Goal: Task Accomplishment & Management: Use online tool/utility

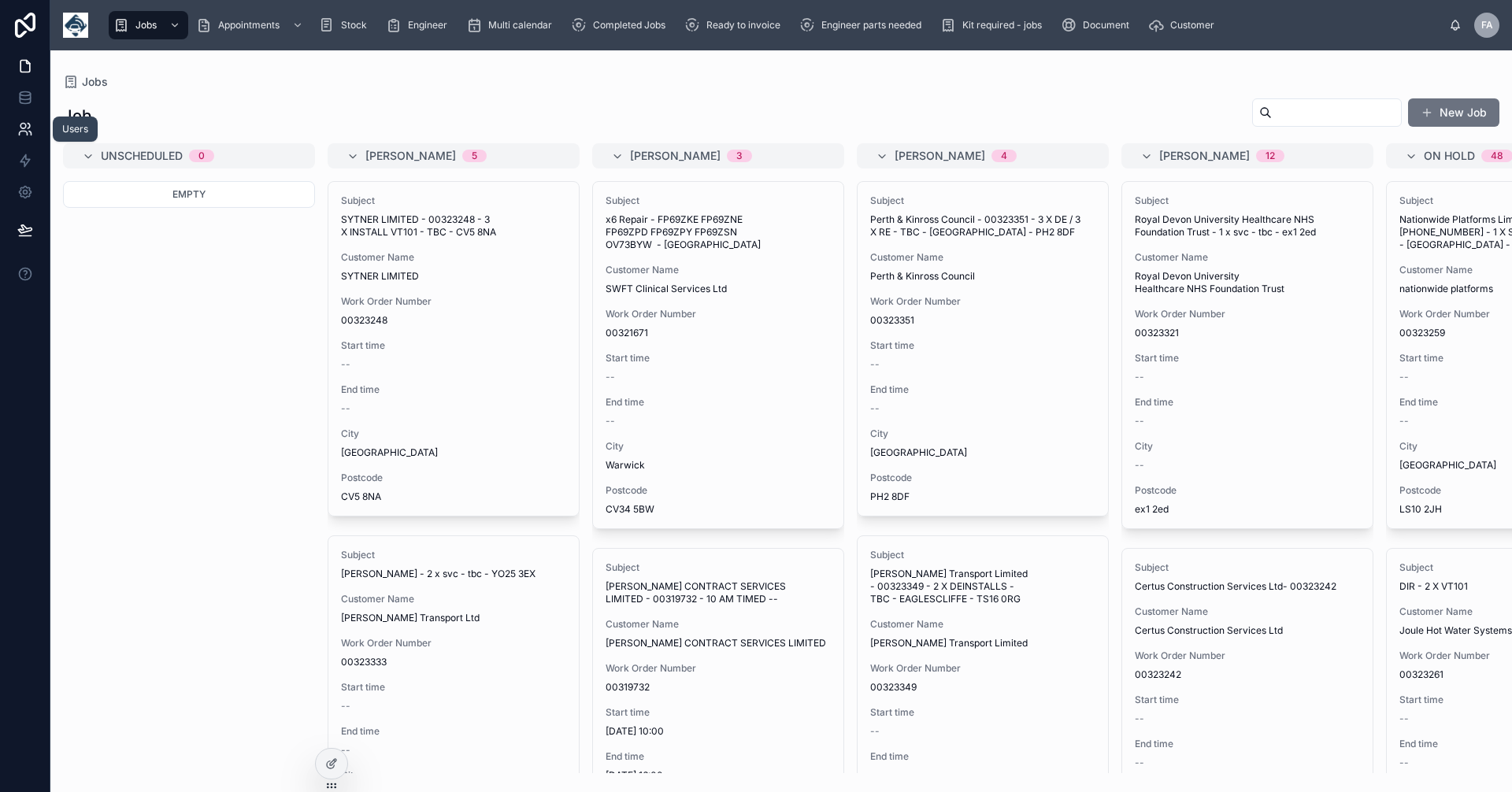
click at [27, 128] on icon at bounding box center [25, 129] width 15 height 15
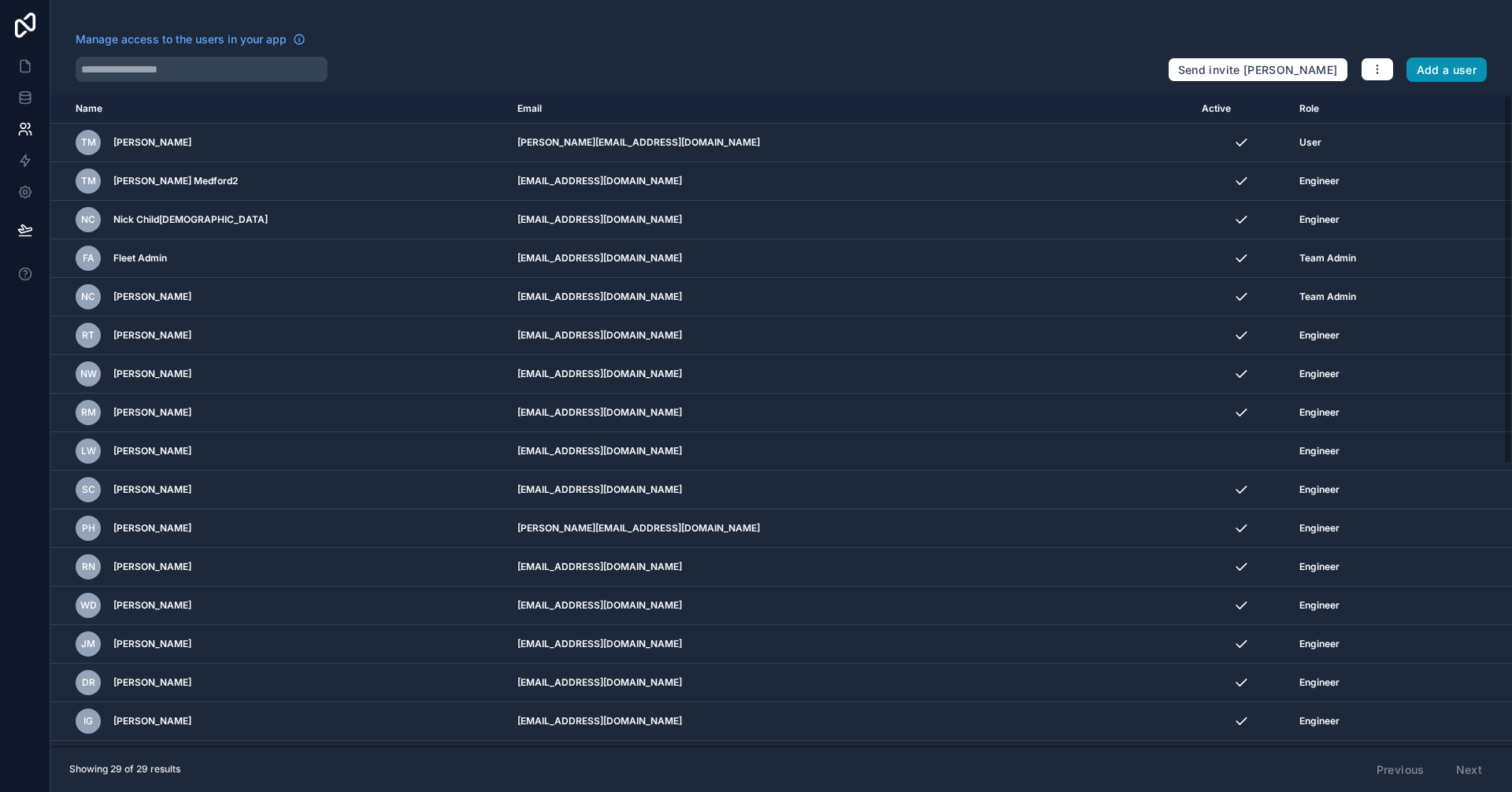
click at [1442, 74] on button "Add a user" at bounding box center [1447, 70] width 81 height 25
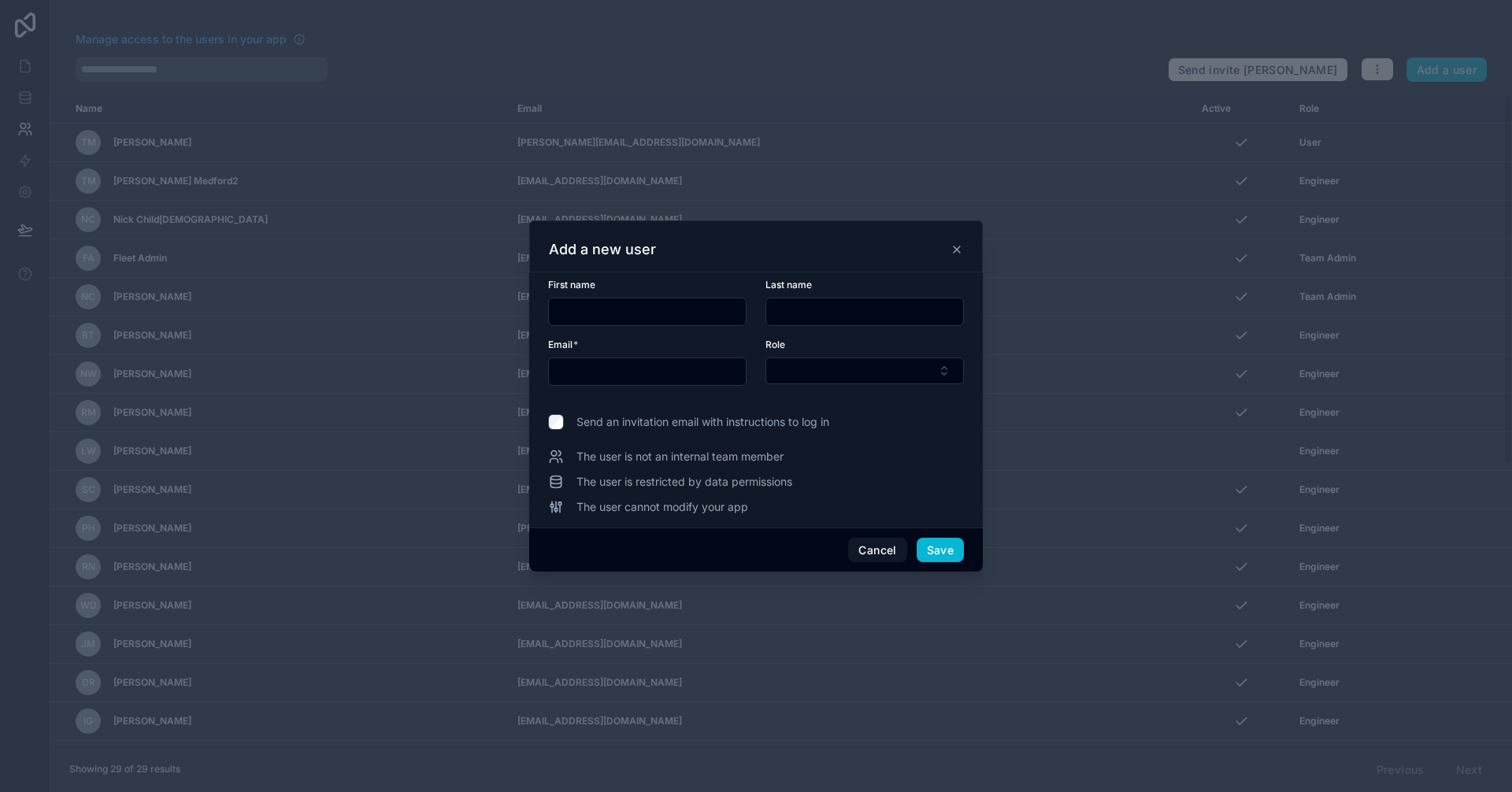
click at [604, 318] on input "text" at bounding box center [647, 312] width 197 height 22
type input "******"
type input "**********"
click at [825, 374] on button "Select Button" at bounding box center [864, 371] width 199 height 27
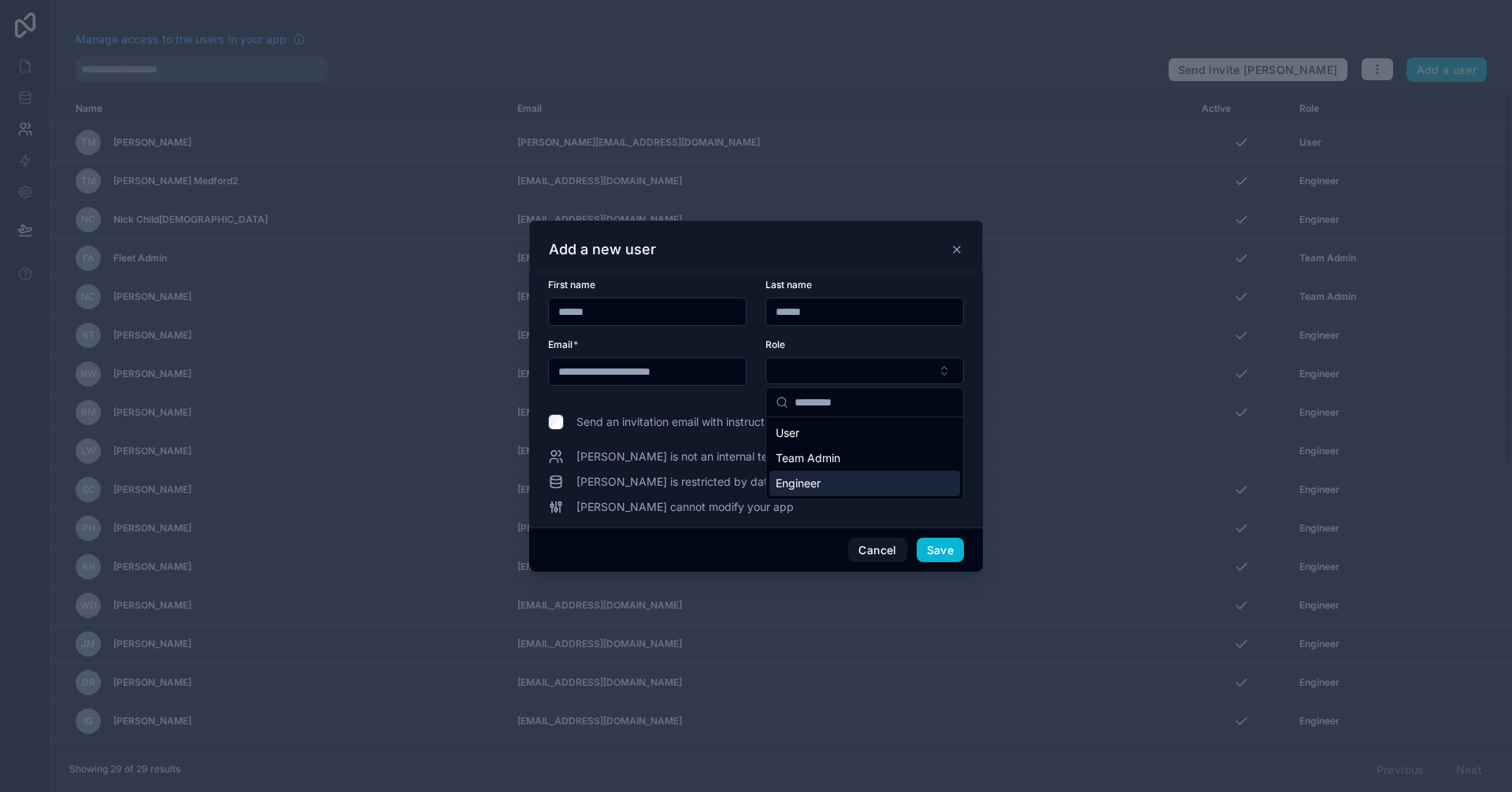
click at [811, 481] on span "Engineer" at bounding box center [798, 483] width 45 height 15
click at [943, 551] on button "Save" at bounding box center [940, 550] width 47 height 25
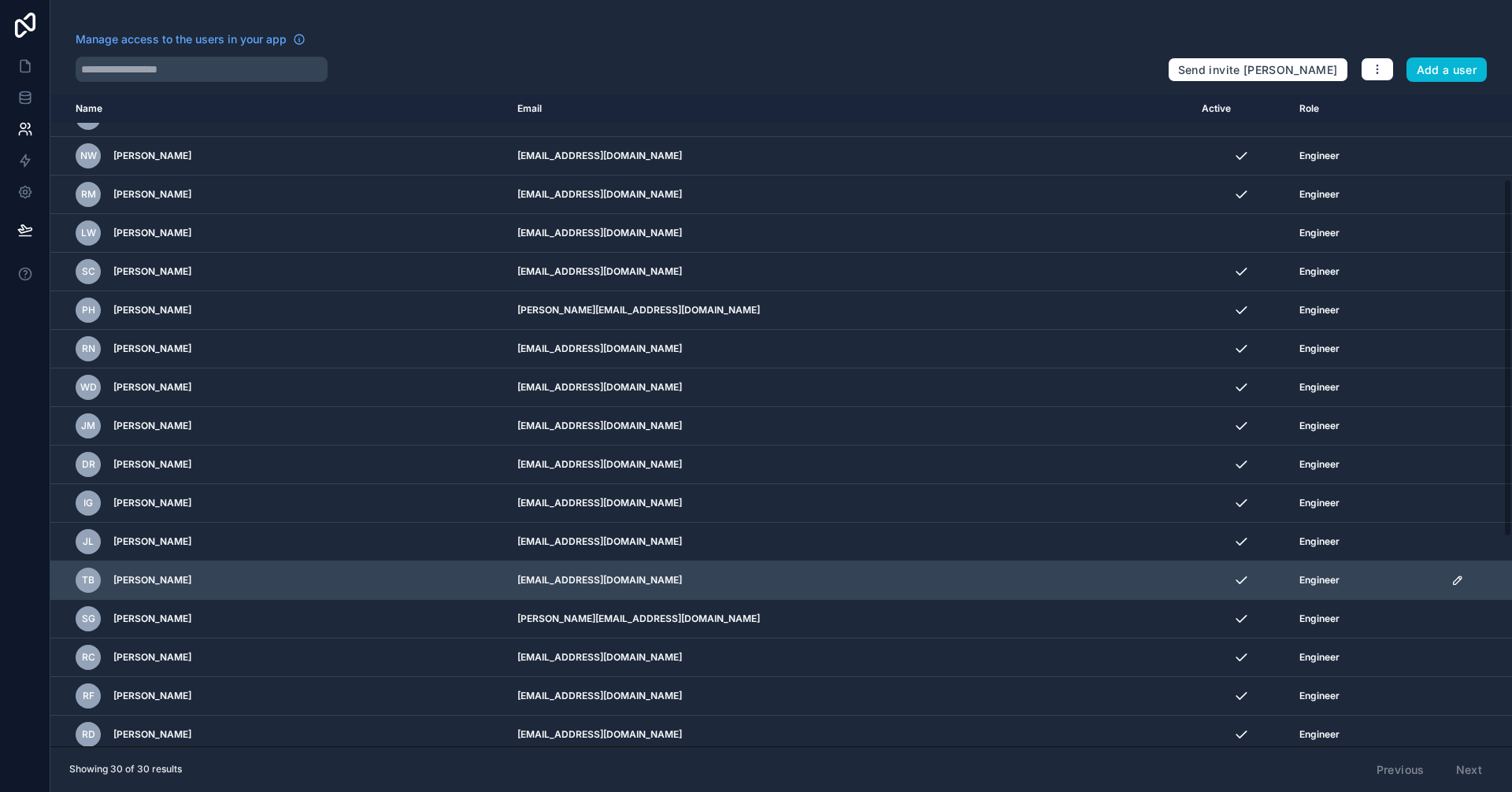
scroll to position [534, 0]
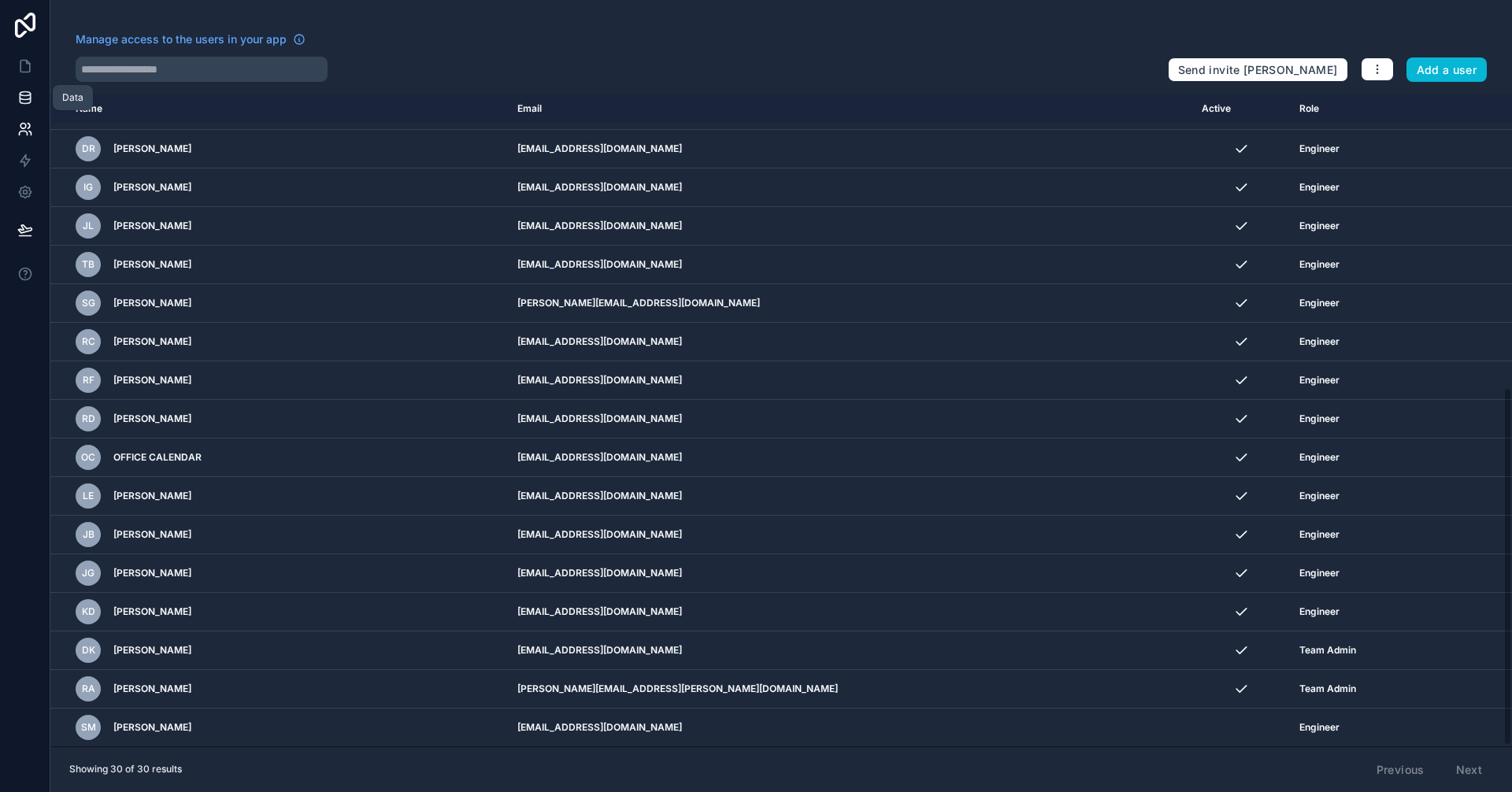
drag, startPoint x: 1060, startPoint y: 21, endPoint x: 22, endPoint y: 98, distance: 1040.9
click at [22, 98] on icon at bounding box center [25, 97] width 15 height 15
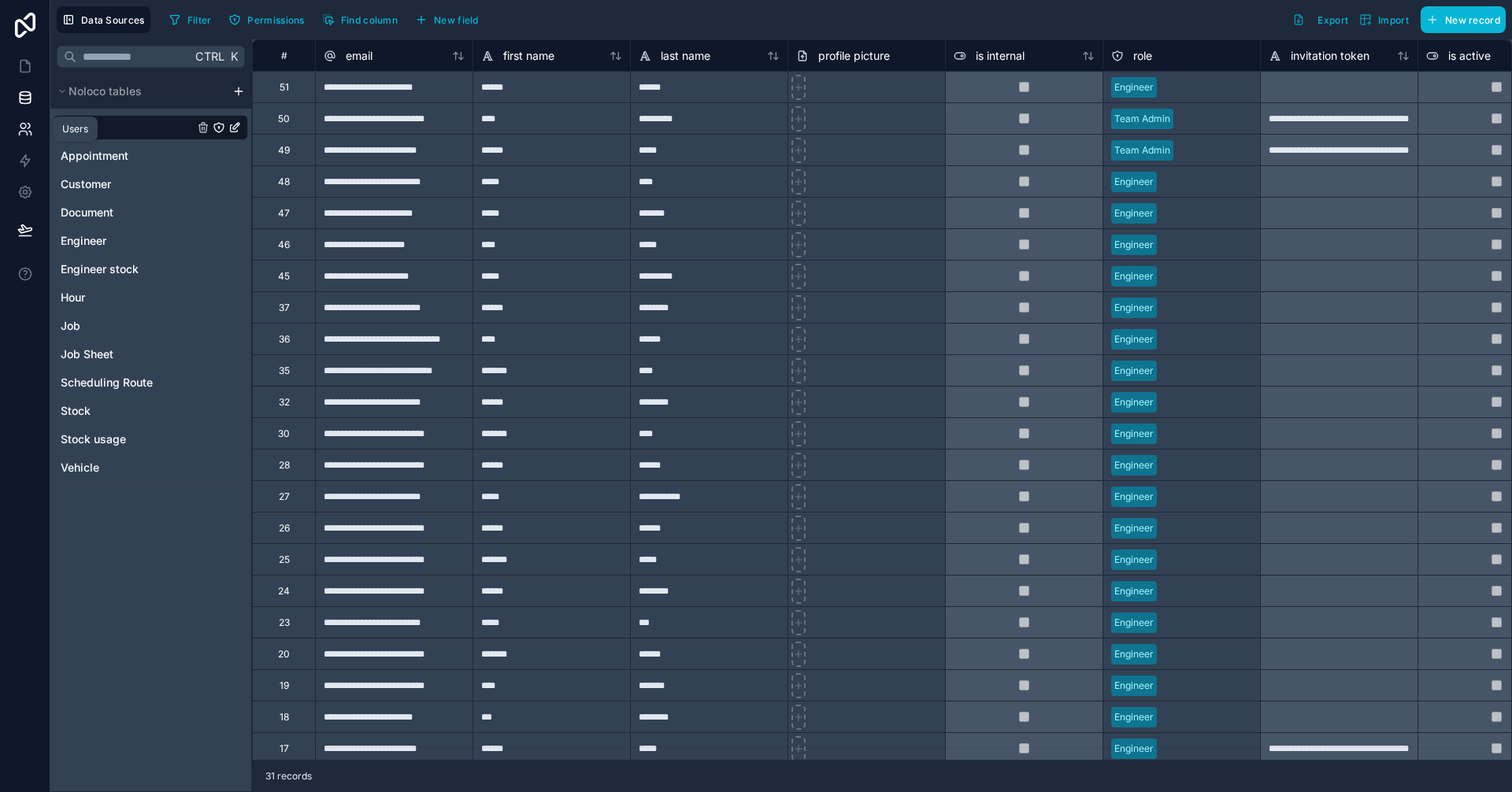
click at [28, 121] on icon at bounding box center [25, 129] width 15 height 15
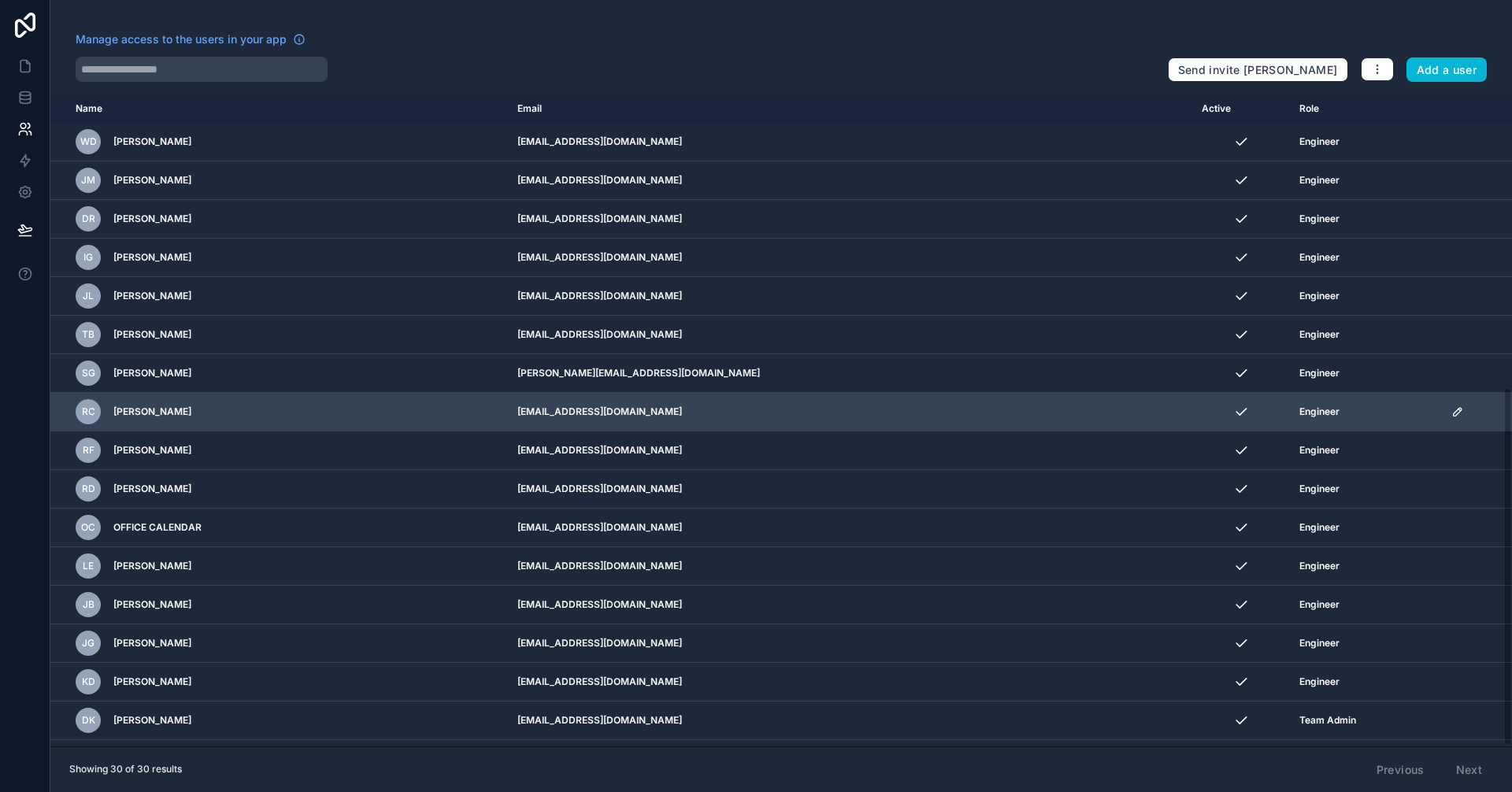
scroll to position [534, 0]
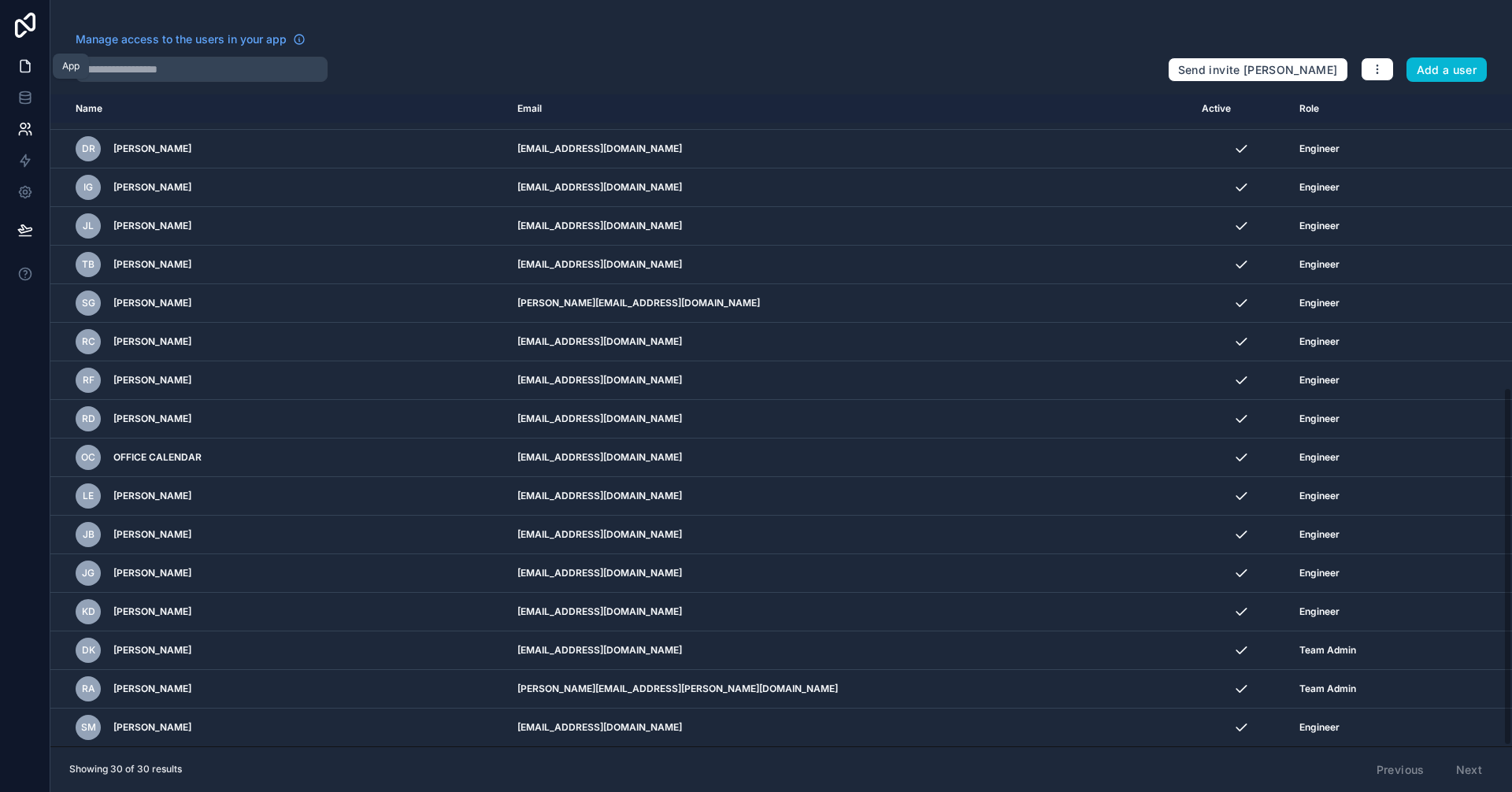
click at [27, 61] on icon at bounding box center [25, 67] width 9 height 12
click at [23, 64] on icon at bounding box center [25, 66] width 15 height 15
click at [26, 94] on icon at bounding box center [25, 97] width 15 height 15
click at [28, 232] on icon at bounding box center [25, 230] width 15 height 15
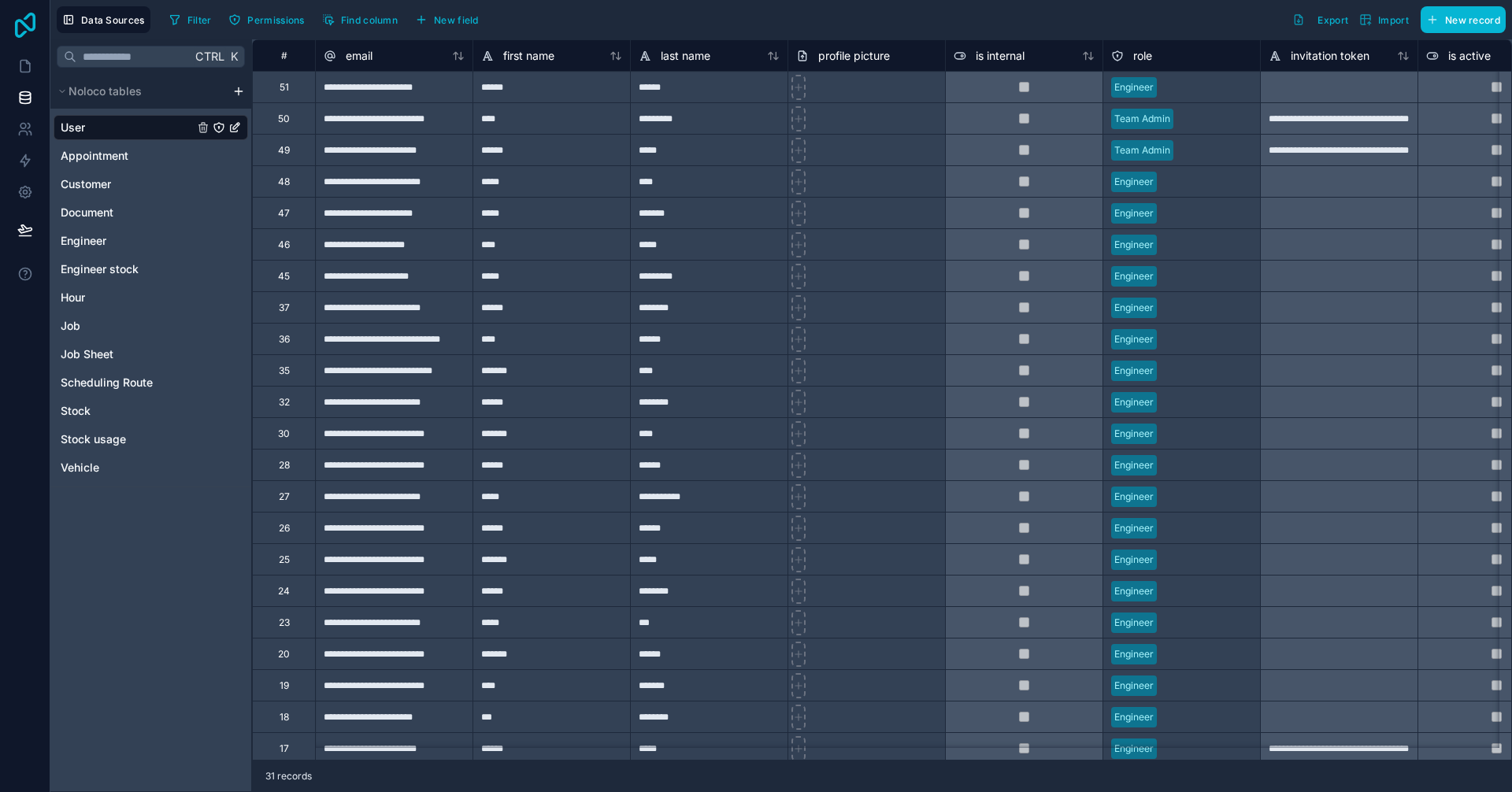
click at [23, 25] on icon at bounding box center [25, 25] width 21 height 25
click at [101, 158] on span "Appointment" at bounding box center [95, 156] width 68 height 15
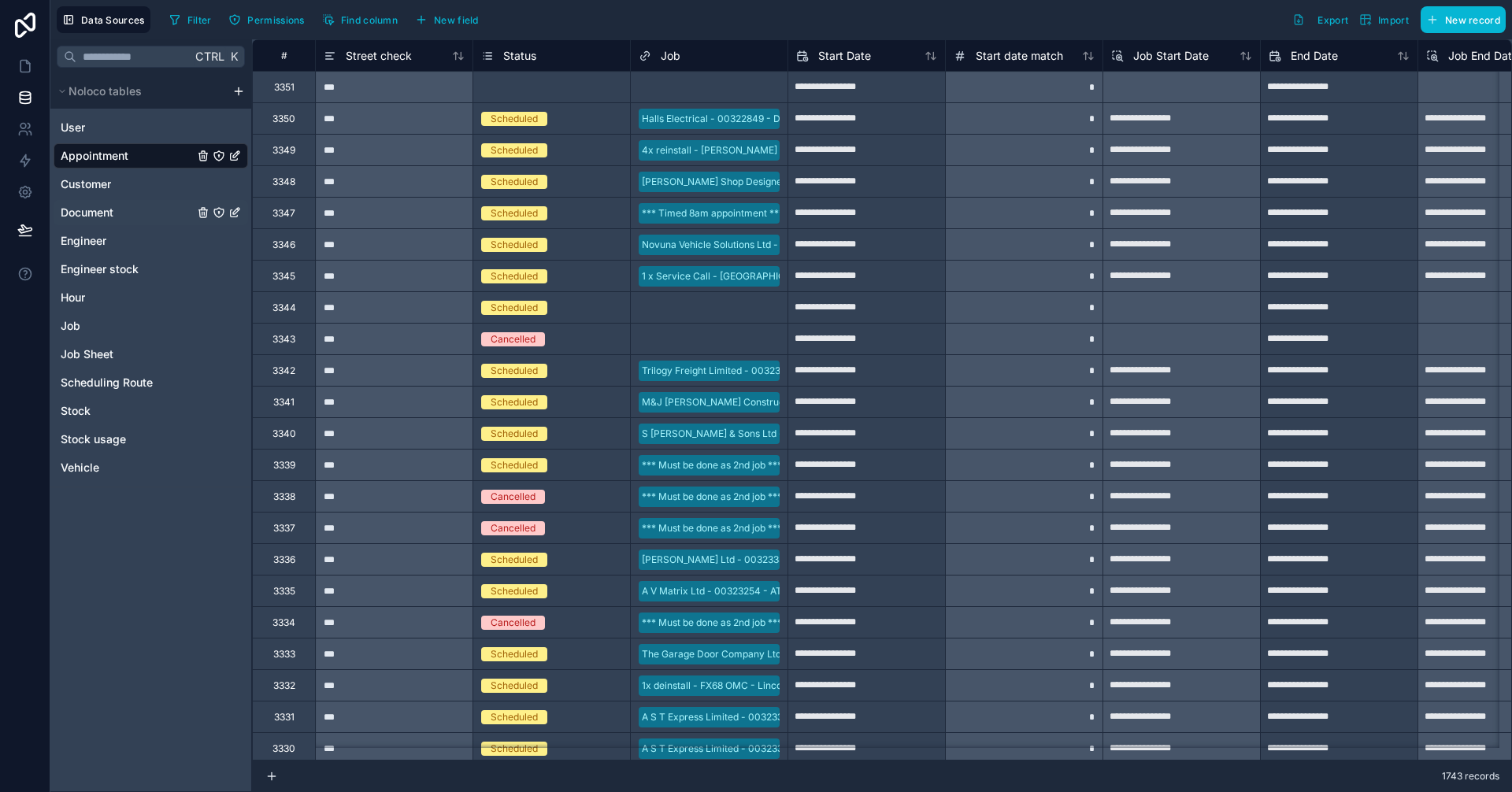
click at [100, 215] on span "Document" at bounding box center [87, 212] width 52 height 15
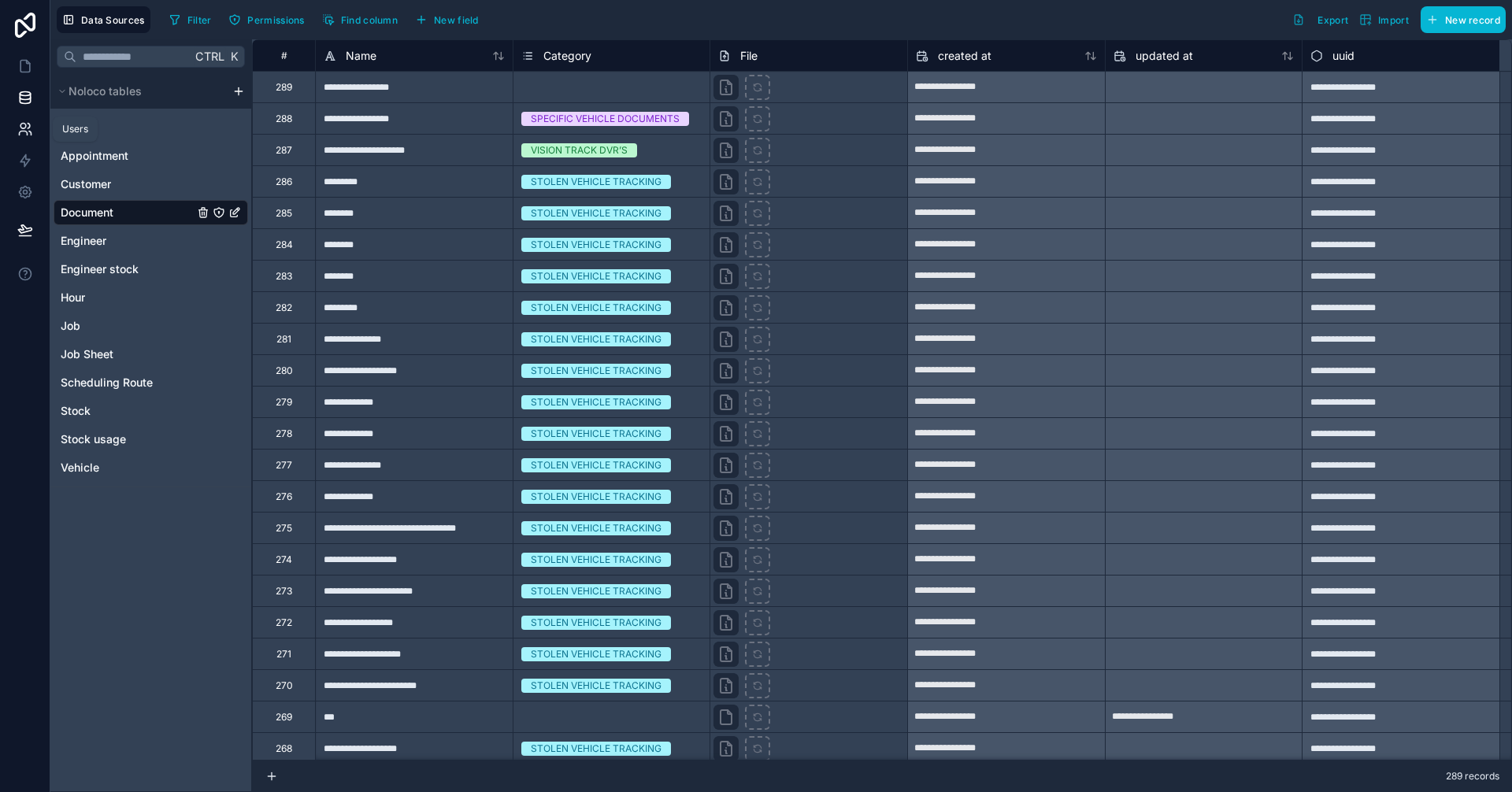
click at [24, 125] on icon at bounding box center [23, 126] width 5 height 5
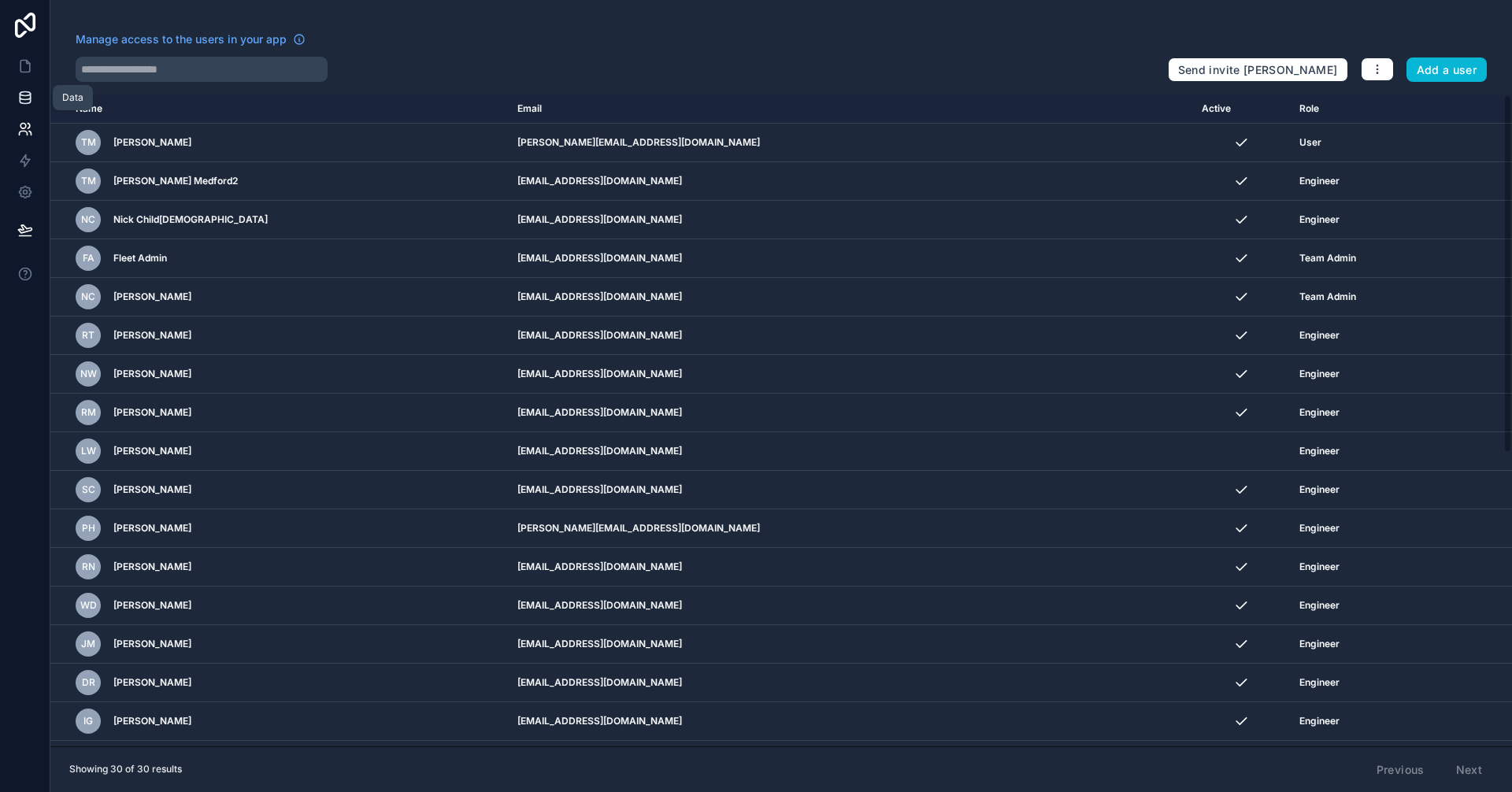
click at [28, 97] on icon at bounding box center [25, 97] width 15 height 15
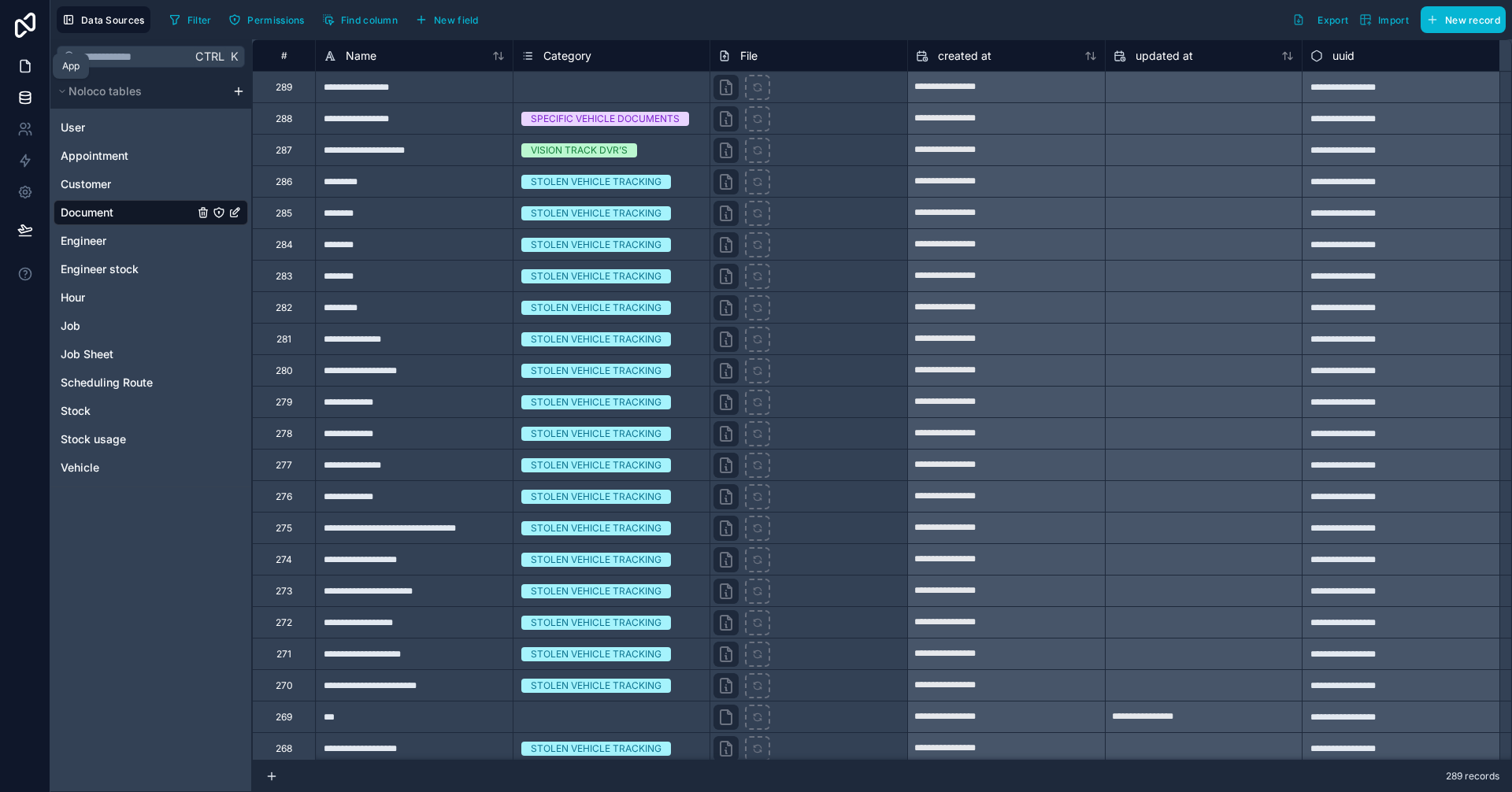
click at [23, 67] on icon at bounding box center [25, 66] width 15 height 15
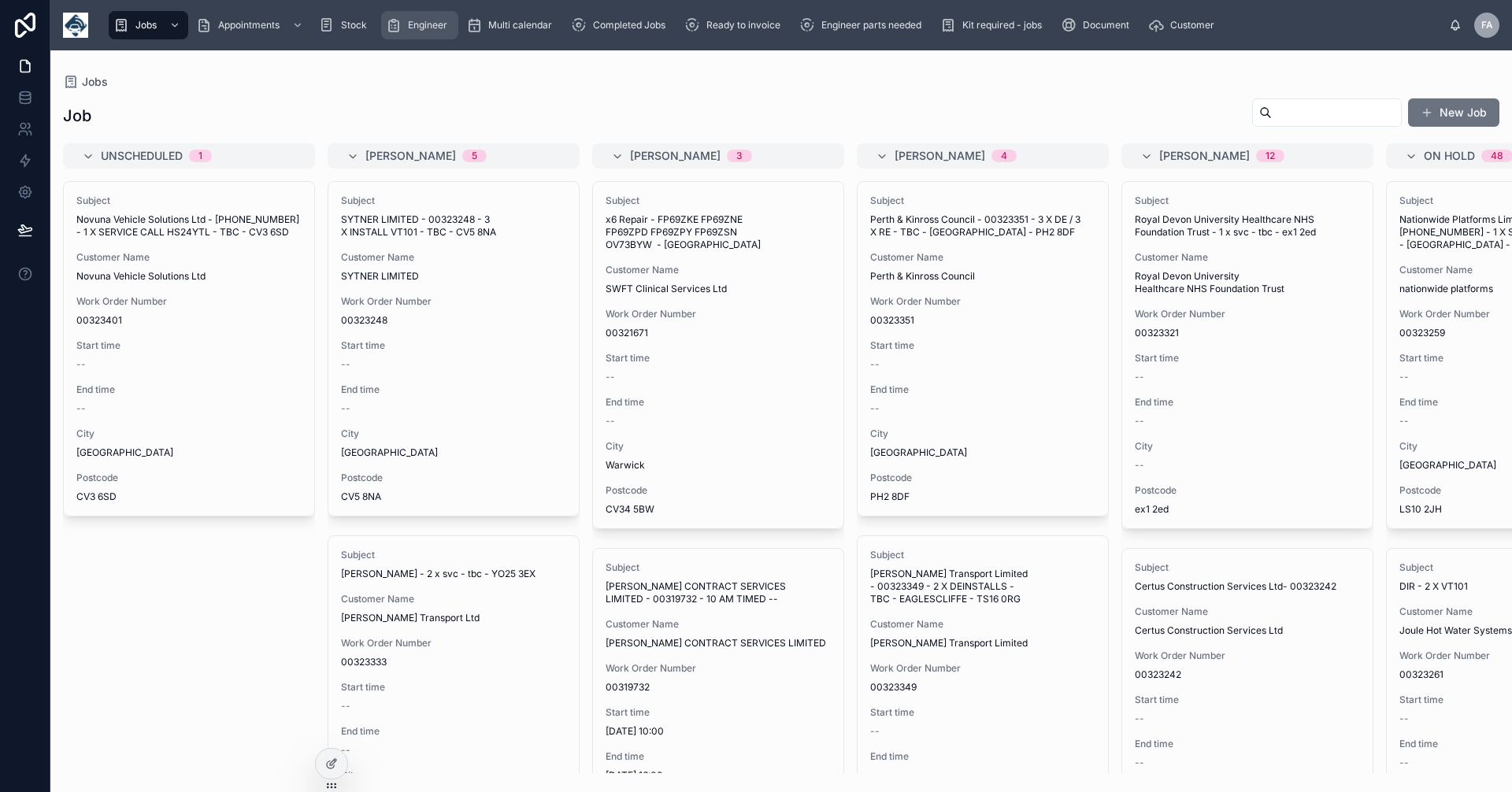
click at [431, 21] on span "Engineer" at bounding box center [427, 25] width 40 height 13
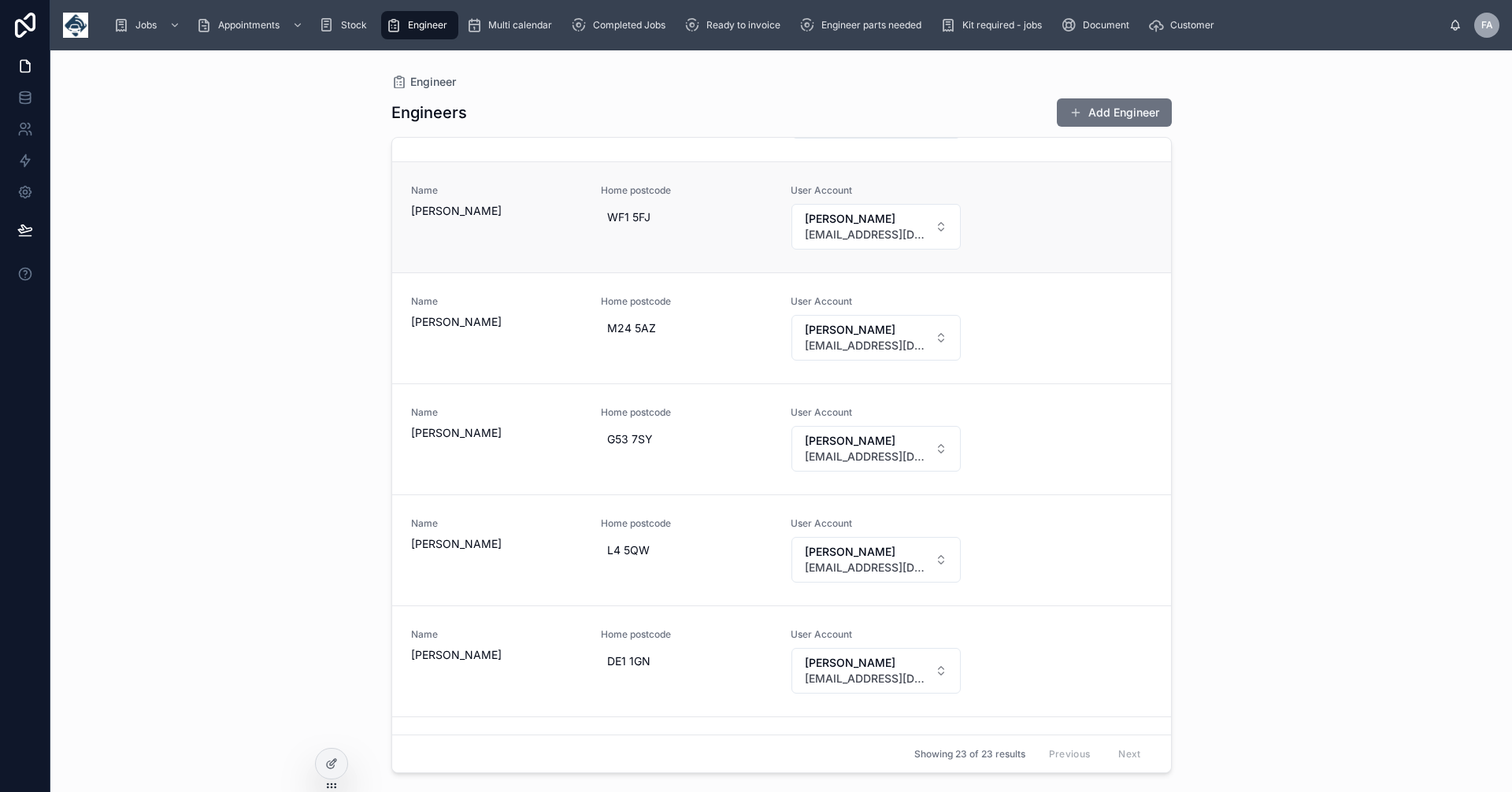
scroll to position [1654, 0]
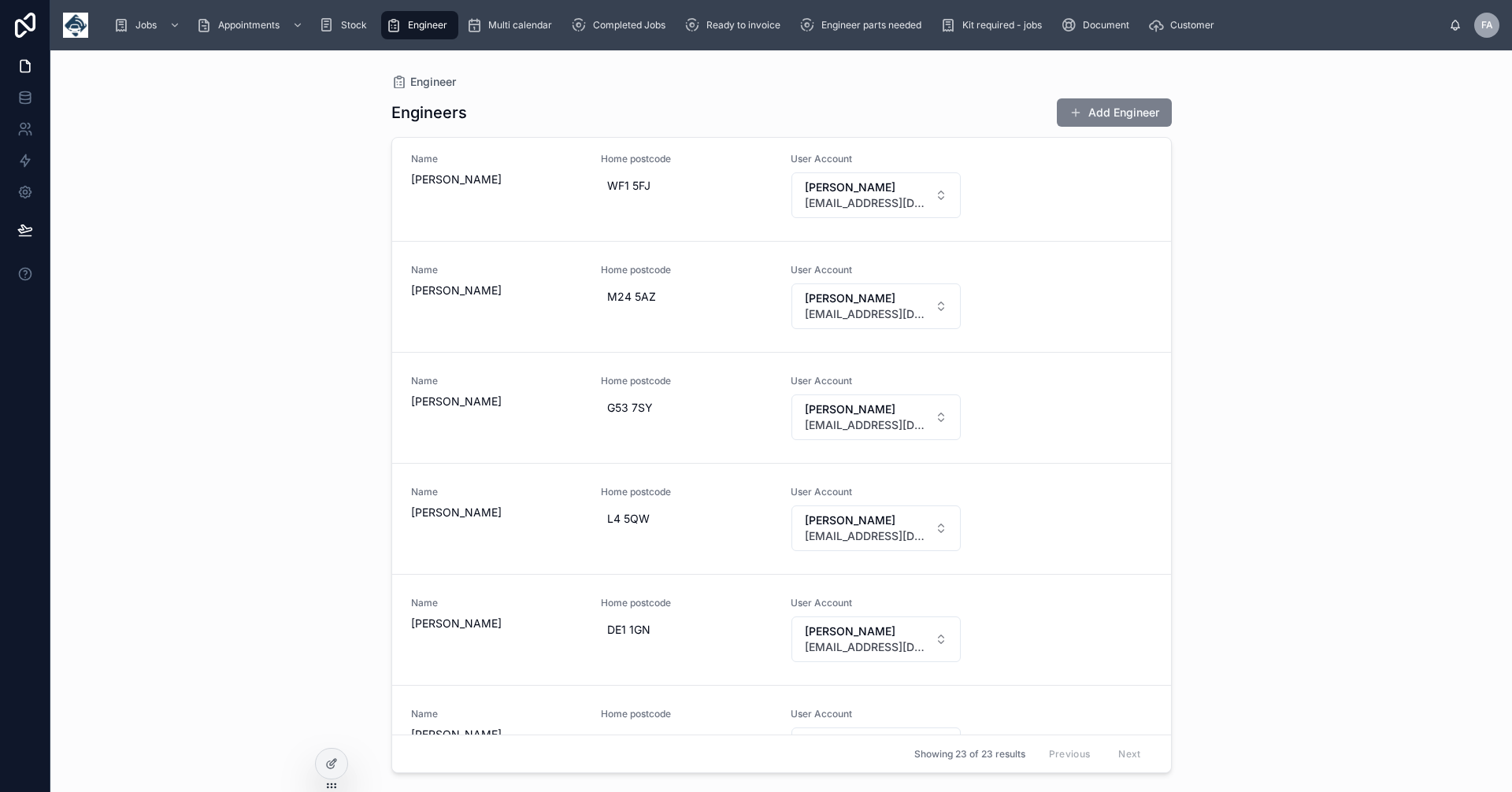
click at [1114, 115] on button "Add Engineer" at bounding box center [1115, 112] width 115 height 28
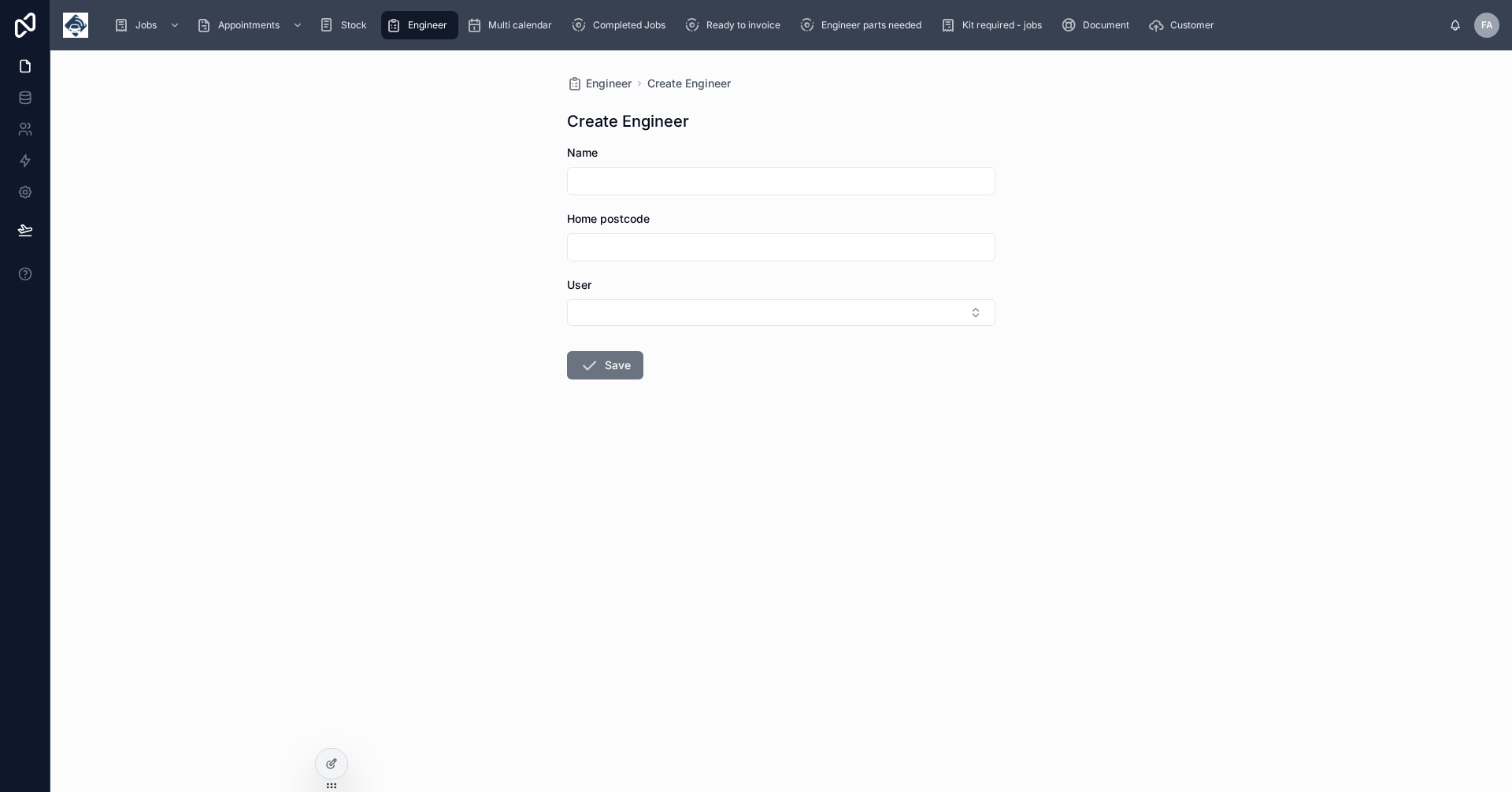
click at [605, 170] on input "text" at bounding box center [781, 181] width 427 height 22
click at [512, 285] on div "Engineer Create Engineer Create Engineer Name Home postcode User Save" at bounding box center [782, 421] width 1462 height 742
click at [983, 313] on button "Select Button" at bounding box center [781, 312] width 428 height 27
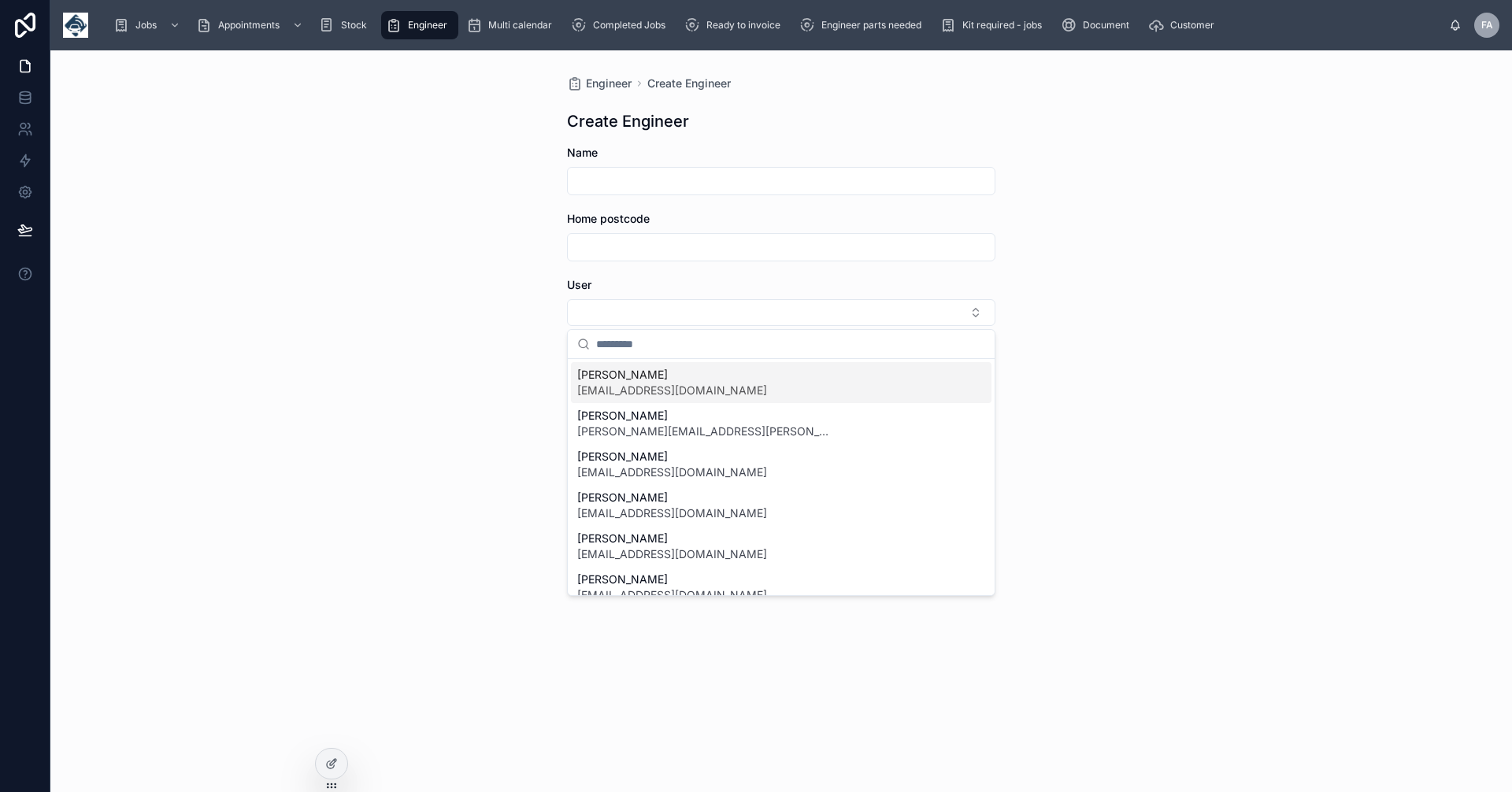
click at [668, 378] on span "[PERSON_NAME]" at bounding box center [672, 375] width 190 height 15
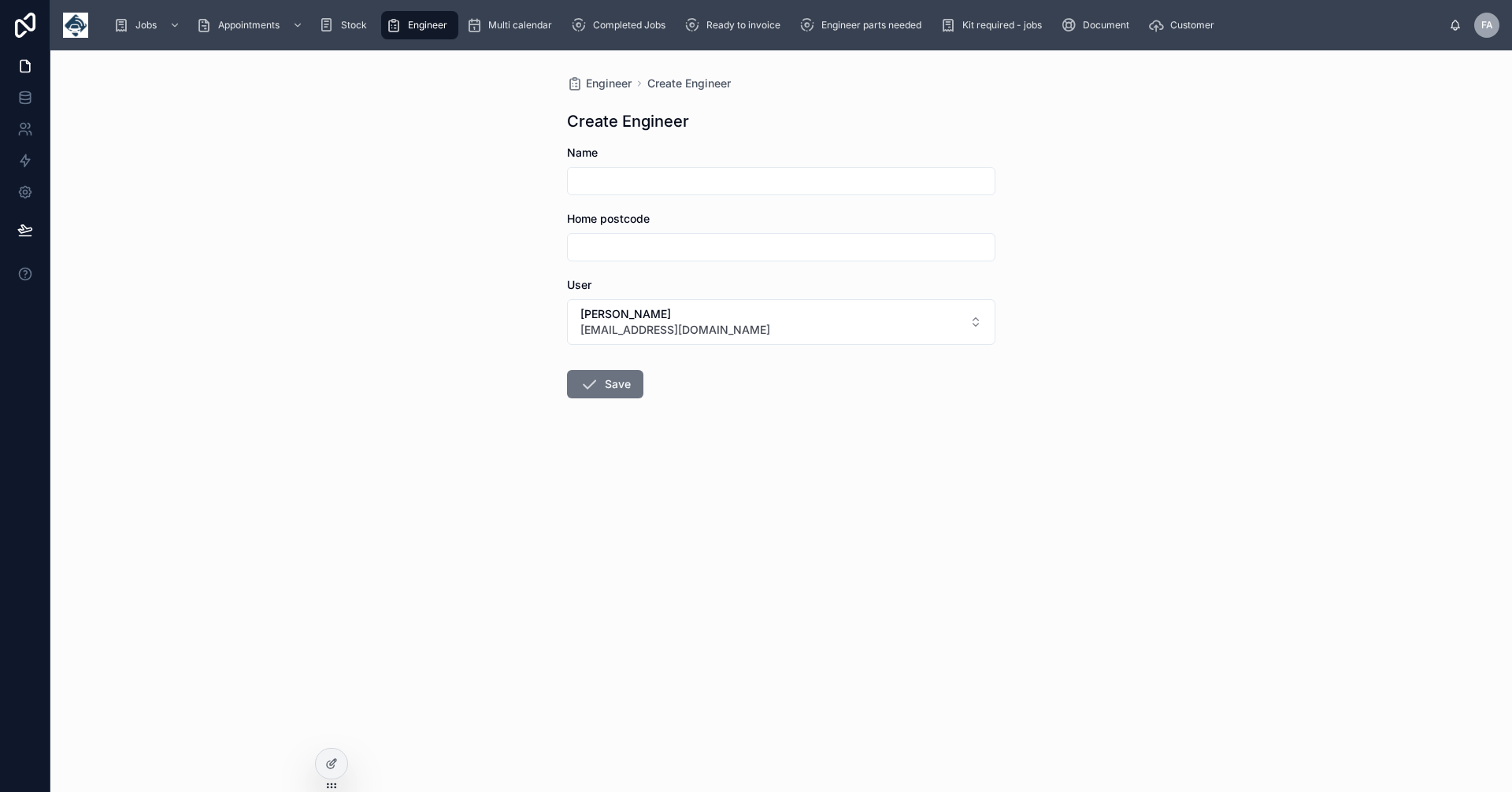
click at [594, 182] on input "text" at bounding box center [781, 181] width 427 height 22
type input "*"
click at [604, 253] on input "text" at bounding box center [781, 248] width 427 height 22
type input "*******"
click at [599, 182] on input "*" at bounding box center [781, 181] width 427 height 22
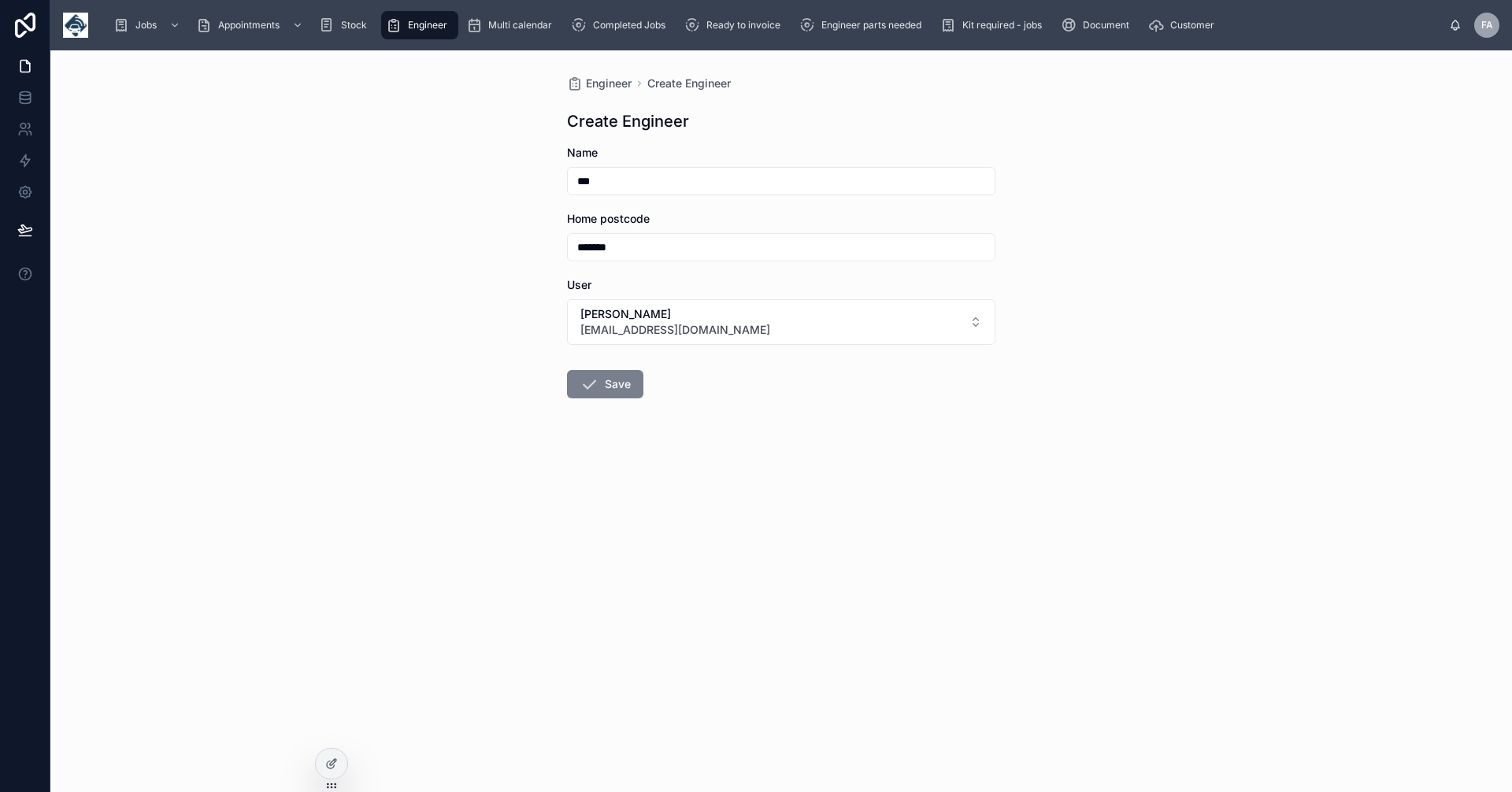
type input "***"
click at [612, 386] on button "Save" at bounding box center [605, 384] width 77 height 28
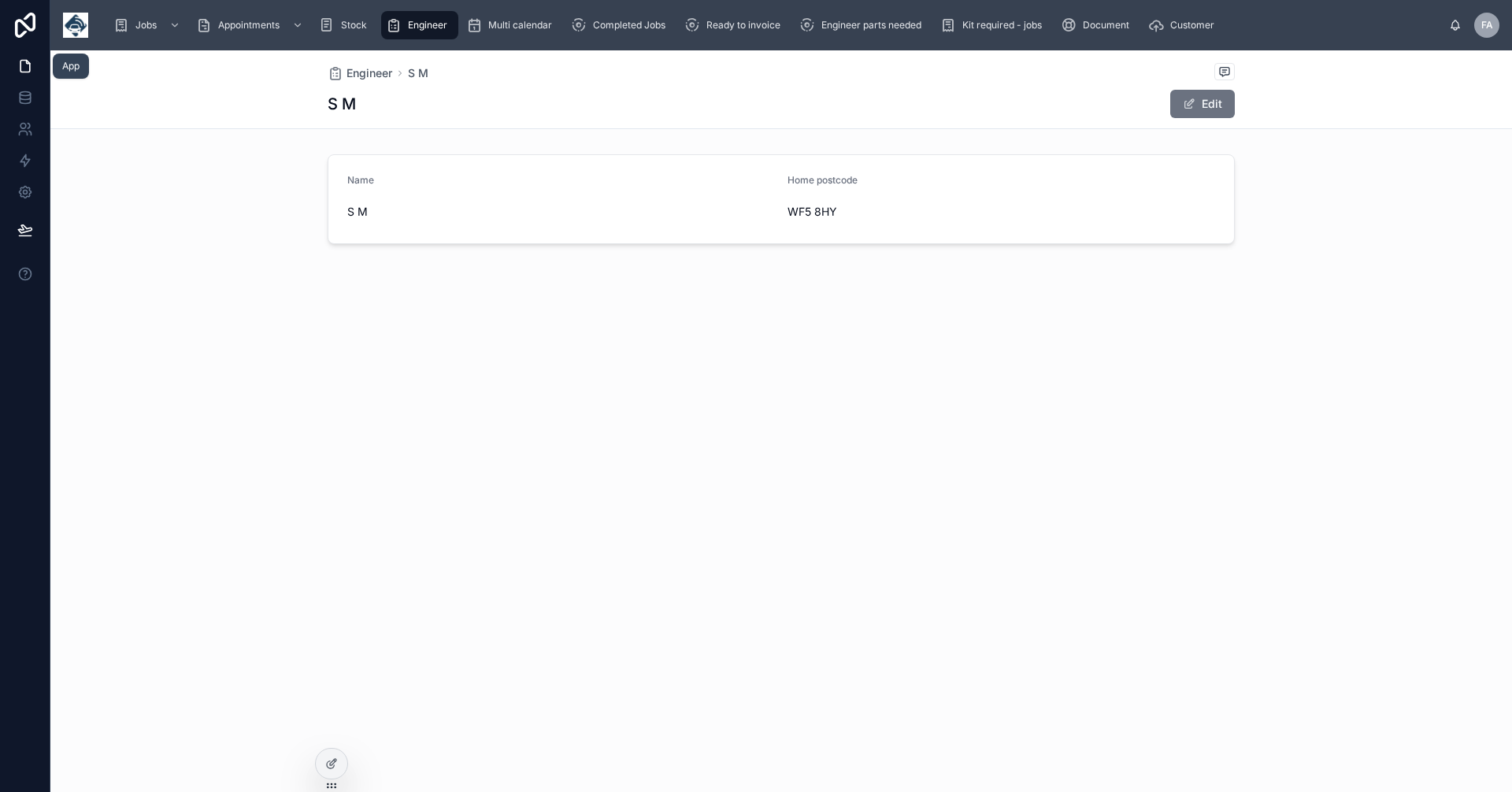
click at [22, 65] on icon at bounding box center [25, 66] width 15 height 15
click at [24, 69] on icon at bounding box center [25, 66] width 15 height 15
click at [22, 66] on icon at bounding box center [25, 66] width 15 height 15
click at [214, 214] on div "Name S M Home postcode WF5 8HY" at bounding box center [782, 199] width 1462 height 102
click at [145, 64] on div "Map" at bounding box center [149, 67] width 48 height 25
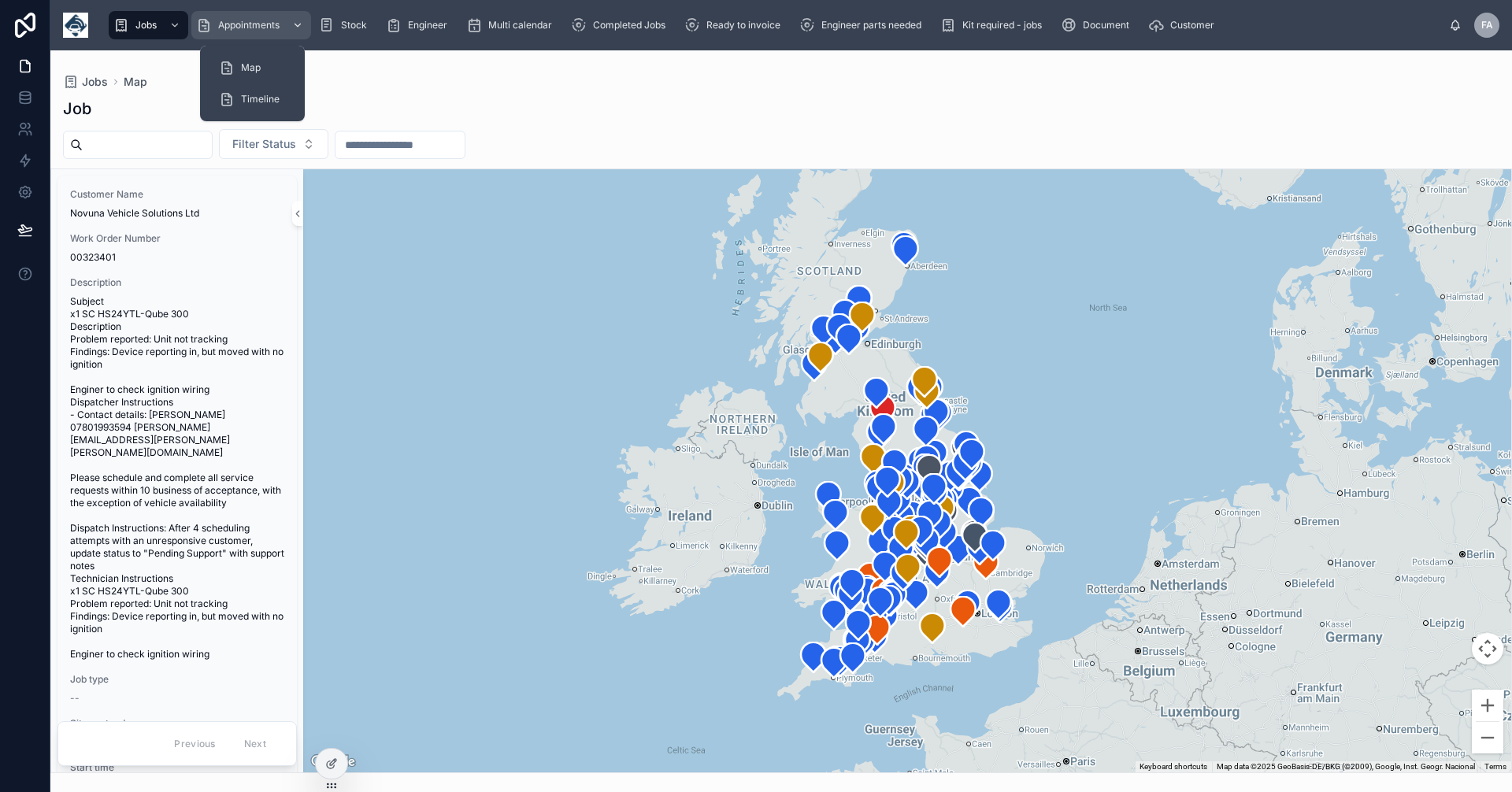
click at [243, 29] on span "Appointments" at bounding box center [249, 25] width 61 height 13
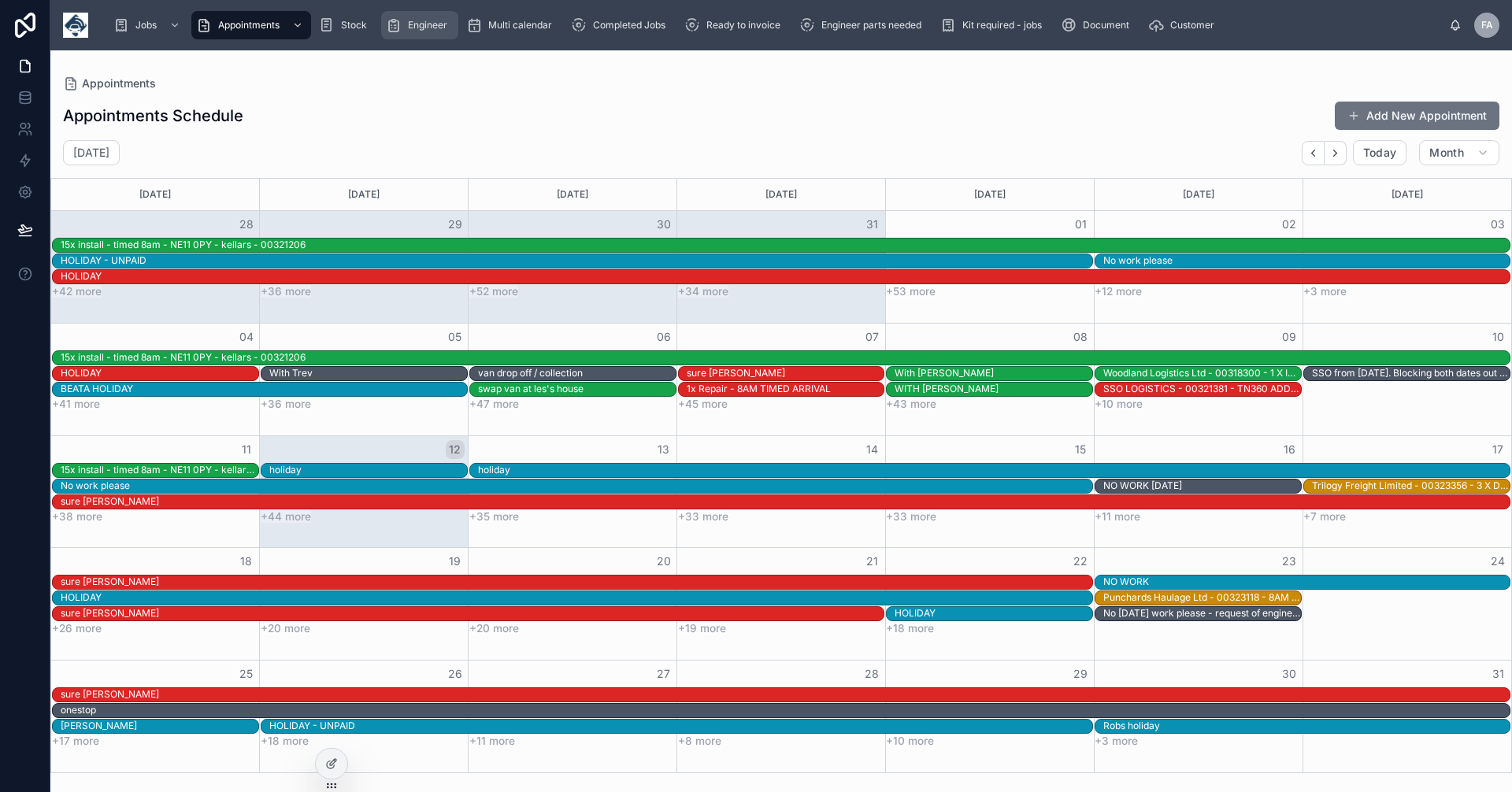
click at [428, 26] on span "Engineer" at bounding box center [427, 25] width 40 height 13
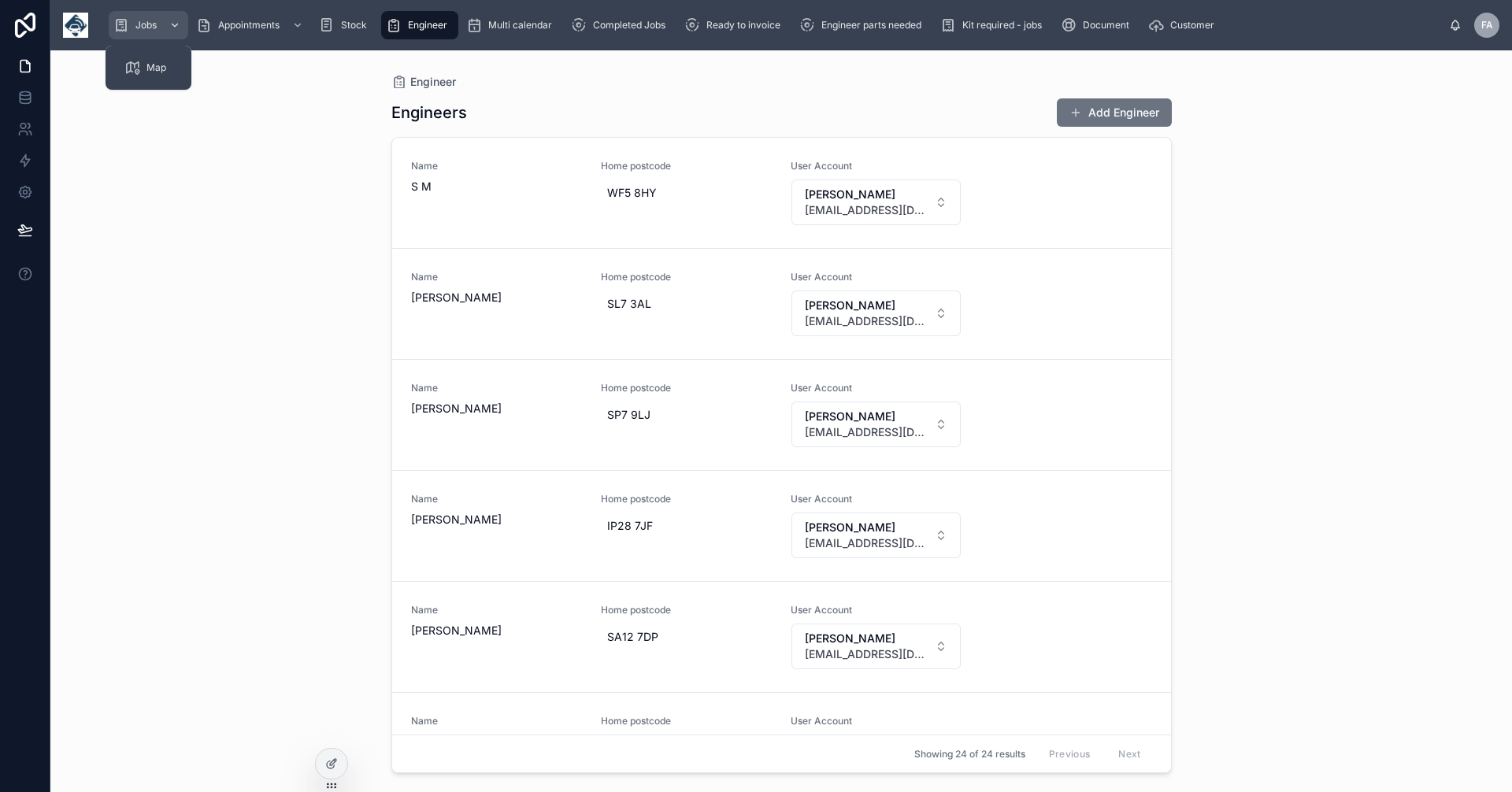
click at [132, 23] on div "Jobs" at bounding box center [149, 25] width 71 height 25
click at [146, 64] on span "Map" at bounding box center [156, 67] width 20 height 13
click at [153, 65] on span "Map" at bounding box center [156, 67] width 20 height 13
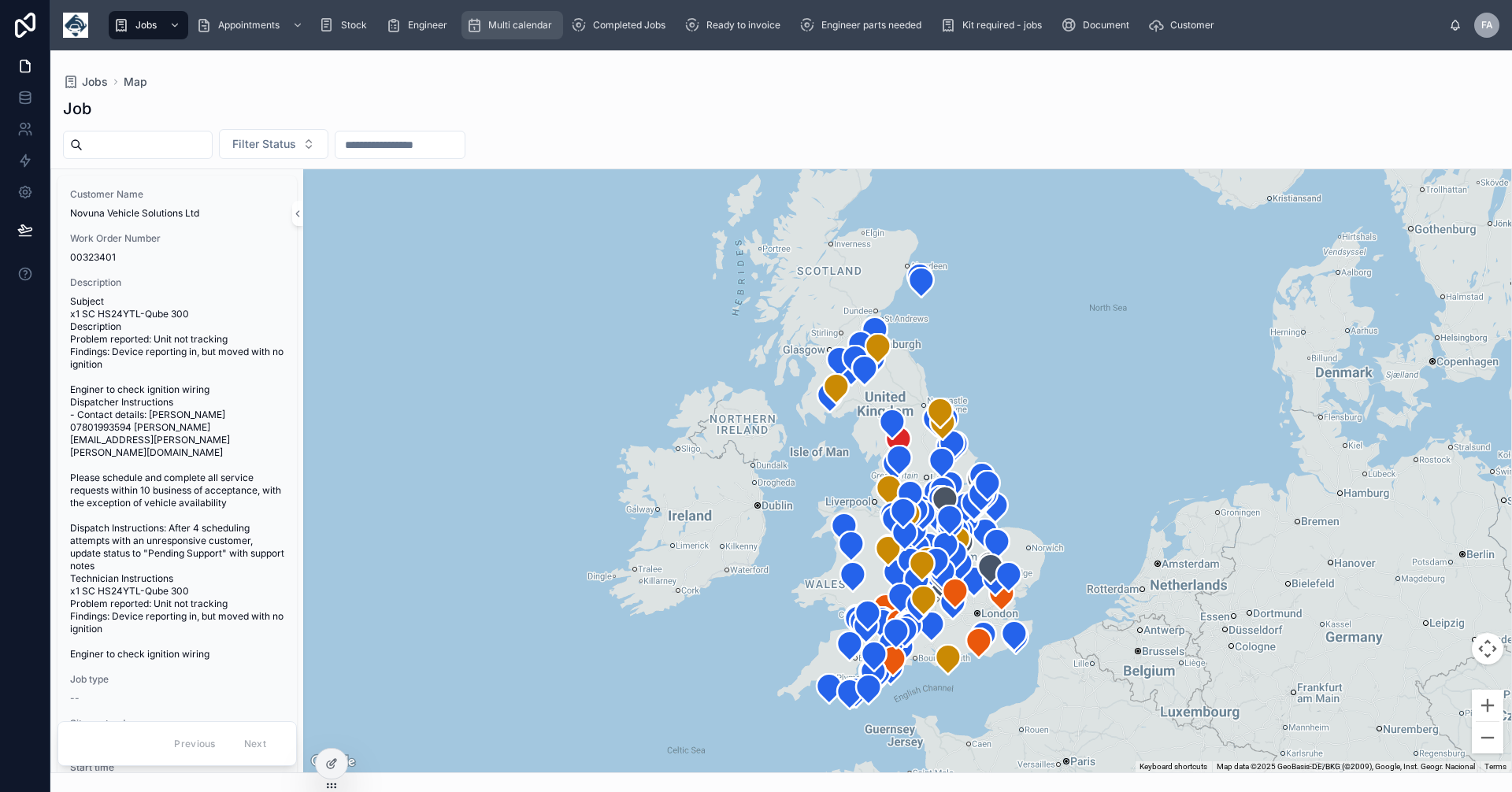
click at [513, 27] on span "Multi calendar" at bounding box center [520, 25] width 64 height 13
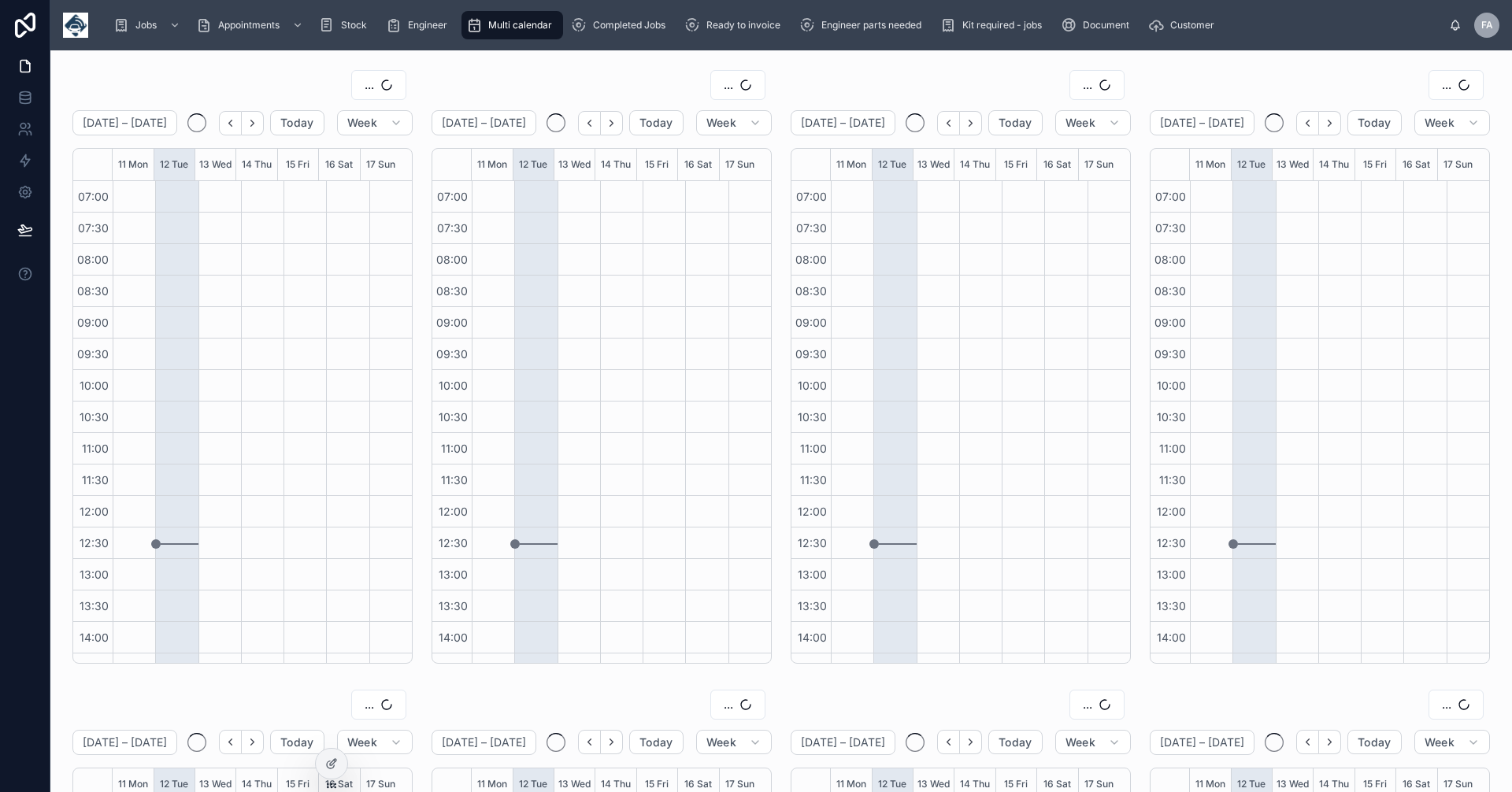
scroll to position [274, 0]
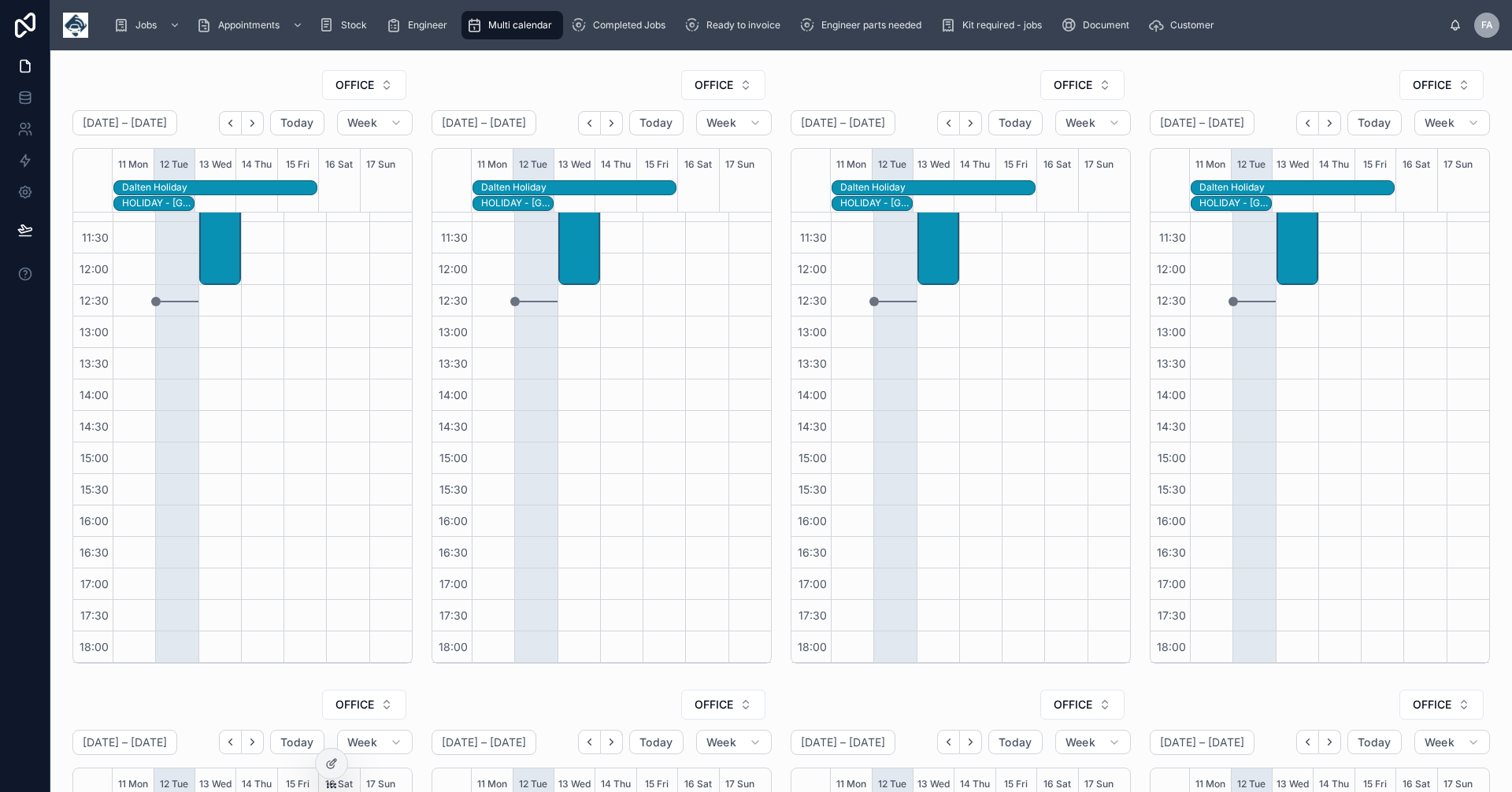
click at [518, 26] on span "Multi calendar" at bounding box center [520, 25] width 64 height 13
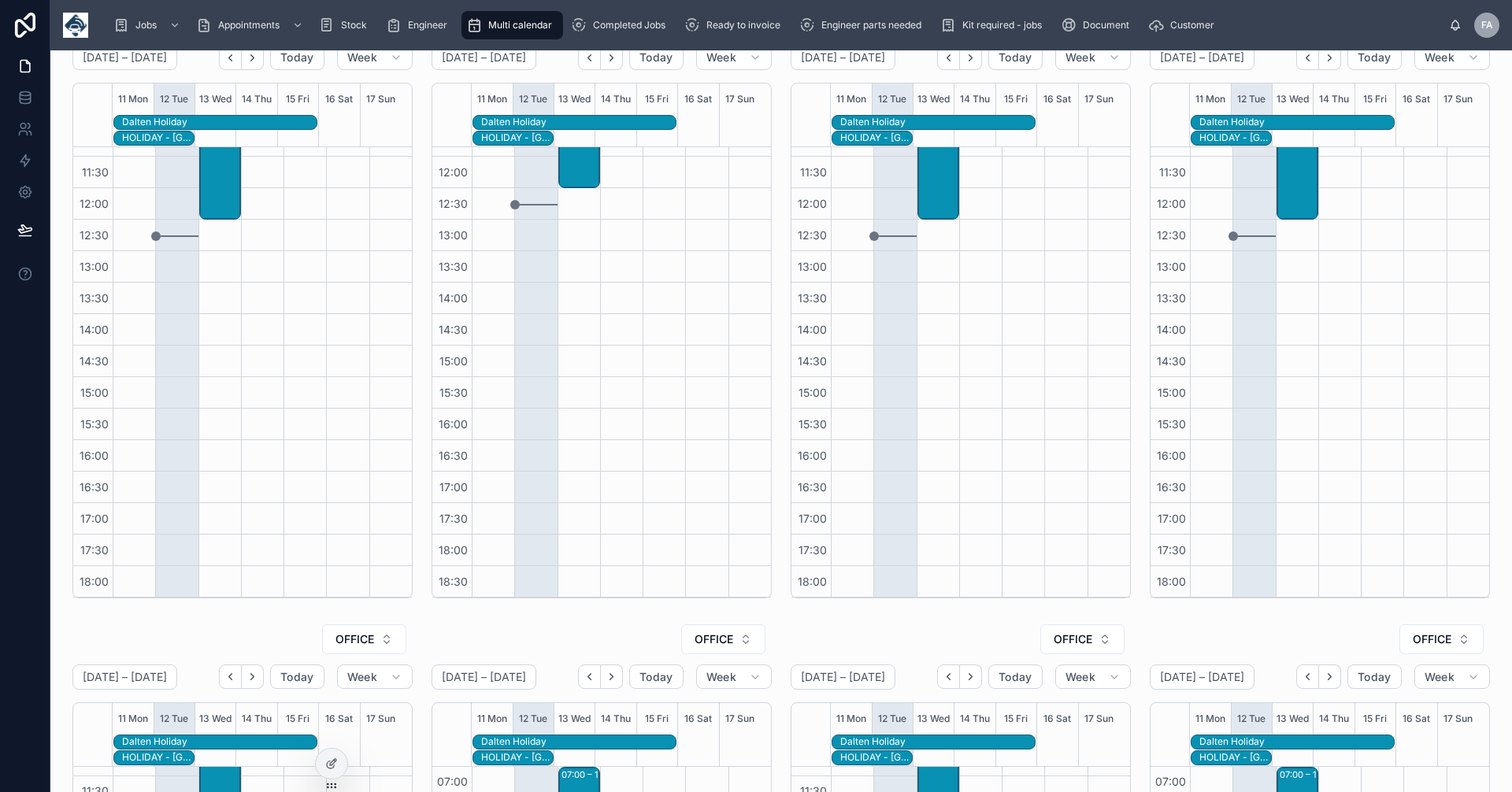
scroll to position [0, 0]
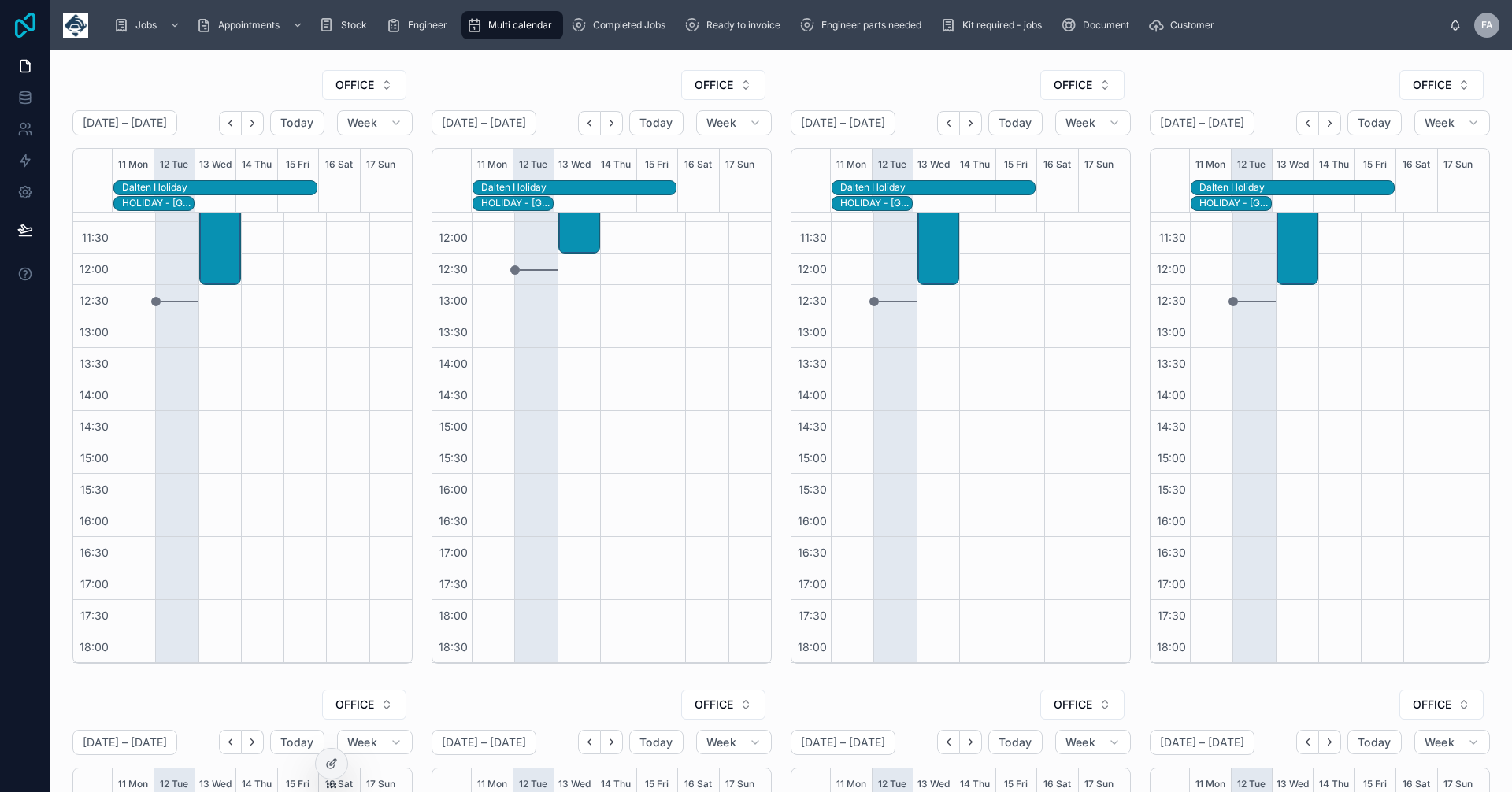
click at [25, 23] on icon at bounding box center [25, 25] width 32 height 25
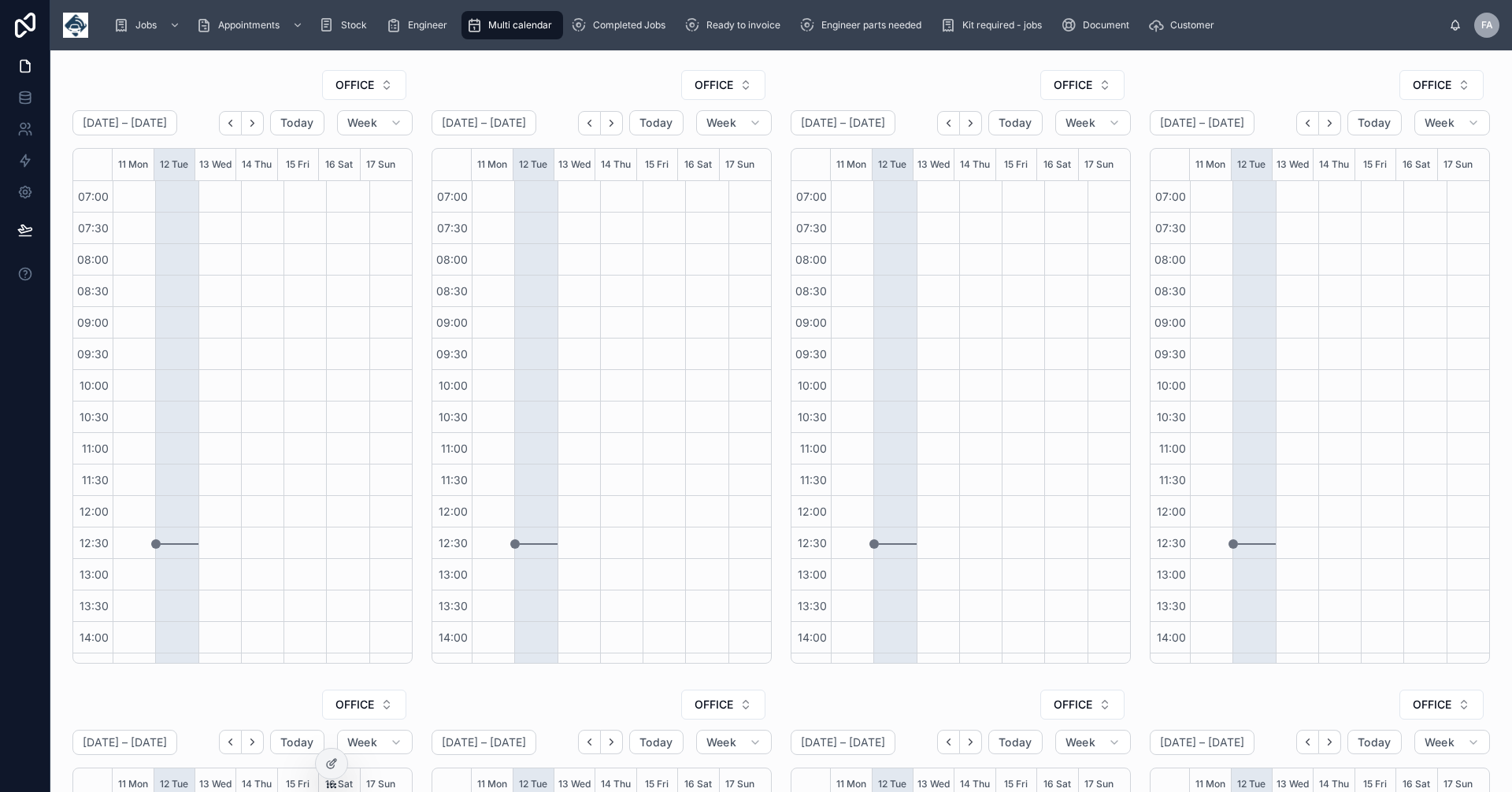
scroll to position [274, 0]
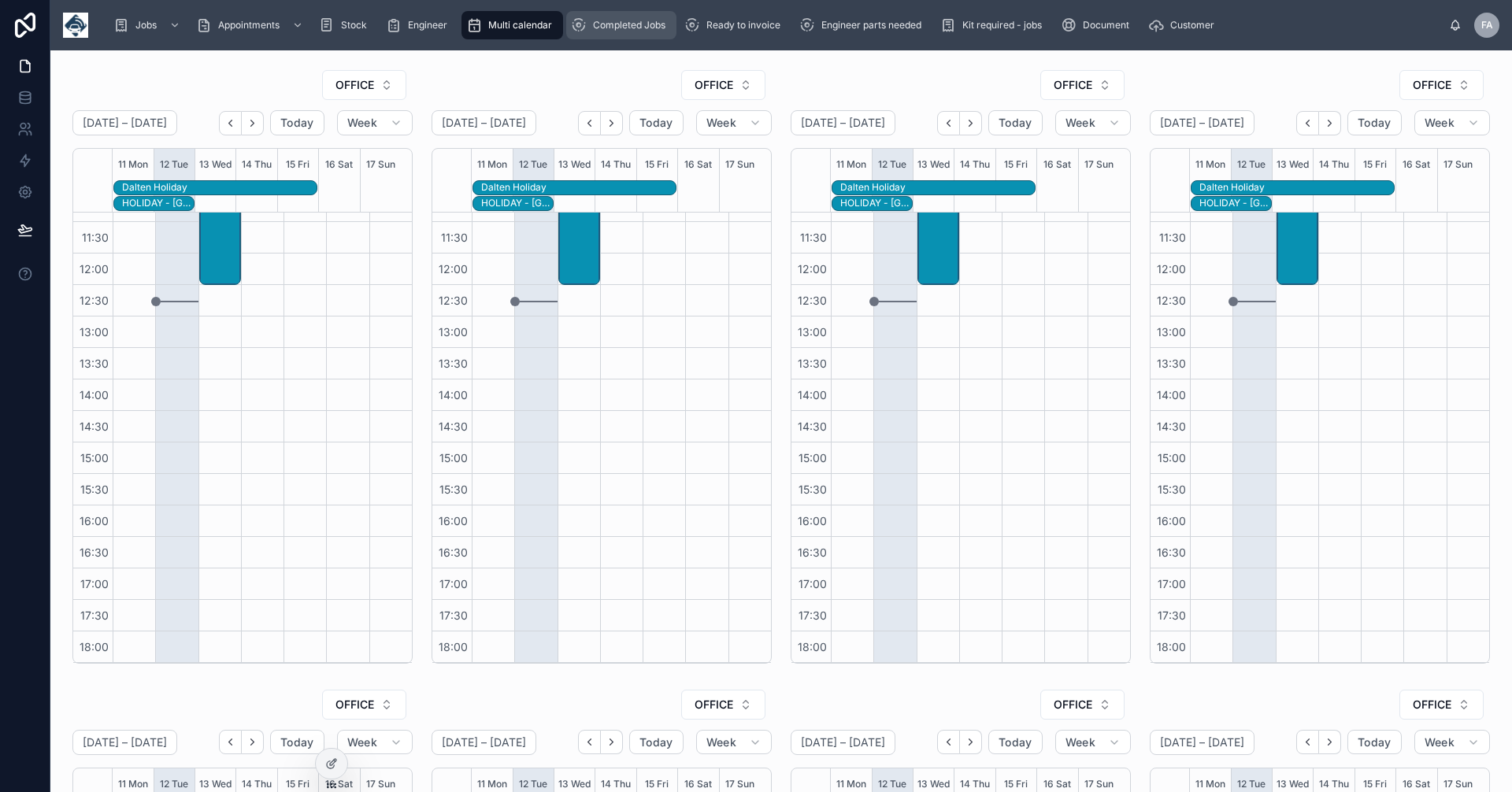
click at [646, 28] on span "Completed Jobs" at bounding box center [630, 25] width 72 height 13
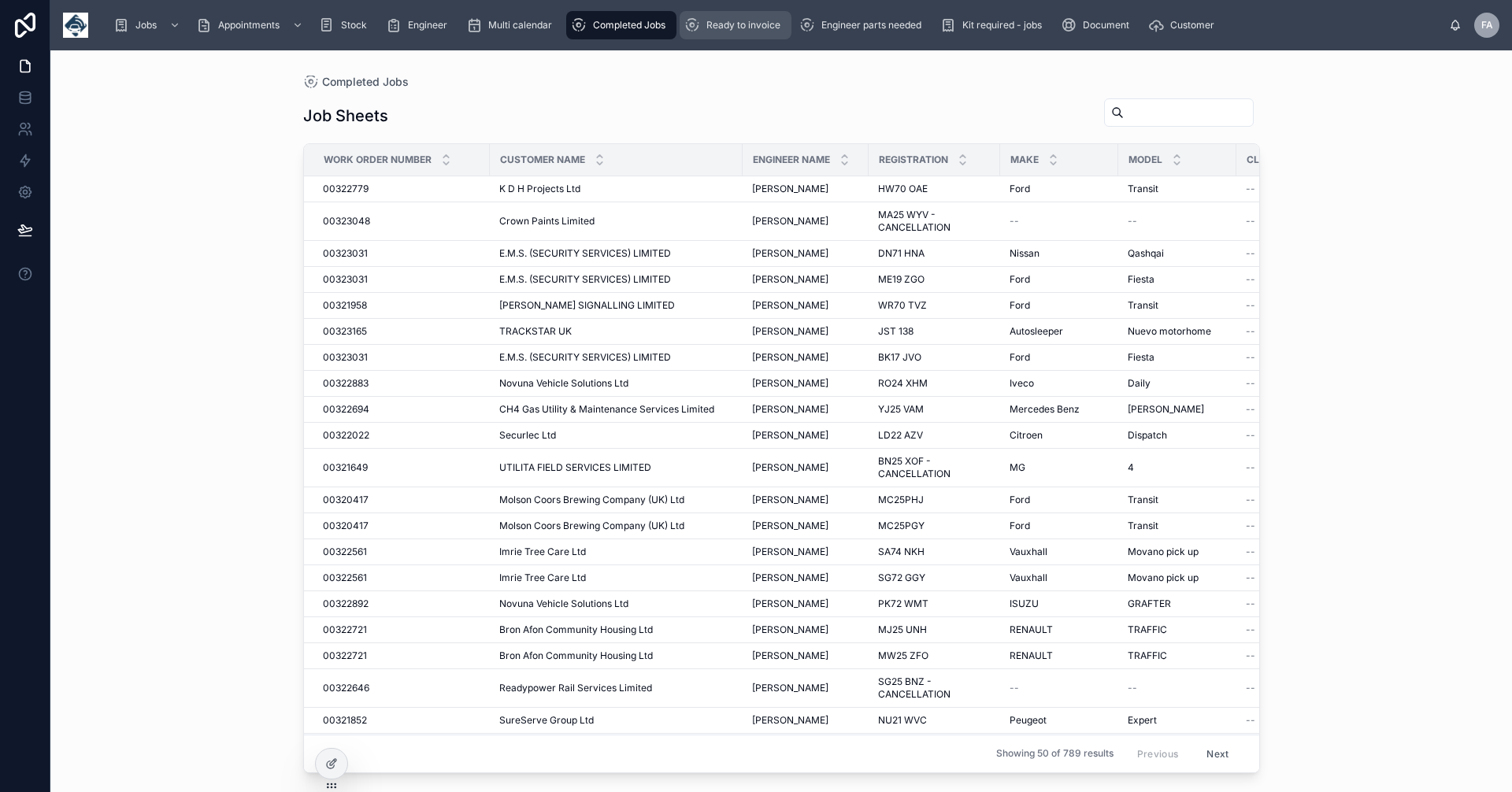
click at [734, 24] on span "Ready to invoice" at bounding box center [743, 25] width 74 height 13
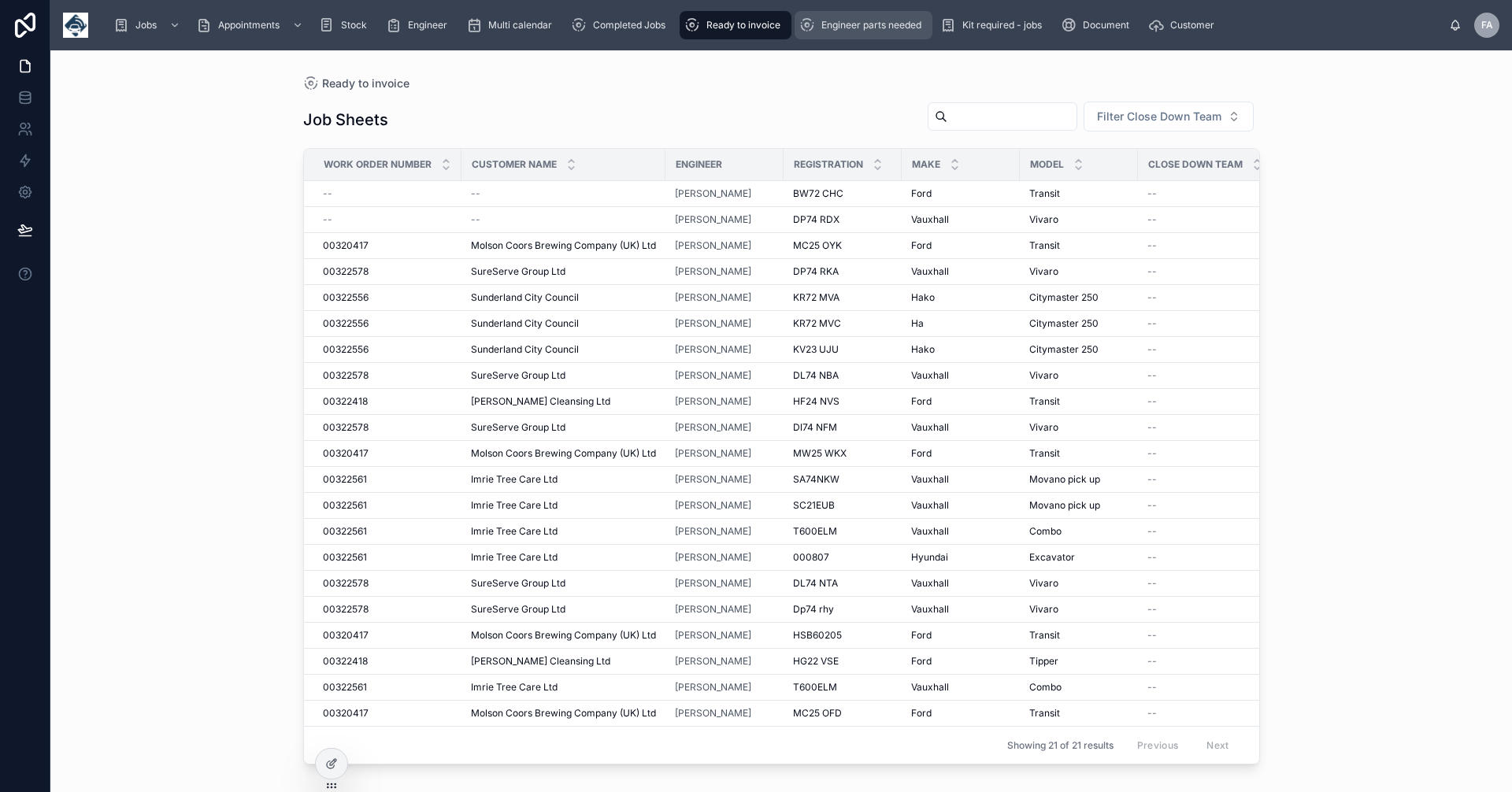
click at [855, 21] on span "Engineer parts needed" at bounding box center [871, 25] width 100 height 13
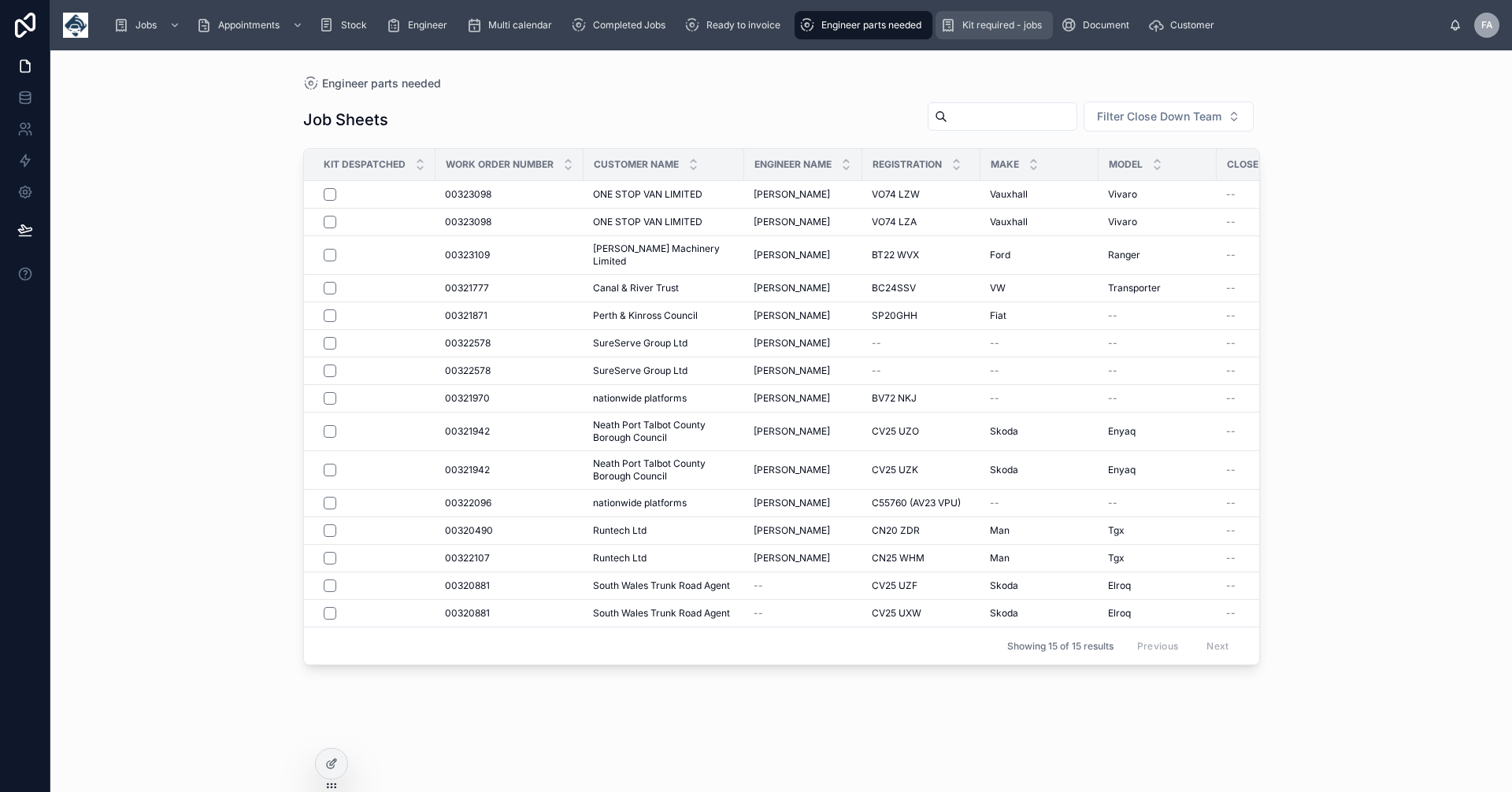
click at [980, 26] on span "Kit required - jobs" at bounding box center [1002, 25] width 79 height 13
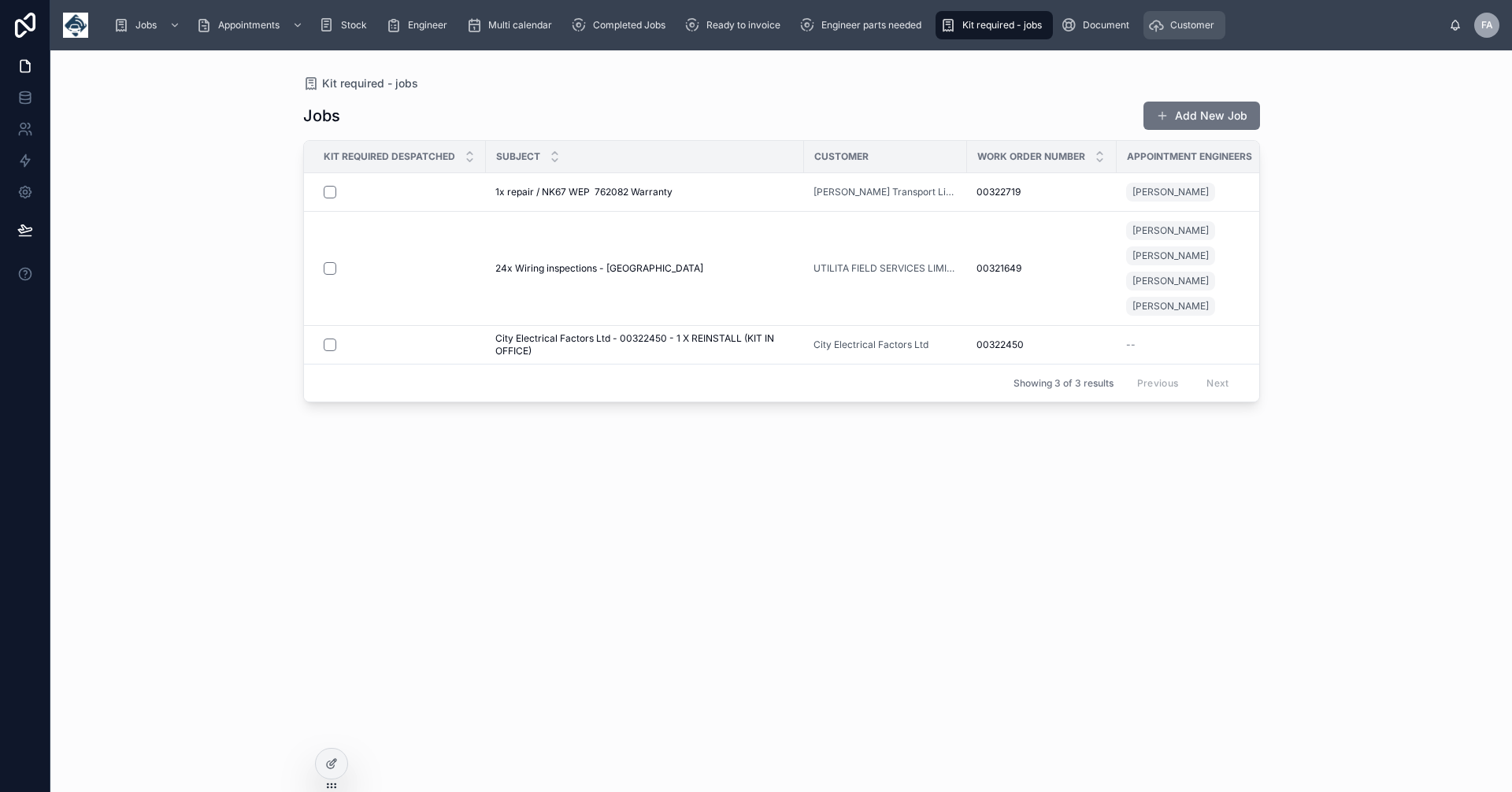
click at [1177, 28] on span "Customer" at bounding box center [1192, 25] width 44 height 13
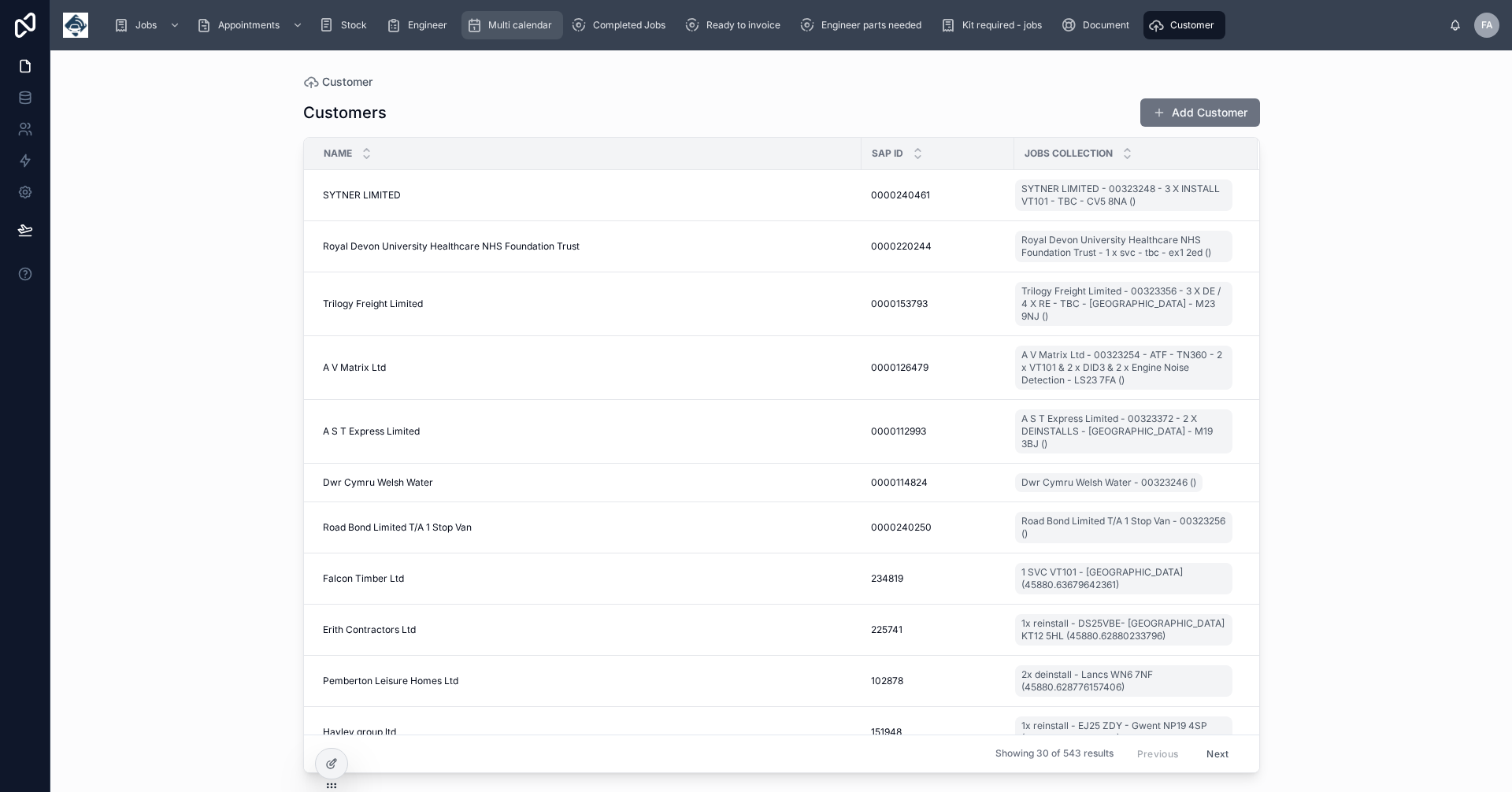
click at [498, 24] on span "Multi calendar" at bounding box center [520, 25] width 64 height 13
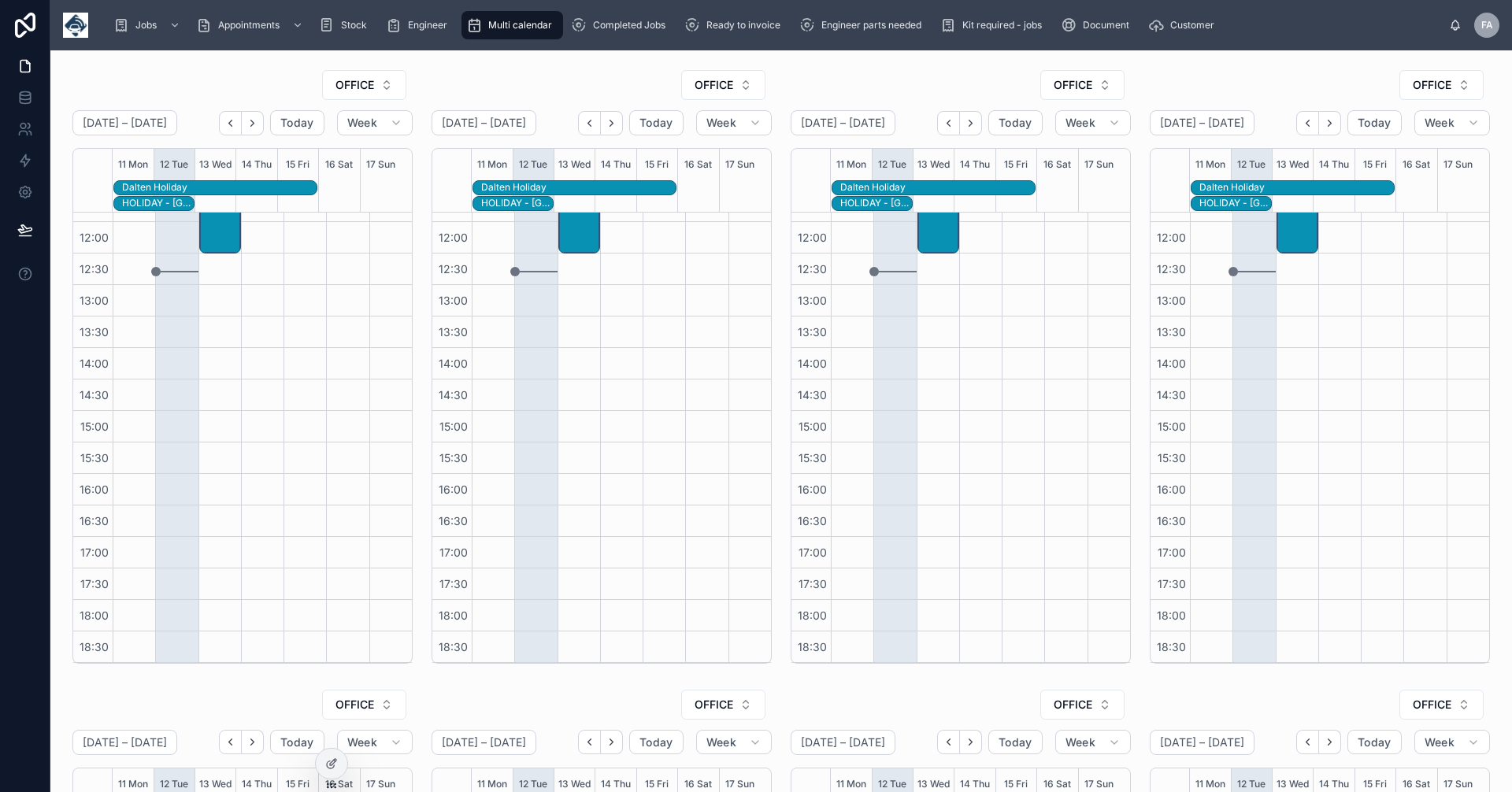
scroll to position [305, 0]
click at [390, 84] on button "OFFICE" at bounding box center [365, 85] width 84 height 30
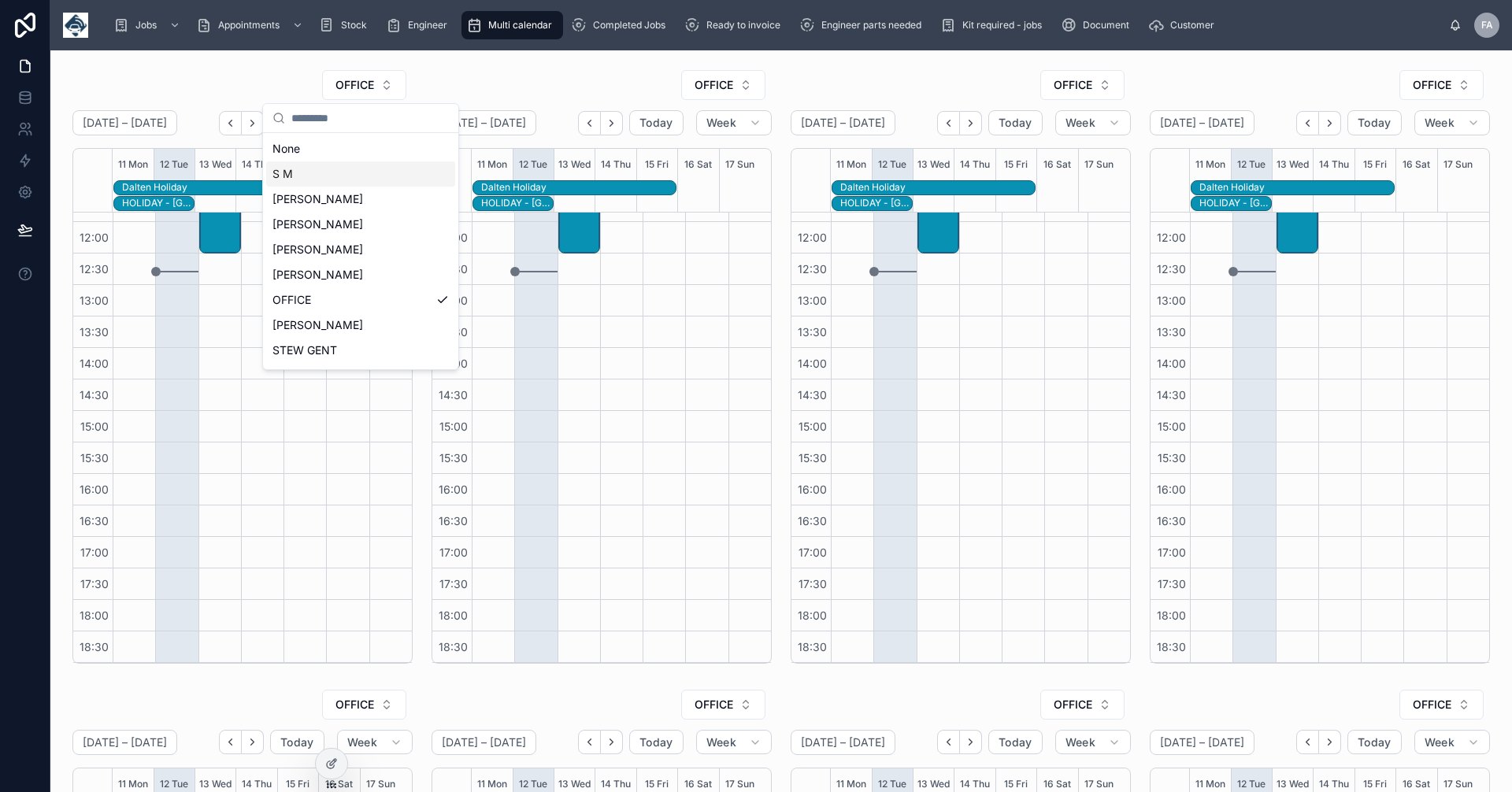
click at [281, 171] on span "S M" at bounding box center [283, 174] width 21 height 15
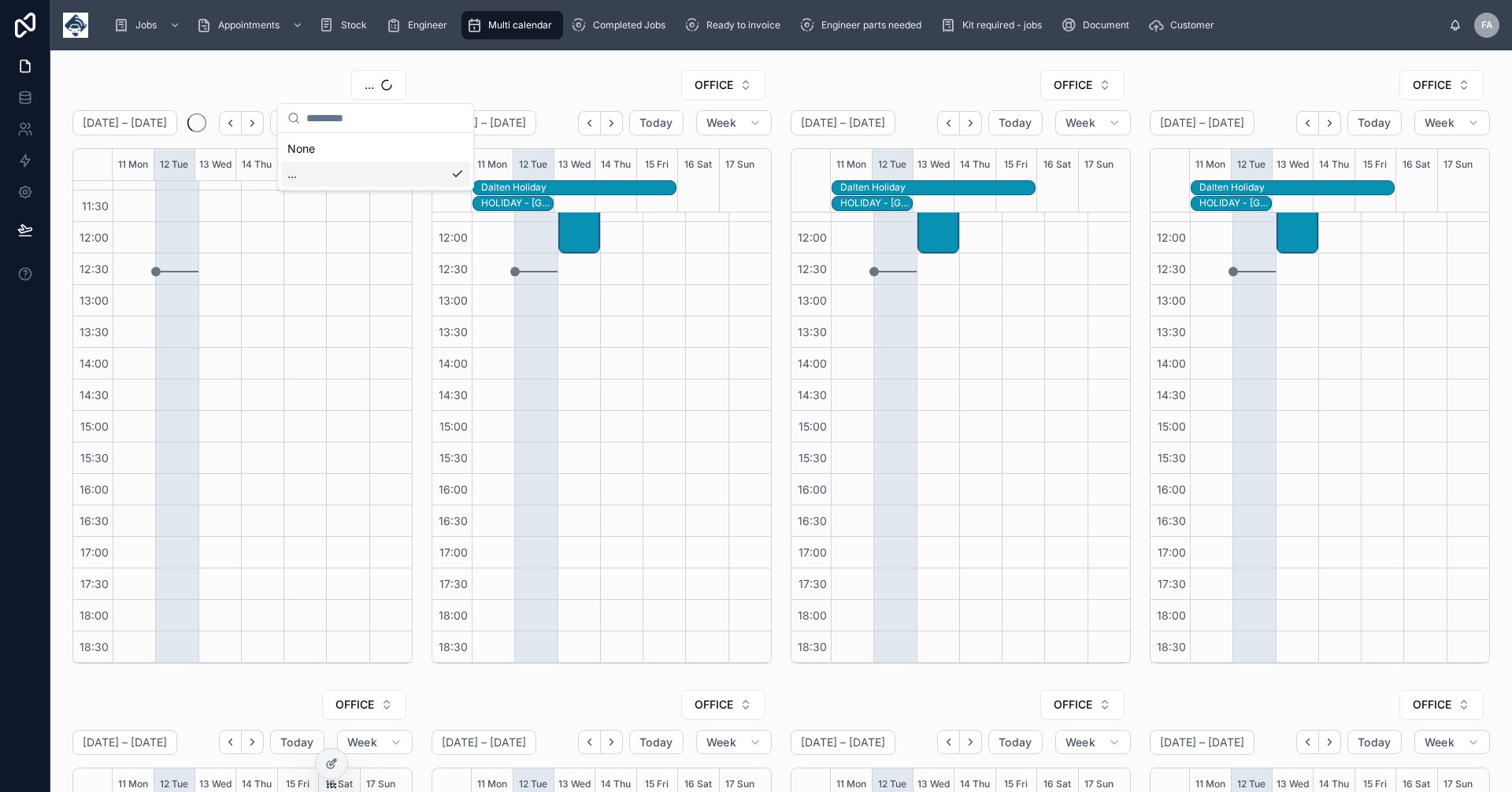
scroll to position [274, 0]
click at [210, 264] on div at bounding box center [219, 285] width 42 height 756
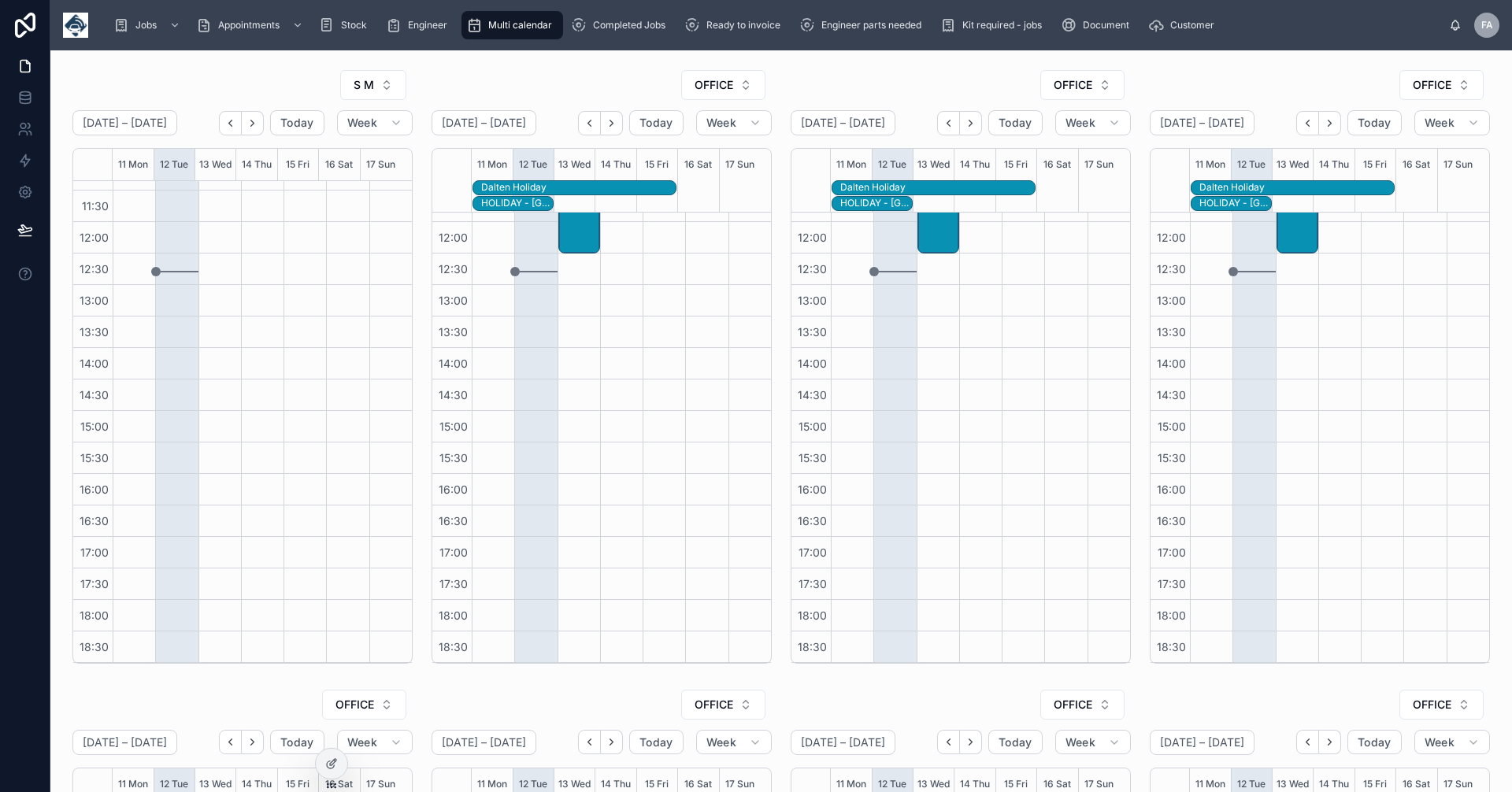
click at [210, 264] on div at bounding box center [219, 285] width 42 height 756
drag, startPoint x: 210, startPoint y: 264, endPoint x: 169, endPoint y: 264, distance: 41.0
click at [205, 265] on div at bounding box center [219, 285] width 42 height 756
click at [157, 269] on div at bounding box center [175, 285] width 42 height 756
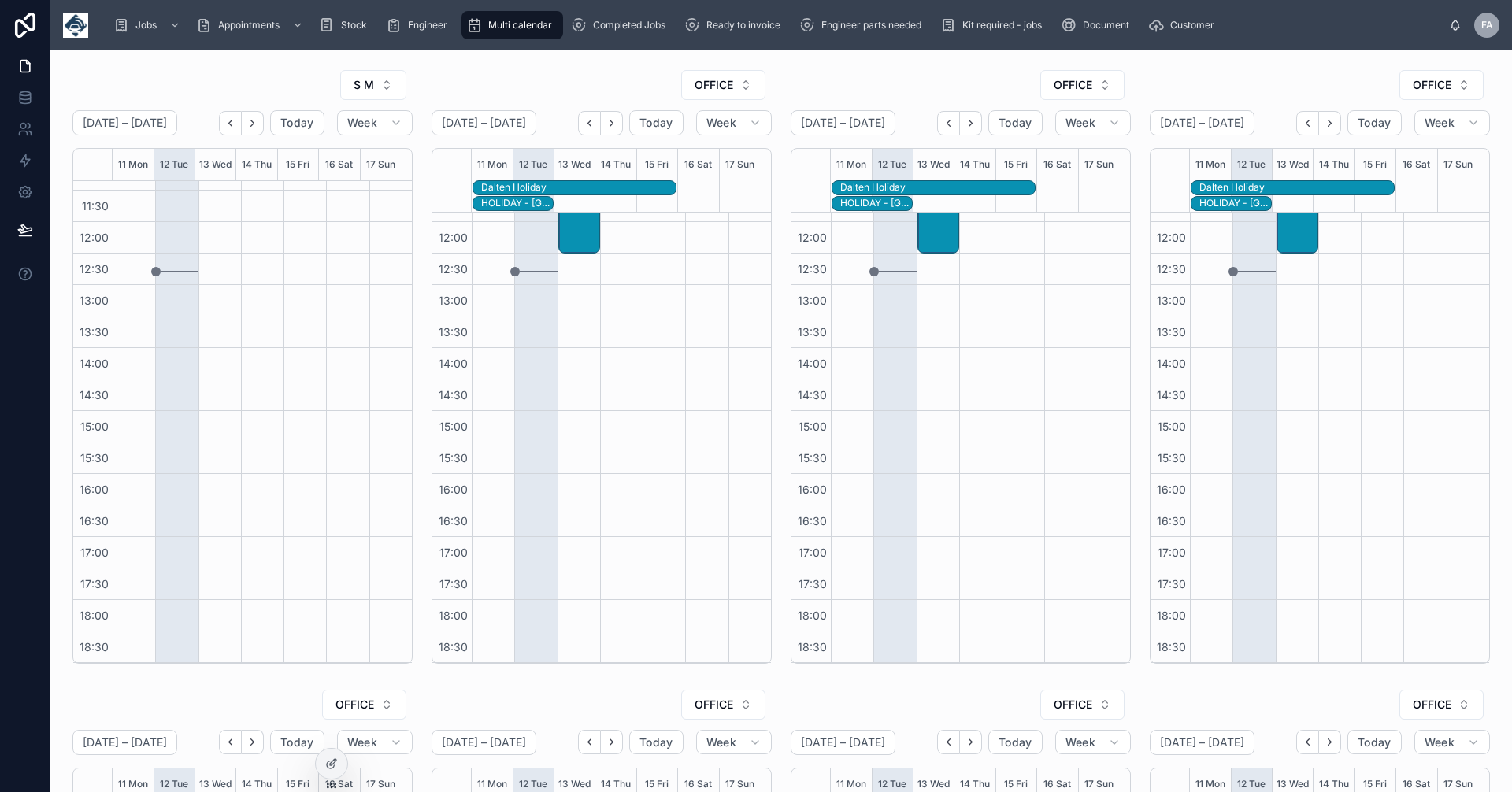
click at [162, 269] on div at bounding box center [175, 285] width 42 height 756
click at [199, 362] on div at bounding box center [219, 285] width 42 height 756
click at [212, 326] on div at bounding box center [219, 285] width 42 height 756
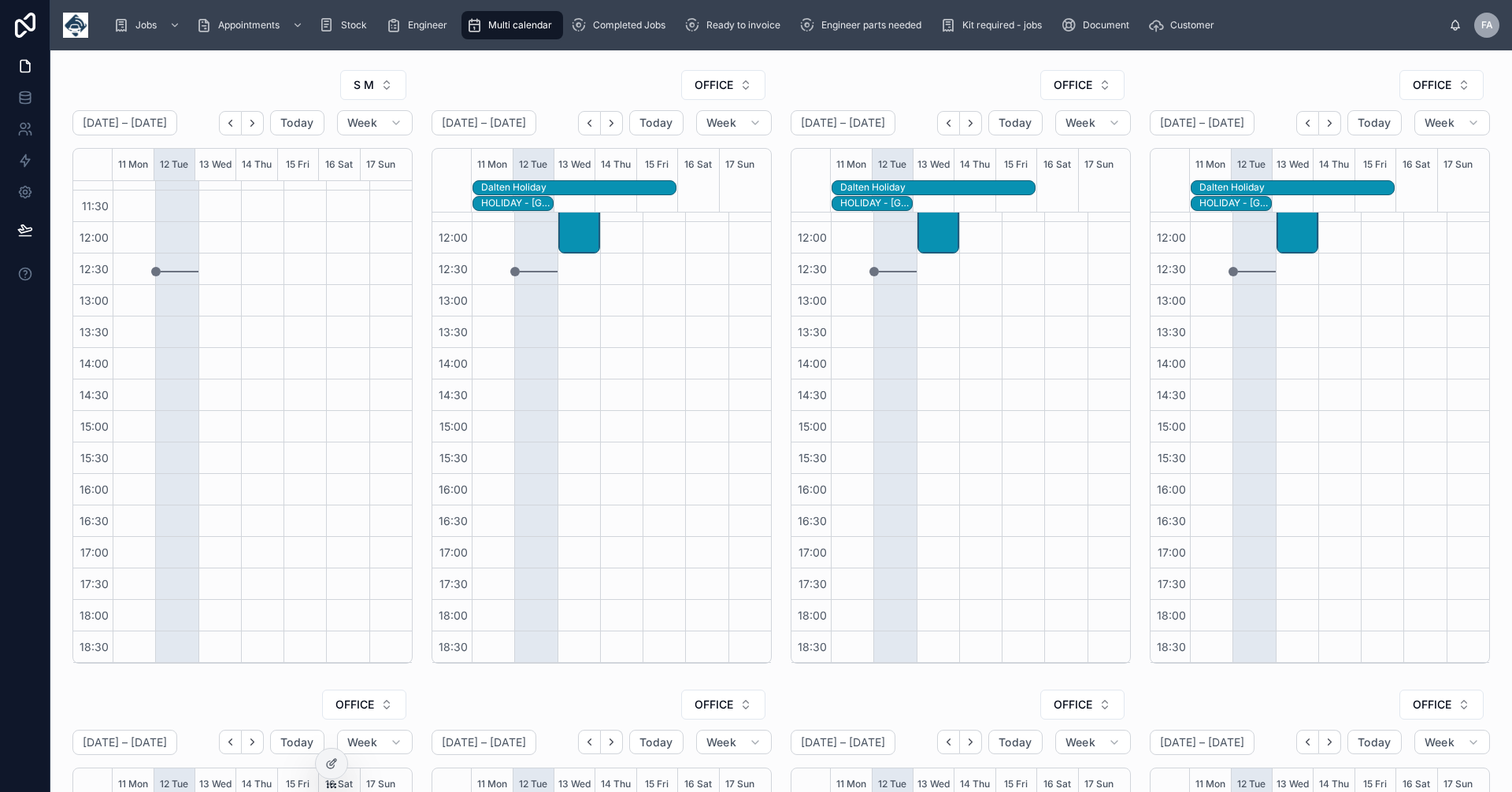
click at [212, 326] on div at bounding box center [219, 285] width 42 height 756
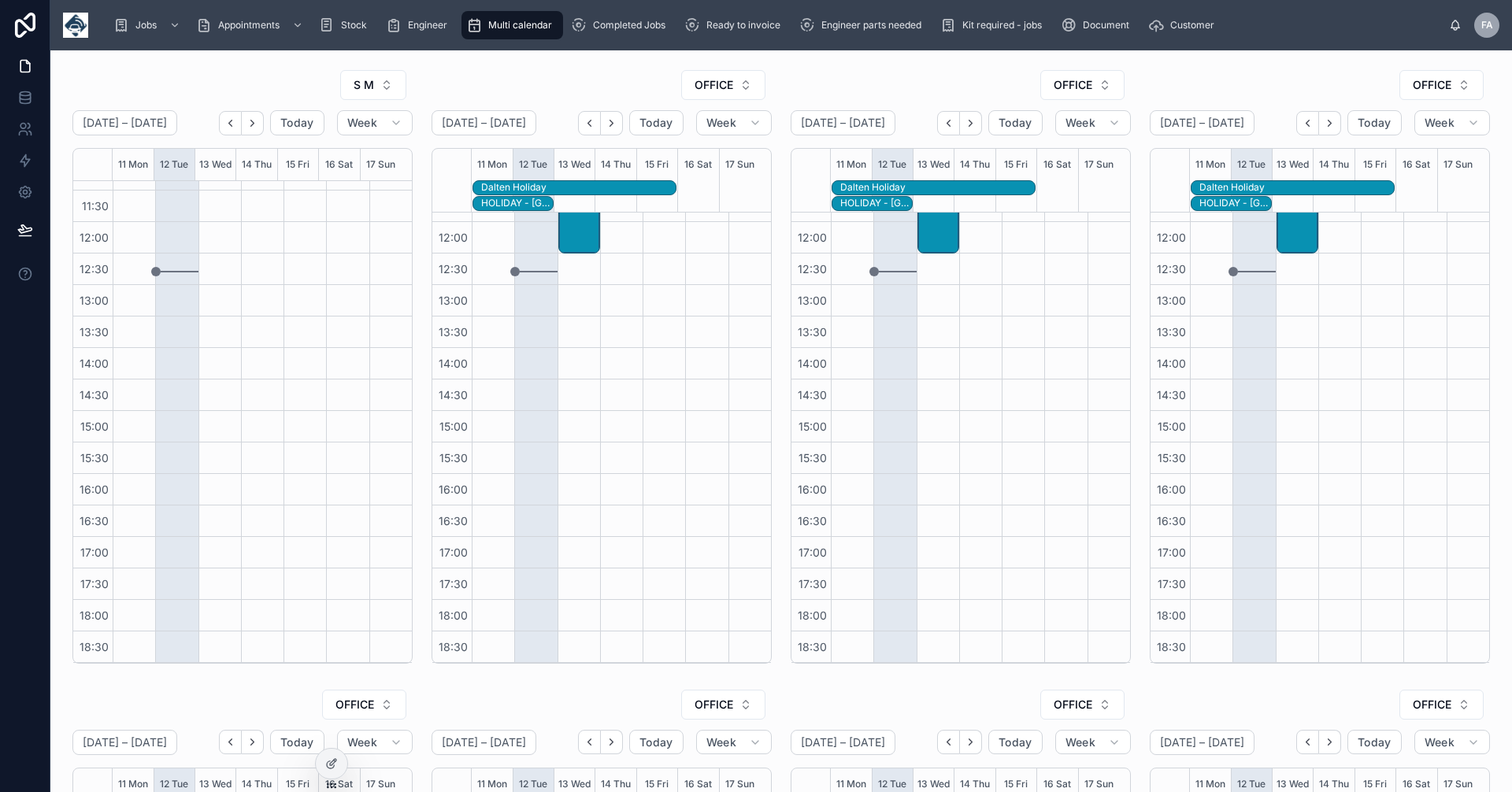
click at [212, 326] on div at bounding box center [219, 285] width 42 height 756
click at [212, 326] on div at bounding box center [219, 285] width 42 height 756
click at [1490, 21] on span "FA" at bounding box center [1488, 25] width 12 height 13
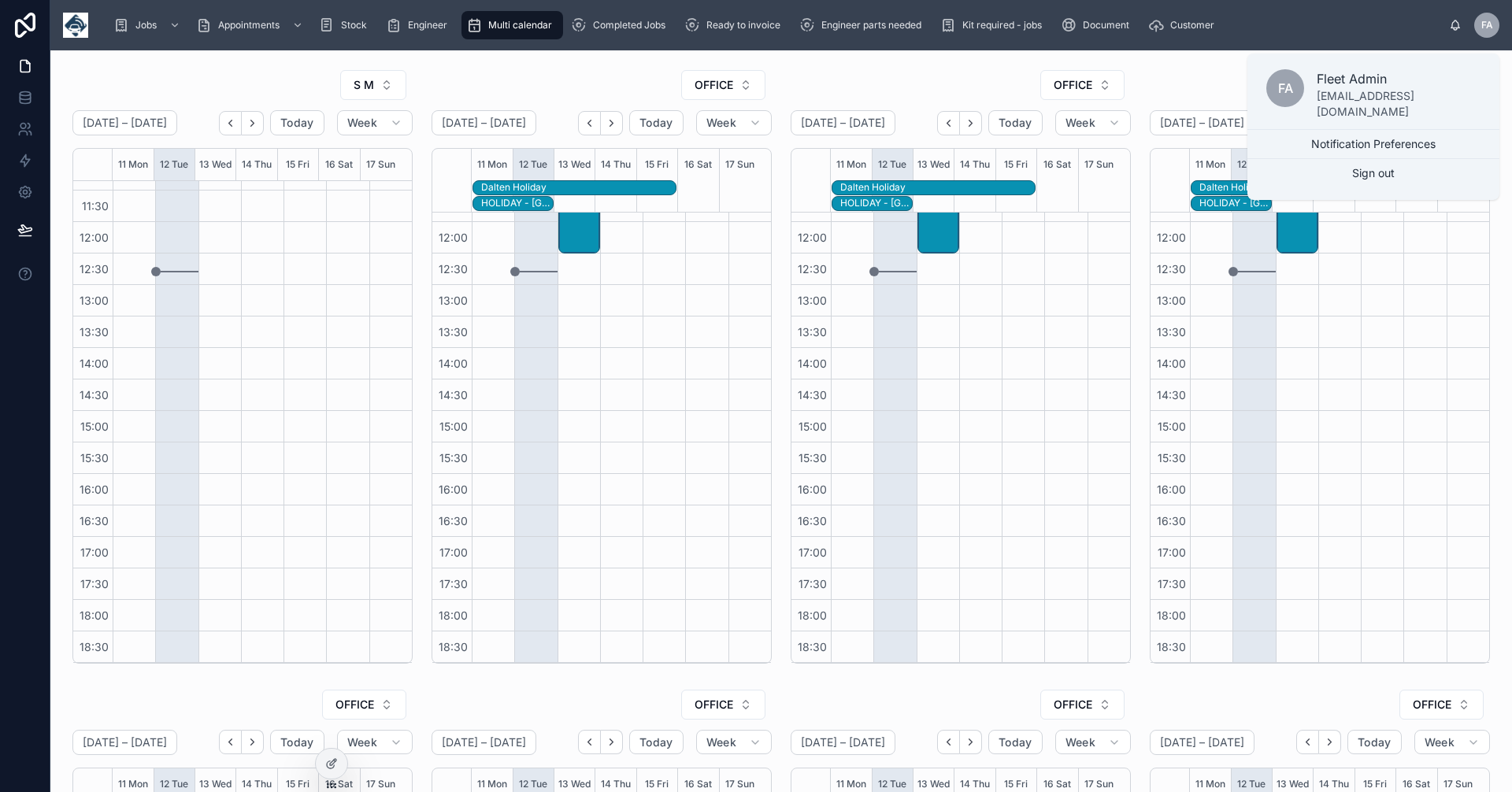
click at [1490, 21] on span "FA" at bounding box center [1488, 25] width 12 height 13
click at [1389, 136] on button "Notification Preferences" at bounding box center [1374, 144] width 252 height 28
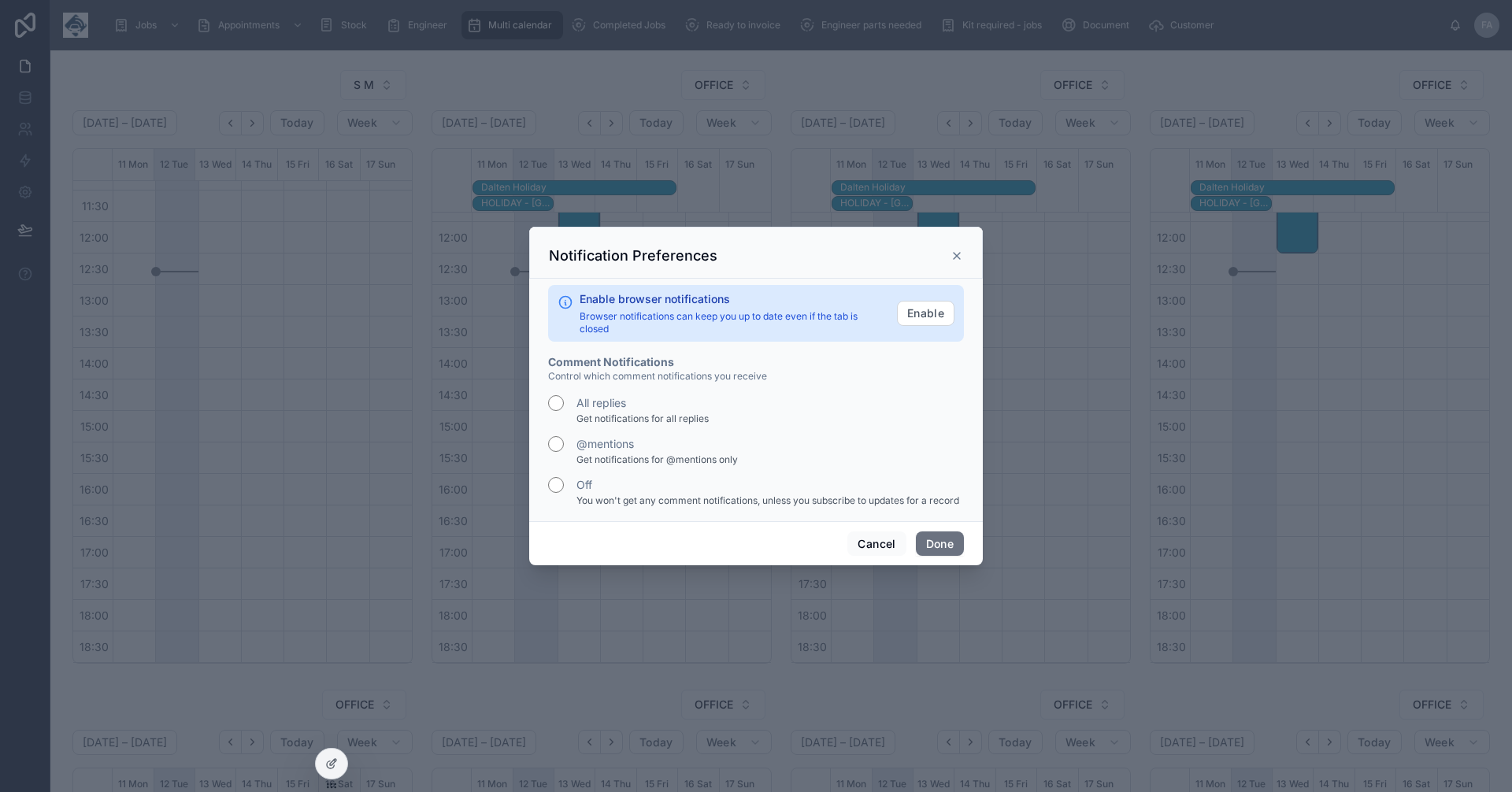
click at [960, 257] on icon at bounding box center [956, 255] width 13 height 13
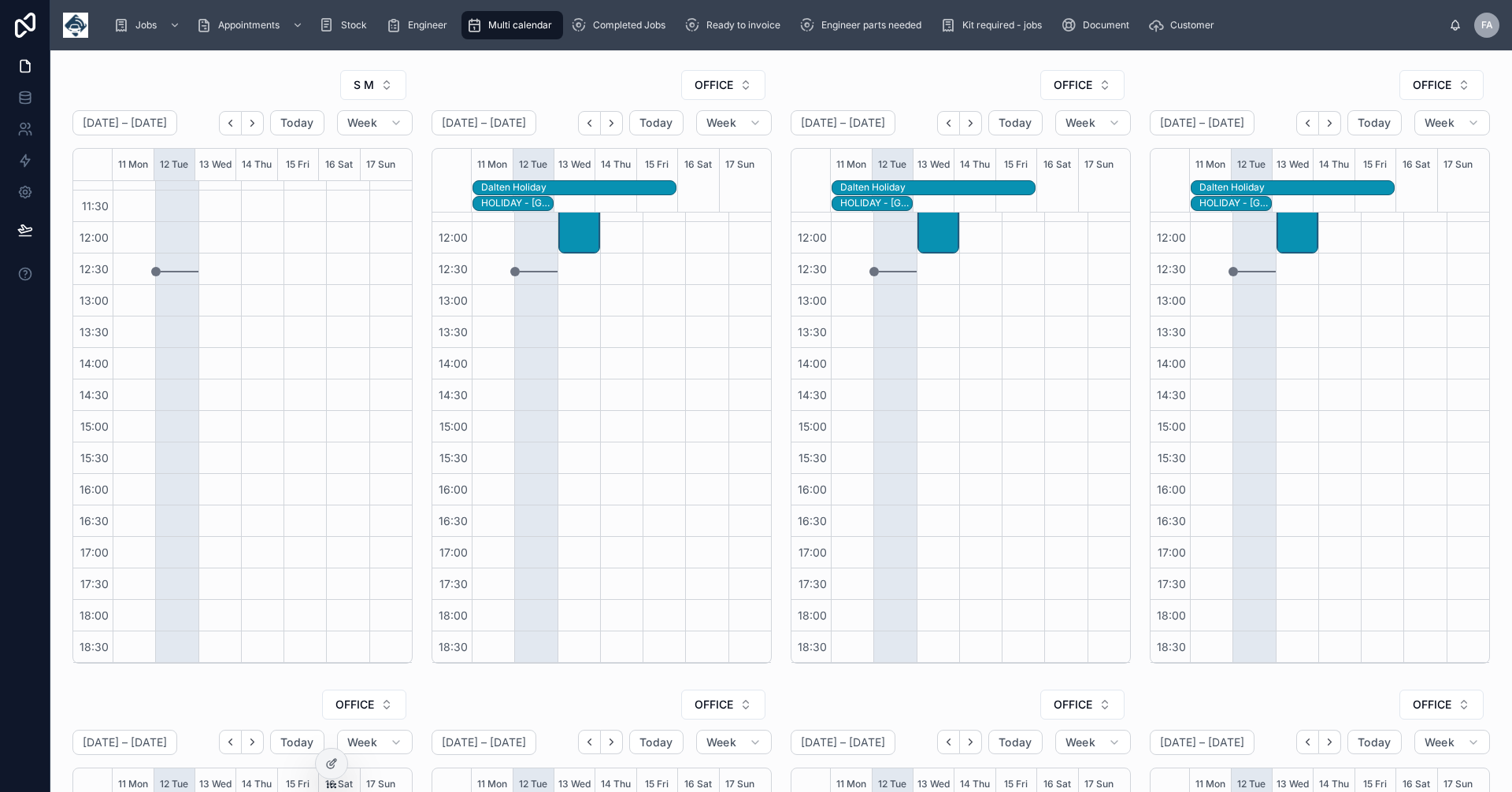
click at [243, 211] on div at bounding box center [261, 285] width 42 height 756
click at [313, 243] on div at bounding box center [304, 285] width 42 height 756
click at [284, 332] on div at bounding box center [304, 285] width 42 height 756
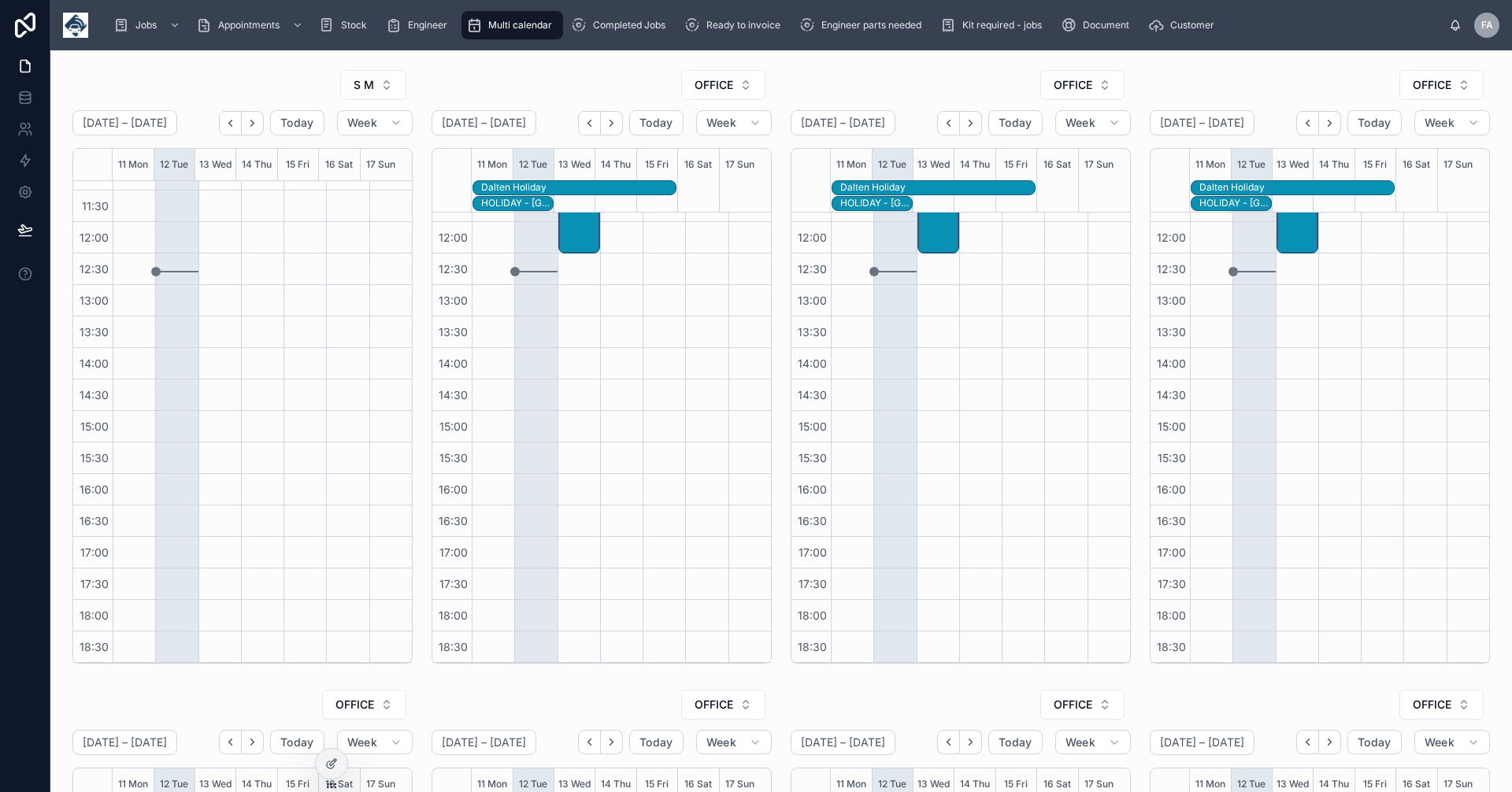
click at [284, 332] on div at bounding box center [304, 285] width 42 height 756
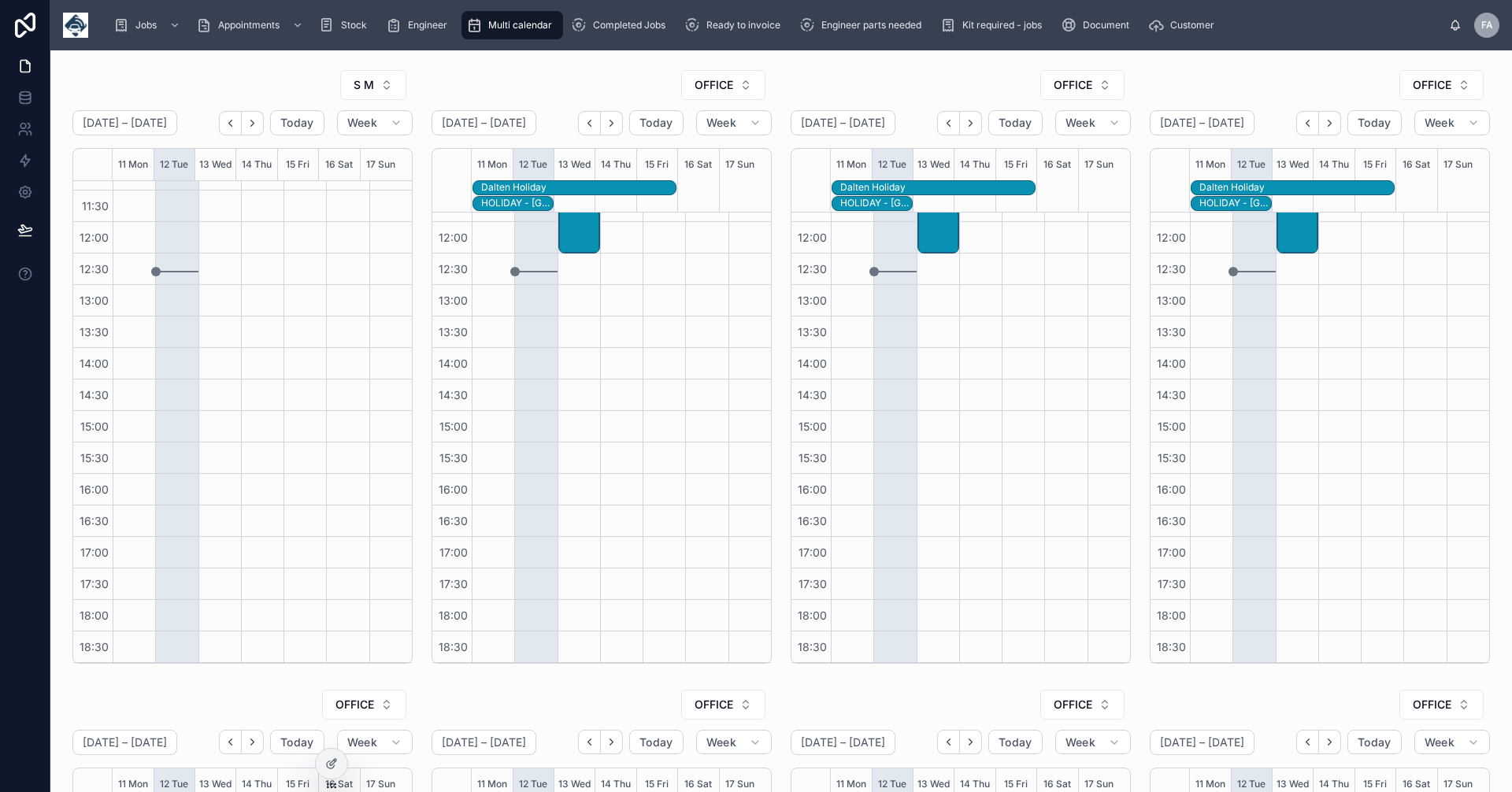
click at [284, 332] on div at bounding box center [304, 285] width 42 height 756
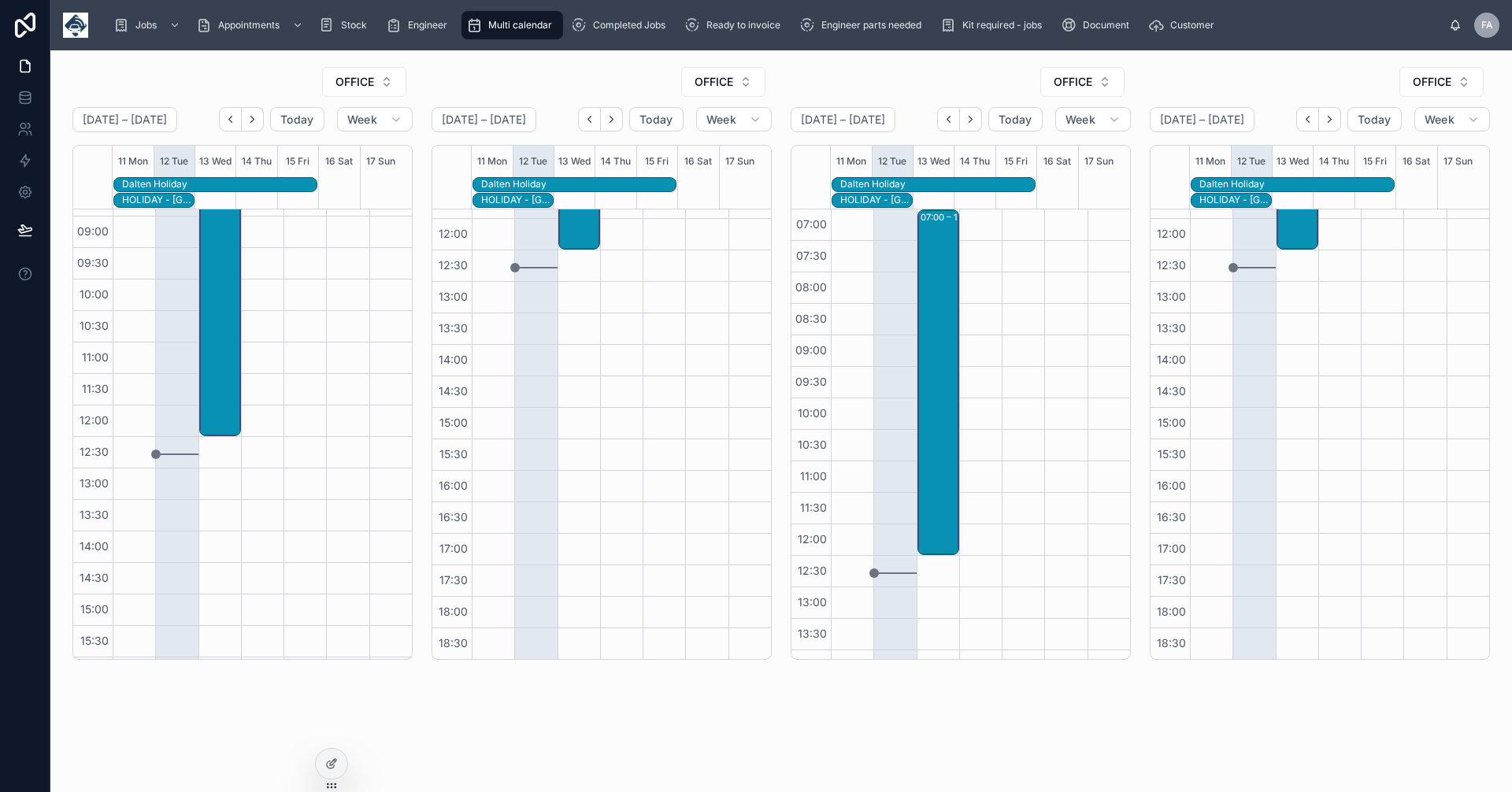
scroll to position [0, 0]
click at [71, 23] on img at bounding box center [75, 25] width 25 height 25
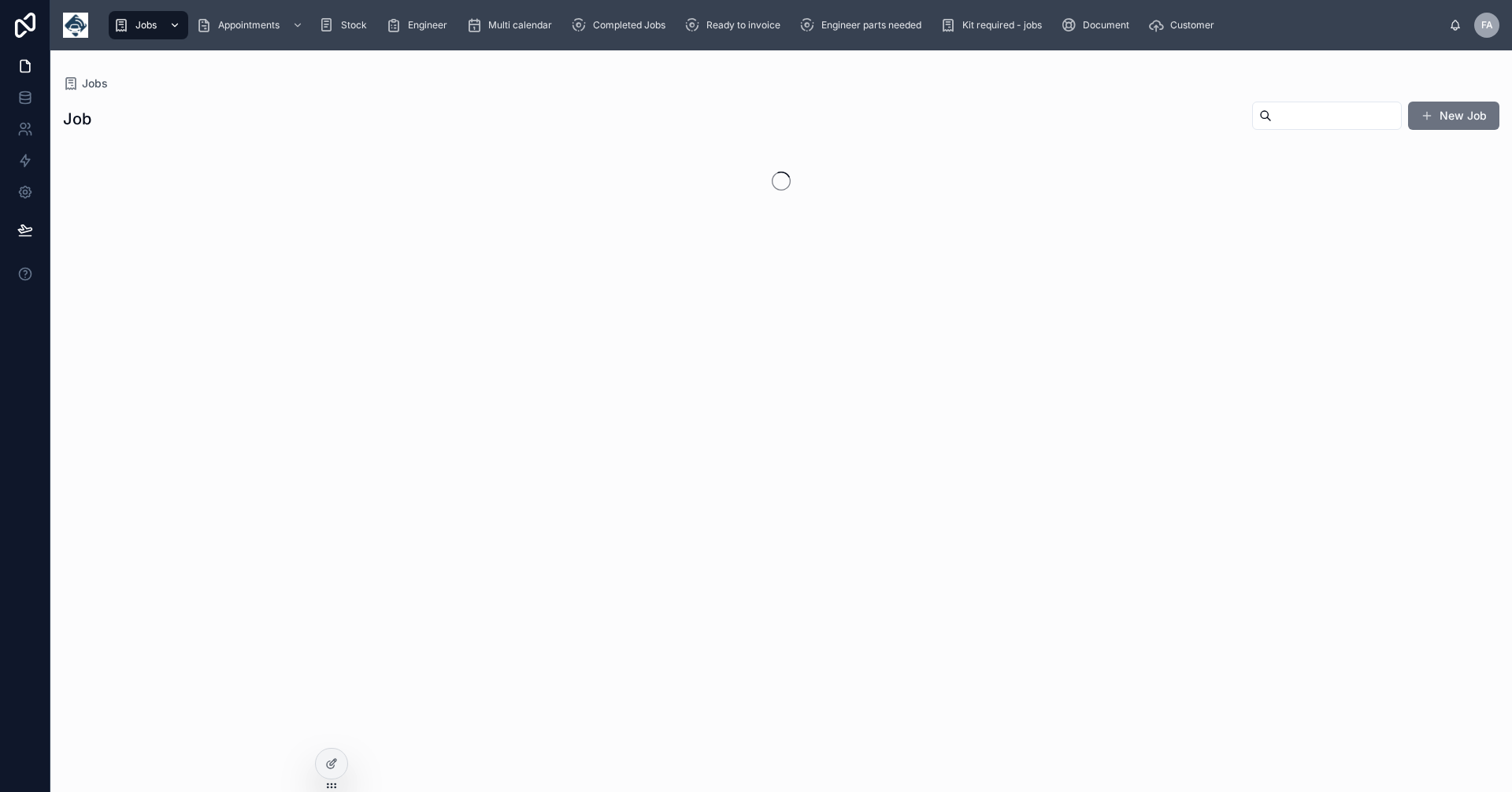
click at [156, 29] on span "Jobs" at bounding box center [146, 25] width 22 height 13
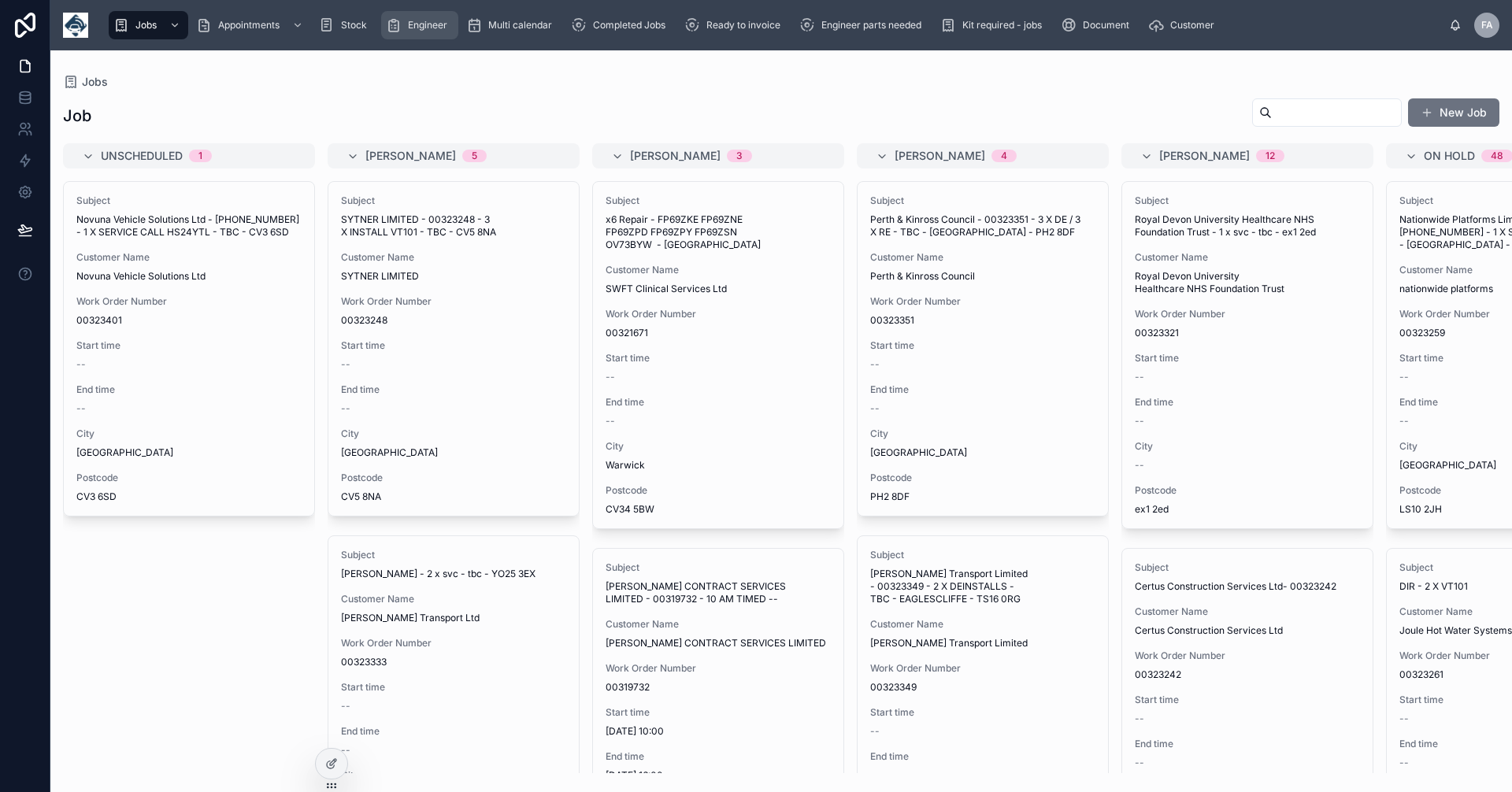
click at [422, 19] on span "Engineer" at bounding box center [427, 25] width 40 height 13
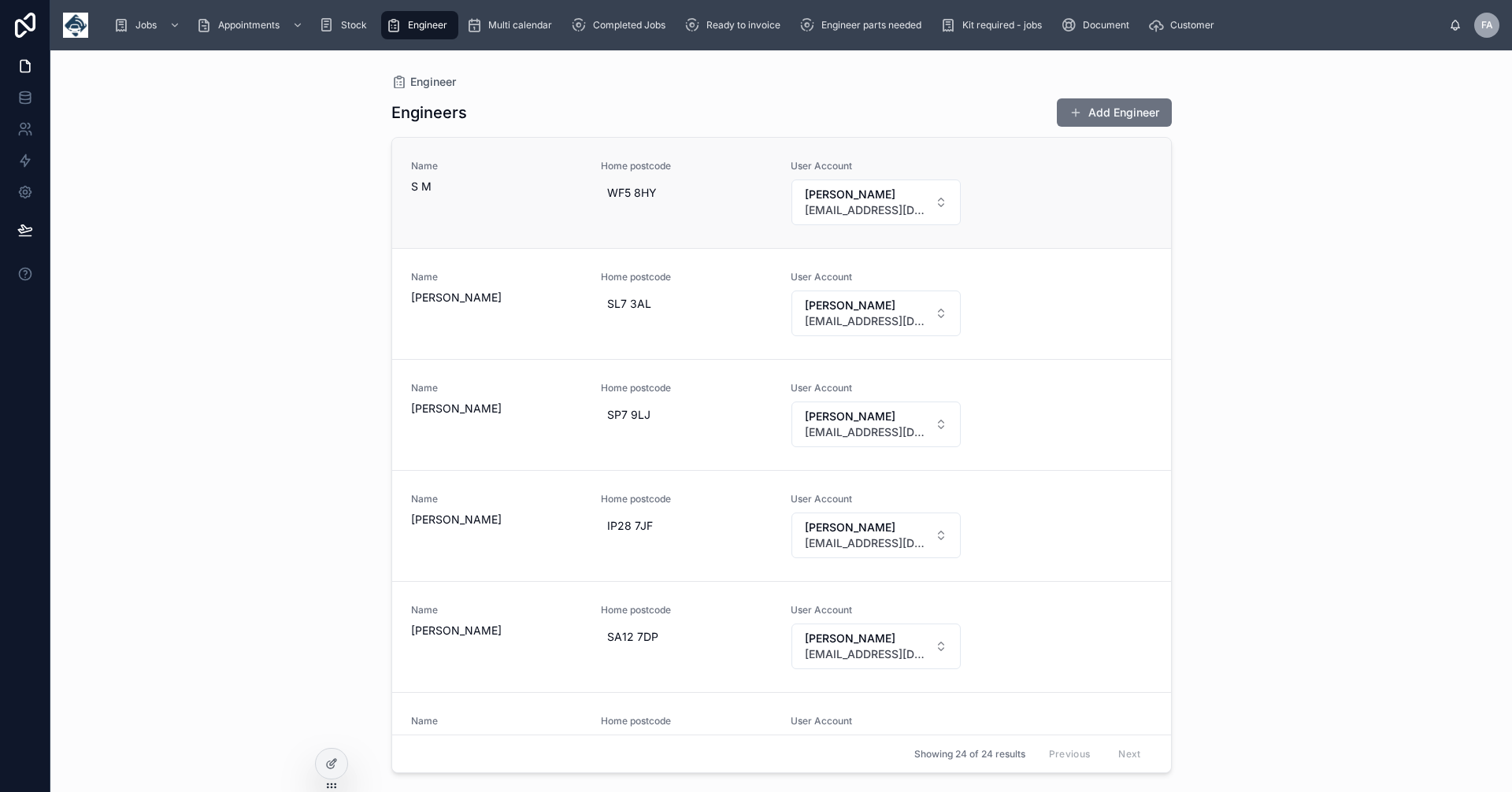
click at [433, 185] on span "S M" at bounding box center [496, 187] width 171 height 15
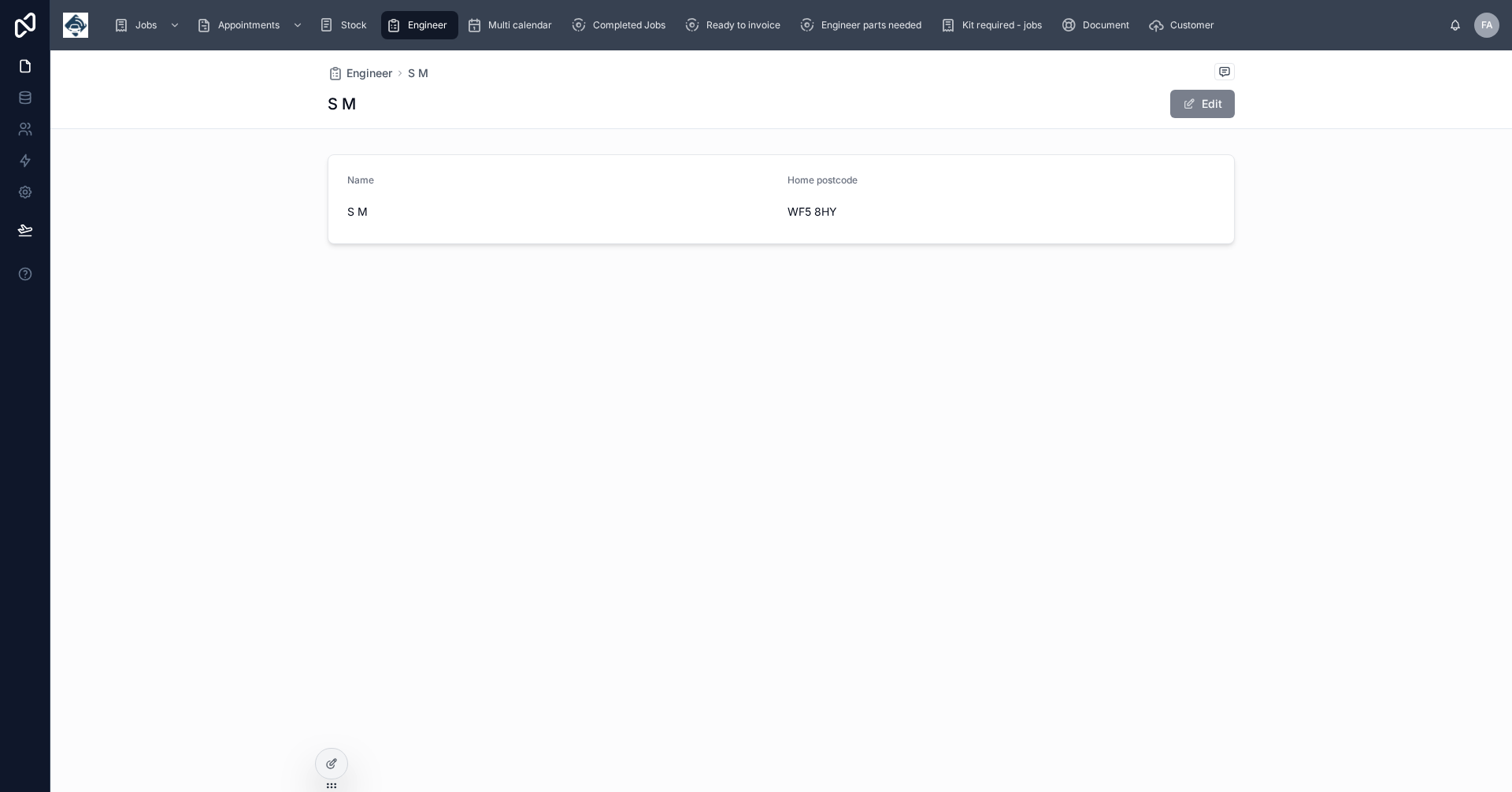
click at [1208, 103] on button "Edit" at bounding box center [1202, 103] width 65 height 28
click at [1204, 100] on button "Done" at bounding box center [1199, 103] width 72 height 28
click at [378, 210] on span "S M" at bounding box center [561, 212] width 427 height 15
click at [1209, 107] on button "Edit" at bounding box center [1202, 103] width 65 height 28
click at [462, 216] on input "***" at bounding box center [561, 213] width 426 height 22
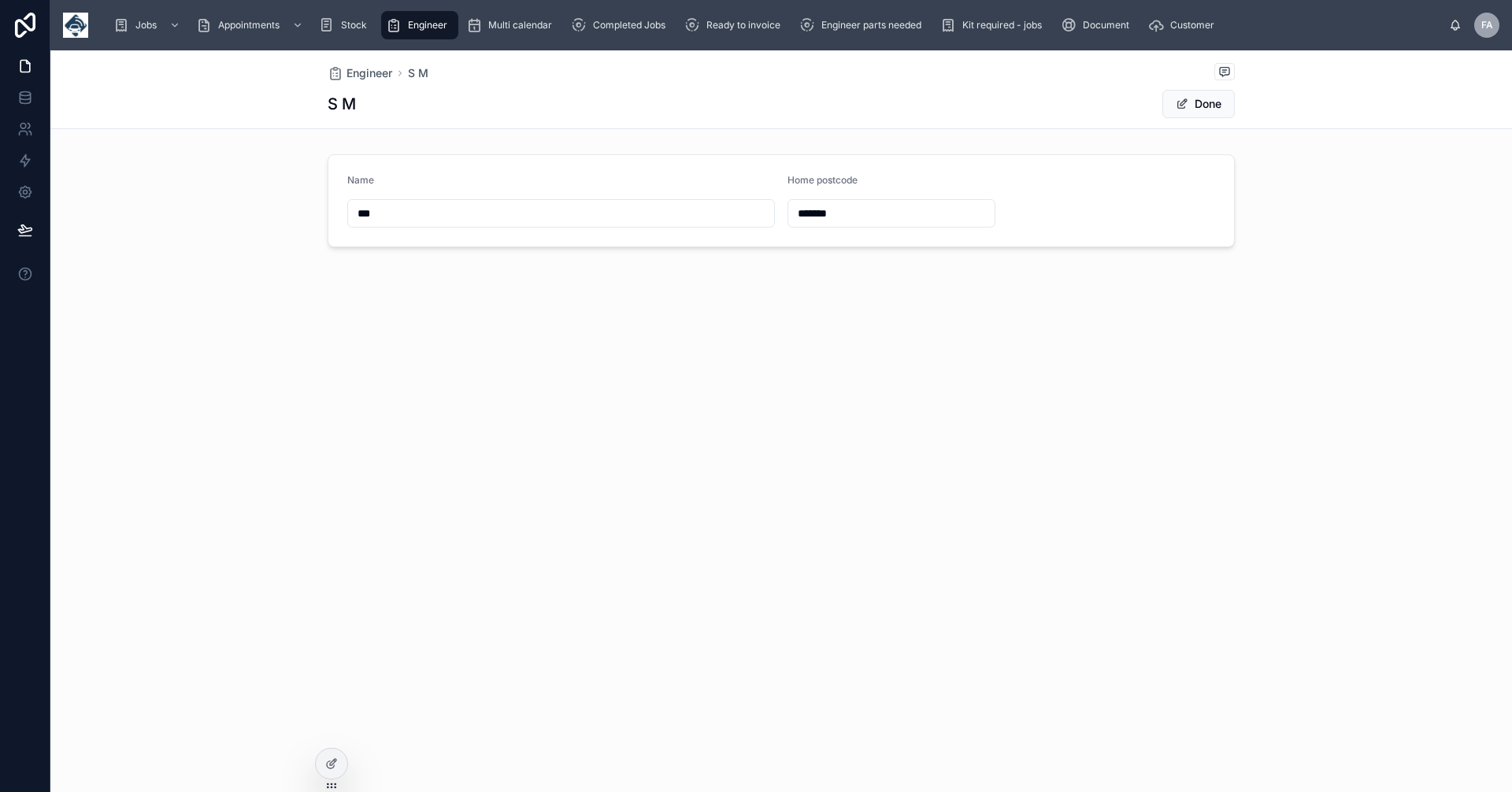
click at [858, 305] on div "Engineer S M S M Done Name *** Home postcode *******" at bounding box center [782, 202] width 1462 height 304
drag, startPoint x: 343, startPoint y: 108, endPoint x: 349, endPoint y: 101, distance: 9.2
click at [344, 108] on h1 "S M" at bounding box center [341, 104] width 28 height 22
click at [372, 71] on span "Engineer" at bounding box center [369, 73] width 46 height 15
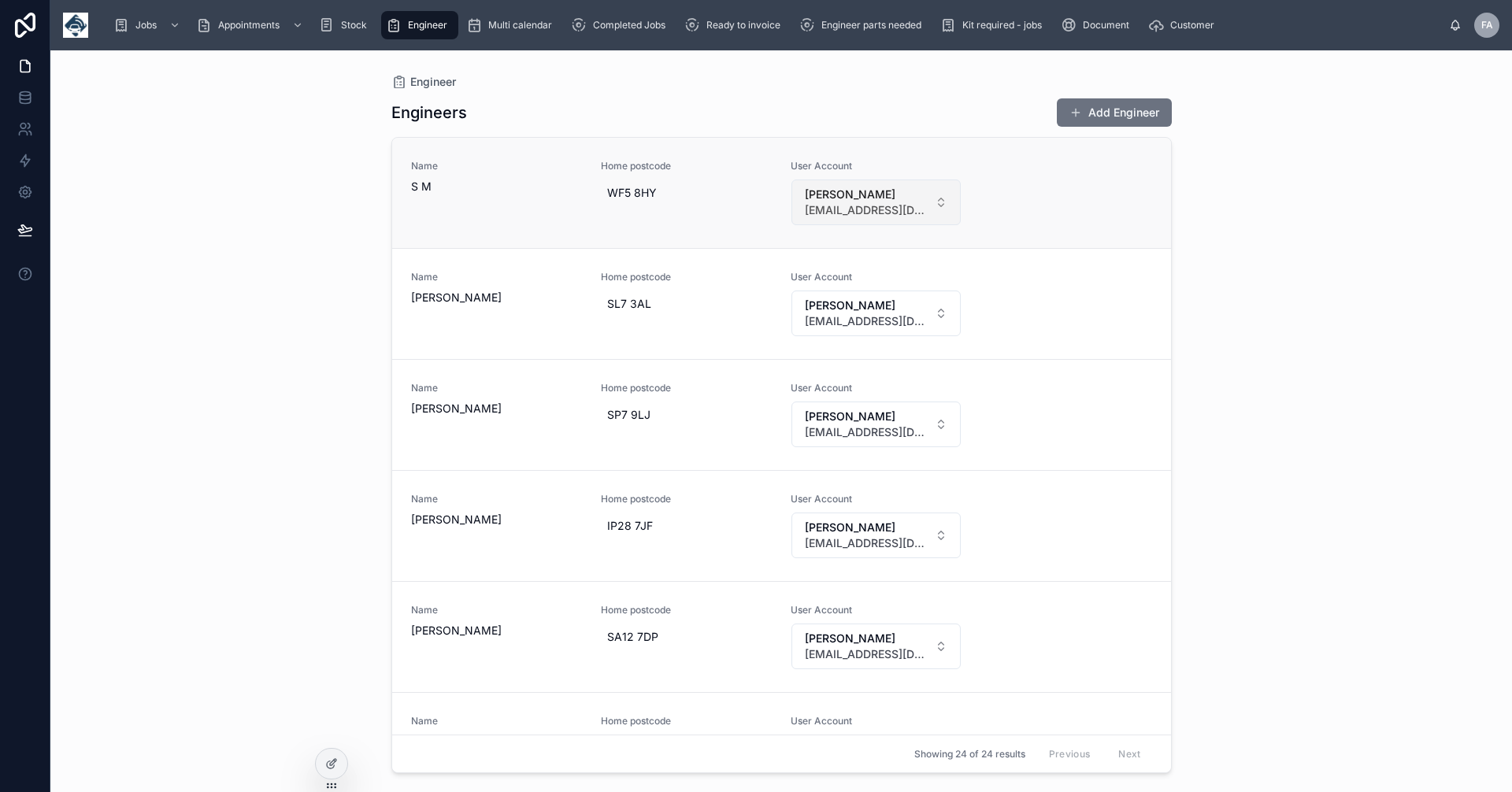
click at [936, 203] on button "STEVEN MULLAN accfleetcomms@gmail.com" at bounding box center [876, 202] width 169 height 46
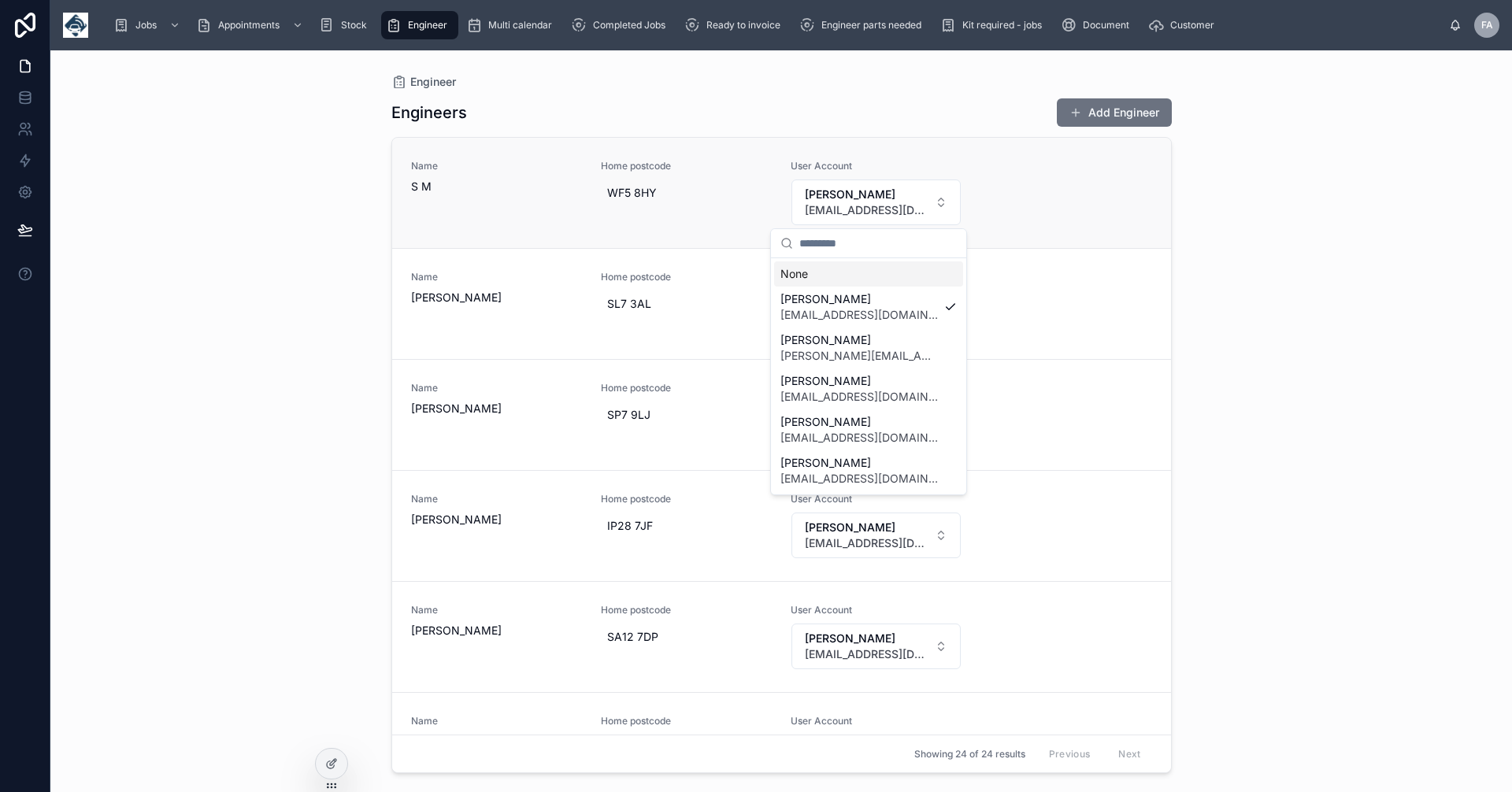
click at [682, 212] on div "Home postcode WF5 8HY" at bounding box center [686, 193] width 171 height 66
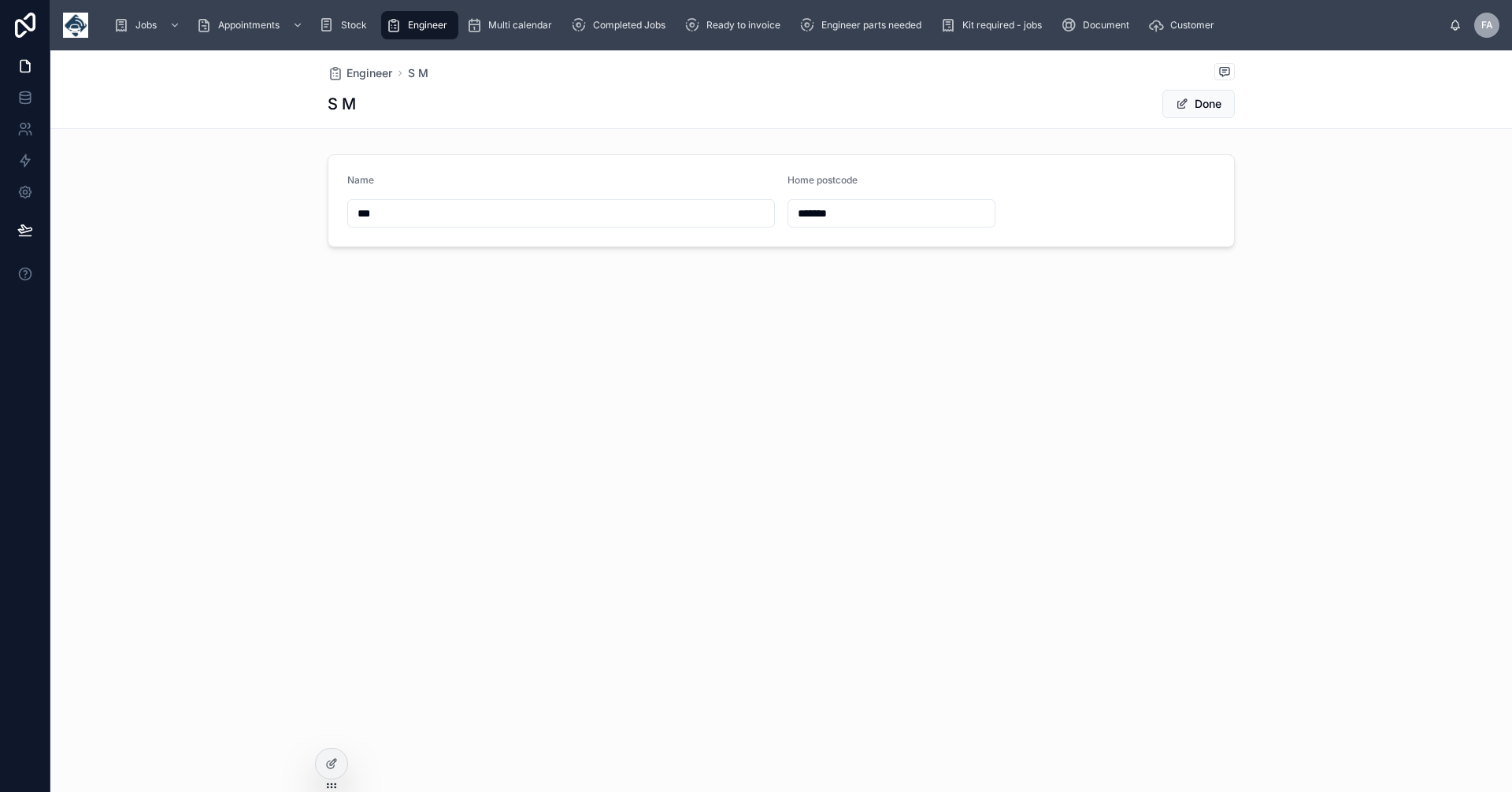
click at [823, 209] on input "*******" at bounding box center [892, 213] width 206 height 22
drag, startPoint x: 399, startPoint y: 209, endPoint x: 407, endPoint y: 212, distance: 8.5
click at [407, 212] on input "***" at bounding box center [561, 213] width 426 height 22
click at [1206, 105] on button "Done" at bounding box center [1199, 103] width 72 height 28
click at [1212, 98] on button "Edit" at bounding box center [1202, 103] width 65 height 28
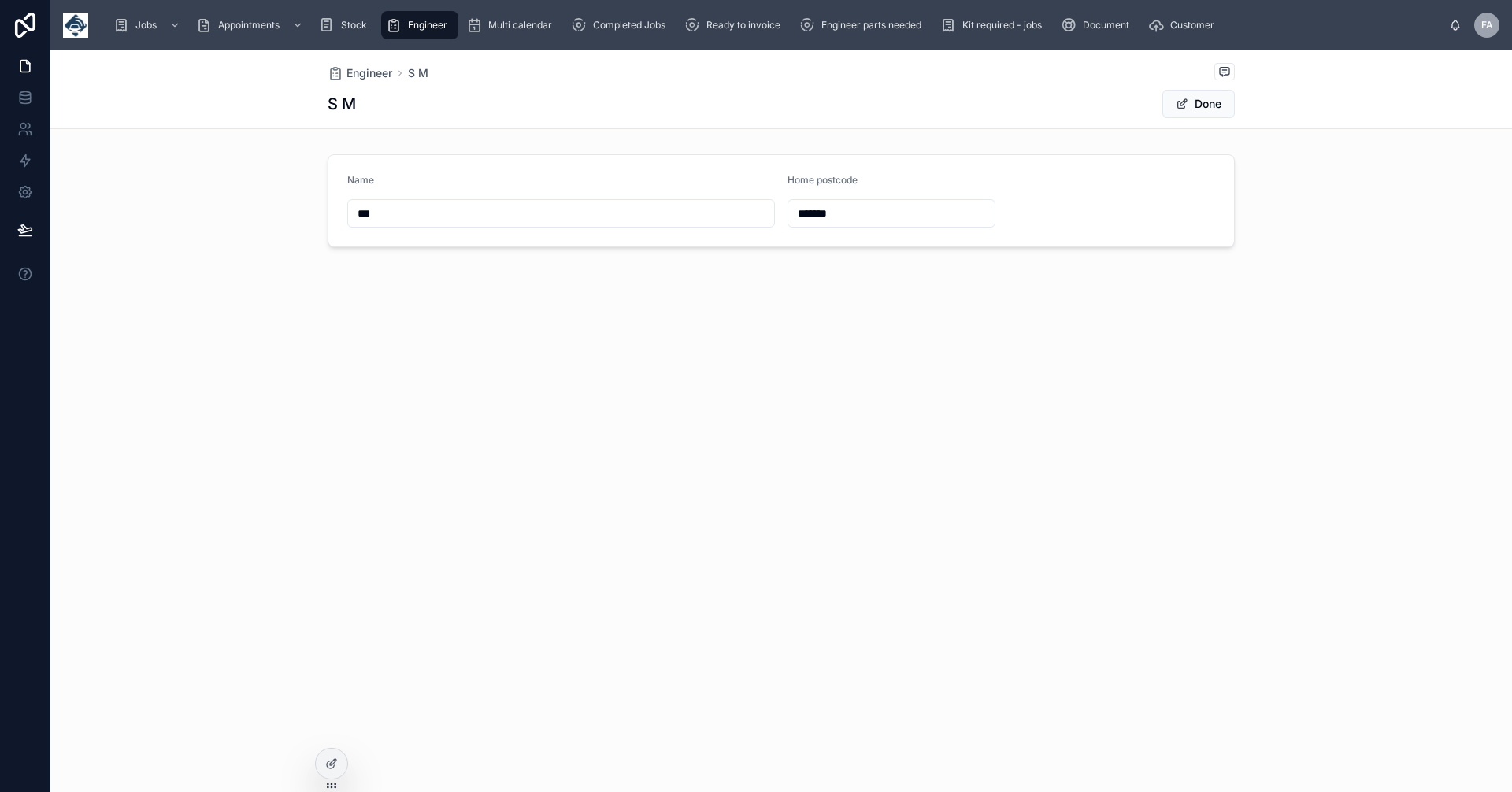
click at [884, 204] on input "*******" at bounding box center [892, 213] width 206 height 22
click at [1220, 98] on button "Done" at bounding box center [1199, 103] width 72 height 28
click at [423, 28] on span "Engineer" at bounding box center [427, 25] width 40 height 13
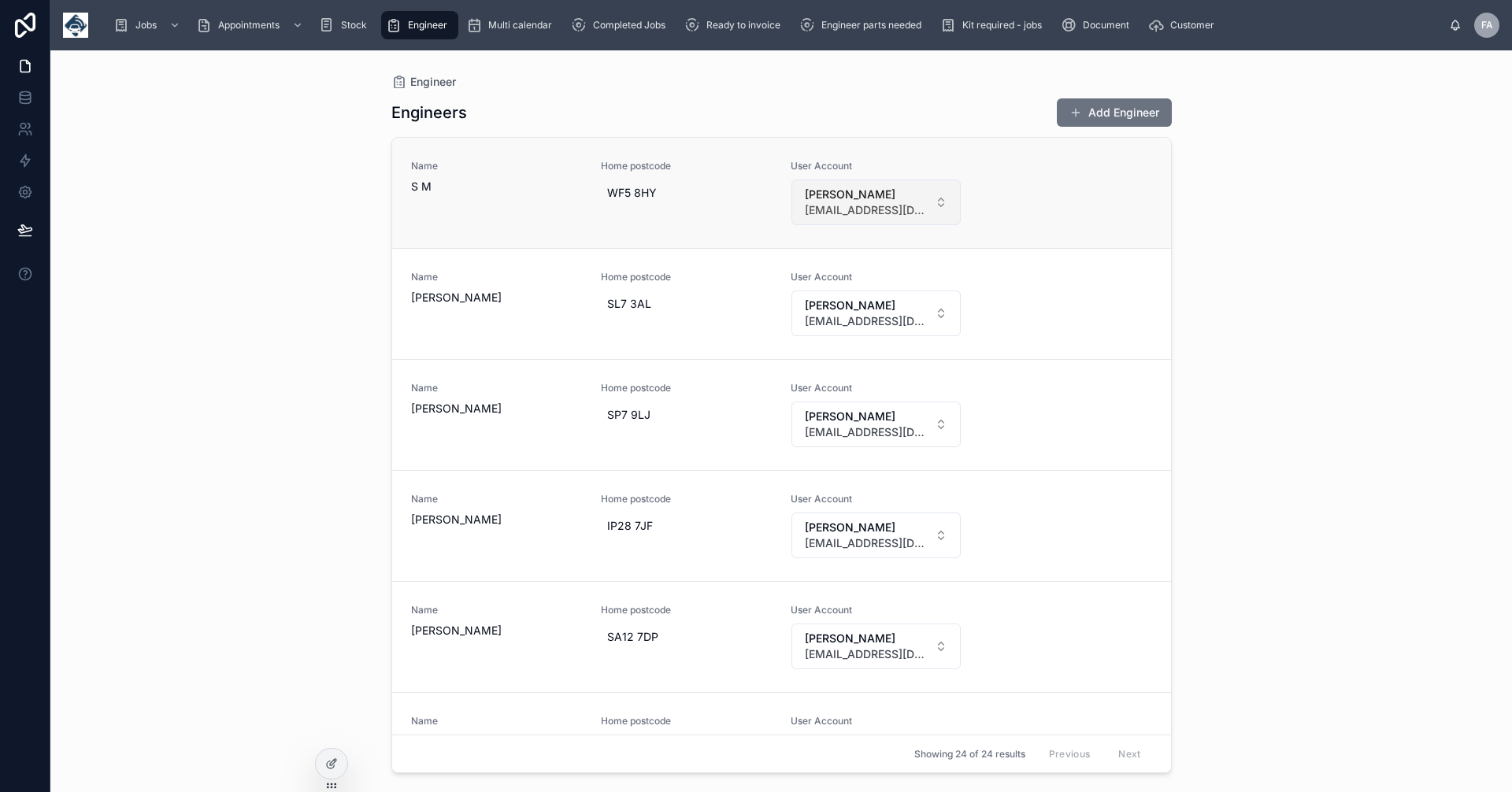
click at [938, 201] on button "STEVEN MULLAN accfleetcomms@gmail.com" at bounding box center [876, 202] width 169 height 46
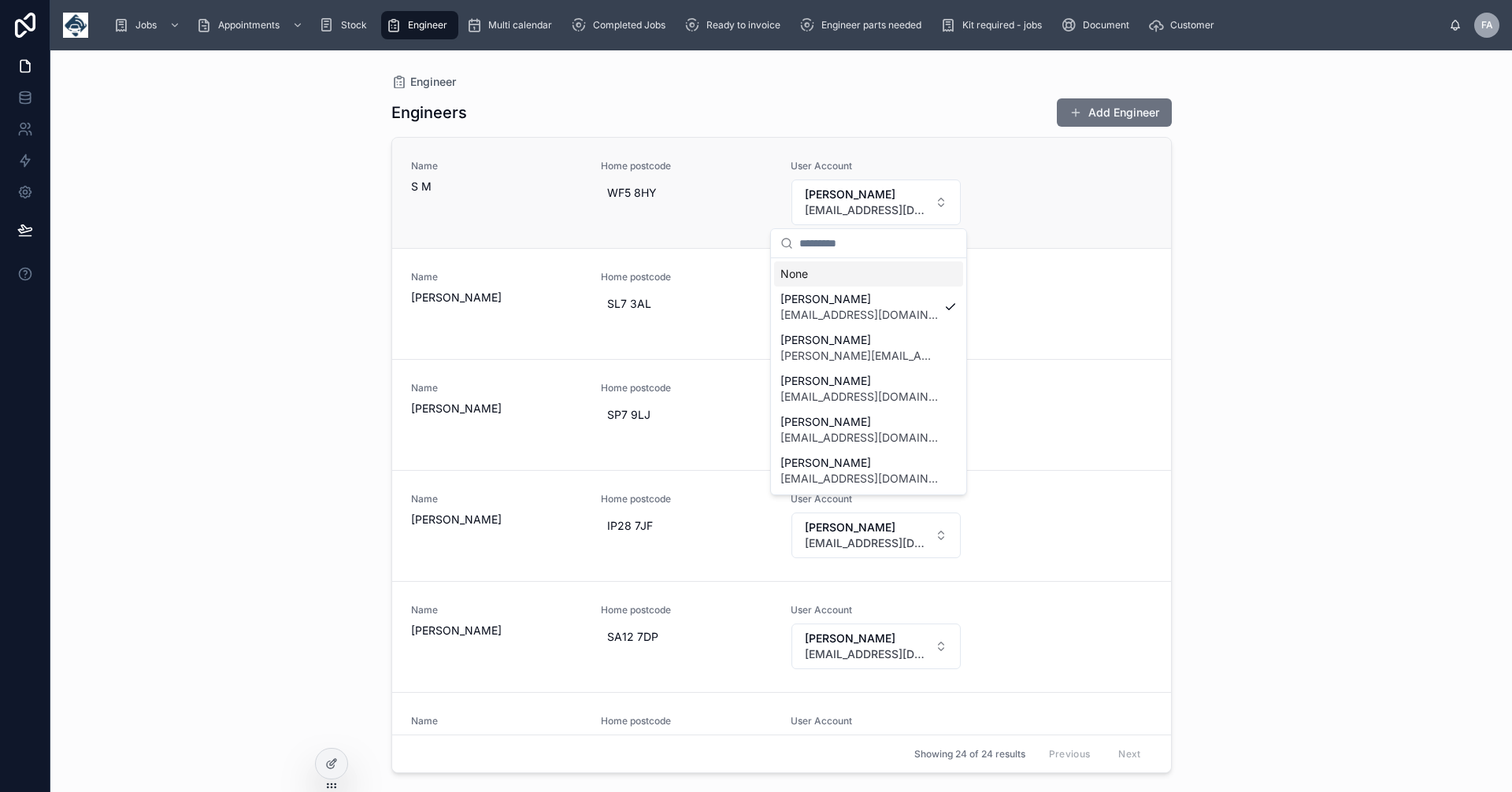
click at [1073, 210] on div "Name S M Home postcode WF5 8HY User Account STEVEN MULLAN accfleetcomms@gmail.c…" at bounding box center [782, 193] width 741 height 66
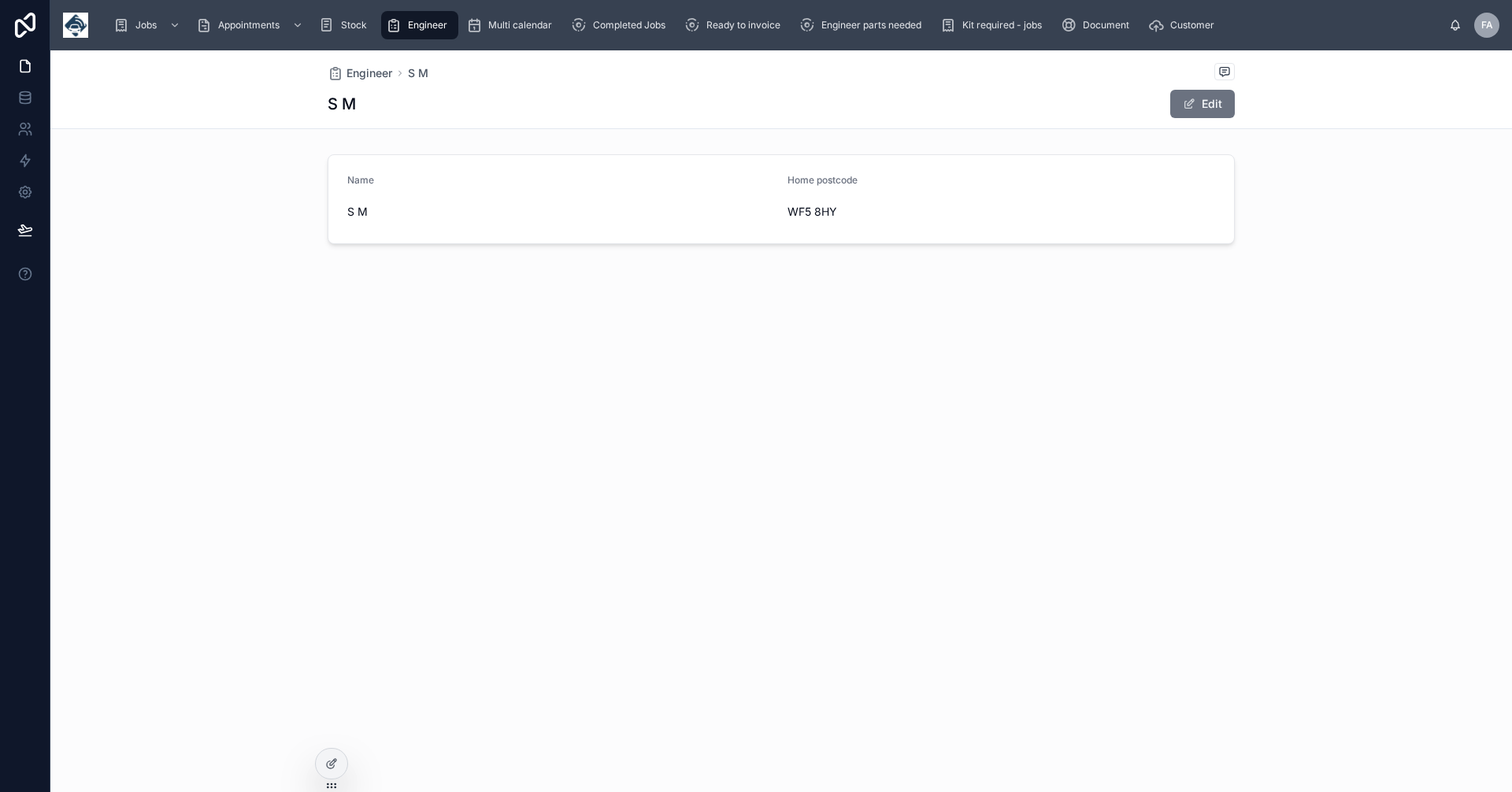
click at [423, 28] on span "Engineer" at bounding box center [427, 25] width 40 height 13
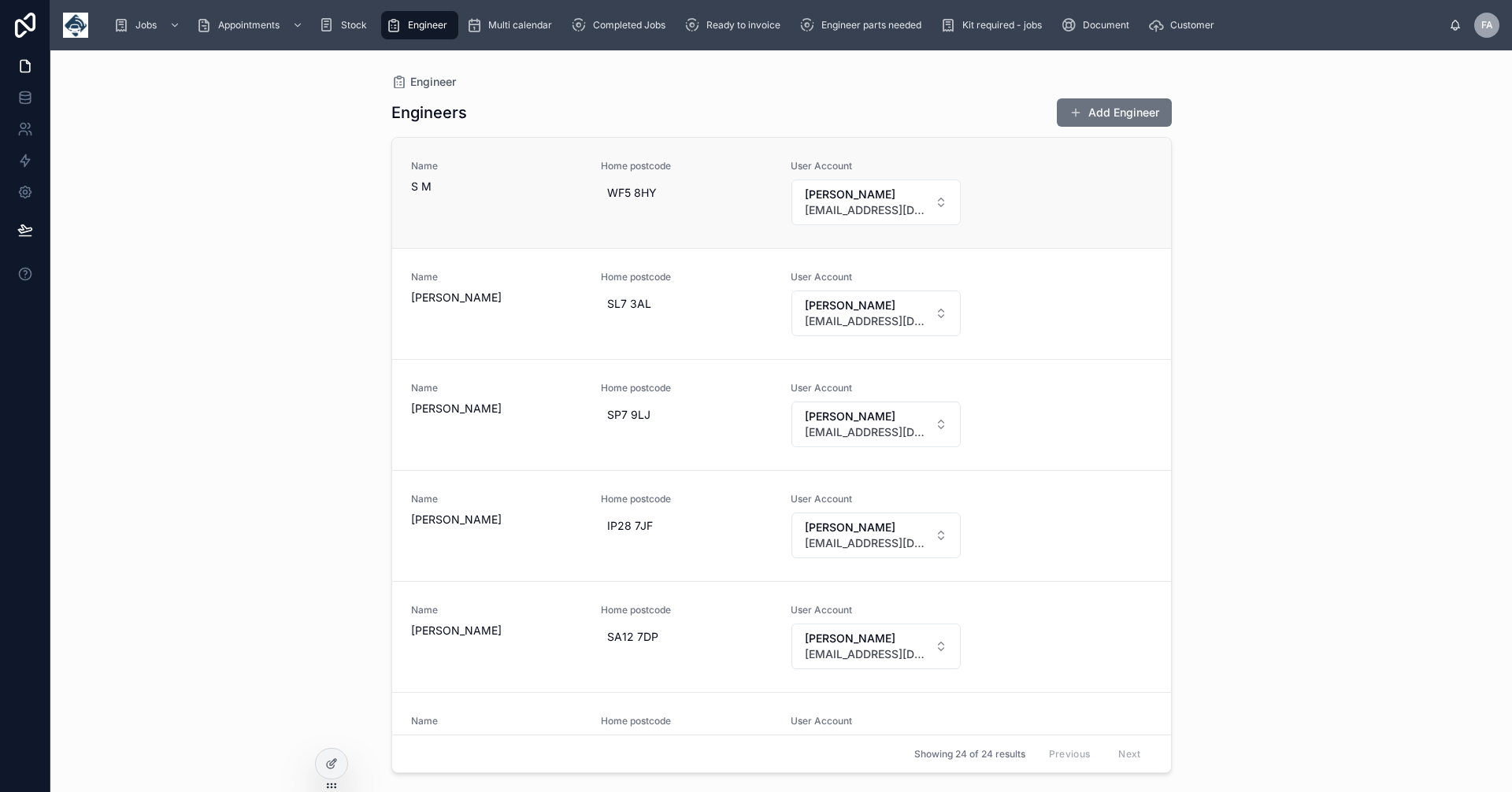
drag, startPoint x: 431, startPoint y: 191, endPoint x: 1094, endPoint y: 202, distance: 663.1
click at [1094, 202] on div "Name S M Home postcode WF5 8HY User Account STEVEN MULLAN accfleetcomms@gmail.c…" at bounding box center [782, 193] width 741 height 66
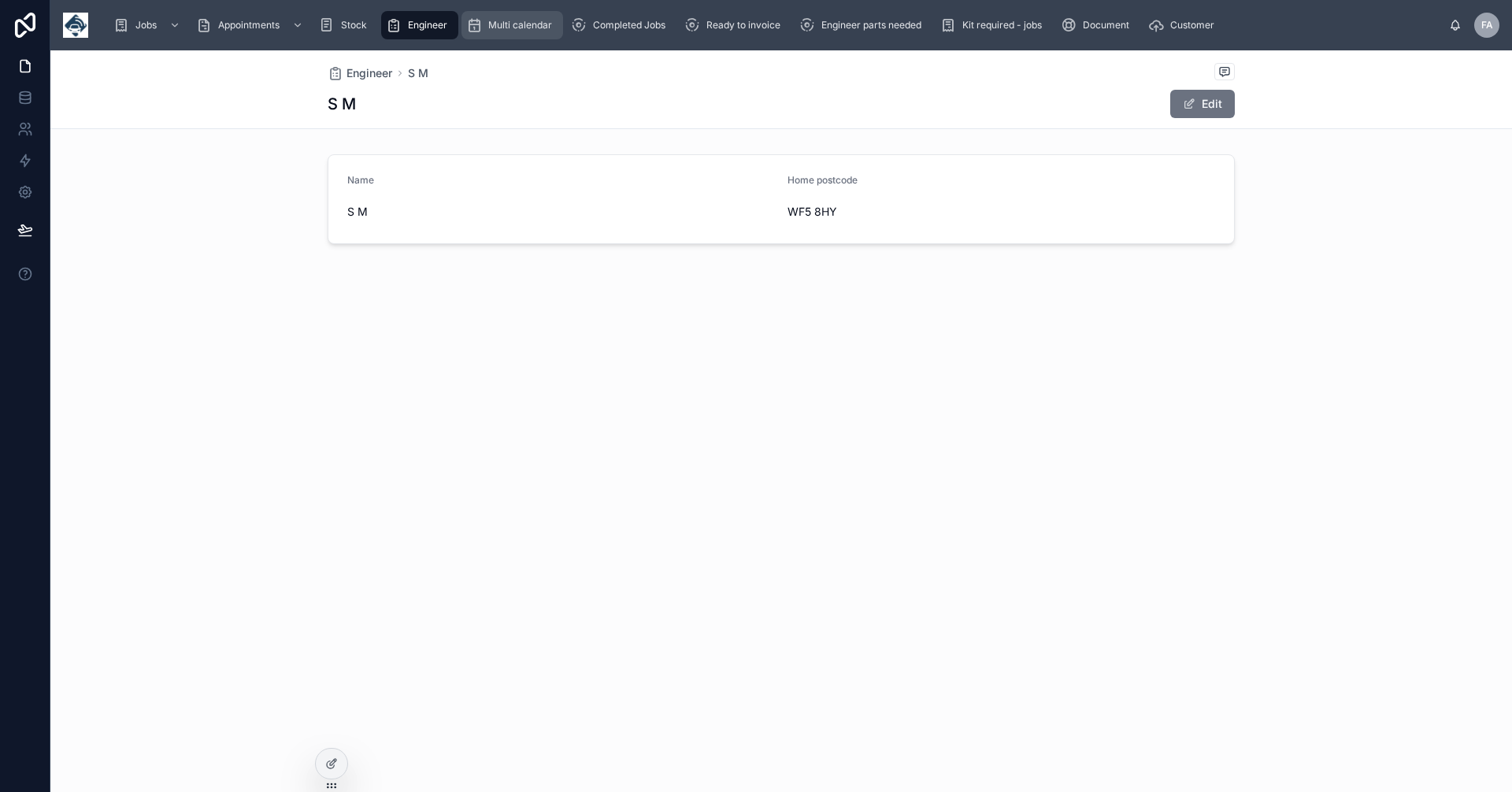
click at [515, 21] on span "Multi calendar" at bounding box center [520, 25] width 64 height 13
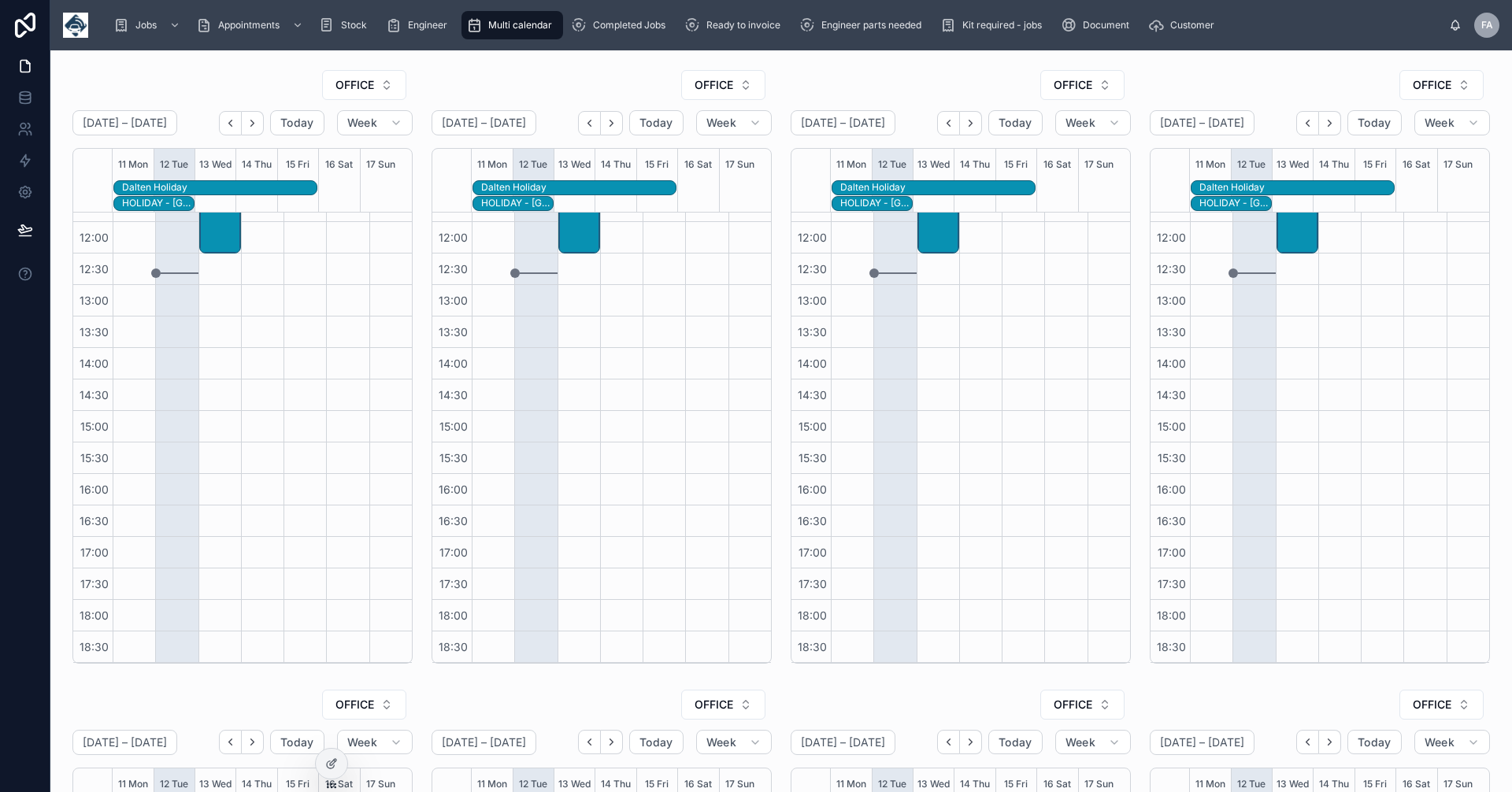
scroll to position [305, 0]
click at [378, 79] on button "OFFICE" at bounding box center [365, 85] width 84 height 30
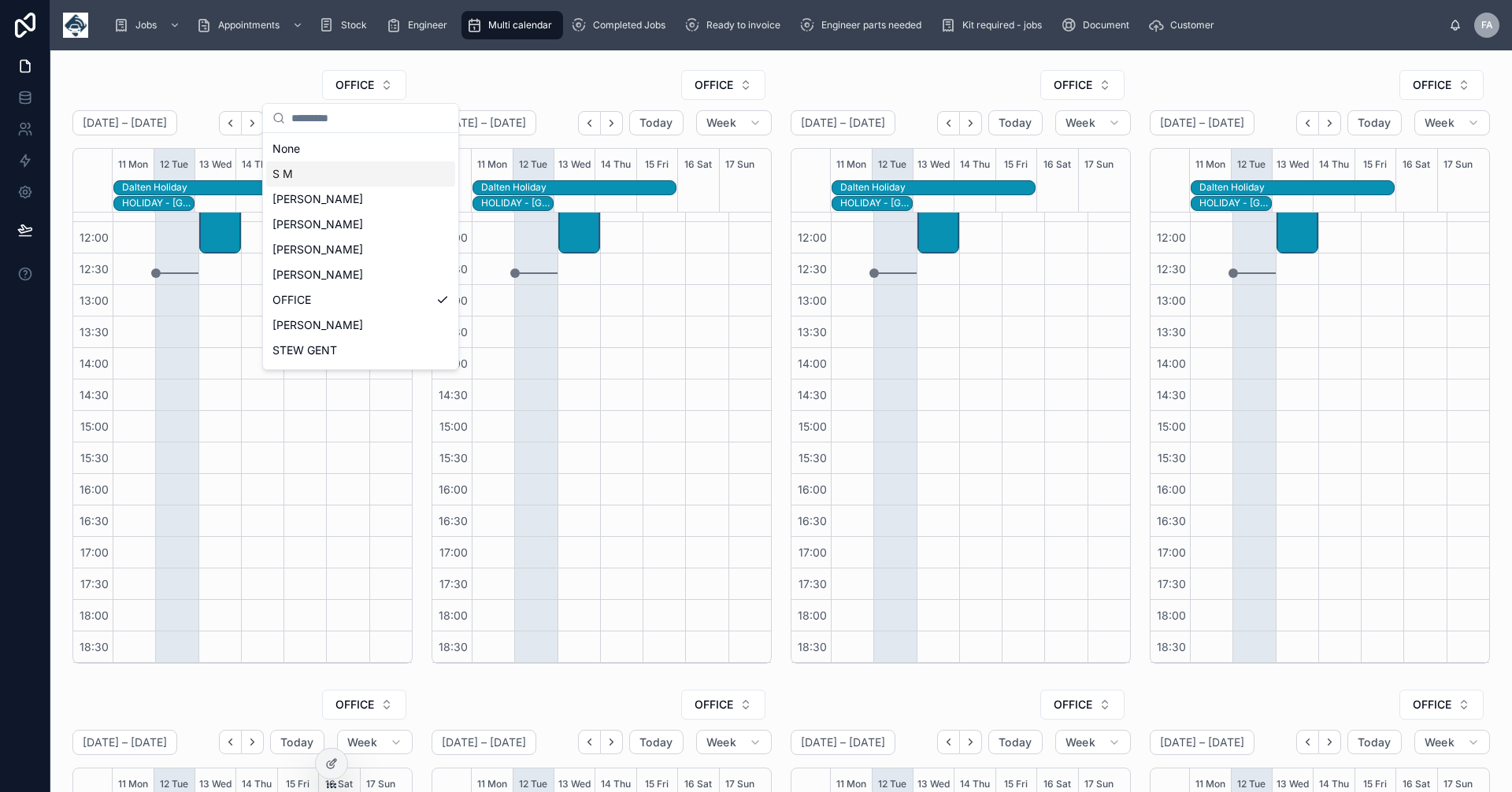
click at [286, 168] on span "S M" at bounding box center [283, 174] width 21 height 15
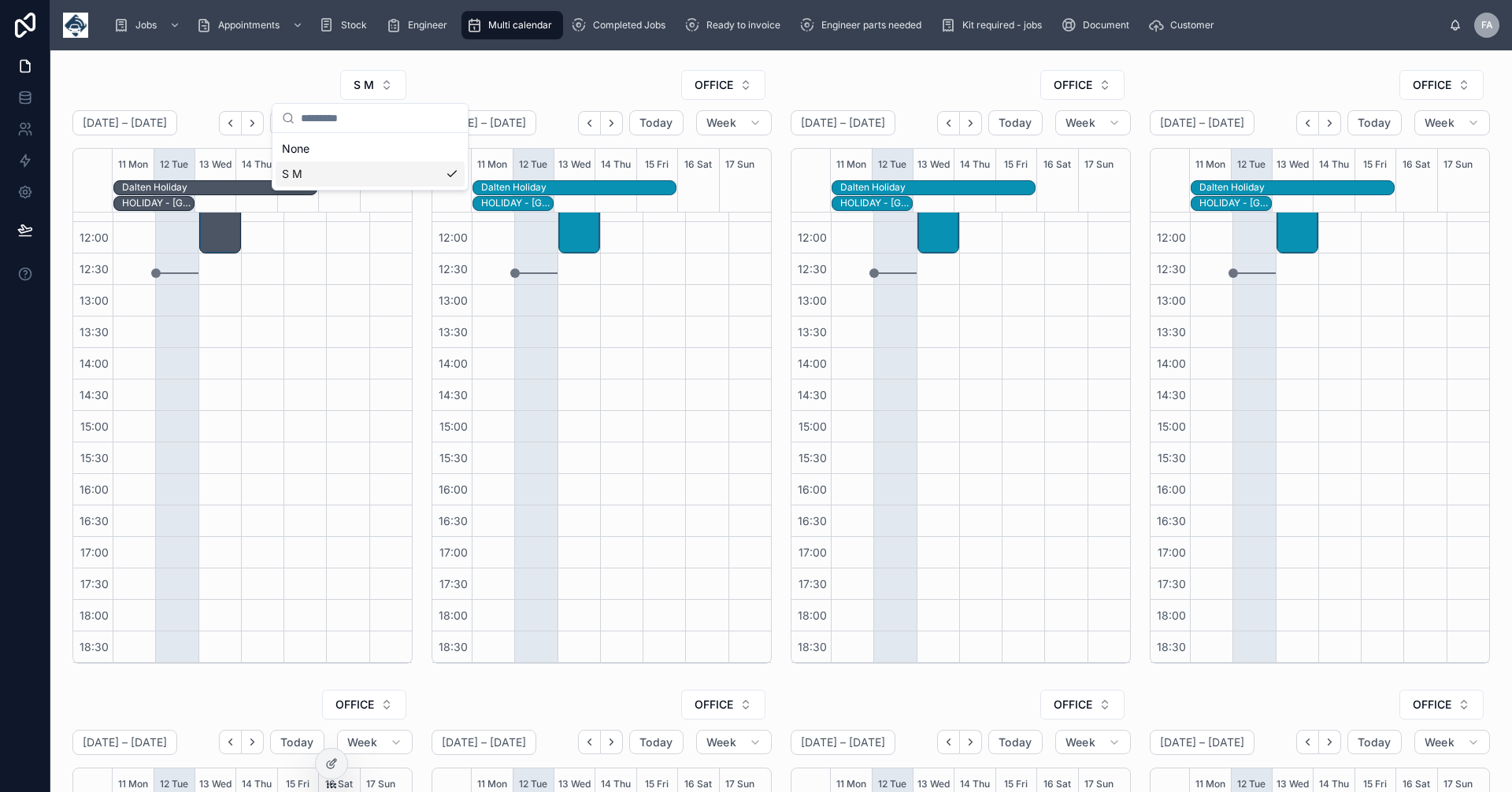
scroll to position [274, 0]
click at [734, 86] on button "OFFICE" at bounding box center [723, 85] width 84 height 30
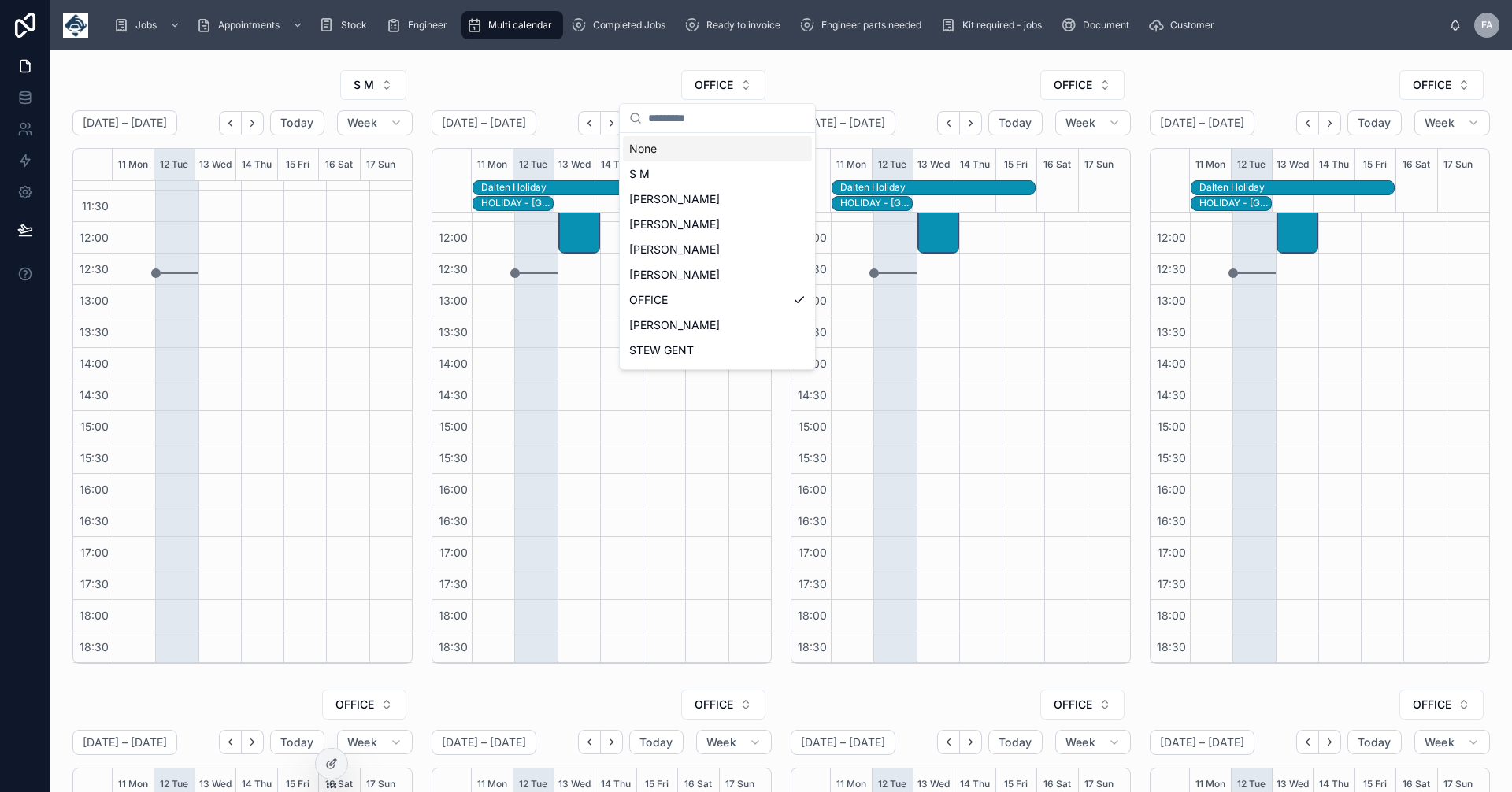
click at [640, 145] on div "None" at bounding box center [717, 148] width 189 height 25
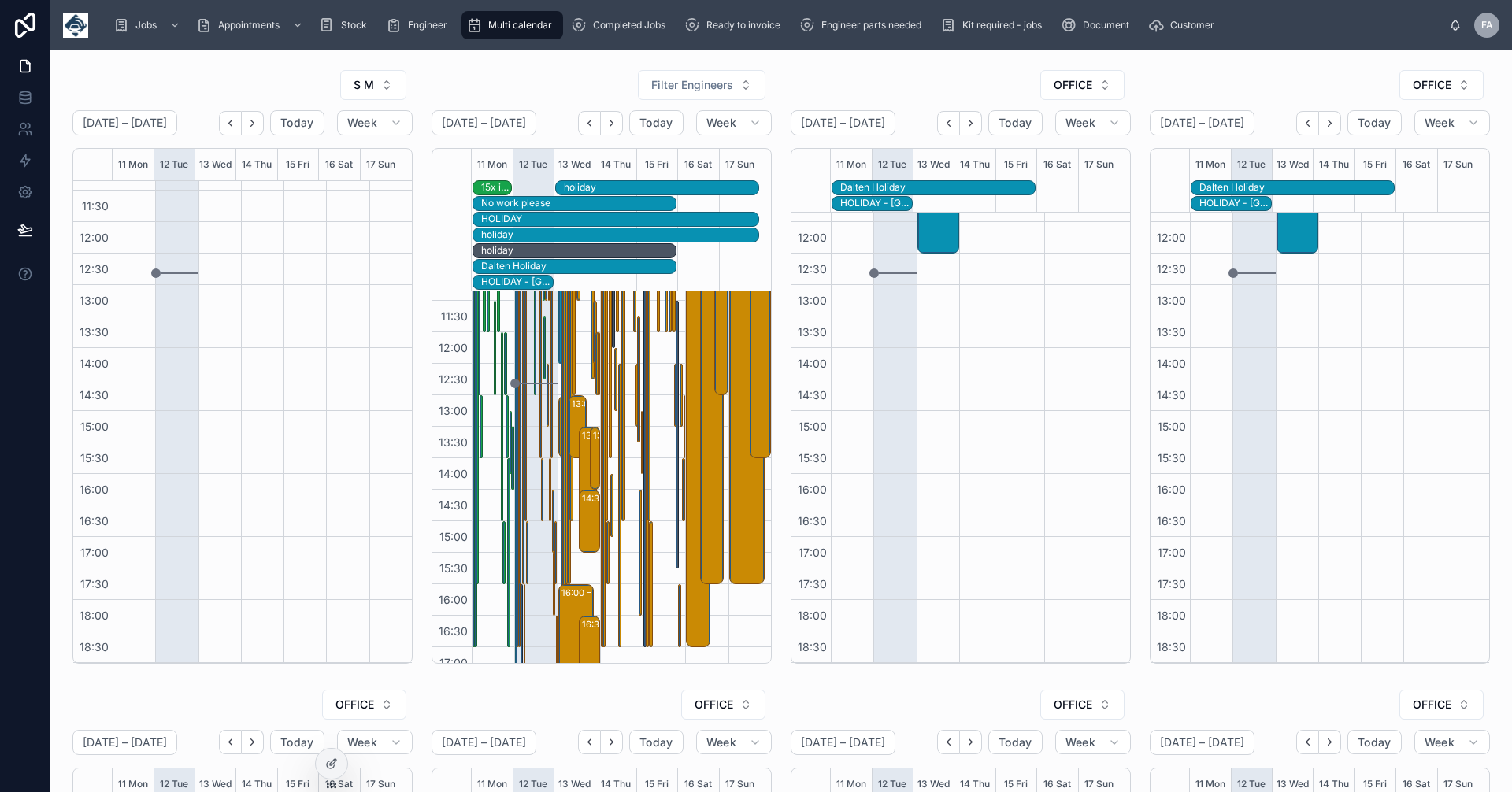
scroll to position [305, 0]
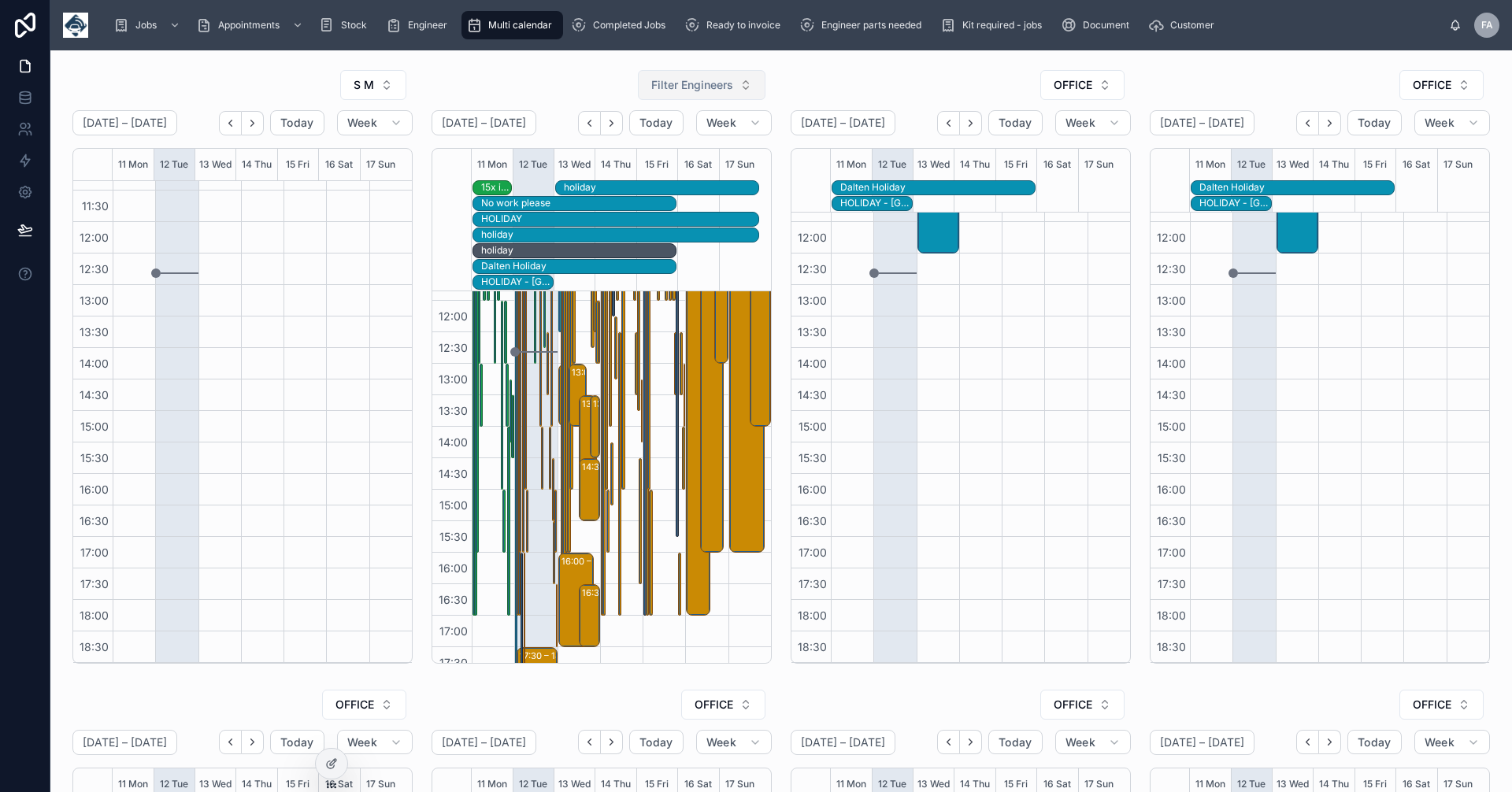
click at [734, 85] on button "Filter Engineers" at bounding box center [702, 85] width 127 height 30
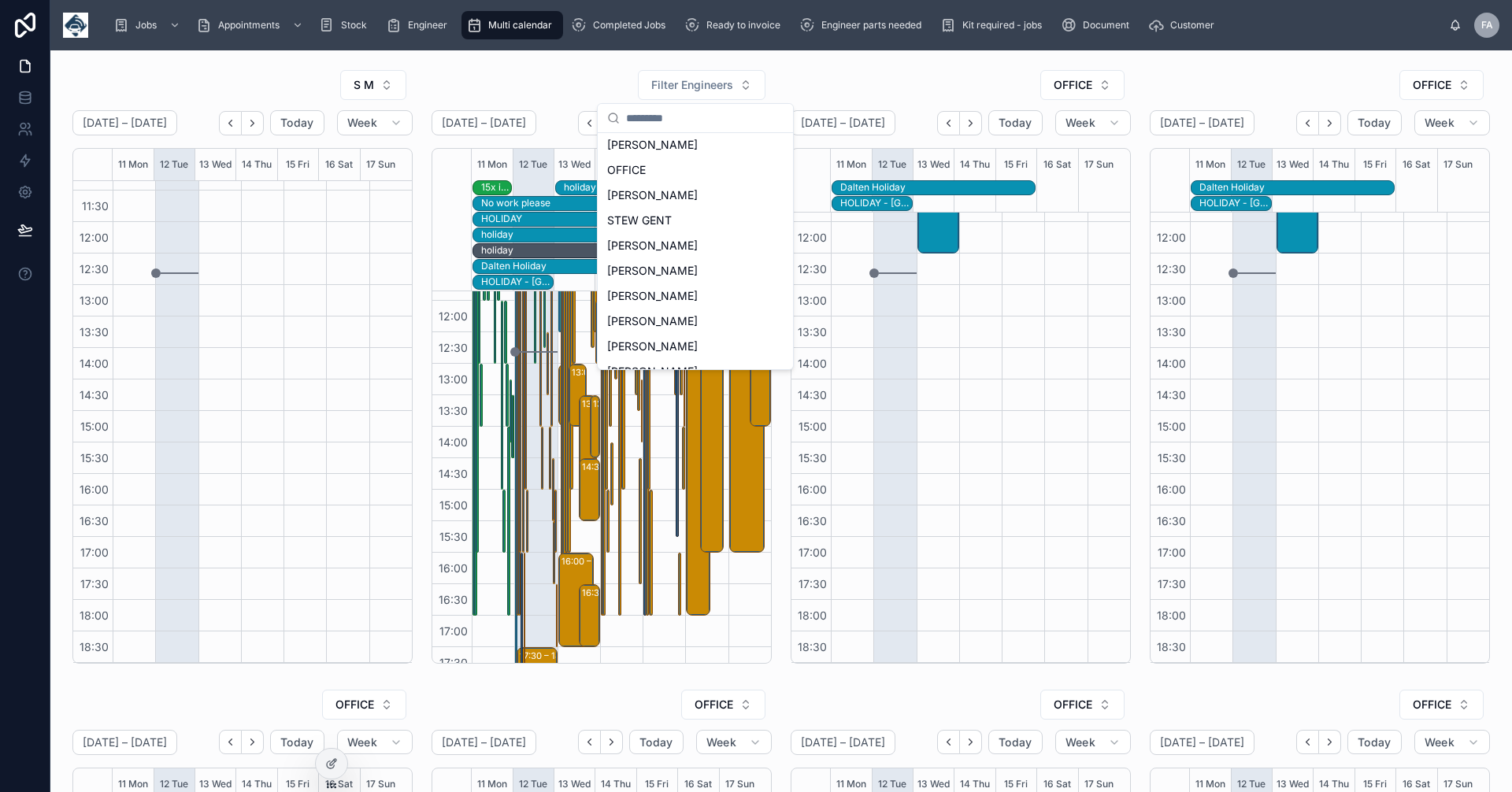
scroll to position [0, 0]
click at [622, 144] on span "S M" at bounding box center [618, 149] width 21 height 15
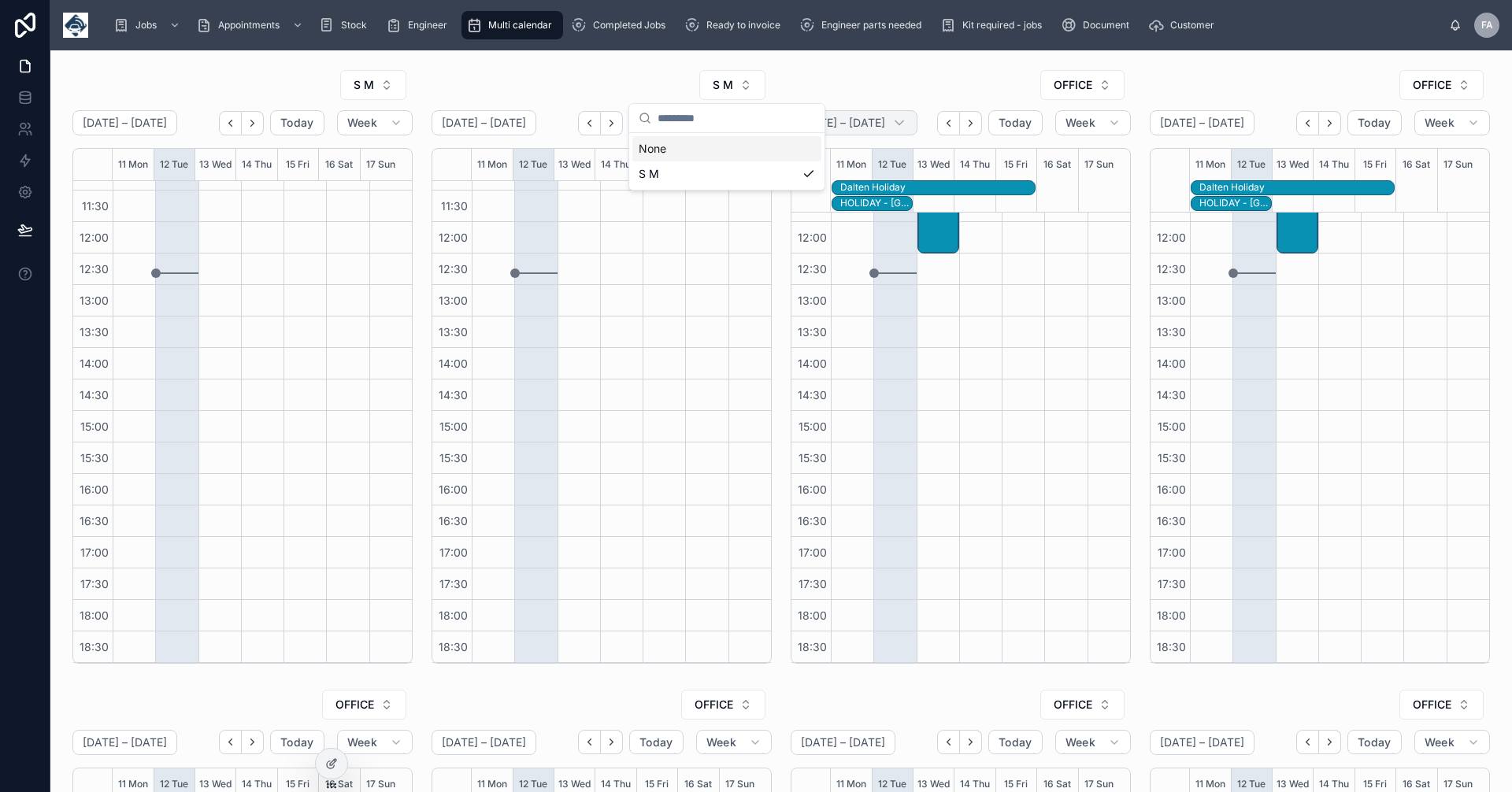
scroll to position [274, 0]
drag, startPoint x: 507, startPoint y: 18, endPoint x: 498, endPoint y: 29, distance: 14.2
click at [498, 29] on span "Multi calendar" at bounding box center [520, 25] width 64 height 13
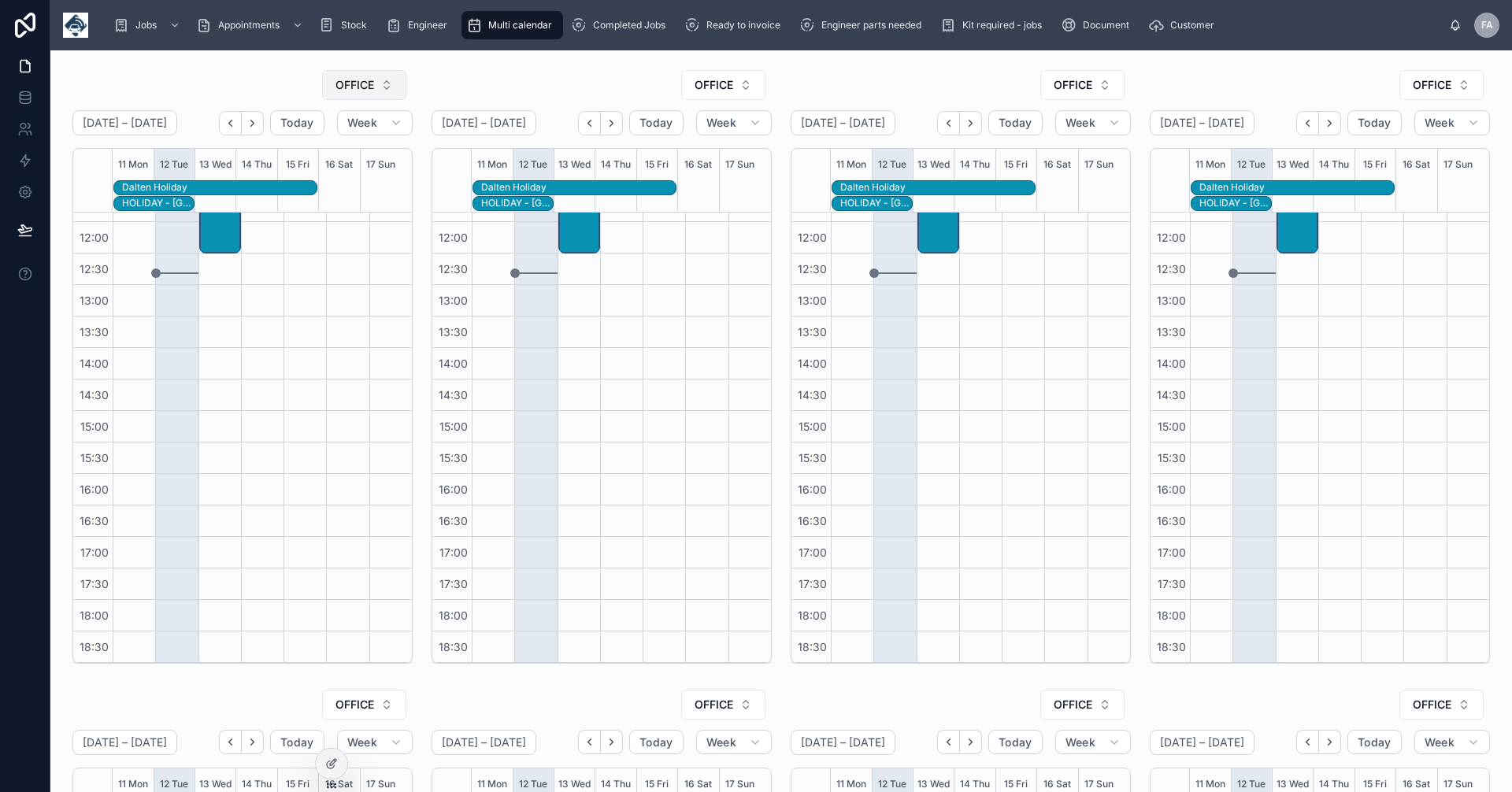
drag, startPoint x: 1079, startPoint y: 80, endPoint x: 375, endPoint y: 83, distance: 704.0
click at [375, 83] on button "OFFICE" at bounding box center [365, 85] width 84 height 30
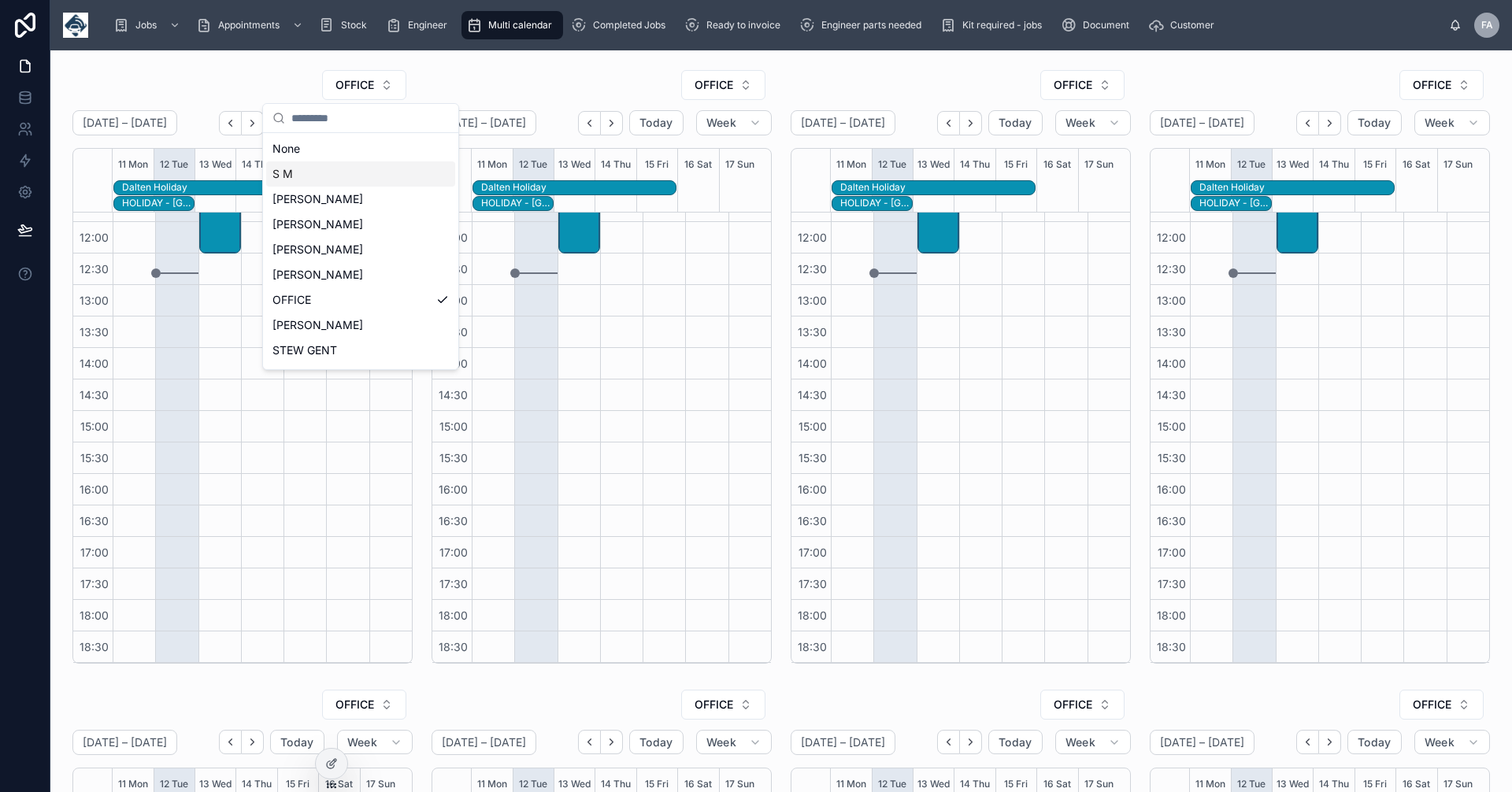
click at [281, 176] on span "S M" at bounding box center [283, 174] width 21 height 15
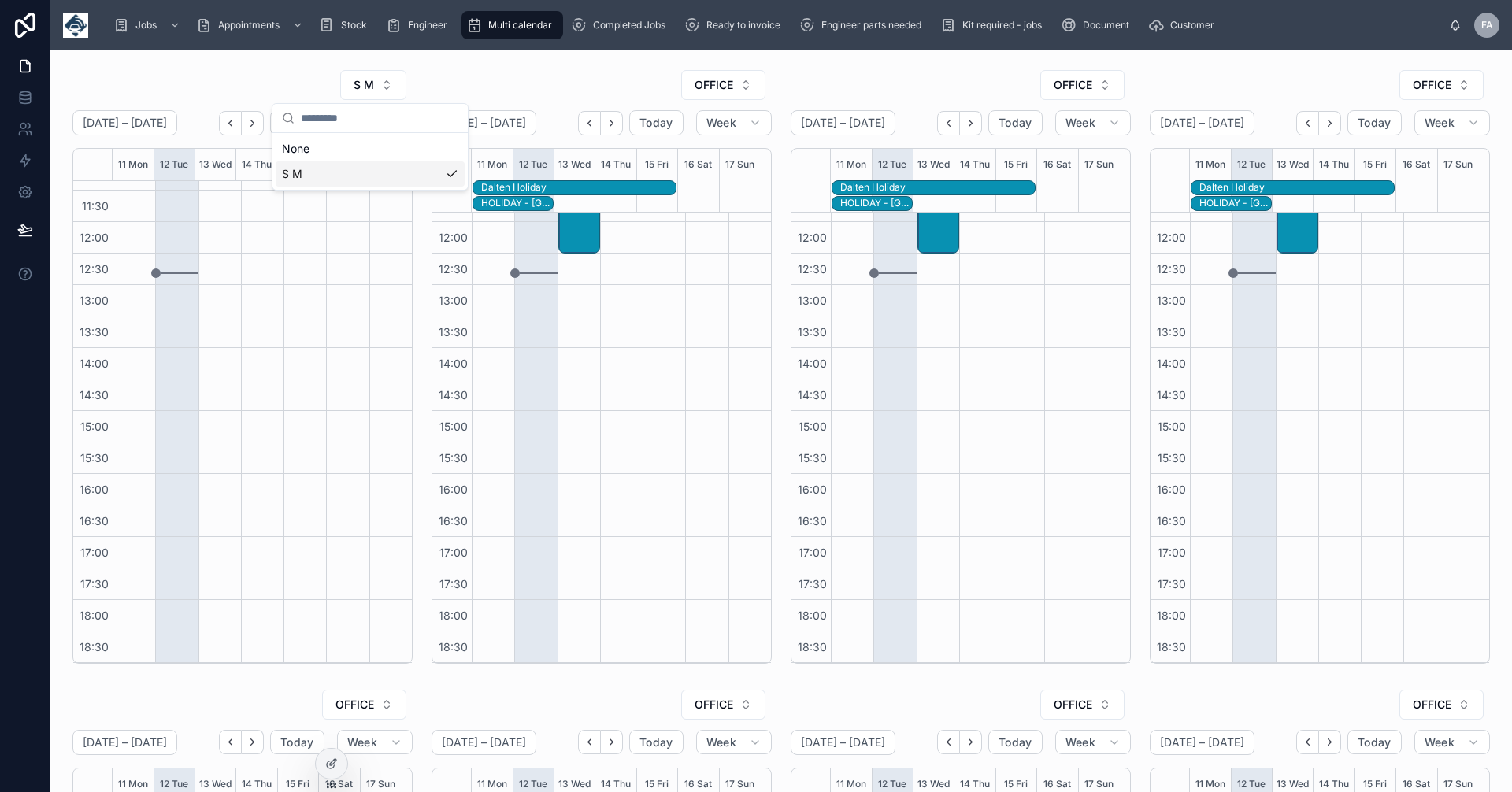
scroll to position [274, 0]
click at [739, 87] on button "OFFICE" at bounding box center [723, 85] width 84 height 30
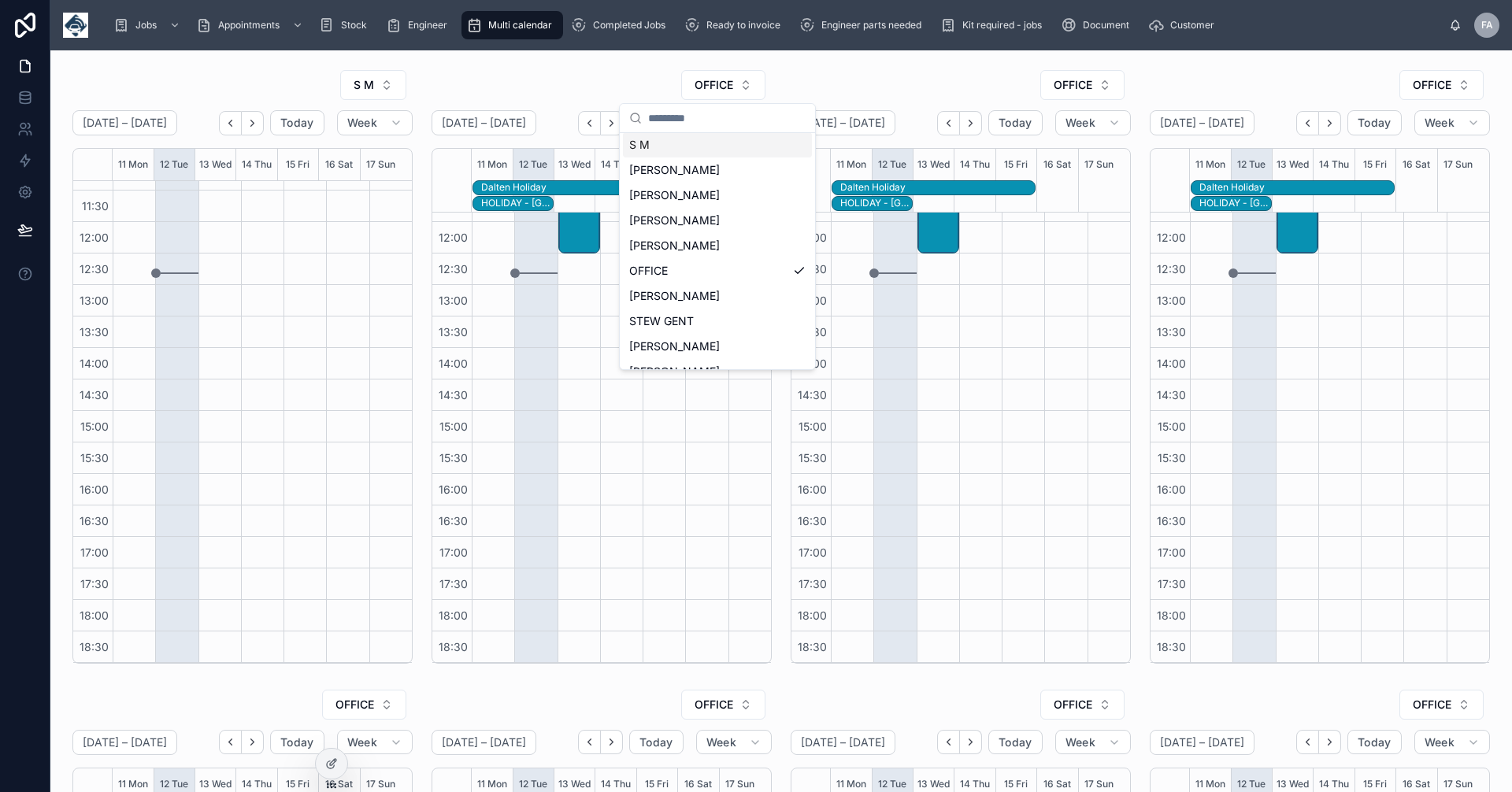
scroll to position [0, 0]
drag, startPoint x: 646, startPoint y: 143, endPoint x: 660, endPoint y: 144, distance: 14.0
click at [647, 144] on div "None" at bounding box center [717, 148] width 189 height 25
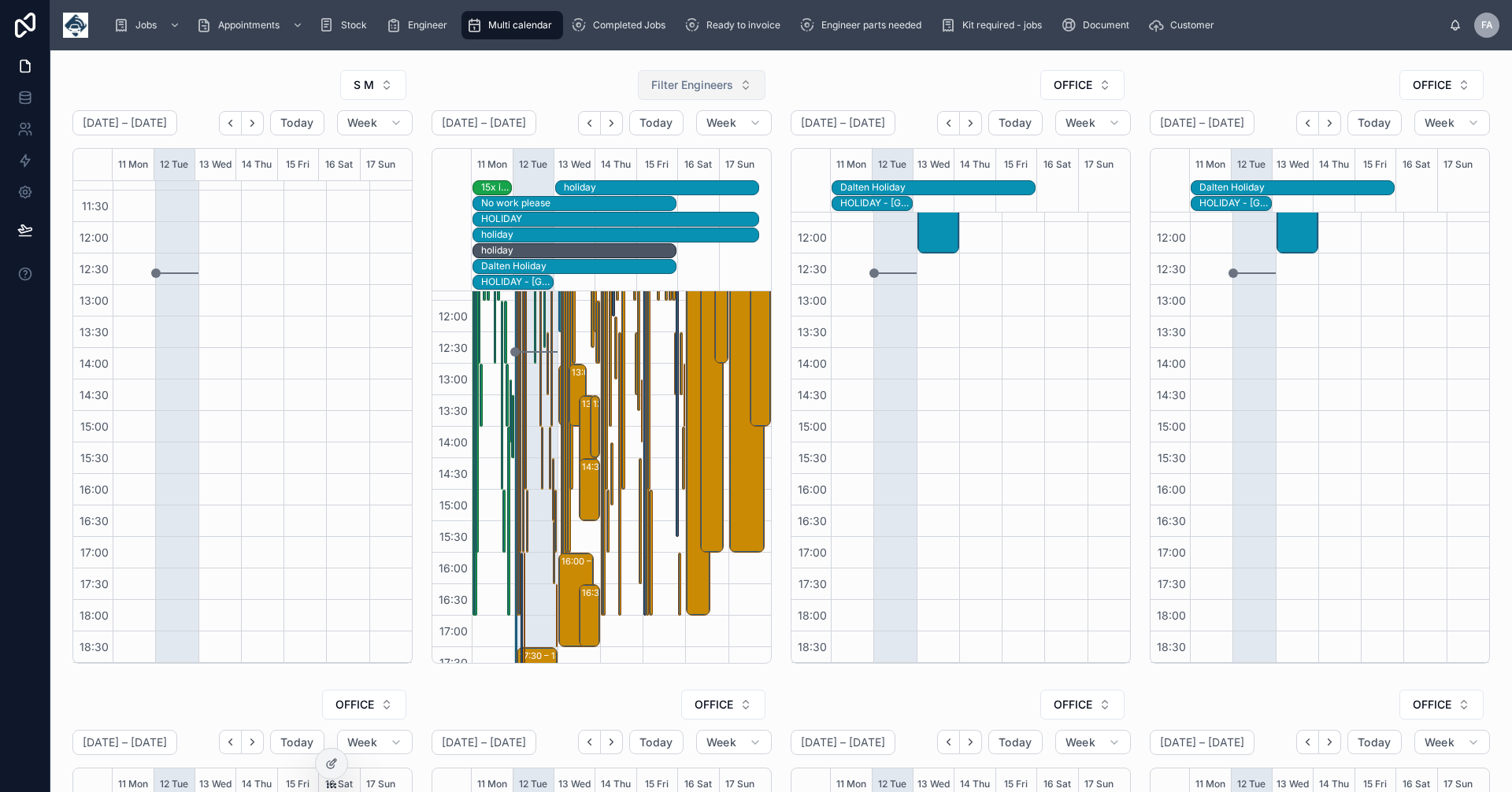
click at [742, 78] on button "Filter Engineers" at bounding box center [702, 85] width 127 height 30
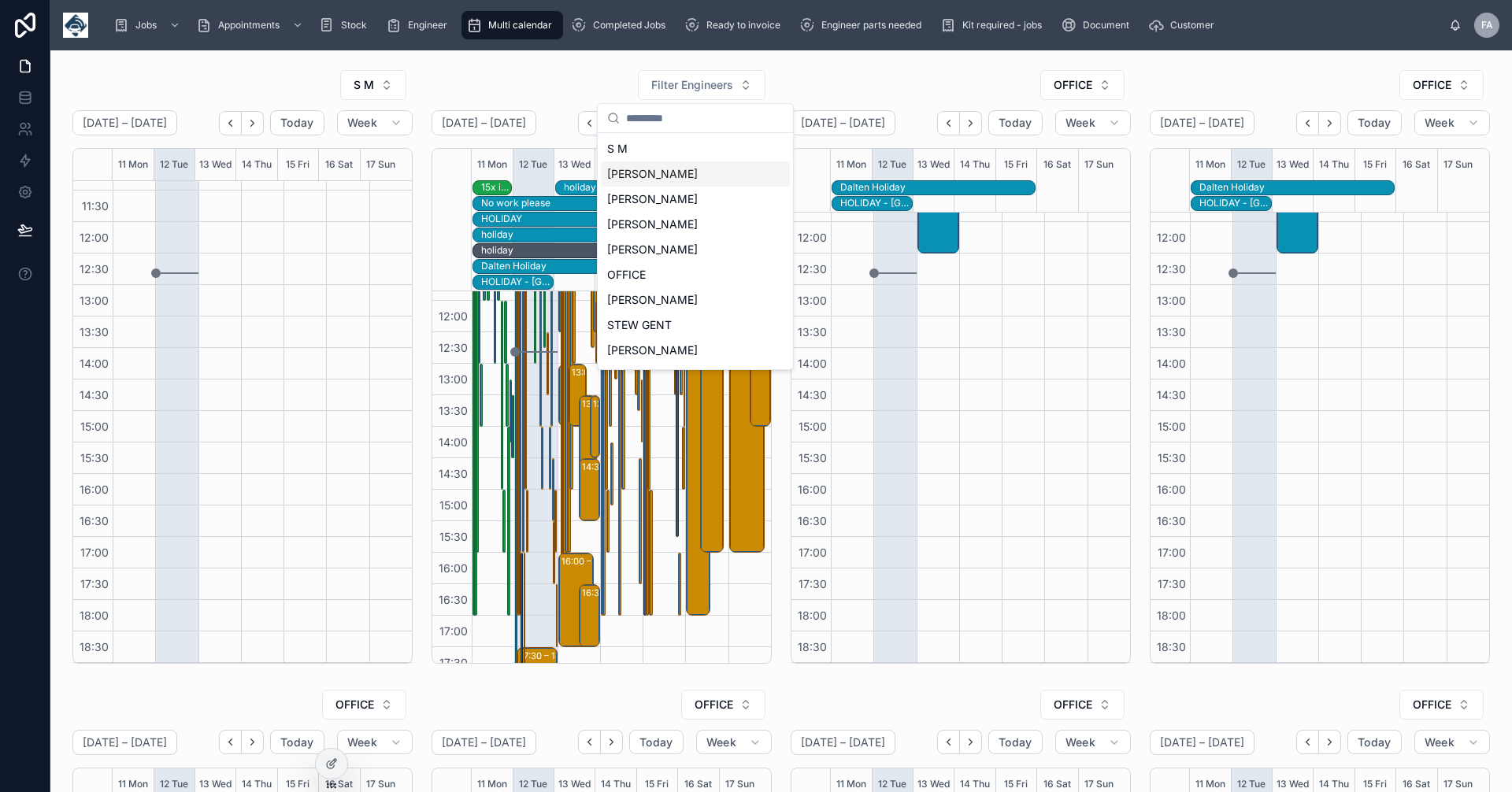
click at [626, 170] on span "keith dent" at bounding box center [652, 174] width 90 height 15
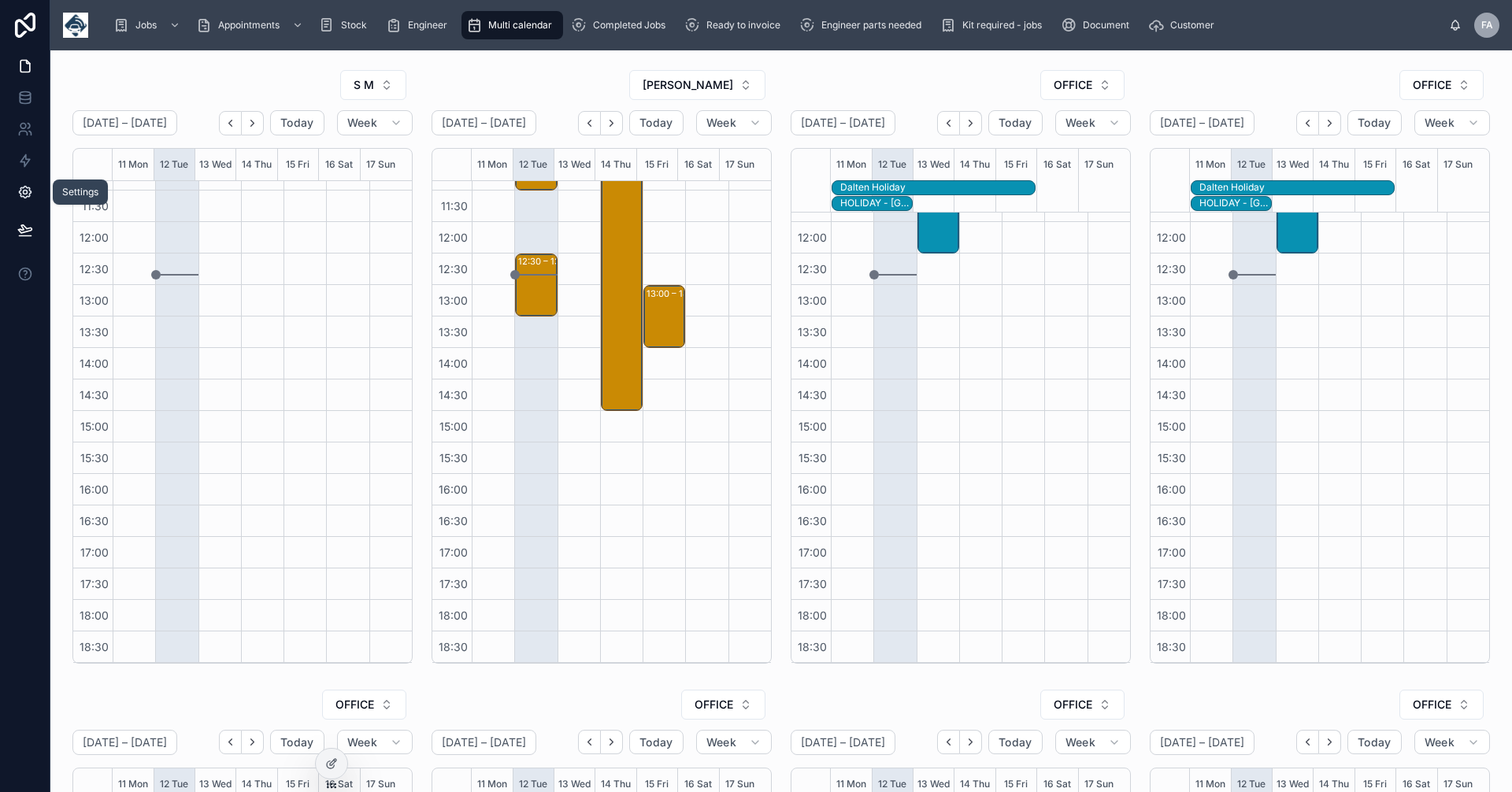
click at [26, 195] on icon at bounding box center [25, 192] width 15 height 15
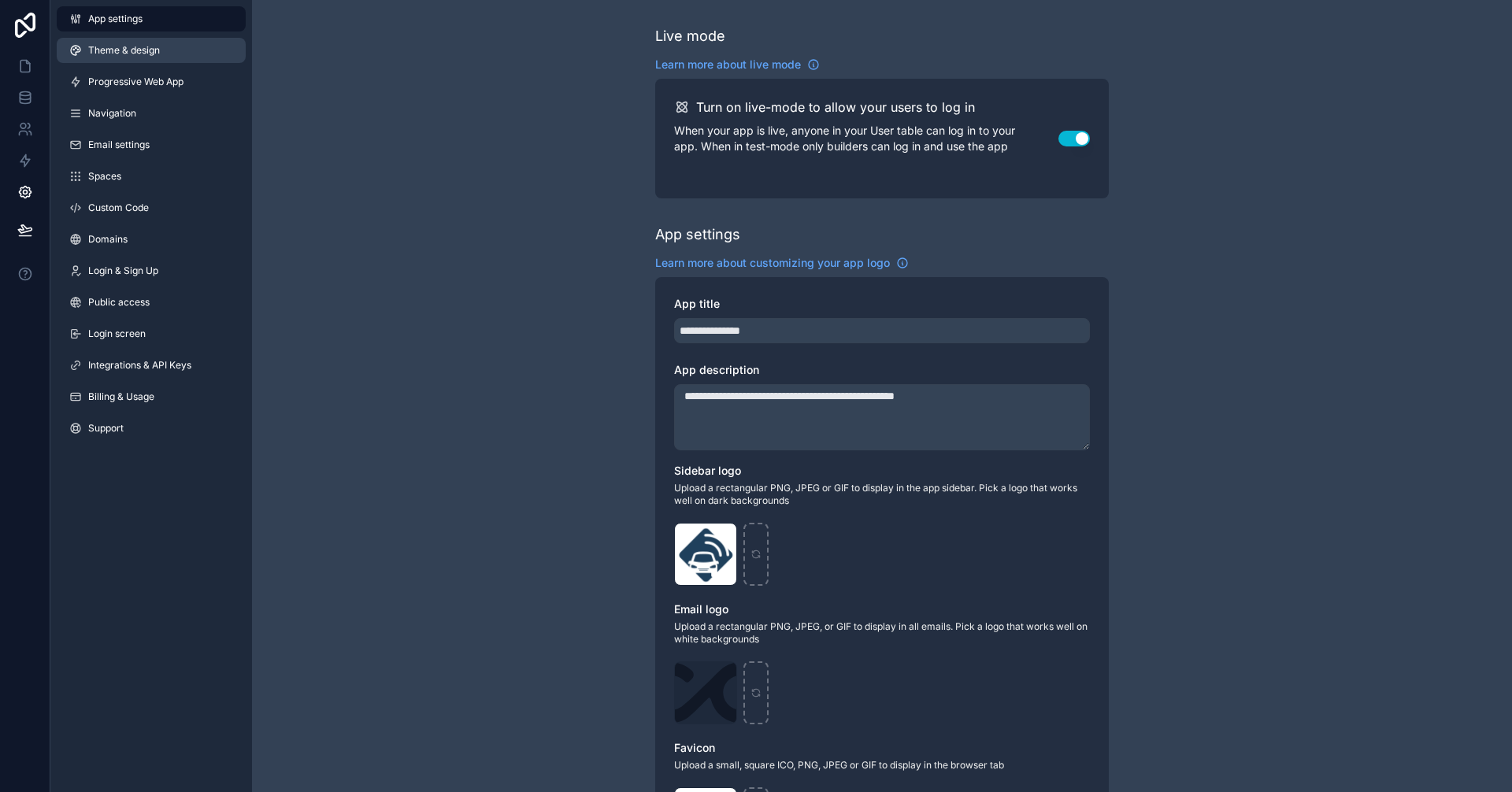
click at [126, 51] on span "Theme & design" at bounding box center [124, 50] width 71 height 13
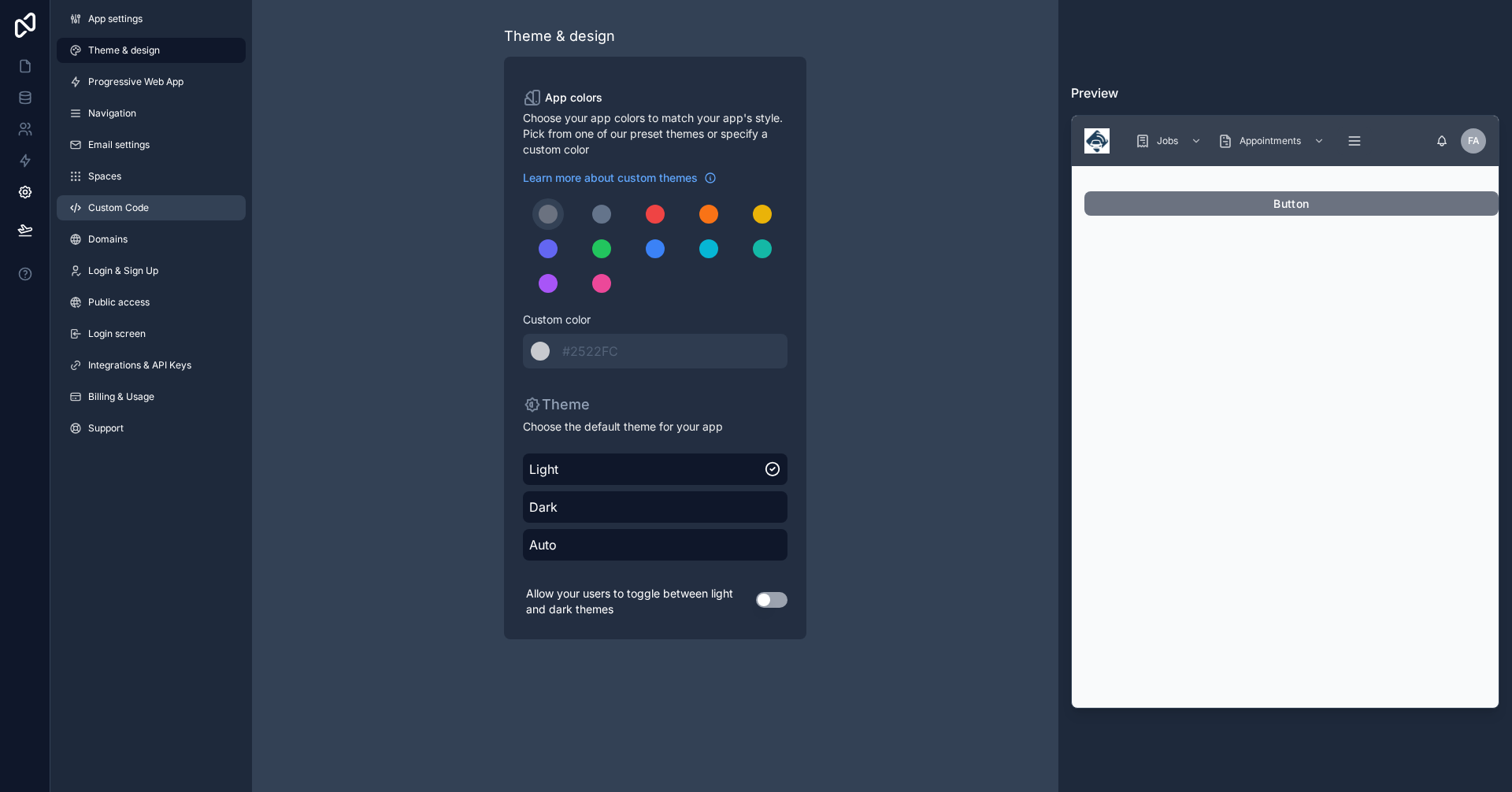
click at [135, 204] on span "Custom Code" at bounding box center [119, 207] width 61 height 13
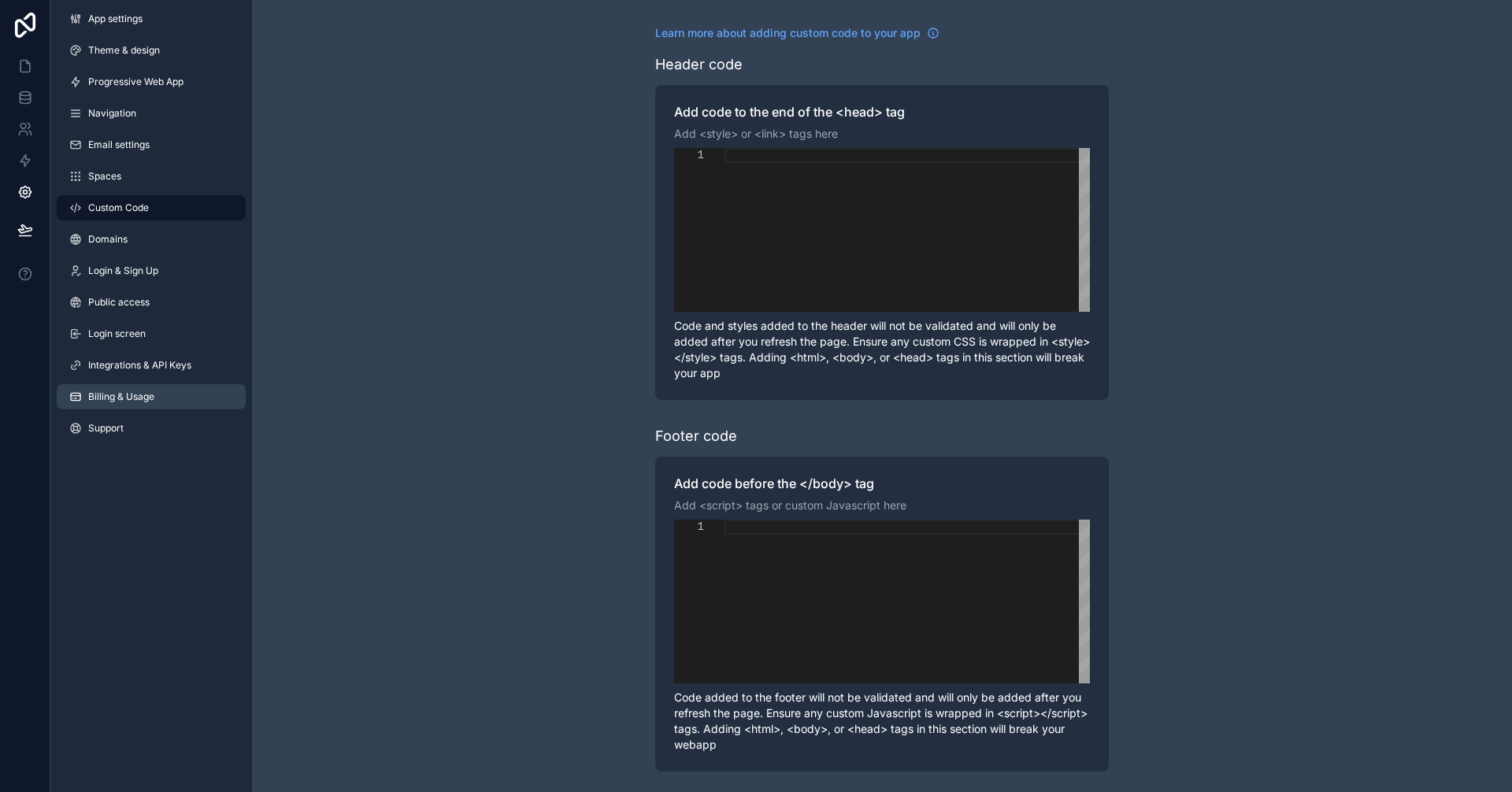
click at [117, 391] on span "Billing & Usage" at bounding box center [121, 396] width 66 height 13
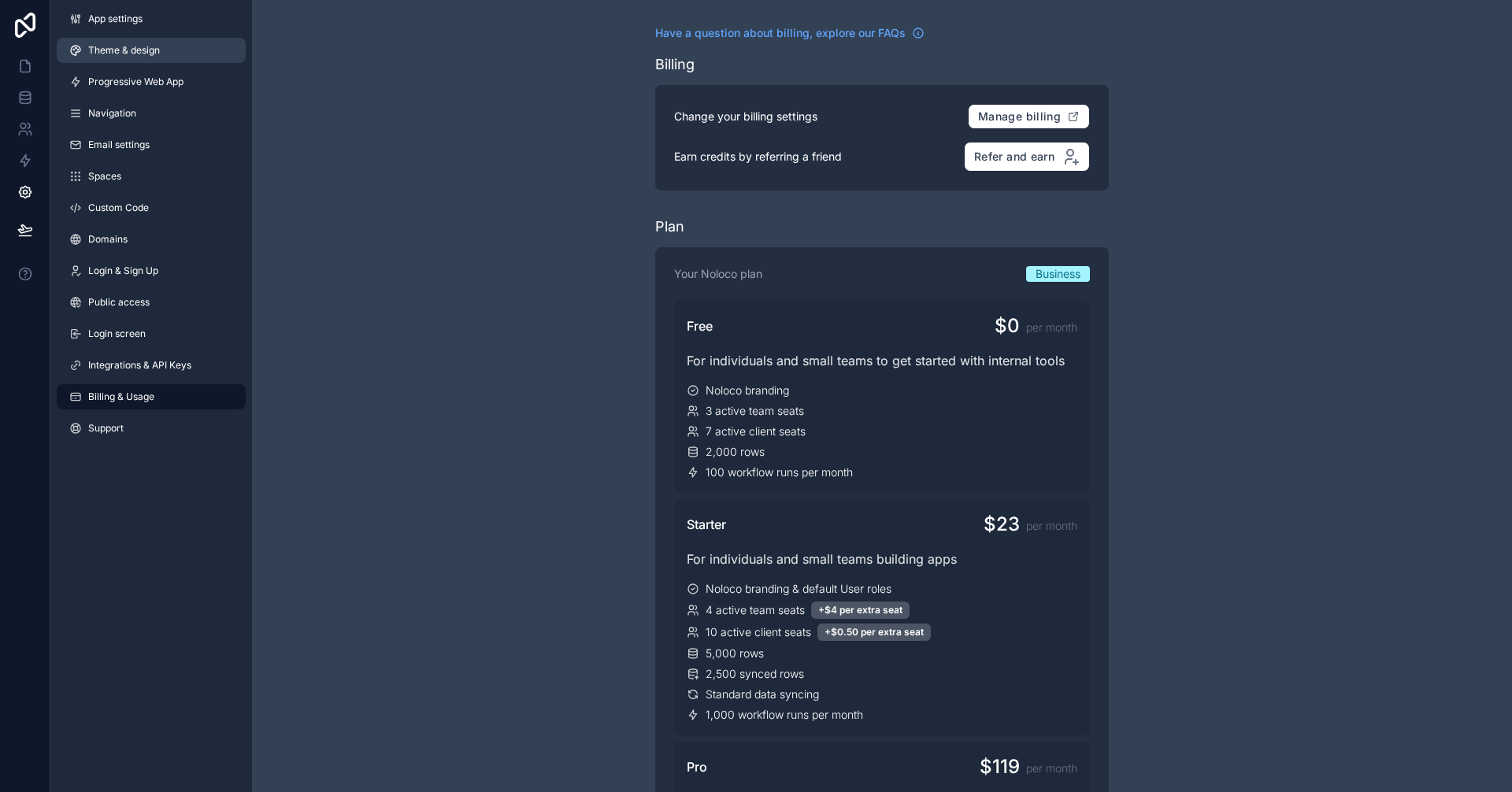
click at [126, 43] on link "Theme & design" at bounding box center [151, 50] width 189 height 25
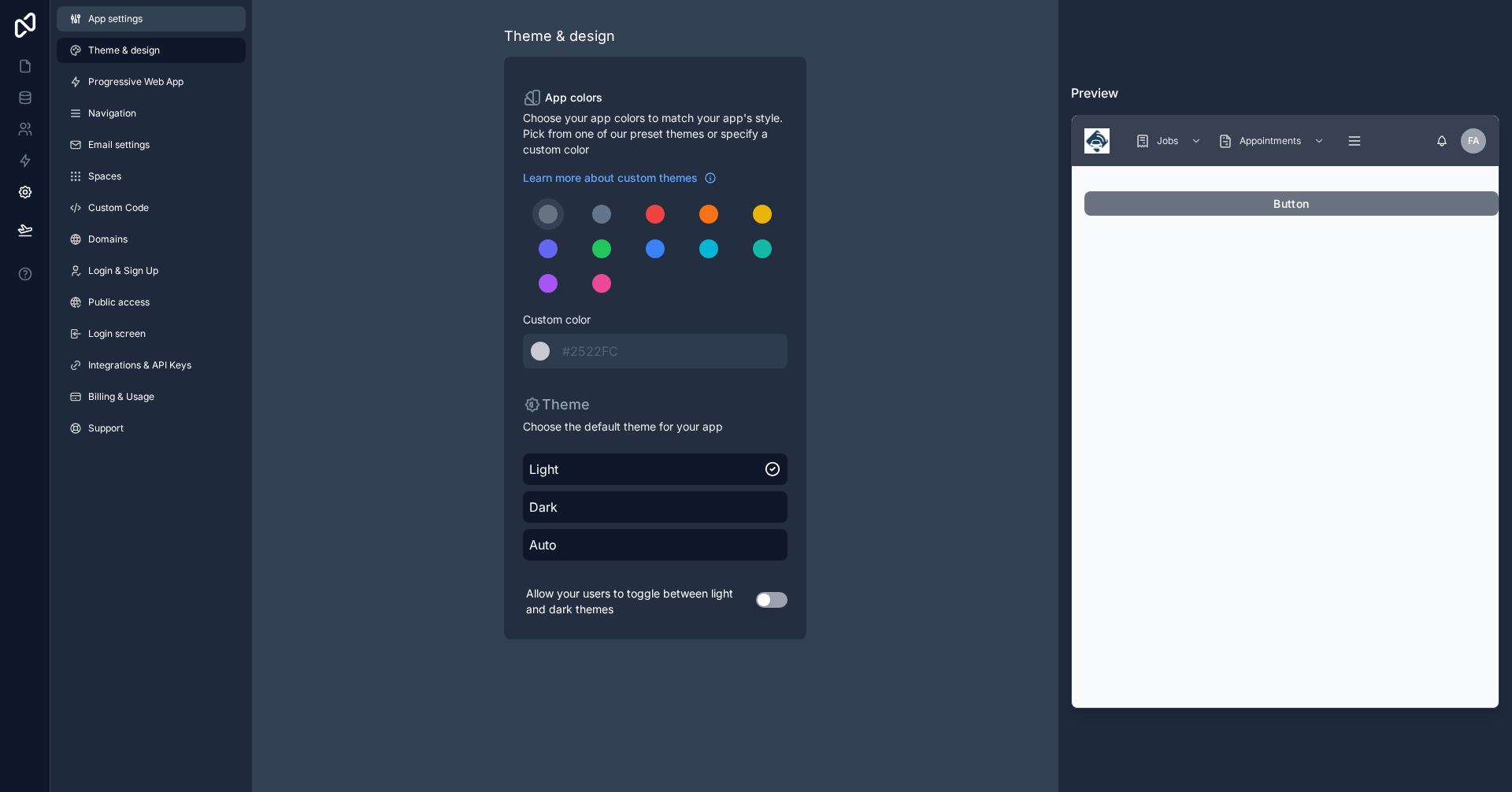
click at [106, 13] on span "App settings" at bounding box center [115, 19] width 54 height 13
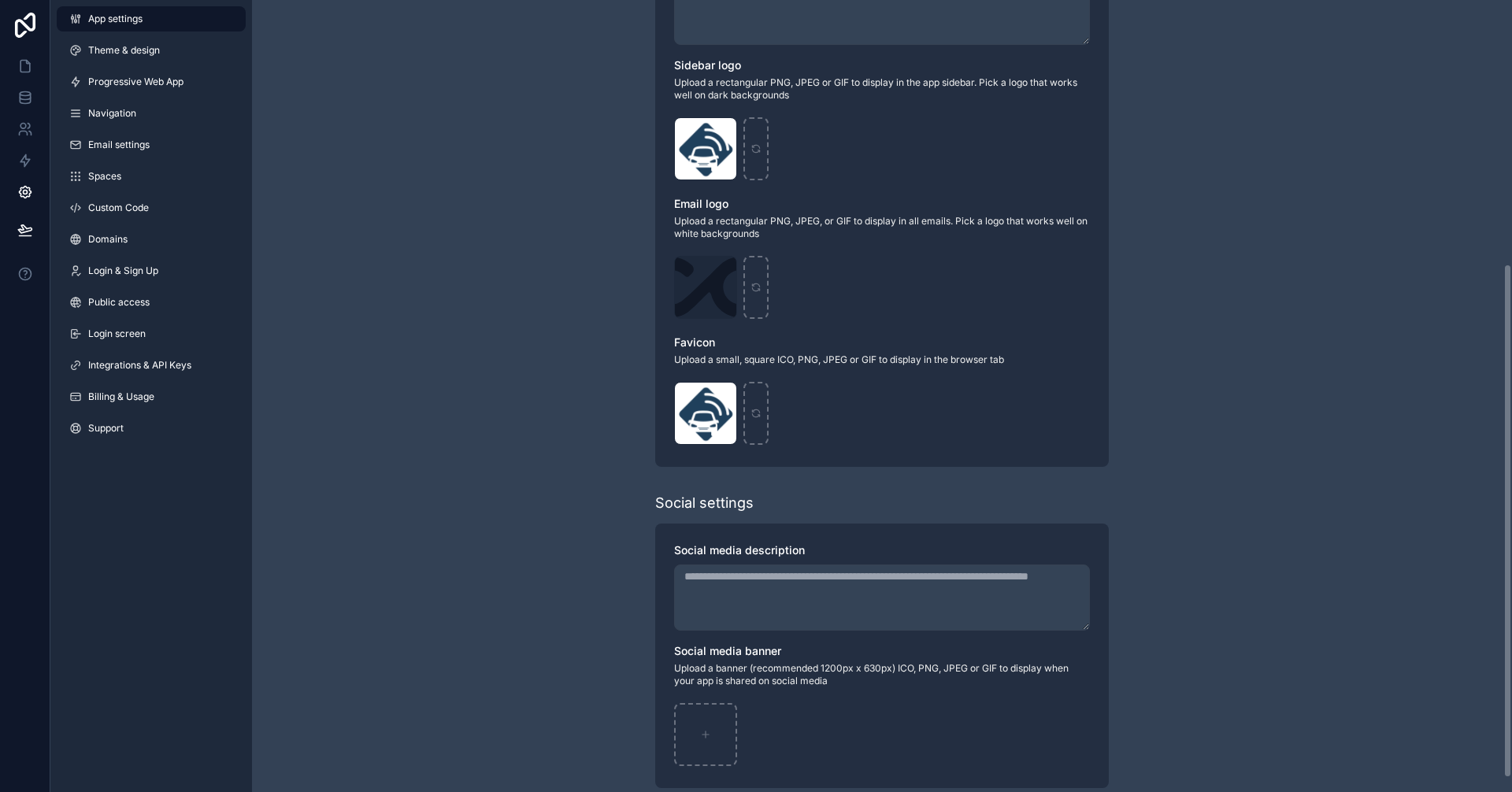
scroll to position [427, 0]
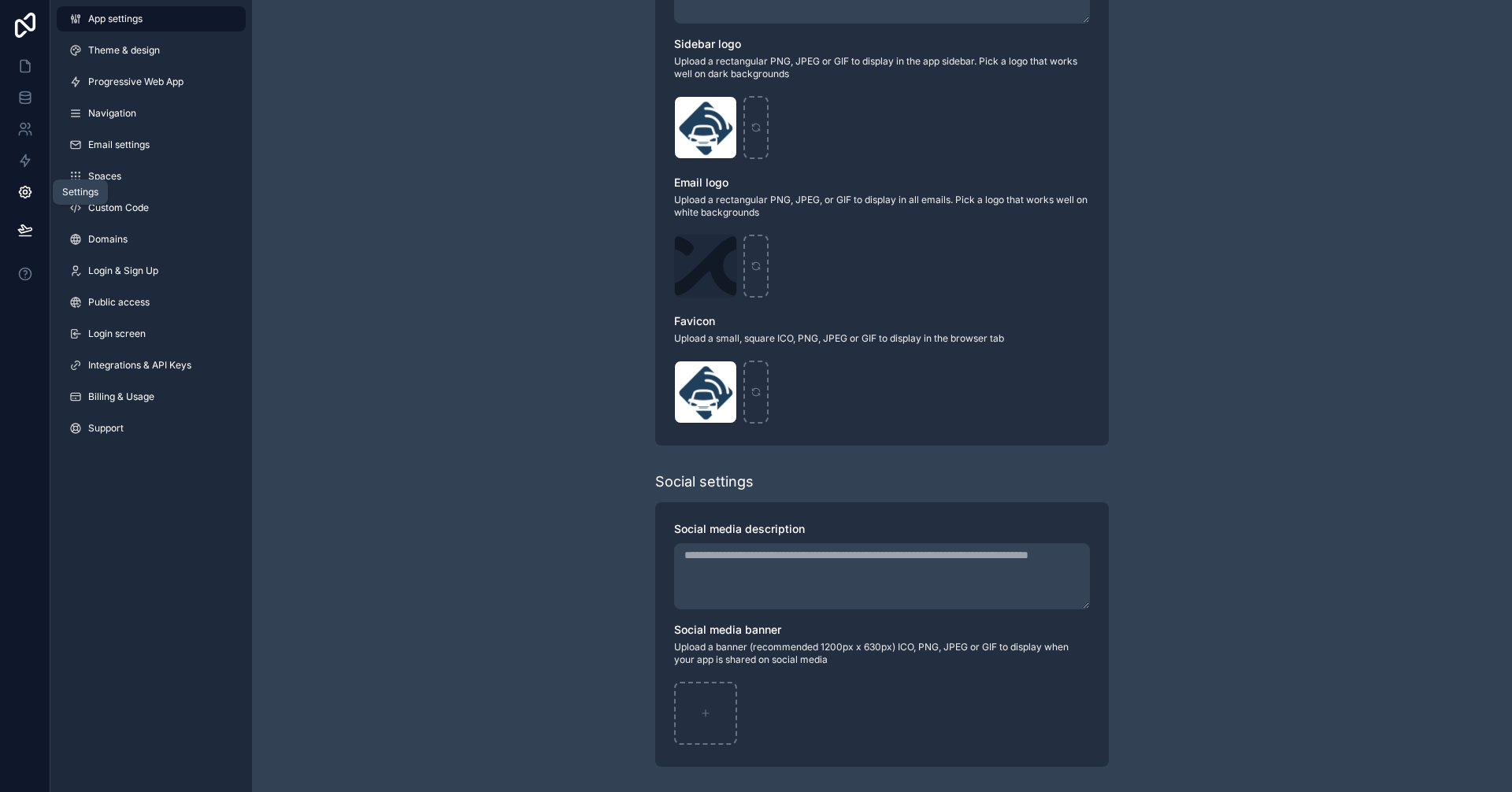
click at [28, 195] on icon at bounding box center [25, 192] width 15 height 15
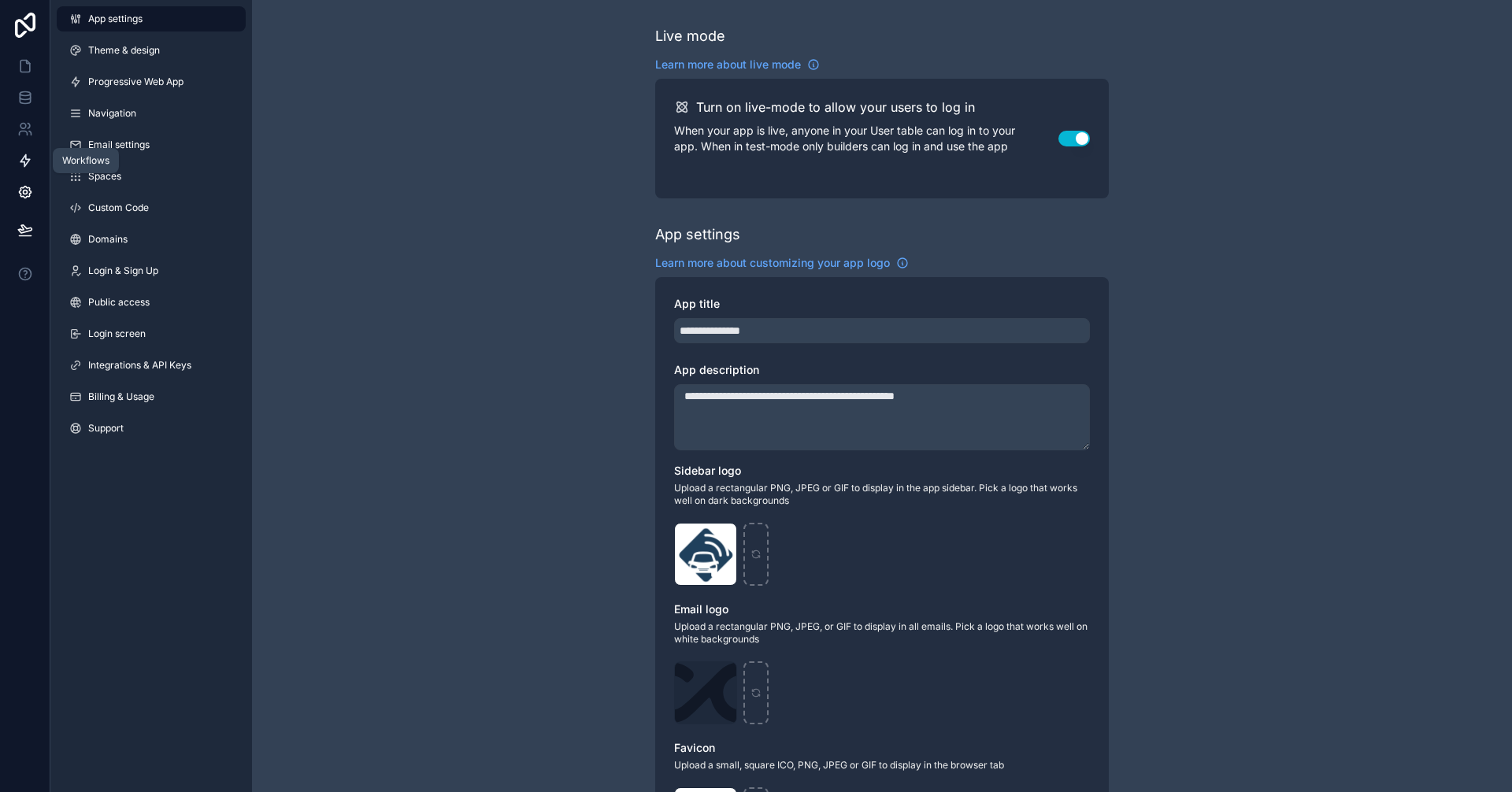
click at [26, 160] on icon at bounding box center [25, 161] width 9 height 12
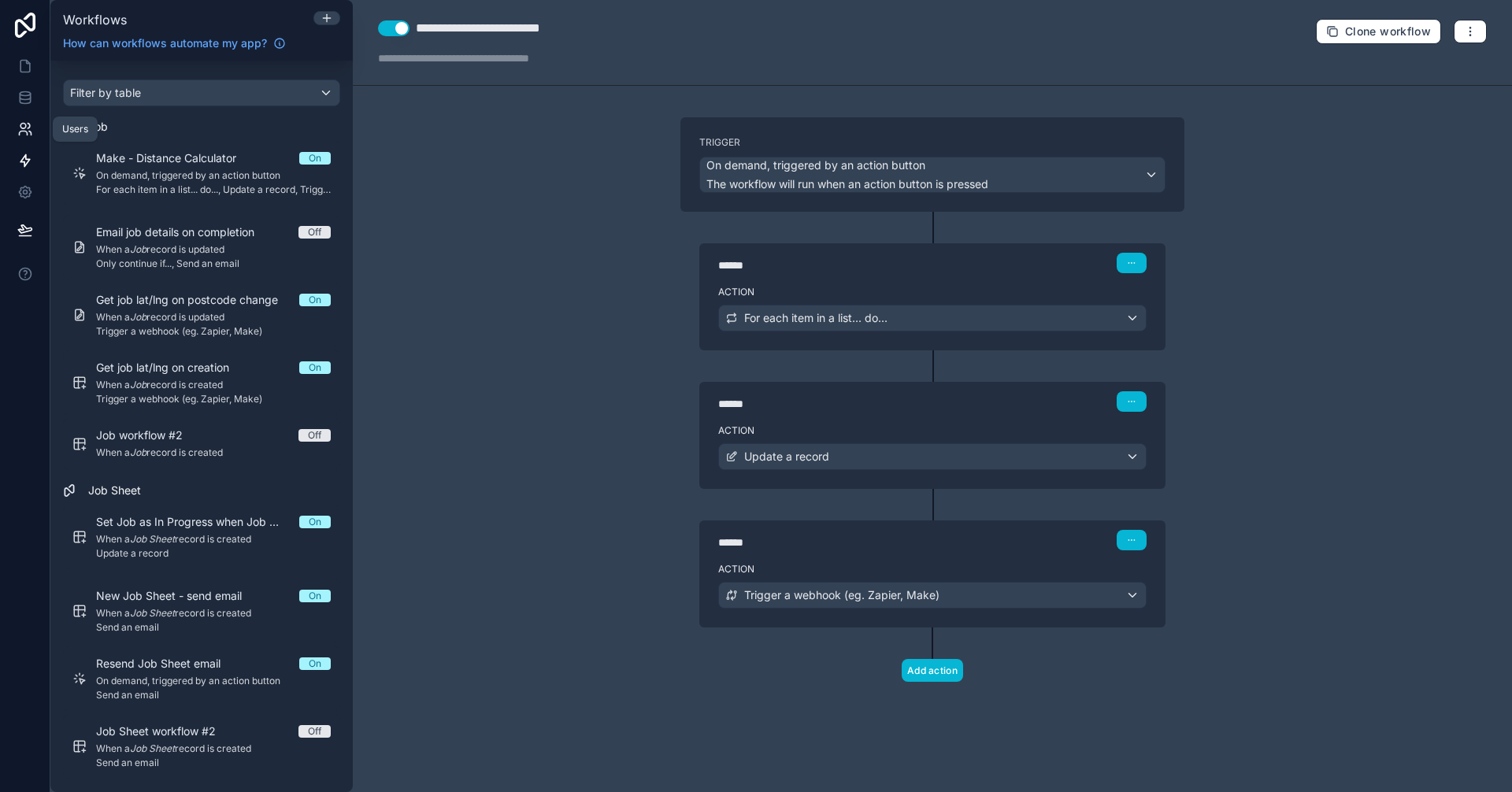
click at [27, 128] on icon at bounding box center [25, 129] width 15 height 15
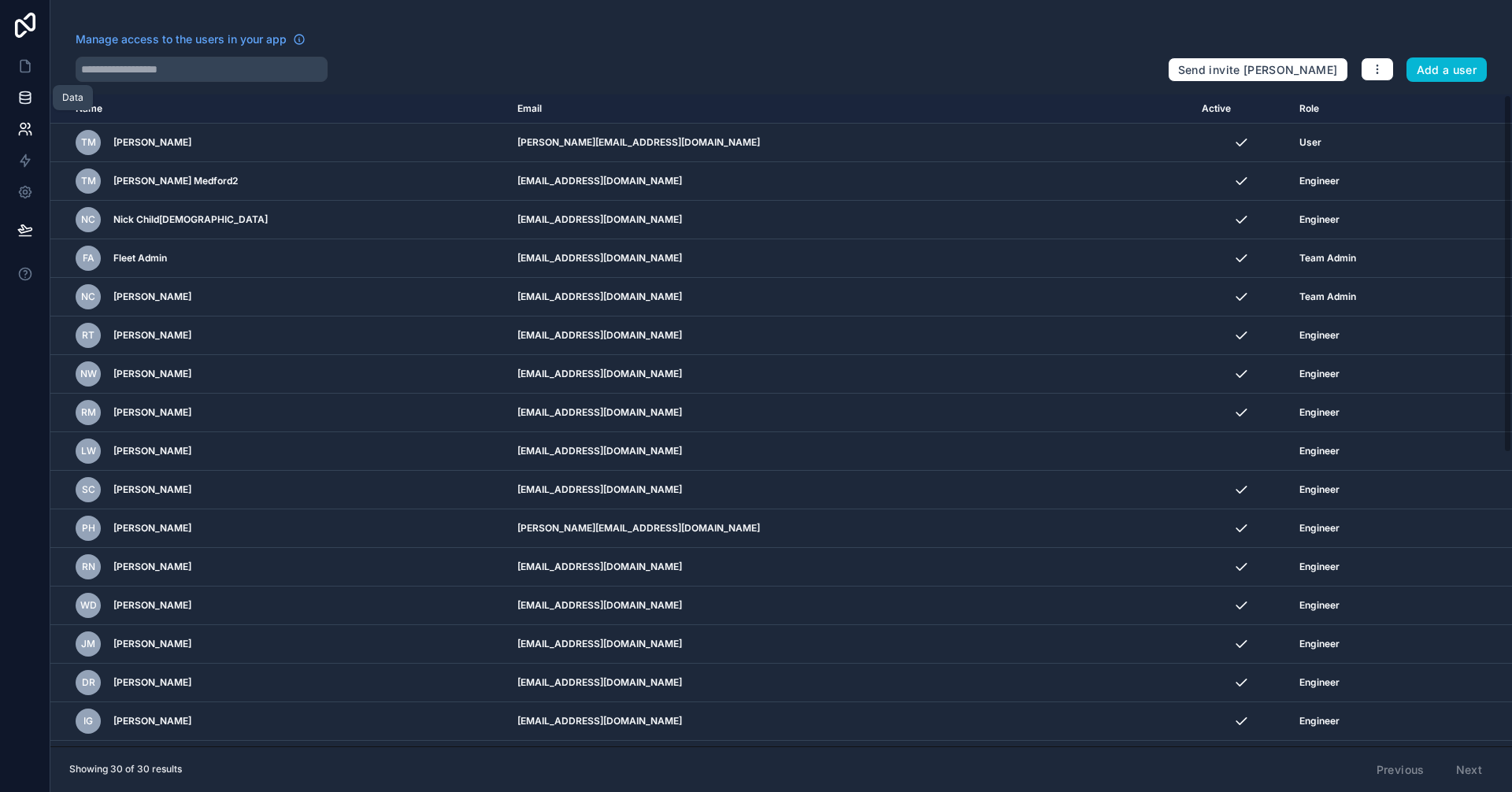
click at [23, 98] on icon at bounding box center [25, 97] width 15 height 15
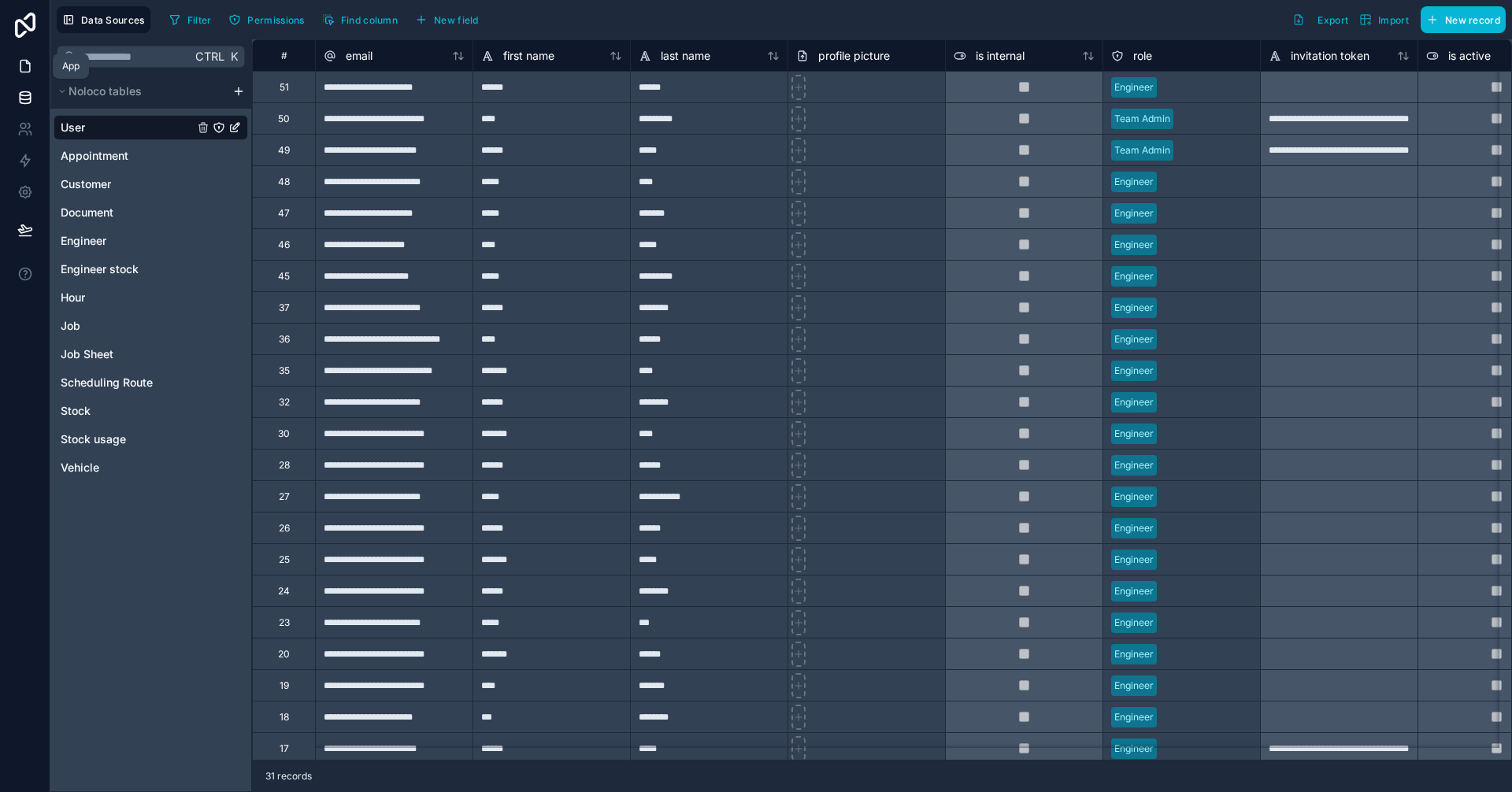
click at [23, 66] on icon at bounding box center [25, 66] width 15 height 15
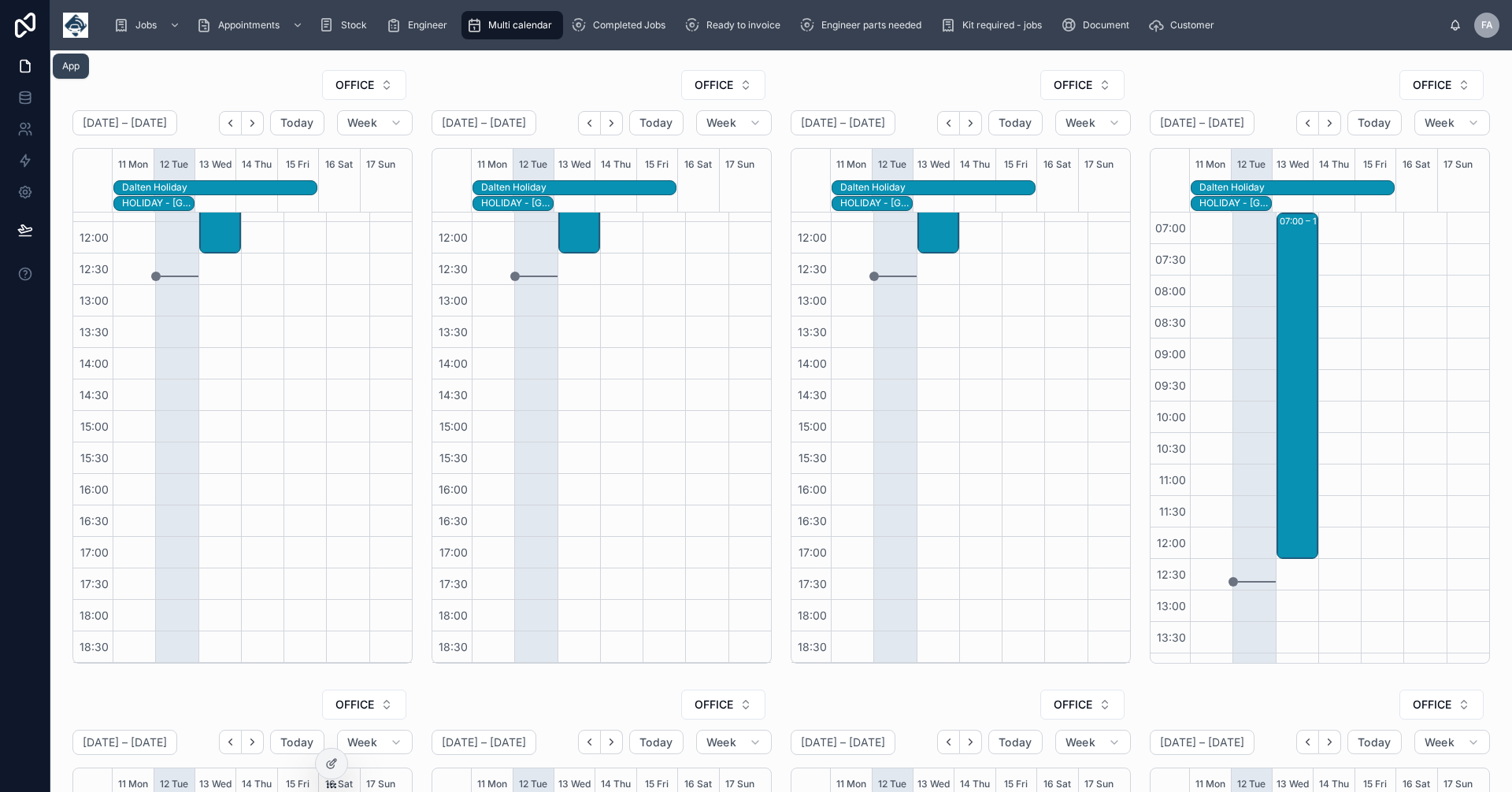
scroll to position [305, 0]
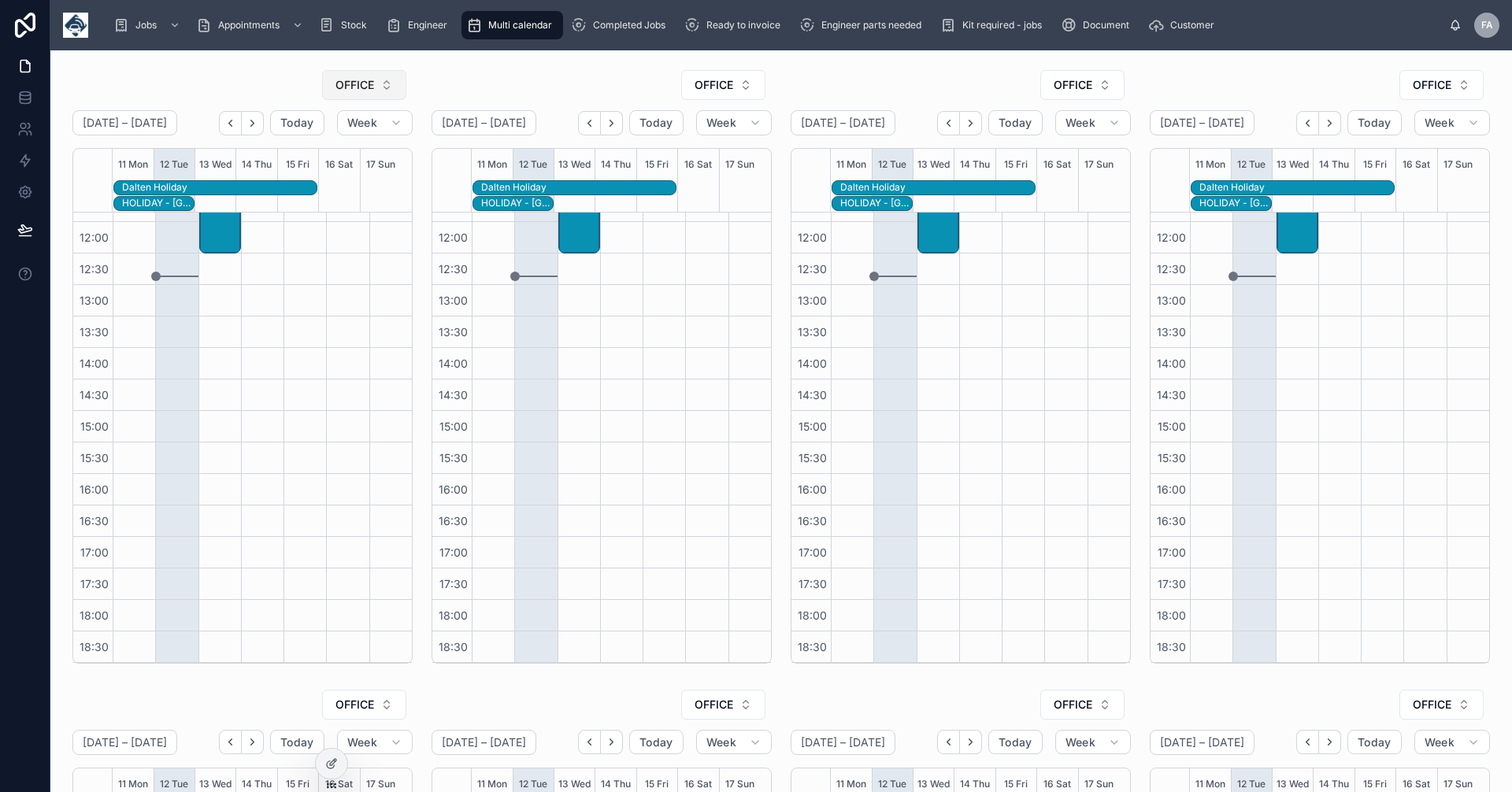
click at [385, 91] on button "OFFICE" at bounding box center [365, 85] width 84 height 30
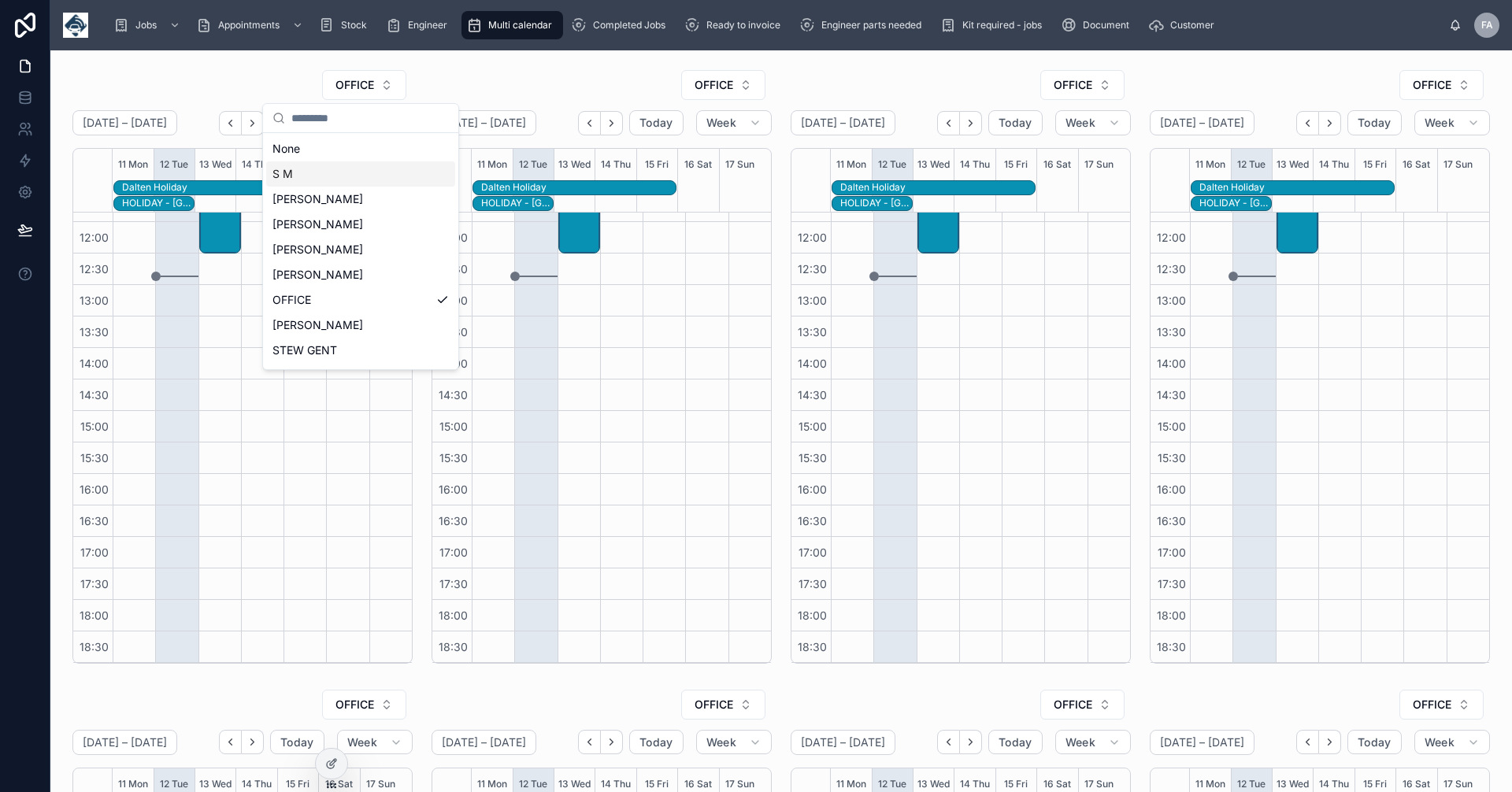
click at [298, 181] on div "S M" at bounding box center [361, 174] width 189 height 25
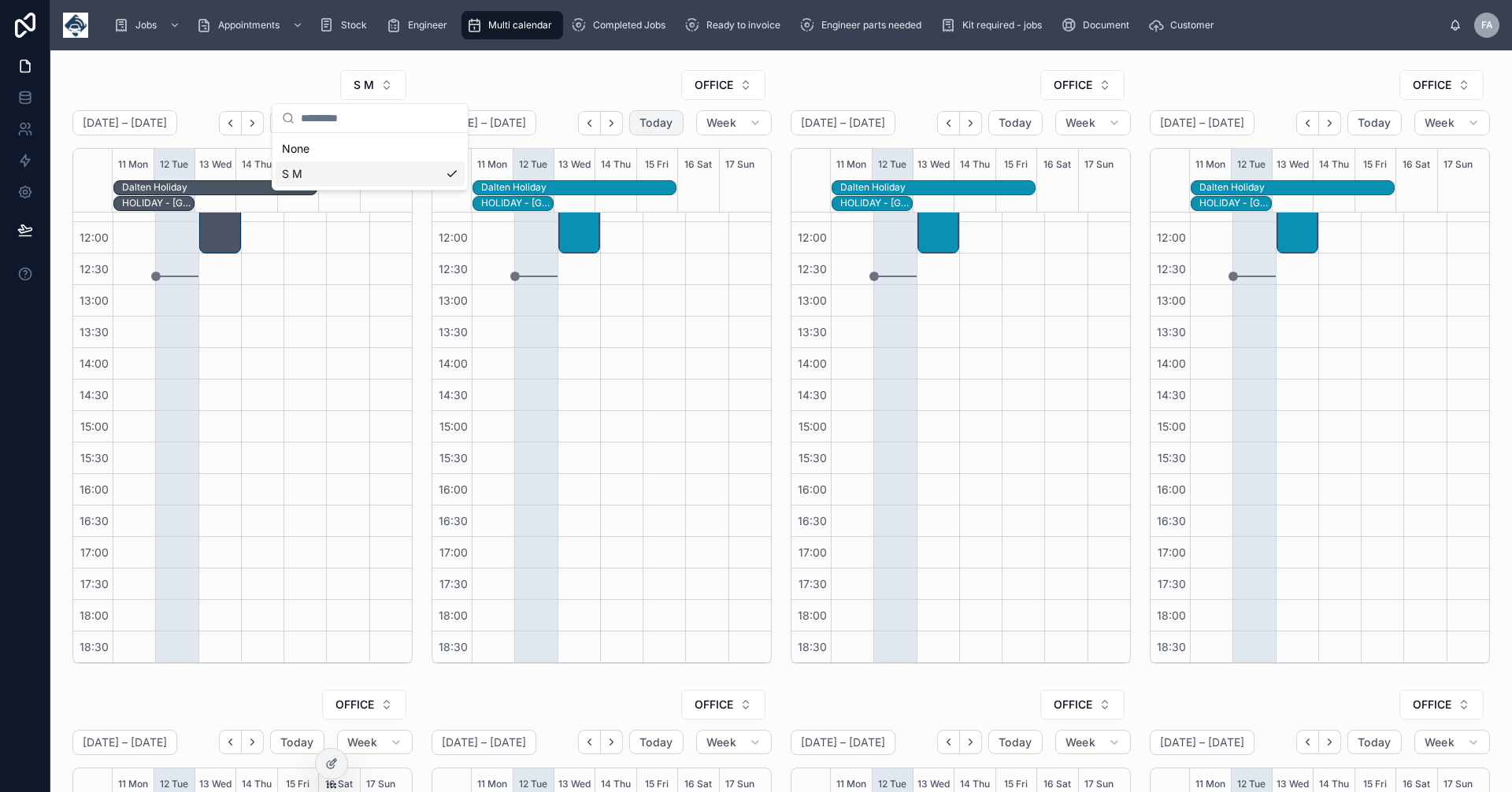
scroll to position [274, 0]
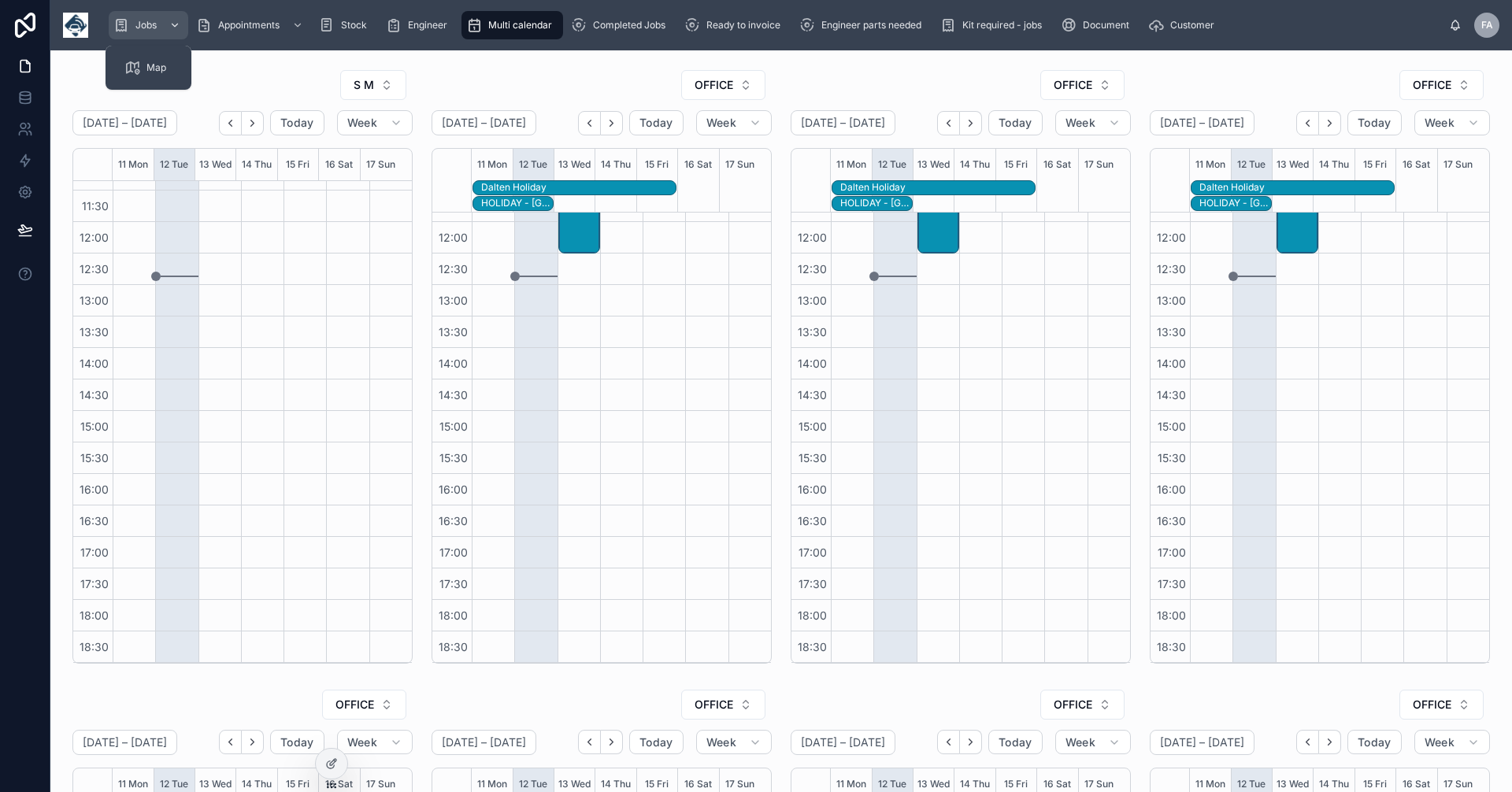
click at [152, 27] on span "Jobs" at bounding box center [146, 25] width 22 height 13
click at [258, 27] on span "Appointments" at bounding box center [249, 25] width 61 height 13
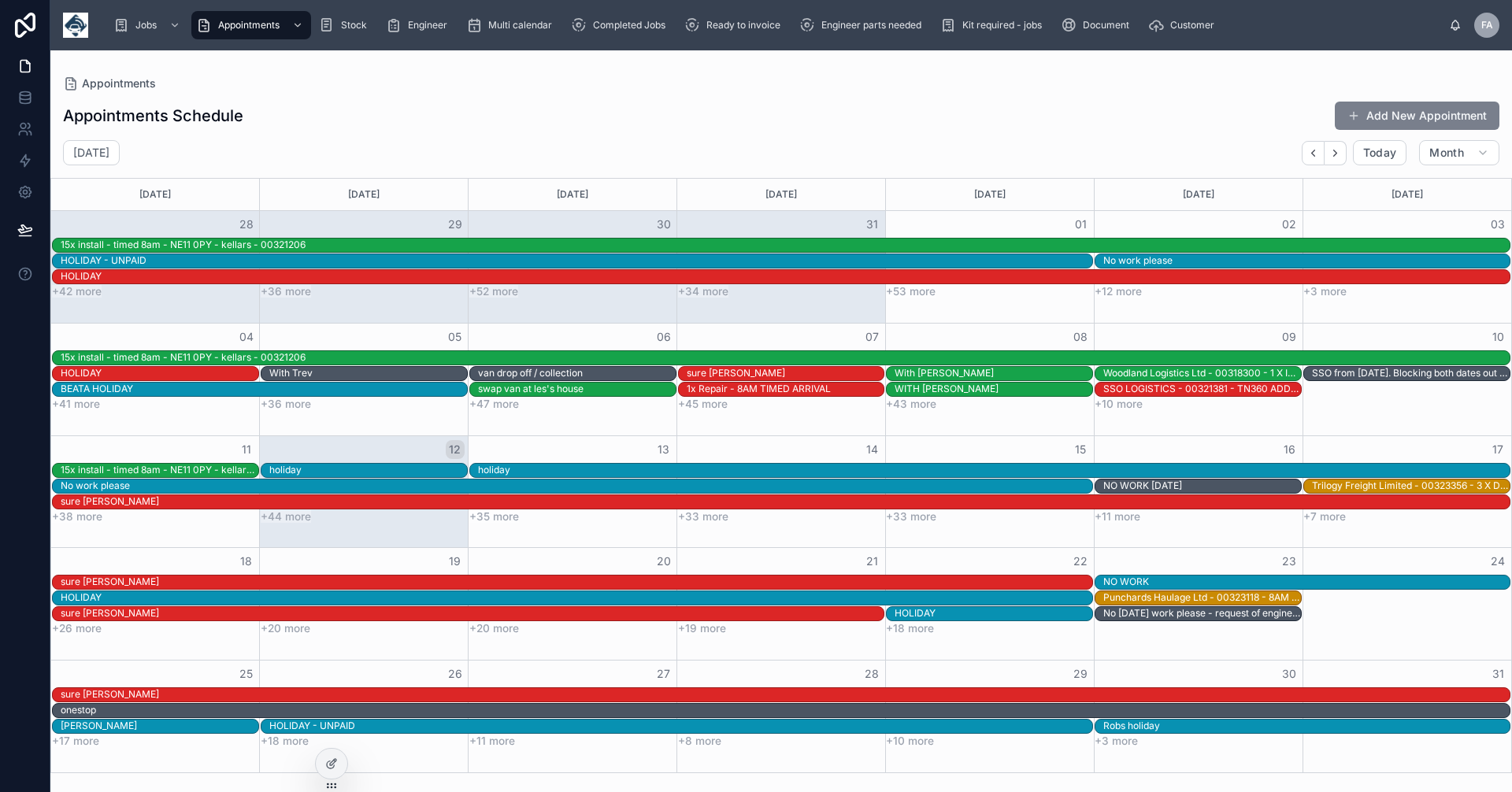
click at [1415, 117] on button "Add New Appointment" at bounding box center [1417, 115] width 164 height 28
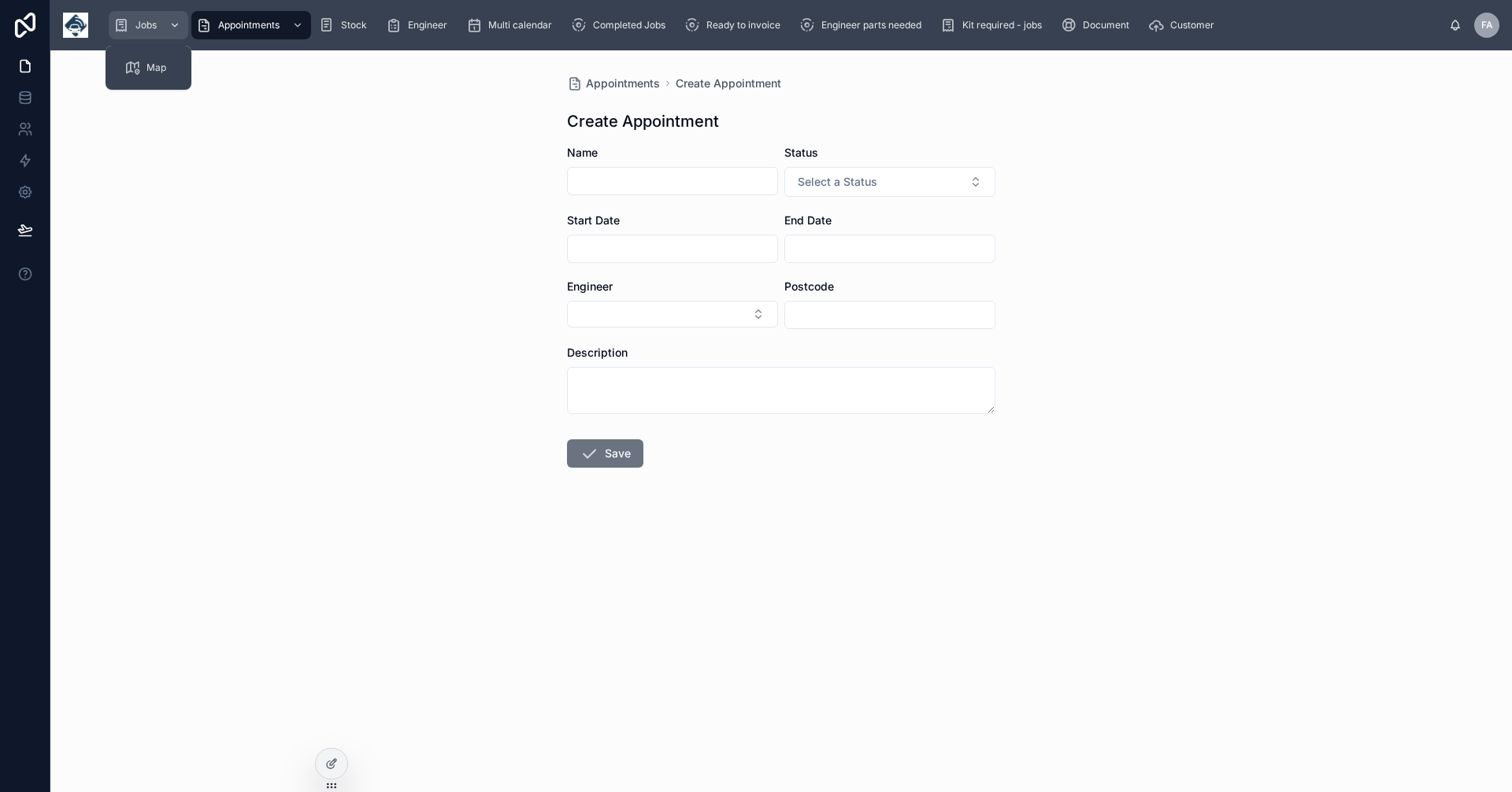
click at [156, 21] on span "Jobs" at bounding box center [146, 25] width 22 height 13
click at [142, 24] on span "Jobs" at bounding box center [146, 25] width 22 height 13
click at [154, 64] on span "Map" at bounding box center [156, 67] width 20 height 13
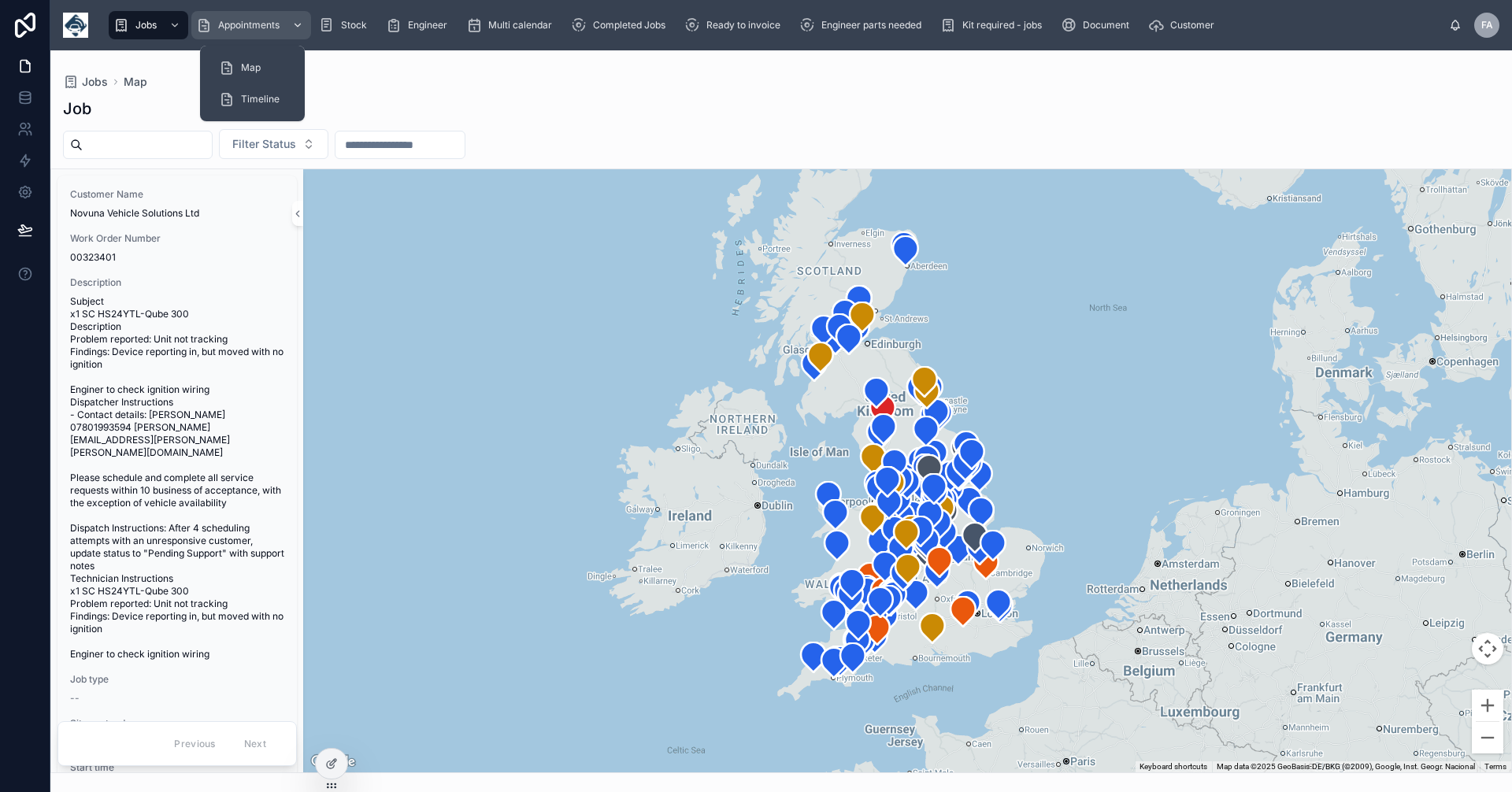
click at [255, 26] on span "Appointments" at bounding box center [249, 25] width 61 height 13
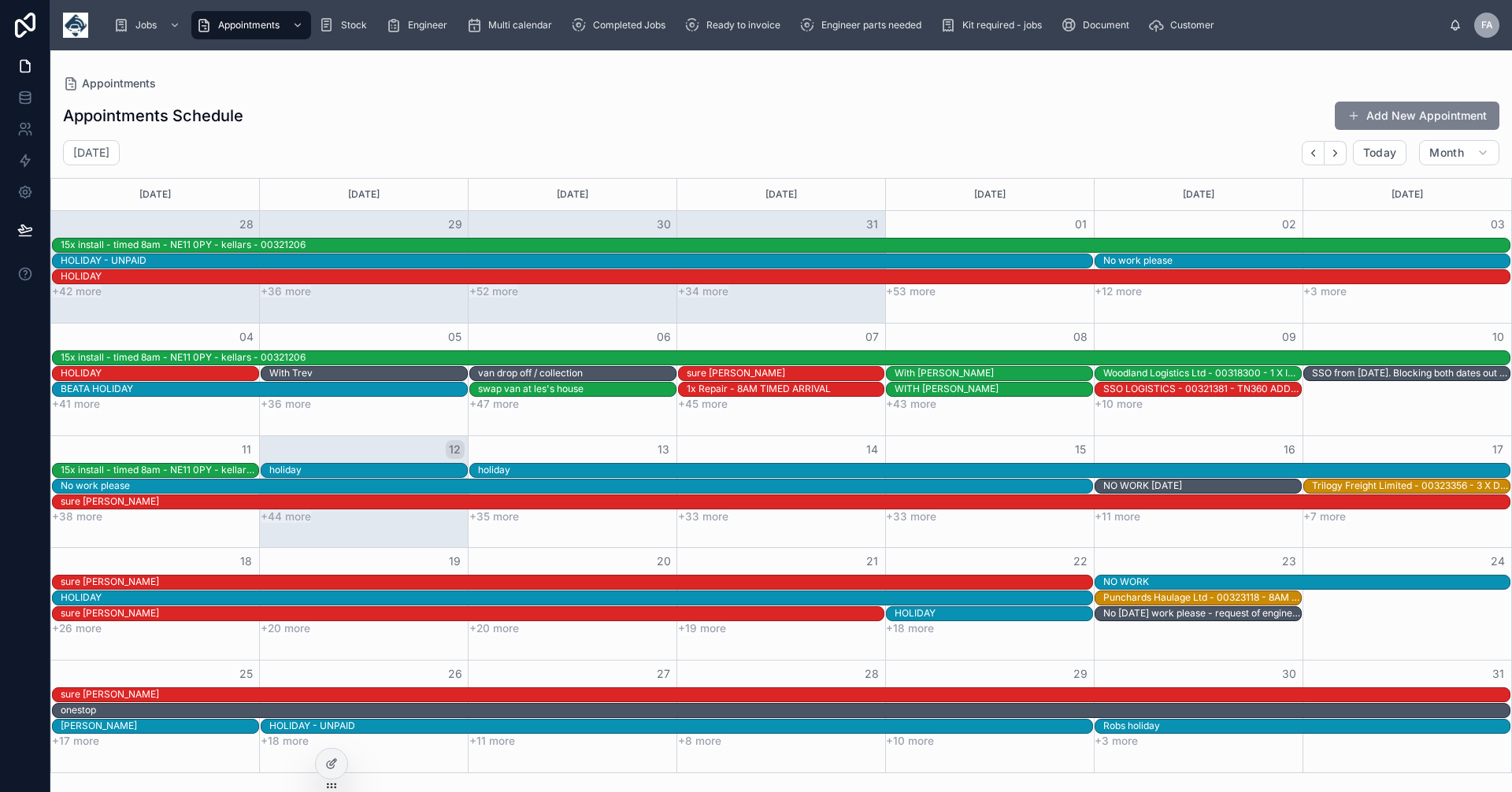
click at [1417, 116] on button "Add New Appointment" at bounding box center [1417, 115] width 164 height 28
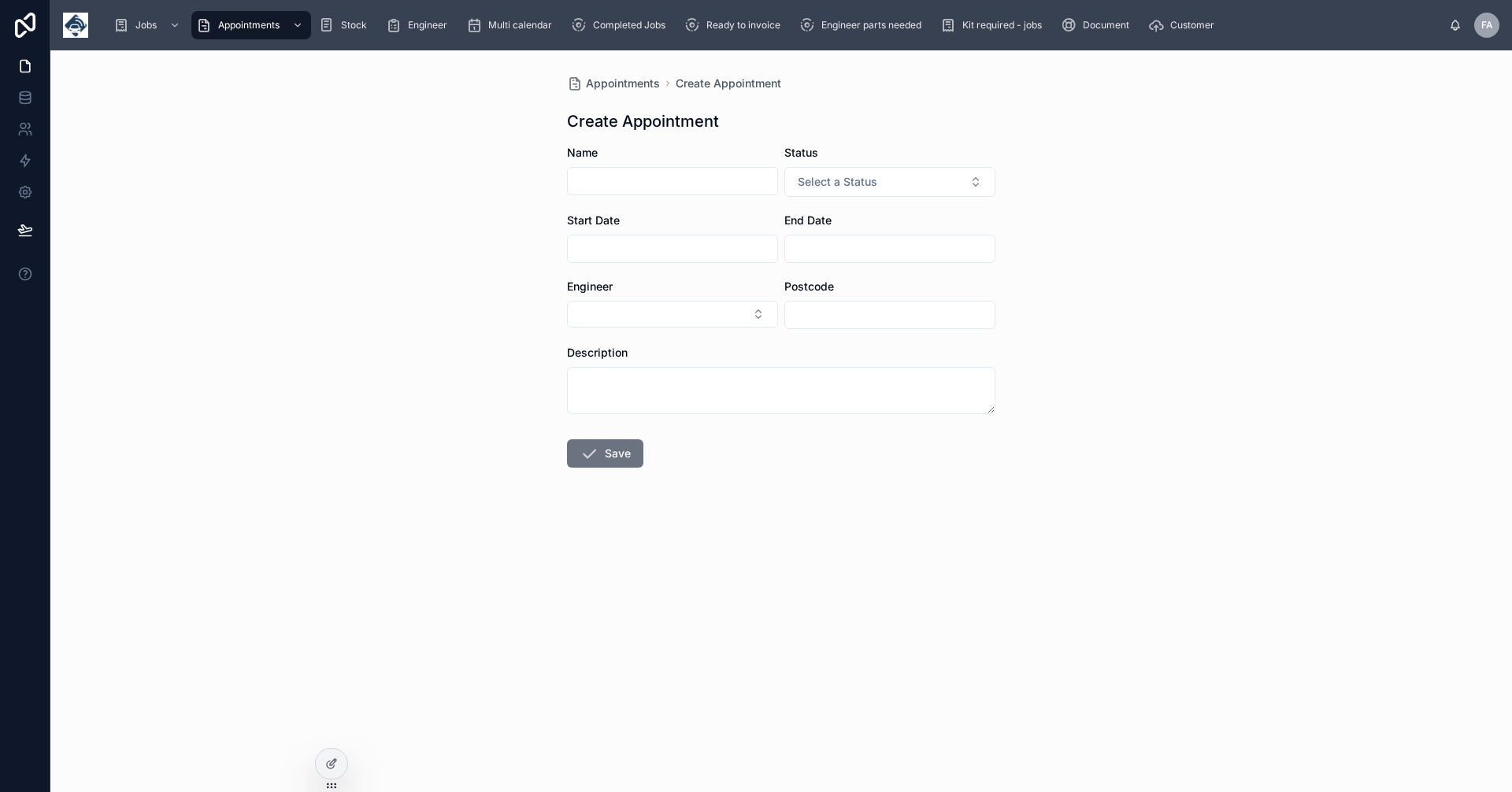
click at [619, 181] on input "text" at bounding box center [673, 181] width 210 height 22
click at [140, 23] on span "Jobs" at bounding box center [146, 25] width 22 height 13
click at [144, 23] on span "Jobs" at bounding box center [146, 25] width 22 height 13
click at [151, 71] on span "Map" at bounding box center [156, 67] width 20 height 13
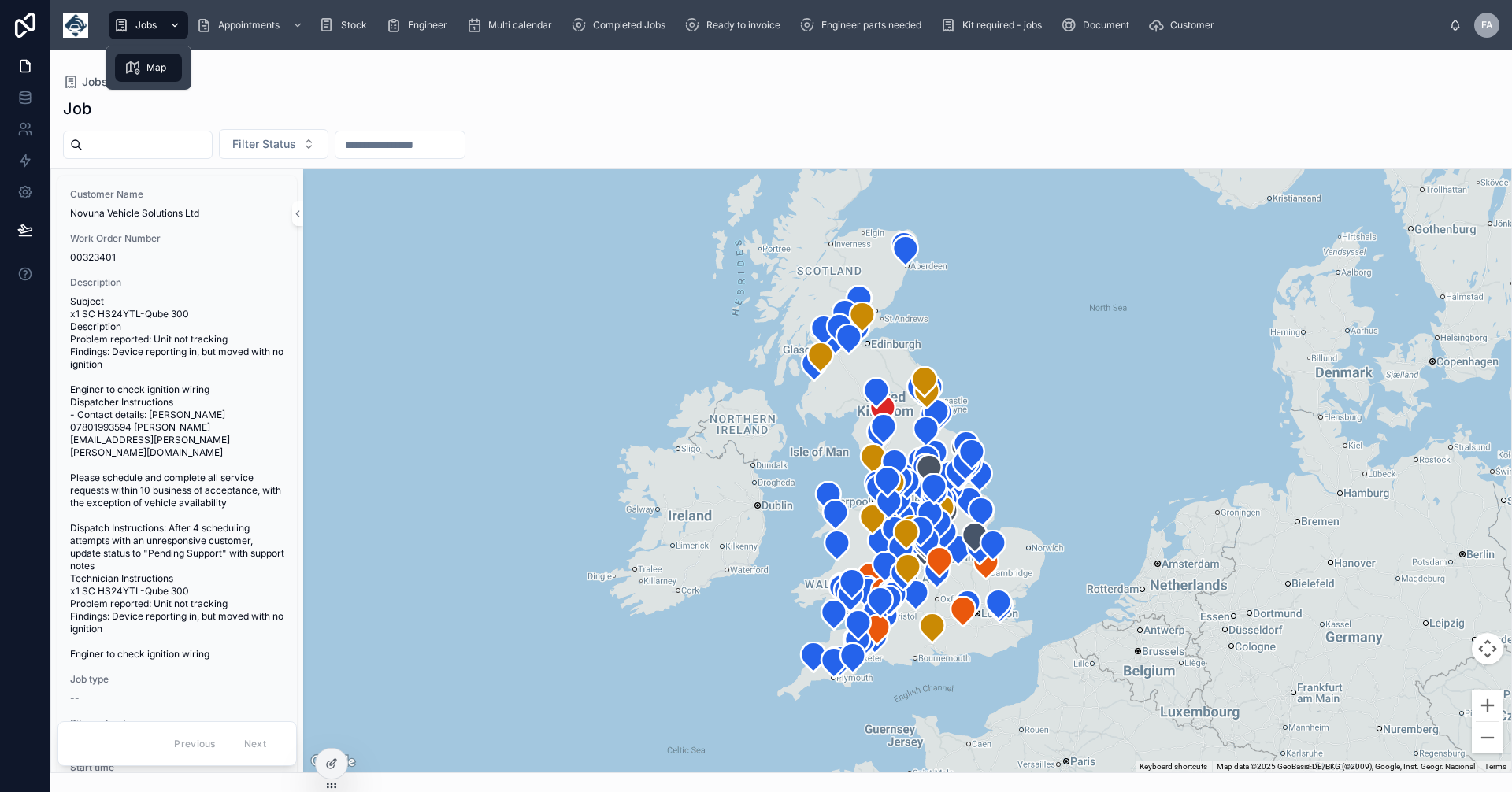
click at [150, 28] on span "Jobs" at bounding box center [146, 25] width 22 height 13
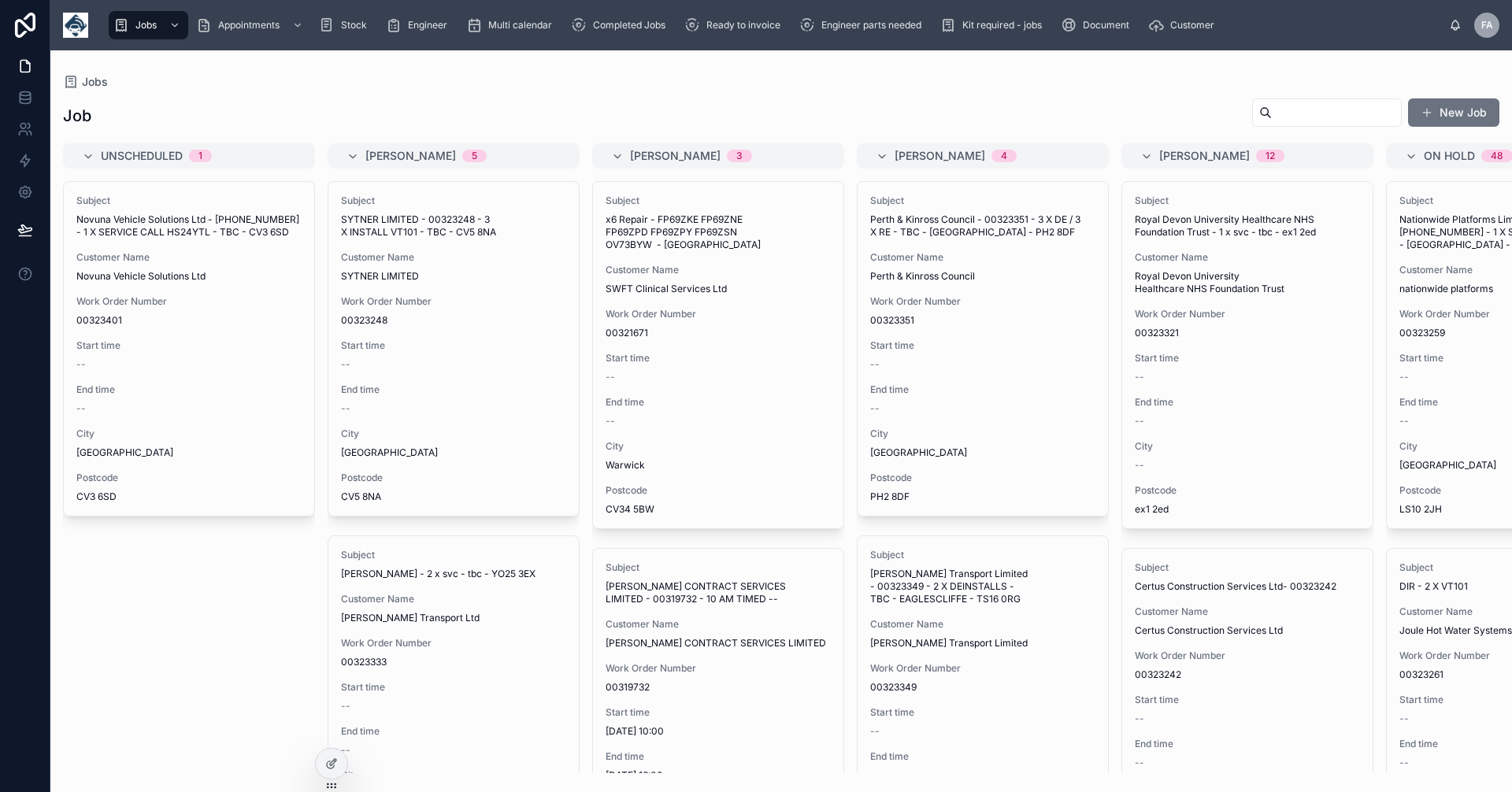
click at [1453, 114] on button "New Job" at bounding box center [1454, 112] width 91 height 28
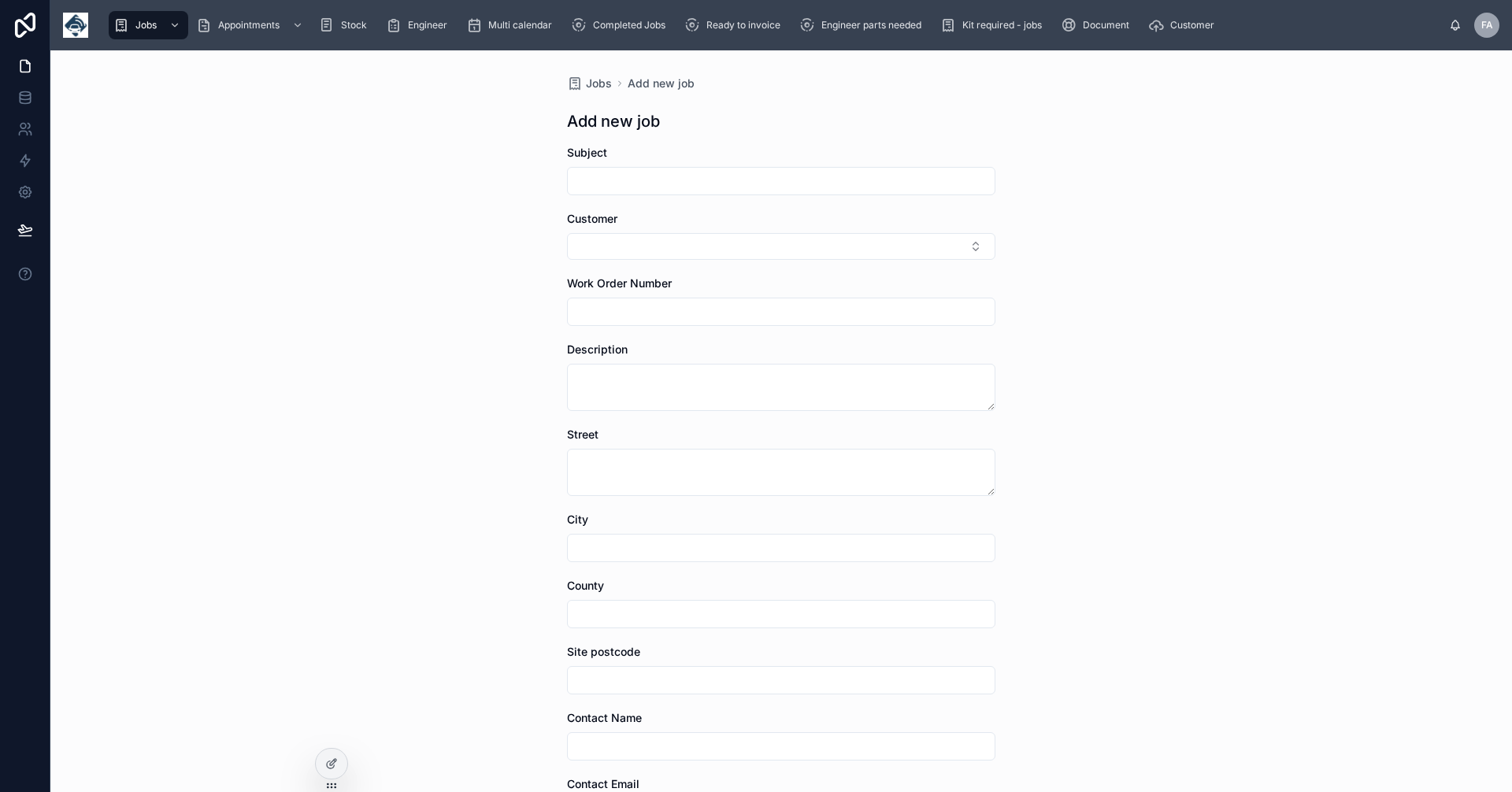
click at [622, 183] on input "text" at bounding box center [781, 181] width 427 height 22
type input "********"
drag, startPoint x: 636, startPoint y: 176, endPoint x: 469, endPoint y: 176, distance: 167.0
click at [469, 176] on div "Jobs Add new job Add new job Subject ******** Customer Work Order Number Descri…" at bounding box center [782, 421] width 1462 height 742
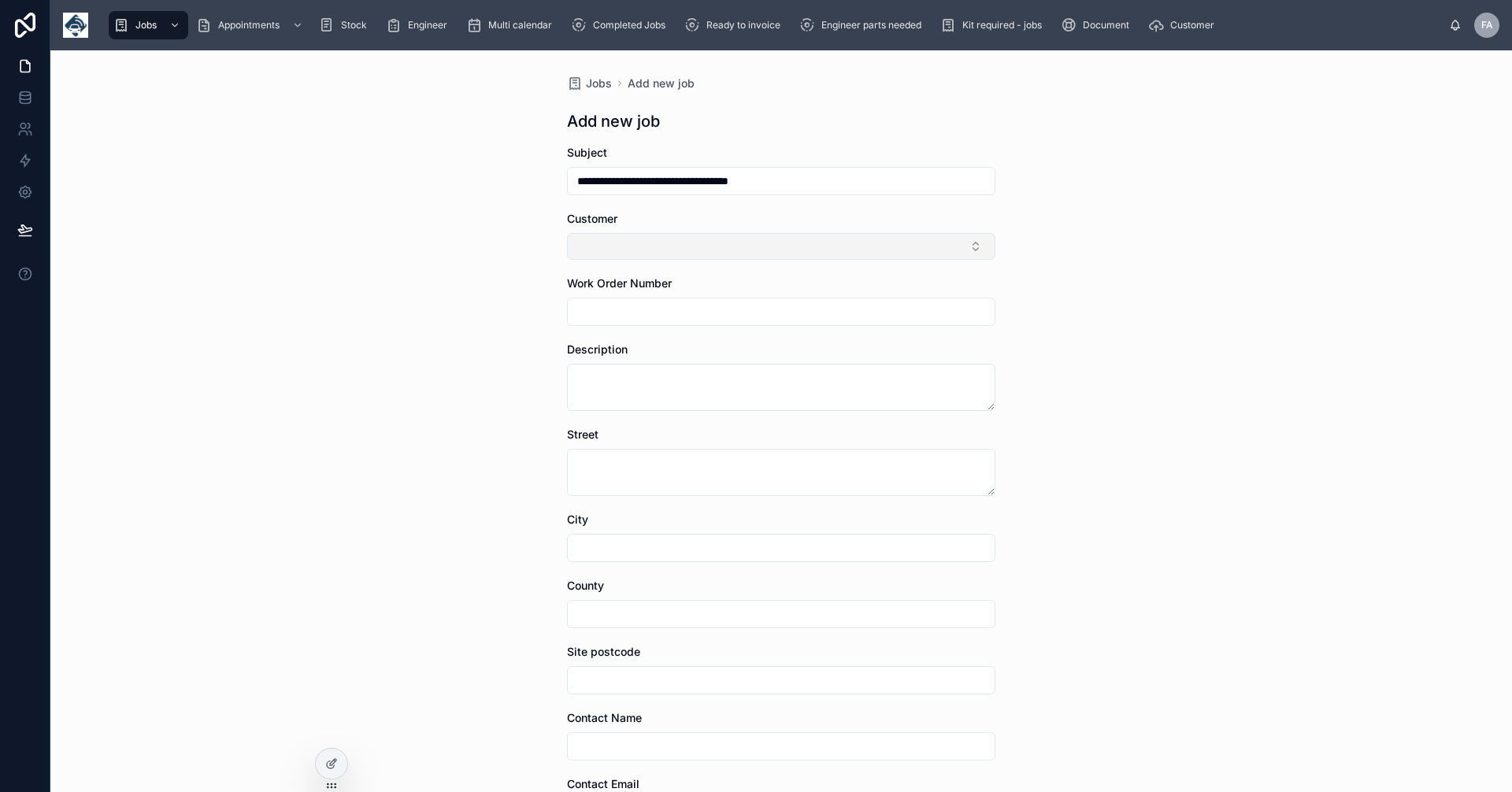
type input "**********"
click at [590, 241] on button "Select Button" at bounding box center [781, 246] width 428 height 27
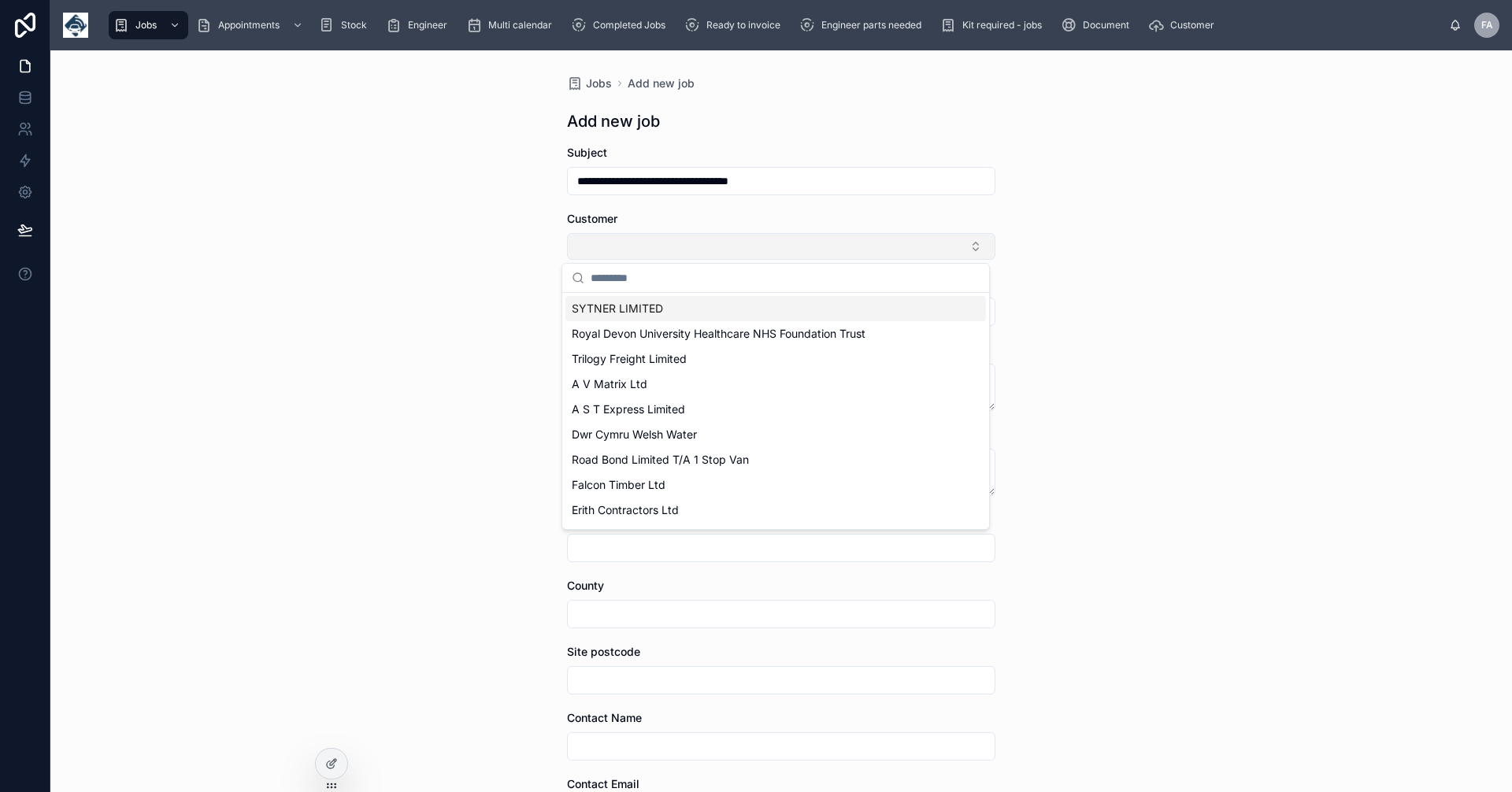
click at [605, 241] on button "Select Button" at bounding box center [781, 246] width 428 height 27
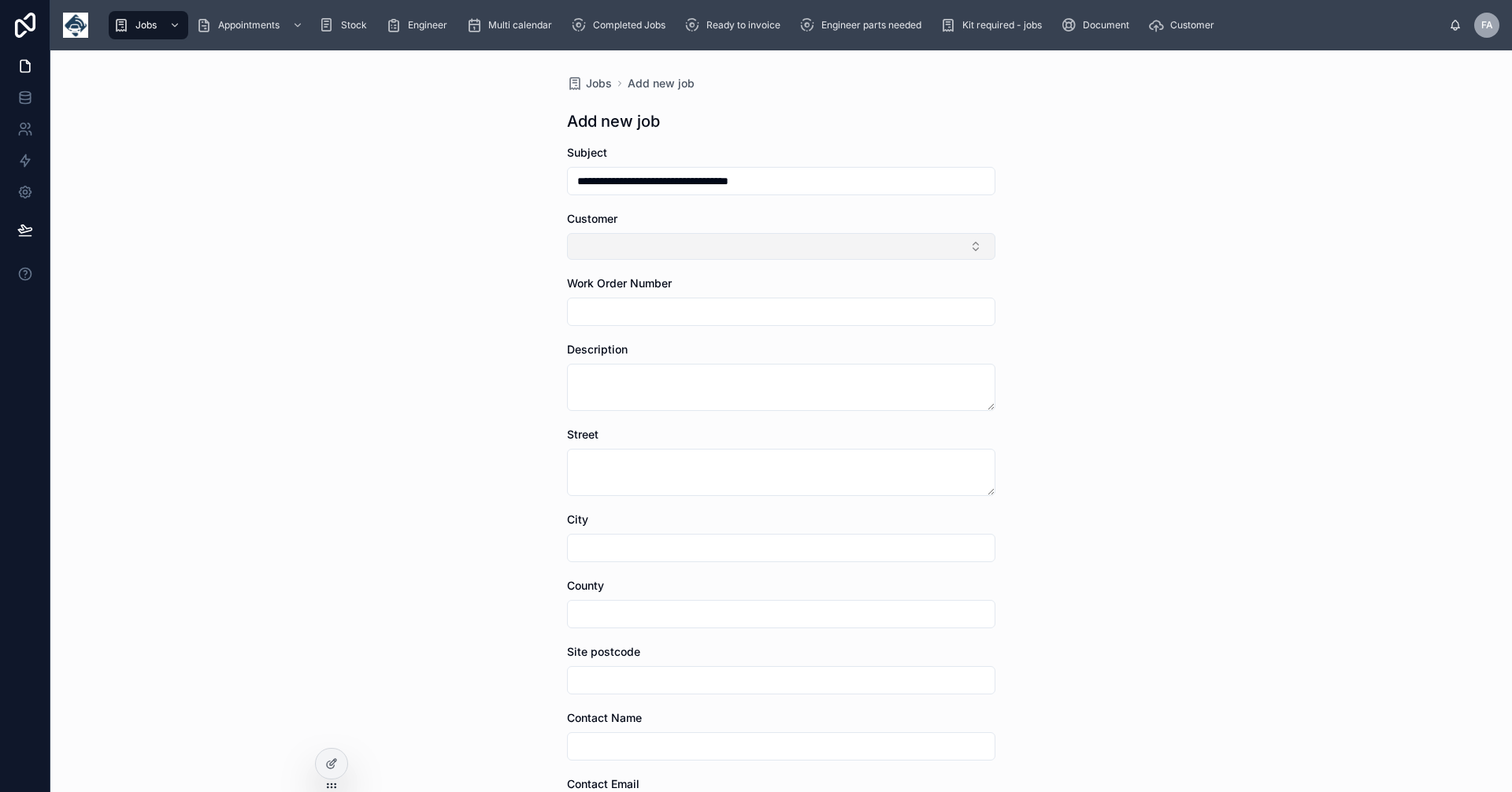
click at [973, 241] on button "Select Button" at bounding box center [781, 246] width 428 height 27
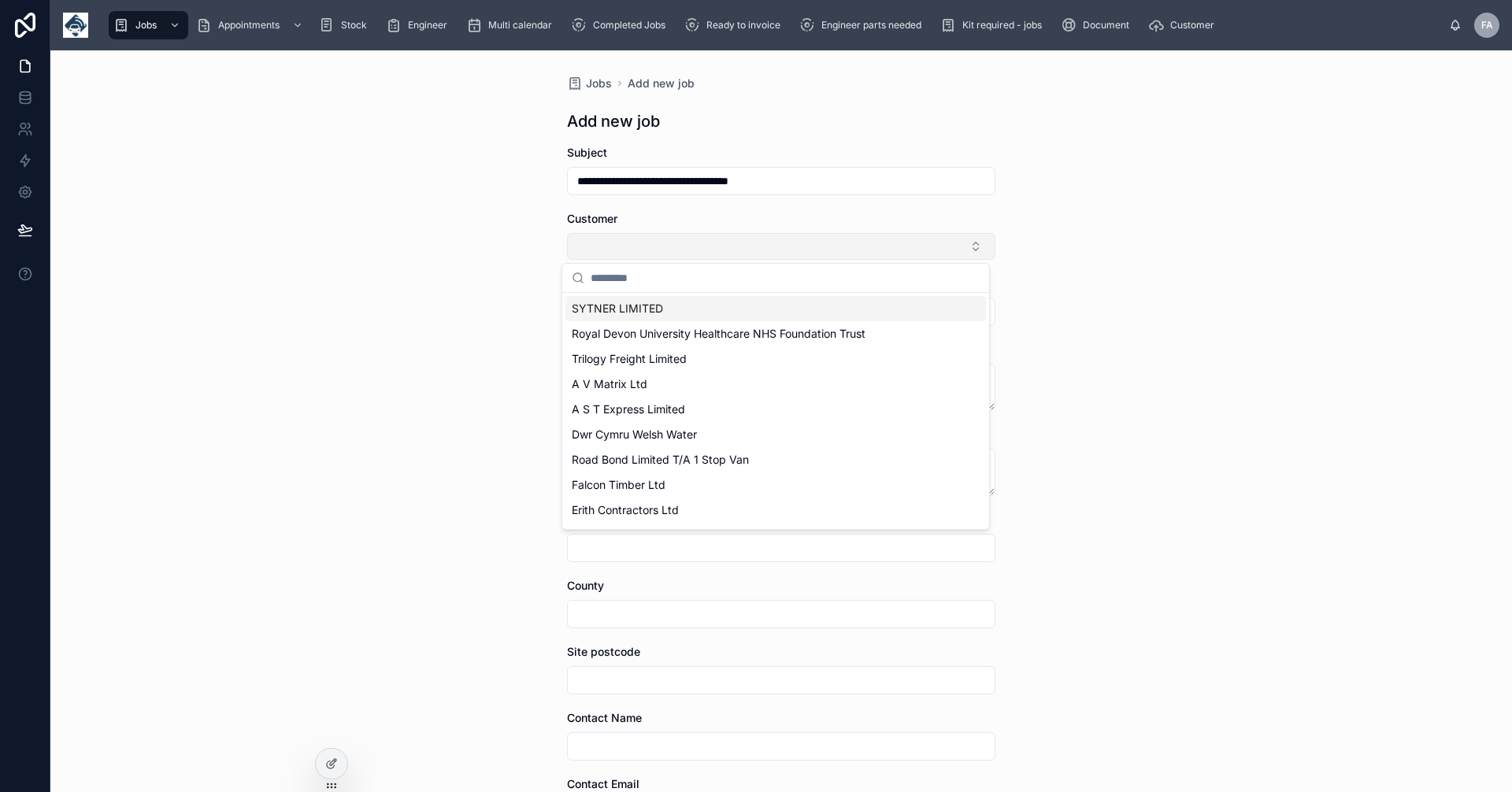
click at [973, 241] on button "Select Button" at bounding box center [781, 246] width 428 height 27
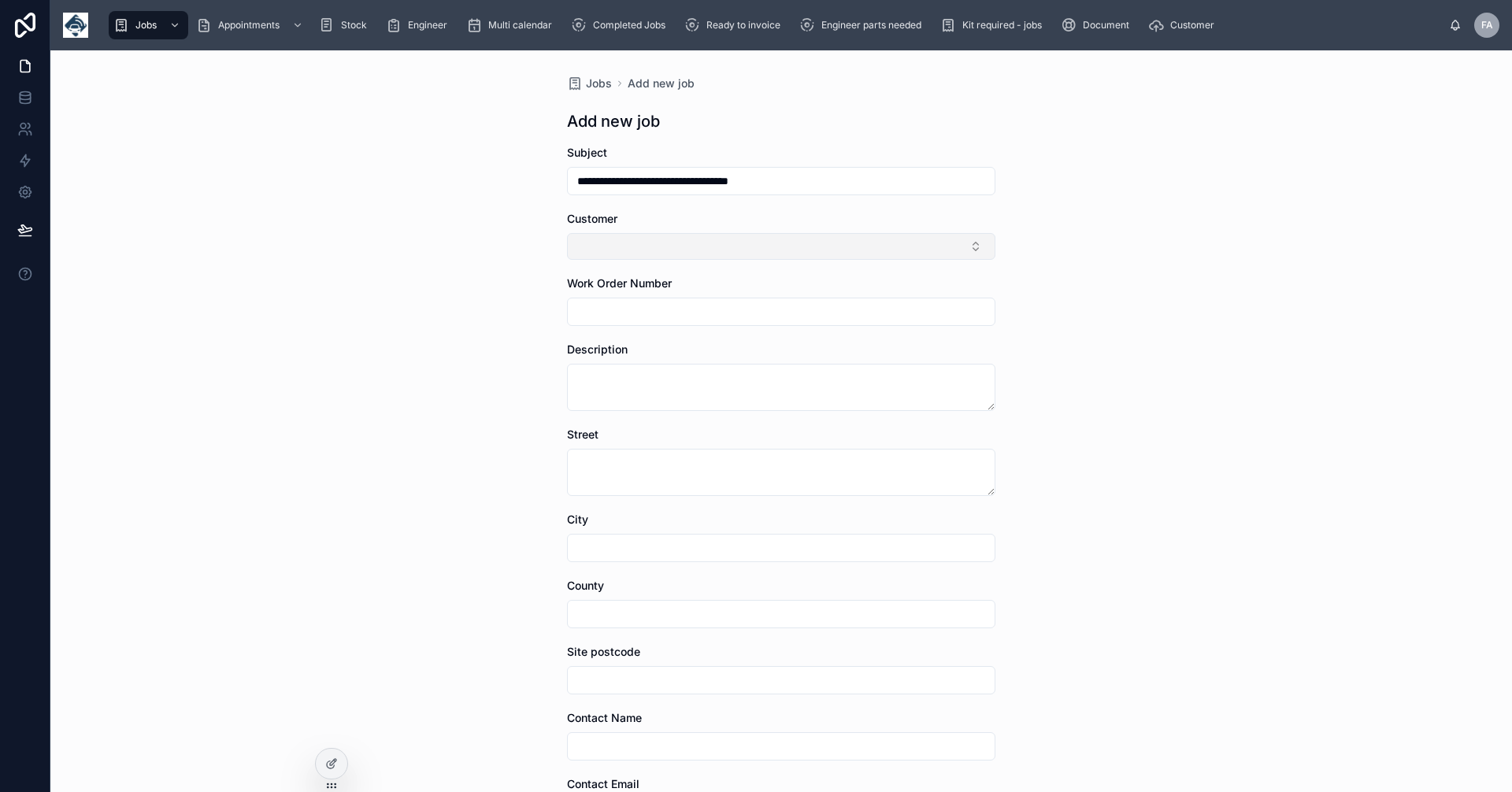
click at [973, 241] on button "Select Button" at bounding box center [781, 246] width 428 height 27
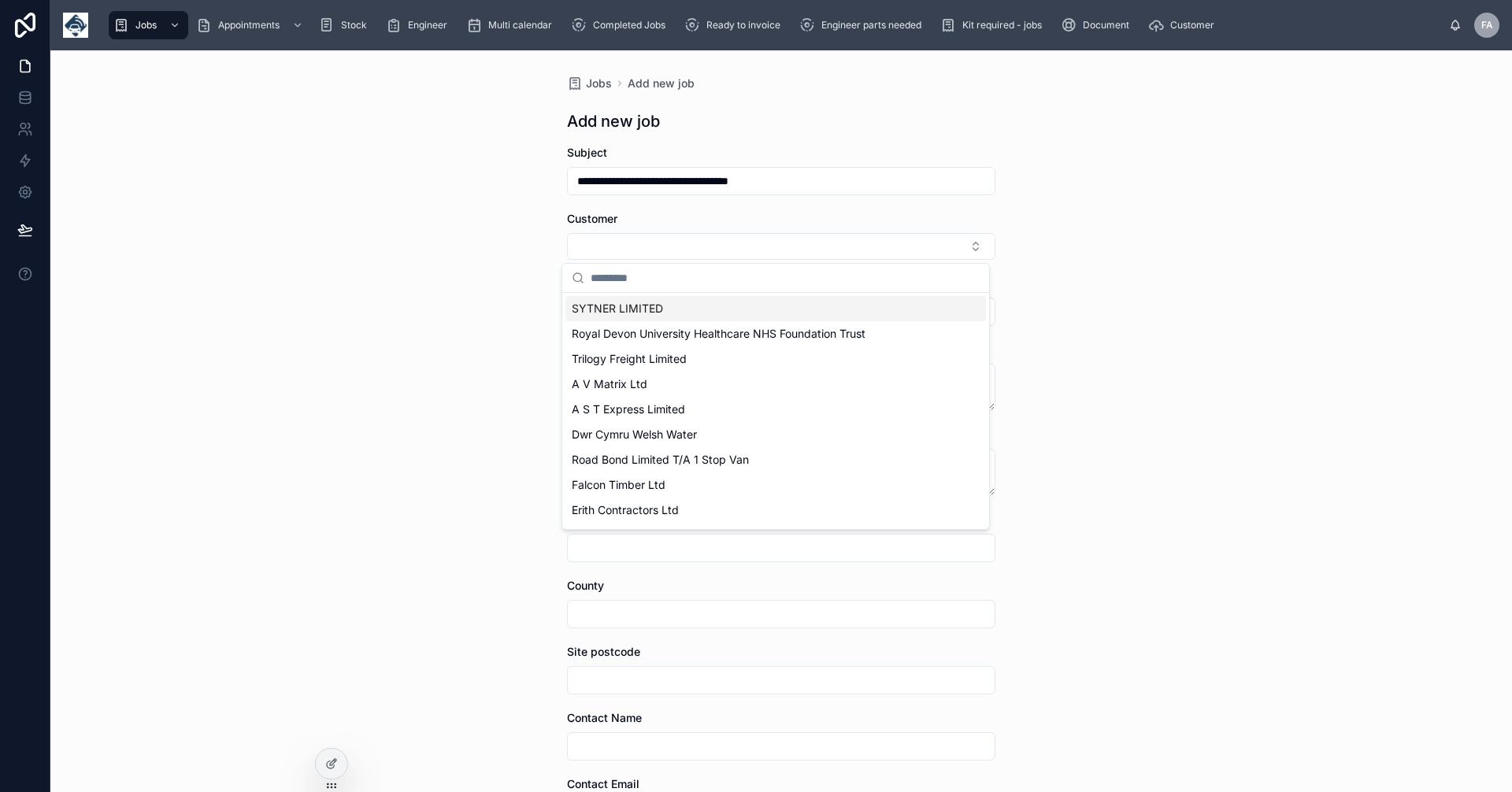
click at [599, 279] on input "text" at bounding box center [785, 278] width 389 height 28
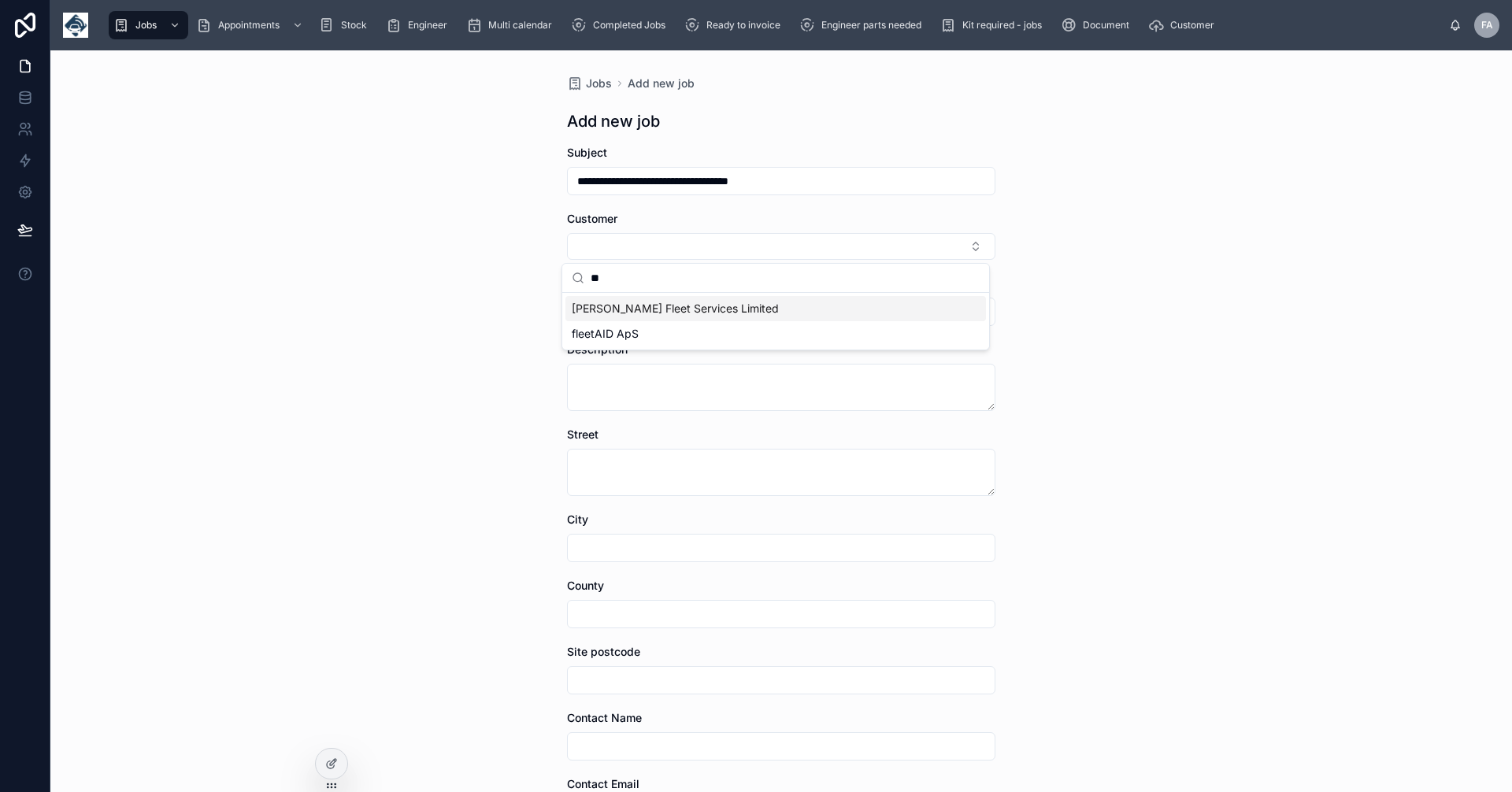
type input "*"
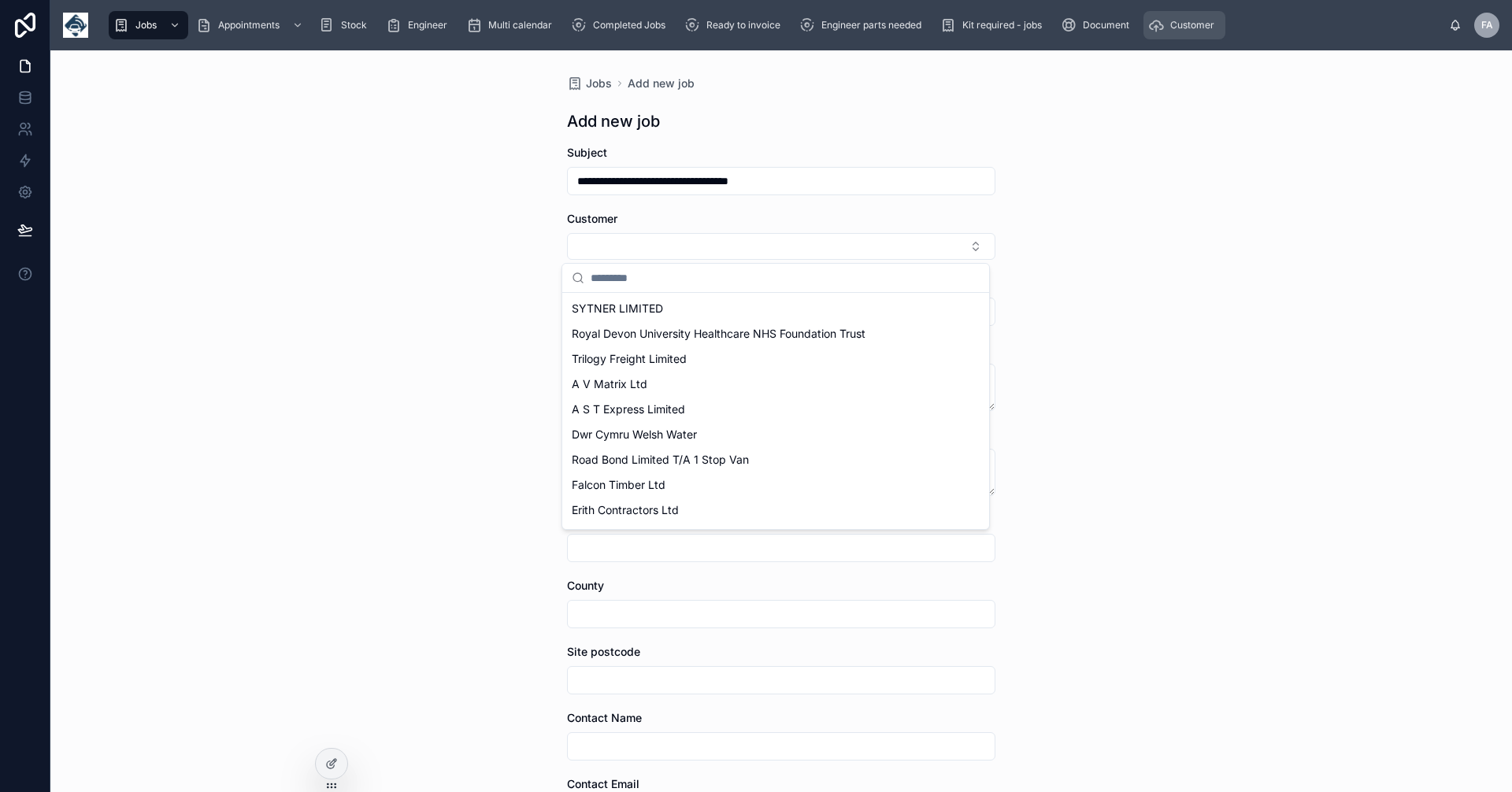
click at [1195, 30] on span "Customer" at bounding box center [1192, 25] width 44 height 13
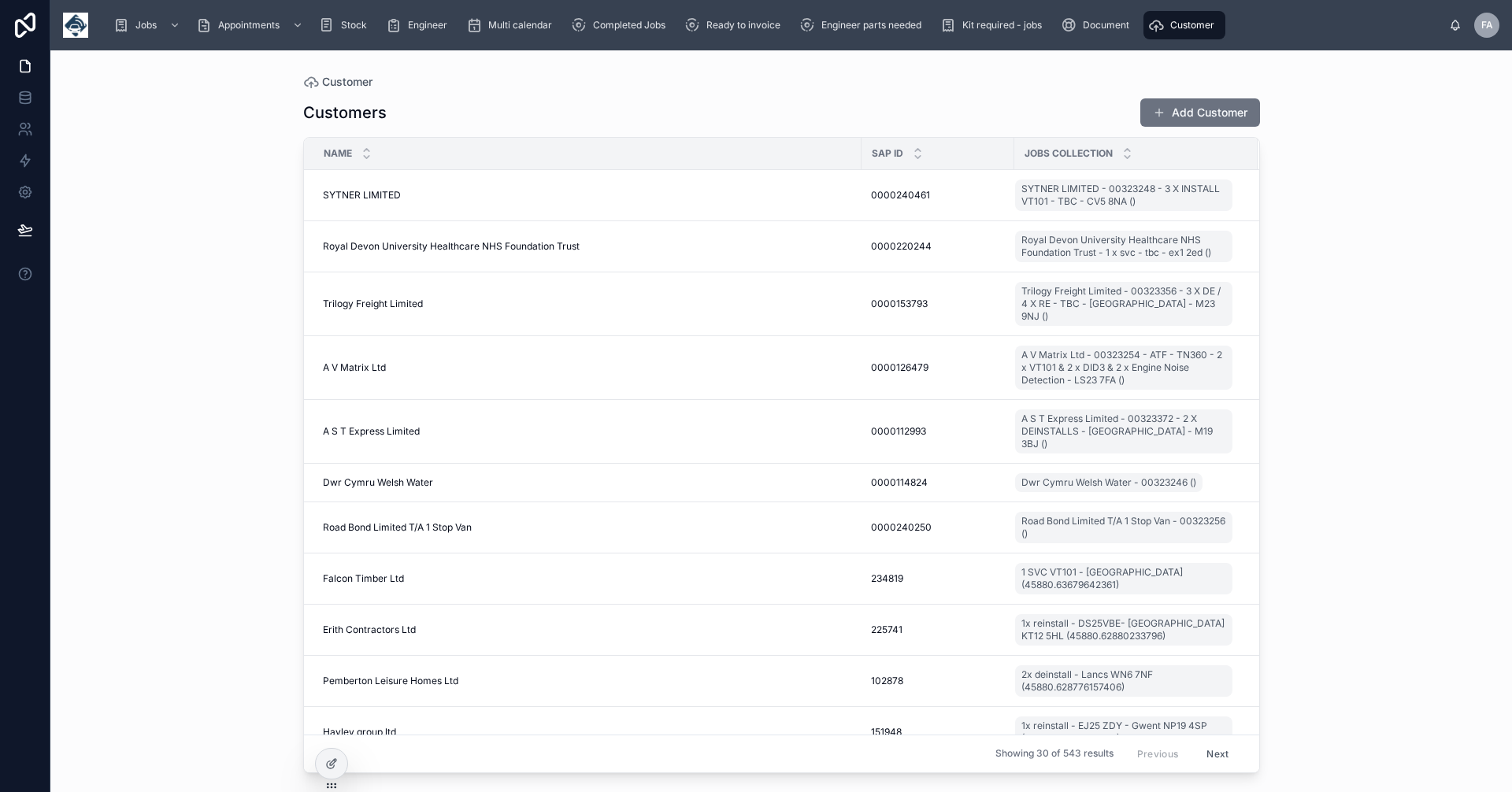
click at [1205, 112] on button "Add Customer" at bounding box center [1200, 112] width 120 height 28
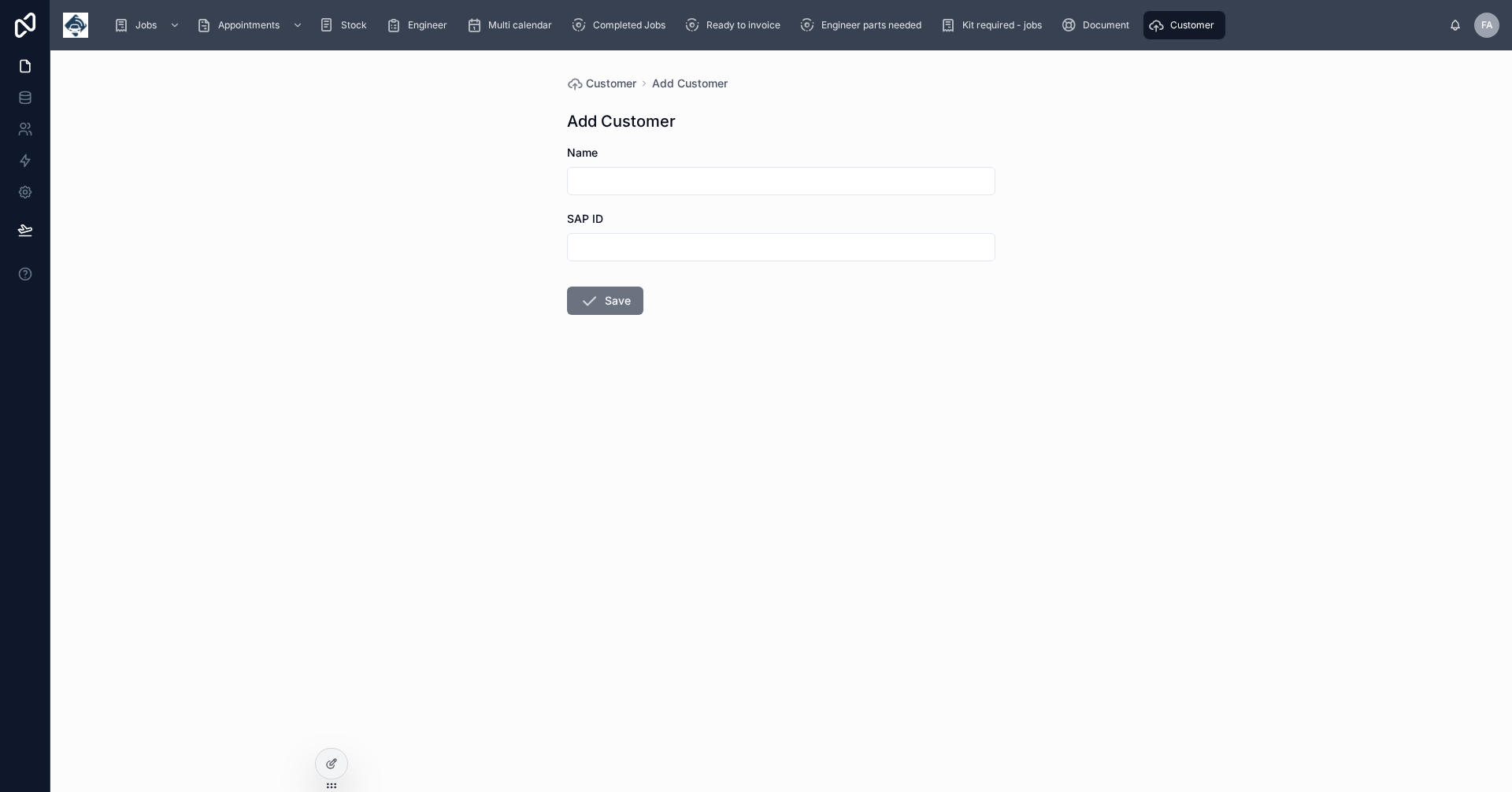
click at [593, 183] on input "text" at bounding box center [781, 181] width 427 height 22
type input "**********"
click at [602, 242] on input "text" at bounding box center [781, 248] width 427 height 22
type input "***"
click at [618, 296] on button "Save" at bounding box center [605, 300] width 77 height 28
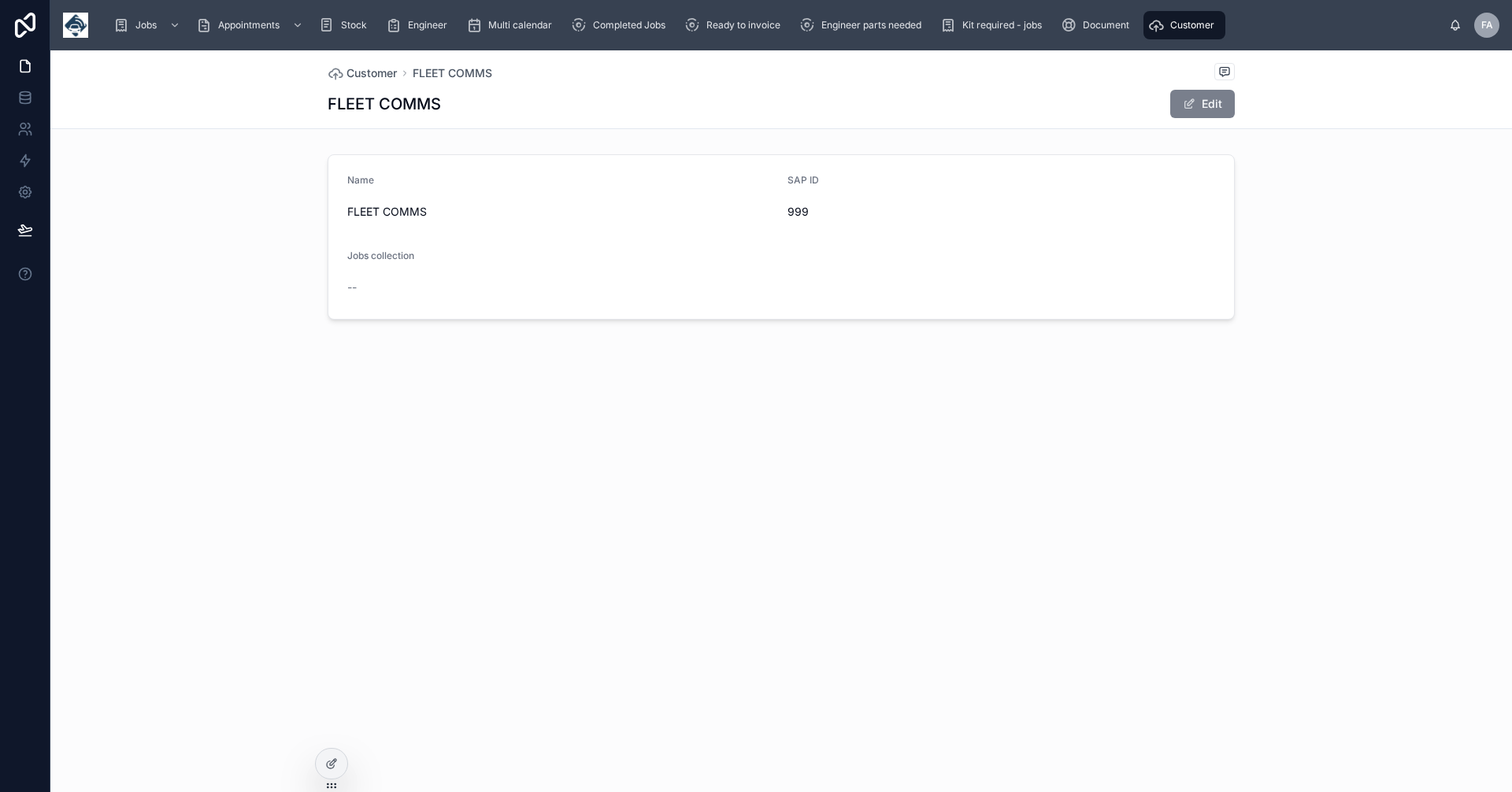
click at [1217, 98] on button "Edit" at bounding box center [1202, 103] width 65 height 28
drag, startPoint x: 447, startPoint y: 211, endPoint x: 304, endPoint y: 205, distance: 143.1
click at [304, 205] on div "**********" at bounding box center [782, 239] width 1462 height 182
drag, startPoint x: 737, startPoint y: 384, endPoint x: 750, endPoint y: 382, distance: 13.2
click at [741, 385] on div "**********" at bounding box center [782, 241] width 1462 height 381
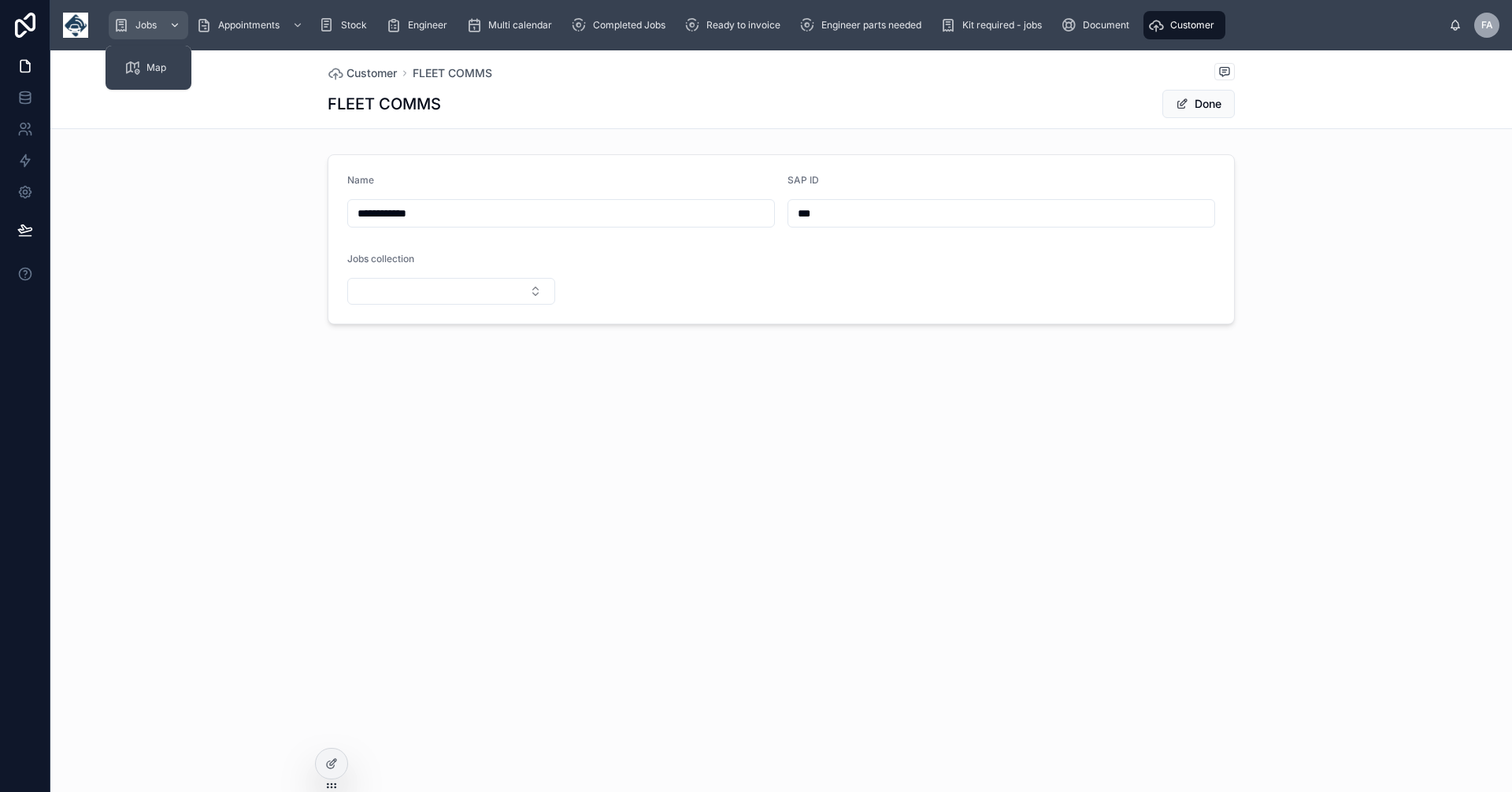
click at [145, 25] on span "Jobs" at bounding box center [146, 25] width 22 height 13
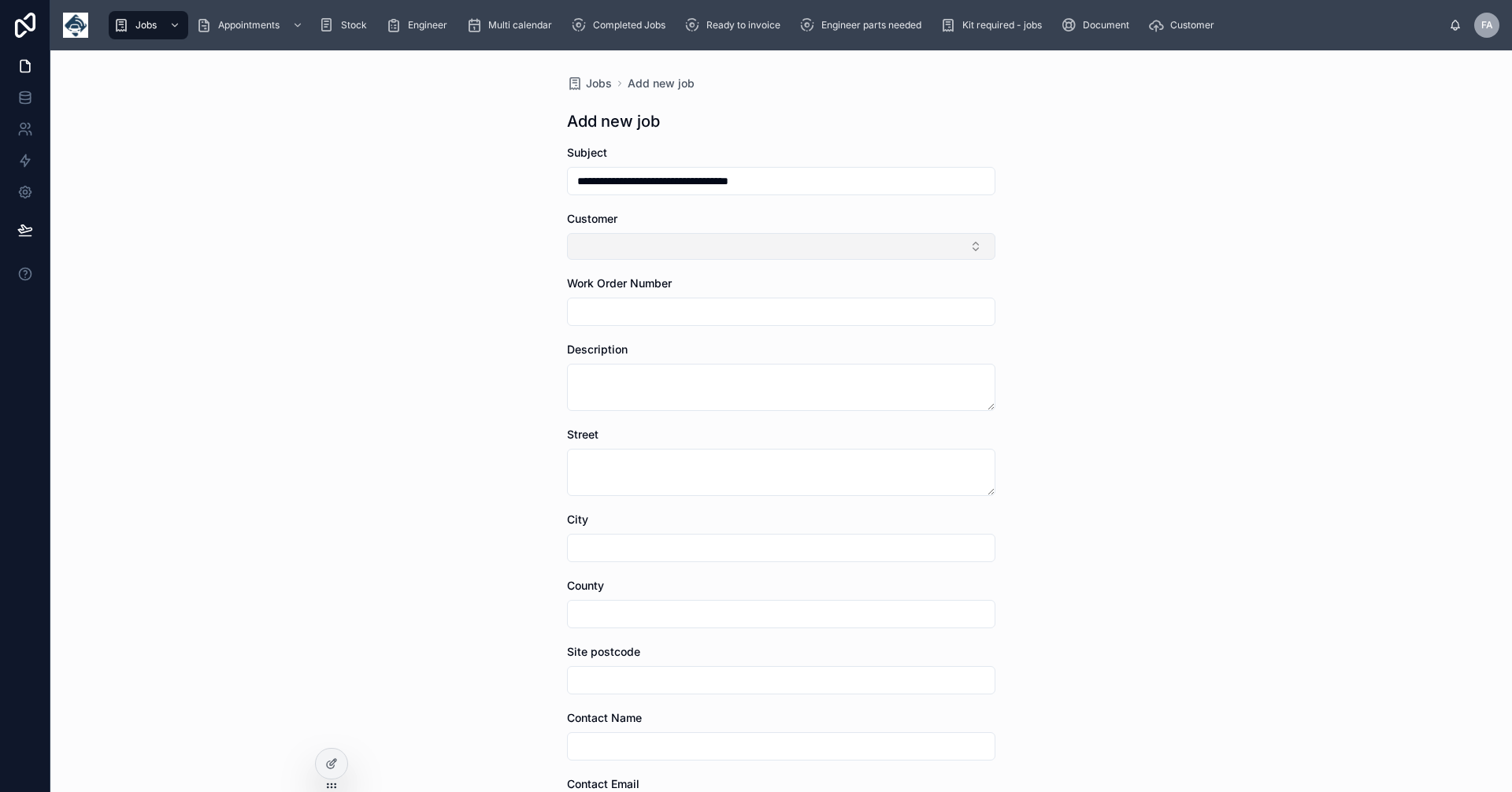
type input "**********"
click at [640, 247] on button "Select Button" at bounding box center [781, 246] width 428 height 27
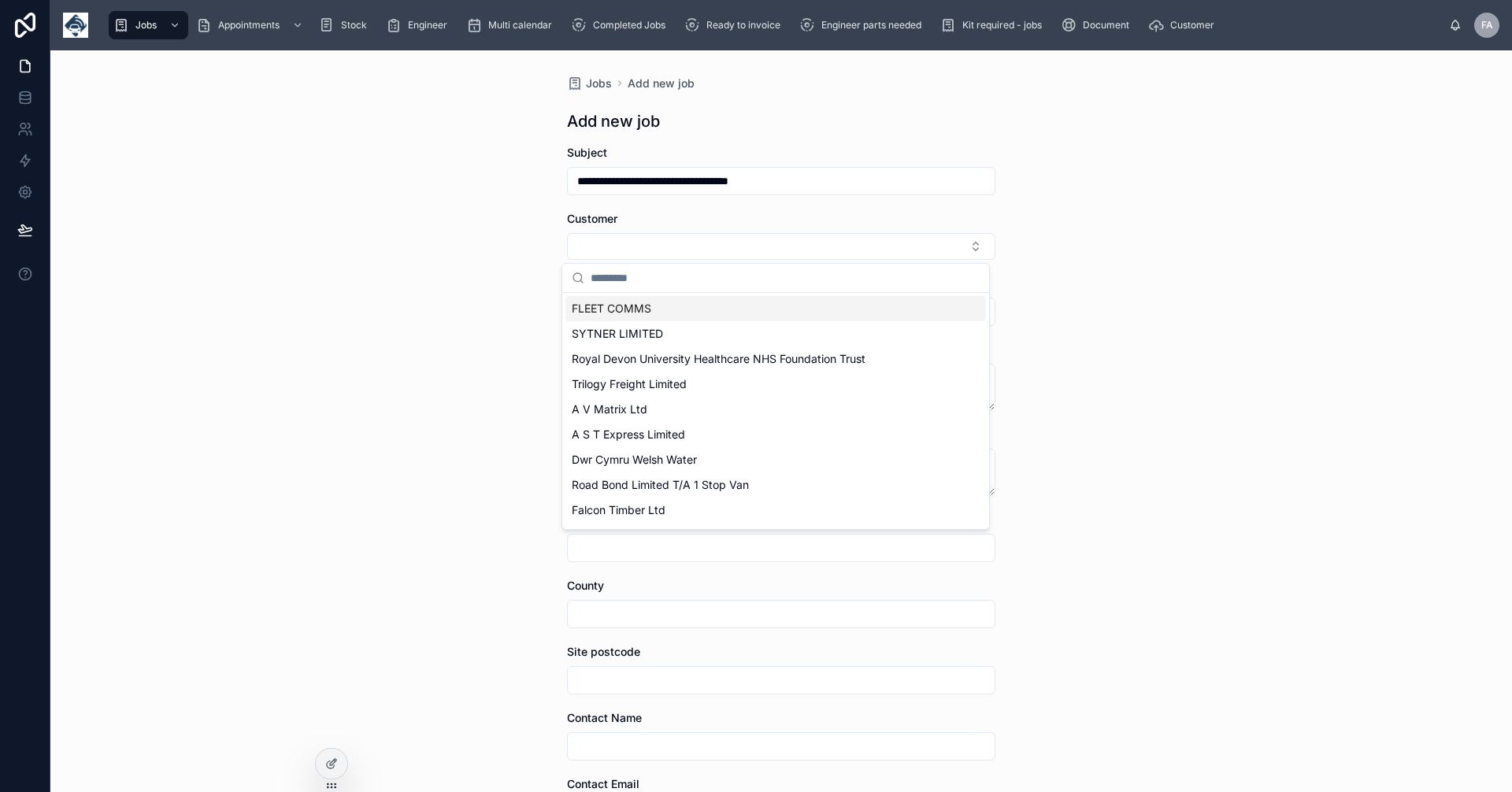
click at [655, 315] on div "FLEET COMMS" at bounding box center [776, 308] width 421 height 25
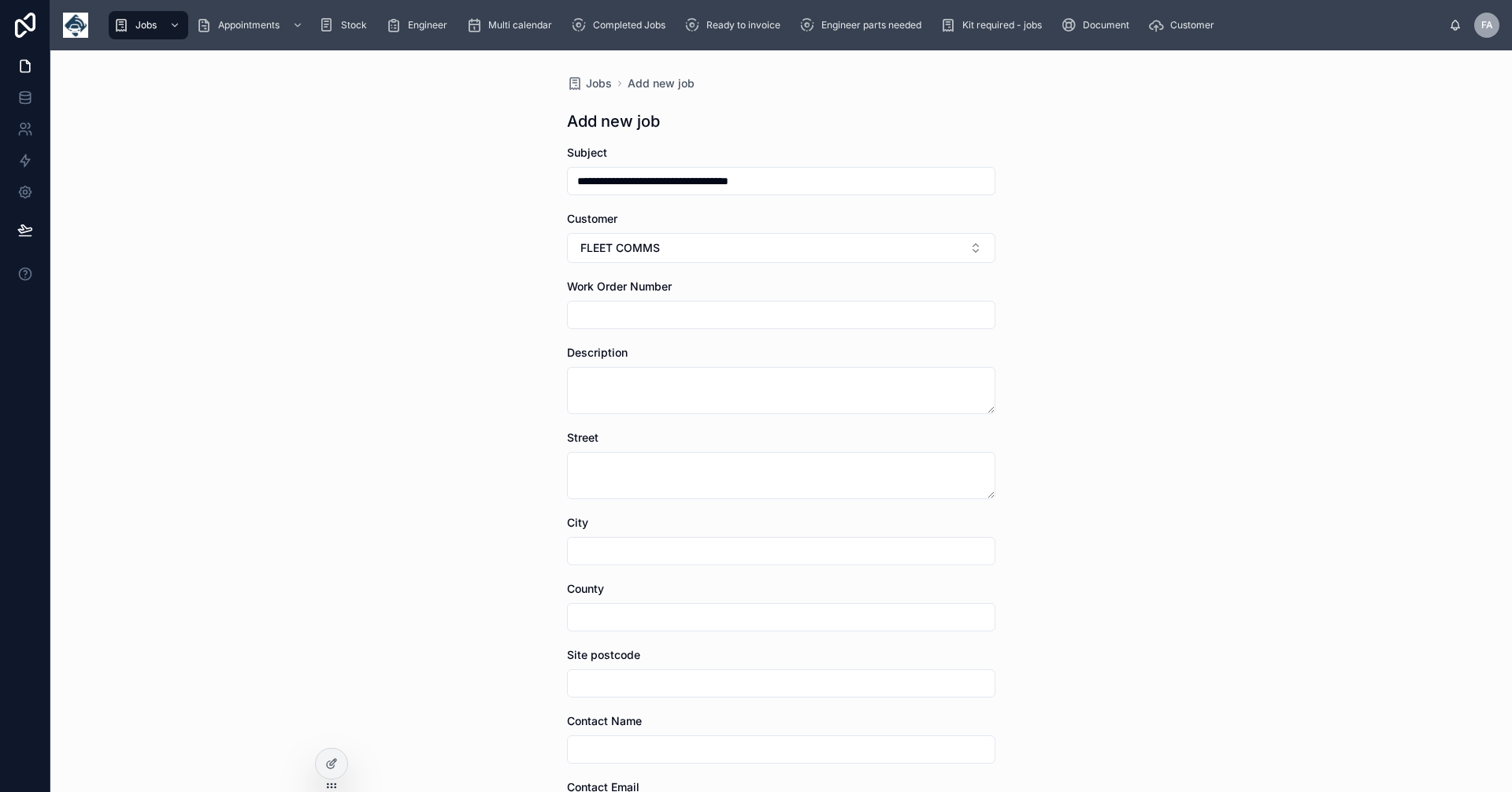
click at [655, 315] on input "text" at bounding box center [781, 315] width 427 height 22
type input "******"
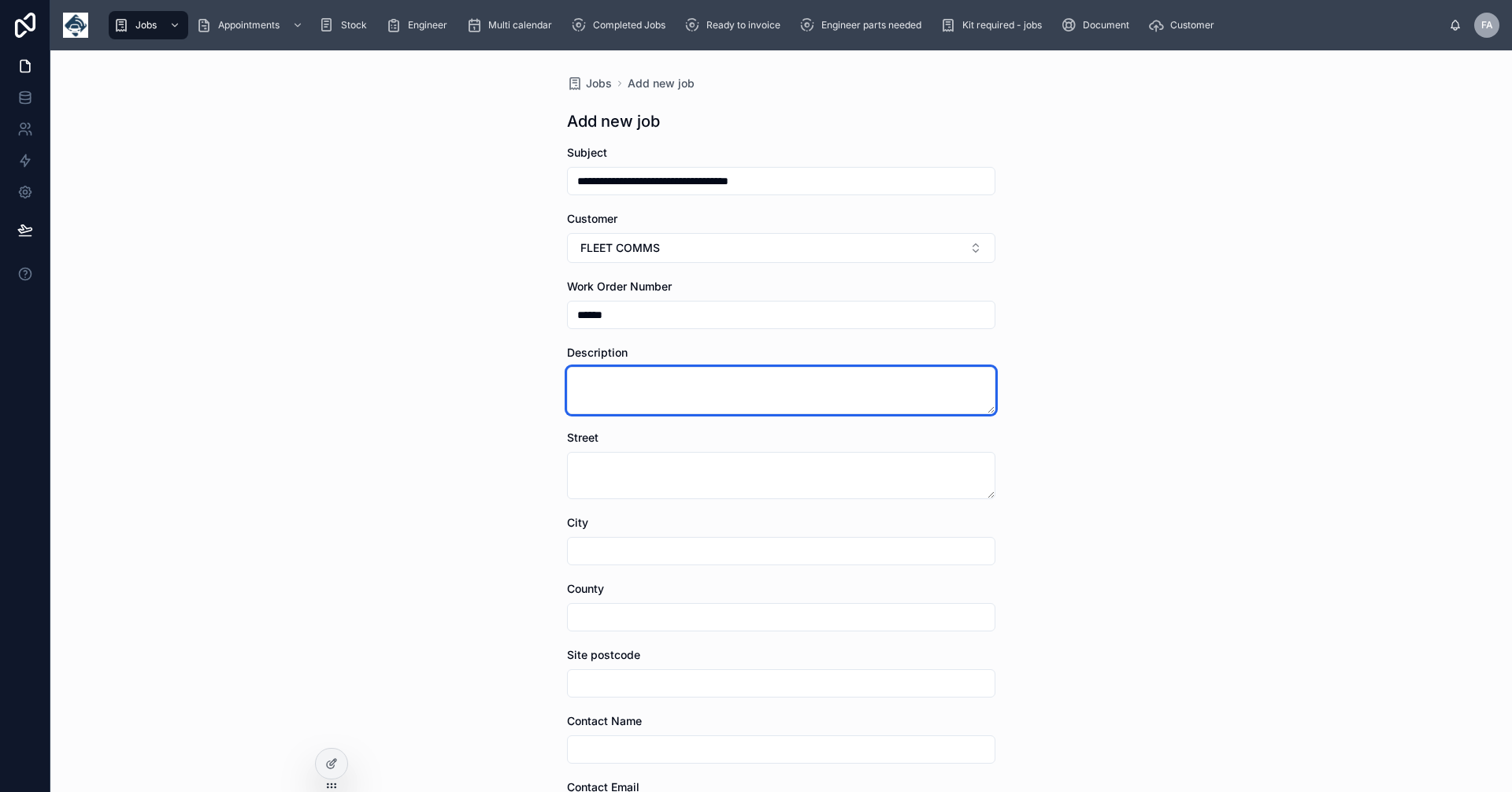
click at [592, 376] on textarea at bounding box center [781, 390] width 428 height 47
type textarea "*****"
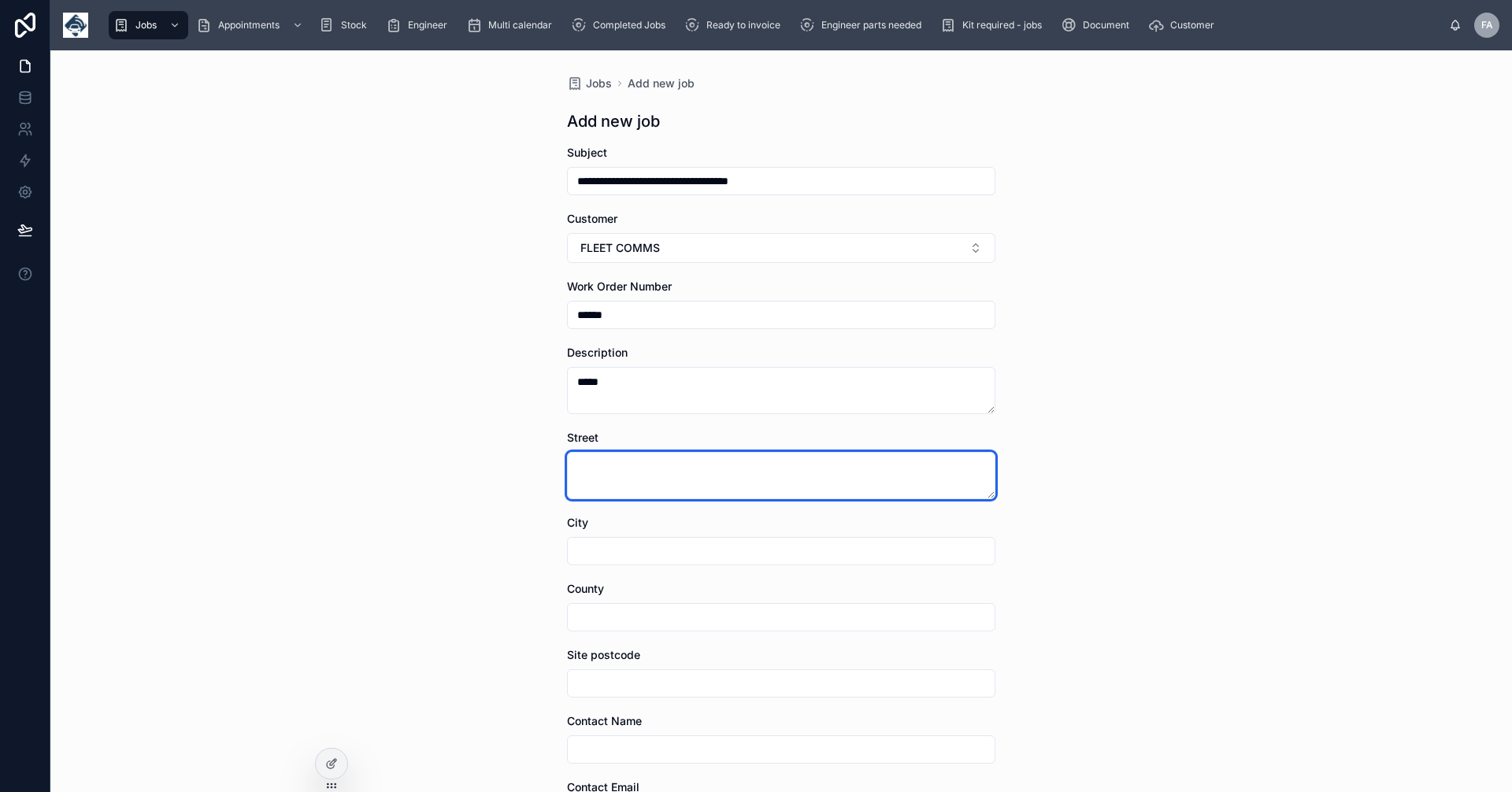
click at [597, 470] on textarea at bounding box center [781, 476] width 428 height 47
type textarea "**********"
click at [601, 546] on input "text" at bounding box center [781, 551] width 427 height 22
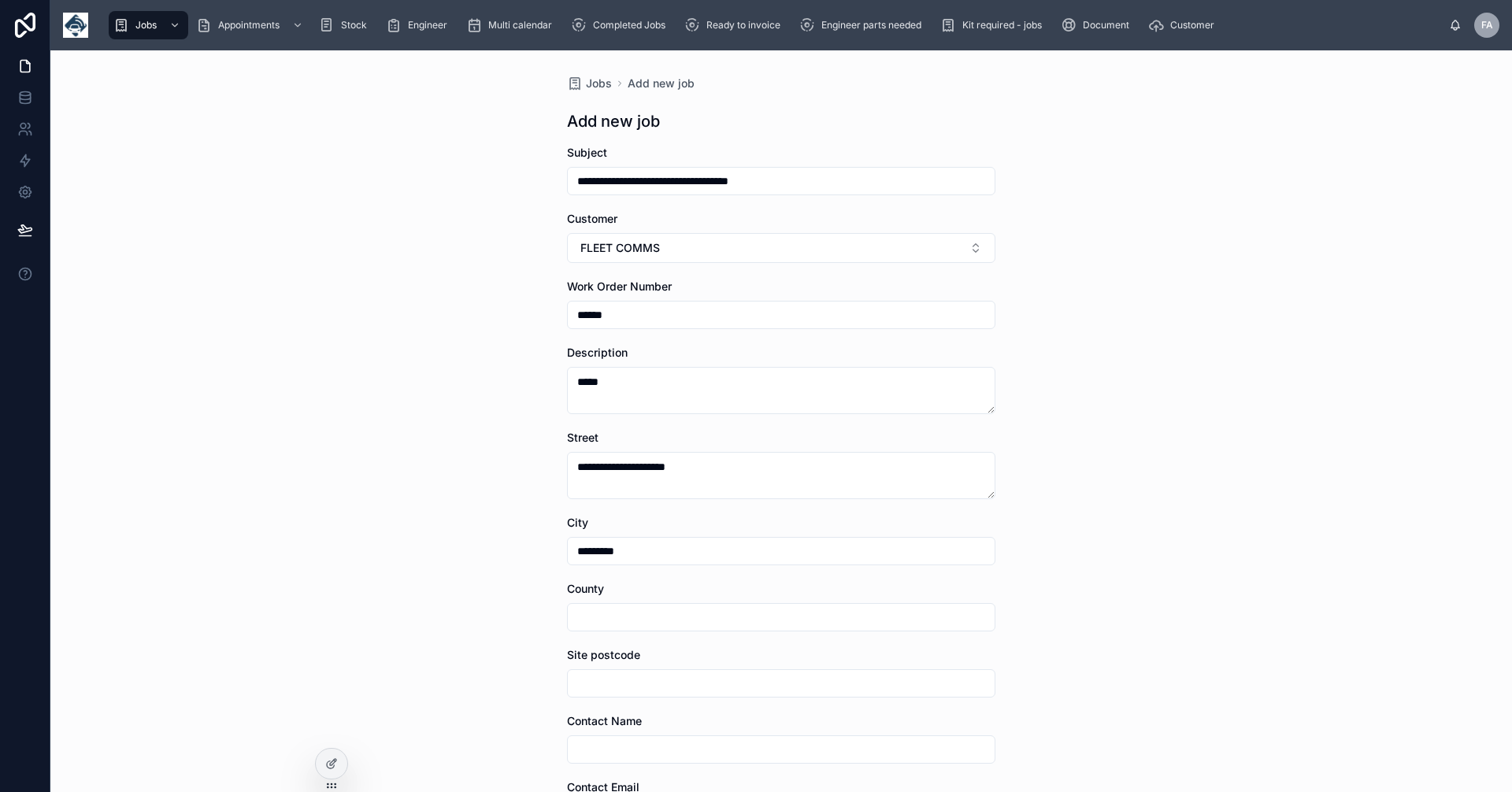
click at [575, 554] on input "*********" at bounding box center [781, 551] width 427 height 22
type input "**********"
click at [629, 612] on input "text" at bounding box center [781, 617] width 427 height 22
type input "**********"
click at [589, 676] on input "text" at bounding box center [781, 684] width 427 height 22
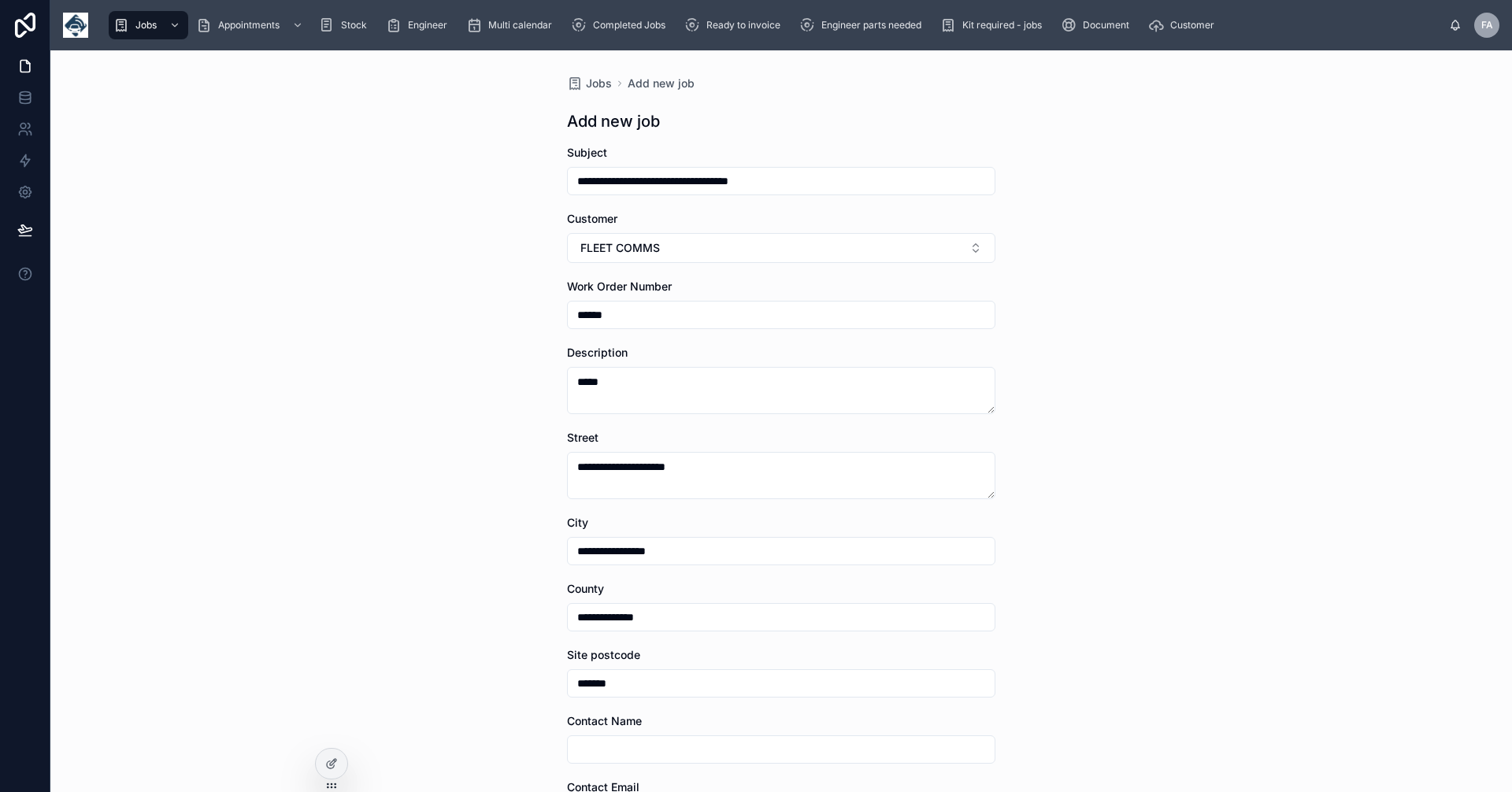
type input "*******"
click at [603, 762] on div at bounding box center [781, 749] width 428 height 28
click at [603, 755] on input "text" at bounding box center [781, 750] width 427 height 22
click at [453, 636] on div "**********" at bounding box center [782, 421] width 1462 height 742
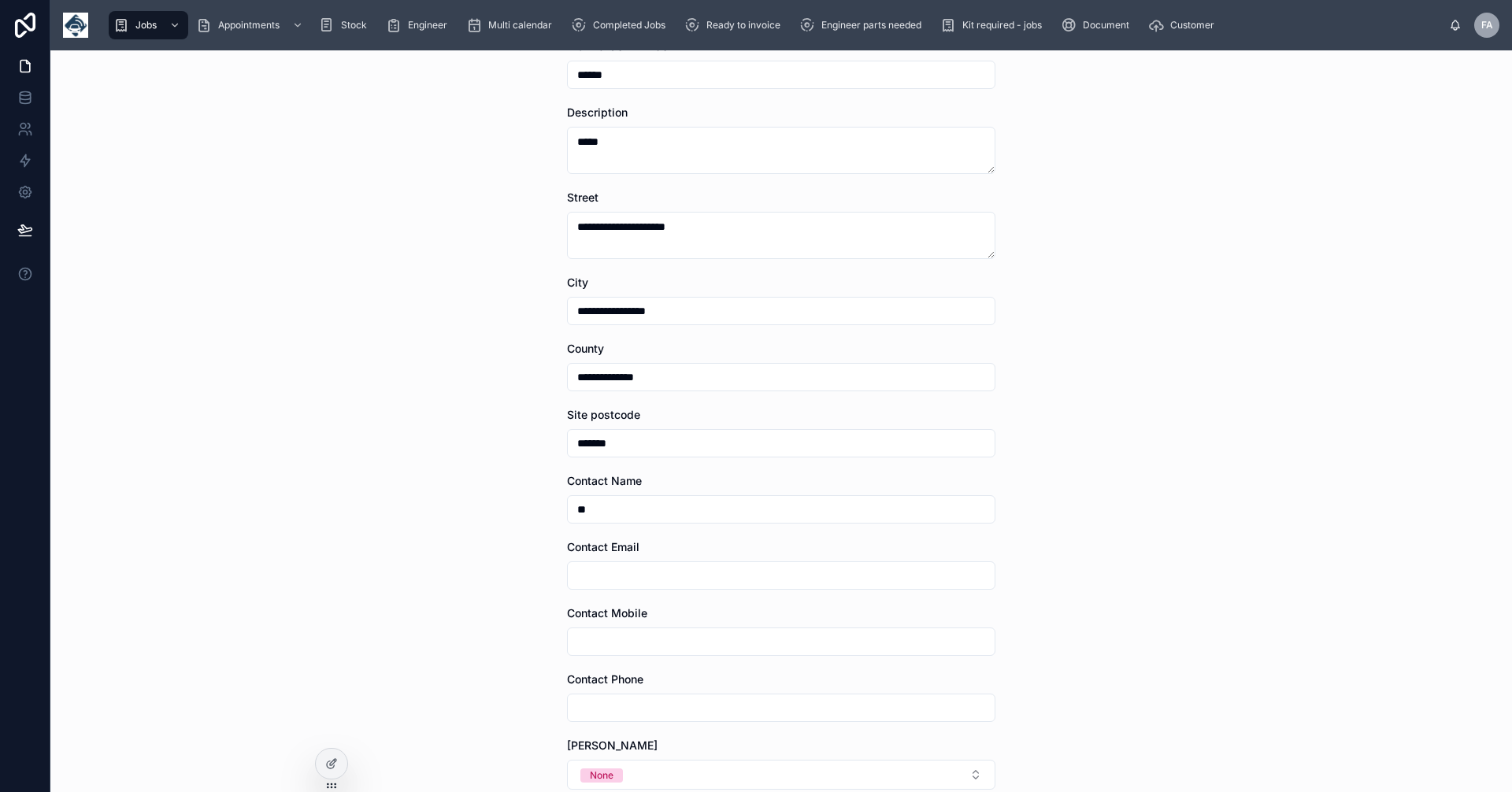
scroll to position [392, 0]
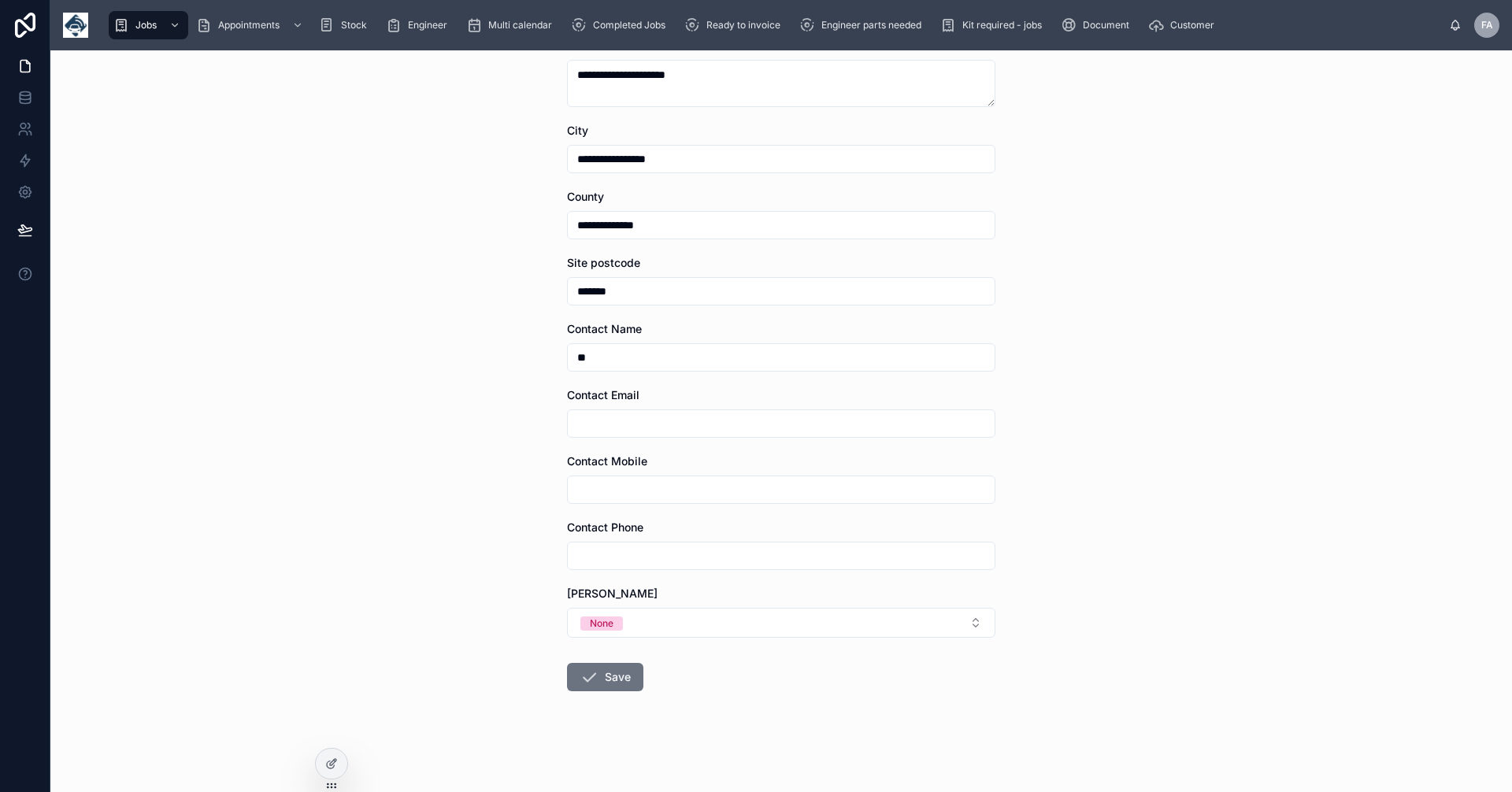
click at [604, 423] on input "text" at bounding box center [781, 424] width 427 height 22
click at [600, 357] on input "**" at bounding box center [781, 358] width 427 height 22
type input "*"
type input "****"
click at [575, 418] on input "text" at bounding box center [781, 424] width 427 height 22
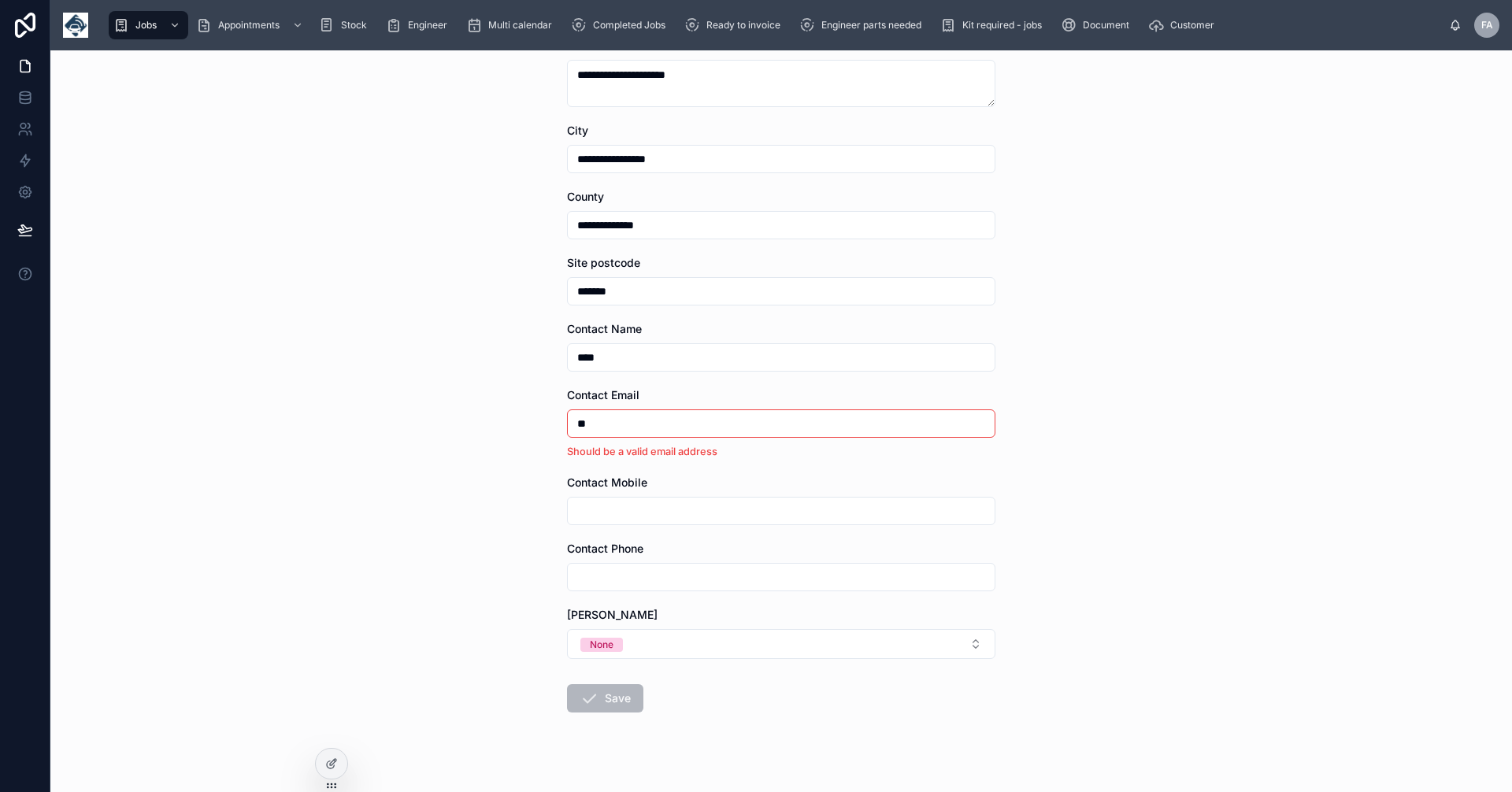
type input "*"
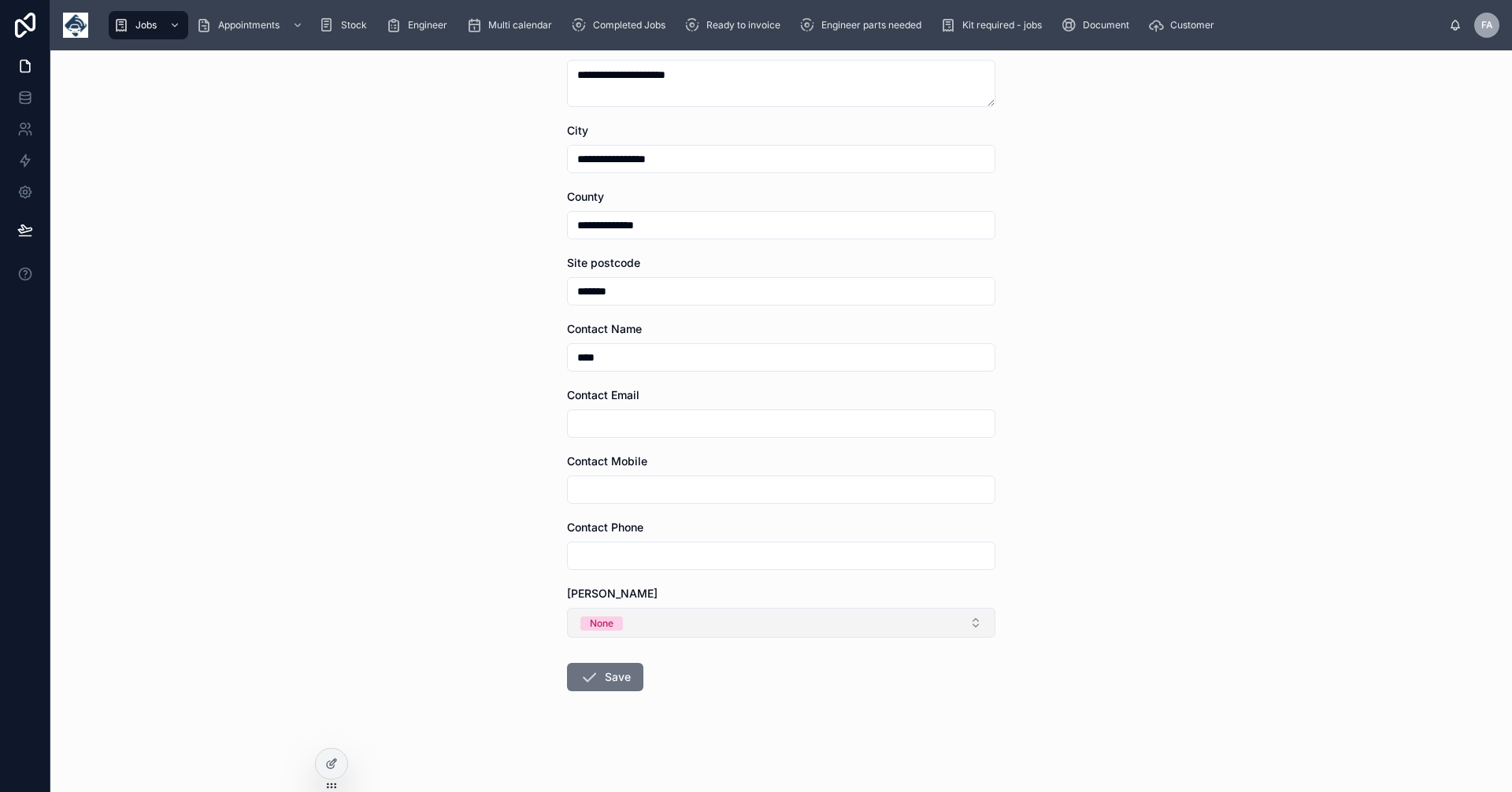
click at [968, 626] on button "None" at bounding box center [781, 623] width 428 height 30
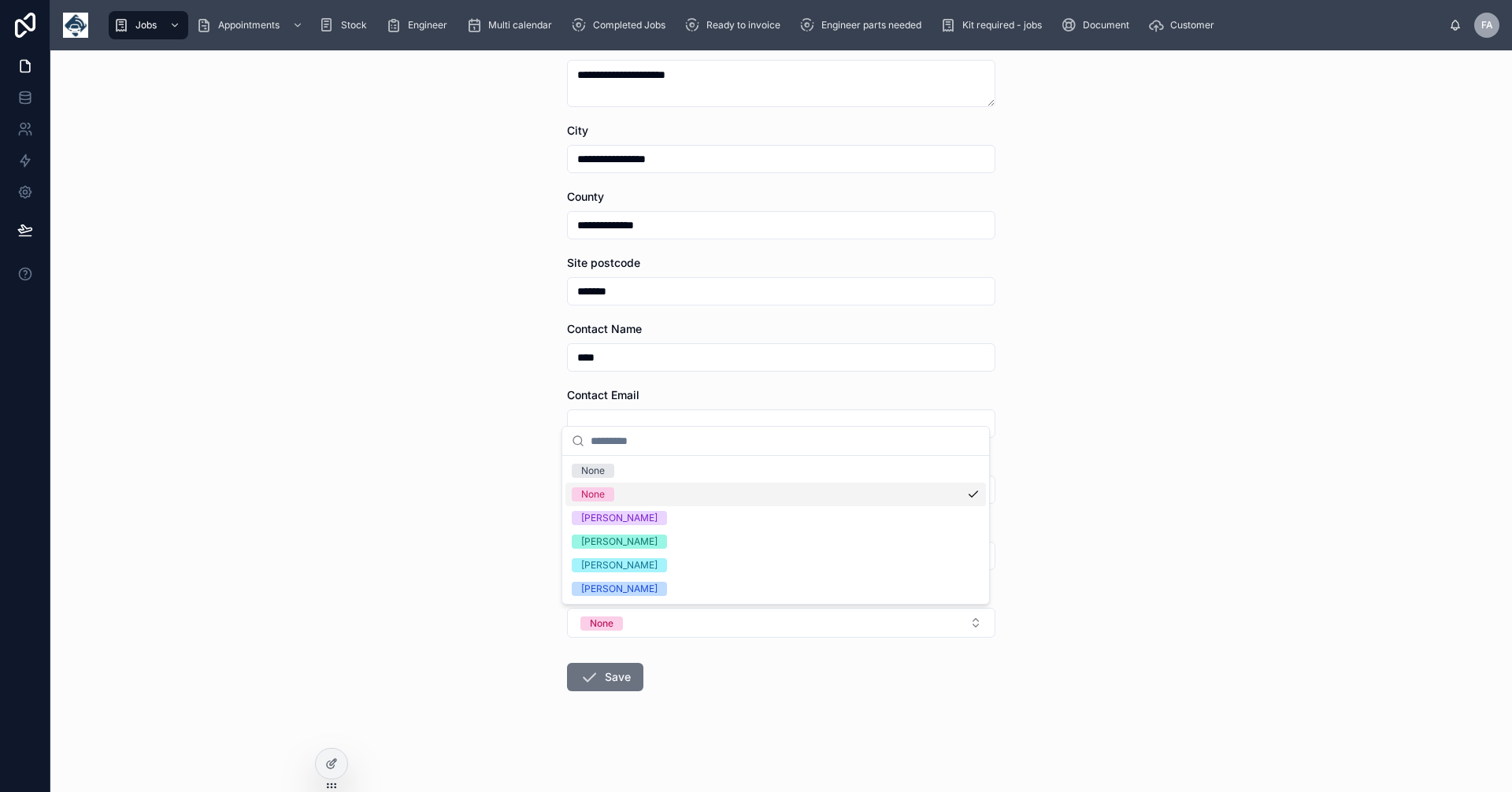
click at [601, 492] on div "None" at bounding box center [593, 494] width 23 height 14
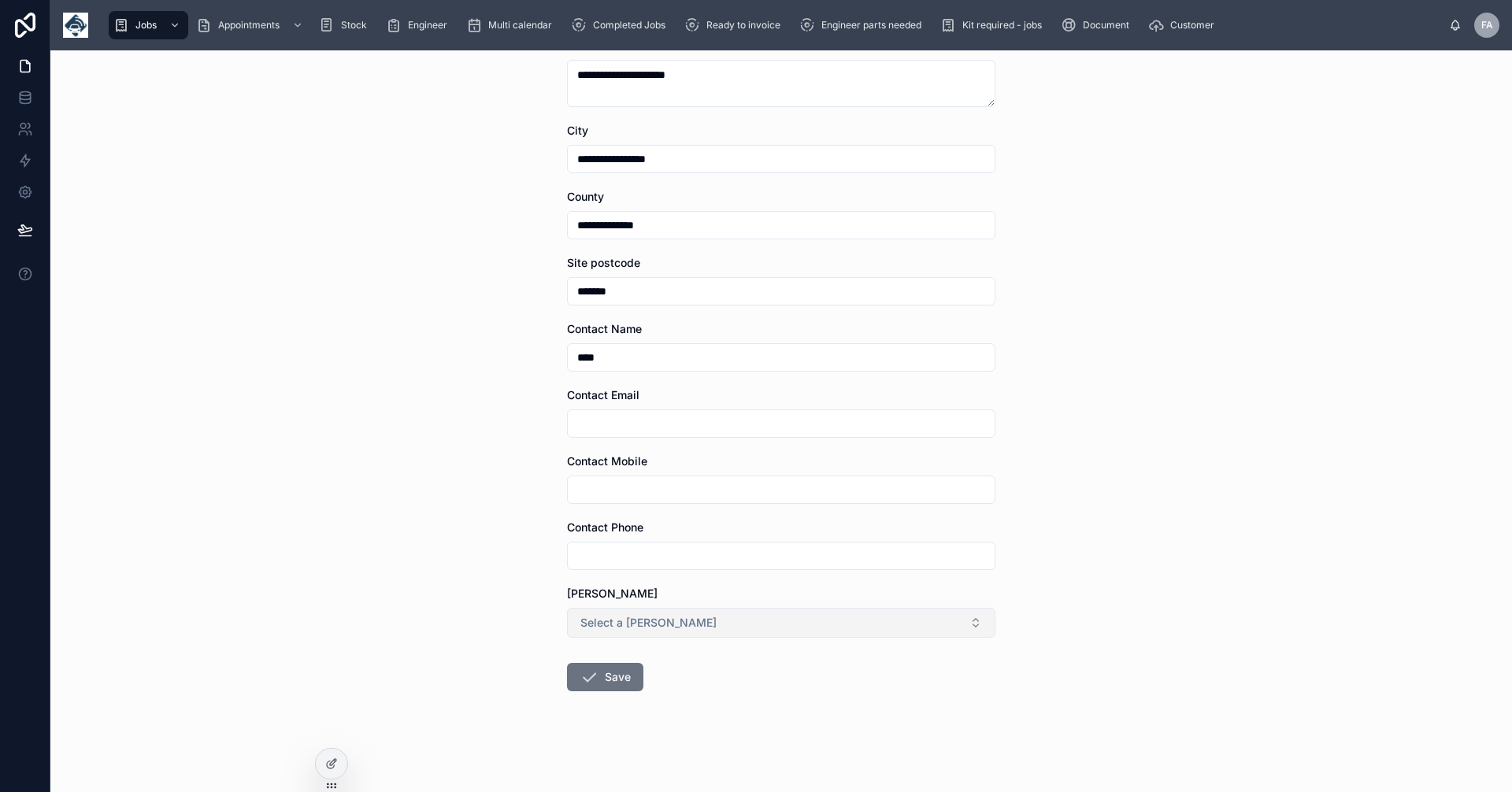
click at [969, 620] on button "Select a Booker" at bounding box center [781, 623] width 428 height 30
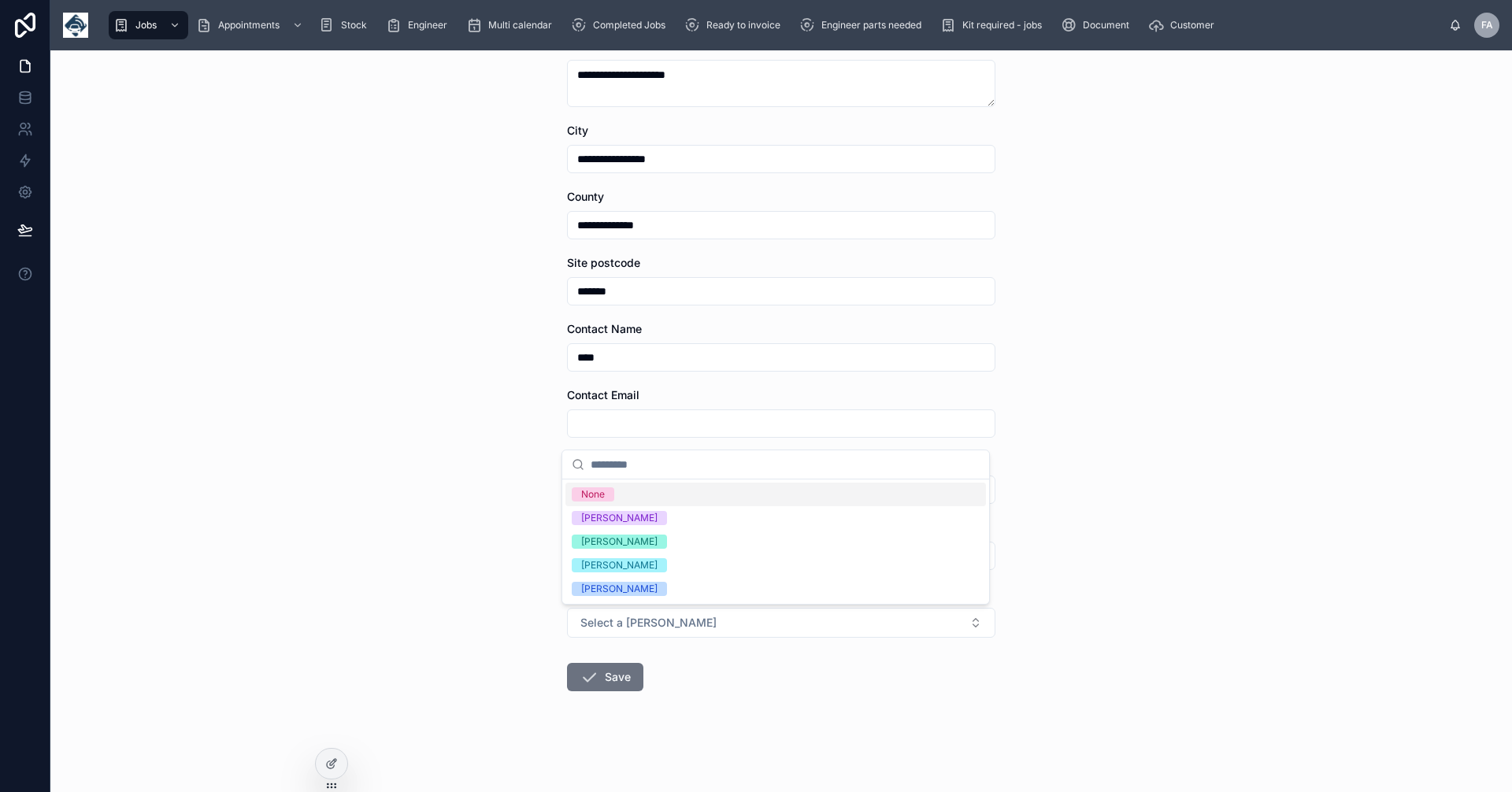
click at [603, 488] on div "None" at bounding box center [593, 494] width 23 height 14
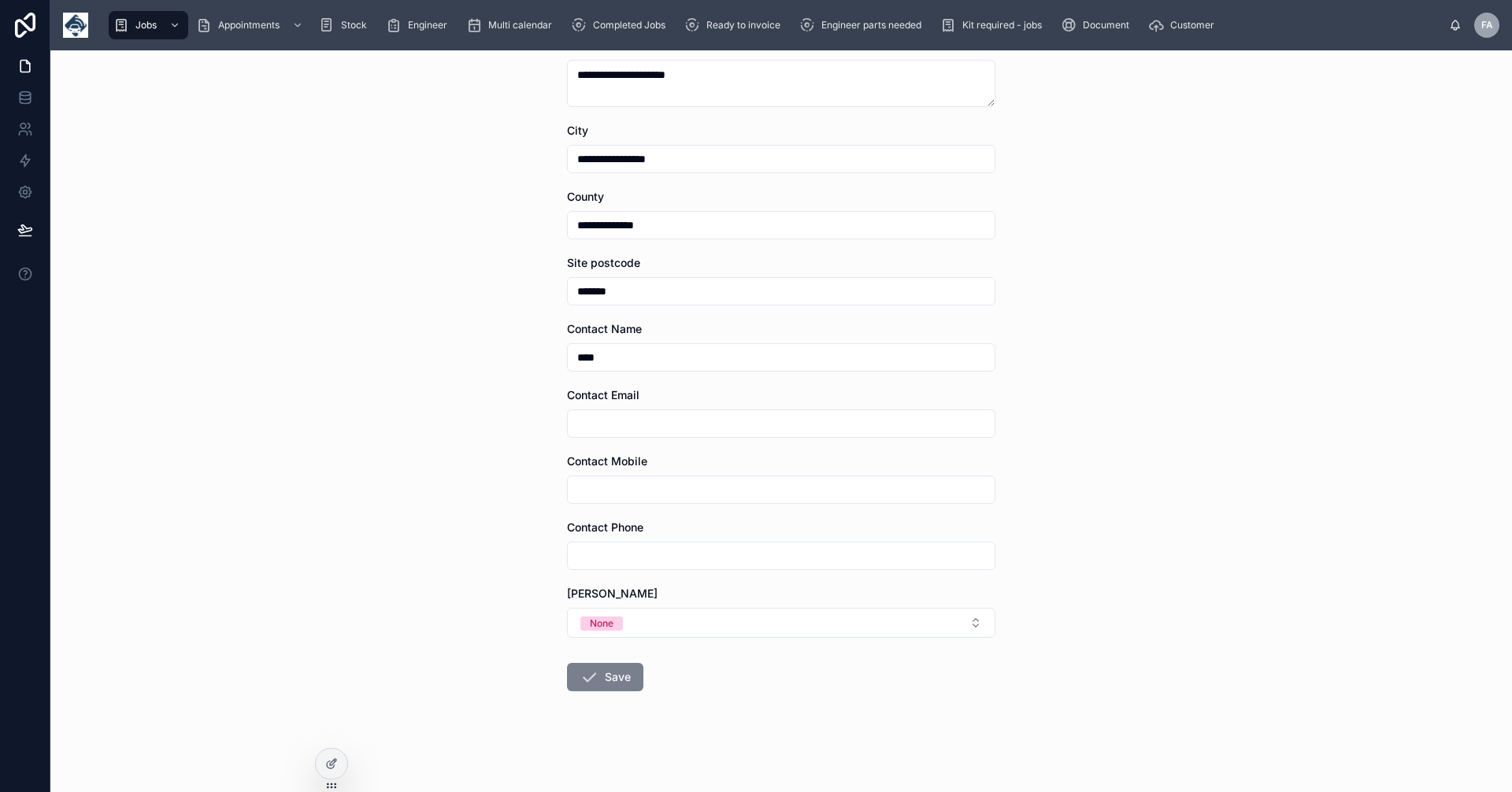
click at [612, 675] on button "Save" at bounding box center [605, 677] width 77 height 28
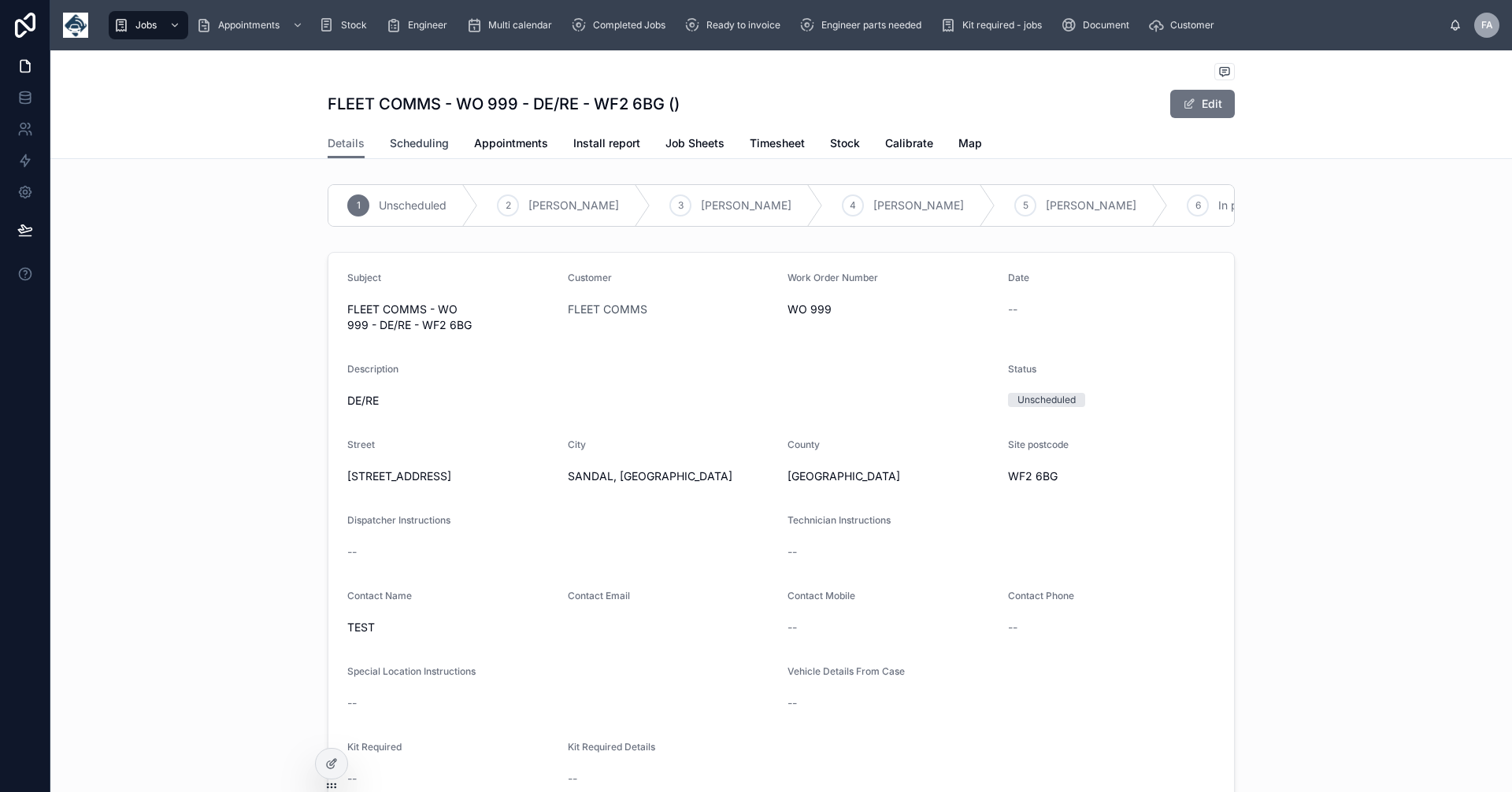
click at [419, 144] on span "Scheduling" at bounding box center [419, 144] width 59 height 15
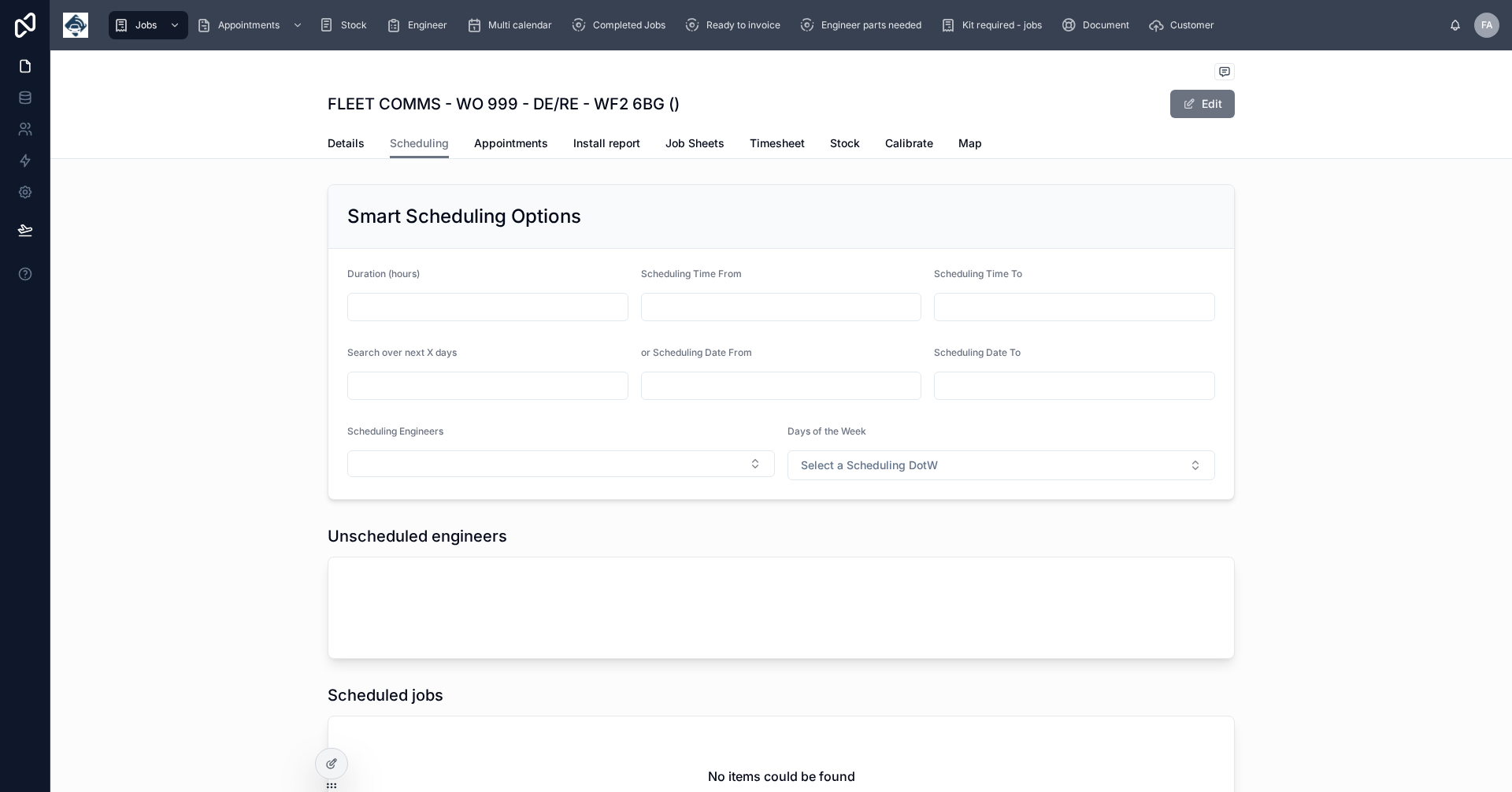
click at [383, 302] on input "text" at bounding box center [488, 307] width 280 height 22
type input "*"
click at [690, 306] on input "text" at bounding box center [781, 307] width 280 height 22
click at [766, 341] on input "**" at bounding box center [761, 346] width 36 height 22
click at [744, 547] on div "07" at bounding box center [760, 552] width 71 height 25
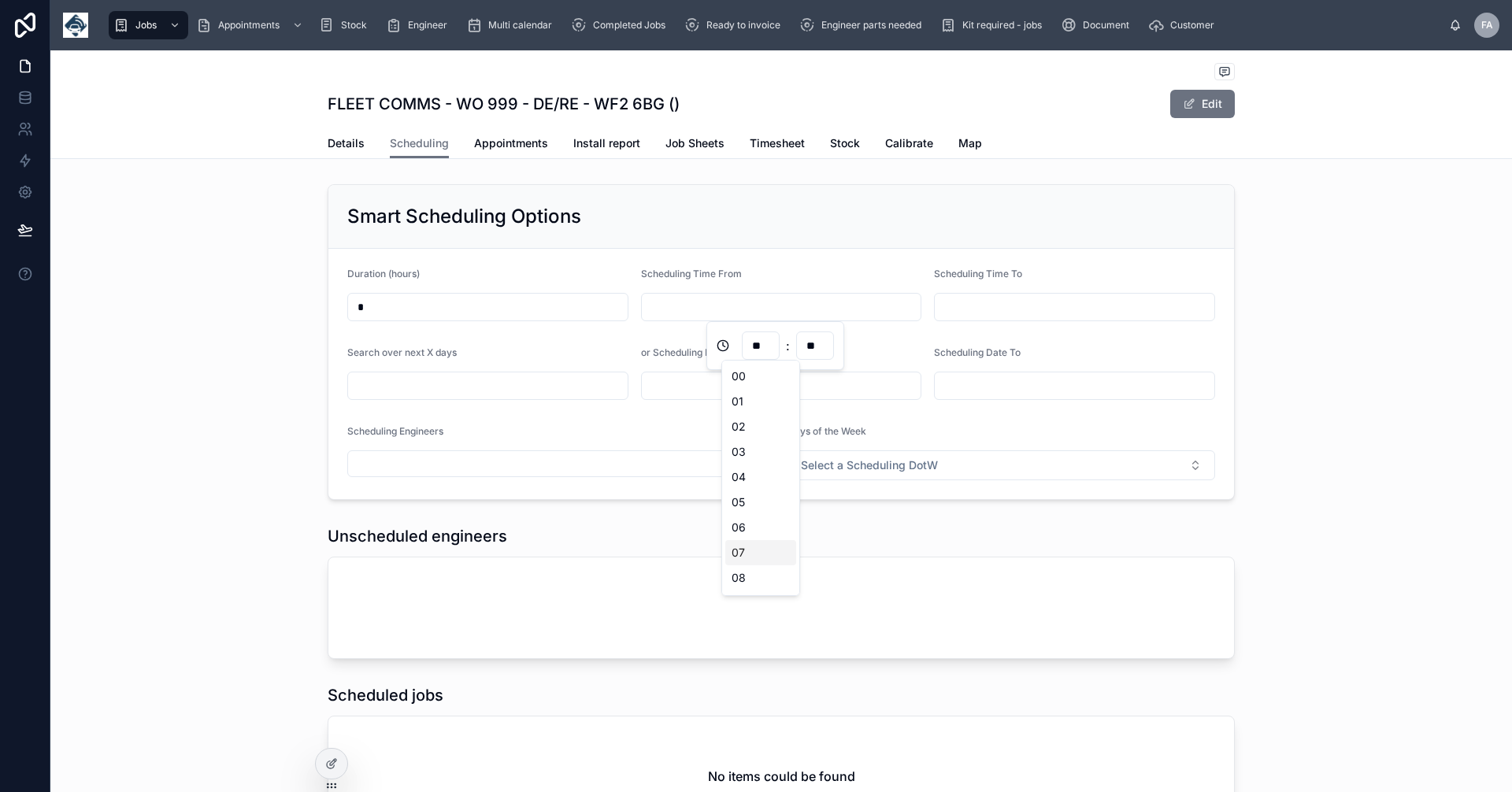
type input "*****"
type input "**"
click at [1023, 313] on input "text" at bounding box center [1074, 307] width 280 height 22
click at [1067, 344] on input "**" at bounding box center [1054, 346] width 36 height 22
drag, startPoint x: 1088, startPoint y: 431, endPoint x: 1088, endPoint y: 405, distance: 26.0
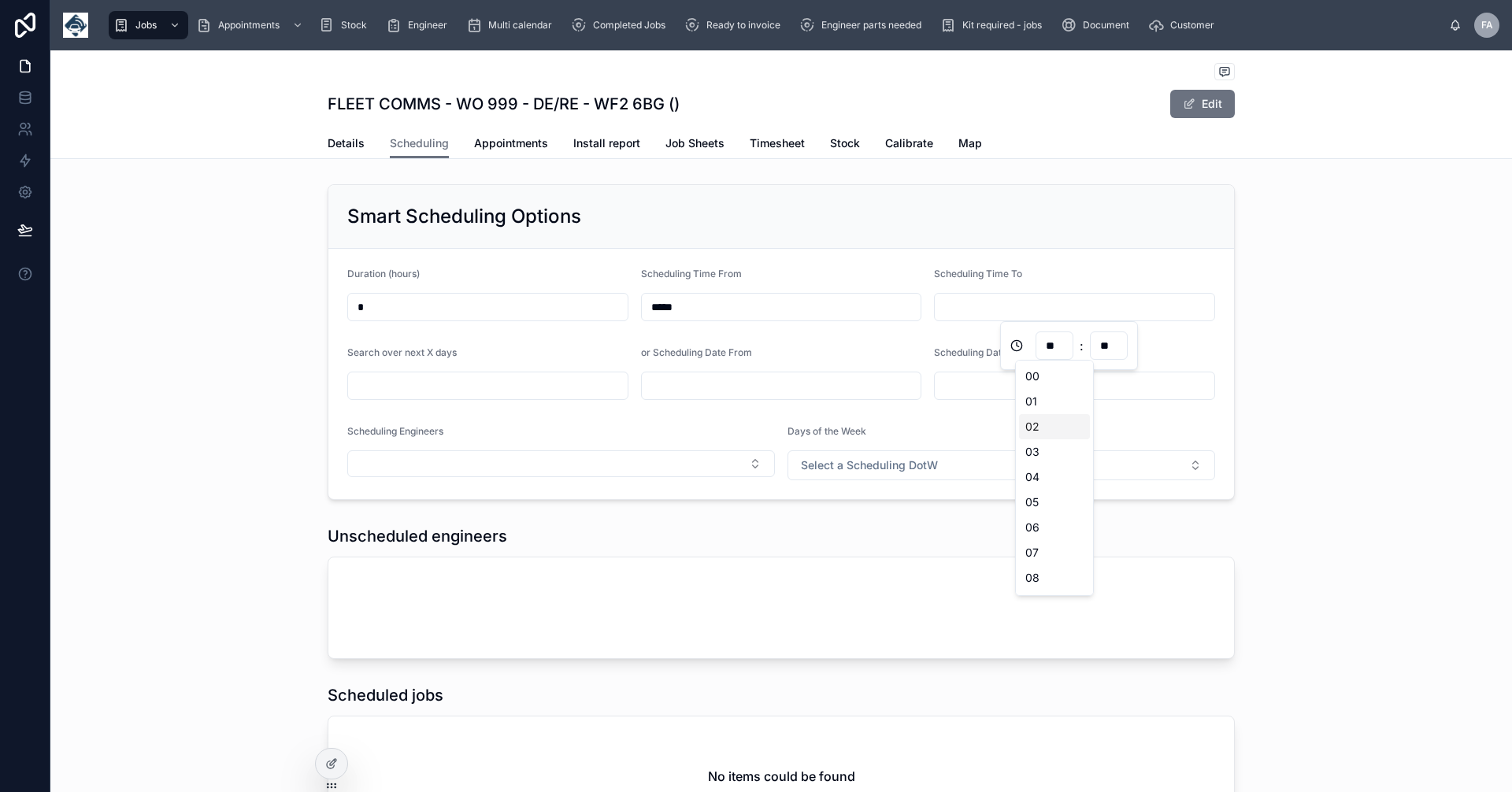
click at [1066, 347] on input "**" at bounding box center [1054, 346] width 36 height 22
click at [1058, 341] on input "**" at bounding box center [1054, 346] width 36 height 22
click at [1063, 346] on input "**" at bounding box center [1054, 346] width 36 height 22
drag, startPoint x: 1090, startPoint y: 439, endPoint x: 1083, endPoint y: 388, distance: 51.5
click at [1070, 353] on input "**" at bounding box center [1054, 346] width 36 height 22
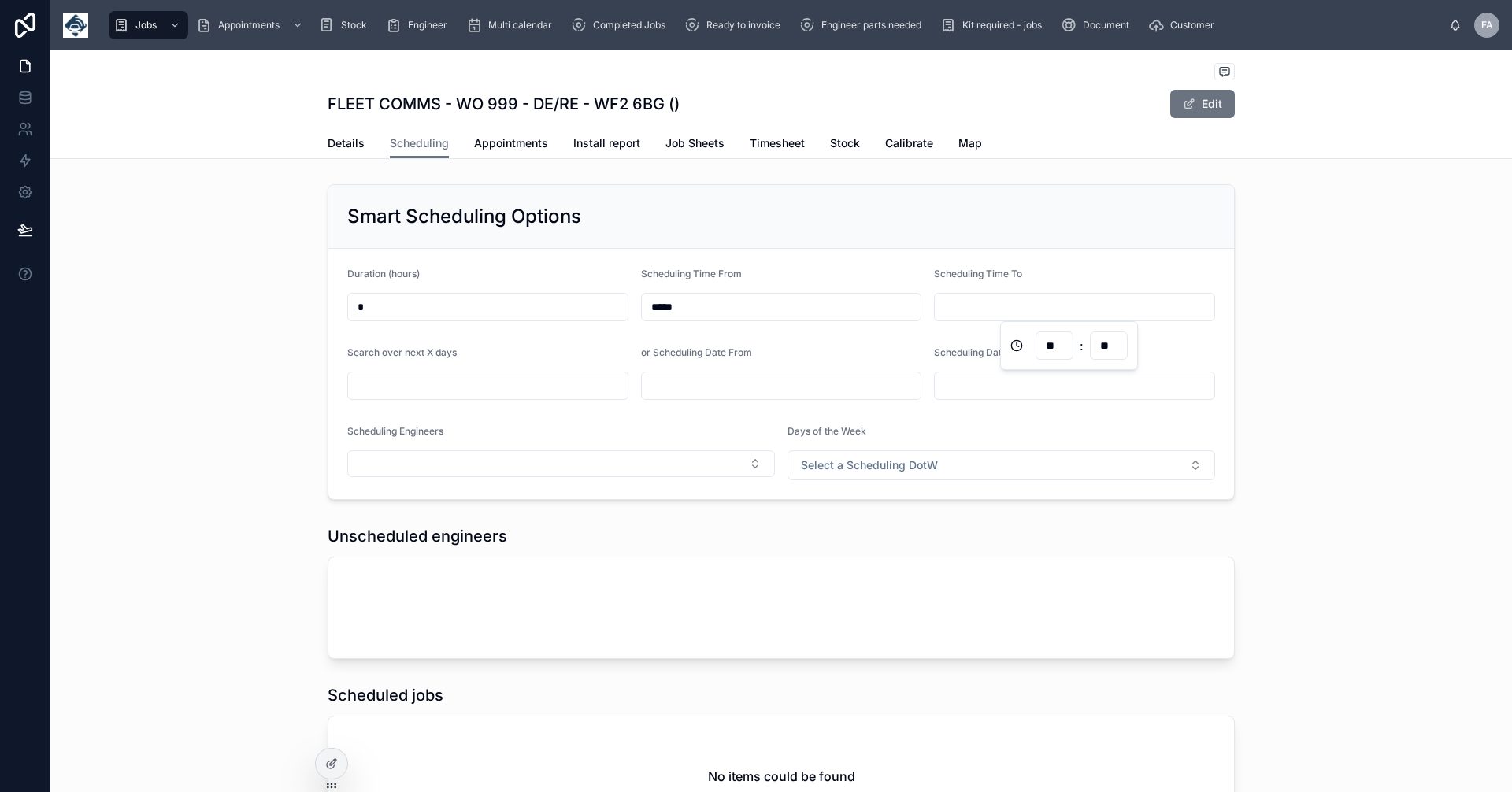
click at [1086, 587] on div at bounding box center [781, 607] width 906 height 101
click at [986, 309] on input "text" at bounding box center [1074, 307] width 280 height 22
click at [1071, 342] on input "**" at bounding box center [1054, 346] width 36 height 22
click at [1039, 574] on div "08" at bounding box center [1054, 578] width 71 height 25
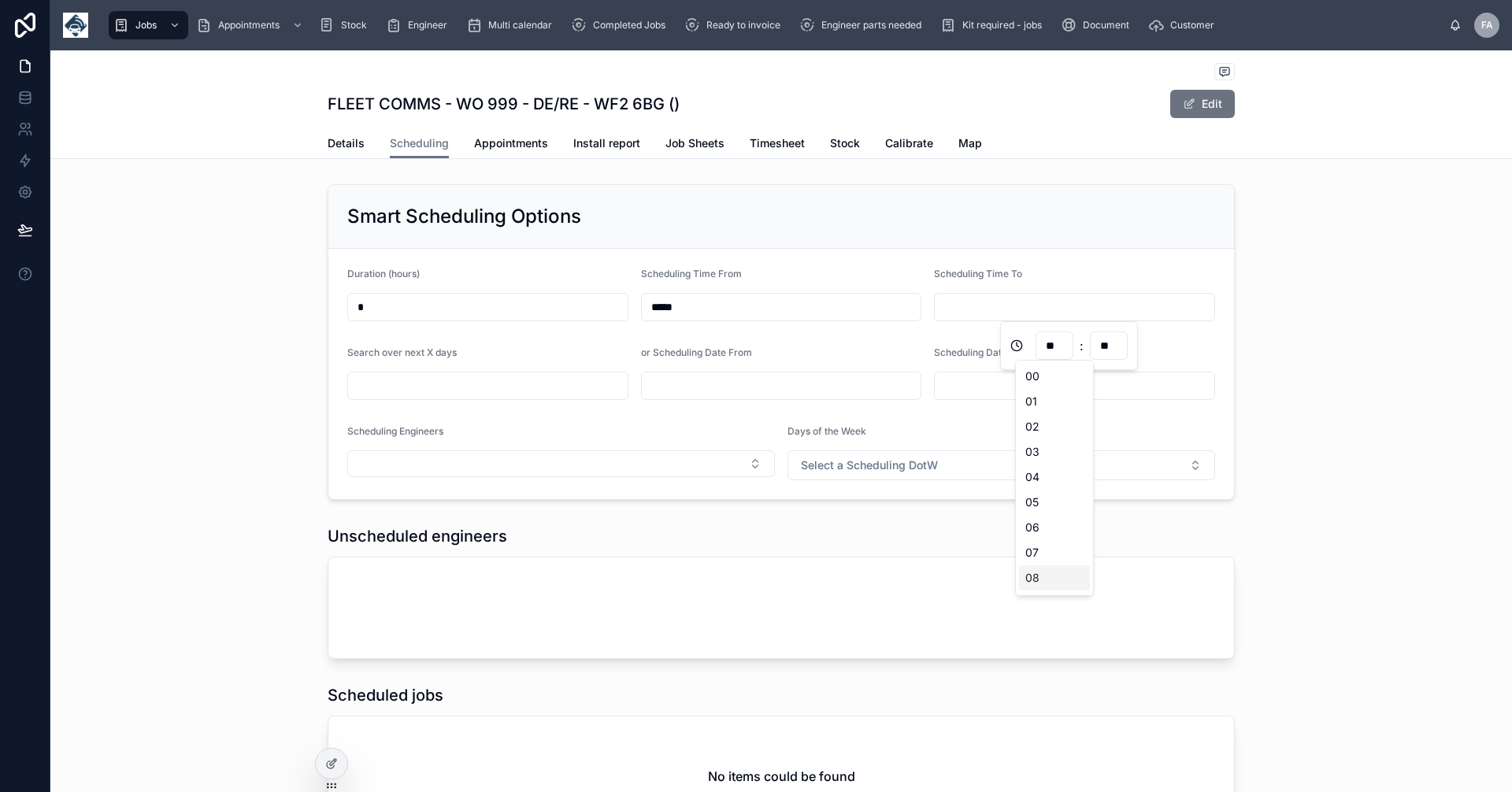
type input "*****"
type input "**"
click at [363, 304] on input "*" at bounding box center [488, 307] width 280 height 22
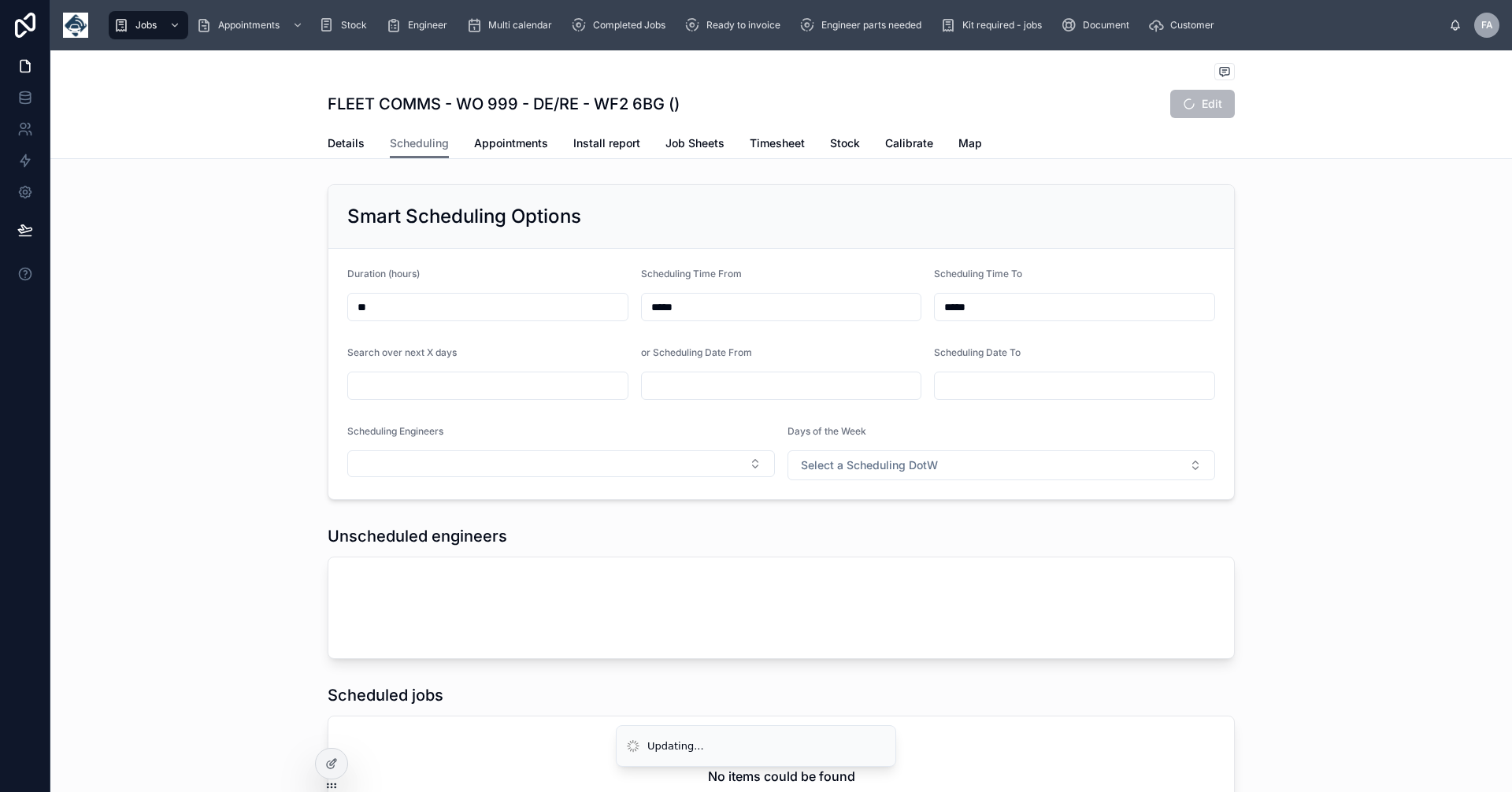
click at [376, 302] on input "**" at bounding box center [488, 307] width 280 height 22
type input "*"
click at [1011, 301] on input "*****" at bounding box center [1074, 307] width 280 height 22
click at [1064, 346] on input "**" at bounding box center [1054, 346] width 36 height 22
drag, startPoint x: 1090, startPoint y: 431, endPoint x: 1080, endPoint y: 371, distance: 60.8
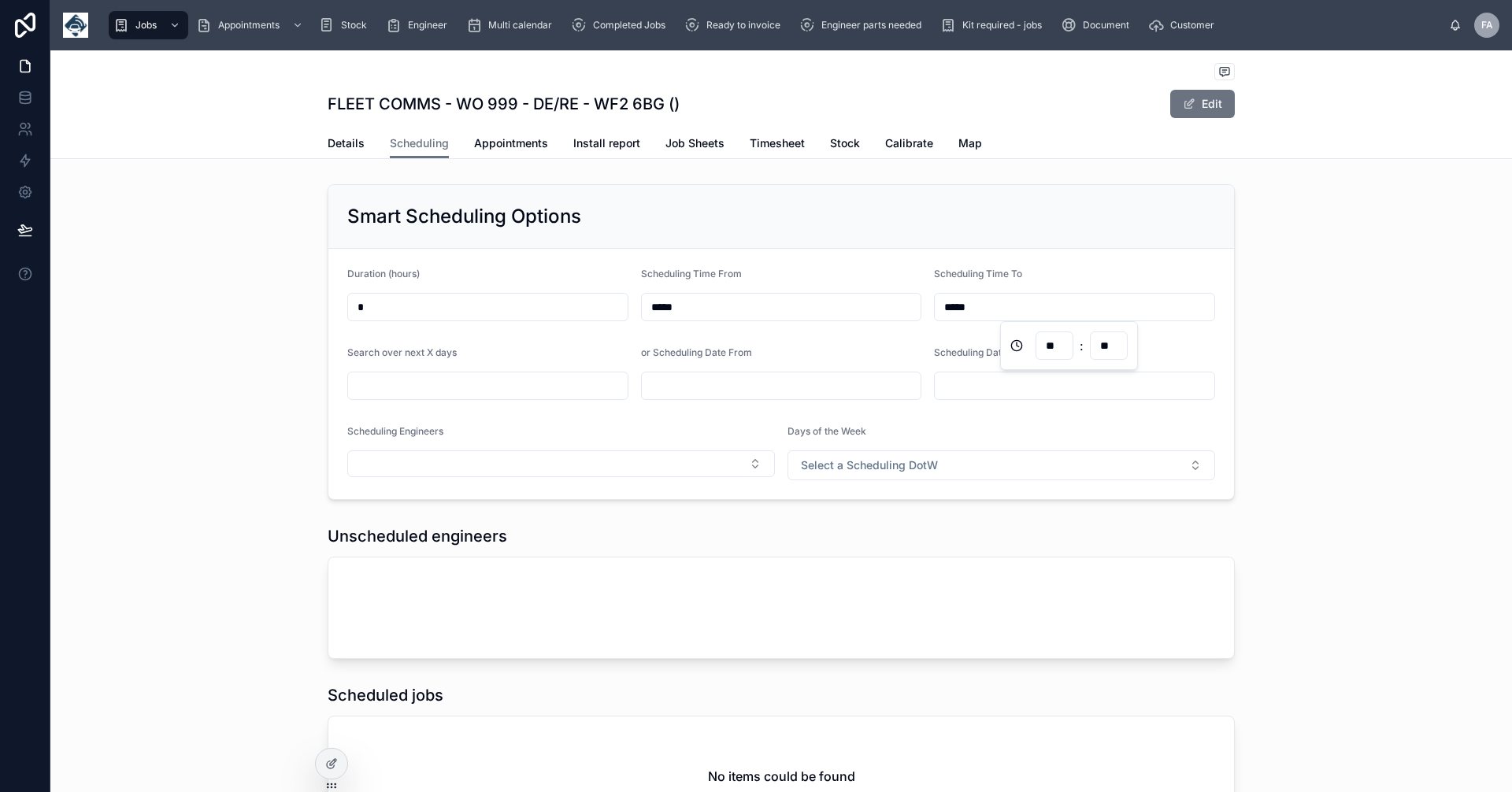
click at [1060, 343] on input "**" at bounding box center [1054, 346] width 36 height 22
click at [891, 322] on form "Duration (hours) * Scheduling Time From ***** Scheduling Time To ***** Search o…" at bounding box center [781, 373] width 906 height 250
click at [464, 378] on input "text" at bounding box center [488, 386] width 280 height 22
type input "*"
click at [684, 384] on input "text" at bounding box center [781, 386] width 280 height 22
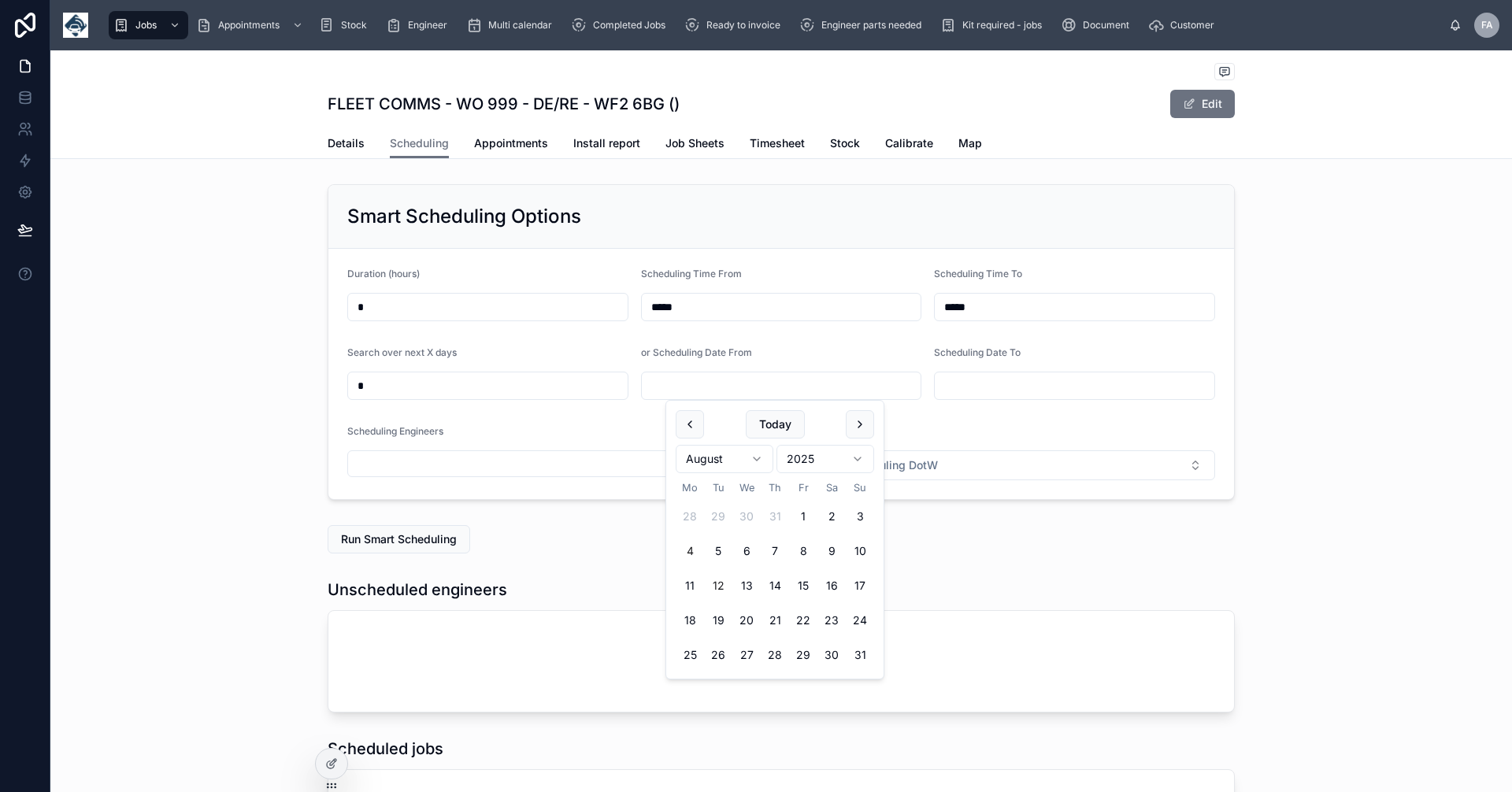
click at [693, 550] on button "4" at bounding box center [690, 551] width 28 height 28
type input "**********"
click at [963, 380] on input "text" at bounding box center [1074, 386] width 280 height 22
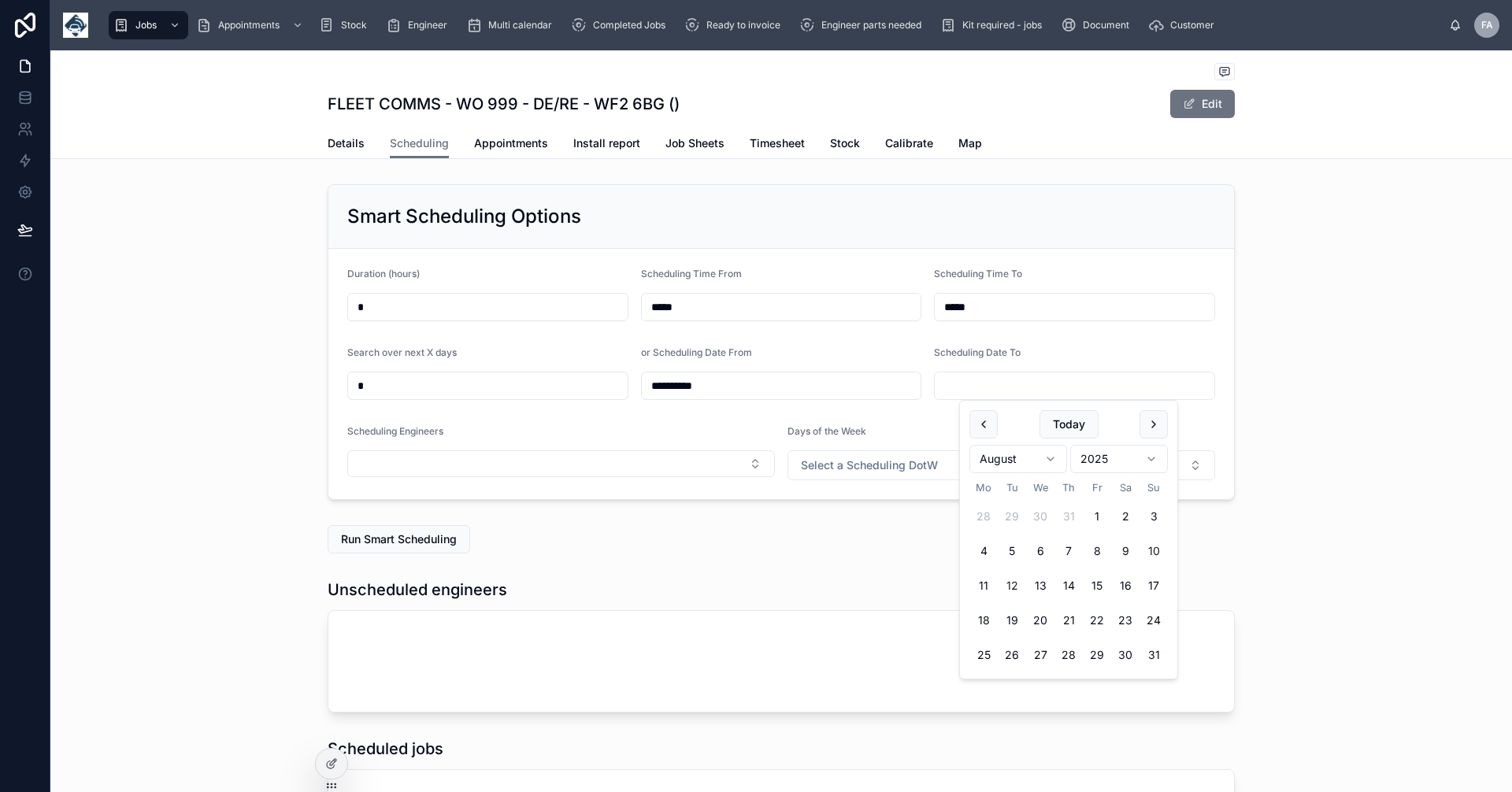
click at [1148, 549] on button "10" at bounding box center [1153, 551] width 28 height 28
type input "**********"
click at [1317, 494] on div "**********" at bounding box center [782, 342] width 1462 height 328
click at [696, 300] on input "*****" at bounding box center [781, 307] width 280 height 22
click at [761, 348] on input "**" at bounding box center [761, 346] width 36 height 22
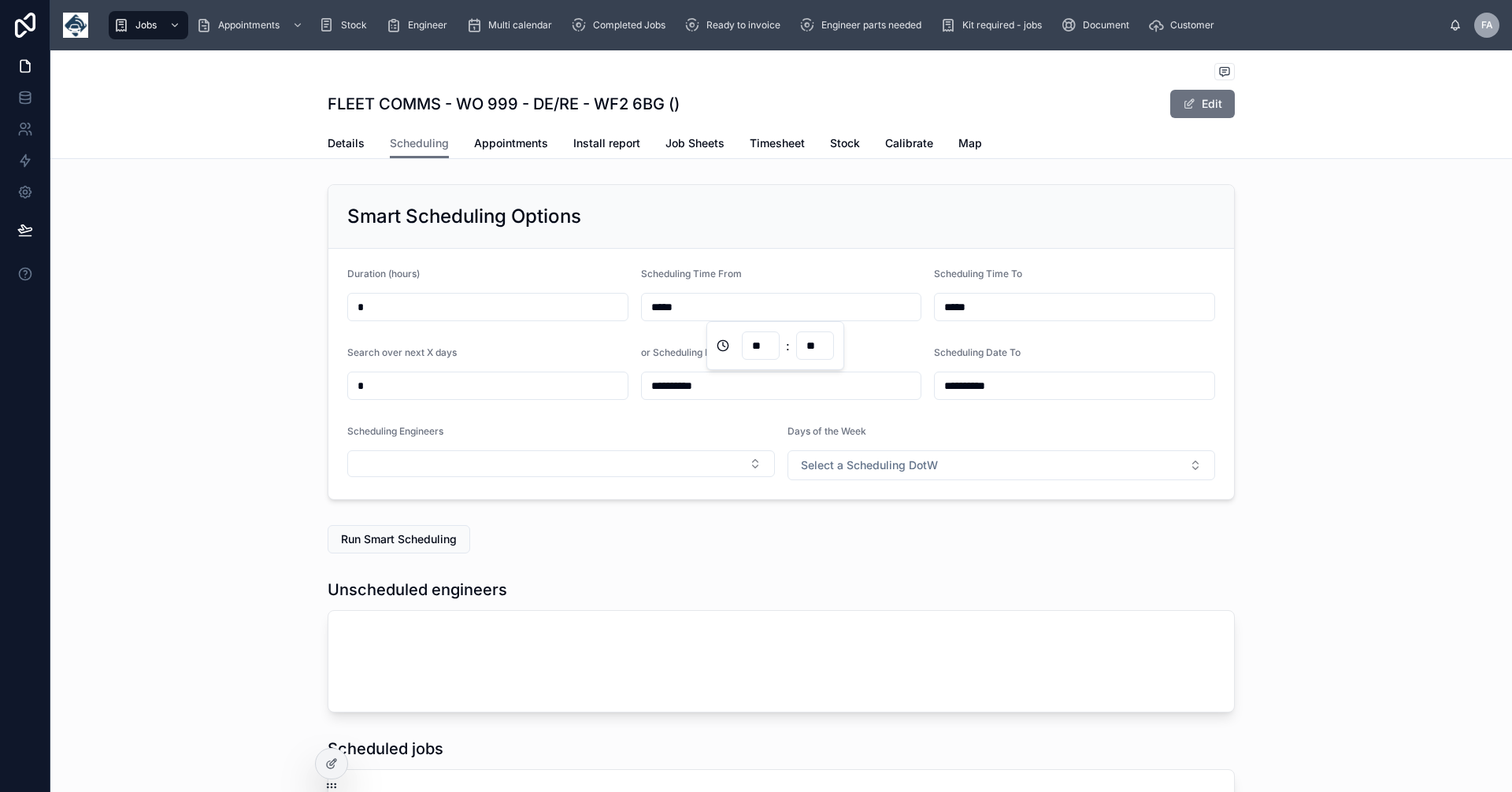
drag, startPoint x: 796, startPoint y: 413, endPoint x: 782, endPoint y: 371, distance: 44.3
click at [764, 344] on input "**" at bounding box center [761, 346] width 36 height 22
click at [974, 301] on input "*****" at bounding box center [1074, 307] width 280 height 22
type input "*"
type input "**"
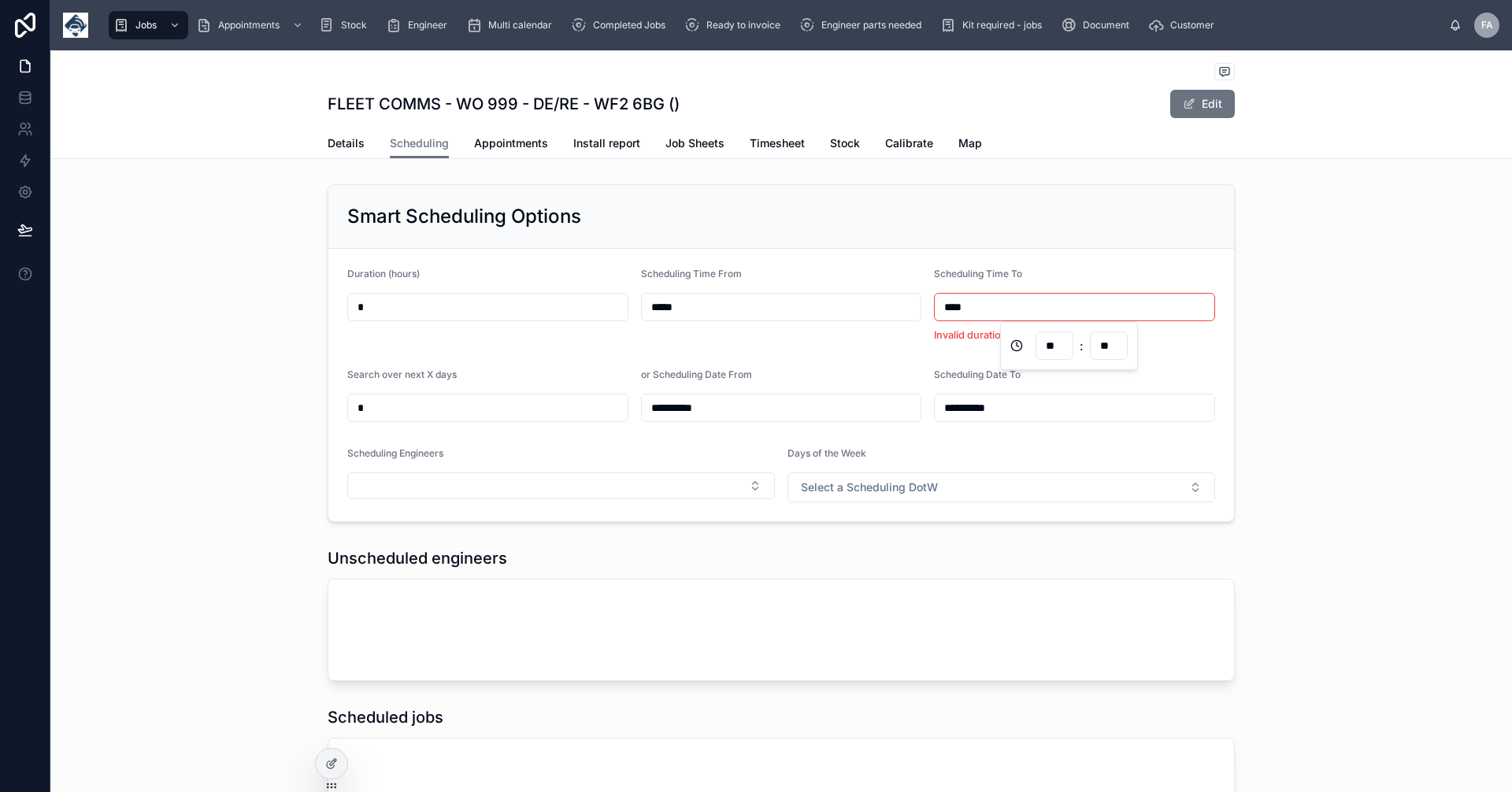
type input "*****"
type input "**"
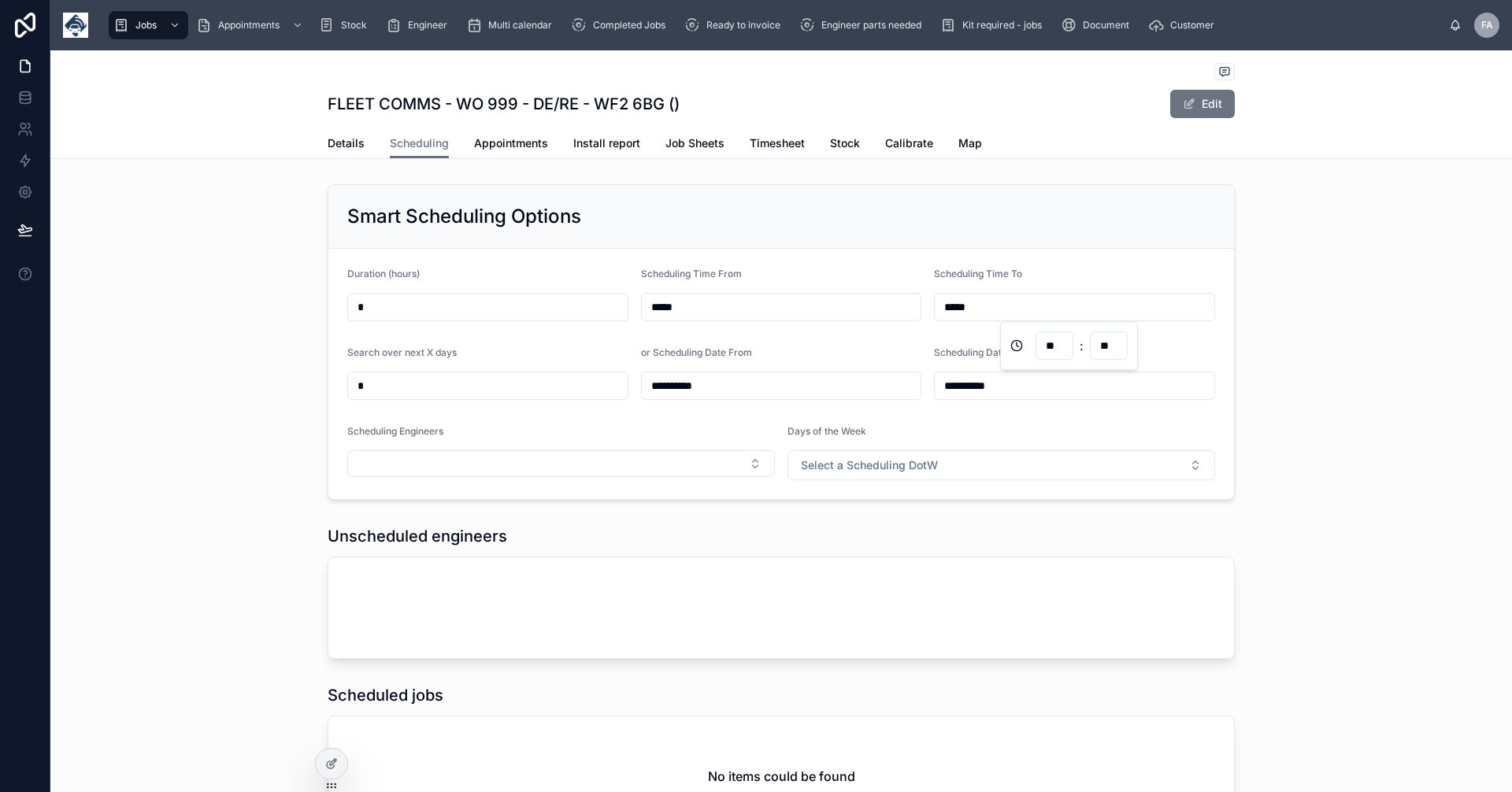
type input "*****"
click at [1312, 368] on div "**********" at bounding box center [782, 342] width 1462 height 328
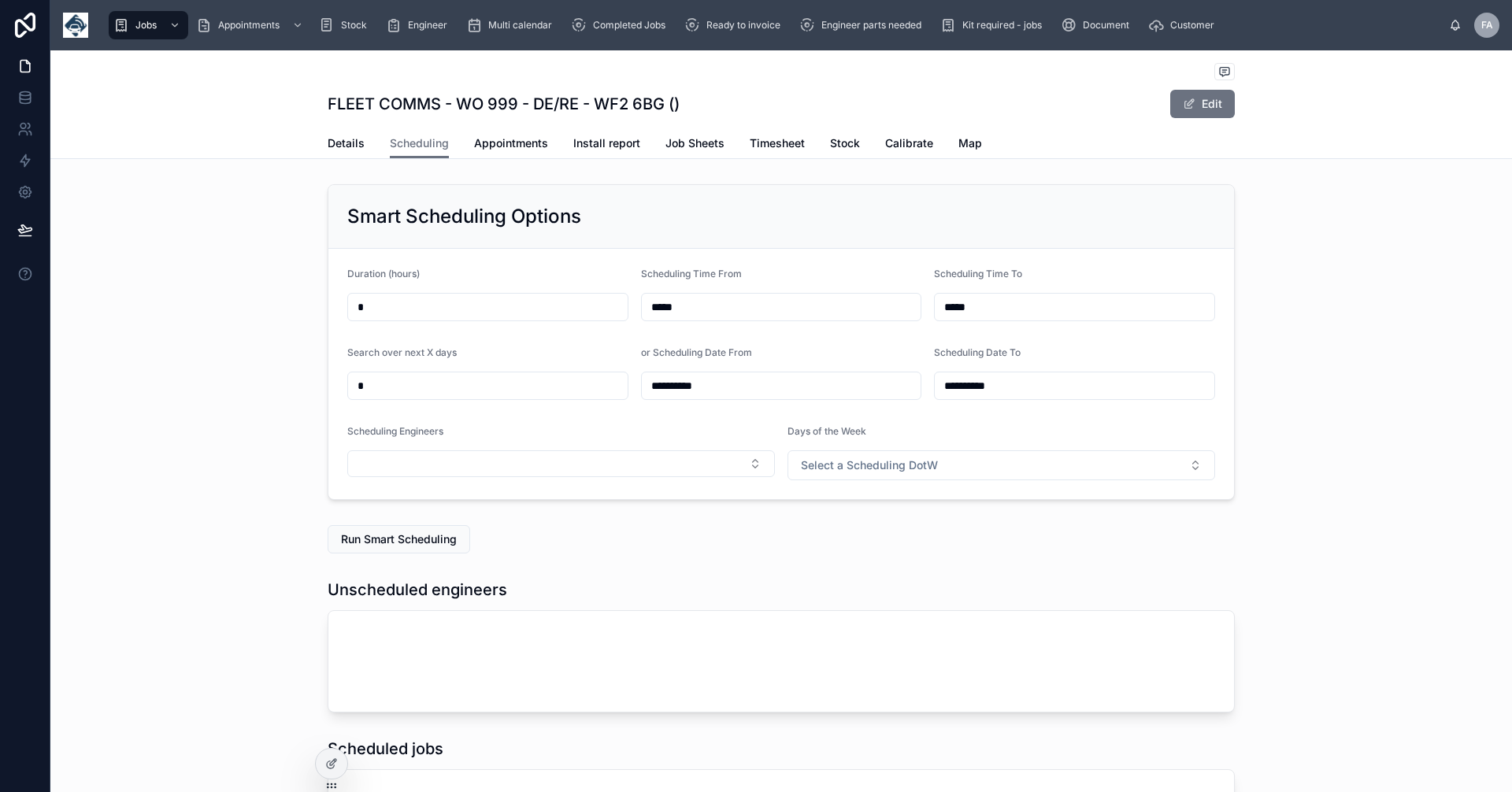
click at [1052, 310] on input "*****" at bounding box center [1074, 307] width 280 height 22
click at [1064, 344] on input "**" at bounding box center [1054, 346] width 36 height 22
click at [1066, 341] on input "**" at bounding box center [1054, 346] width 36 height 22
drag, startPoint x: 1086, startPoint y: 435, endPoint x: 1091, endPoint y: 408, distance: 27.5
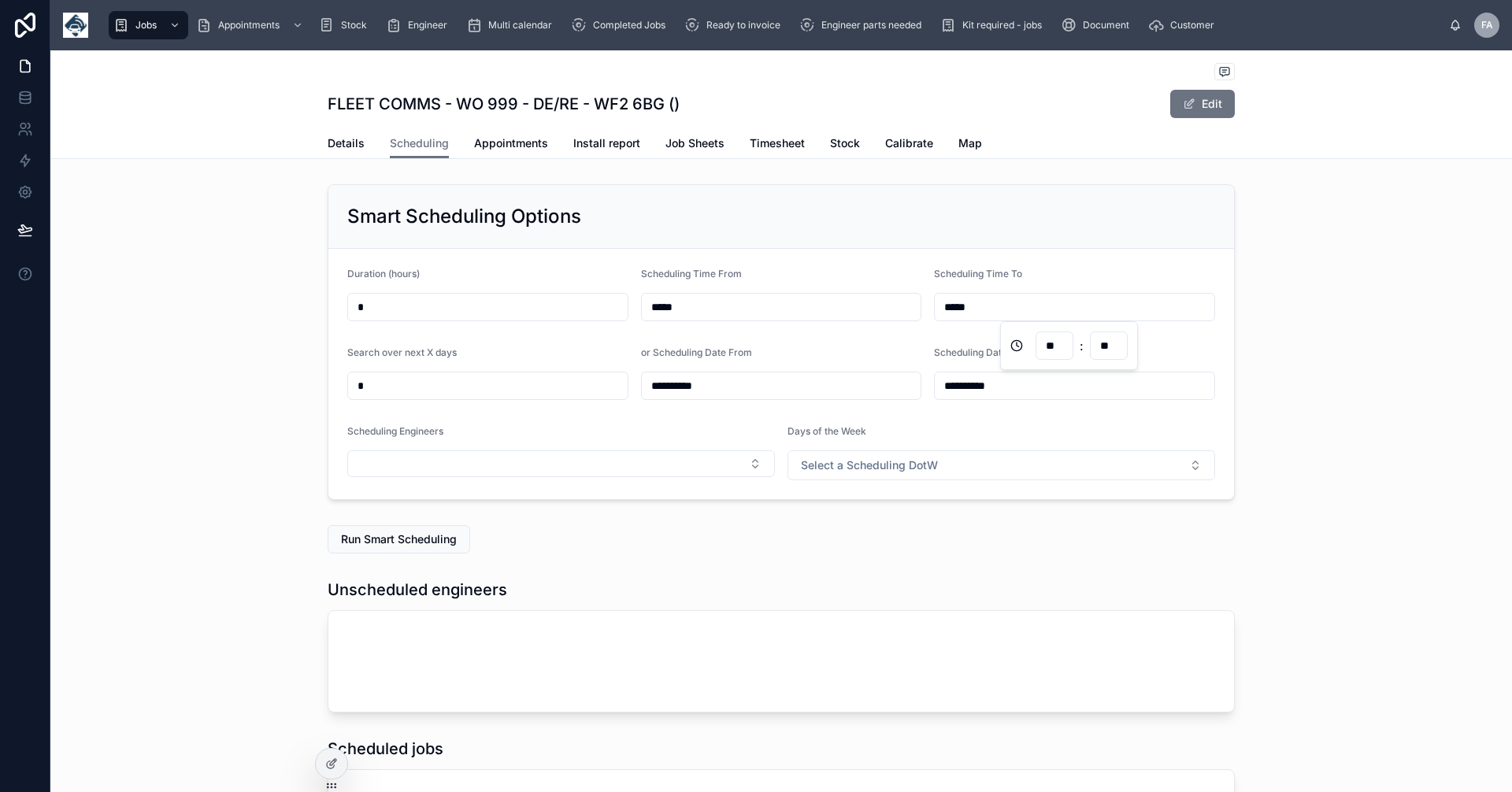
click at [1061, 343] on input "**" at bounding box center [1054, 346] width 36 height 22
click at [1297, 313] on div "**********" at bounding box center [782, 342] width 1462 height 328
click at [753, 465] on button "Select Button" at bounding box center [561, 464] width 427 height 27
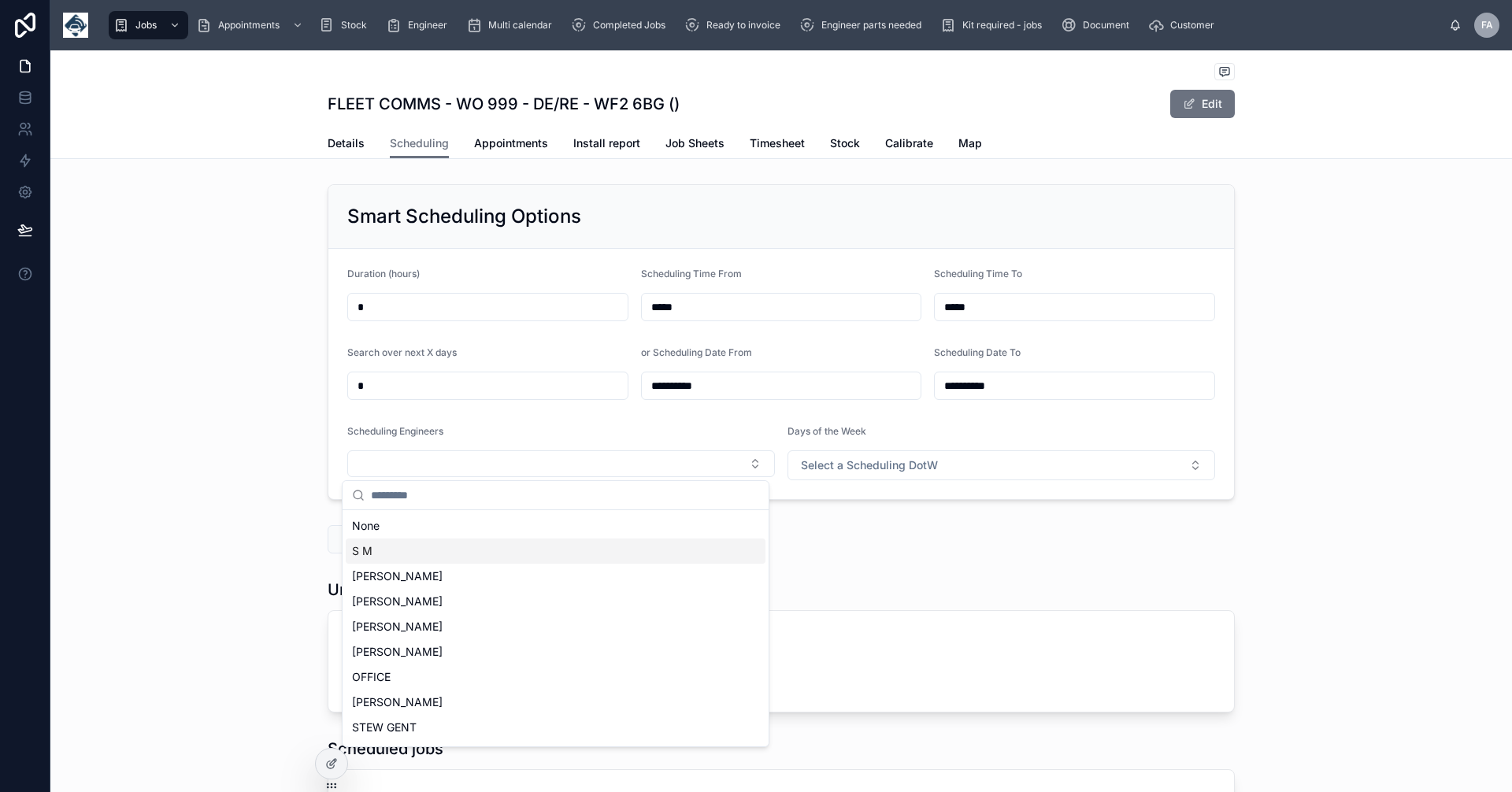
click at [385, 543] on div "S M" at bounding box center [556, 550] width 420 height 25
click at [1306, 471] on div "**********" at bounding box center [782, 343] width 1462 height 330
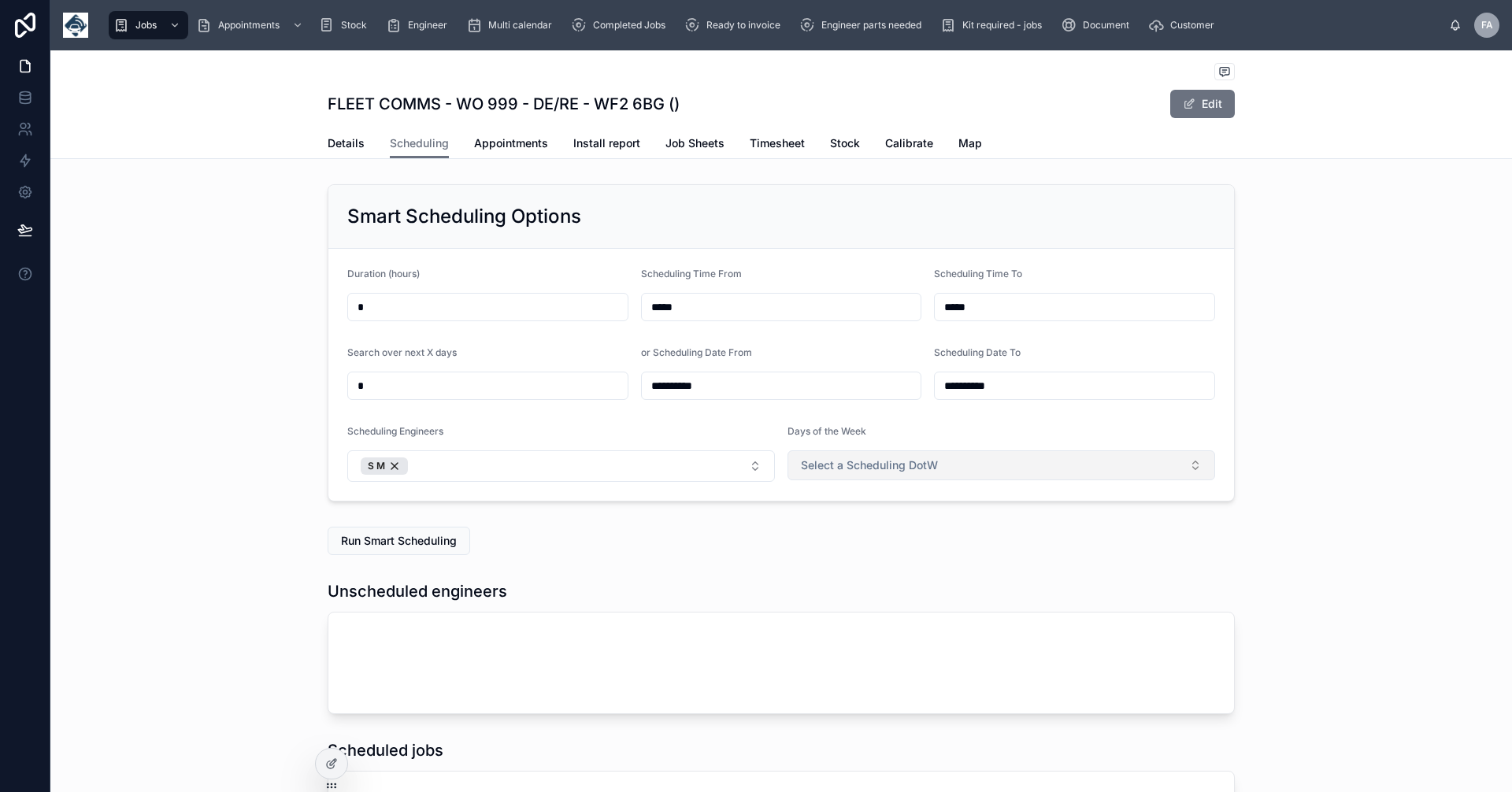
click at [1179, 456] on button "Select a Scheduling DotW" at bounding box center [1001, 465] width 427 height 30
click at [819, 526] on div "Mon" at bounding box center [810, 528] width 20 height 14
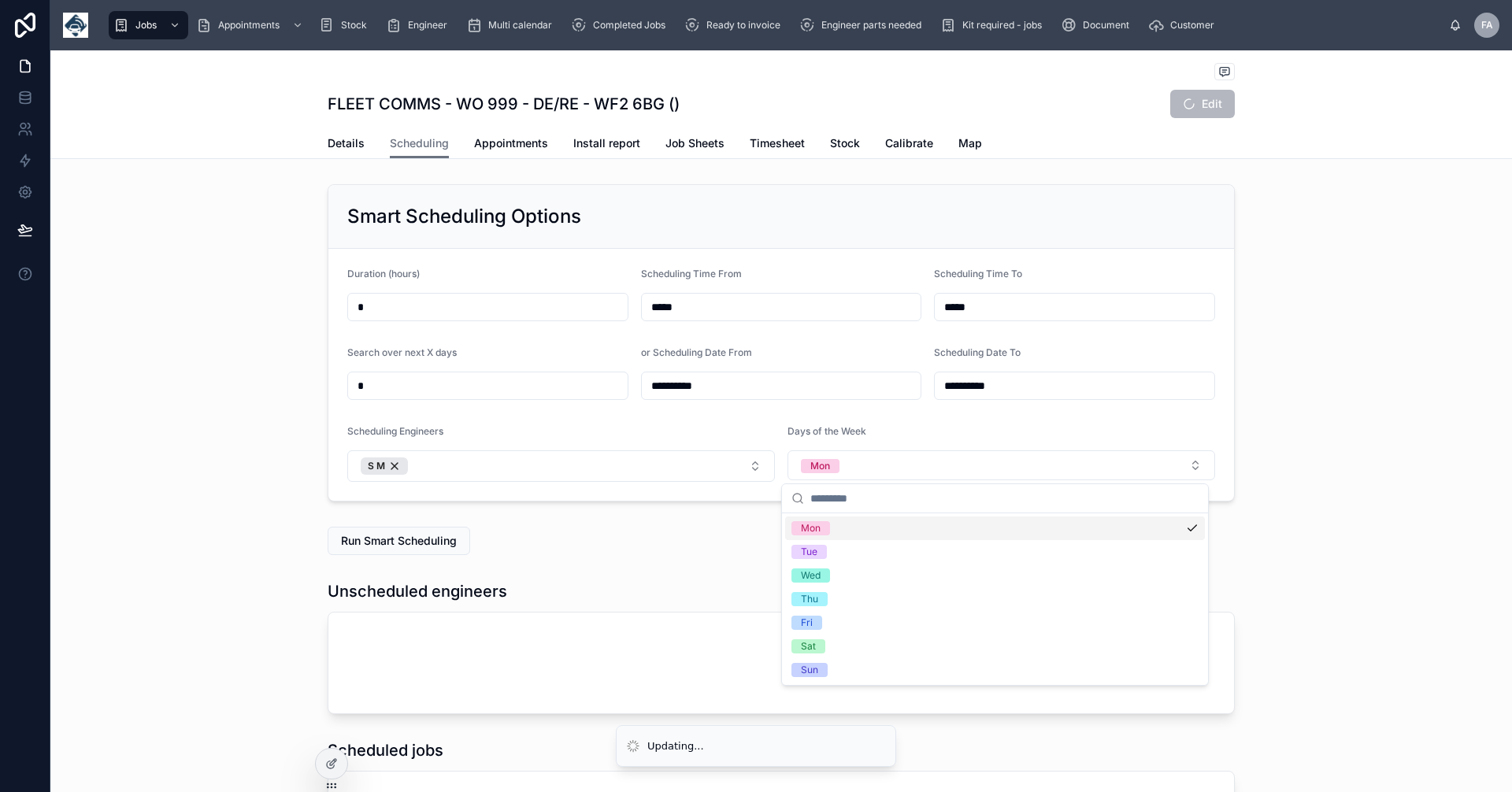
click at [809, 552] on div "Tue" at bounding box center [808, 552] width 16 height 14
click at [812, 551] on div "Tue" at bounding box center [808, 552] width 16 height 14
click at [818, 552] on span "Tue" at bounding box center [808, 552] width 35 height 14
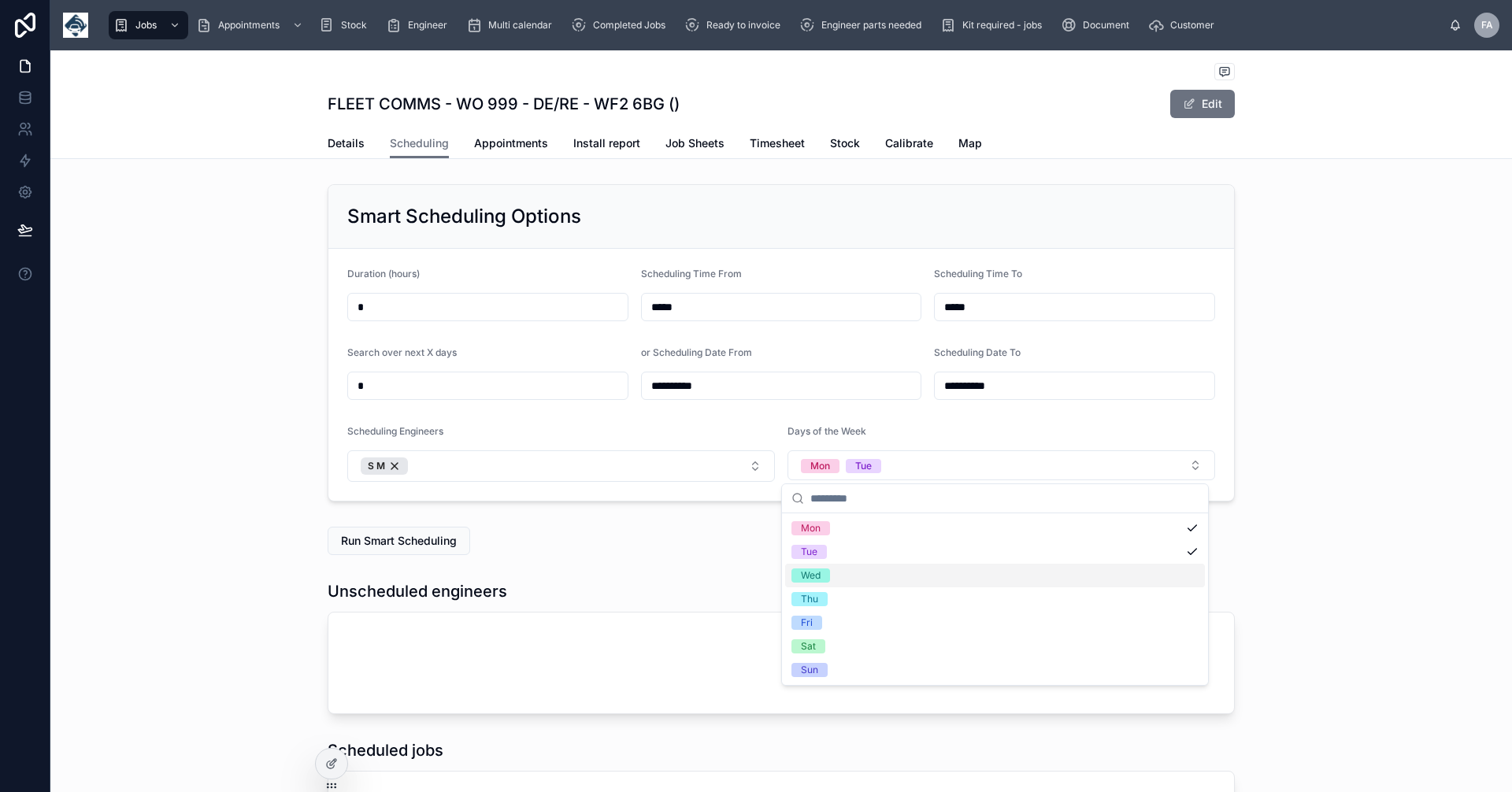
click at [810, 577] on div "Wed" at bounding box center [810, 575] width 20 height 14
click at [812, 594] on div "Thu" at bounding box center [809, 599] width 17 height 14
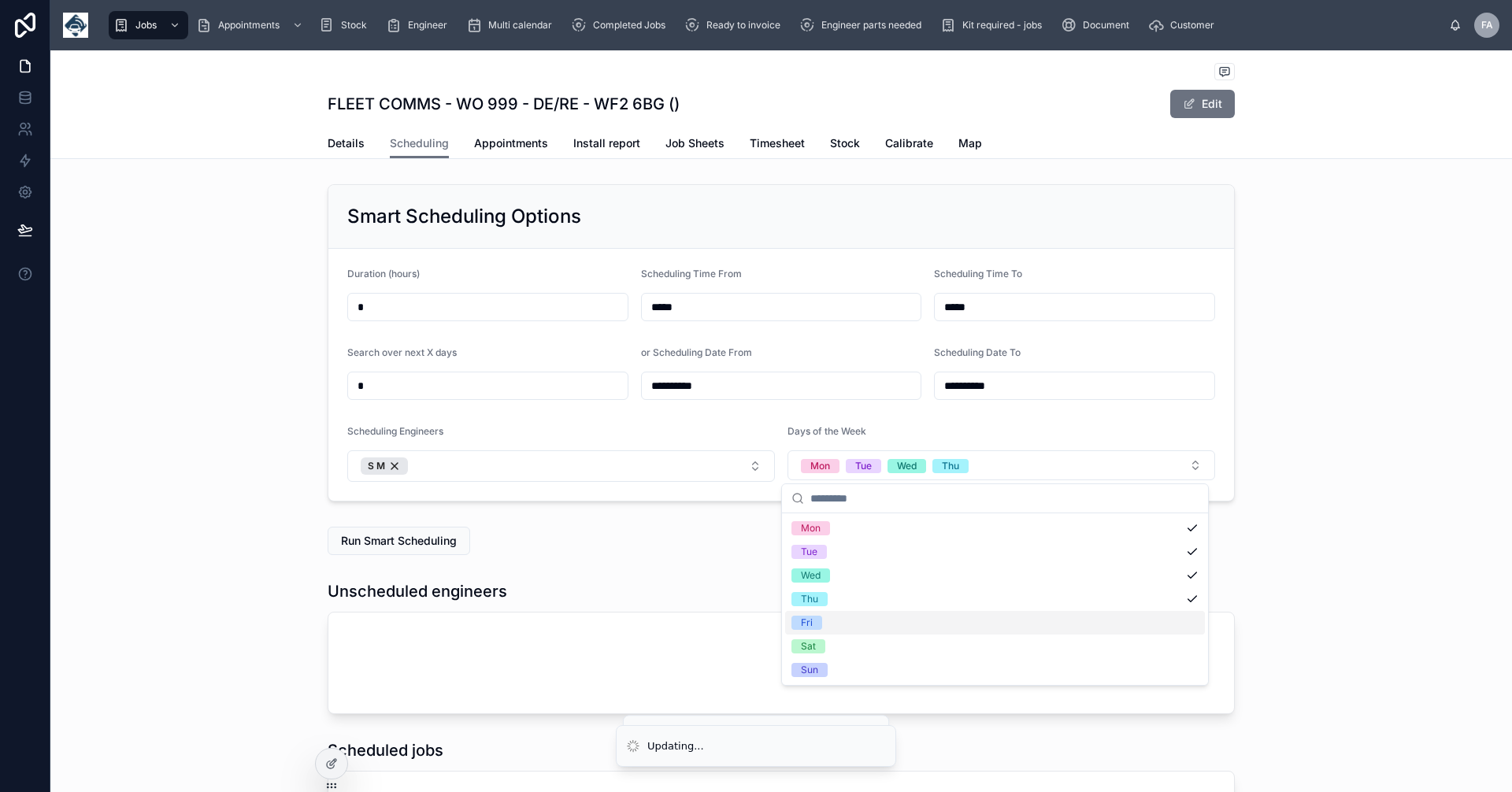
click at [809, 622] on div "Fri" at bounding box center [807, 623] width 12 height 14
drag, startPoint x: 813, startPoint y: 617, endPoint x: 816, endPoint y: 576, distance: 41.1
click at [813, 615] on div "Fri" at bounding box center [995, 623] width 420 height 23
click at [816, 593] on div "Thu" at bounding box center [809, 599] width 17 height 14
click at [815, 570] on div "Wed" at bounding box center [810, 575] width 20 height 14
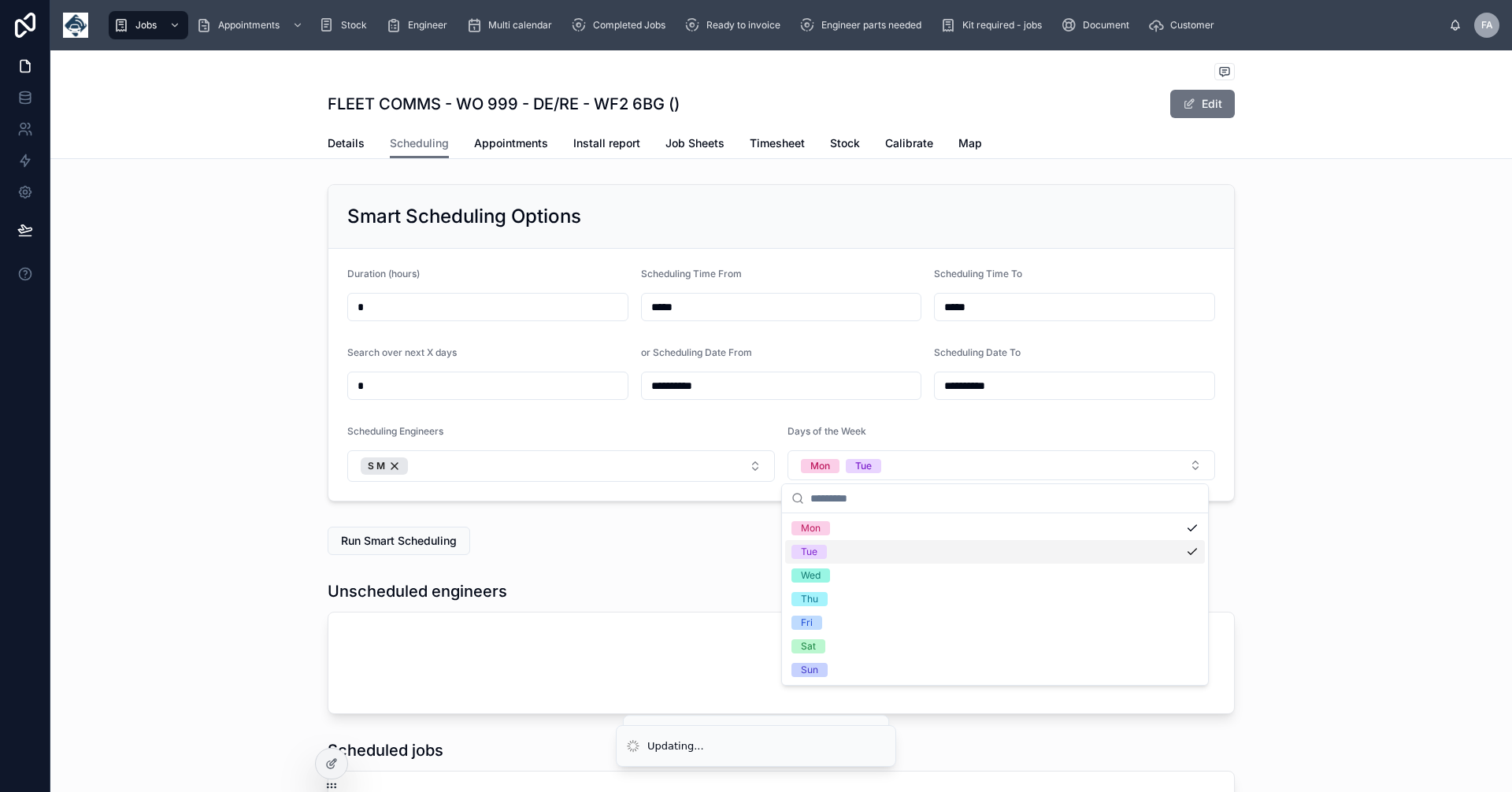
click at [815, 553] on div "Tue" at bounding box center [808, 552] width 16 height 14
click at [1466, 592] on div "Unscheduled engineers" at bounding box center [782, 648] width 1462 height 146
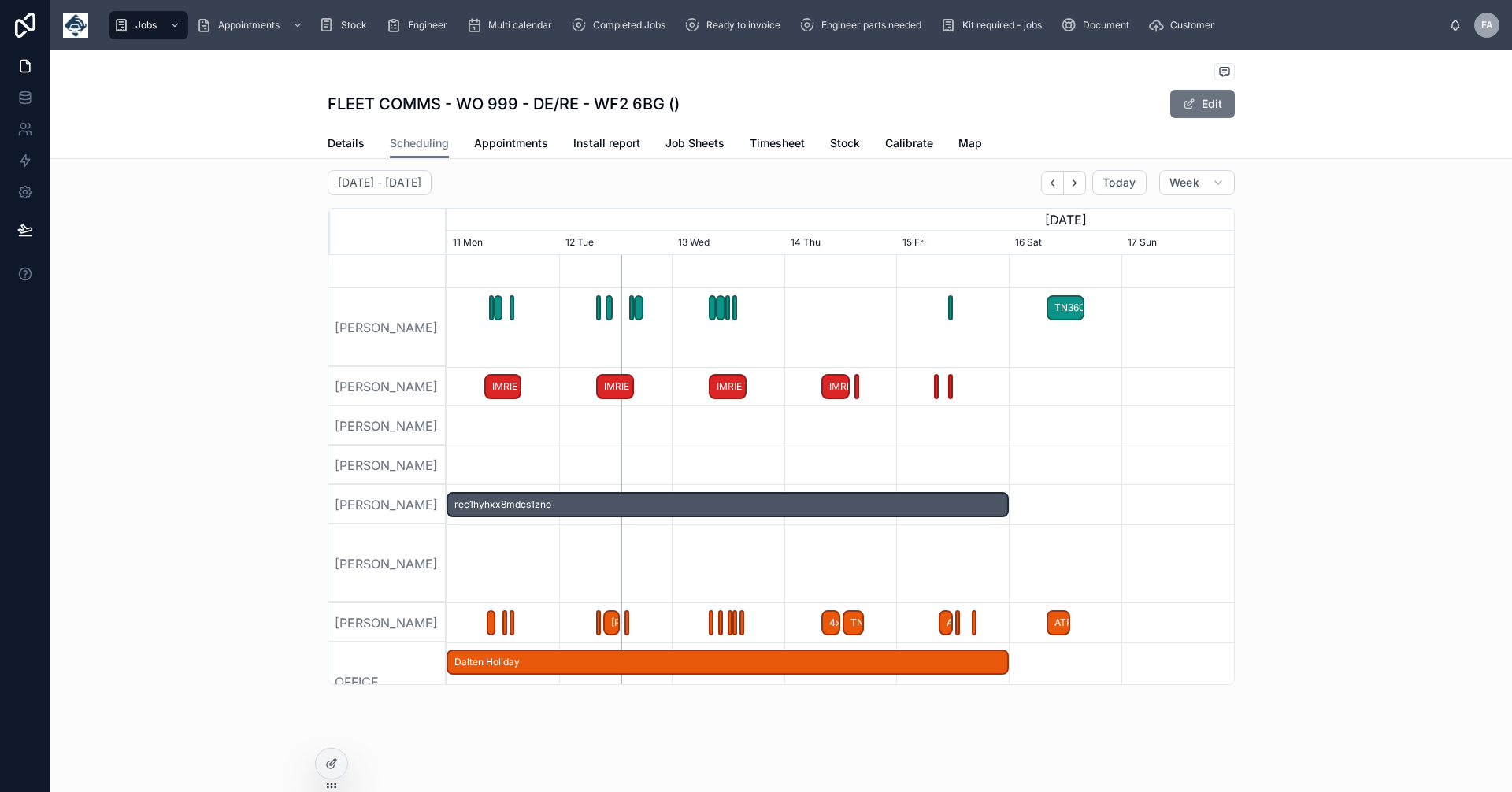
scroll to position [0, 0]
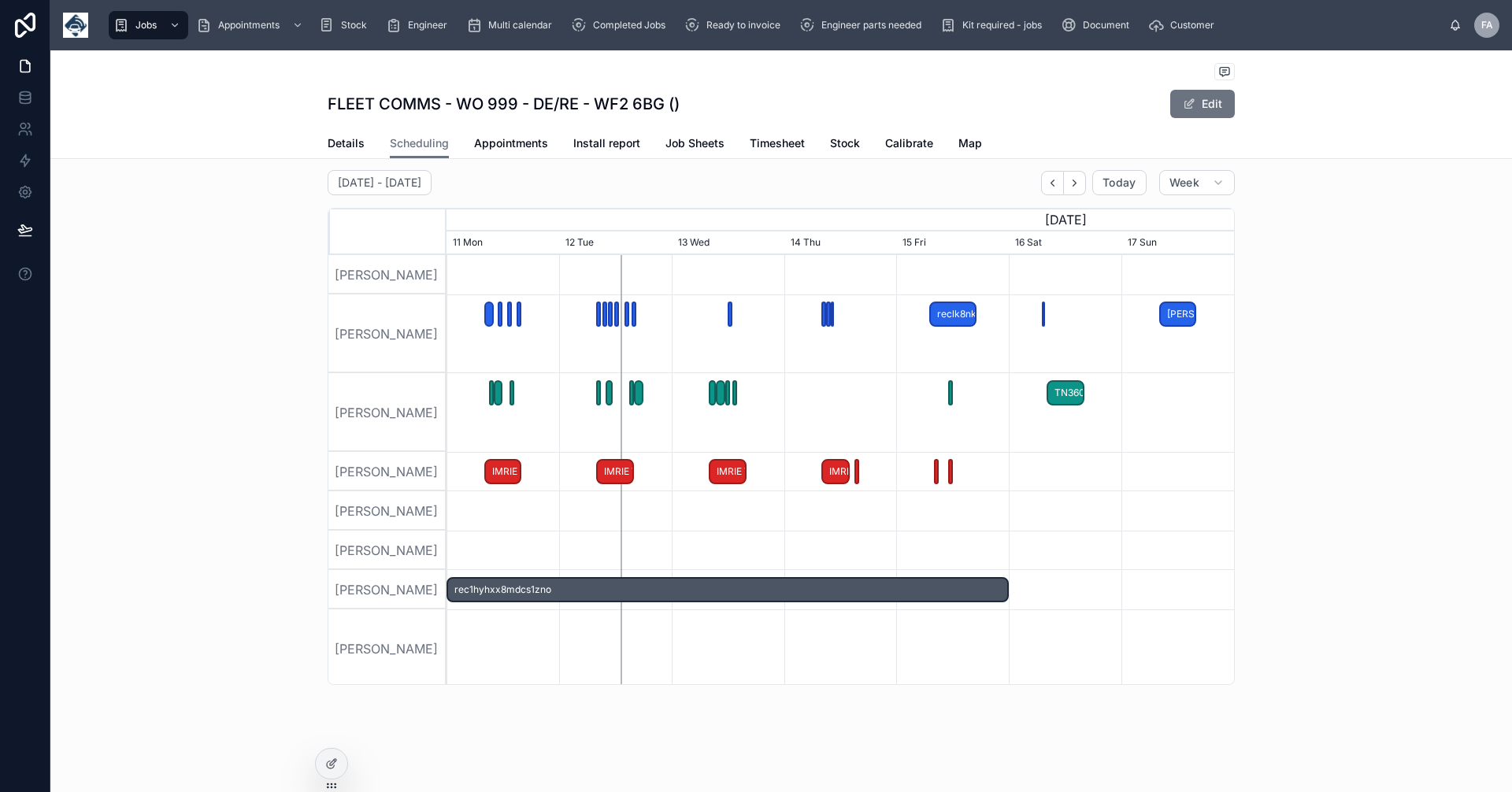
drag, startPoint x: 1386, startPoint y: 506, endPoint x: 1399, endPoint y: 506, distance: 13.0
click at [1389, 506] on div "11 August - 17 August Today Week July, 2025 August, 2025 31 Thu 1 Fri 2 Sat 3 S…" at bounding box center [782, 427] width 1462 height 528
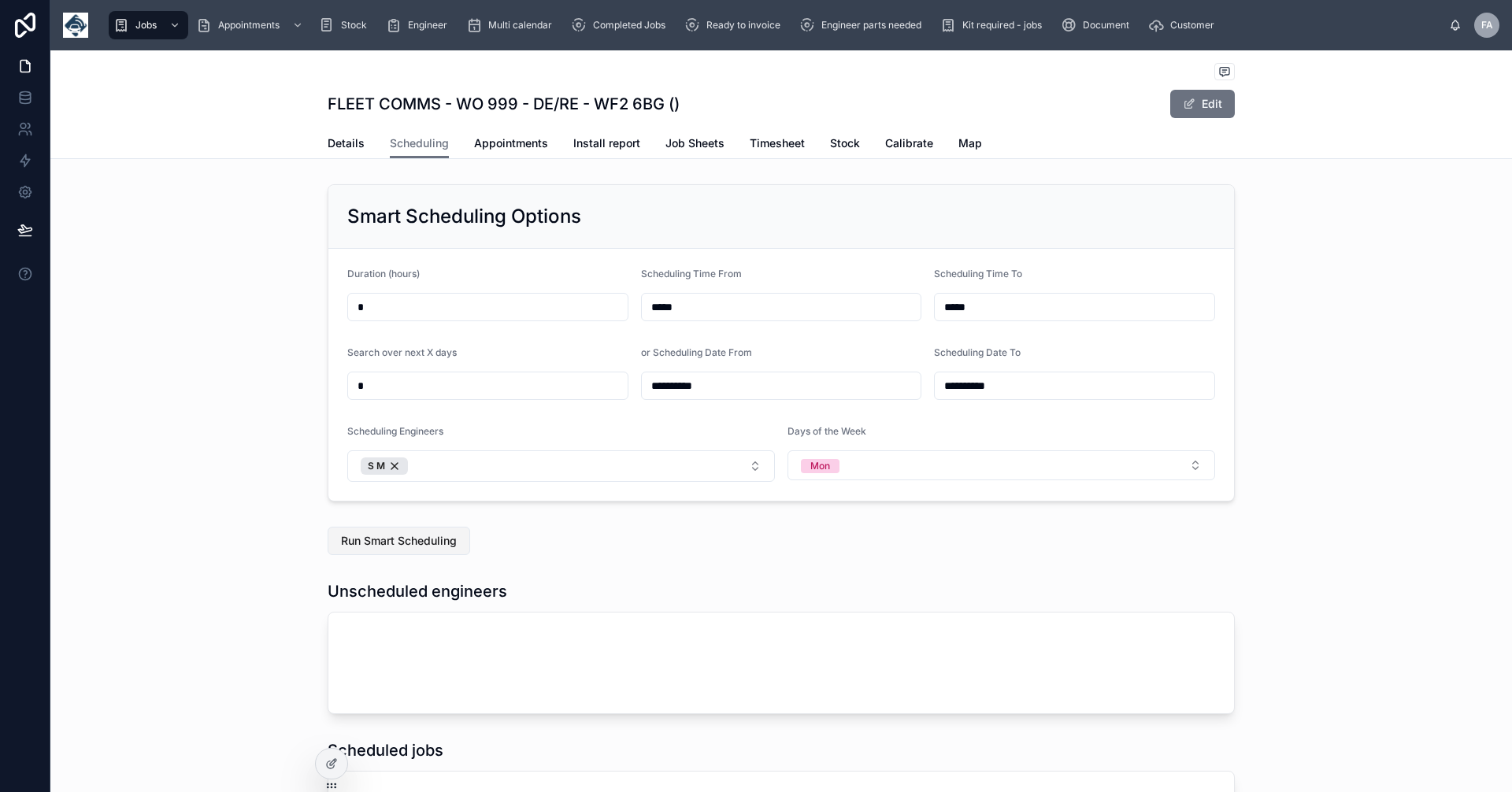
click at [431, 538] on span "Run Smart Scheduling" at bounding box center [399, 541] width 116 height 15
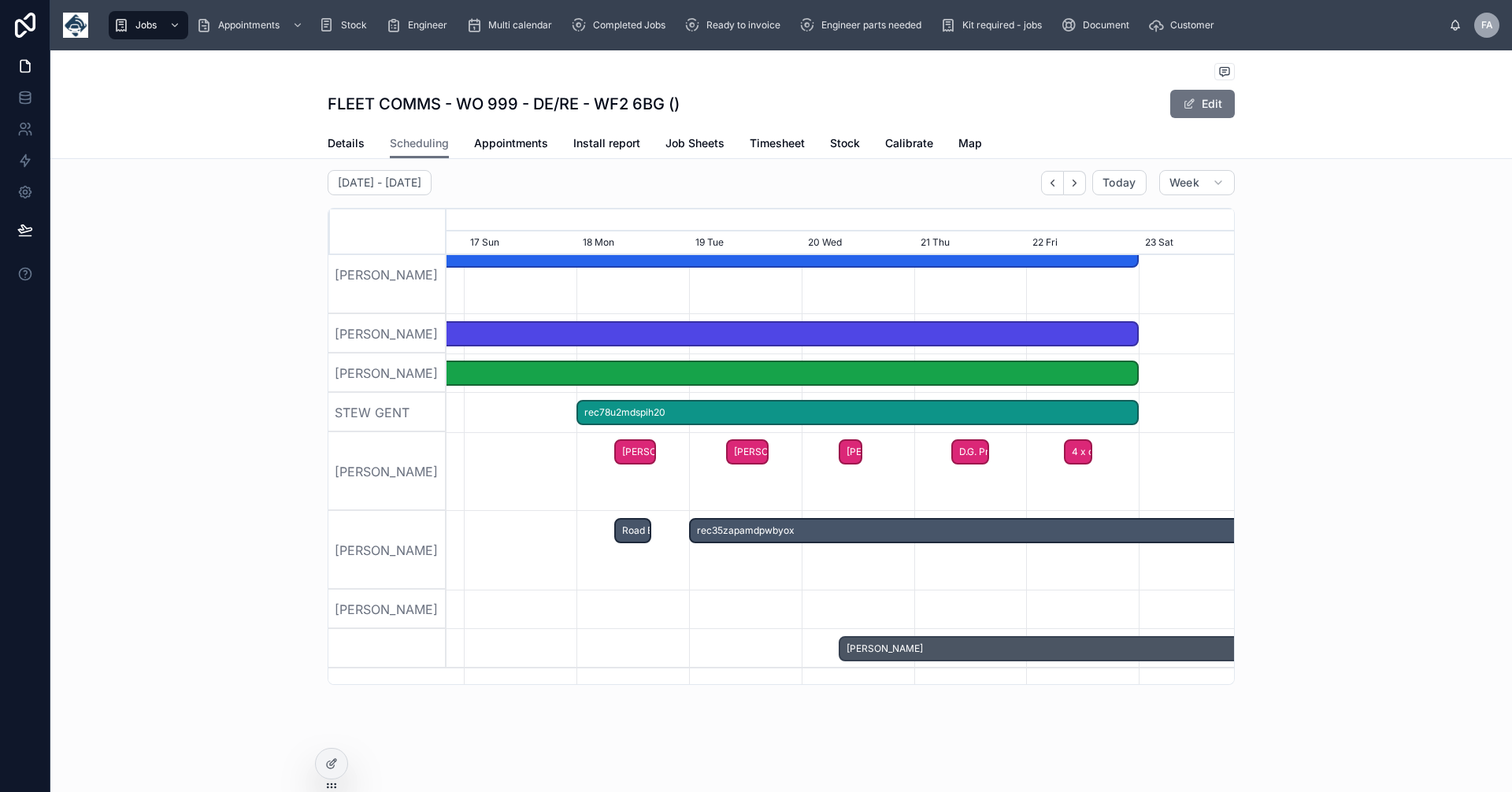
scroll to position [0, 1404]
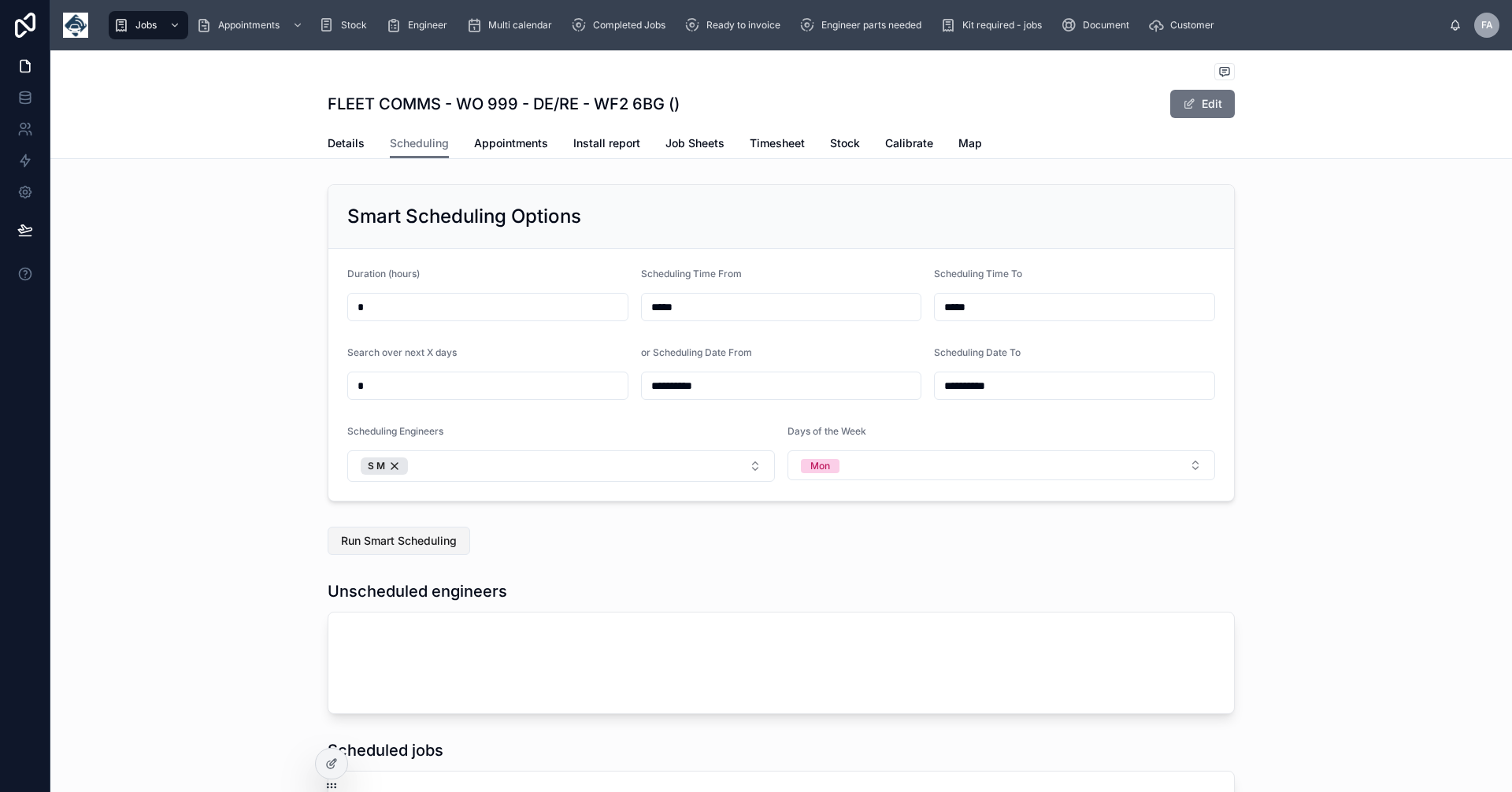
click at [414, 539] on span "Run Smart Scheduling" at bounding box center [399, 541] width 116 height 15
click at [752, 466] on button "S M" at bounding box center [561, 466] width 427 height 32
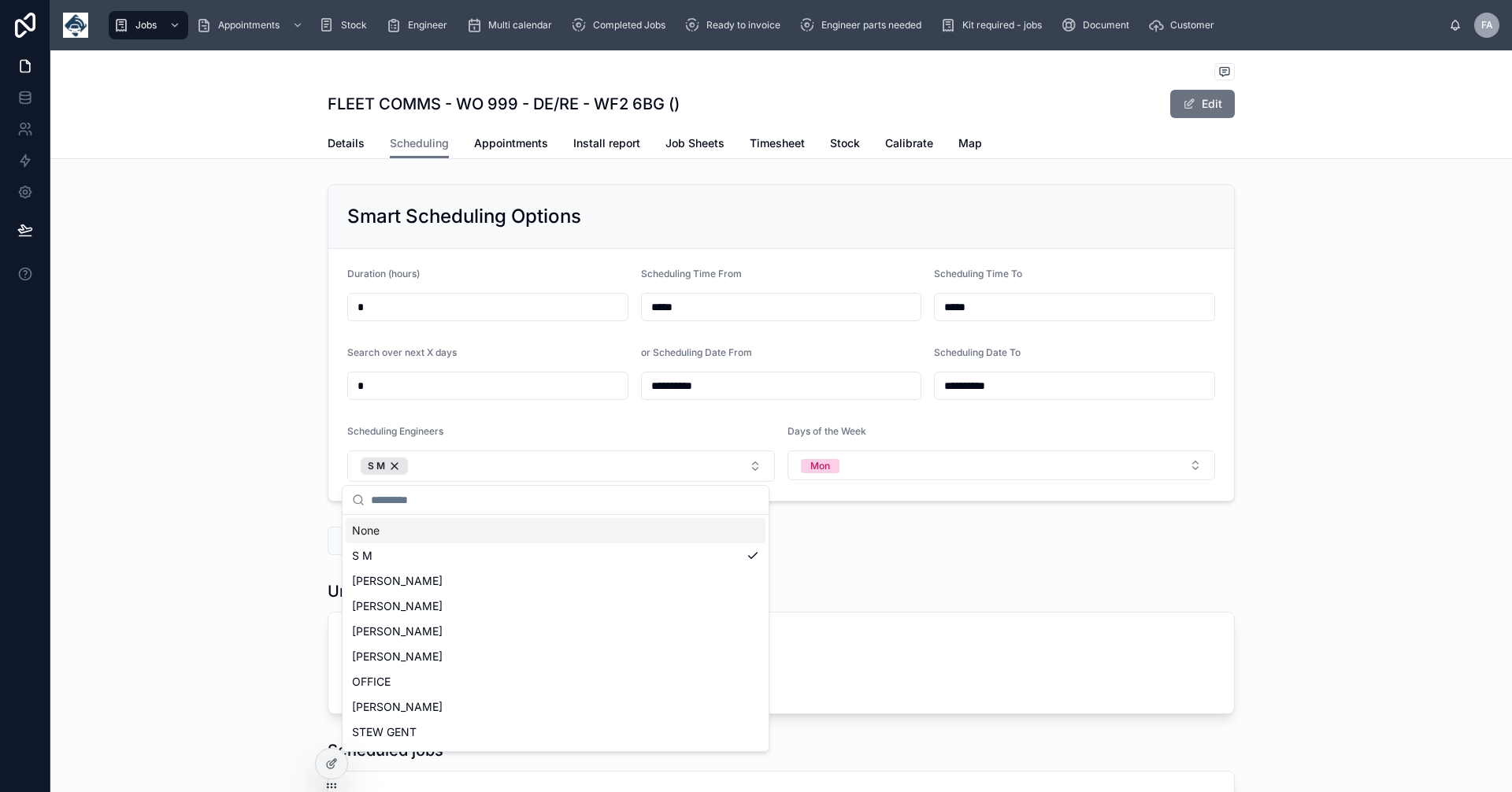
click at [374, 529] on div "None" at bounding box center [556, 531] width 420 height 25
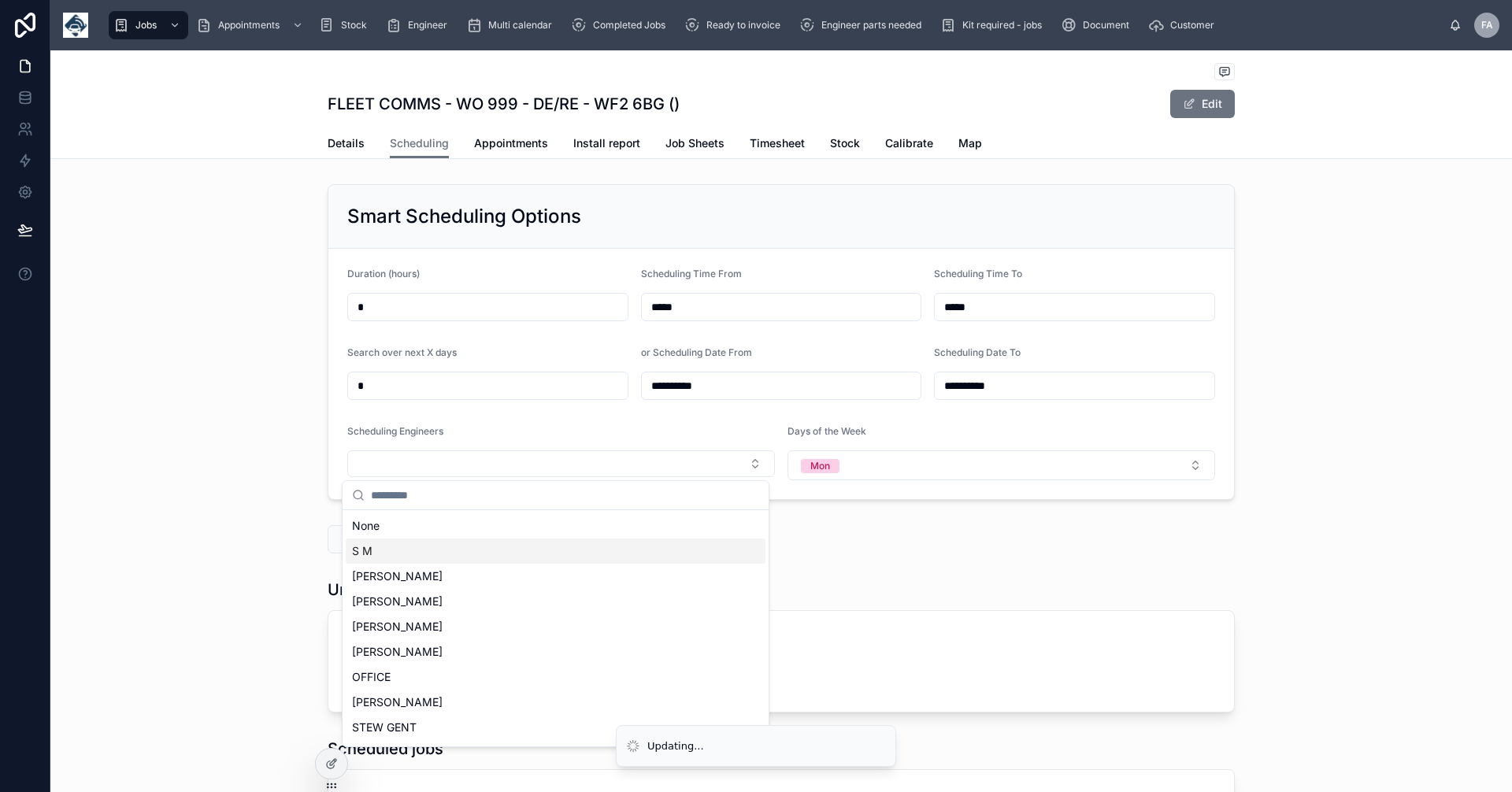
click at [184, 522] on div "Run Smart Scheduling" at bounding box center [782, 539] width 1462 height 41
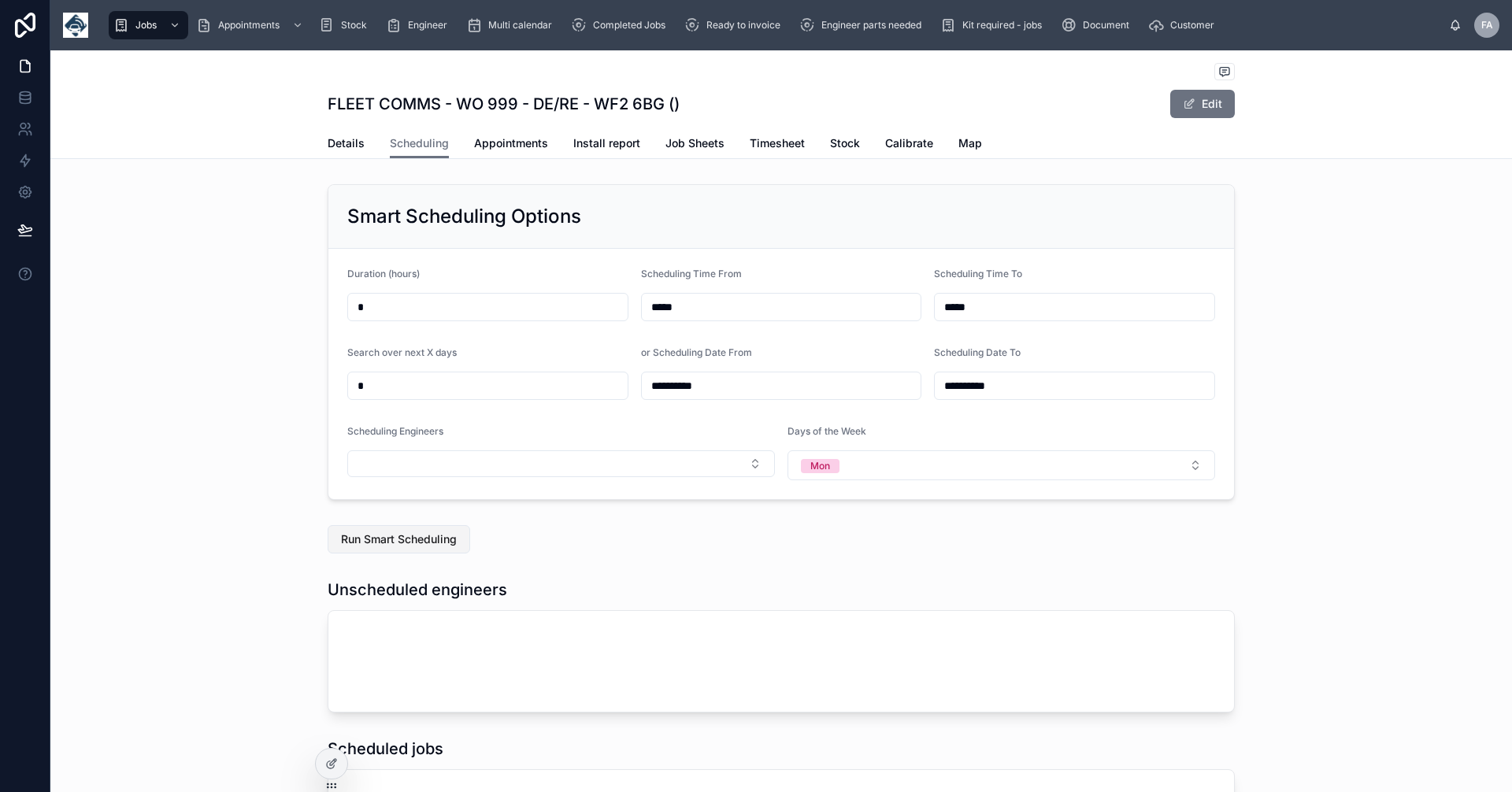
click at [365, 541] on span "Run Smart Scheduling" at bounding box center [399, 539] width 116 height 15
click at [720, 384] on input "**********" at bounding box center [781, 386] width 280 height 22
click at [692, 589] on button "11" at bounding box center [690, 586] width 28 height 28
type input "**********"
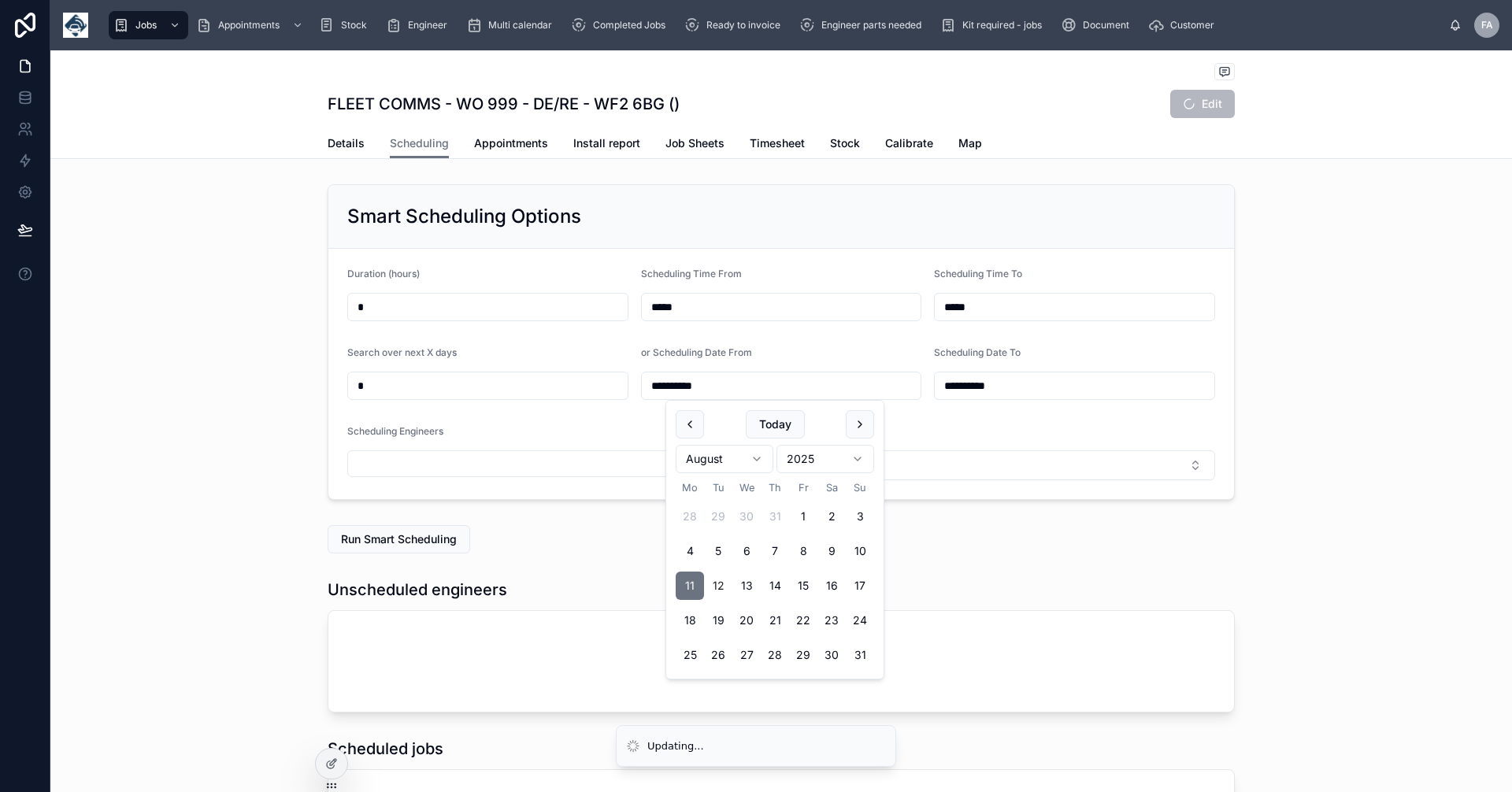
click at [1321, 453] on div "**********" at bounding box center [782, 342] width 1462 height 328
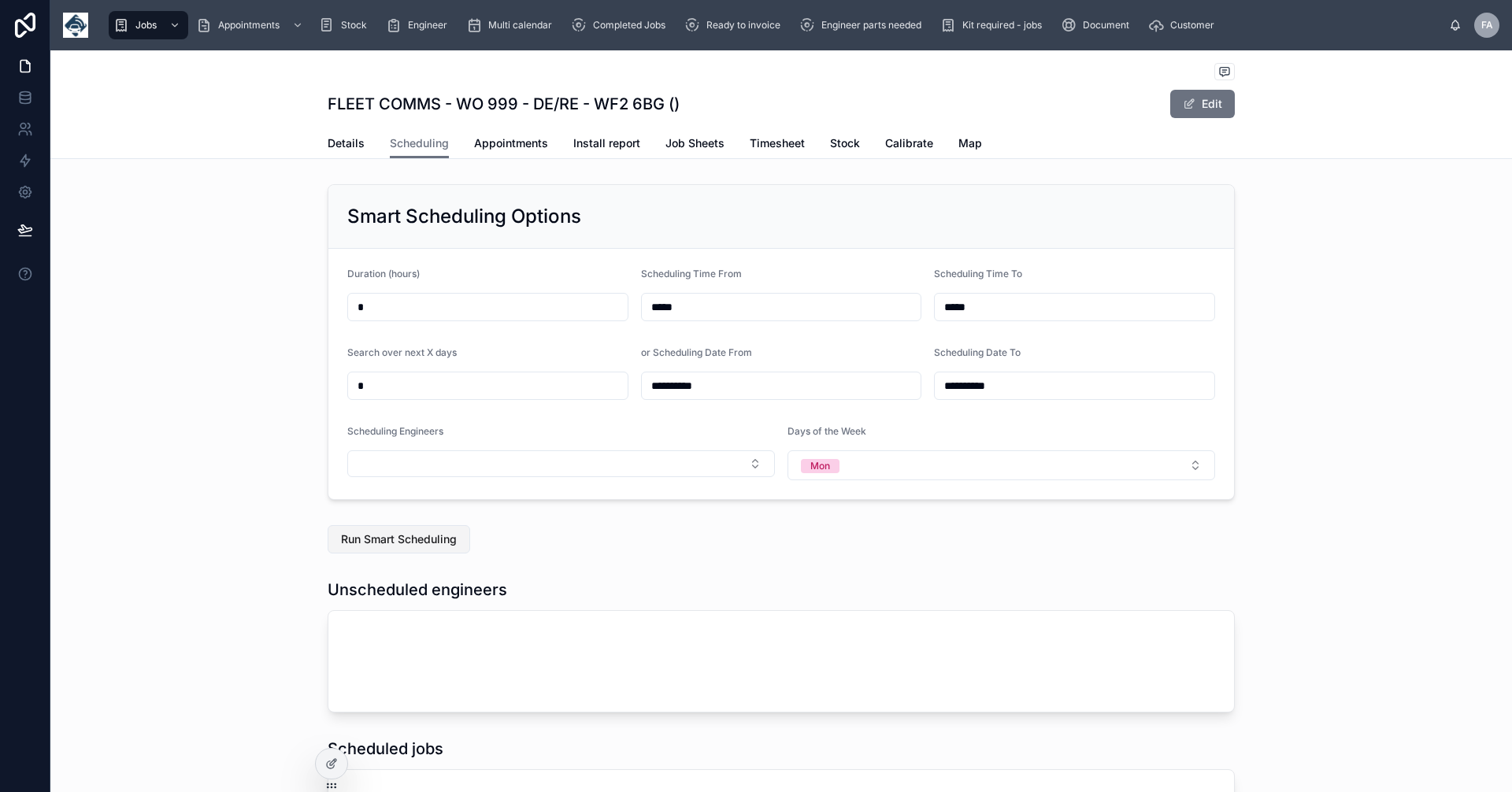
click at [409, 543] on span "Run Smart Scheduling" at bounding box center [399, 539] width 116 height 15
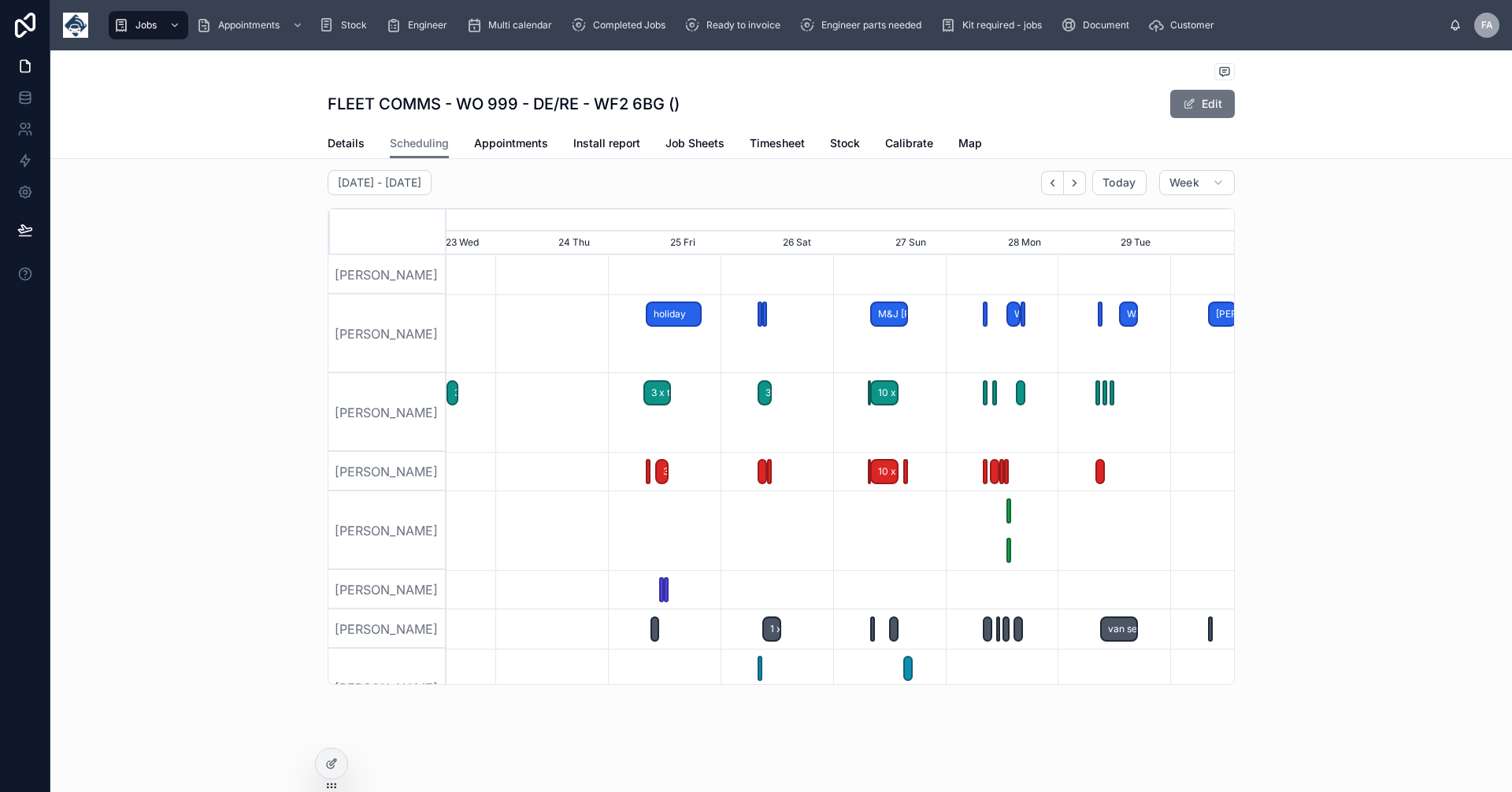
click at [1307, 311] on div "21 July - 27 July Today Week July, 2025 August, 2025 12 Sat 13 Sun 14 Mon 15 Tu…" at bounding box center [782, 427] width 1462 height 528
click at [1217, 186] on icon "button" at bounding box center [1218, 182] width 13 height 13
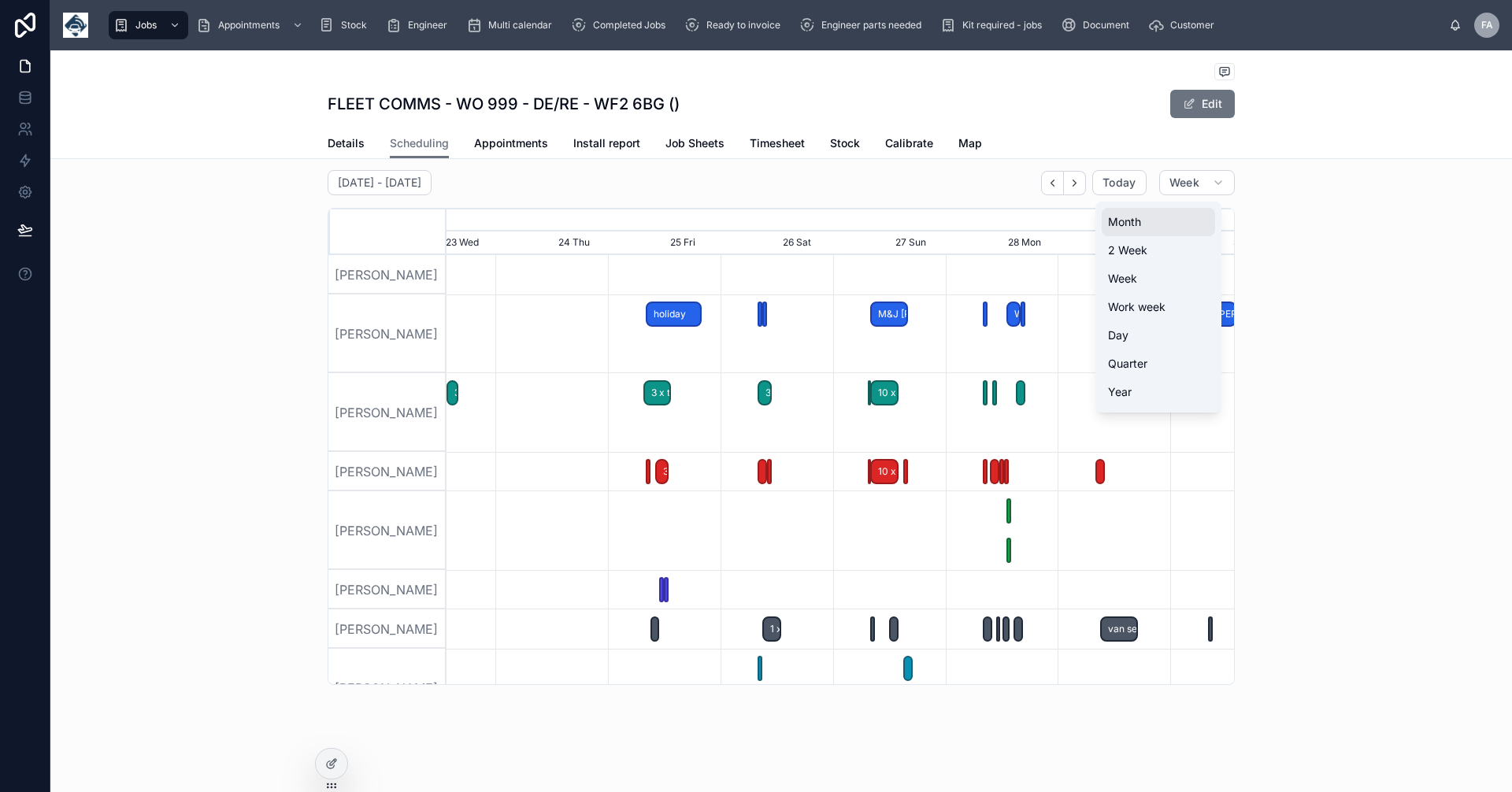
click at [1127, 218] on span "Month" at bounding box center [1125, 222] width 33 height 15
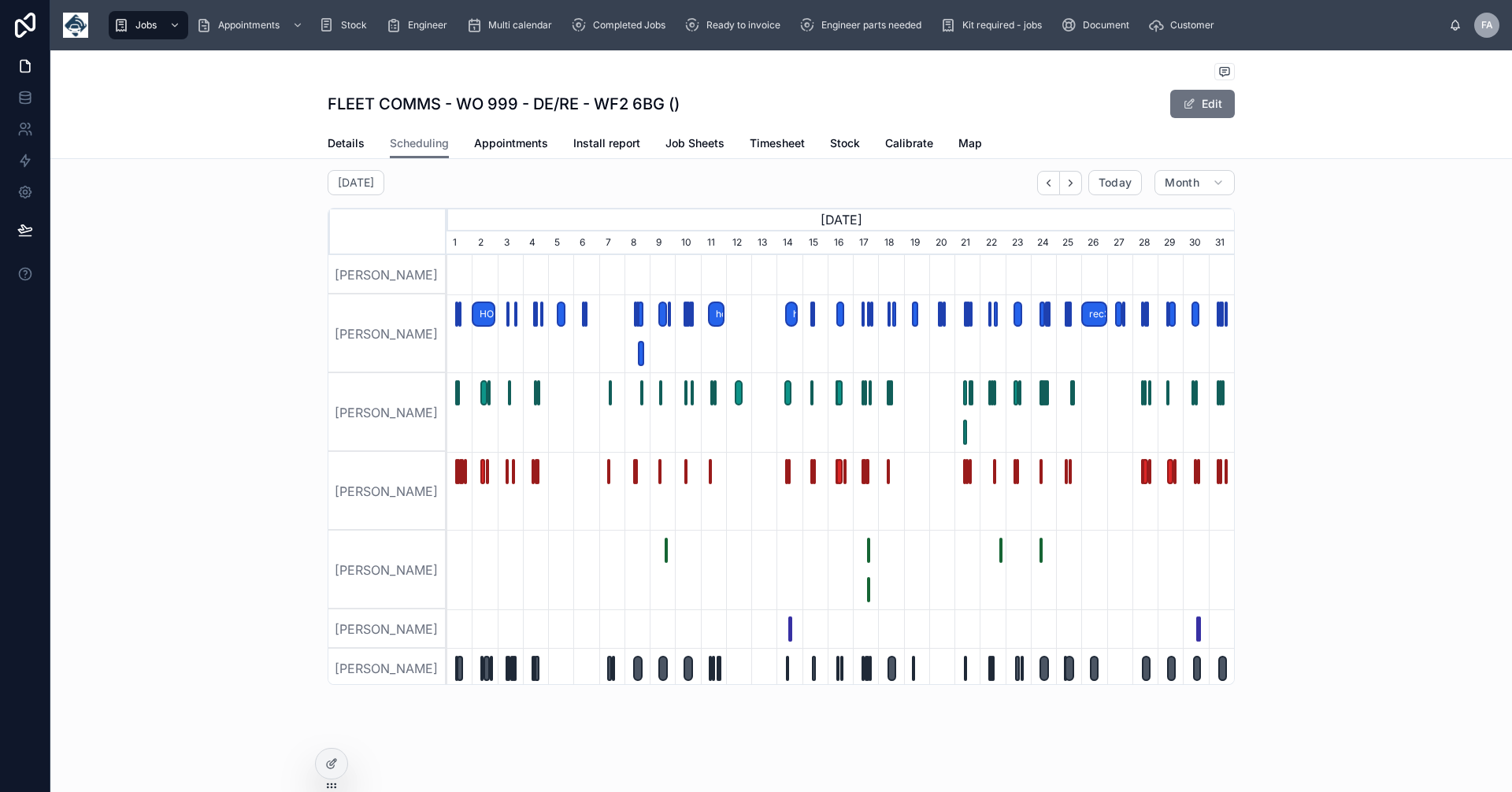
click at [1348, 287] on div "July 2025 Today Month May, 2025 June, 2025 July, 2025 August, 2025 31 1 2 3 4 5…" at bounding box center [782, 427] width 1462 height 528
click at [345, 142] on span "Details" at bounding box center [346, 144] width 37 height 15
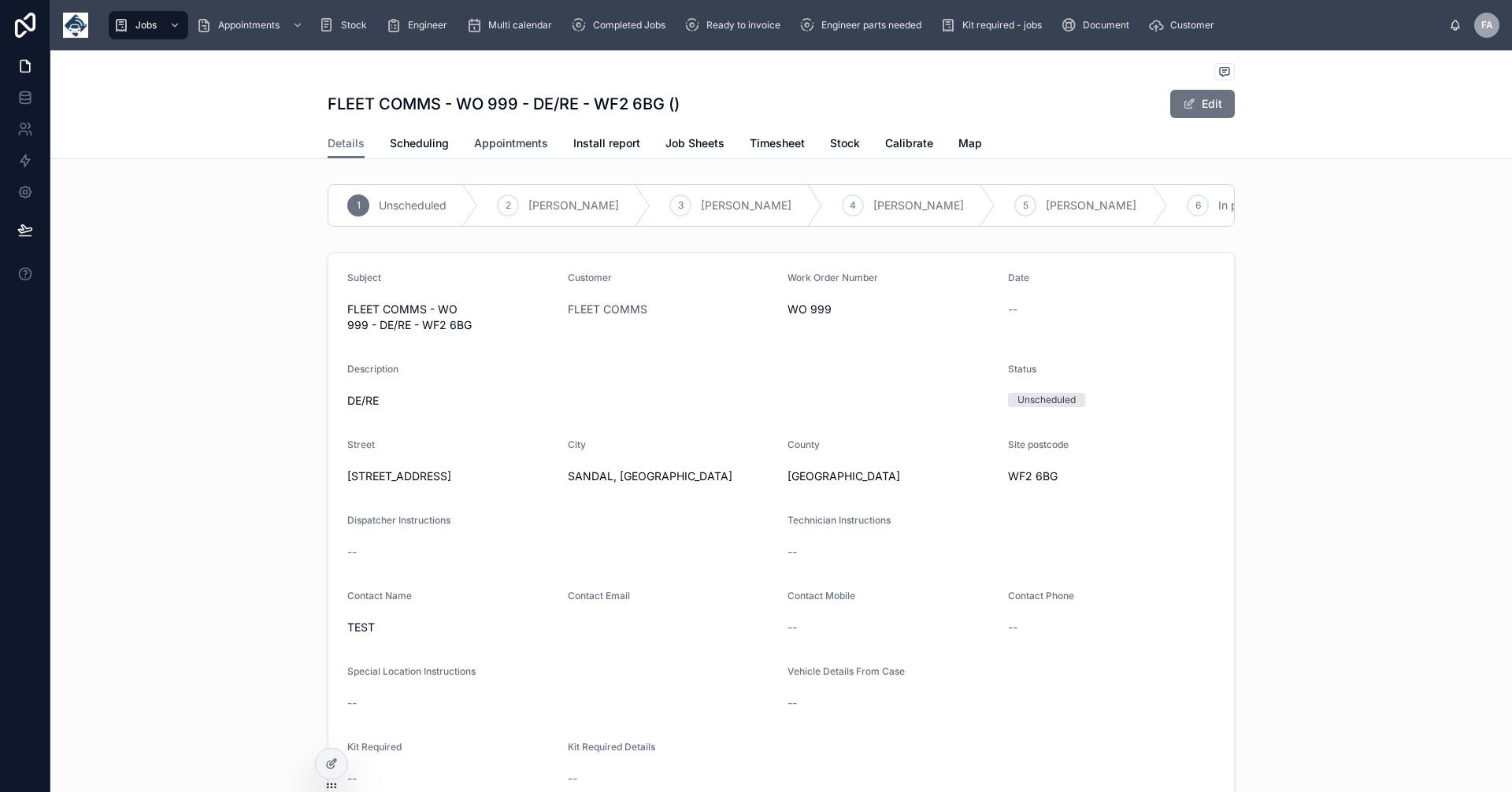
click at [507, 140] on span "Appointments" at bounding box center [511, 144] width 74 height 15
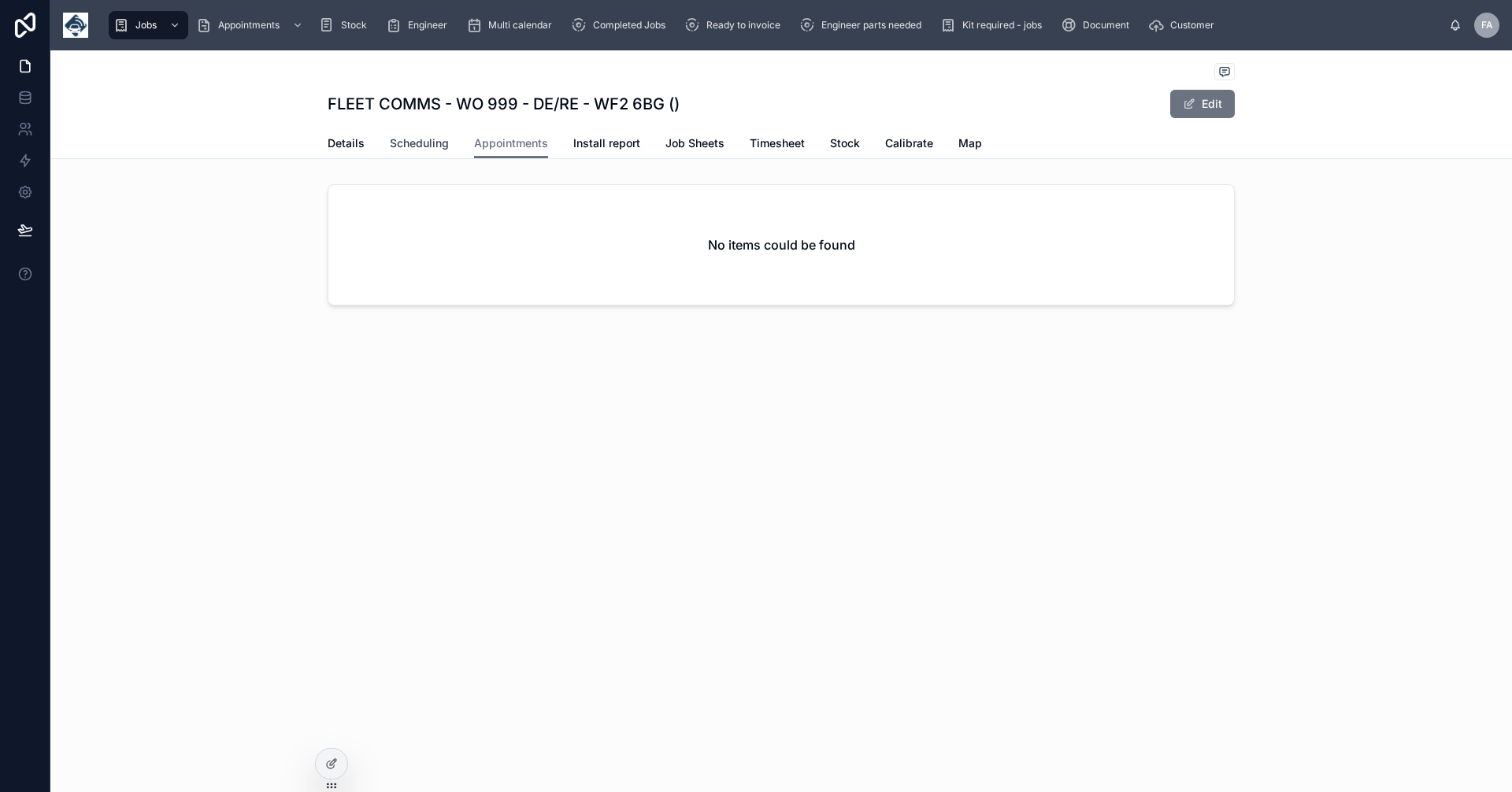
click at [420, 142] on span "Scheduling" at bounding box center [419, 144] width 59 height 15
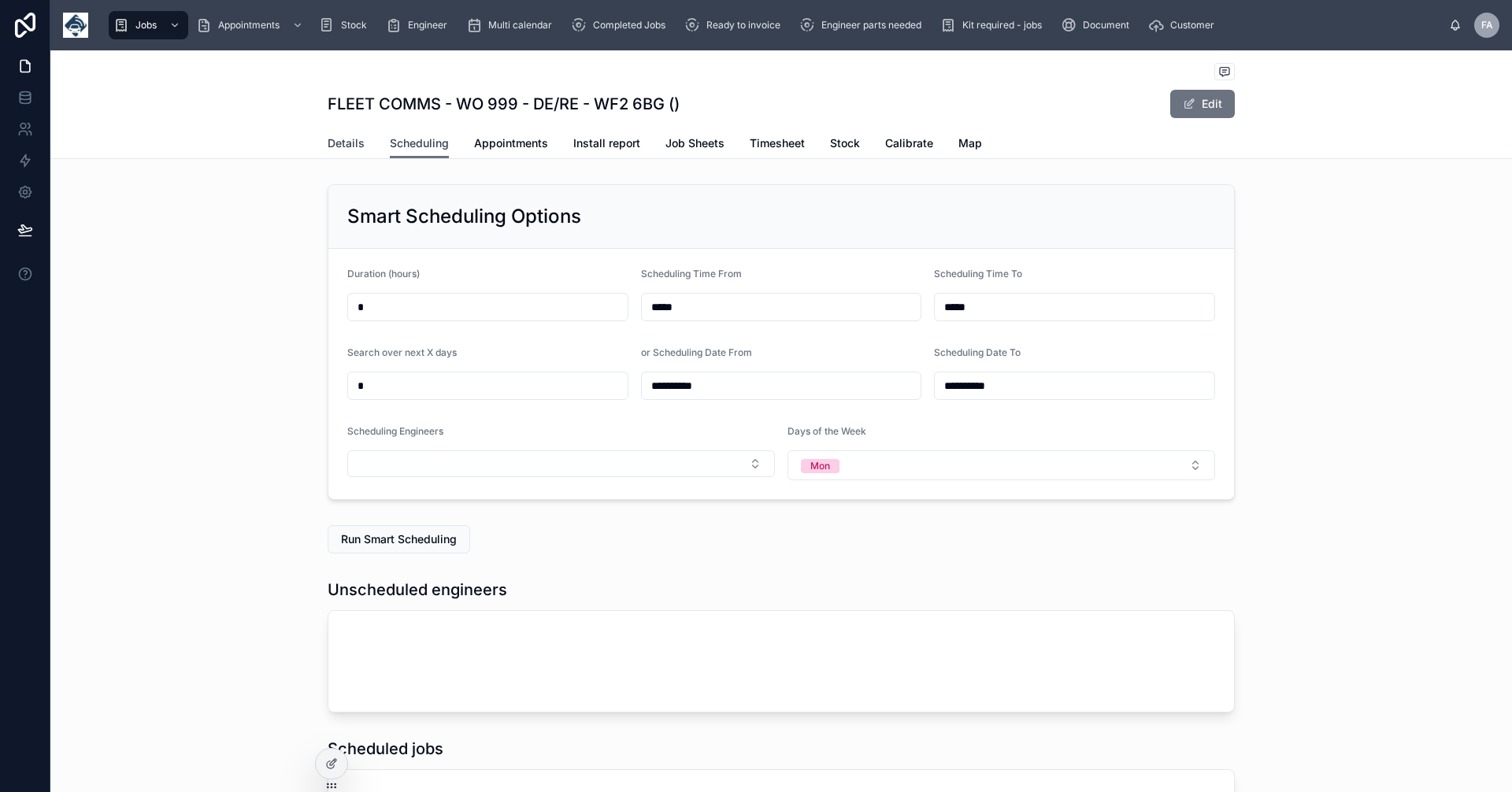
scroll to position [0, 788]
click at [353, 141] on span "Details" at bounding box center [346, 144] width 37 height 15
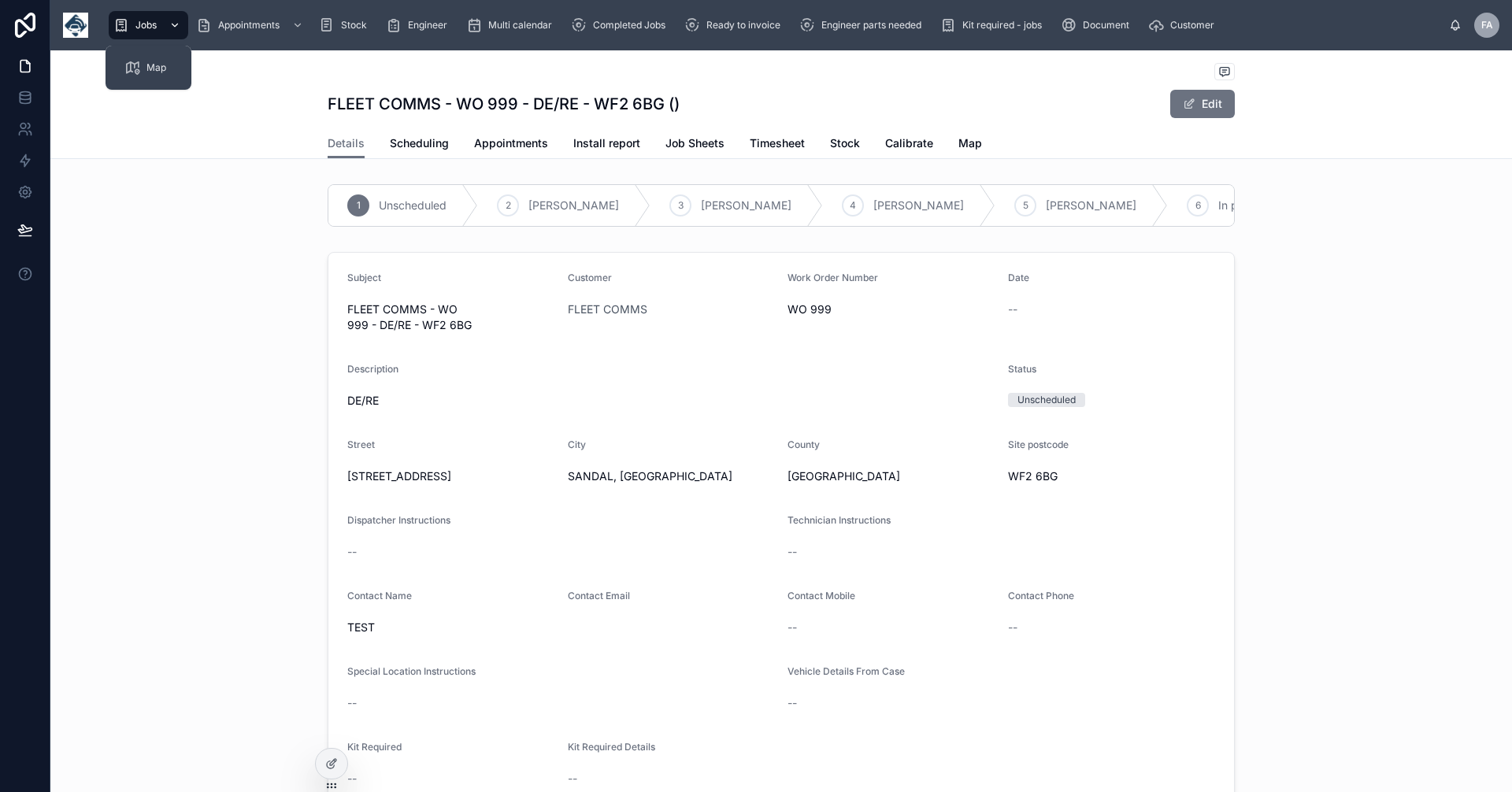
click at [148, 26] on span "Jobs" at bounding box center [146, 25] width 22 height 13
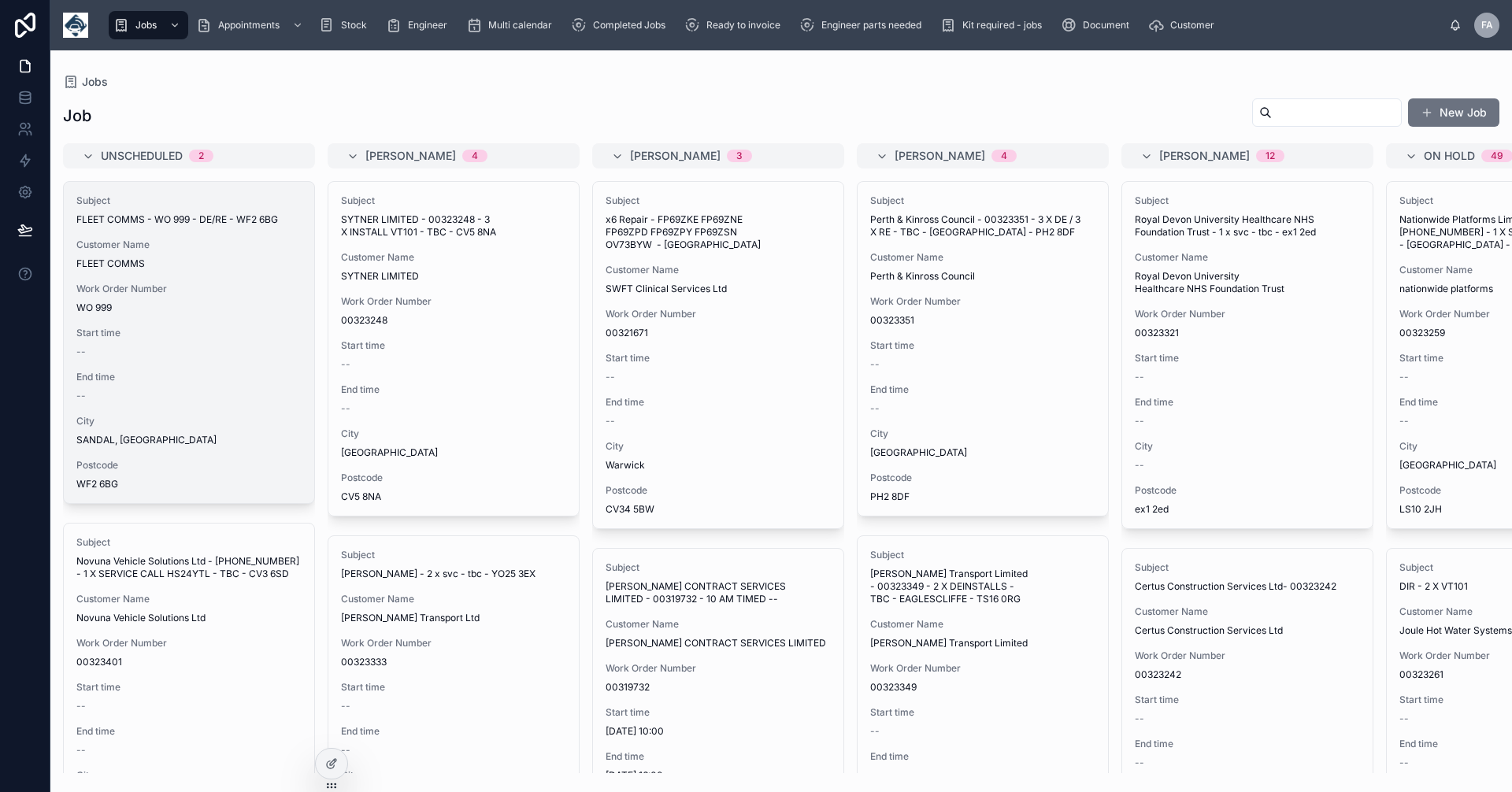
click at [235, 353] on div "--" at bounding box center [189, 352] width 225 height 13
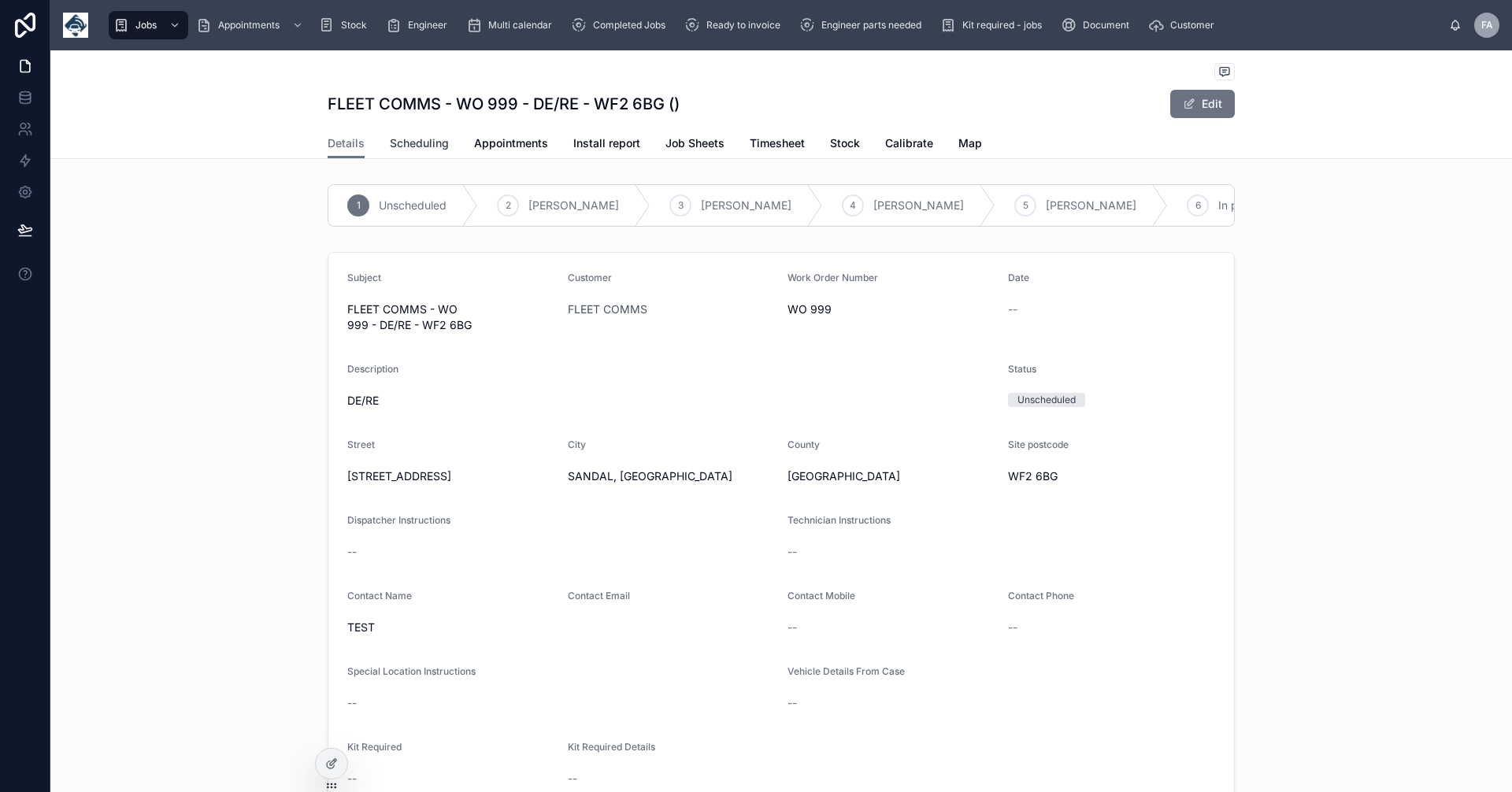
click at [429, 148] on span "Scheduling" at bounding box center [419, 144] width 59 height 15
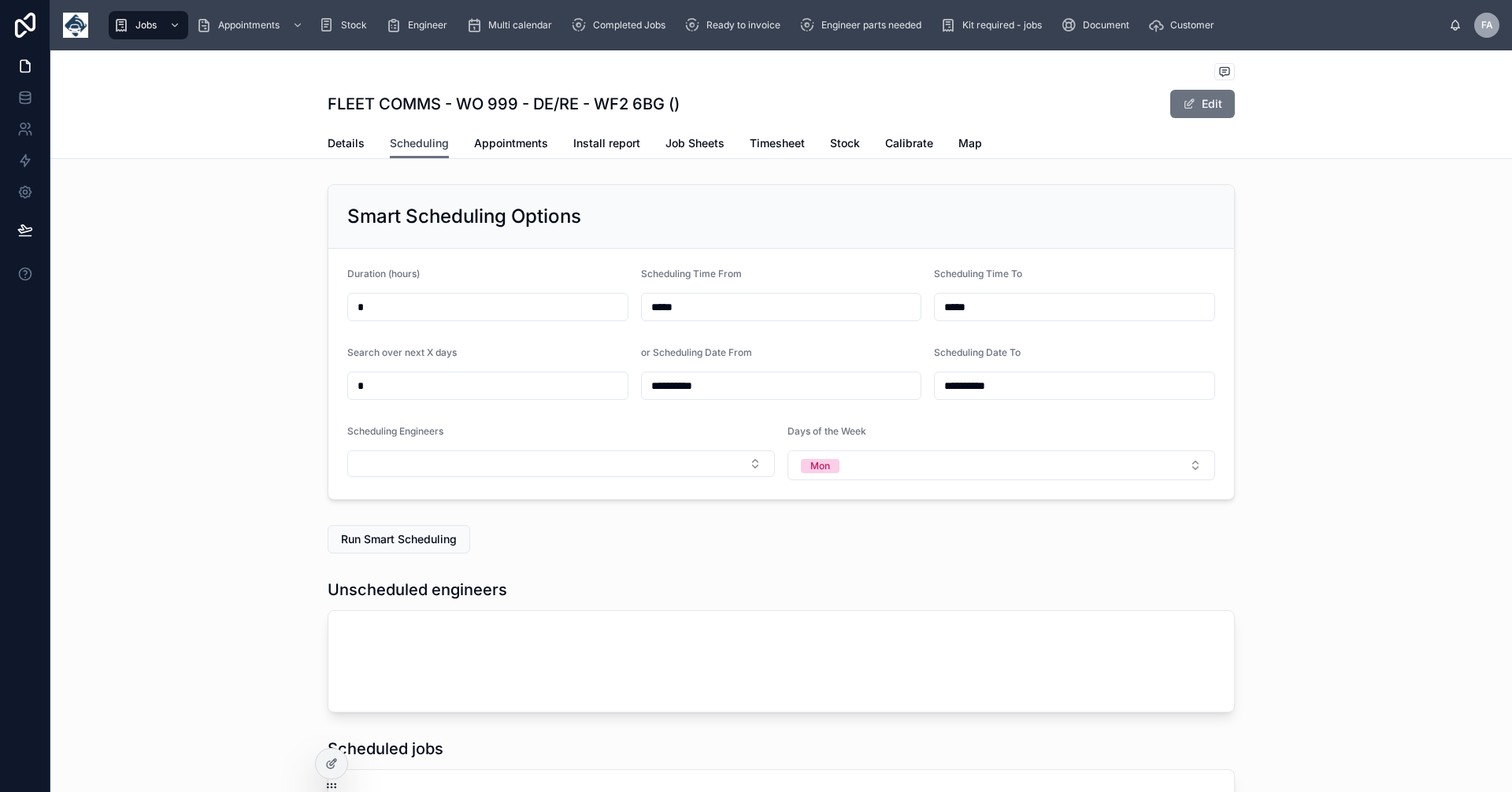
scroll to position [0, 1182]
click at [748, 463] on button "Select Button" at bounding box center [561, 464] width 427 height 27
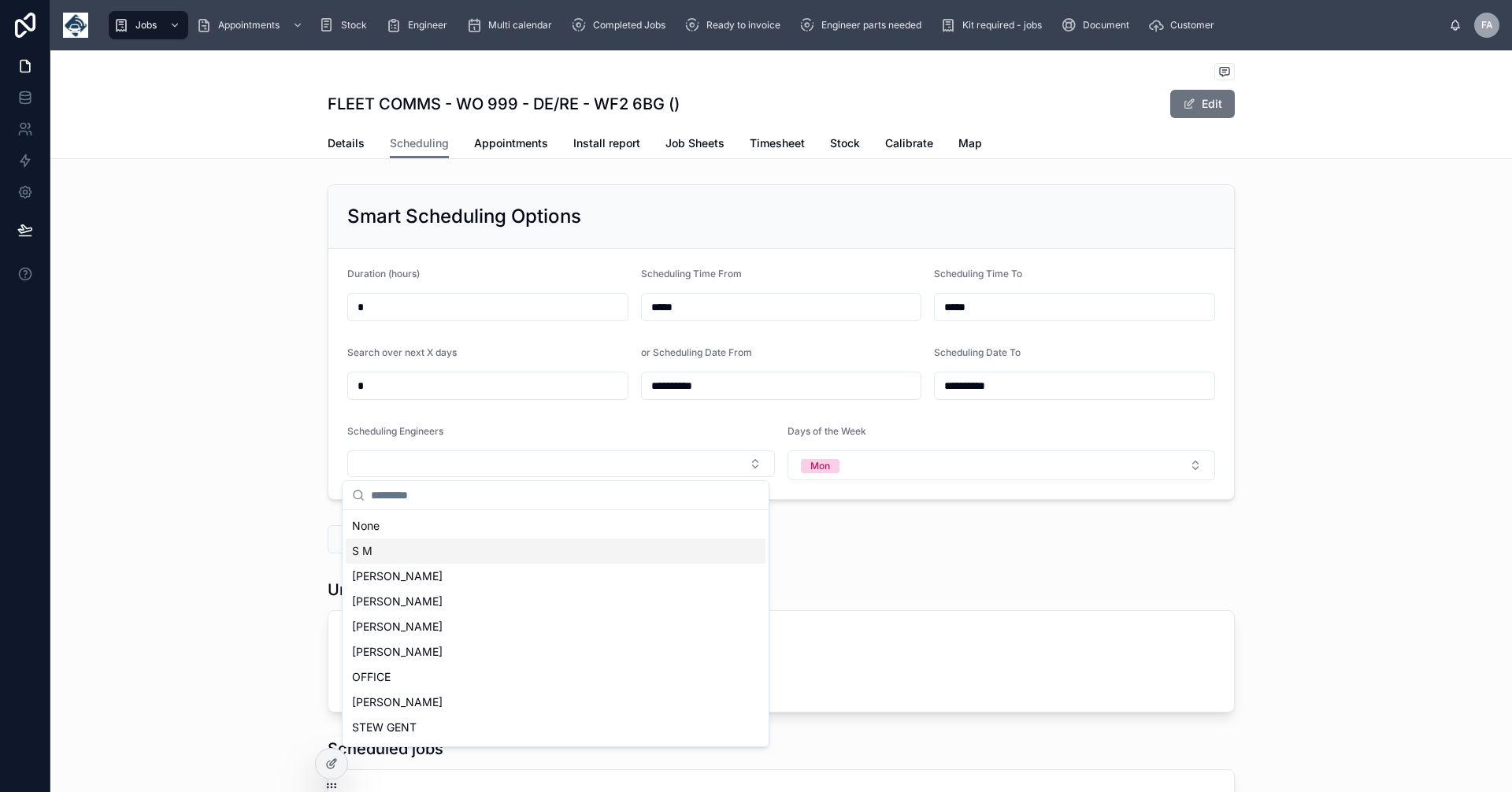
click at [363, 543] on div "S M" at bounding box center [556, 550] width 420 height 25
click at [1324, 482] on div "**********" at bounding box center [782, 343] width 1462 height 330
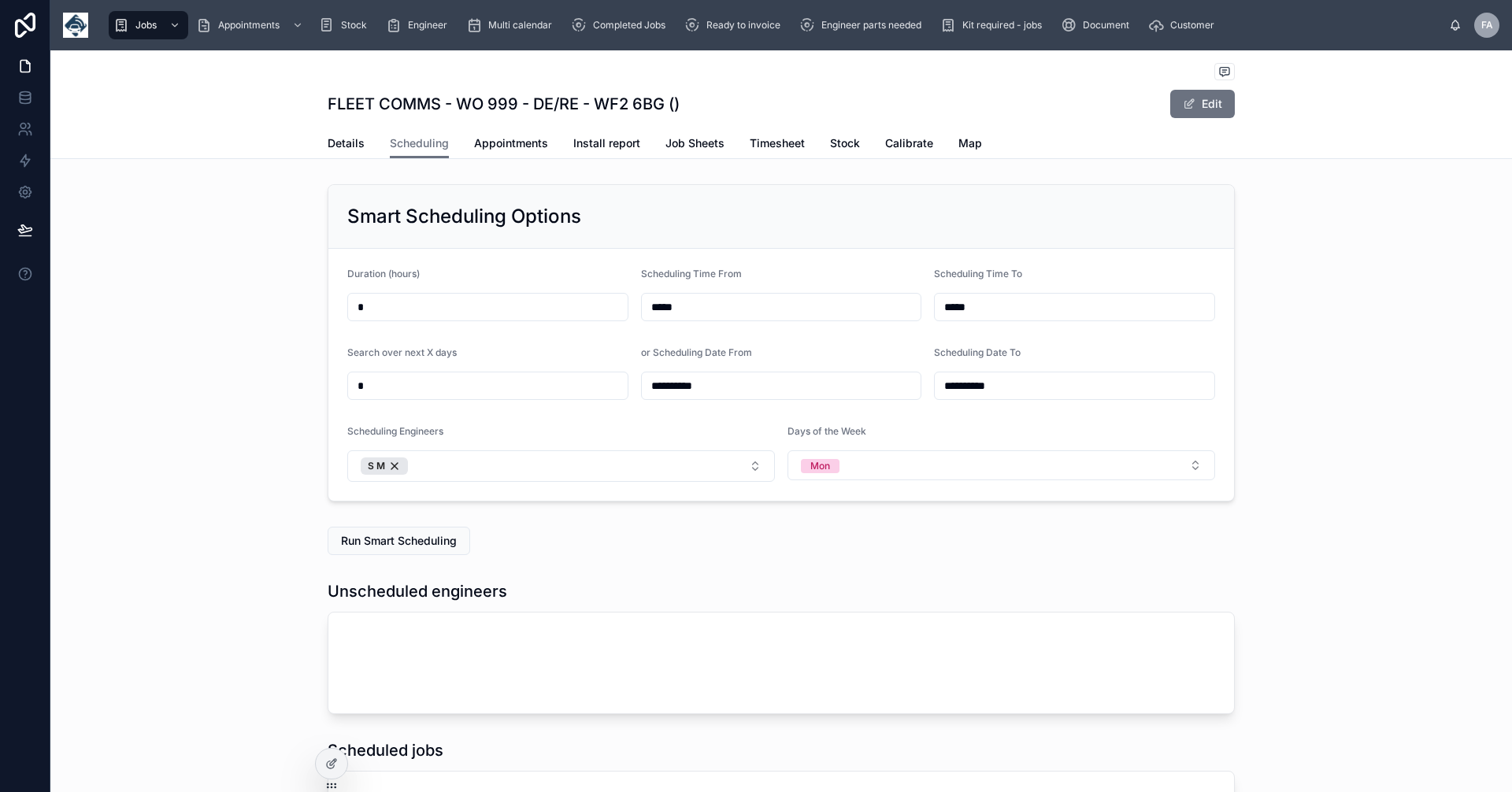
scroll to position [183, 0]
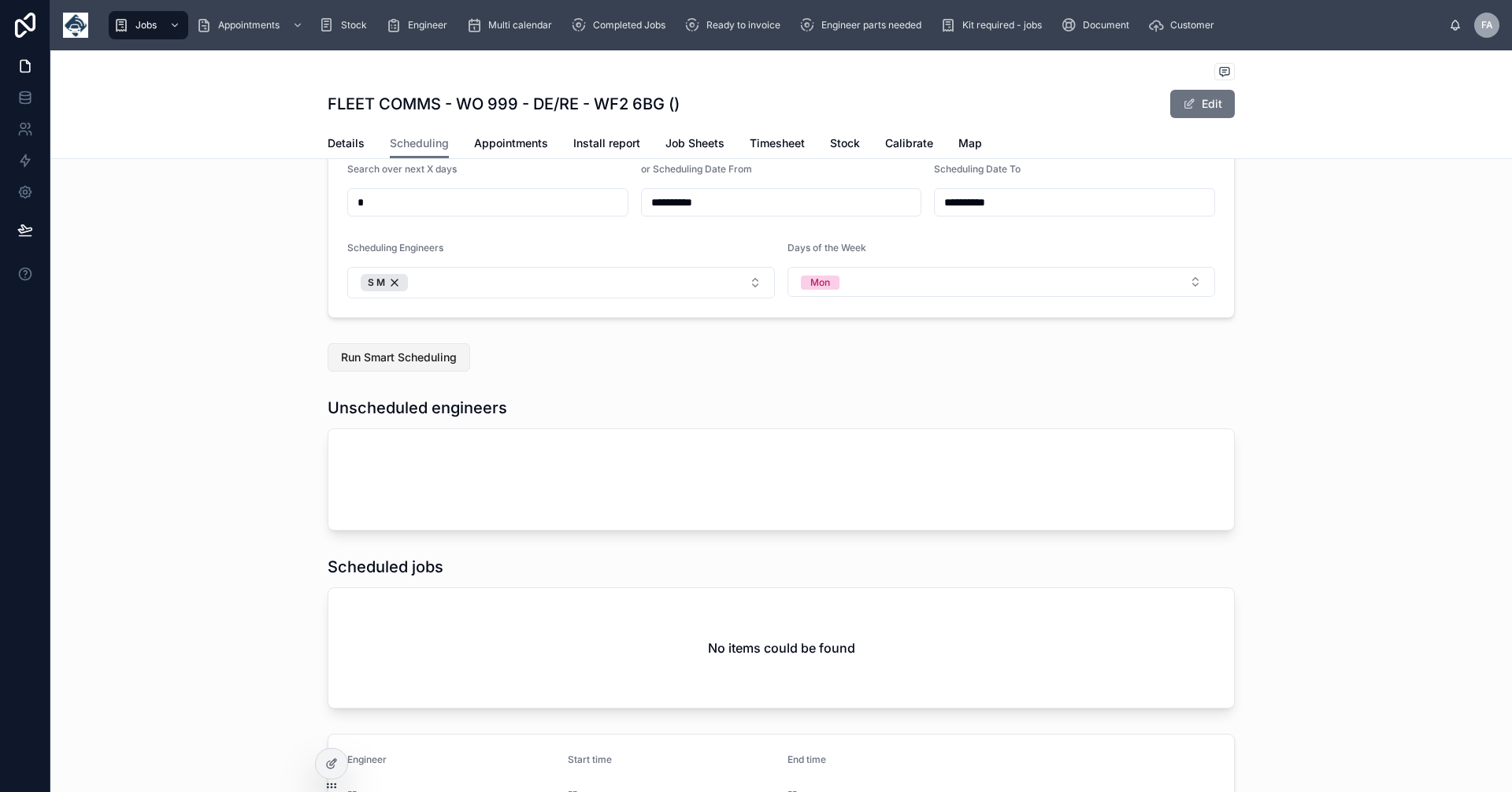
click at [420, 353] on span "Run Smart Scheduling" at bounding box center [399, 358] width 116 height 15
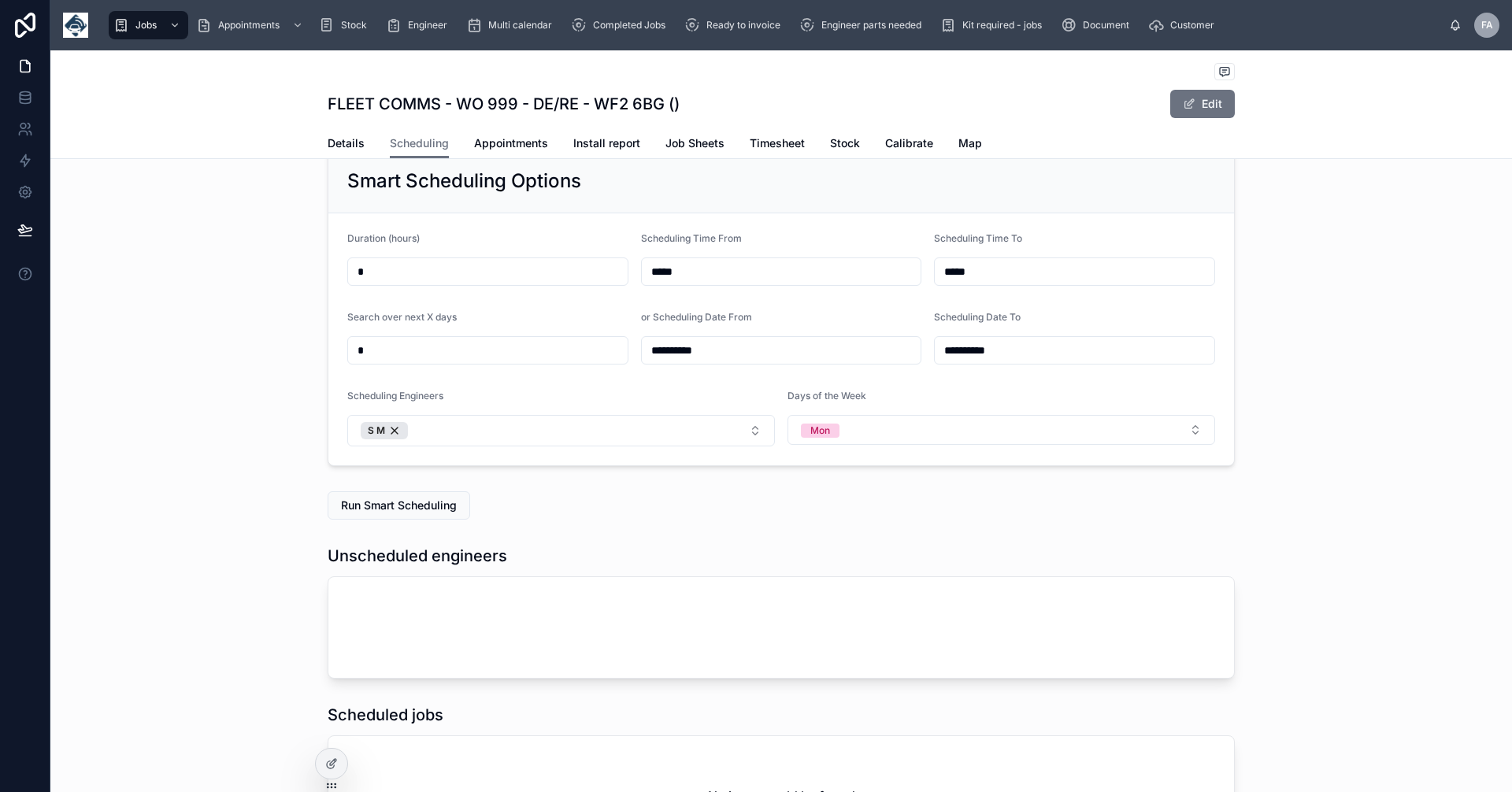
scroll to position [0, 0]
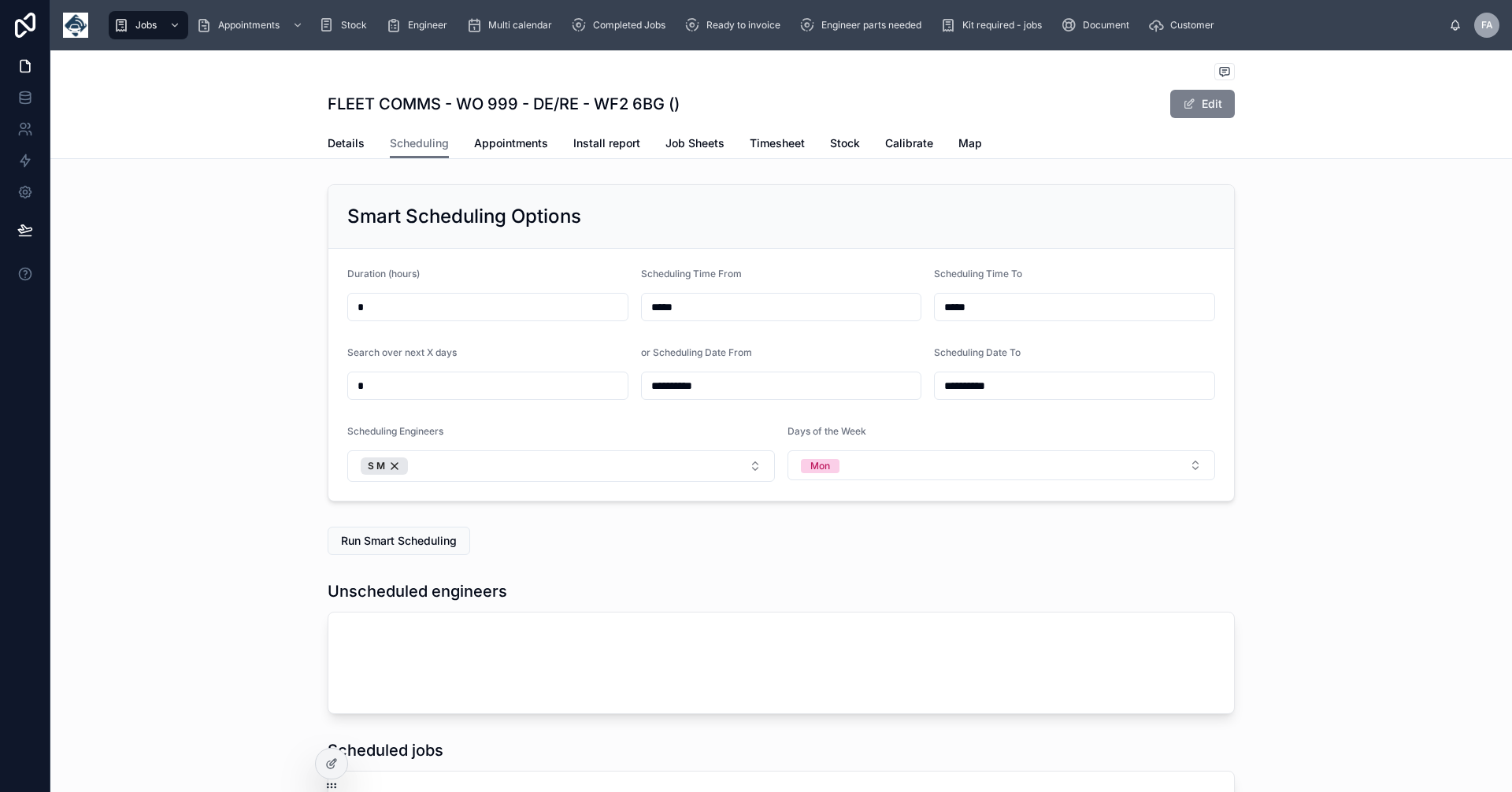
click at [1202, 97] on button "Edit" at bounding box center [1202, 103] width 65 height 28
click at [379, 540] on span "Run Smart Scheduling" at bounding box center [399, 541] width 116 height 15
click at [1024, 393] on input "**********" at bounding box center [1074, 386] width 280 height 22
click at [1152, 580] on button "17" at bounding box center [1153, 586] width 28 height 28
type input "**********"
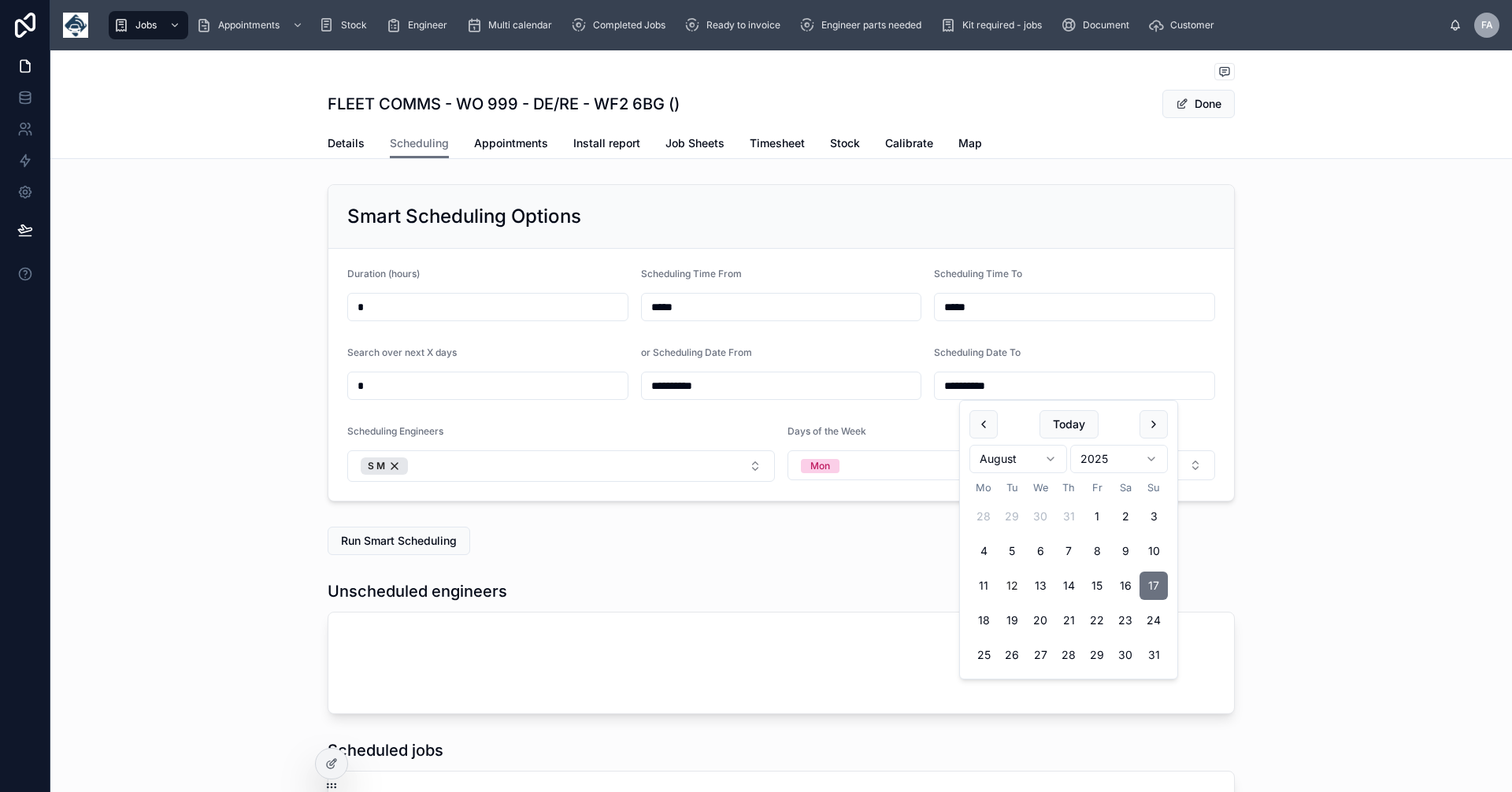
click at [1337, 445] on div "**********" at bounding box center [782, 343] width 1462 height 330
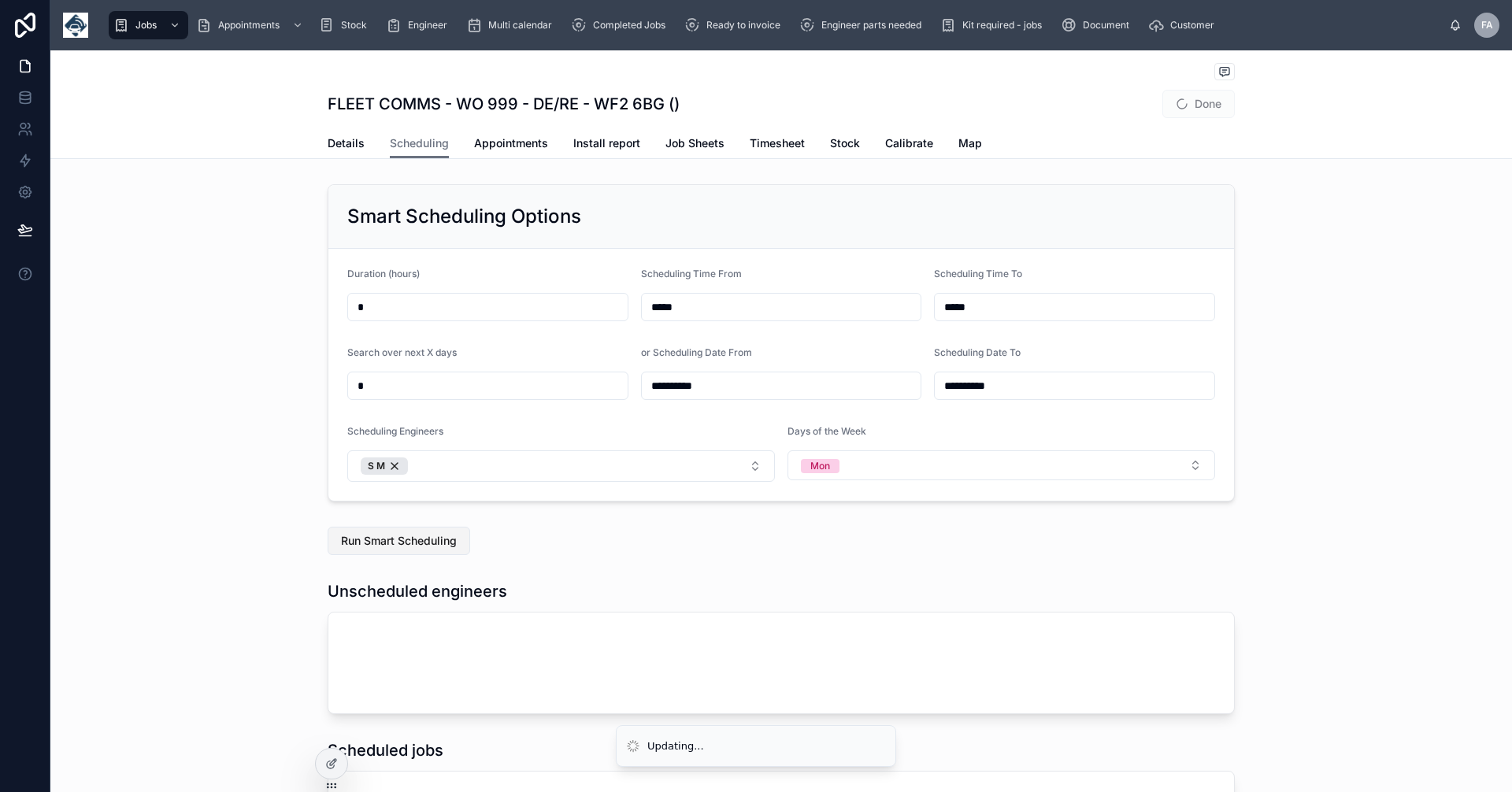
click at [426, 541] on span "Run Smart Scheduling" at bounding box center [399, 541] width 116 height 15
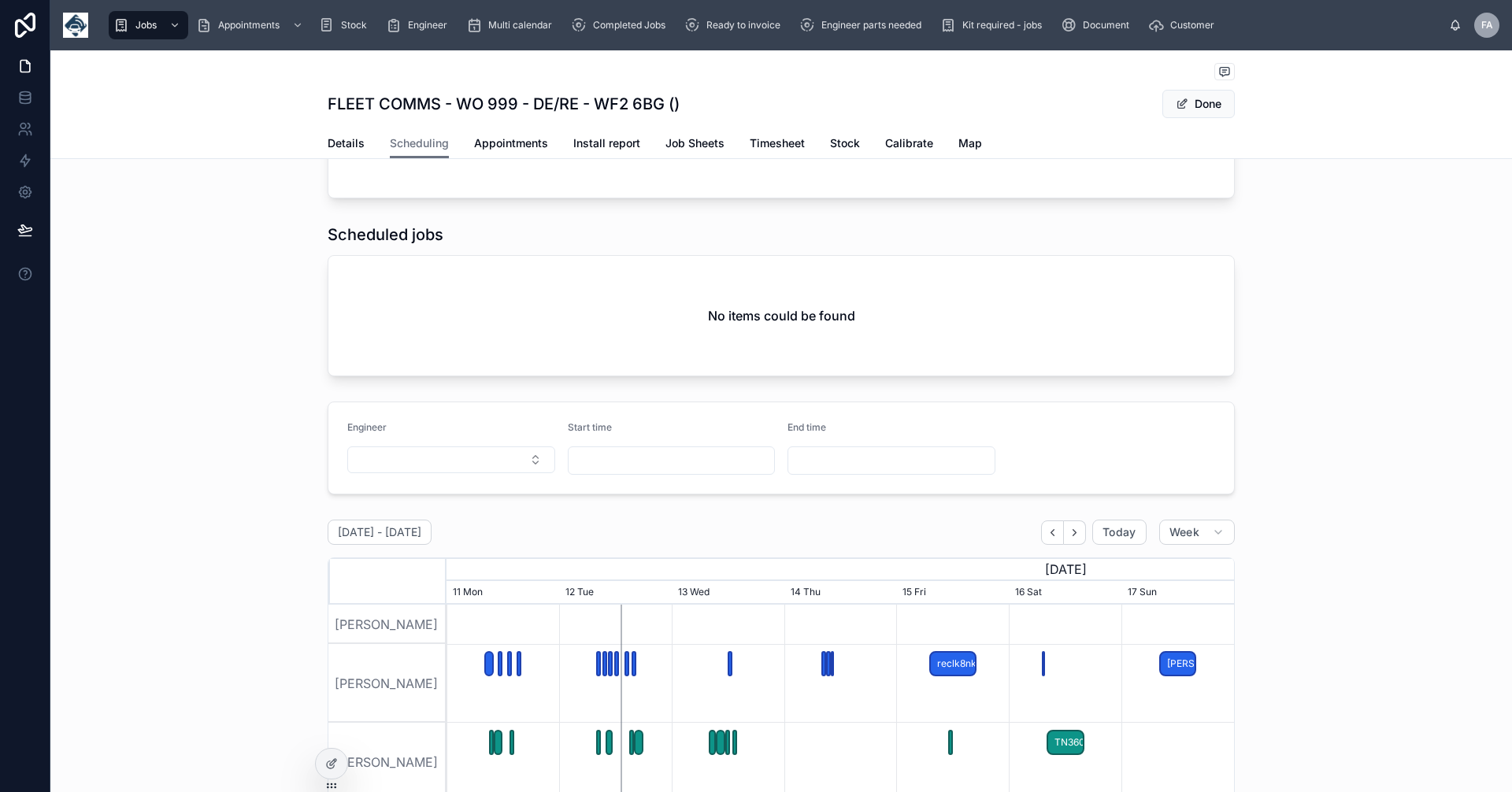
scroll to position [551, 0]
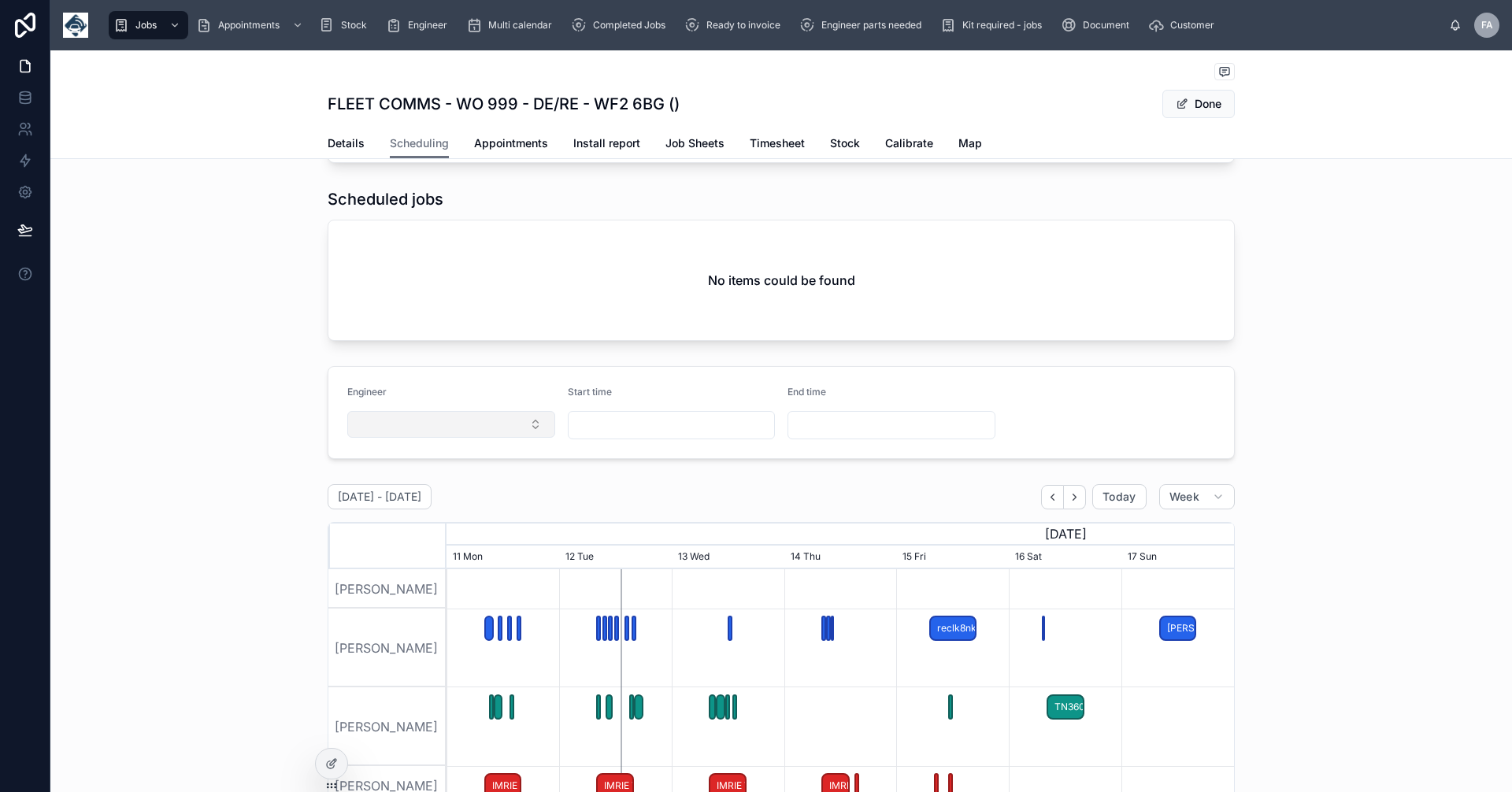
click at [528, 424] on button "Select Button" at bounding box center [452, 424] width 208 height 27
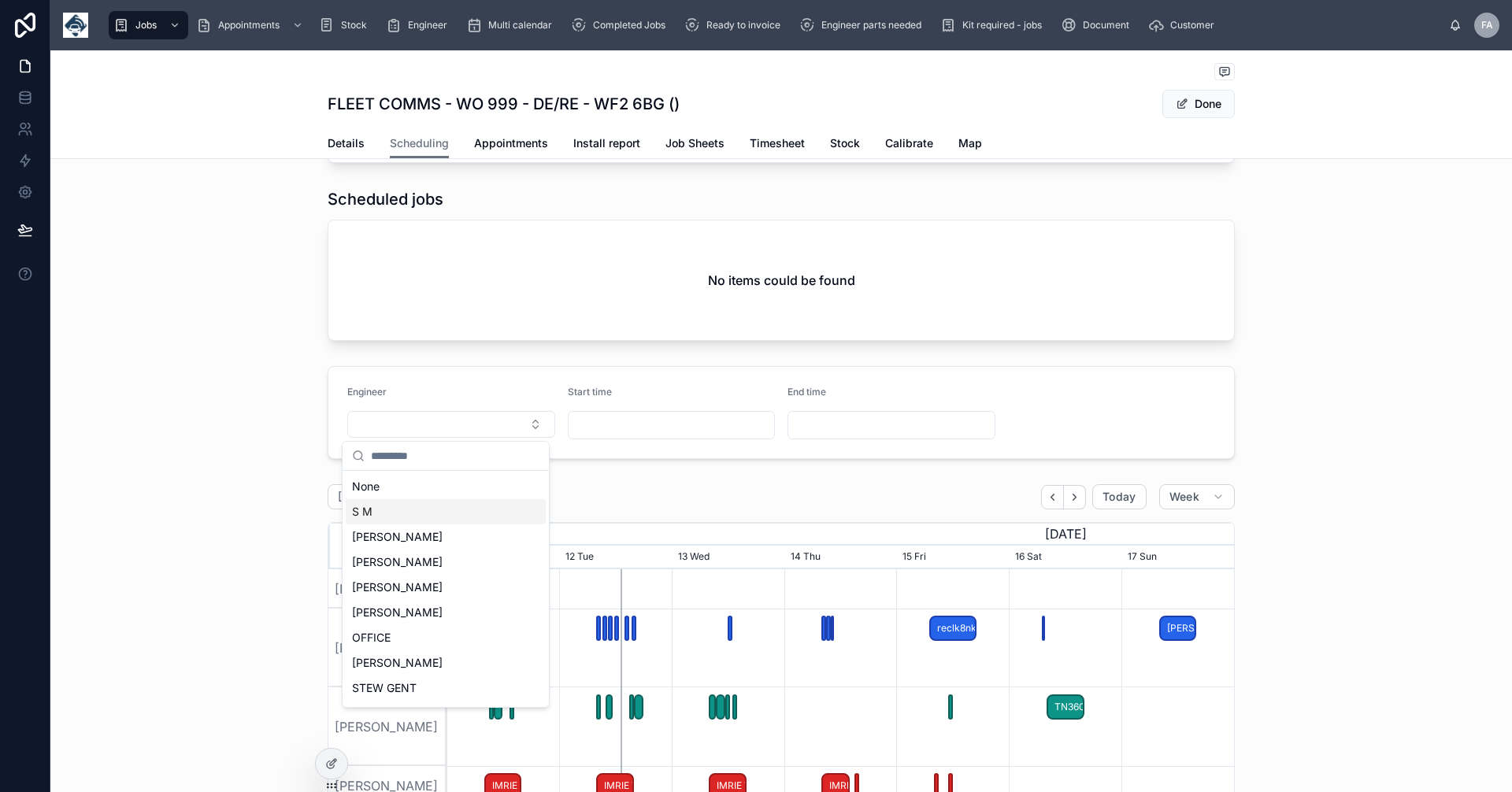
click at [366, 507] on span "S M" at bounding box center [362, 512] width 21 height 15
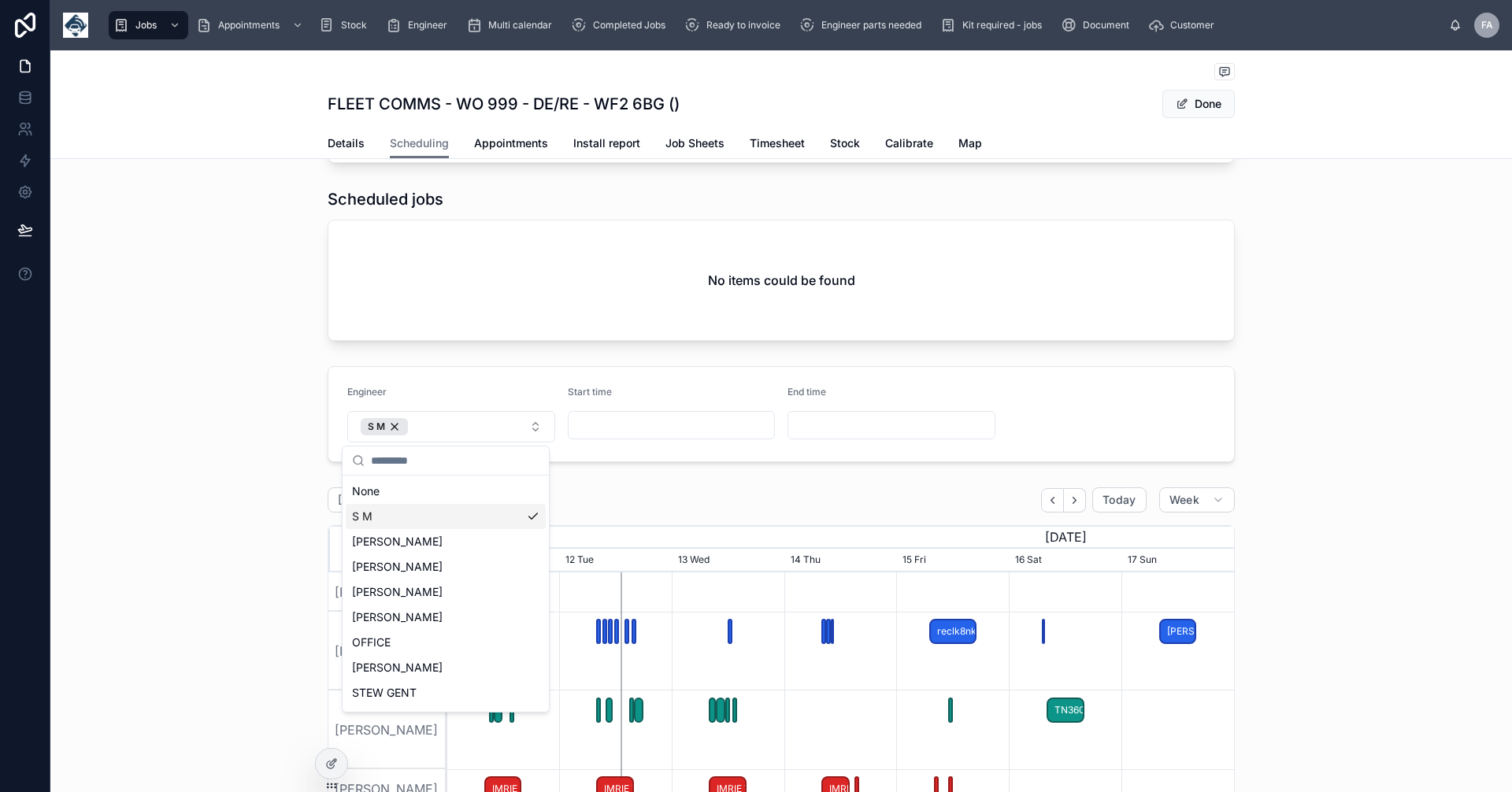
click at [684, 434] on input "text" at bounding box center [672, 426] width 206 height 22
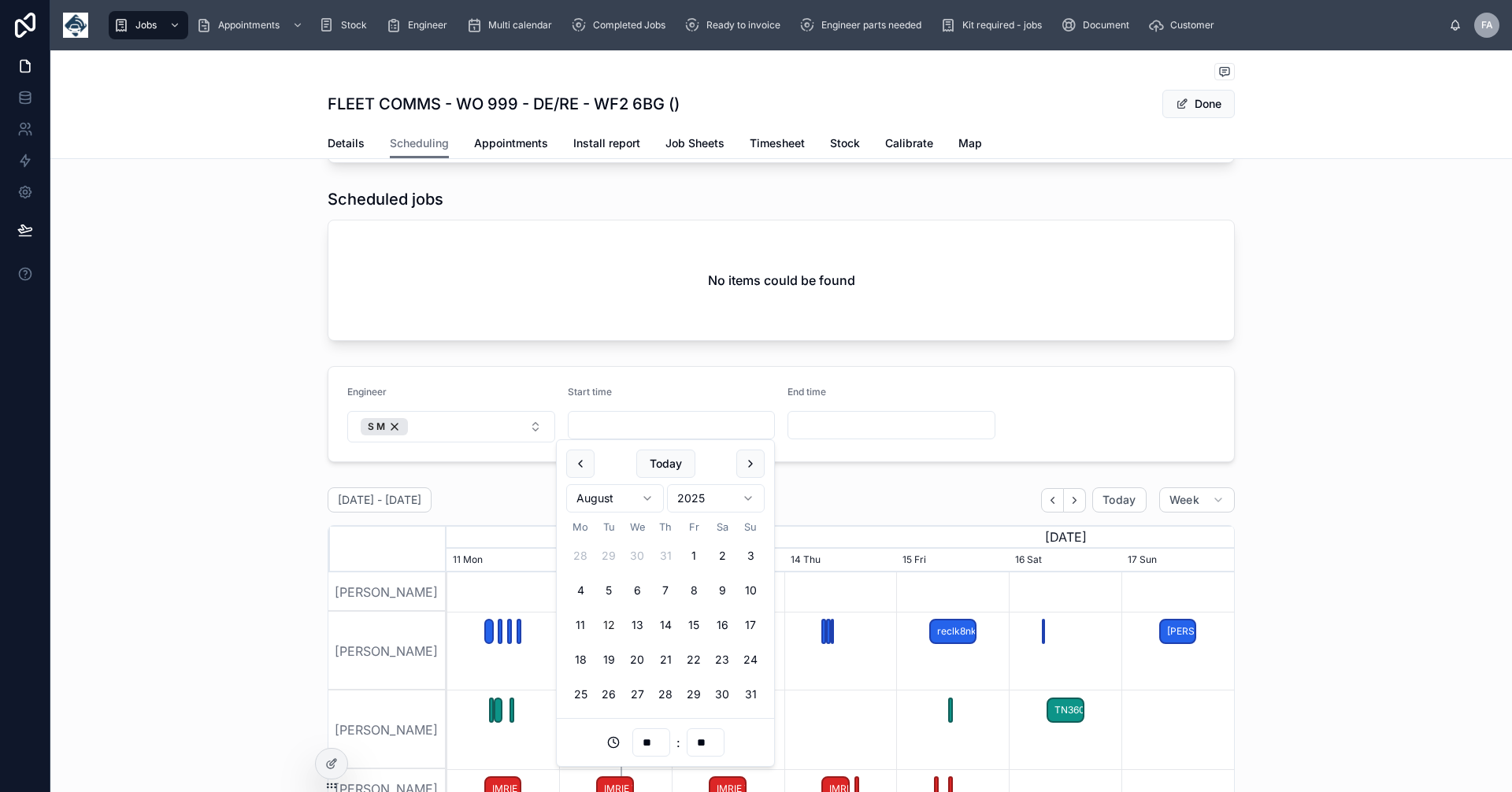
click at [609, 624] on button "12" at bounding box center [608, 625] width 28 height 28
type input "**********"
click at [819, 429] on input "text" at bounding box center [892, 426] width 206 height 22
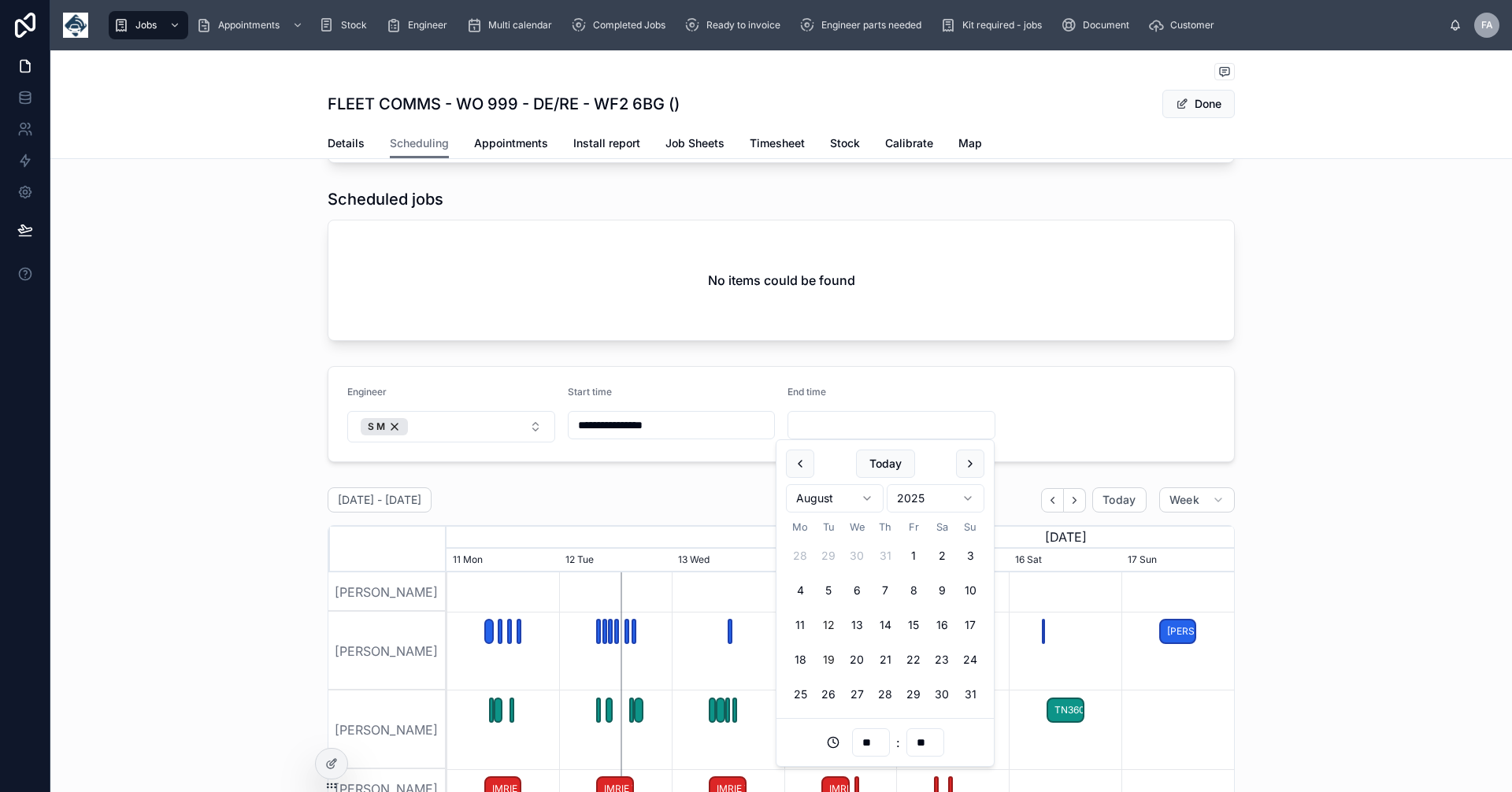
click at [828, 651] on button "19" at bounding box center [828, 660] width 28 height 28
type input "**********"
click at [1308, 450] on div "**********" at bounding box center [782, 414] width 1462 height 108
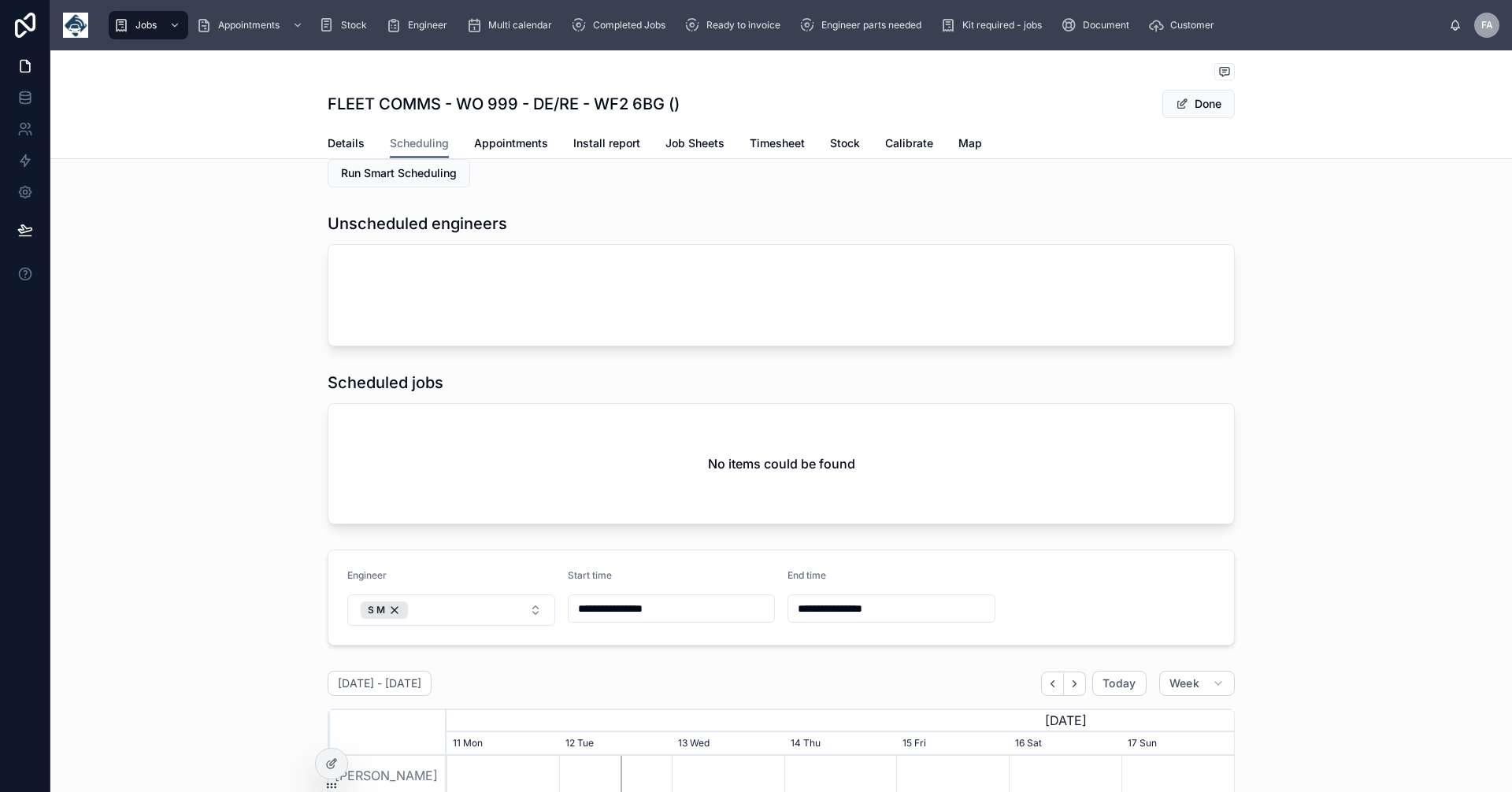
scroll to position [183, 0]
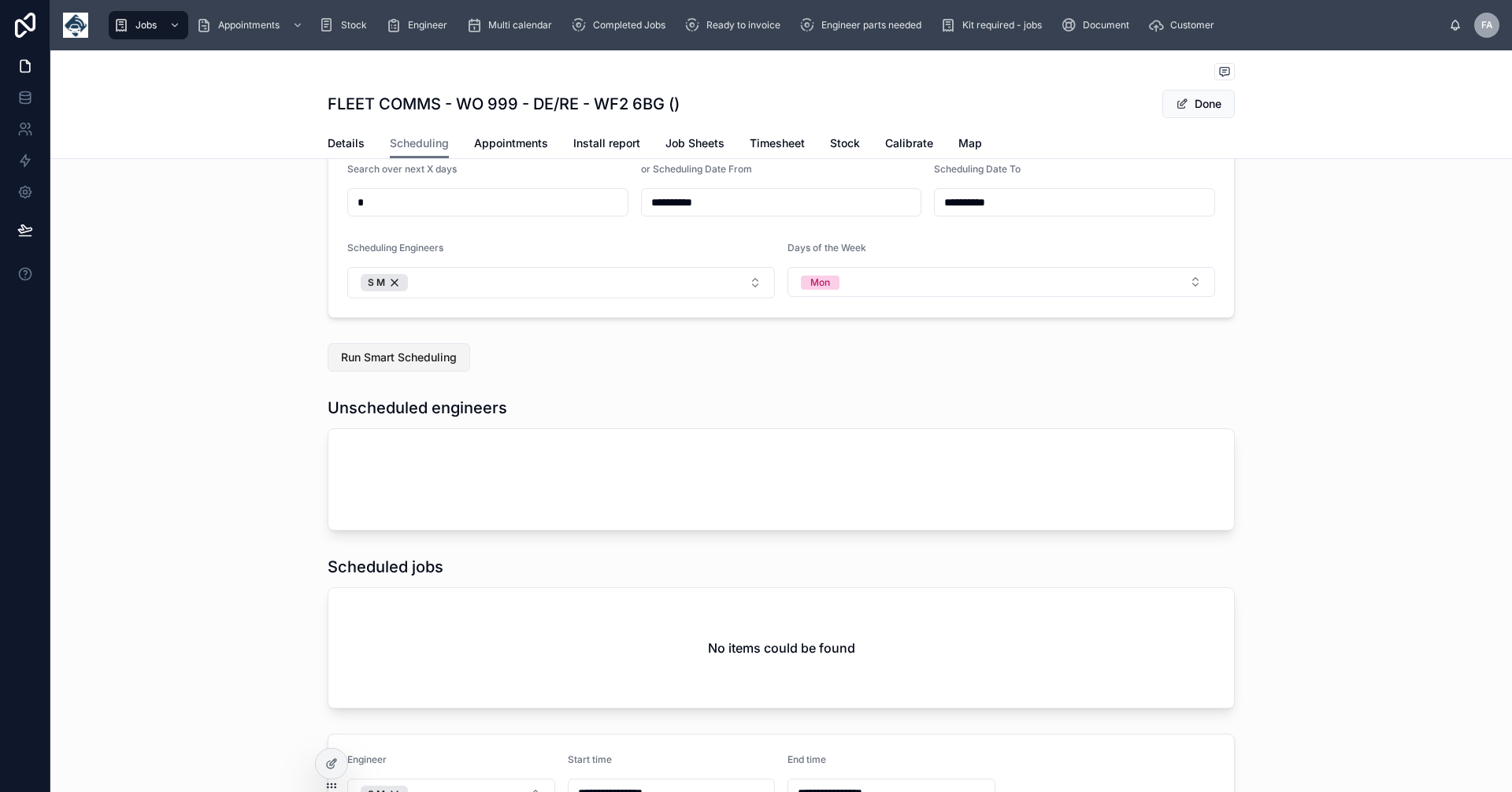
click at [422, 353] on span "Run Smart Scheduling" at bounding box center [399, 358] width 116 height 15
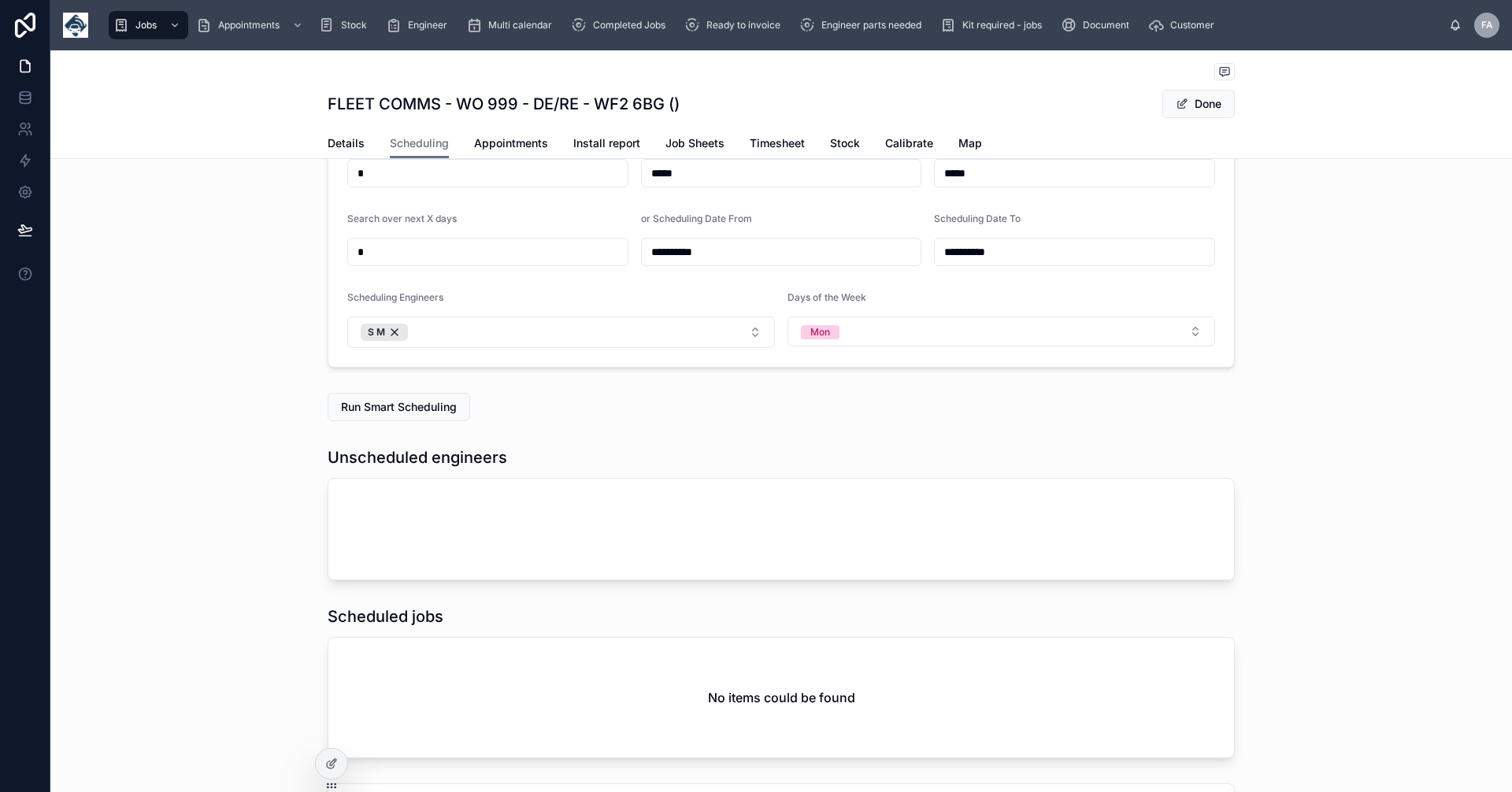
scroll to position [500, 0]
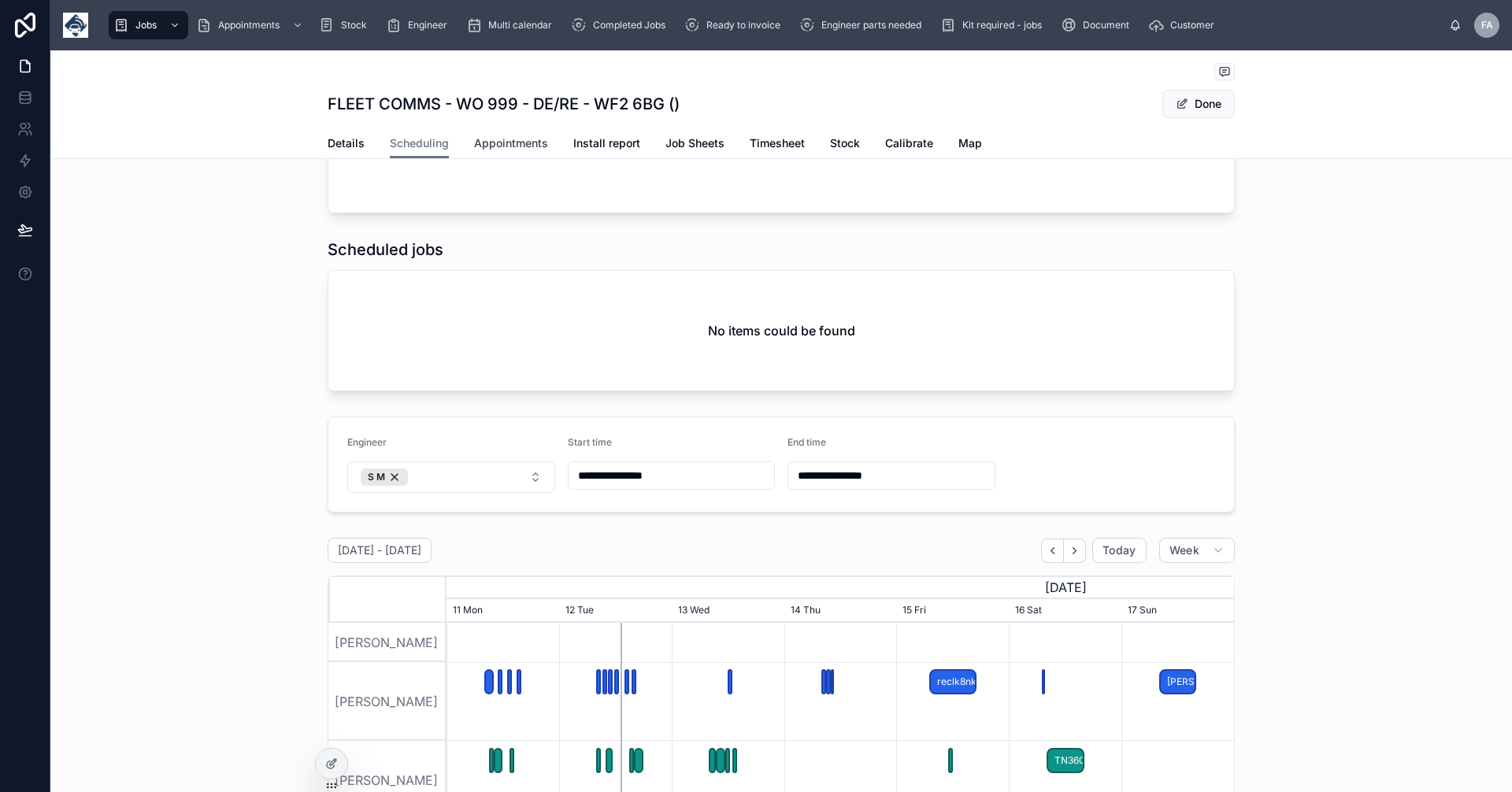
click at [528, 144] on span "Appointments" at bounding box center [511, 144] width 74 height 15
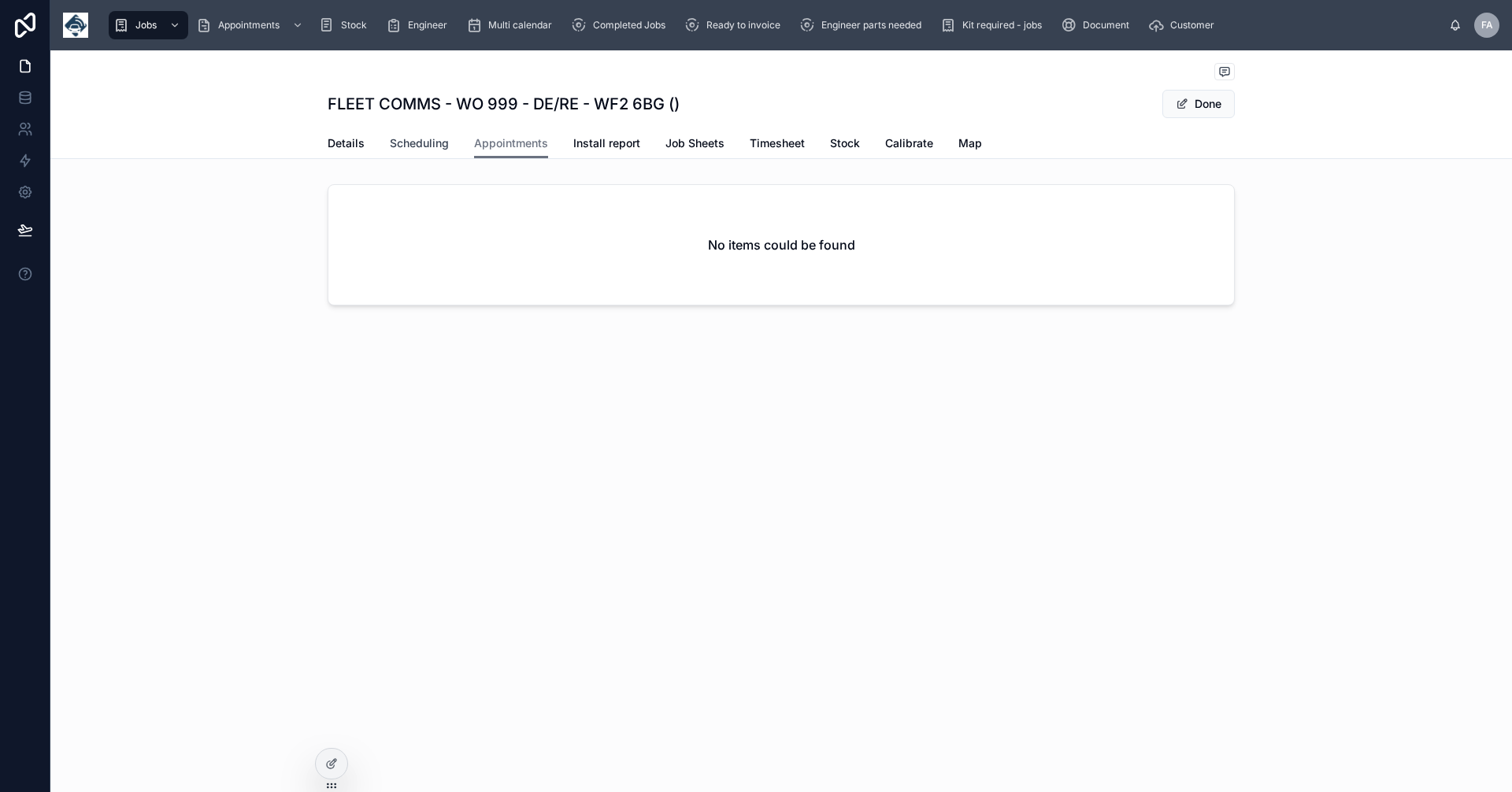
click at [416, 139] on span "Scheduling" at bounding box center [419, 144] width 59 height 15
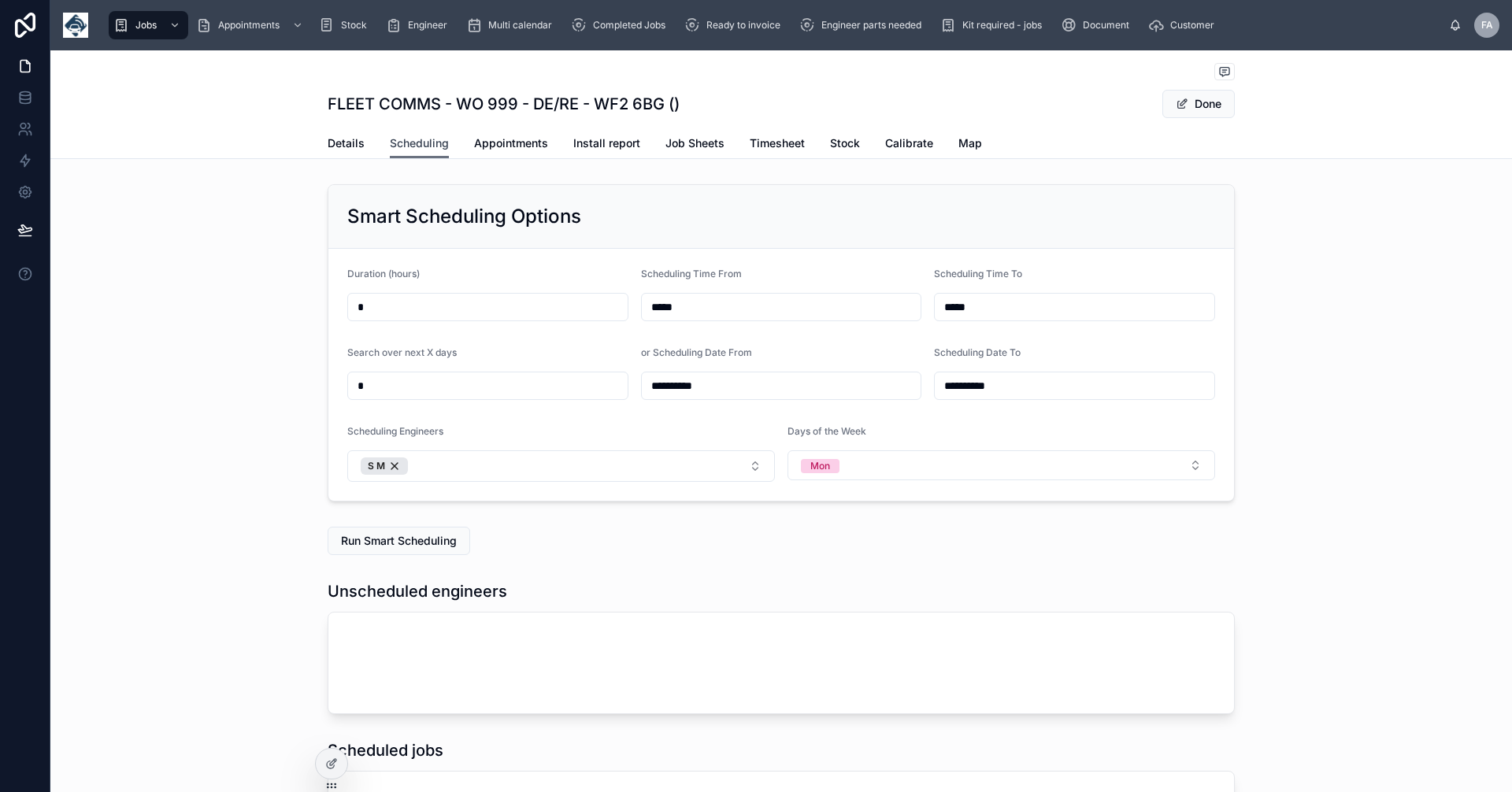
scroll to position [0, 1182]
click at [376, 311] on input "*" at bounding box center [488, 307] width 280 height 22
click at [384, 310] on input "**" at bounding box center [488, 307] width 280 height 22
type input "*"
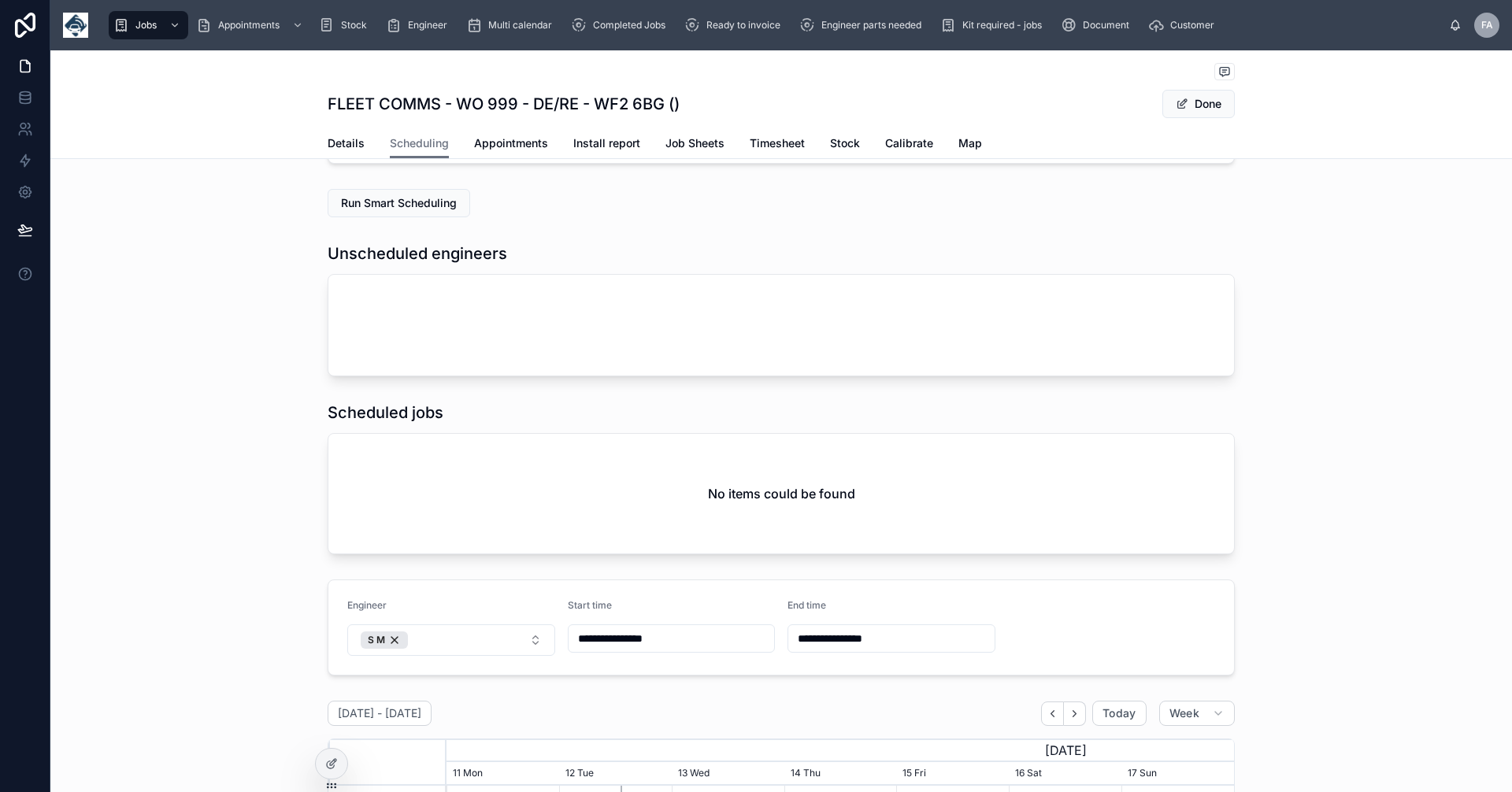
scroll to position [368, 0]
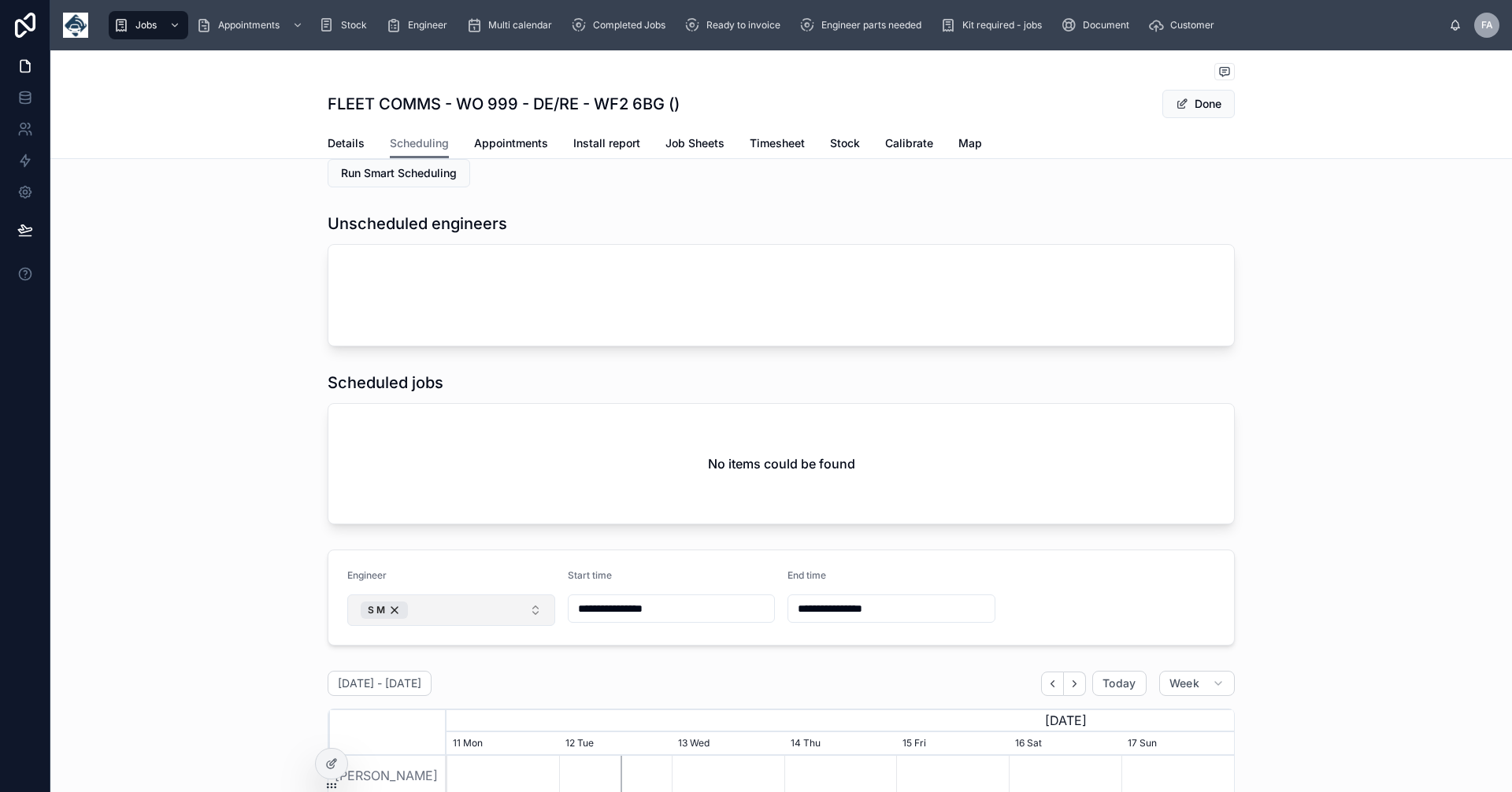
click at [531, 610] on button "S M" at bounding box center [452, 610] width 208 height 32
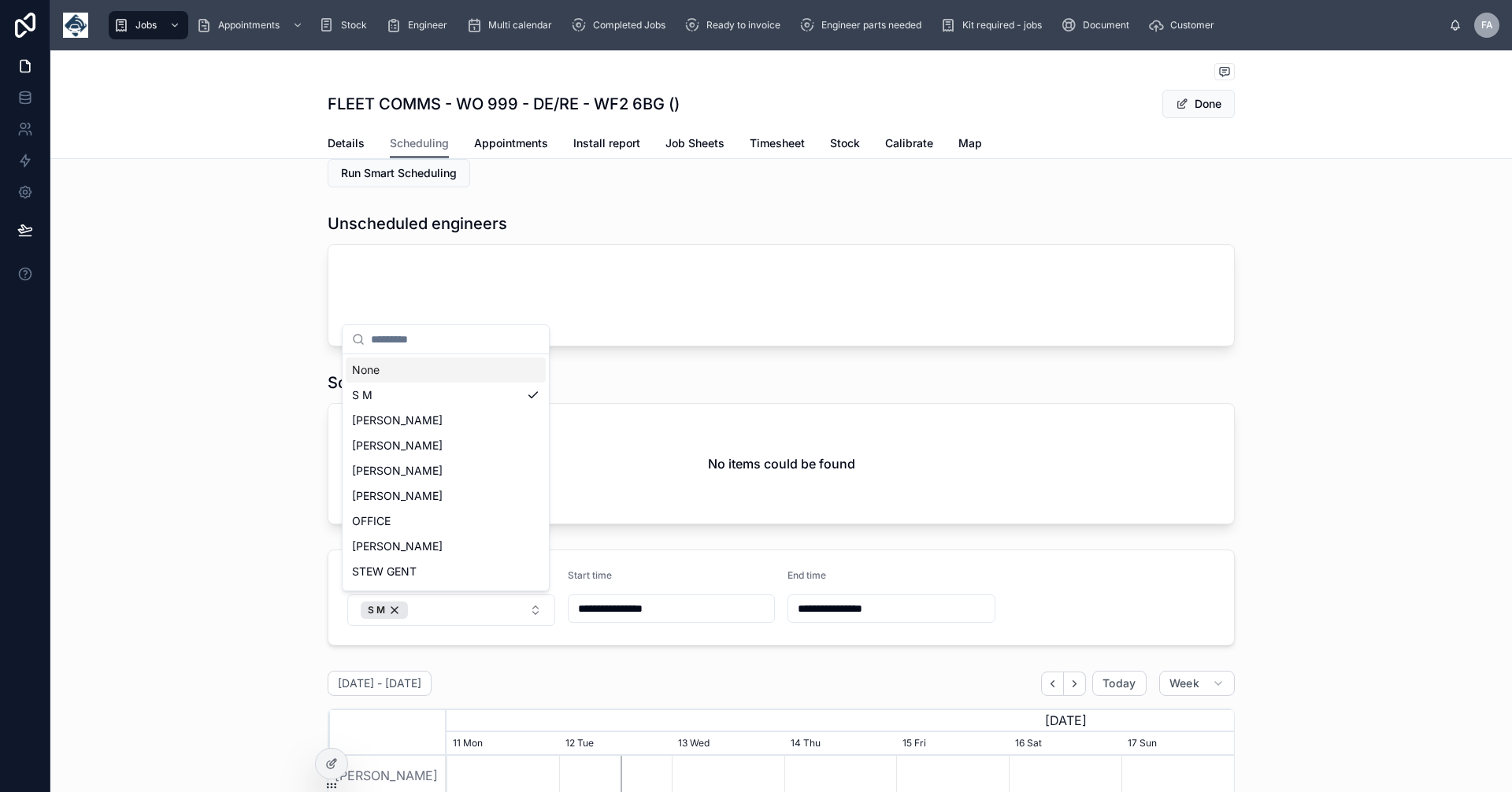
click at [378, 373] on div "None" at bounding box center [446, 370] width 200 height 25
click at [244, 515] on div "Scheduled jobs No items could be found" at bounding box center [782, 448] width 1462 height 165
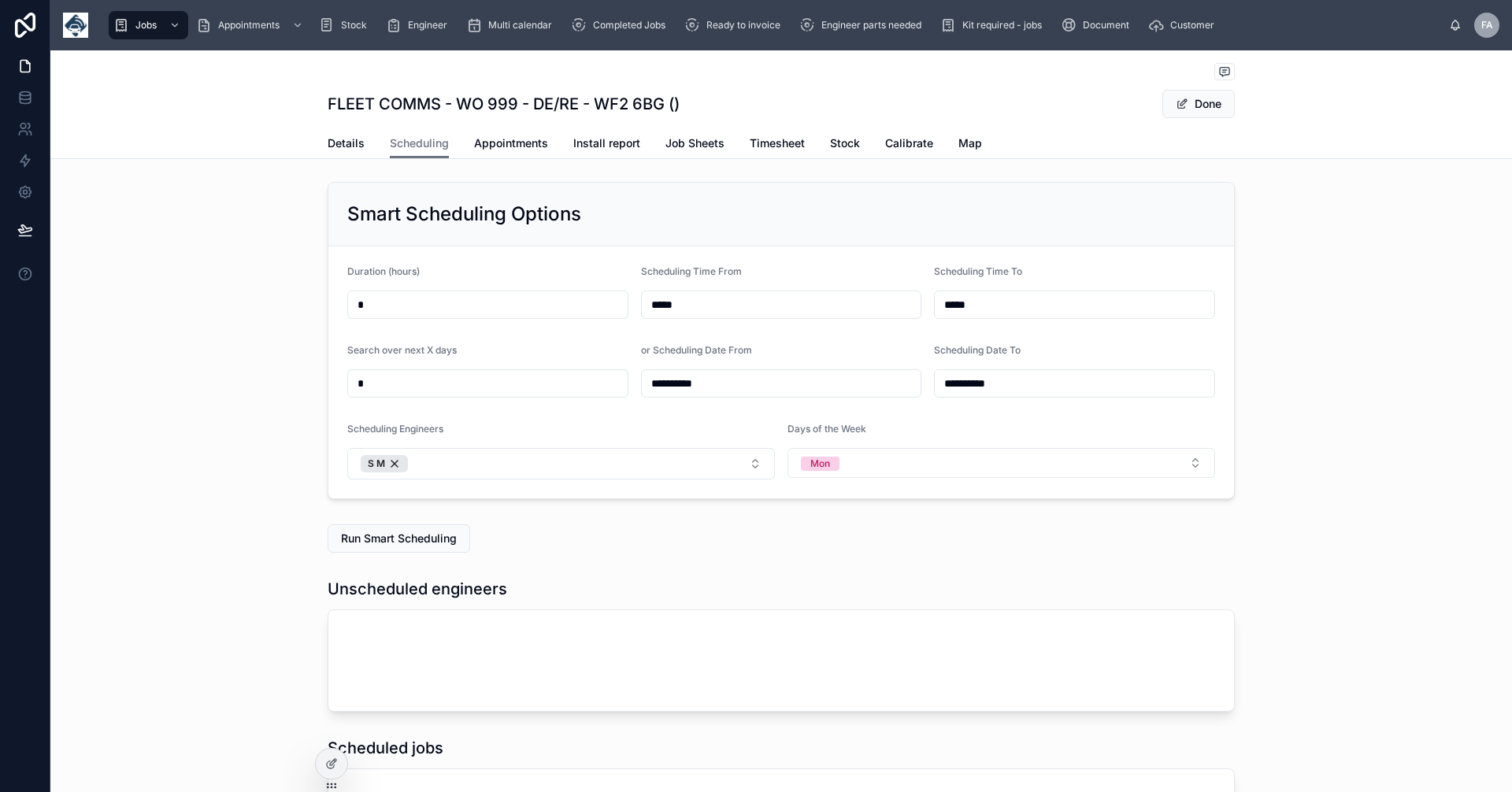
scroll to position [0, 0]
click at [427, 537] on span "Run Smart Scheduling" at bounding box center [399, 541] width 116 height 15
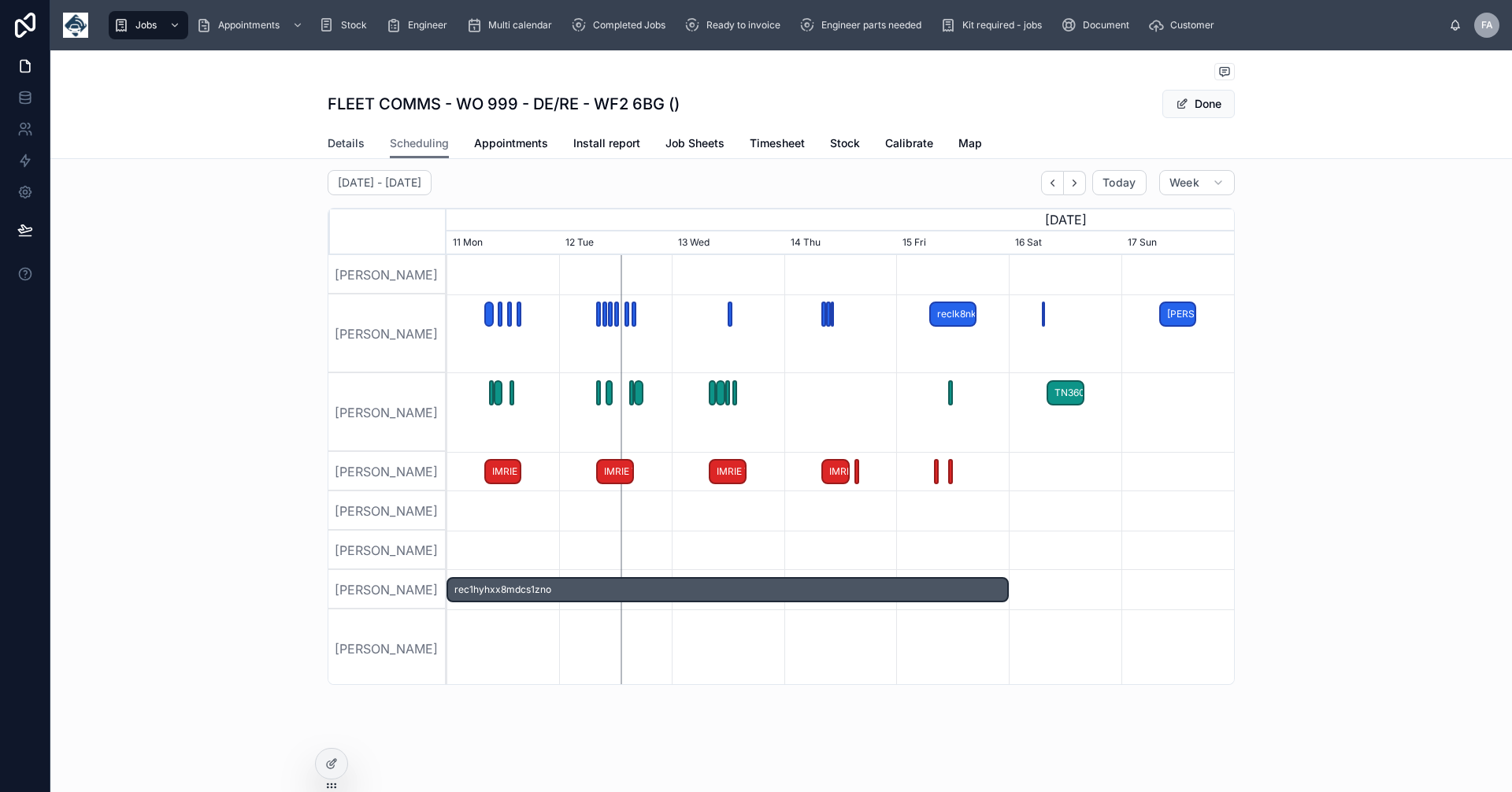
click at [354, 145] on span "Details" at bounding box center [346, 144] width 37 height 15
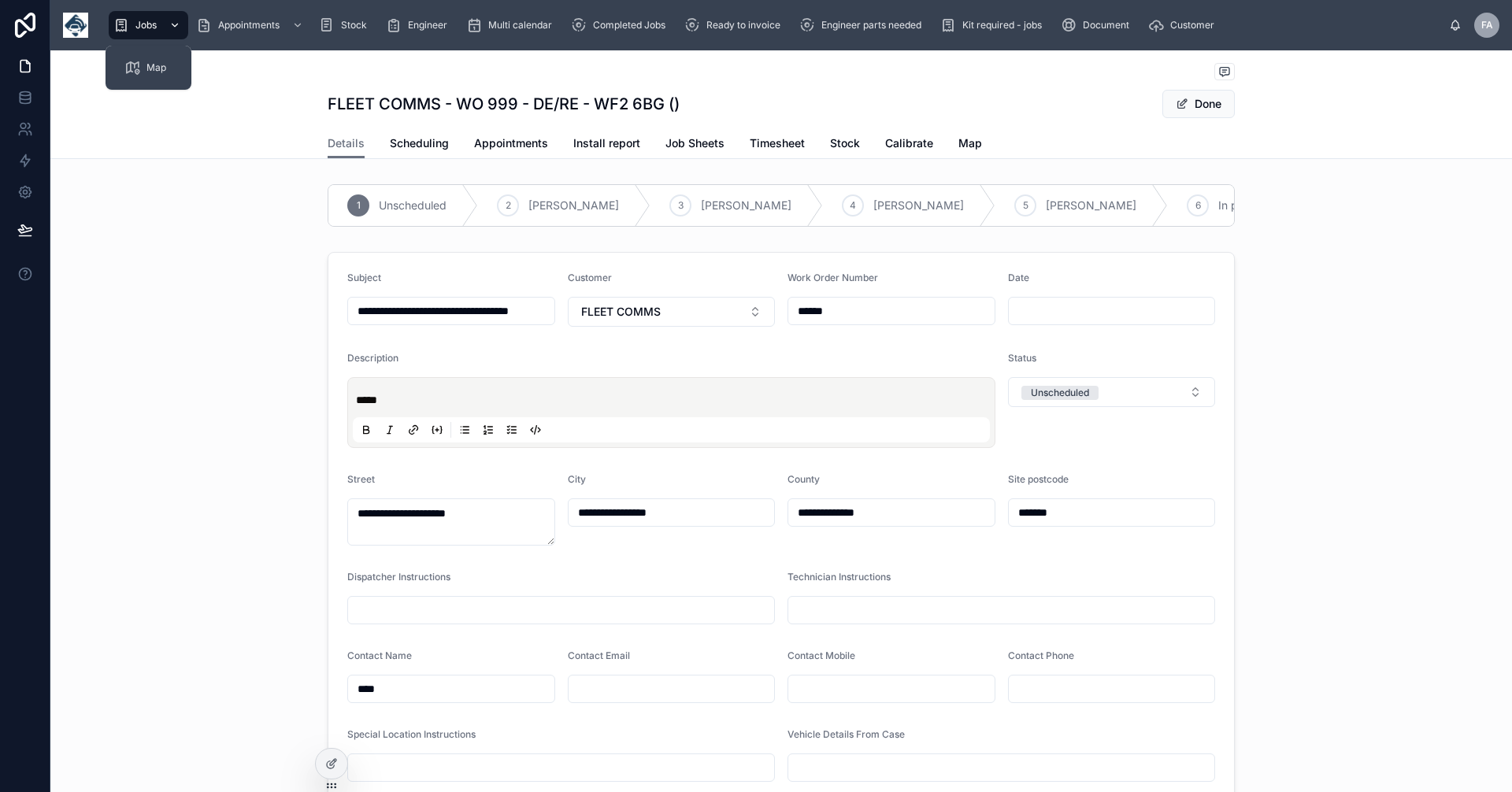
click at [156, 30] on span "Jobs" at bounding box center [146, 25] width 22 height 13
click at [393, 319] on input "**********" at bounding box center [452, 311] width 206 height 22
type input "**********"
click at [1466, 295] on div "**********" at bounding box center [782, 622] width 1462 height 752
click at [150, 23] on span "Jobs" at bounding box center [146, 25] width 22 height 13
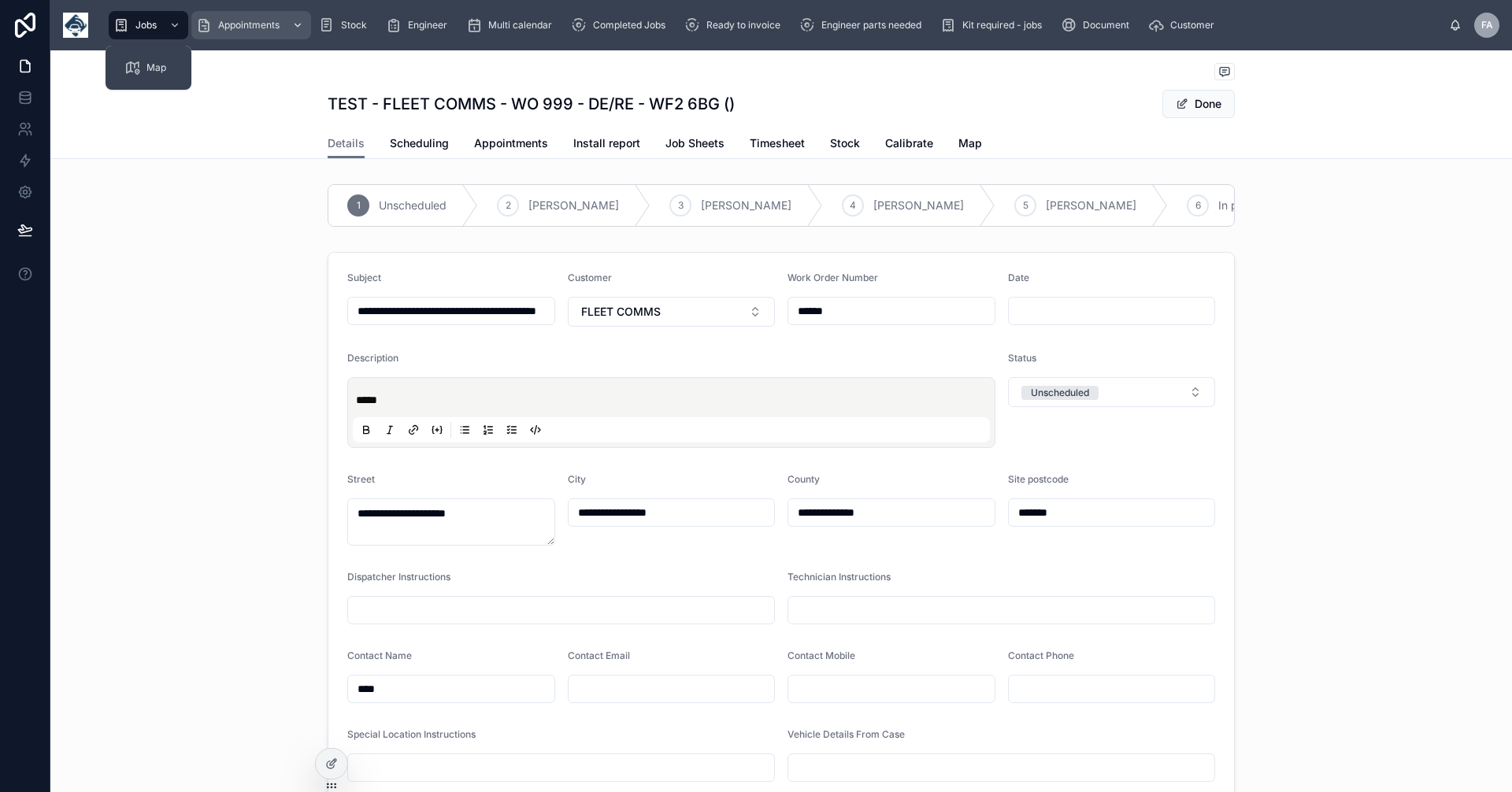
click at [144, 28] on span "Jobs" at bounding box center [146, 25] width 22 height 13
click at [257, 21] on span "Appointments" at bounding box center [249, 25] width 61 height 13
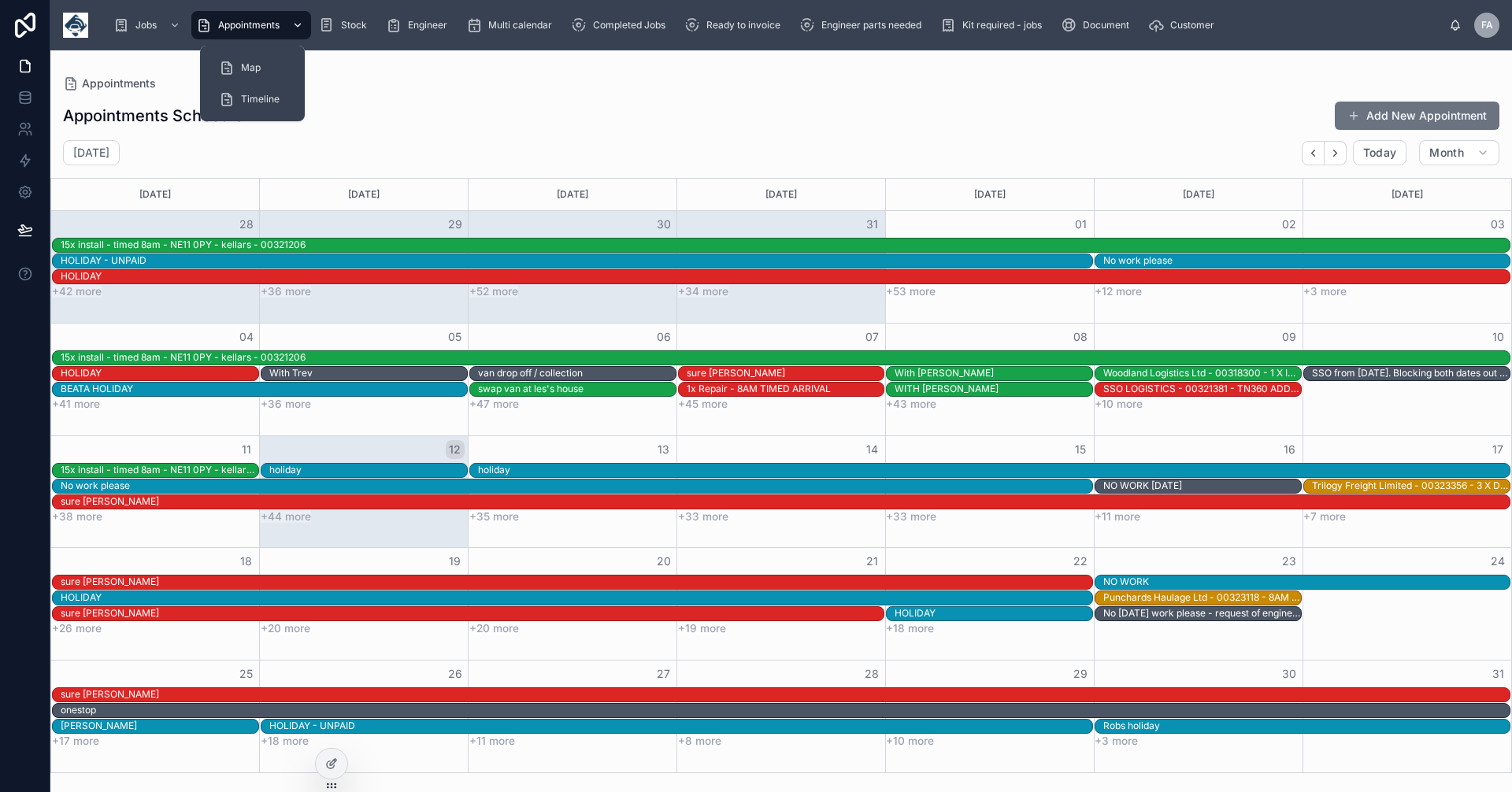
click at [246, 28] on span "Appointments" at bounding box center [249, 25] width 61 height 13
click at [150, 24] on span "Jobs" at bounding box center [146, 25] width 22 height 13
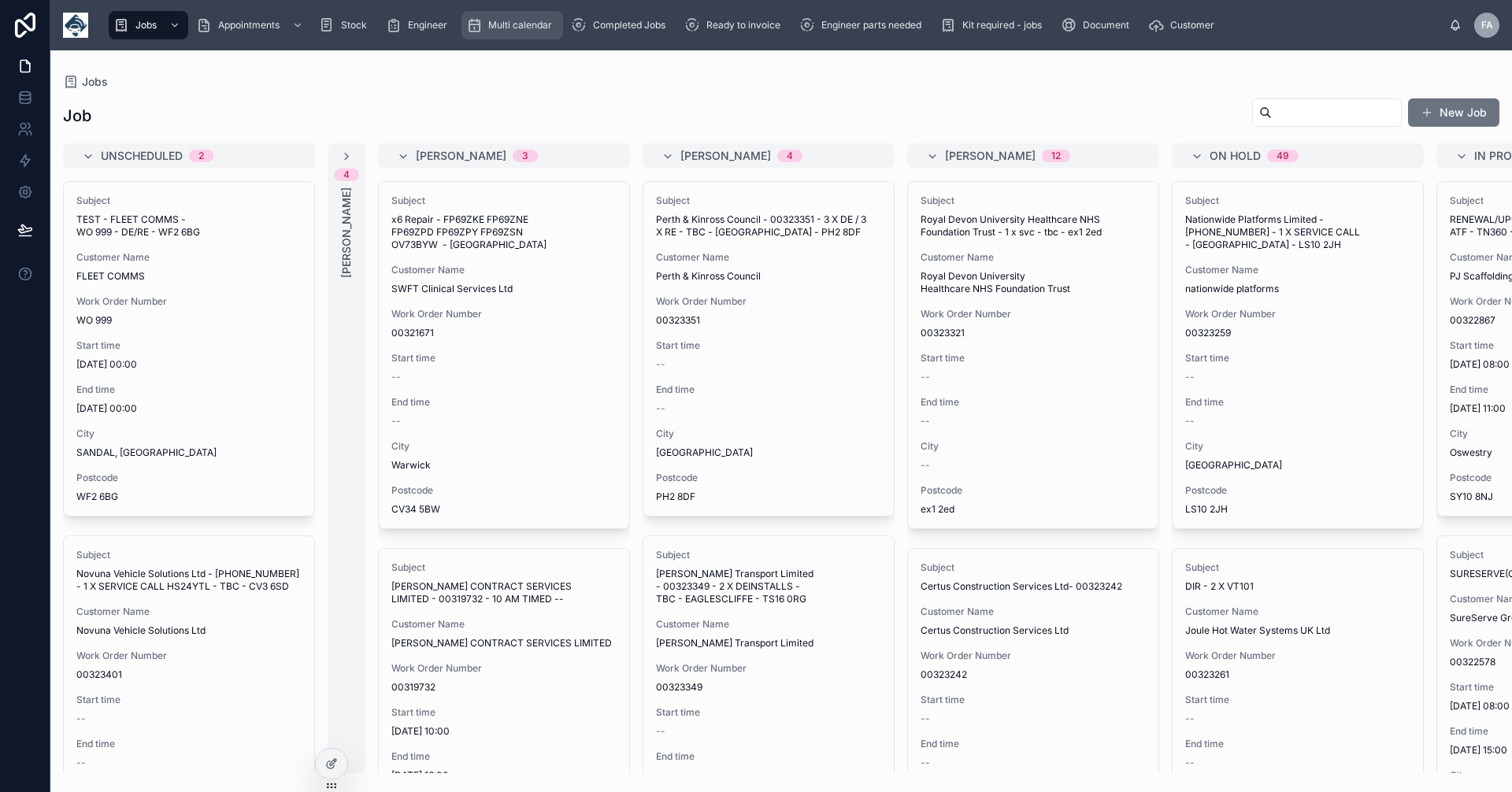
click at [514, 23] on span "Multi calendar" at bounding box center [520, 25] width 64 height 13
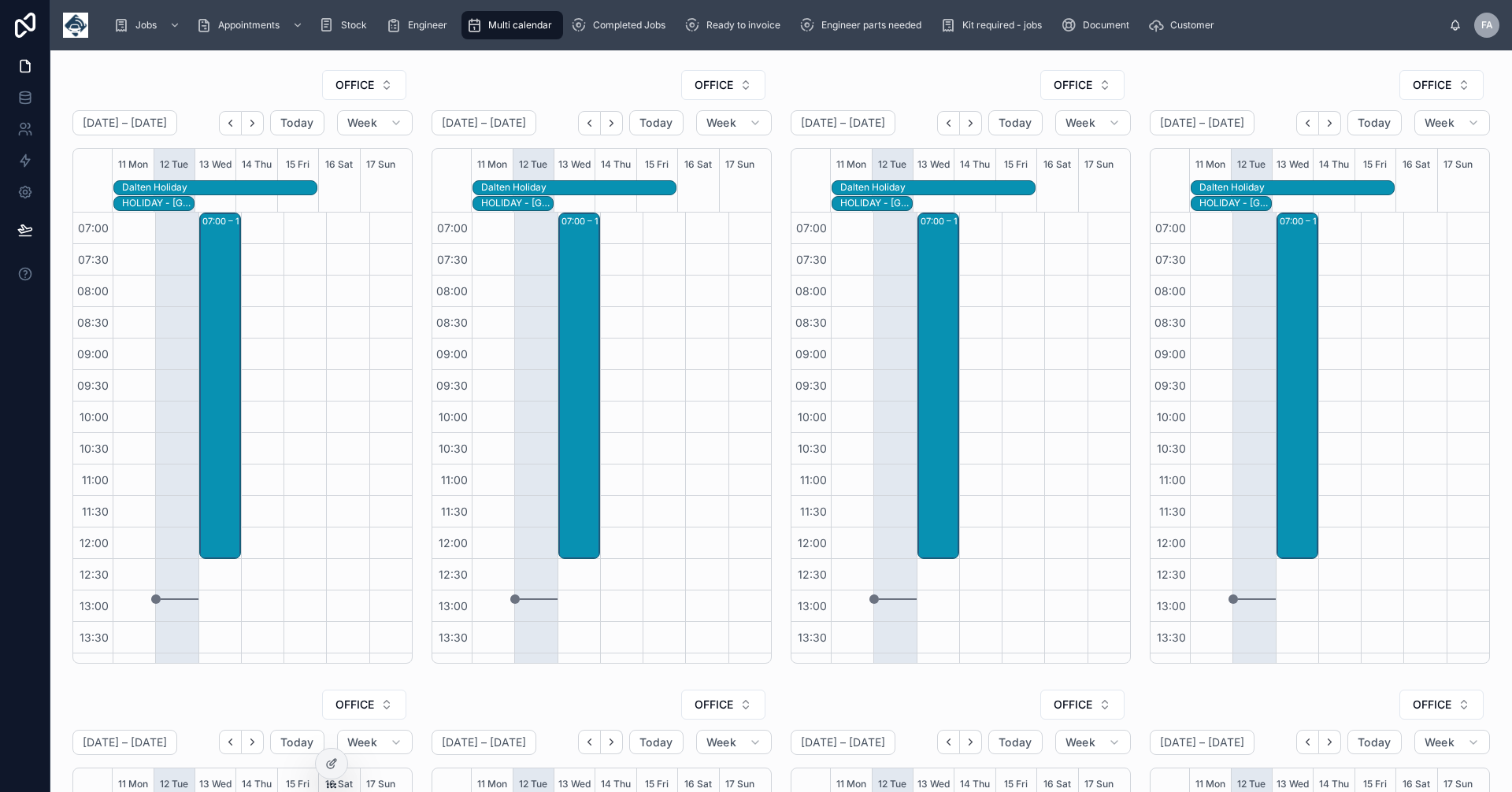
scroll to position [305, 0]
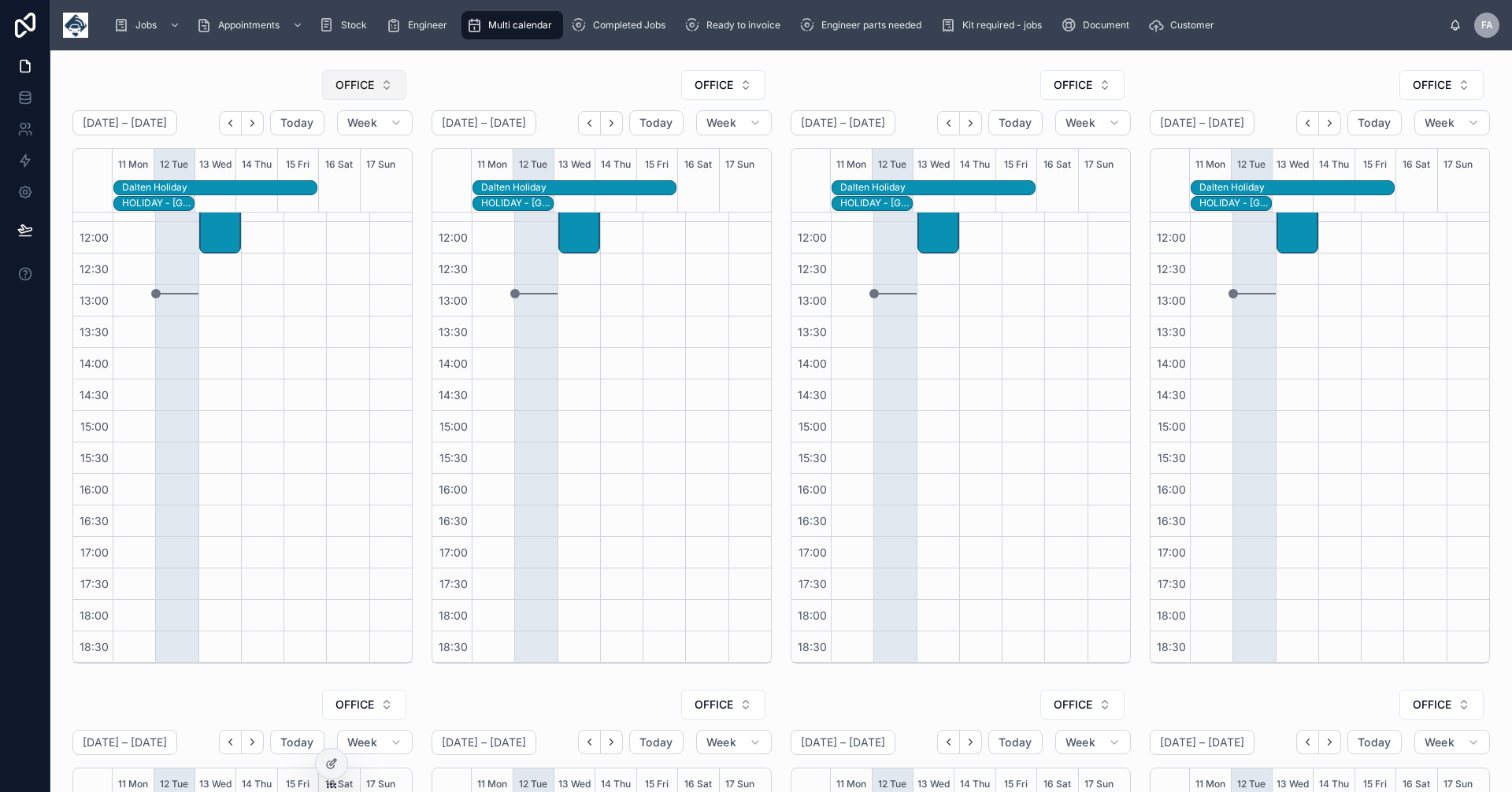
click at [387, 83] on button "OFFICE" at bounding box center [365, 85] width 84 height 30
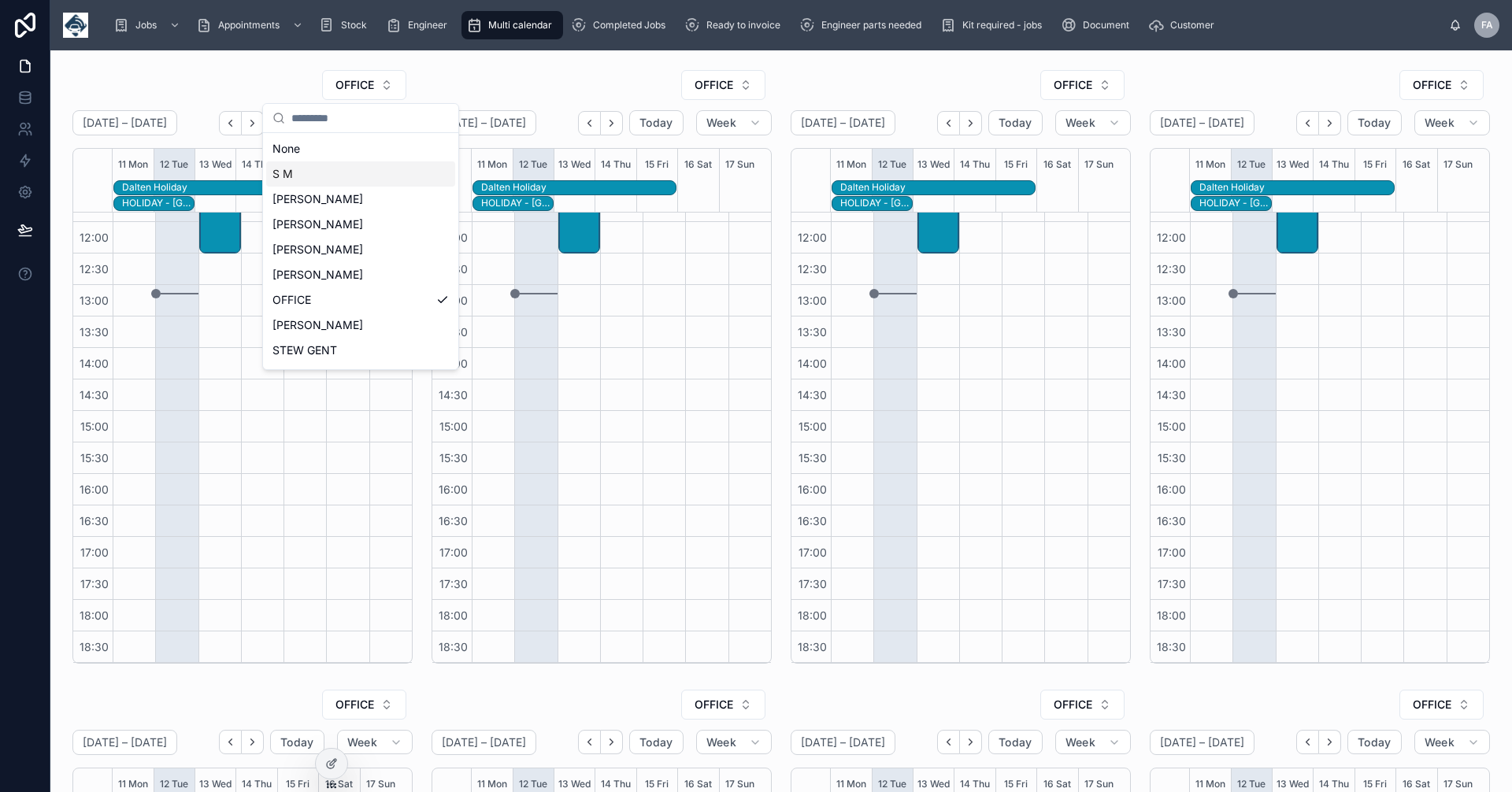
click at [299, 169] on div "S M" at bounding box center [361, 174] width 189 height 25
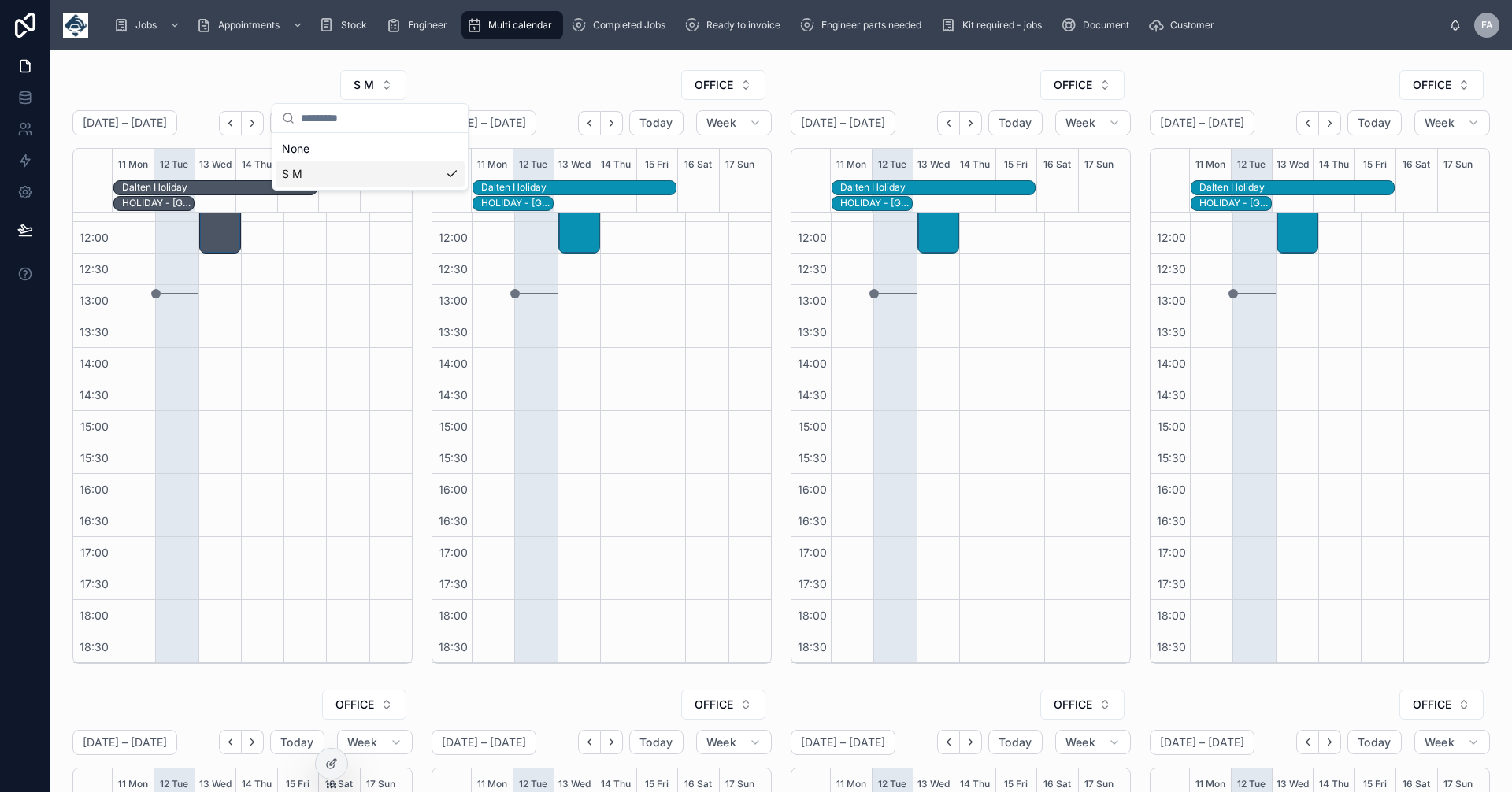
scroll to position [274, 0]
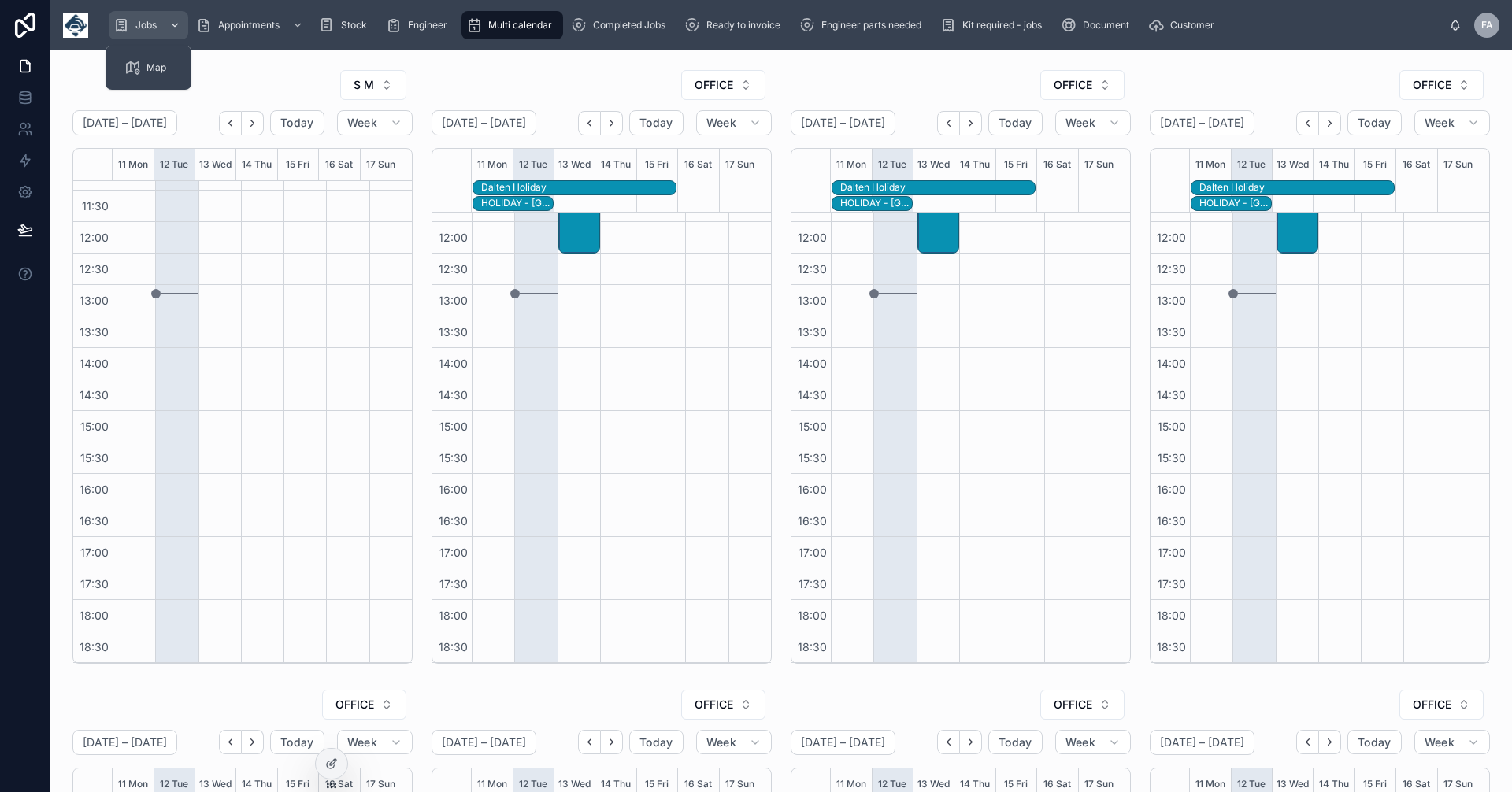
click at [152, 19] on span "Jobs" at bounding box center [146, 25] width 22 height 13
click at [147, 23] on span "Jobs" at bounding box center [146, 25] width 22 height 13
click at [264, 27] on span "Appointments" at bounding box center [249, 25] width 61 height 13
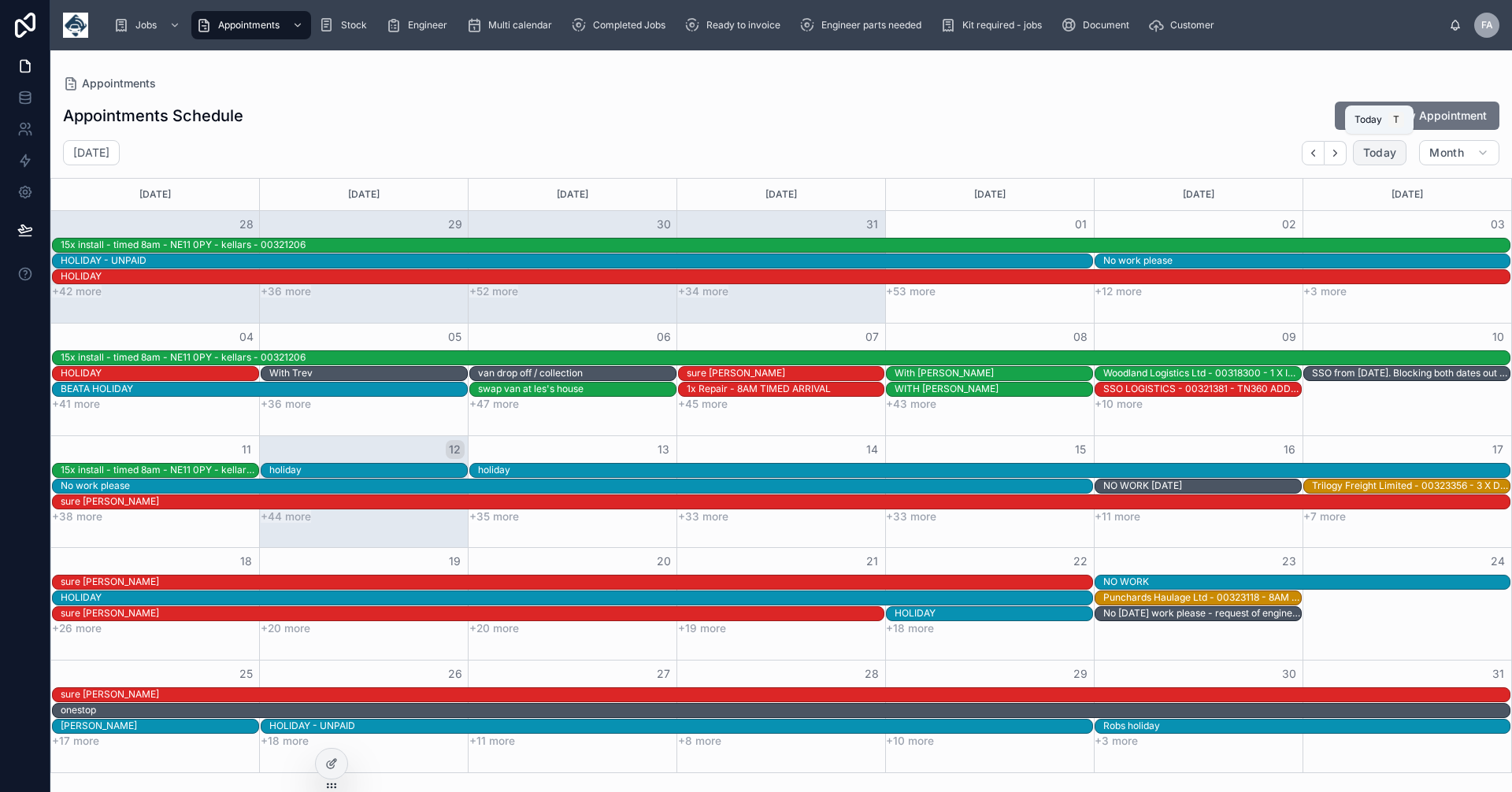
click at [1380, 155] on span "Today" at bounding box center [1380, 152] width 34 height 14
click at [1389, 150] on span "Today" at bounding box center [1380, 152] width 34 height 14
click at [1455, 154] on span "Month" at bounding box center [1447, 152] width 34 height 14
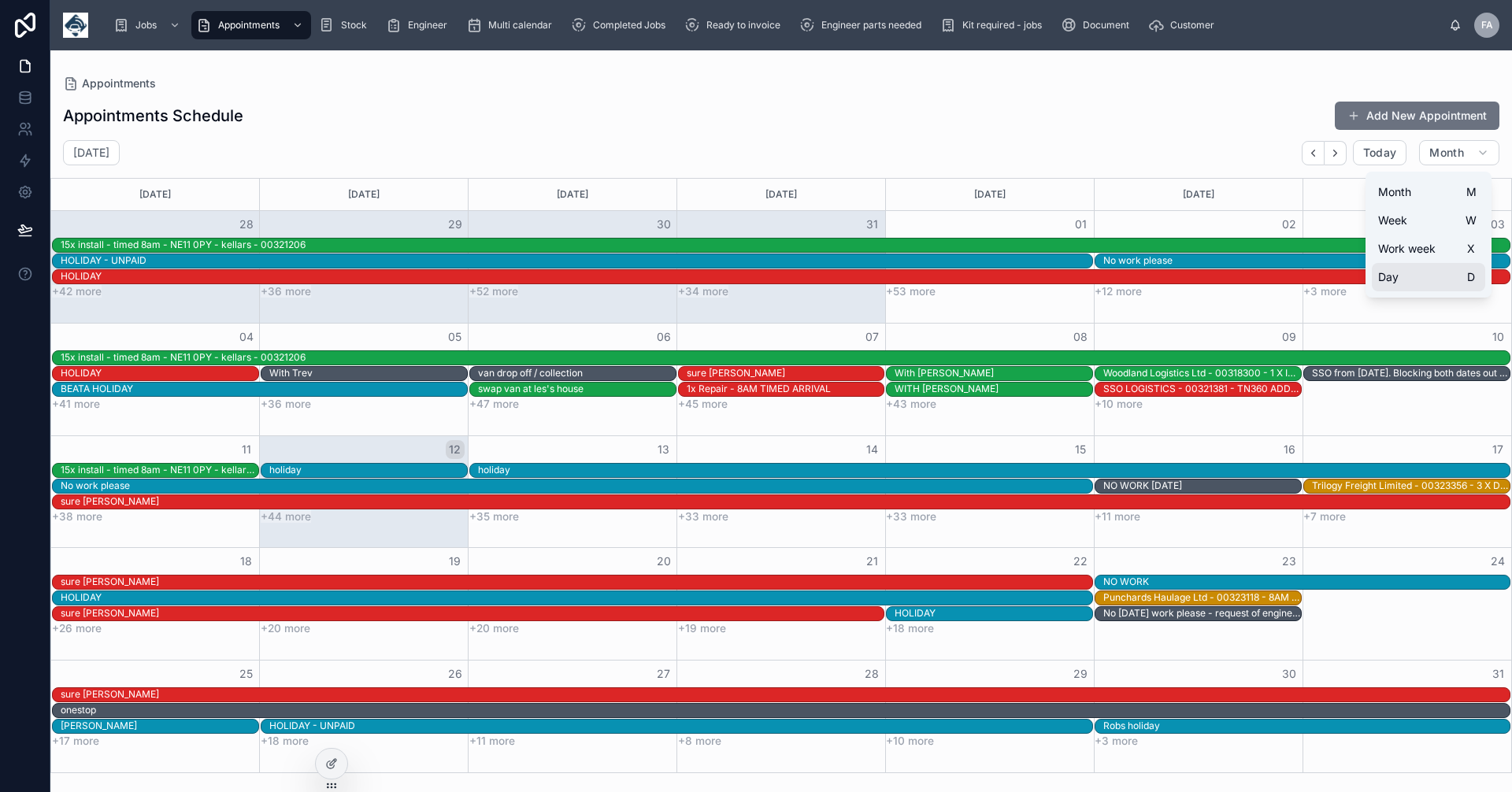
click at [1394, 273] on span "Day" at bounding box center [1389, 277] width 21 height 15
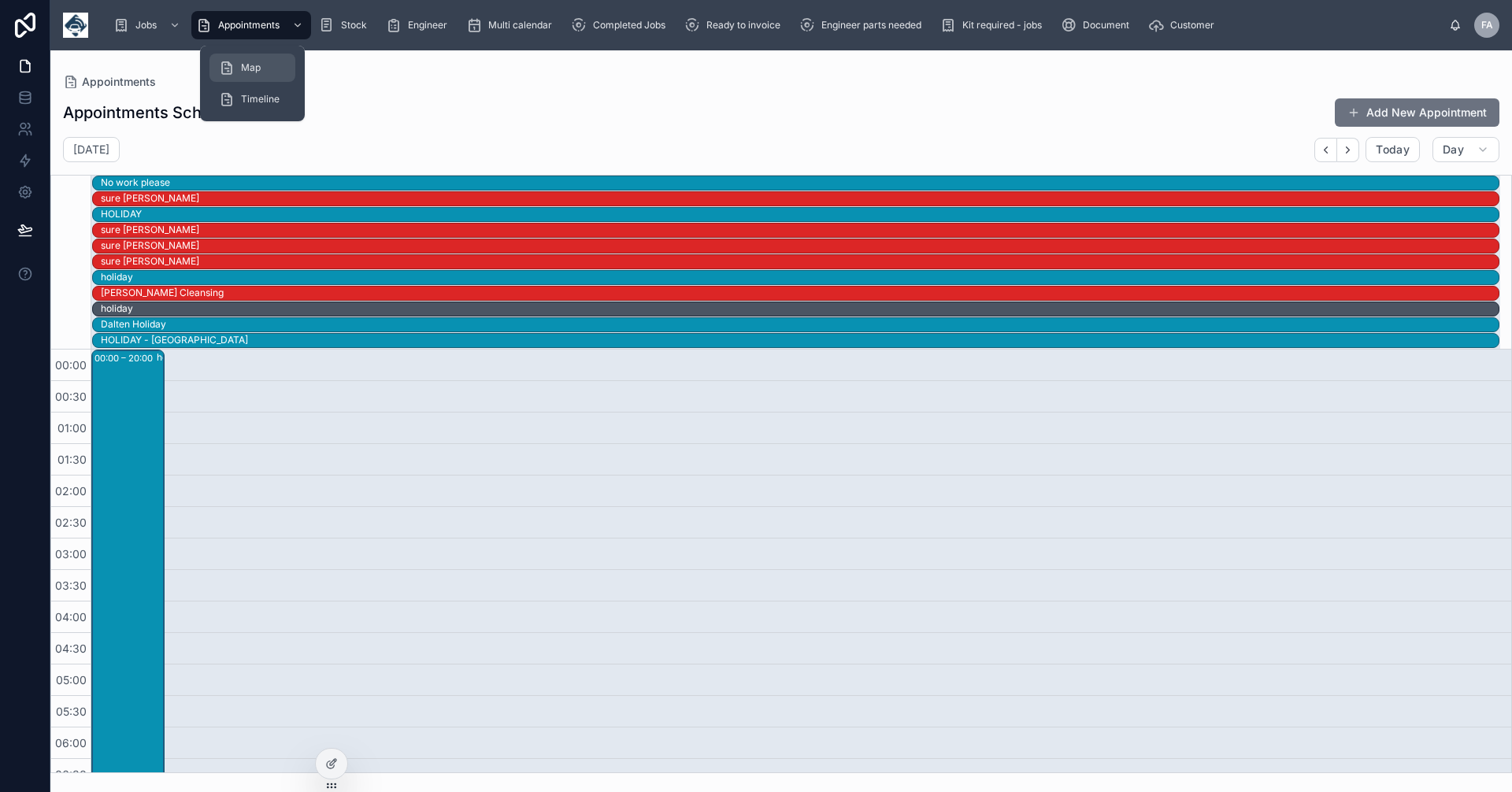
click at [250, 69] on span "Map" at bounding box center [250, 67] width 20 height 13
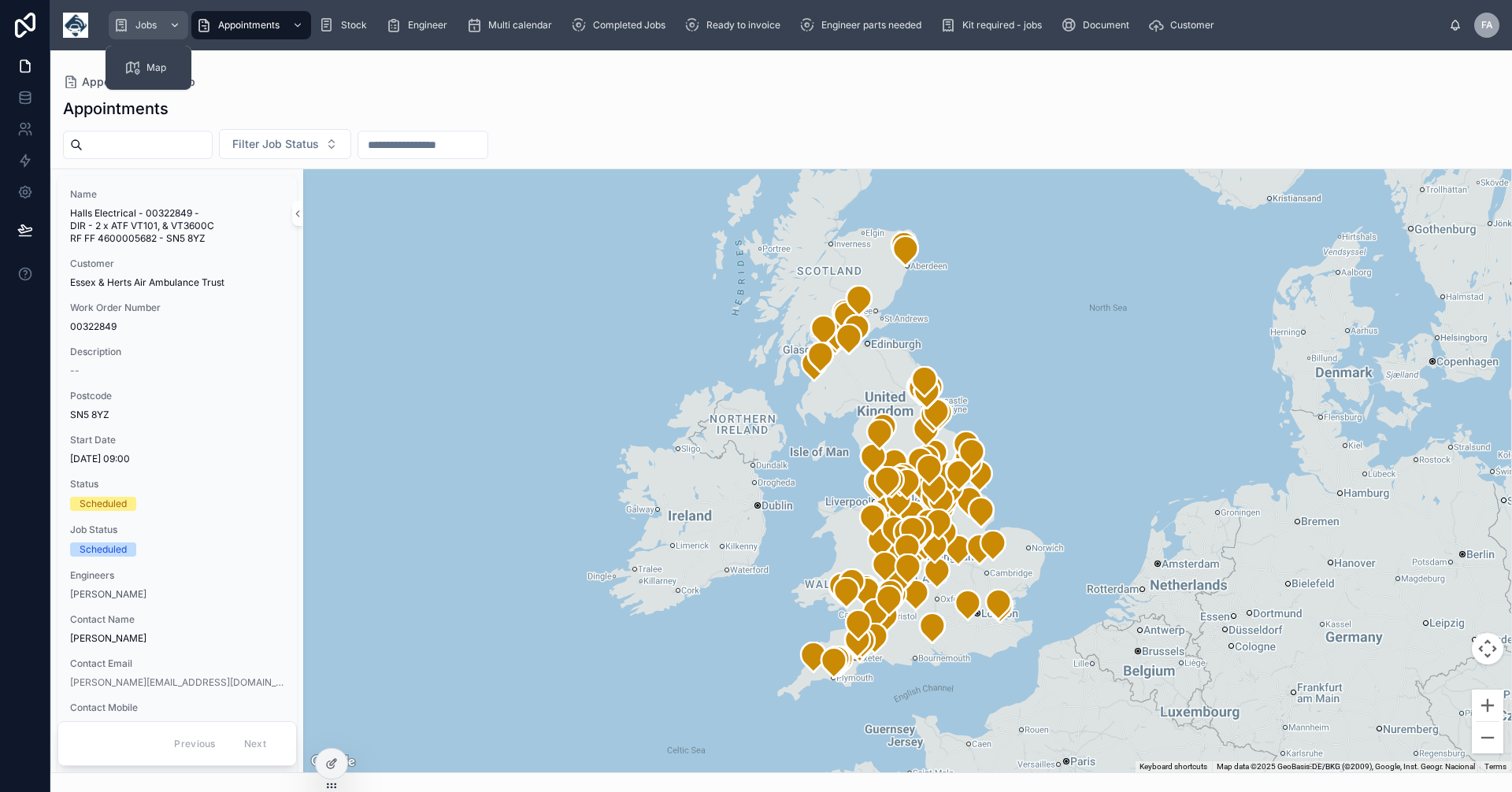
click at [139, 27] on span "Jobs" at bounding box center [146, 25] width 22 height 13
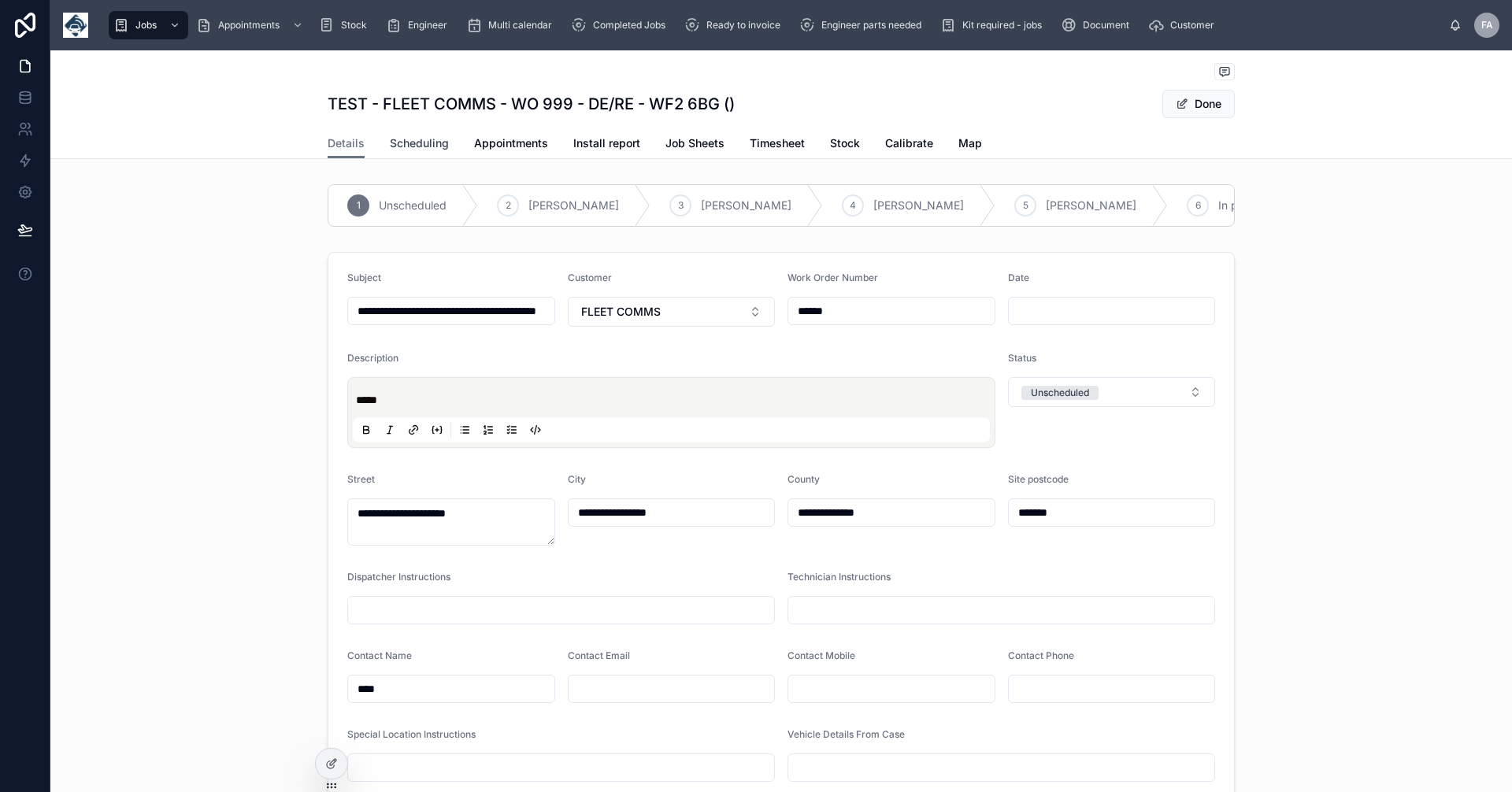
click at [415, 145] on span "Scheduling" at bounding box center [419, 144] width 59 height 15
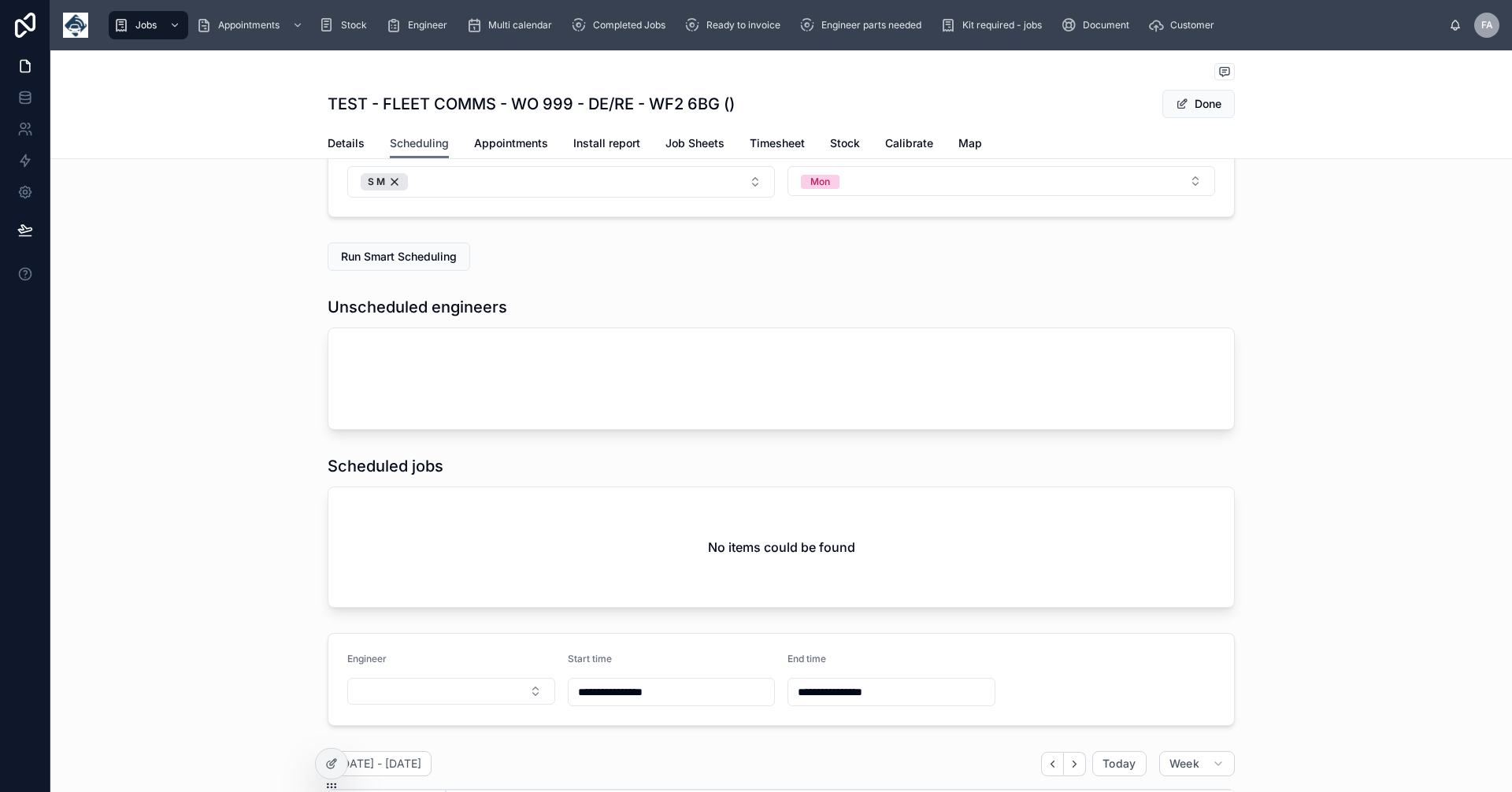
scroll to position [368, 0]
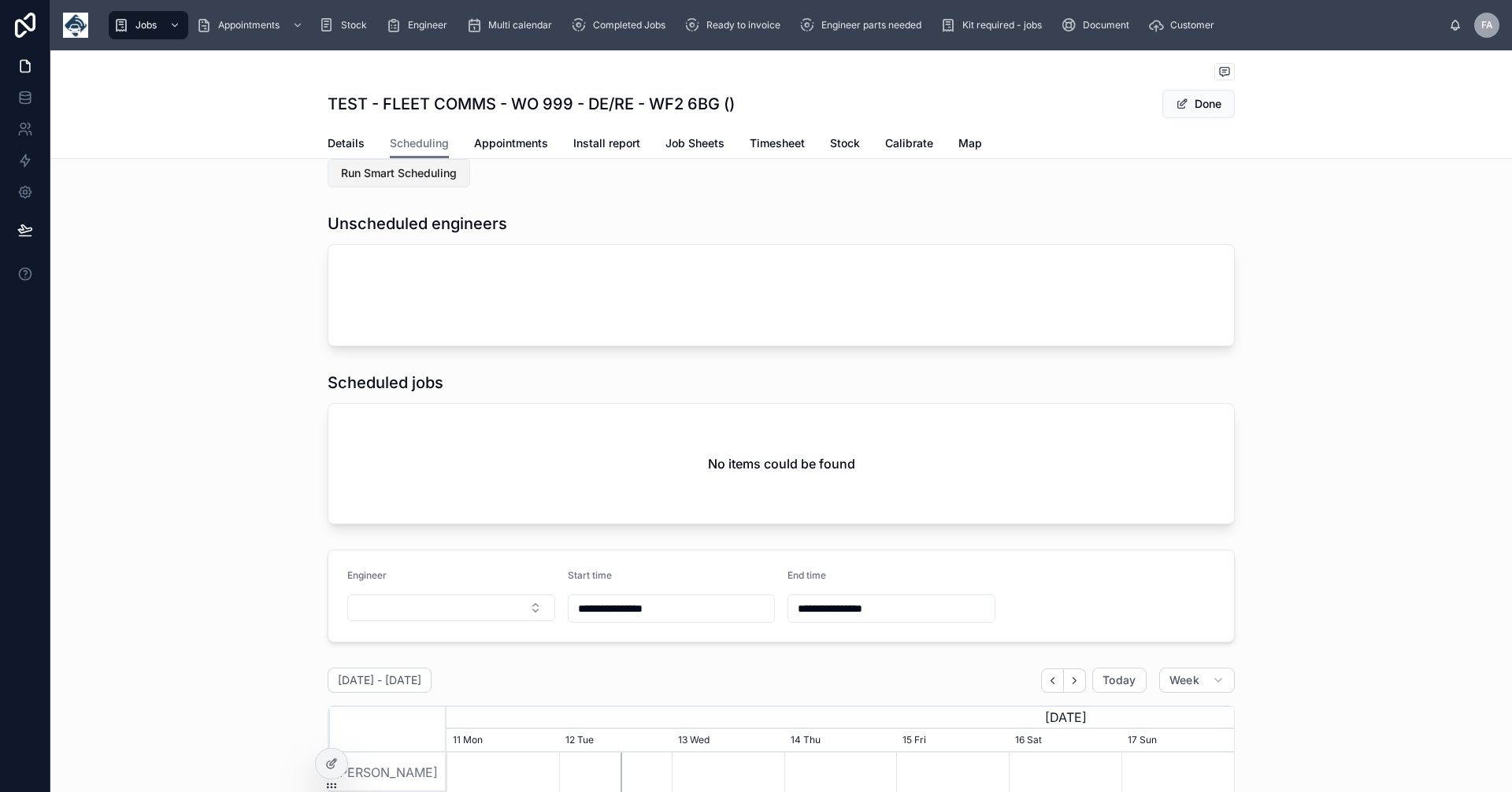
click at [427, 168] on span "Run Smart Scheduling" at bounding box center [399, 173] width 116 height 15
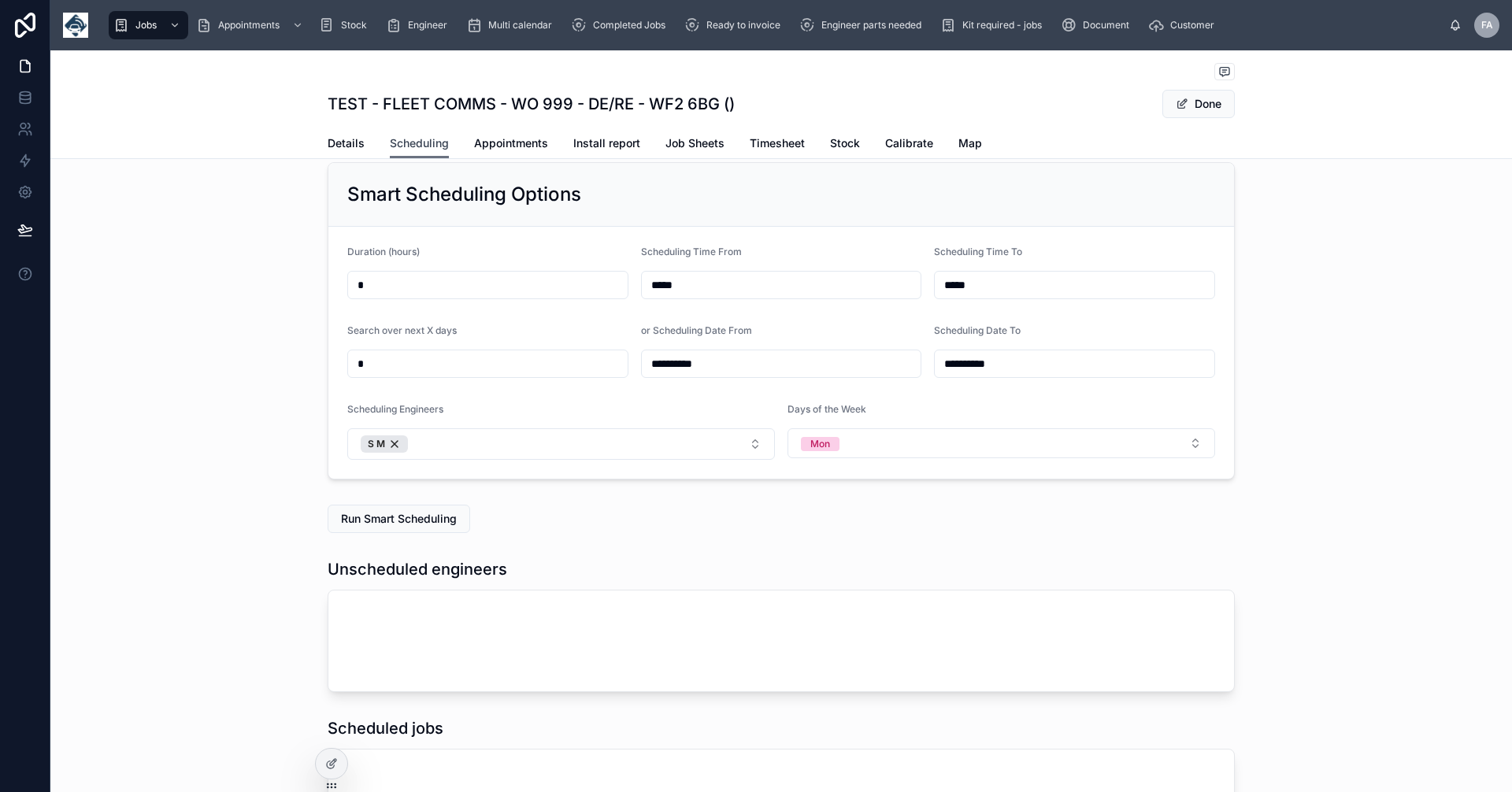
scroll to position [0, 0]
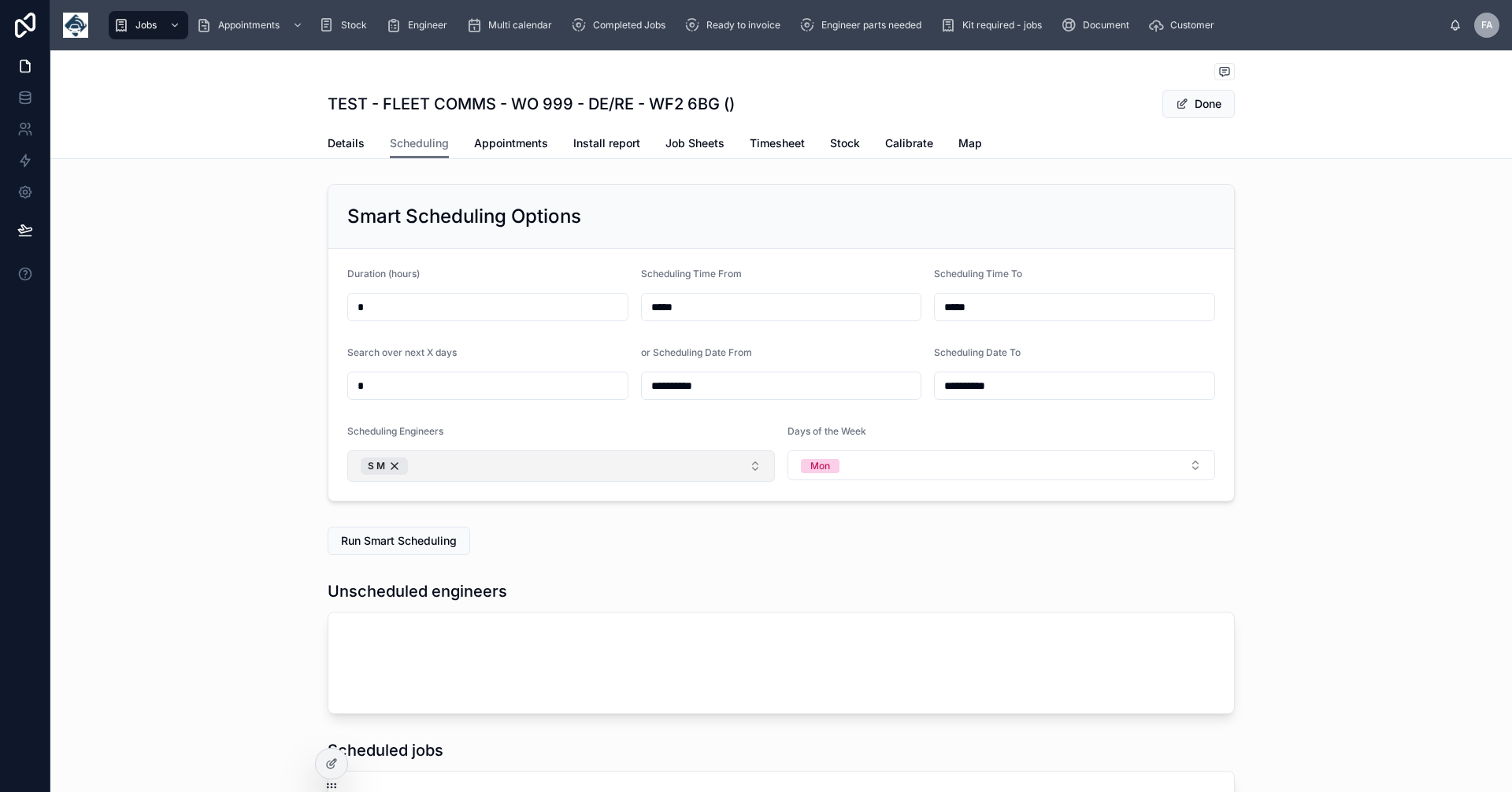
click at [752, 465] on button "S M" at bounding box center [561, 466] width 427 height 32
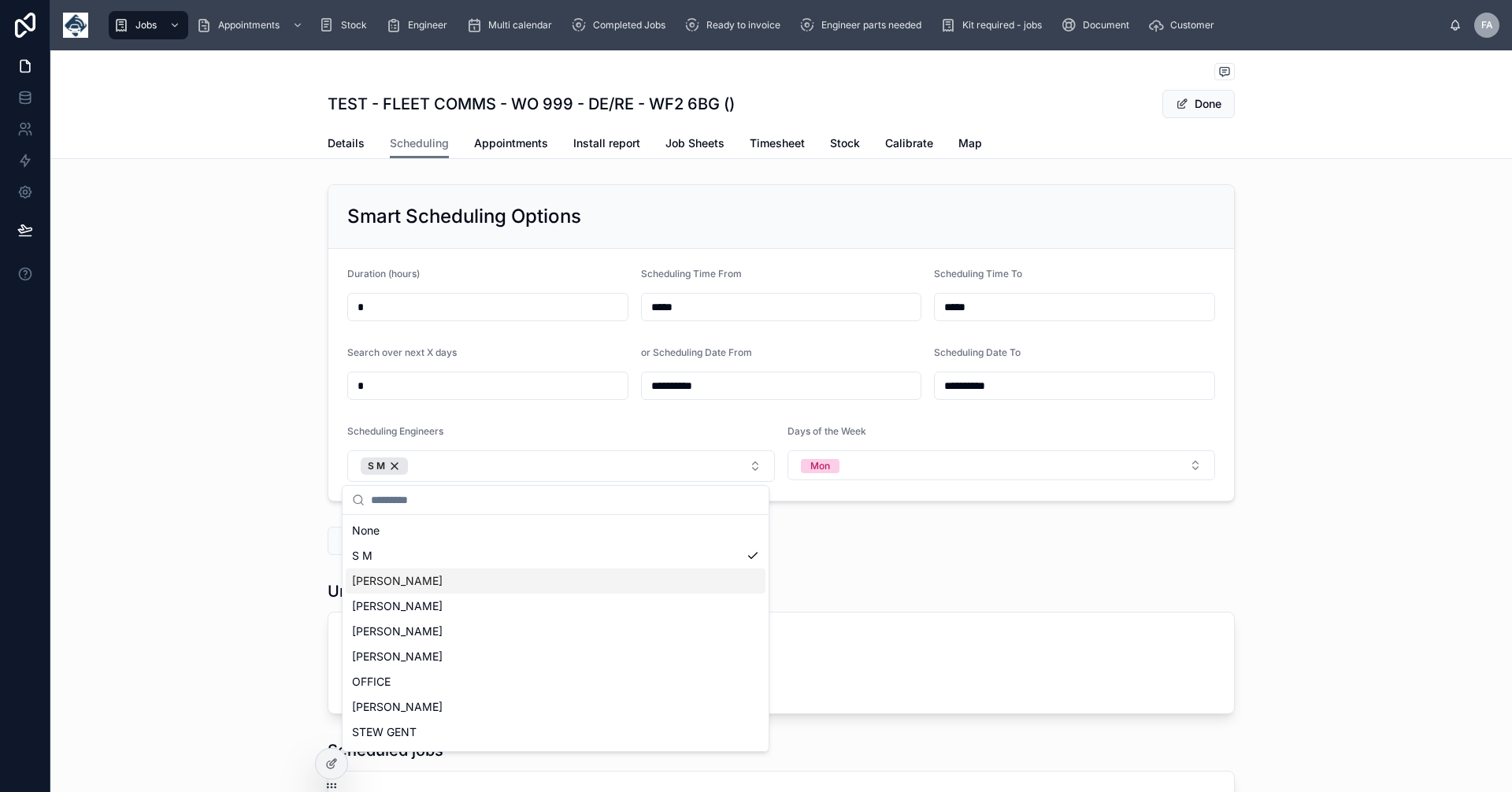
click at [386, 575] on span "[PERSON_NAME]" at bounding box center [396, 581] width 90 height 15
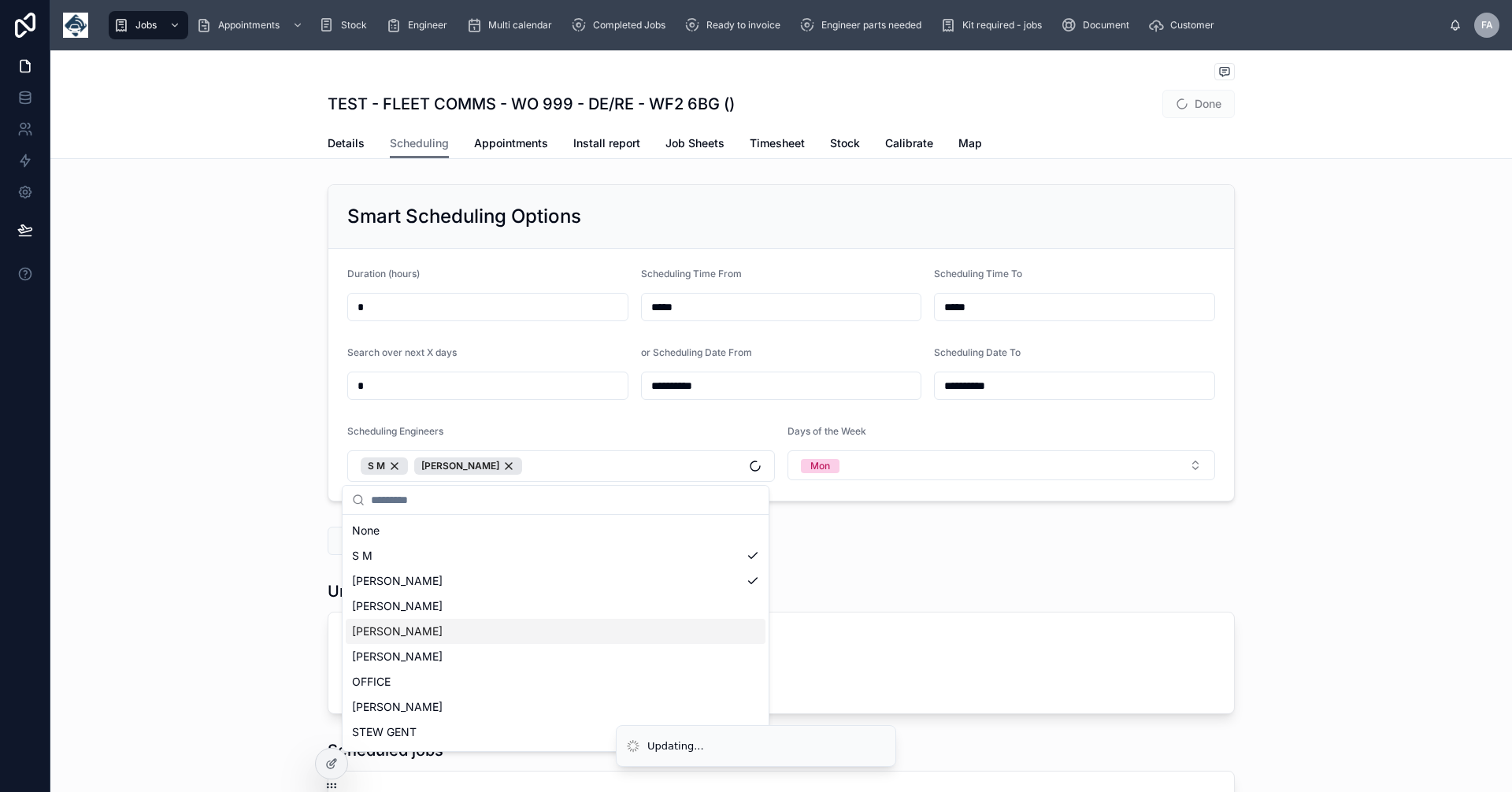
click at [410, 628] on span "[PERSON_NAME]" at bounding box center [396, 631] width 90 height 15
click at [421, 606] on span "[PERSON_NAME]" at bounding box center [396, 606] width 90 height 15
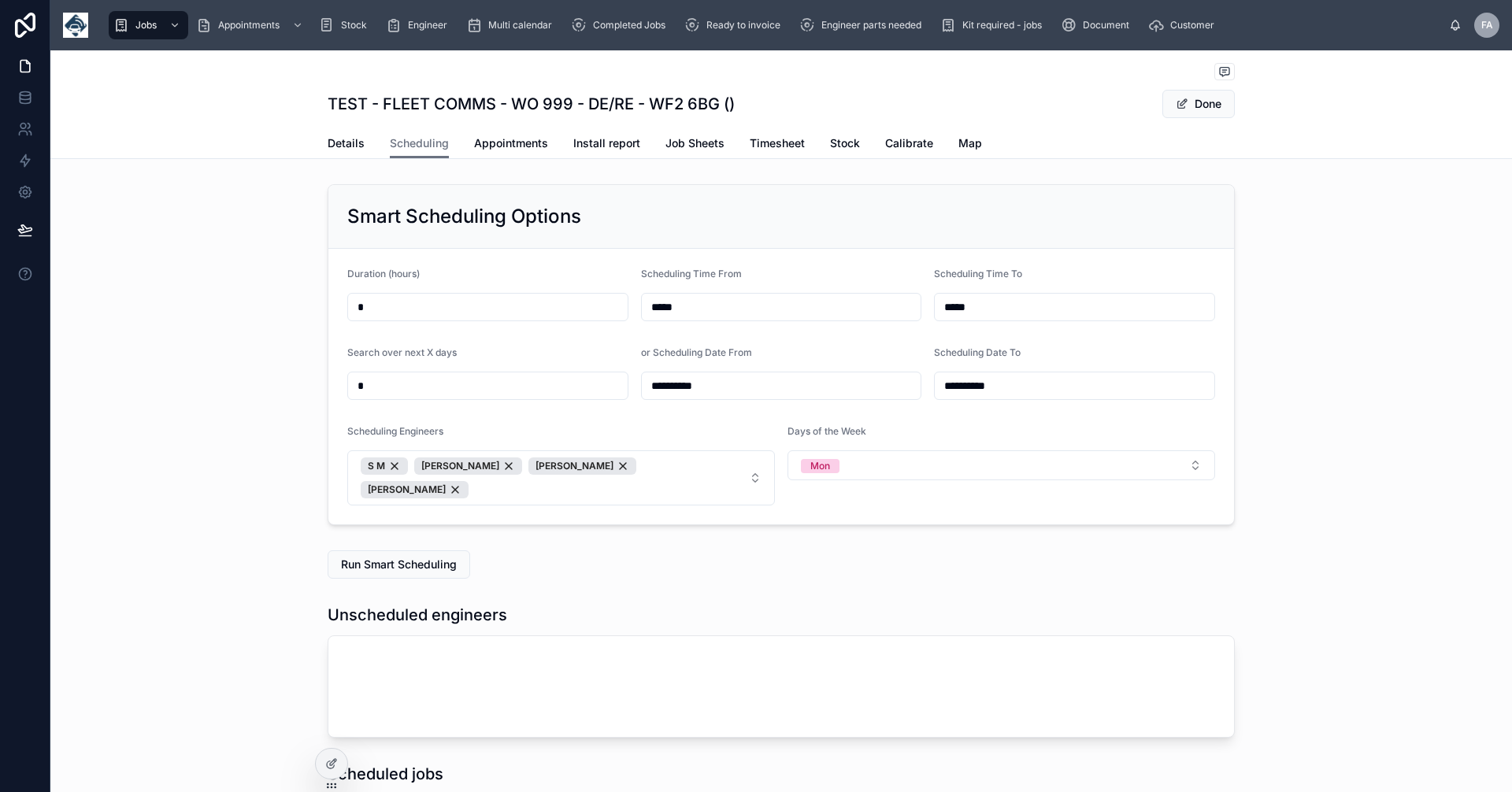
scroll to position [183, 0]
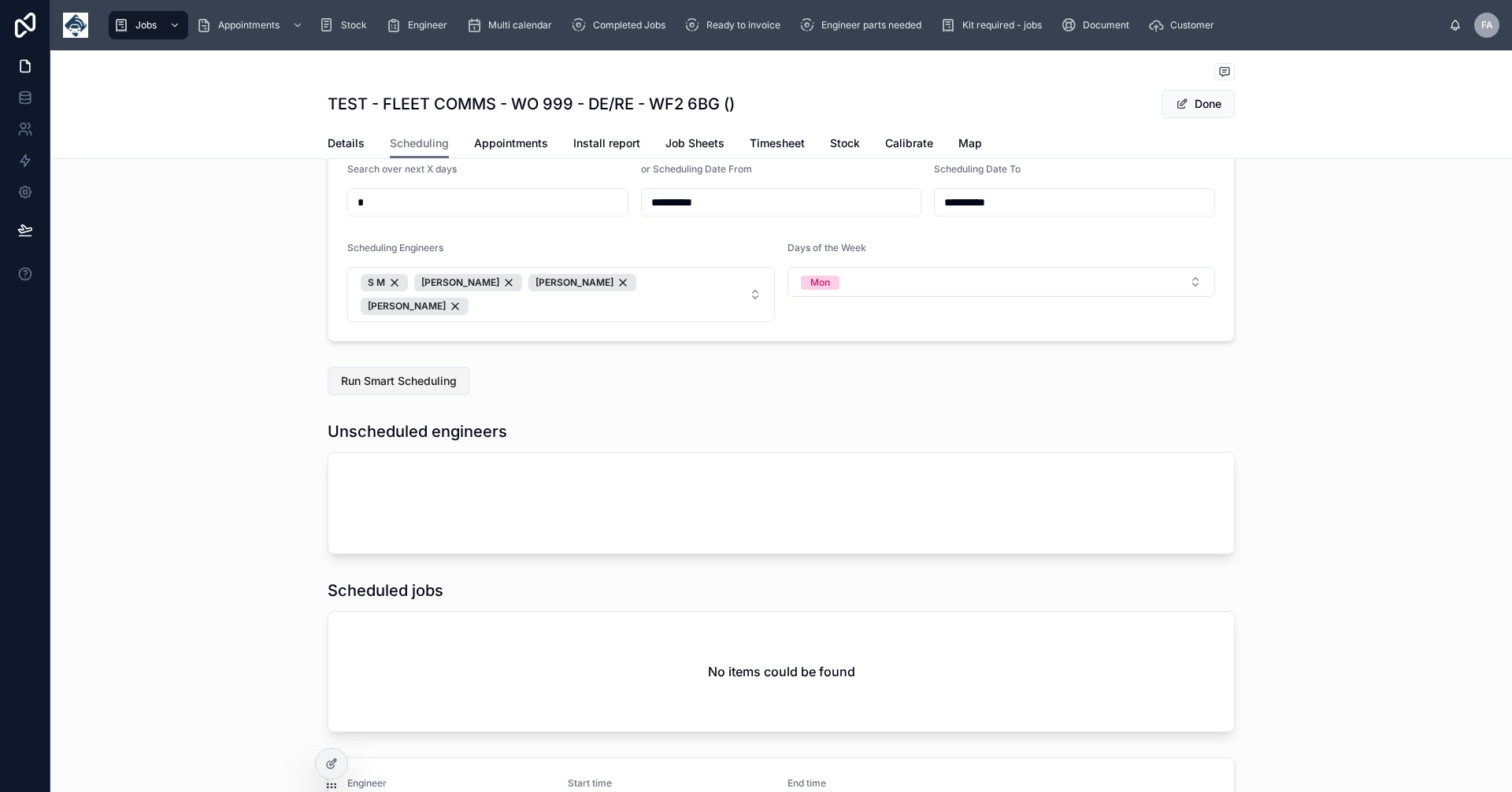
click at [396, 367] on button "Run Smart Scheduling" at bounding box center [399, 381] width 143 height 28
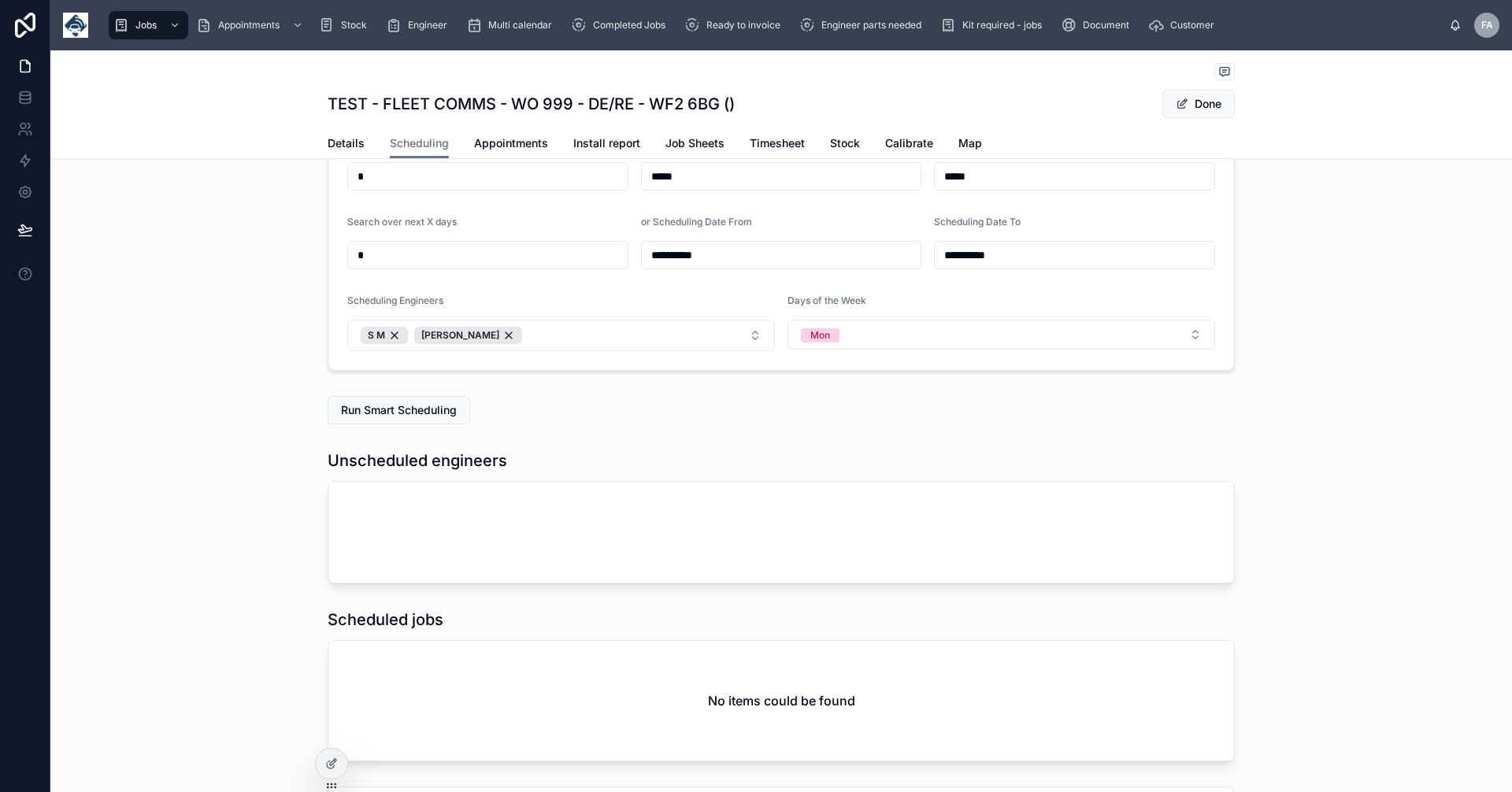
scroll to position [0, 0]
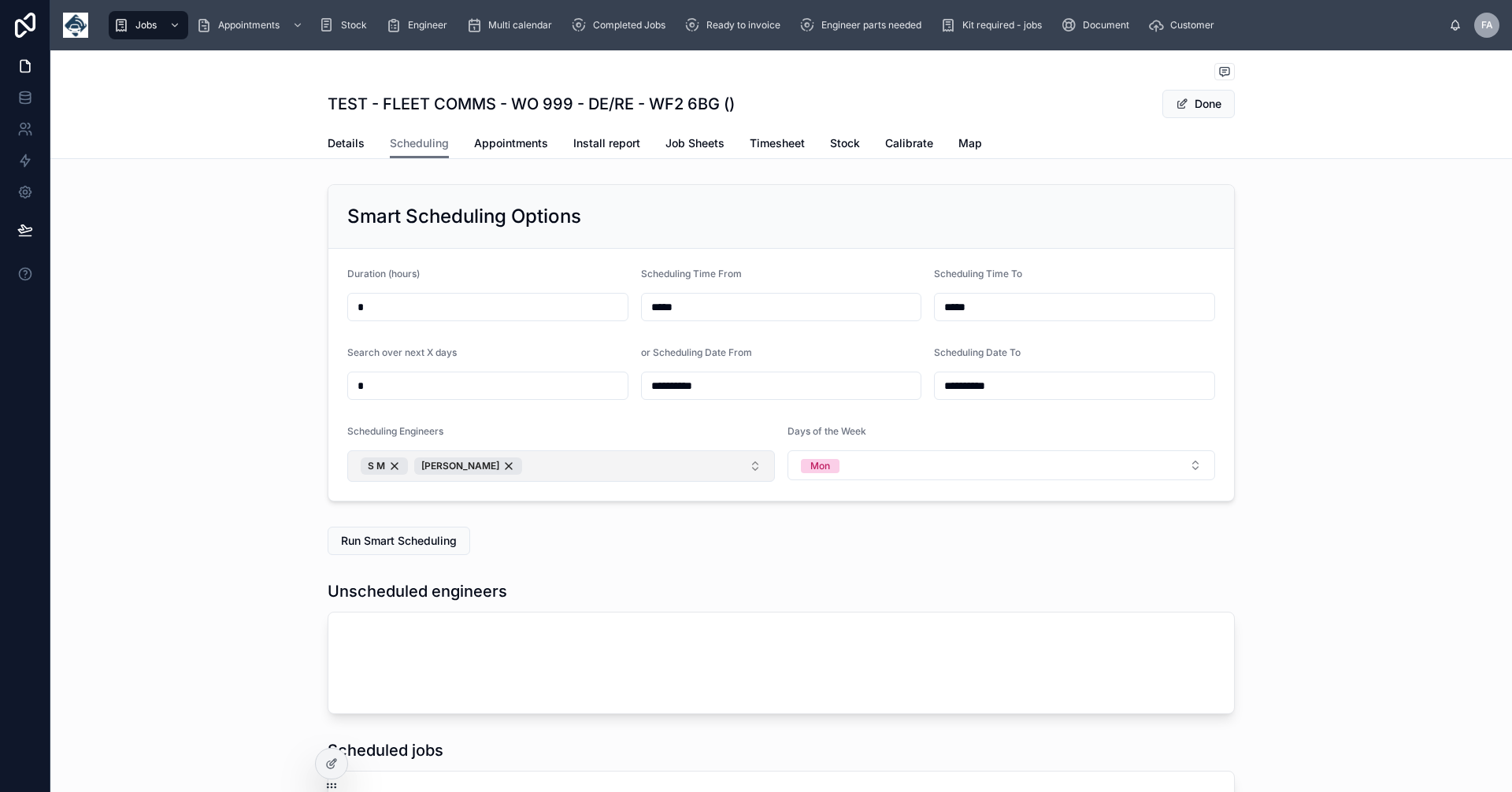
click at [753, 464] on button "S M JOHN GOODSON" at bounding box center [561, 466] width 427 height 32
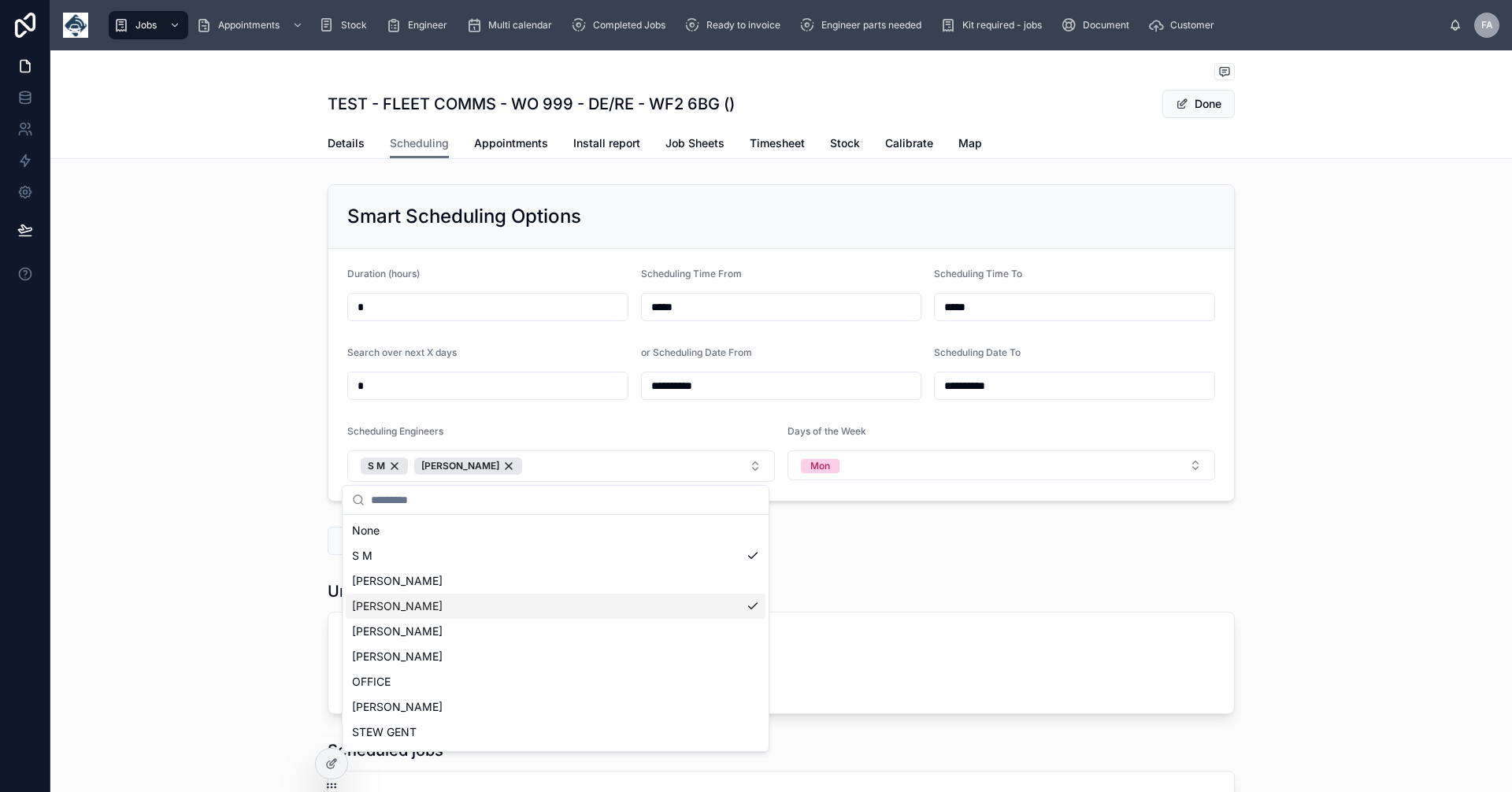
click at [738, 602] on div "[PERSON_NAME]" at bounding box center [556, 605] width 420 height 25
click at [895, 522] on div "Run Smart Scheduling" at bounding box center [782, 541] width 1462 height 41
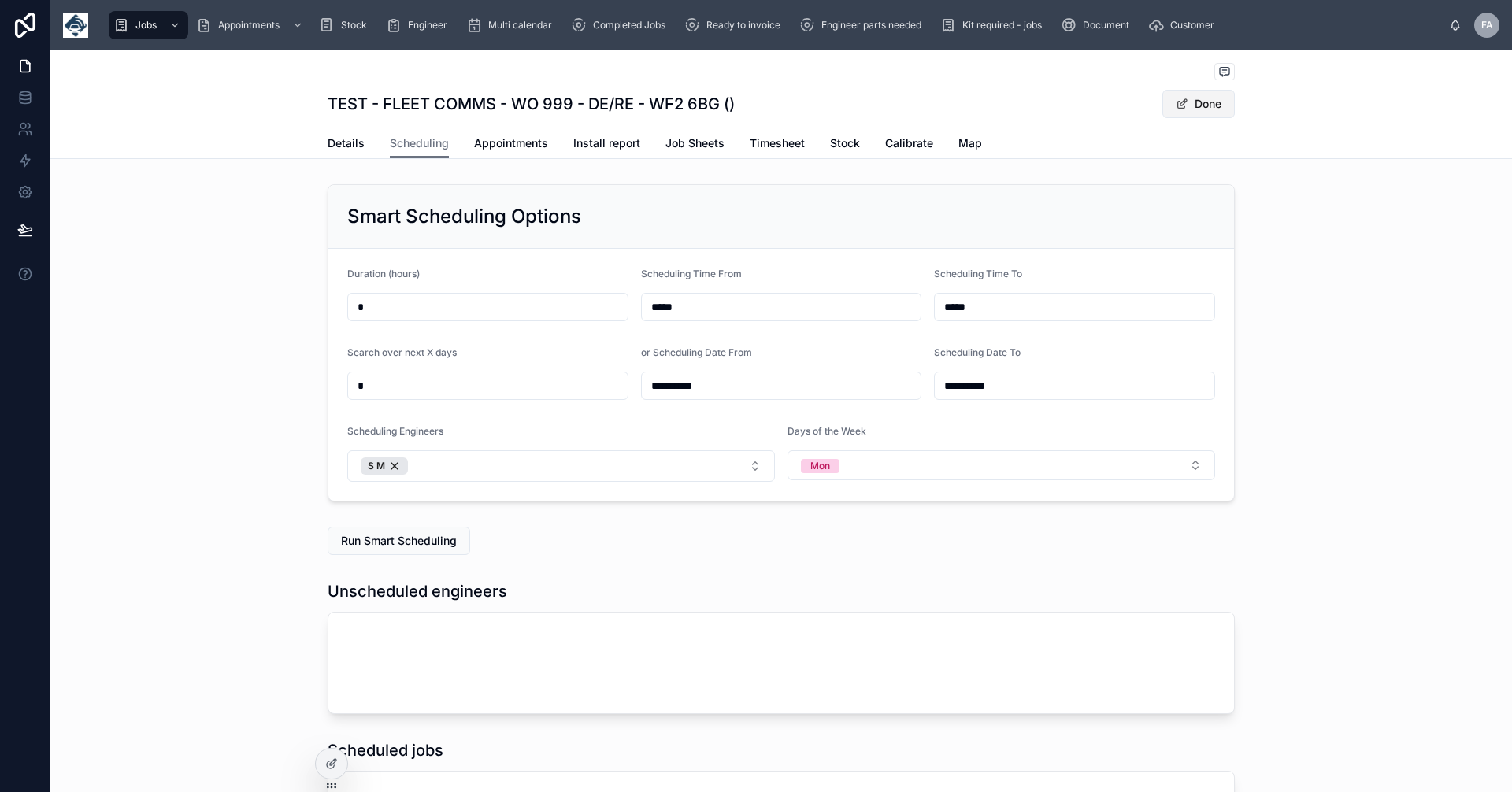
click at [1196, 107] on button "Done" at bounding box center [1199, 103] width 72 height 28
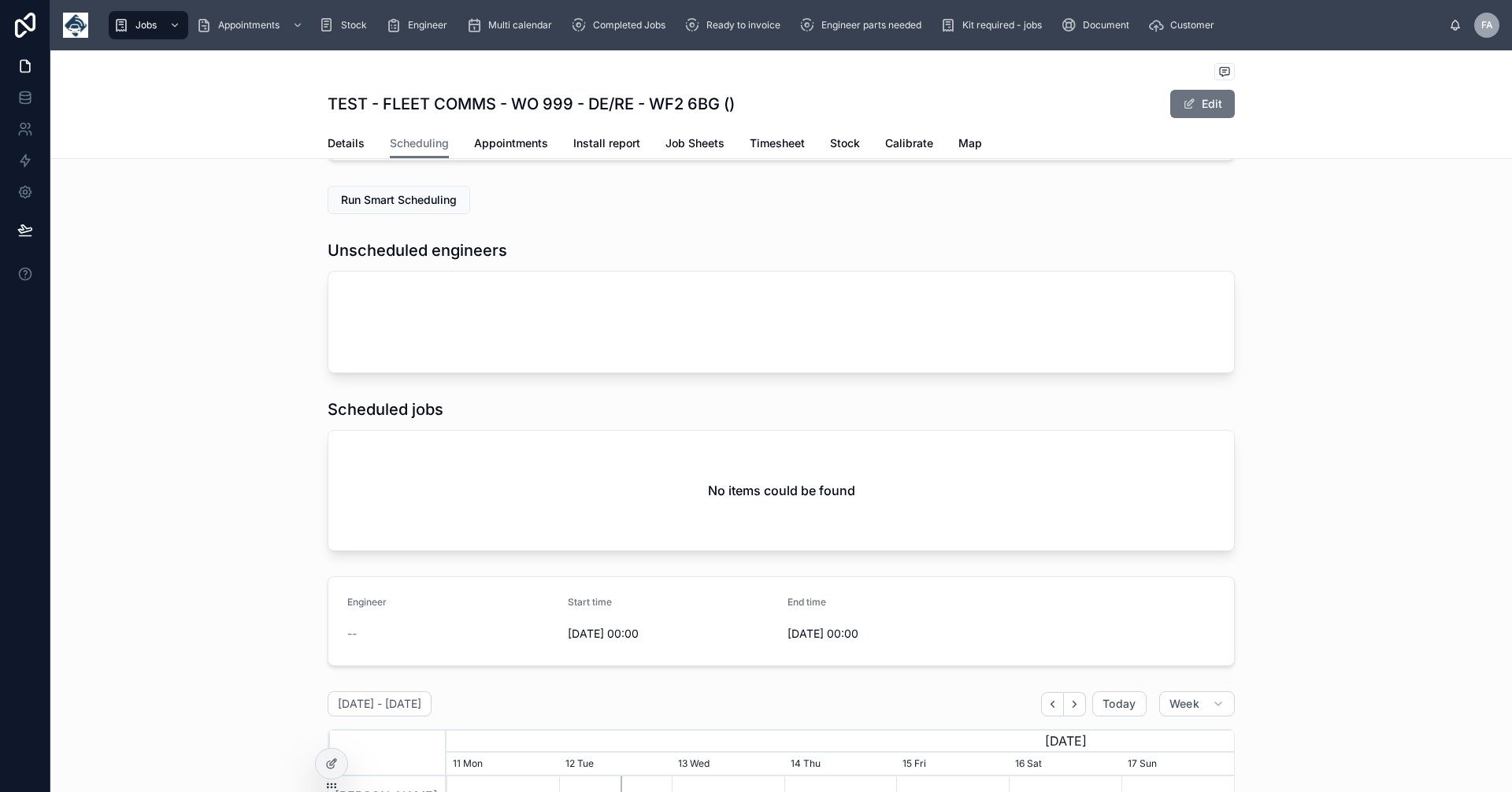
scroll to position [368, 0]
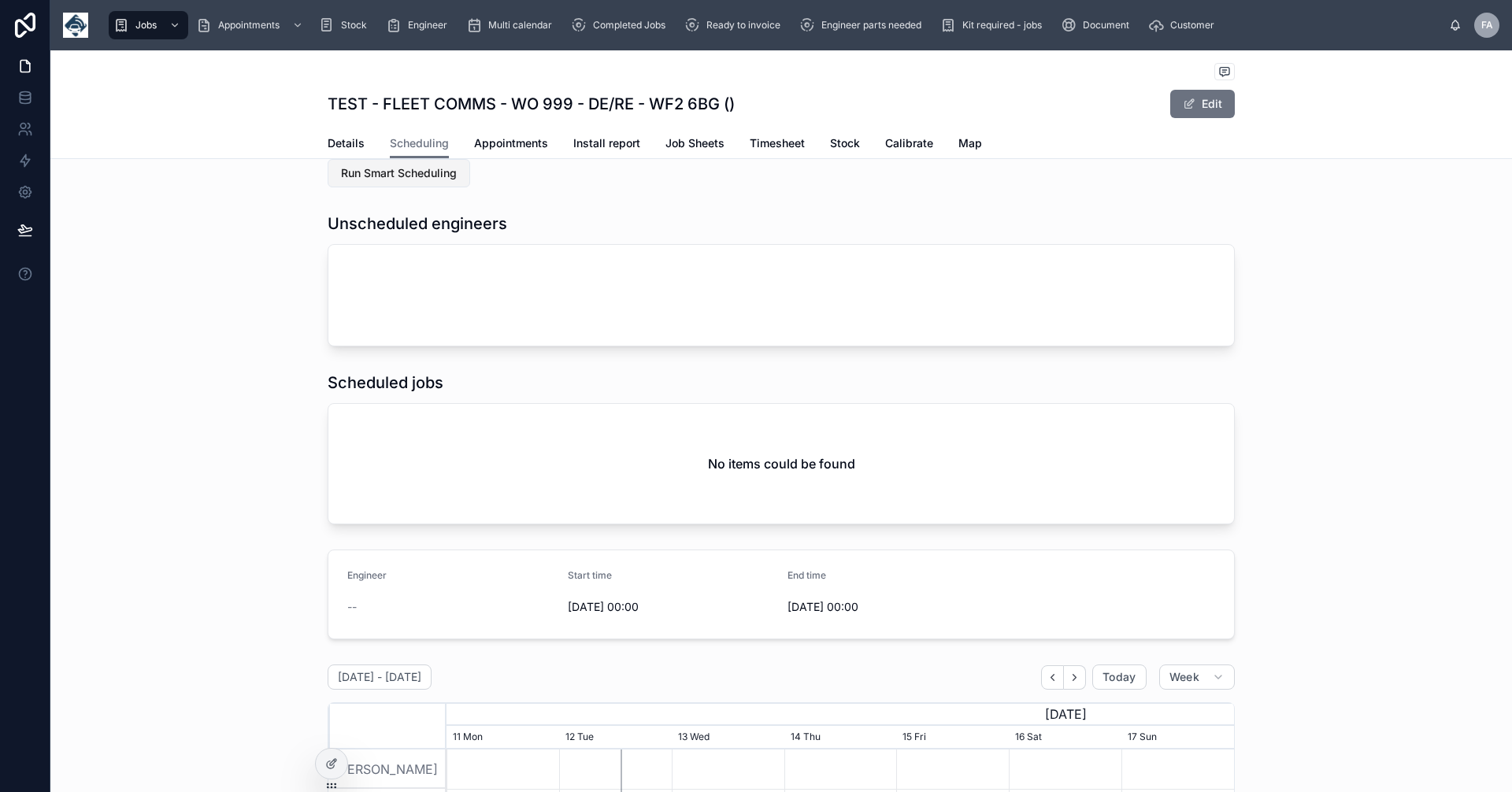
click at [394, 173] on span "Run Smart Scheduling" at bounding box center [399, 173] width 116 height 15
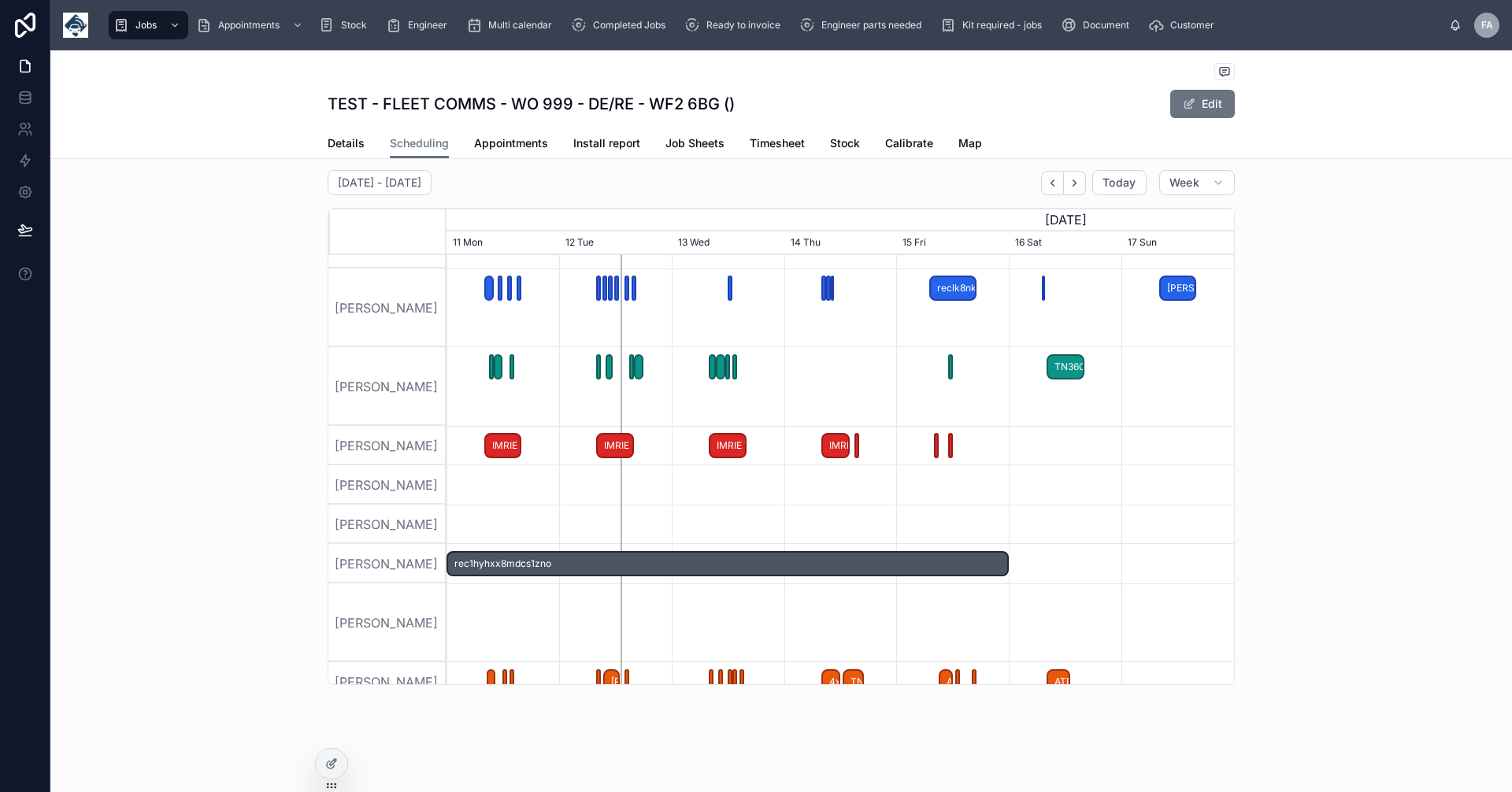
scroll to position [0, 0]
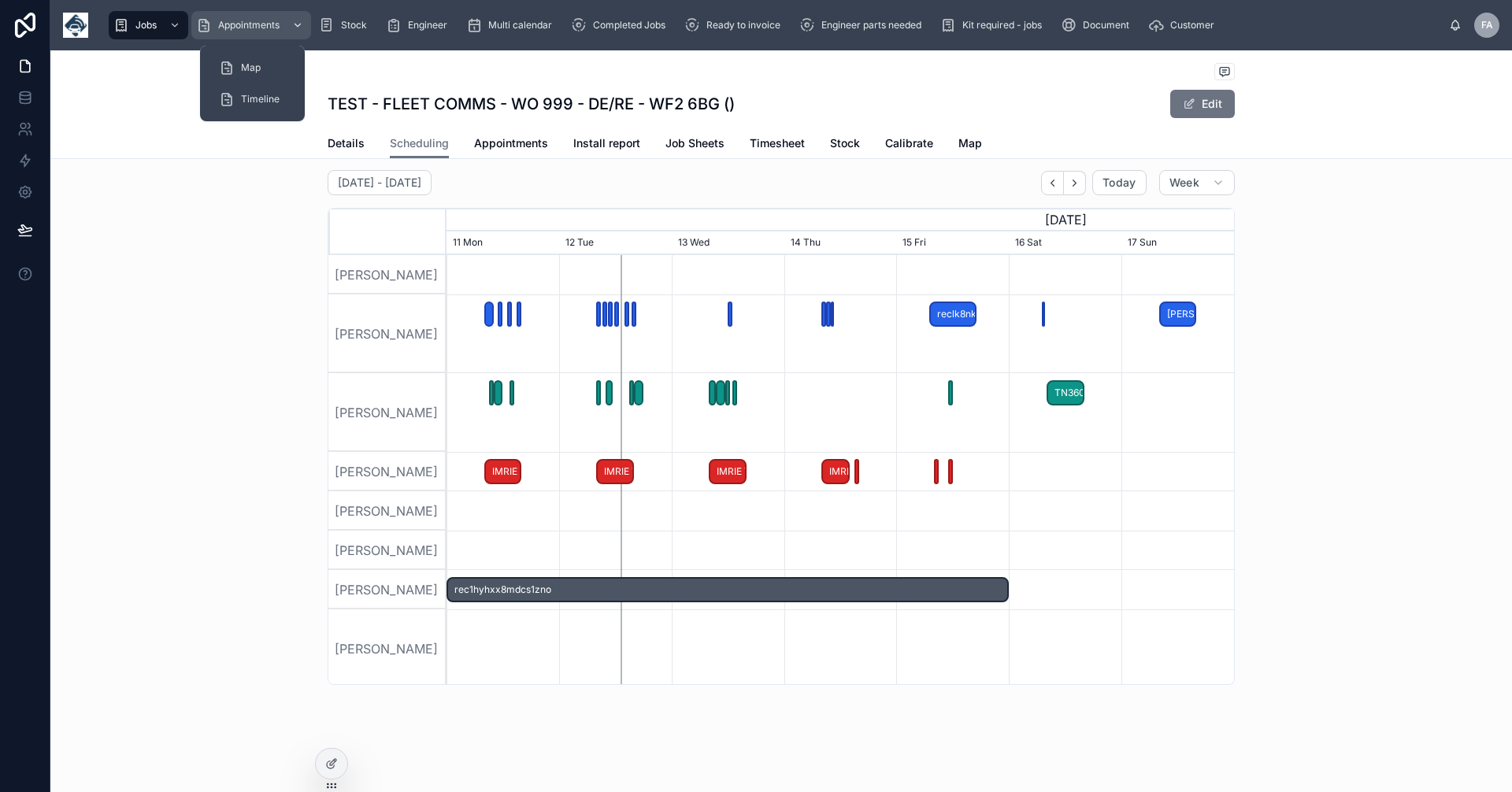
click at [249, 21] on span "Appointments" at bounding box center [249, 25] width 61 height 13
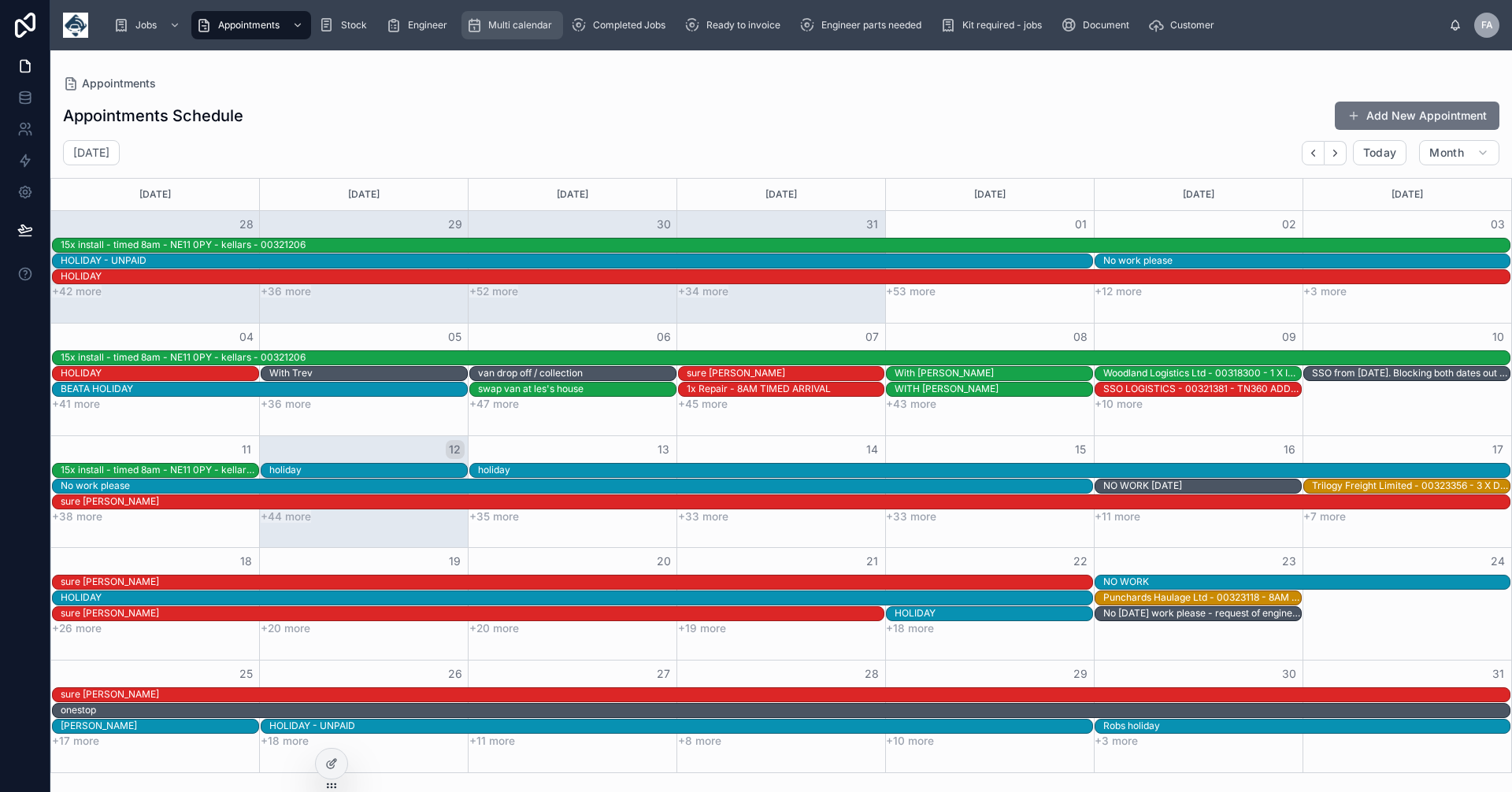
click at [519, 25] on span "Multi calendar" at bounding box center [520, 25] width 64 height 13
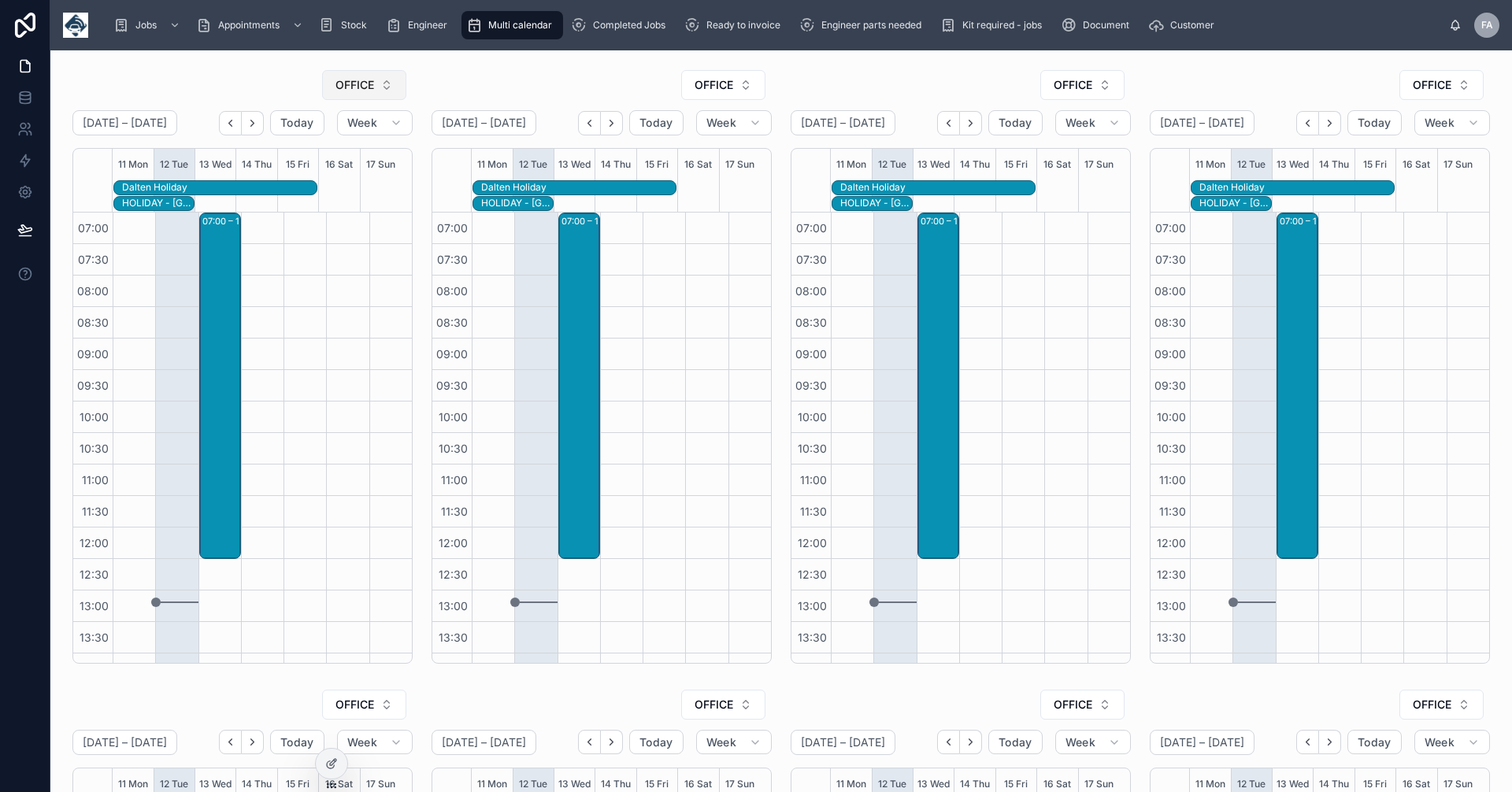
click at [388, 85] on button "OFFICE" at bounding box center [365, 85] width 84 height 30
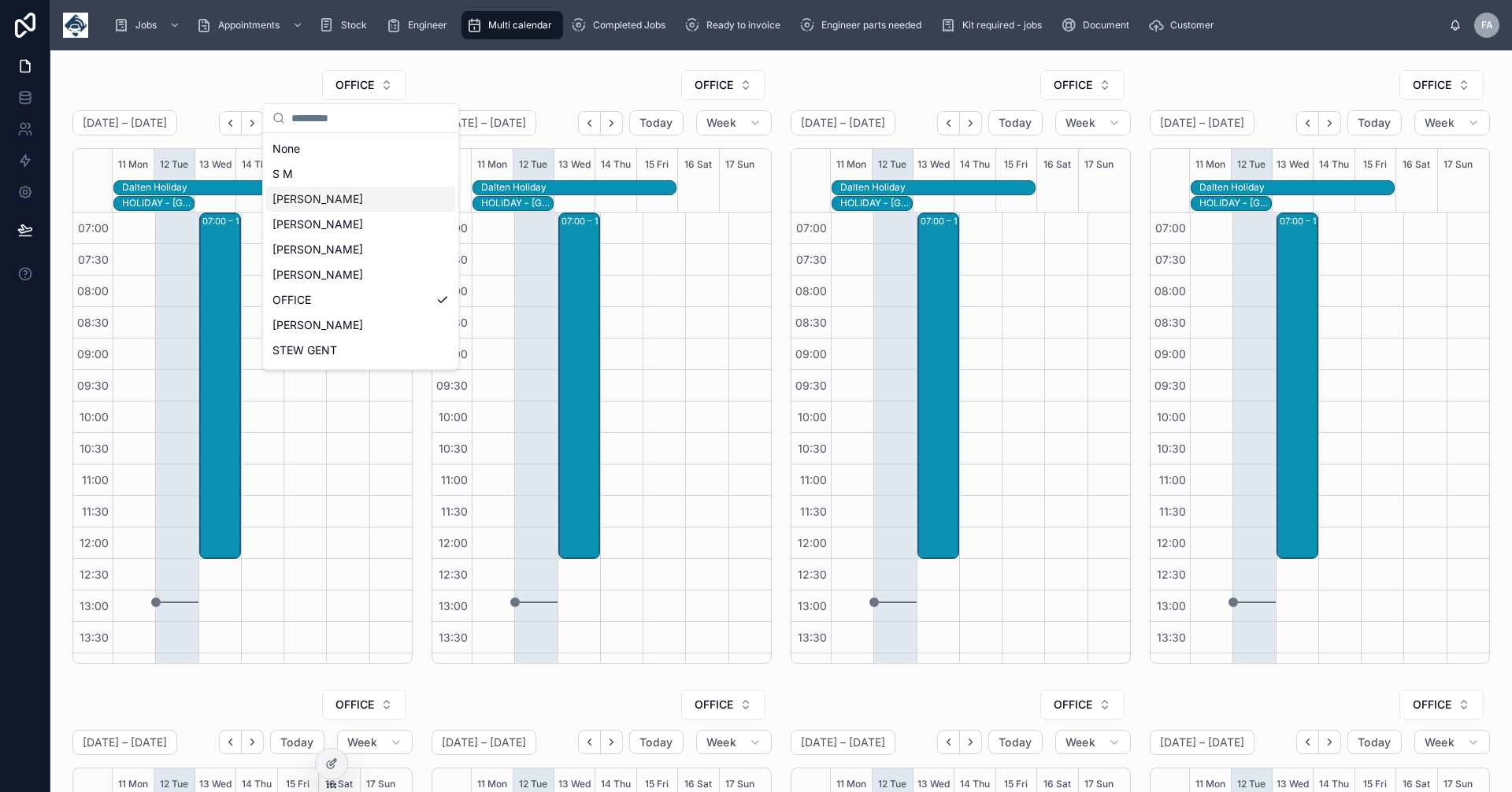
click at [303, 198] on span "[PERSON_NAME]" at bounding box center [317, 200] width 90 height 15
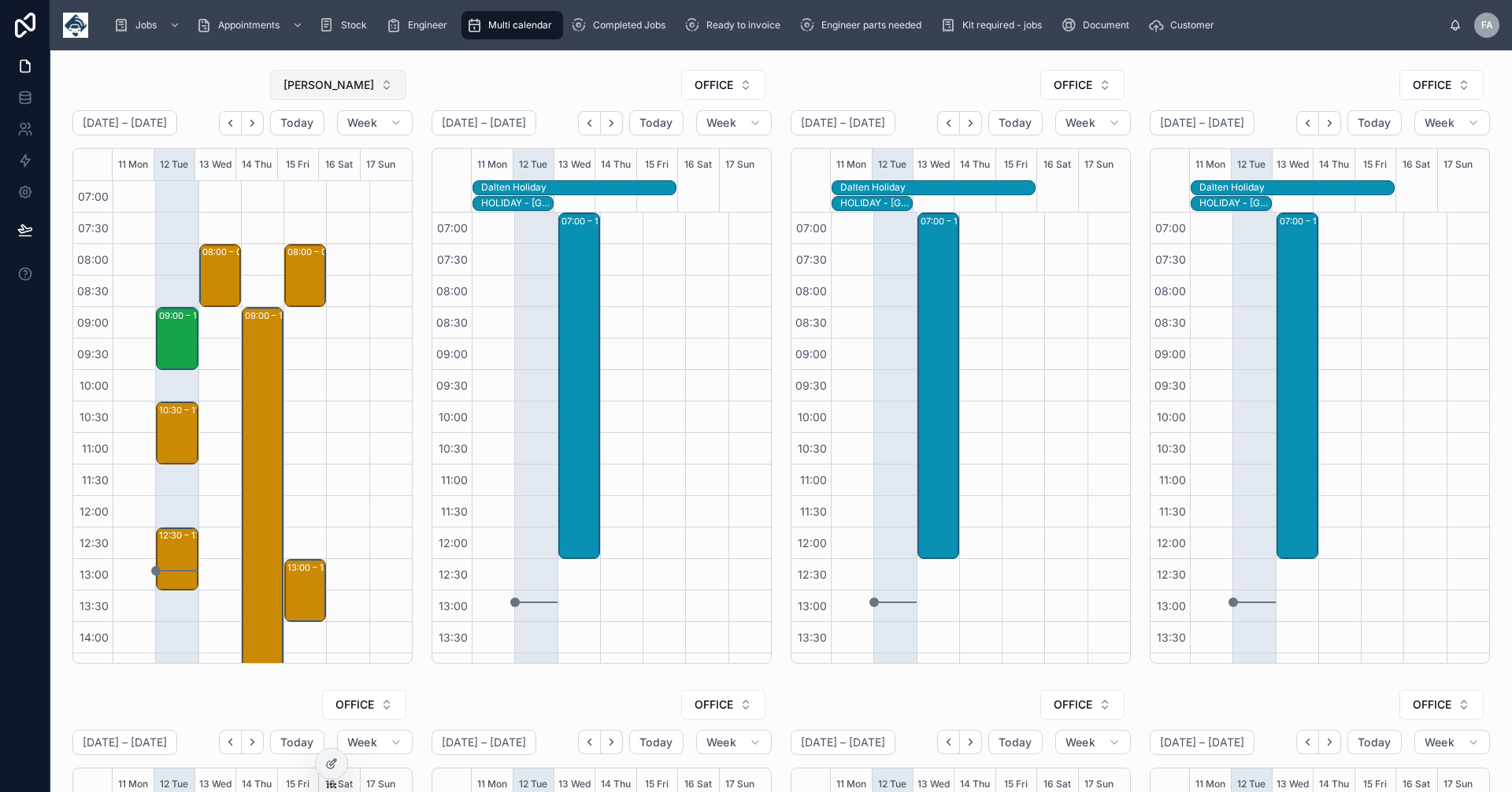
click at [381, 84] on button "[PERSON_NAME]" at bounding box center [338, 85] width 136 height 30
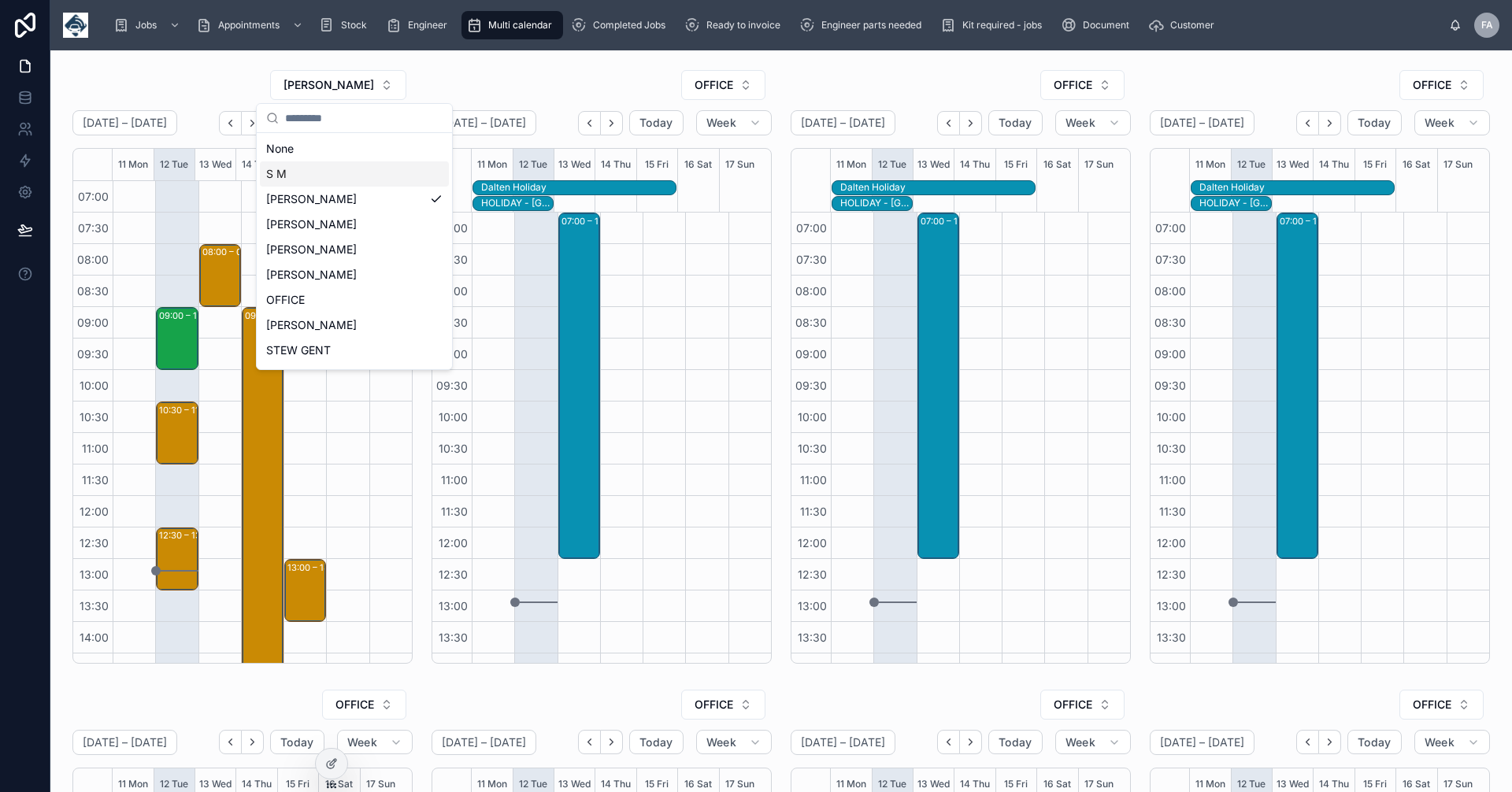
click at [288, 170] on div "S M" at bounding box center [354, 174] width 189 height 25
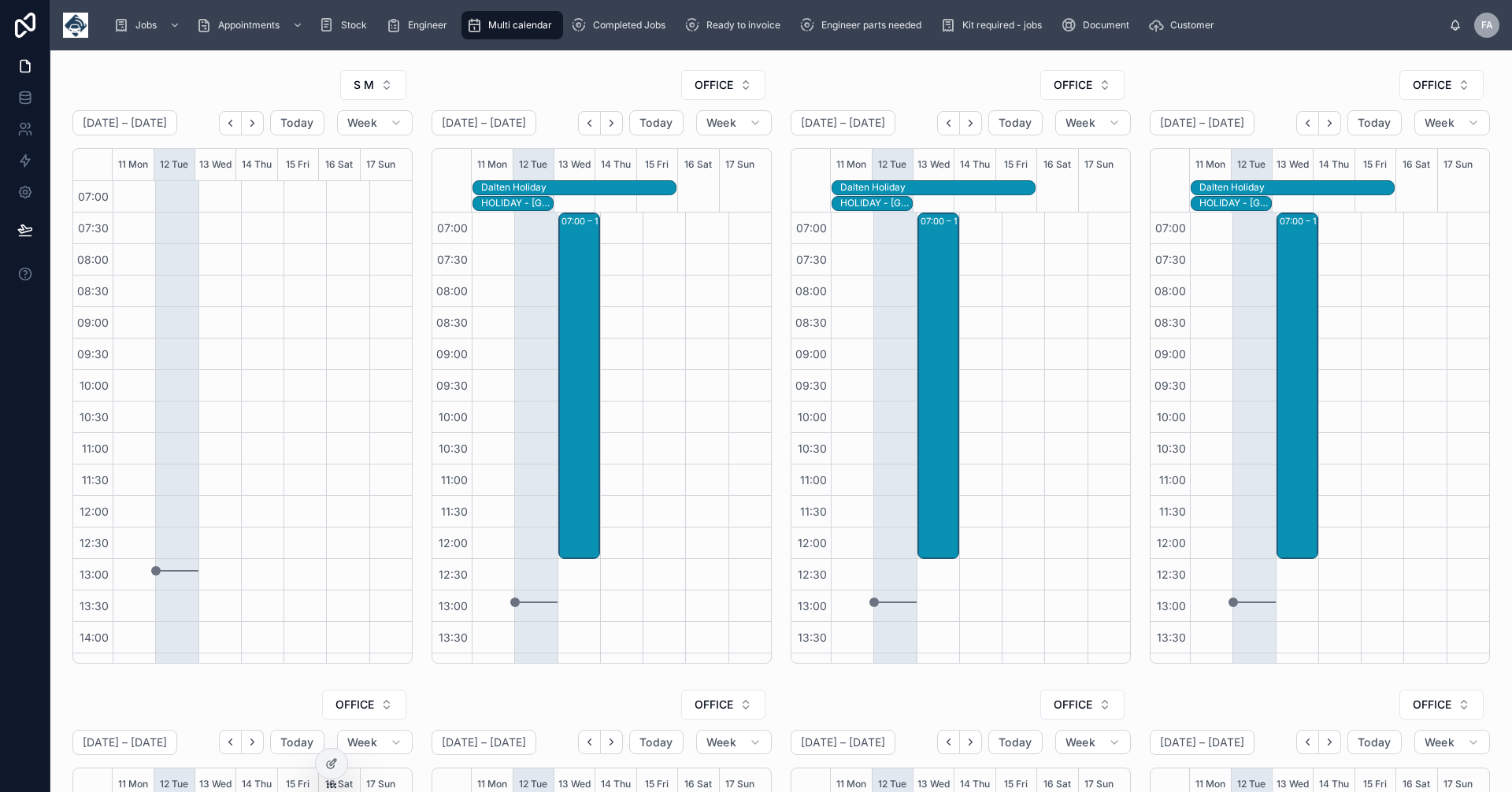
click at [189, 229] on div at bounding box center [175, 559] width 42 height 756
click at [209, 233] on div at bounding box center [219, 559] width 42 height 756
click at [243, 65] on span "Map" at bounding box center [250, 67] width 20 height 13
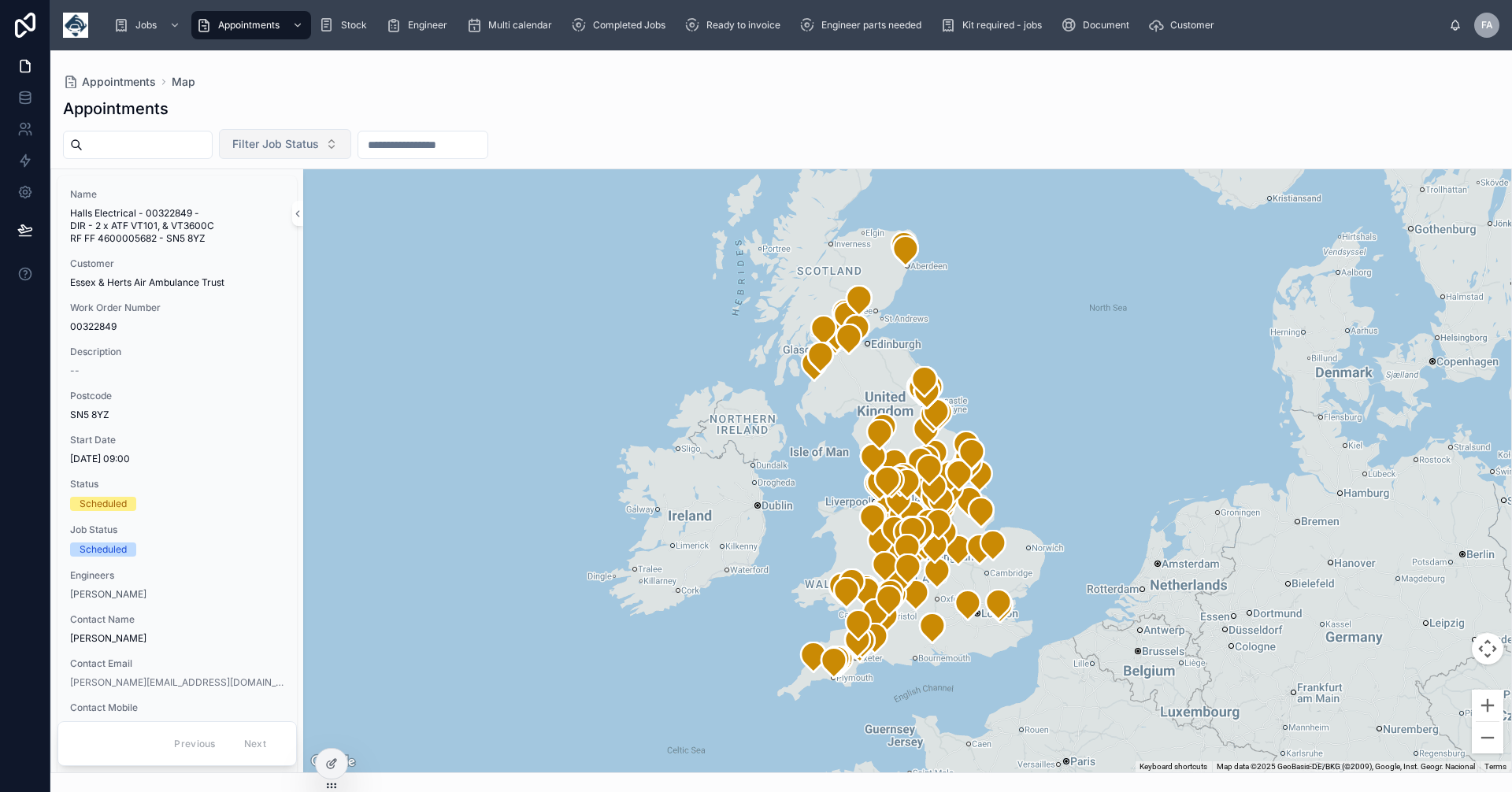
click at [351, 144] on button "Filter Job Status" at bounding box center [286, 144] width 132 height 30
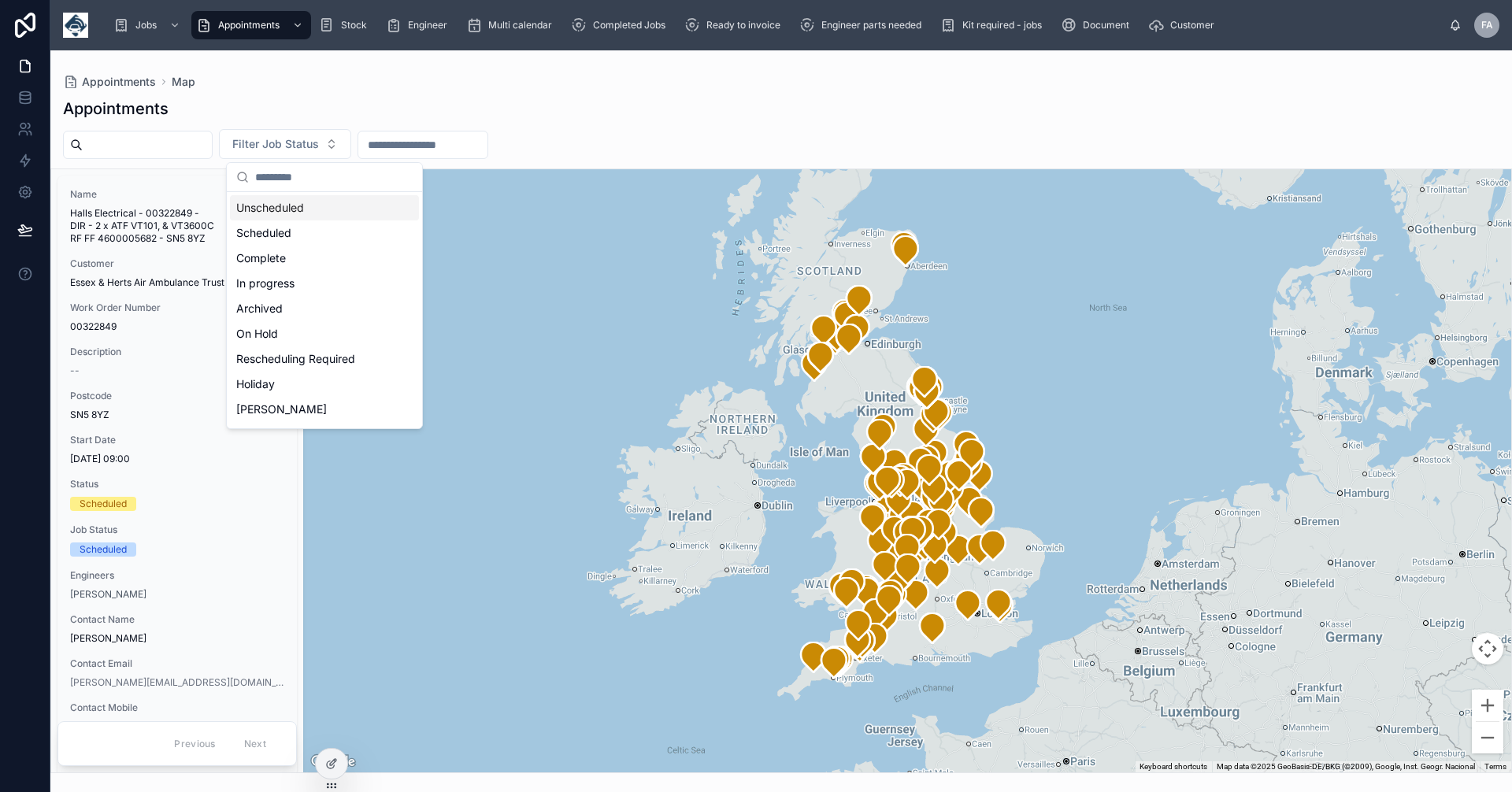
click at [287, 211] on div "Unscheduled" at bounding box center [324, 207] width 189 height 25
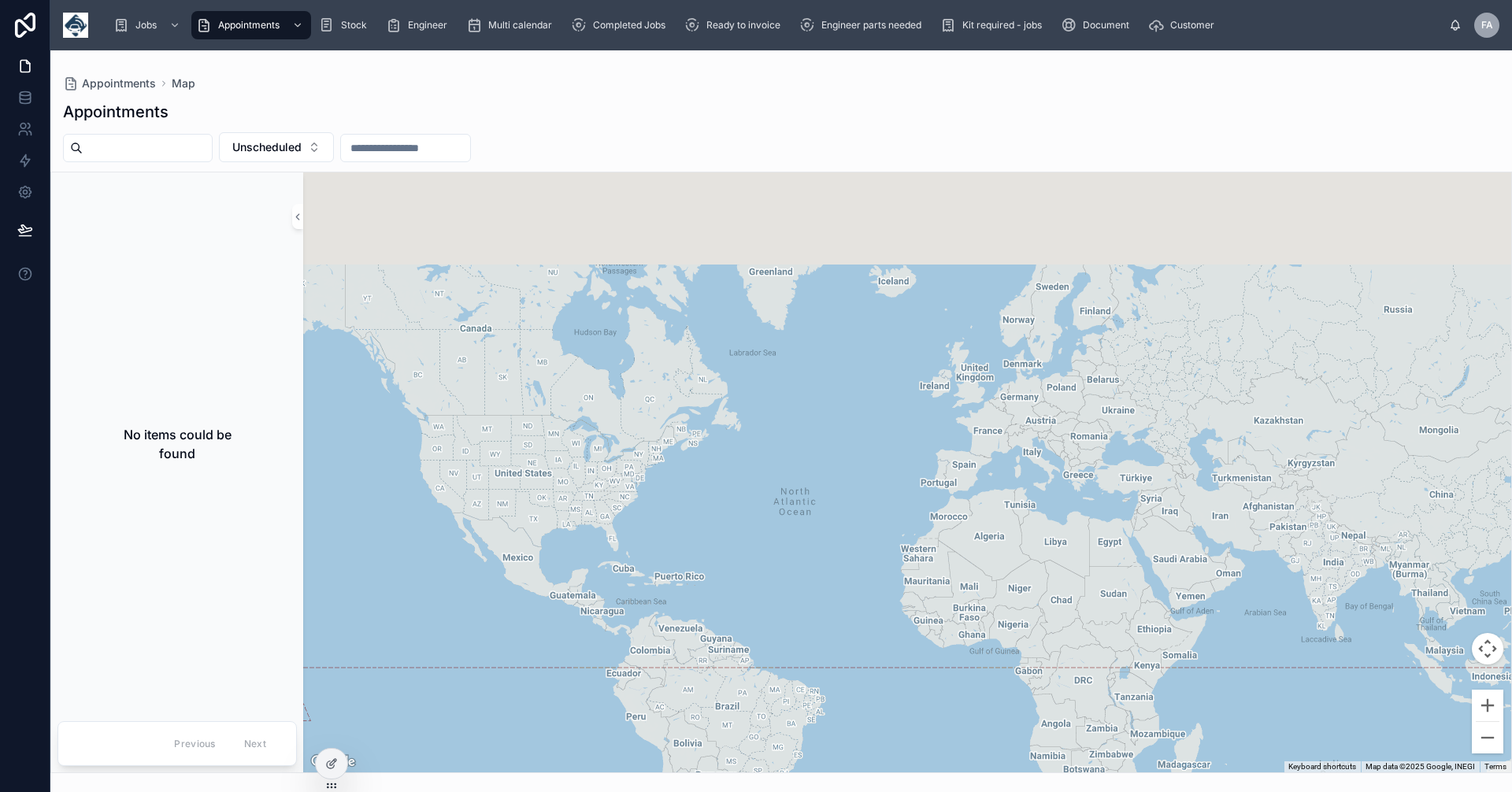
drag, startPoint x: 708, startPoint y: 328, endPoint x: 781, endPoint y: 524, distance: 209.2
click at [781, 524] on div at bounding box center [907, 473] width 1208 height 600
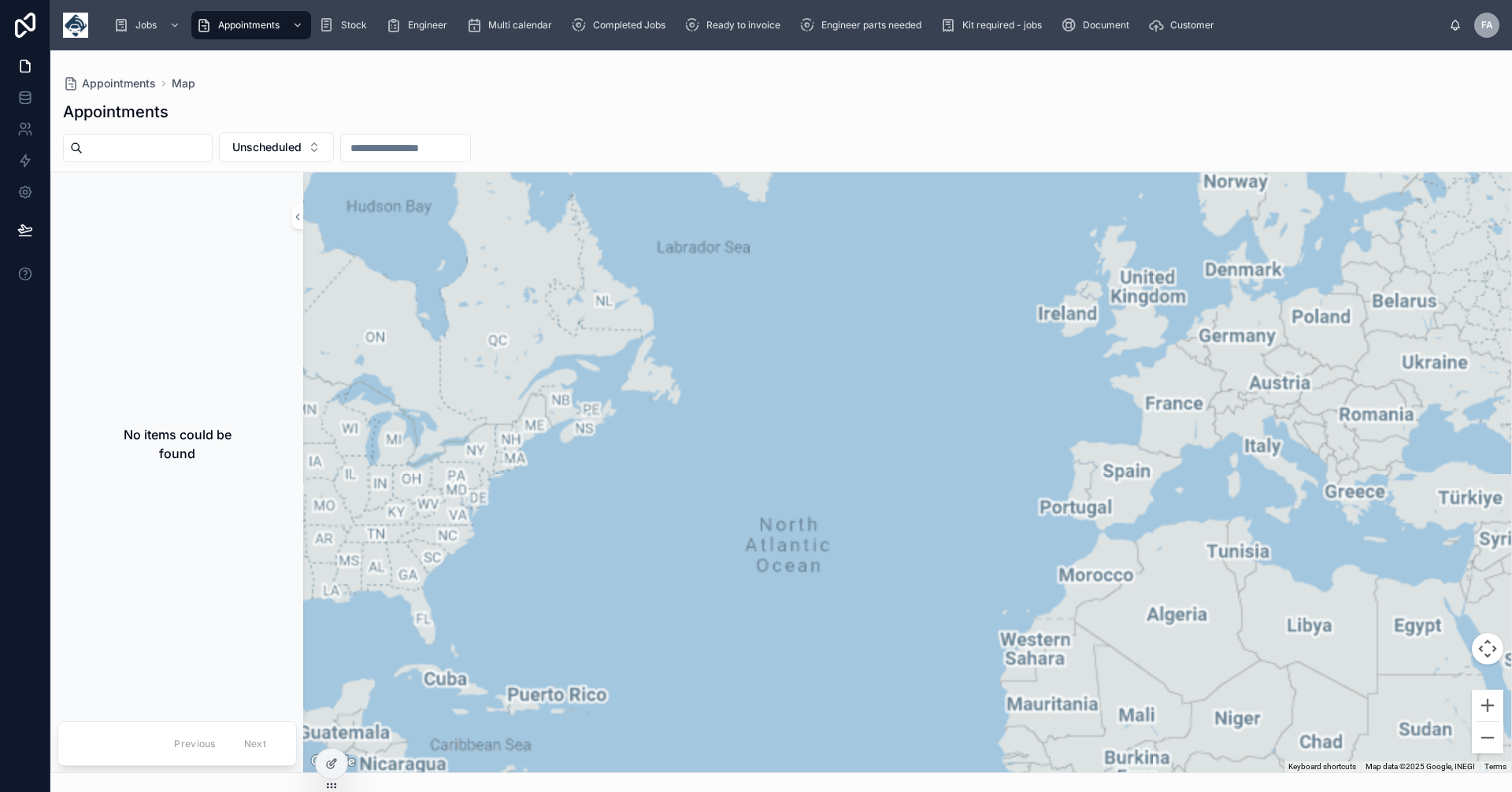
drag, startPoint x: 1021, startPoint y: 441, endPoint x: 753, endPoint y: 439, distance: 268.0
click at [753, 439] on div at bounding box center [907, 473] width 1208 height 600
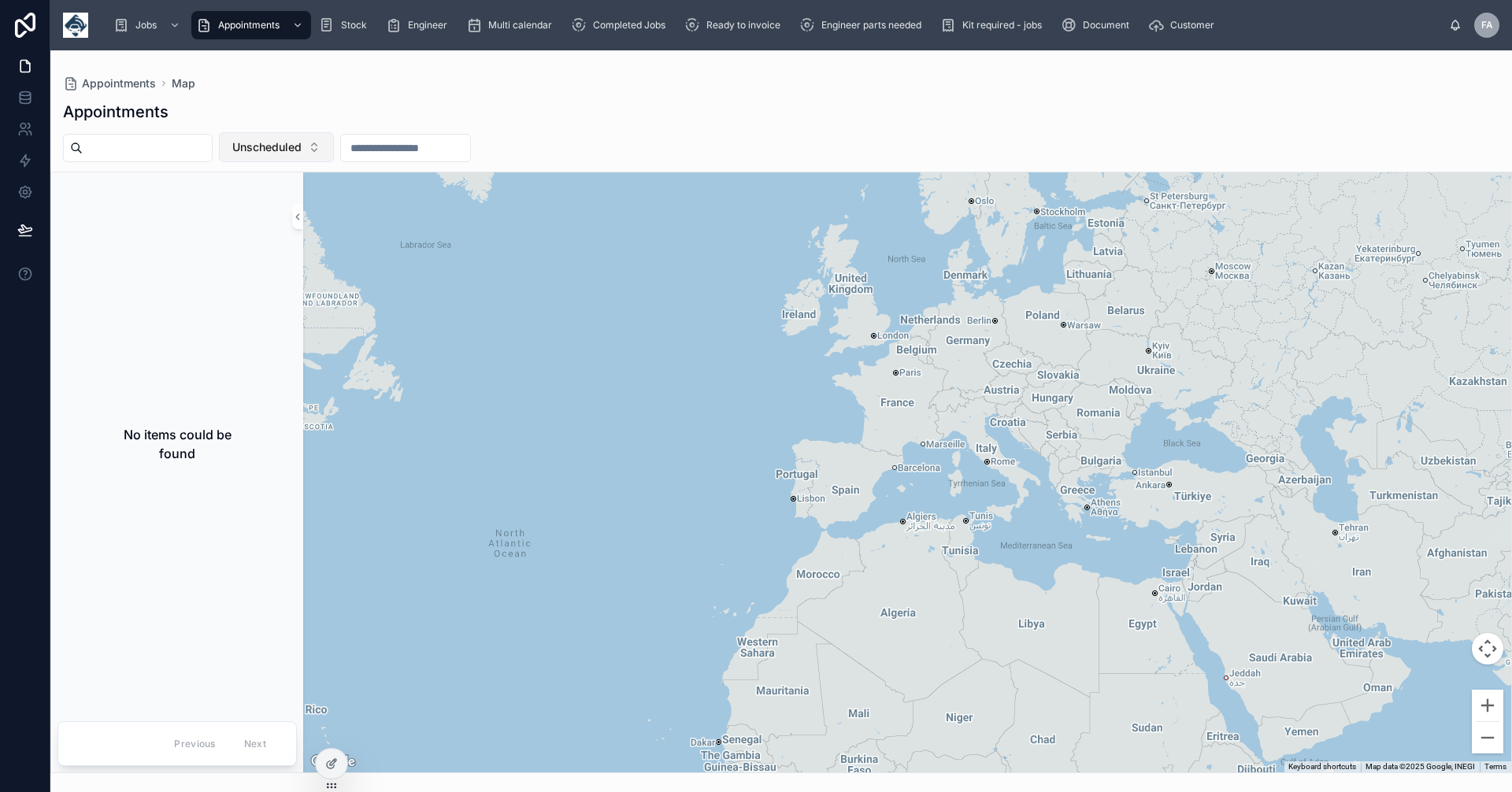
click at [334, 153] on button "Unscheduled" at bounding box center [277, 147] width 115 height 30
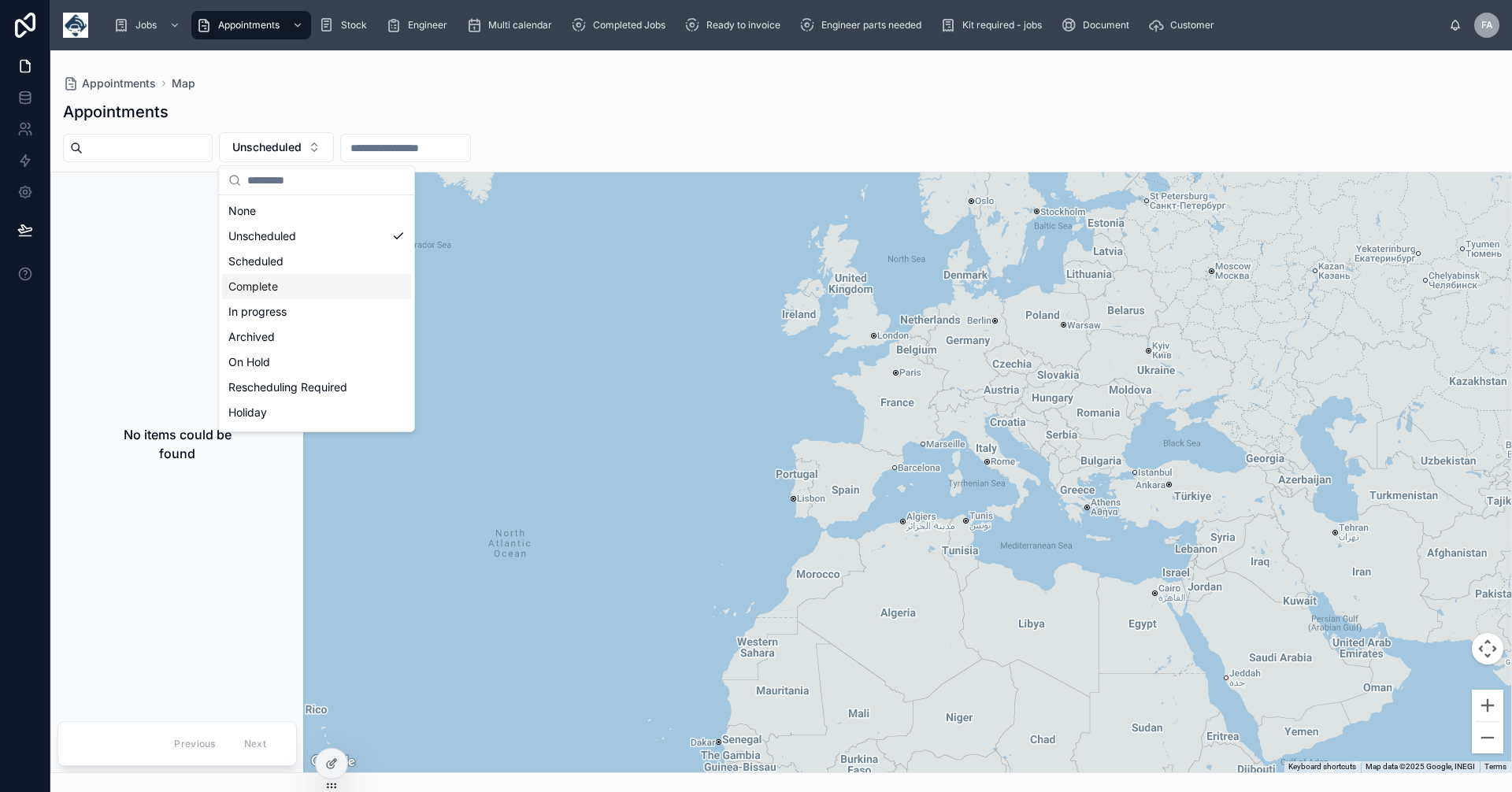
click at [270, 284] on div "Complete" at bounding box center [317, 286] width 189 height 25
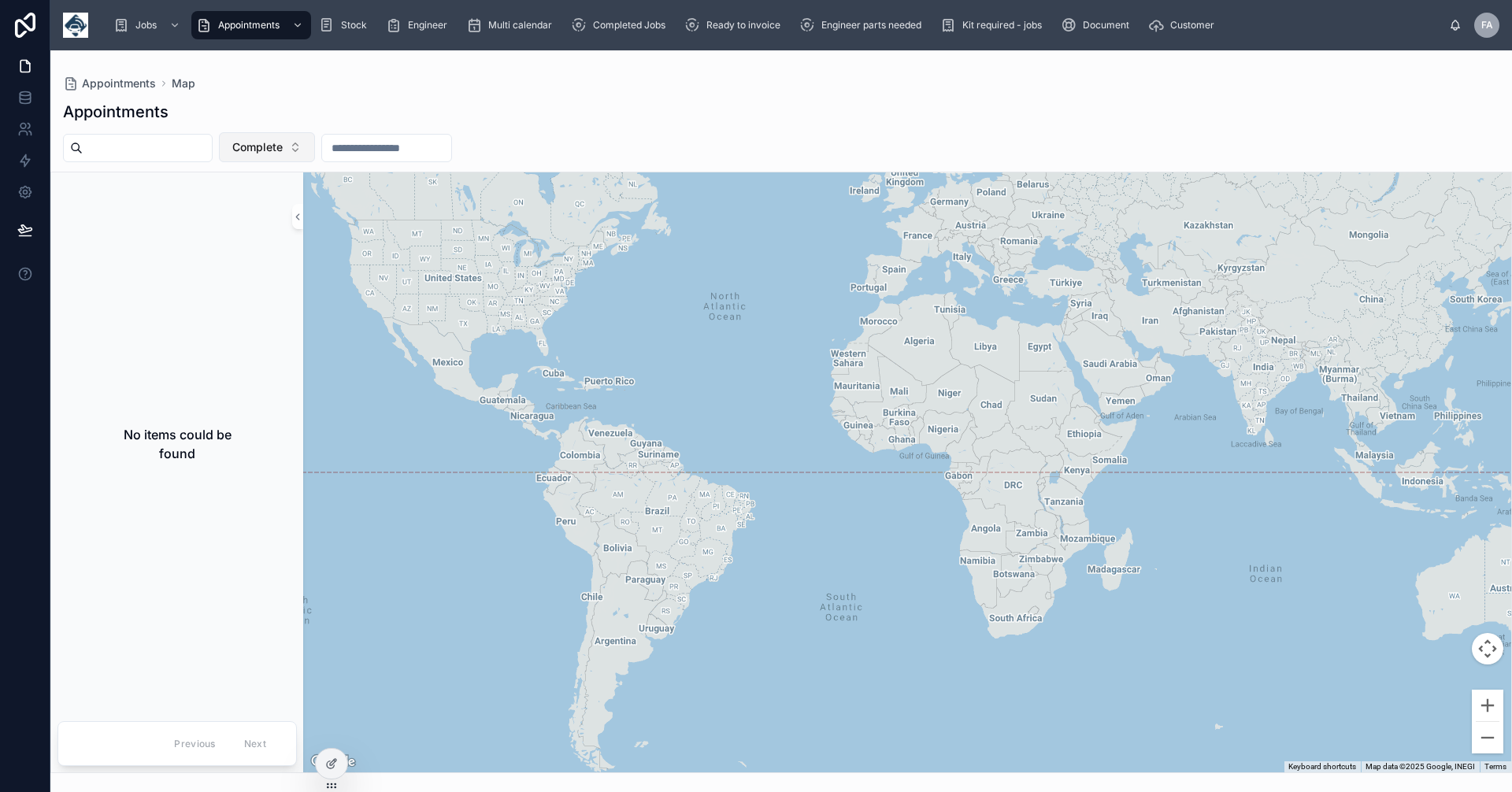
click at [315, 150] on button "Complete" at bounding box center [267, 147] width 96 height 30
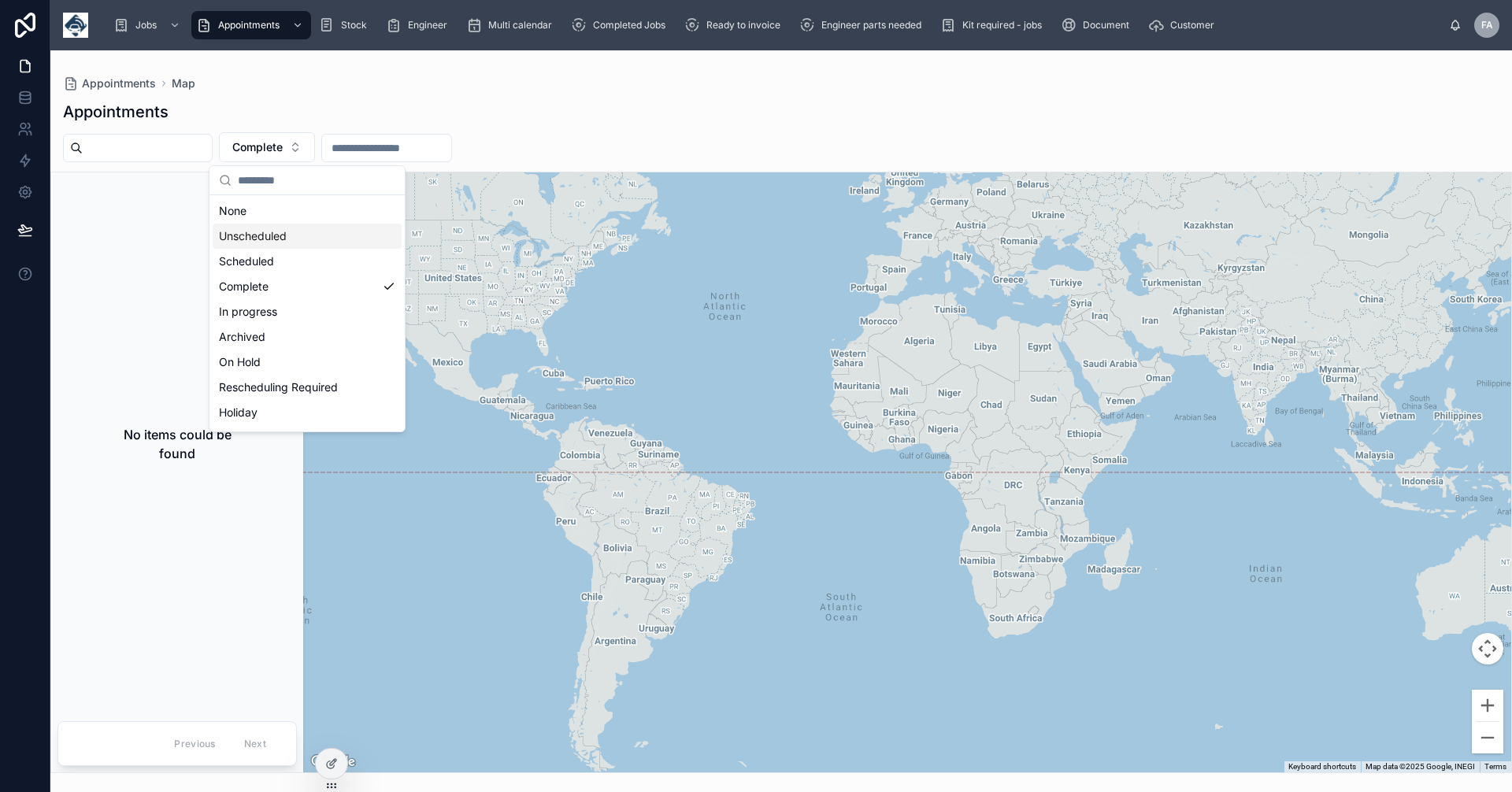
click at [285, 238] on div "Unscheduled" at bounding box center [307, 236] width 189 height 25
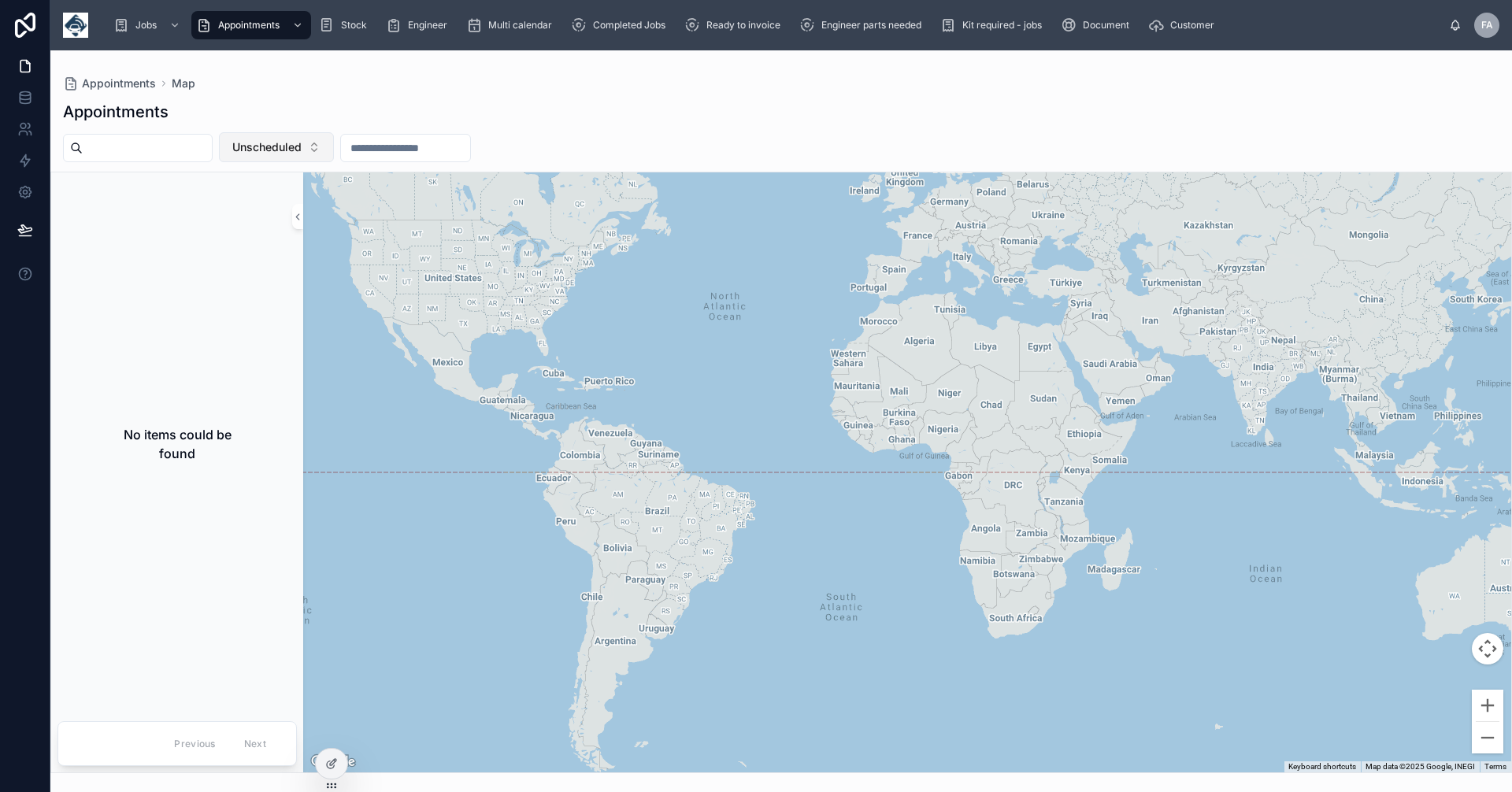
click at [334, 141] on button "Unscheduled" at bounding box center [277, 147] width 115 height 30
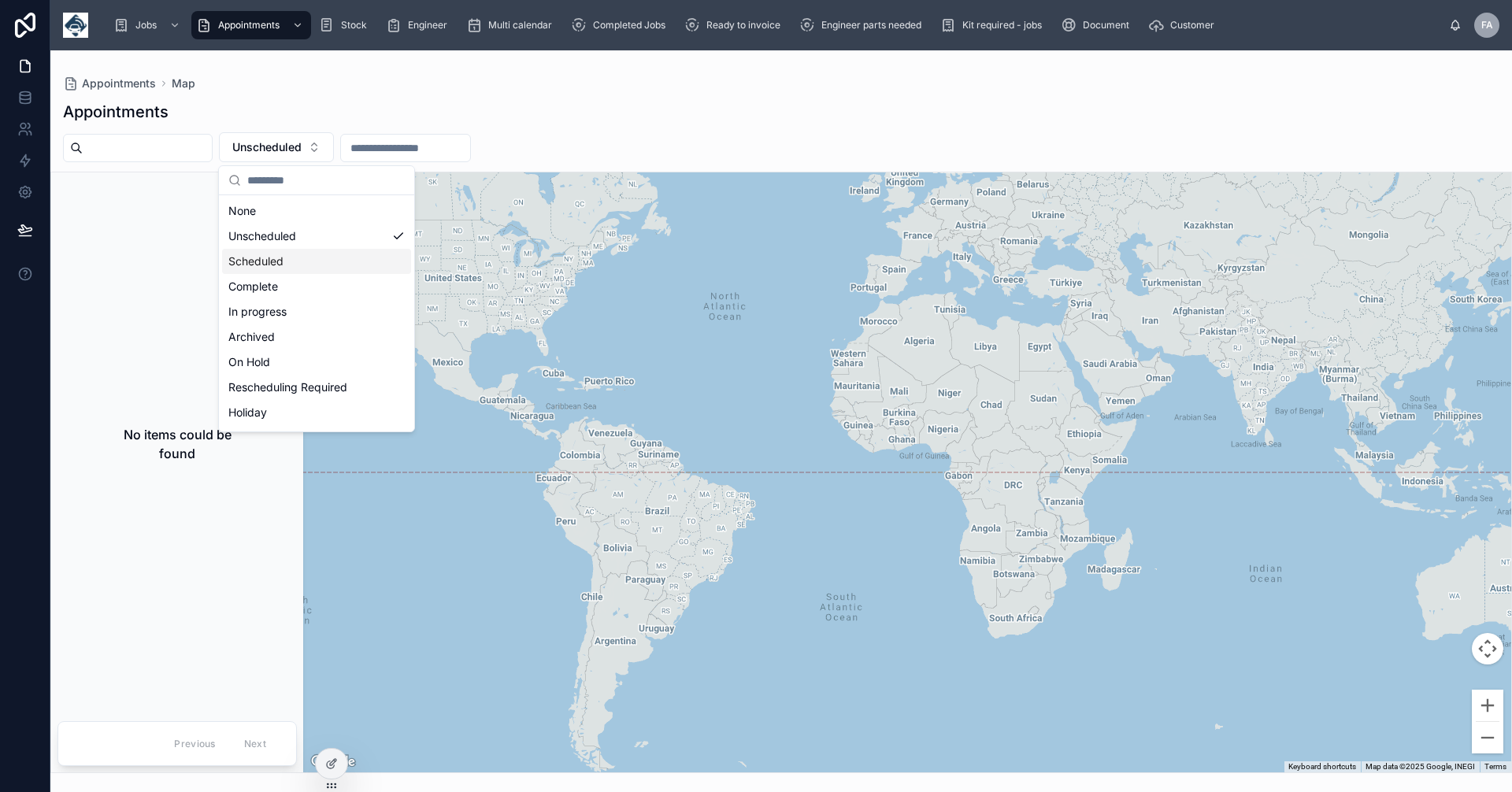
click at [257, 259] on div "Scheduled" at bounding box center [317, 261] width 189 height 25
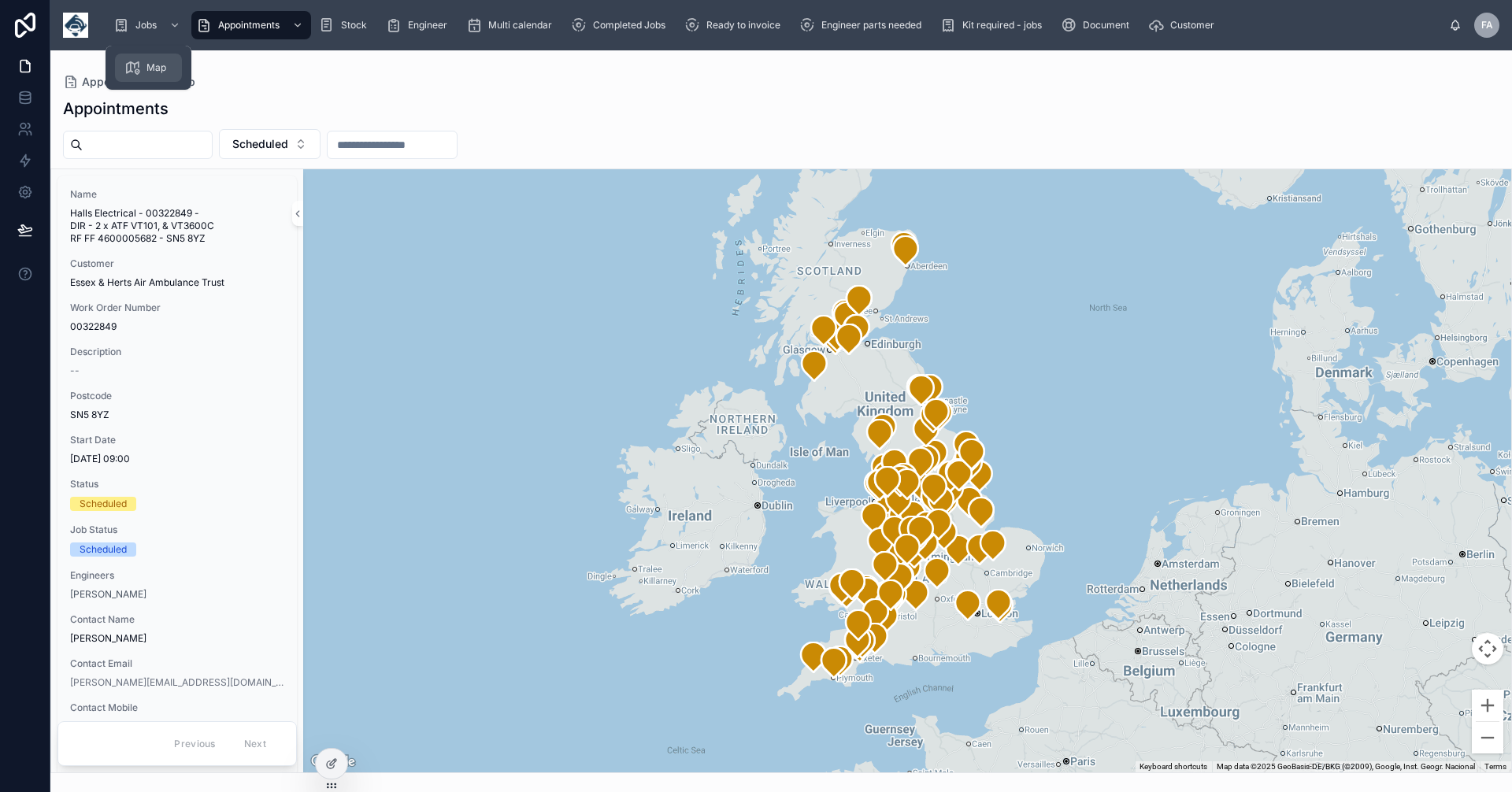
click at [145, 65] on div "Map" at bounding box center [149, 67] width 48 height 25
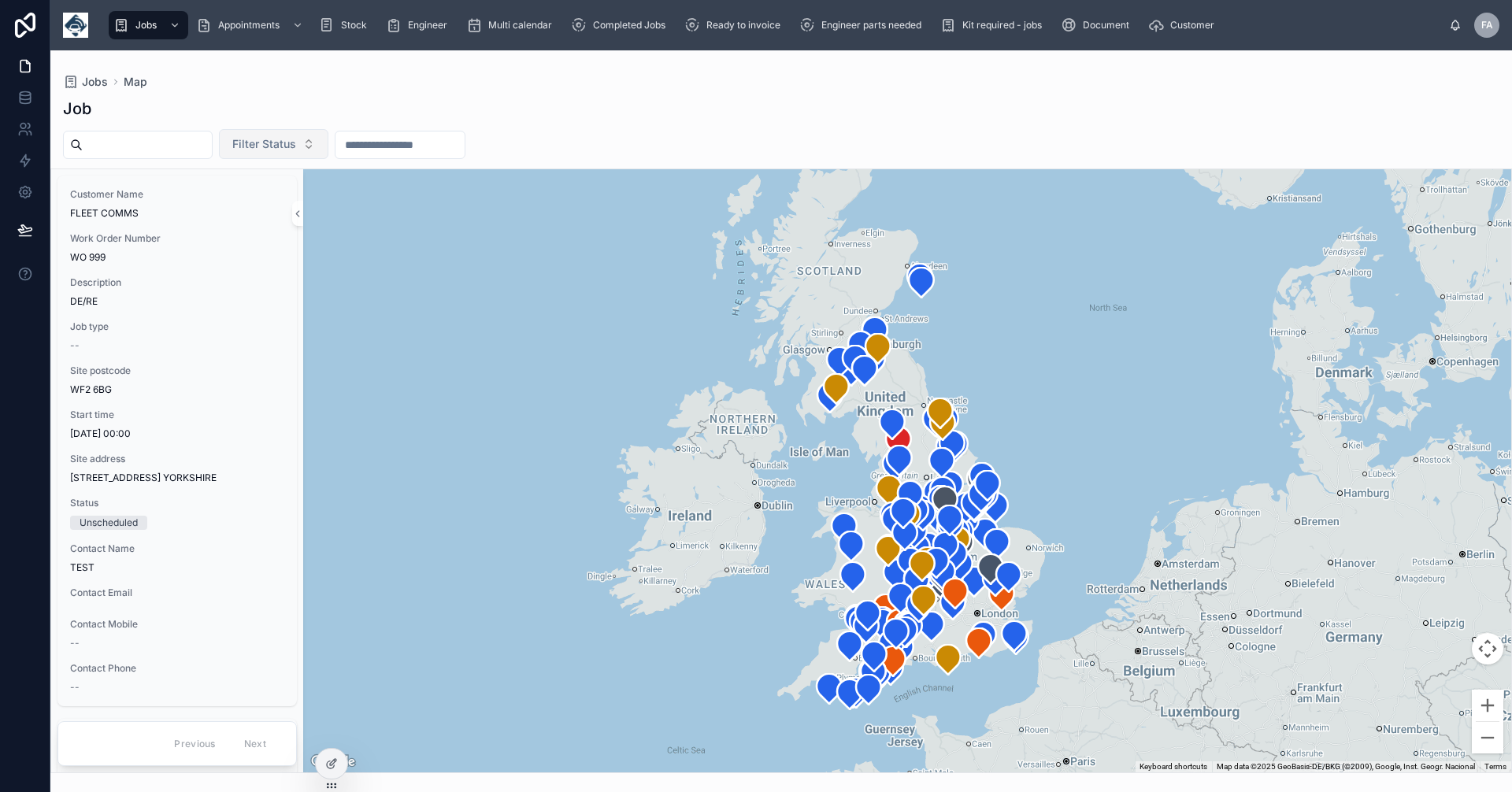
click at [329, 145] on button "Filter Status" at bounding box center [274, 144] width 109 height 30
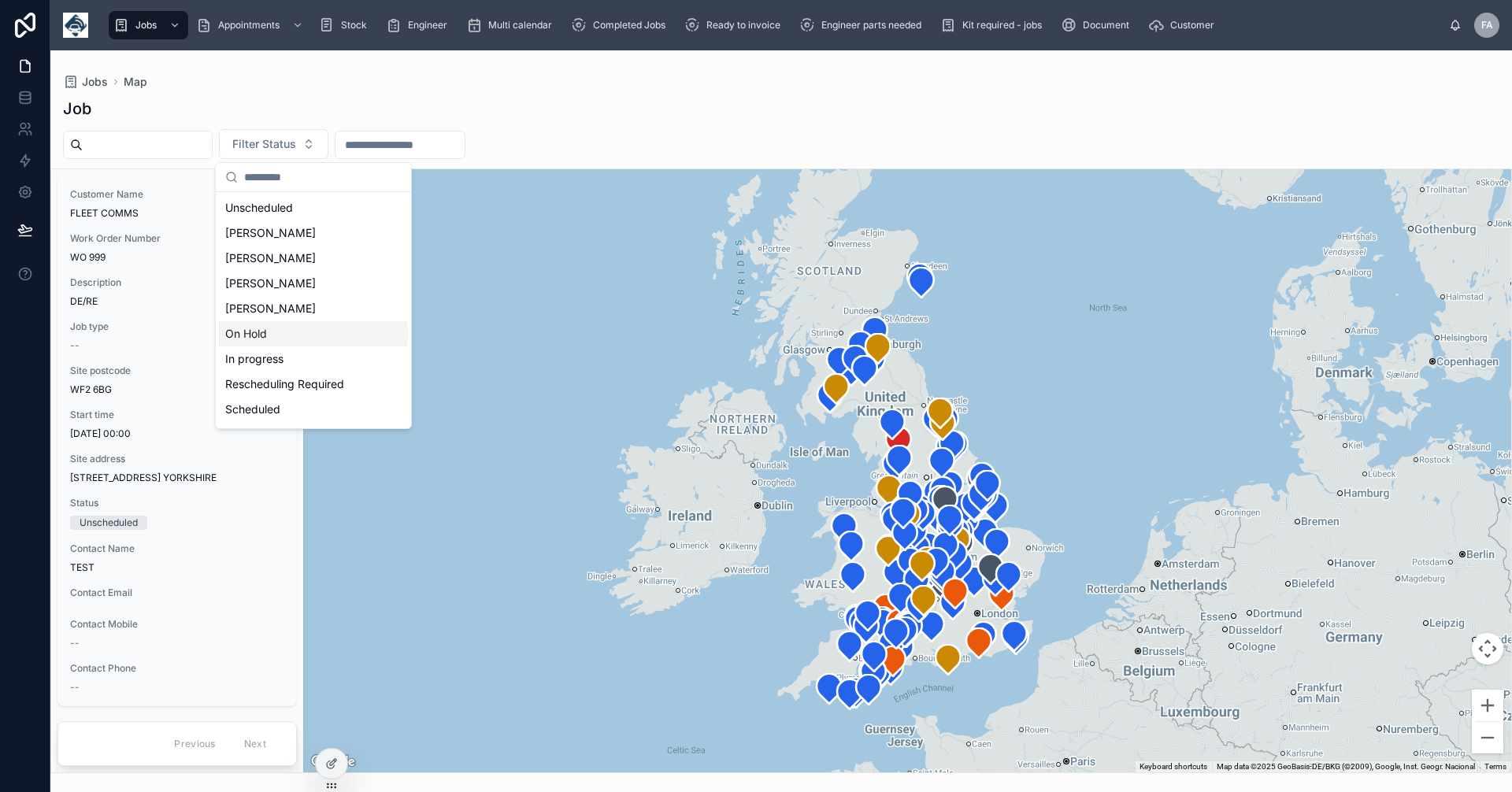
click at [255, 332] on div "On Hold" at bounding box center [314, 334] width 189 height 25
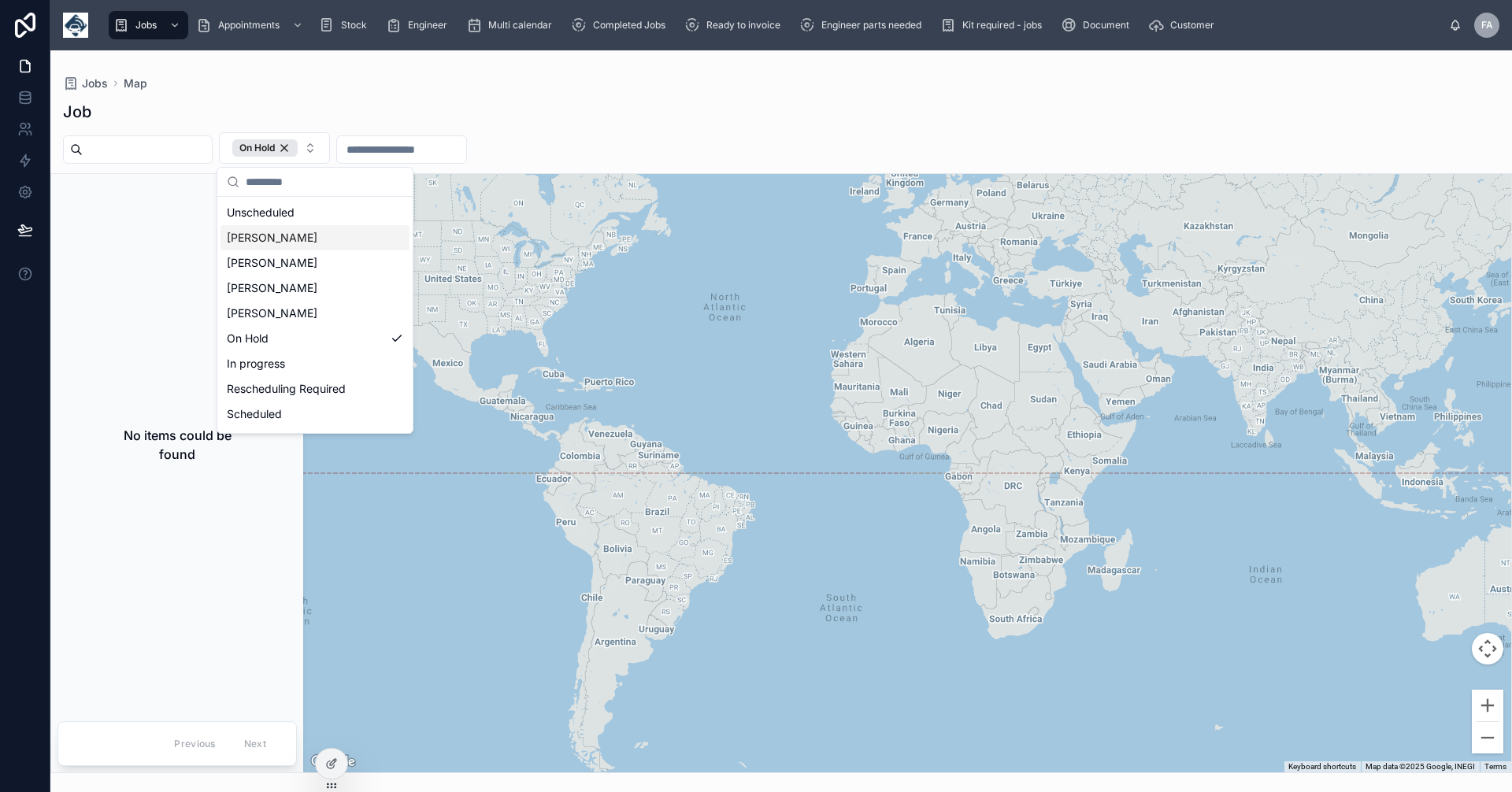
click at [255, 236] on div "Booker A" at bounding box center [315, 237] width 189 height 25
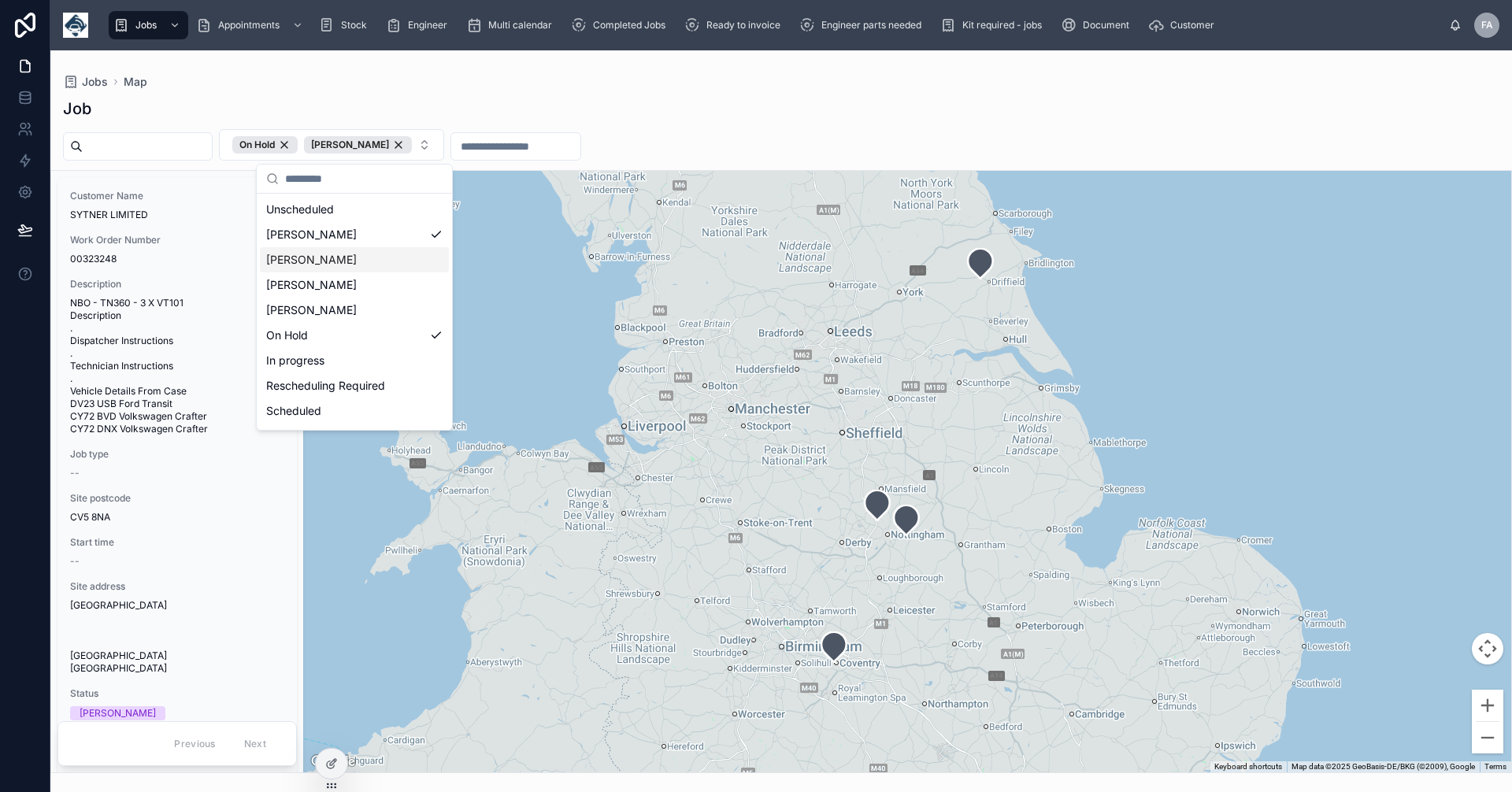
click at [308, 252] on div "Booker B" at bounding box center [354, 260] width 189 height 25
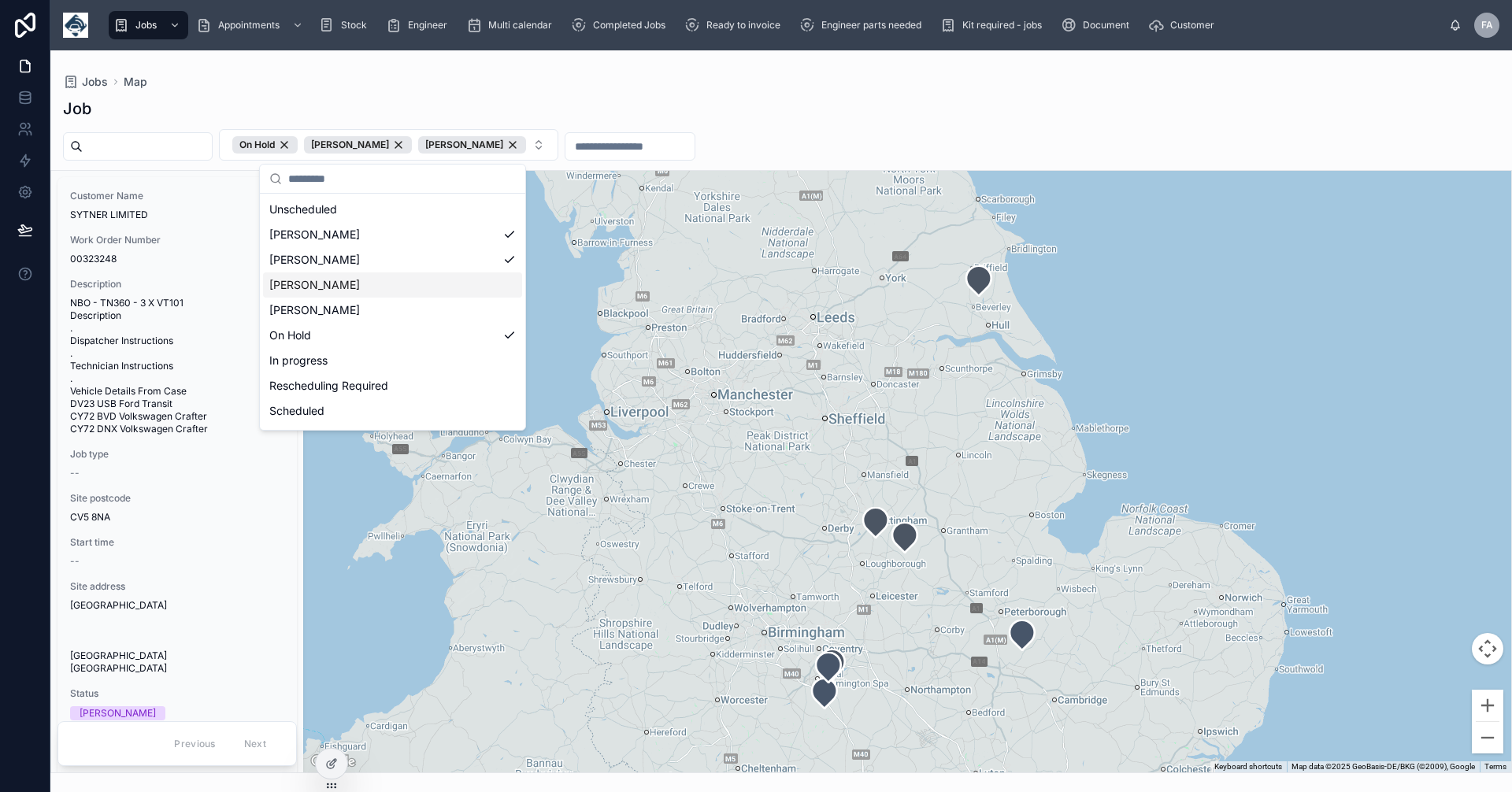
click at [302, 284] on div "Booker C" at bounding box center [392, 285] width 259 height 25
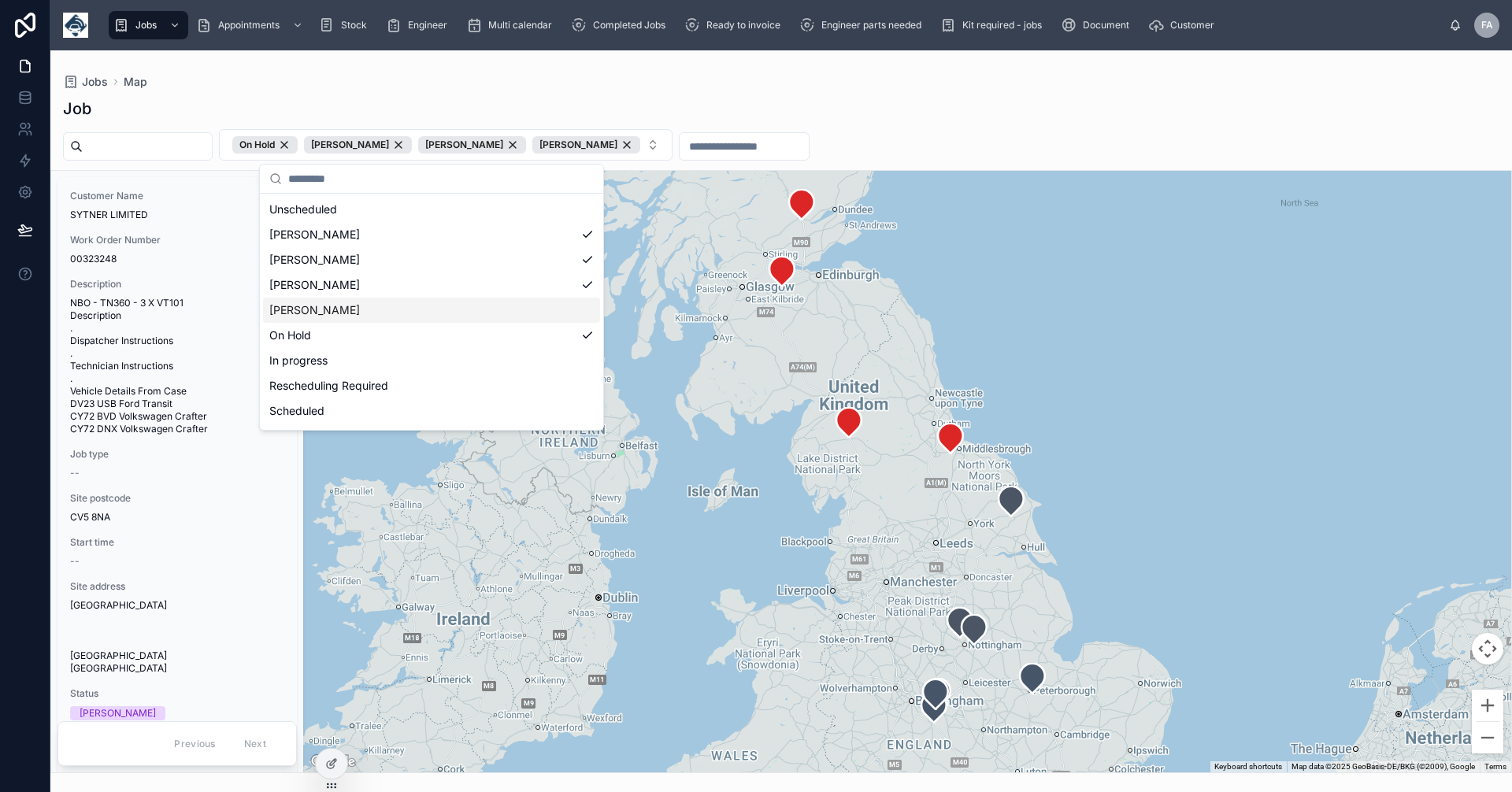
click at [308, 307] on div "Booker D" at bounding box center [432, 310] width 337 height 25
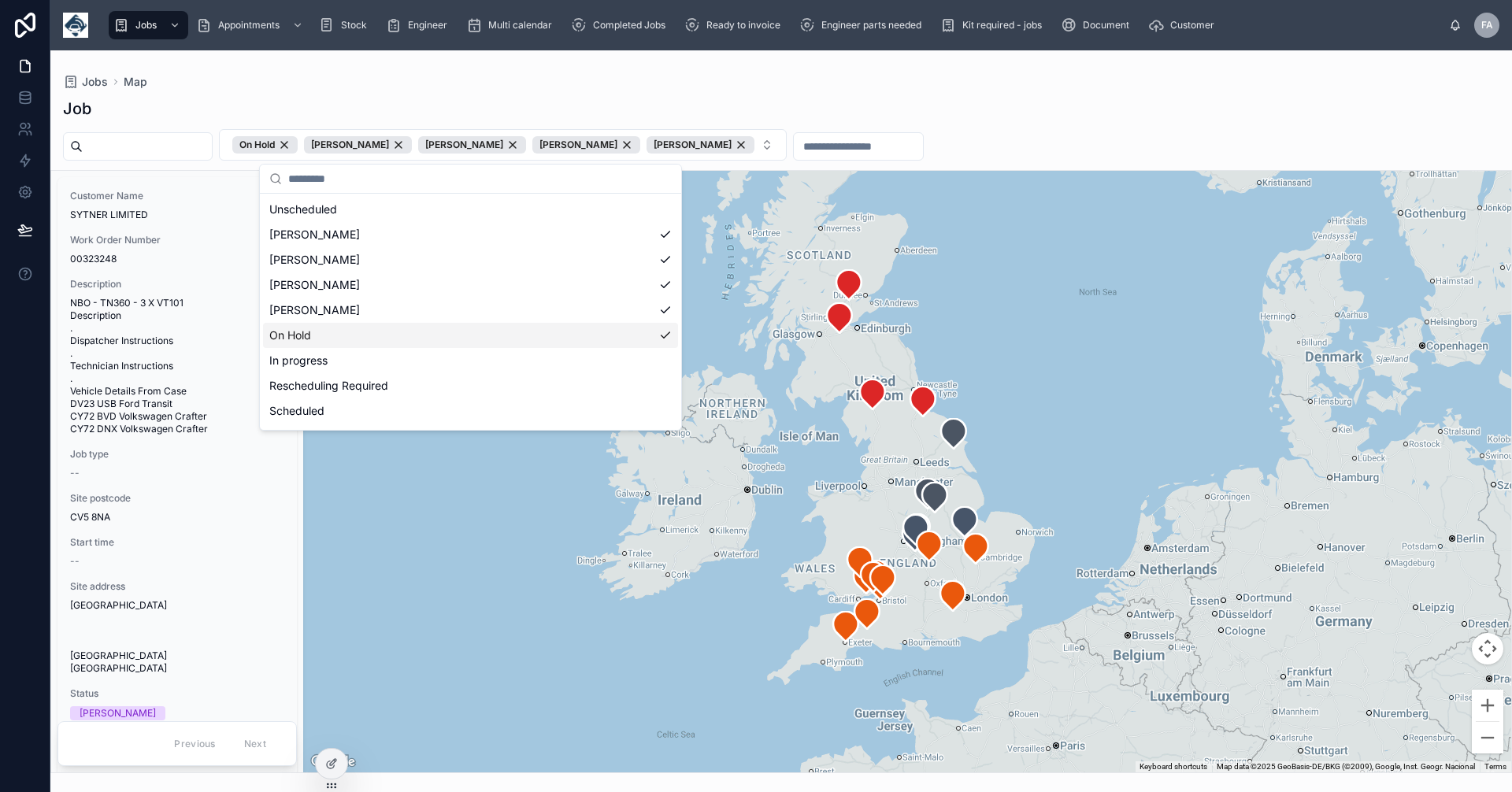
click at [304, 335] on div "On Hold" at bounding box center [470, 335] width 415 height 25
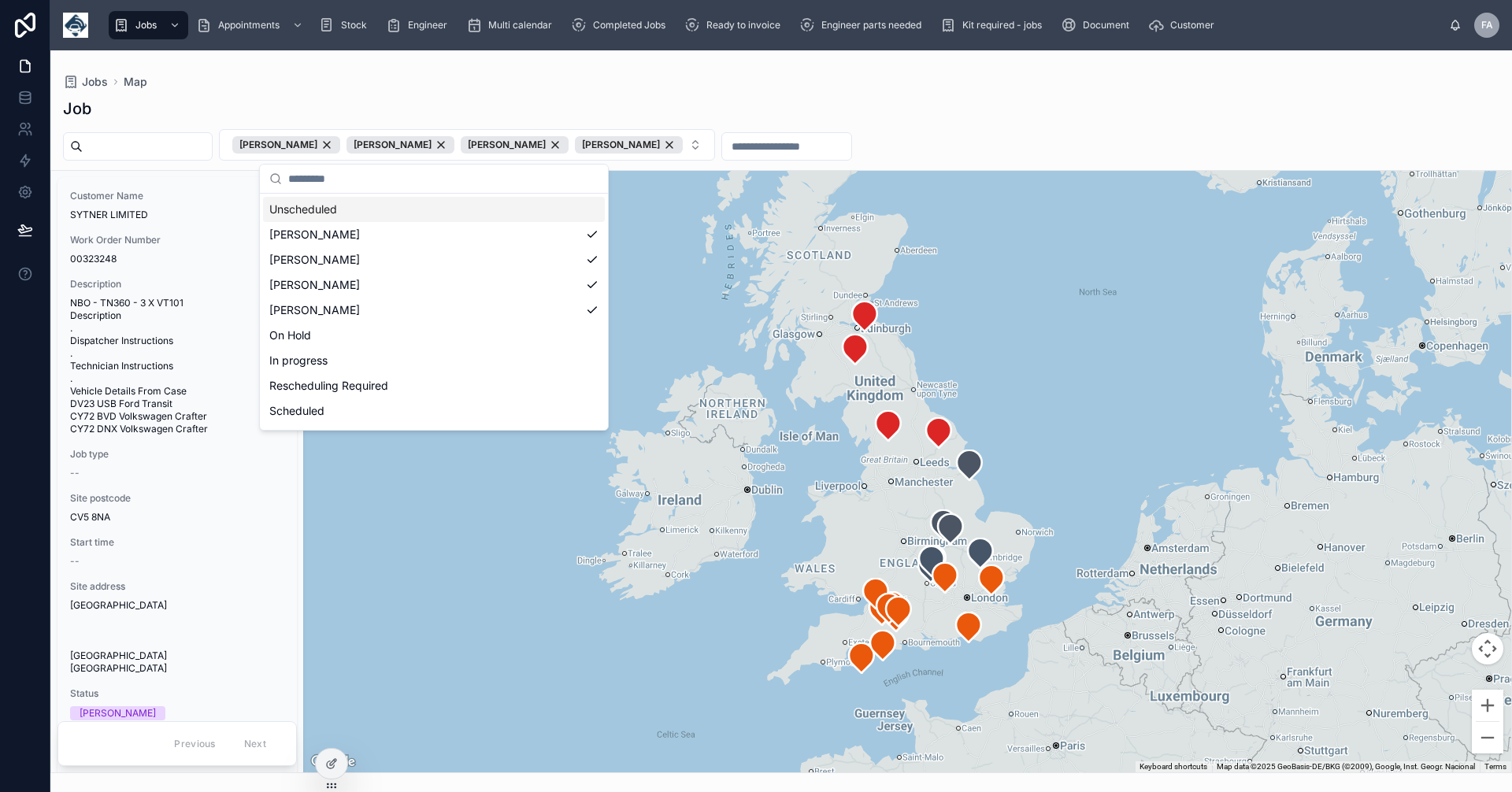
click at [298, 211] on div "Unscheduled" at bounding box center [433, 209] width 341 height 25
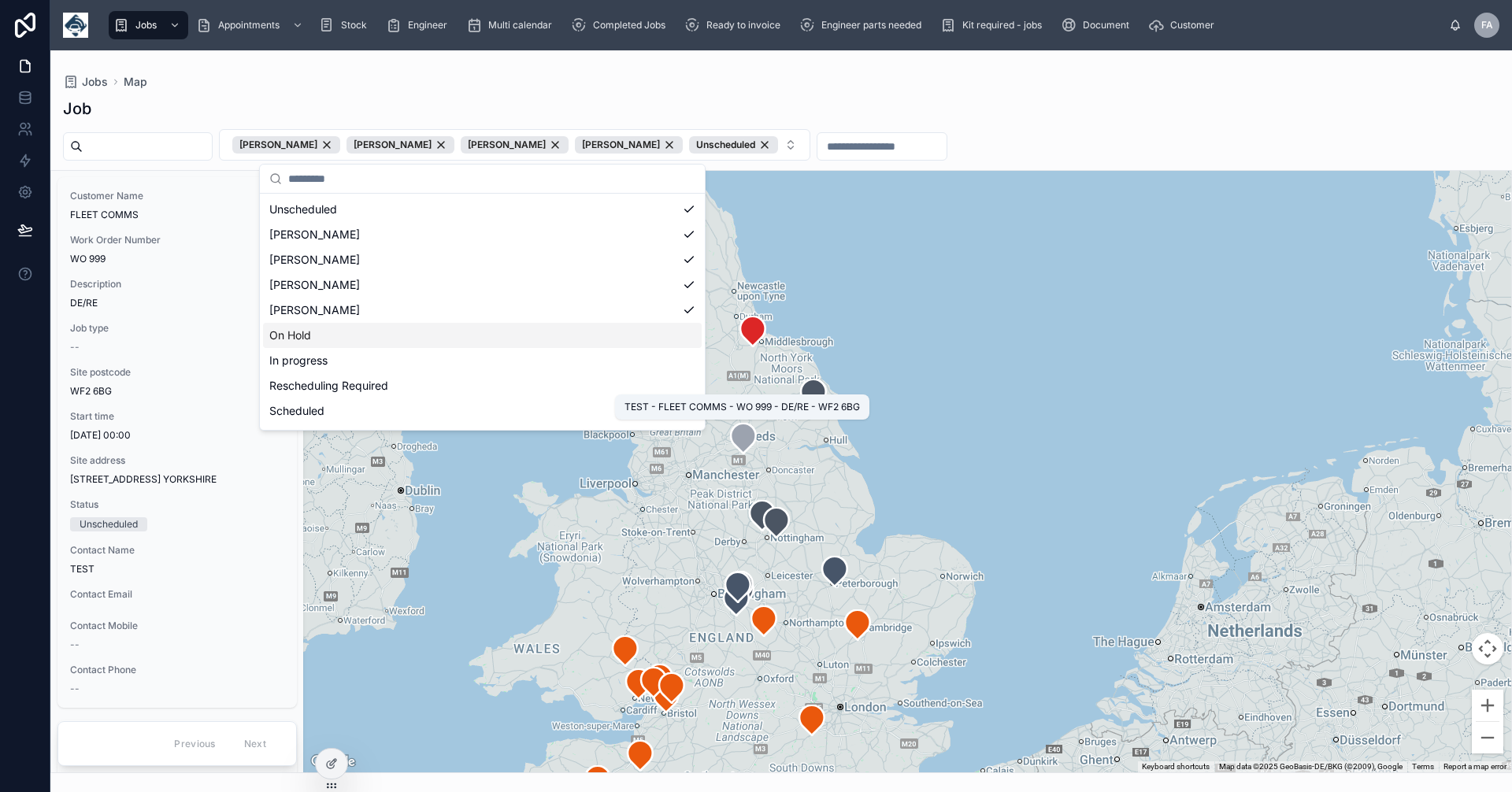
click at [748, 444] on icon at bounding box center [743, 439] width 25 height 30
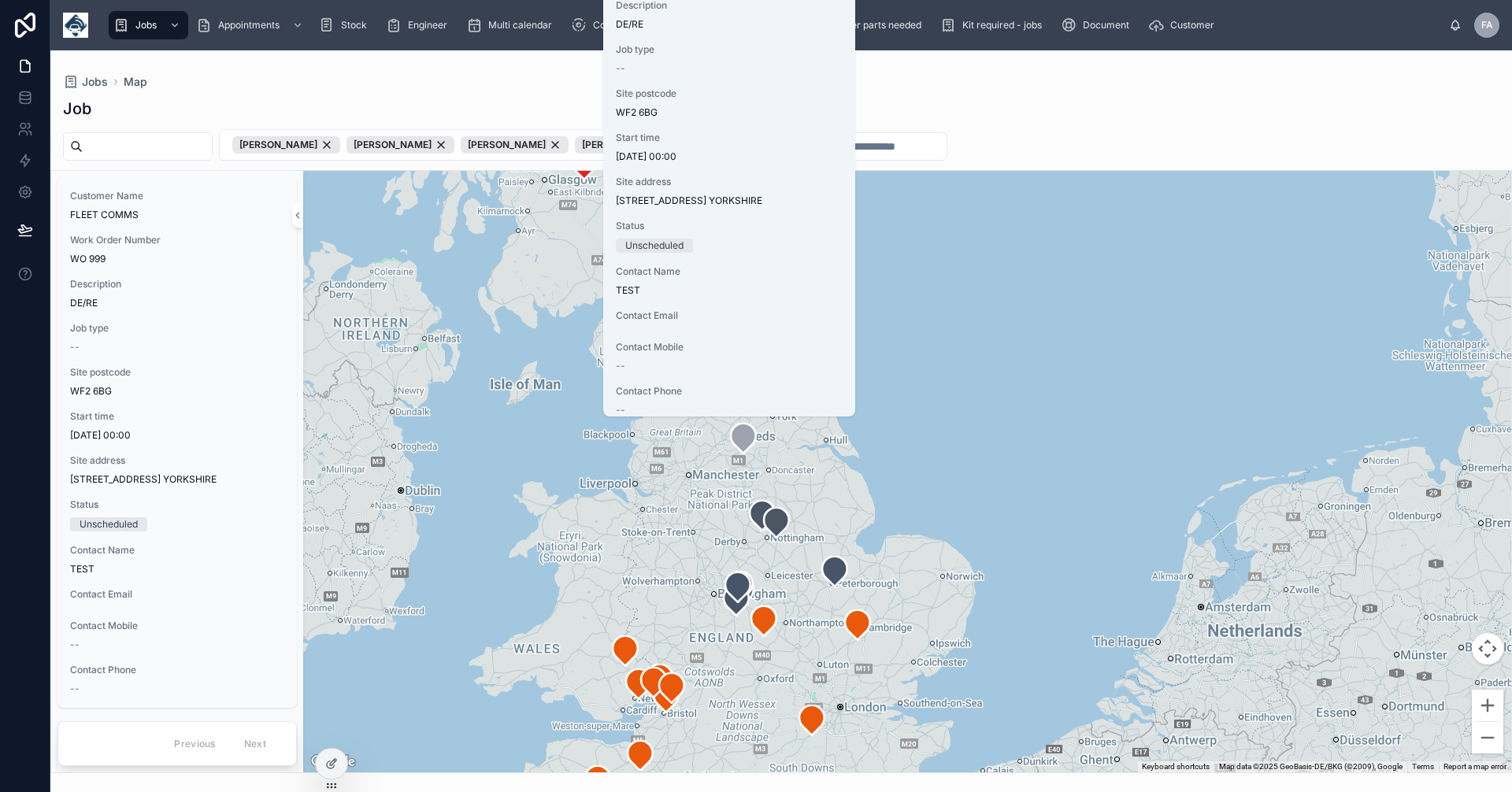
scroll to position [37, 0]
click at [957, 429] on div at bounding box center [907, 472] width 1208 height 602
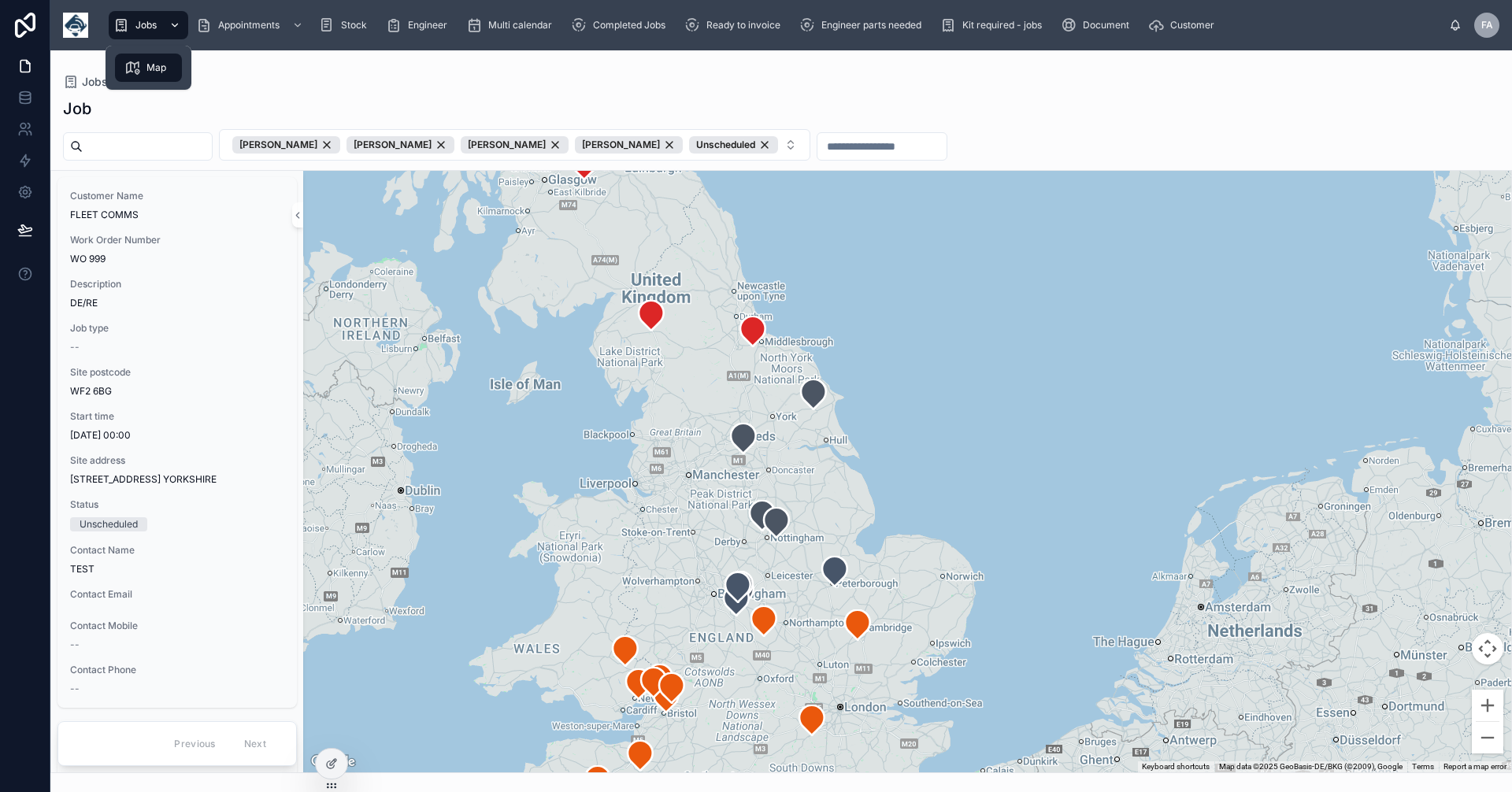
click at [151, 26] on span "Jobs" at bounding box center [146, 25] width 22 height 13
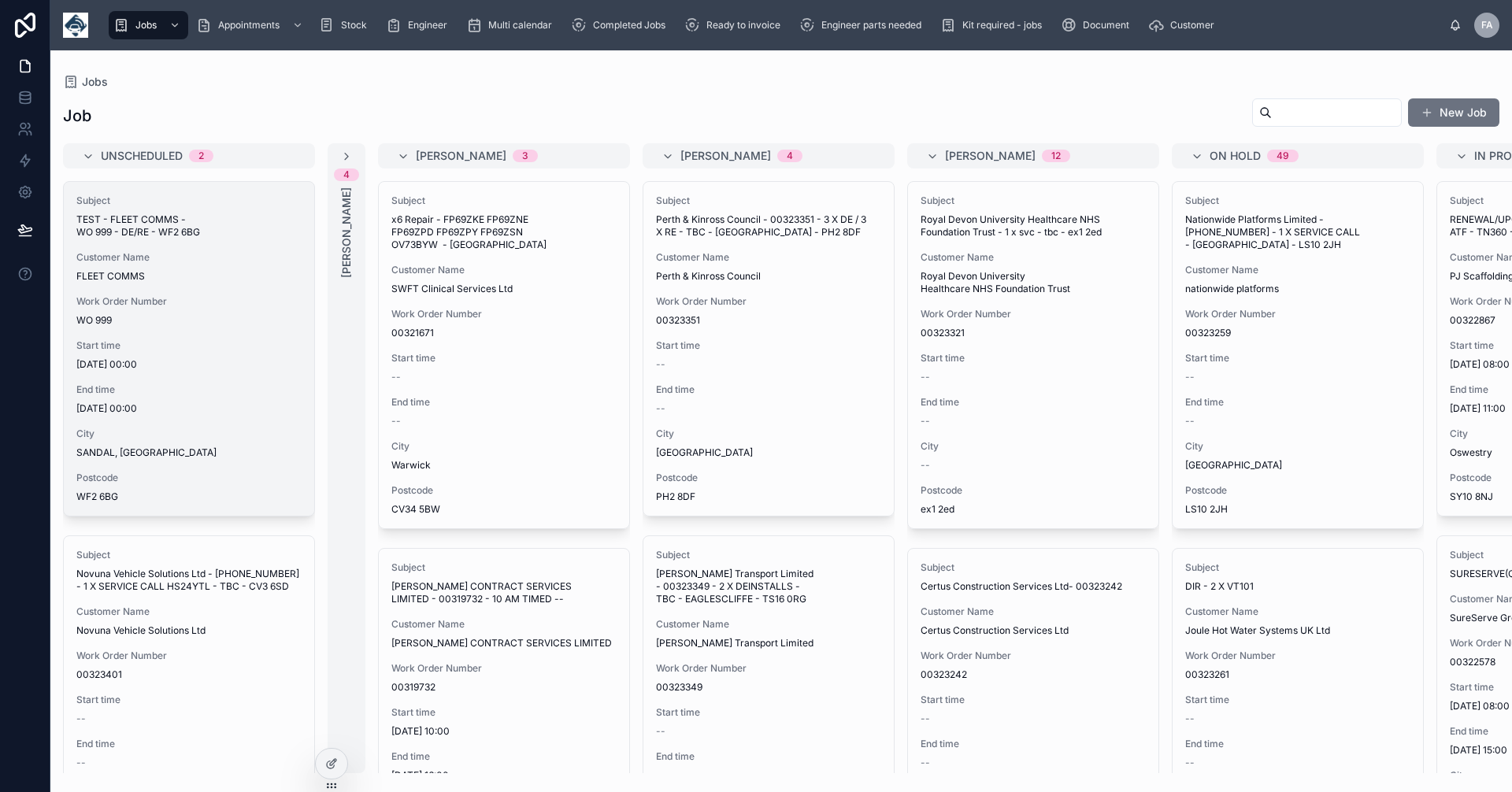
click at [200, 326] on span "WO 999" at bounding box center [189, 320] width 225 height 13
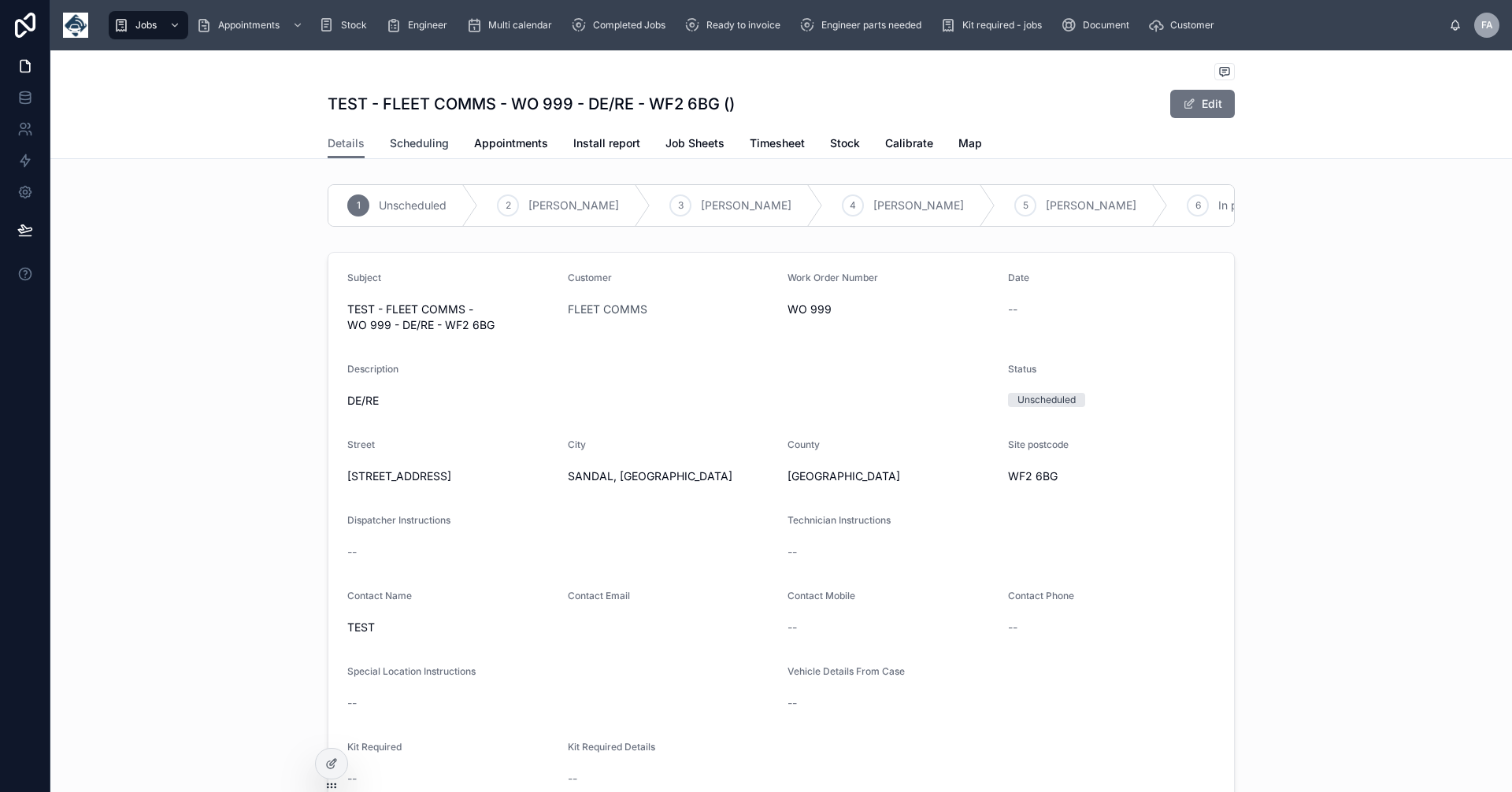
click at [409, 142] on span "Scheduling" at bounding box center [419, 144] width 59 height 15
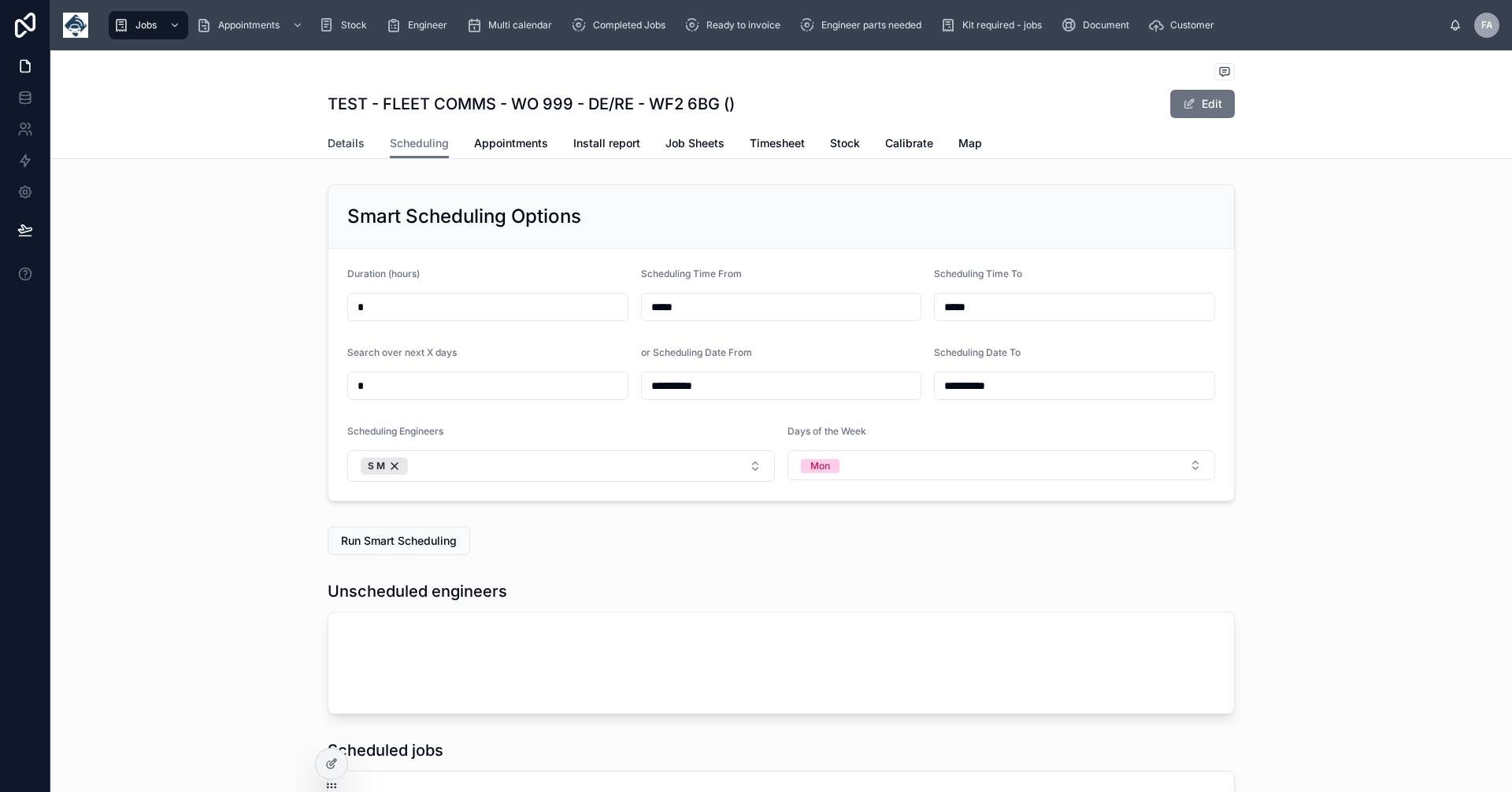
click at [336, 141] on span "Details" at bounding box center [346, 144] width 37 height 15
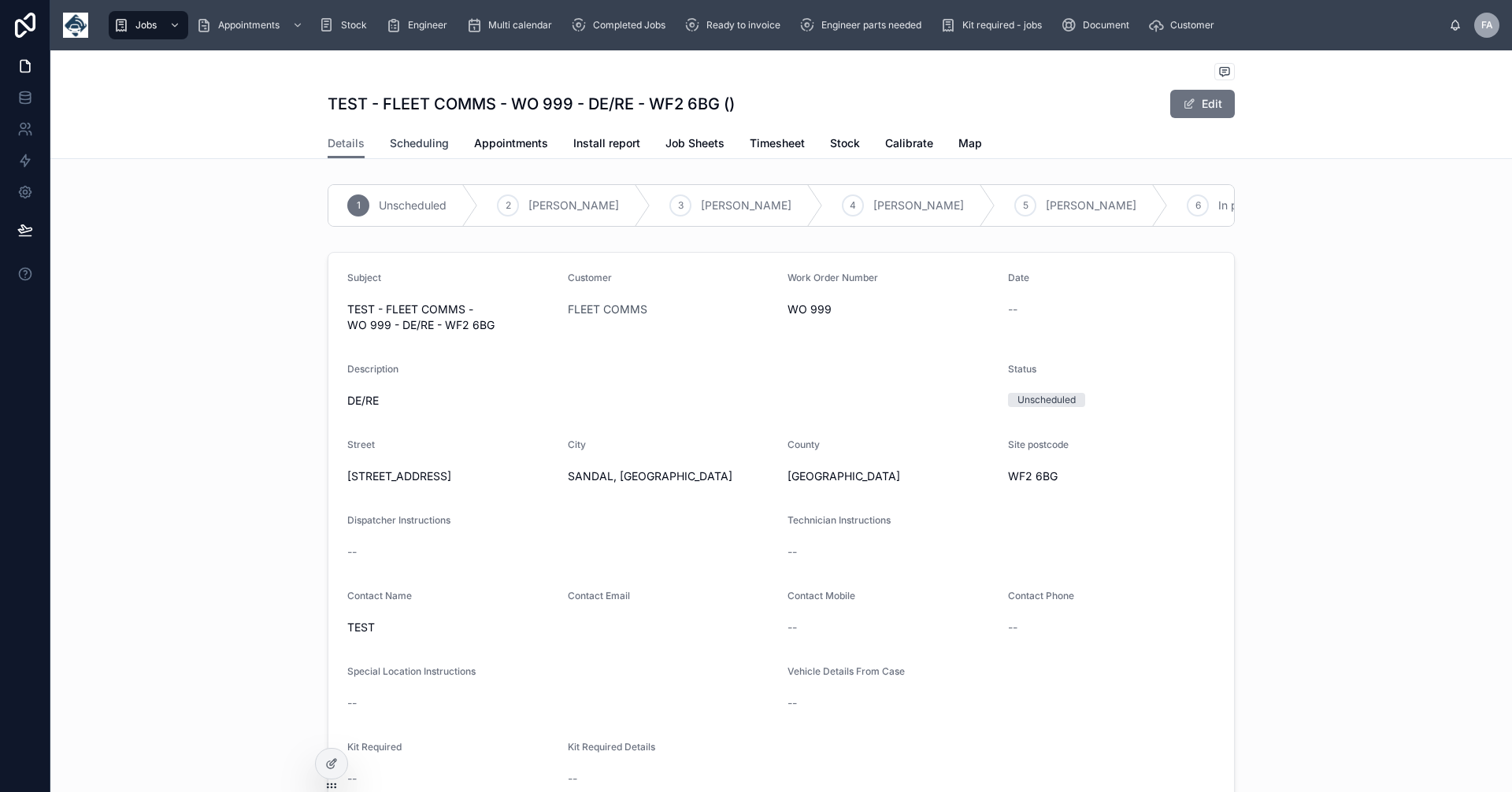
click at [402, 136] on span "Scheduling" at bounding box center [419, 144] width 59 height 15
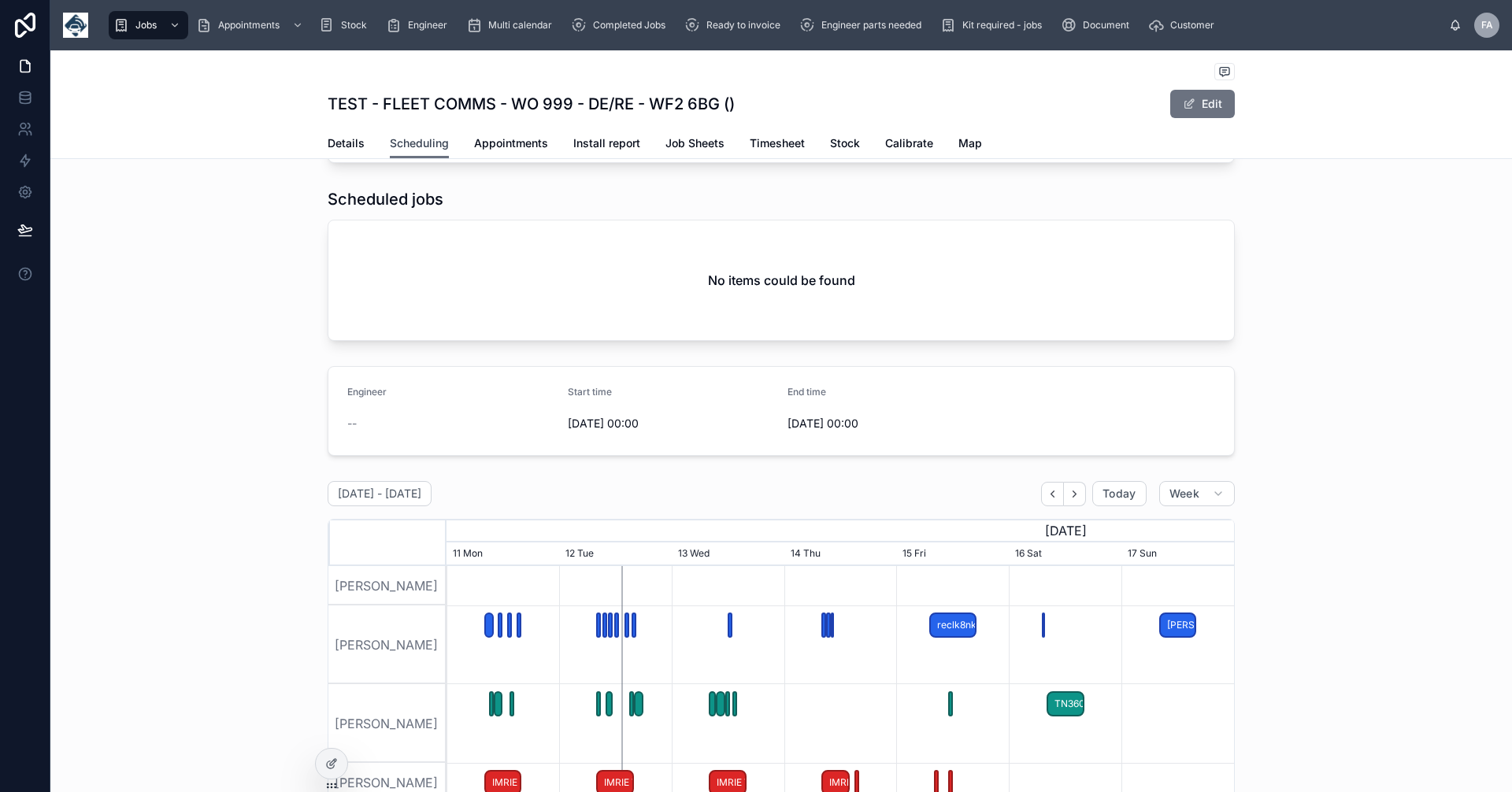
scroll to position [183, 0]
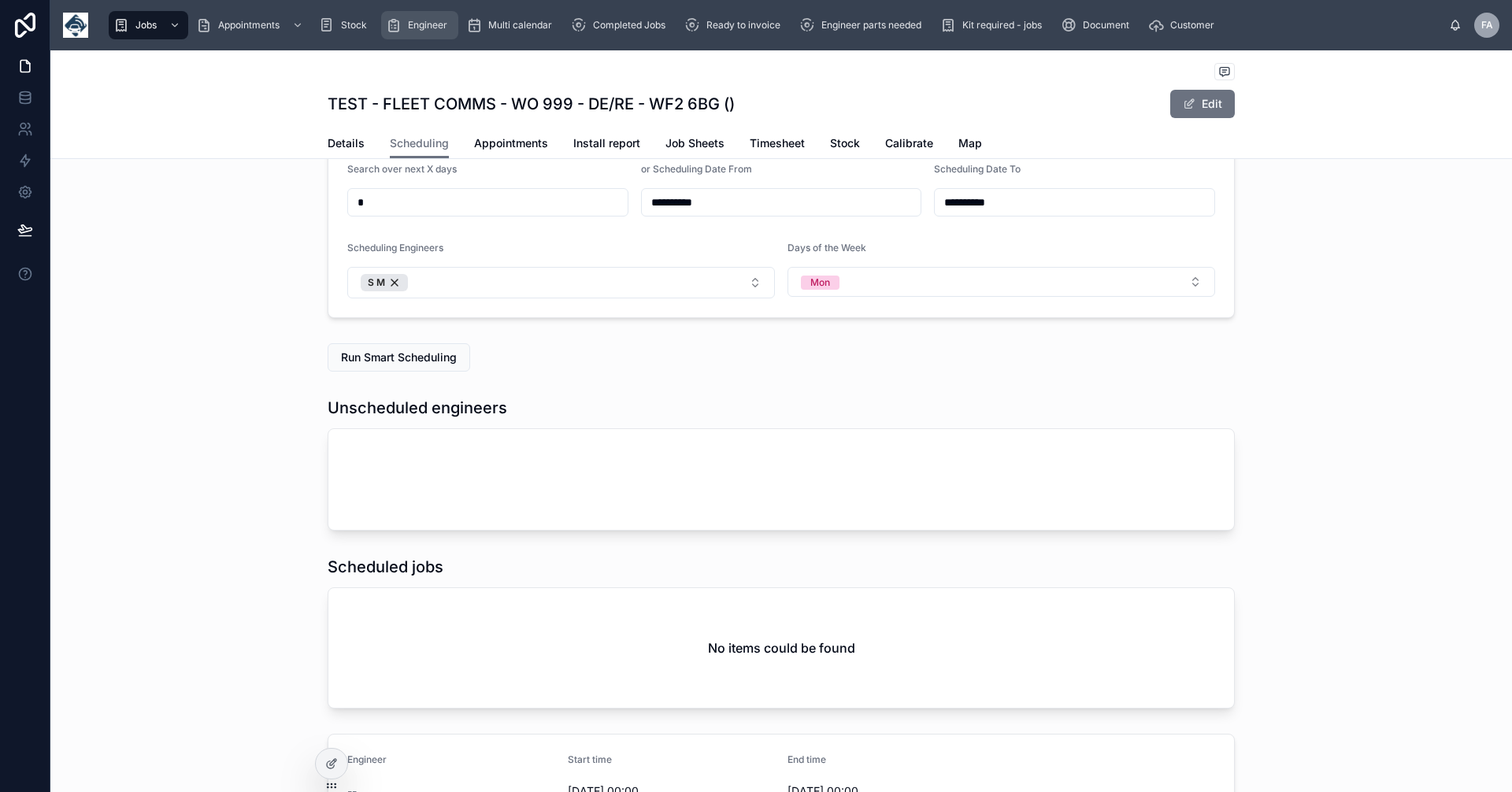
click at [418, 23] on span "Engineer" at bounding box center [427, 25] width 40 height 13
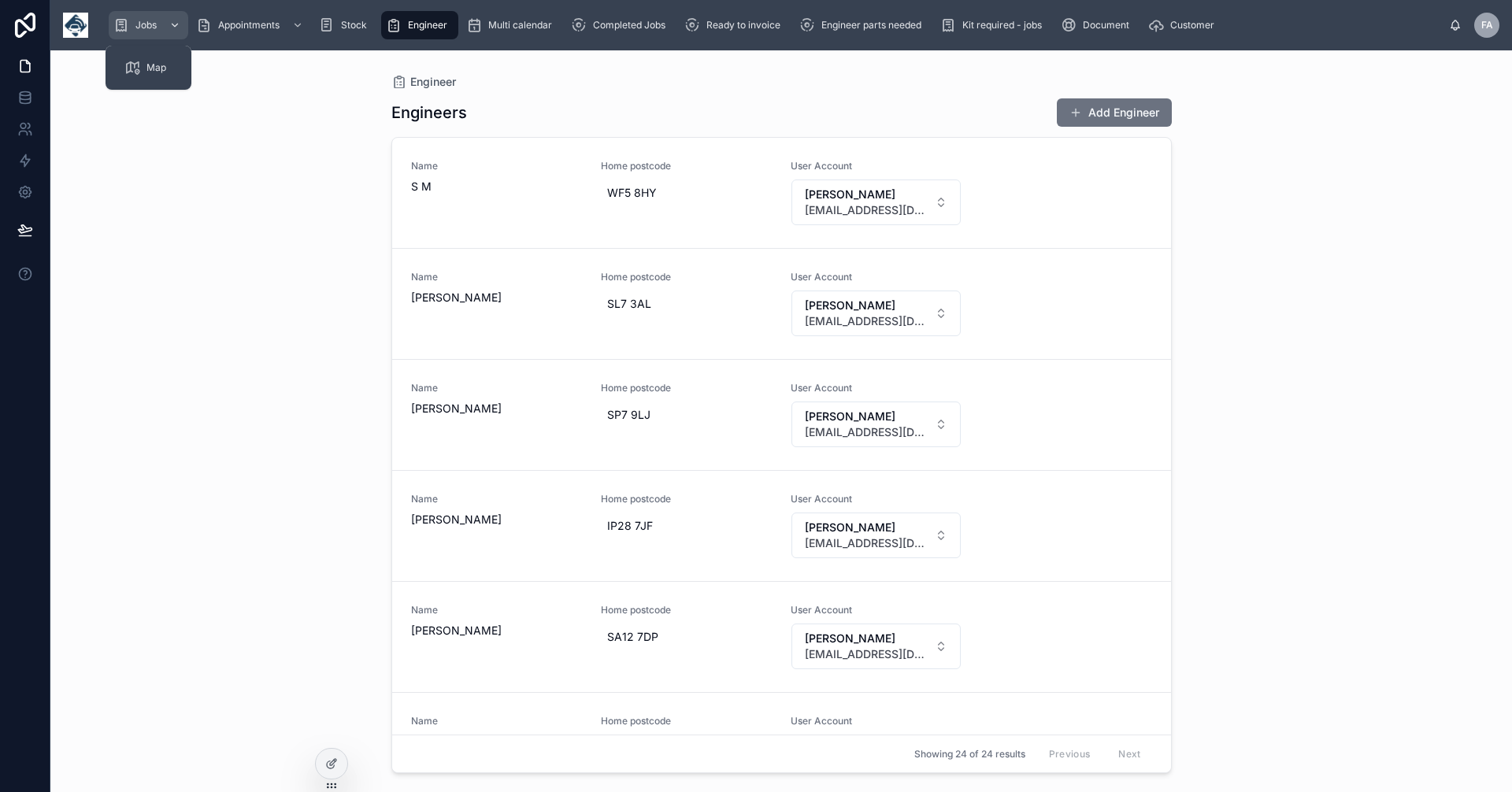
click at [145, 23] on span "Jobs" at bounding box center [146, 25] width 22 height 13
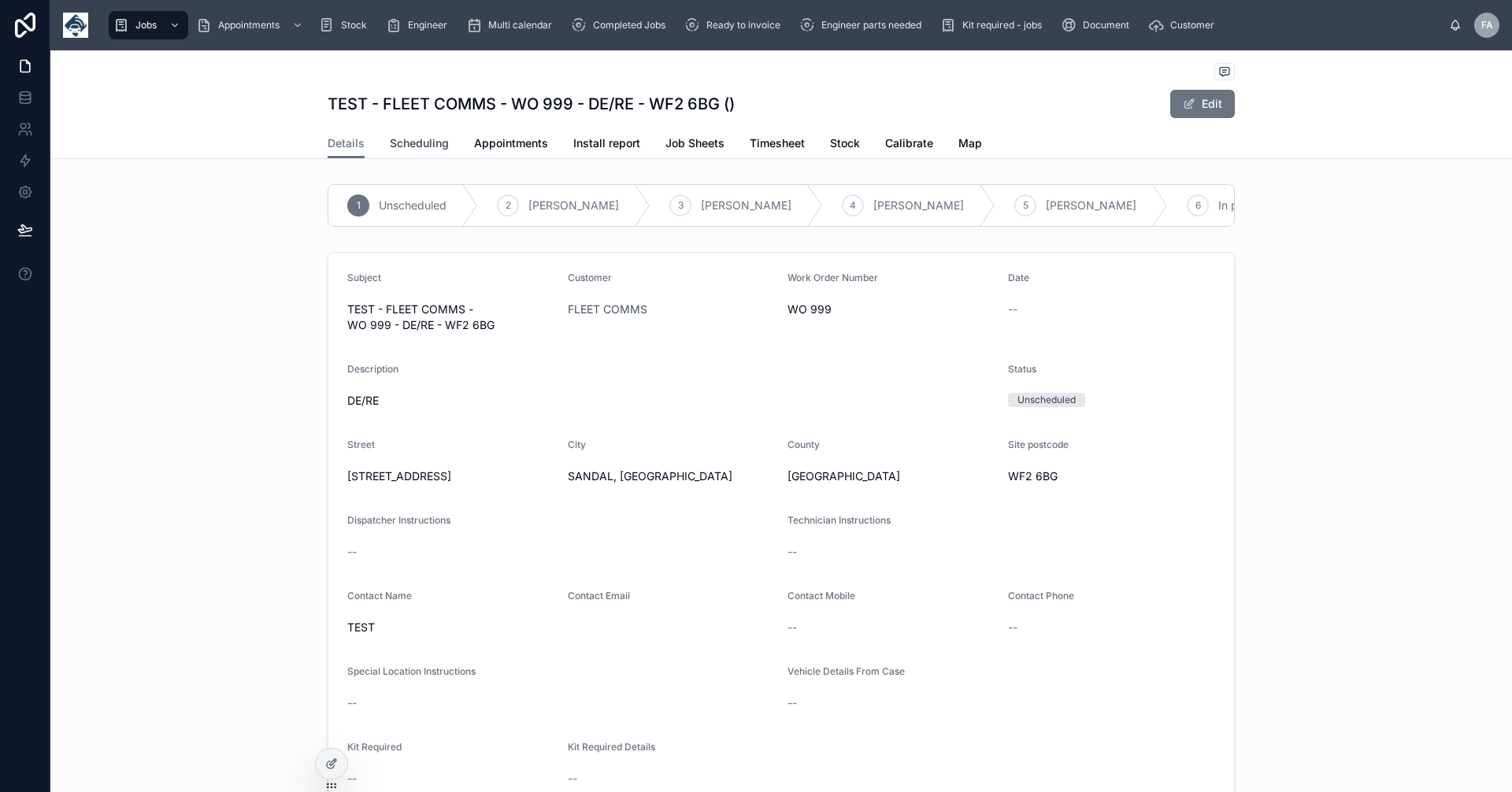
click at [427, 138] on span "Scheduling" at bounding box center [419, 144] width 59 height 15
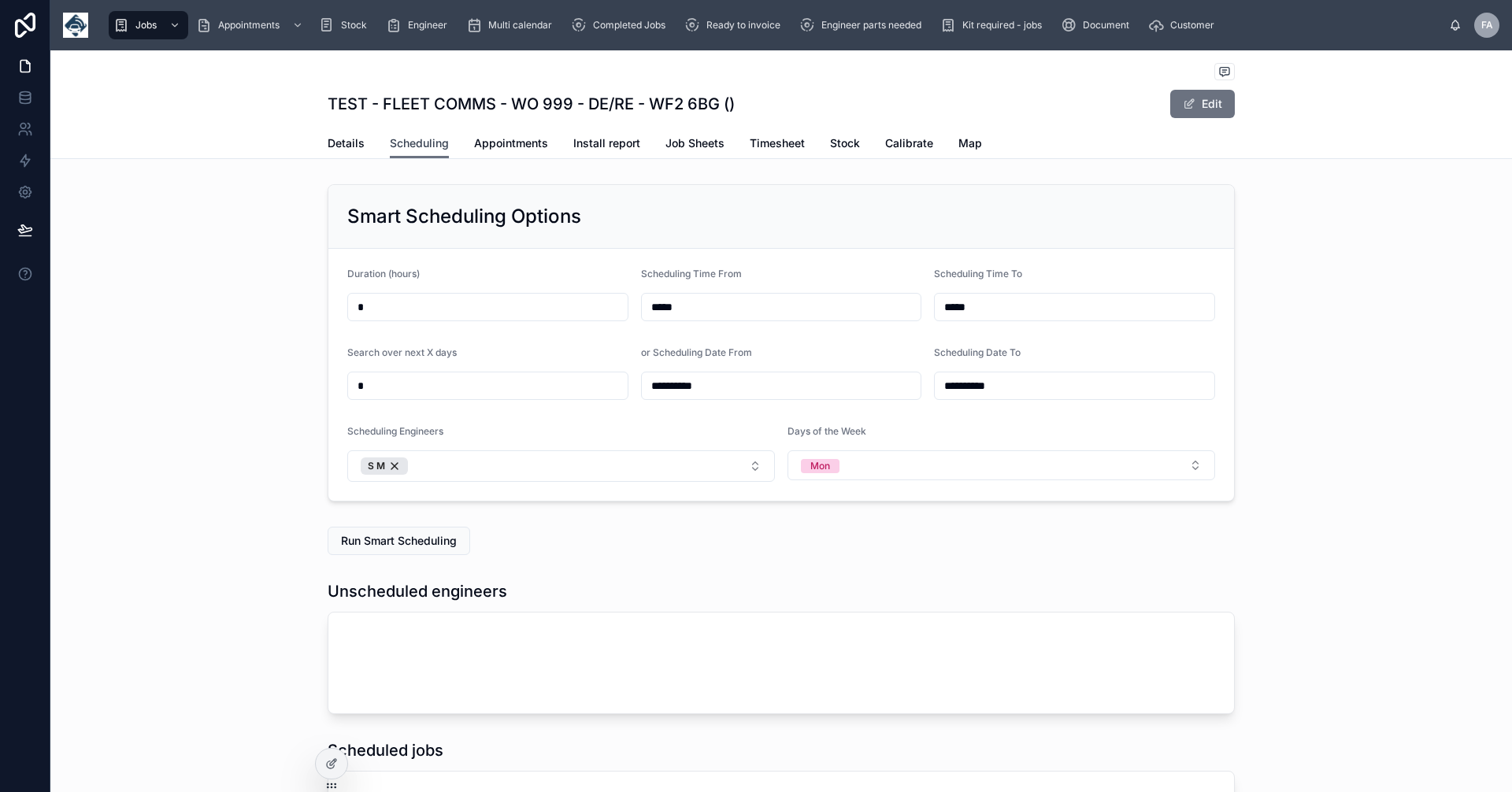
scroll to position [0, 1182]
click at [370, 383] on input "*" at bounding box center [488, 386] width 280 height 22
type input "*"
drag, startPoint x: 709, startPoint y: 384, endPoint x: 575, endPoint y: 384, distance: 134.0
click at [575, 384] on form "**********" at bounding box center [781, 374] width 906 height 252
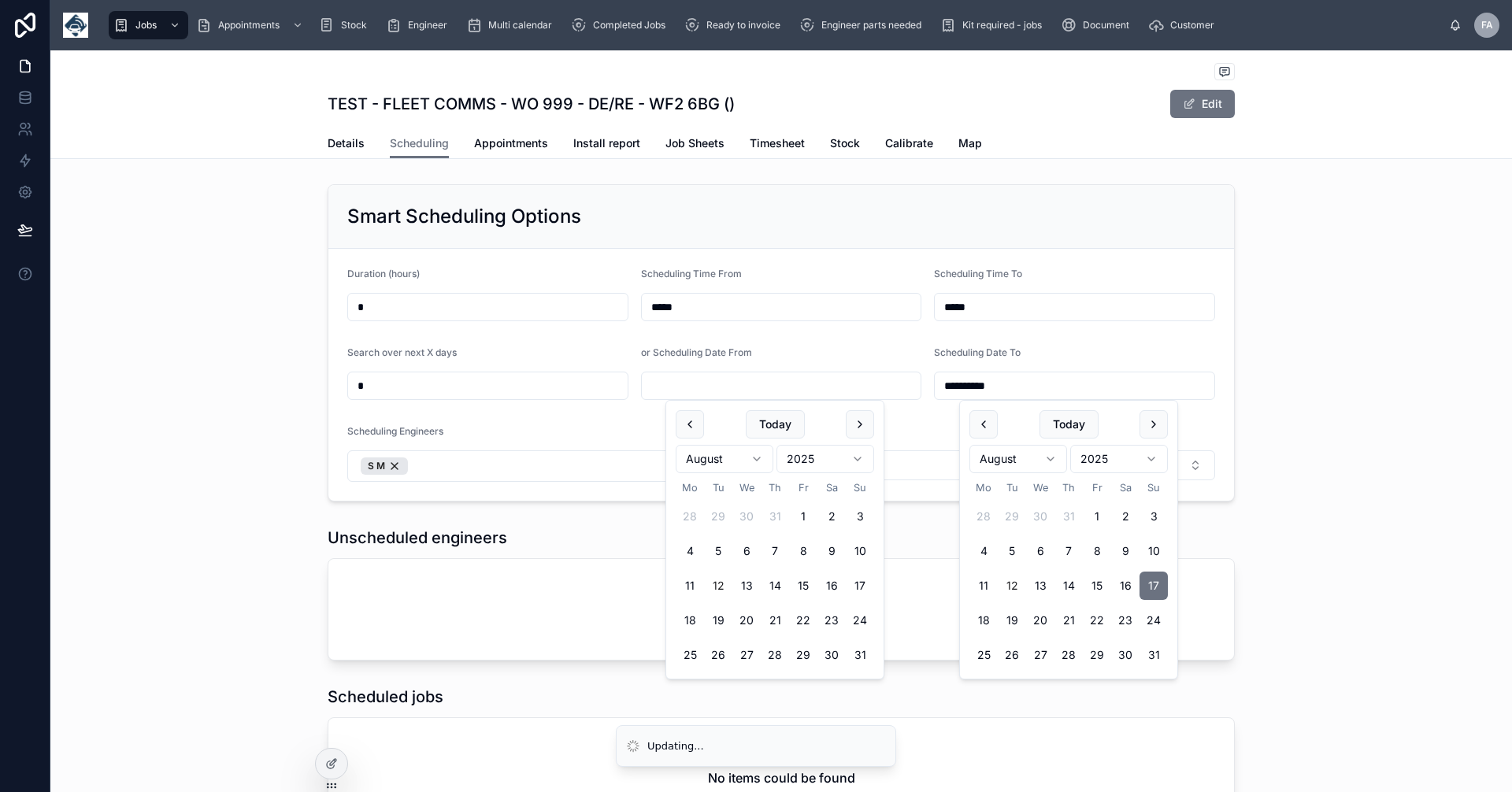
drag, startPoint x: 1008, startPoint y: 382, endPoint x: 862, endPoint y: 388, distance: 146.1
click at [870, 386] on form "**********" at bounding box center [781, 374] width 906 height 252
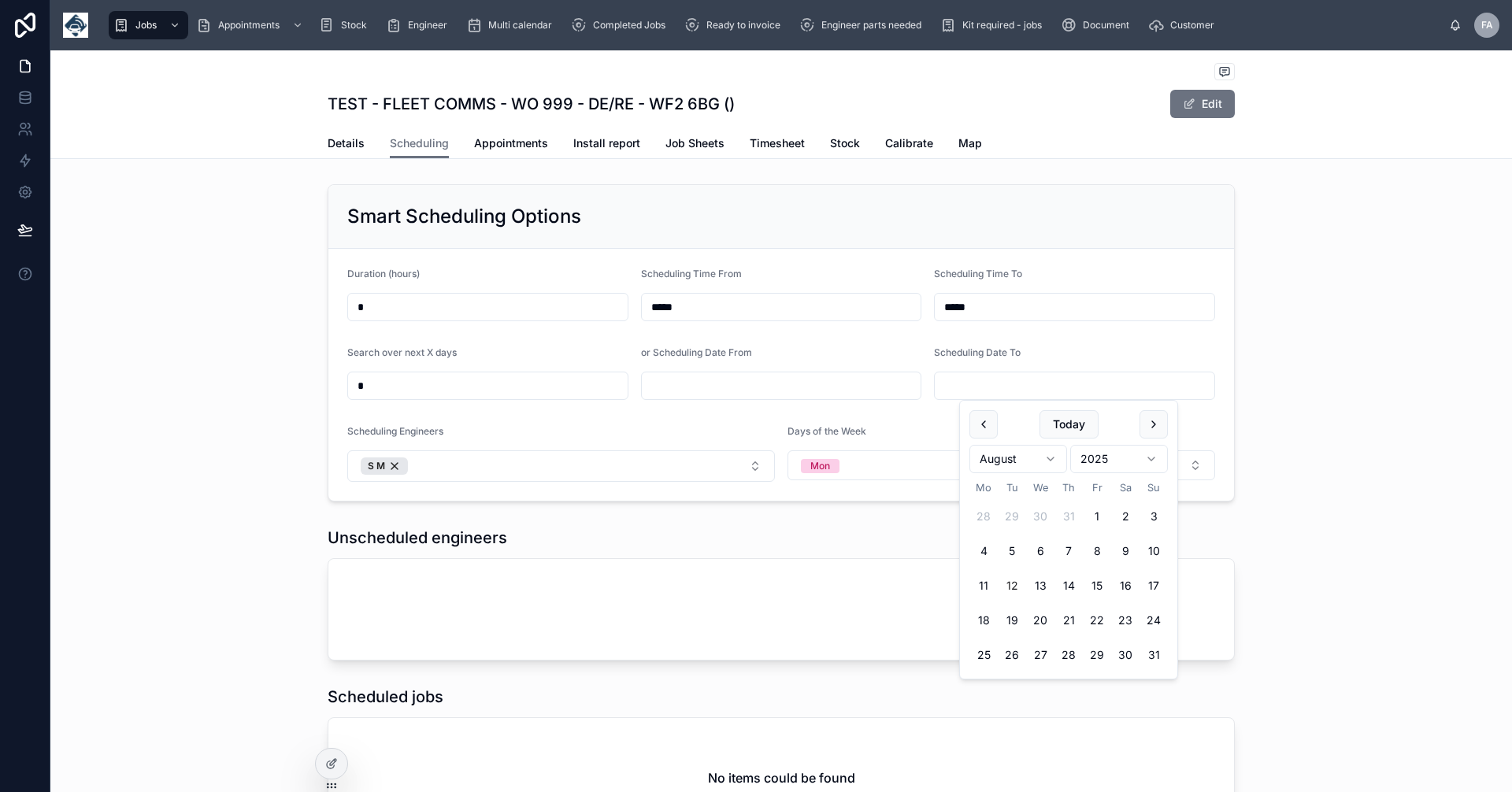
click at [399, 384] on input "*" at bounding box center [488, 386] width 280 height 22
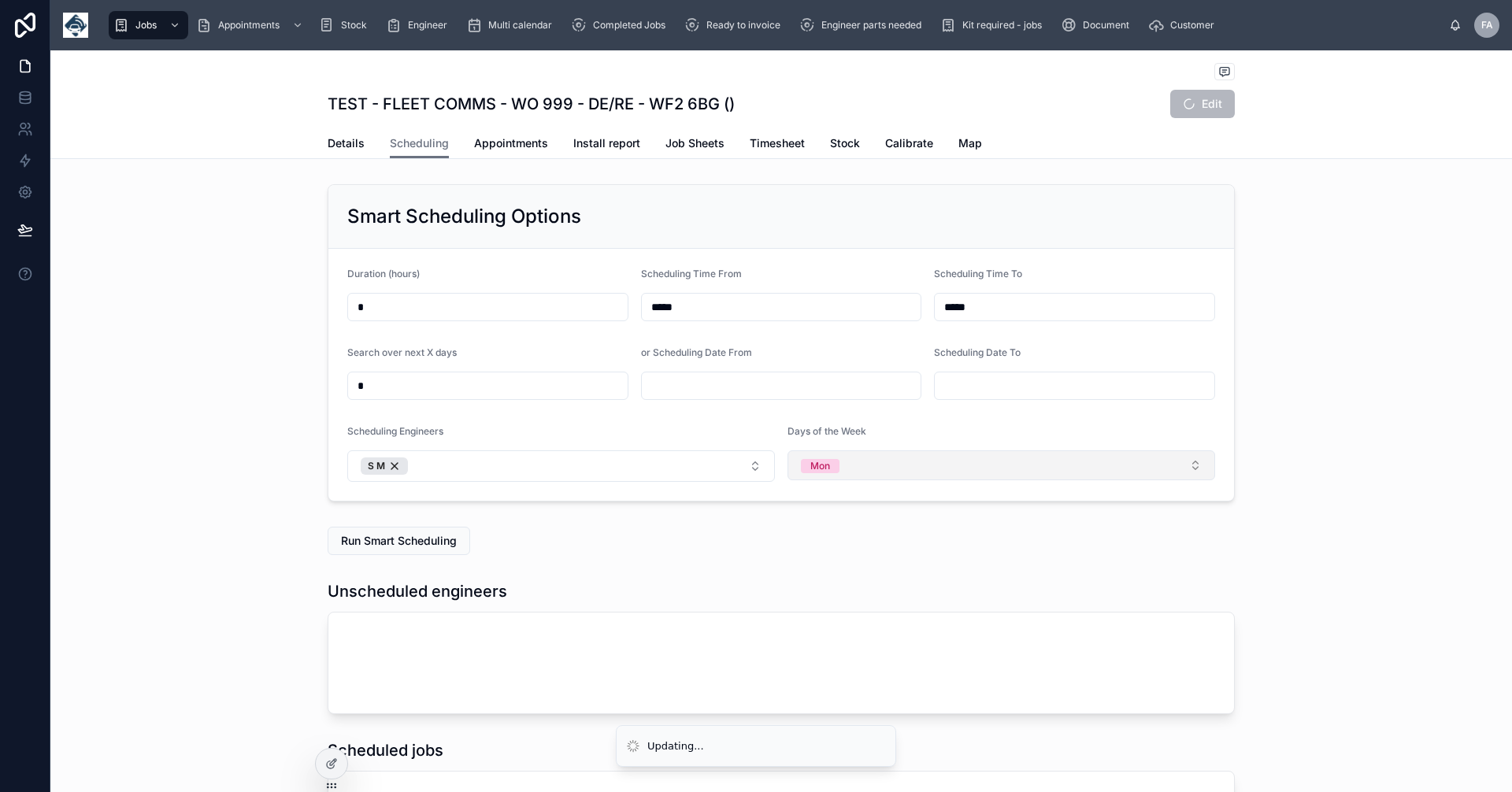
type input "*"
click at [210, 435] on div "Smart Scheduling Options Duration (hours) * Scheduling Time From ***** Scheduli…" at bounding box center [782, 343] width 1462 height 330
click at [382, 541] on span "Run Smart Scheduling" at bounding box center [399, 541] width 116 height 15
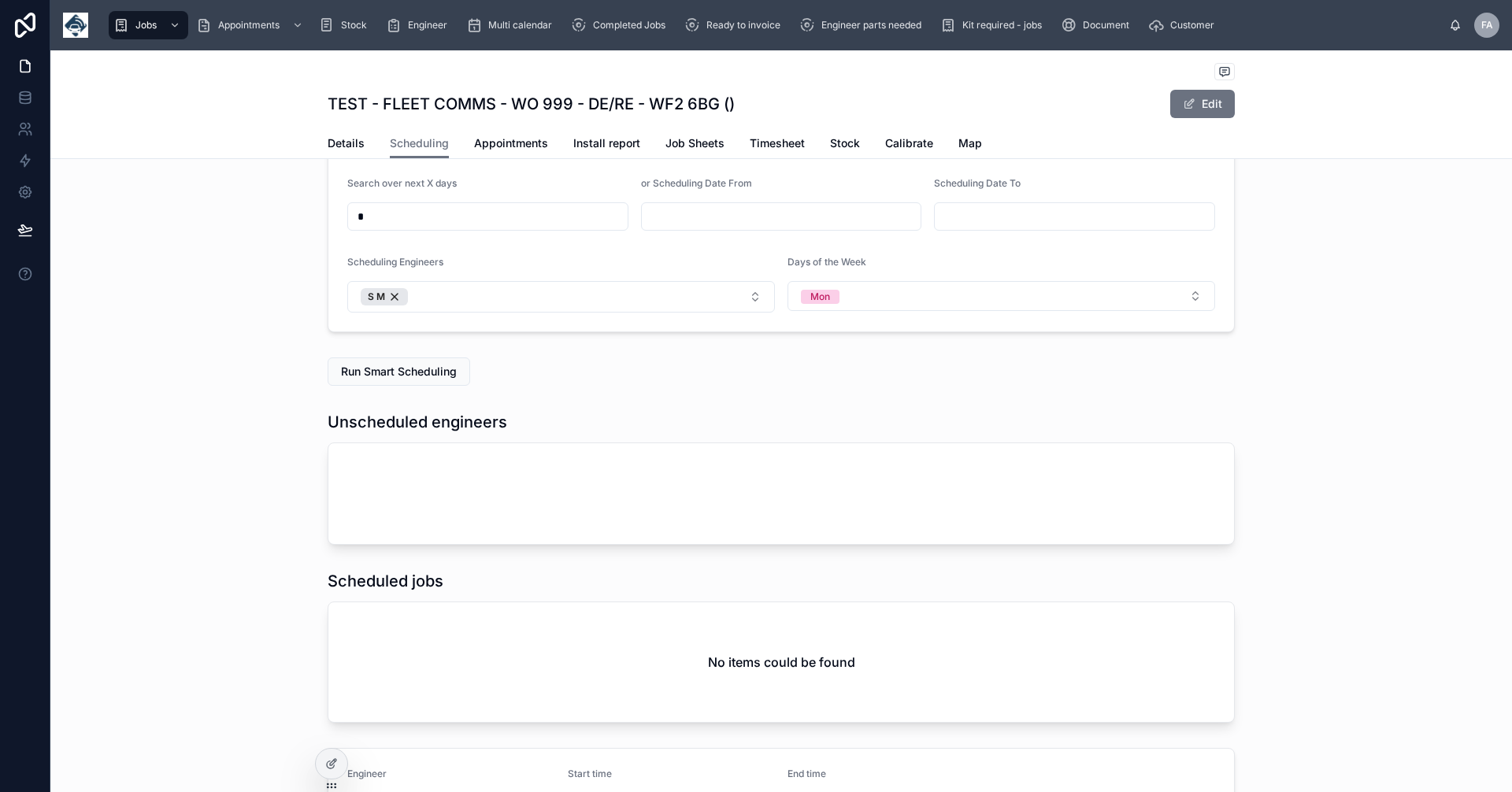
scroll to position [368, 0]
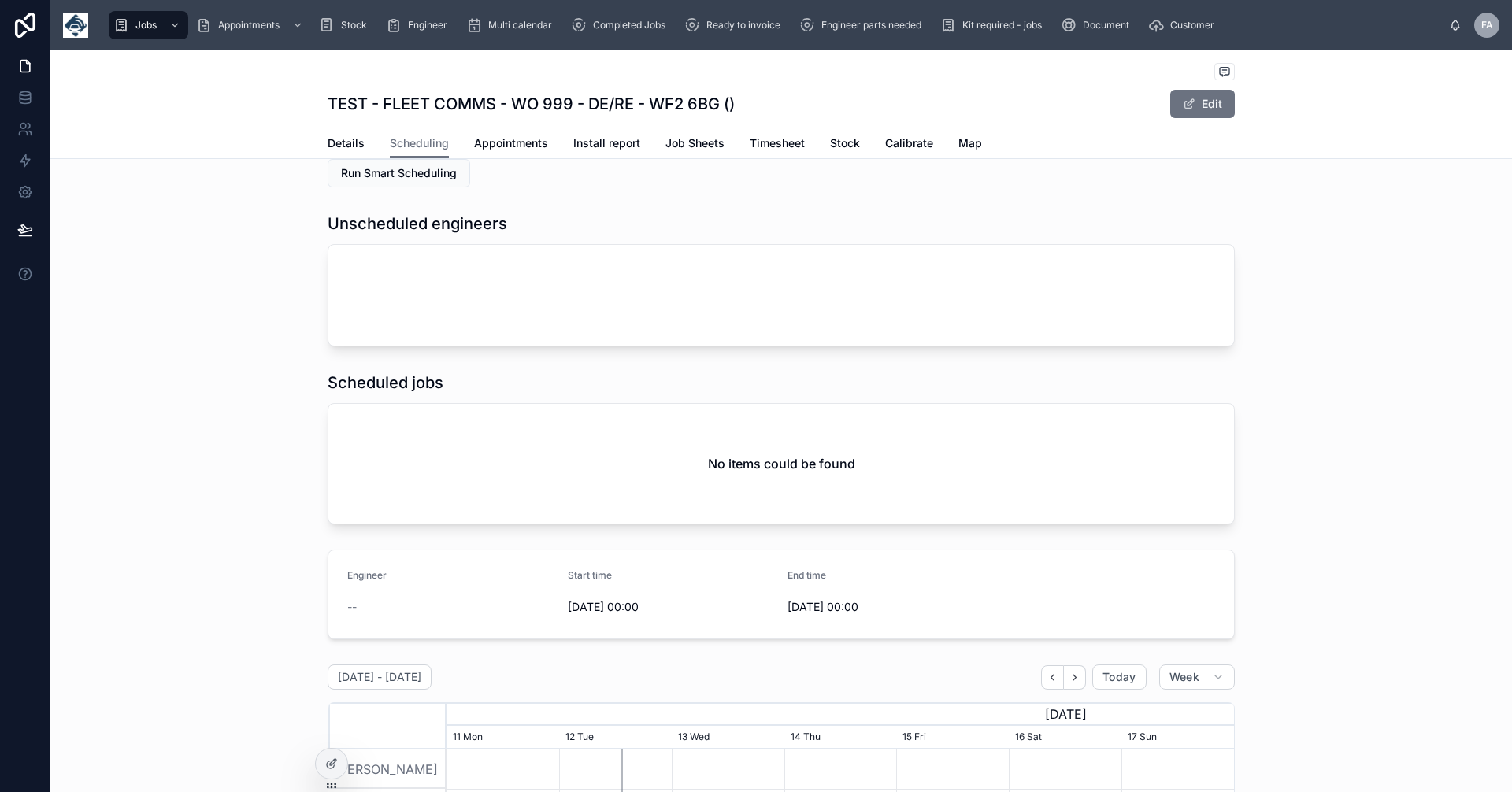
drag, startPoint x: 656, startPoint y: 603, endPoint x: 714, endPoint y: 595, distance: 58.5
click at [613, 604] on span "12/08/2025 00:00" at bounding box center [672, 607] width 208 height 15
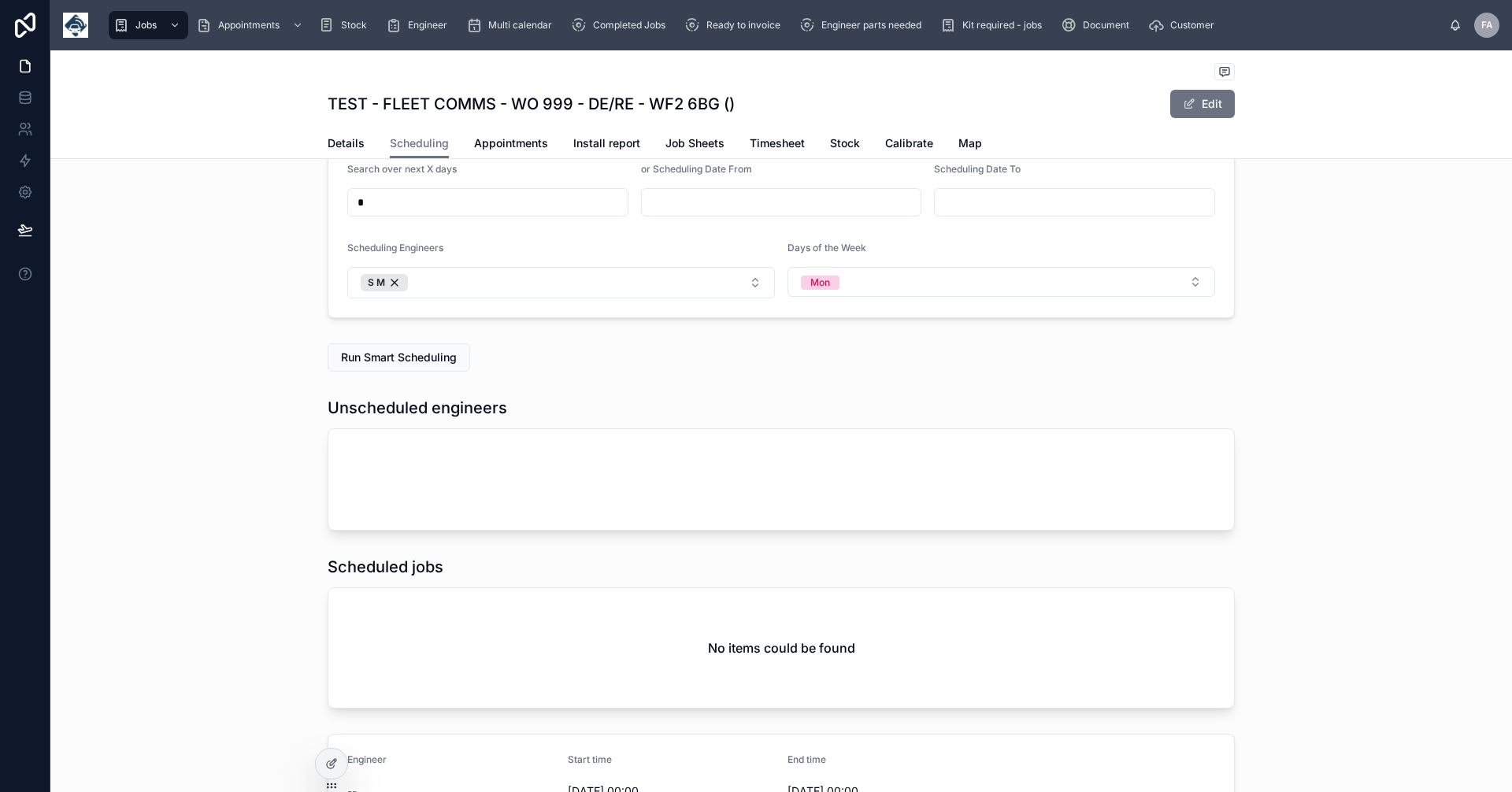
scroll to position [0, 0]
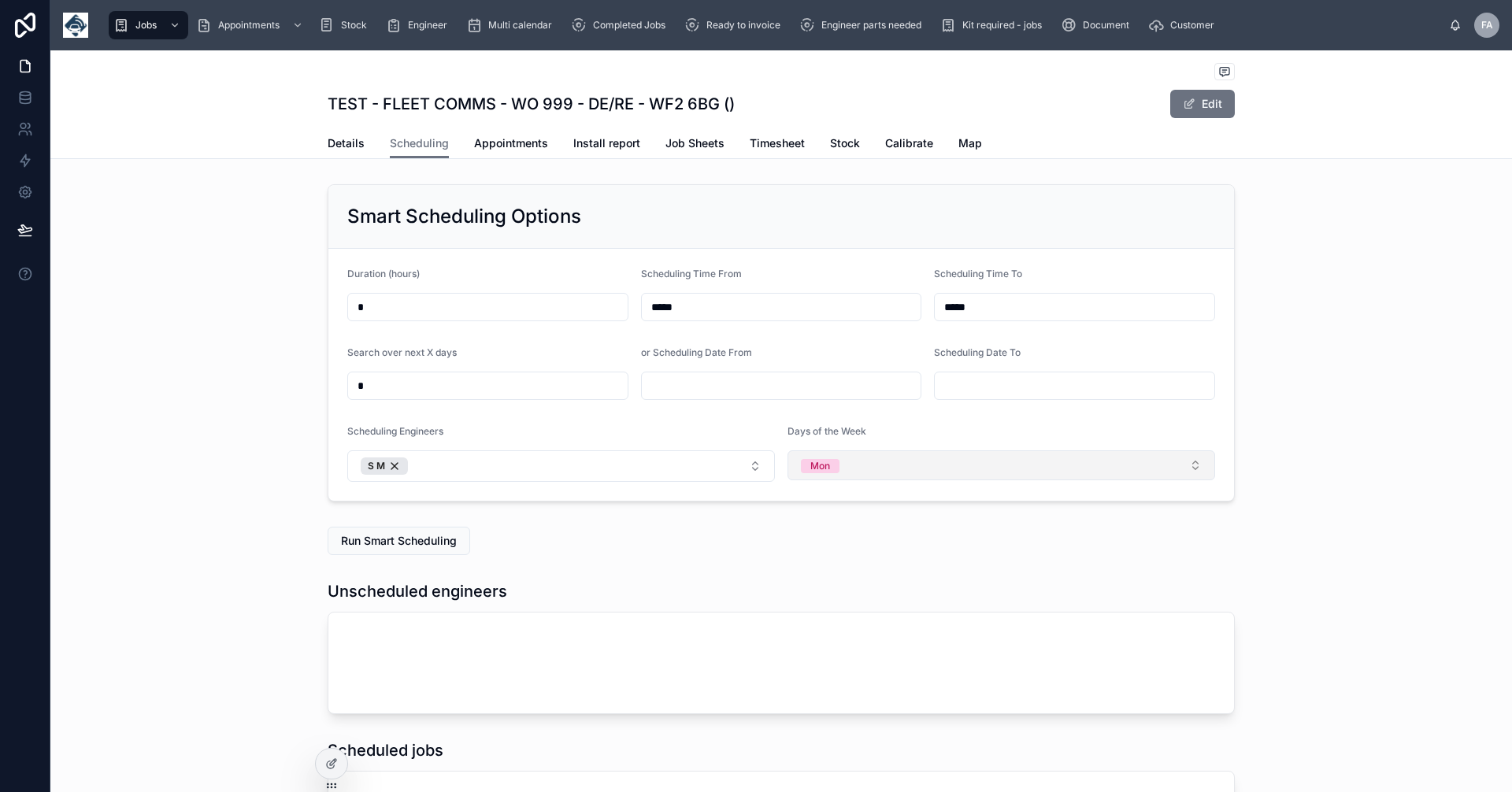
click at [1192, 460] on button "Mon" at bounding box center [1001, 465] width 427 height 30
click at [812, 549] on div "Tue" at bounding box center [808, 552] width 16 height 14
click at [823, 569] on span "Wed" at bounding box center [810, 575] width 39 height 14
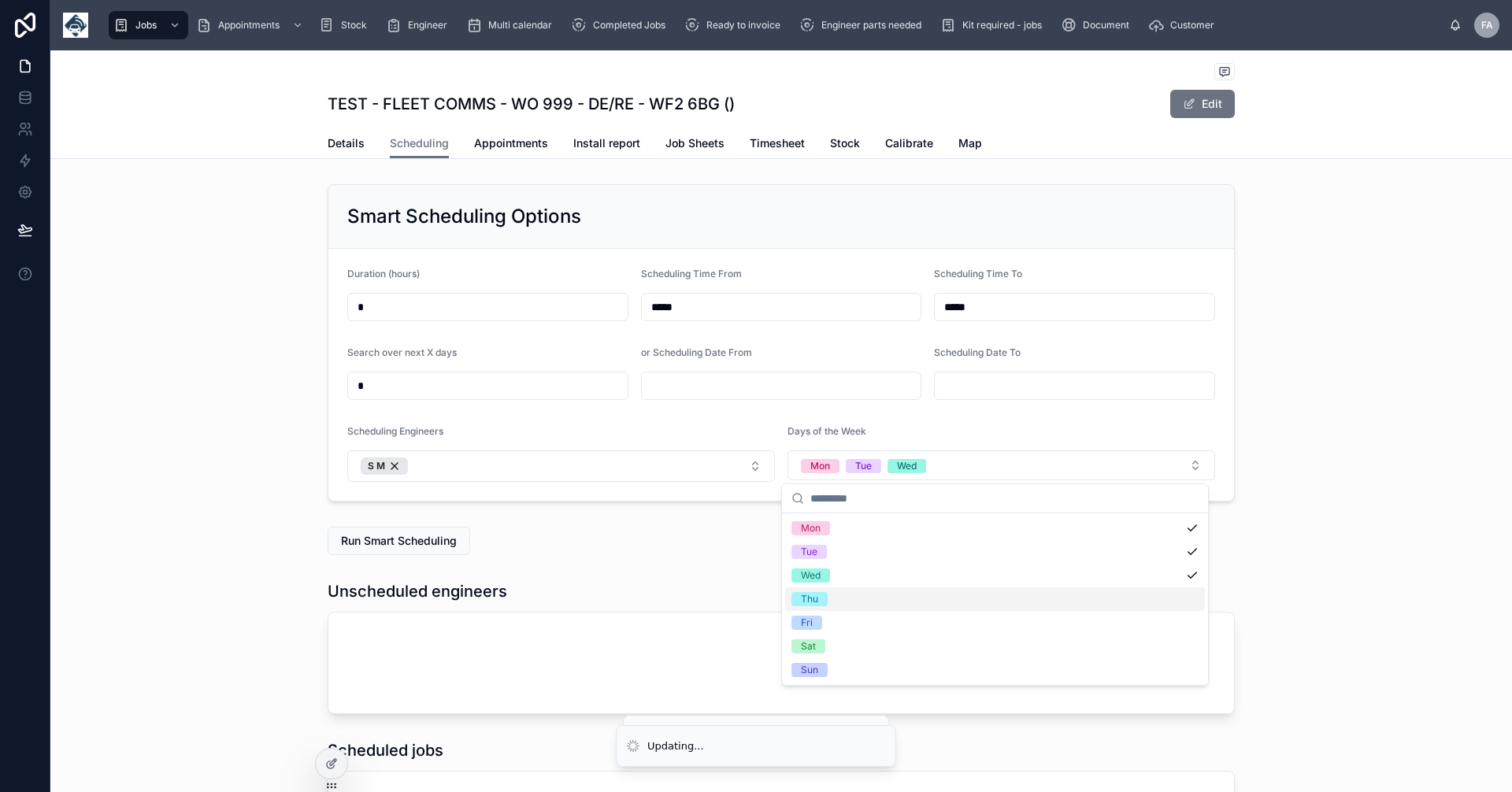
click at [818, 596] on span "Thu" at bounding box center [809, 599] width 36 height 14
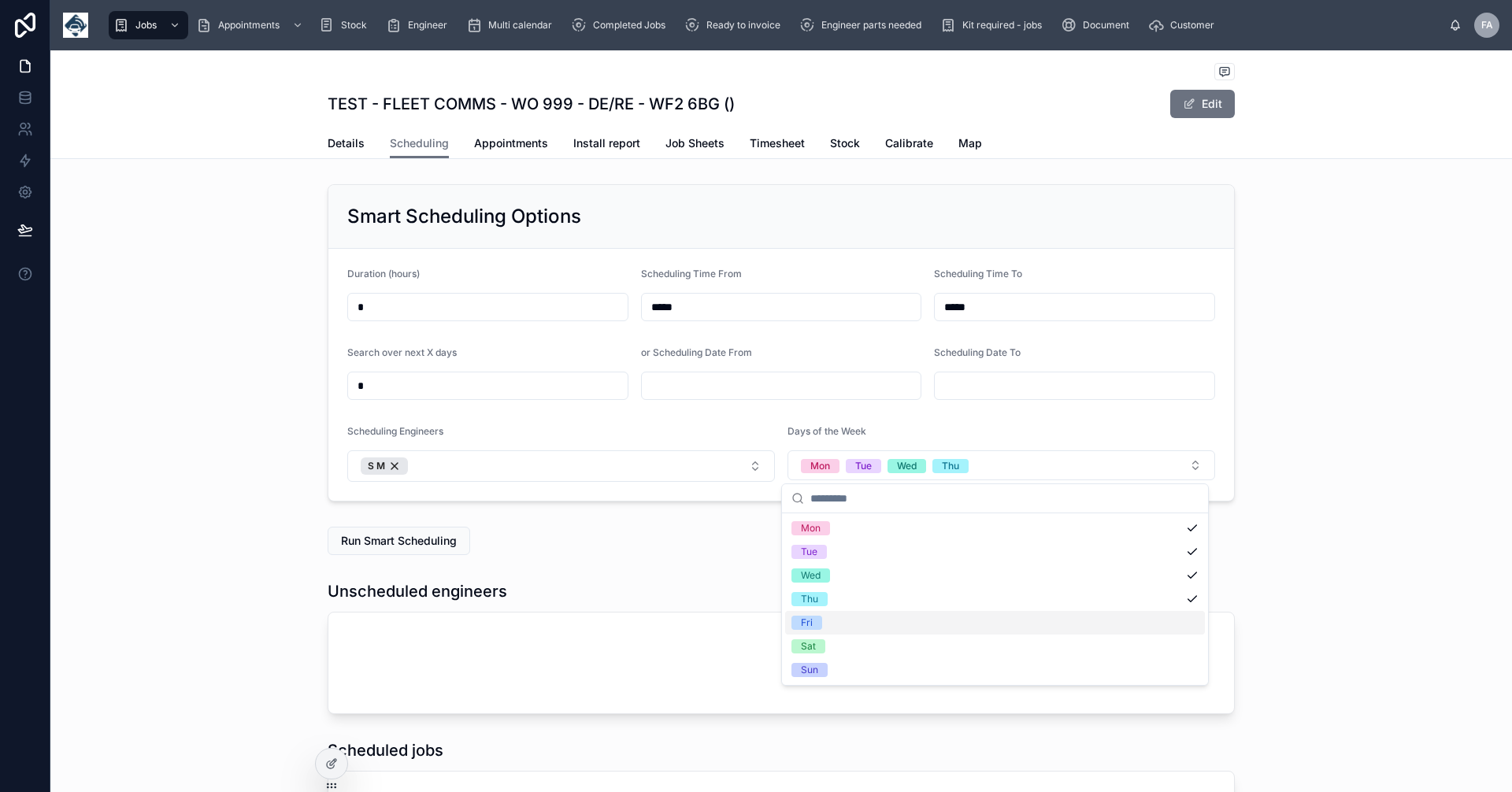
click at [815, 620] on span "Fri" at bounding box center [807, 623] width 31 height 14
click at [1350, 642] on div "Unscheduled engineers" at bounding box center [782, 648] width 1462 height 146
click at [398, 538] on span "Run Smart Scheduling" at bounding box center [399, 541] width 116 height 15
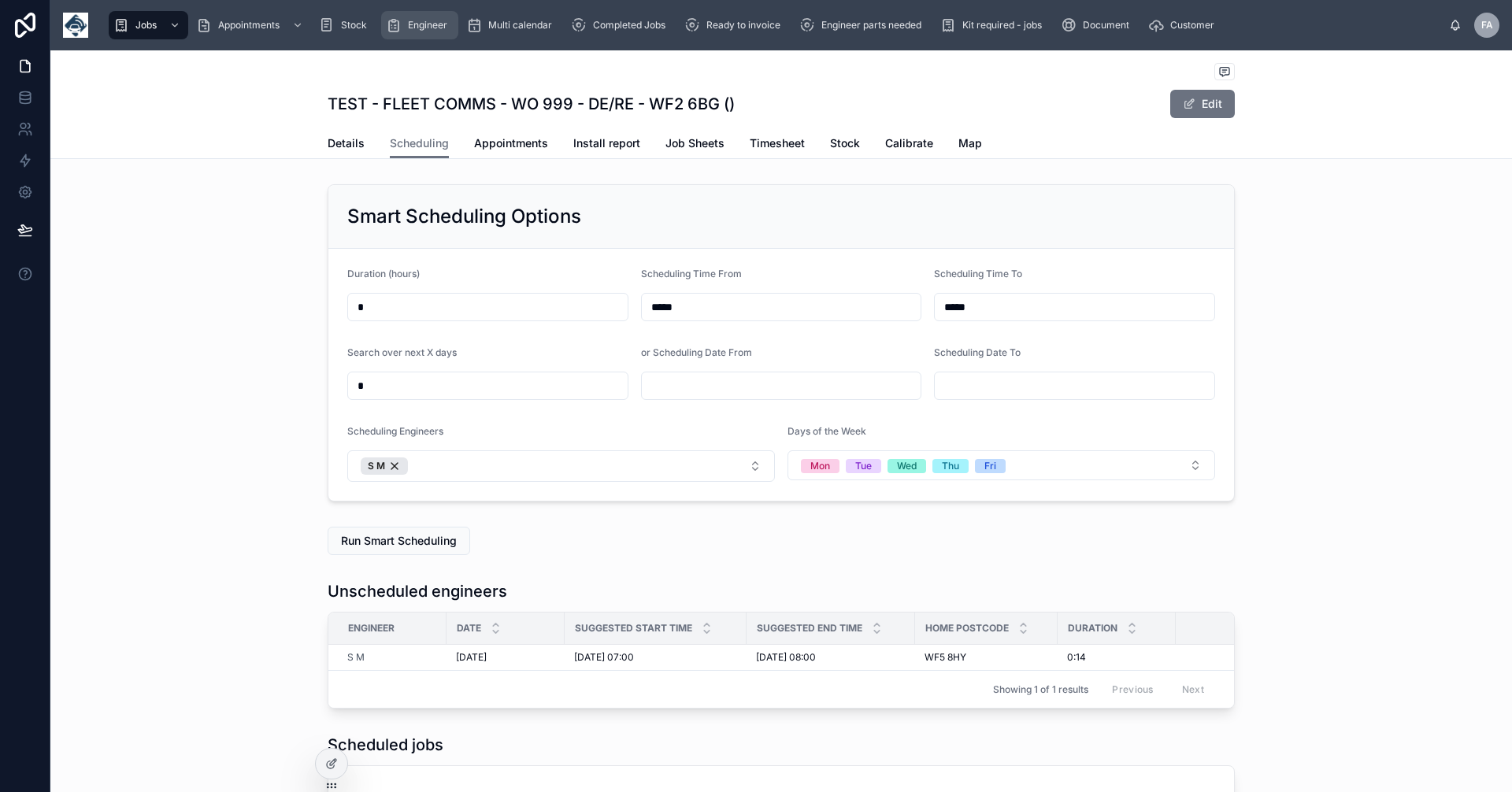
click at [430, 23] on span "Engineer" at bounding box center [427, 25] width 40 height 13
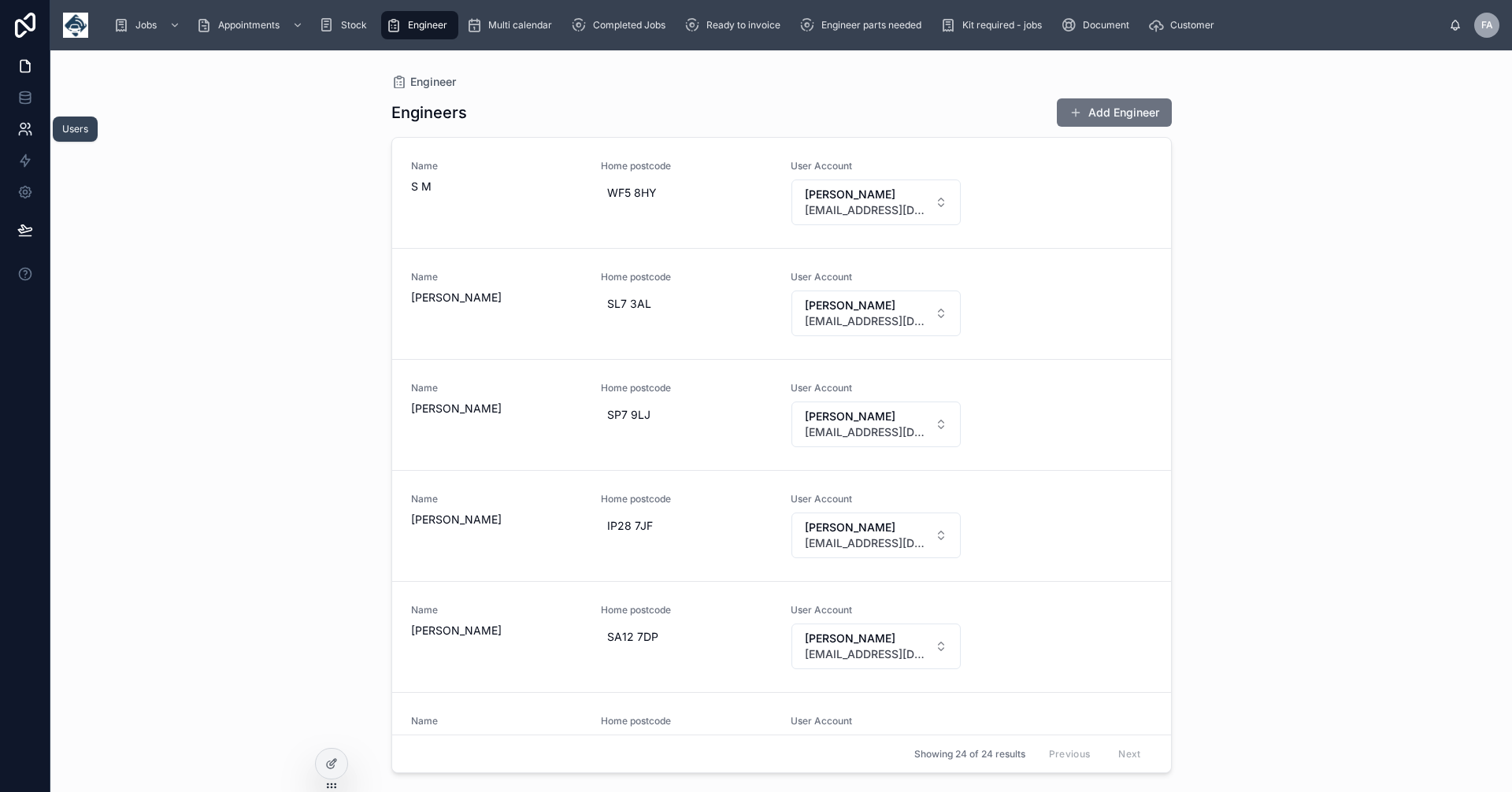
click at [25, 132] on icon at bounding box center [22, 133] width 8 height 4
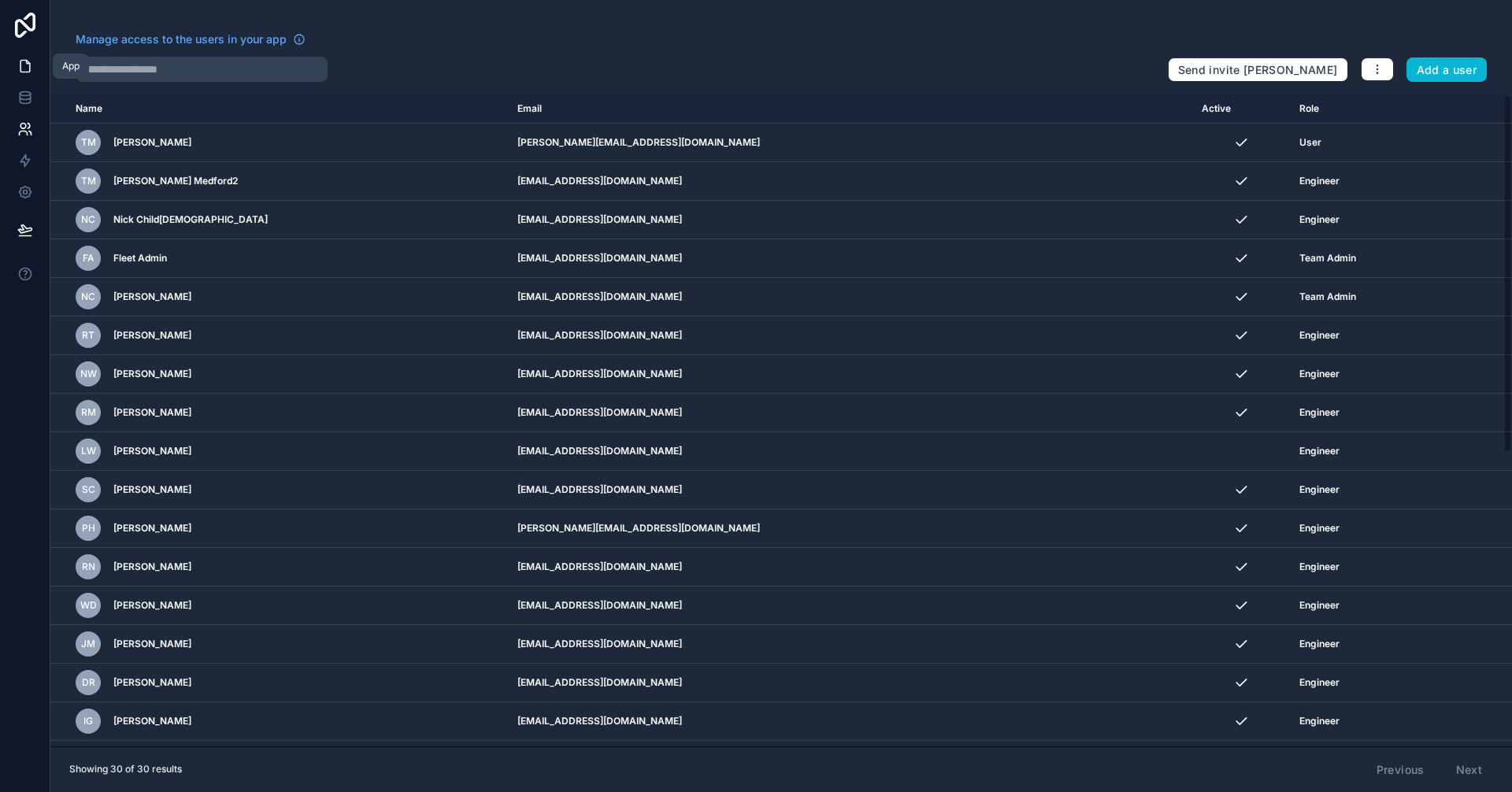
click at [28, 64] on icon at bounding box center [25, 66] width 15 height 15
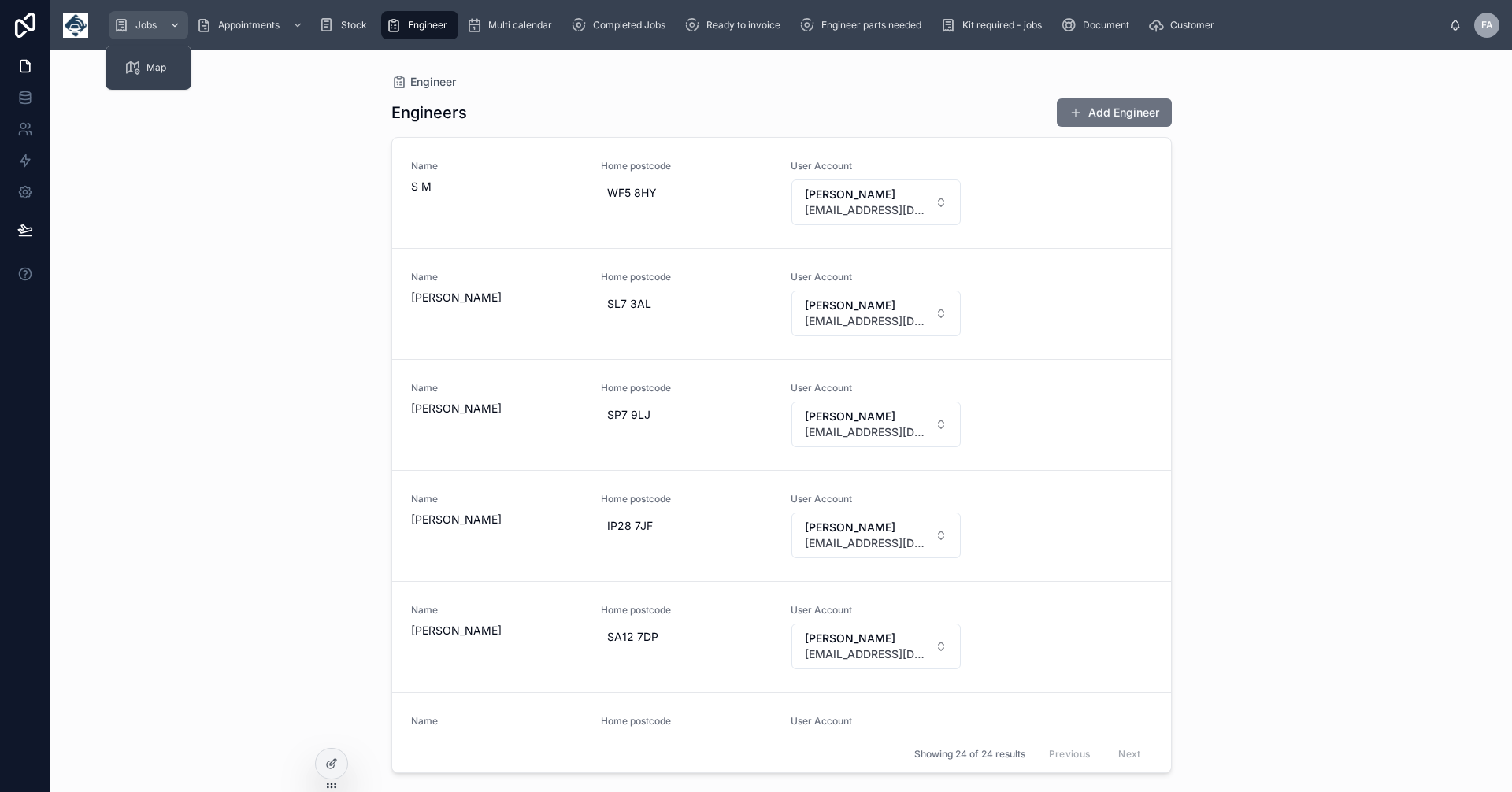
click at [147, 28] on span "Jobs" at bounding box center [146, 25] width 22 height 13
click at [144, 28] on span "Jobs" at bounding box center [146, 25] width 22 height 13
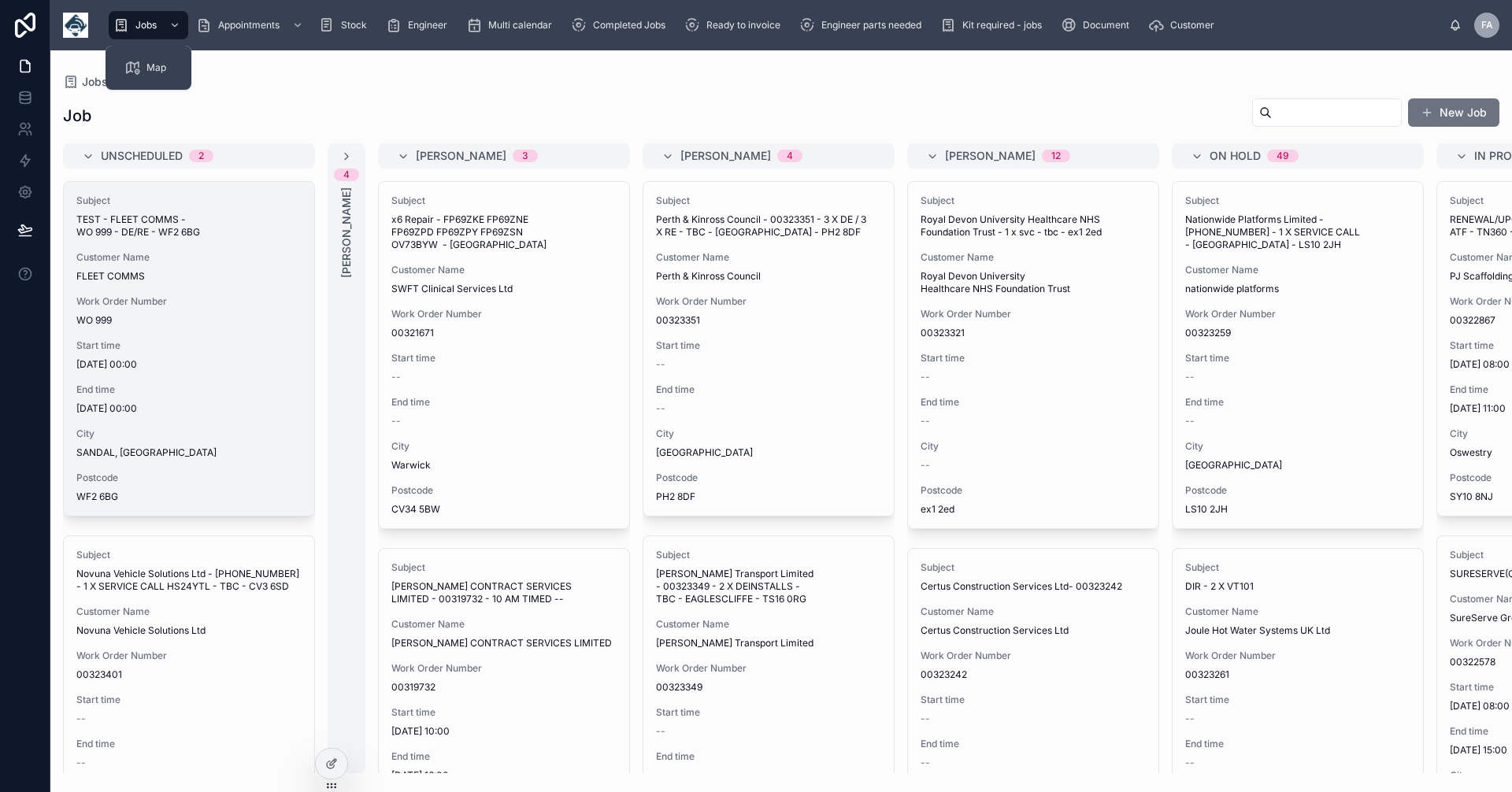
click at [208, 261] on span "Customer Name" at bounding box center [189, 257] width 225 height 13
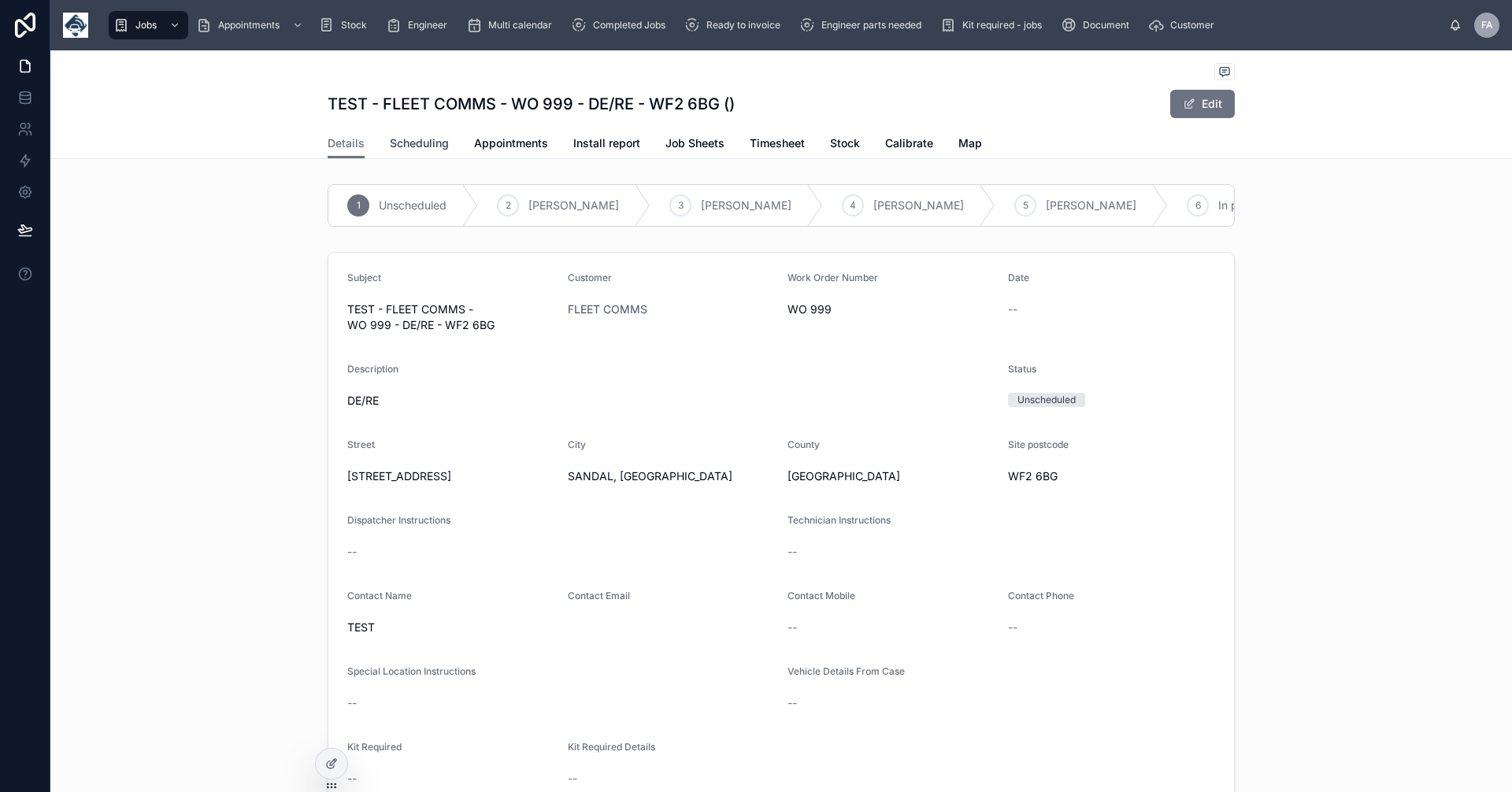
click at [427, 134] on link "Scheduling" at bounding box center [419, 144] width 59 height 32
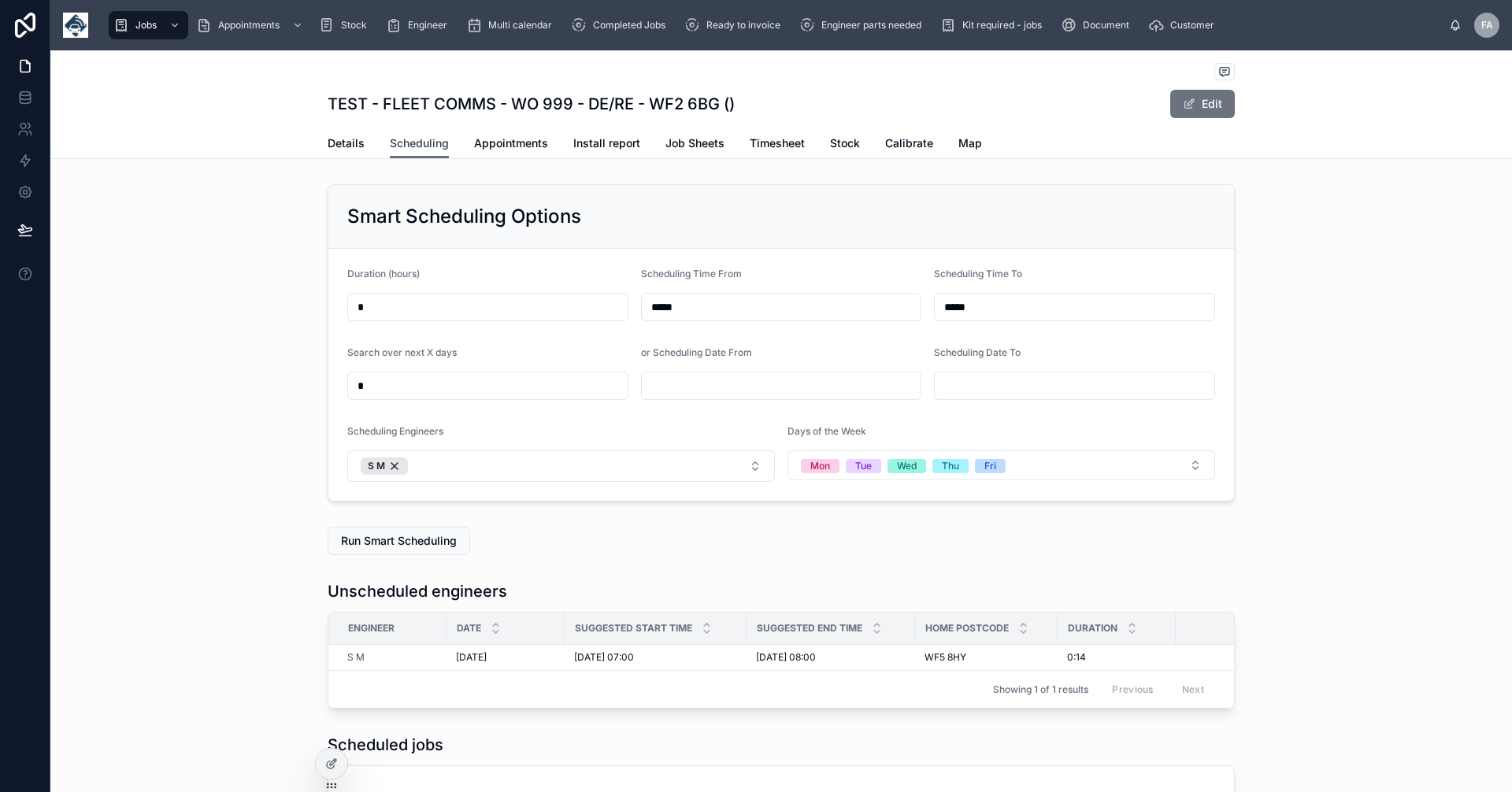
scroll to position [183, 0]
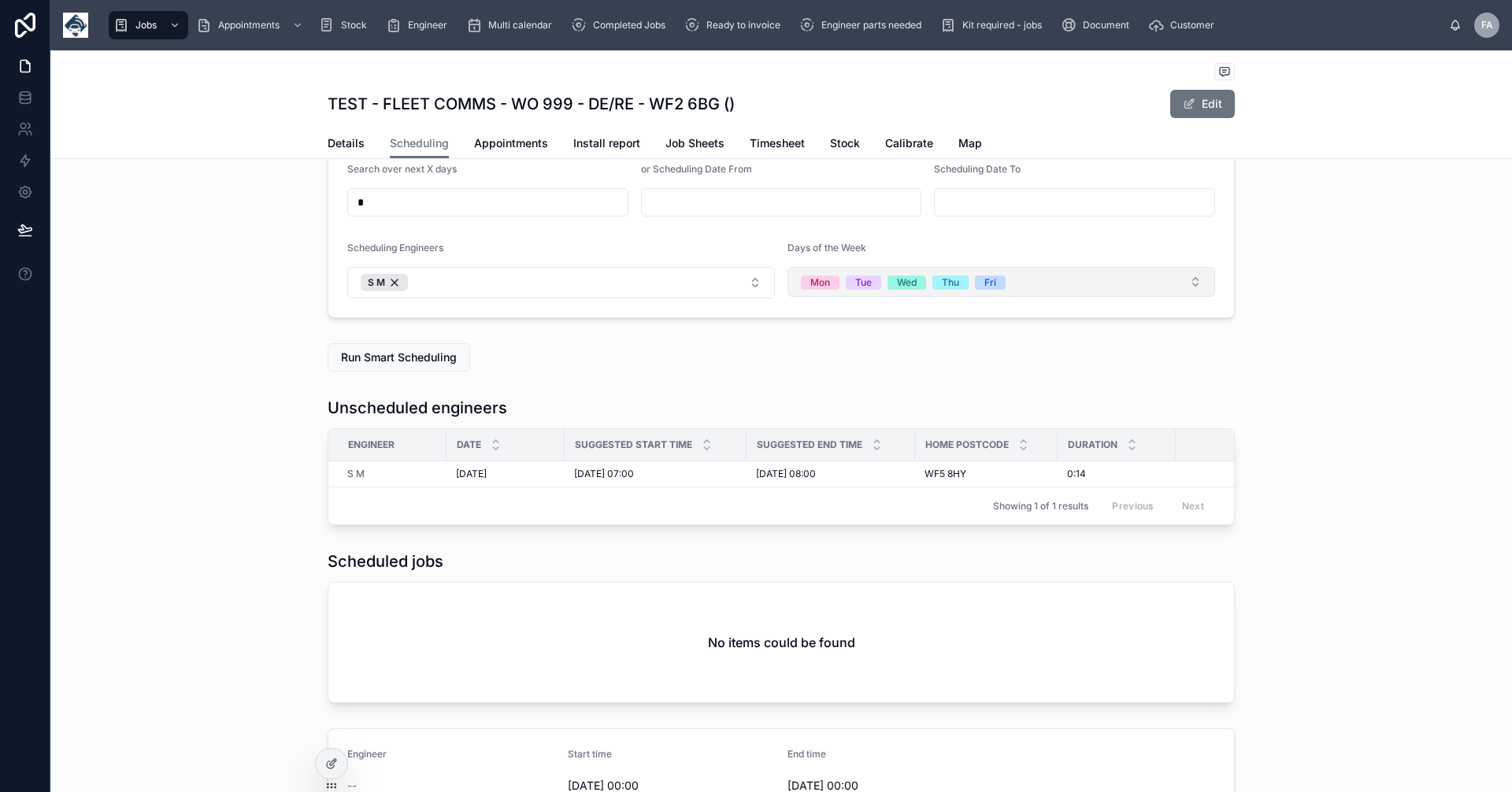
click at [1187, 279] on button "Mon Tue Wed Thu Fri" at bounding box center [1001, 281] width 427 height 30
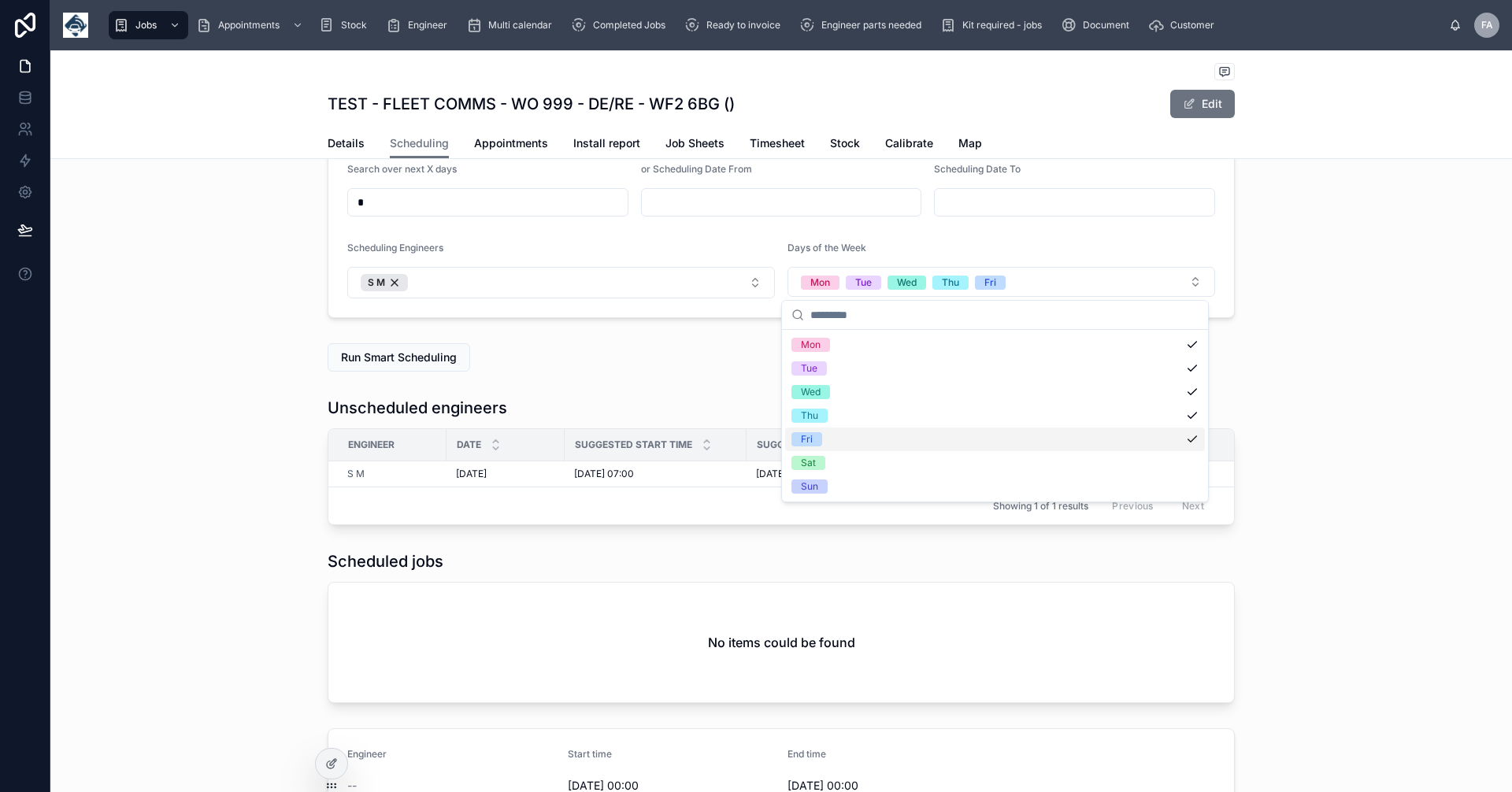
drag, startPoint x: 1191, startPoint y: 436, endPoint x: 1192, endPoint y: 395, distance: 41.0
click at [1192, 433] on div "Fri" at bounding box center [995, 439] width 420 height 23
click at [1192, 410] on div "Thu" at bounding box center [995, 415] width 420 height 23
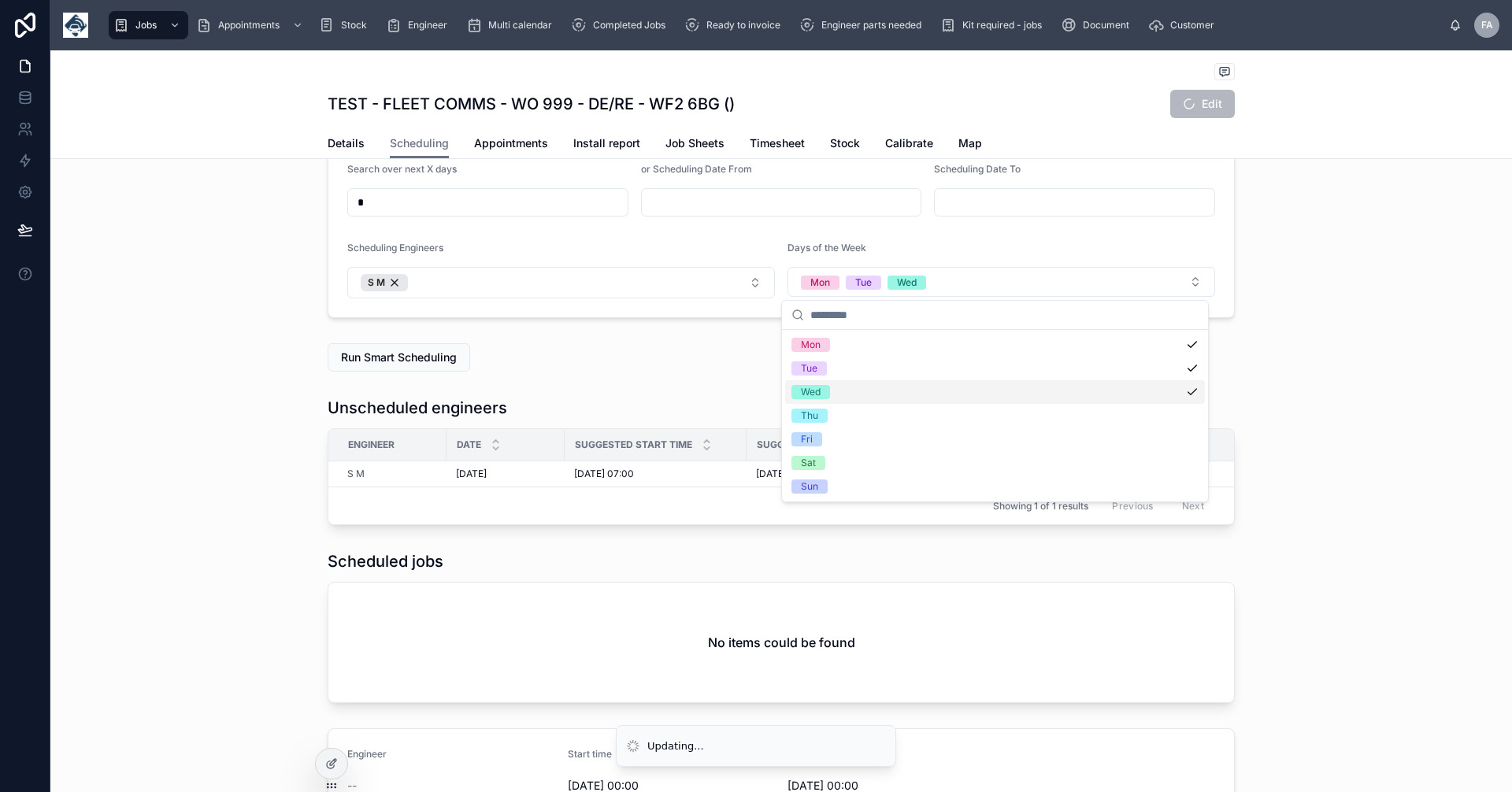
click at [1192, 388] on div "Wed" at bounding box center [995, 391] width 420 height 23
click at [1192, 365] on div "Tue" at bounding box center [995, 368] width 420 height 23
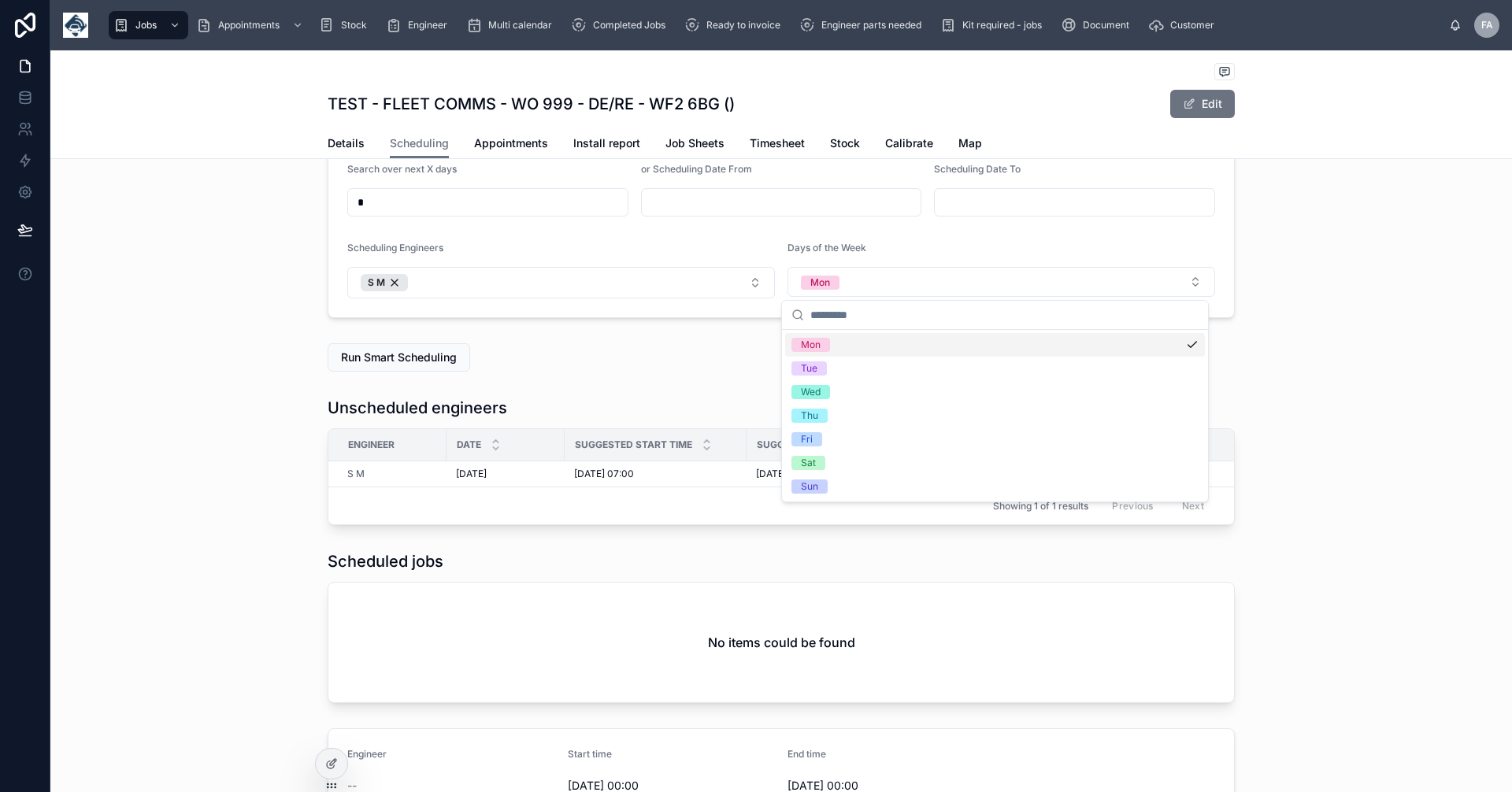
click at [371, 206] on input "*" at bounding box center [488, 203] width 280 height 22
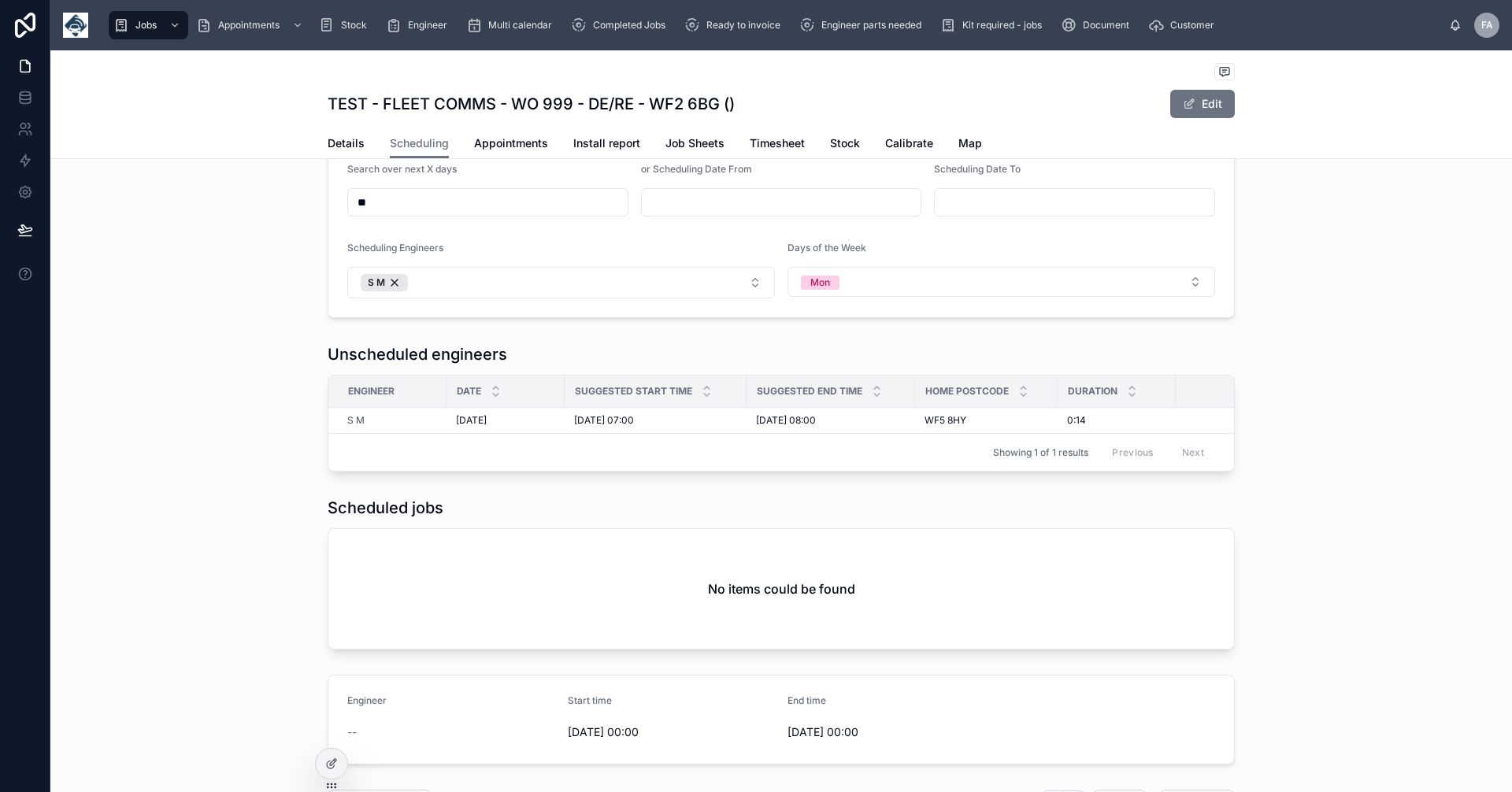
click at [371, 206] on input "**" at bounding box center [488, 203] width 280 height 22
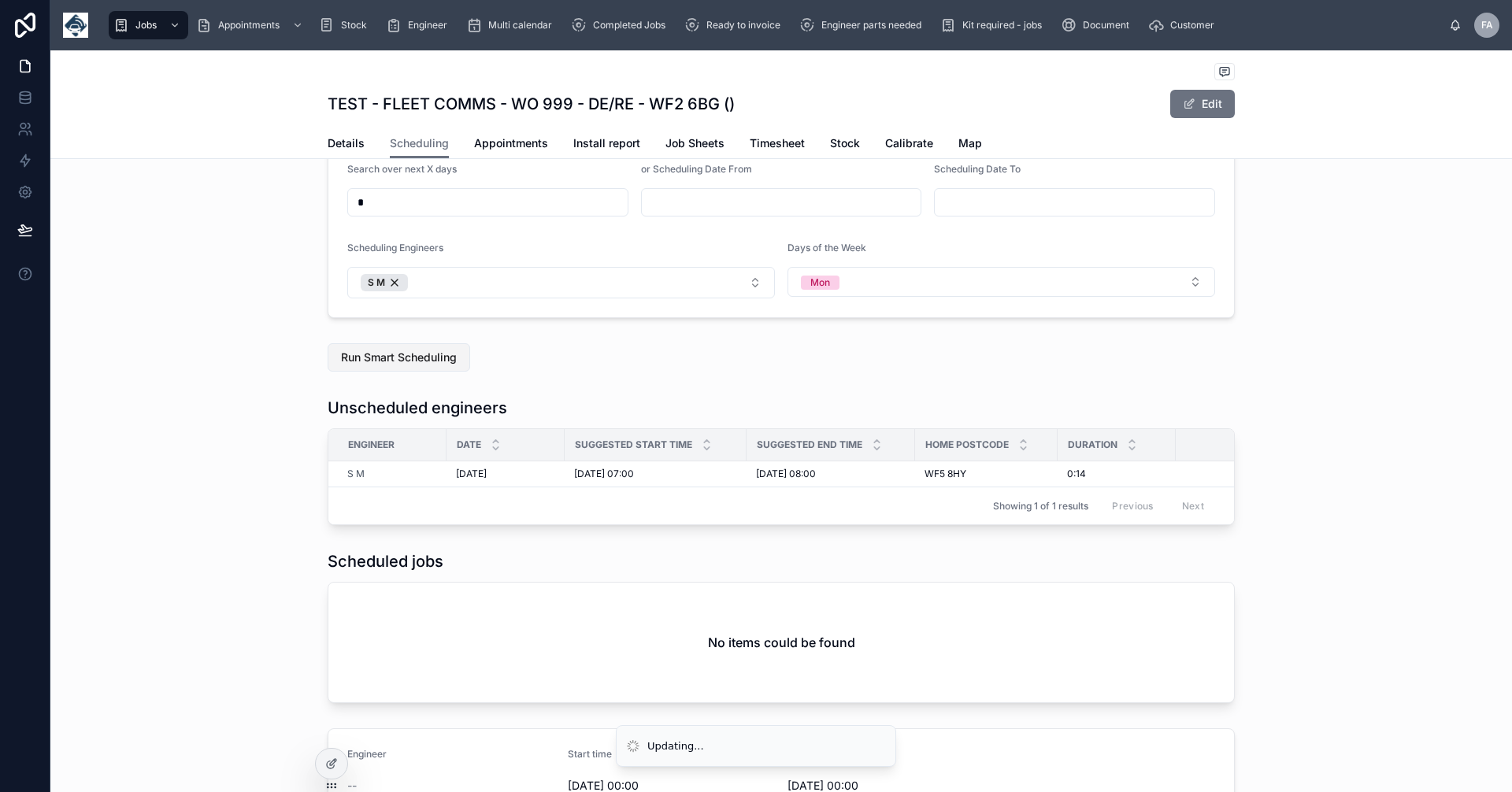
click at [438, 354] on span "Run Smart Scheduling" at bounding box center [399, 358] width 116 height 15
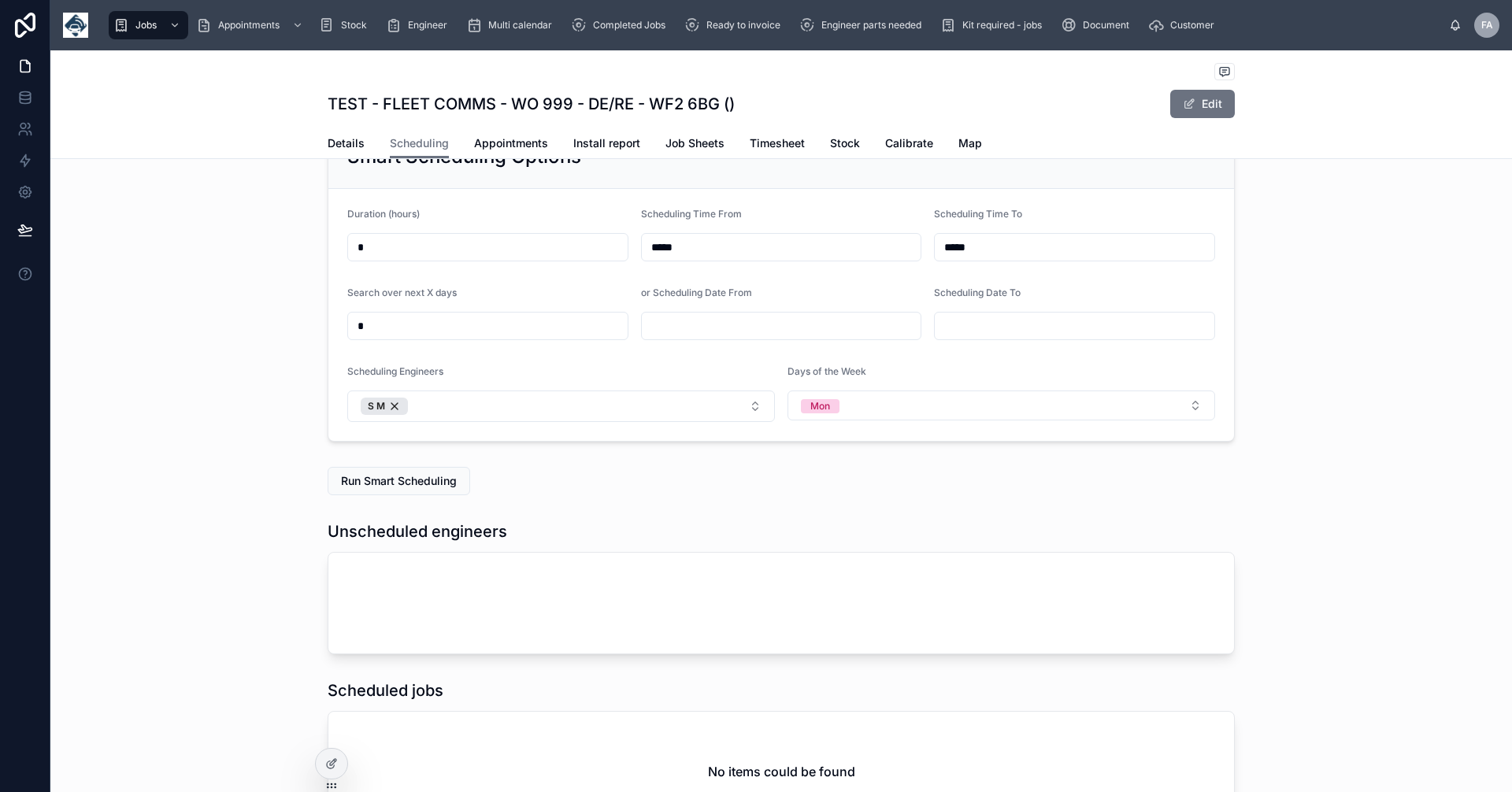
scroll to position [0, 0]
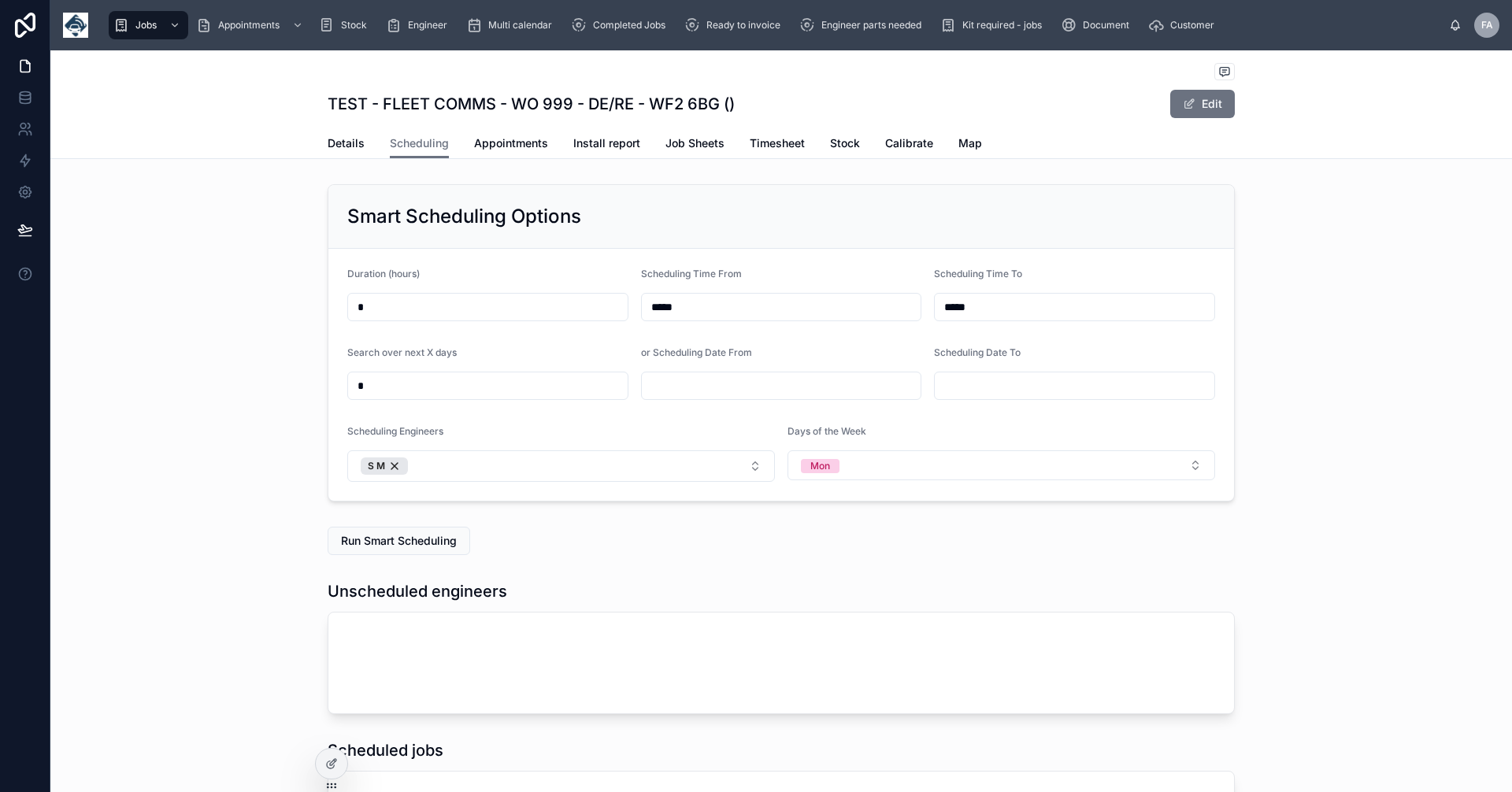
click at [370, 384] on input "*" at bounding box center [488, 386] width 280 height 22
type input "*"
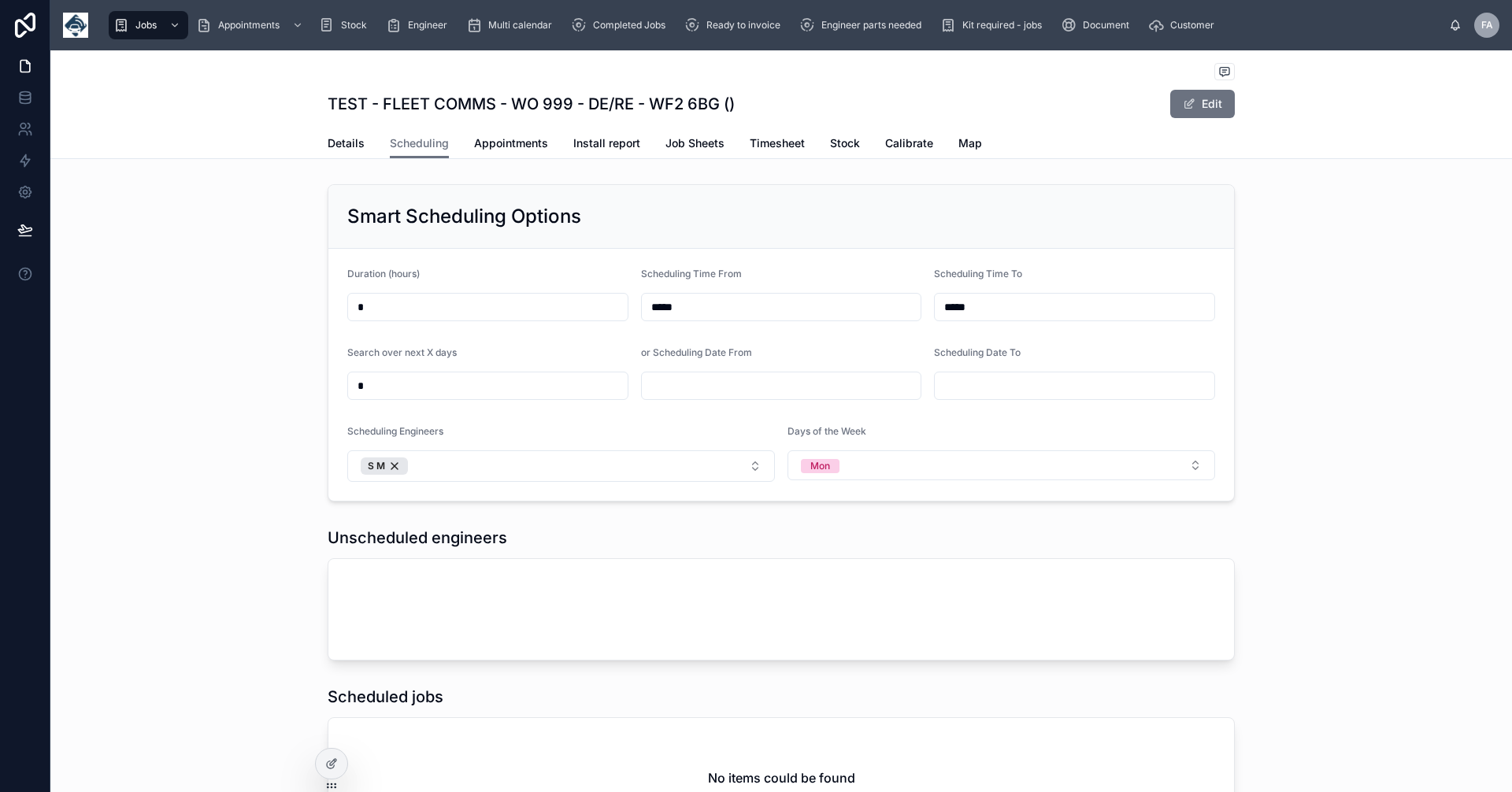
click at [370, 384] on input "*" at bounding box center [488, 386] width 280 height 22
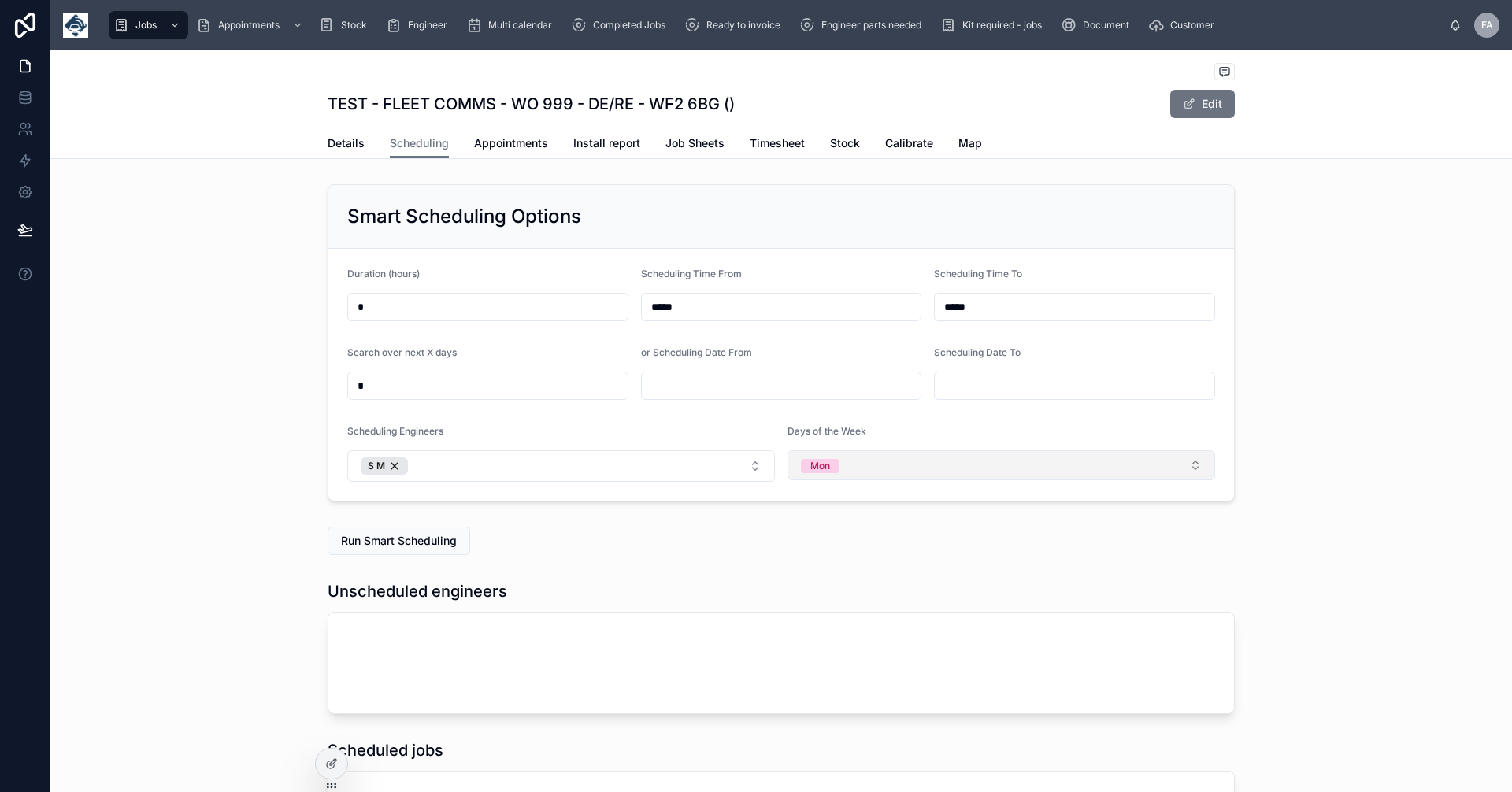
type input "*"
click at [1183, 464] on button "Mon" at bounding box center [1001, 465] width 427 height 30
click at [818, 550] on span "Tue" at bounding box center [808, 552] width 35 height 14
click at [821, 572] on span "Wed" at bounding box center [810, 575] width 39 height 14
click at [822, 594] on span "Thu" at bounding box center [809, 599] width 36 height 14
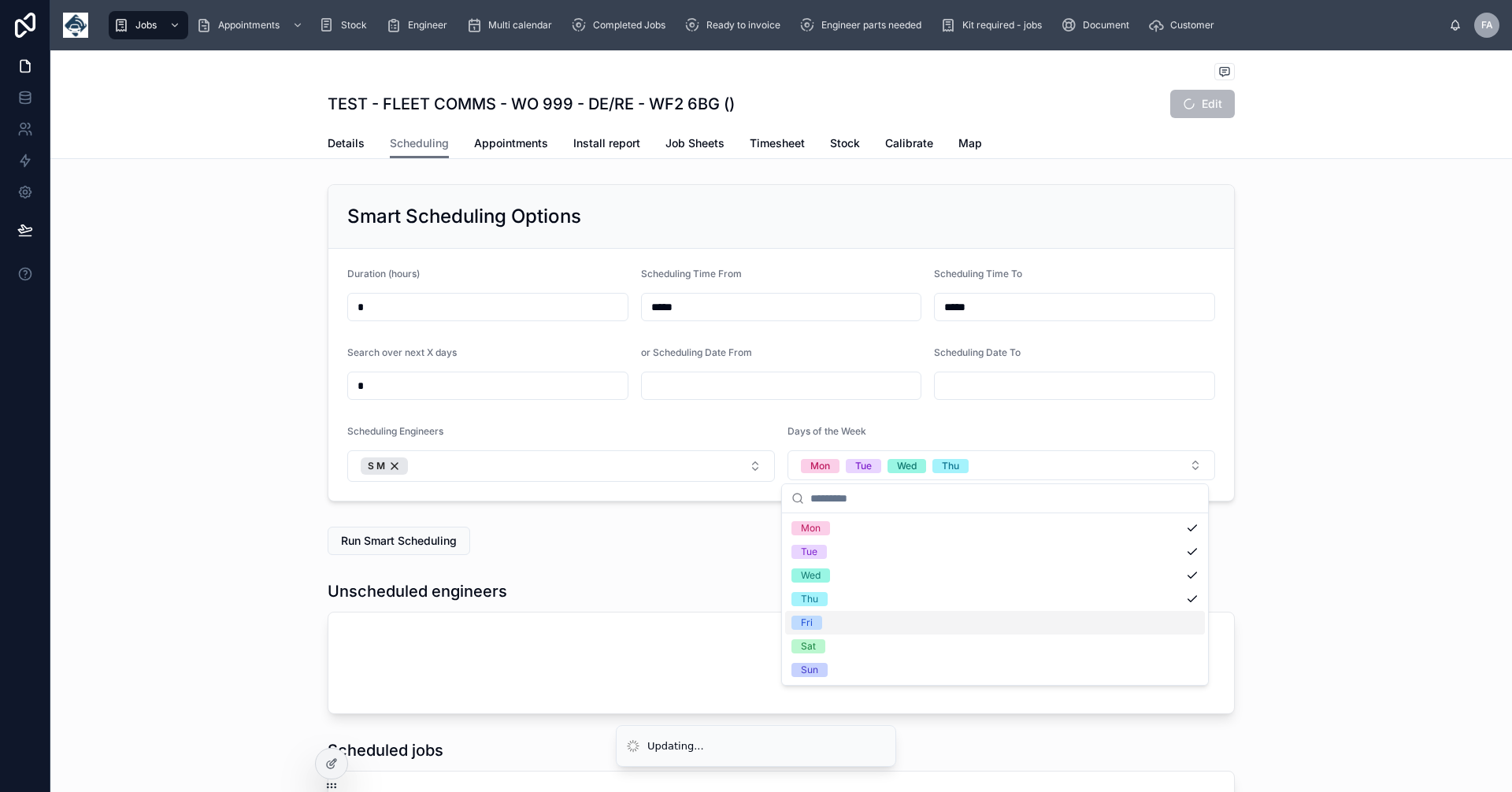
click at [817, 623] on span "Fri" at bounding box center [807, 623] width 31 height 14
click at [820, 642] on span "Sat" at bounding box center [808, 647] width 34 height 14
click at [816, 665] on div "Sun" at bounding box center [809, 670] width 17 height 14
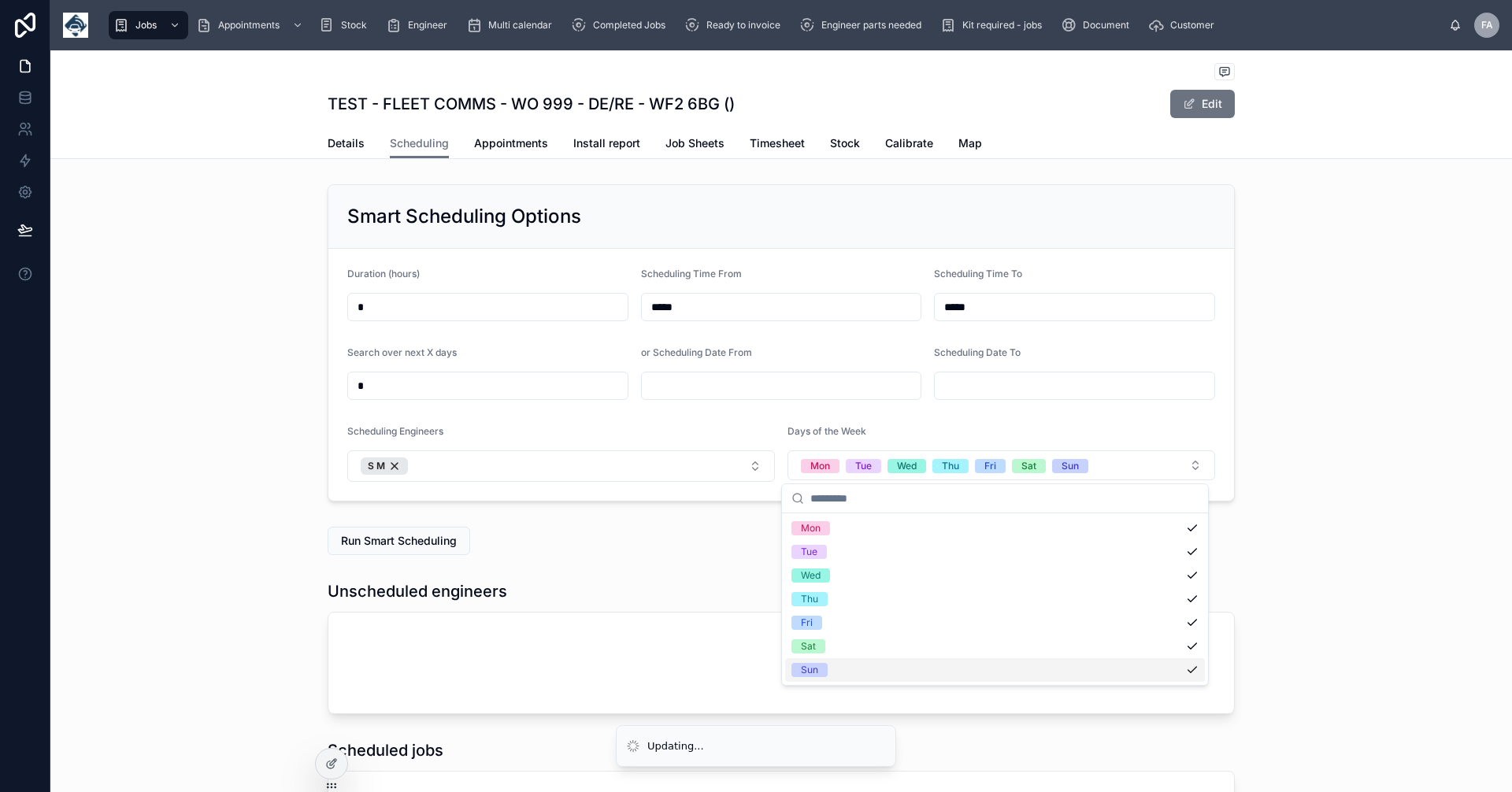
click at [1322, 621] on div "Unscheduled engineers" at bounding box center [782, 648] width 1462 height 146
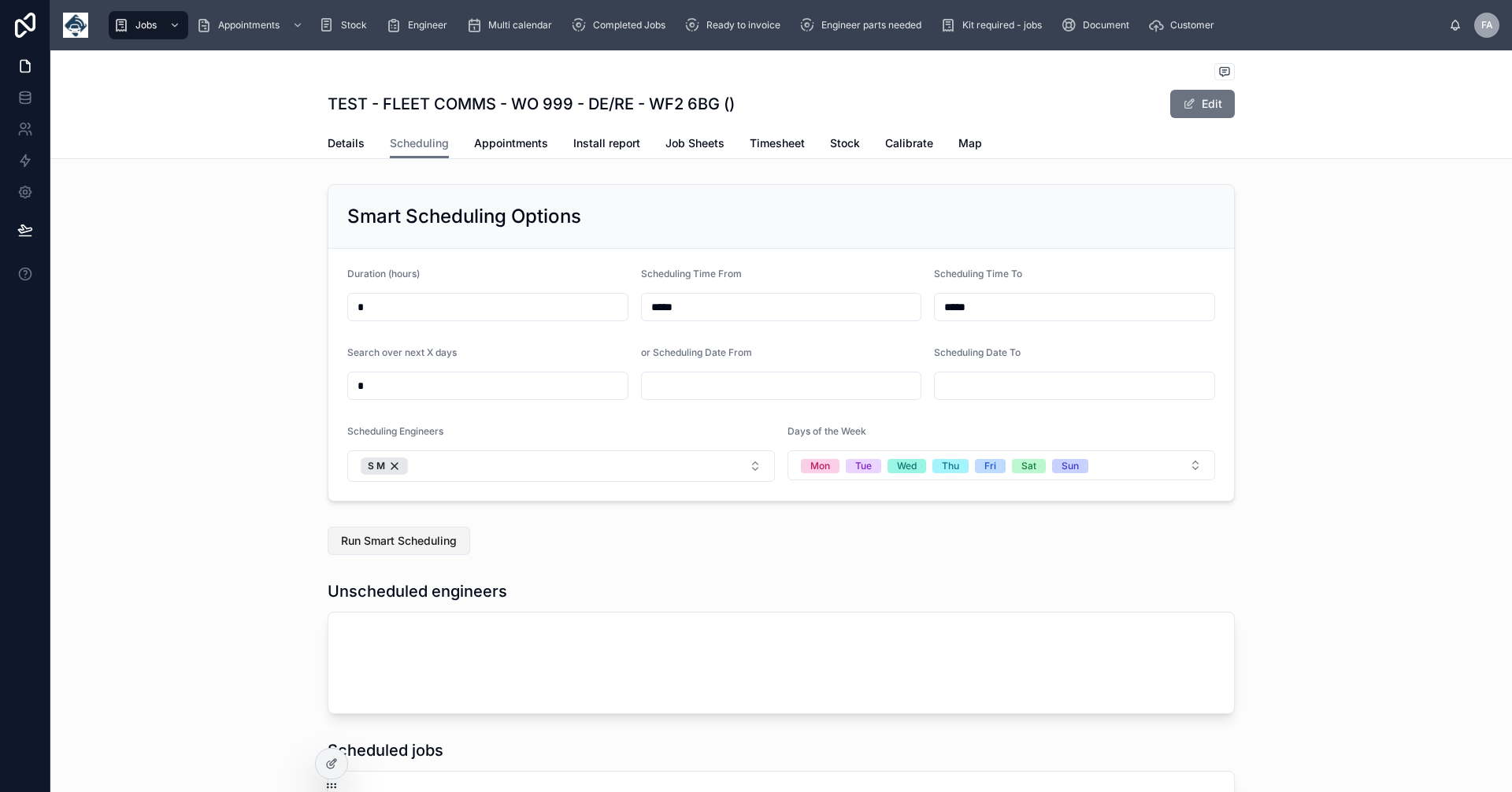
click at [396, 537] on span "Run Smart Scheduling" at bounding box center [399, 541] width 116 height 15
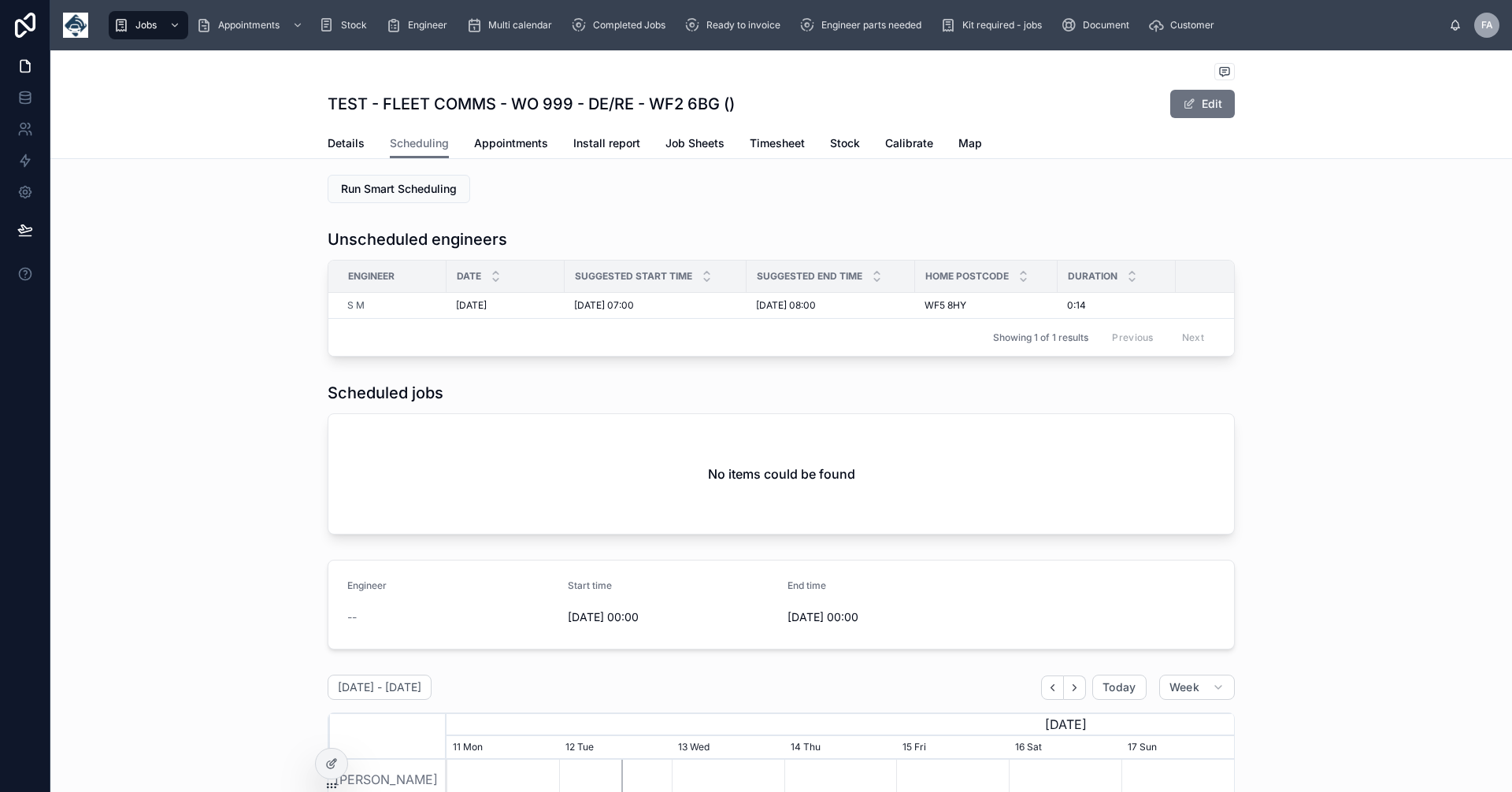
scroll to position [368, 0]
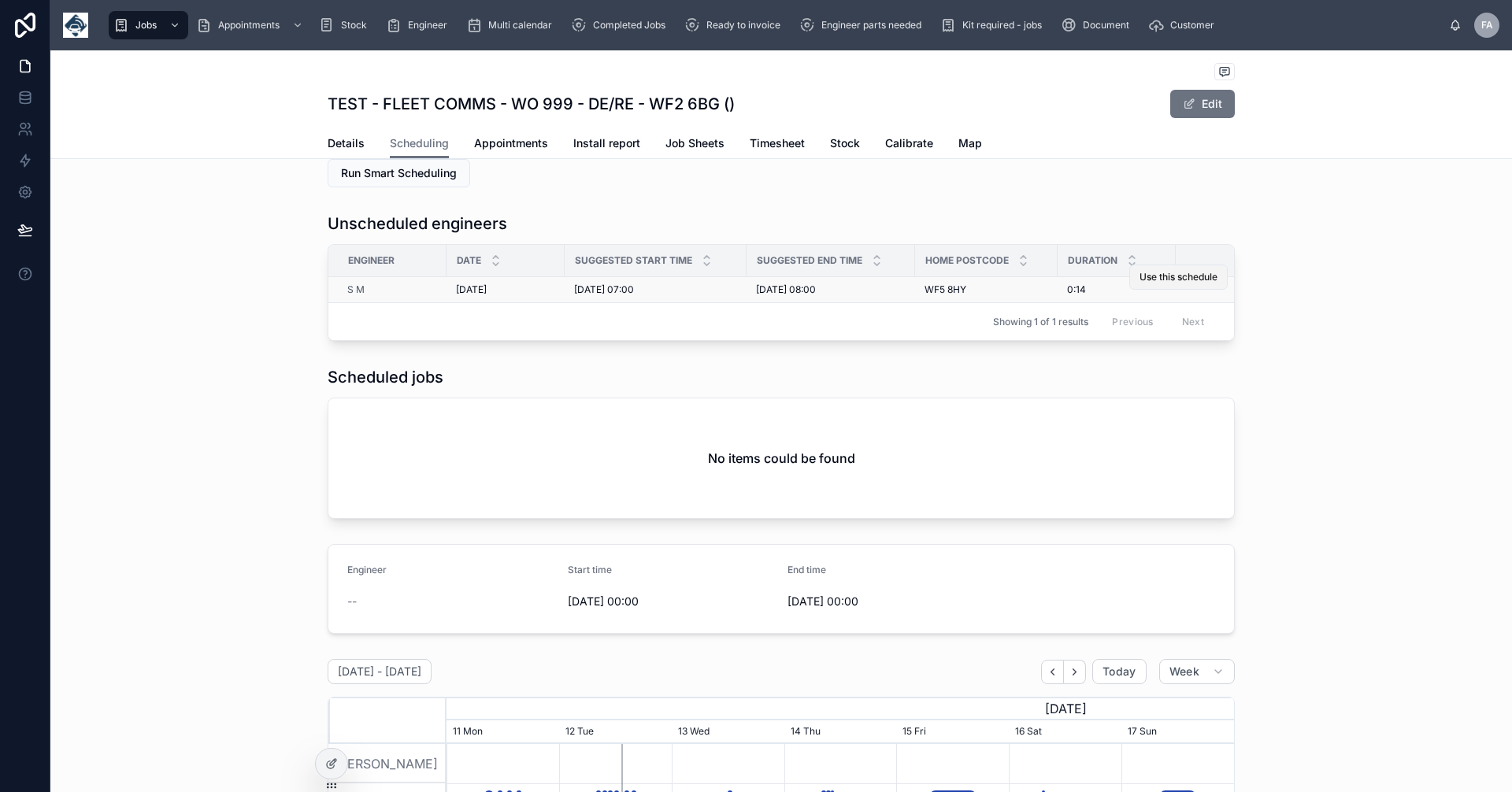
click at [1184, 277] on span "Use this schedule" at bounding box center [1178, 277] width 78 height 13
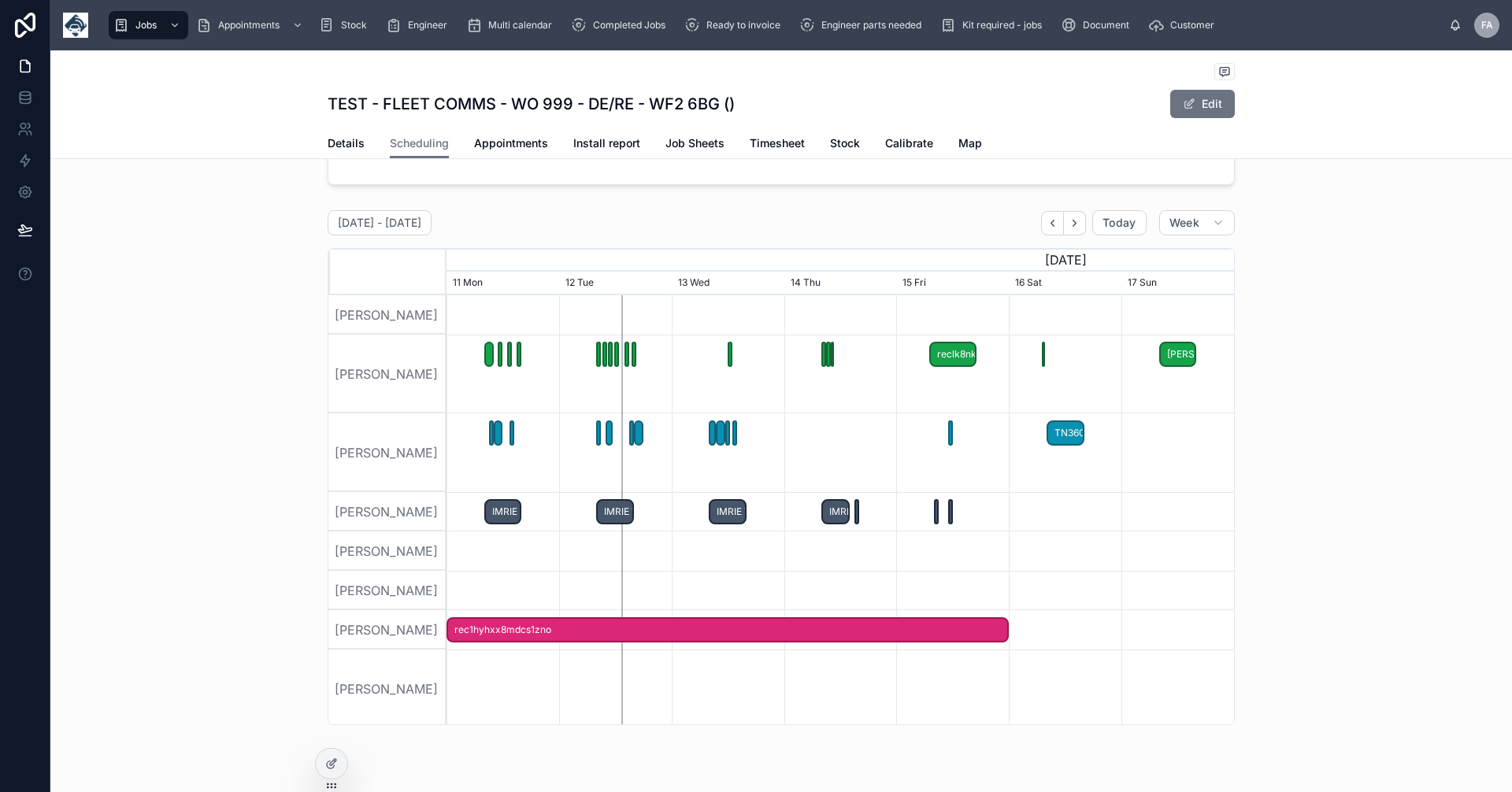
scroll to position [881, 0]
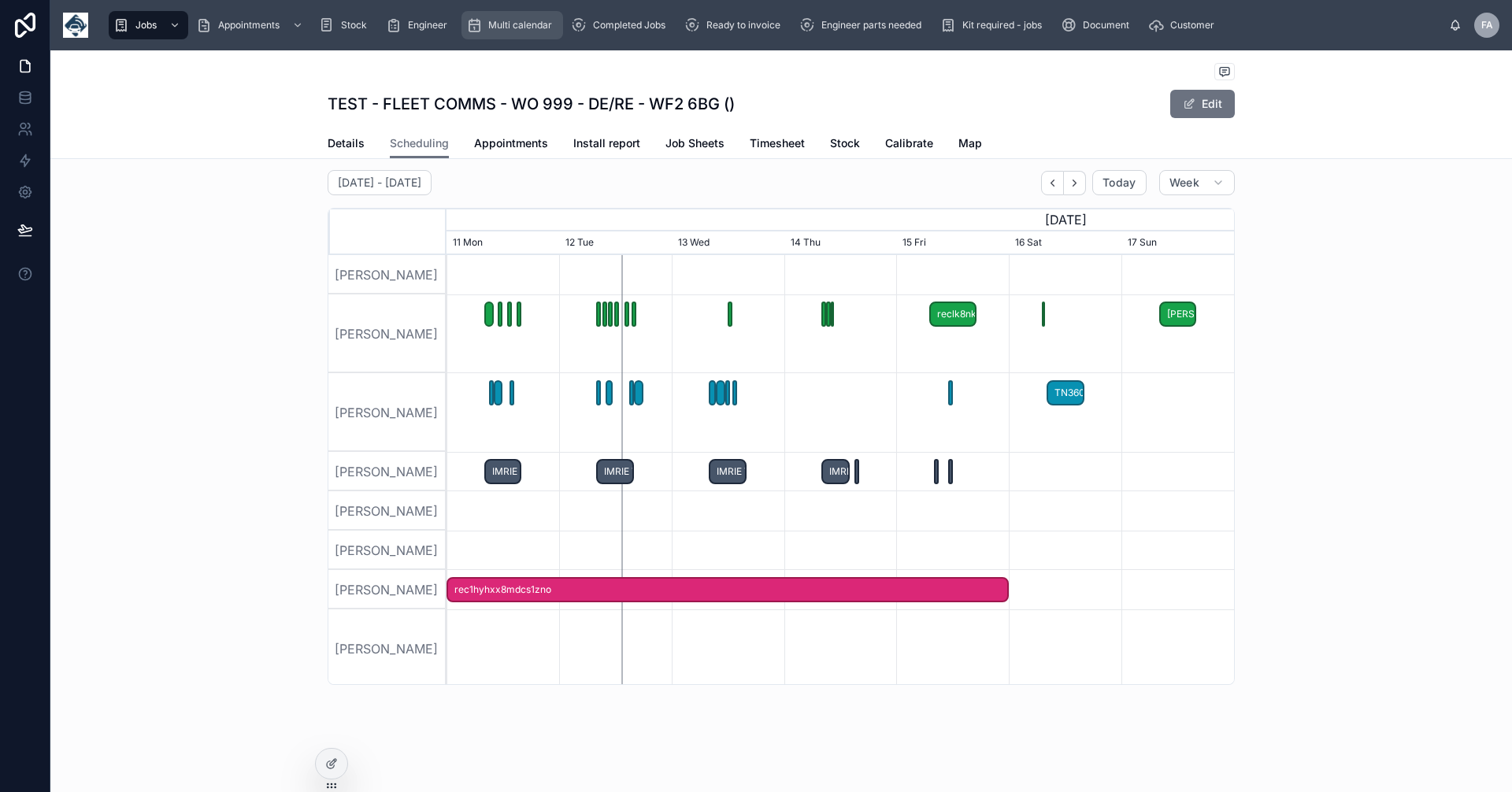
click at [513, 30] on span "Multi calendar" at bounding box center [520, 25] width 64 height 13
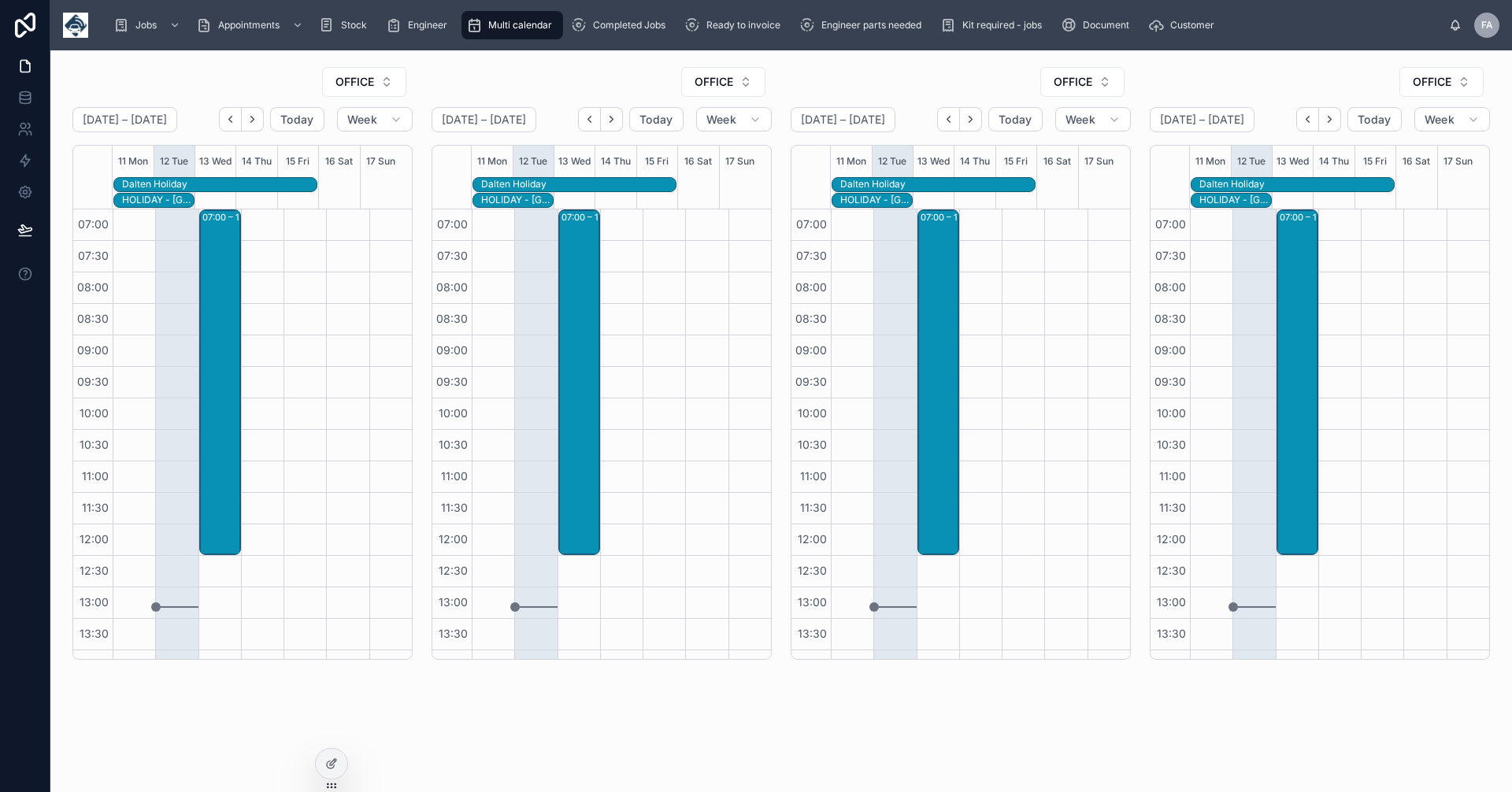
scroll to position [305, 0]
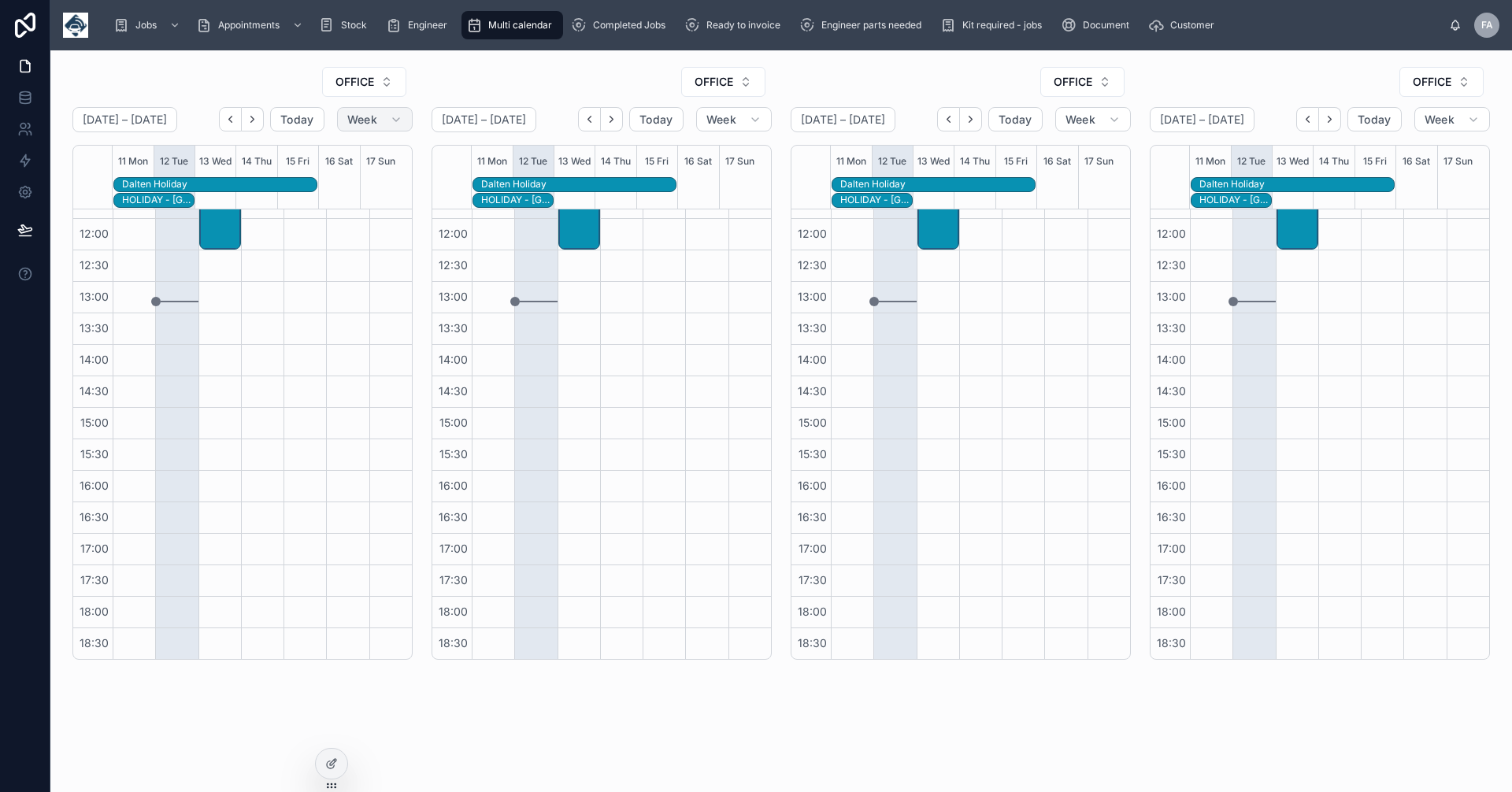
click at [397, 118] on icon "button" at bounding box center [396, 120] width 13 height 13
click at [396, 120] on icon "button" at bounding box center [396, 120] width 13 height 13
click at [390, 84] on button "OFFICE" at bounding box center [365, 82] width 84 height 30
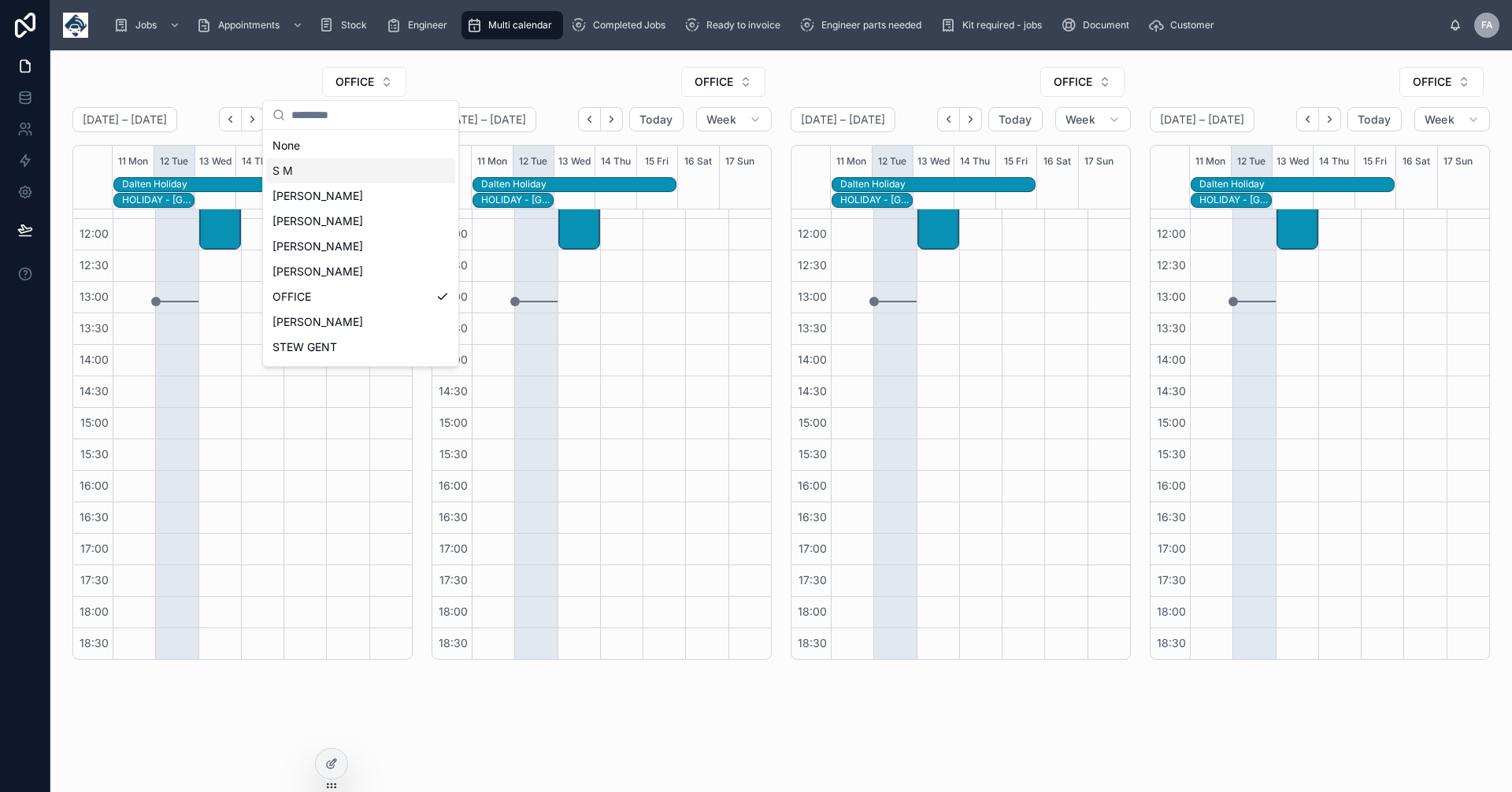
click at [298, 169] on div "S M" at bounding box center [361, 170] width 189 height 25
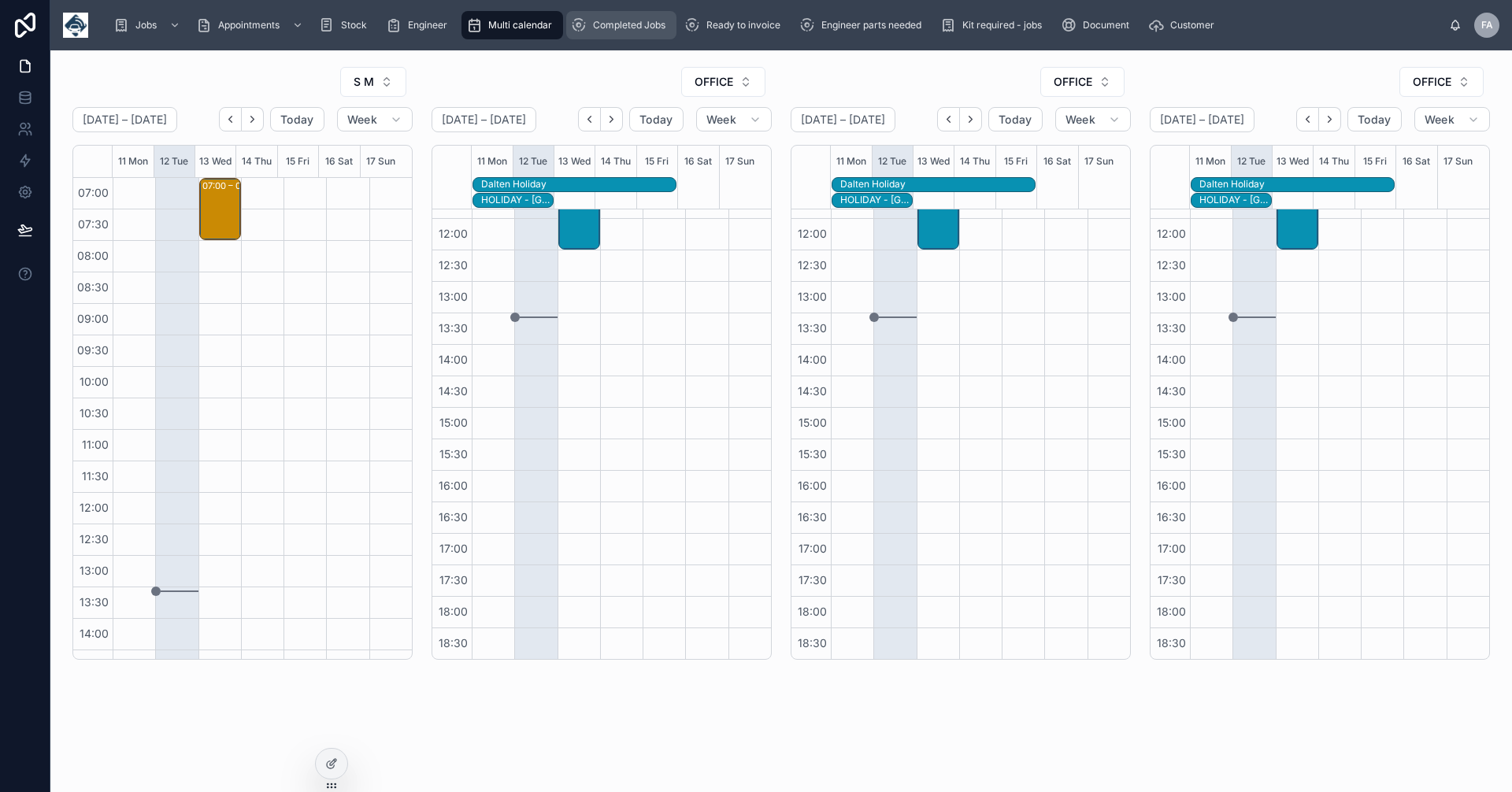
click at [603, 20] on span "Completed Jobs" at bounding box center [630, 25] width 72 height 13
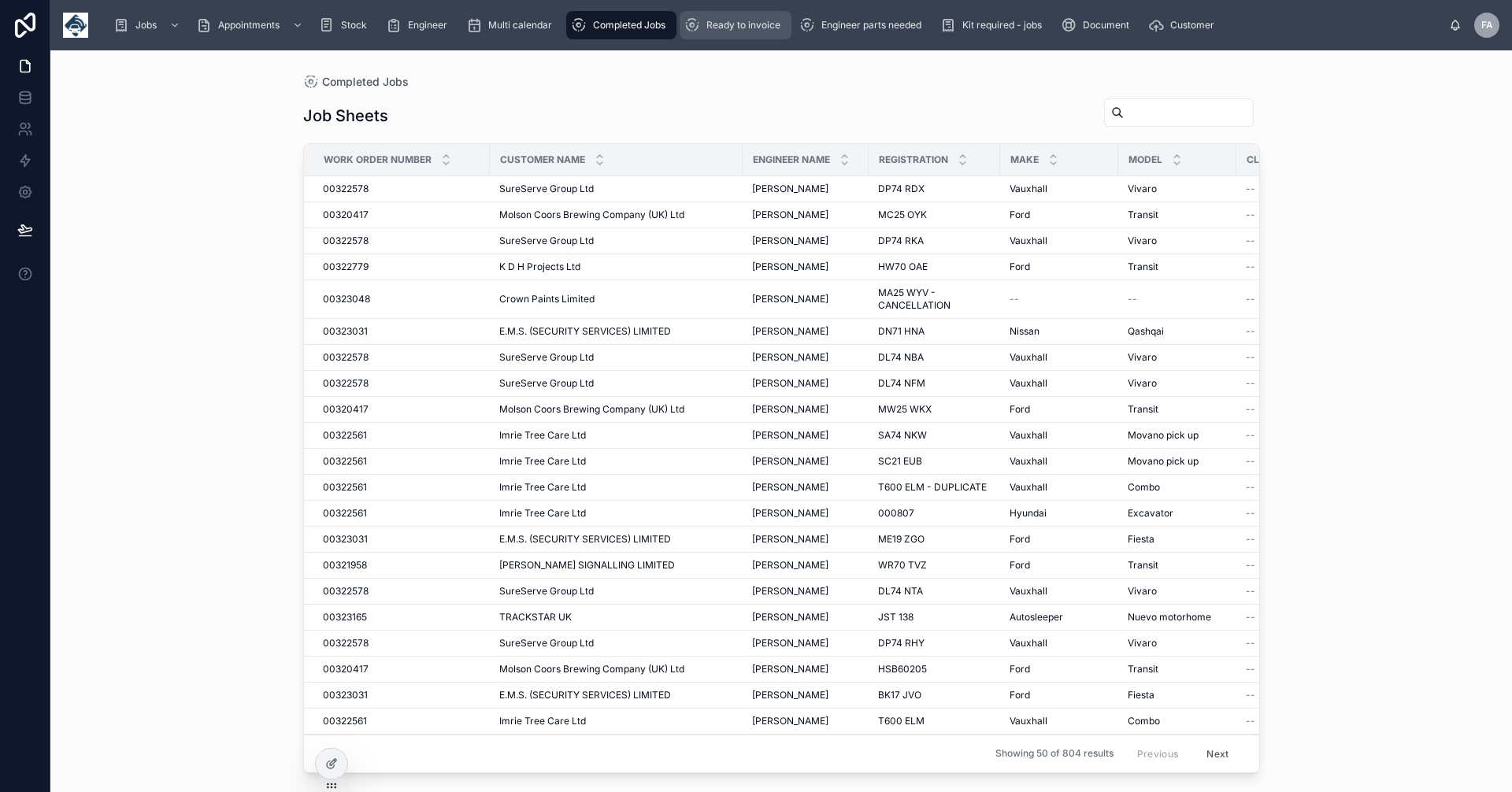
click at [730, 20] on span "Ready to invoice" at bounding box center [743, 25] width 74 height 13
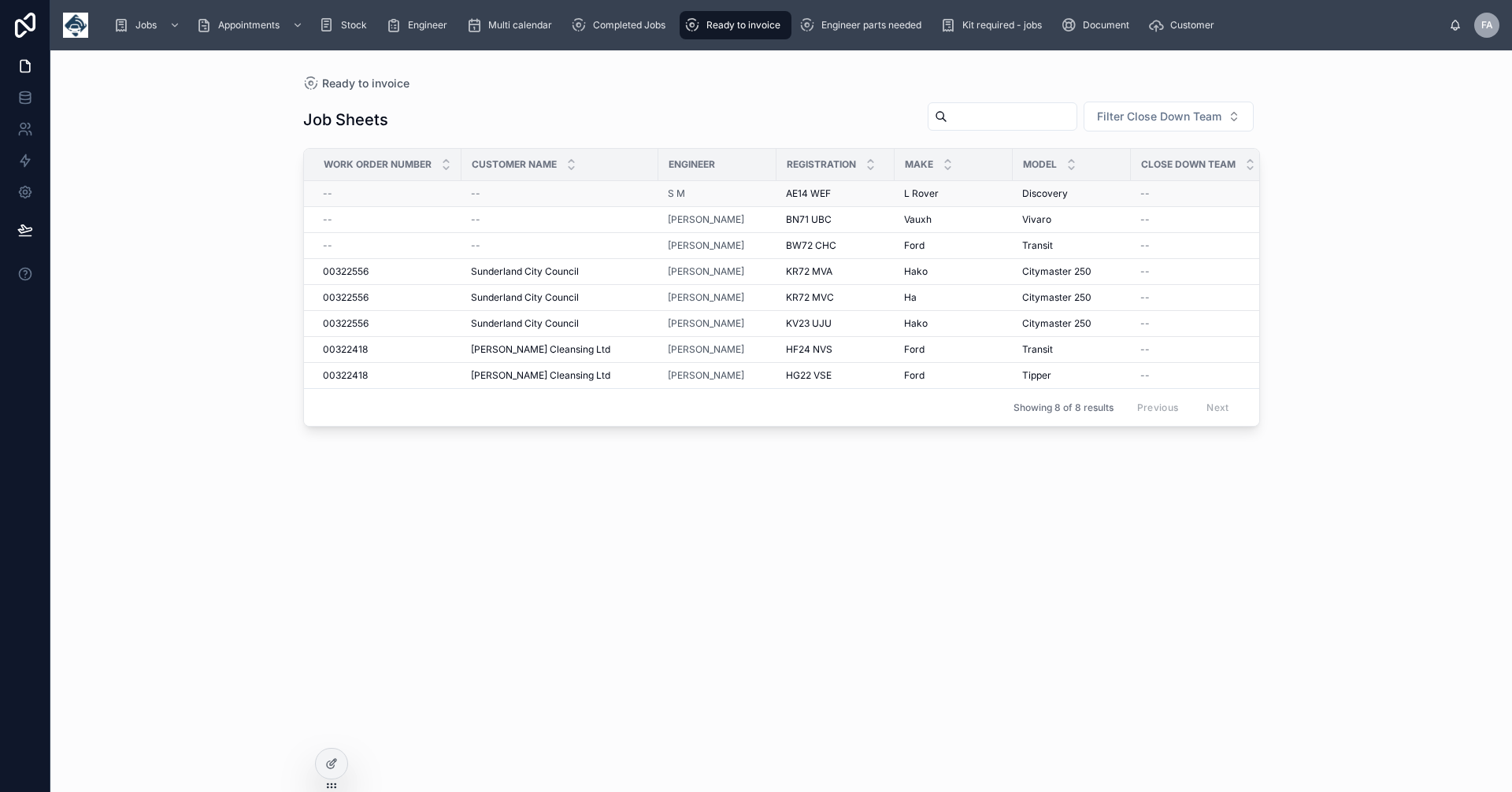
click at [532, 200] on td "--" at bounding box center [560, 194] width 197 height 26
click at [669, 189] on span "S M" at bounding box center [677, 193] width 17 height 13
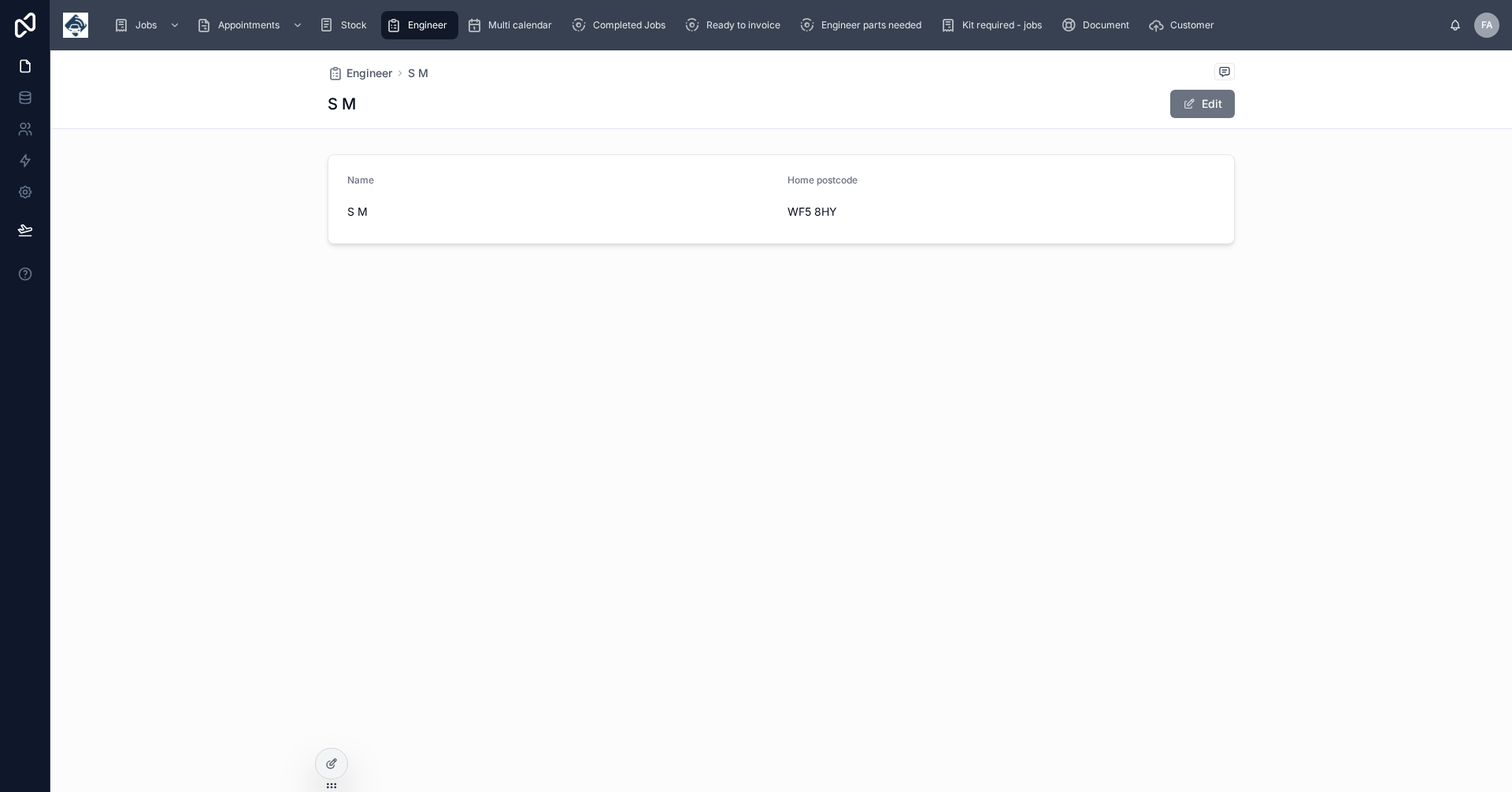
click at [669, 189] on div "Name" at bounding box center [561, 183] width 427 height 19
click at [714, 26] on span "Ready to invoice" at bounding box center [743, 25] width 74 height 13
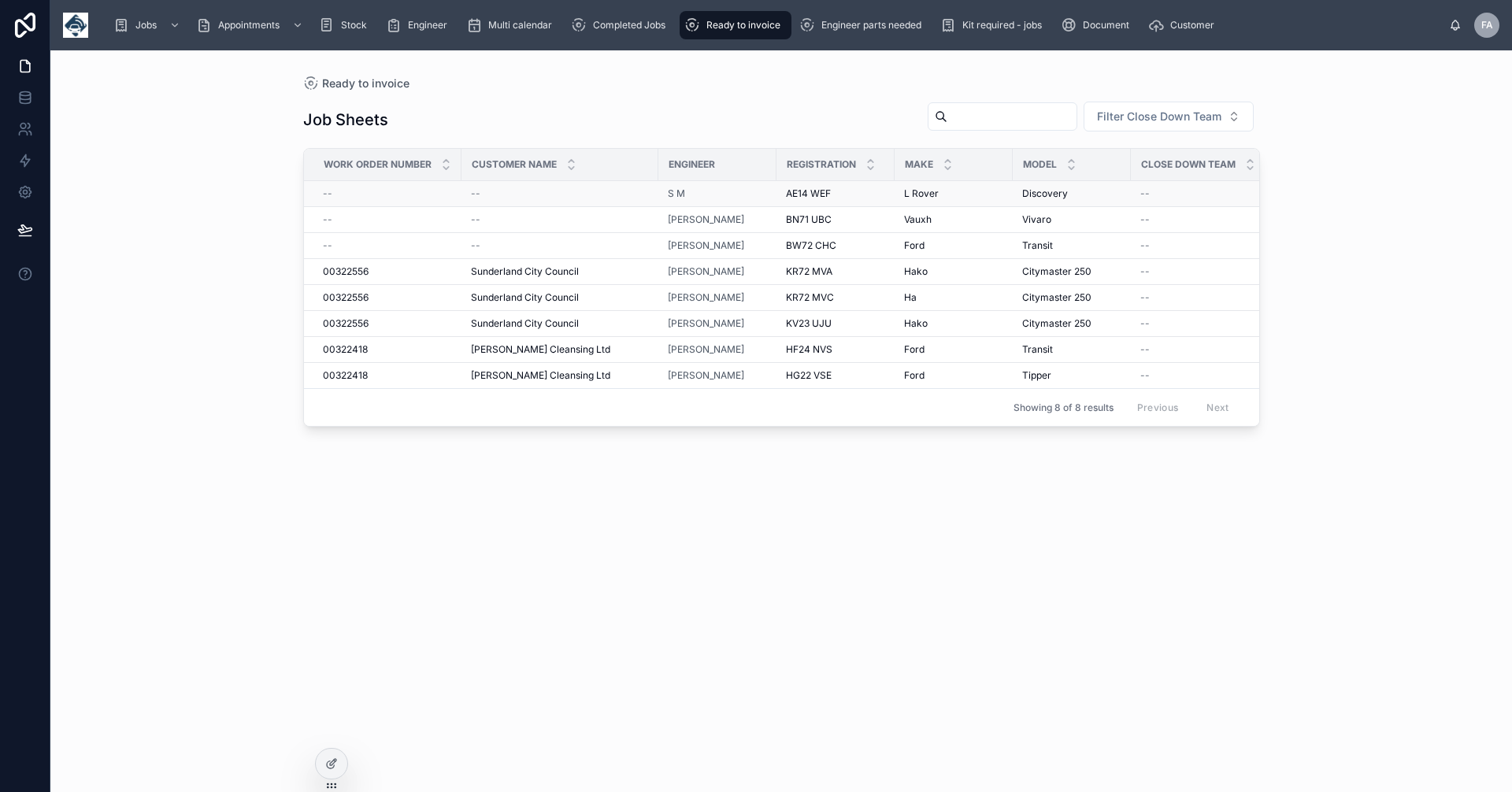
click at [335, 193] on div "--" at bounding box center [387, 193] width 129 height 13
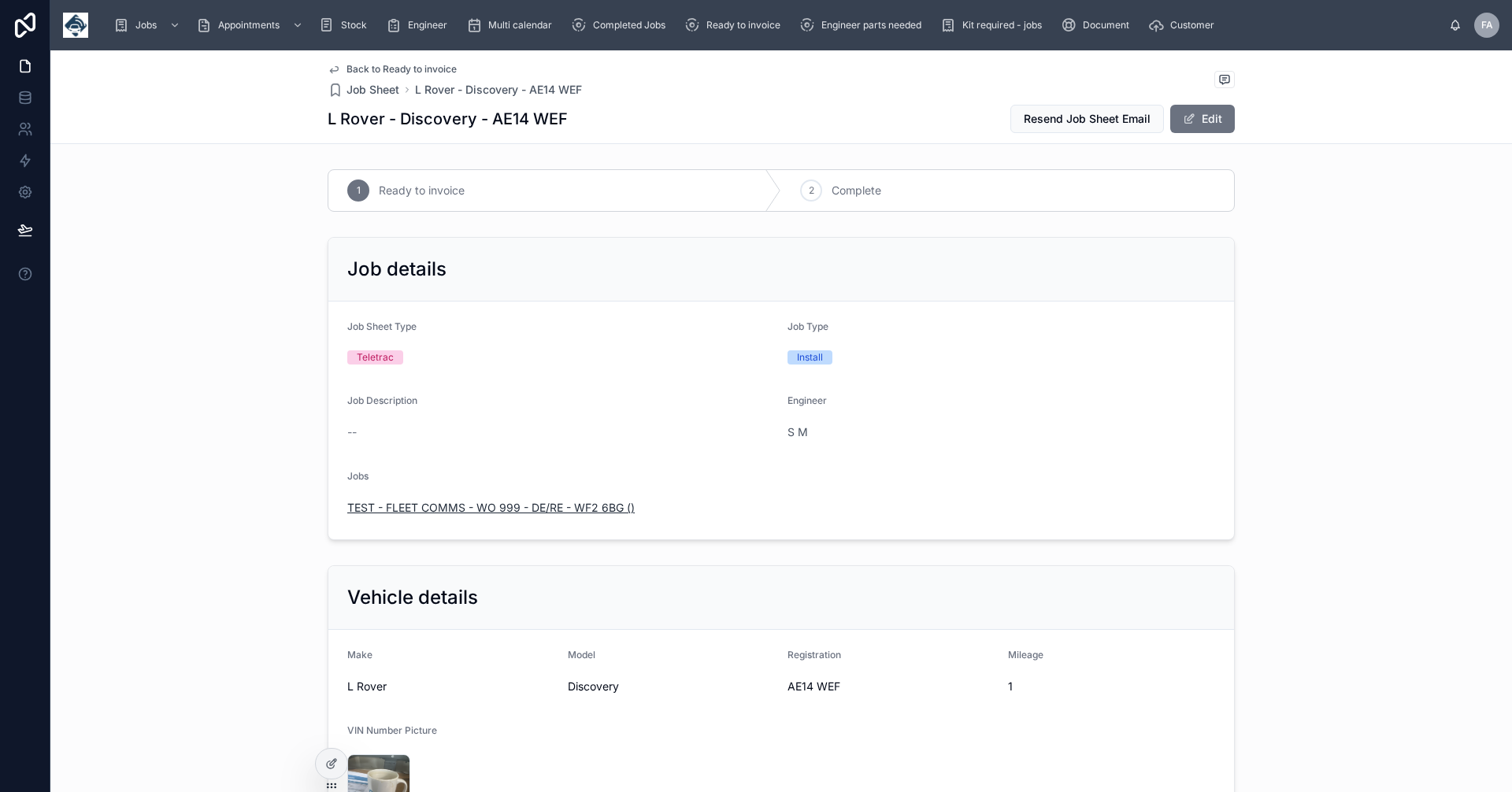
click at [519, 509] on span "TEST - FLEET COMMS - WO 999 - DE/RE - WF2 6BG ()" at bounding box center [491, 508] width 287 height 15
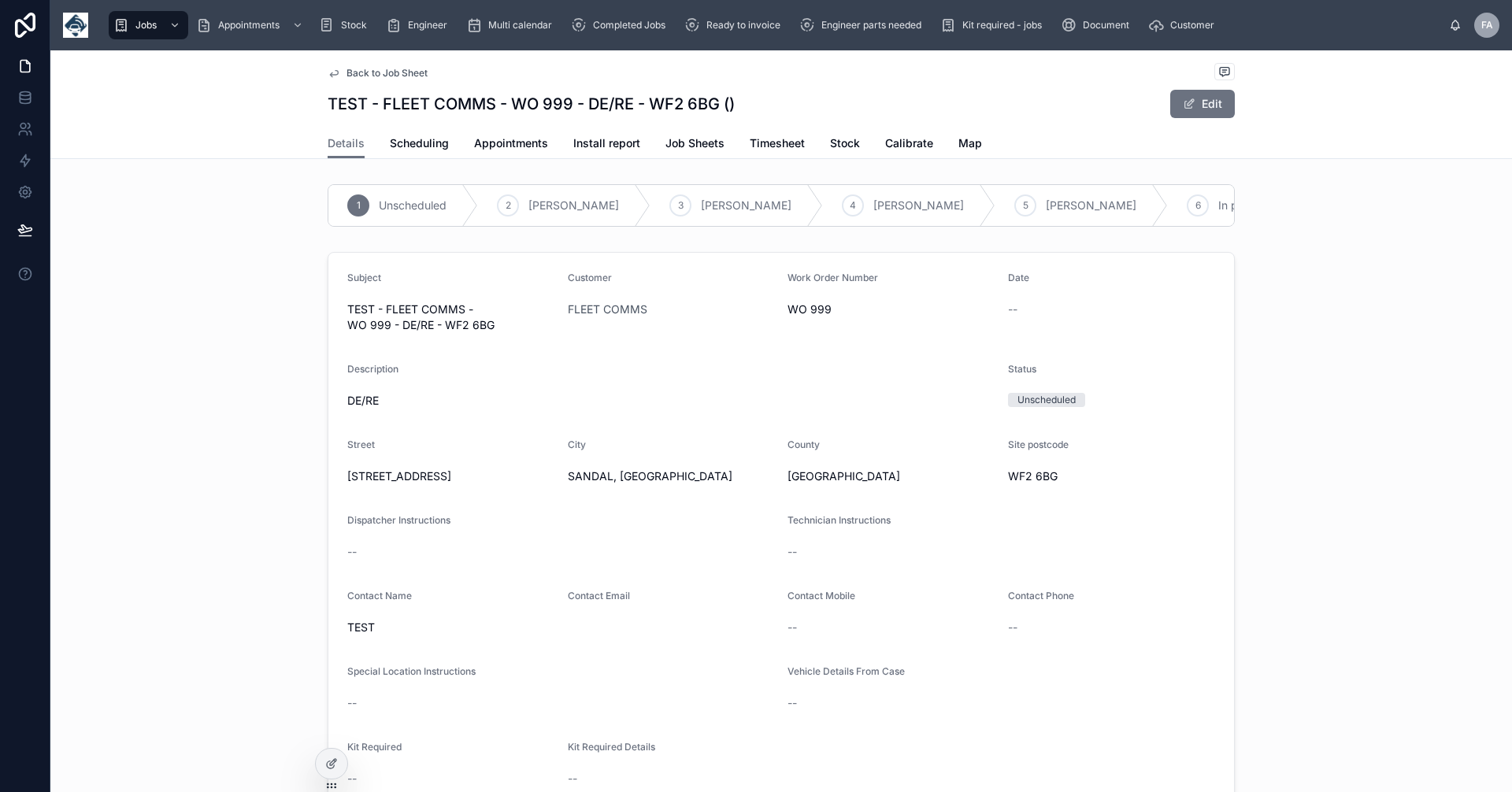
click at [519, 509] on form "Subject TEST - FLEET COMMS - WO 999 - DE/RE - WF2 6BG Customer FLEET COMMS Work…" at bounding box center [781, 577] width 906 height 649
click at [347, 68] on span "Back to Job Sheet" at bounding box center [387, 73] width 81 height 13
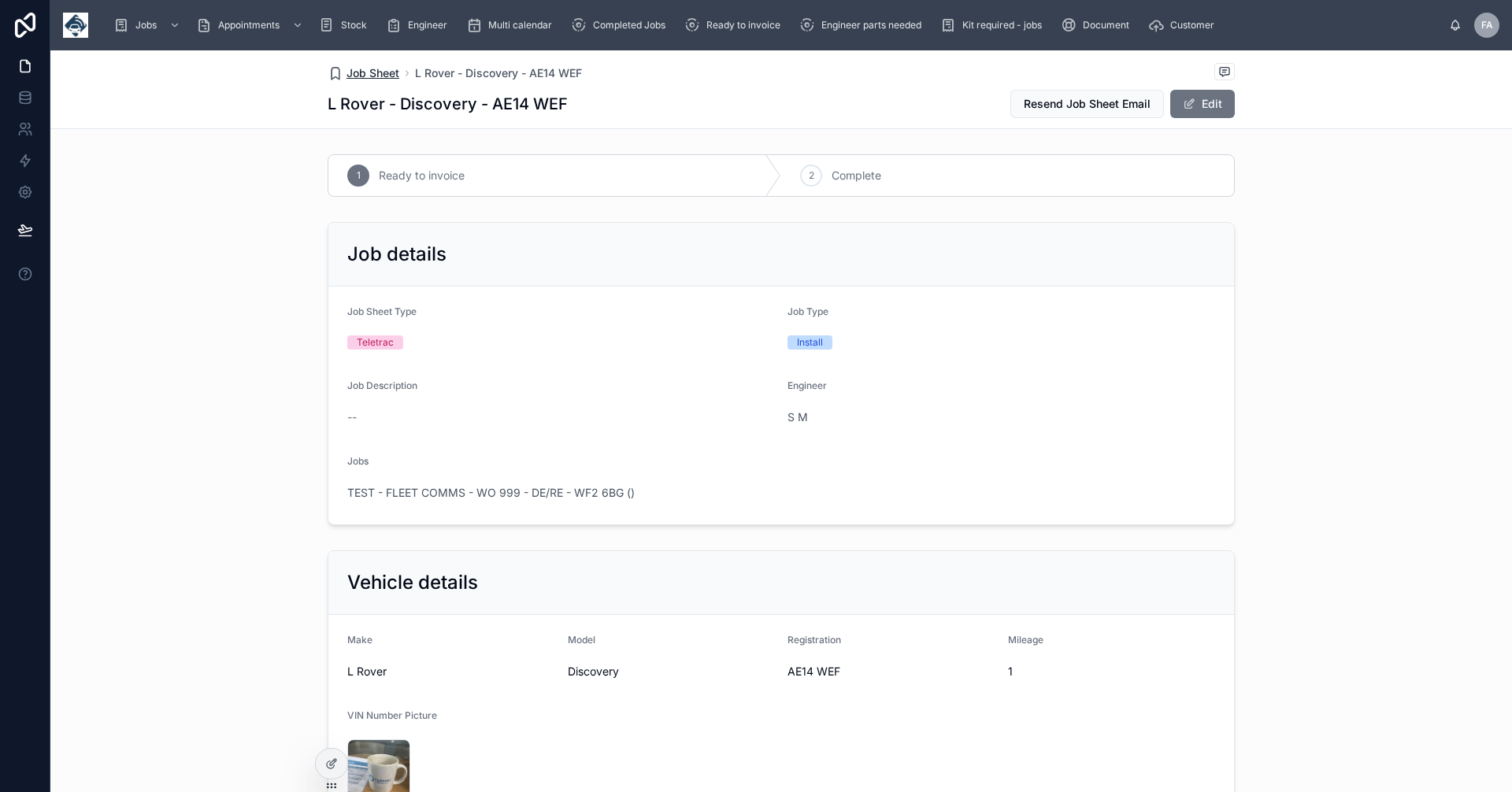
click at [368, 74] on span "Job Sheet" at bounding box center [372, 73] width 52 height 15
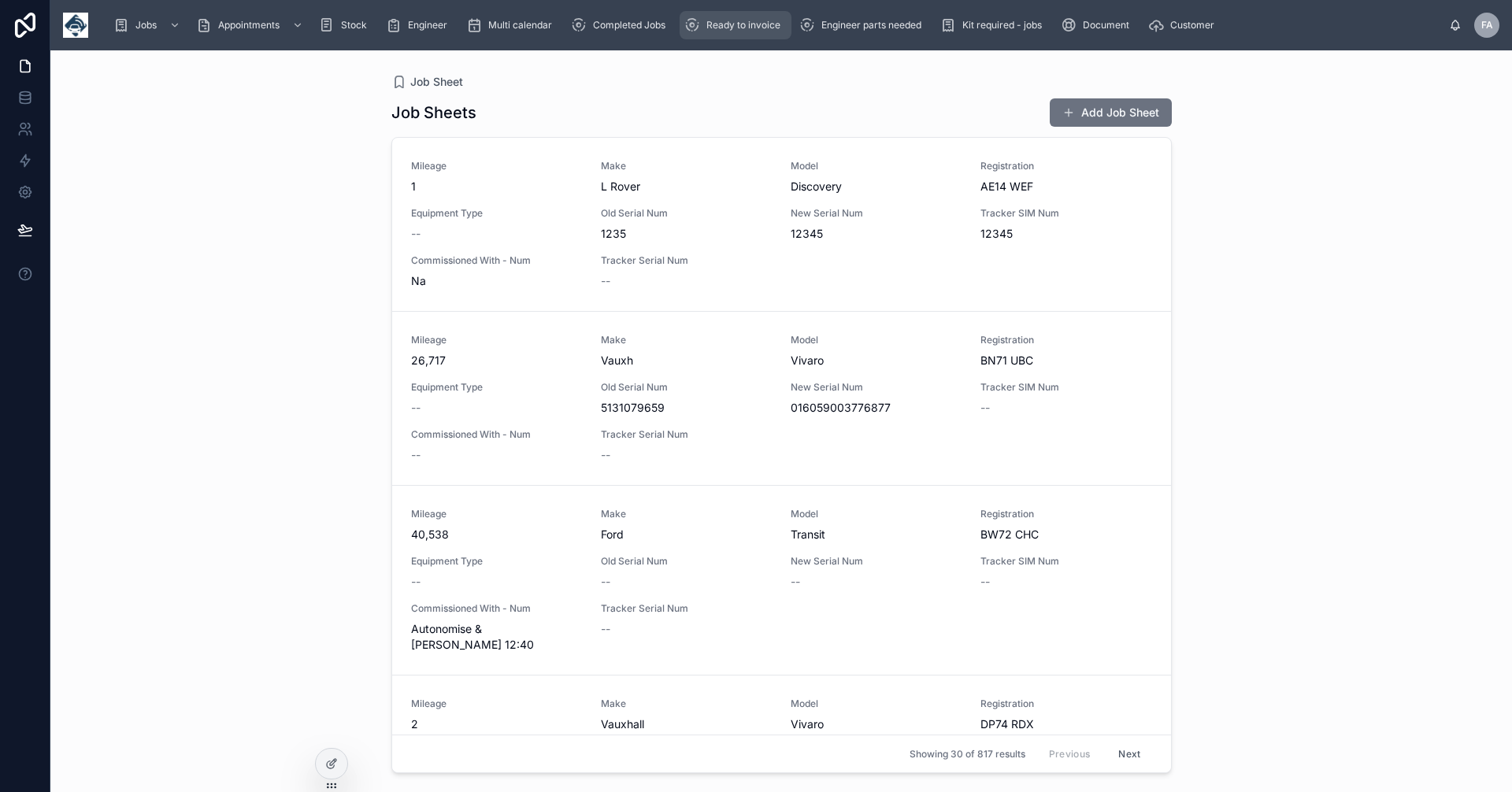
click at [732, 23] on span "Ready to invoice" at bounding box center [743, 25] width 74 height 13
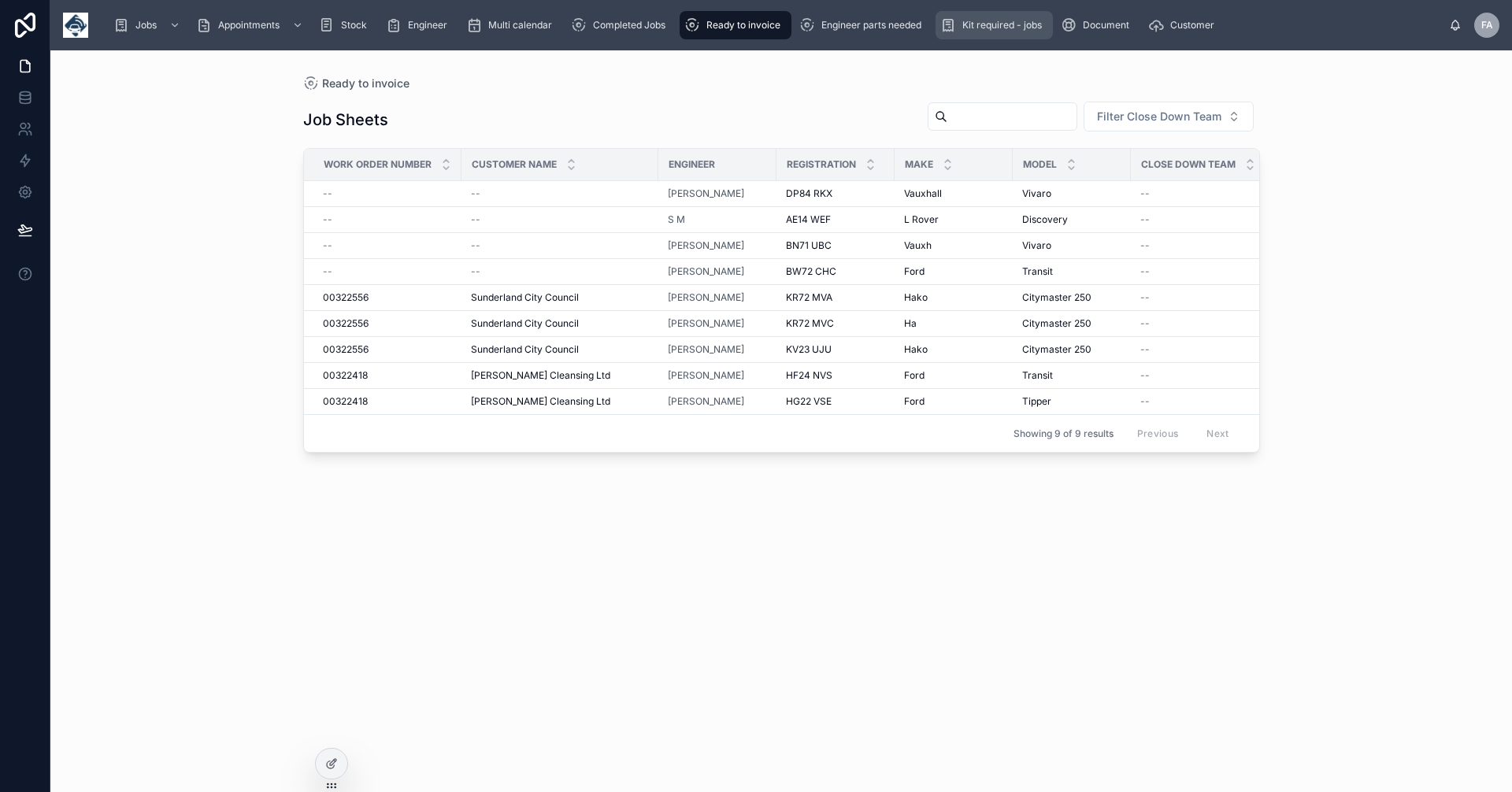
click at [992, 23] on span "Kit required - jobs" at bounding box center [1002, 25] width 79 height 13
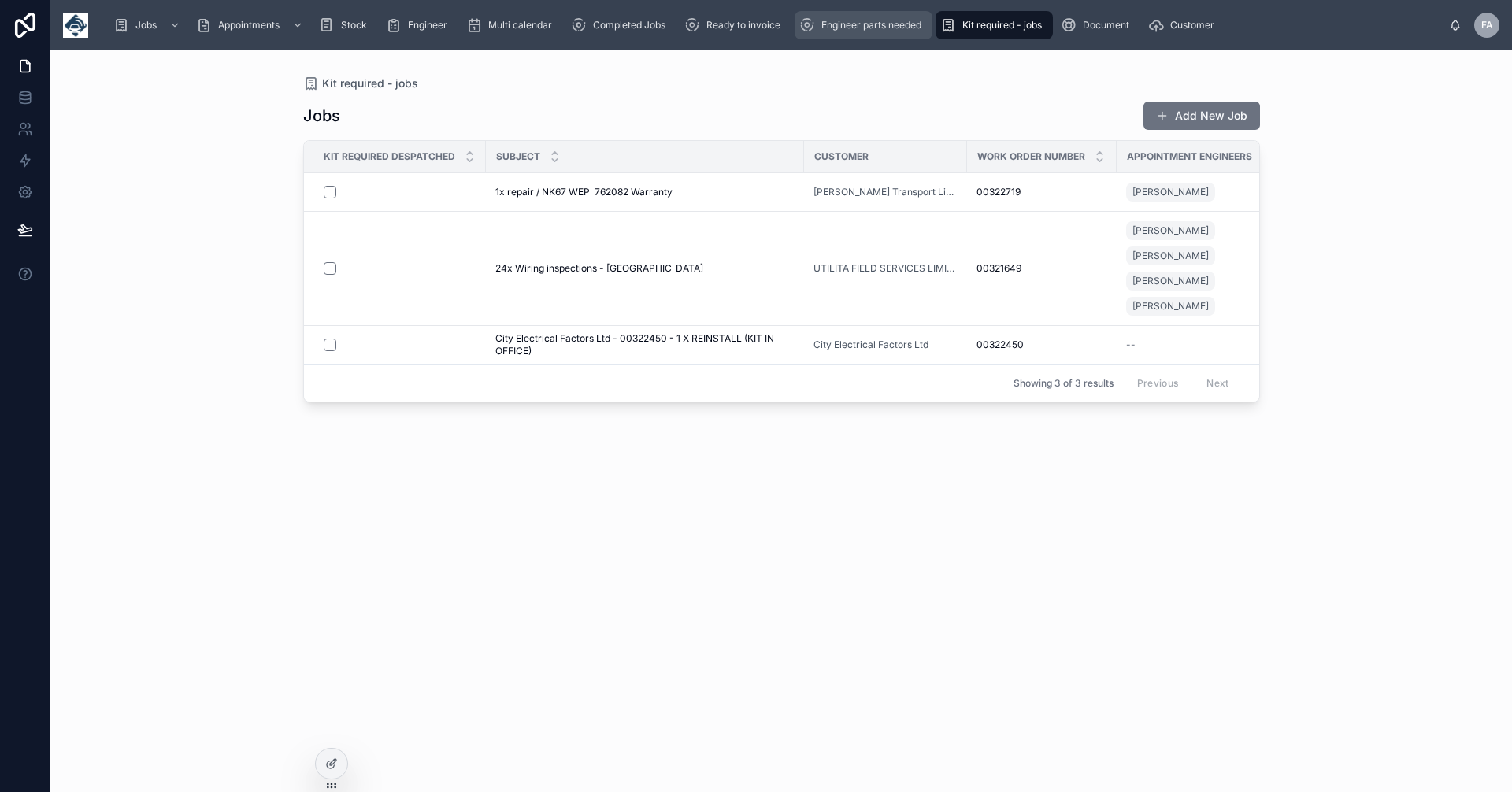
click at [899, 23] on span "Engineer parts needed" at bounding box center [871, 25] width 100 height 13
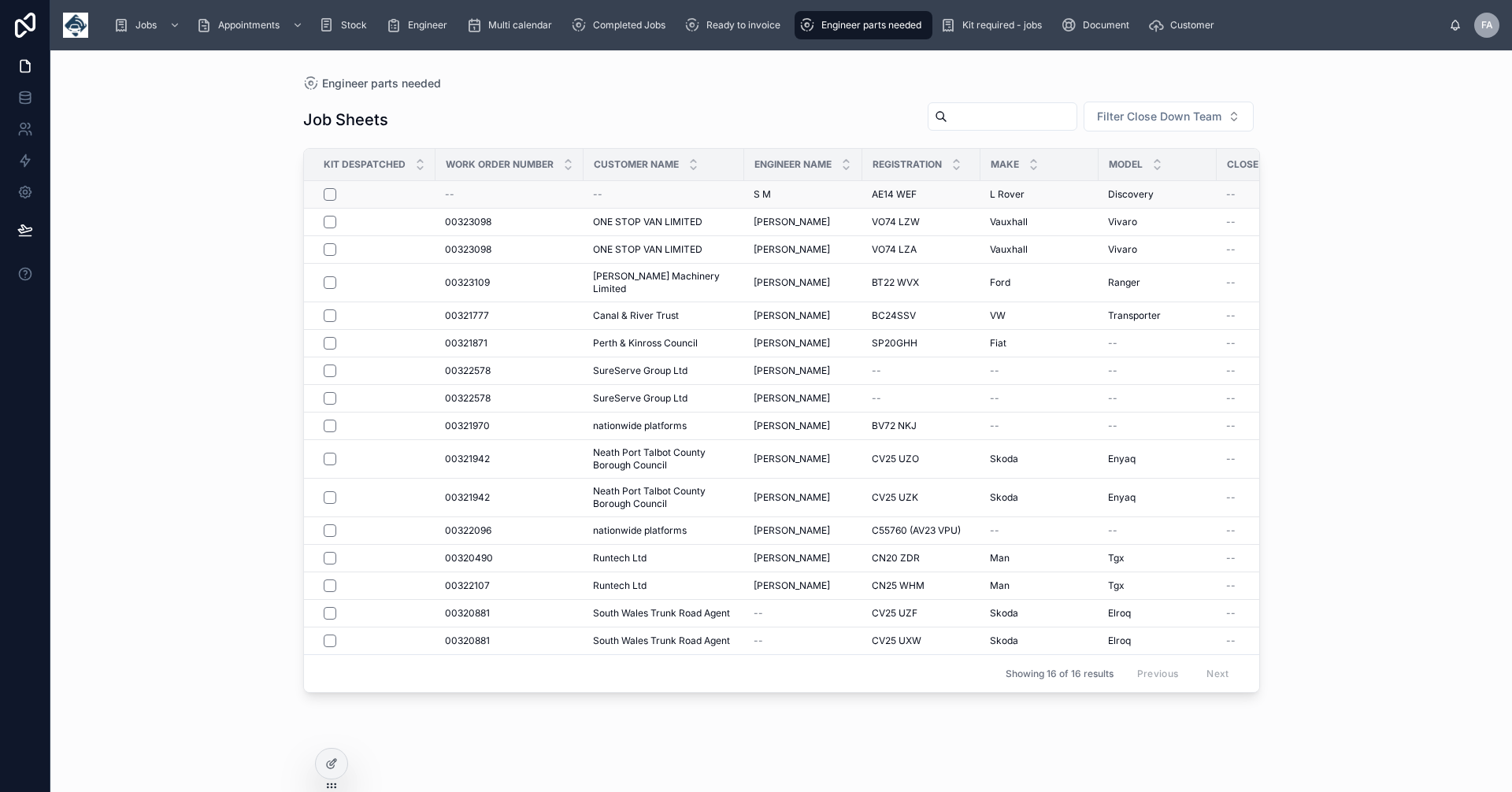
click at [598, 190] on span "--" at bounding box center [598, 194] width 9 height 13
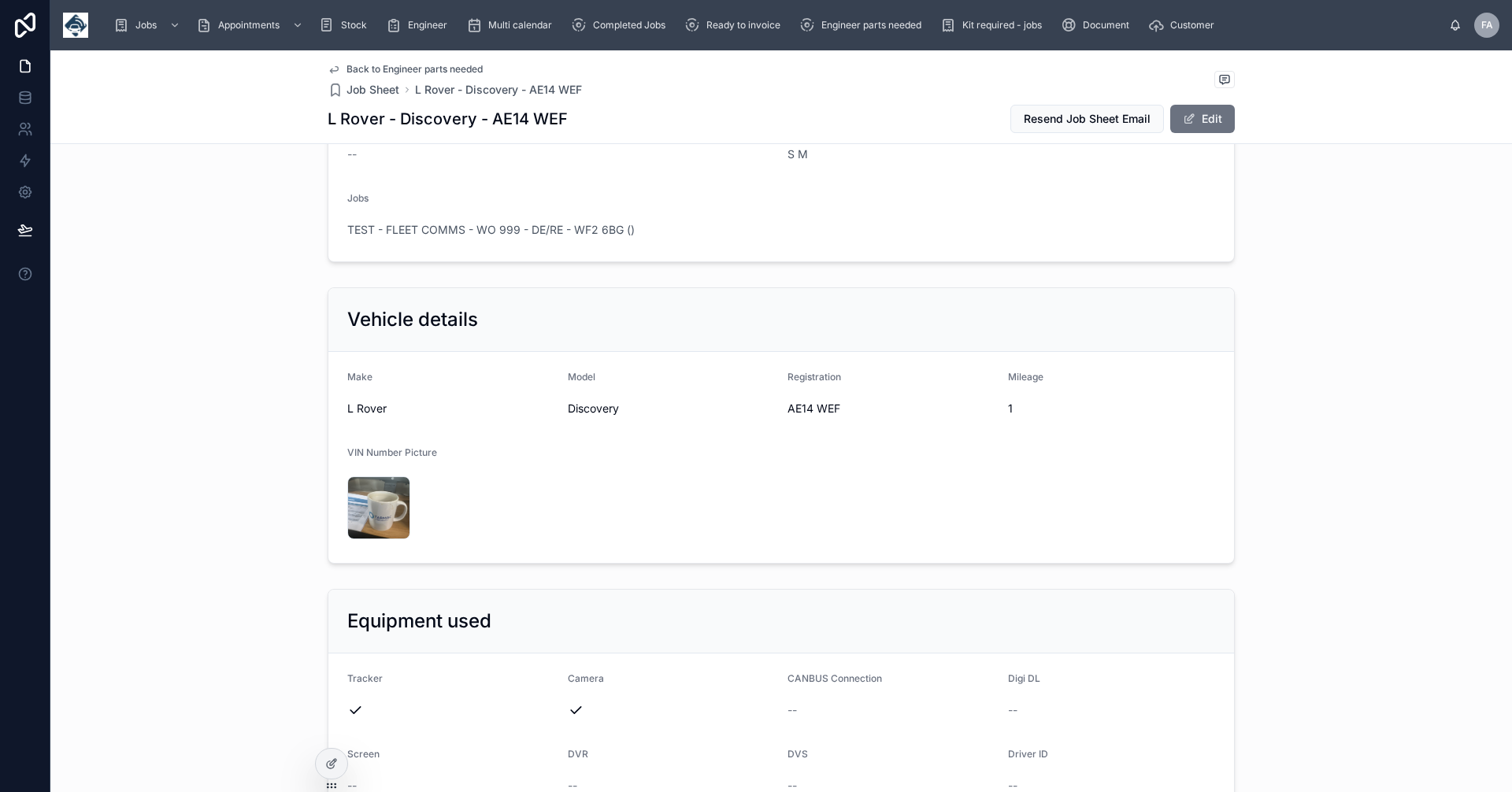
scroll to position [368, 0]
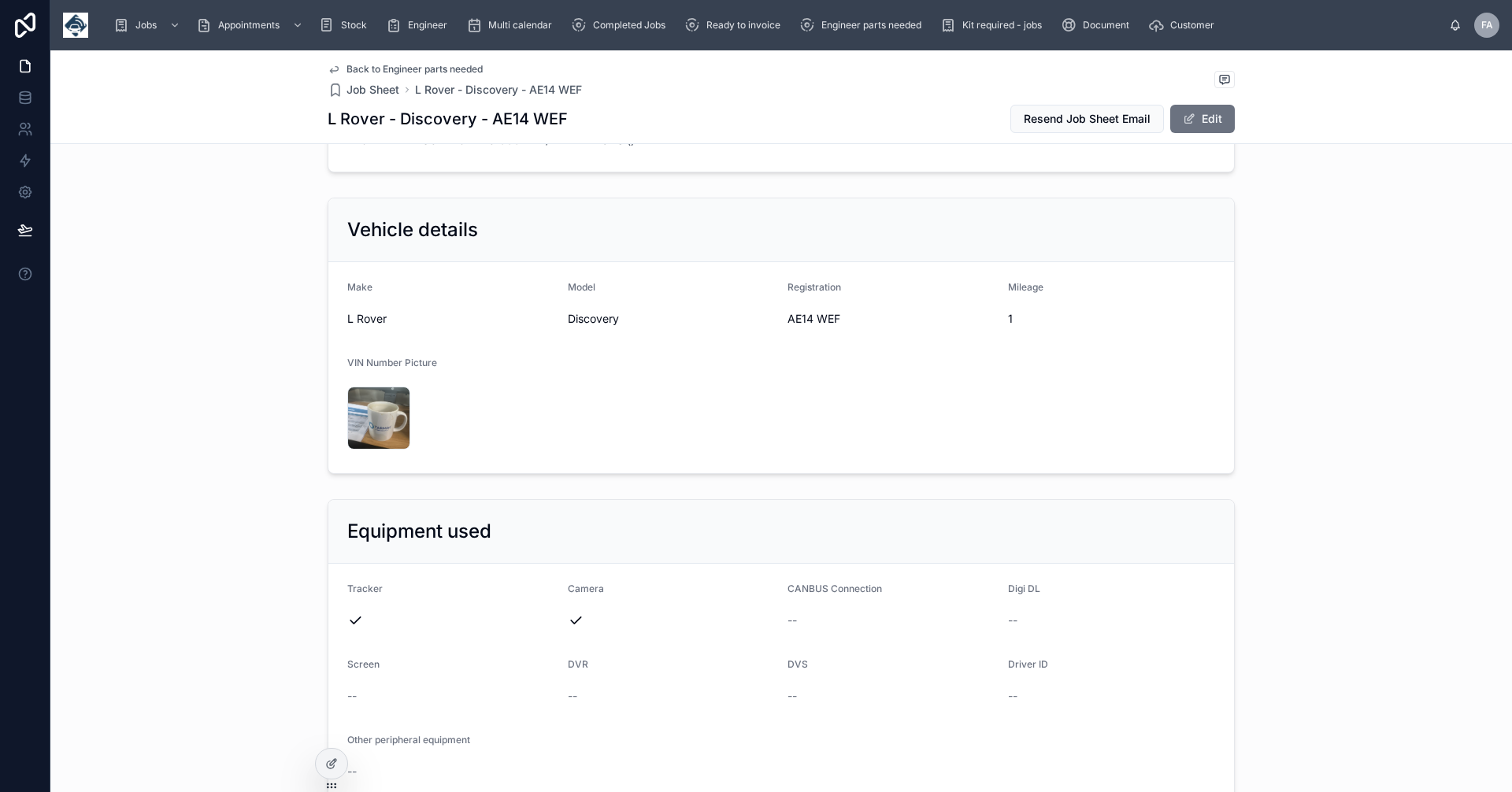
click at [351, 68] on span "Back to Engineer parts needed" at bounding box center [415, 69] width 136 height 13
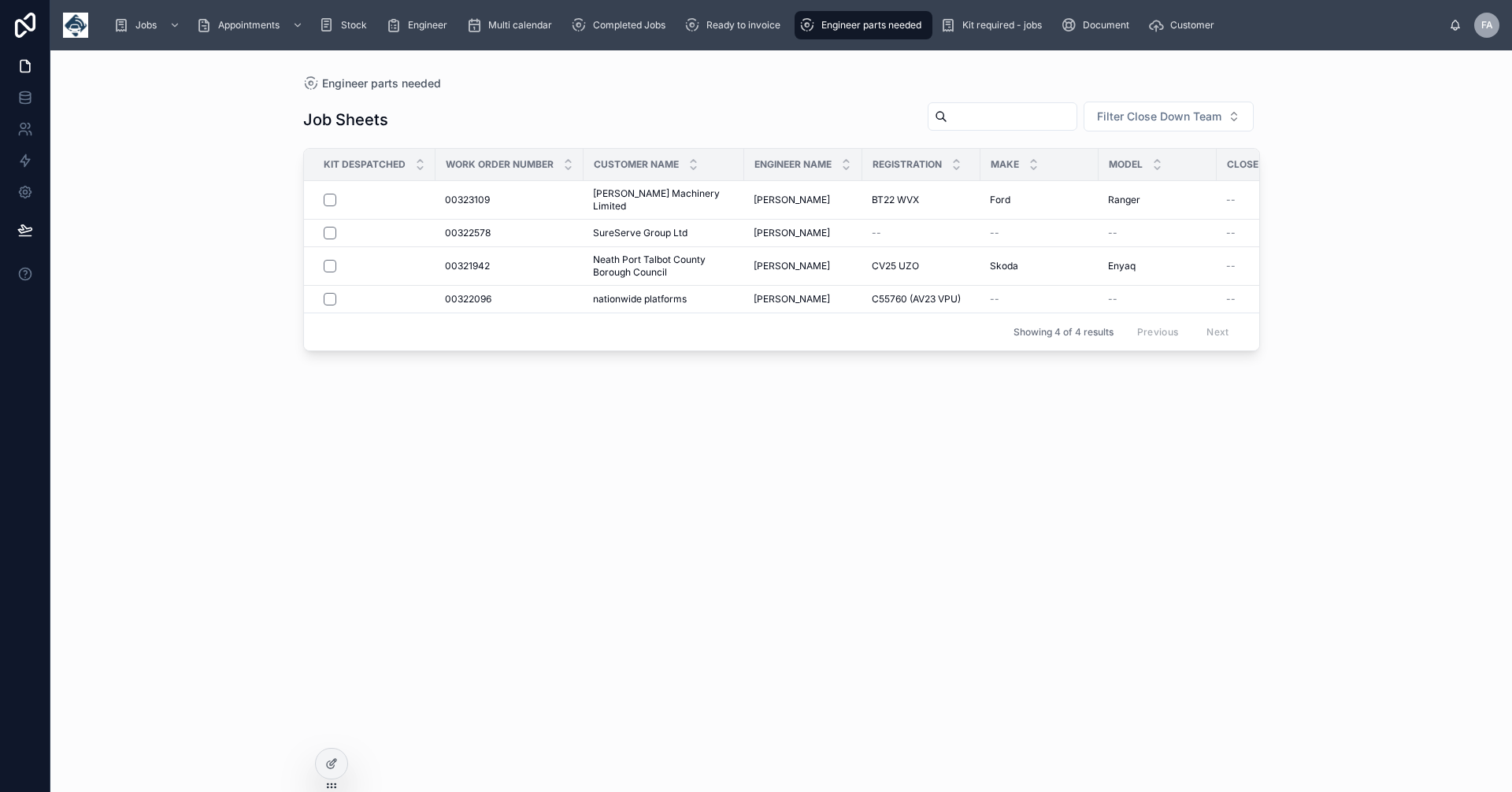
click at [875, 25] on span "Engineer parts needed" at bounding box center [871, 25] width 100 height 13
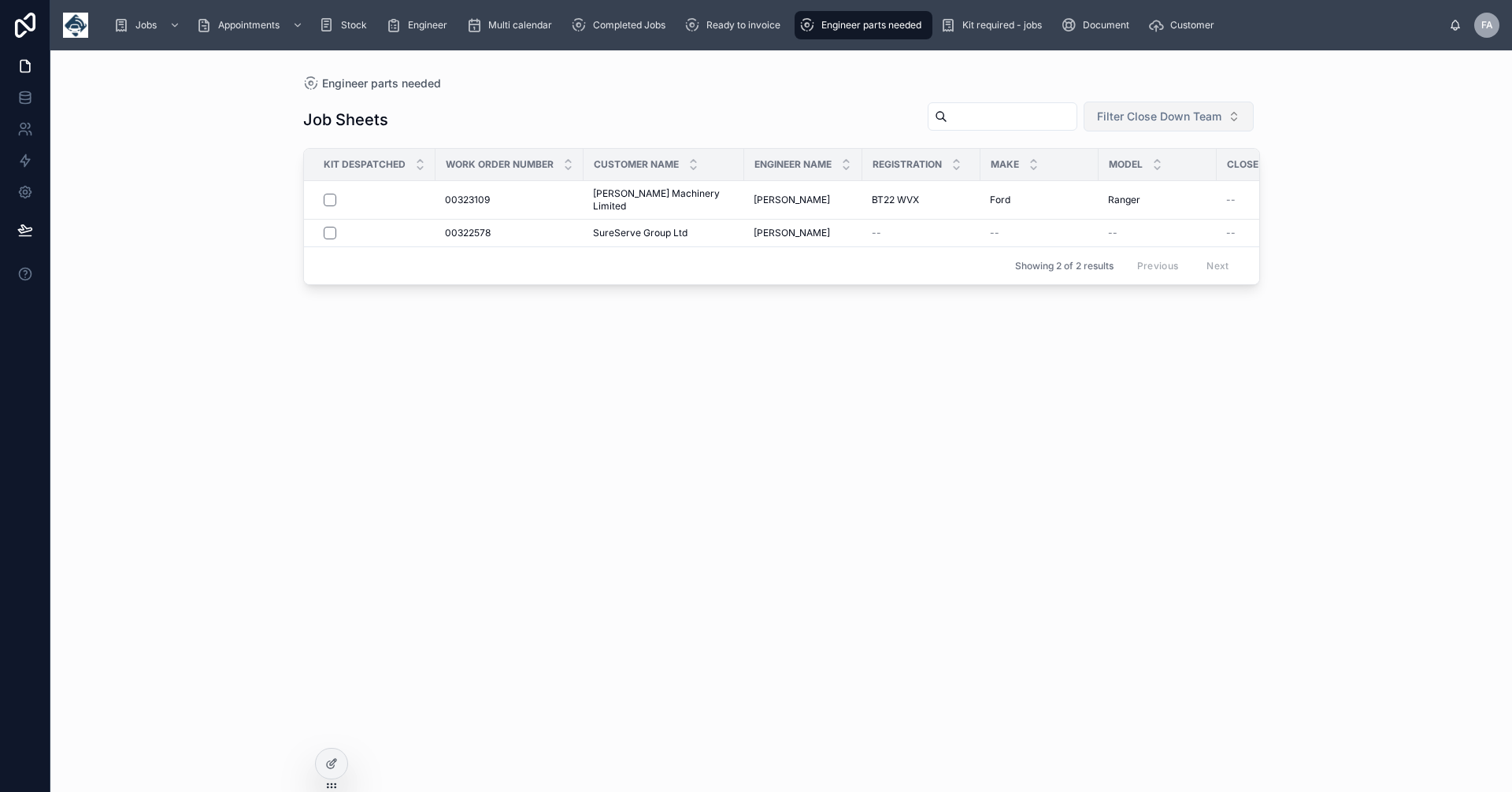
click at [1218, 115] on span "Filter Close Down Team" at bounding box center [1159, 116] width 125 height 15
click at [1361, 211] on div "Engineer parts needed Job Sheets Filter Close Down Team Kit Despatched Work Ord…" at bounding box center [782, 421] width 1462 height 742
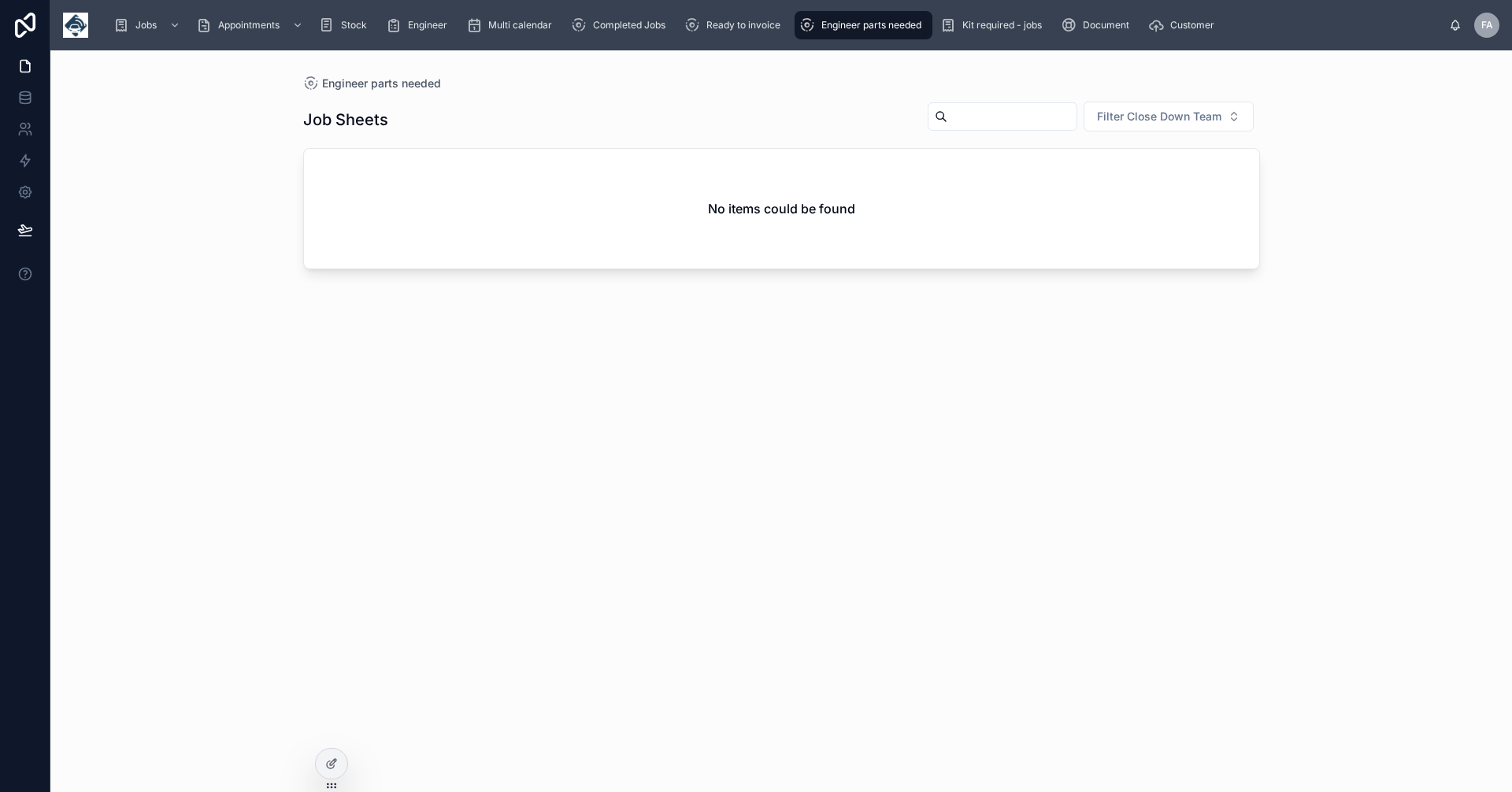
click at [853, 20] on div "Engineer parts needed" at bounding box center [864, 25] width 128 height 25
click at [851, 23] on span "Engineer parts needed" at bounding box center [871, 25] width 100 height 13
click at [1174, 107] on button "Filter Close Down Team" at bounding box center [1169, 116] width 170 height 30
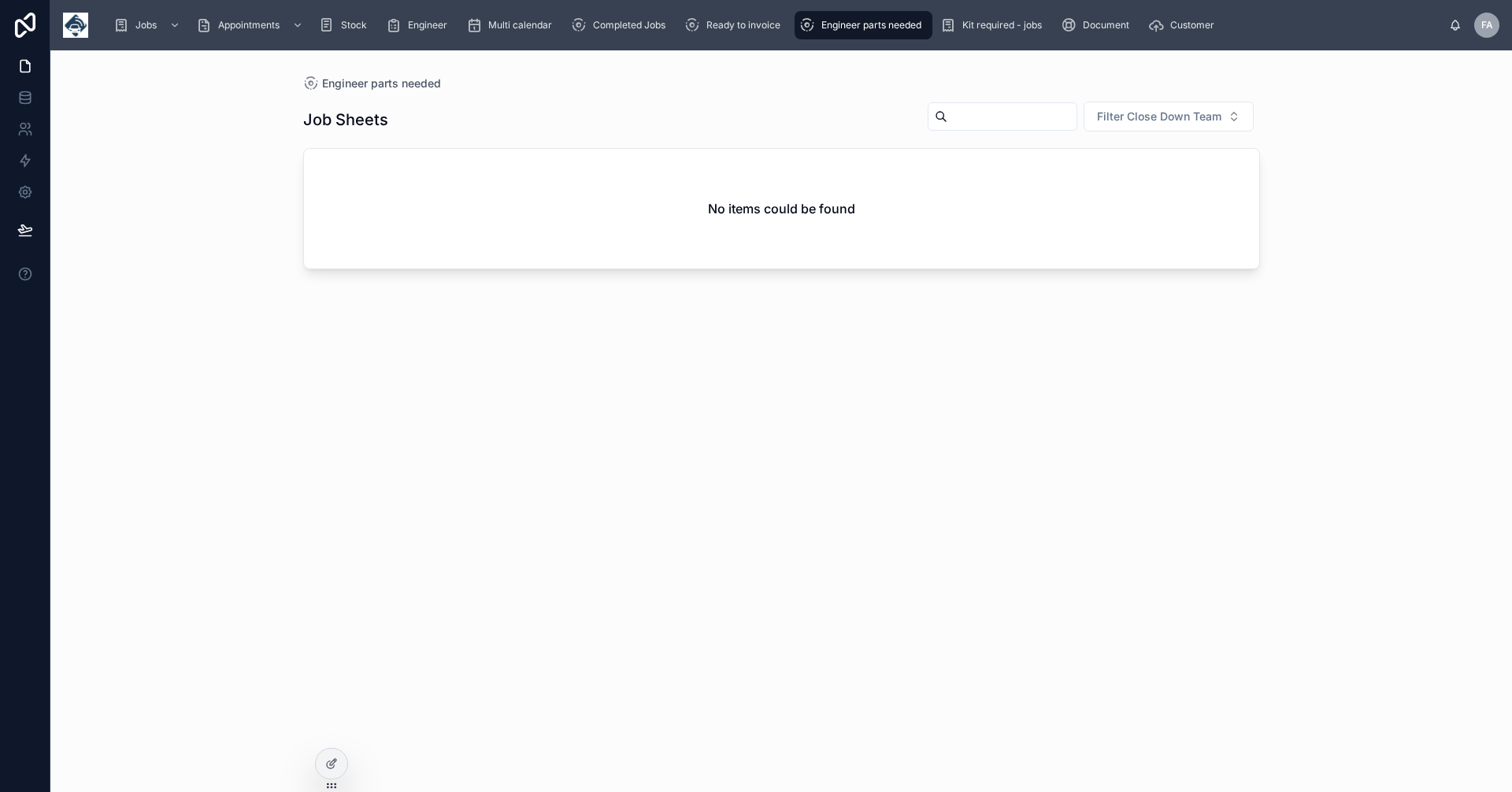
click at [969, 101] on div "Filter Close Down Team" at bounding box center [1087, 116] width 345 height 32
click at [948, 113] on input "text" at bounding box center [1012, 117] width 129 height 22
click at [570, 394] on div "Job Sheets Filter Close Down Team No items could be found" at bounding box center [782, 432] width 957 height 682
click at [733, 27] on span "Ready to invoice" at bounding box center [743, 25] width 74 height 13
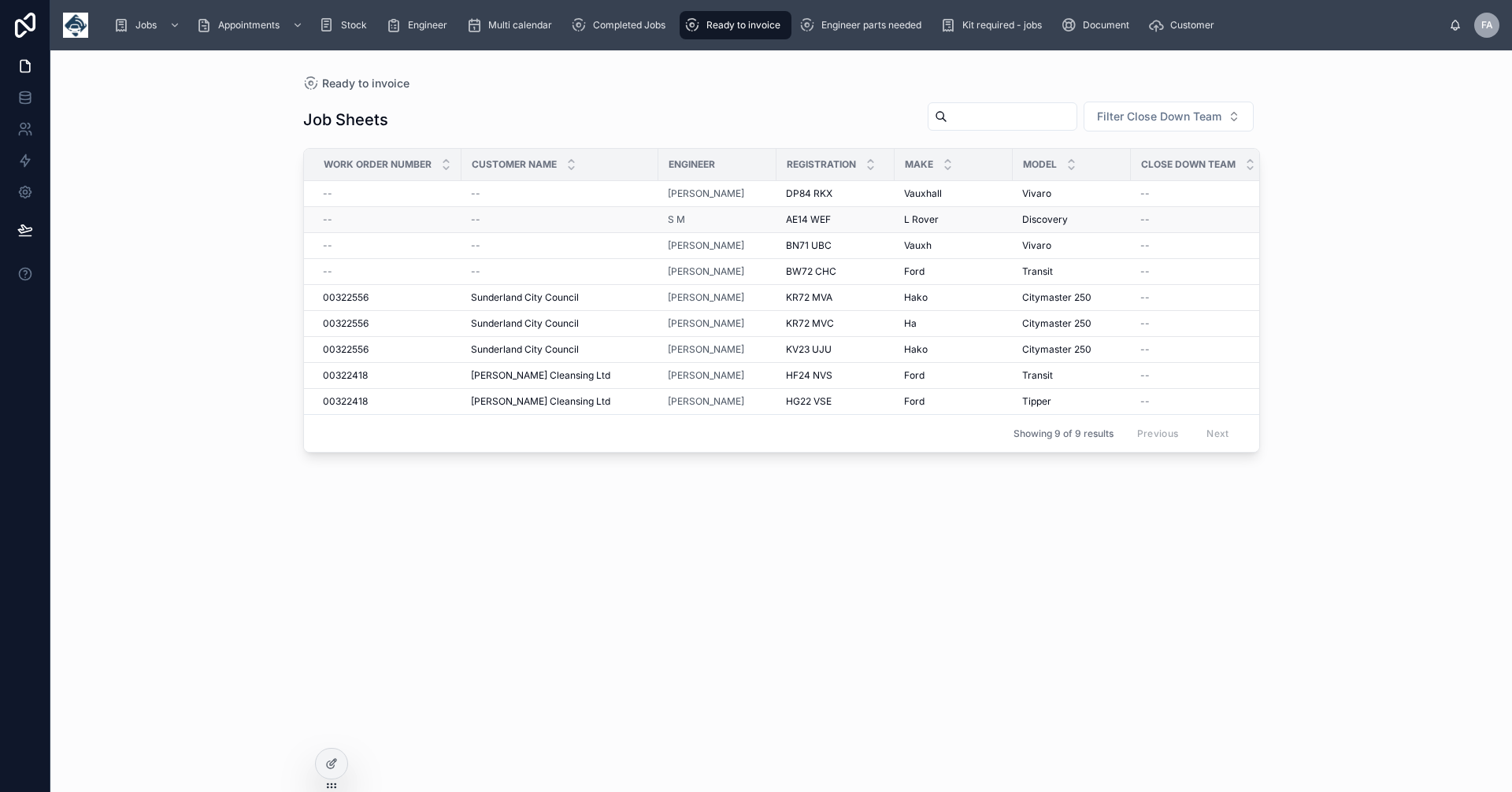
click at [820, 215] on span "AE14 WEF" at bounding box center [808, 219] width 45 height 13
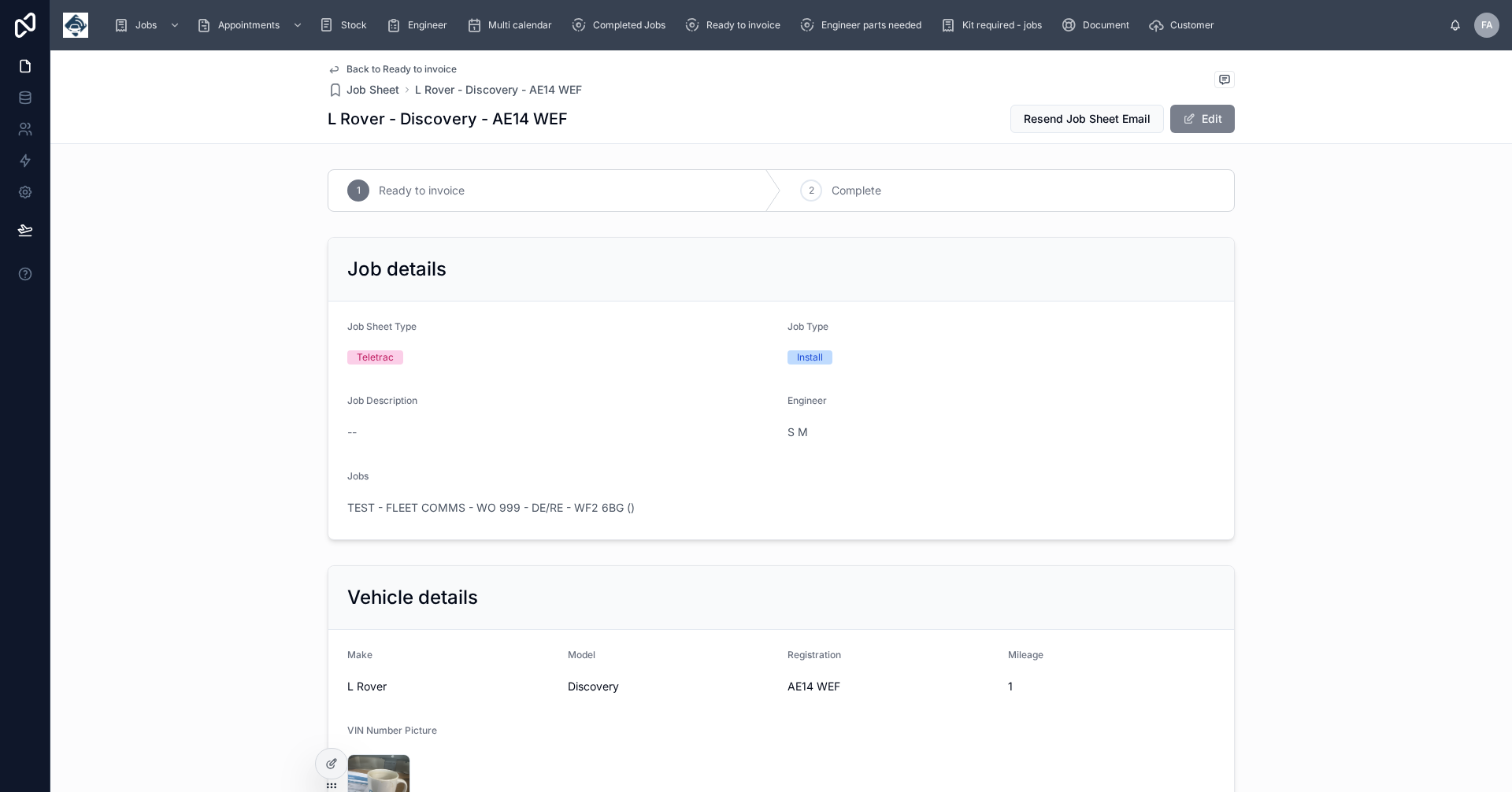
click at [1197, 117] on button "Edit" at bounding box center [1202, 119] width 65 height 28
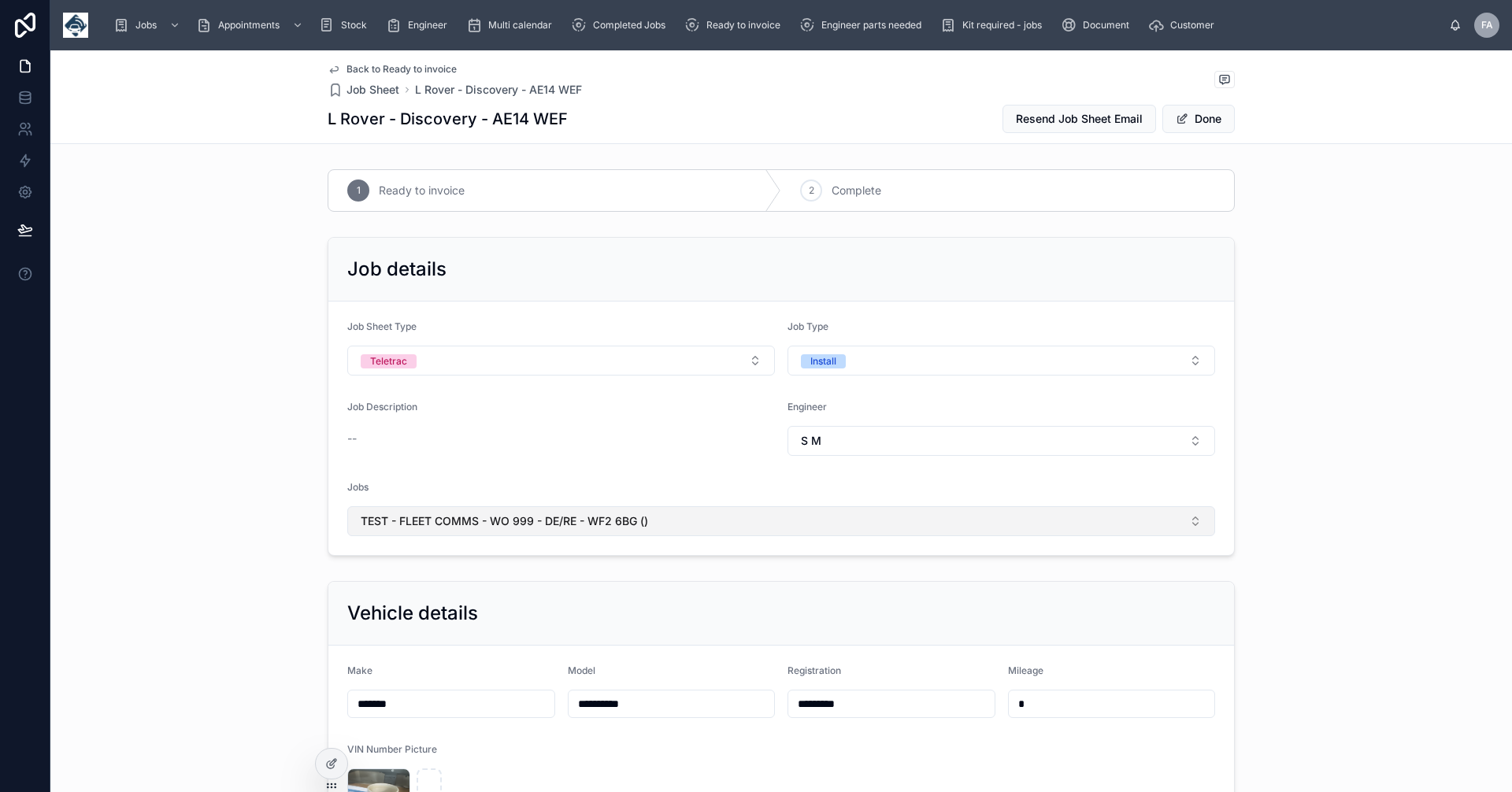
click at [540, 519] on span "TEST - FLEET COMMS - WO 999 - DE/RE - WF2 6BG ()" at bounding box center [504, 521] width 287 height 15
click at [541, 519] on span "TEST - FLEET COMMS - WO 999 - DE/RE - WF2 6BG ()" at bounding box center [504, 521] width 287 height 15
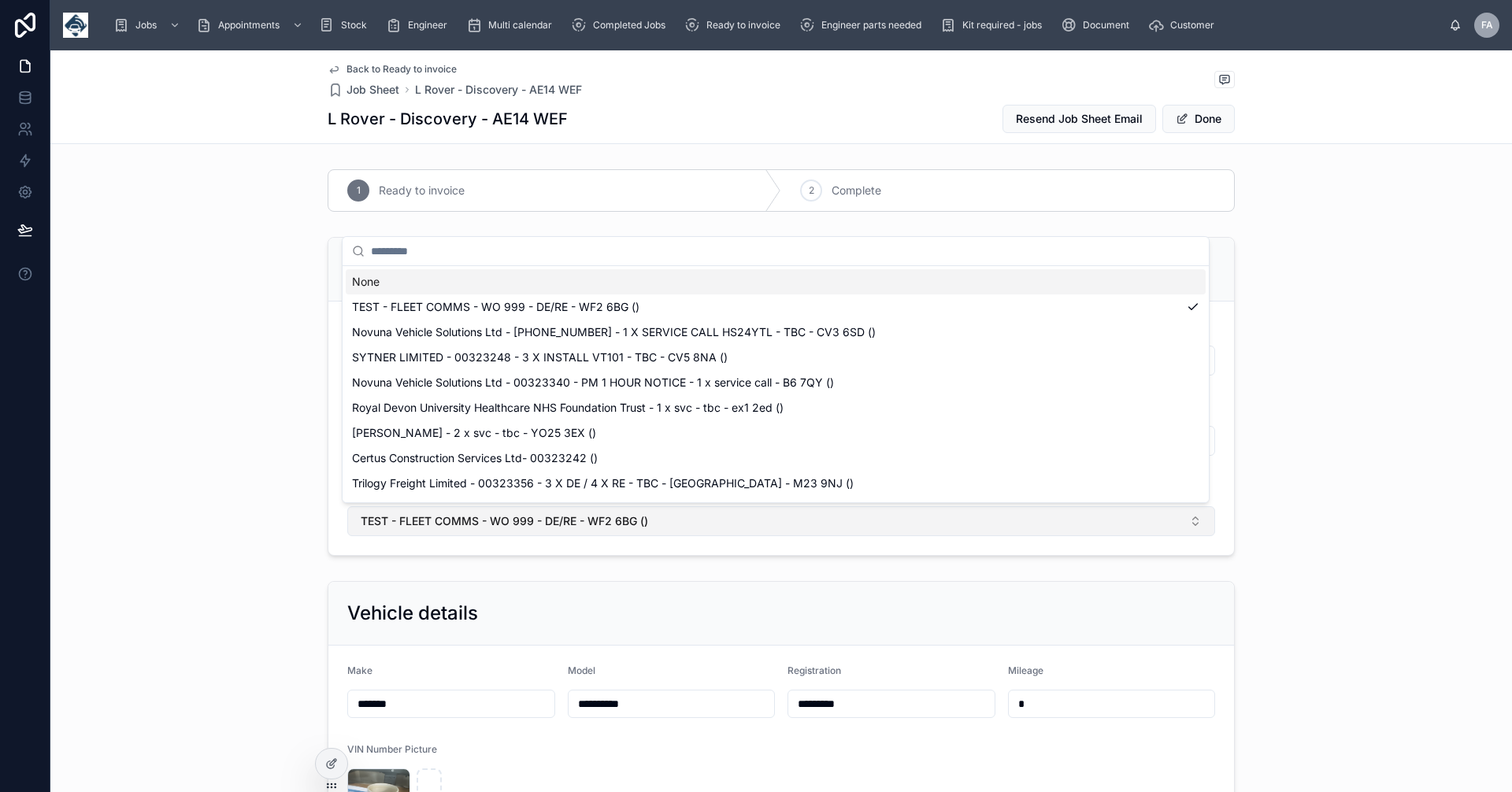
click at [541, 519] on span "TEST - FLEET COMMS - WO 999 - DE/RE - WF2 6BG ()" at bounding box center [504, 521] width 287 height 15
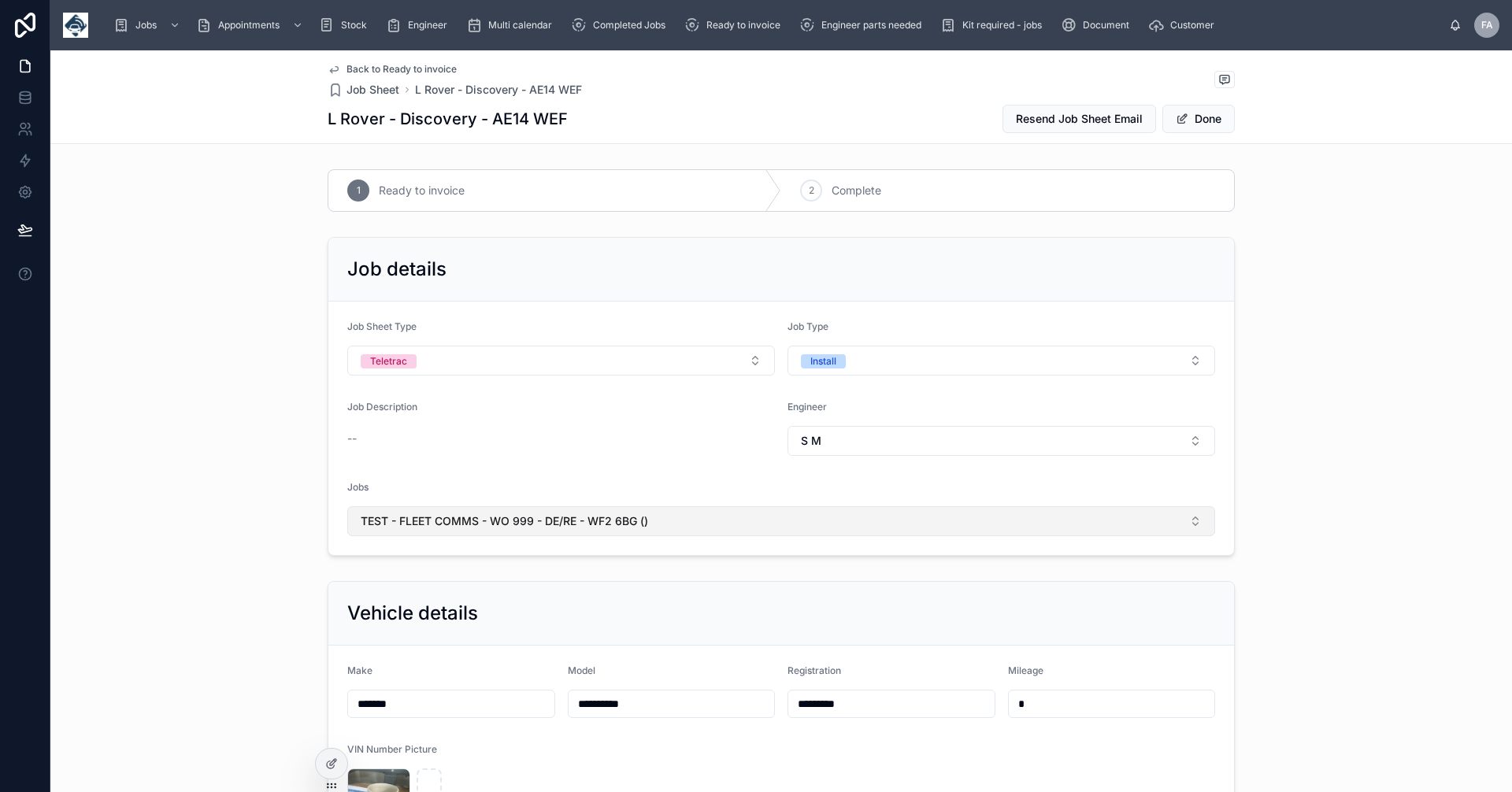
click at [541, 519] on span "TEST - FLEET COMMS - WO 999 - DE/RE - WF2 6BG ()" at bounding box center [504, 521] width 287 height 15
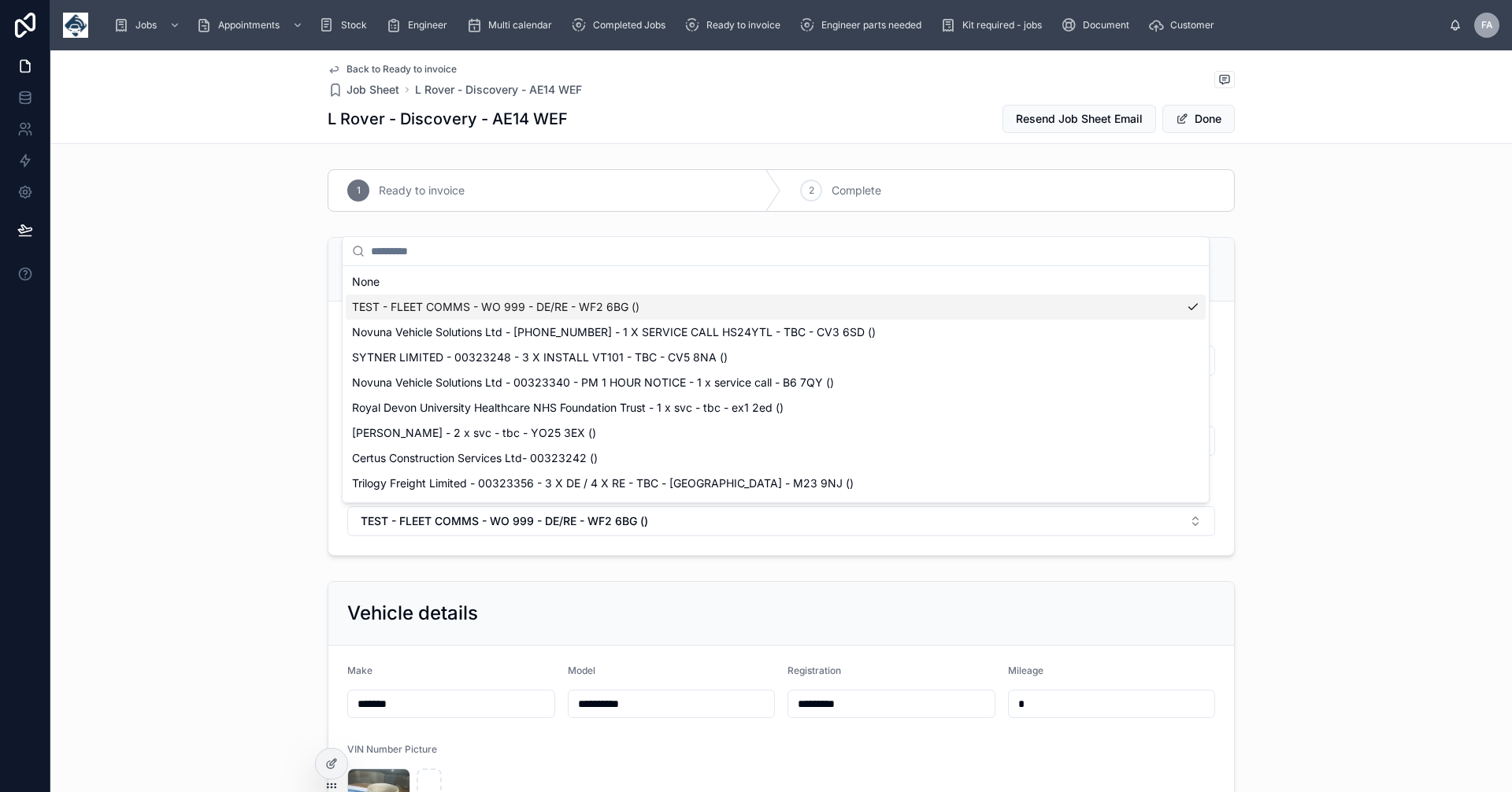
click at [509, 308] on span "TEST - FLEET COMMS - WO 999 - DE/RE - WF2 6BG ()" at bounding box center [495, 307] width 287 height 15
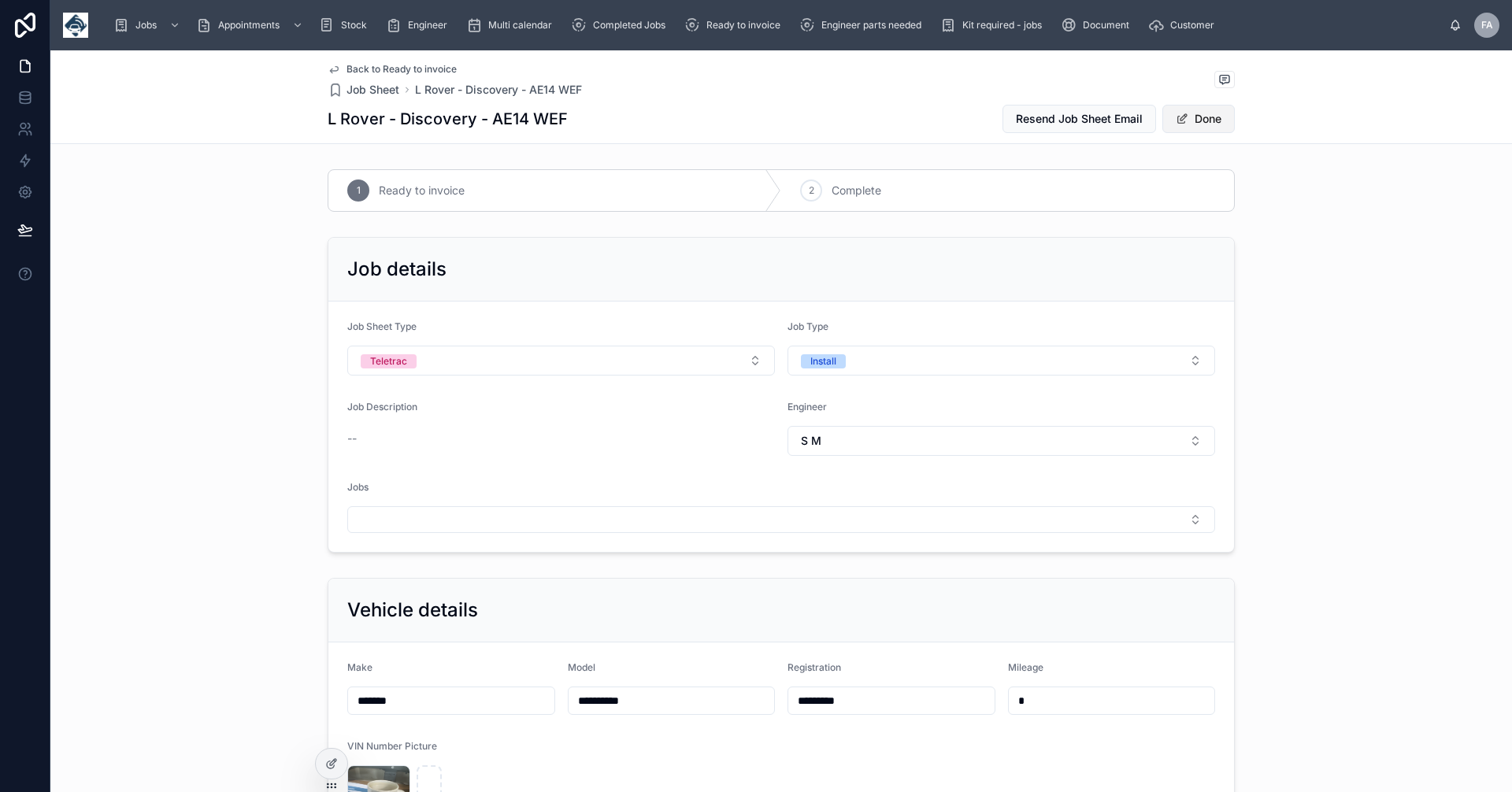
click at [1195, 117] on button "Done" at bounding box center [1199, 119] width 72 height 28
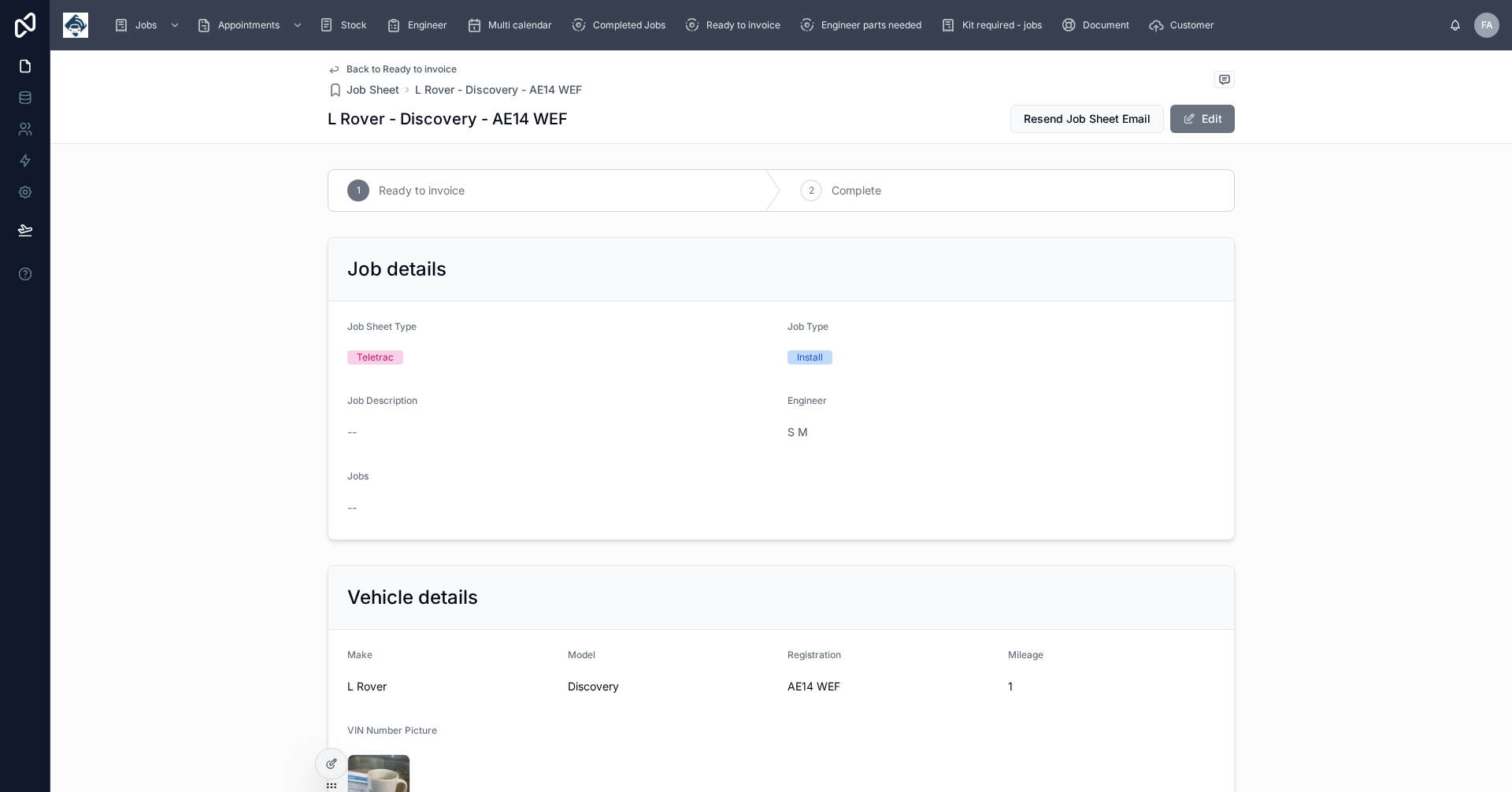
click at [353, 64] on div "Back to Ready to invoice Job Sheet L Rover - Discovery - AE14 WEF L Rover - Dis…" at bounding box center [781, 97] width 907 height 93
click at [353, 71] on span "Back to Ready to invoice" at bounding box center [402, 69] width 110 height 13
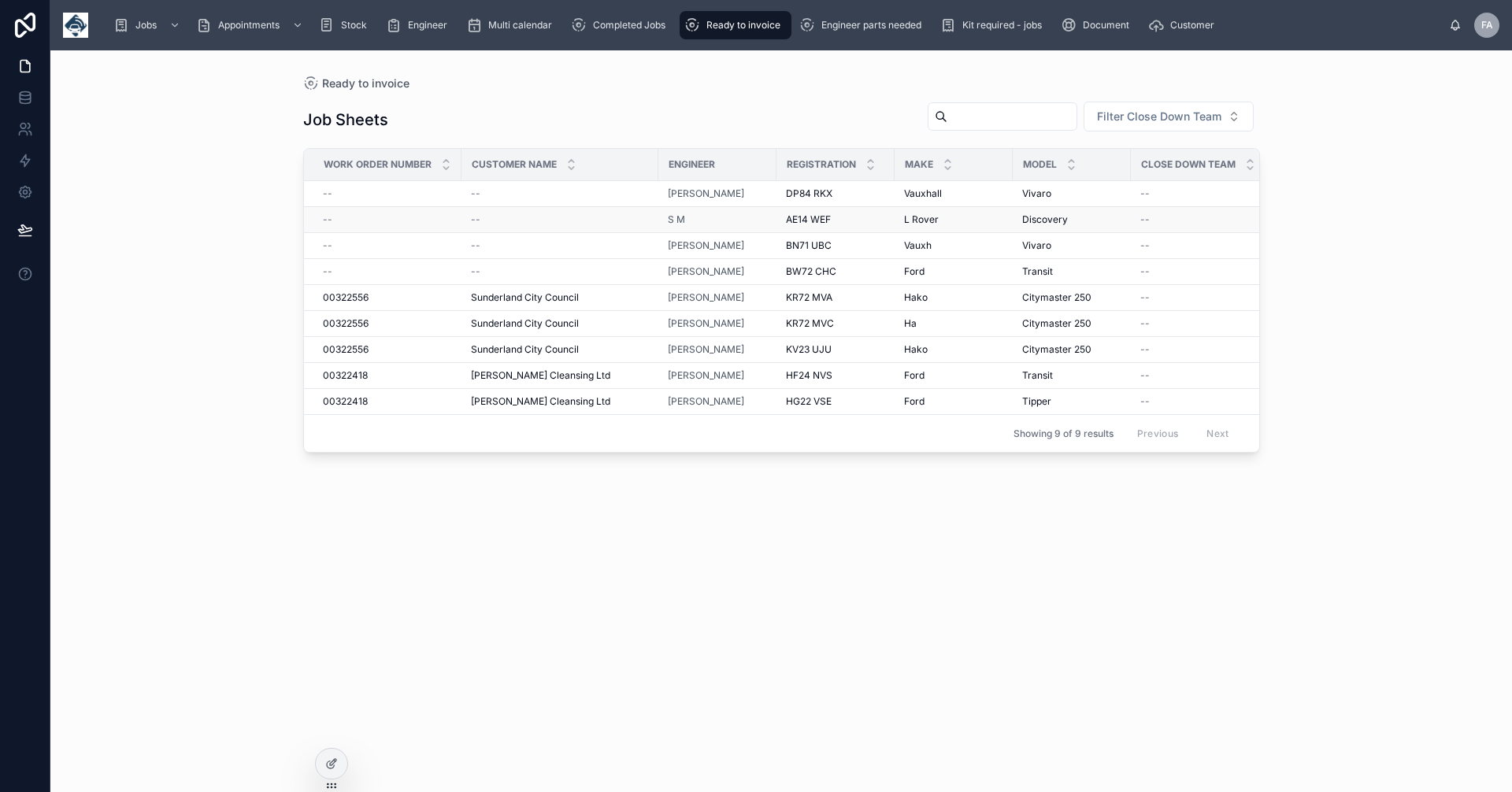
click at [477, 218] on span "--" at bounding box center [476, 219] width 9 height 13
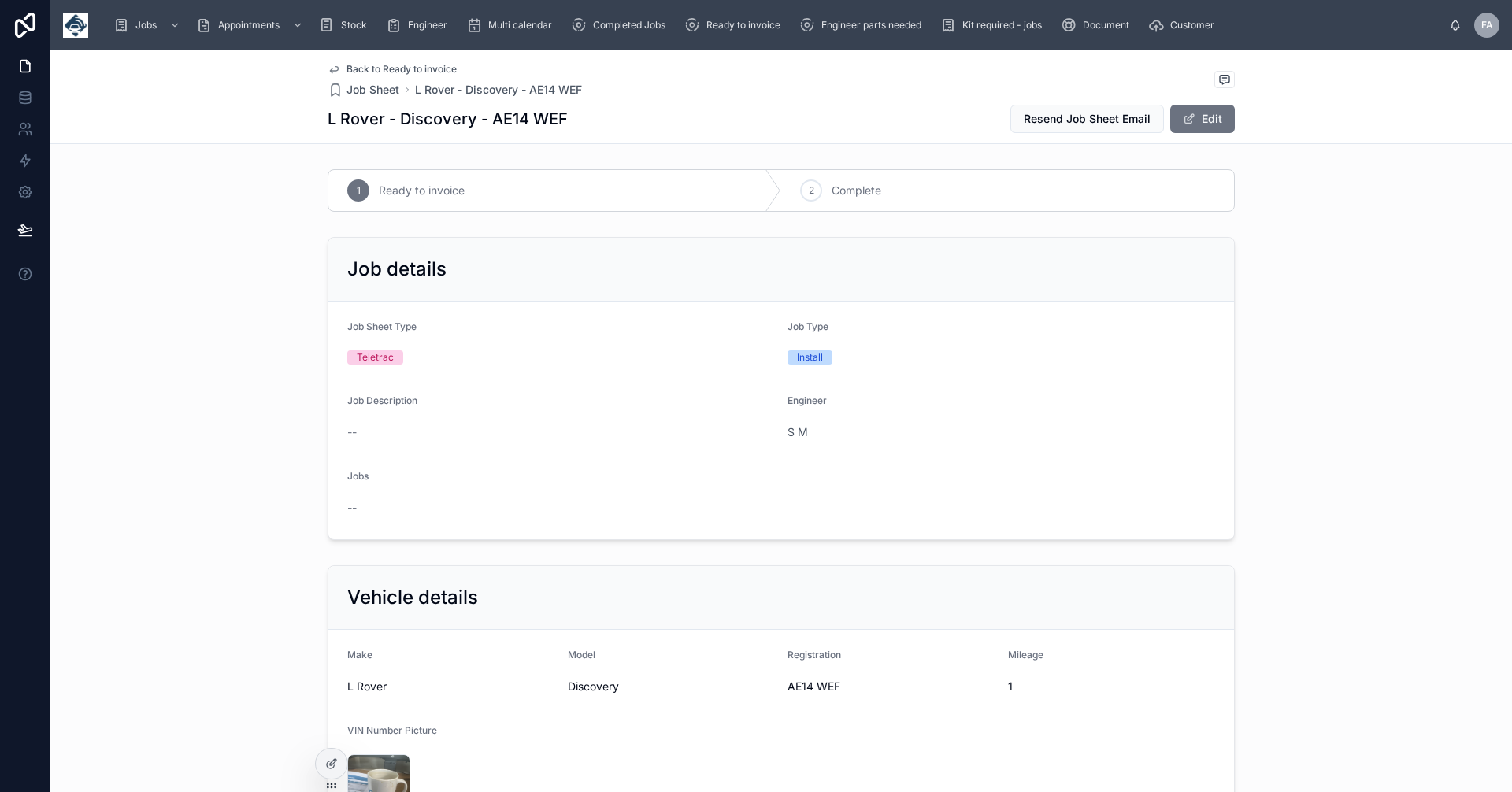
click at [336, 66] on link "Back to Ready to invoice" at bounding box center [392, 69] width 129 height 13
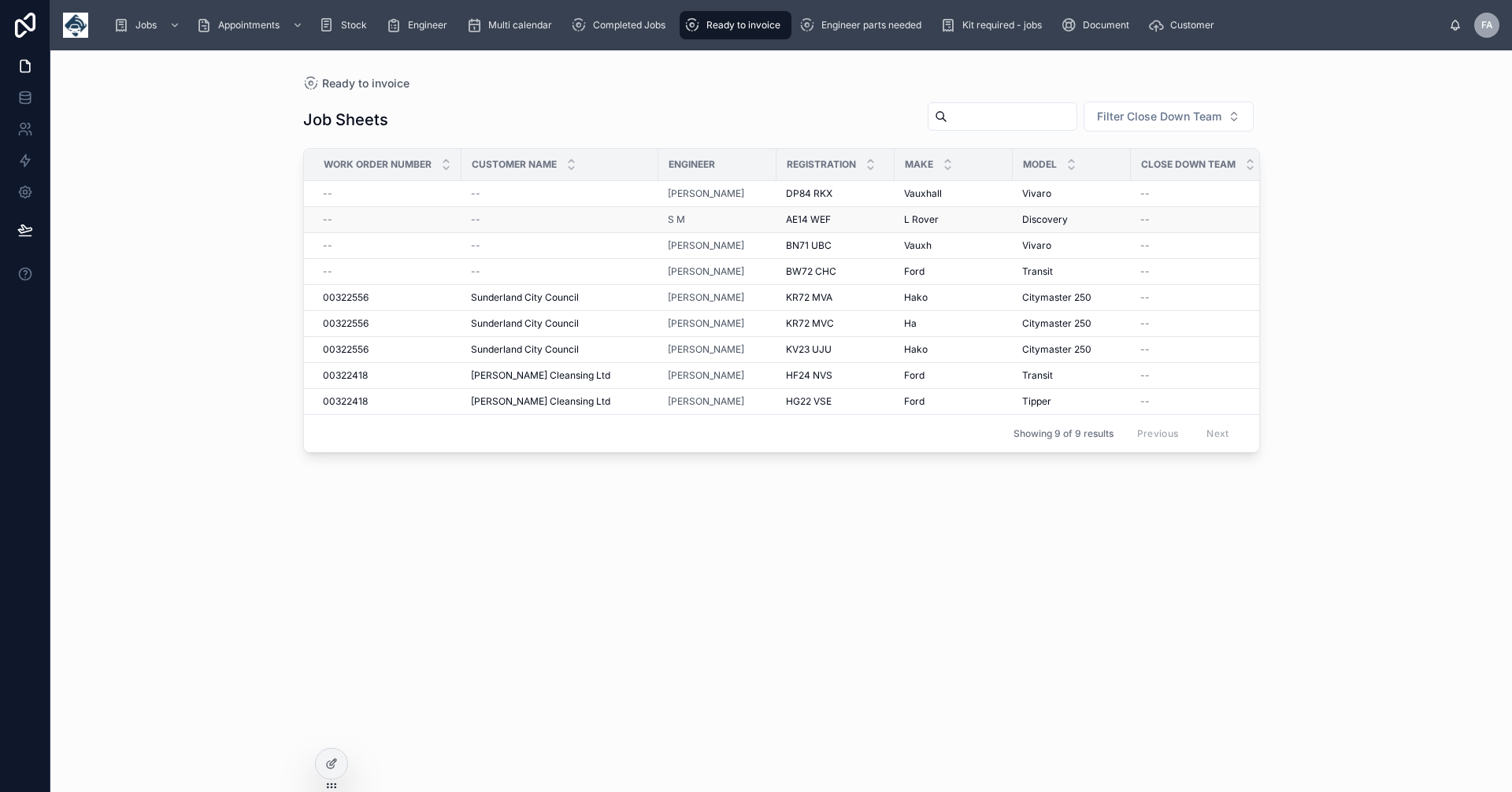
click at [811, 214] on span "AE14 WEF" at bounding box center [808, 219] width 45 height 13
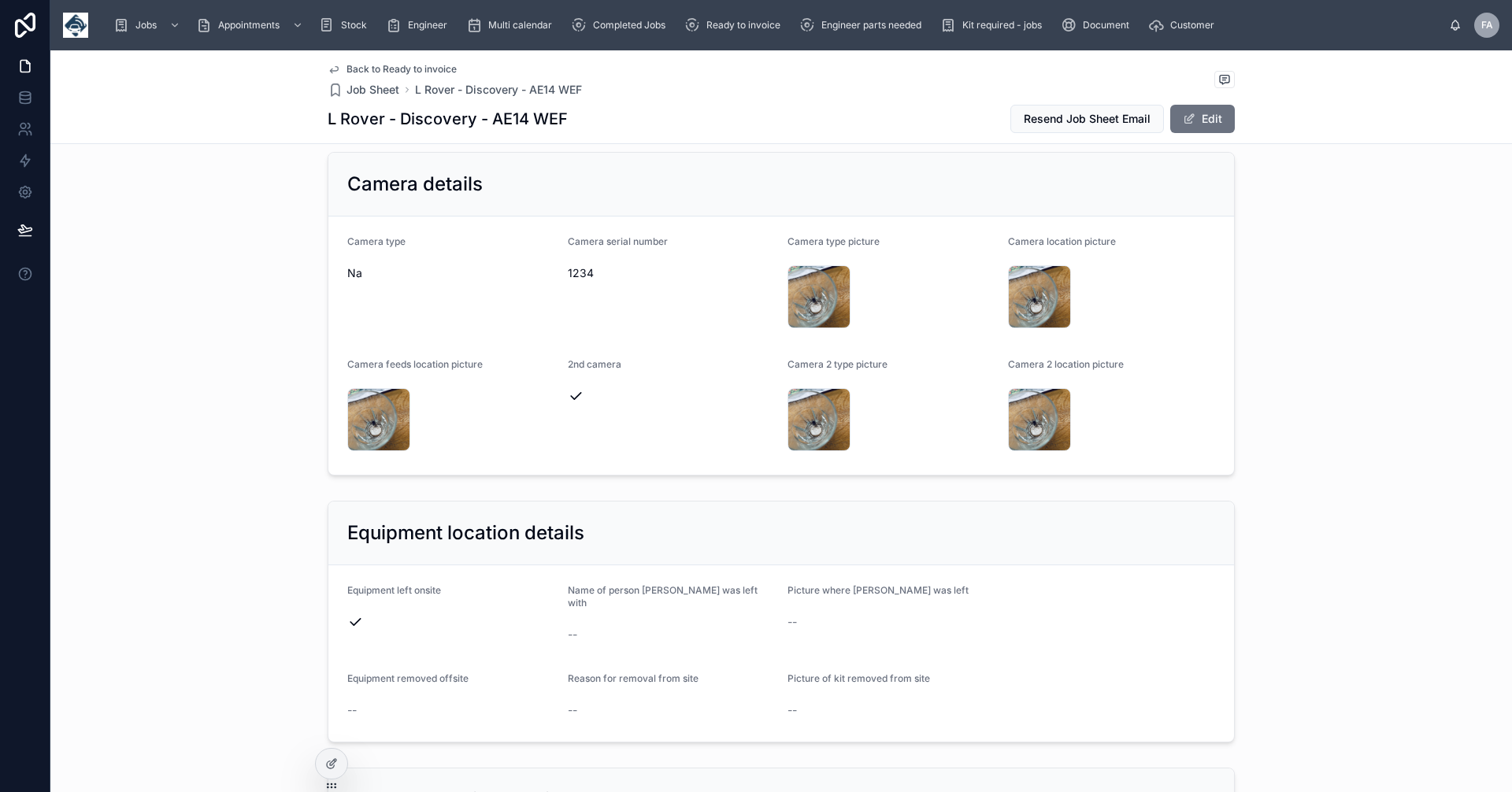
scroll to position [1470, 0]
click at [826, 317] on span ".jpeg" at bounding box center [836, 317] width 22 height 13
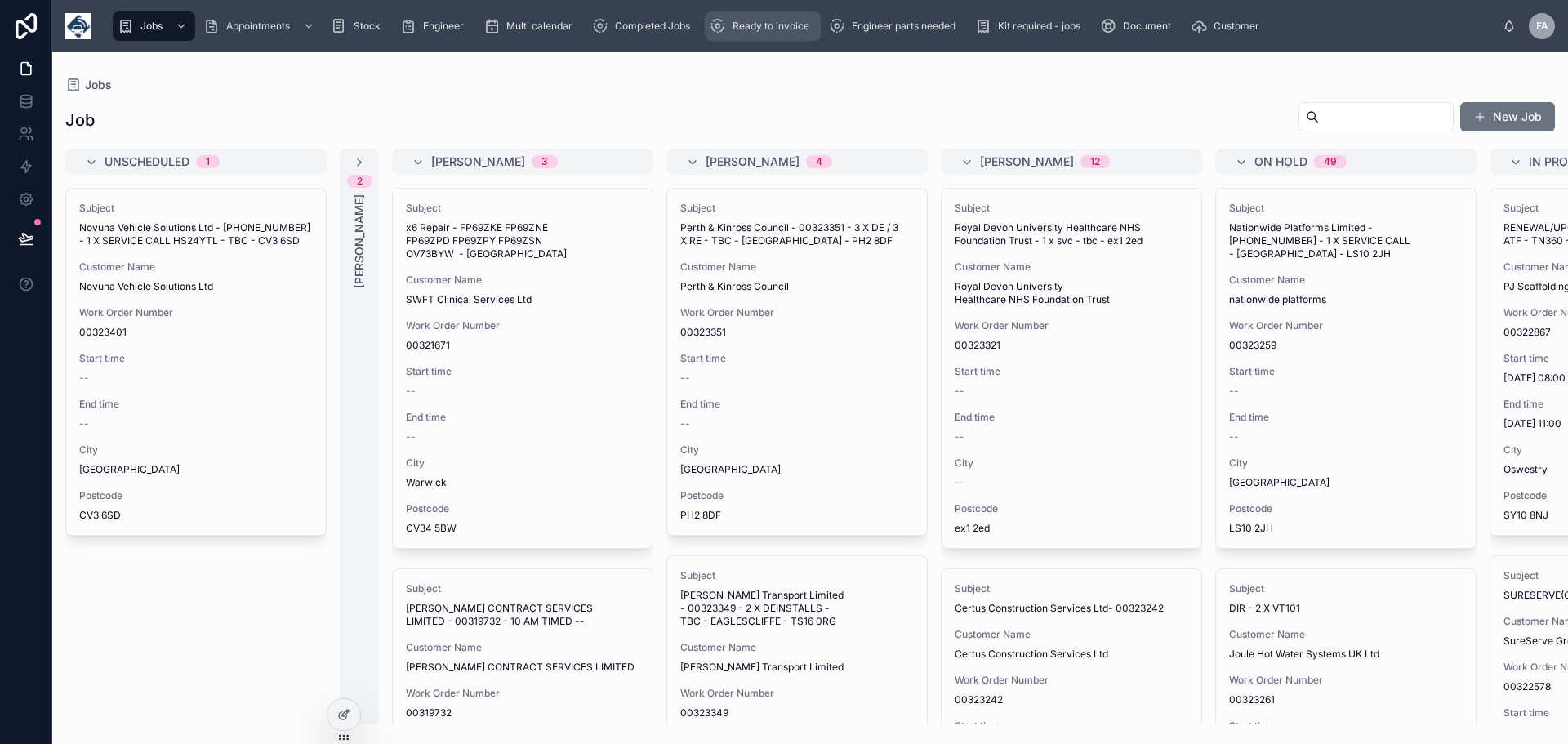
click at [803, 28] on span "Ready to invoice" at bounding box center [771, 26] width 77 height 13
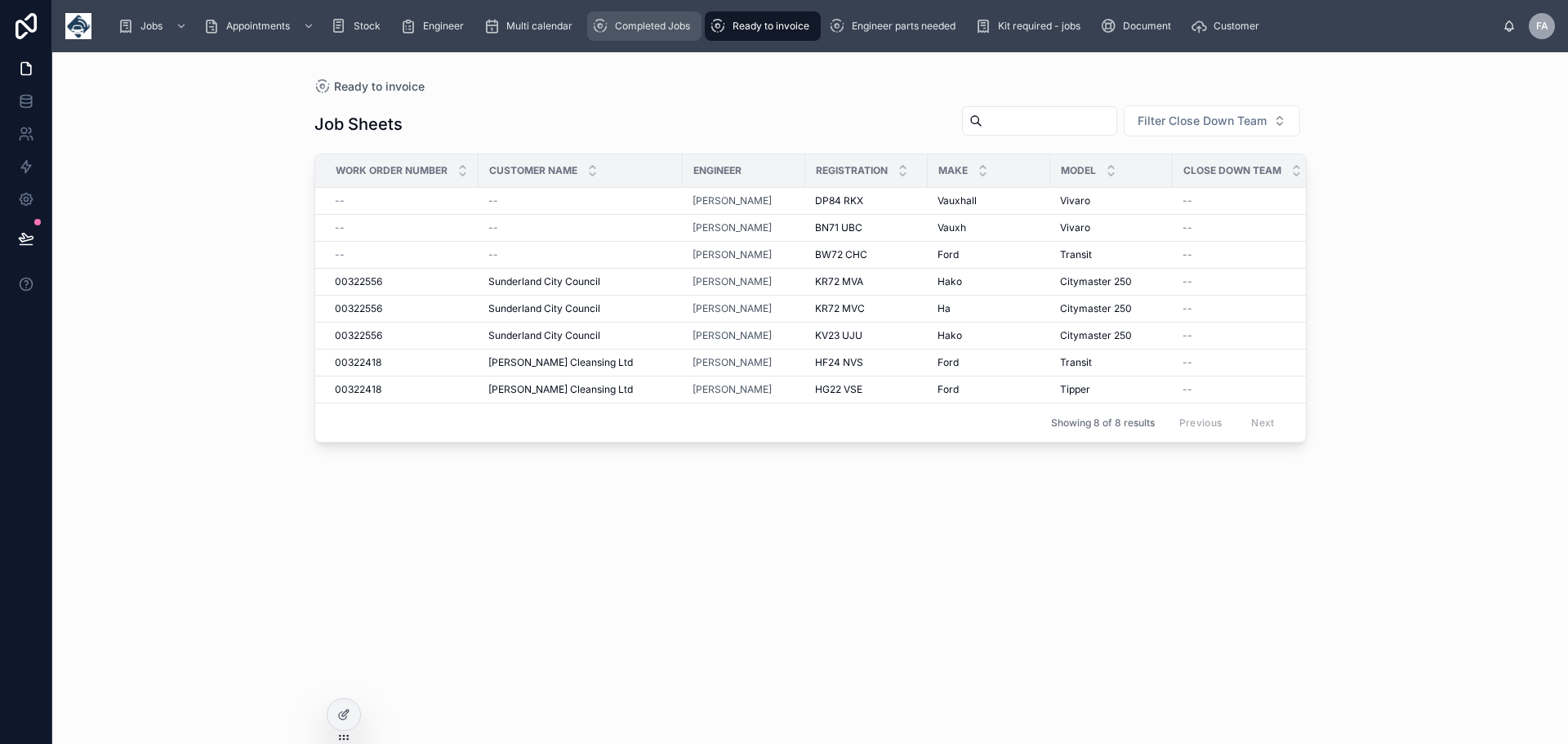
click at [655, 22] on span "Completed Jobs" at bounding box center [653, 26] width 75 height 13
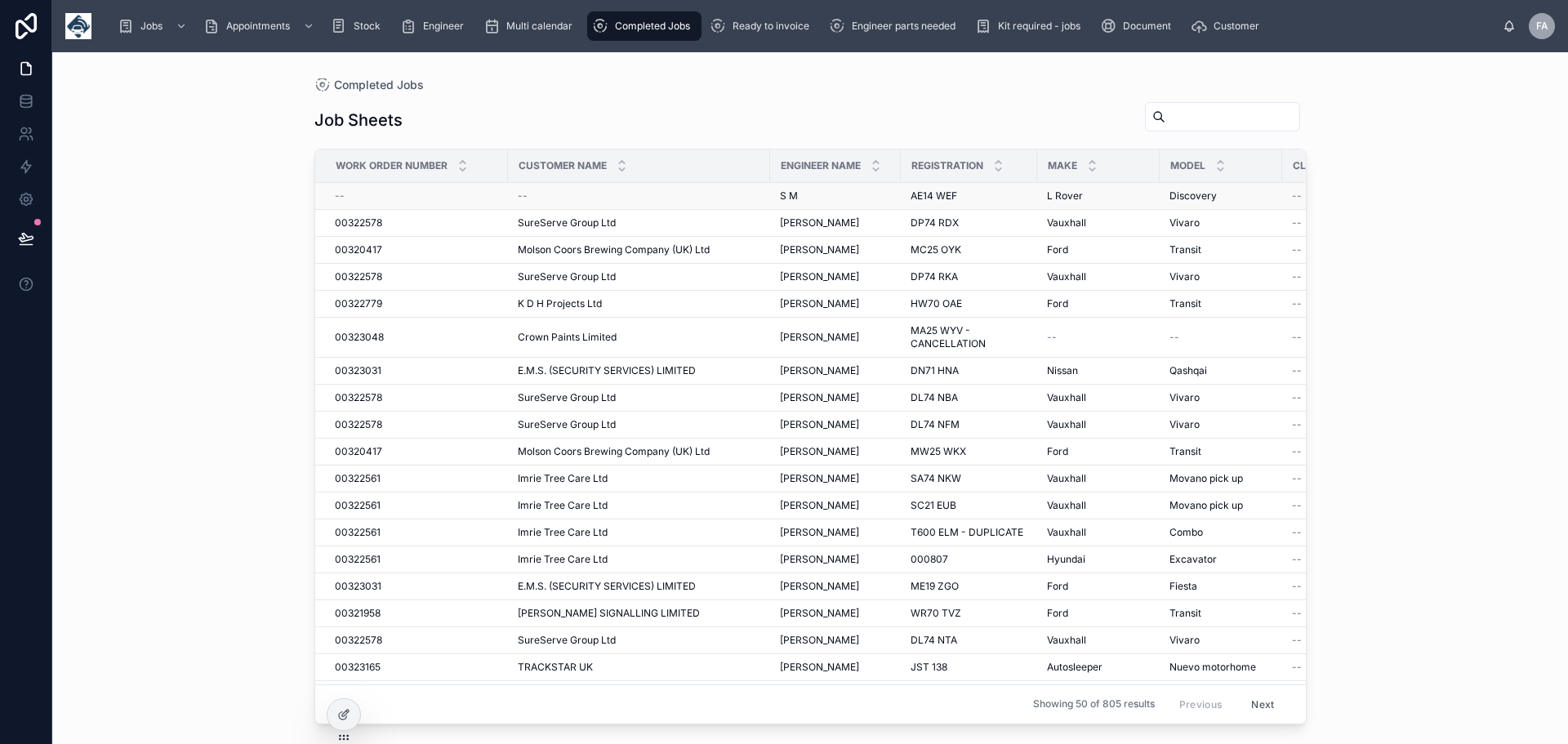
click at [539, 196] on div "--" at bounding box center [640, 195] width 243 height 13
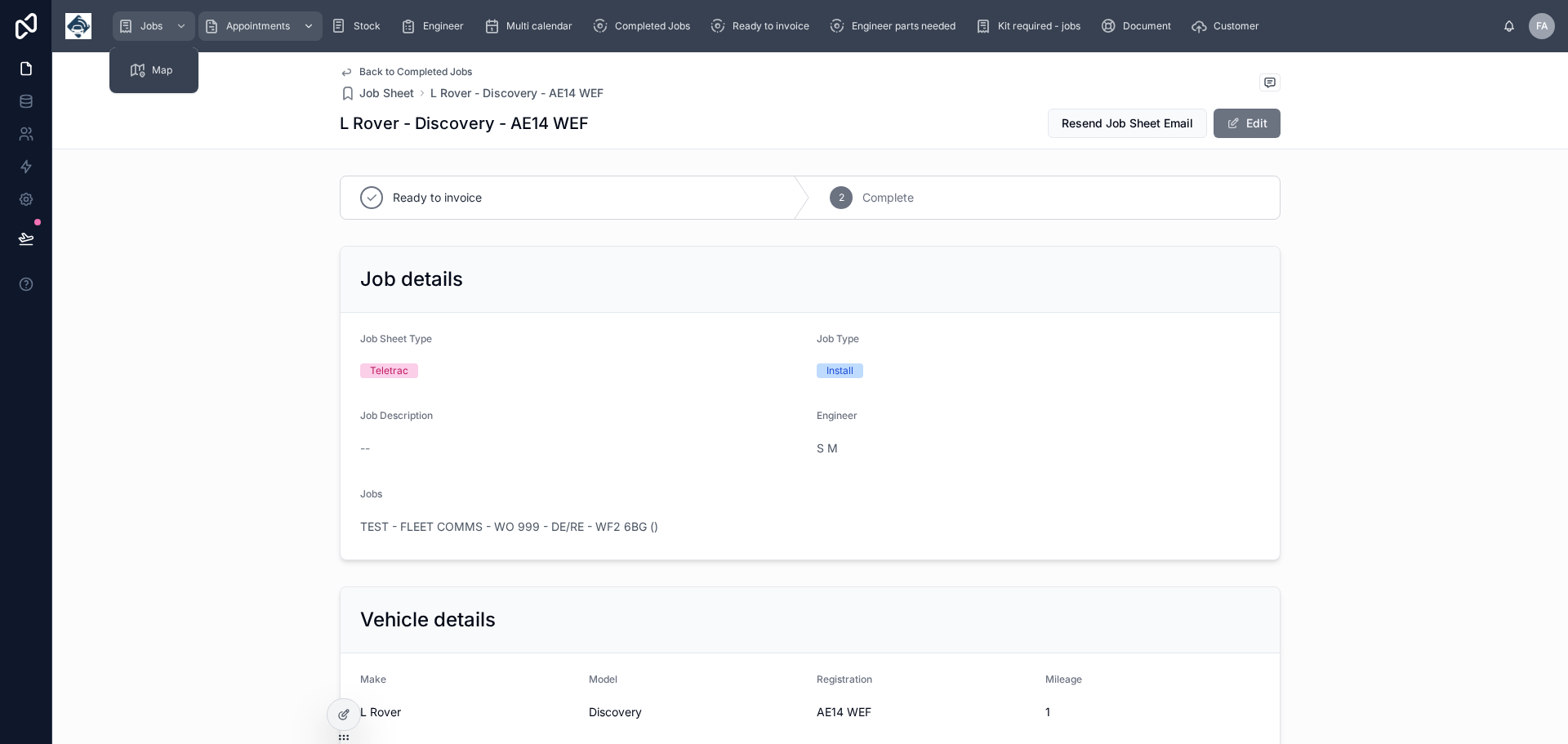
drag, startPoint x: 157, startPoint y: 26, endPoint x: 246, endPoint y: 27, distance: 89.0
click at [159, 26] on span "Jobs" at bounding box center [152, 26] width 22 height 13
click at [246, 27] on span "Appointments" at bounding box center [258, 26] width 63 height 13
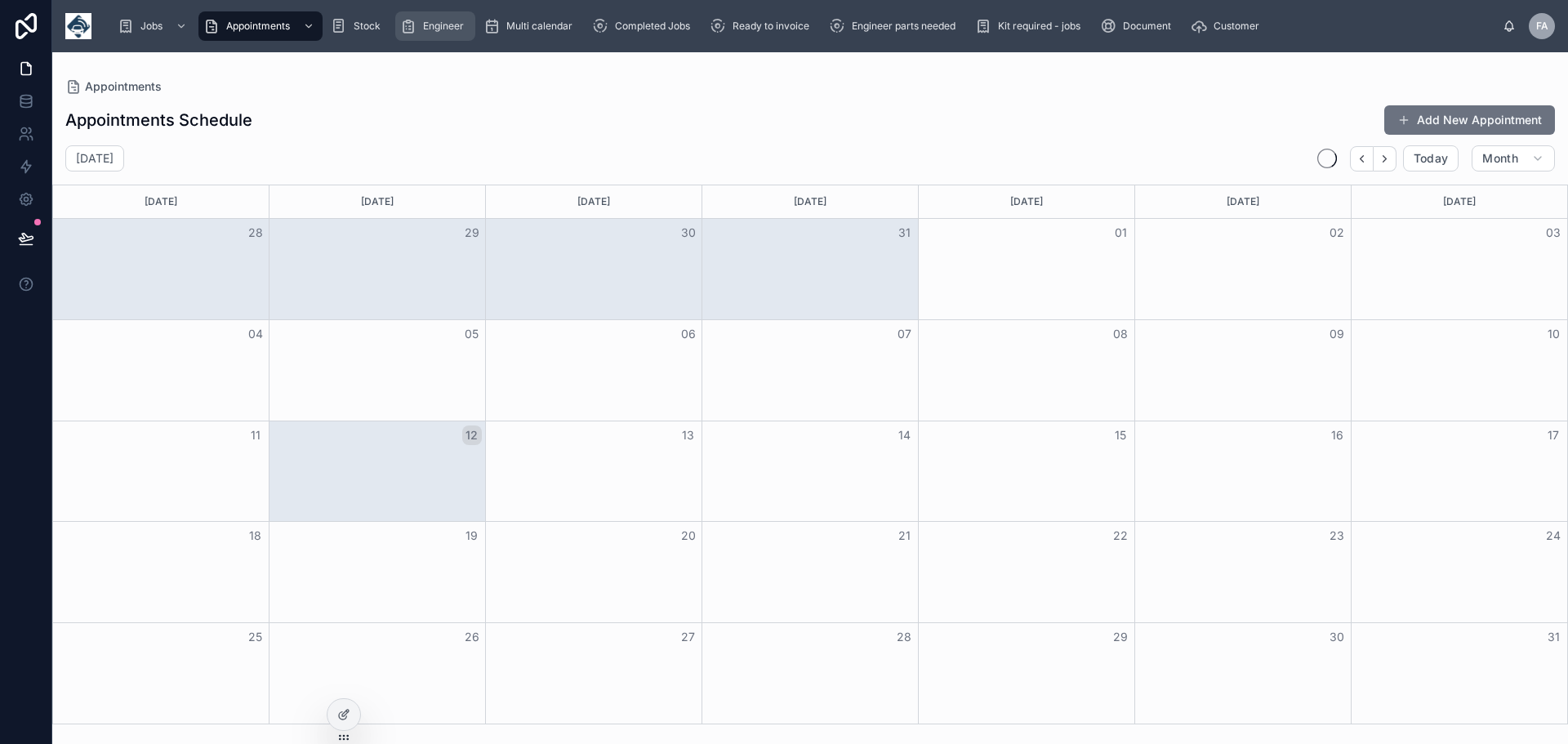
click at [439, 28] on span "Engineer" at bounding box center [443, 26] width 41 height 13
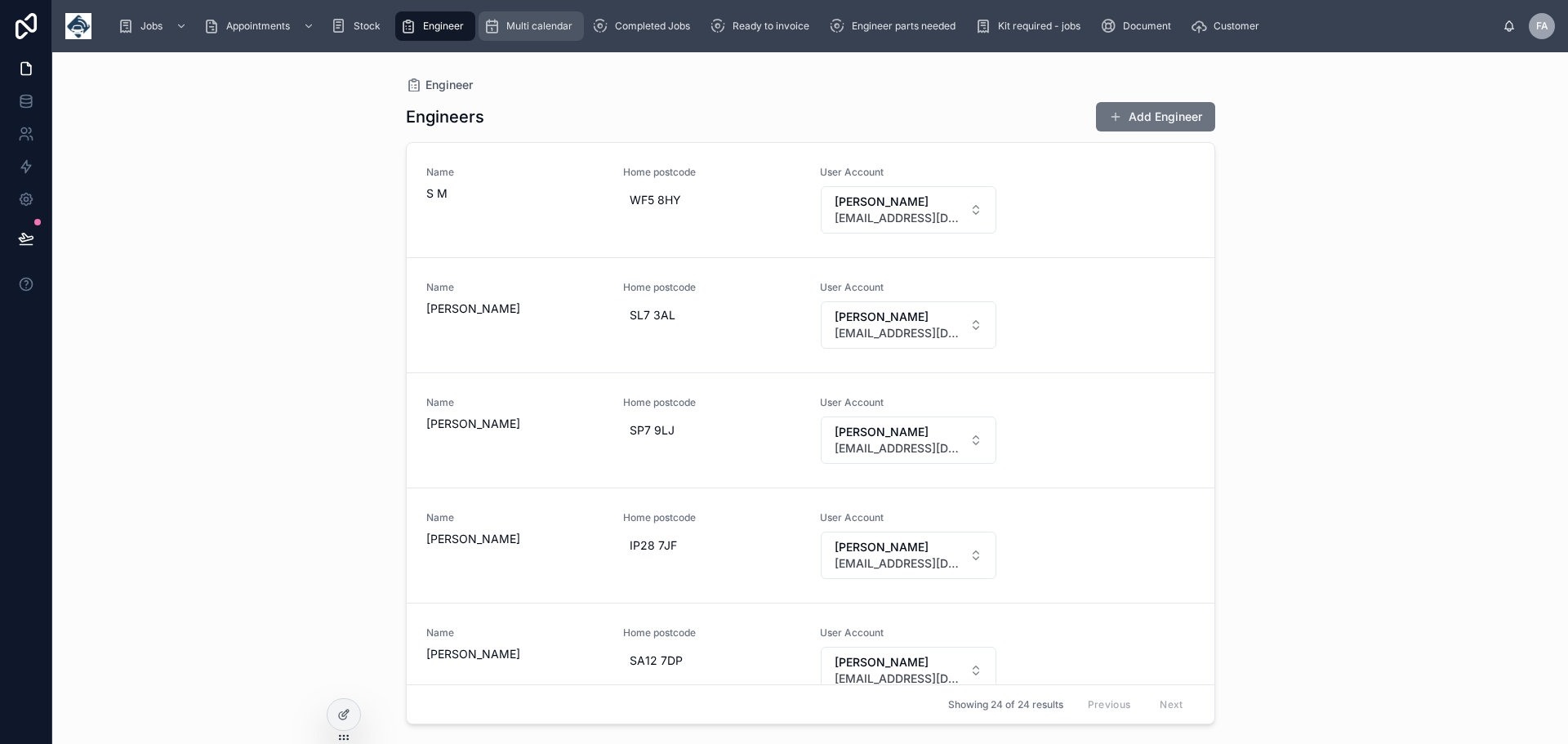
click at [556, 27] on span "Multi calendar" at bounding box center [540, 26] width 66 height 13
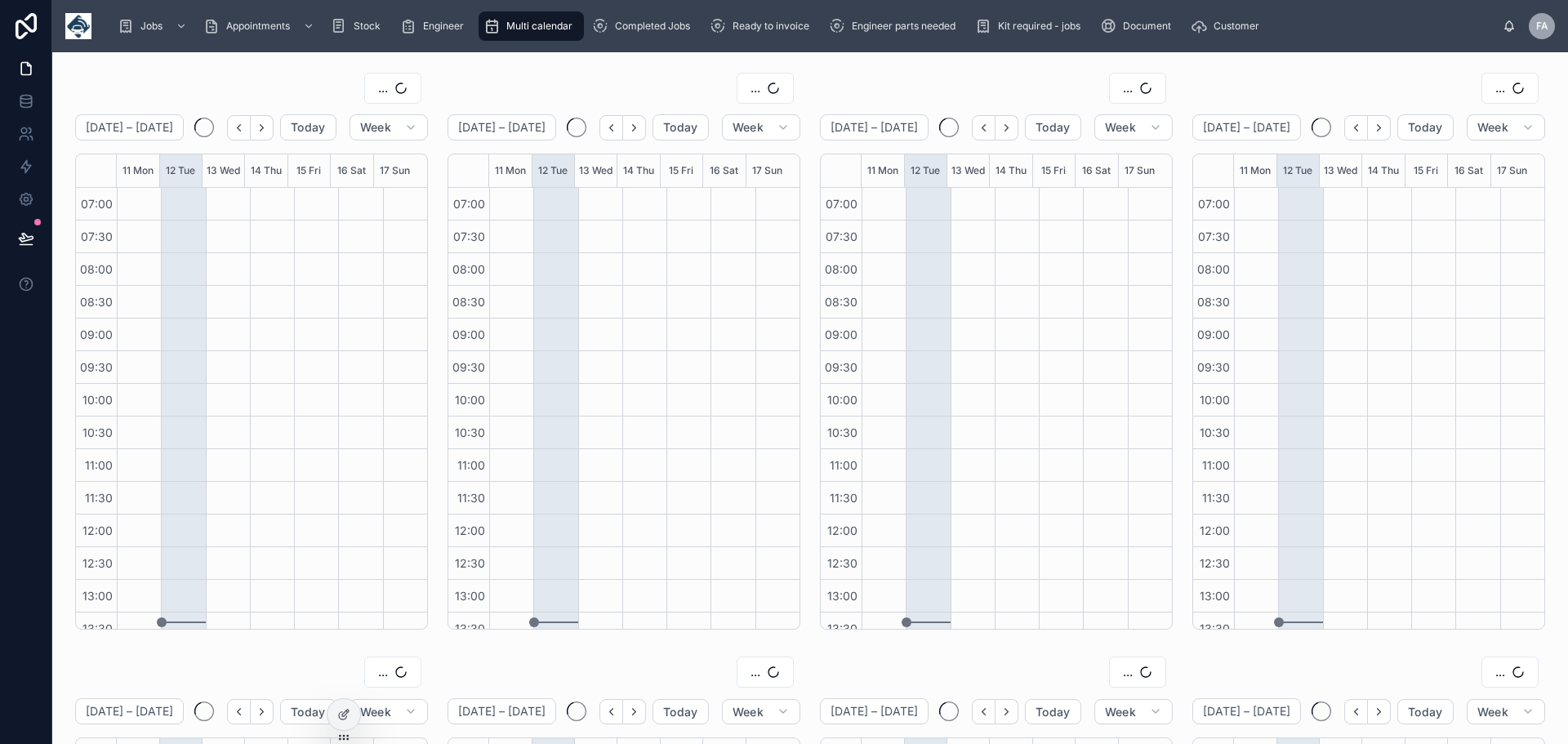
scroll to position [343, 0]
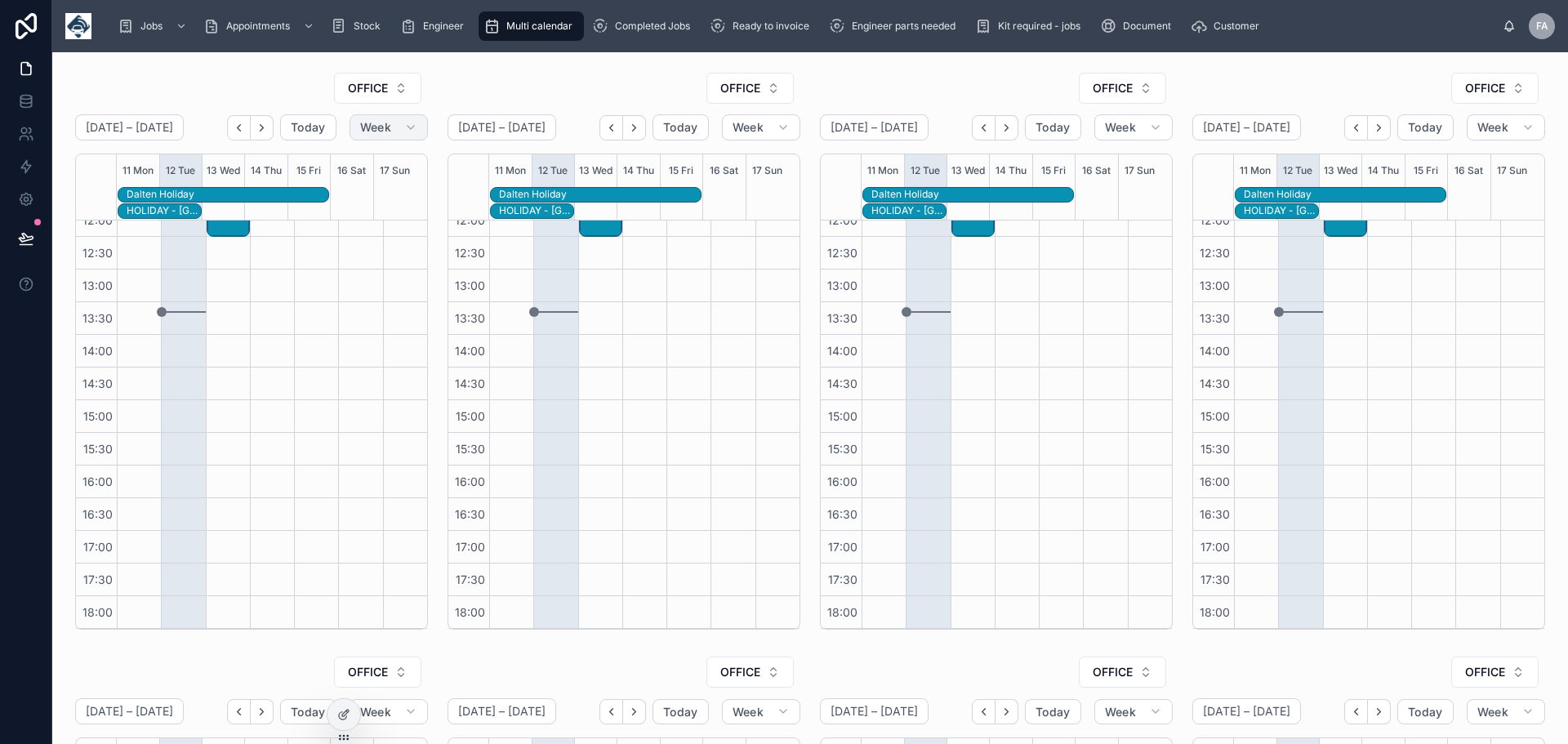
click at [408, 128] on icon "button" at bounding box center [410, 128] width 6 height 4
click at [309, 254] on span "Day" at bounding box center [309, 256] width 21 height 16
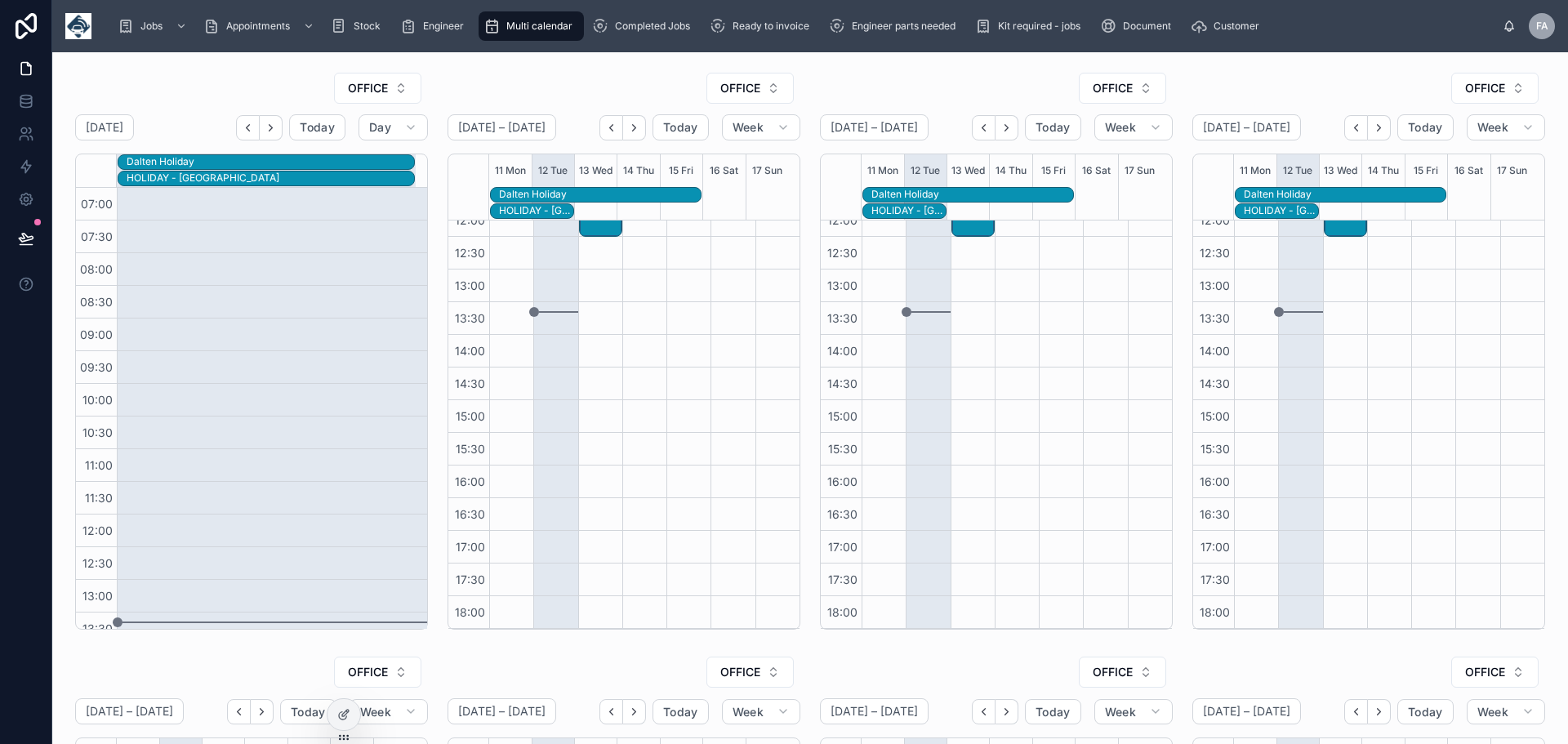
scroll to position [343, 0]
click at [386, 92] on button "OFFICE" at bounding box center [378, 88] width 87 height 31
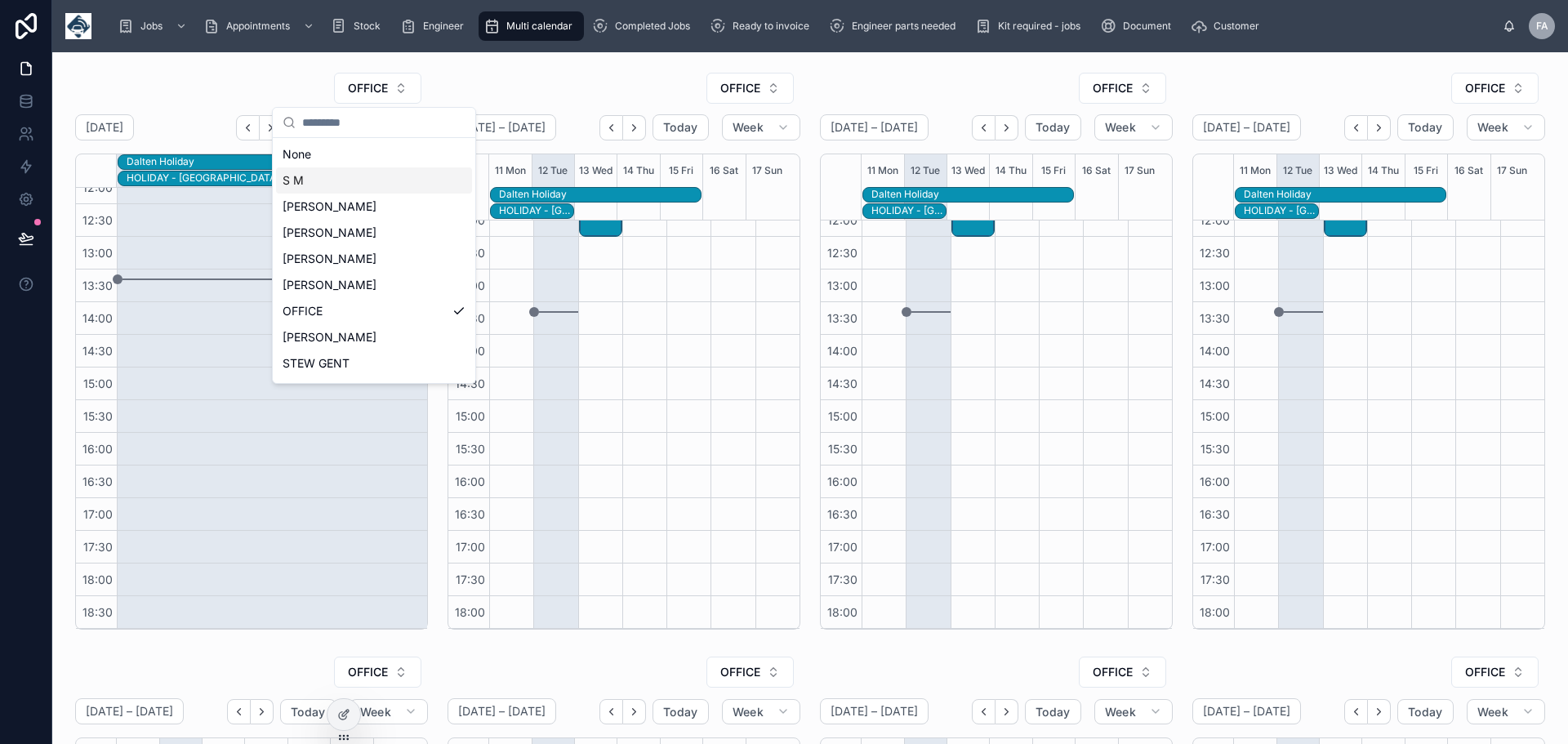
click at [305, 181] on div "S M" at bounding box center [375, 180] width 196 height 26
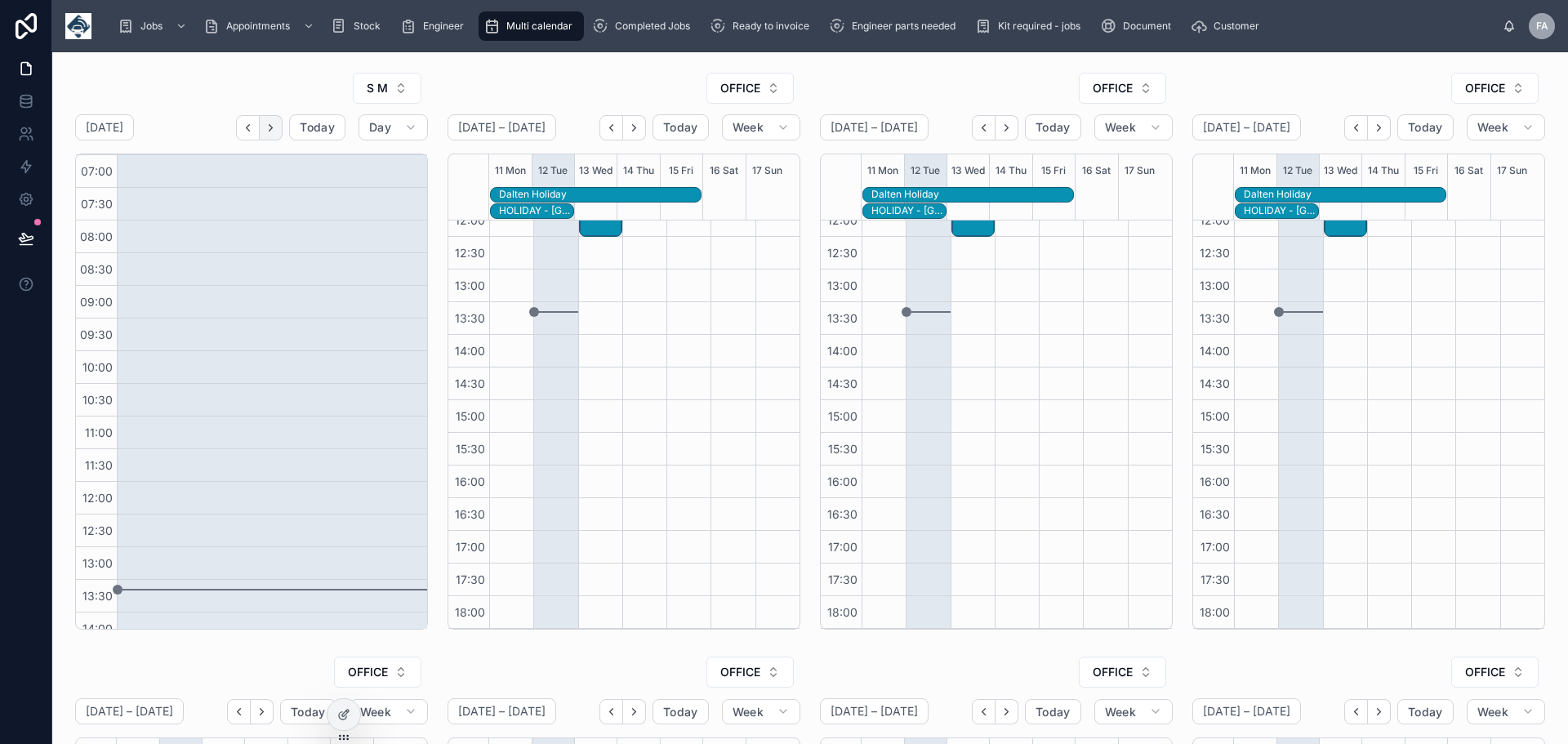
click at [276, 127] on button "Next" at bounding box center [271, 128] width 23 height 25
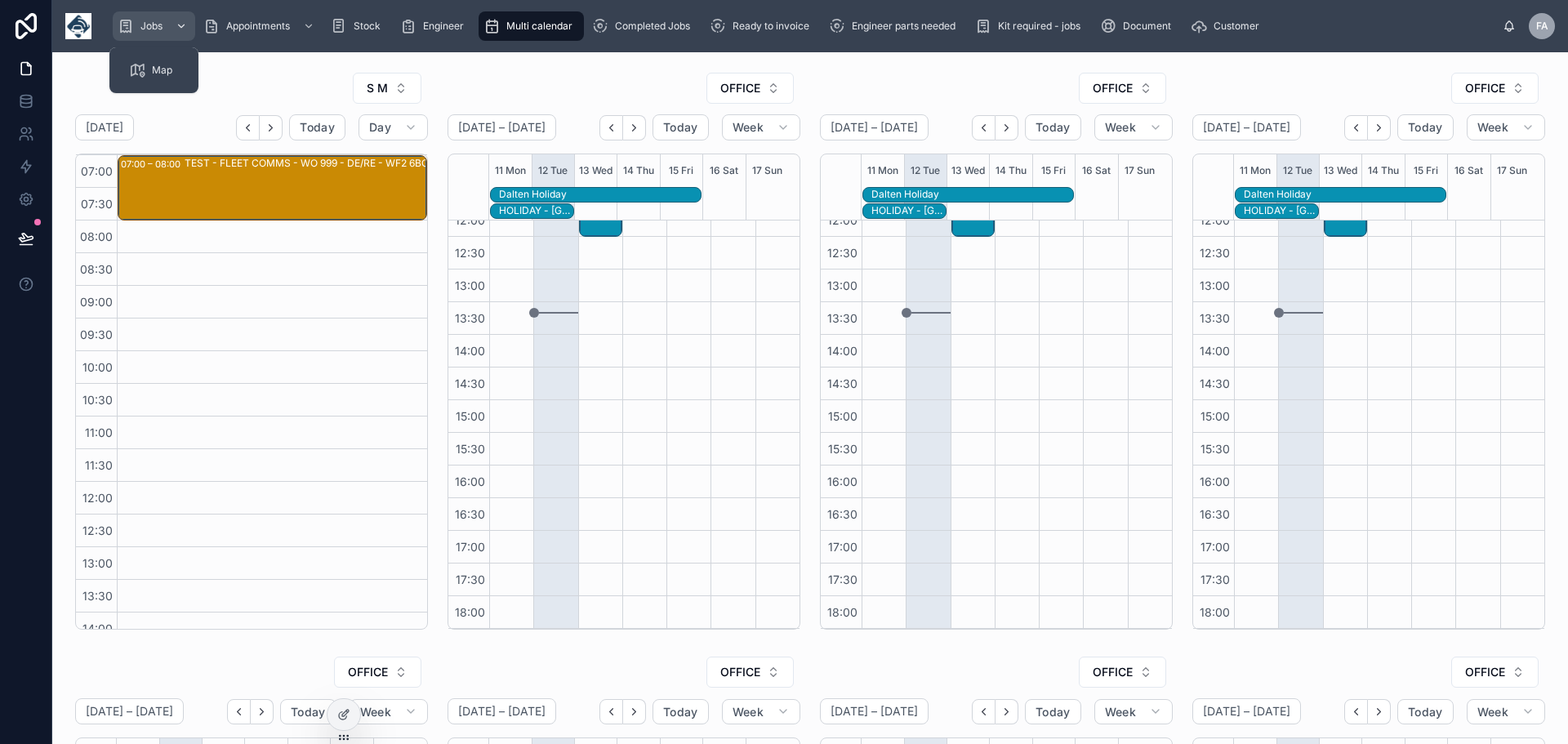
click at [151, 26] on span "Jobs" at bounding box center [152, 26] width 22 height 13
click at [151, 27] on span "Jobs" at bounding box center [152, 26] width 22 height 13
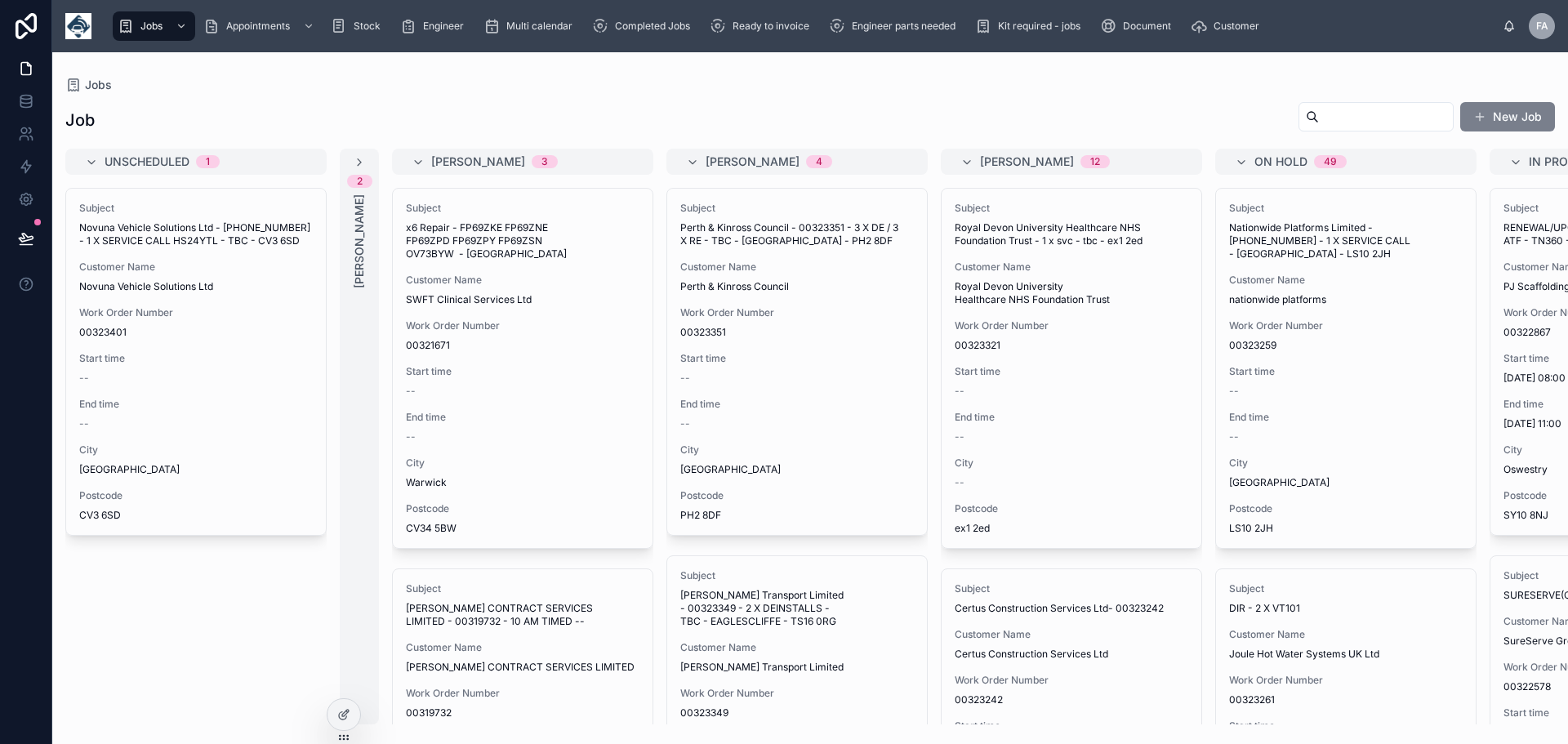
click at [1504, 107] on button "New Job" at bounding box center [1507, 116] width 95 height 29
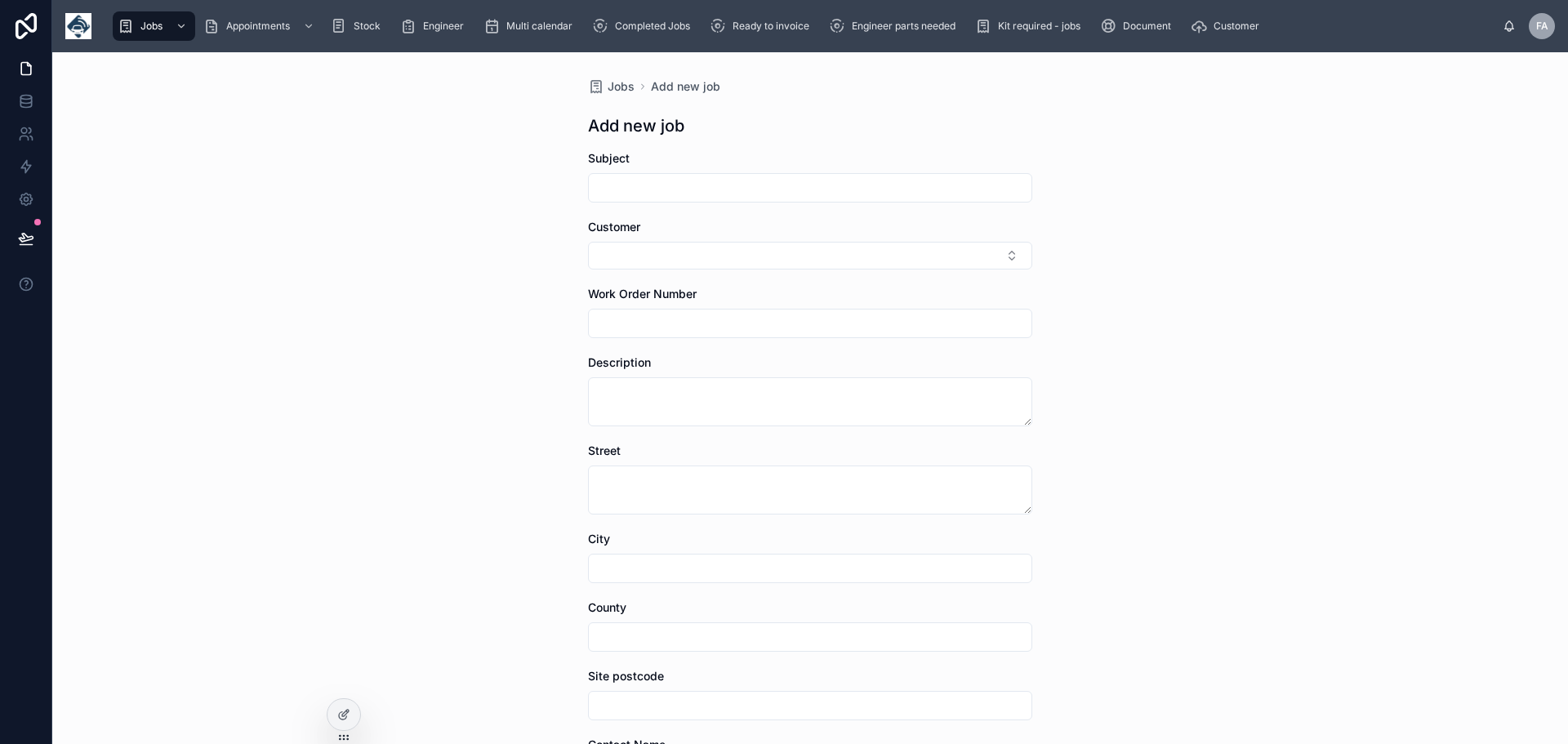
click at [632, 175] on div at bounding box center [810, 187] width 444 height 29
click at [625, 179] on input "text" at bounding box center [810, 188] width 442 height 23
click at [731, 186] on input "**********" at bounding box center [810, 188] width 442 height 23
type input "**********"
click at [659, 256] on button "Select Button" at bounding box center [810, 255] width 444 height 28
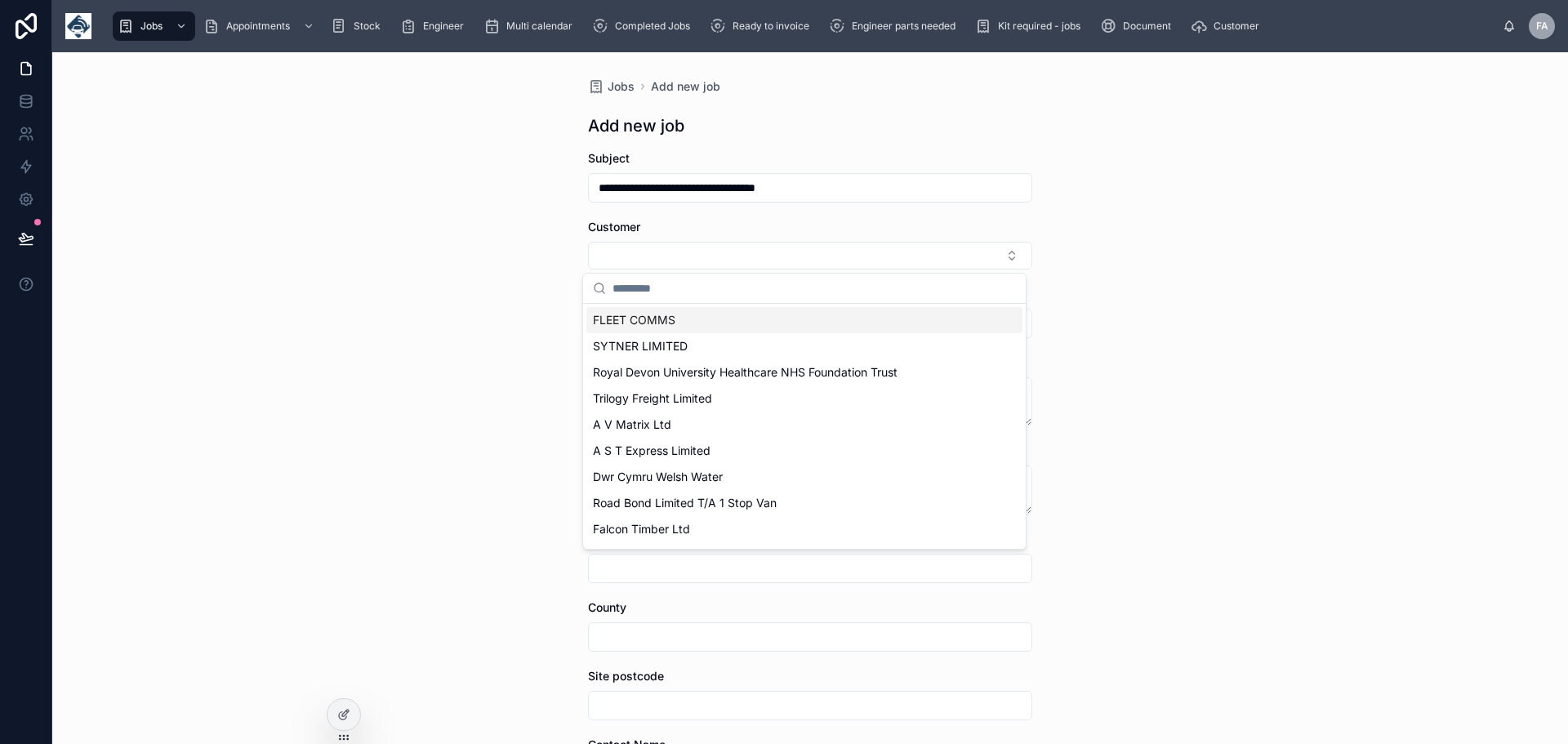
click at [662, 320] on span "FLEET COMMS" at bounding box center [634, 320] width 82 height 16
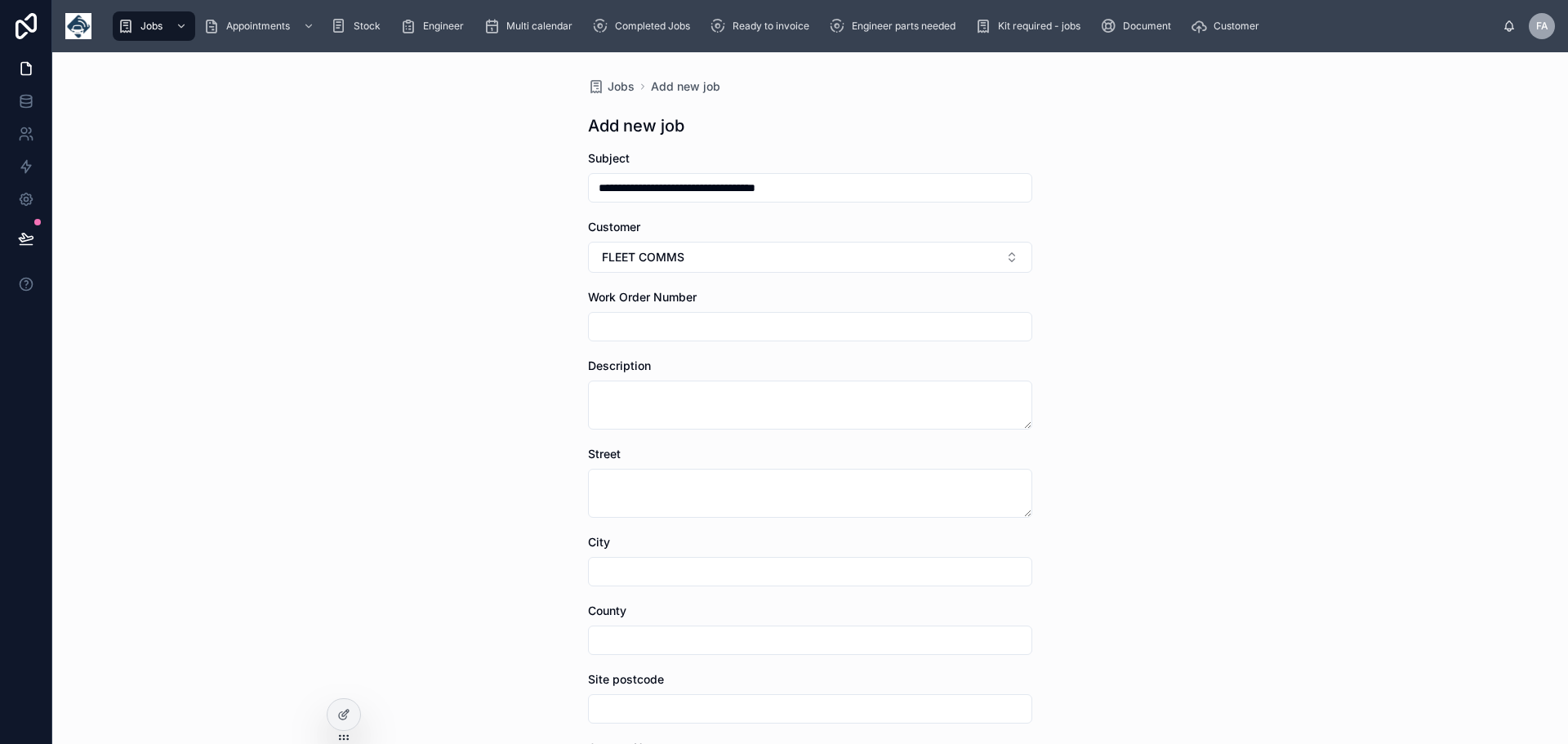
click at [631, 329] on input "text" at bounding box center [810, 327] width 442 height 23
type input "******"
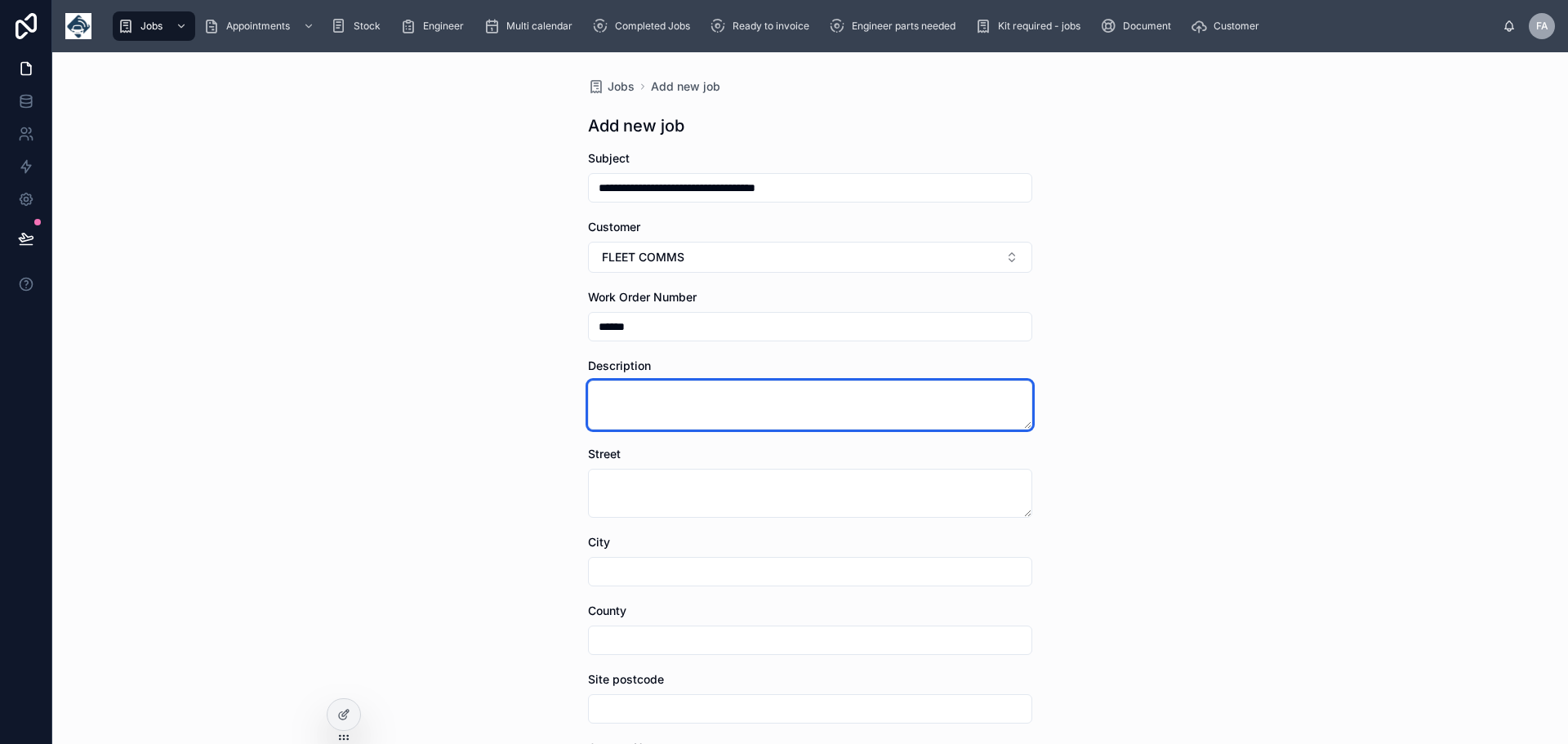
click at [621, 392] on textarea at bounding box center [810, 405] width 444 height 49
type textarea "*"
type textarea "**"
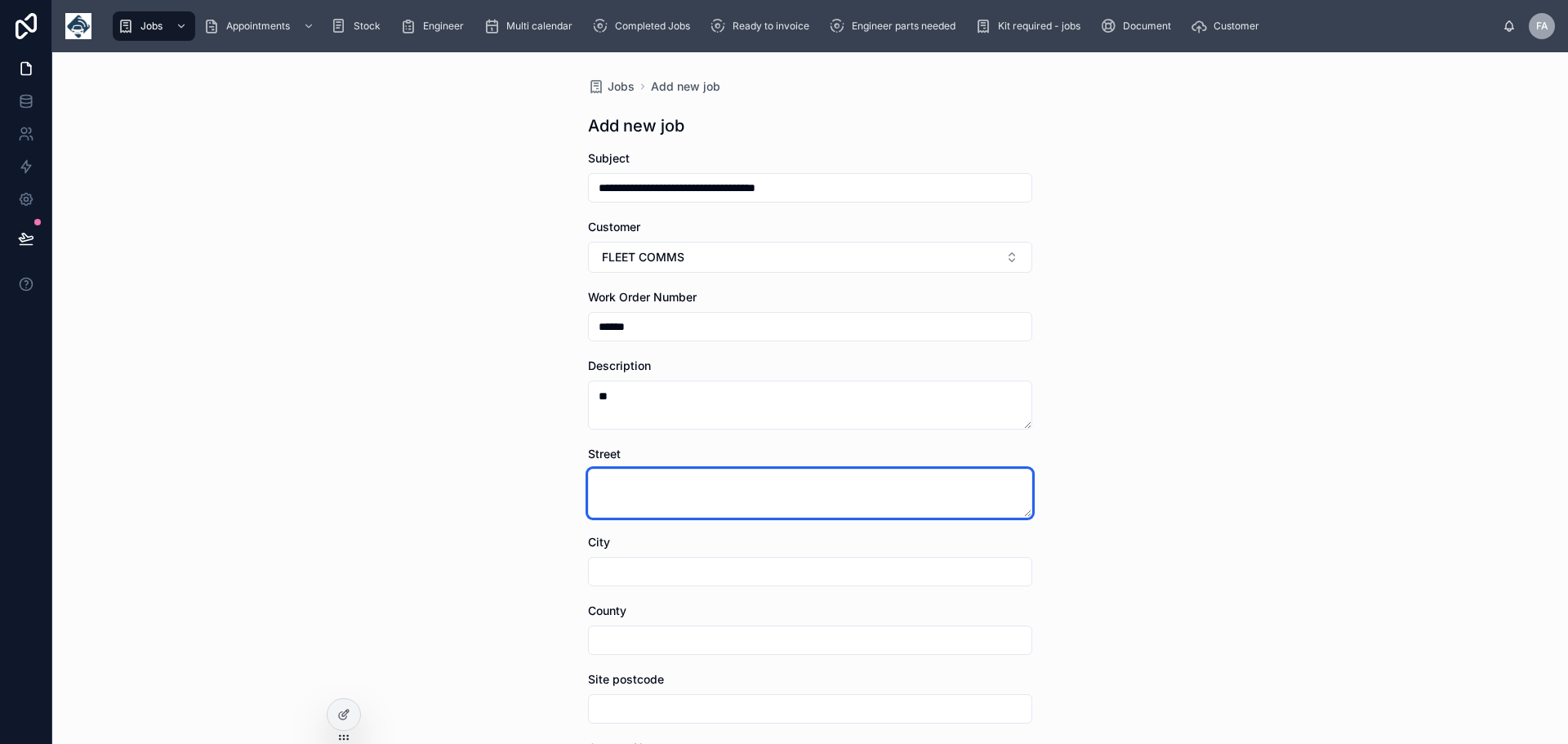
click at [639, 486] on textarea at bounding box center [810, 493] width 444 height 49
type textarea "**********"
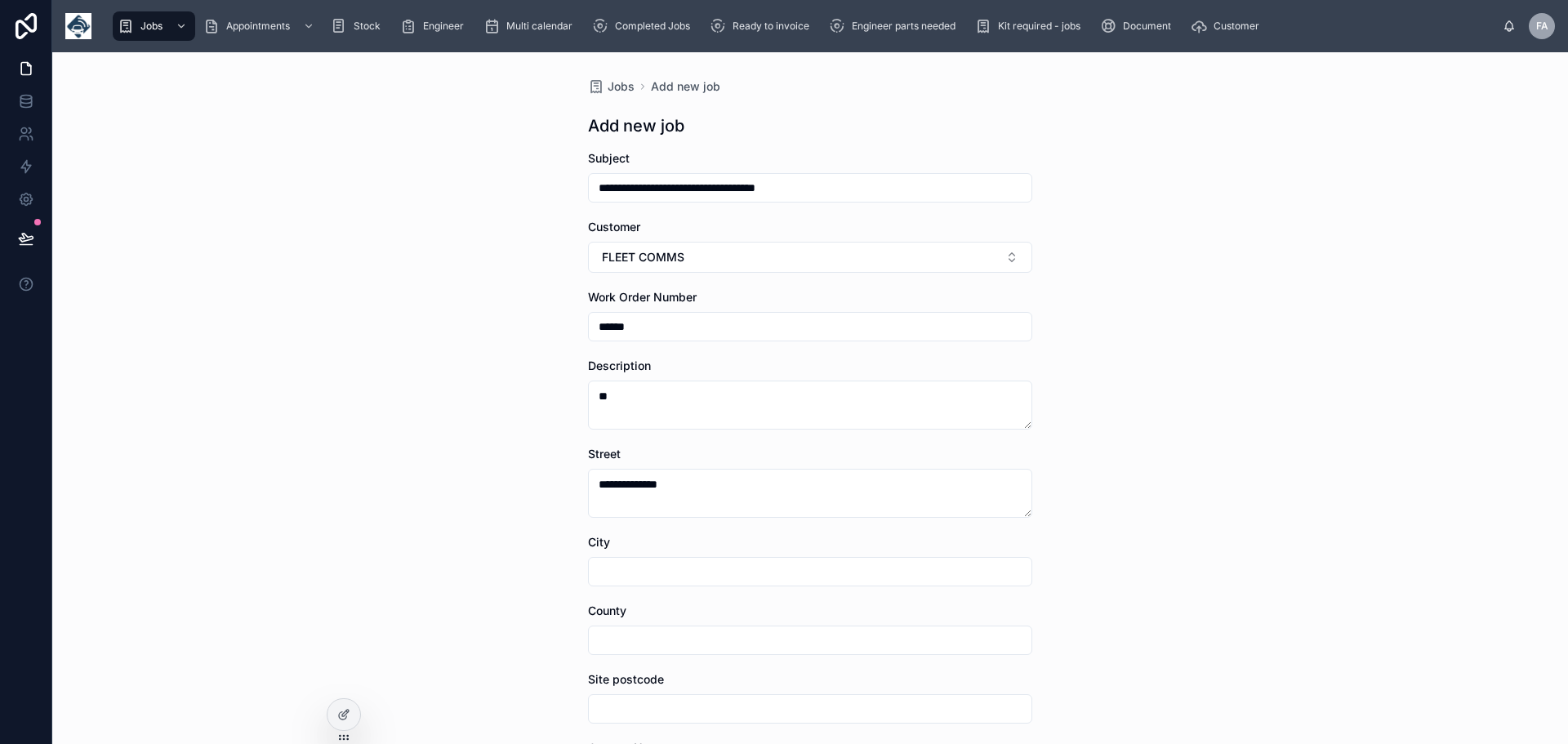
click at [1151, 558] on div "**********" at bounding box center [811, 399] width 1516 height 692
click at [636, 568] on input "text" at bounding box center [810, 572] width 442 height 23
type input "**********"
click at [624, 640] on input "text" at bounding box center [810, 641] width 442 height 23
type input "**********"
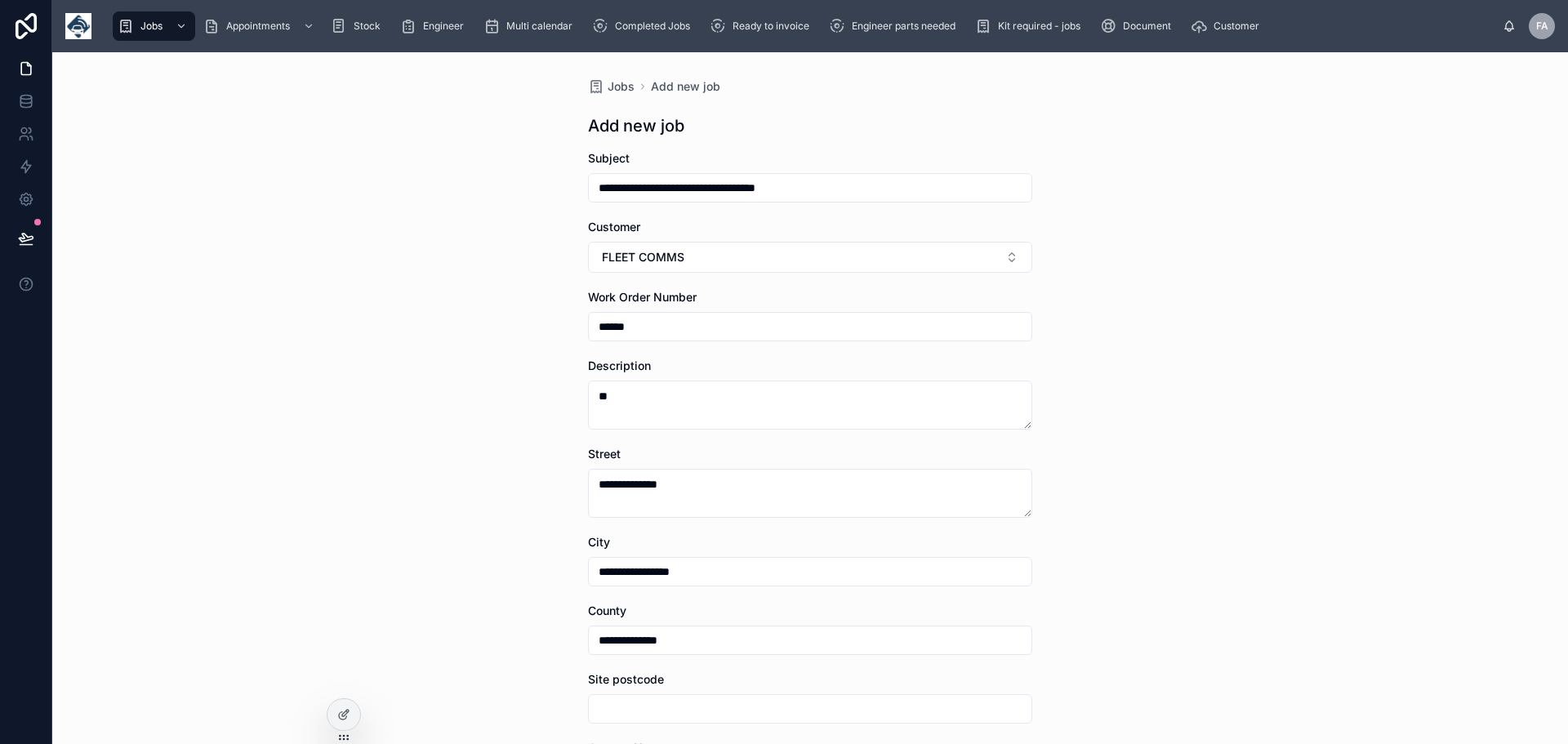
type input "*******"
type input "**********"
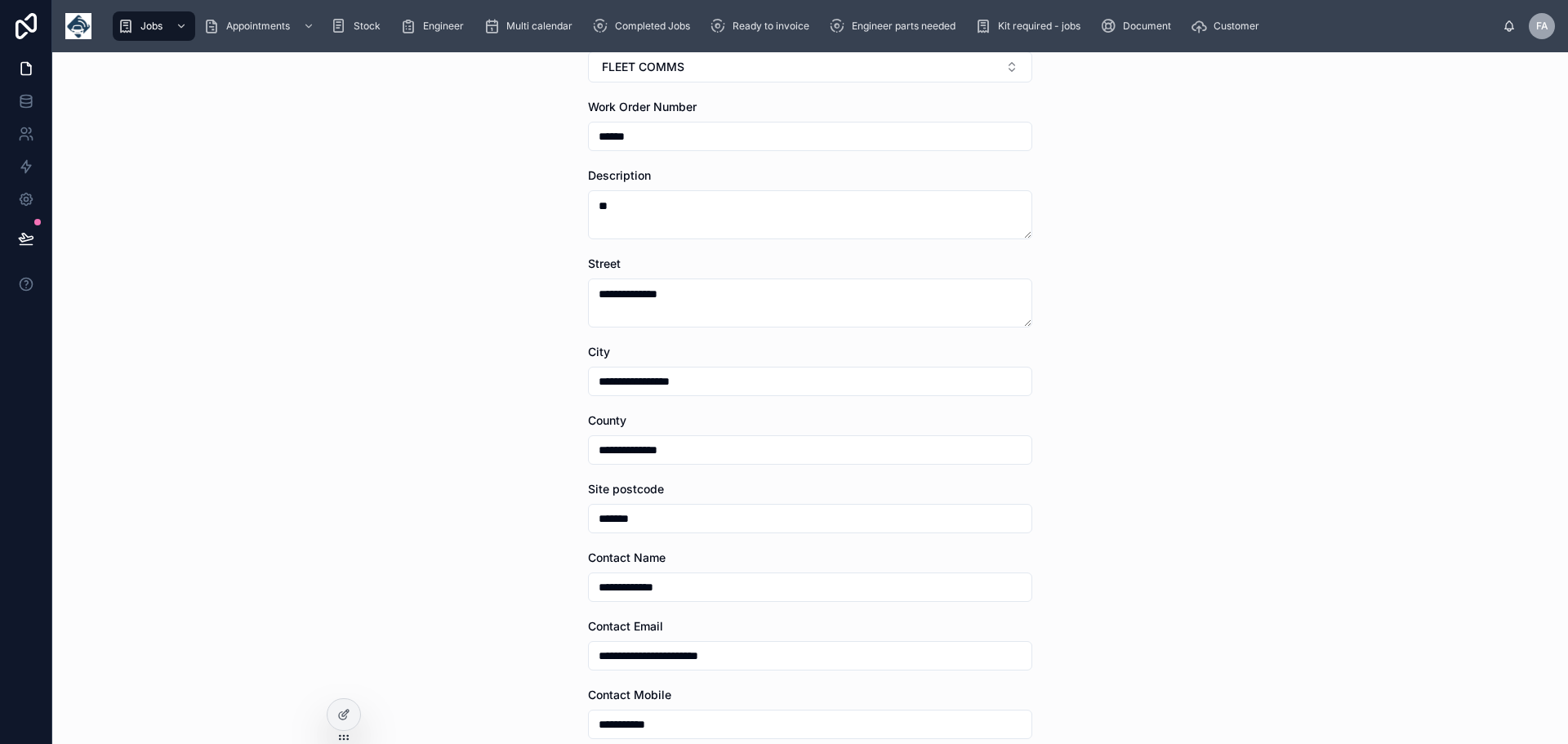
drag, startPoint x: 701, startPoint y: 587, endPoint x: 480, endPoint y: 580, distance: 221.1
click at [480, 580] on div "**********" at bounding box center [811, 399] width 1516 height 692
drag, startPoint x: 631, startPoint y: 660, endPoint x: 422, endPoint y: 643, distance: 209.7
click at [422, 643] on div "**********" at bounding box center [811, 399] width 1516 height 692
click at [450, 645] on div "**********" at bounding box center [811, 399] width 1516 height 692
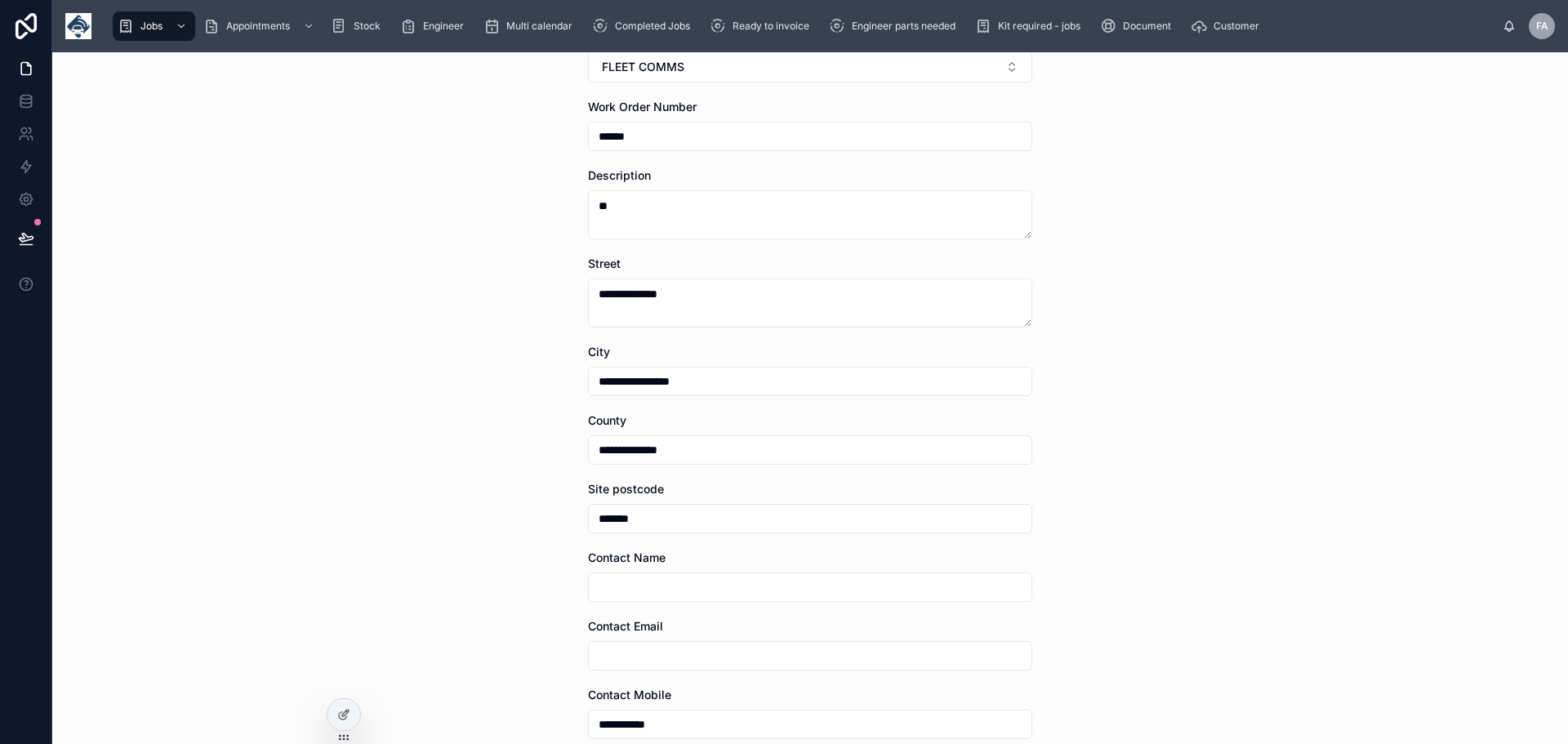
drag, startPoint x: 618, startPoint y: 723, endPoint x: 375, endPoint y: 703, distance: 243.8
click at [375, 703] on div "**********" at bounding box center [811, 399] width 1516 height 692
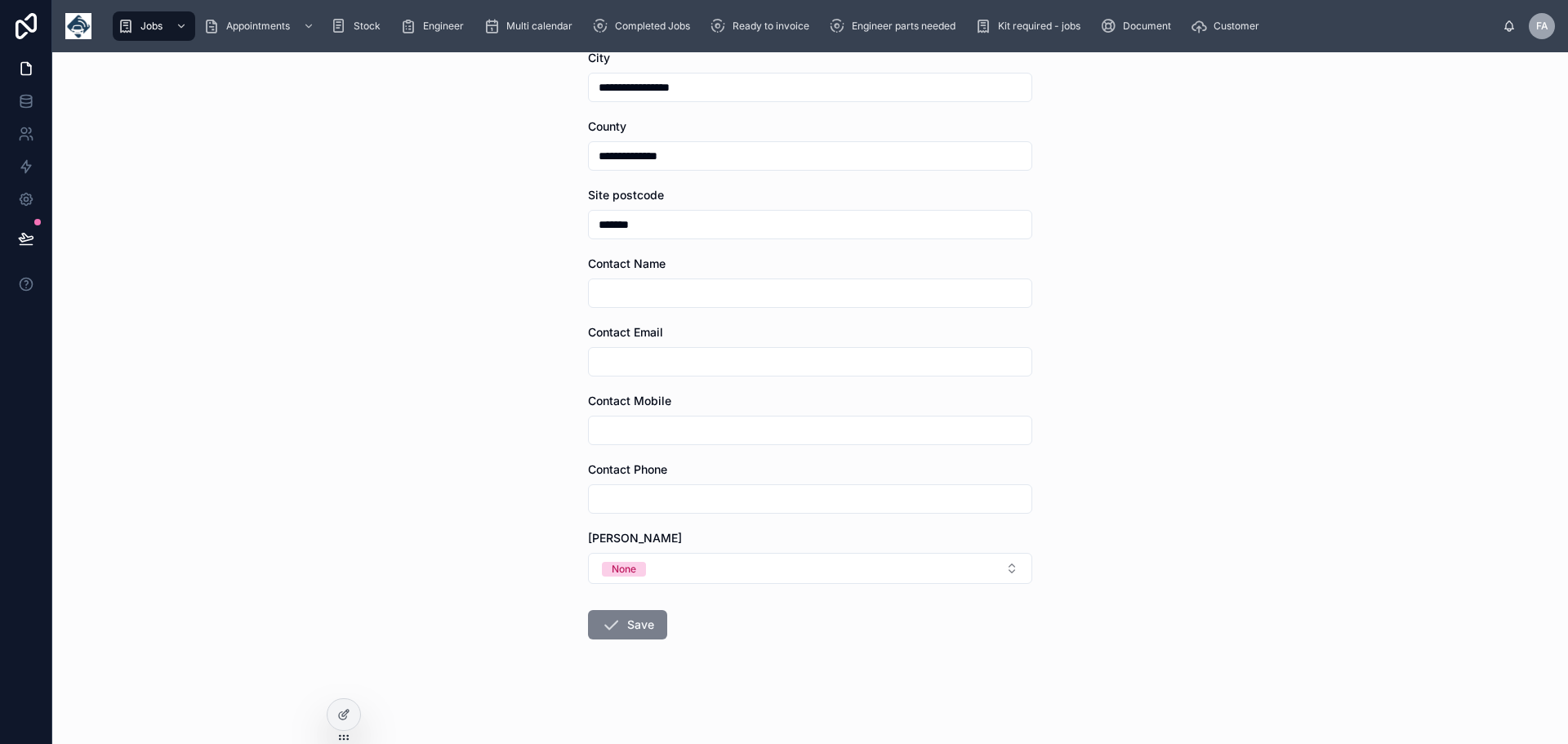
click at [635, 620] on button "Save" at bounding box center [627, 624] width 79 height 29
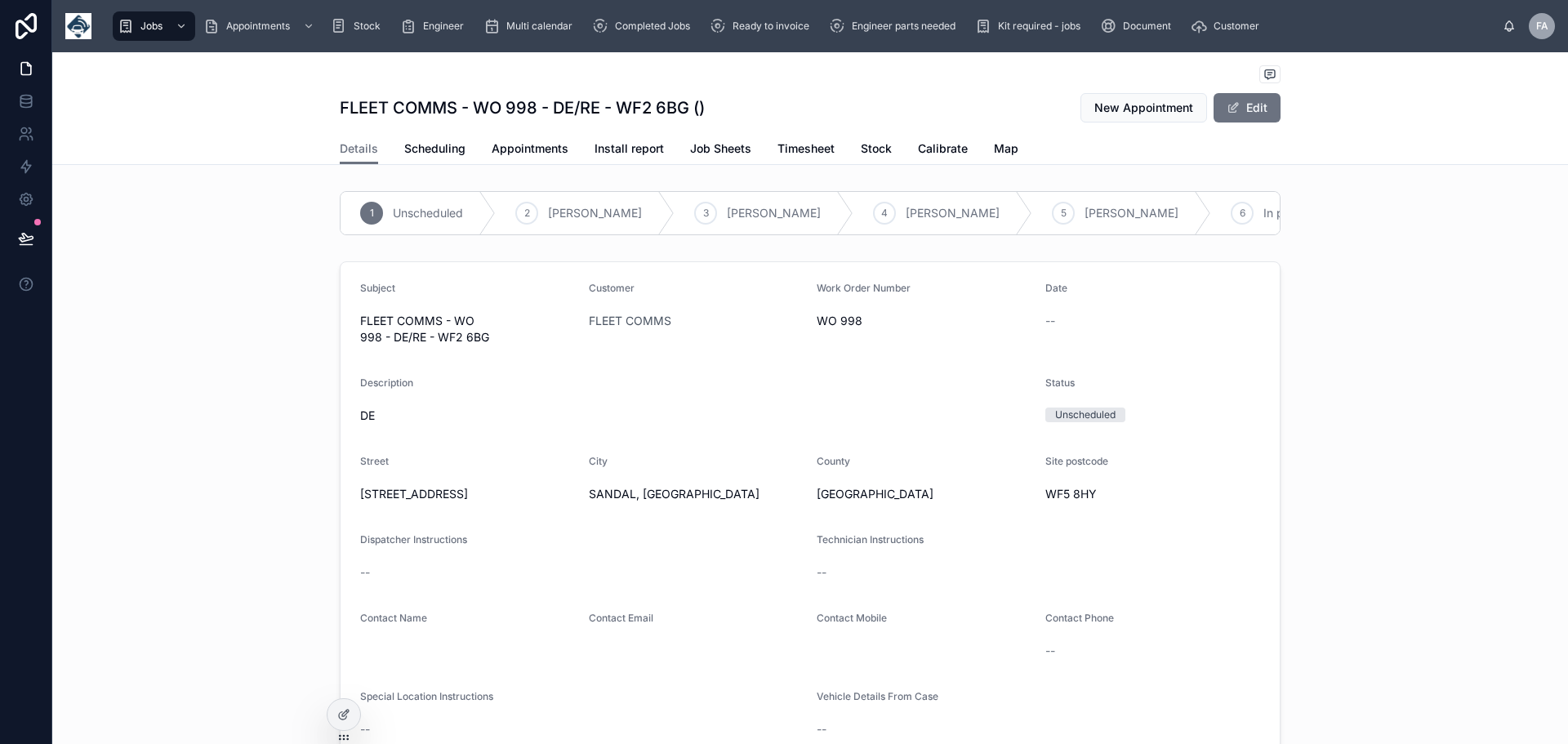
click at [1333, 412] on div "Subject FLEET COMMS - WO 998 - DE/RE - WF2 6BG Customer FLEET COMMS Work Order …" at bounding box center [811, 599] width 1516 height 688
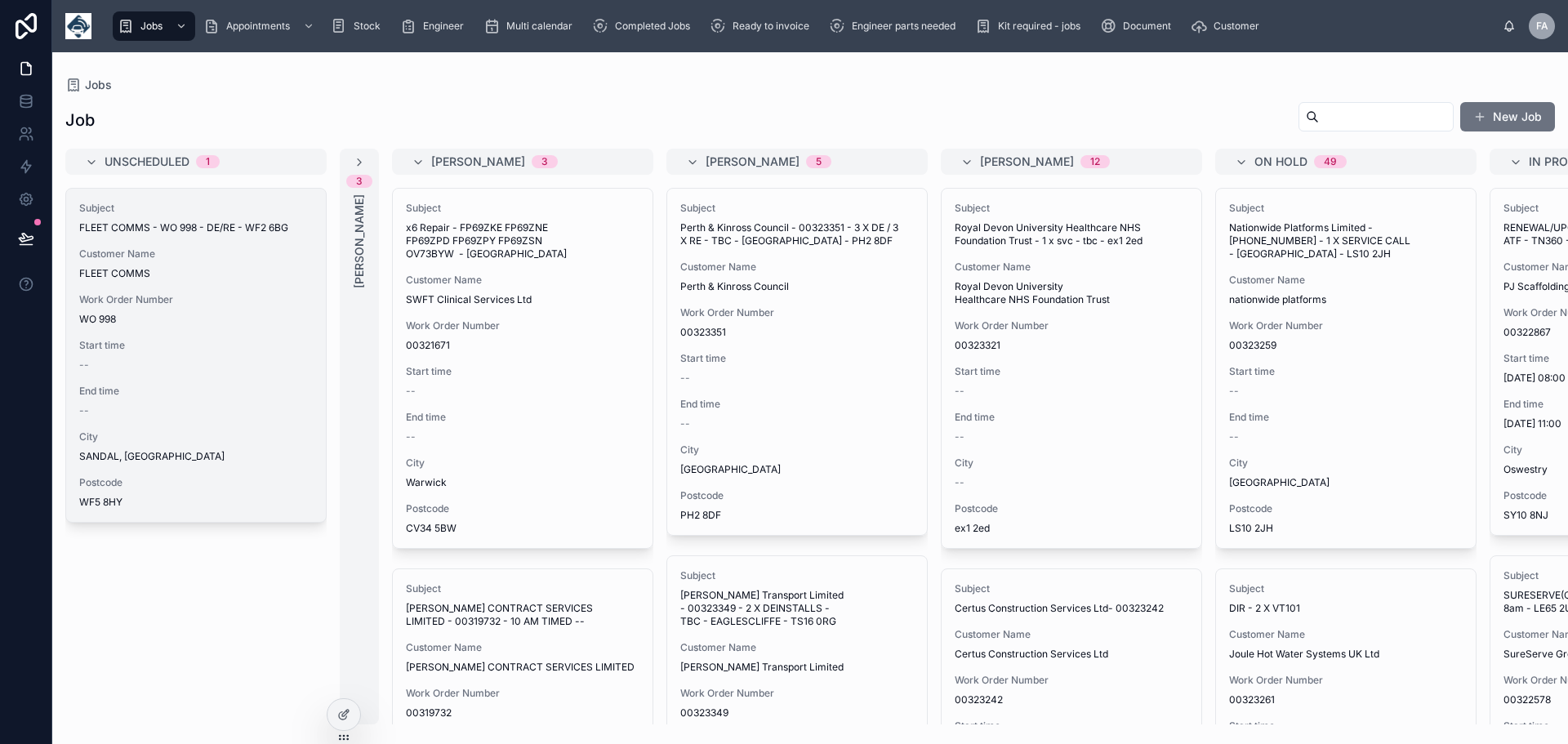
click at [210, 242] on div "Subject FLEET COMMS - WO 998 - DE/RE - WF2 6BG Customer Name FLEET COMMS Work O…" at bounding box center [195, 356] width 260 height 334
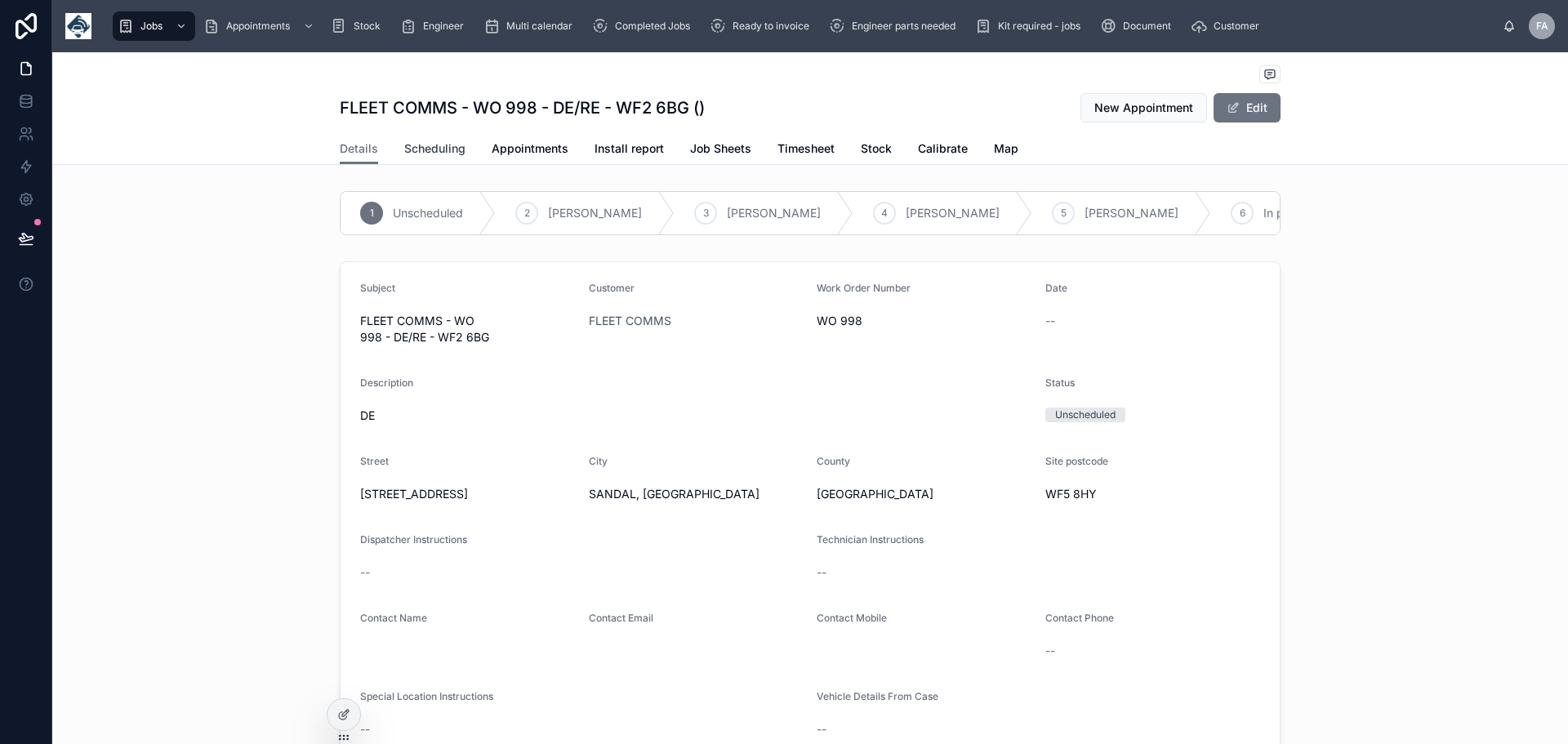
click at [421, 149] on span "Scheduling" at bounding box center [434, 149] width 62 height 16
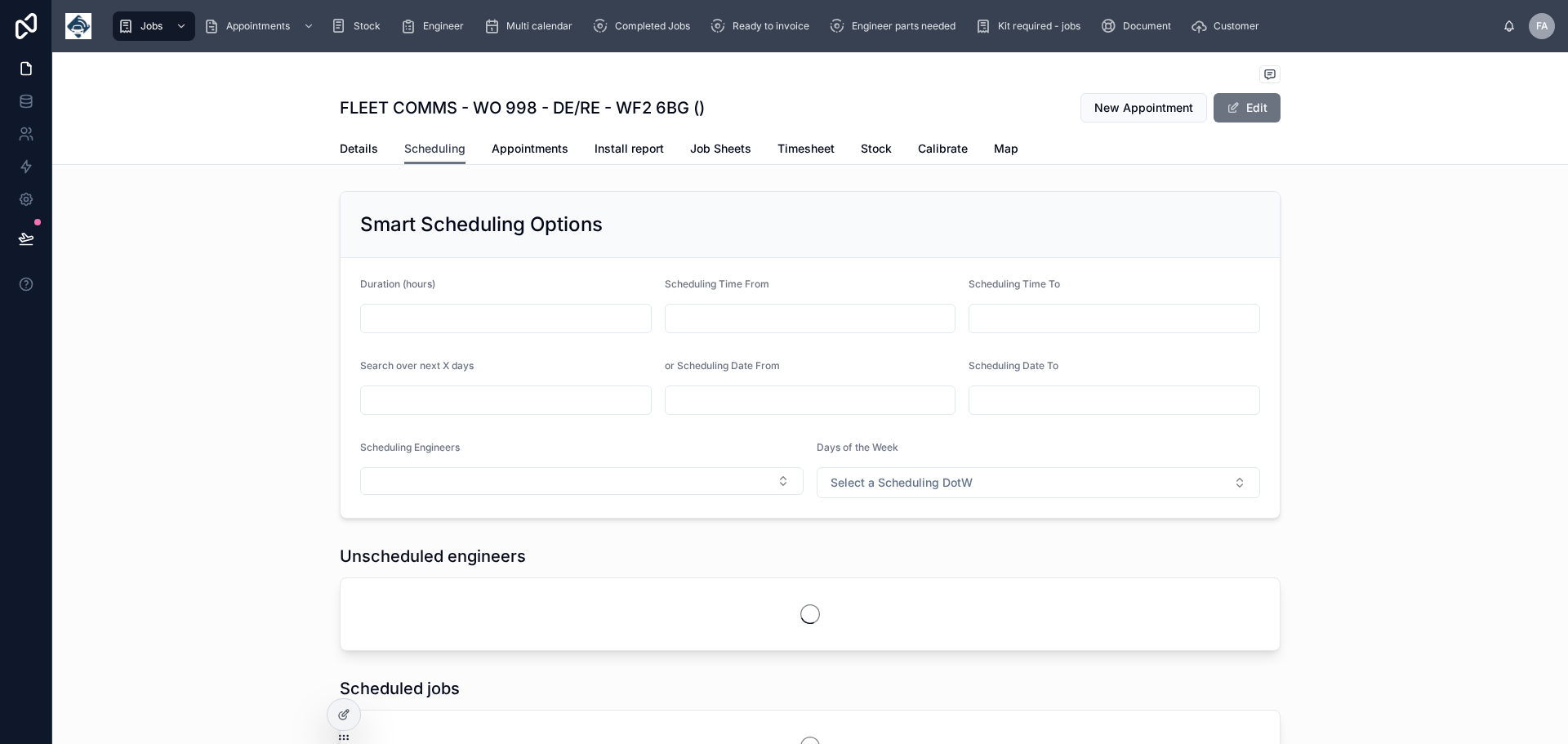
scroll to position [0, 1226]
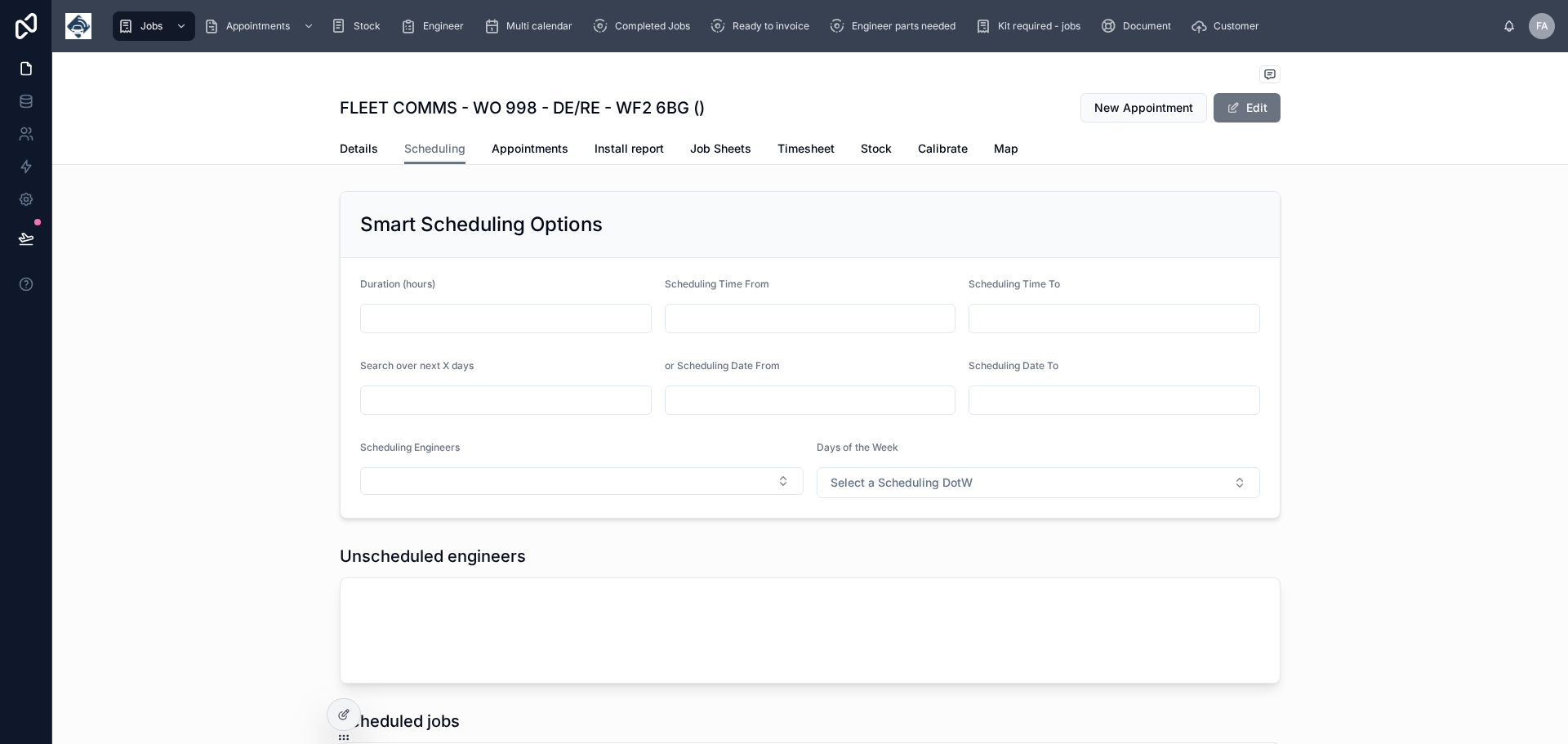
click at [436, 319] on input "text" at bounding box center [506, 318] width 290 height 23
type input "*"
click at [443, 393] on input "text" at bounding box center [506, 401] width 290 height 23
type input "*"
click at [772, 478] on button "Select Button" at bounding box center [582, 481] width 443 height 28
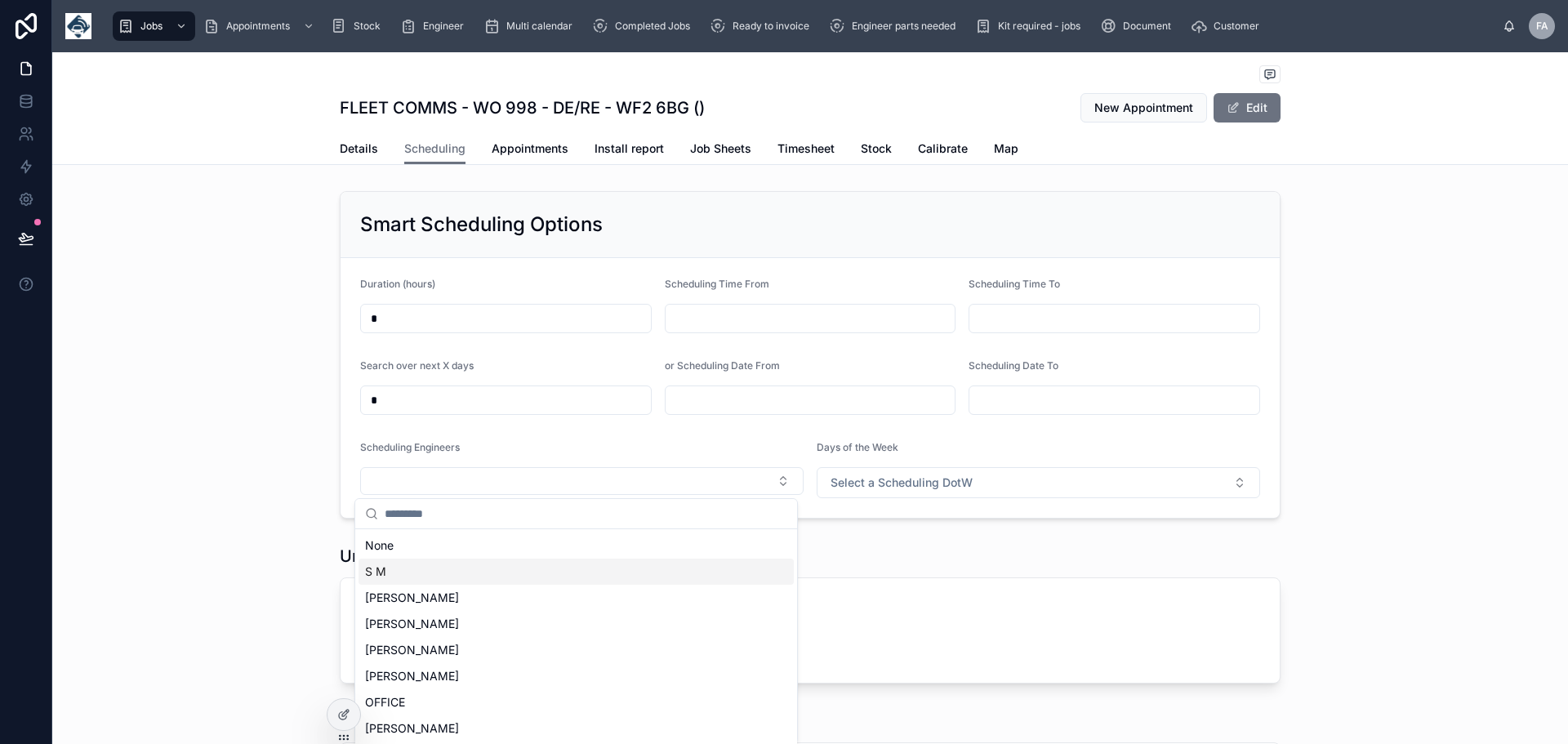
drag, startPoint x: 375, startPoint y: 568, endPoint x: 904, endPoint y: 522, distance: 531.0
click at [377, 568] on span "S M" at bounding box center [375, 572] width 21 height 16
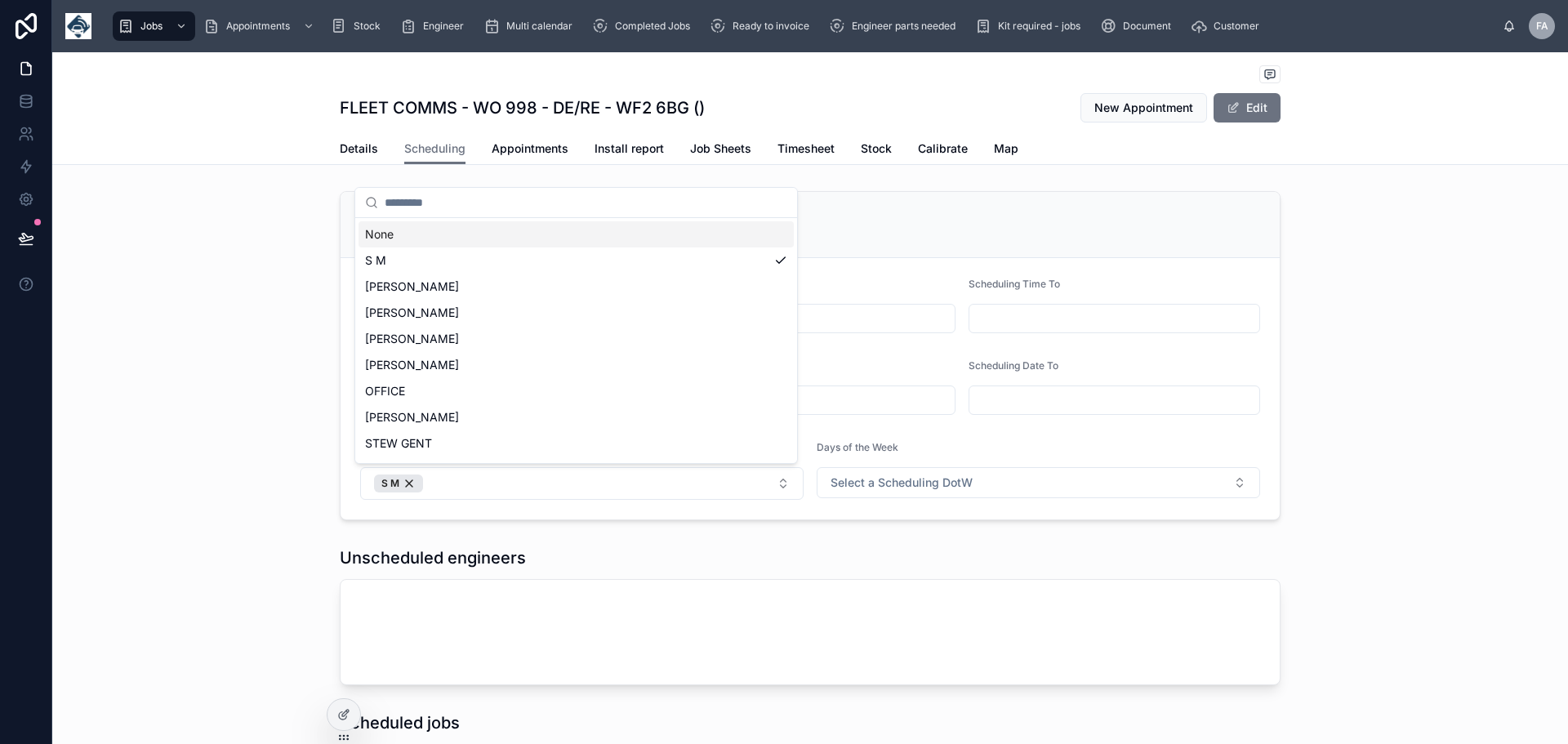
click at [1007, 443] on div "Days of the Week" at bounding box center [1038, 451] width 443 height 20
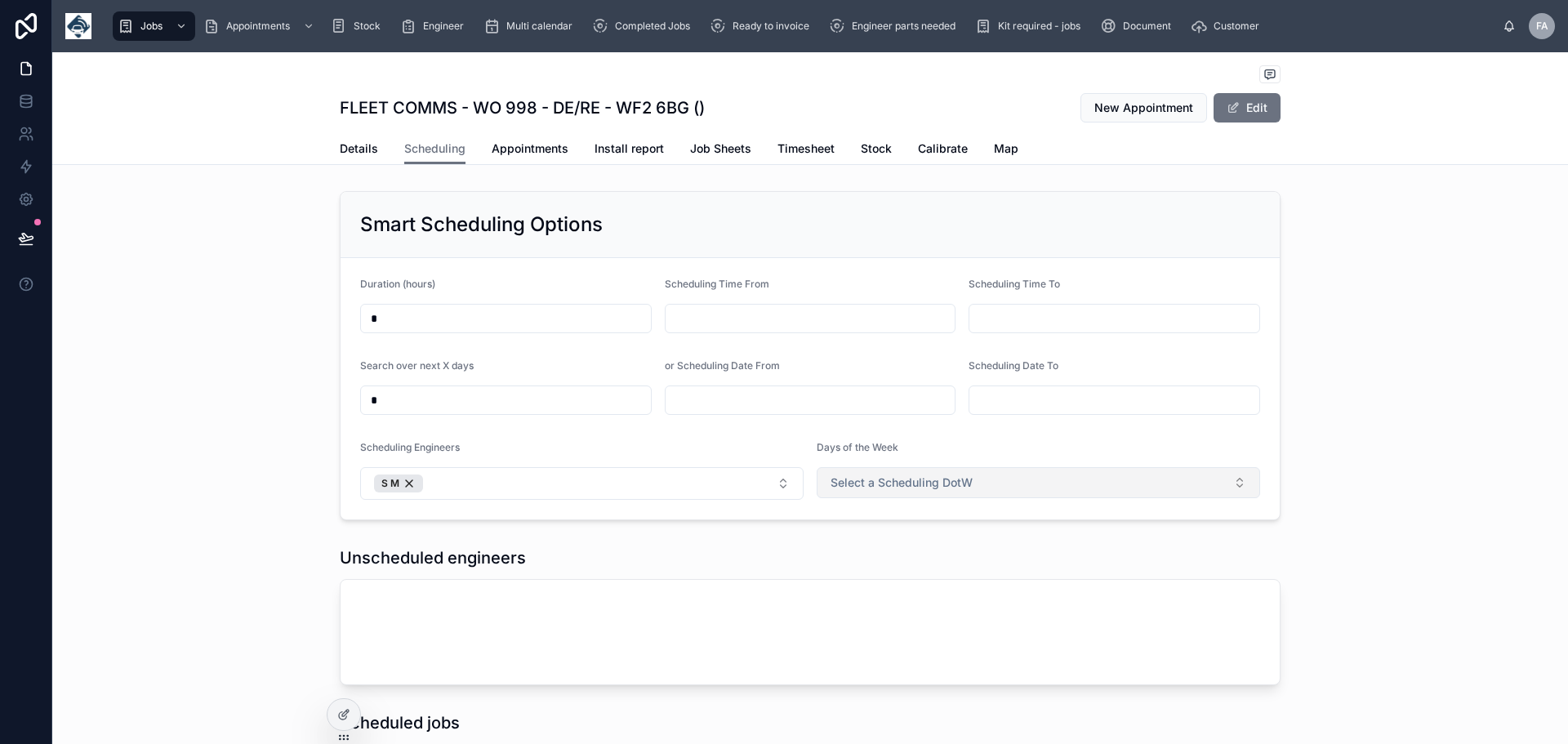
click at [1234, 481] on button "Select a Scheduling DotW" at bounding box center [1038, 483] width 443 height 31
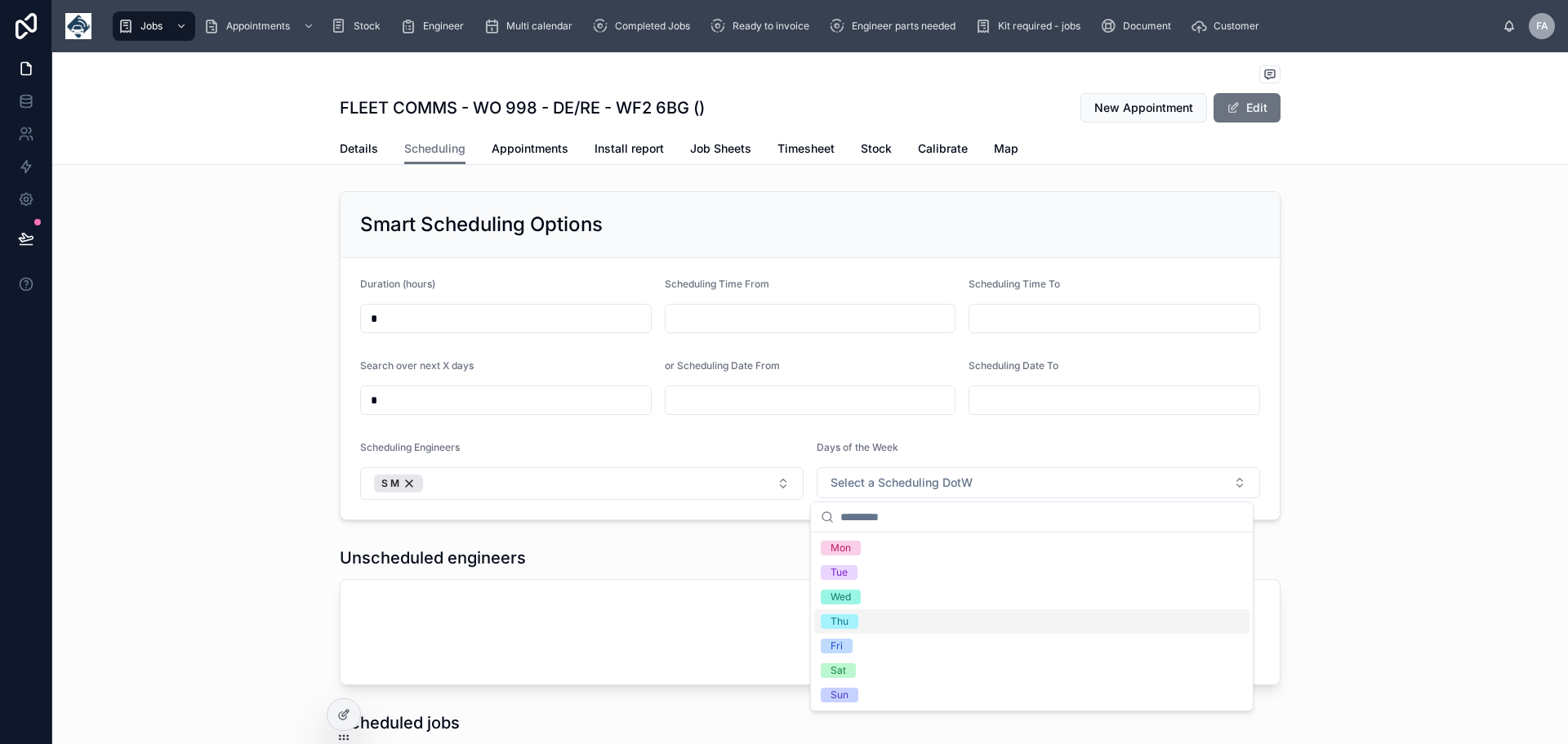
click at [843, 616] on div "Thu" at bounding box center [839, 622] width 18 height 14
click at [1368, 508] on div "Smart Scheduling Options Duration (hours) * Scheduling Time From Scheduling Tim…" at bounding box center [811, 356] width 1516 height 343
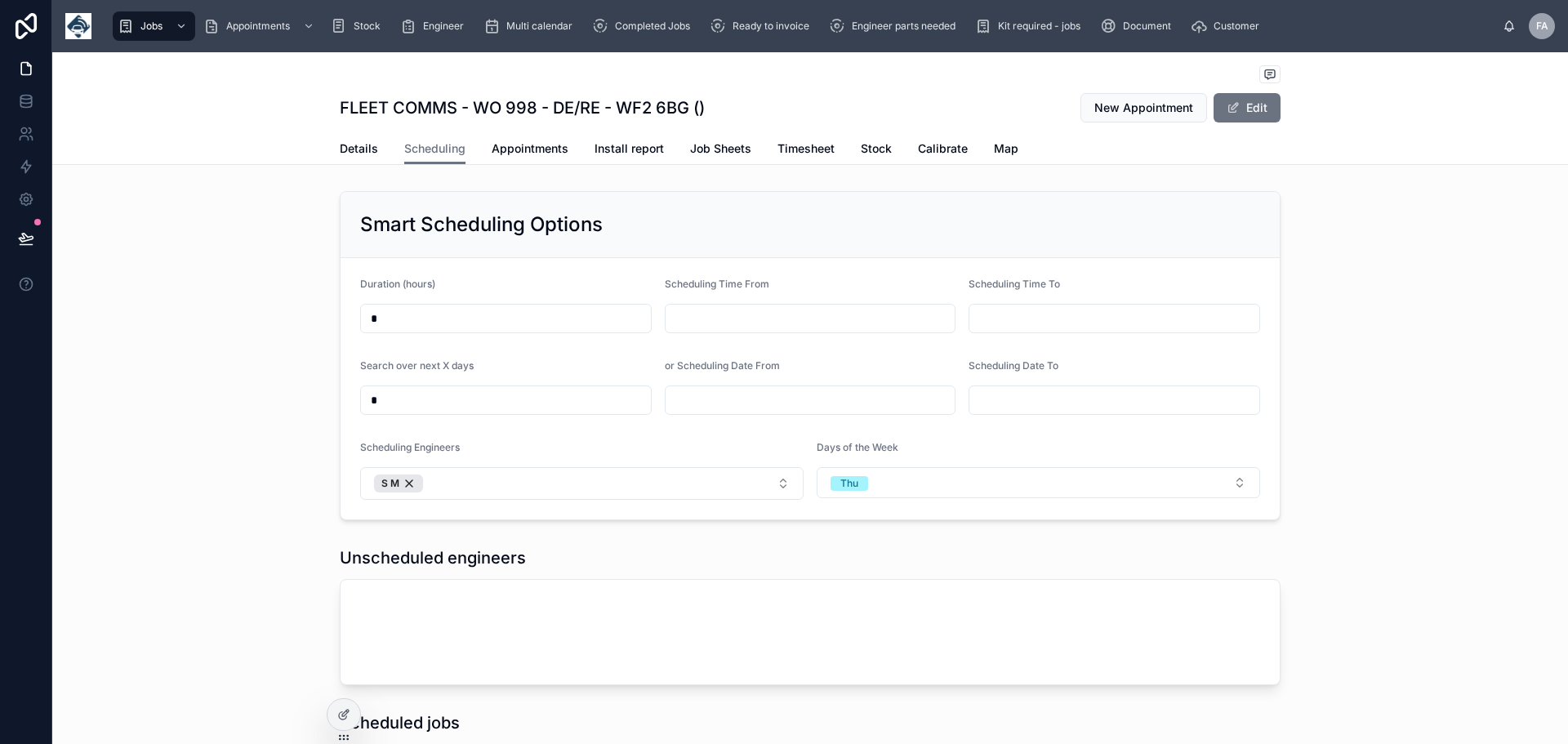
click at [683, 316] on input "text" at bounding box center [810, 318] width 290 height 23
click at [775, 323] on input "text" at bounding box center [810, 318] width 290 height 23
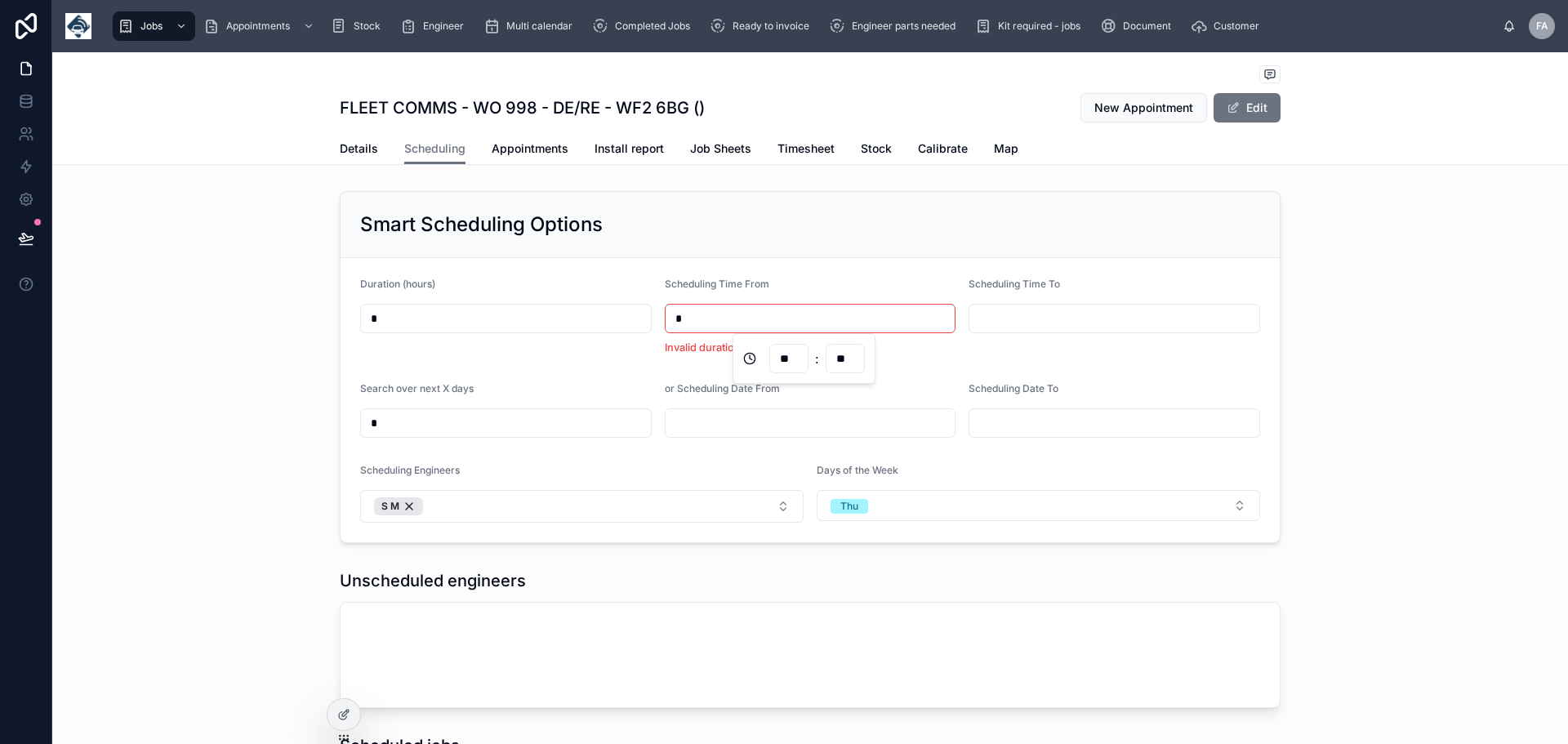
click at [797, 354] on input "**" at bounding box center [789, 359] width 37 height 23
click at [702, 315] on input "*" at bounding box center [810, 318] width 290 height 23
type input "*"
type input "*****"
type input "**"
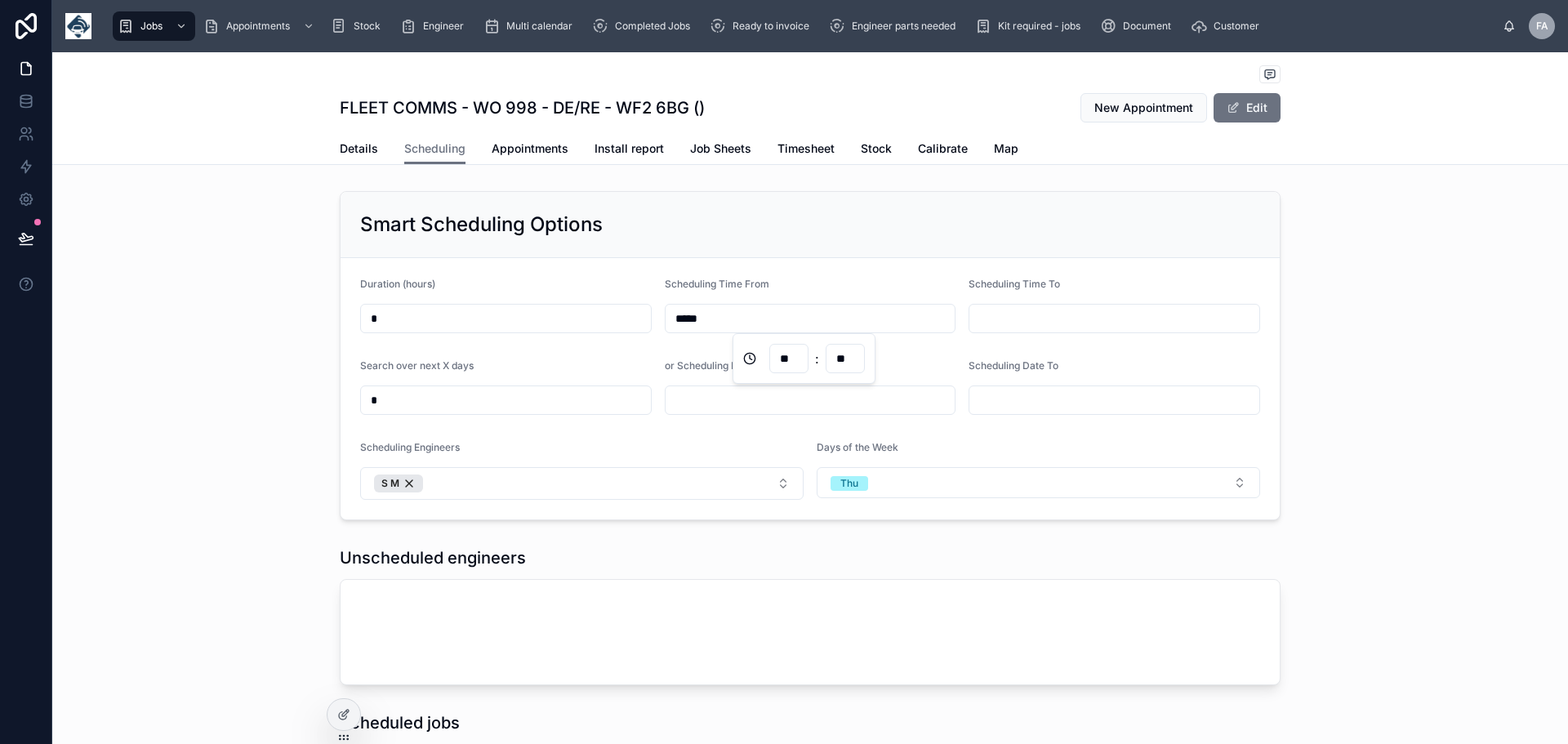
type input "*****"
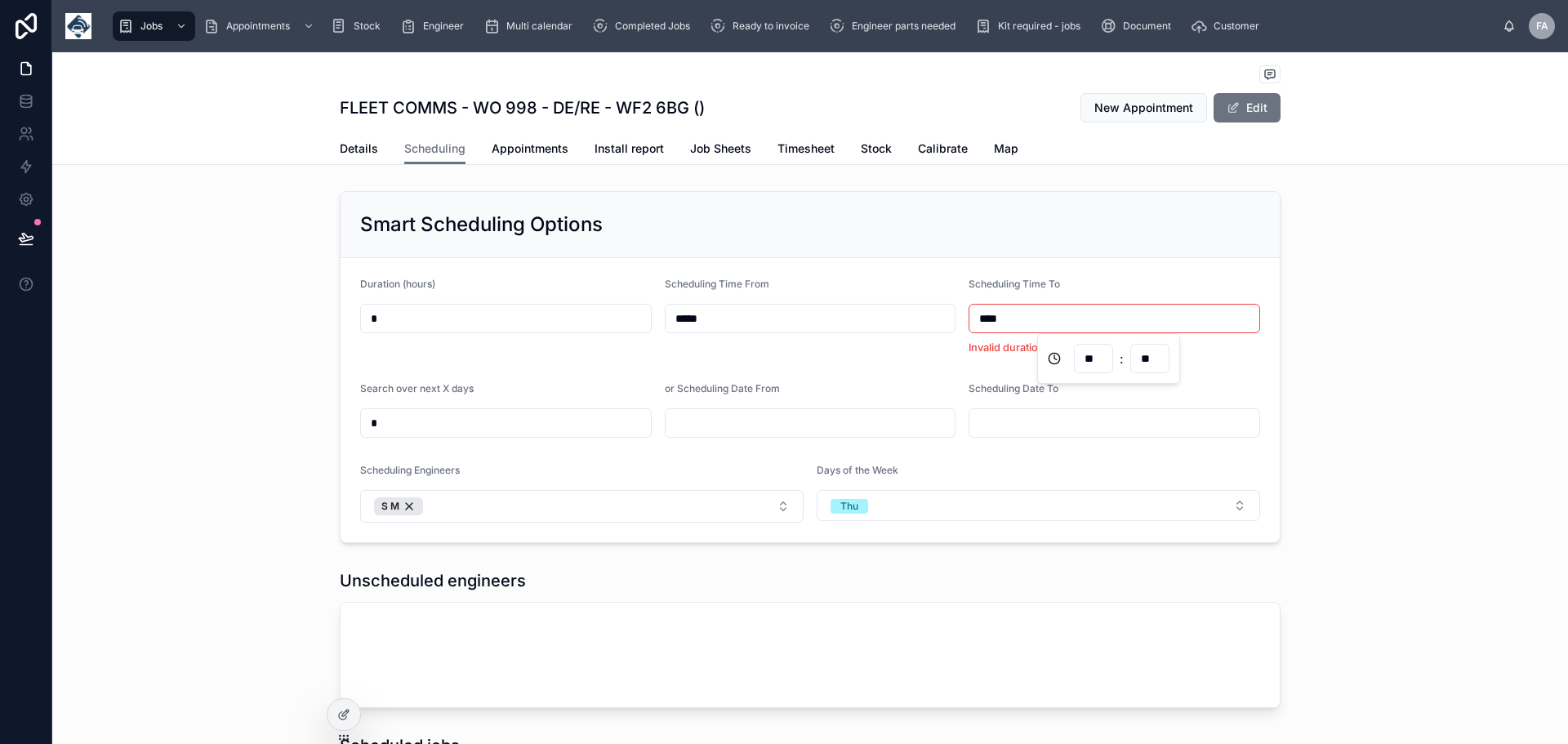
type input "*****"
type input "**"
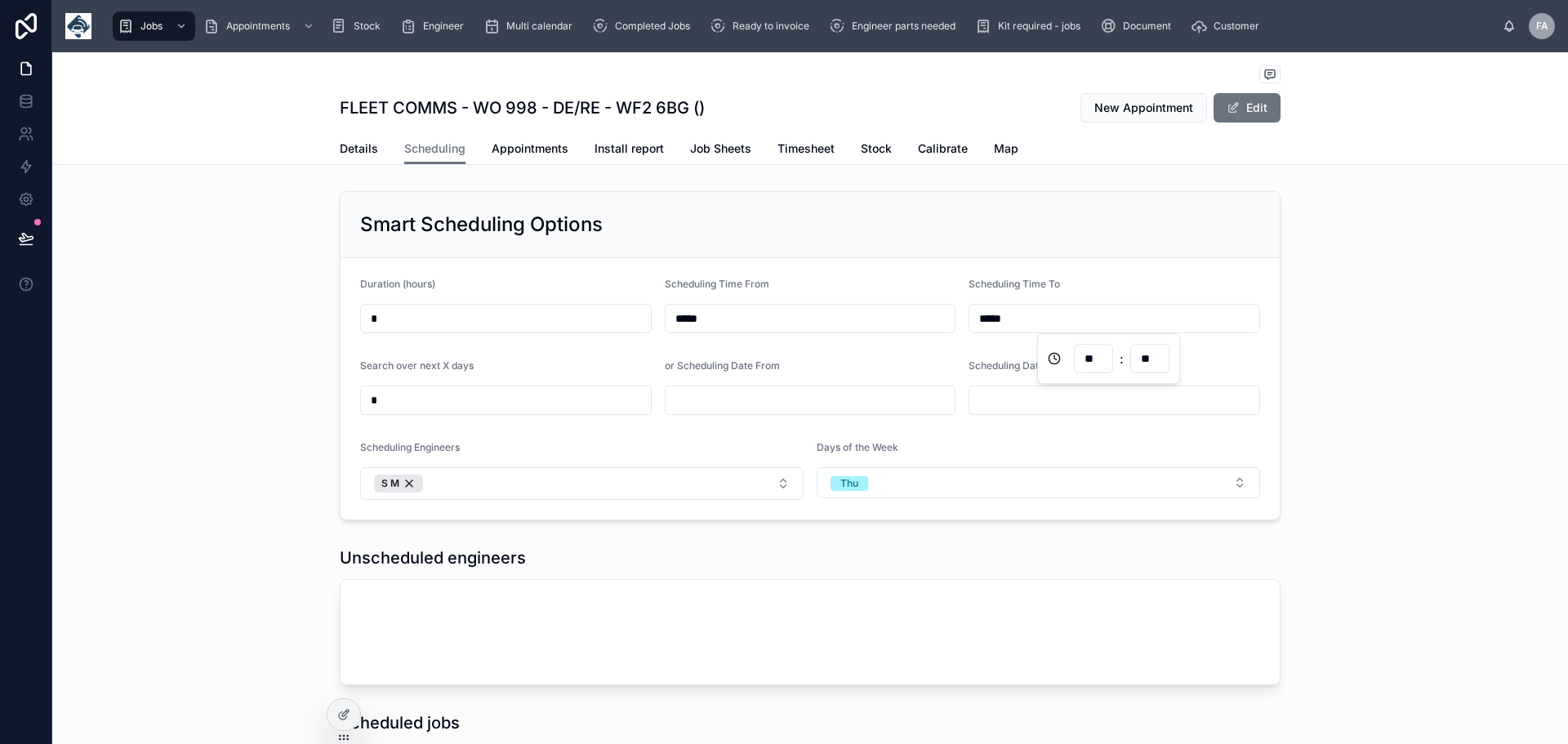
type input "*****"
click at [1493, 426] on div "Smart Scheduling Options Duration (hours) * Scheduling Time From ***** Scheduli…" at bounding box center [811, 356] width 1516 height 343
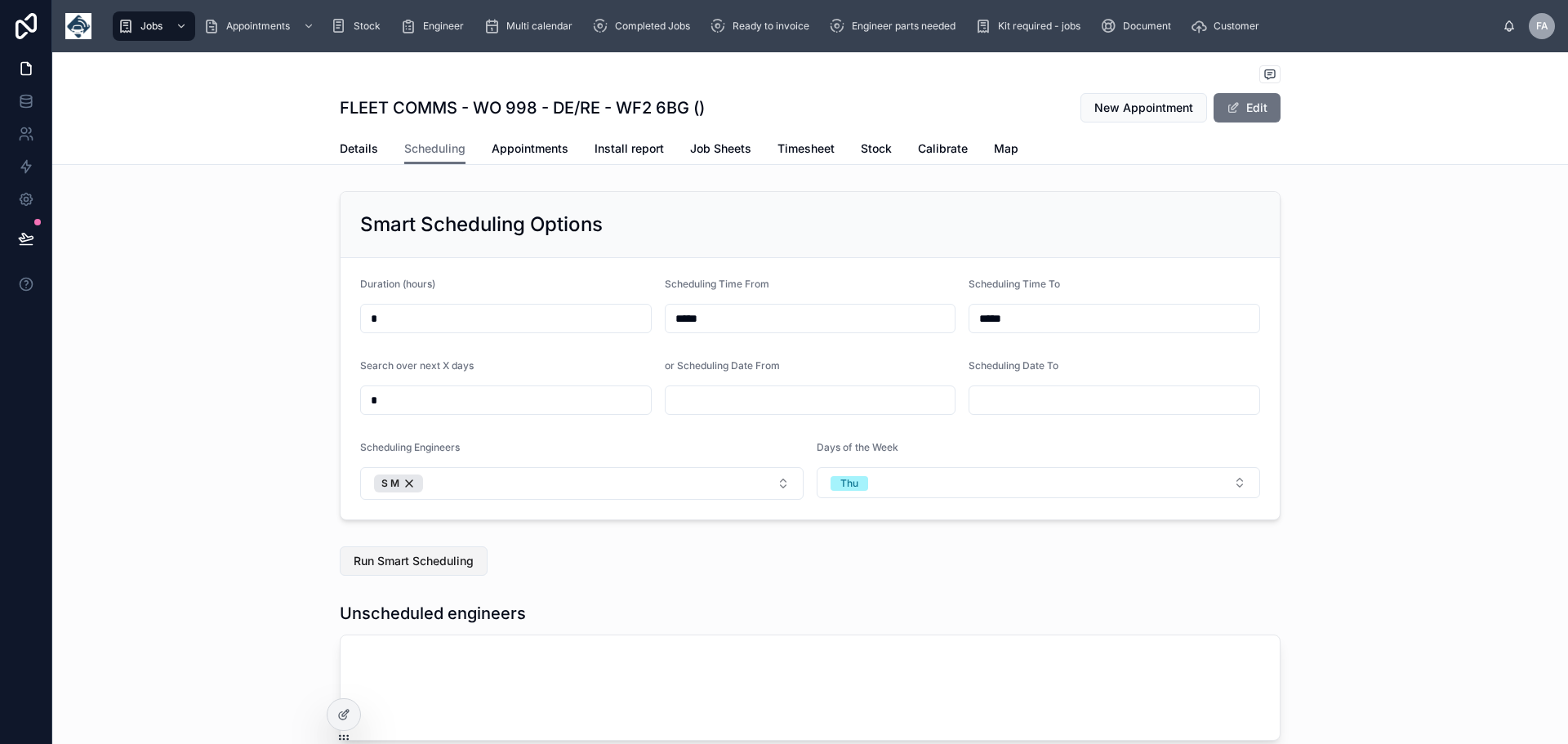
click at [444, 559] on span "Run Smart Scheduling" at bounding box center [414, 561] width 120 height 16
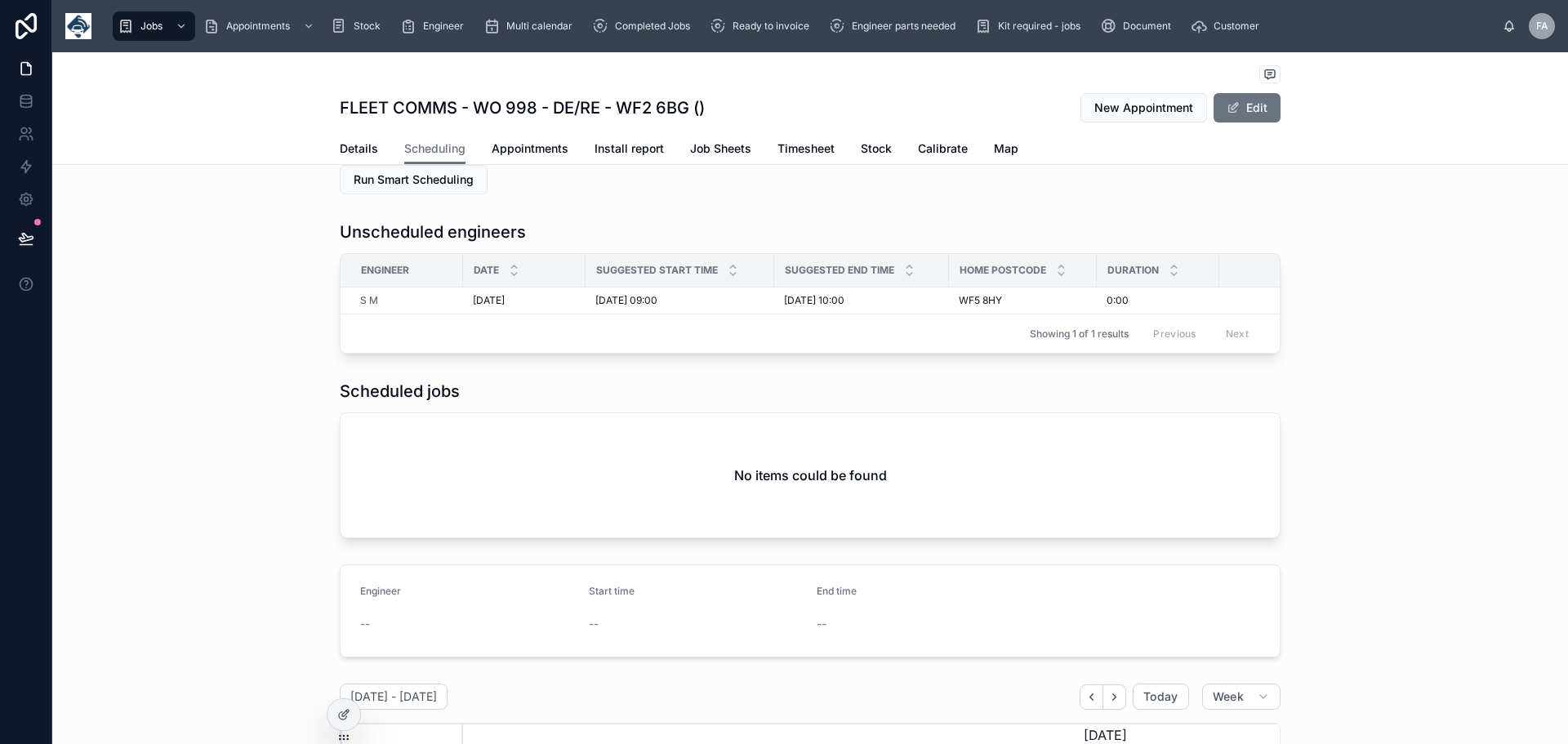
scroll to position [190, 0]
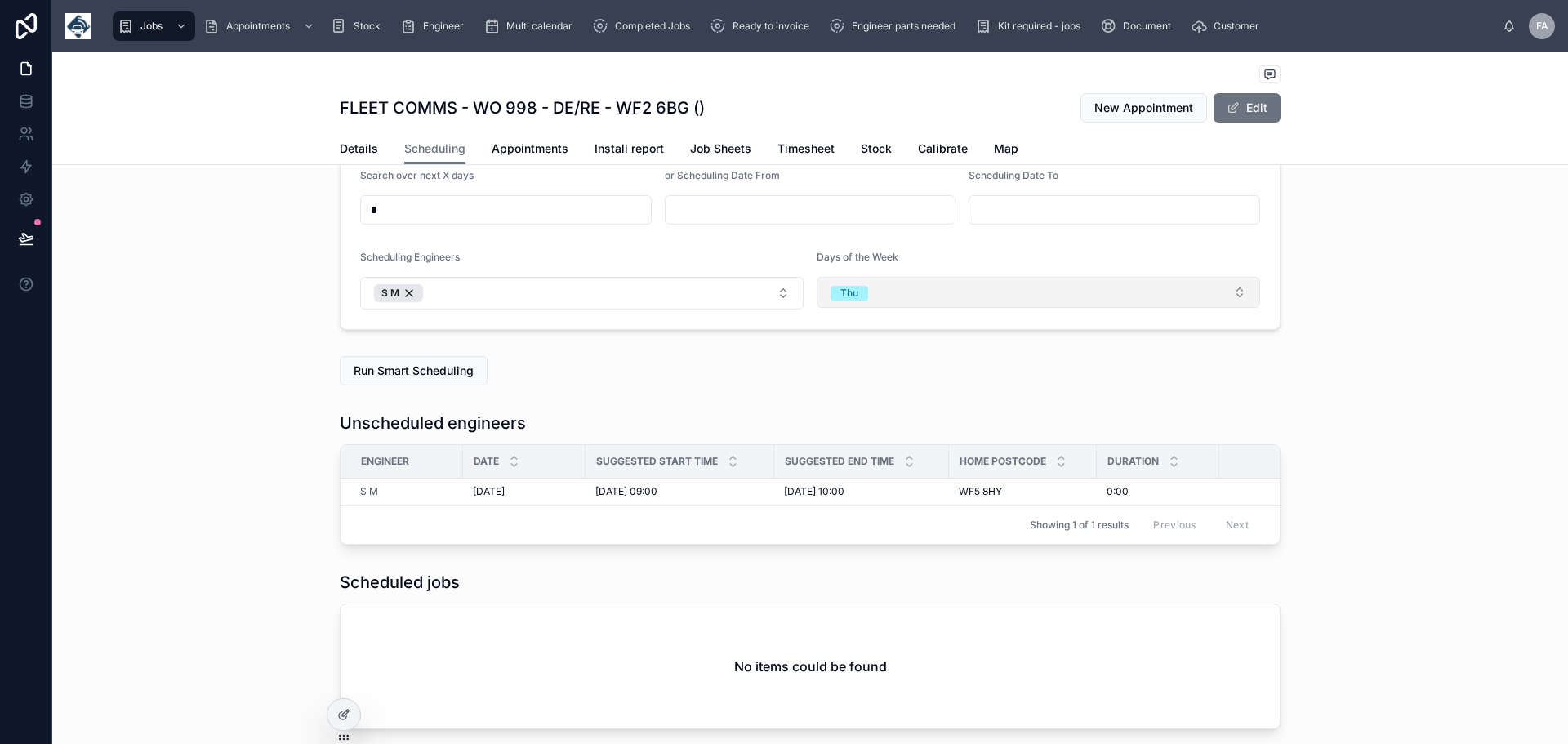
click at [1234, 293] on button "Thu" at bounding box center [1038, 292] width 443 height 31
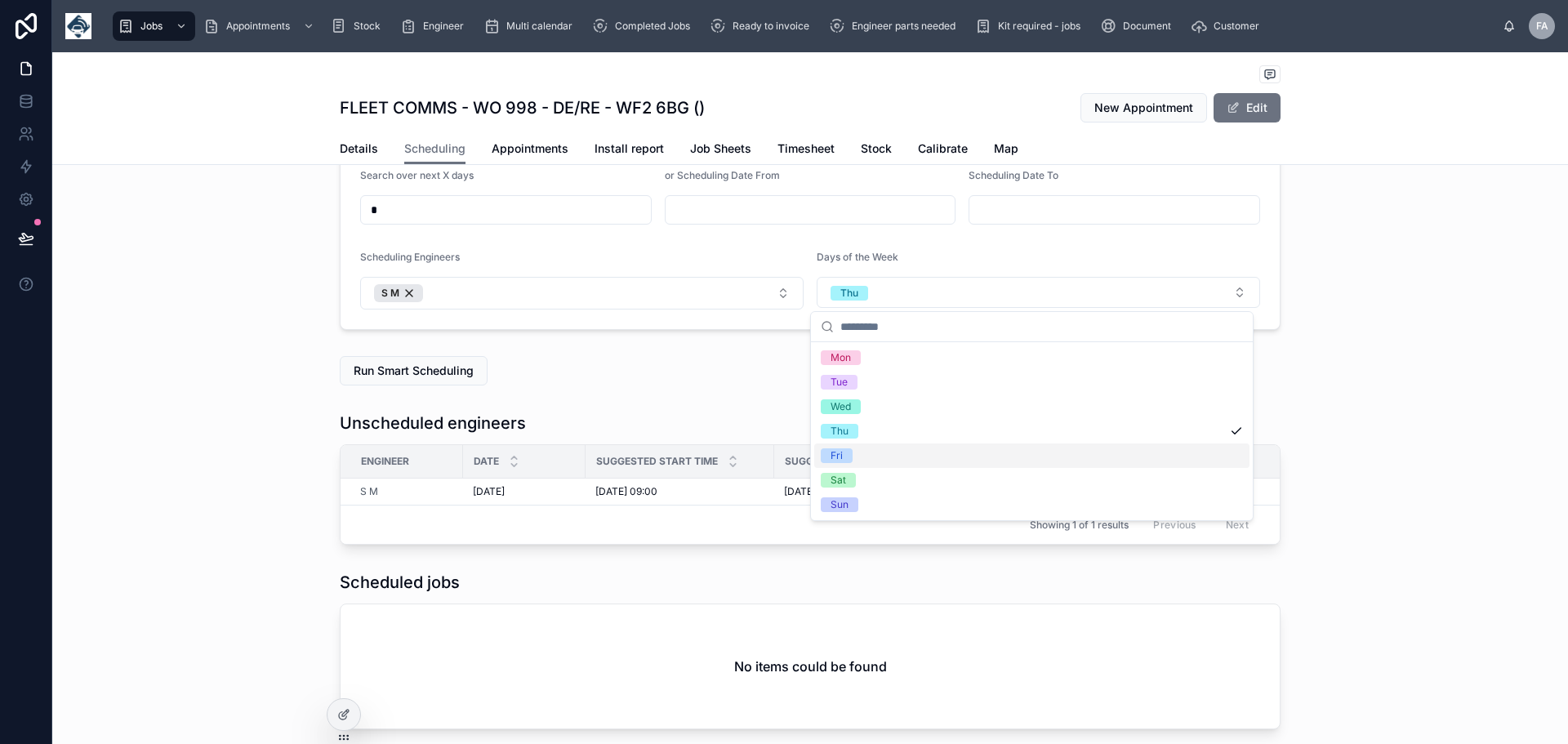
click at [844, 451] on span "Fri" at bounding box center [837, 456] width 32 height 14
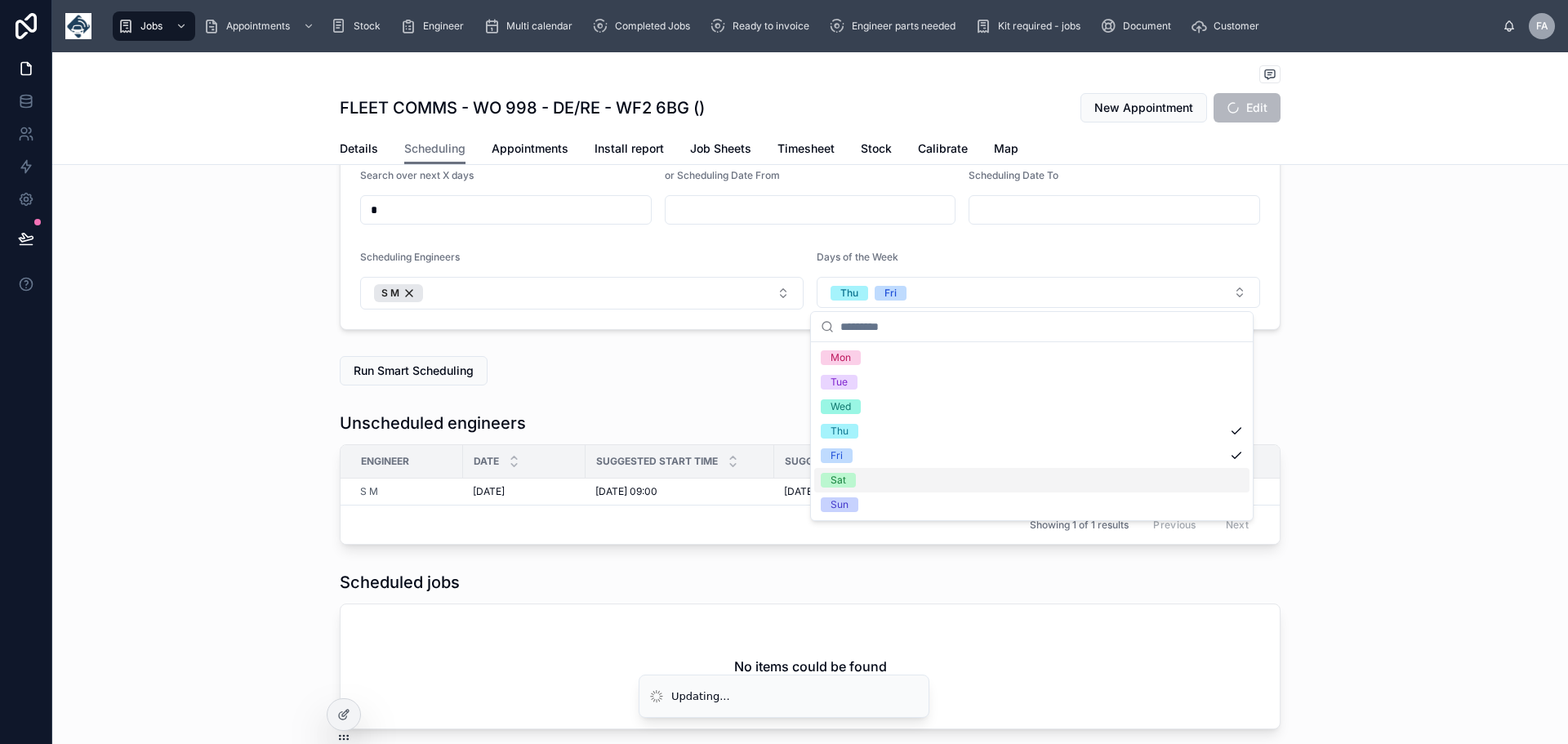
click at [840, 470] on div "Sat" at bounding box center [1032, 480] width 435 height 24
click at [1439, 500] on div "Unscheduled engineers Engineer Date Suggested Start Time Suggested End Time Hom…" at bounding box center [811, 478] width 1516 height 146
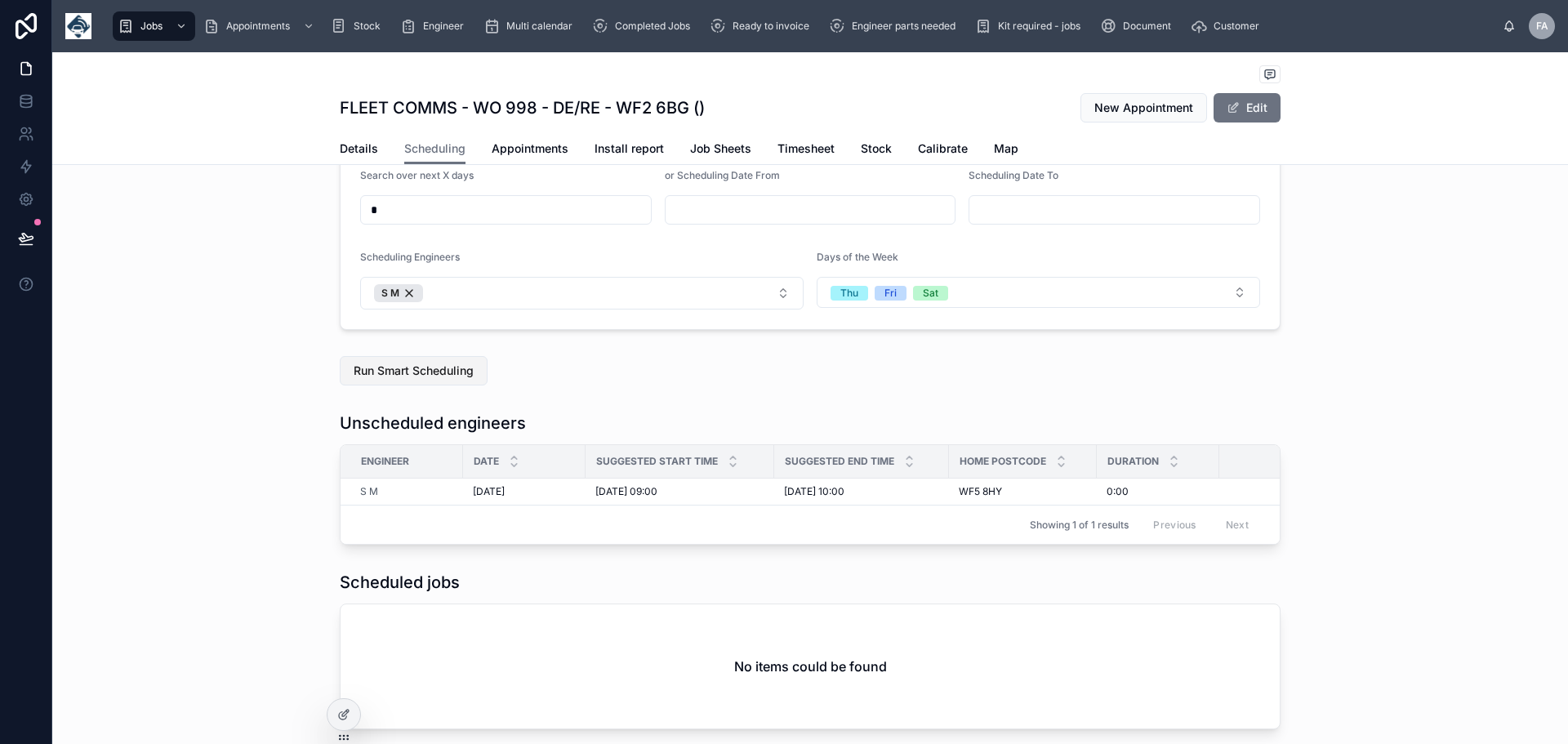
click at [423, 362] on button "Run Smart Scheduling" at bounding box center [414, 370] width 148 height 29
click at [775, 289] on button "S M" at bounding box center [582, 293] width 443 height 33
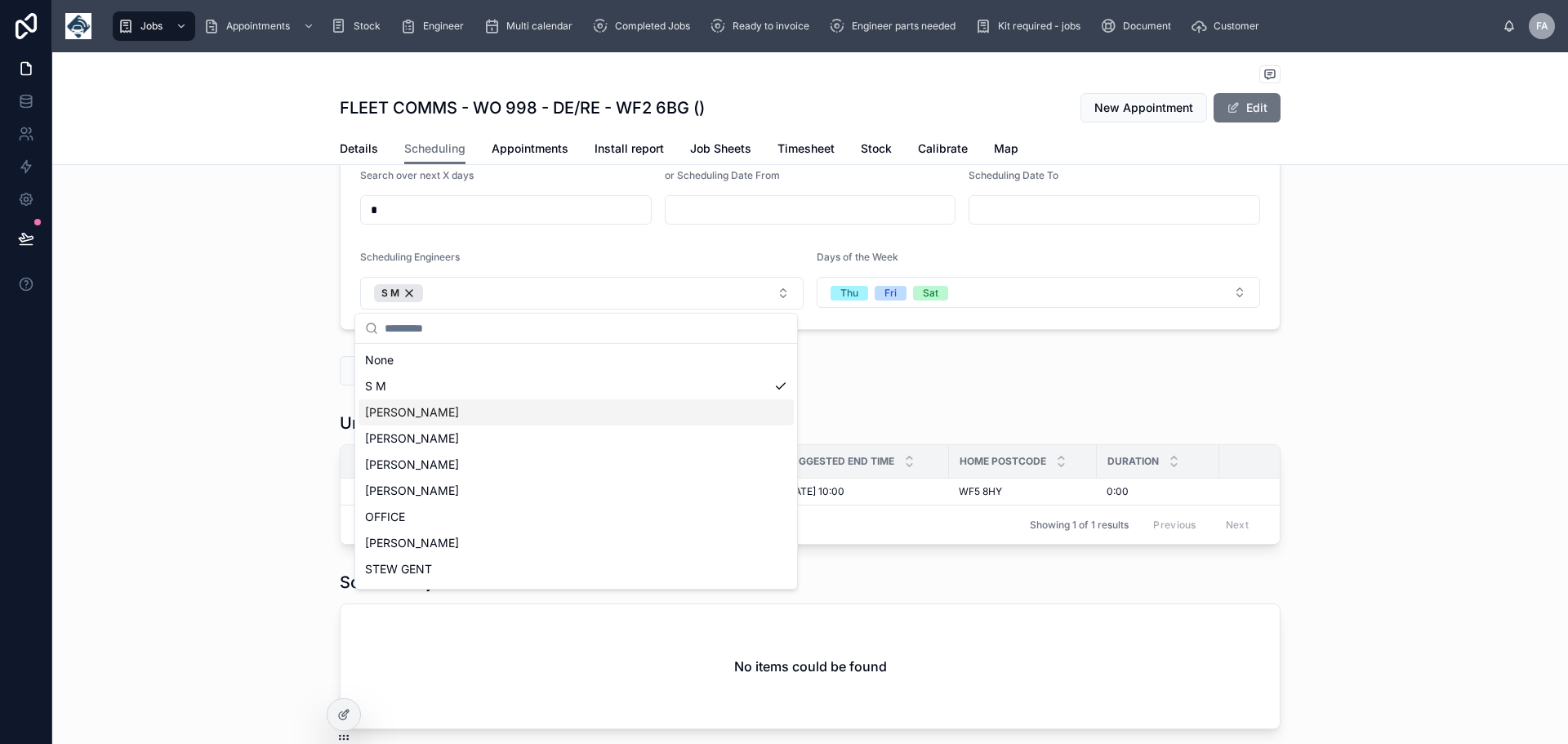
click at [455, 412] on div "[PERSON_NAME]" at bounding box center [576, 412] width 435 height 26
click at [761, 408] on div "[PERSON_NAME]" at bounding box center [576, 412] width 435 height 26
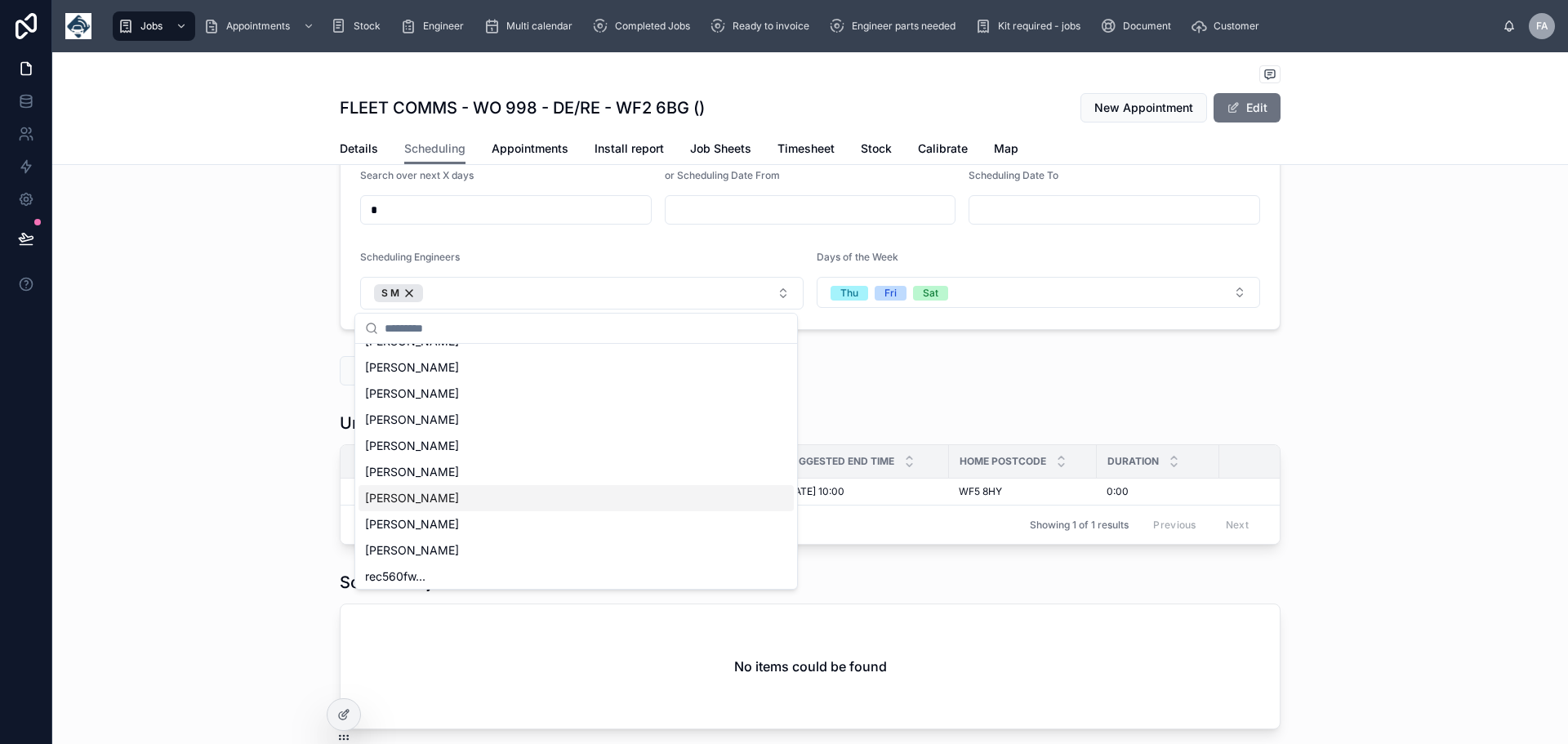
scroll to position [415, 0]
click at [467, 575] on div "[PERSON_NAME]" at bounding box center [576, 572] width 435 height 26
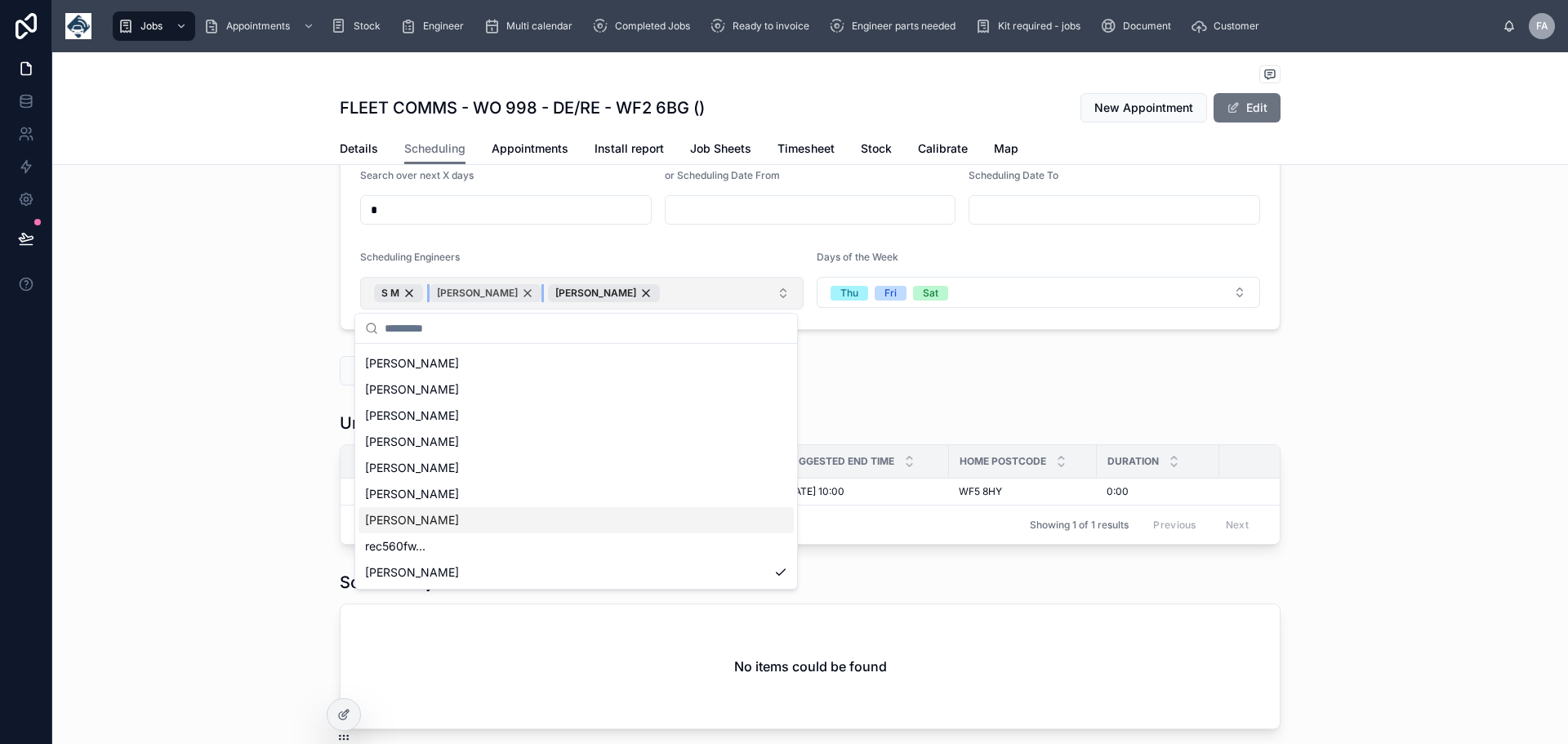
click at [483, 289] on div "[PERSON_NAME]" at bounding box center [485, 293] width 111 height 18
click at [702, 416] on div "[PERSON_NAME]" at bounding box center [576, 415] width 435 height 26
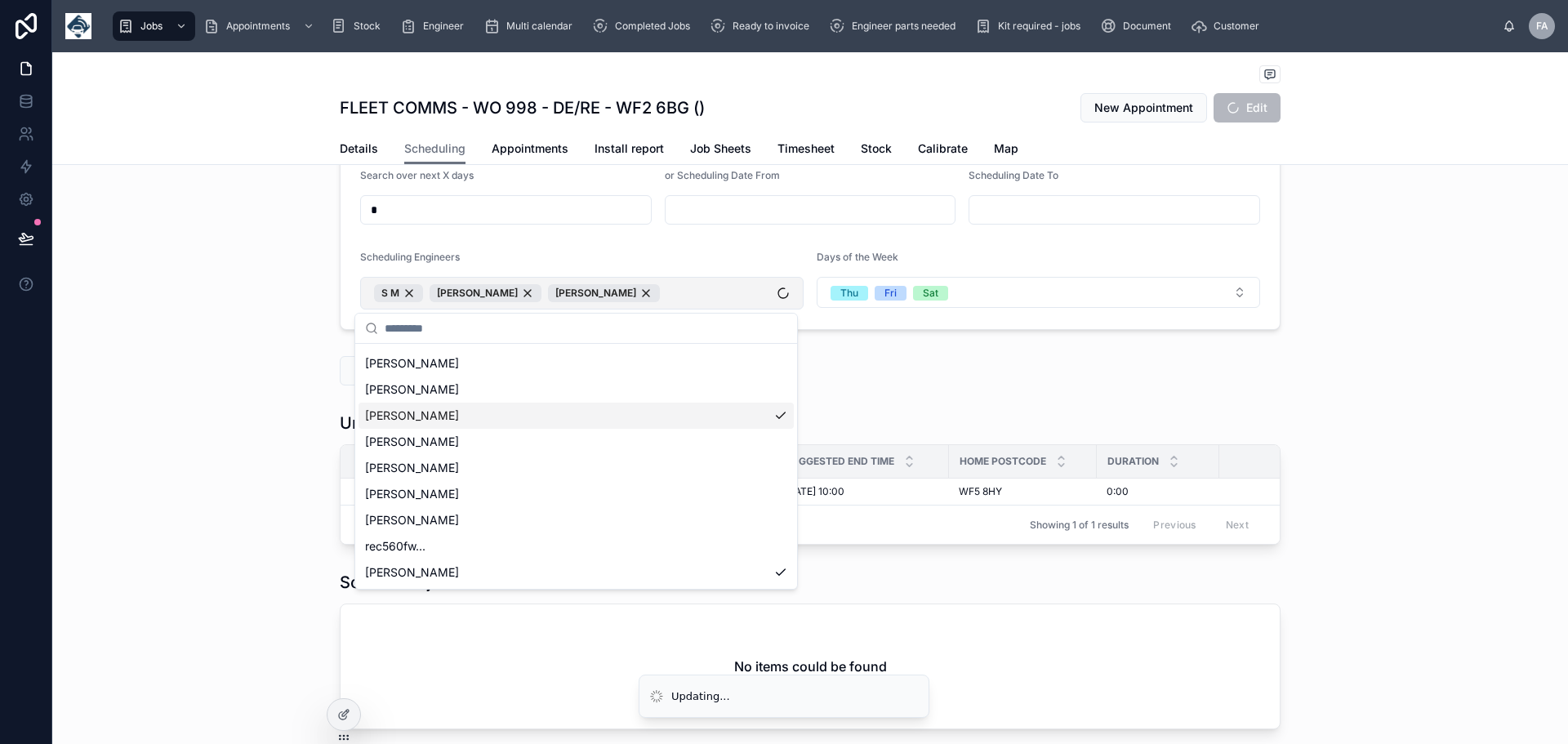
click at [253, 371] on div "Run Smart Scheduling" at bounding box center [811, 371] width 1516 height 43
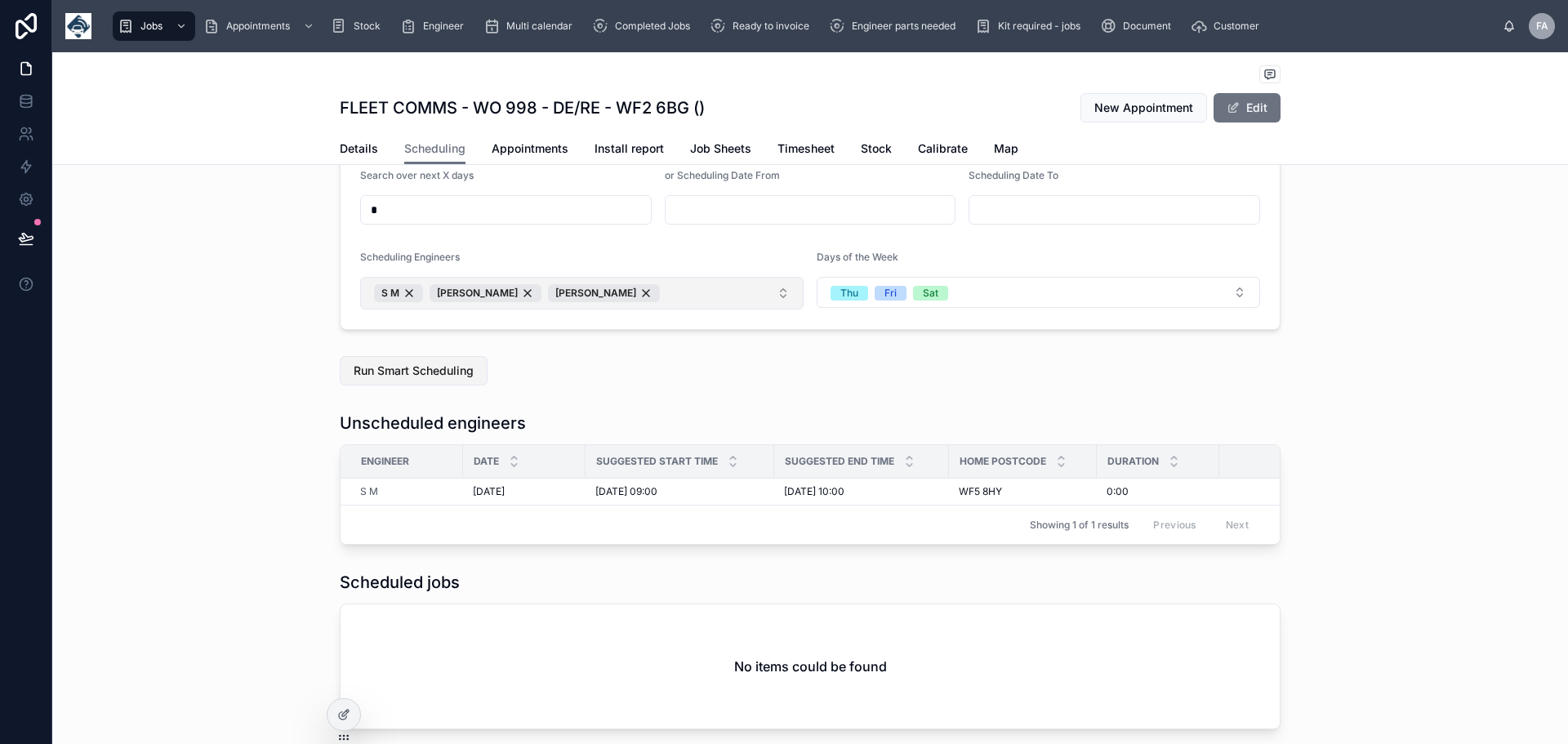
click at [444, 374] on span "Run Smart Scheduling" at bounding box center [414, 371] width 120 height 16
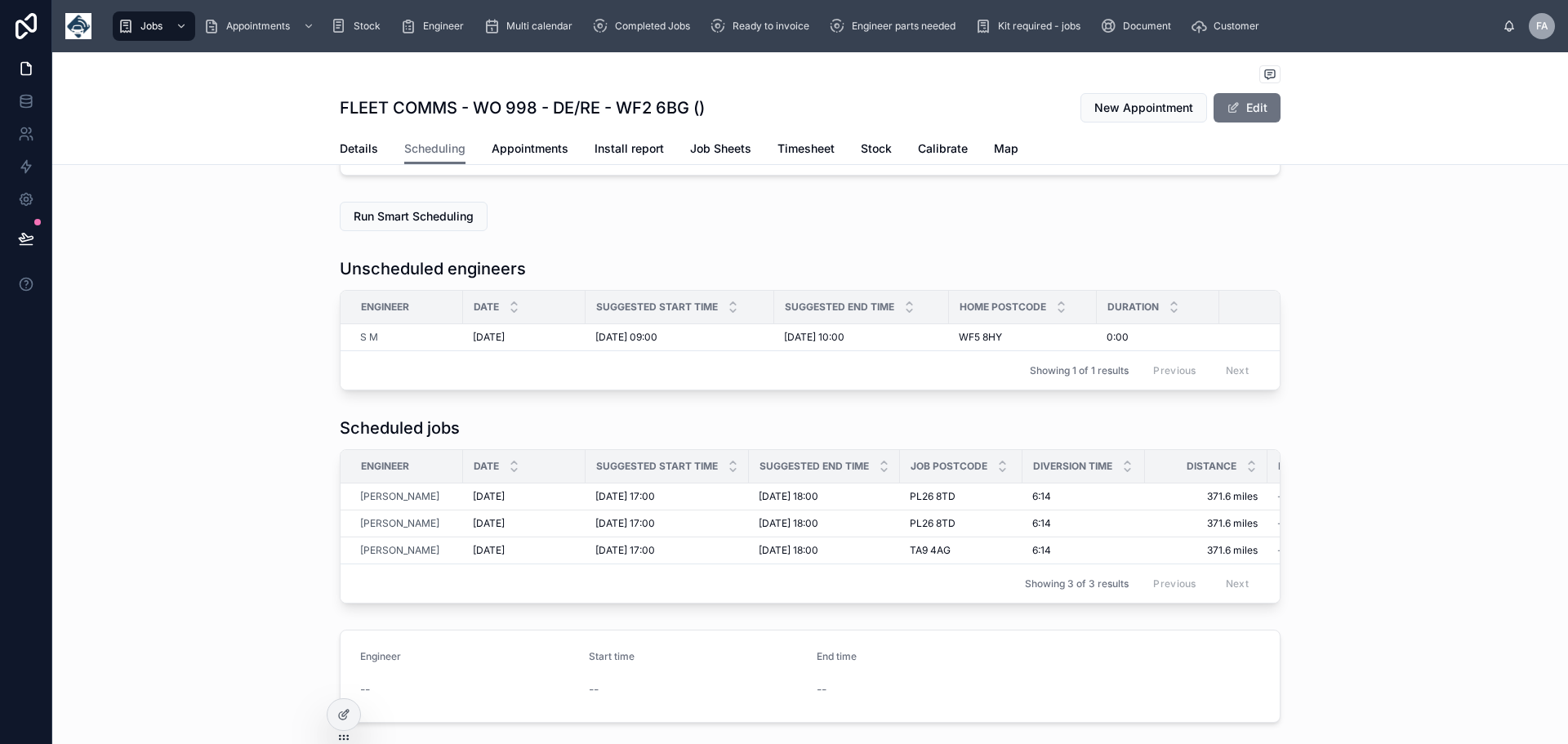
scroll to position [382, 0]
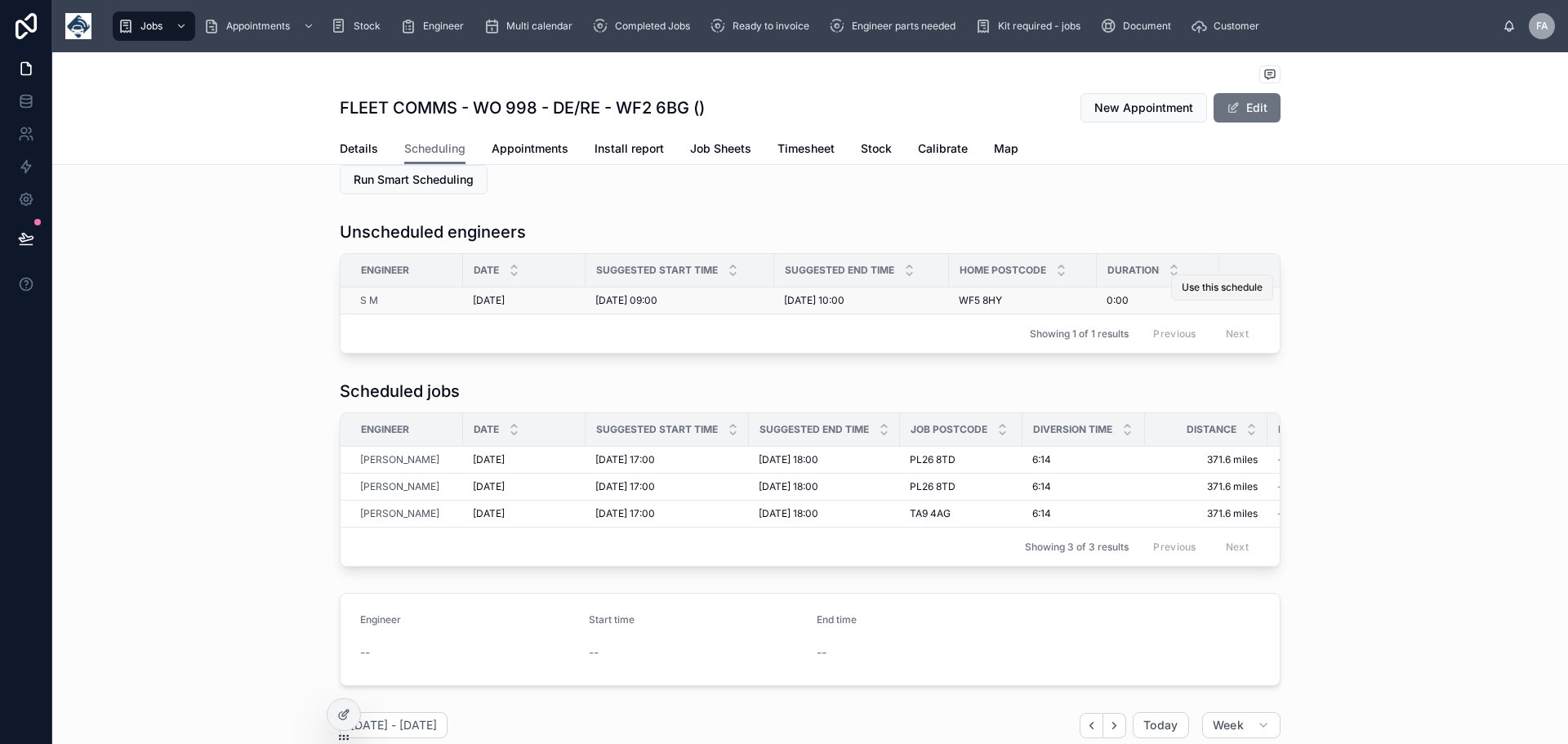
click at [1217, 287] on span "Use this schedule" at bounding box center [1222, 287] width 81 height 13
click at [643, 24] on span "Completed Jobs" at bounding box center [653, 26] width 75 height 13
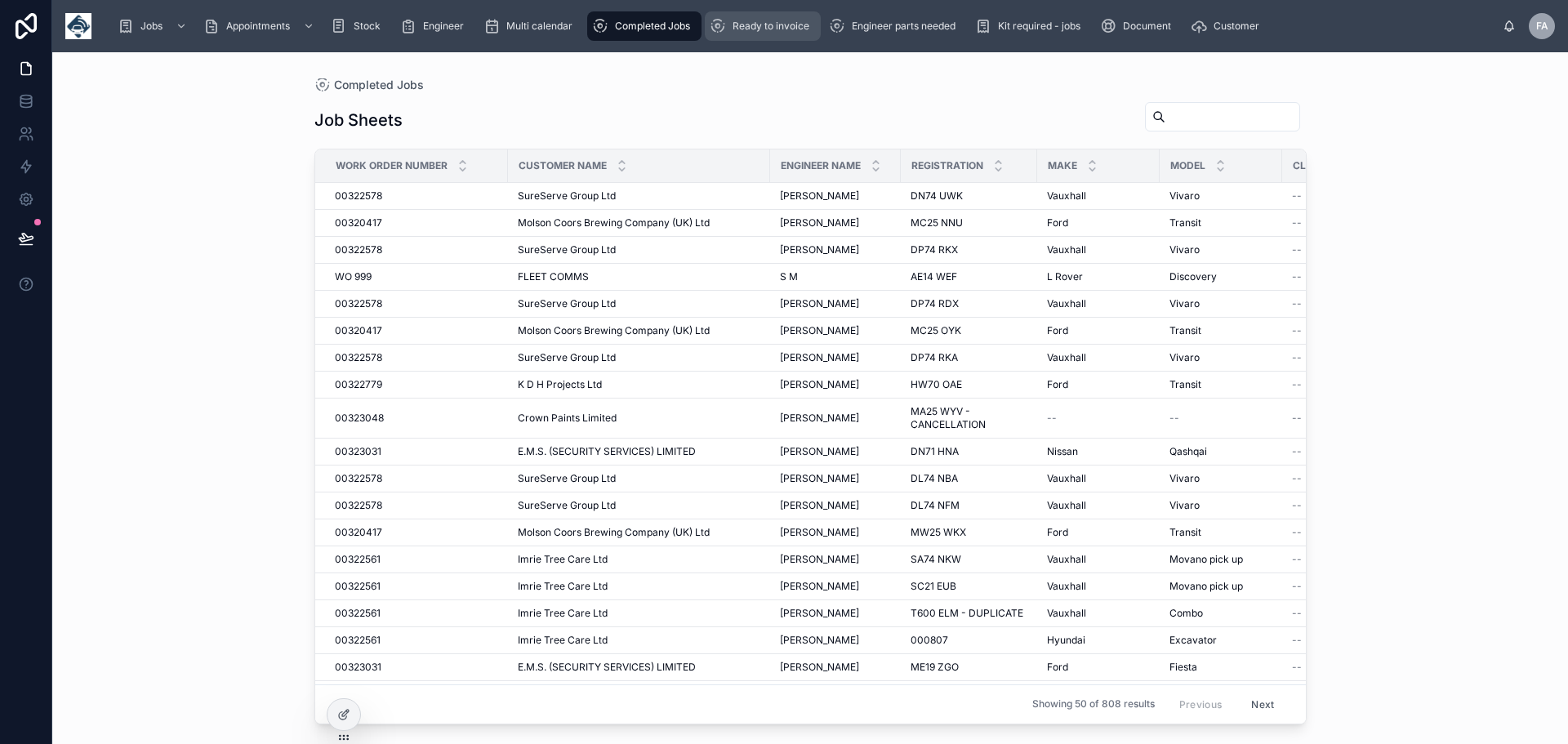
click at [779, 31] on span "Ready to invoice" at bounding box center [771, 26] width 77 height 13
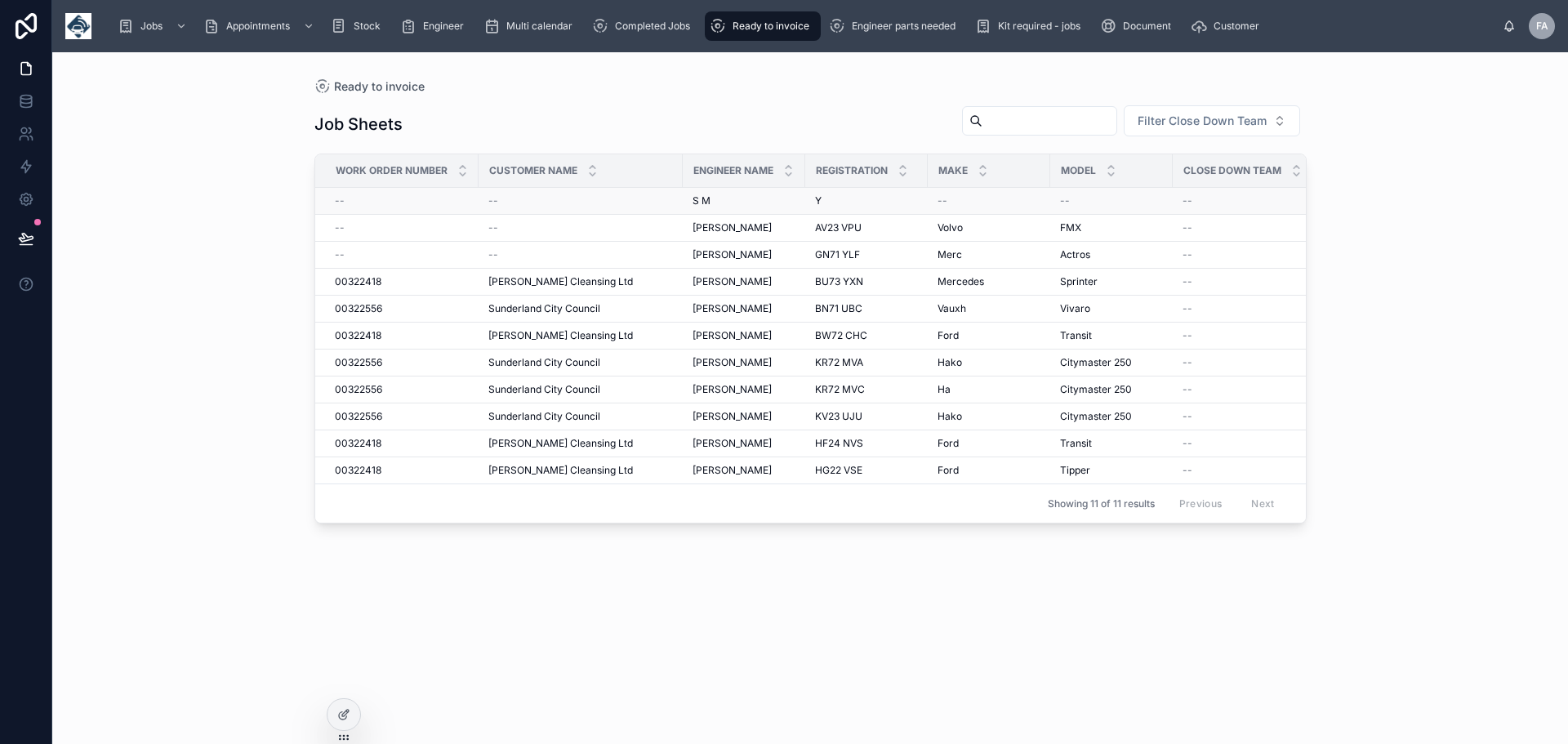
click at [651, 202] on div "--" at bounding box center [581, 201] width 185 height 13
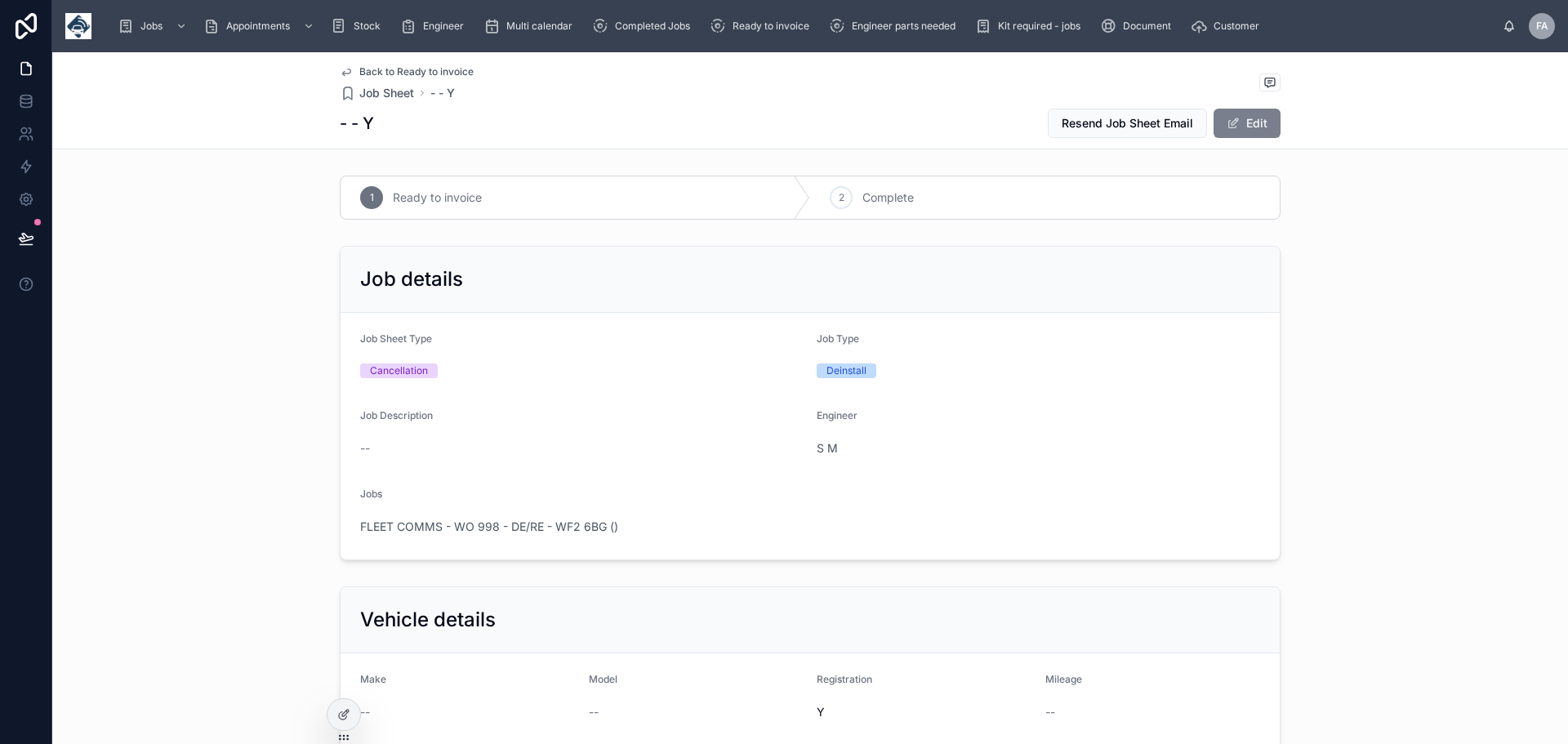
click at [1250, 124] on button "Edit" at bounding box center [1247, 123] width 67 height 29
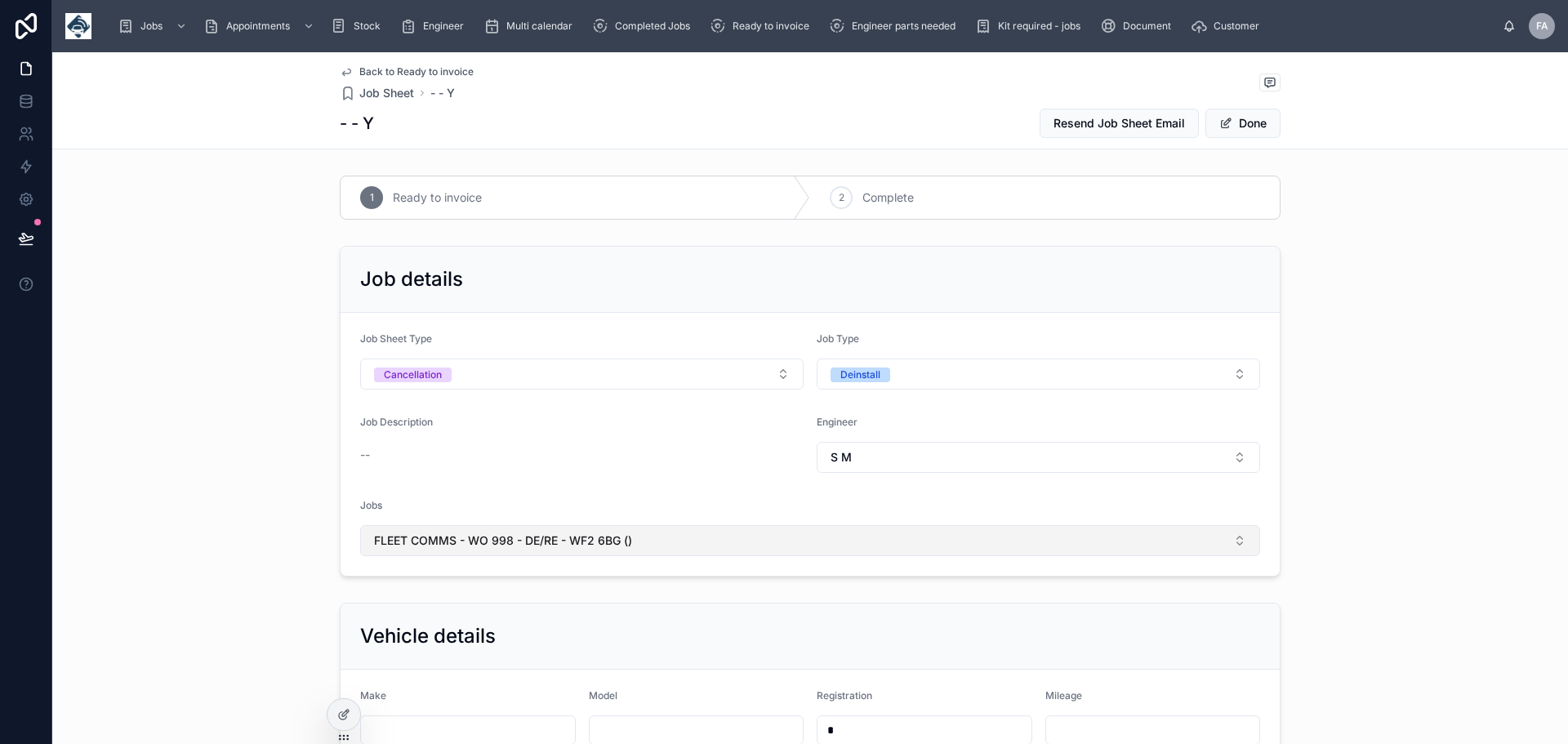
click at [597, 534] on span "FLEET COMMS - WO 998 - DE/RE - WF2 6BG ()" at bounding box center [502, 541] width 258 height 16
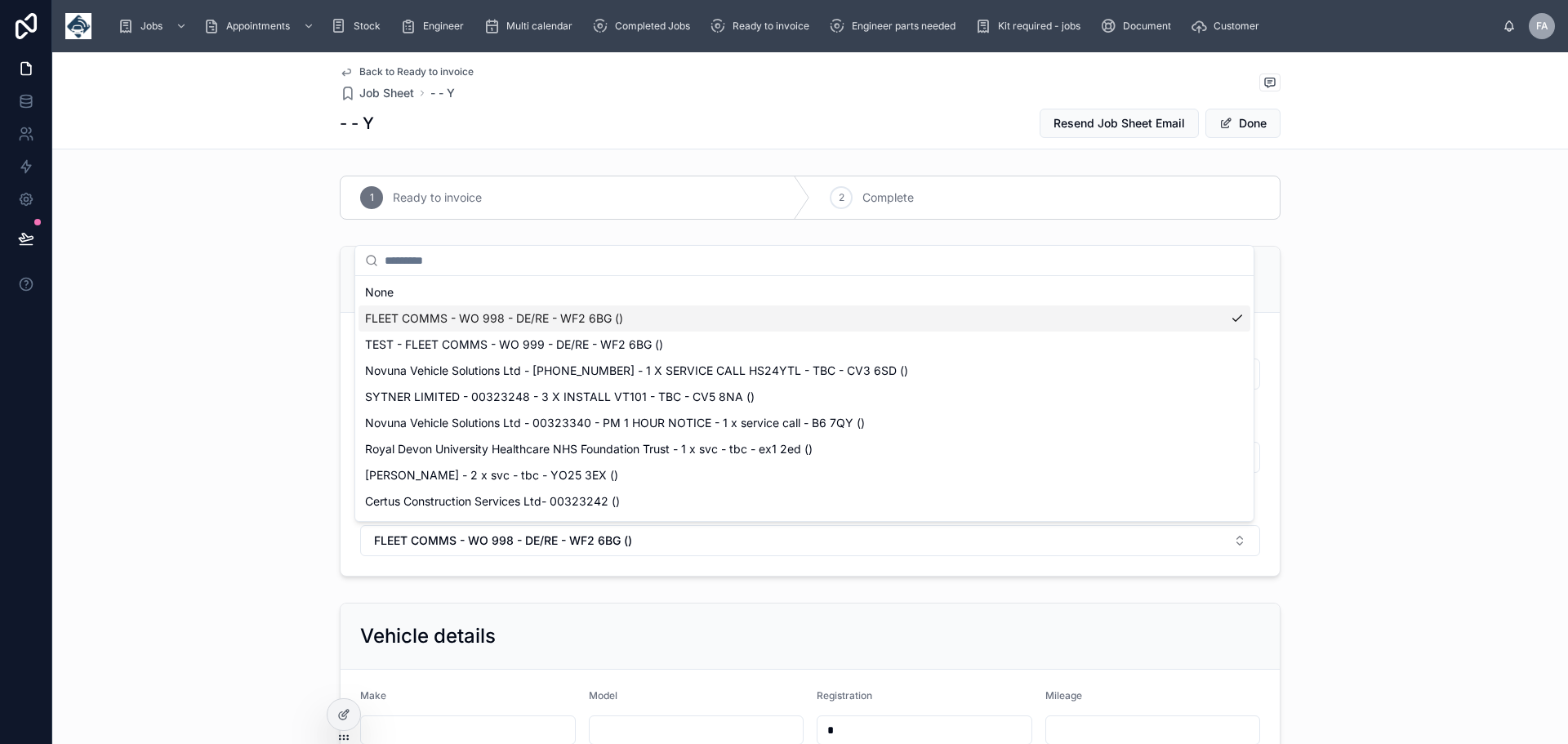
click at [579, 315] on span "FLEET COMMS - WO 998 - DE/RE - WF2 6BG ()" at bounding box center [493, 318] width 258 height 16
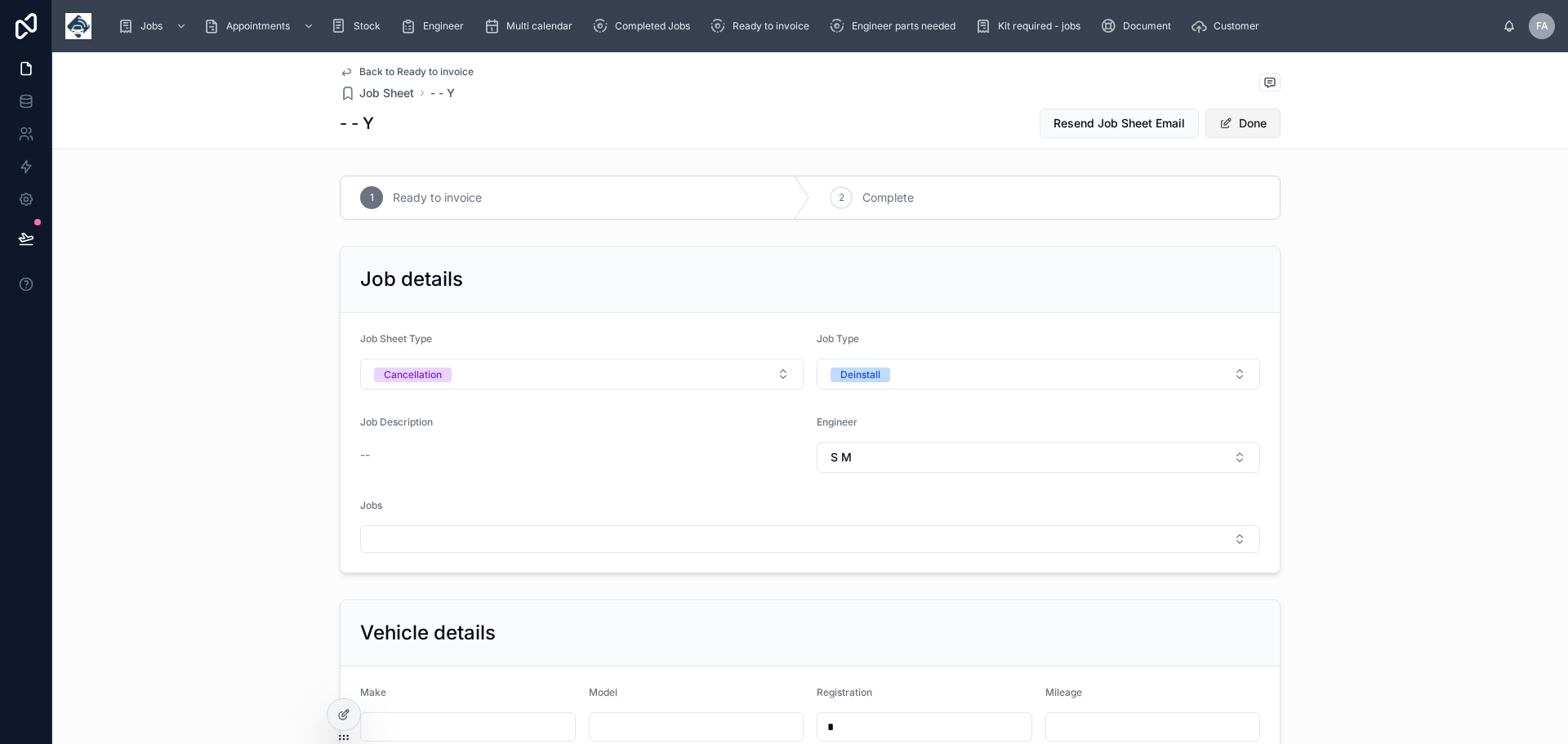
click at [1250, 123] on button "Done" at bounding box center [1243, 123] width 75 height 29
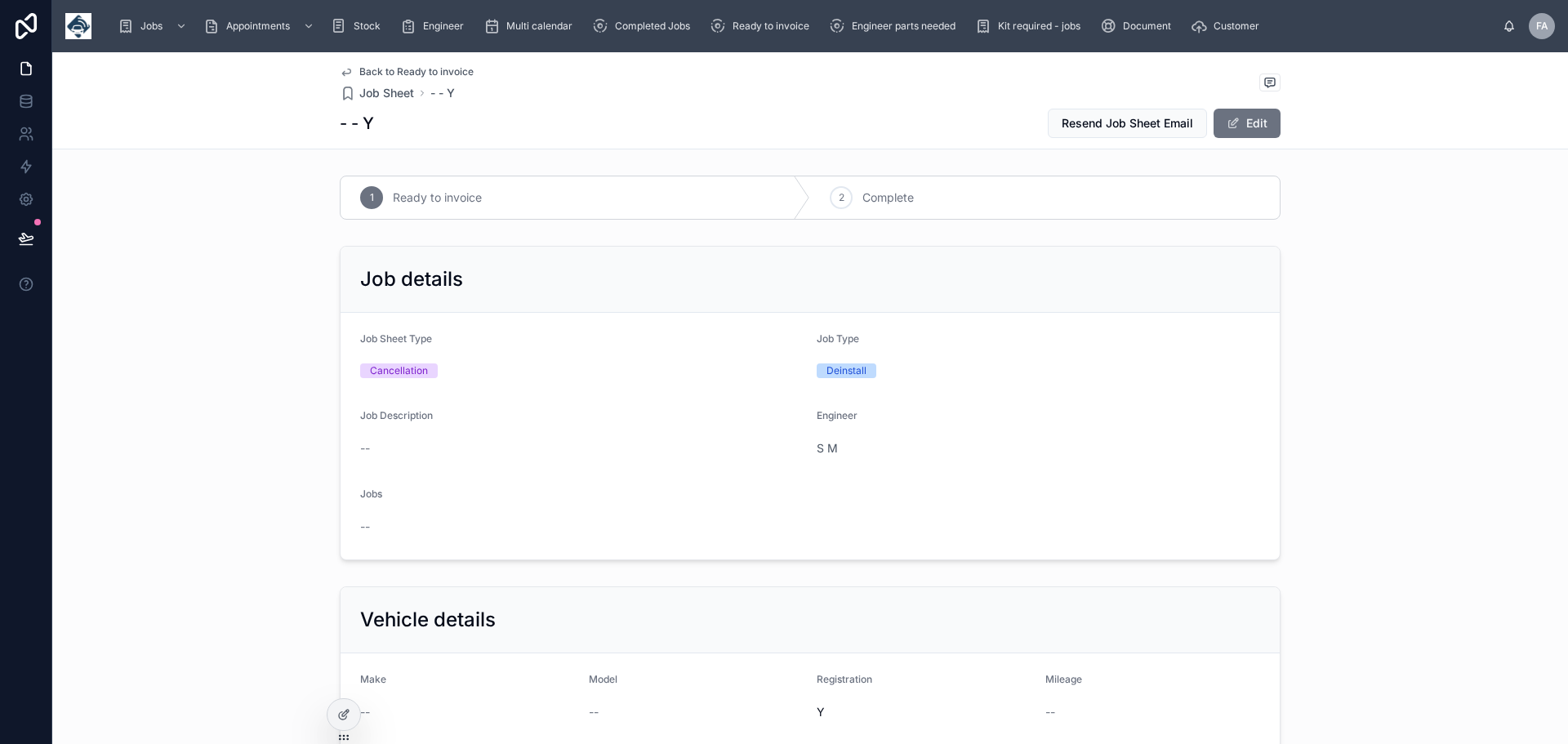
click at [425, 73] on span "Back to Ready to invoice" at bounding box center [417, 71] width 114 height 13
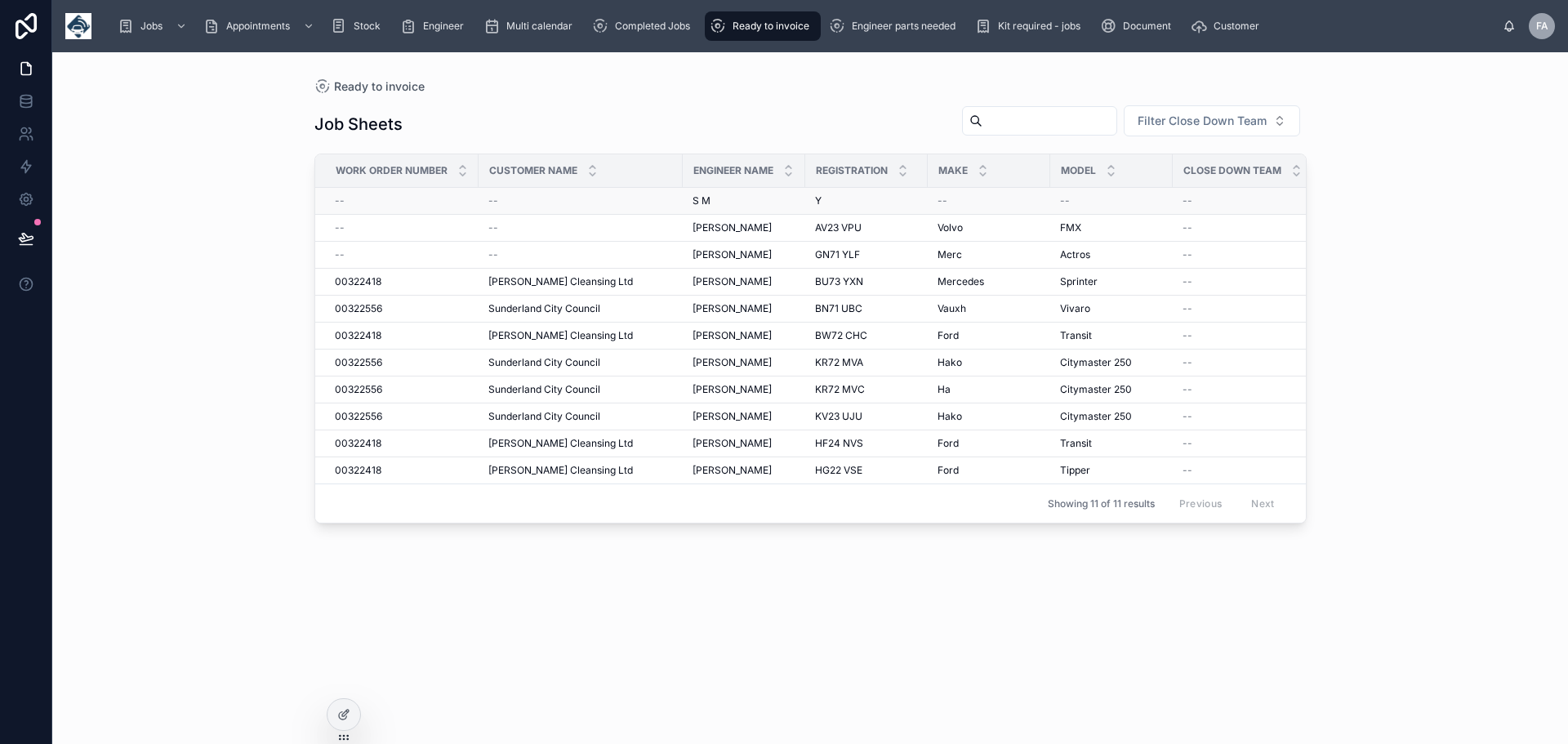
click at [505, 199] on div "--" at bounding box center [581, 201] width 185 height 13
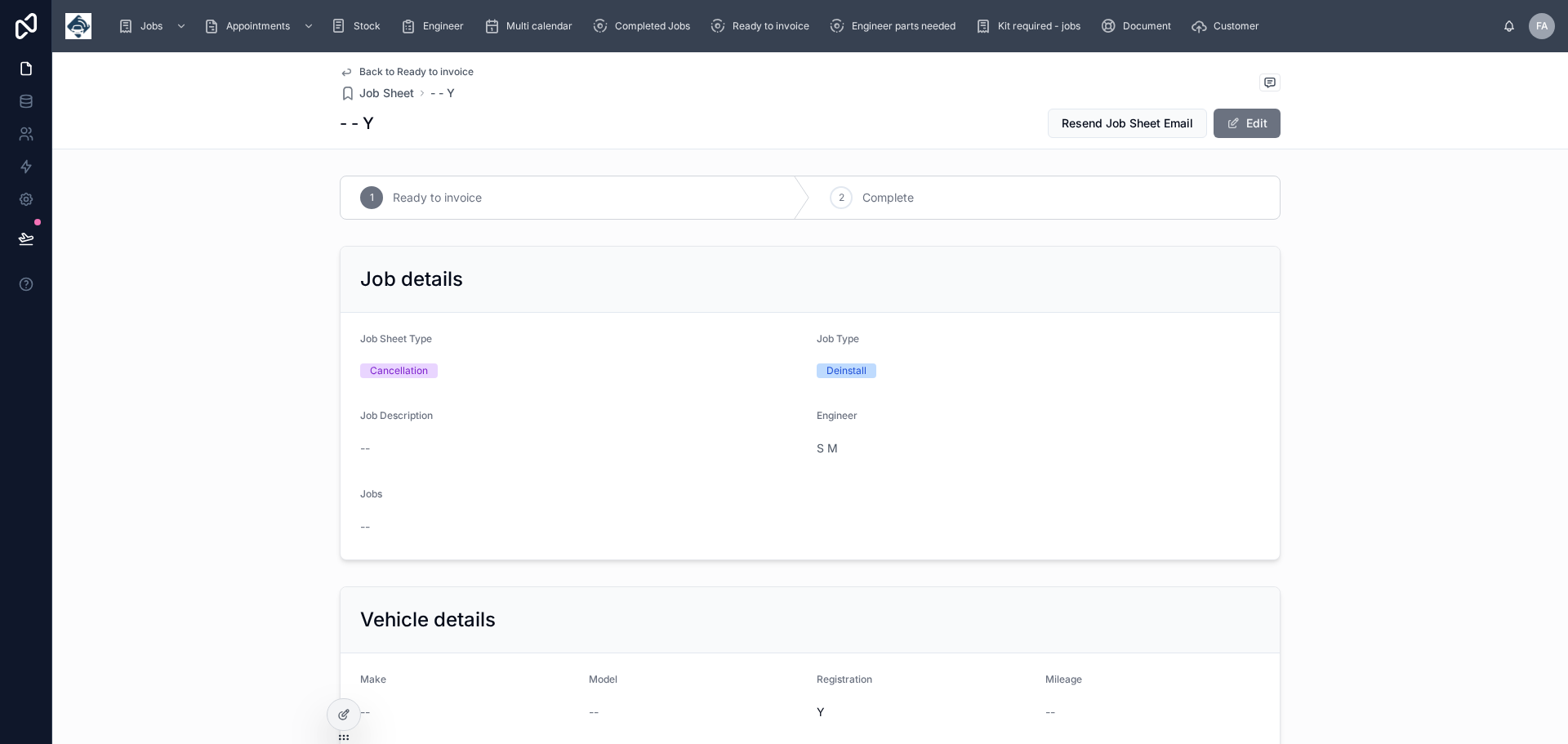
click at [505, 199] on div "1 Ready to invoice" at bounding box center [575, 198] width 470 height 43
click at [409, 72] on span "Back to Ready to invoice" at bounding box center [417, 71] width 114 height 13
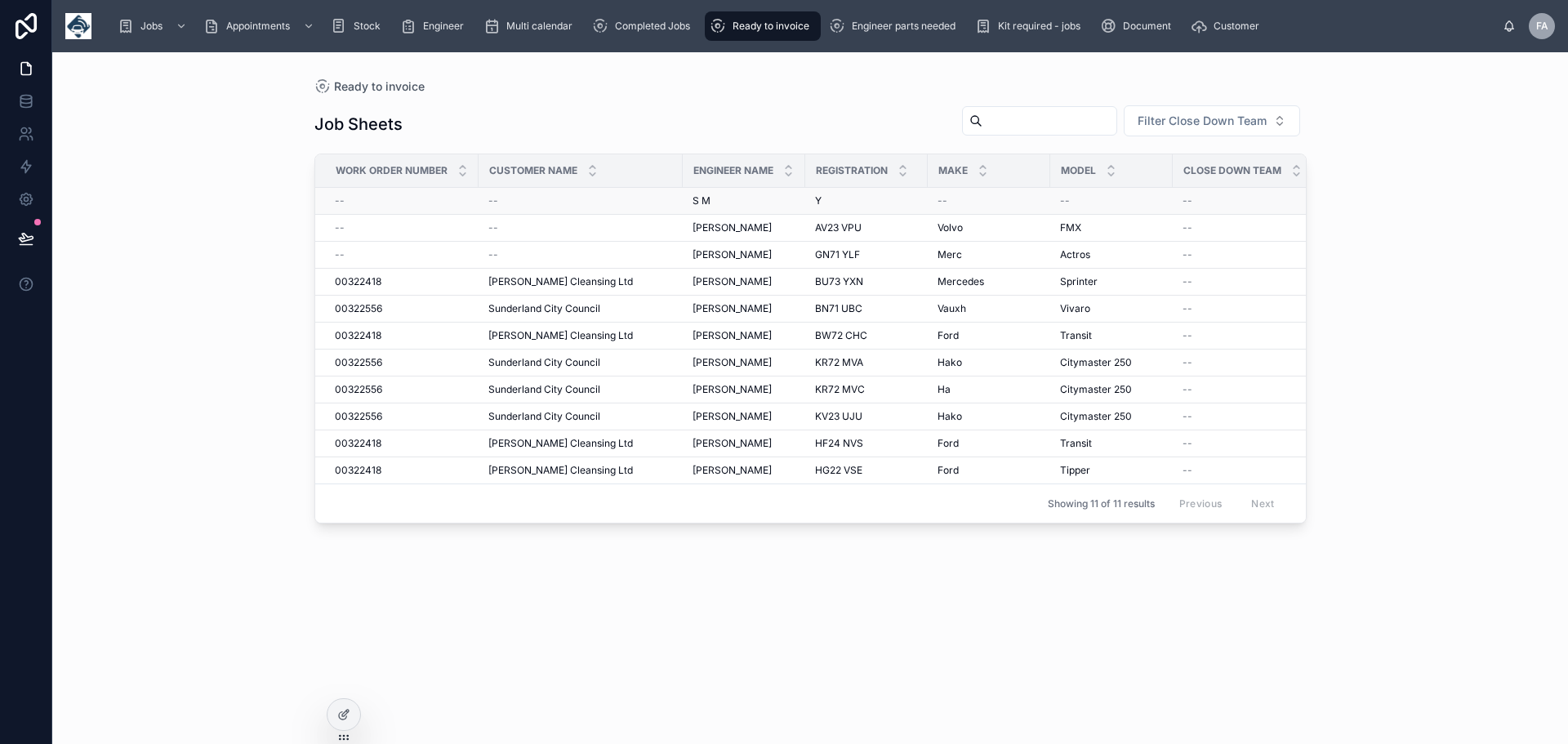
click at [561, 197] on div "--" at bounding box center [581, 201] width 185 height 13
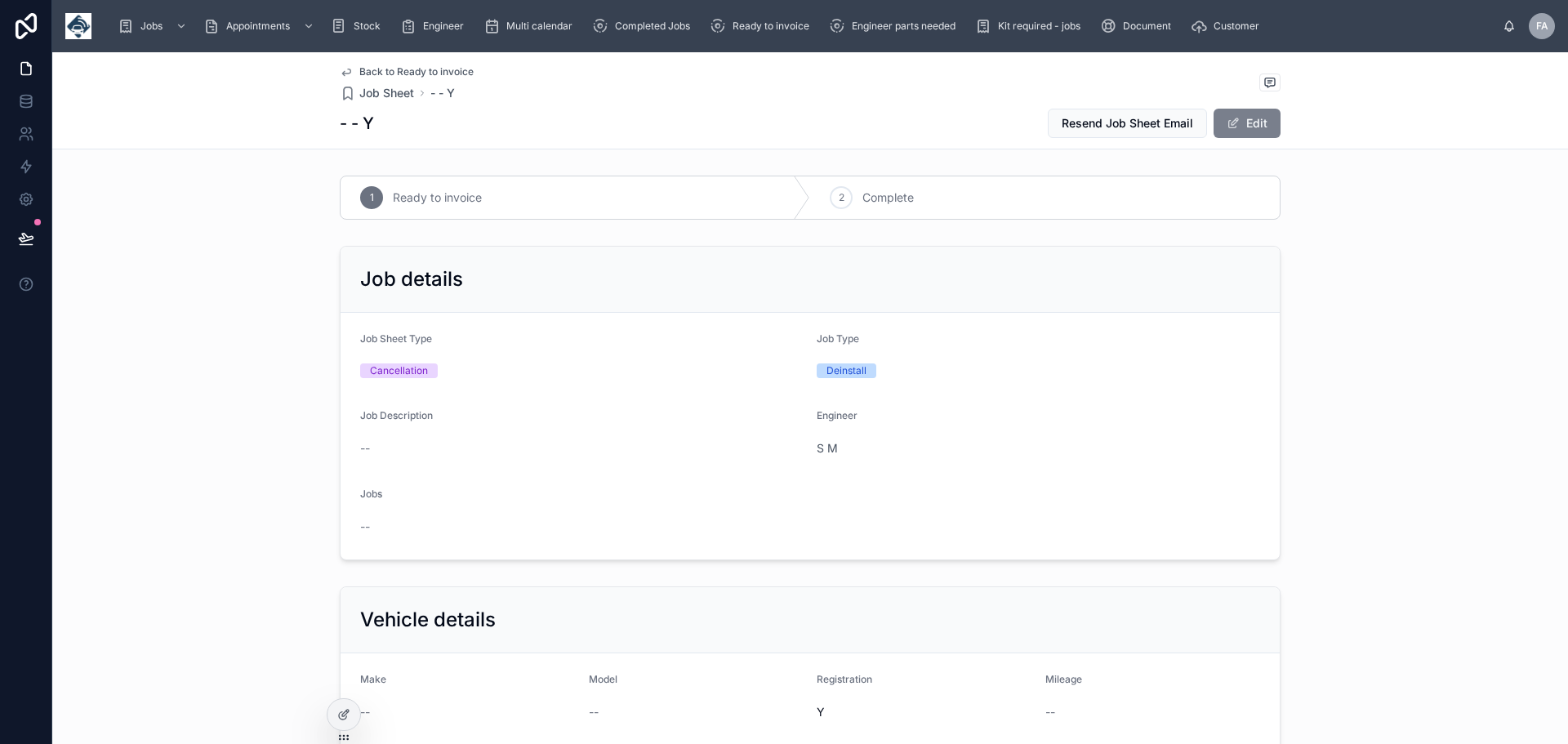
click at [1249, 120] on button "Edit" at bounding box center [1247, 123] width 67 height 29
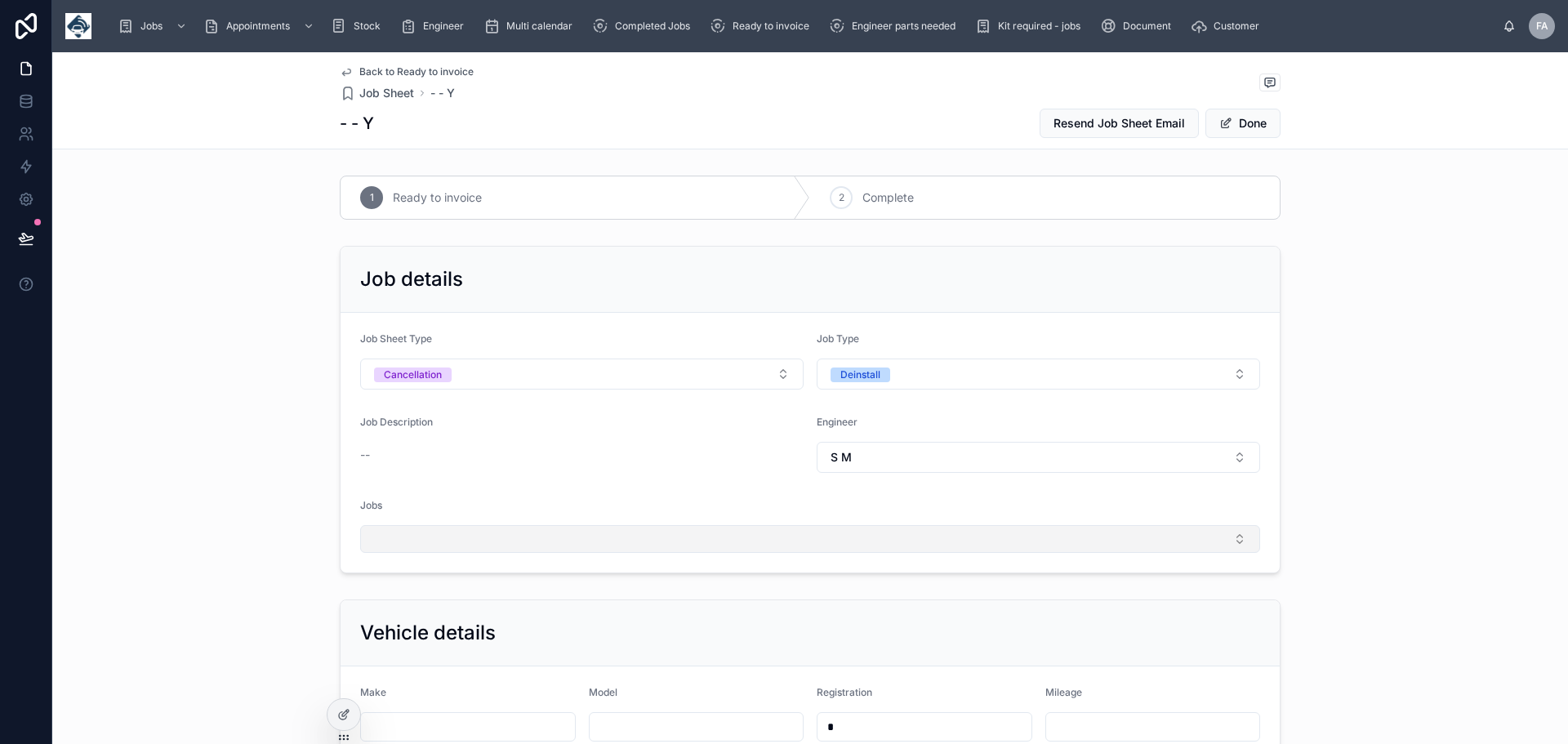
click at [1237, 540] on button "Select Button" at bounding box center [810, 539] width 900 height 28
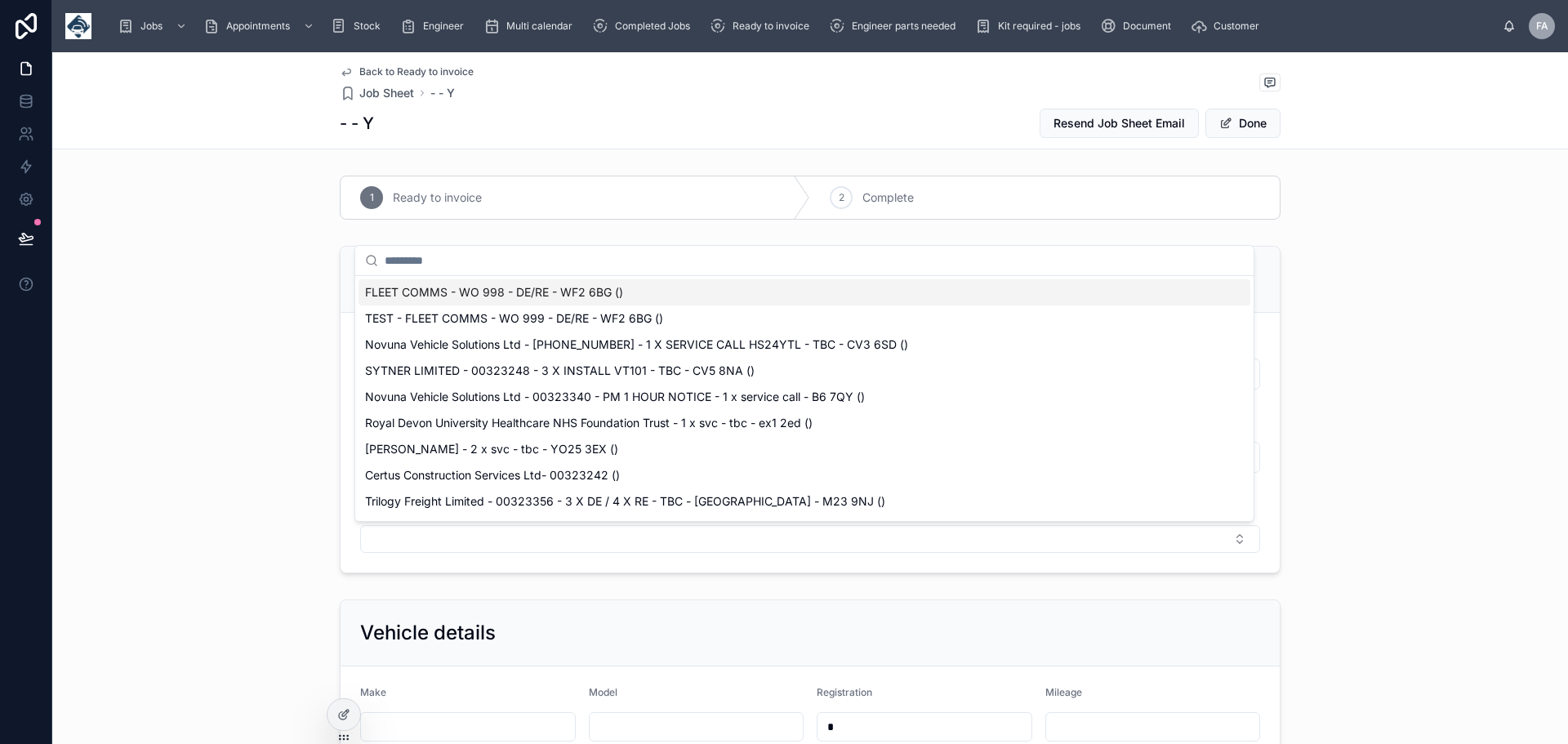
click at [502, 287] on span "FLEET COMMS - WO 998 - DE/RE - WF2 6BG ()" at bounding box center [493, 293] width 258 height 16
click at [502, 287] on div "Job details" at bounding box center [810, 279] width 900 height 26
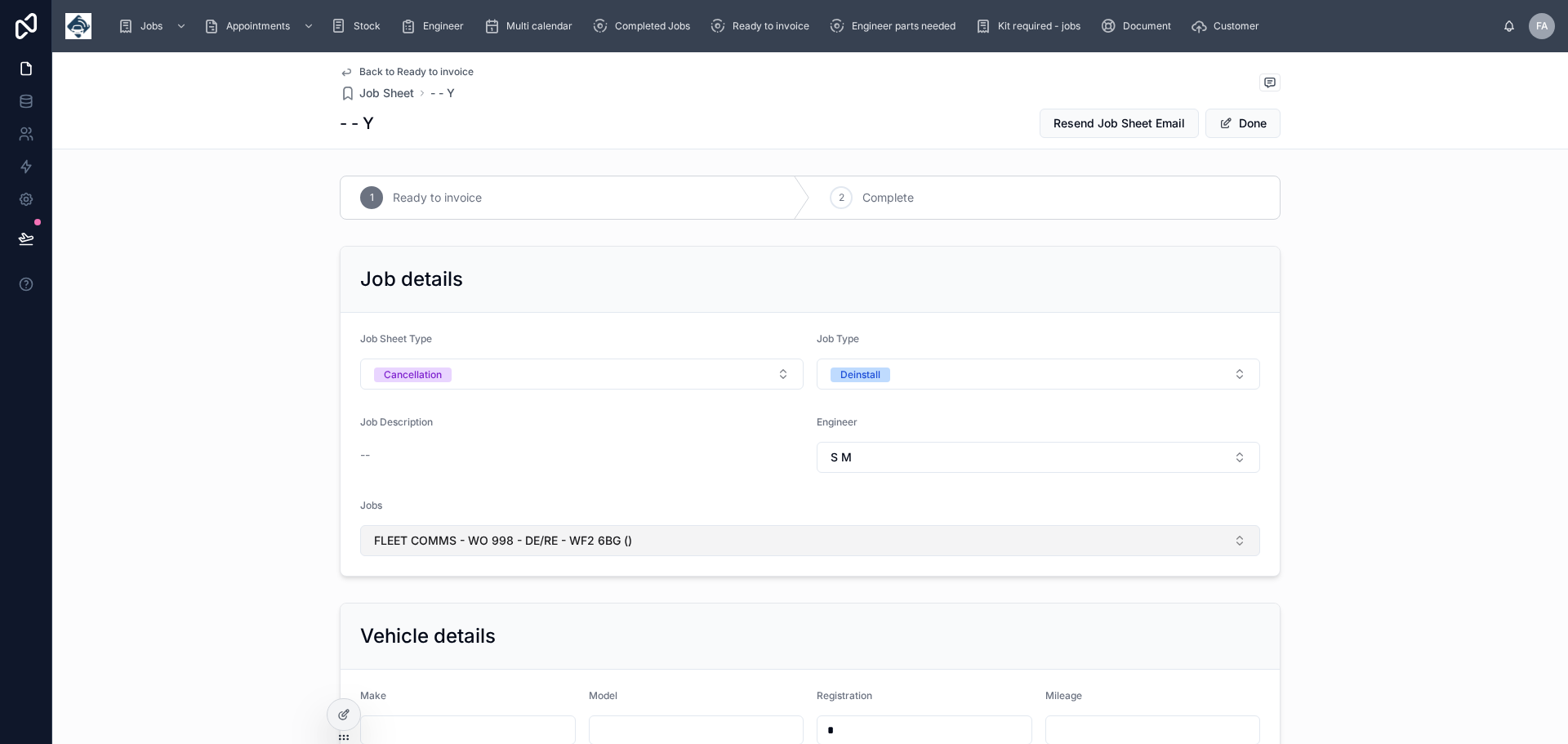
drag, startPoint x: 505, startPoint y: 540, endPoint x: 466, endPoint y: 538, distance: 39.1
click at [466, 538] on span "FLEET COMMS - WO 998 - DE/RE - WF2 6BG ()" at bounding box center [502, 541] width 258 height 16
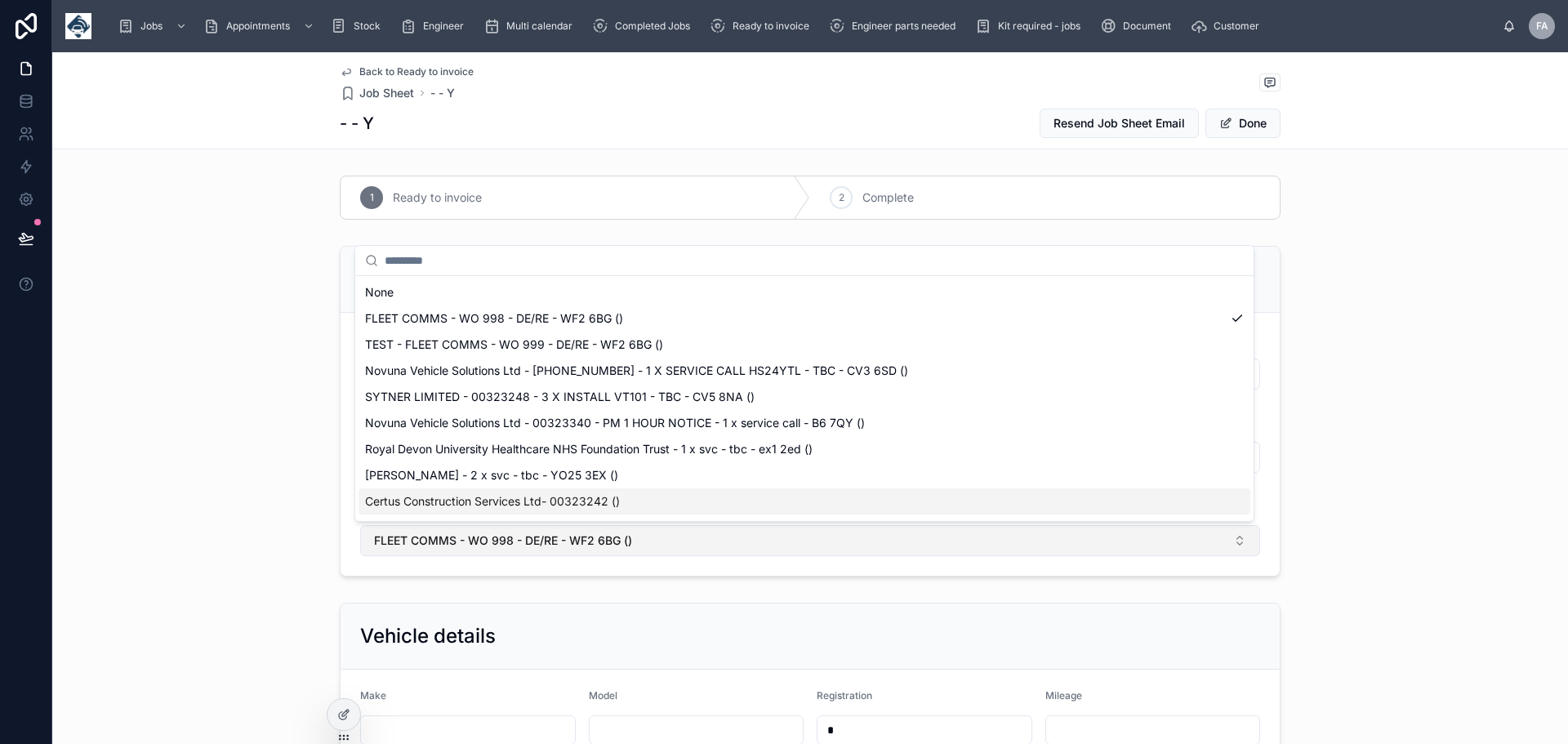
click at [533, 537] on span "FLEET COMMS - WO 998 - DE/RE - WF2 6BG ()" at bounding box center [502, 541] width 258 height 16
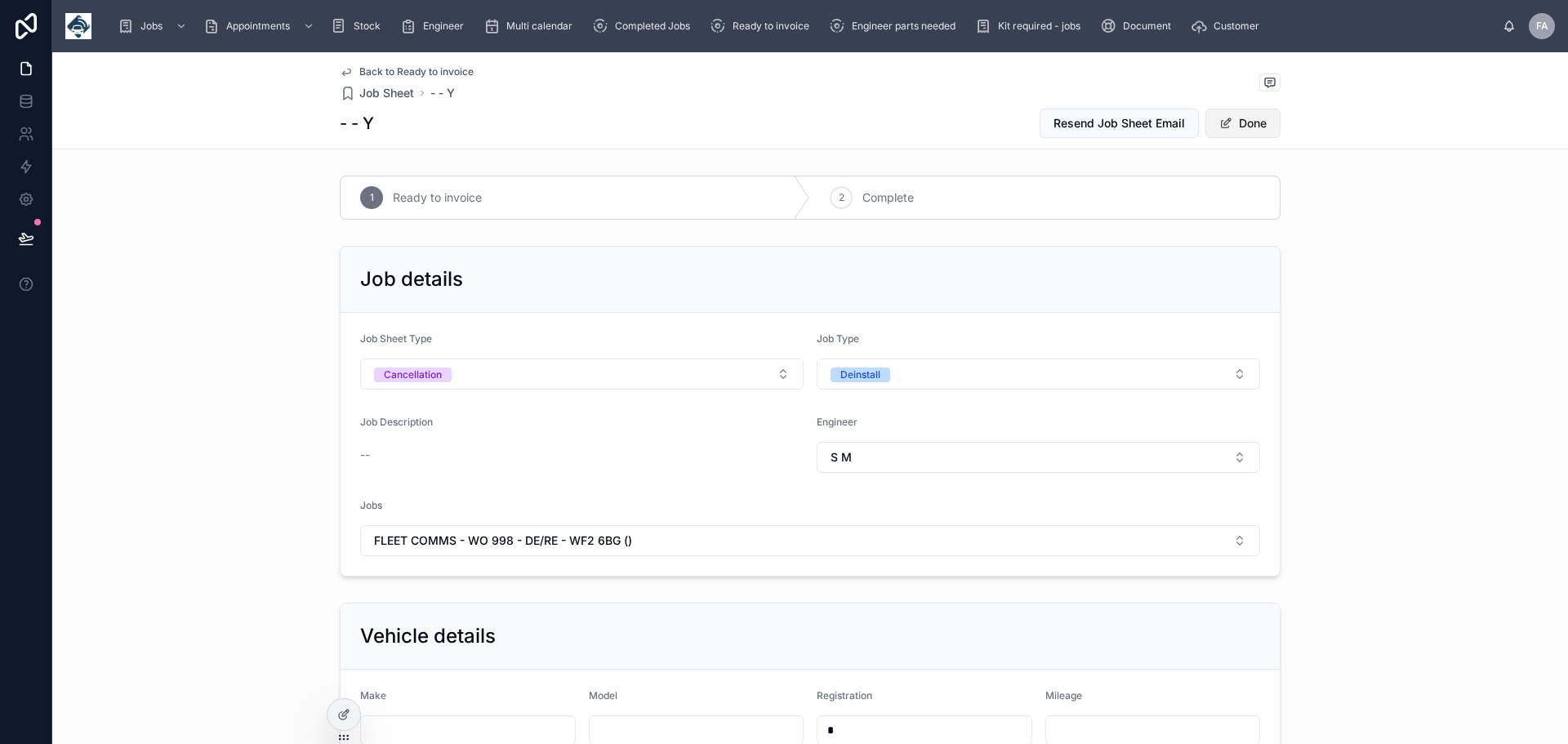
click at [1250, 120] on button "Done" at bounding box center [1243, 123] width 75 height 29
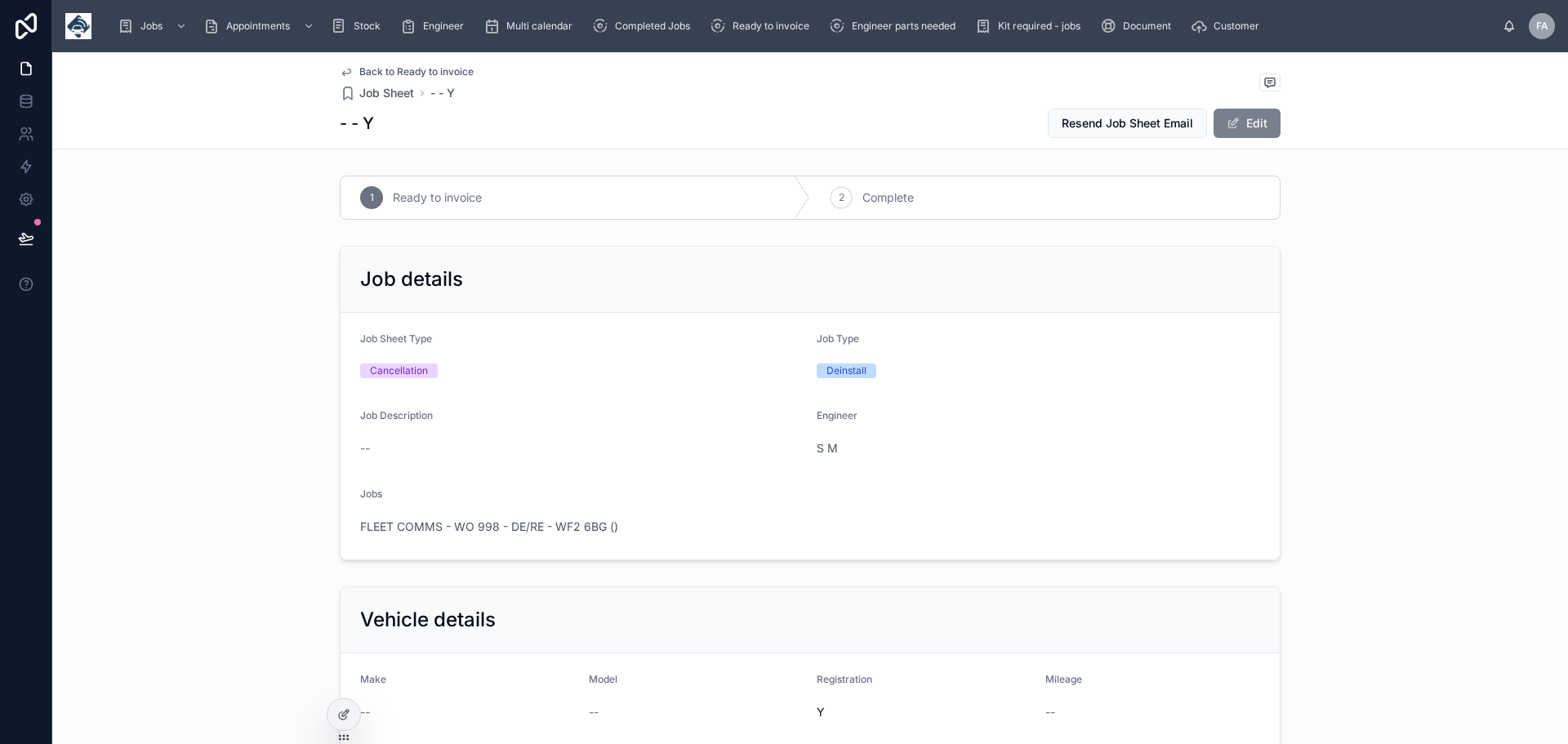
click at [1250, 121] on button "Edit" at bounding box center [1247, 123] width 67 height 29
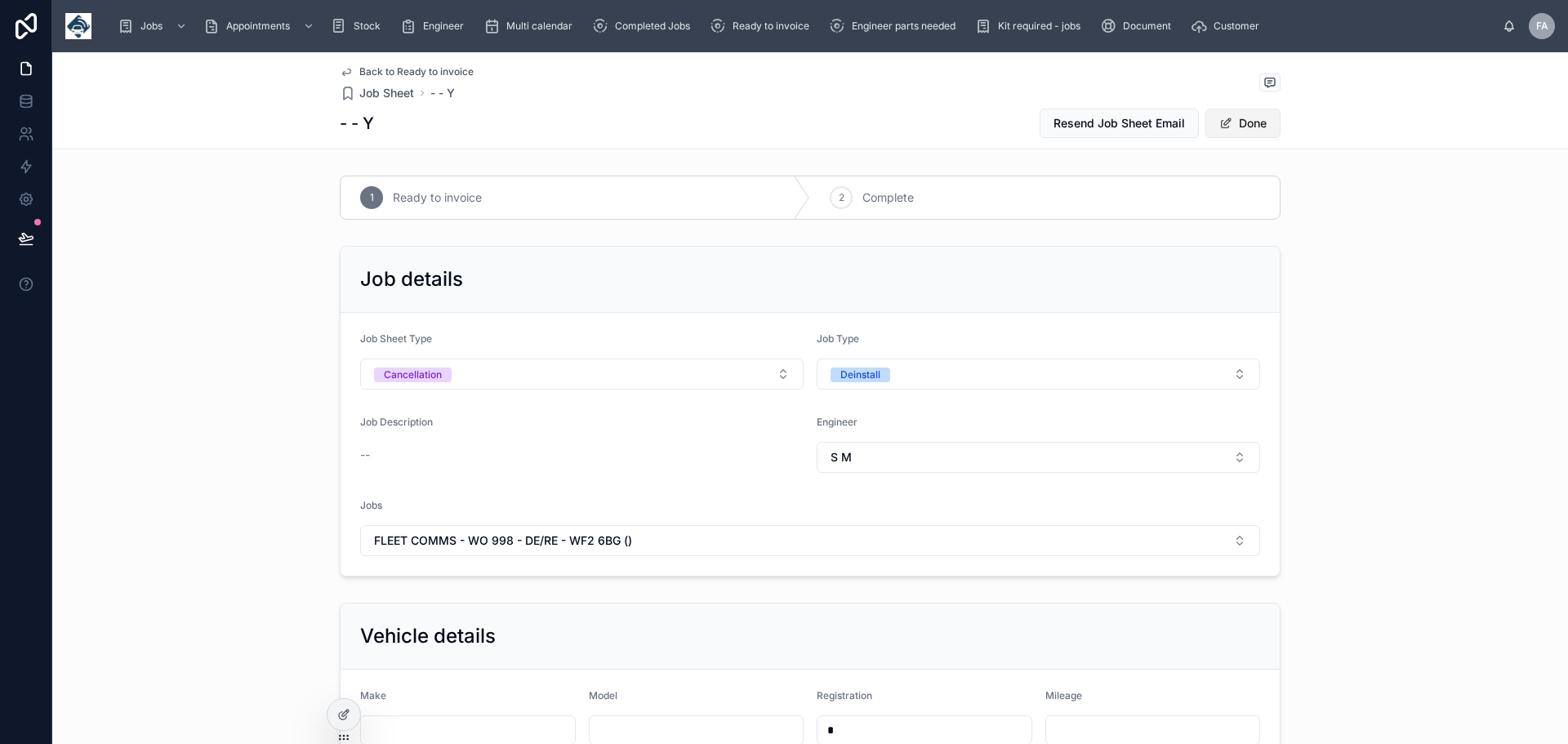
click at [1250, 121] on button "Done" at bounding box center [1243, 123] width 75 height 29
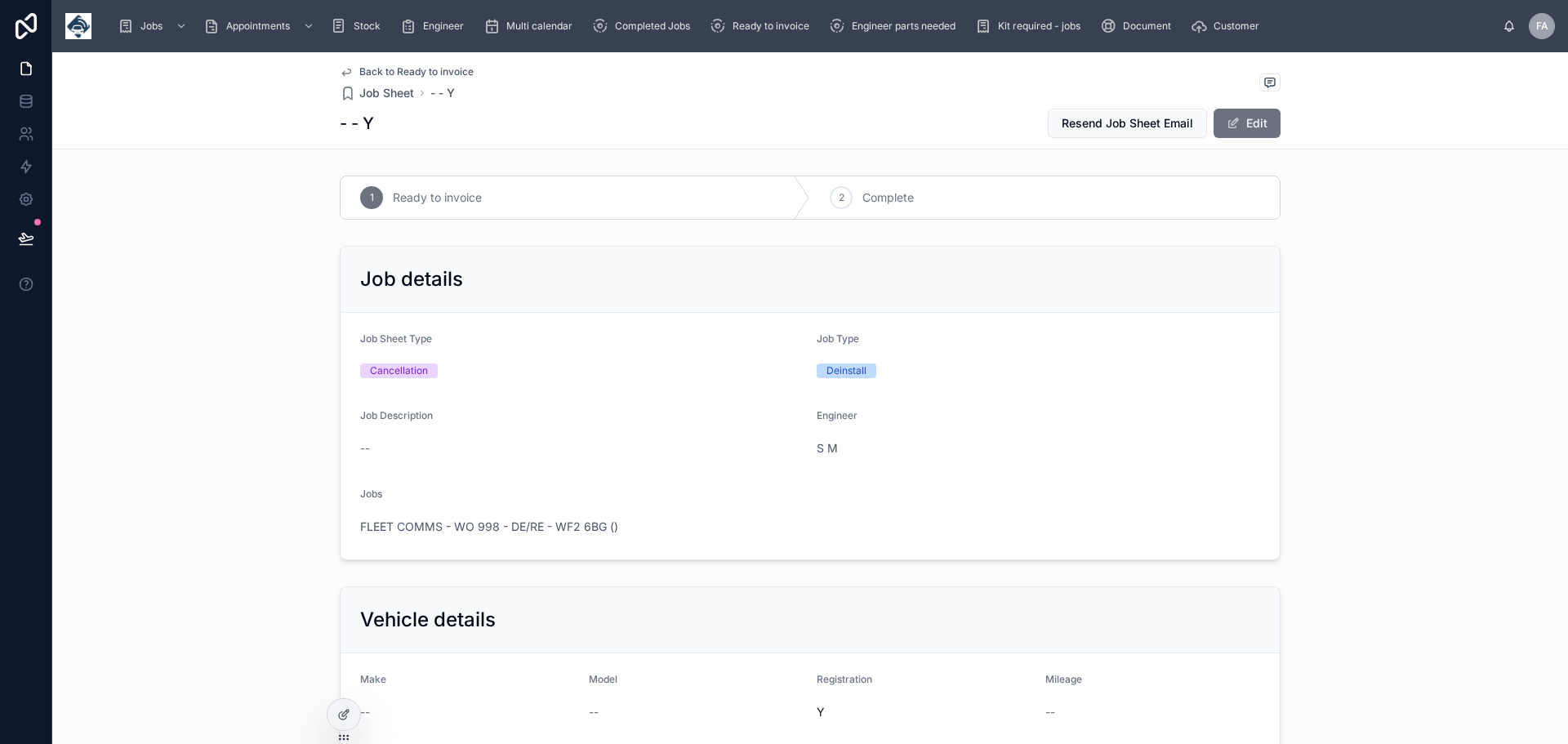
click at [373, 73] on span "Back to Ready to invoice" at bounding box center [417, 71] width 114 height 13
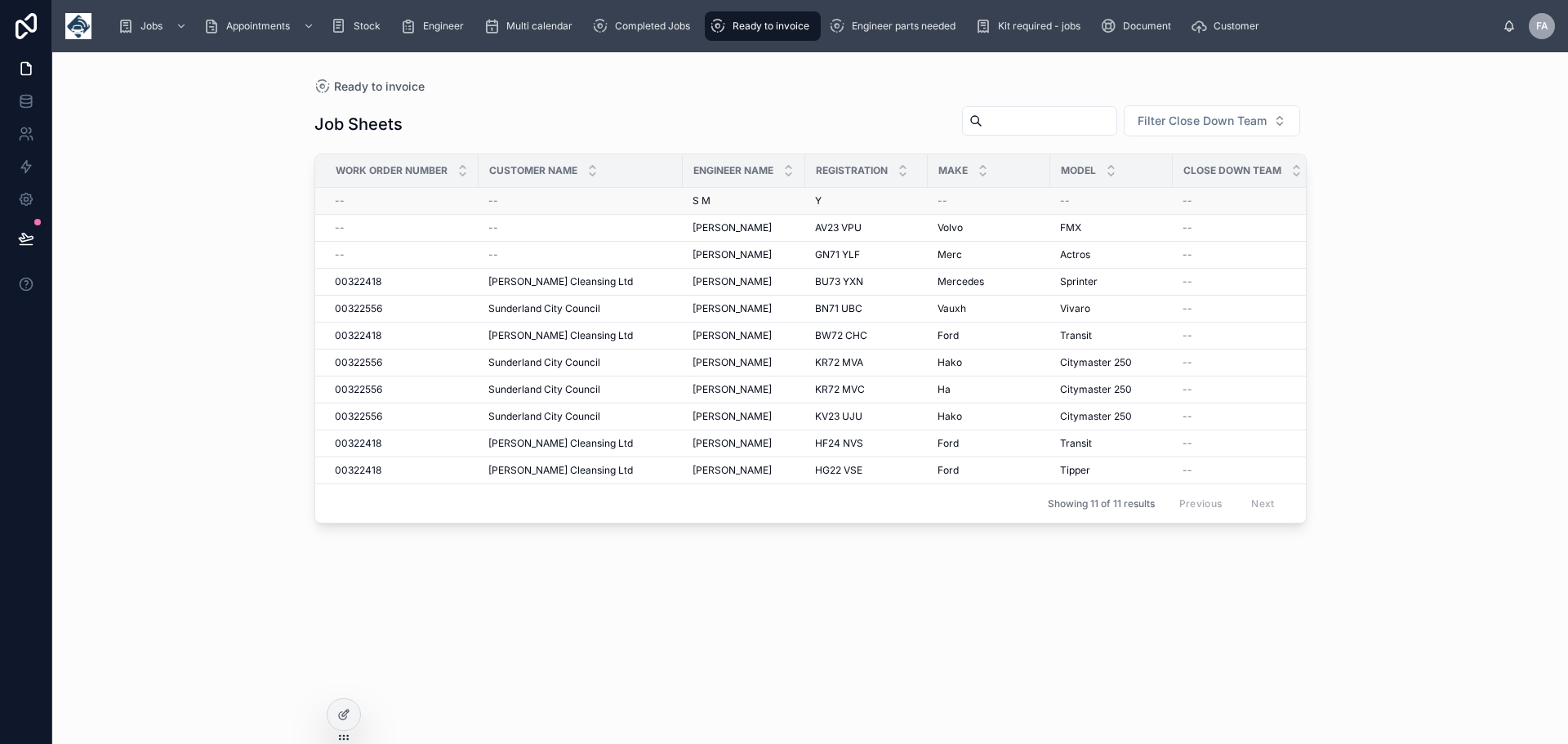
click at [599, 194] on div "--" at bounding box center [581, 201] width 185 height 13
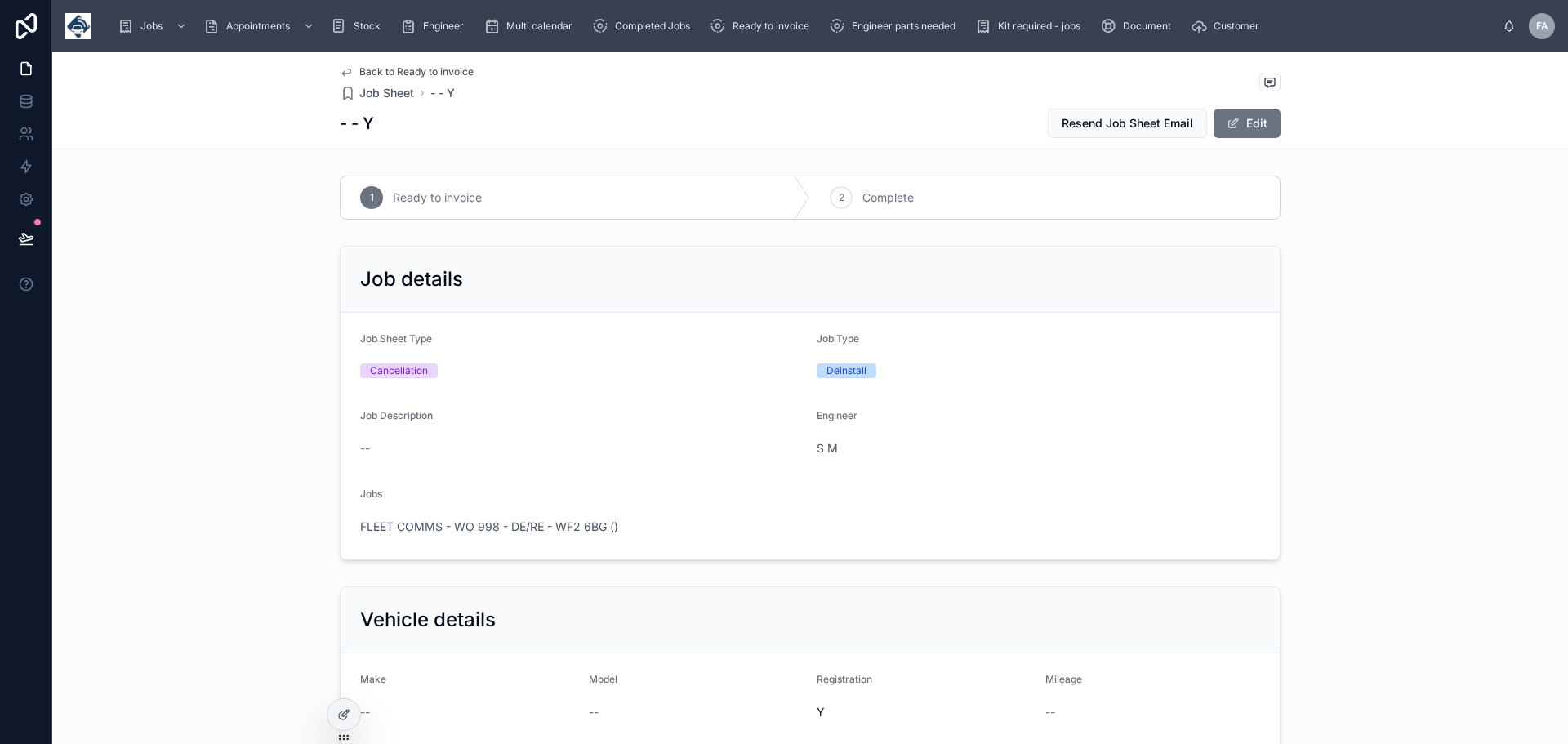
click at [416, 432] on div "Job Description --" at bounding box center [582, 435] width 443 height 53
click at [382, 443] on div "--" at bounding box center [582, 449] width 443 height 16
click at [377, 443] on div "--" at bounding box center [582, 449] width 443 height 16
click at [1254, 121] on button "Edit" at bounding box center [1247, 123] width 67 height 29
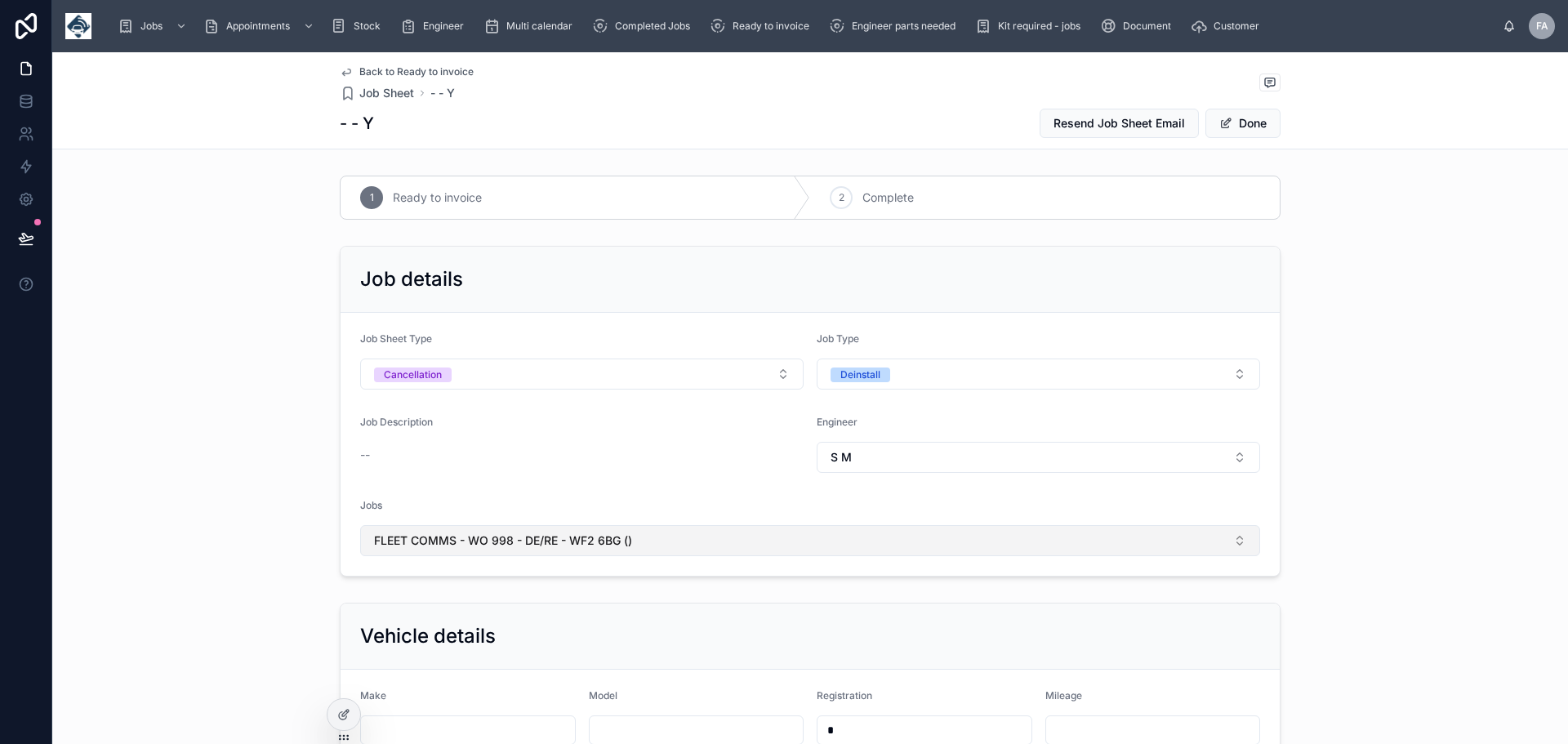
click at [541, 539] on span "FLEET COMMS - WO 998 - DE/RE - WF2 6BG ()" at bounding box center [502, 541] width 258 height 16
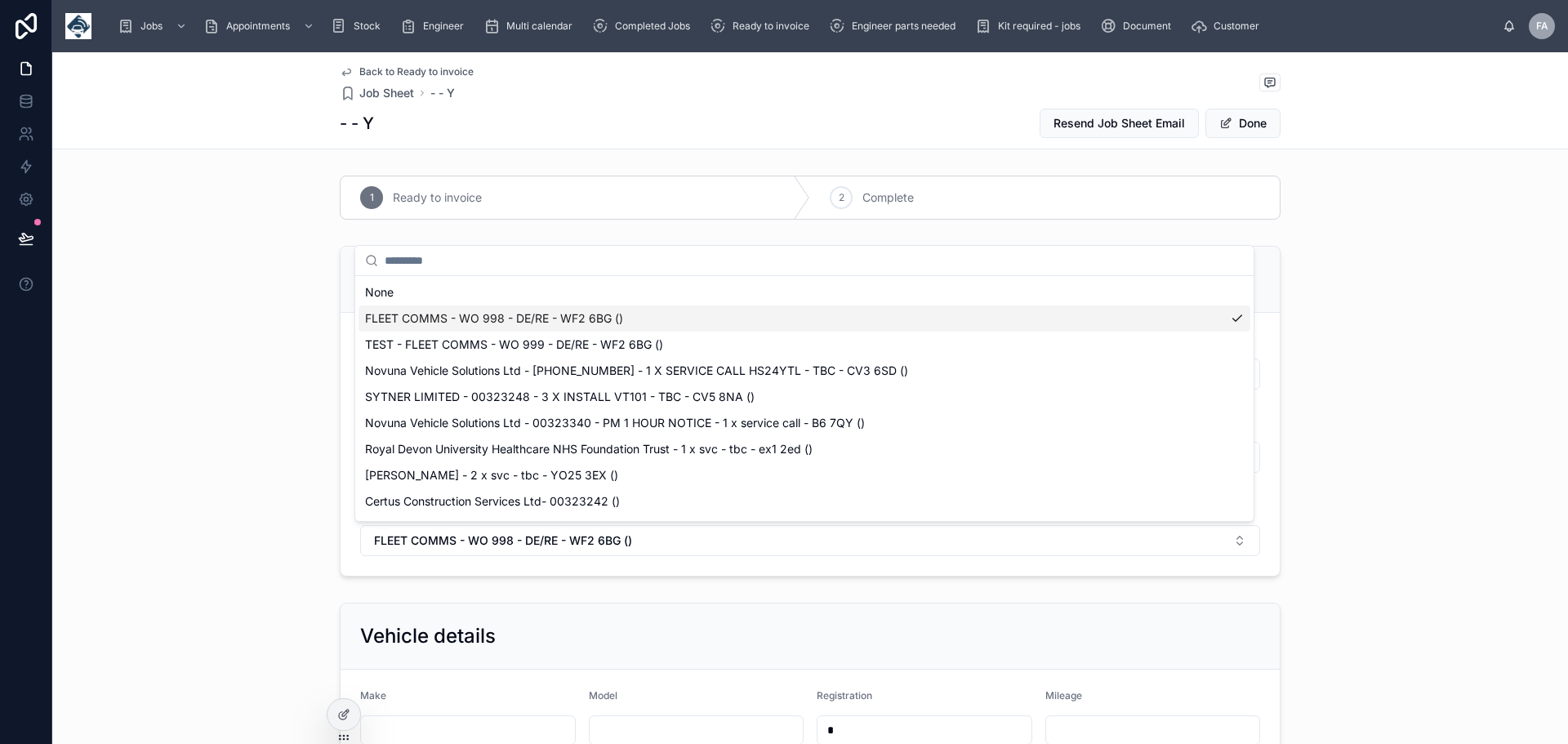
click at [520, 312] on span "FLEET COMMS - WO 998 - DE/RE - WF2 6BG ()" at bounding box center [493, 318] width 258 height 16
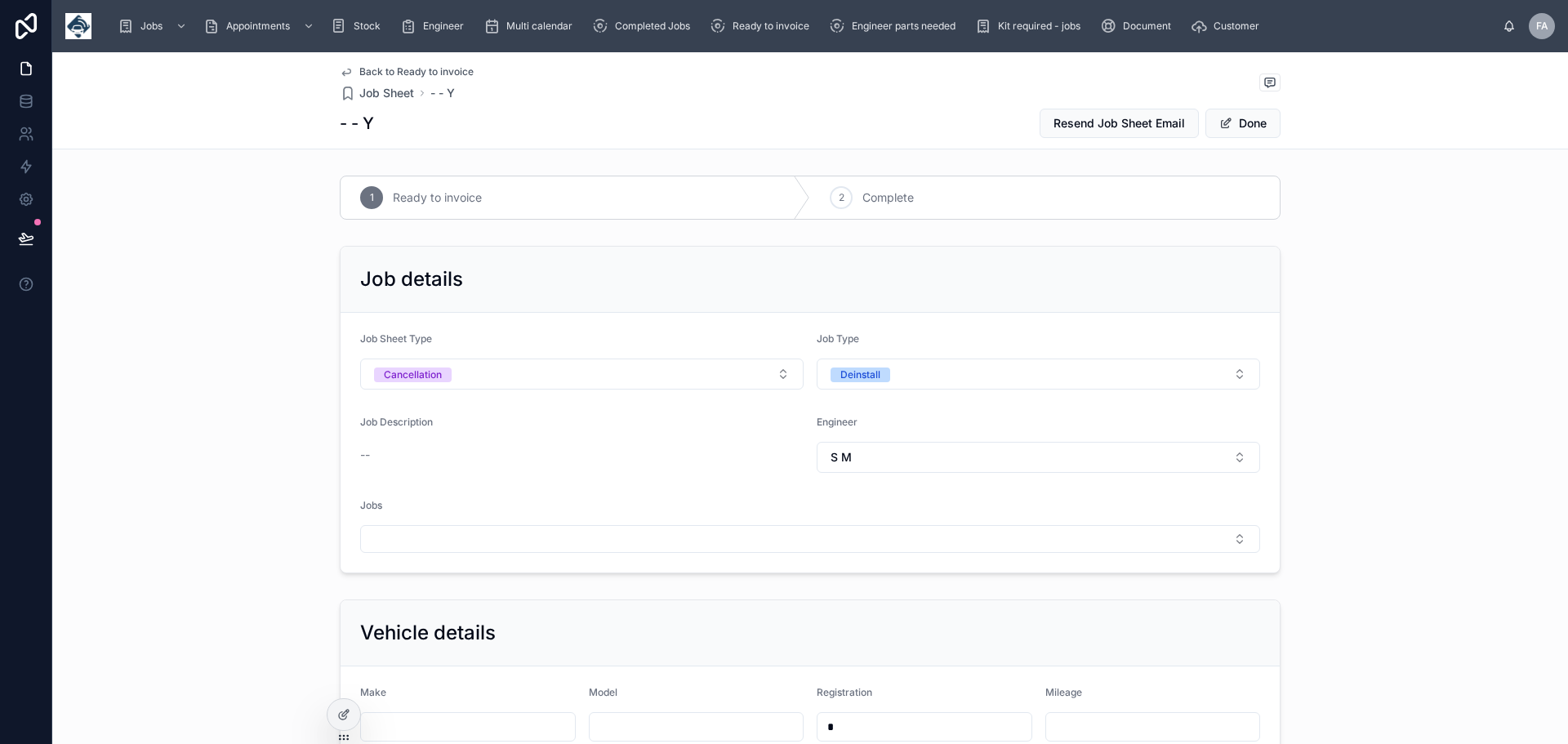
click at [397, 424] on span "Job Description" at bounding box center [397, 422] width 73 height 12
click at [400, 426] on span "Job Description" at bounding box center [397, 422] width 73 height 12
click at [385, 440] on div "Job Description --" at bounding box center [582, 444] width 443 height 57
click at [385, 442] on div "Job Description --" at bounding box center [582, 444] width 443 height 57
click at [382, 448] on div "--" at bounding box center [582, 455] width 443 height 16
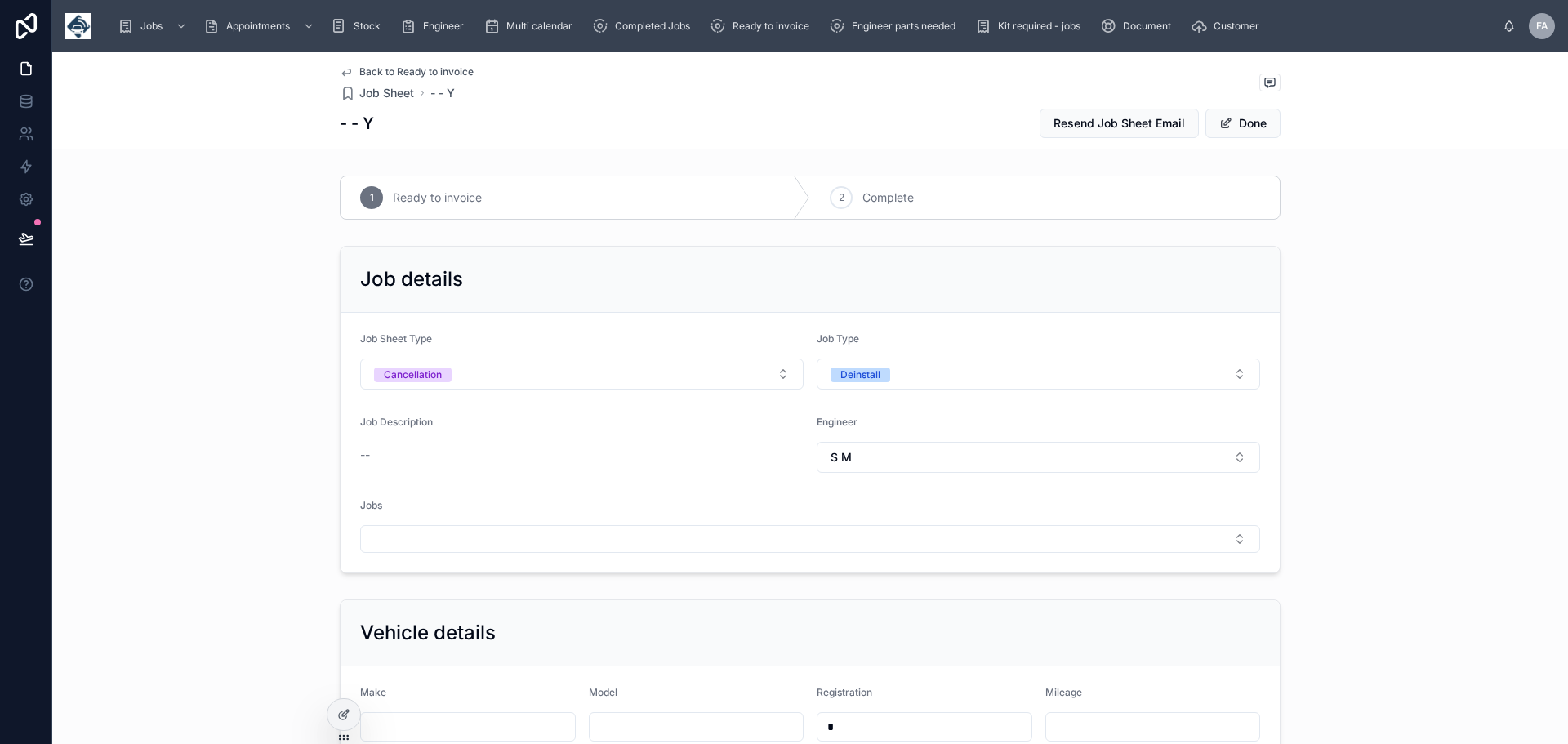
click at [382, 448] on div "--" at bounding box center [582, 455] width 443 height 16
click at [449, 450] on div "--" at bounding box center [582, 455] width 443 height 16
click at [1242, 121] on button "Done" at bounding box center [1243, 123] width 75 height 29
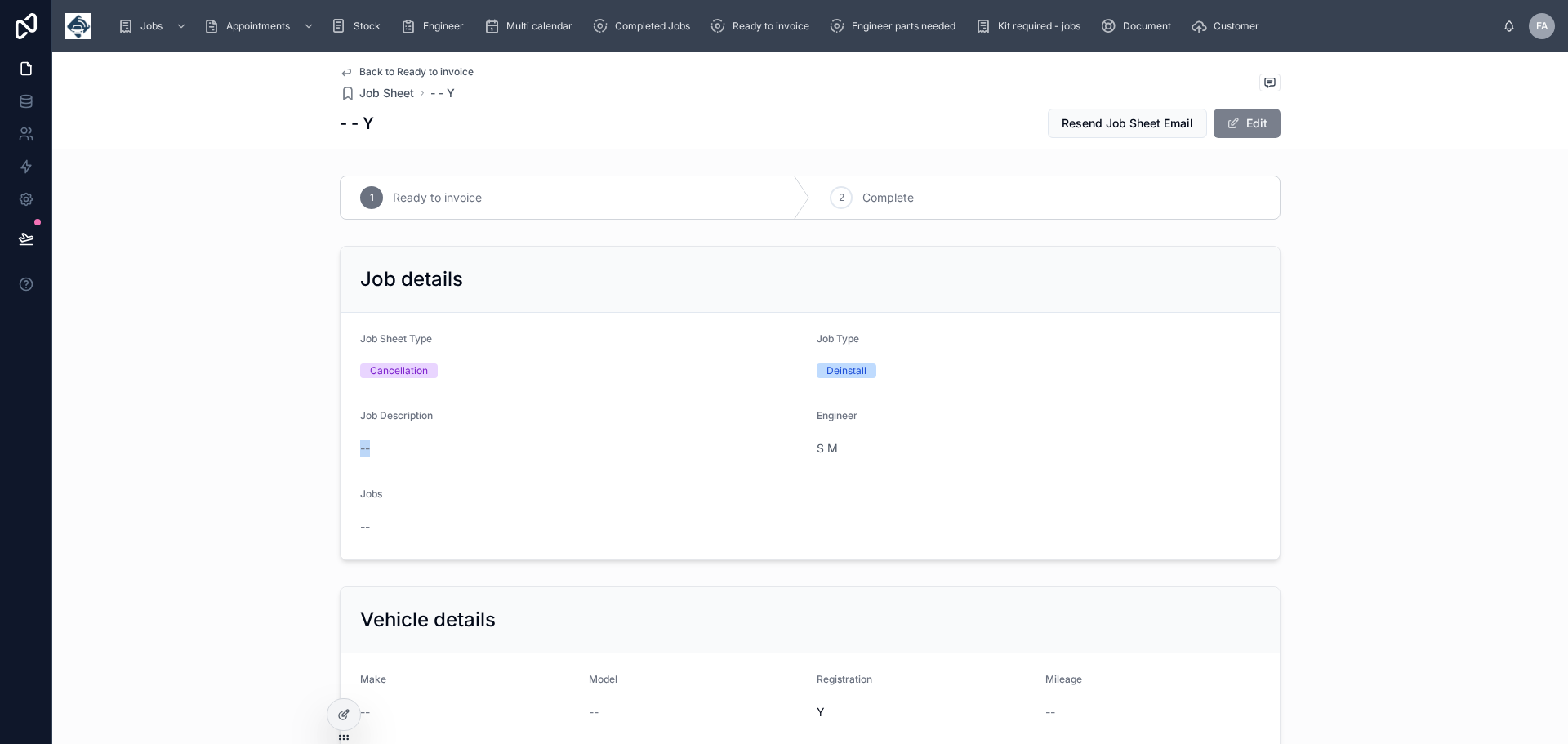
click at [1240, 121] on button "Edit" at bounding box center [1247, 123] width 67 height 29
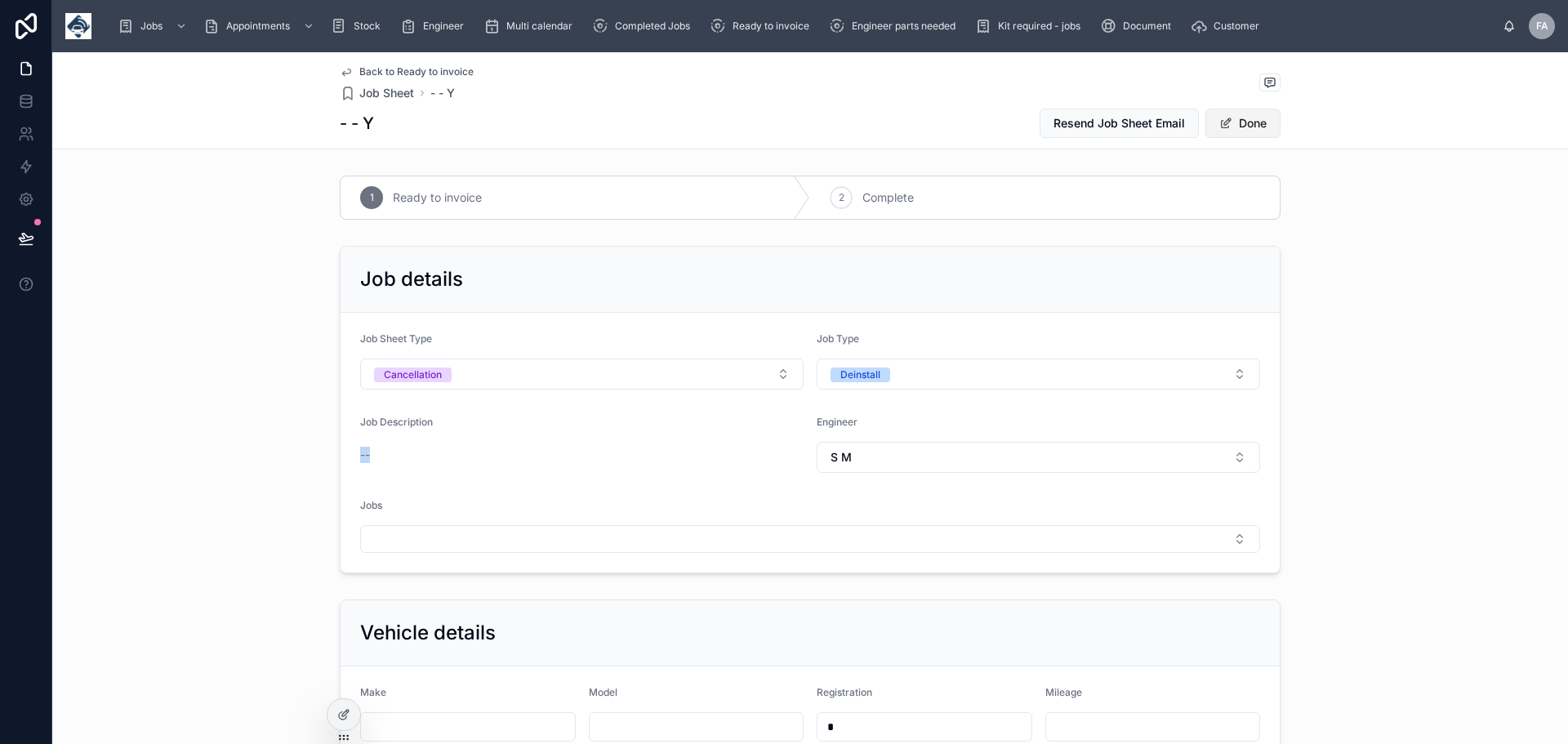
click at [1239, 121] on button "Done" at bounding box center [1243, 123] width 75 height 29
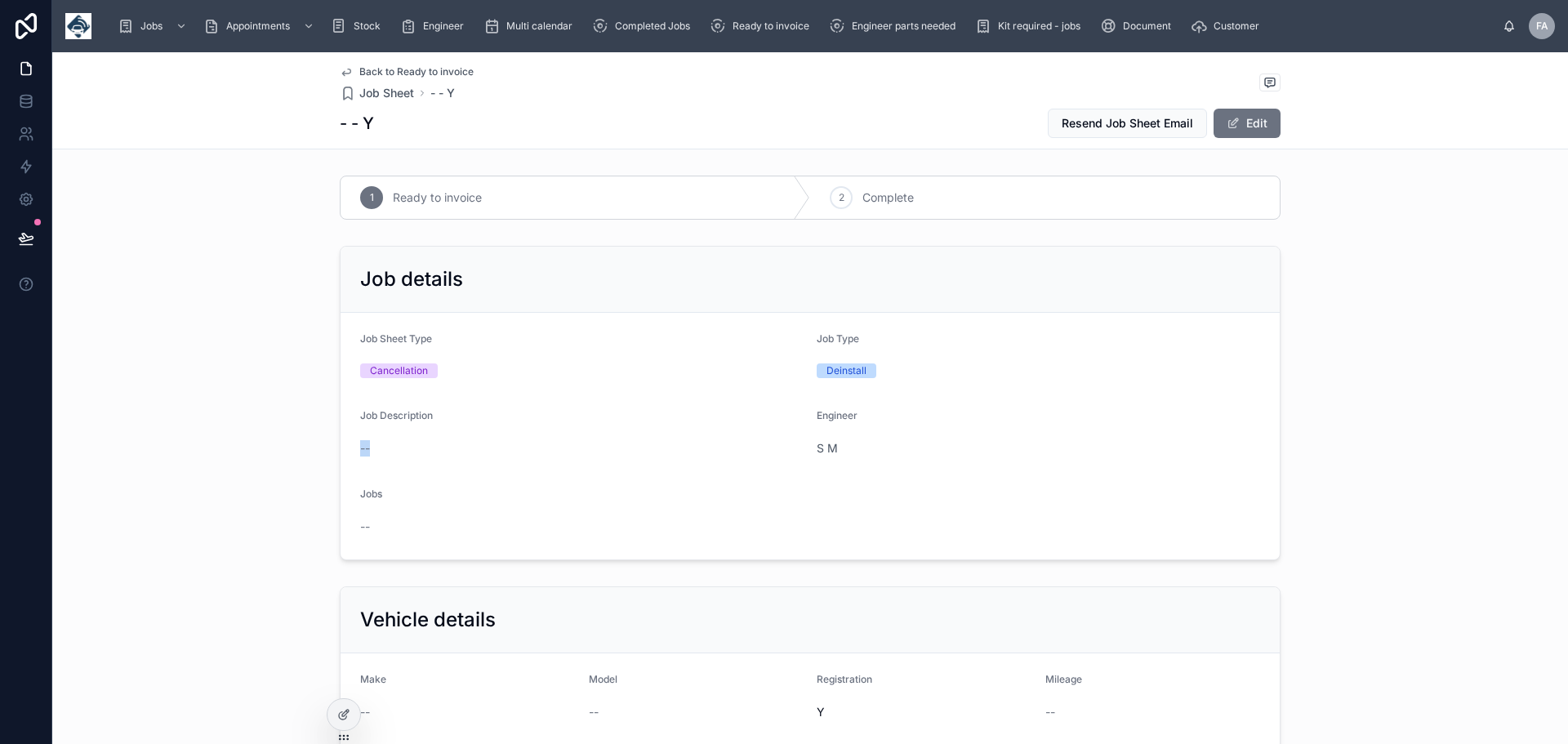
drag, startPoint x: 1236, startPoint y: 121, endPoint x: 1294, endPoint y: 209, distance: 105.4
click at [381, 76] on span "Back to Ready to invoice" at bounding box center [417, 71] width 114 height 13
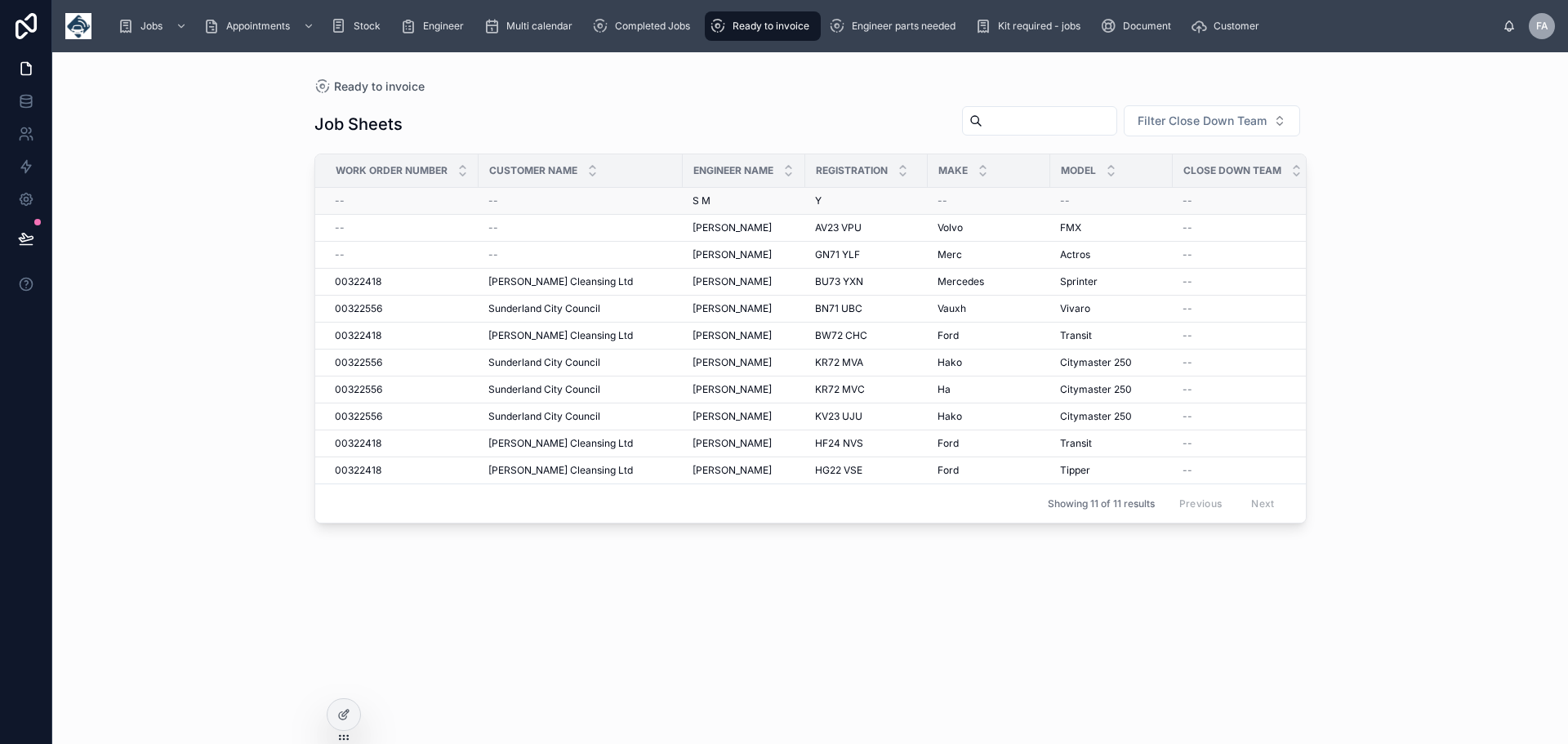
click at [499, 200] on div "--" at bounding box center [581, 201] width 185 height 13
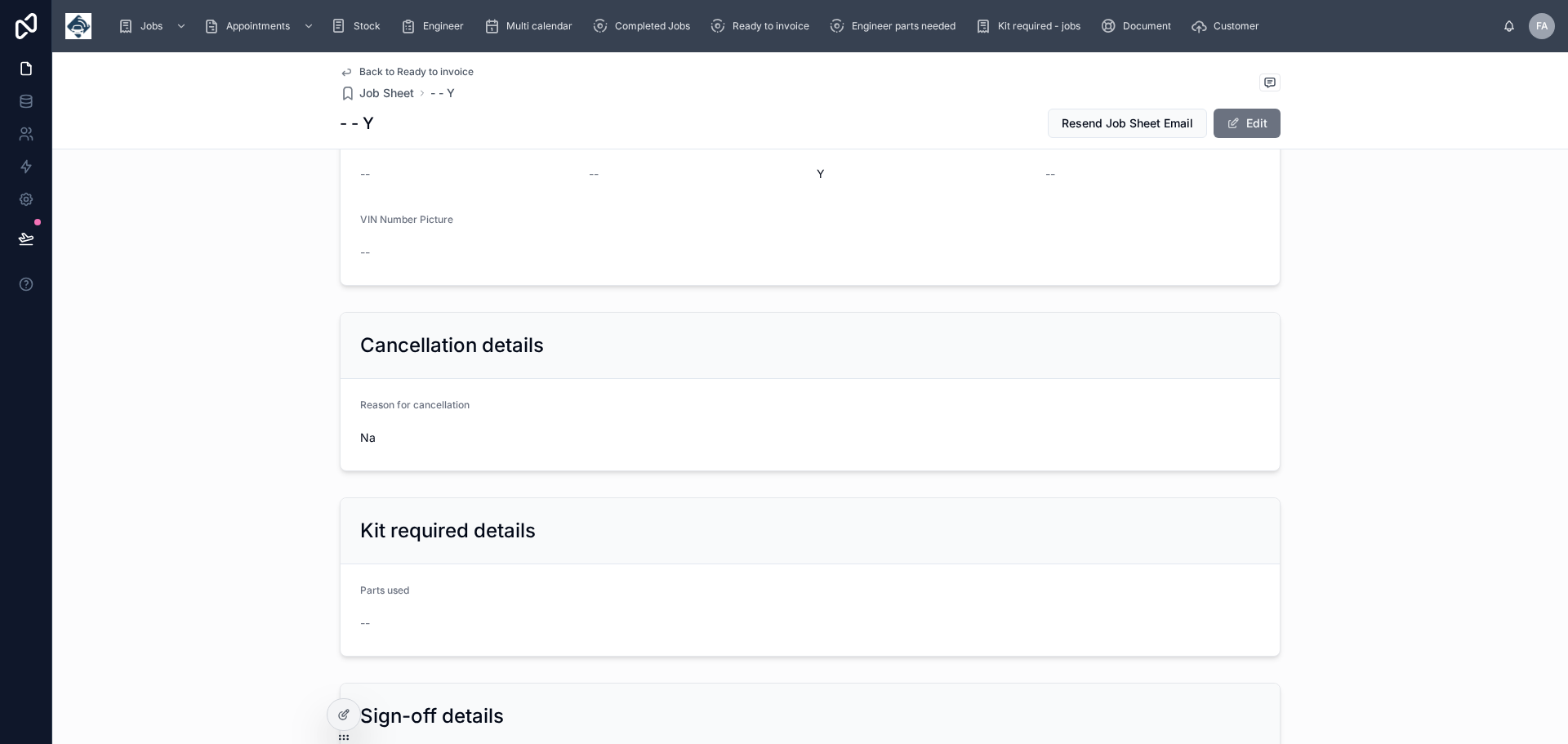
scroll to position [762, 0]
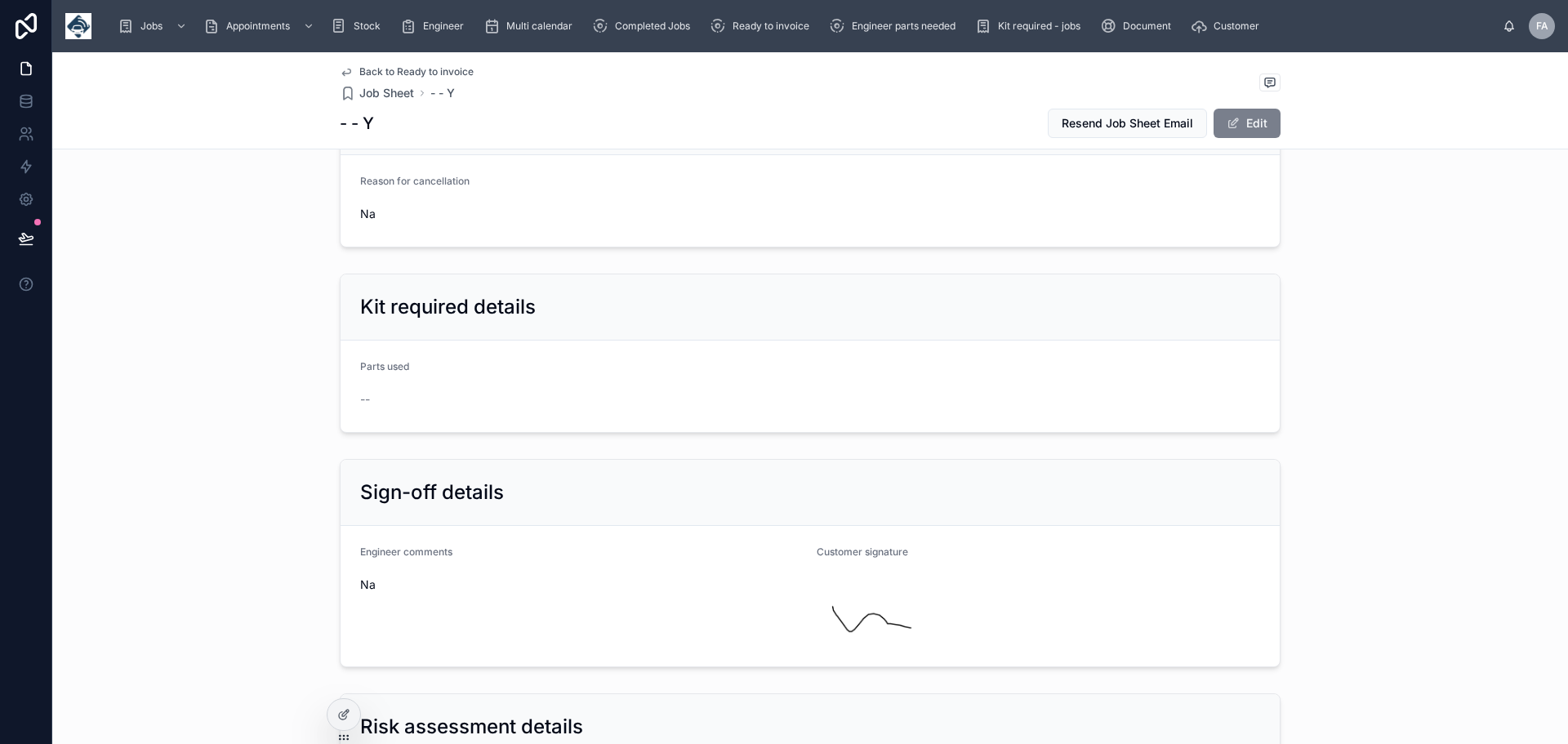
click at [1248, 124] on button "Edit" at bounding box center [1247, 123] width 67 height 29
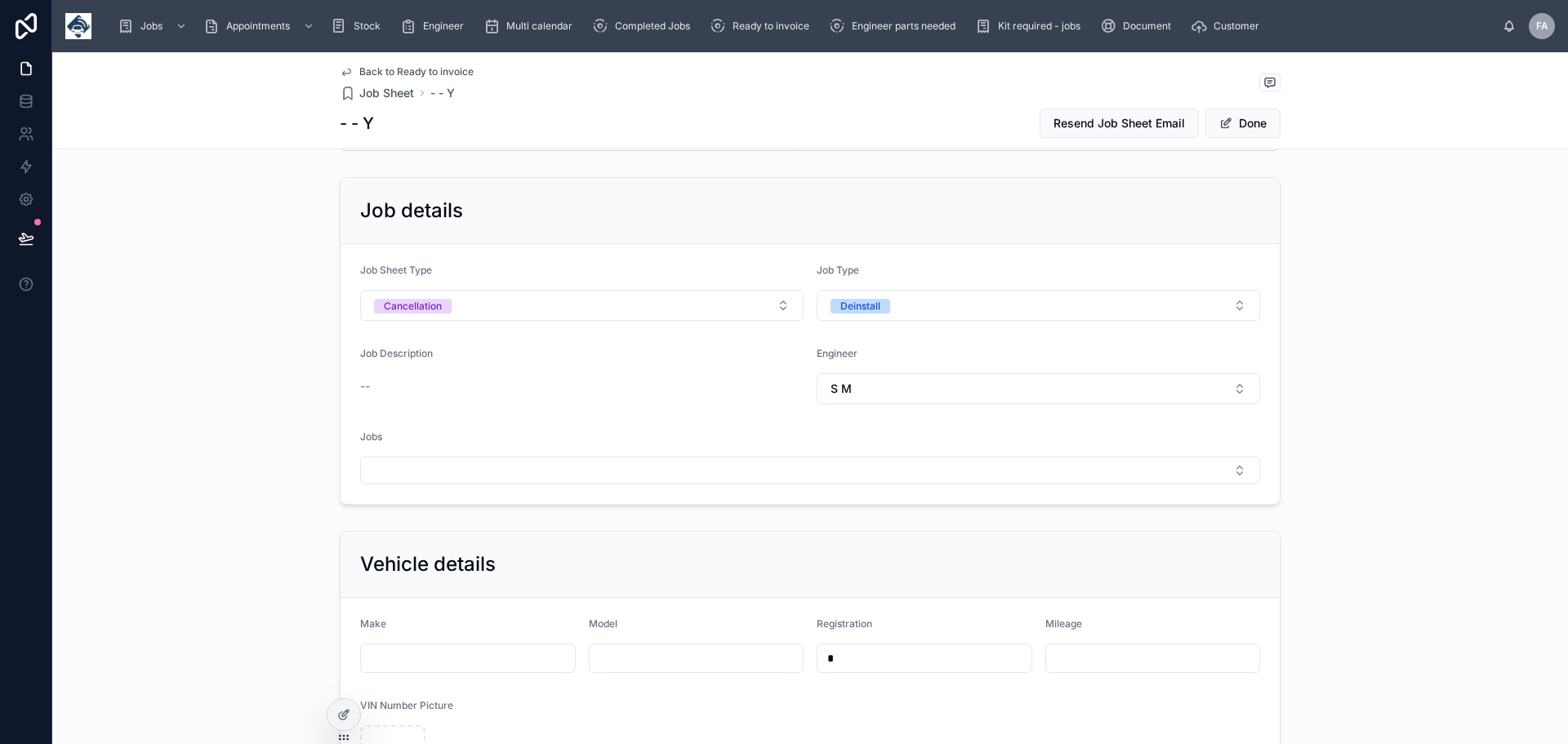
scroll to position [0, 0]
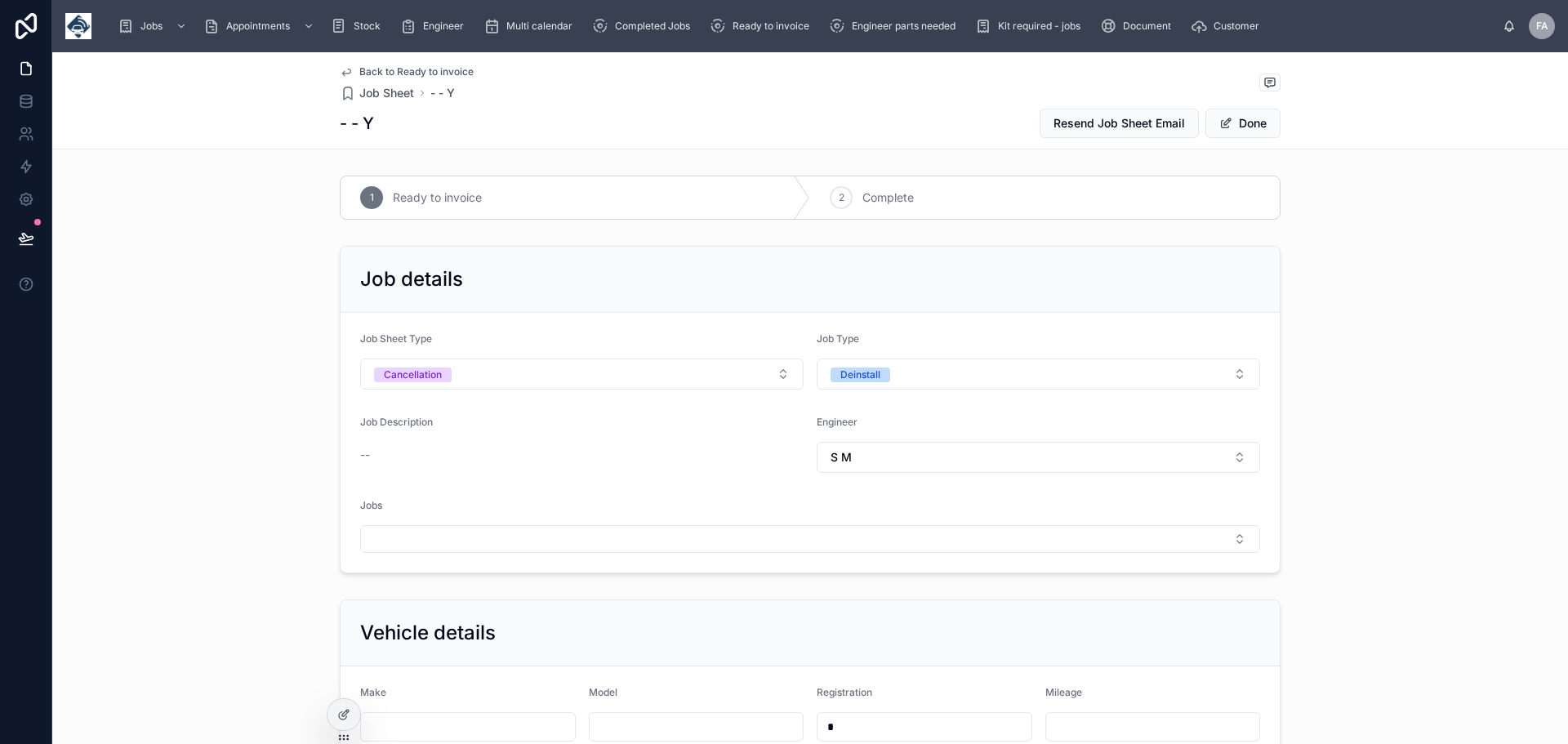
click at [417, 197] on span "Ready to invoice" at bounding box center [437, 197] width 89 height 16
click at [895, 194] on span "Complete" at bounding box center [888, 197] width 52 height 16
click at [888, 194] on span "Complete" at bounding box center [888, 197] width 52 height 16
click at [463, 195] on span "Ready to invoice" at bounding box center [437, 197] width 89 height 16
click at [386, 88] on span "Job Sheet" at bounding box center [386, 93] width 54 height 16
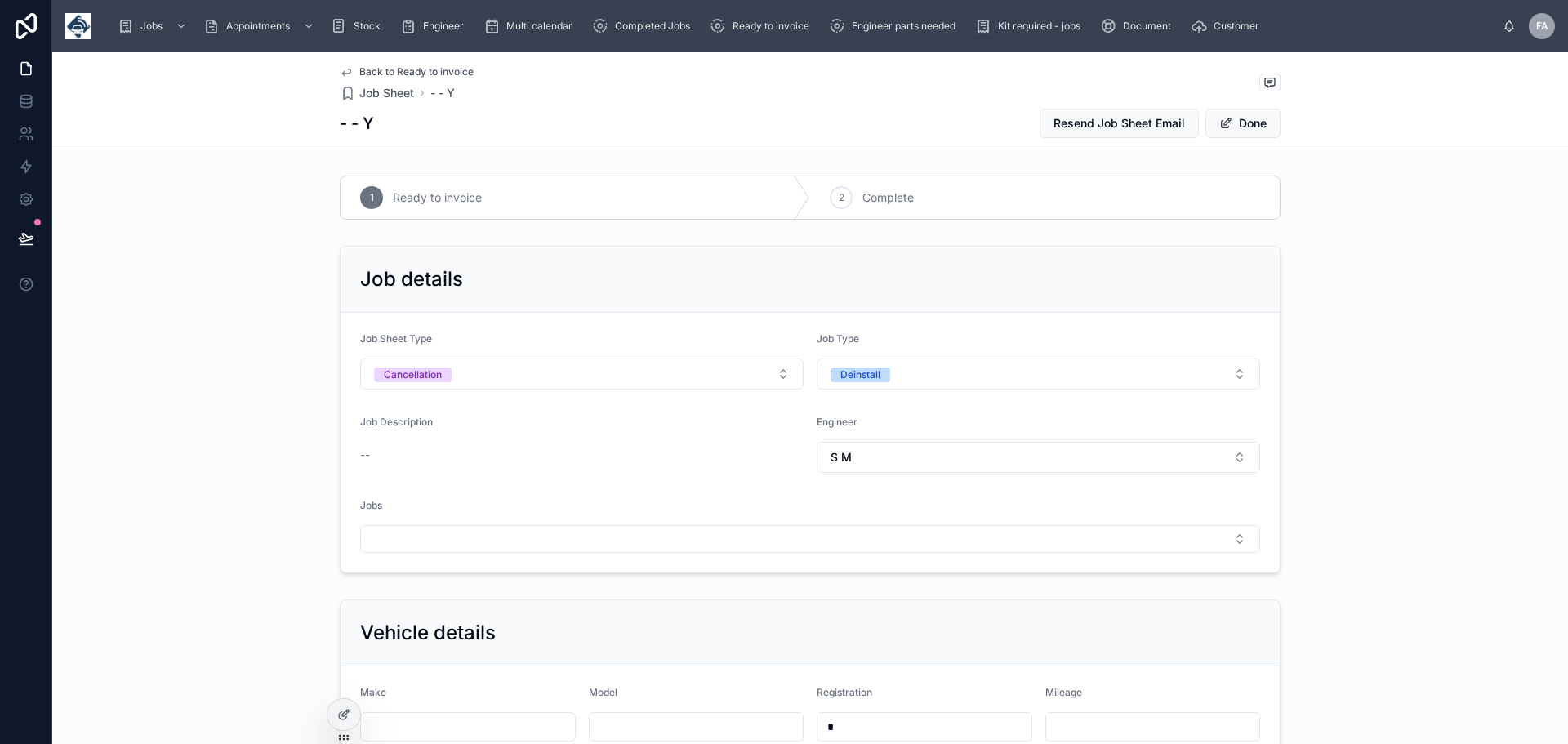
click at [369, 62] on div "Back to Ready to invoice Job Sheet - - Y - - Y Resend Job Sheet Email Done" at bounding box center [810, 101] width 941 height 96
click at [364, 72] on span "Back to Ready to invoice" at bounding box center [417, 71] width 114 height 13
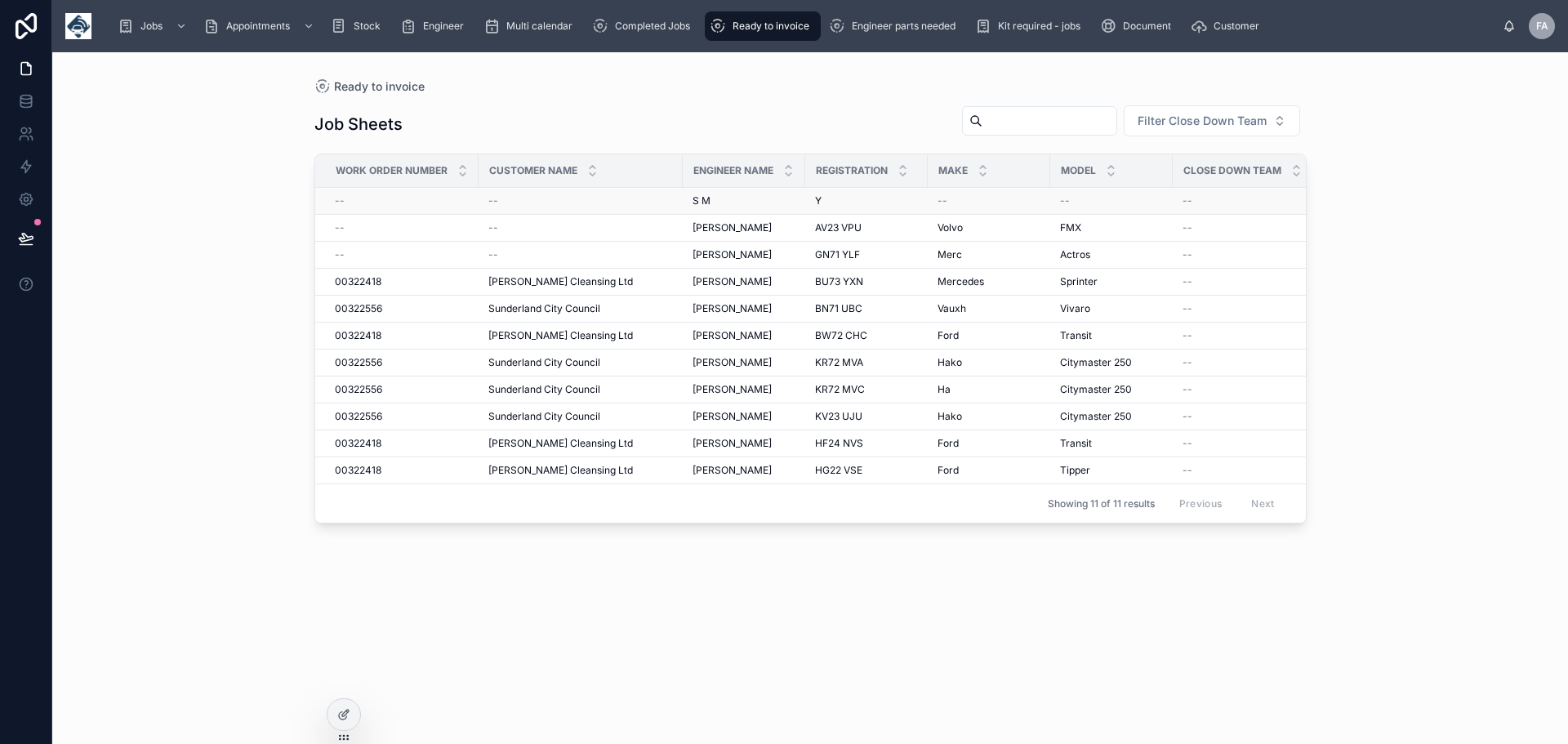
click at [697, 197] on span "S M" at bounding box center [702, 201] width 18 height 13
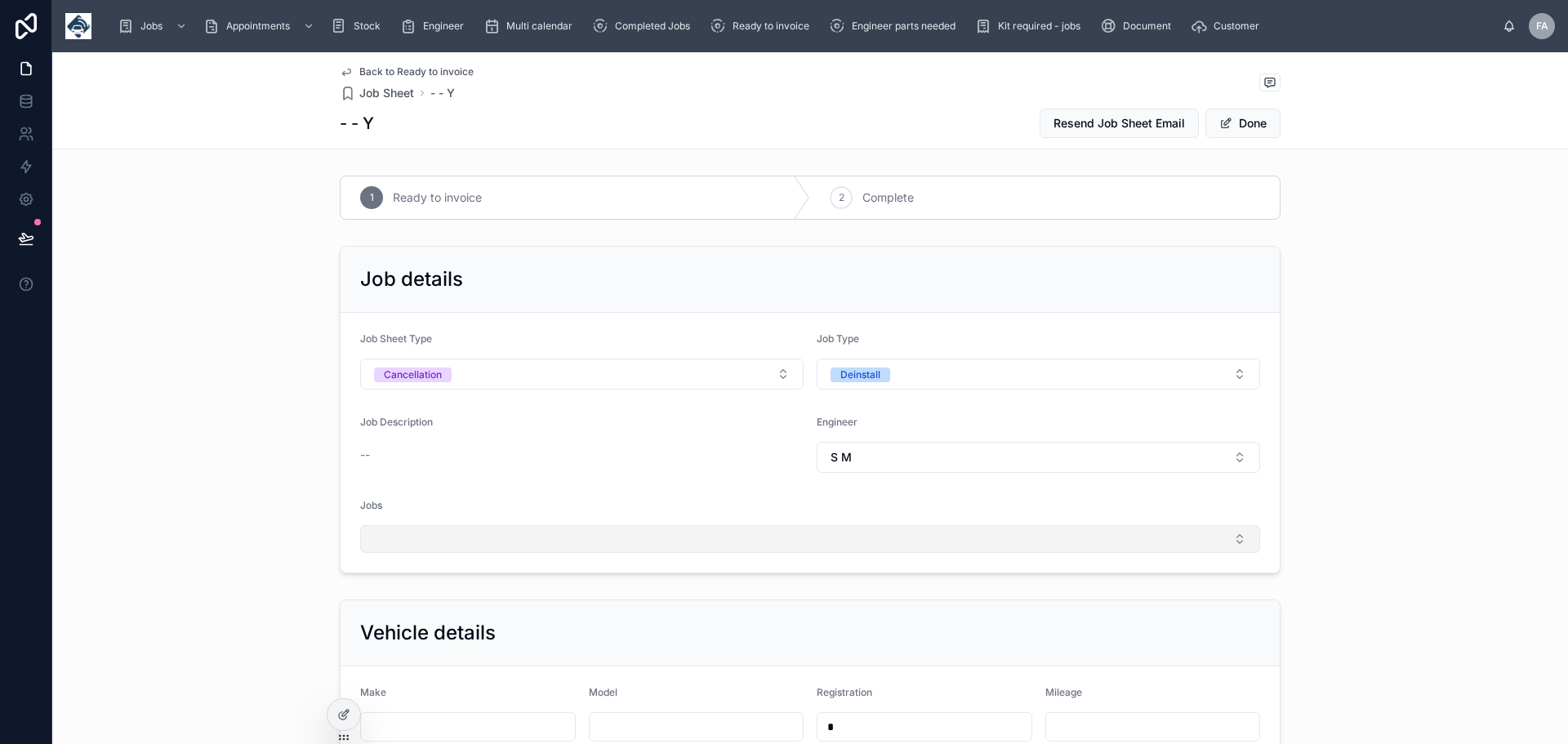
click at [386, 540] on button "Select Button" at bounding box center [810, 539] width 900 height 28
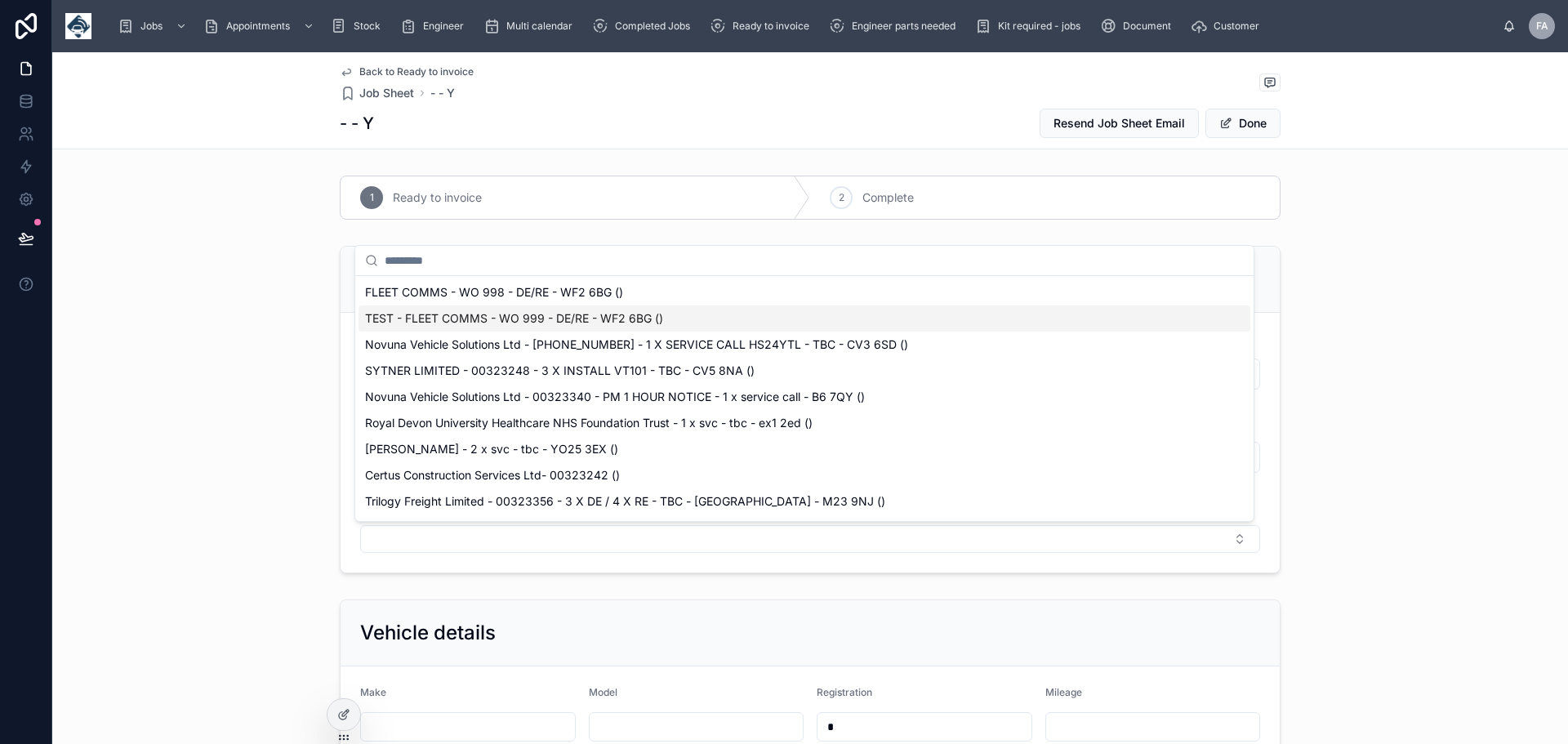
click at [437, 316] on span "TEST - FLEET COMMS - WO 999 - DE/RE - WF2 6BG ()" at bounding box center [514, 318] width 298 height 16
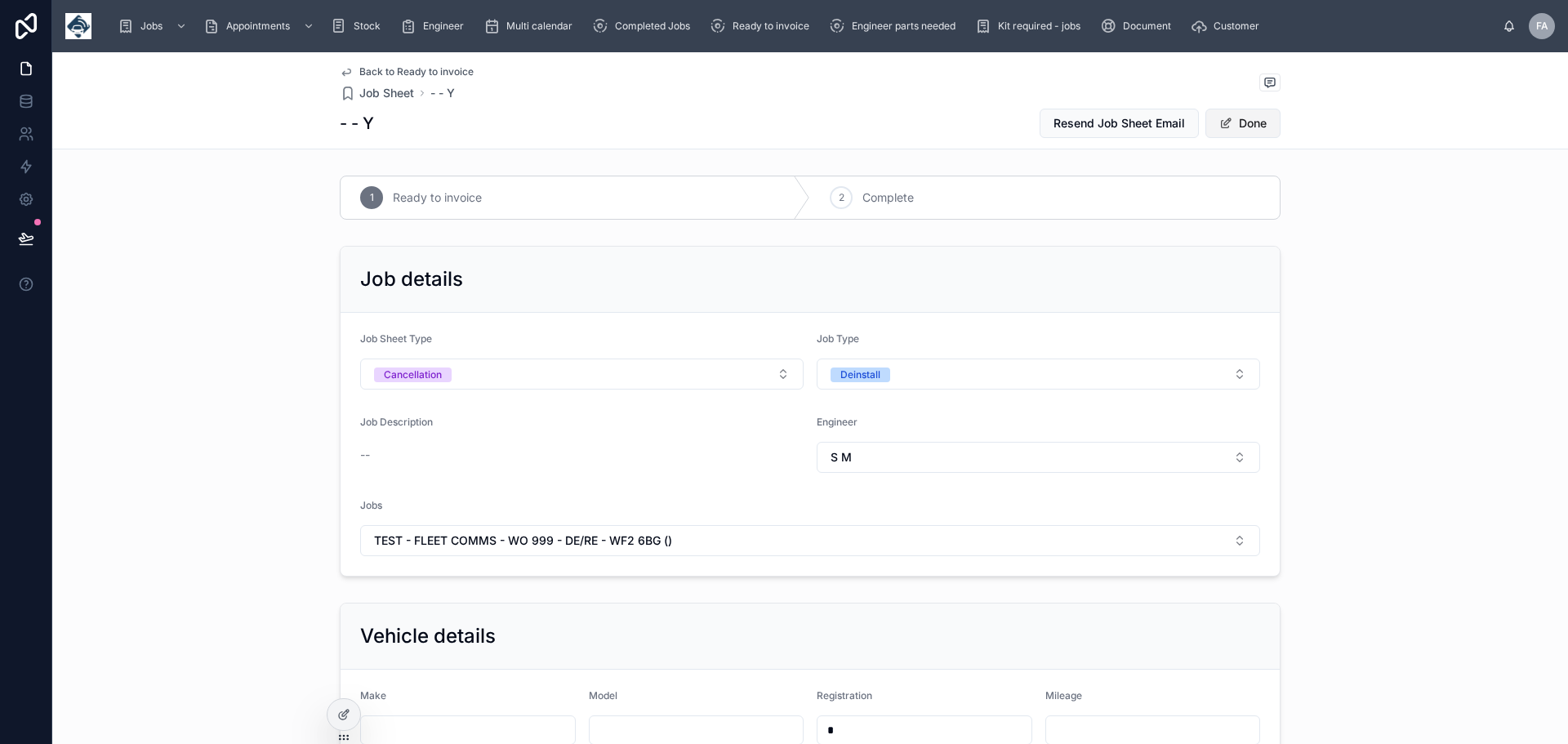
click at [1245, 118] on button "Done" at bounding box center [1243, 123] width 75 height 29
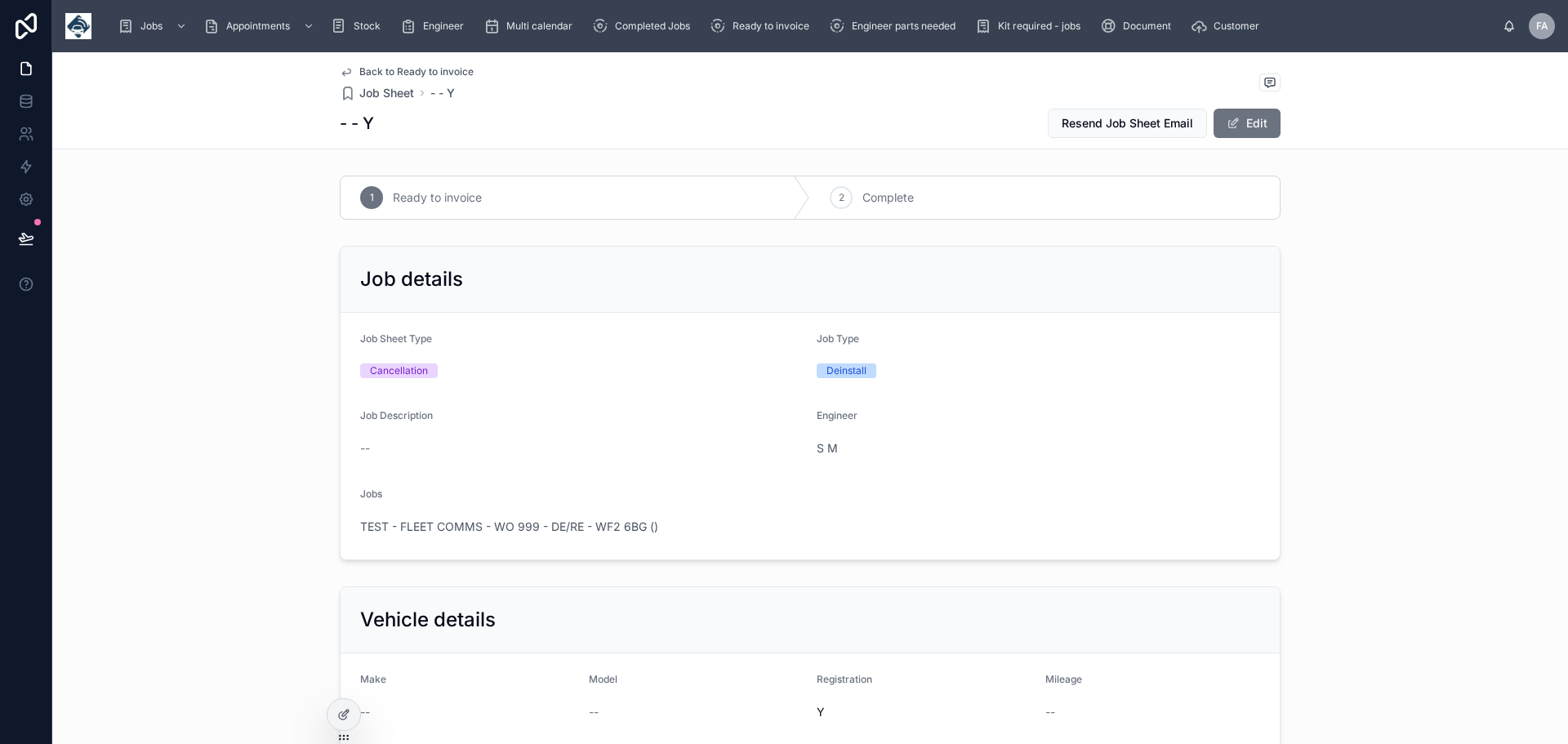
click at [360, 446] on span "--" at bounding box center [365, 449] width 10 height 16
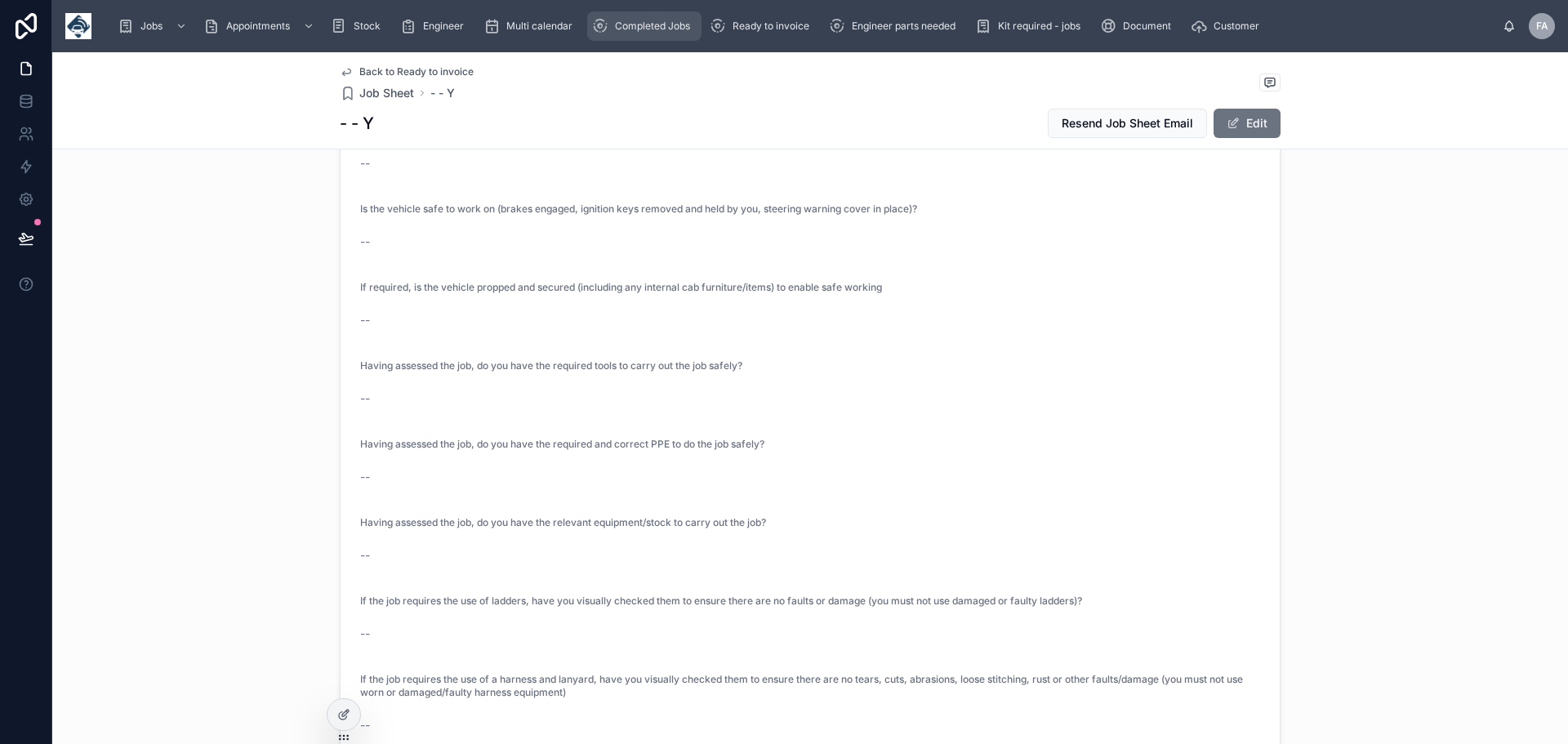
scroll to position [1443, 0]
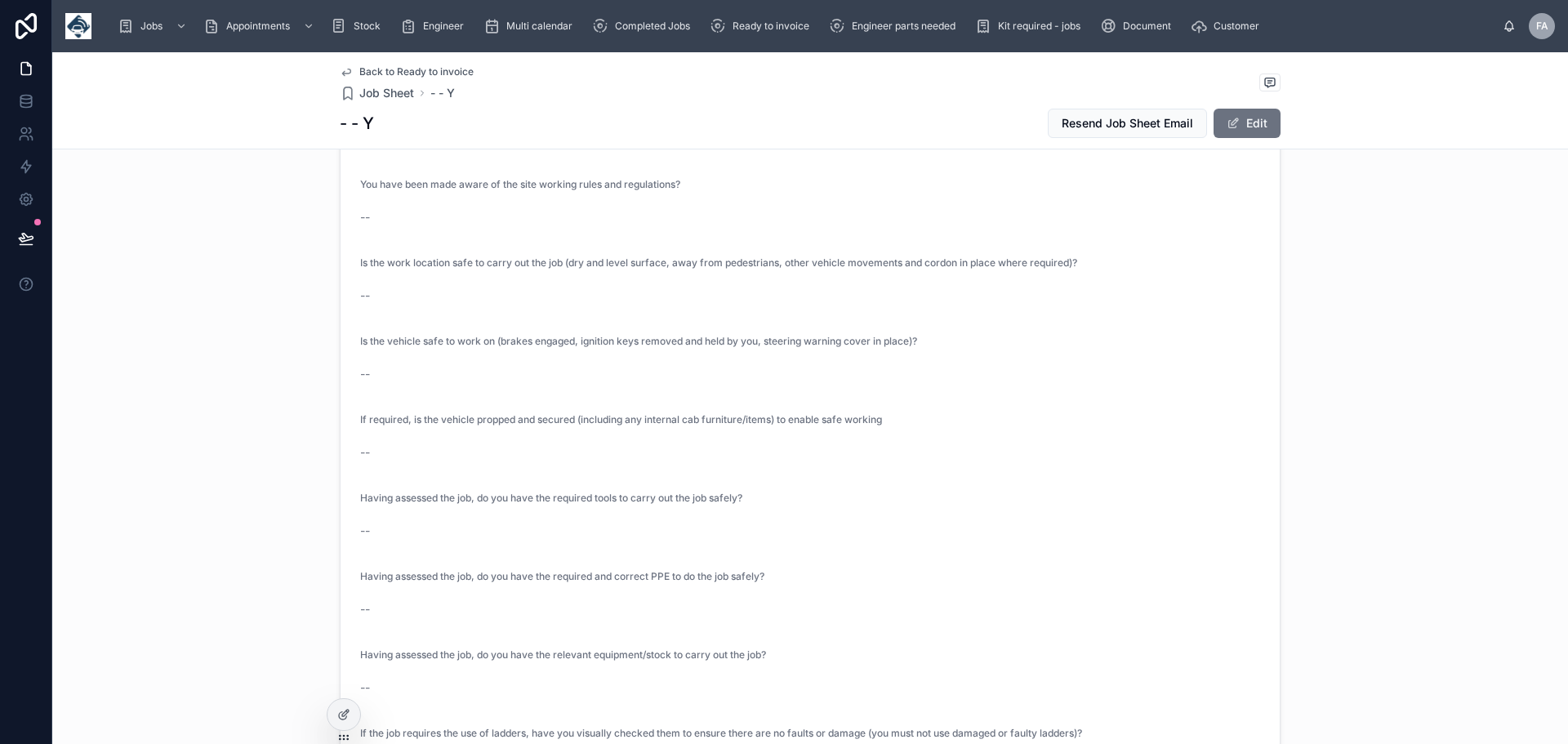
click at [378, 67] on span "Back to Ready to invoice" at bounding box center [417, 71] width 114 height 13
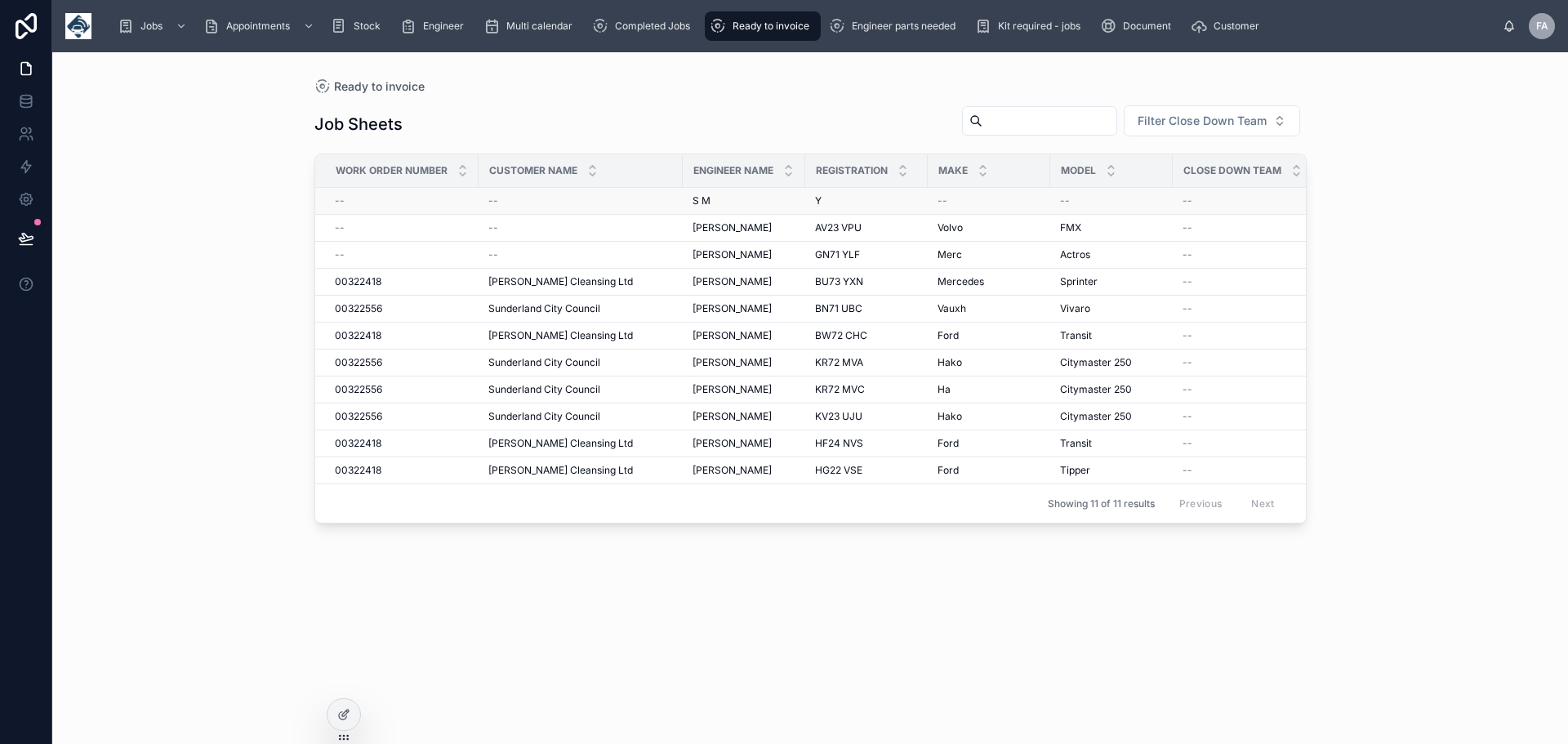
click at [518, 193] on td "--" at bounding box center [581, 202] width 204 height 27
click at [628, 196] on div "--" at bounding box center [581, 201] width 185 height 13
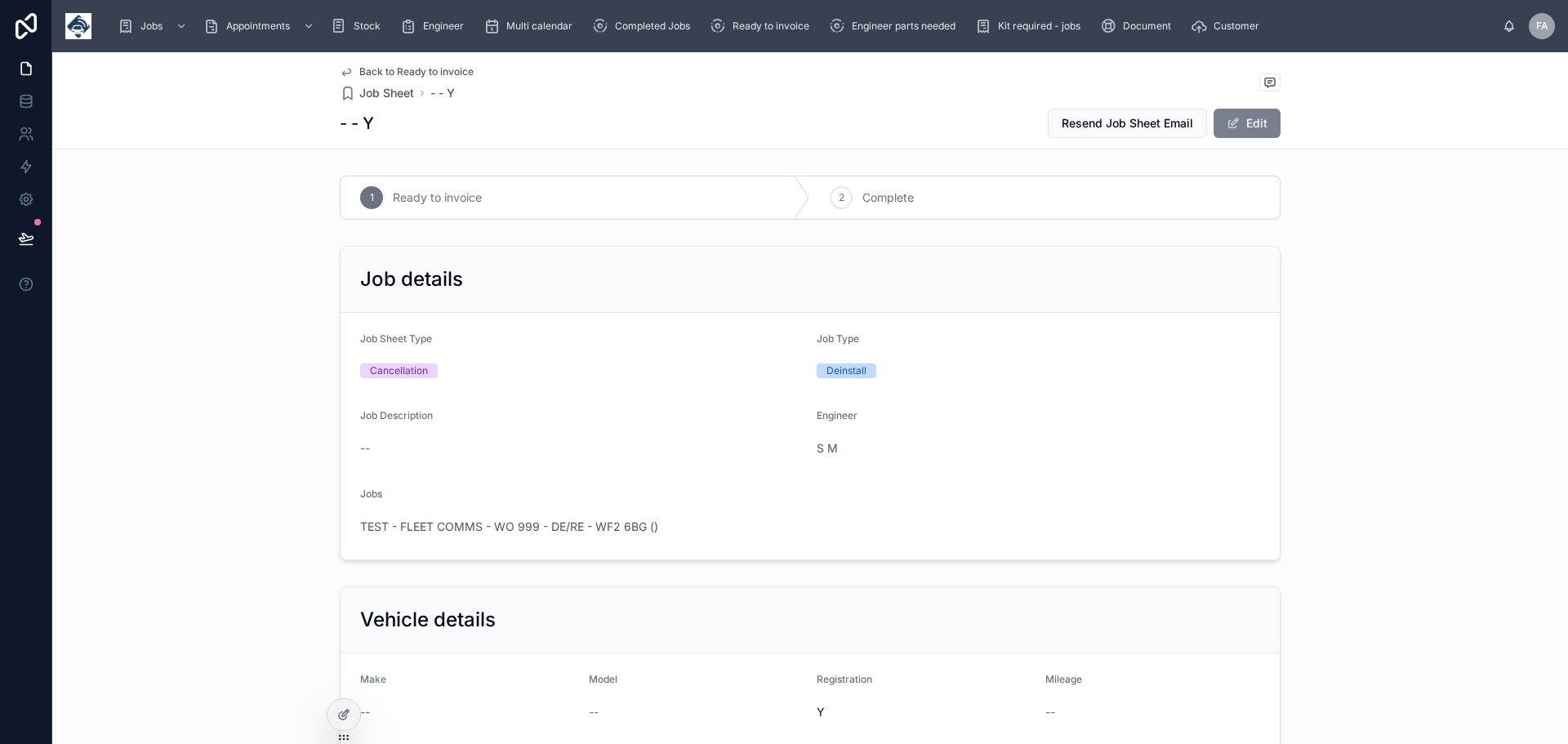
click at [1255, 120] on button "Edit" at bounding box center [1247, 123] width 67 height 29
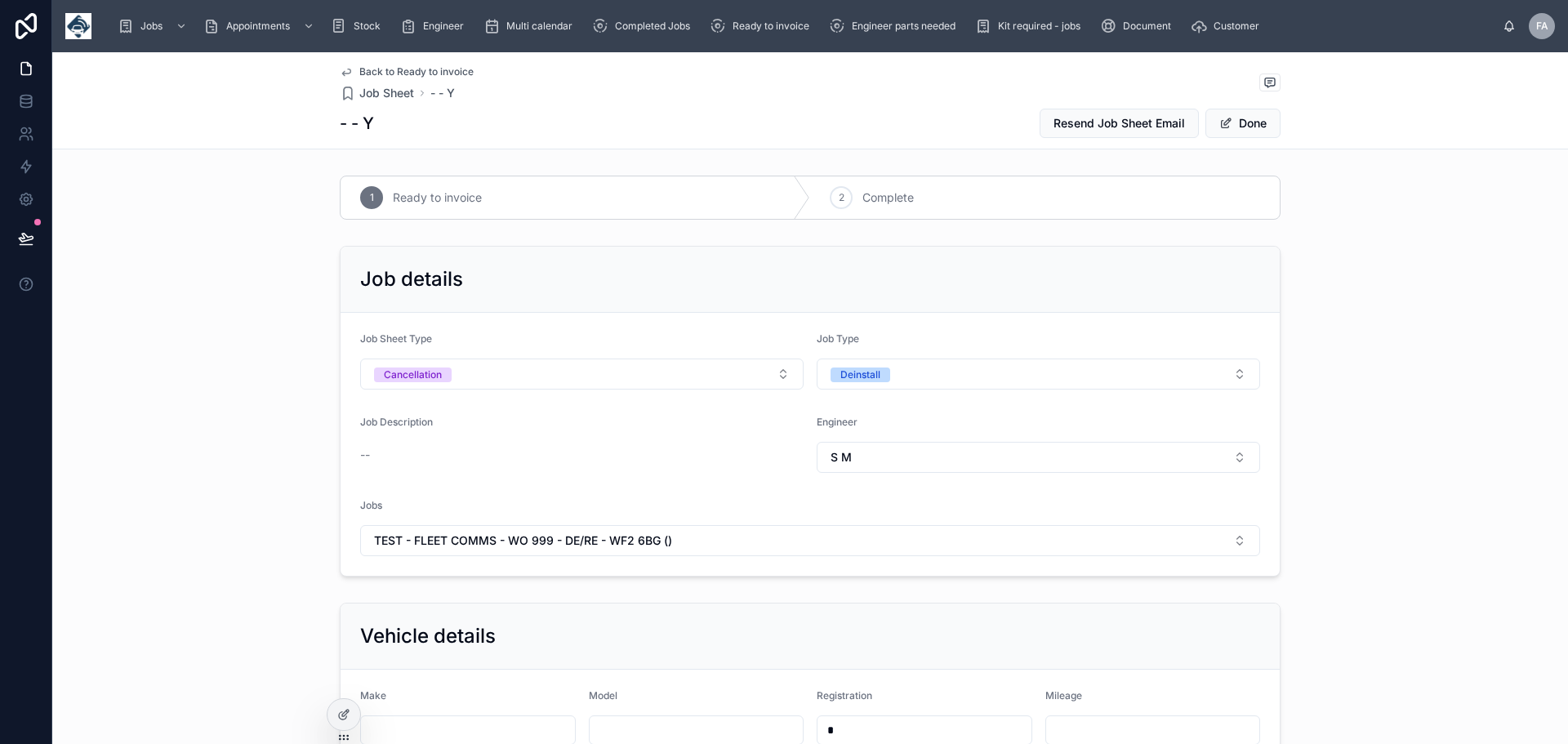
click at [377, 69] on span "Back to Ready to invoice" at bounding box center [417, 71] width 114 height 13
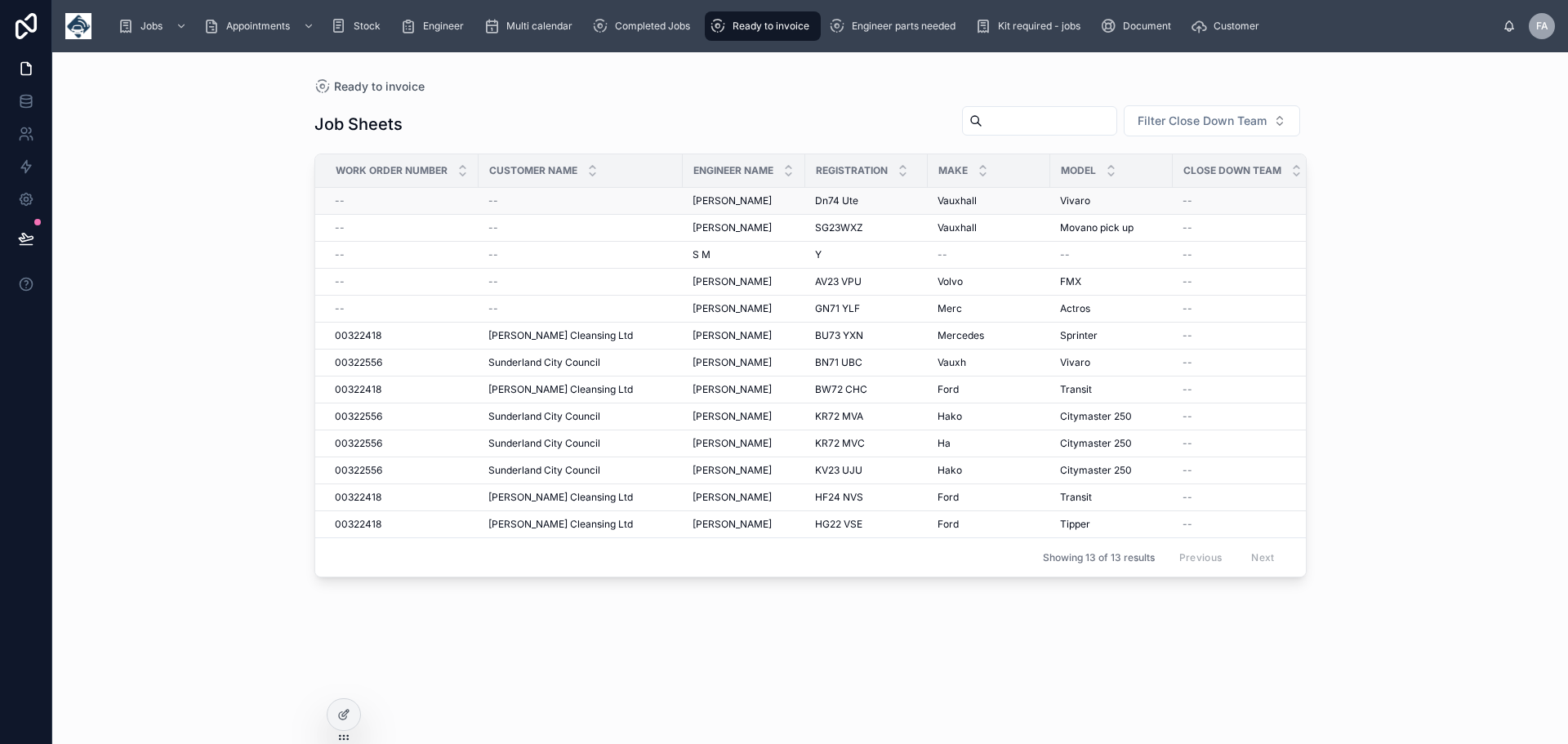
click at [503, 197] on div "--" at bounding box center [581, 201] width 185 height 13
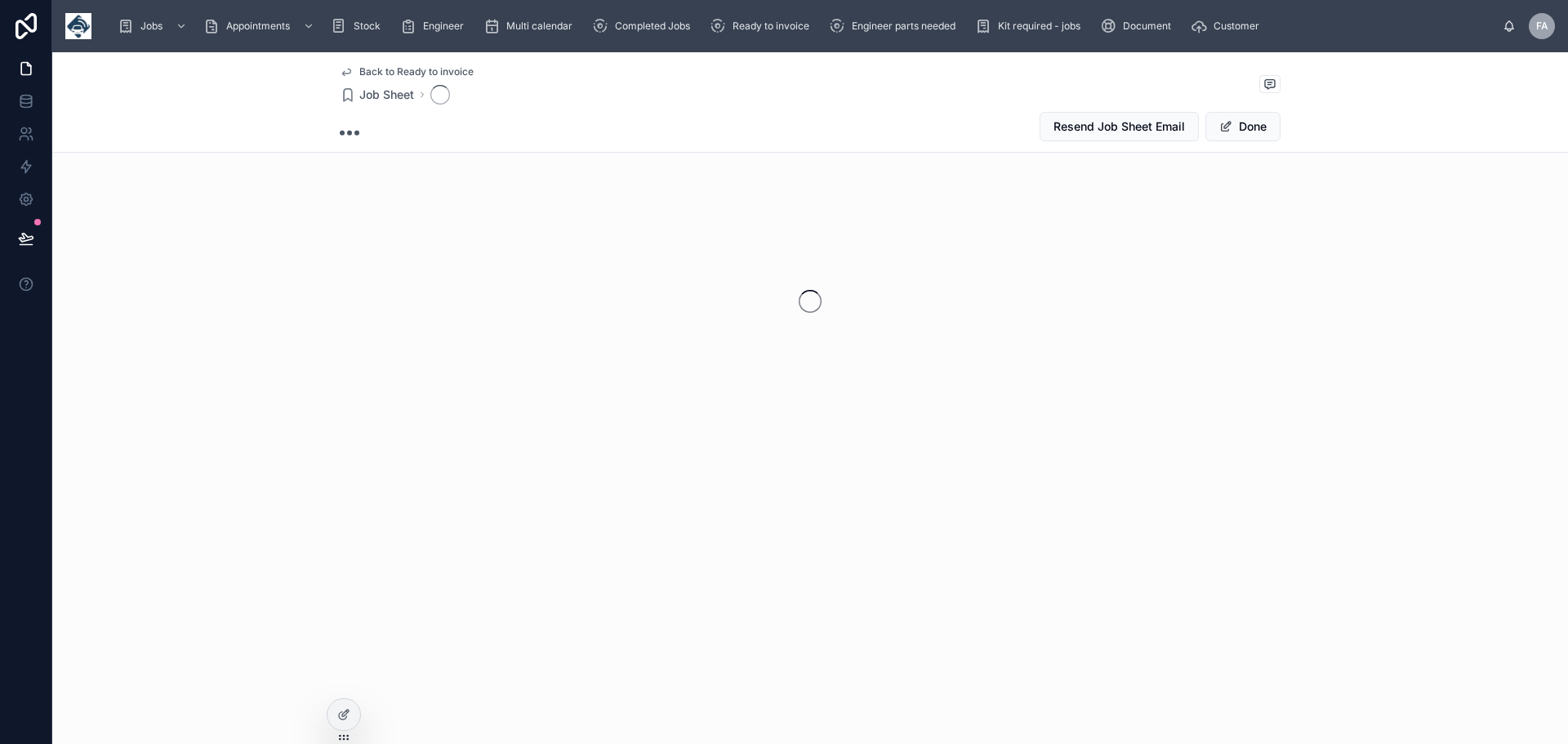
click at [503, 197] on div at bounding box center [811, 301] width 1516 height 258
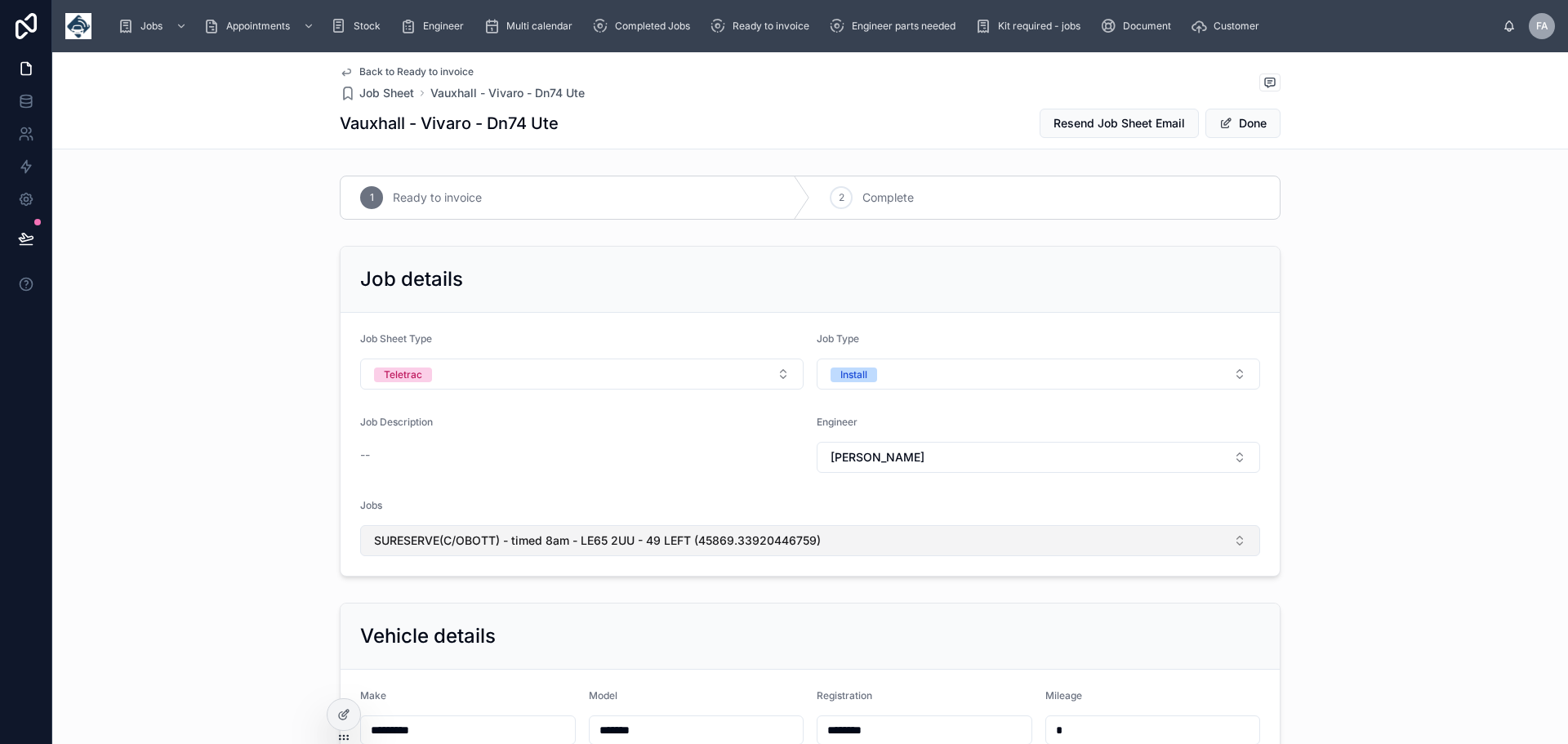
click at [1236, 534] on button "SURESERVE(C/OBOTT) - timed 8am - LE65 2UU - 49 LEFT (45869.33920446759)" at bounding box center [810, 541] width 900 height 31
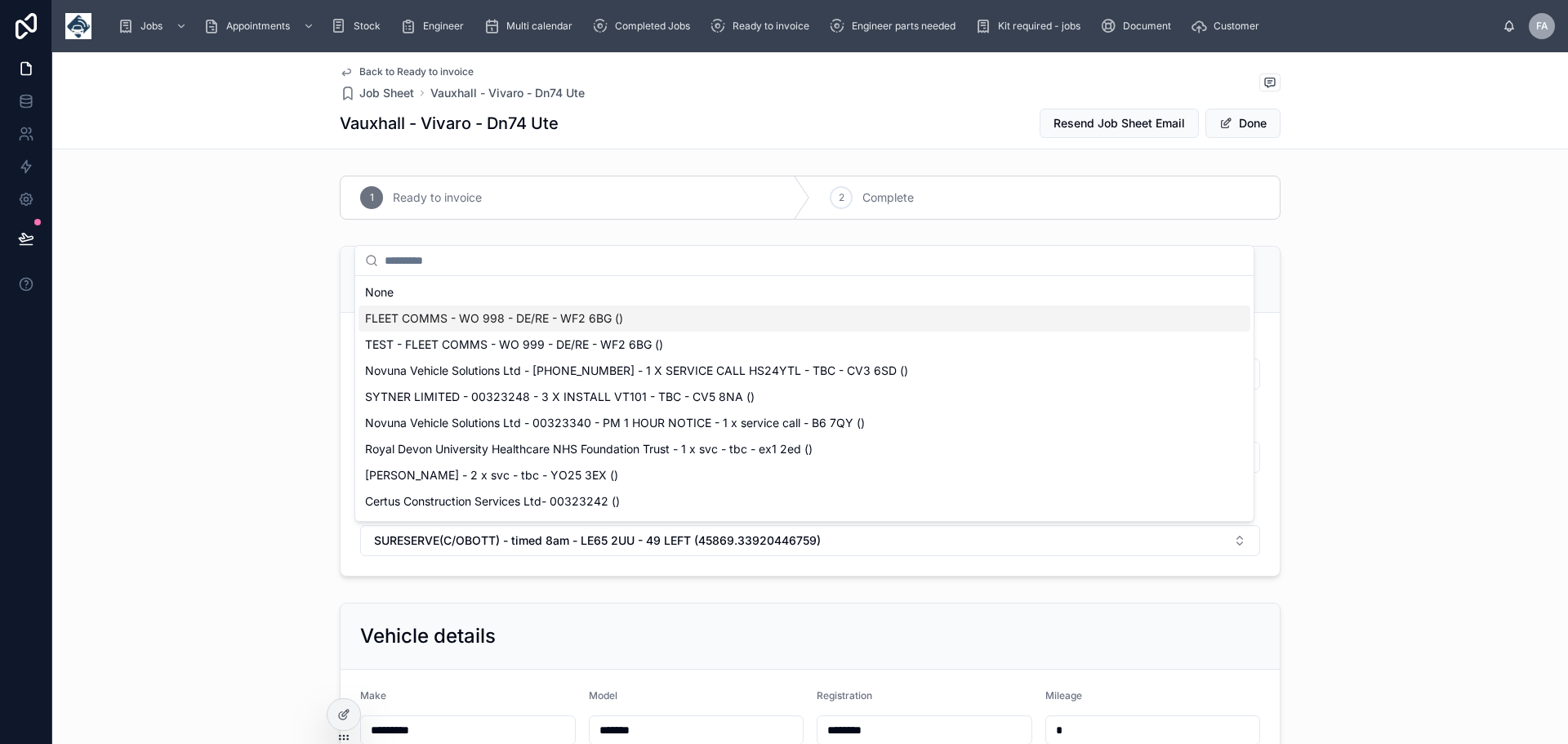
click at [440, 321] on span "FLEET COMMS - WO 998 - DE/RE - WF2 6BG ()" at bounding box center [493, 318] width 258 height 16
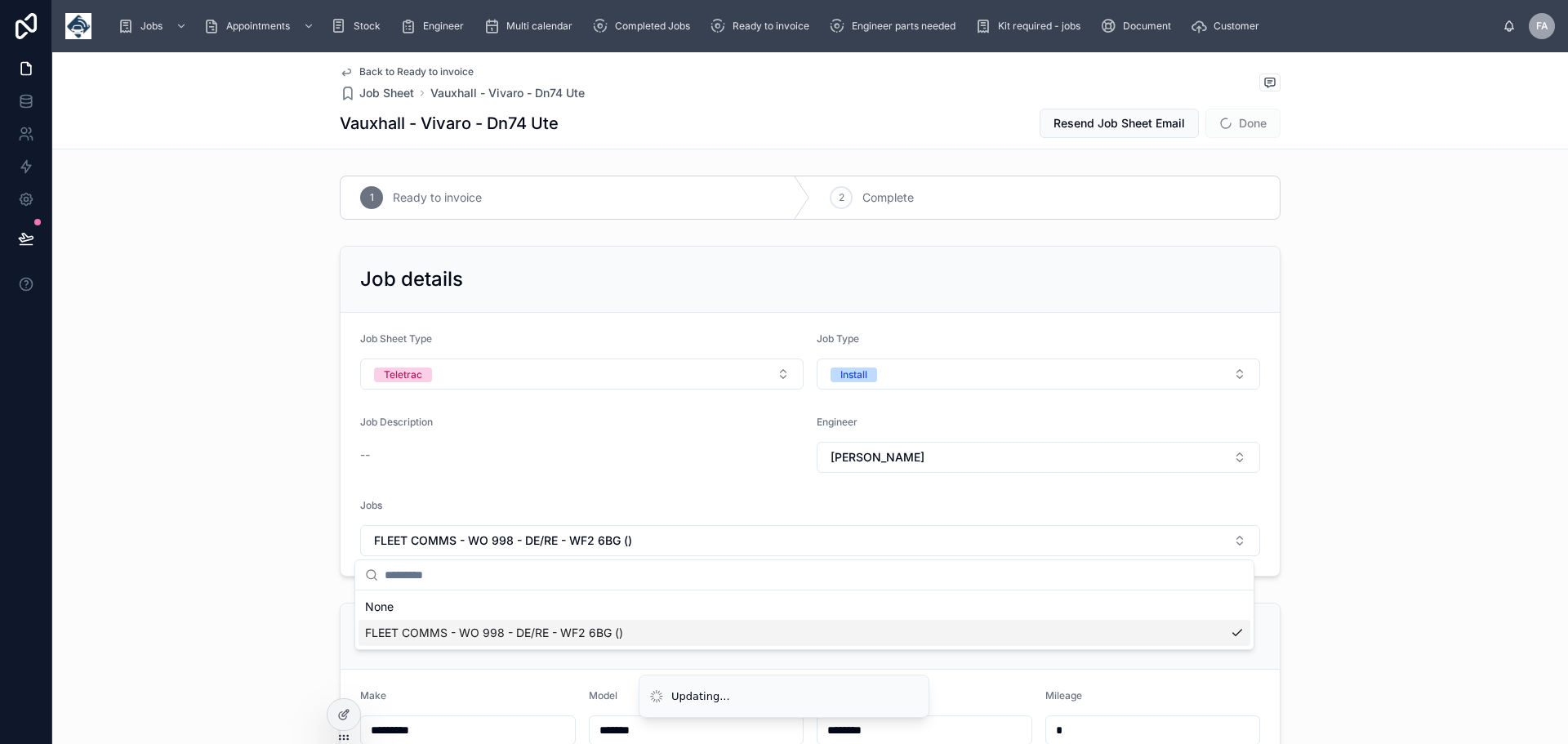
click at [440, 321] on form "Job Sheet Type Teletrac Job Type Install Job Description -- Engineer WAYNE DYE …" at bounding box center [810, 444] width 939 height 263
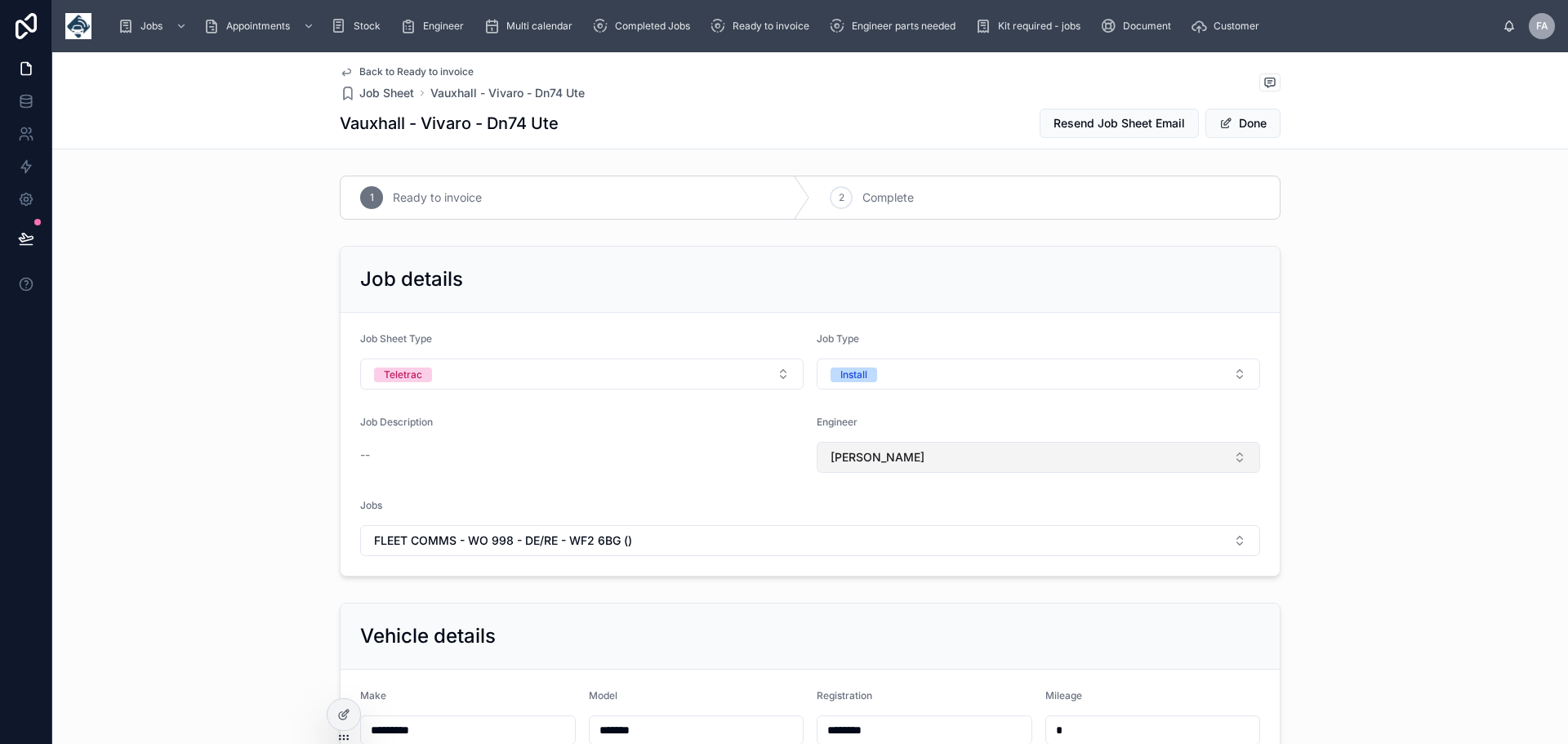
click at [1247, 461] on button "WAYNE DYE" at bounding box center [1038, 457] width 443 height 31
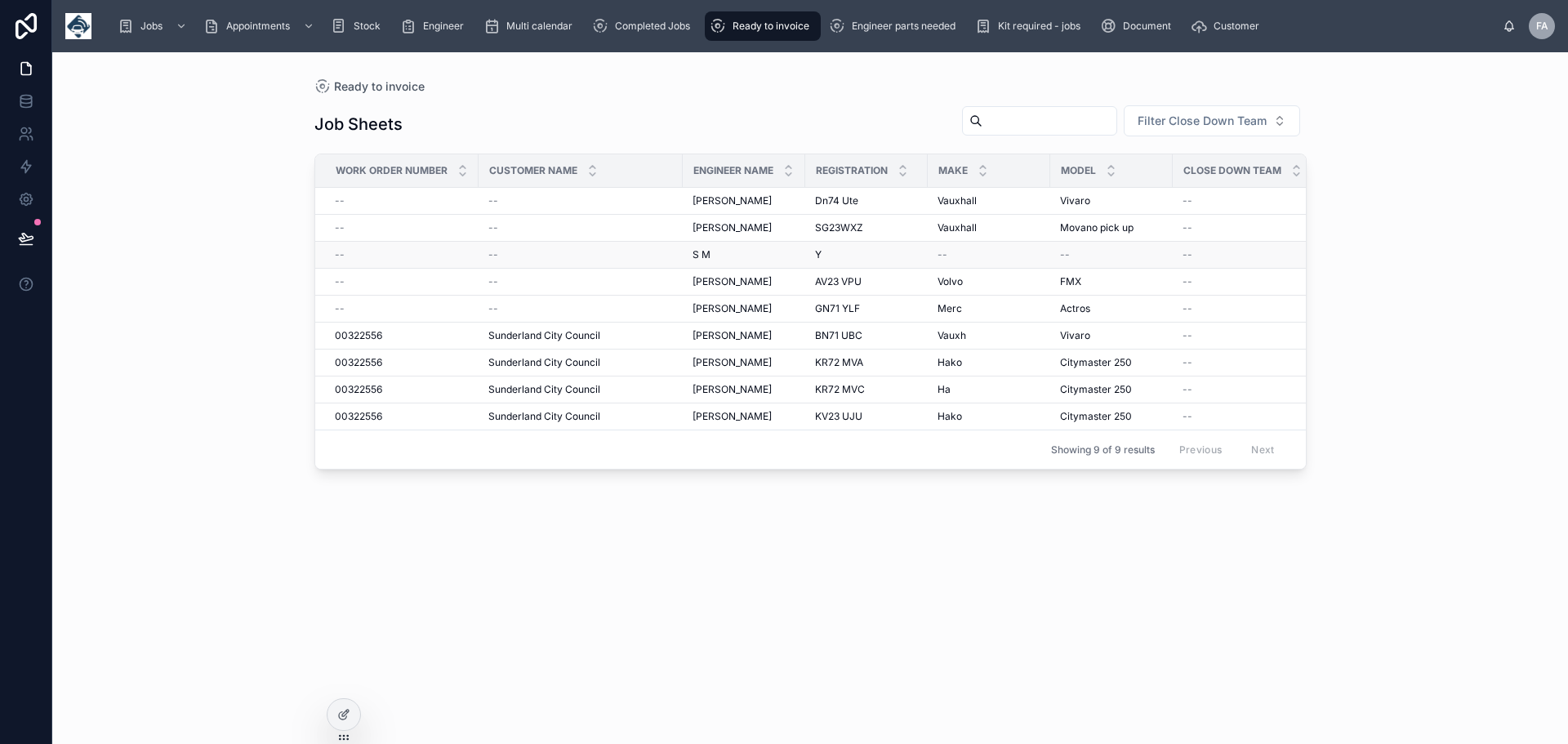
click at [508, 261] on td "--" at bounding box center [581, 255] width 204 height 27
click at [504, 259] on div "--" at bounding box center [581, 254] width 185 height 13
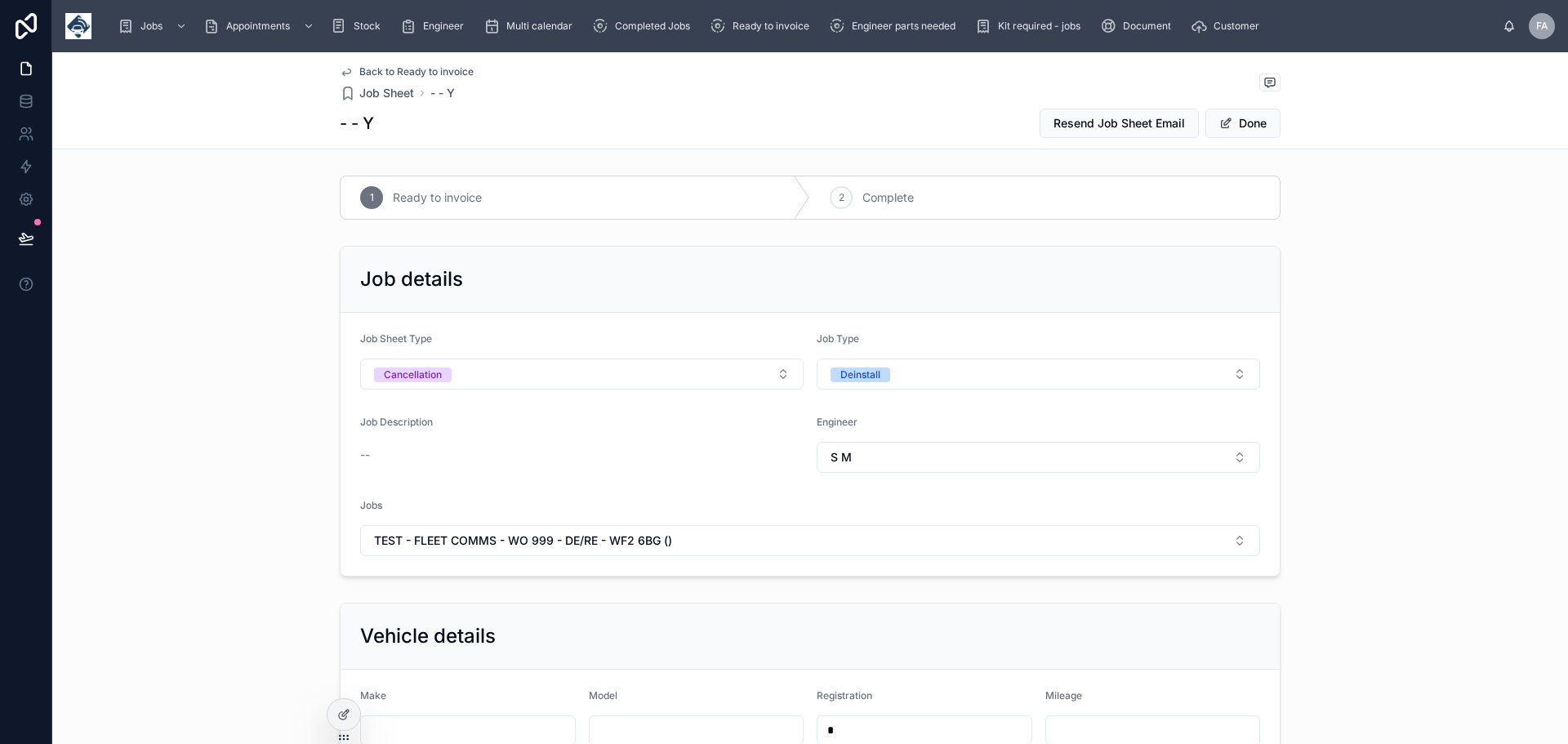
click at [384, 75] on span "Back to Ready to invoice" at bounding box center [417, 71] width 114 height 13
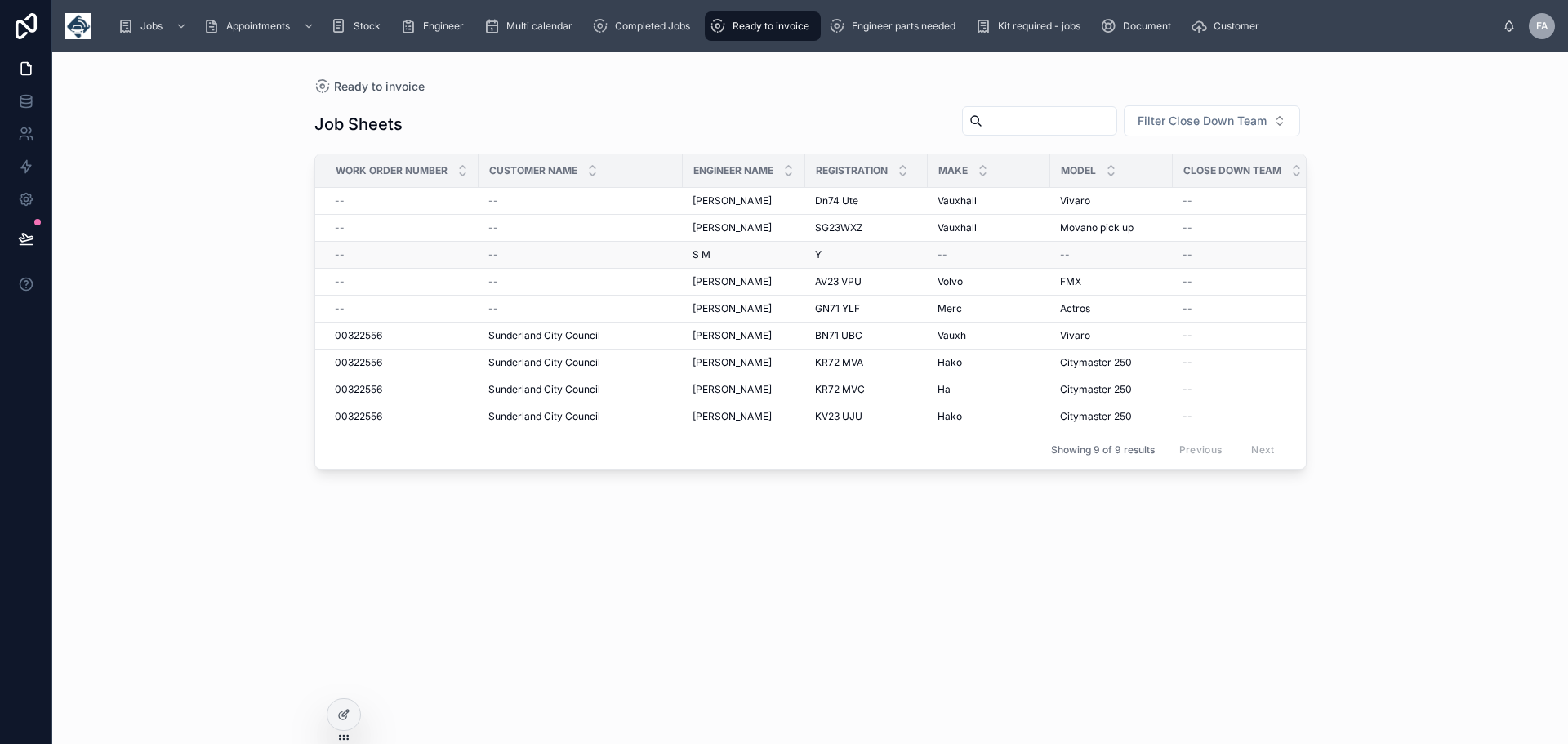
click at [497, 258] on span "--" at bounding box center [493, 254] width 10 height 13
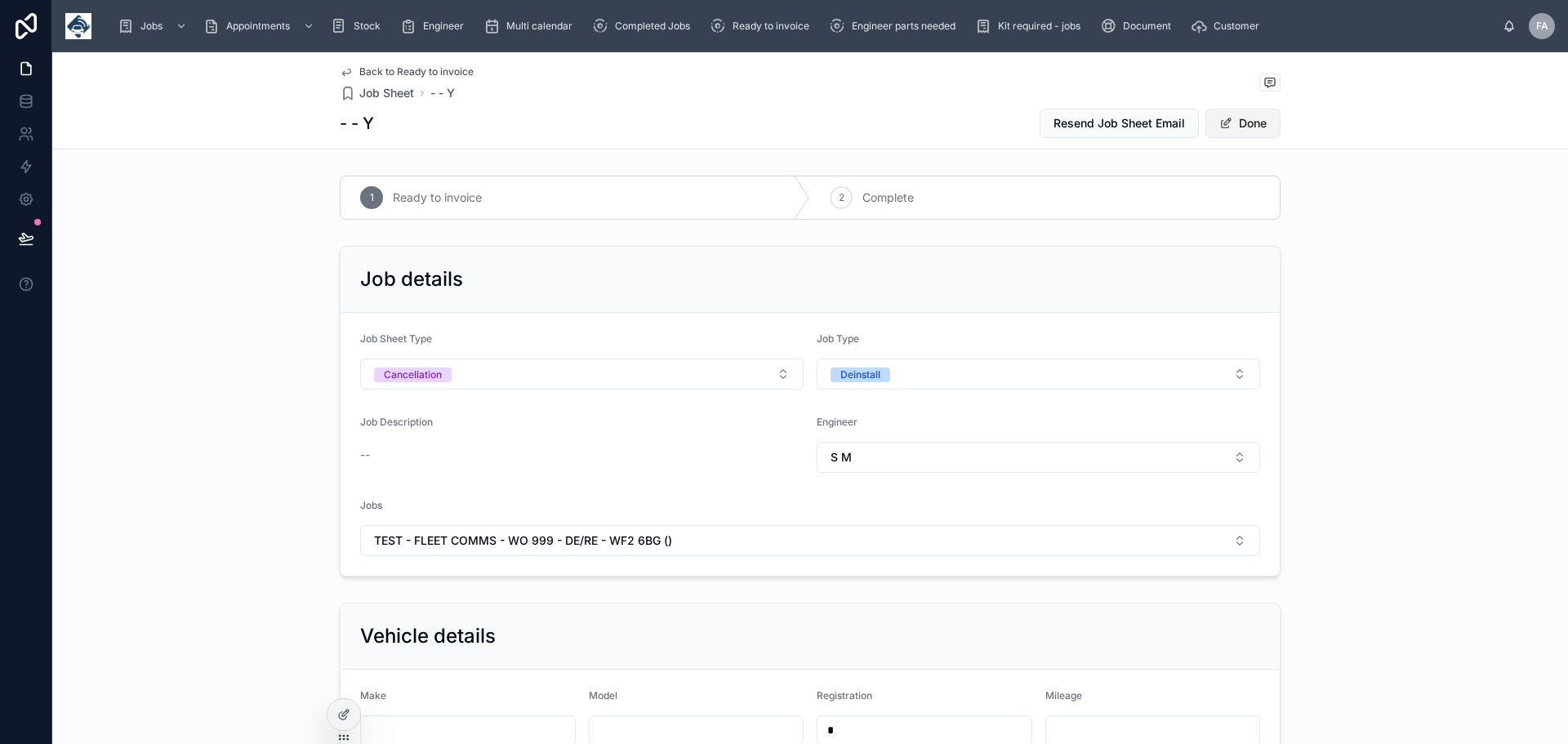
click at [1253, 124] on button "Done" at bounding box center [1243, 123] width 75 height 29
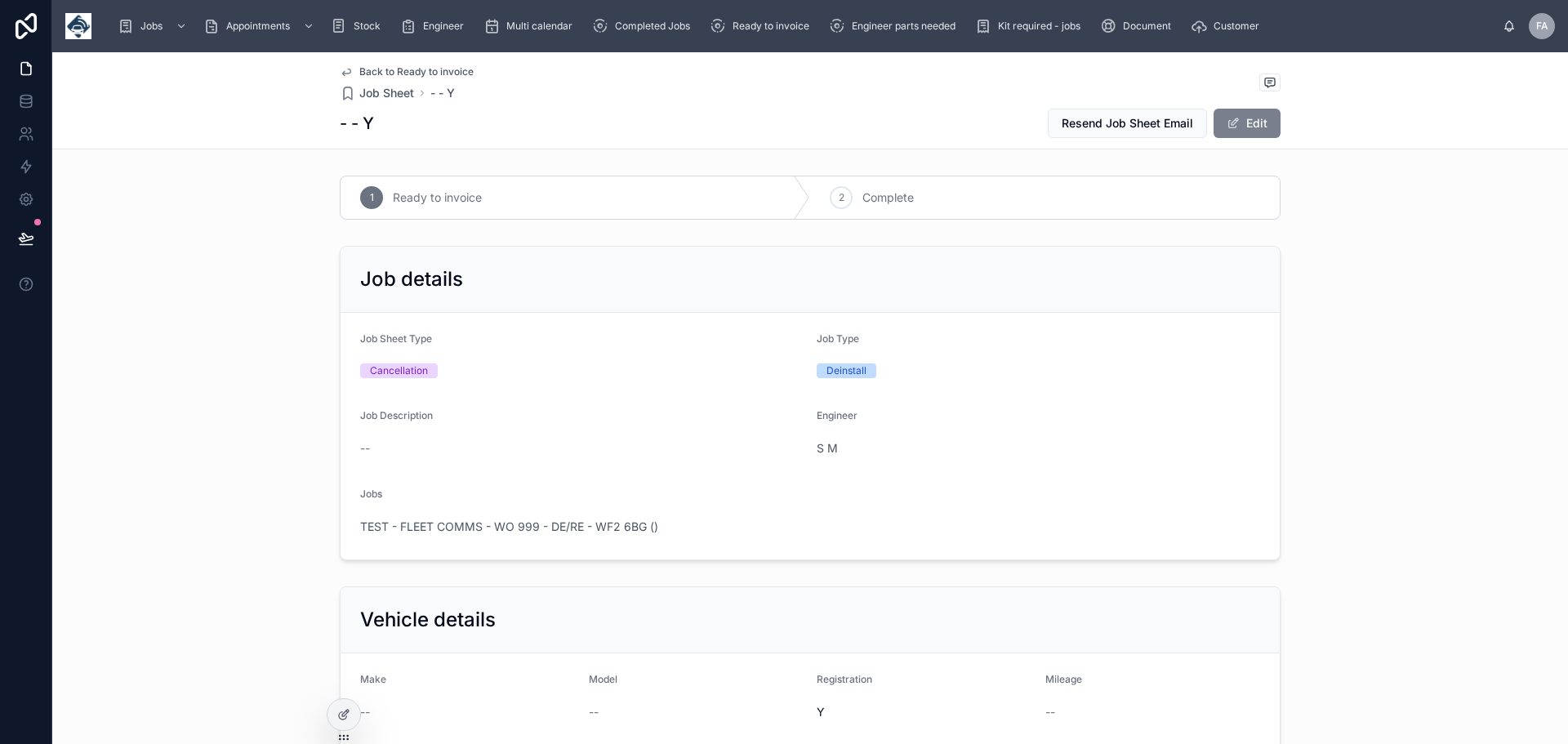
click at [1241, 124] on button "Edit" at bounding box center [1247, 123] width 67 height 29
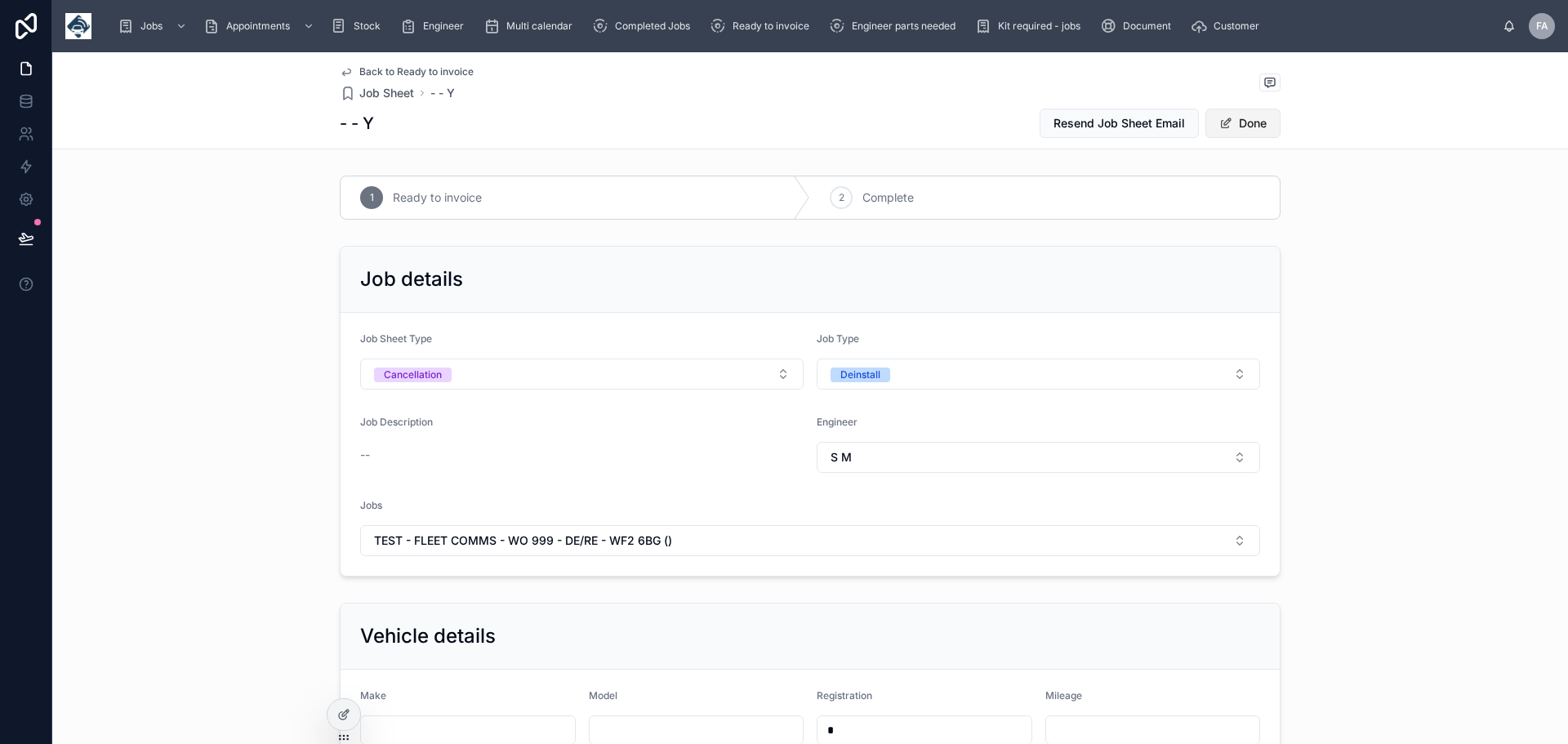
click at [1241, 124] on button "Done" at bounding box center [1243, 123] width 75 height 29
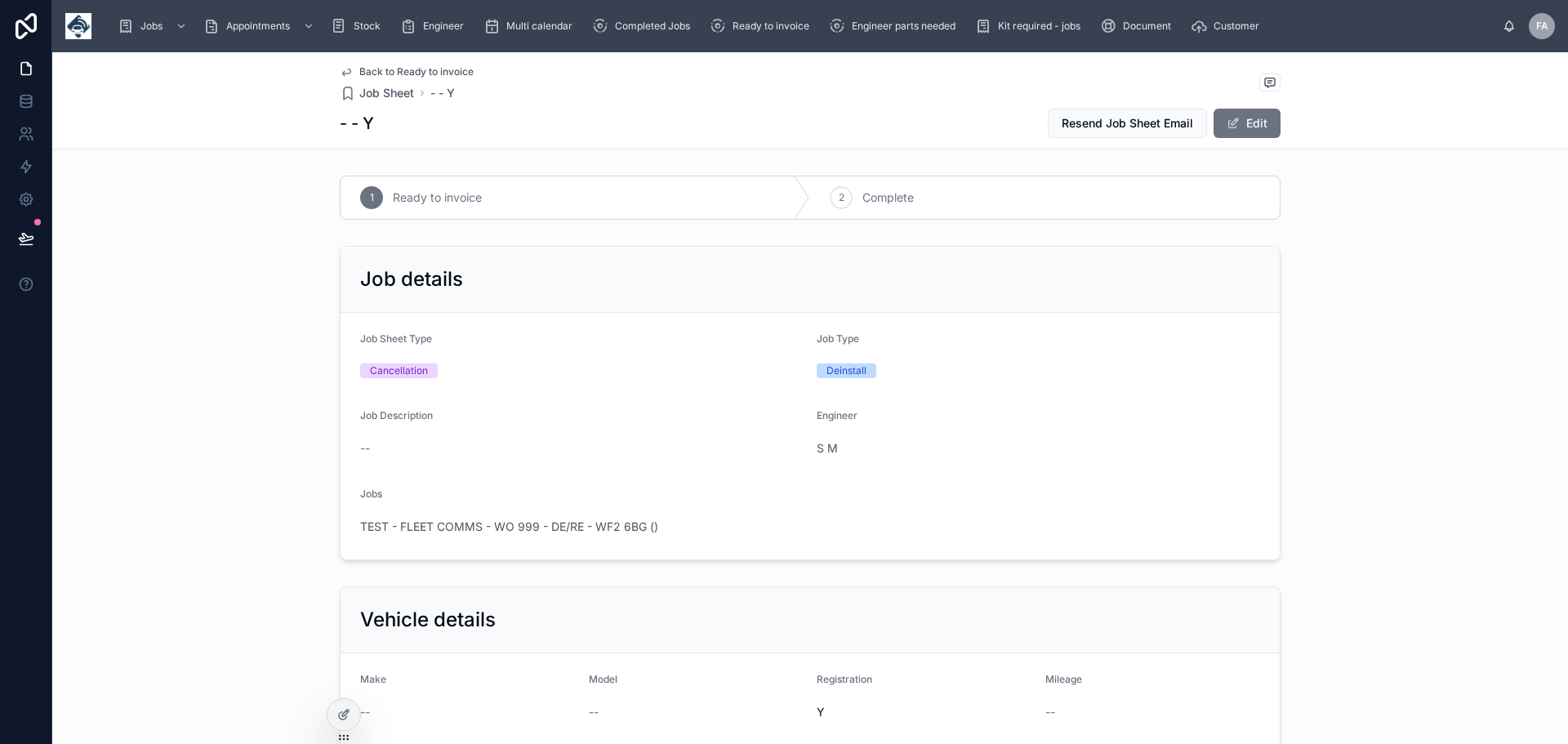
click at [384, 63] on div "Back to Ready to invoice Job Sheet - - Y - - Y Resend Job Sheet Email Edit" at bounding box center [810, 101] width 941 height 96
click at [384, 70] on span "Back to Ready to invoice" at bounding box center [417, 71] width 114 height 13
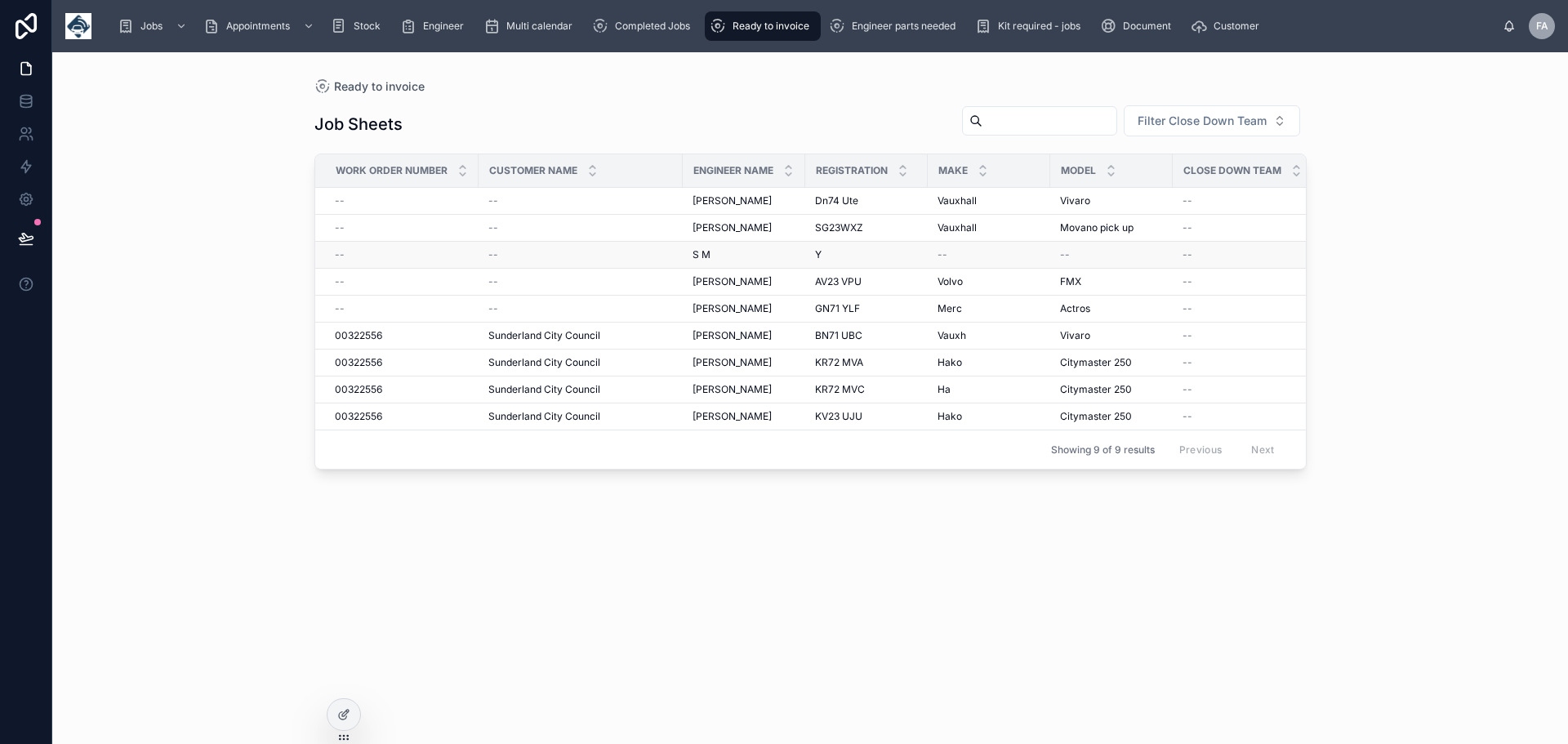
click at [697, 253] on span "S M" at bounding box center [702, 254] width 18 height 13
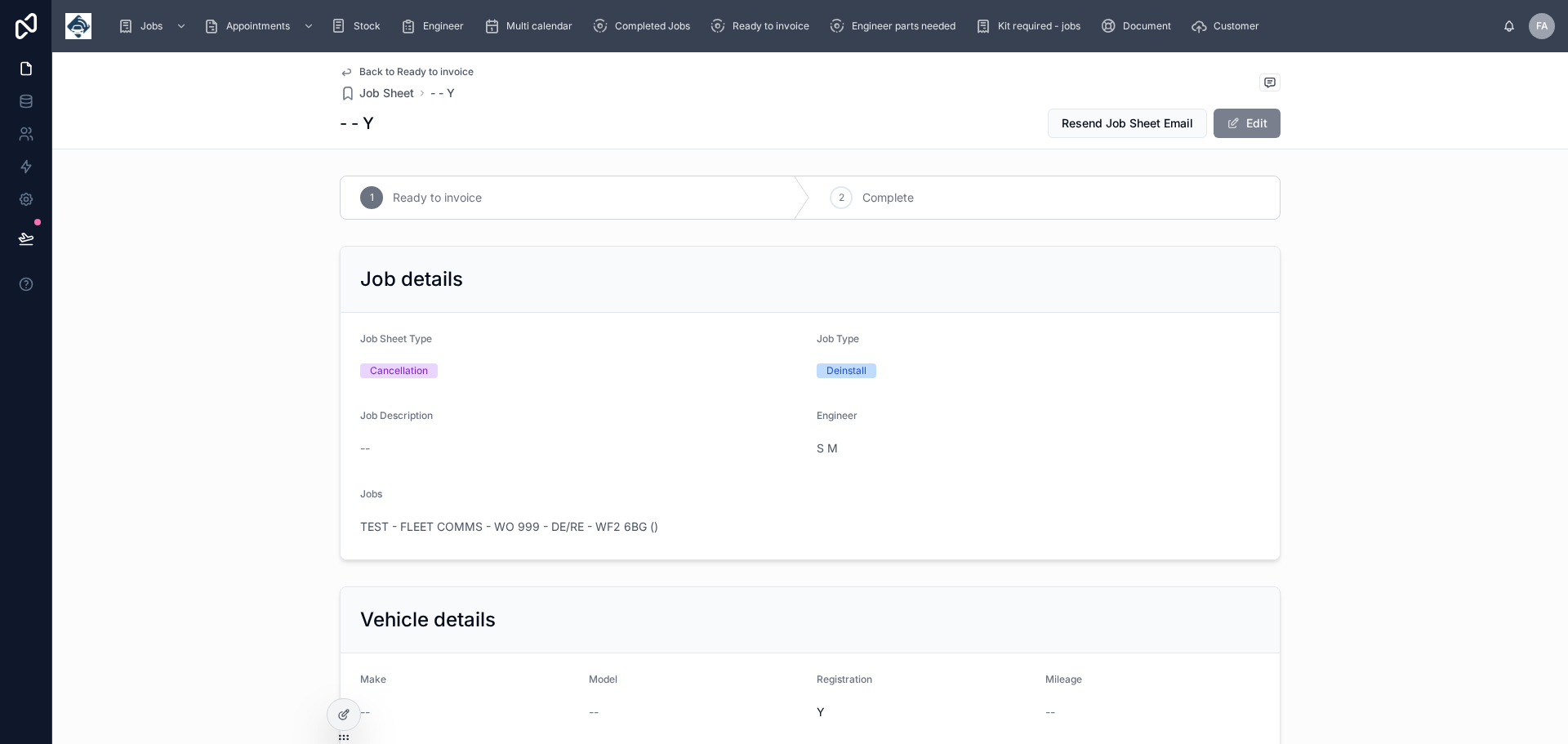
click at [1247, 115] on button "Edit" at bounding box center [1247, 123] width 67 height 29
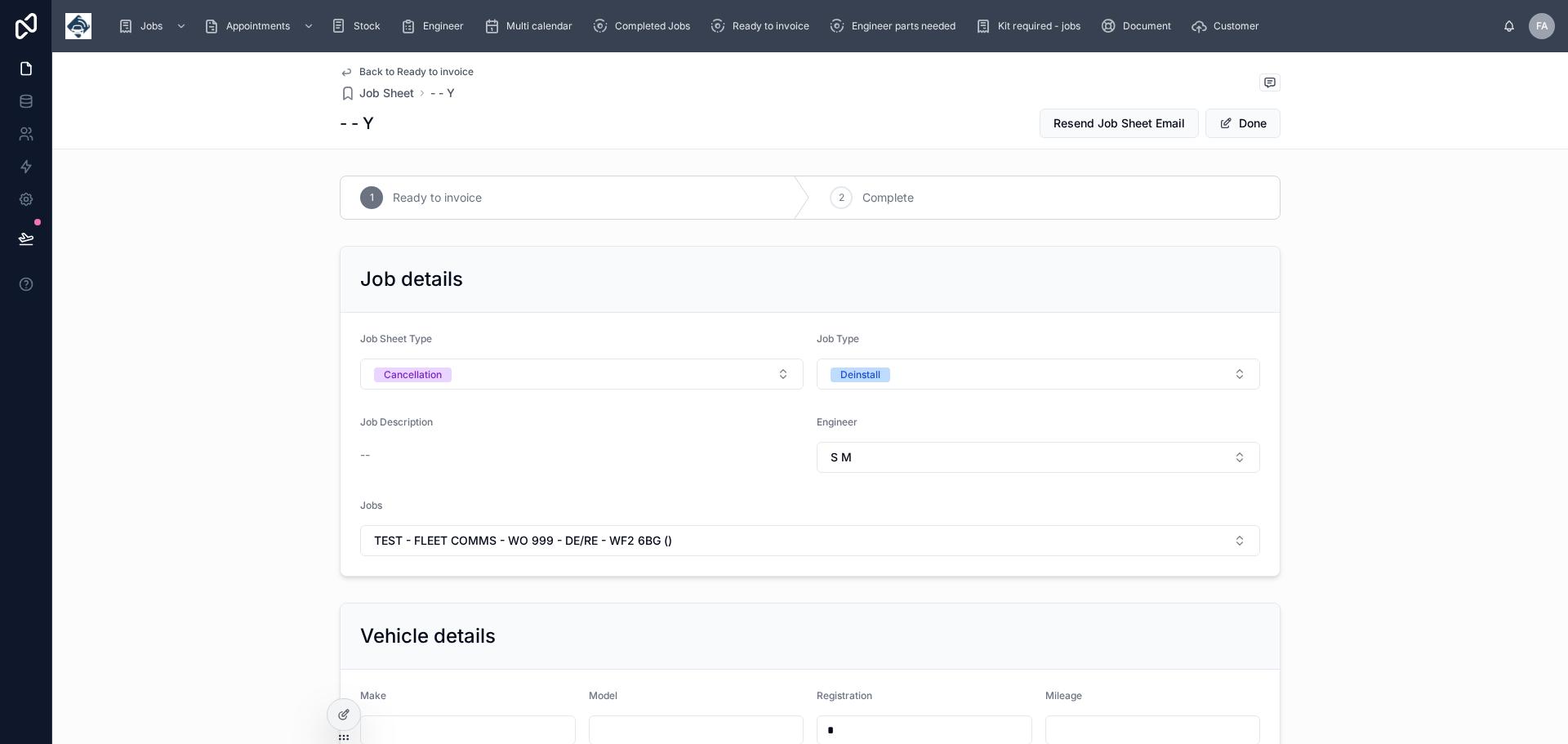
click at [382, 457] on div "--" at bounding box center [582, 455] width 443 height 16
click at [423, 500] on div "Jobs" at bounding box center [810, 509] width 900 height 20
click at [1233, 121] on button "Done" at bounding box center [1243, 123] width 75 height 29
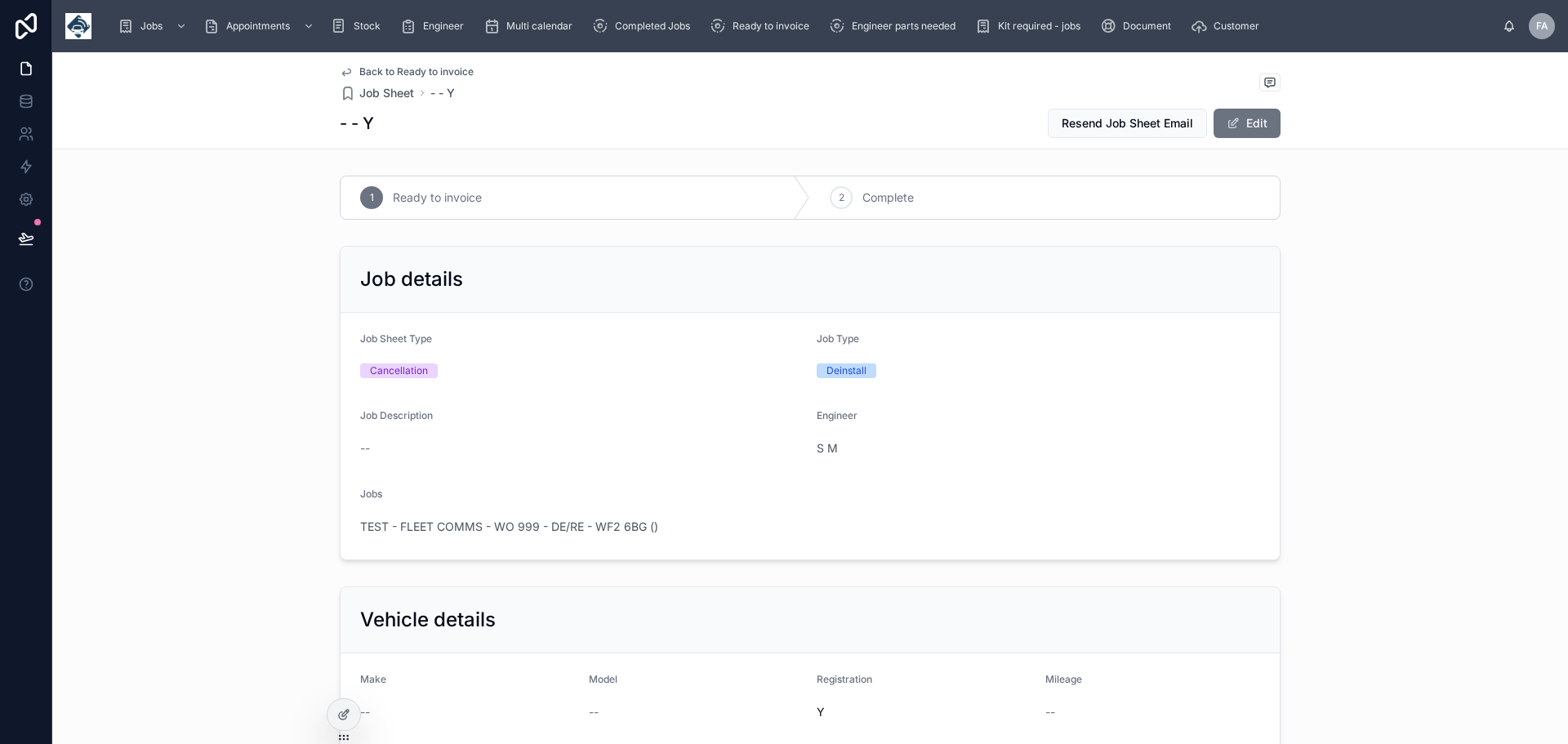
click at [378, 65] on span "Back to Ready to invoice" at bounding box center [417, 71] width 114 height 13
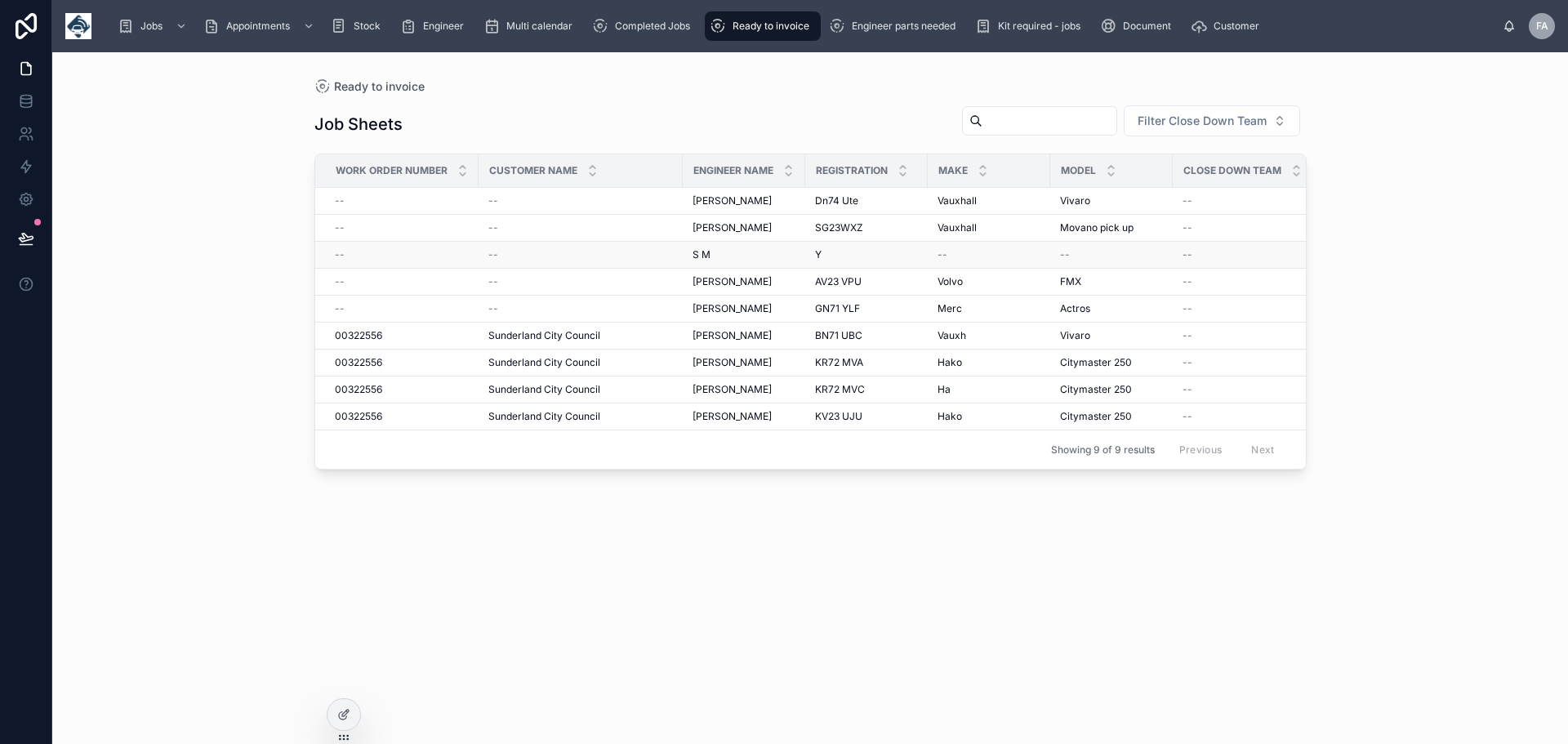
click at [496, 249] on span "--" at bounding box center [493, 254] width 10 height 13
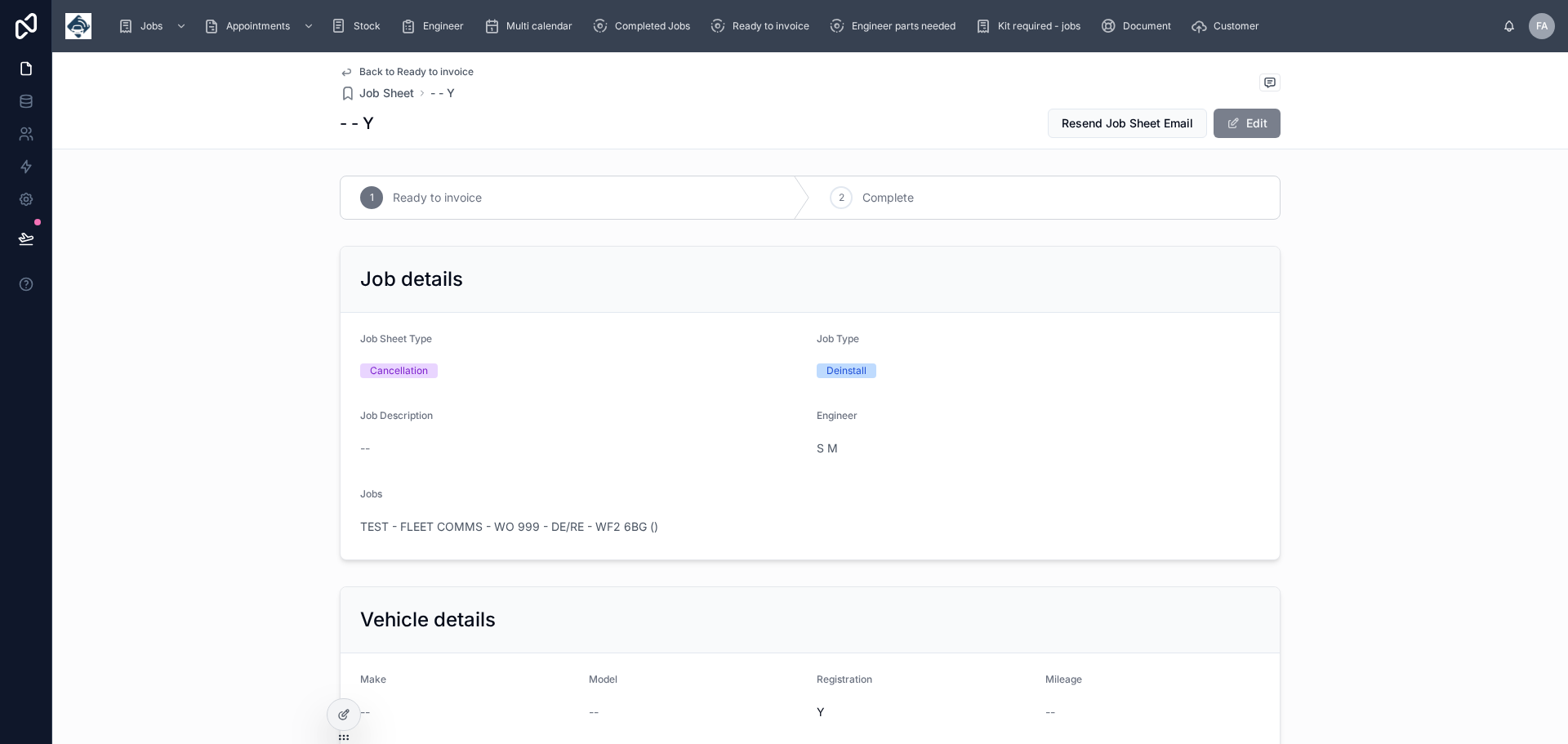
click at [1251, 118] on button "Edit" at bounding box center [1247, 123] width 67 height 29
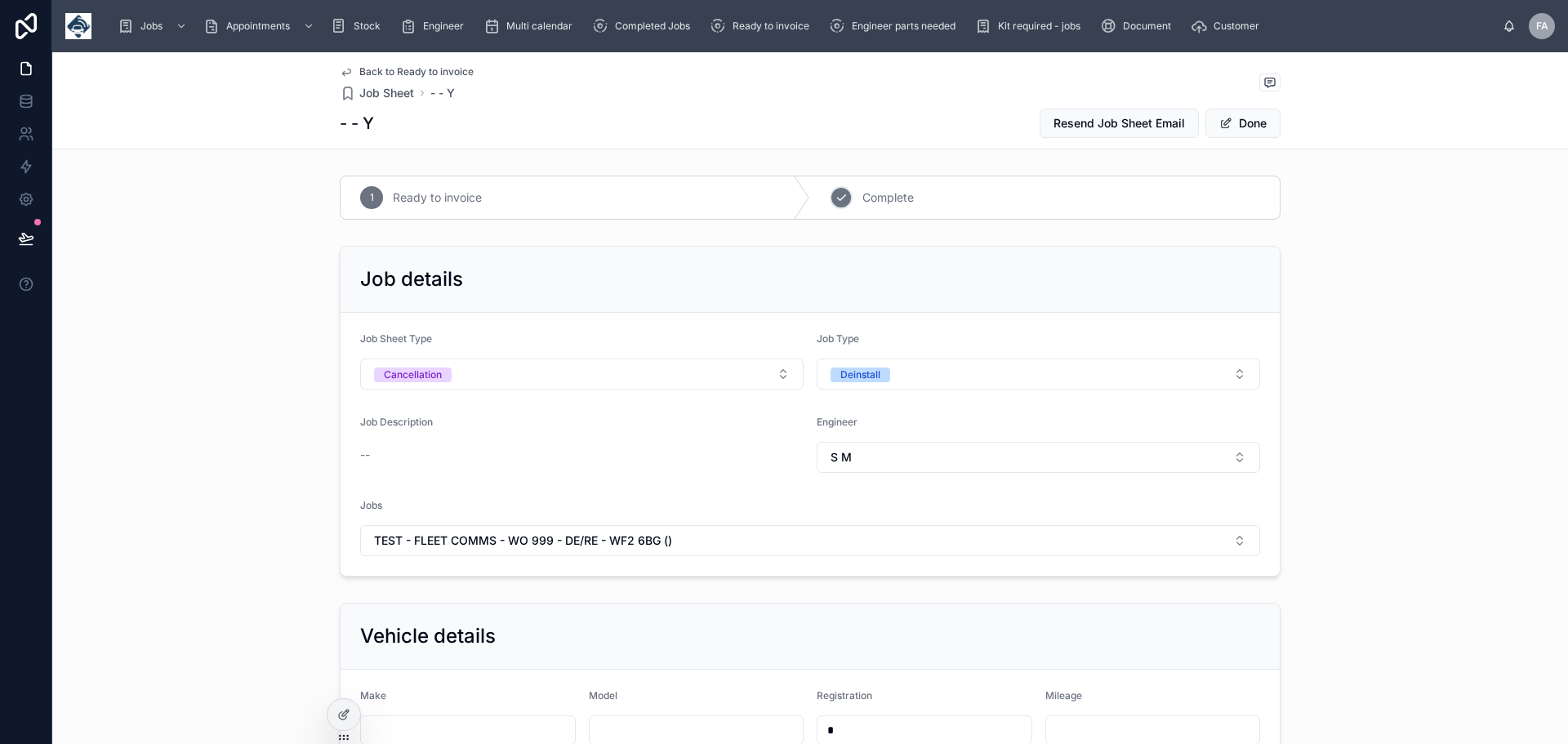
click at [873, 200] on span "Complete" at bounding box center [888, 197] width 52 height 16
drag, startPoint x: 1249, startPoint y: 121, endPoint x: 1238, endPoint y: 117, distance: 11.7
click at [1249, 123] on button "Done" at bounding box center [1243, 123] width 75 height 29
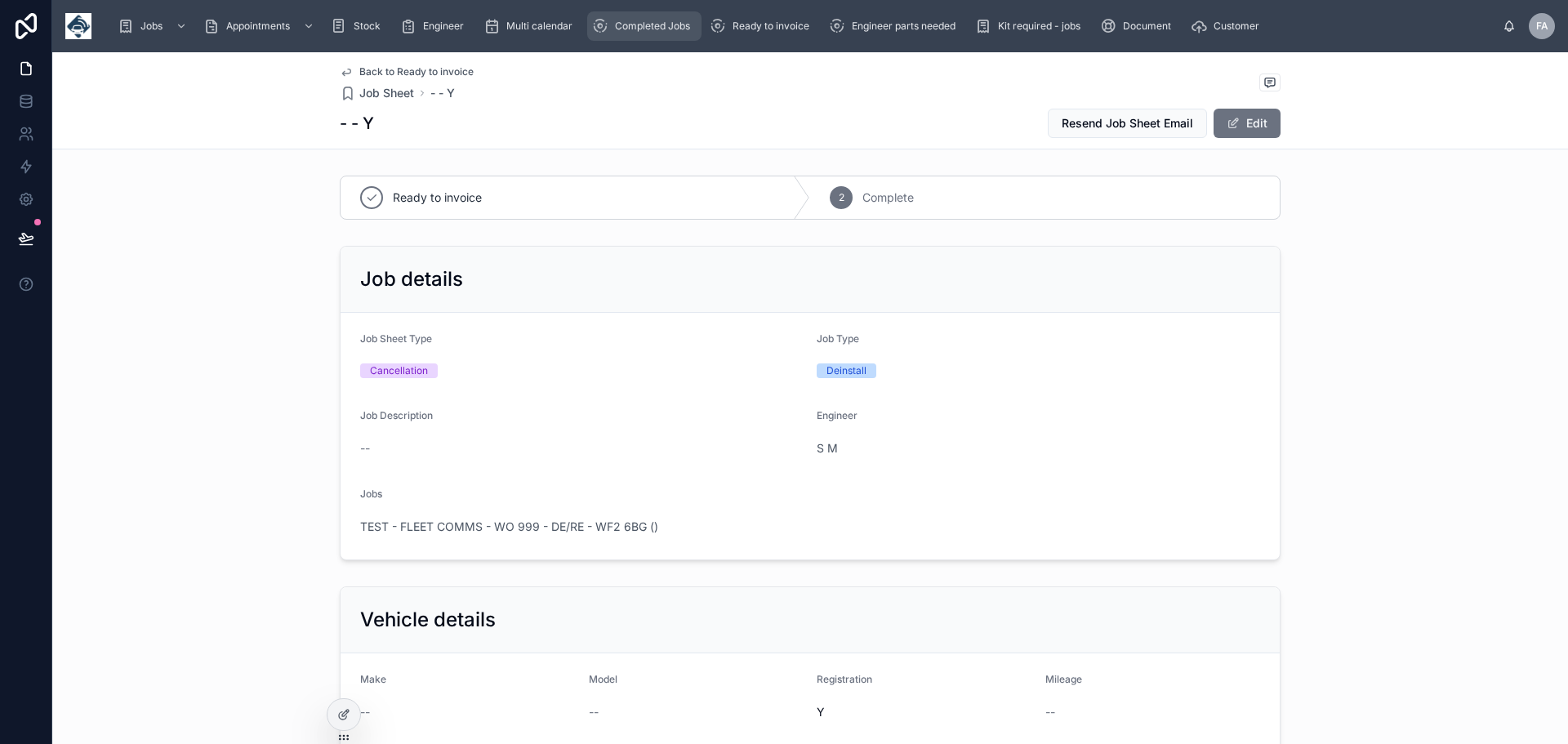
click at [652, 22] on span "Completed Jobs" at bounding box center [653, 26] width 75 height 13
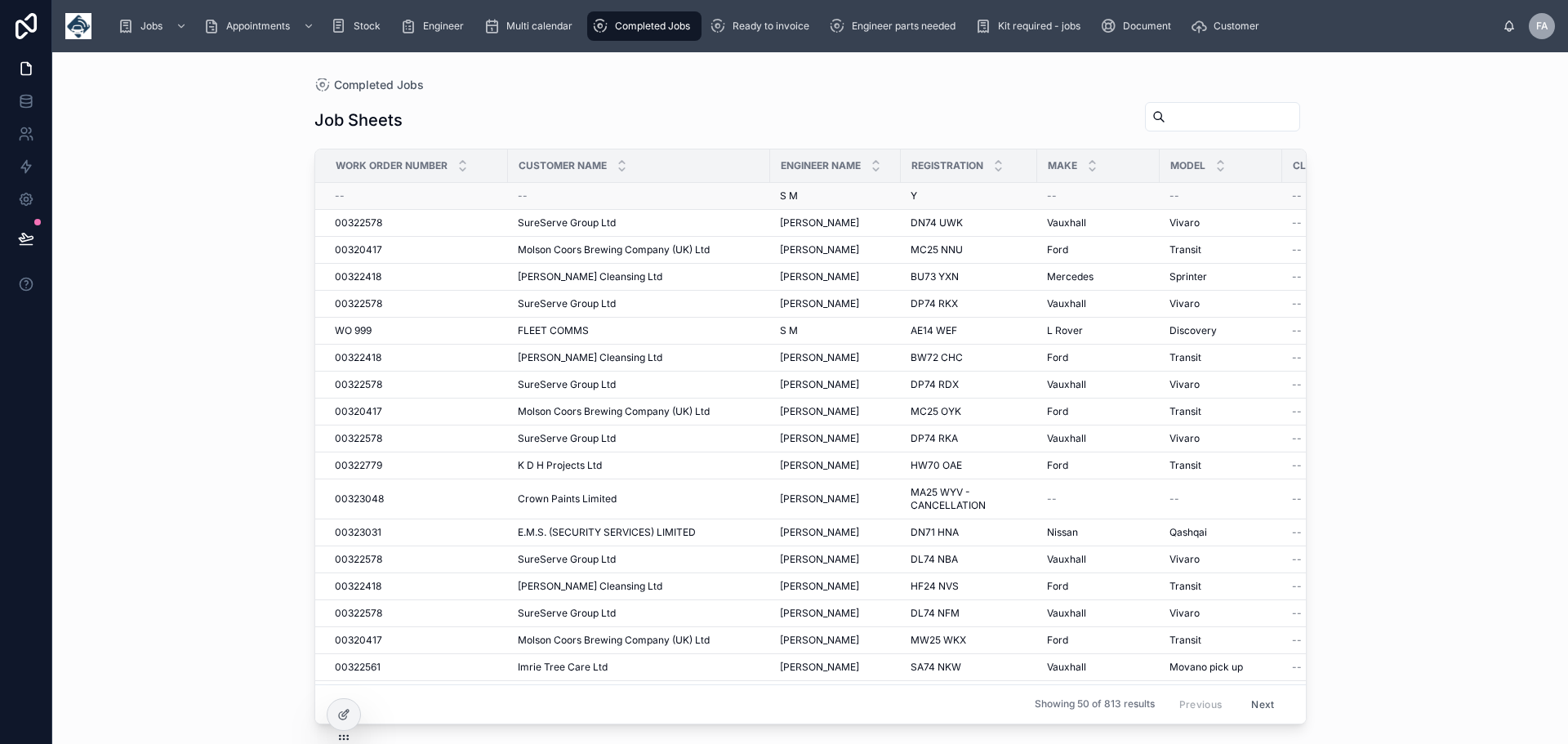
click at [527, 193] on div "--" at bounding box center [640, 195] width 243 height 13
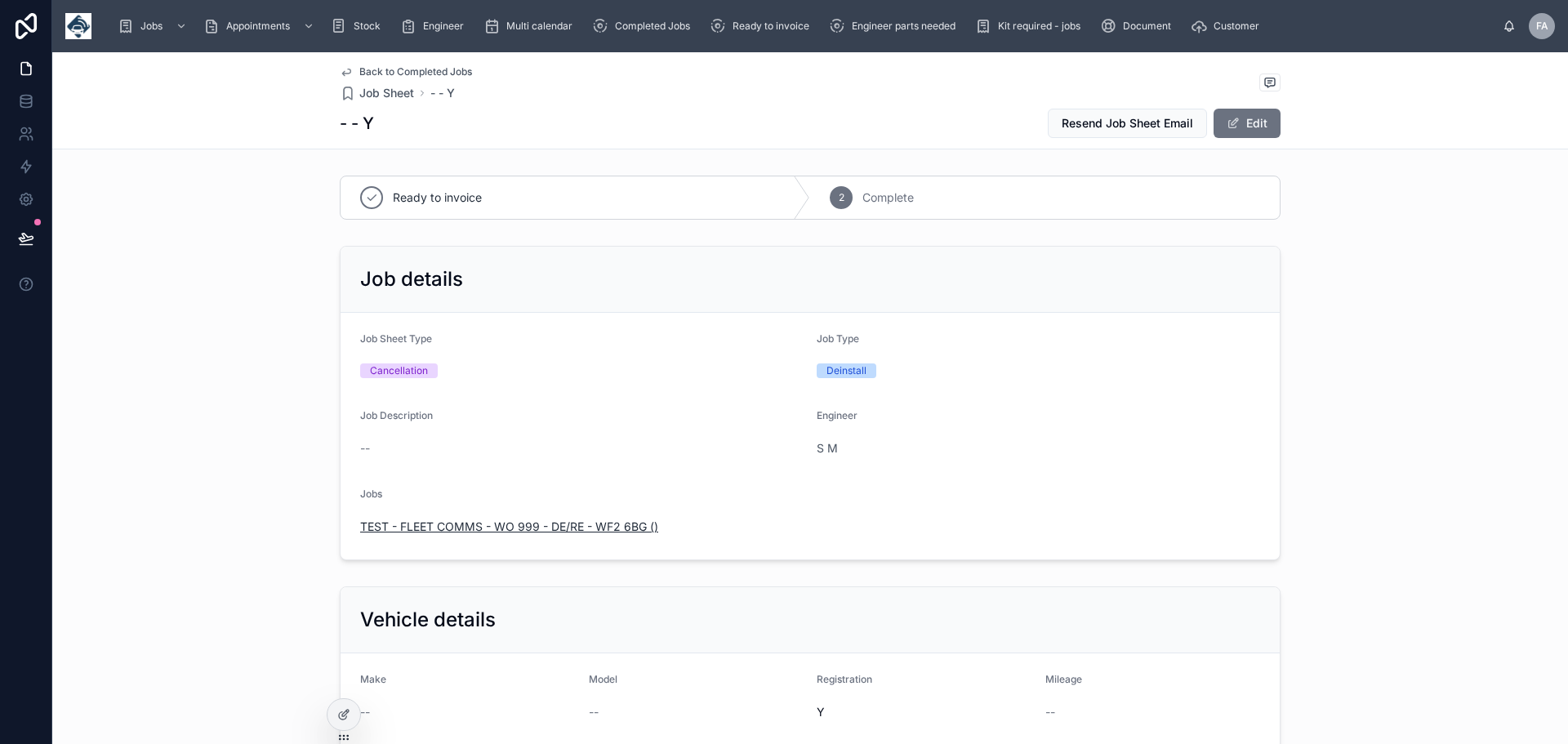
click at [510, 524] on span "TEST - FLEET COMMS - WO 999 - DE/RE - WF2 6BG ()" at bounding box center [509, 527] width 298 height 16
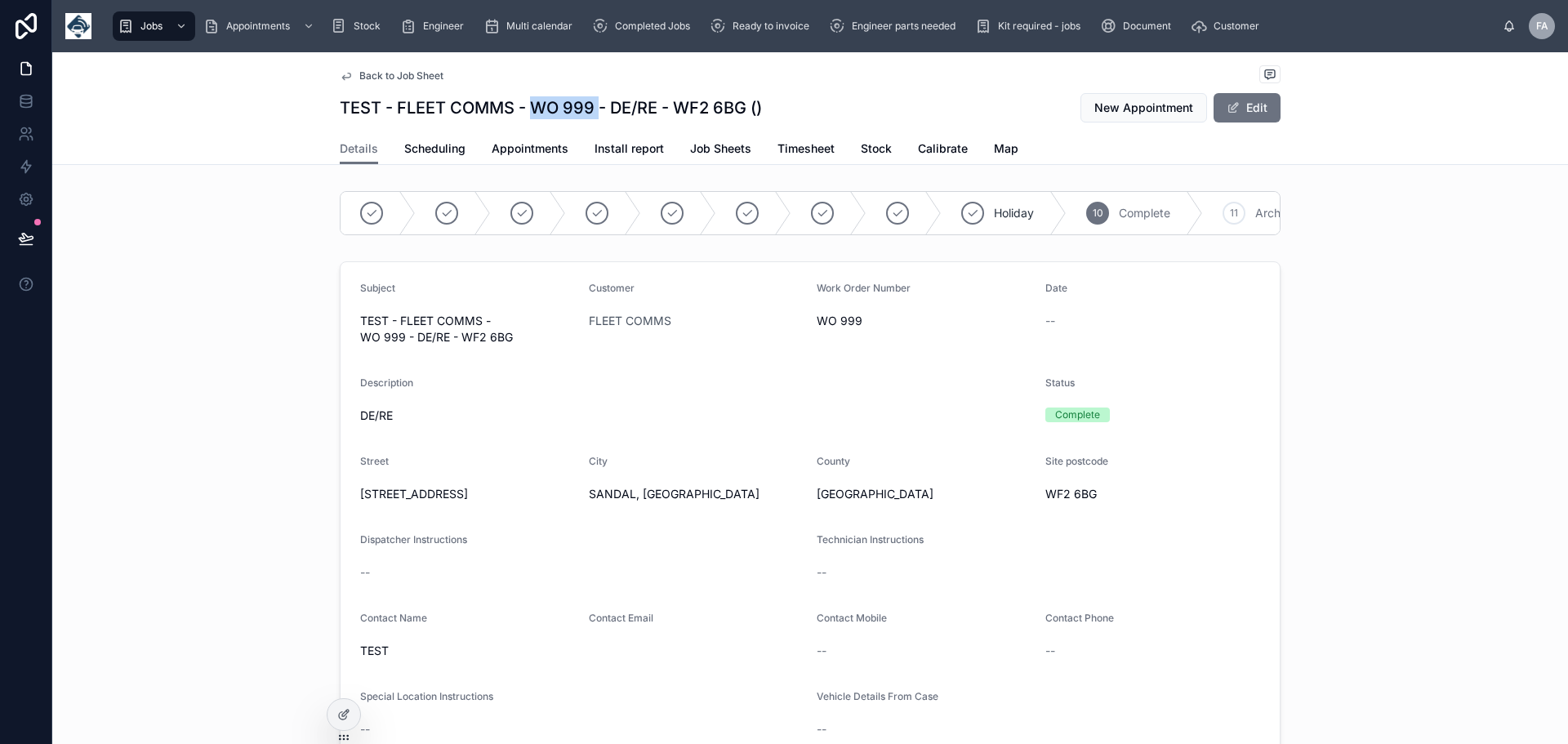
drag, startPoint x: 596, startPoint y: 104, endPoint x: 540, endPoint y: 106, distance: 56.0
click at [532, 105] on h1 "TEST - FLEET COMMS - WO 999 - DE/RE - WF2 6BG ()" at bounding box center [550, 108] width 422 height 23
copy h1 "WO 999"
click at [1251, 100] on button "Edit" at bounding box center [1247, 107] width 67 height 29
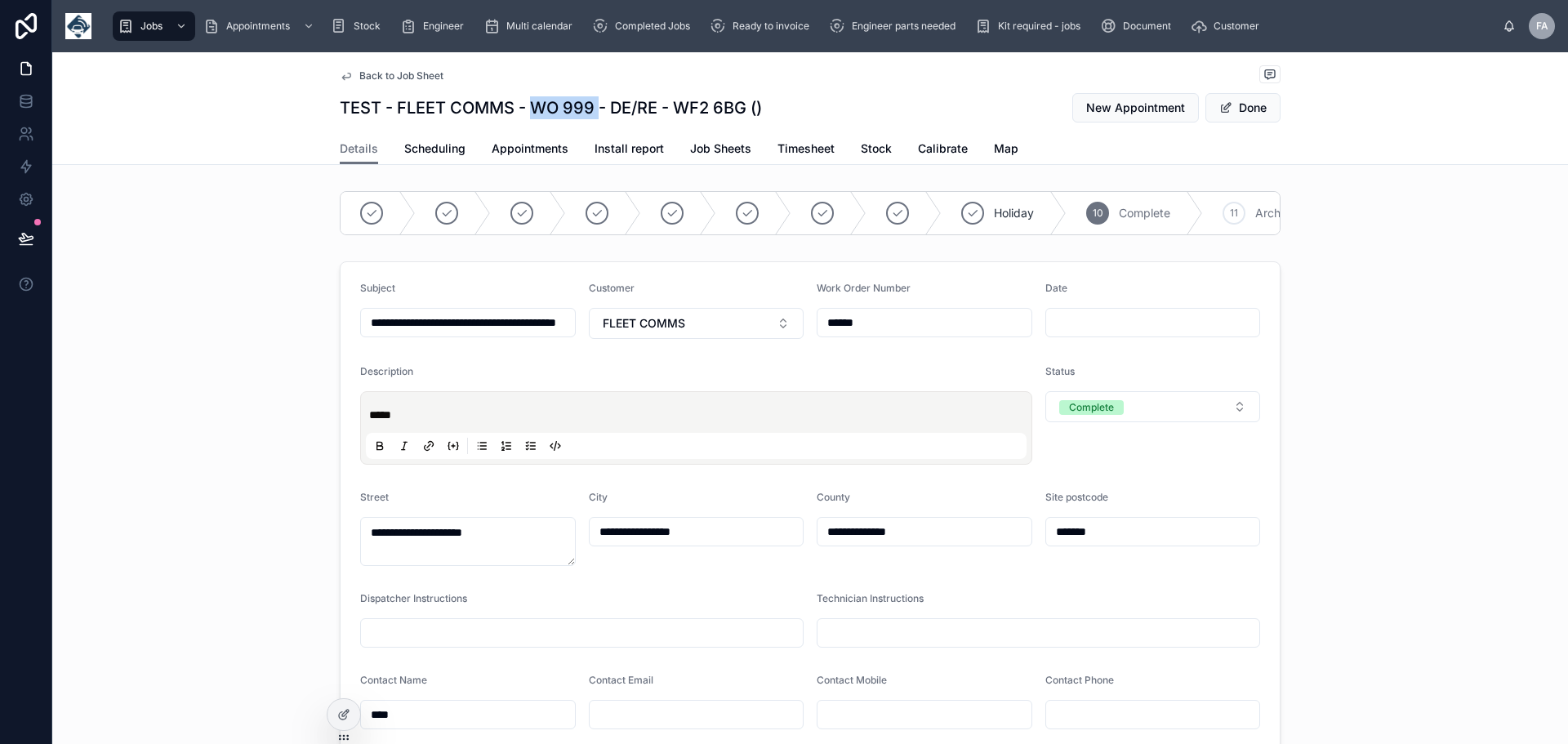
click at [364, 77] on span "Back to Job Sheet" at bounding box center [401, 76] width 84 height 13
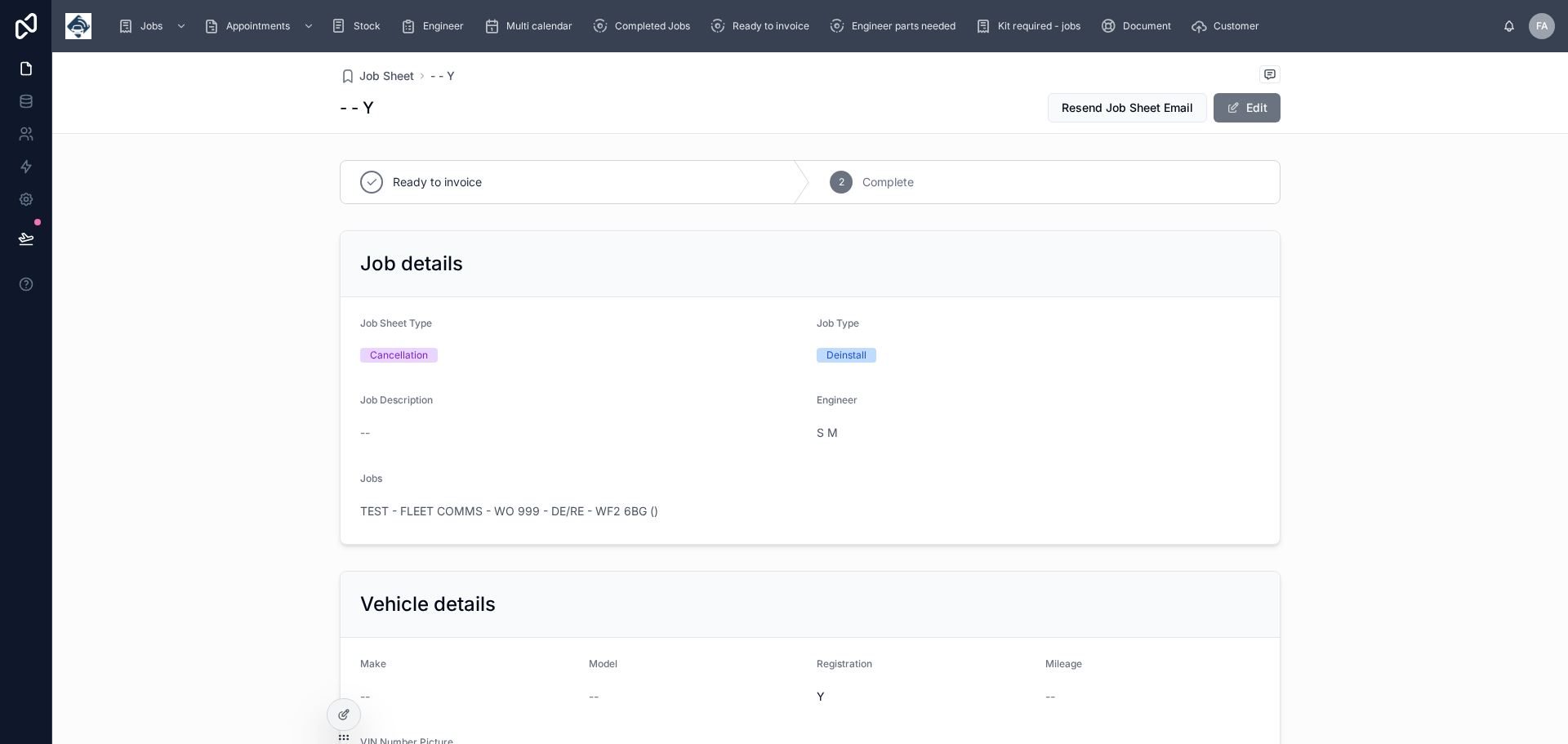
click at [364, 77] on span "Job Sheet" at bounding box center [386, 76] width 54 height 16
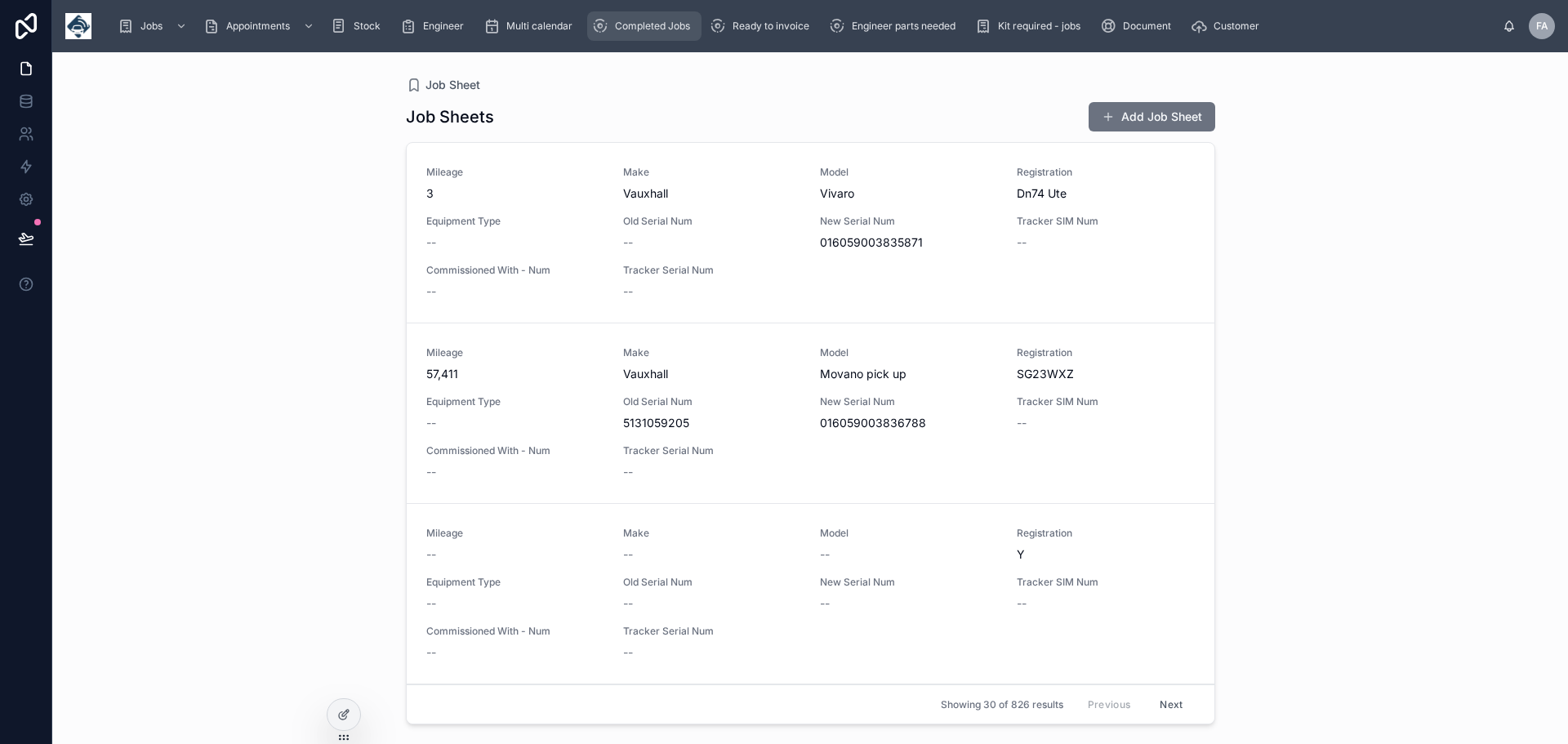
click at [675, 24] on span "Completed Jobs" at bounding box center [653, 26] width 75 height 13
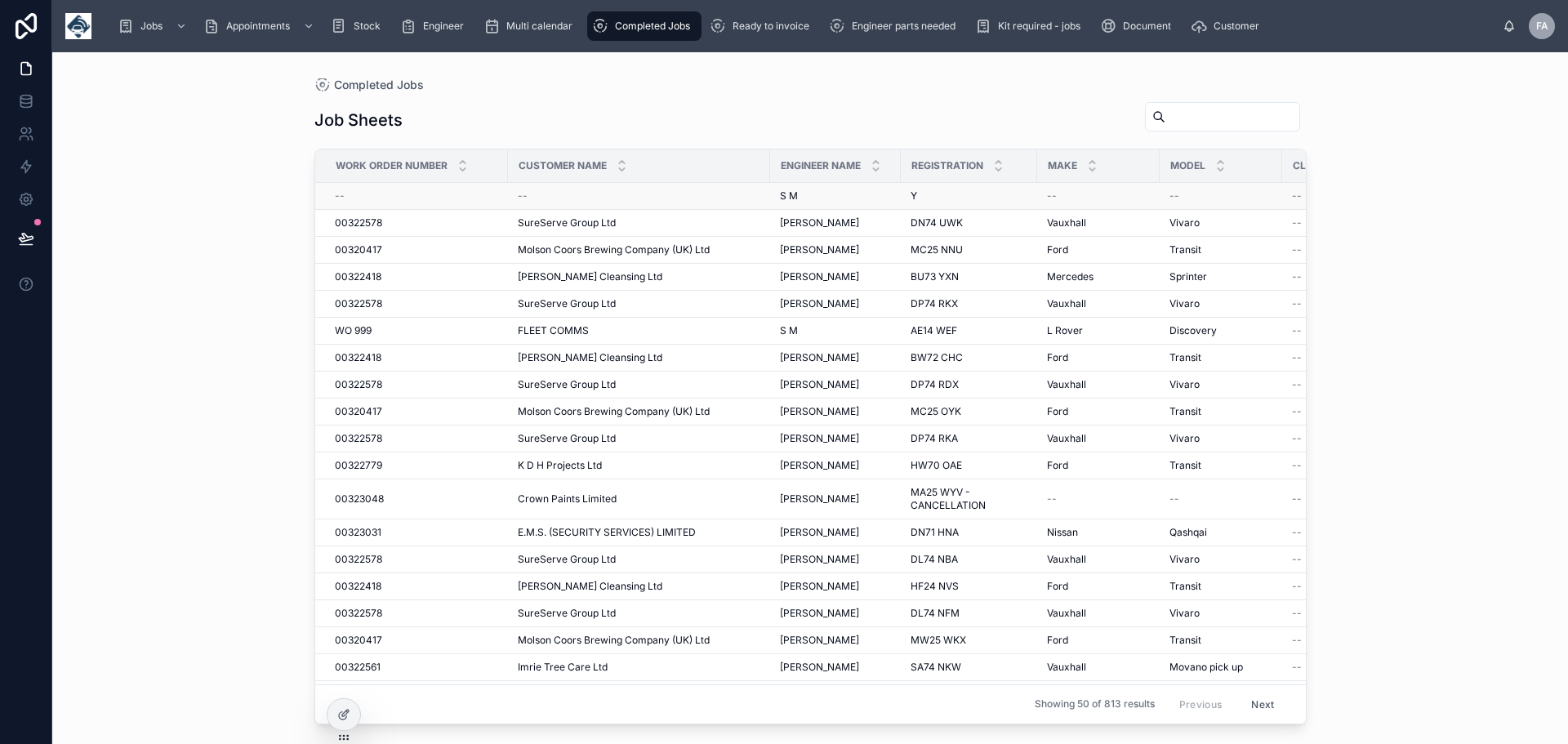
click at [528, 197] on div "--" at bounding box center [640, 195] width 243 height 13
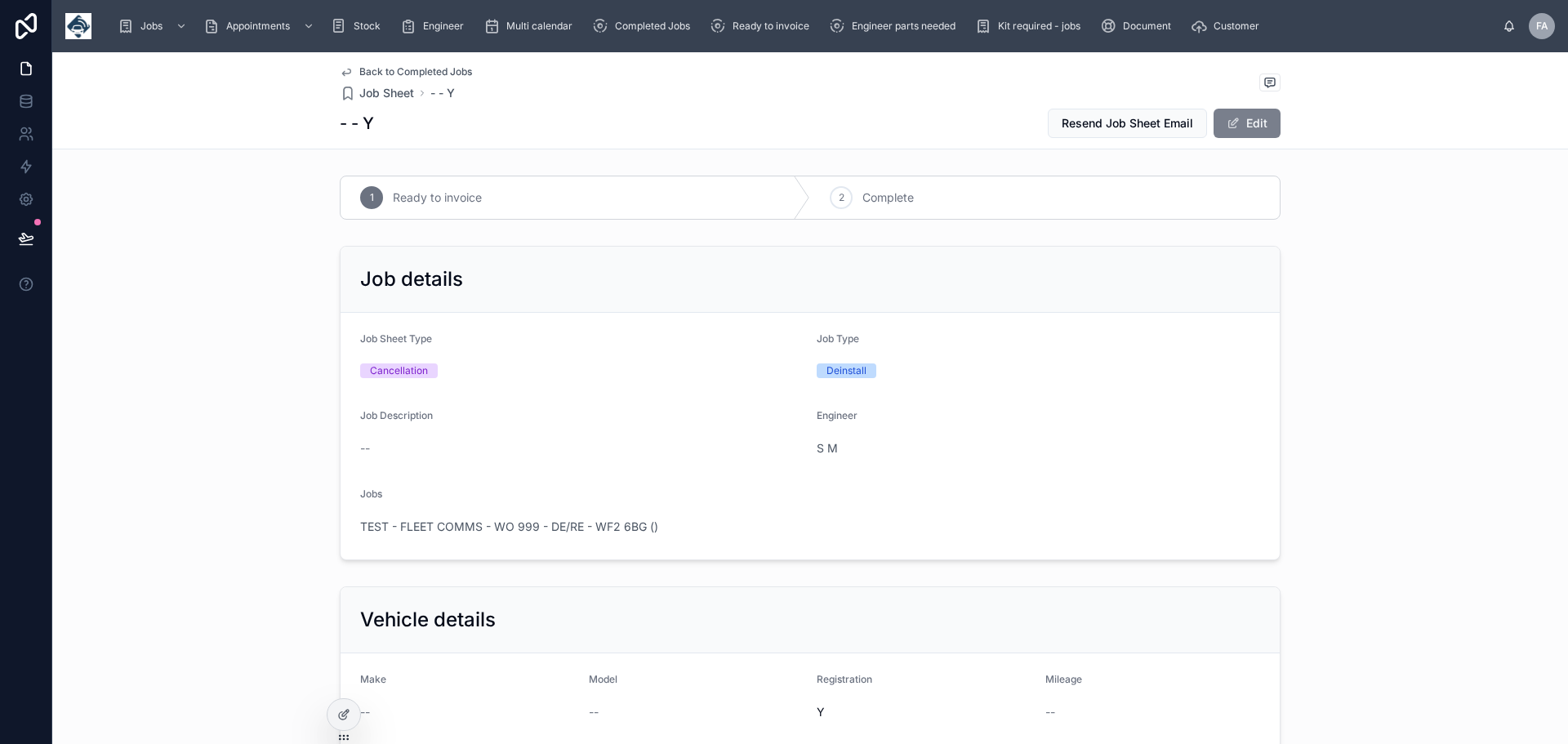
click at [1247, 121] on button "Edit" at bounding box center [1247, 123] width 67 height 29
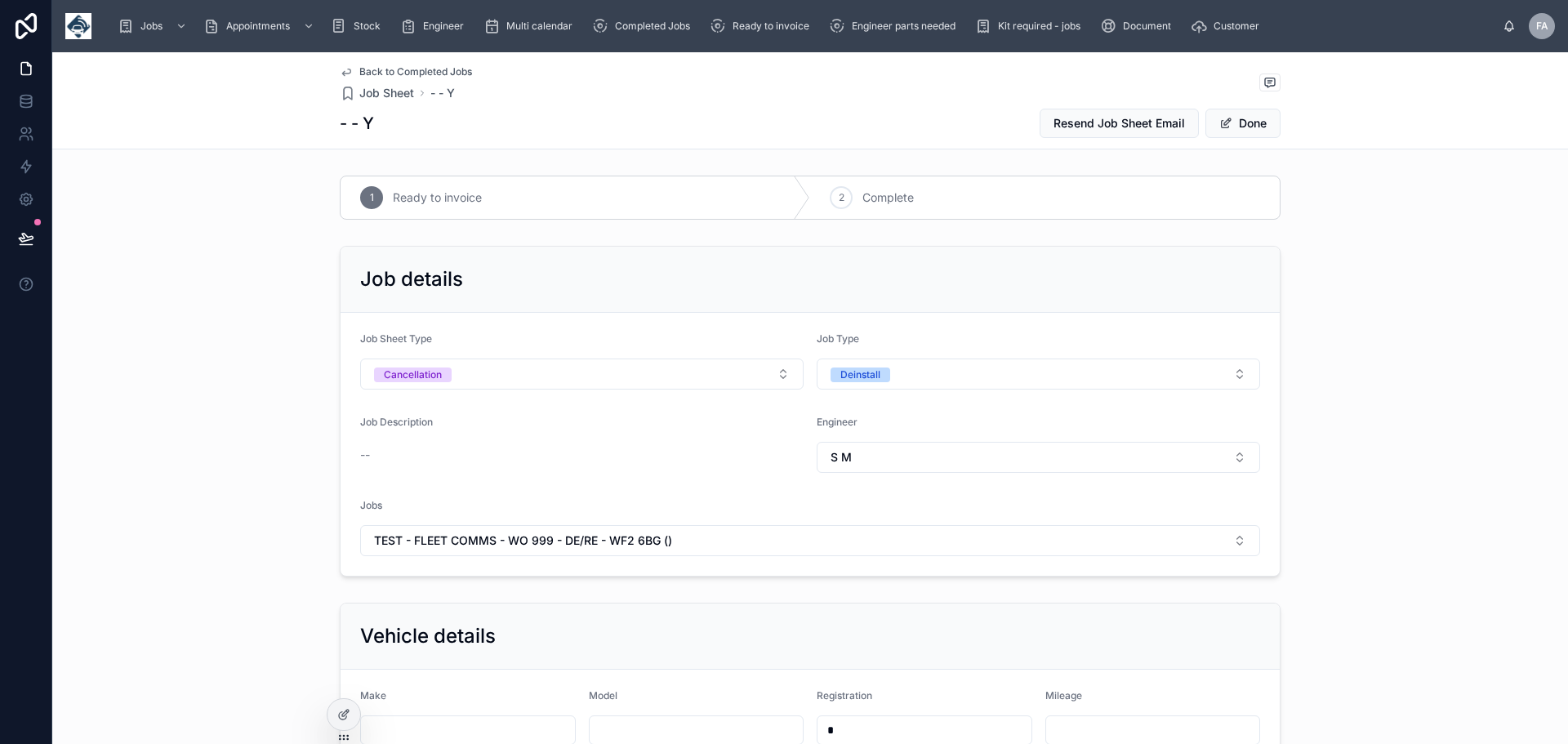
click at [404, 456] on div "--" at bounding box center [582, 455] width 443 height 16
click at [392, 71] on span "Back to Completed Jobs" at bounding box center [416, 71] width 112 height 13
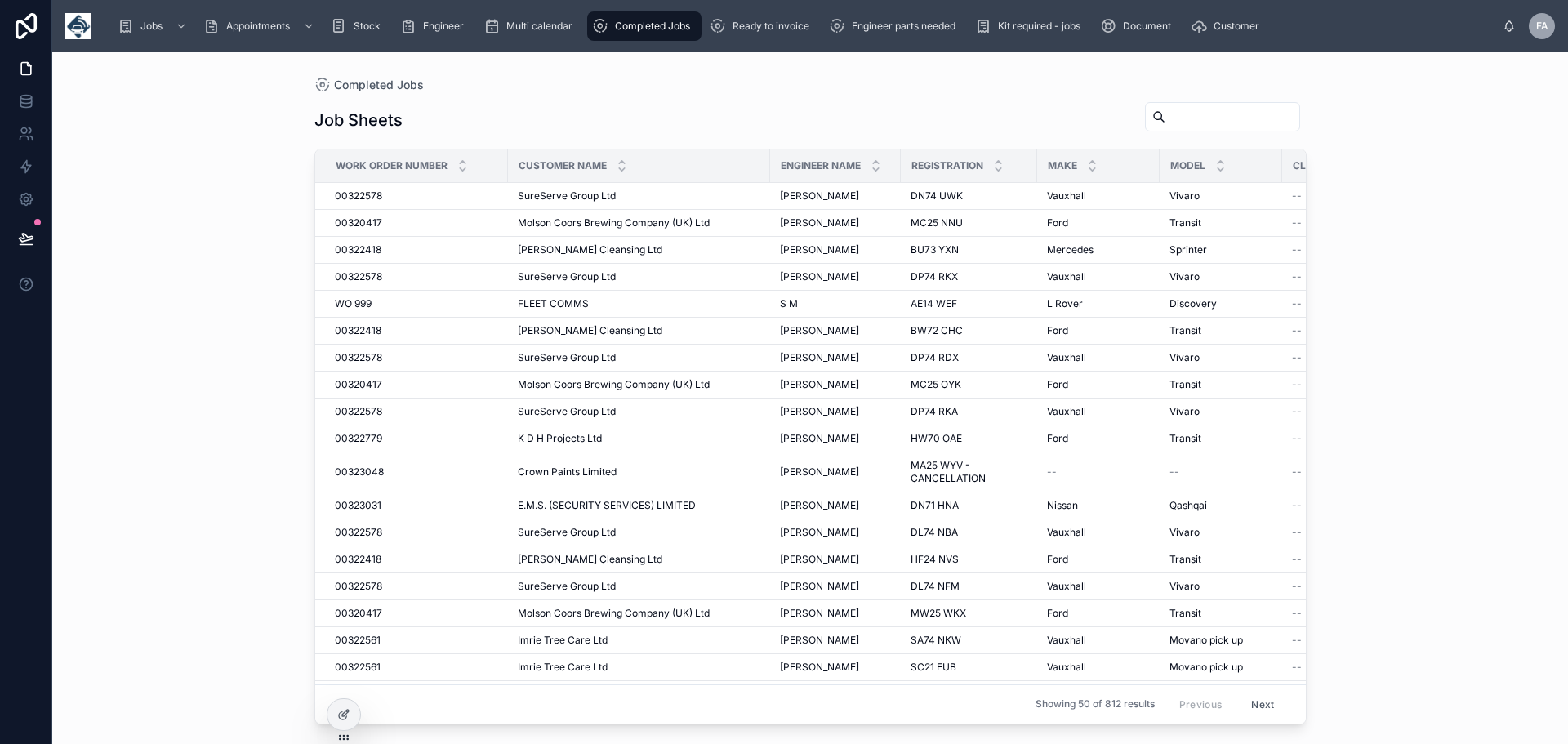
click at [675, 33] on div "Completed Jobs" at bounding box center [644, 26] width 104 height 26
click at [800, 25] on span "Ready to invoice" at bounding box center [771, 26] width 77 height 13
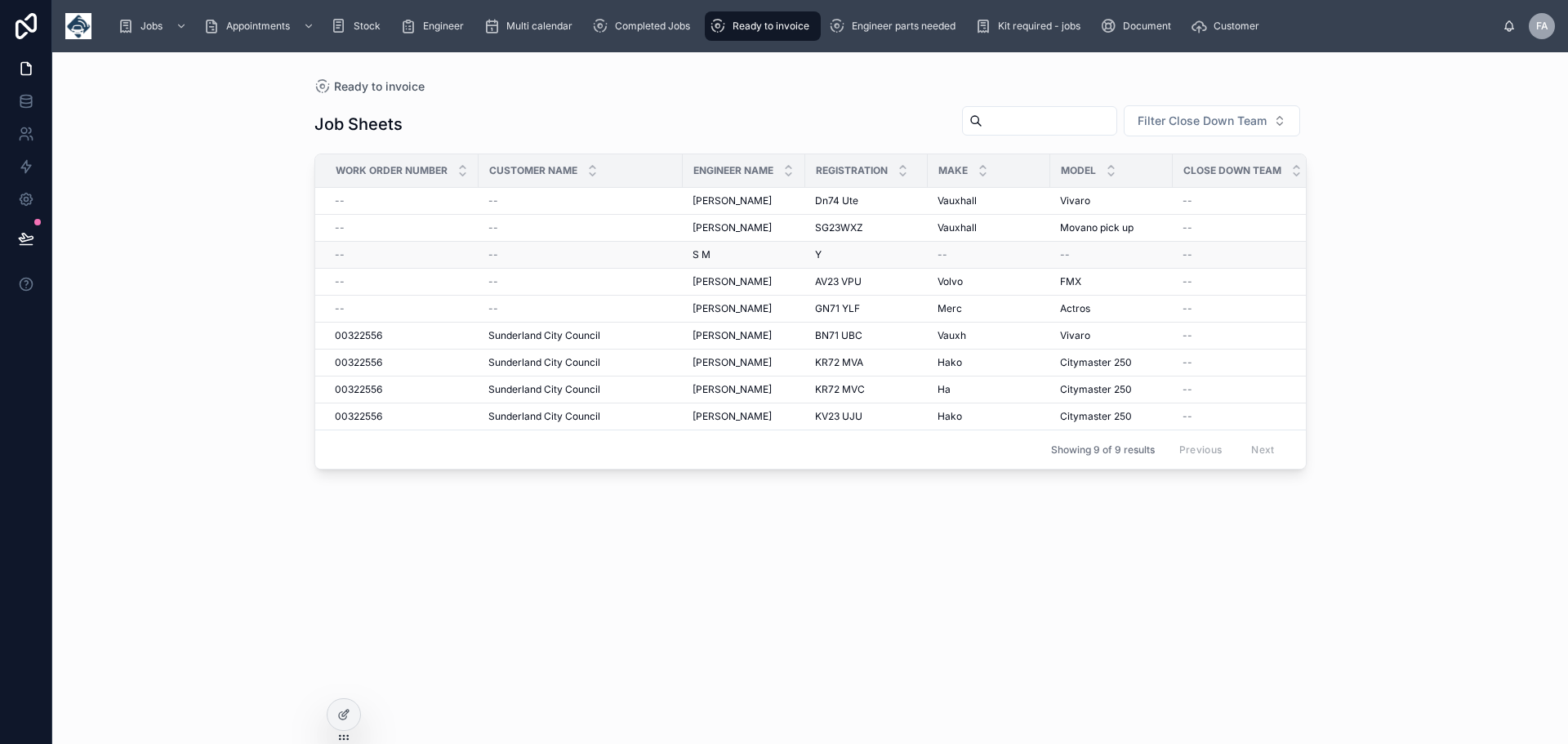
click at [491, 252] on span "--" at bounding box center [493, 254] width 10 height 13
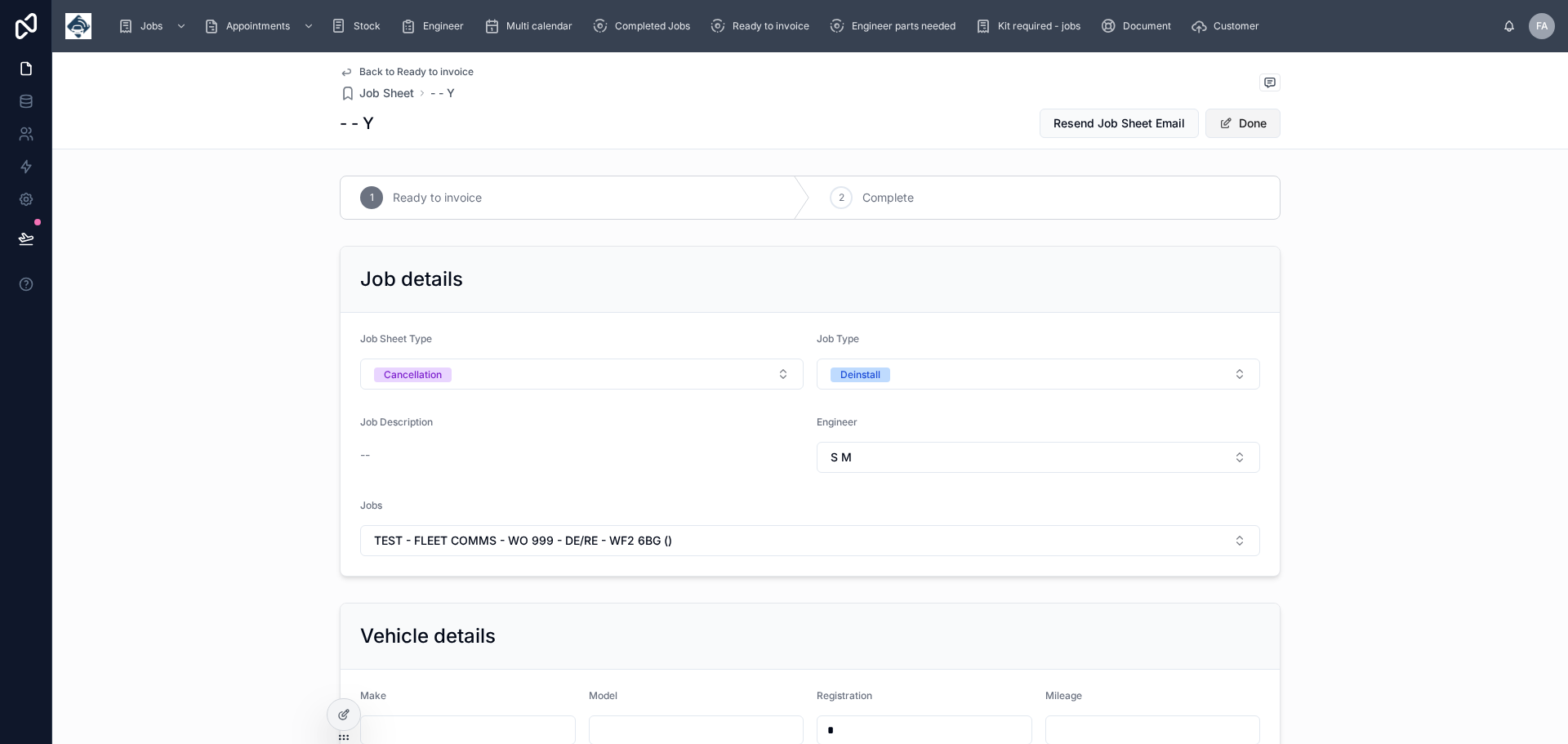
click at [1248, 123] on button "Done" at bounding box center [1243, 123] width 75 height 29
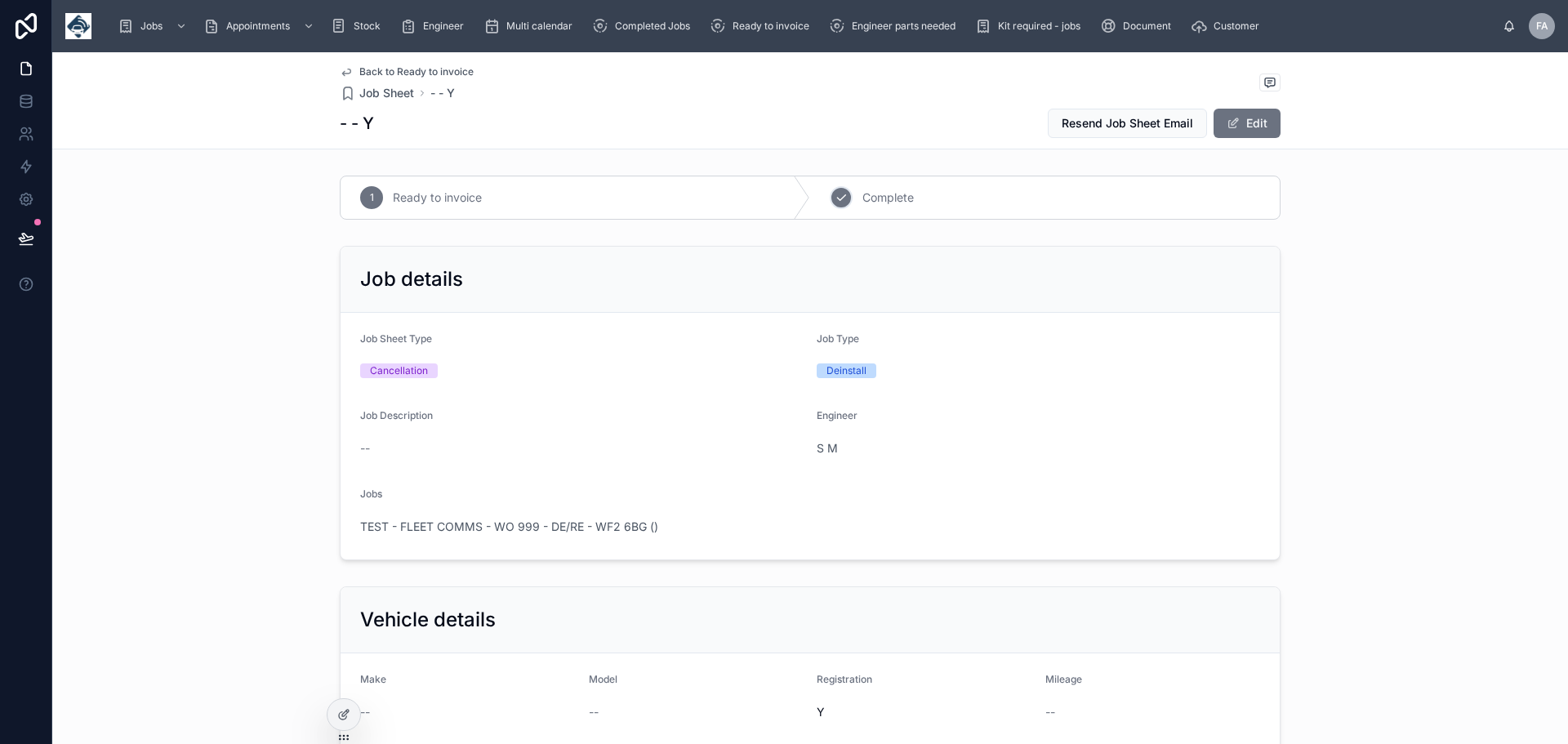
click at [888, 196] on span "Complete" at bounding box center [888, 197] width 52 height 16
click at [886, 200] on span "Complete" at bounding box center [888, 197] width 52 height 16
click at [839, 202] on span "2" at bounding box center [842, 197] width 5 height 13
click at [866, 200] on span "Complete" at bounding box center [888, 197] width 52 height 16
click at [1253, 123] on button "Edit" at bounding box center [1247, 123] width 67 height 29
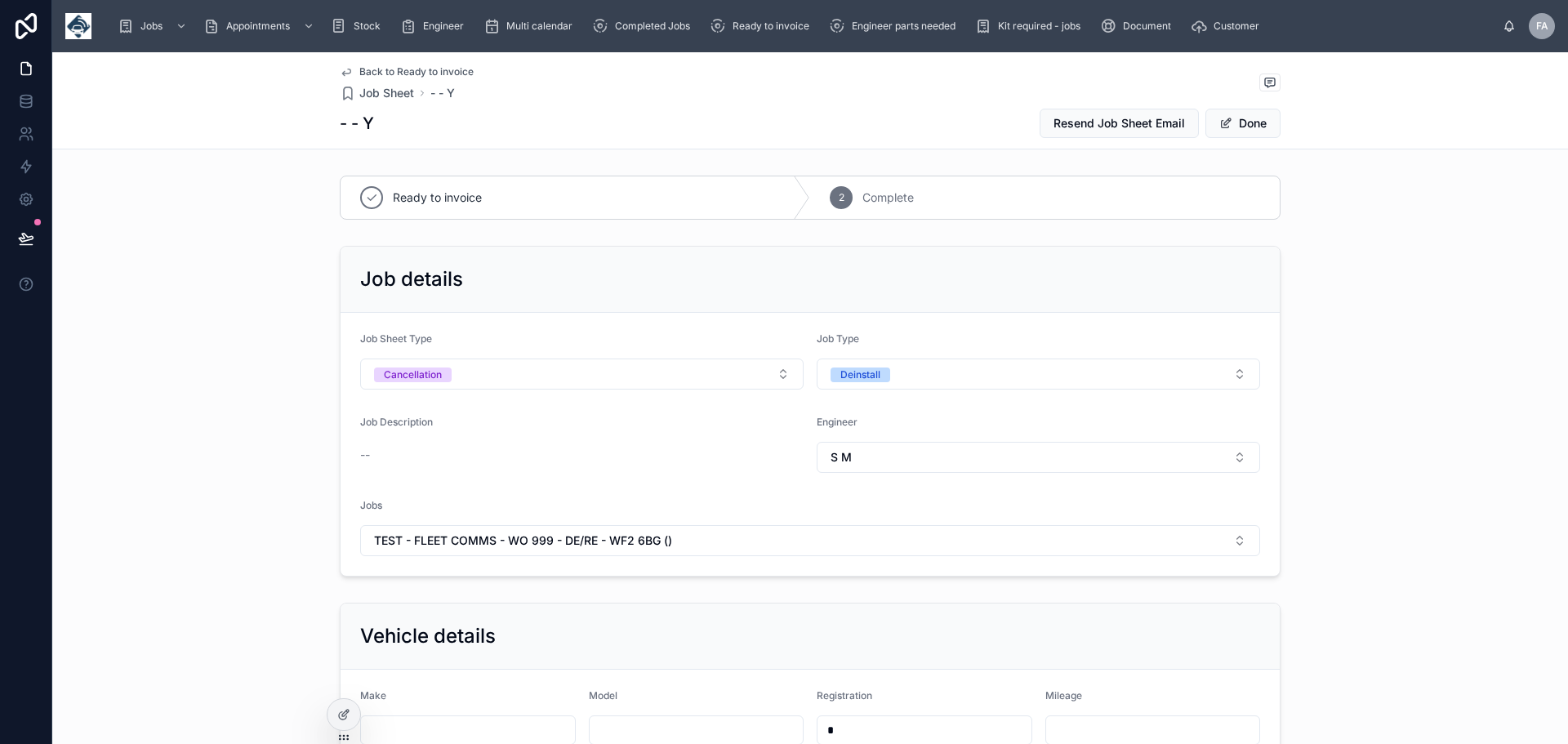
click at [880, 200] on span "Complete" at bounding box center [888, 197] width 52 height 16
click at [1251, 118] on button "Done" at bounding box center [1243, 123] width 75 height 29
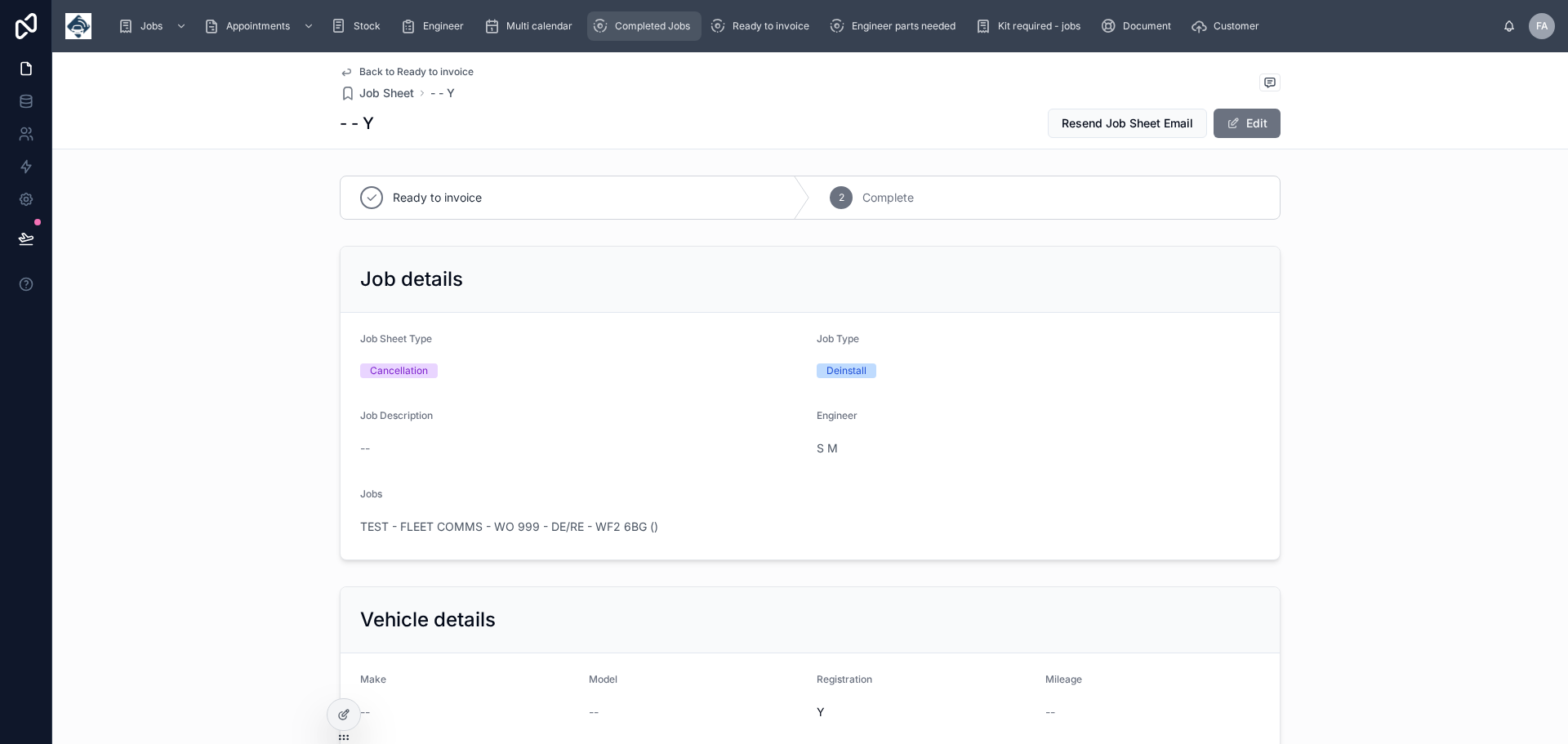
click at [664, 25] on span "Completed Jobs" at bounding box center [653, 26] width 75 height 13
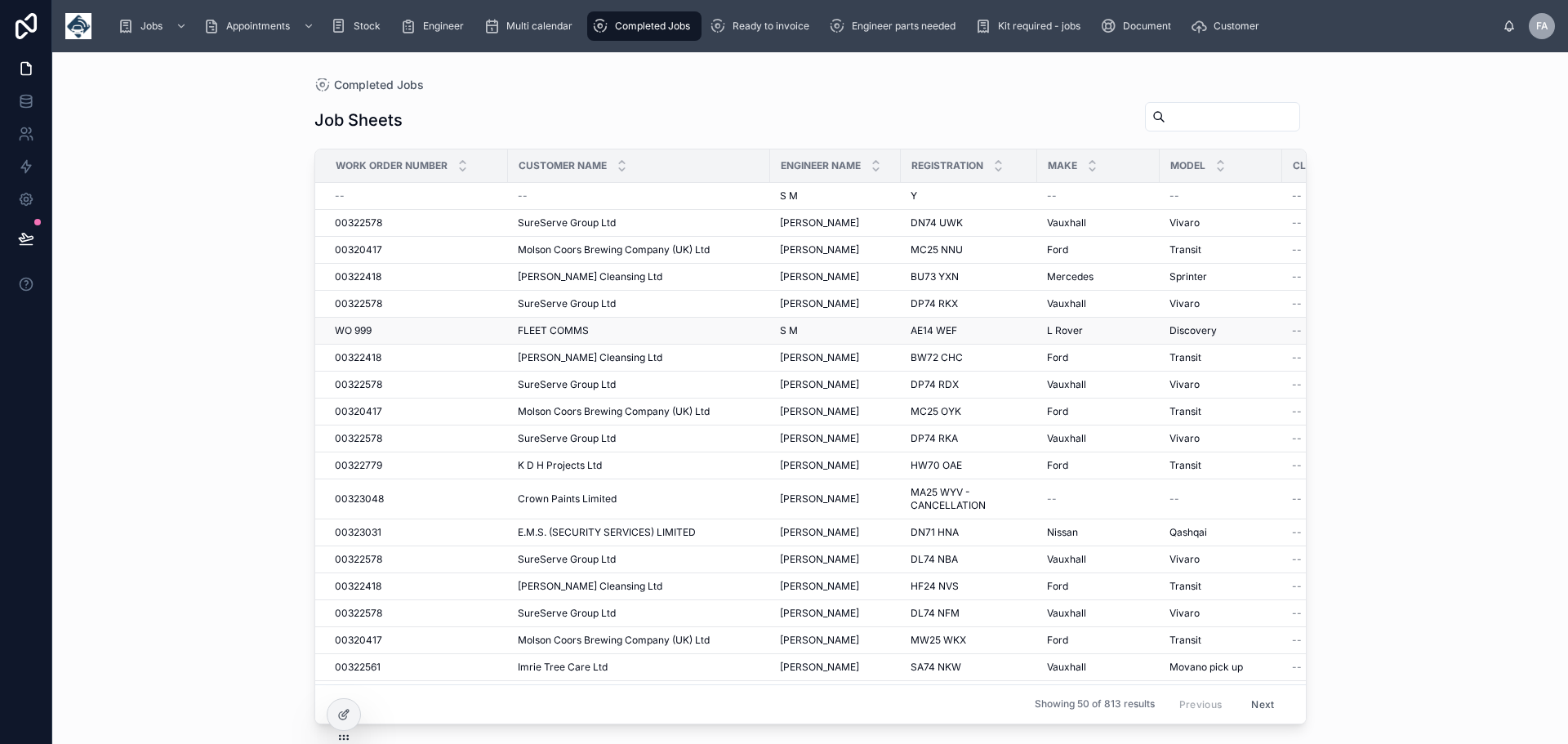
click at [557, 326] on span "FLEET COMMS" at bounding box center [554, 331] width 71 height 13
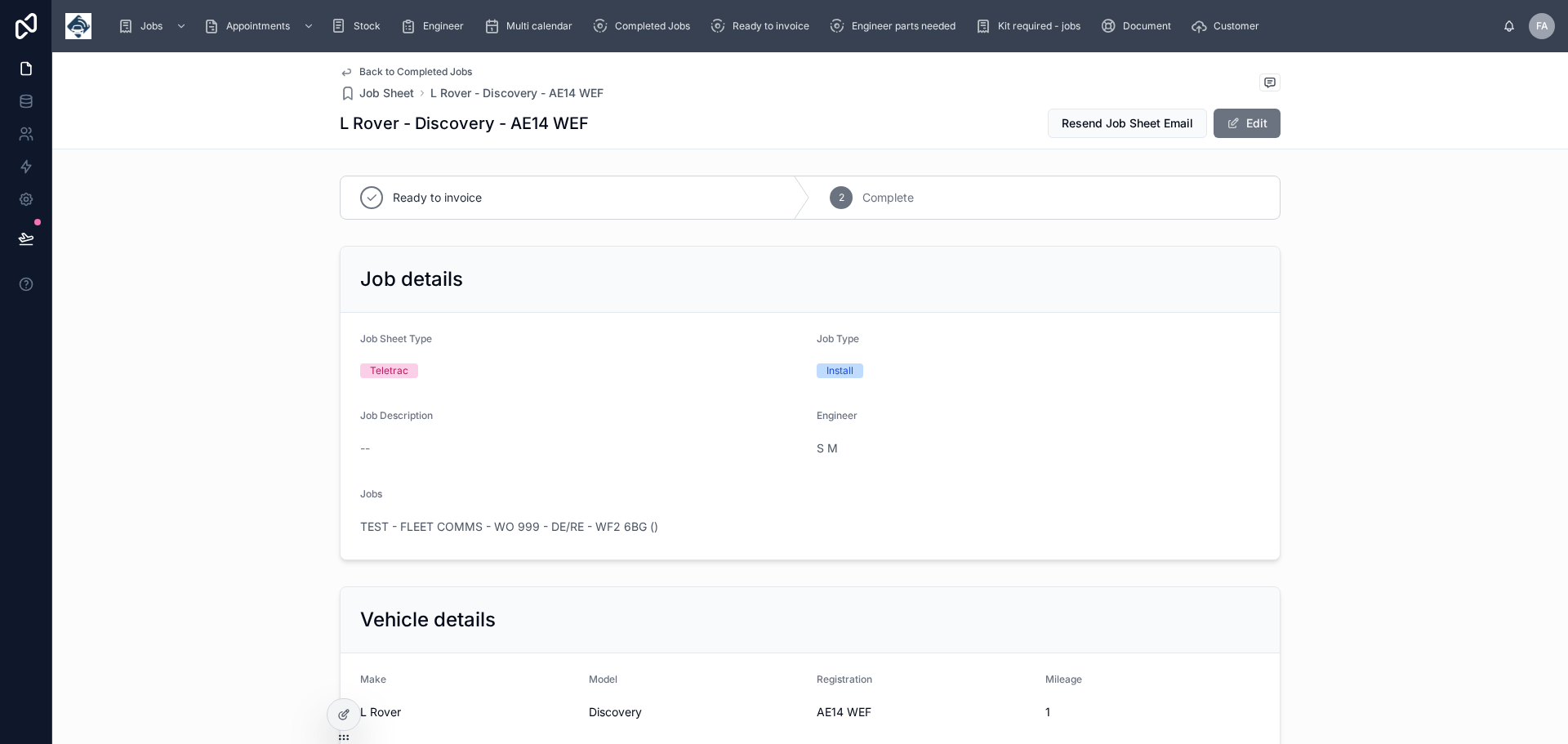
click at [378, 71] on span "Back to Completed Jobs" at bounding box center [416, 71] width 112 height 13
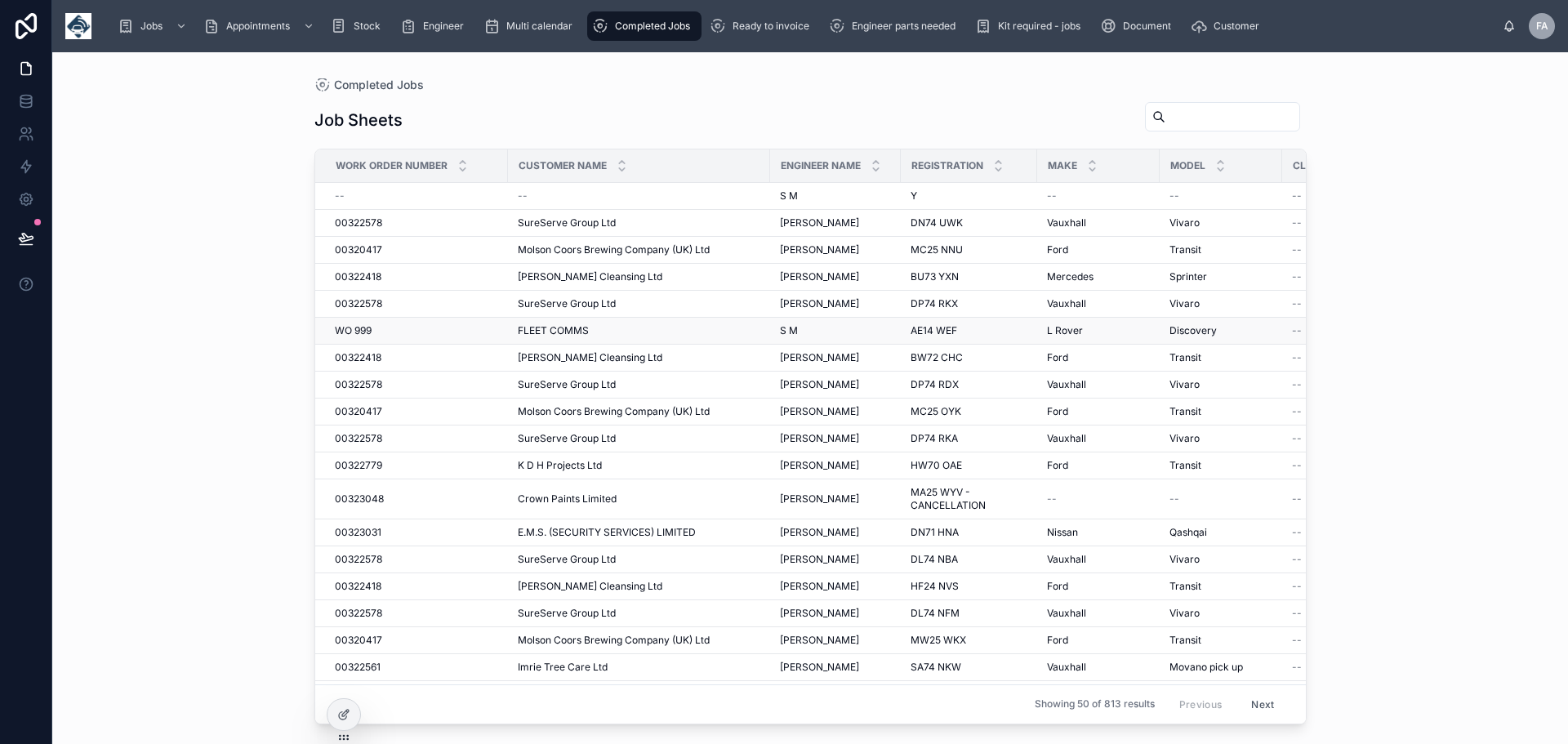
click at [544, 329] on span "FLEET COMMS" at bounding box center [554, 331] width 71 height 13
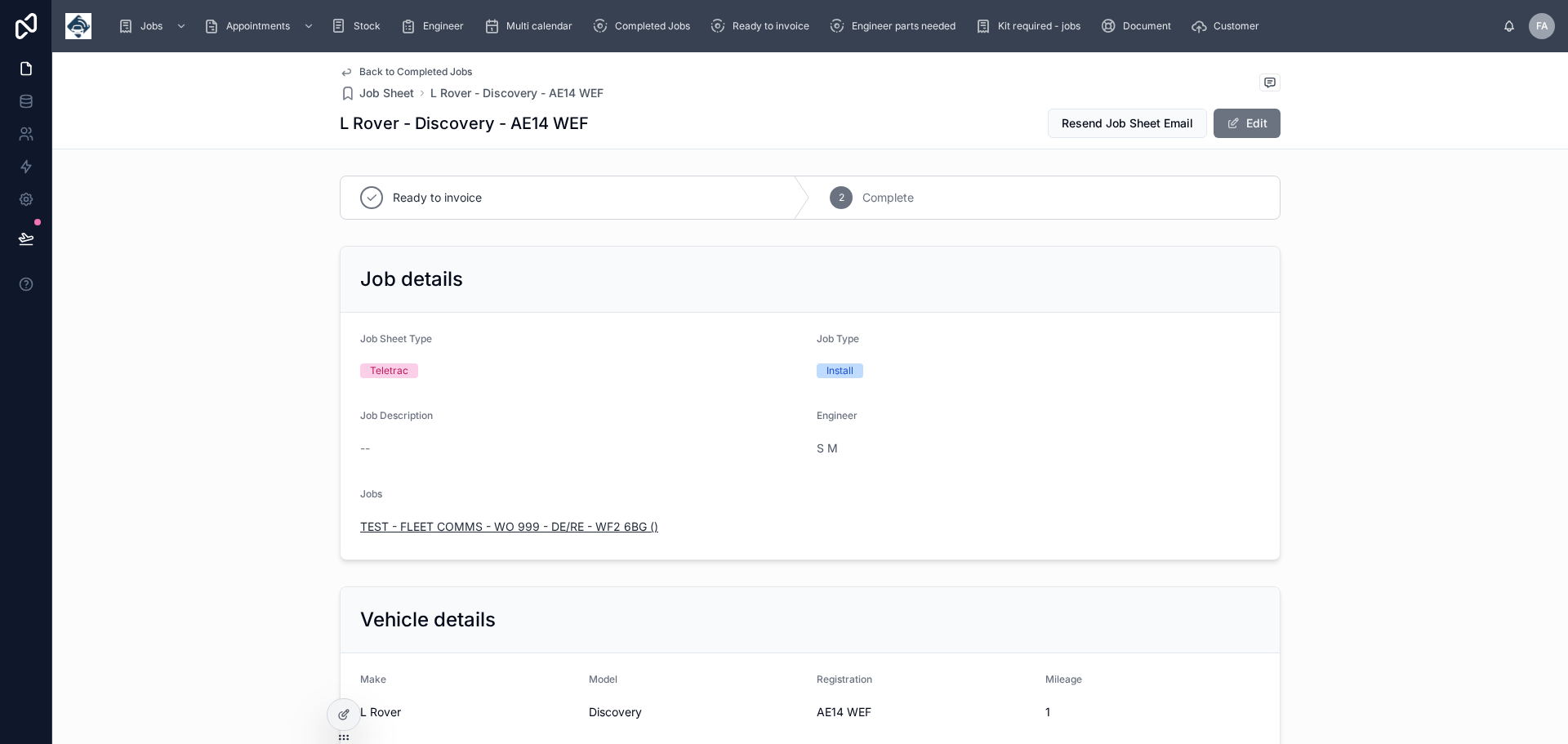
click at [547, 523] on span "TEST - FLEET COMMS - WO 999 - DE/RE - WF2 6BG ()" at bounding box center [509, 527] width 298 height 16
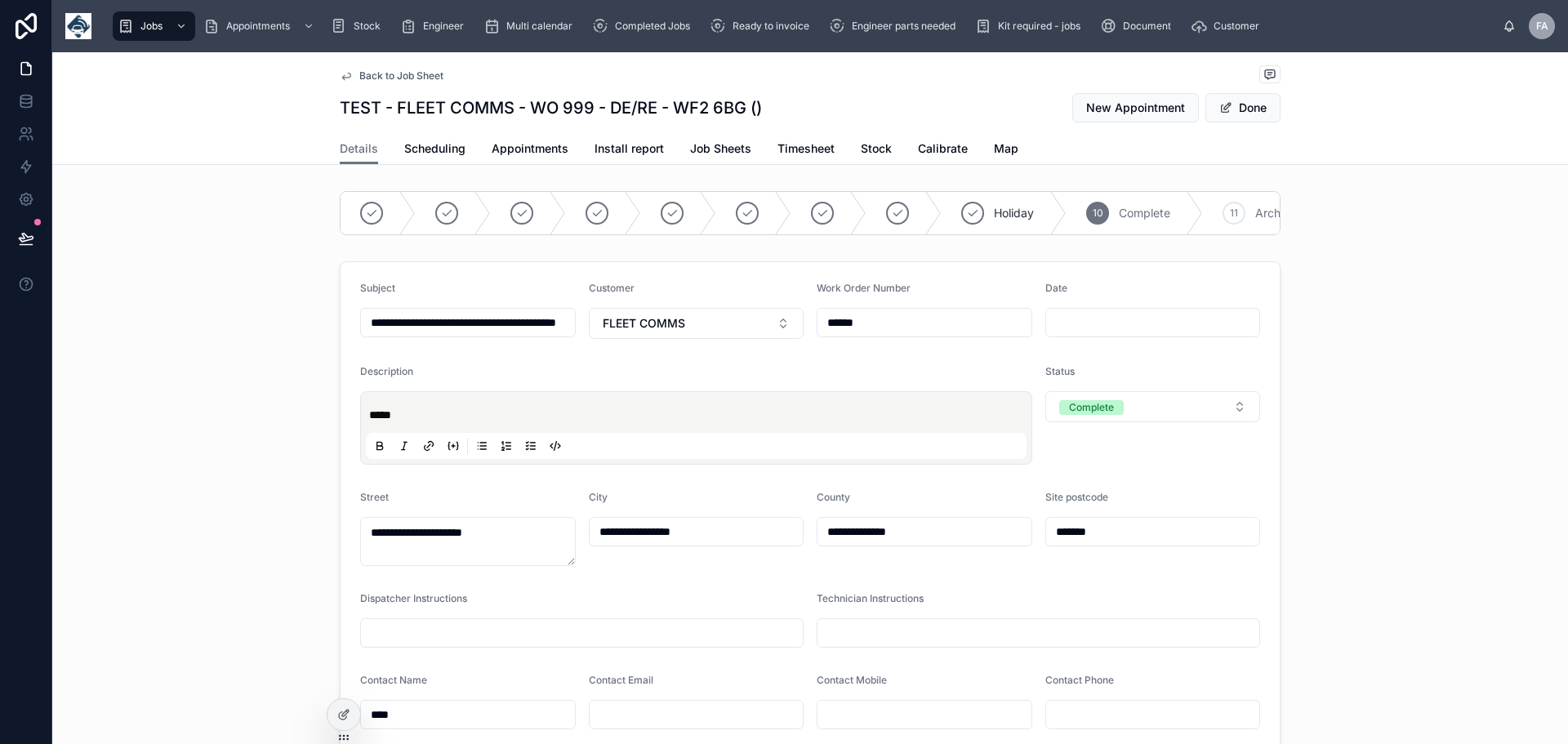
click at [547, 523] on div "**********" at bounding box center [468, 528] width 216 height 75
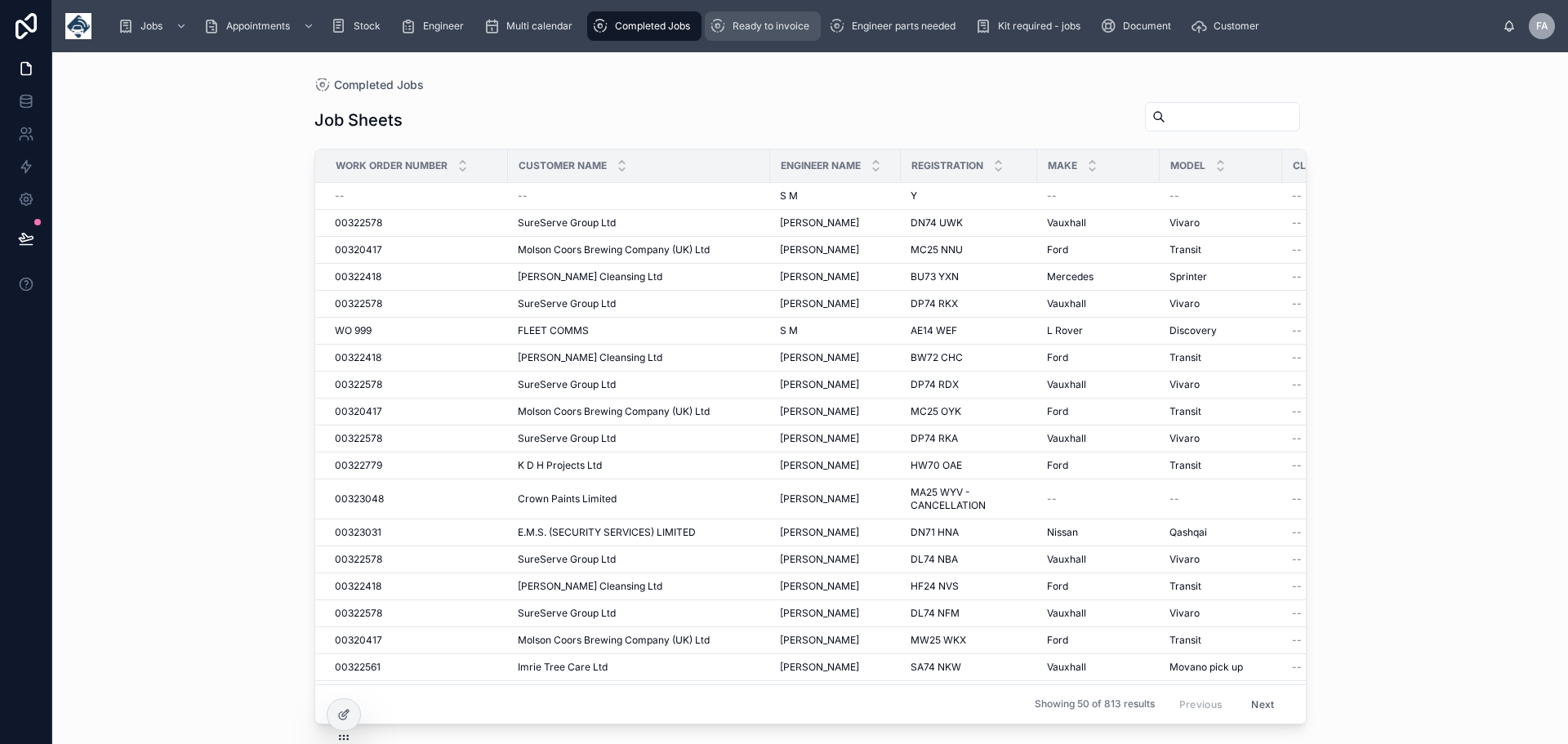
click at [777, 17] on div "Ready to invoice" at bounding box center [763, 26] width 106 height 26
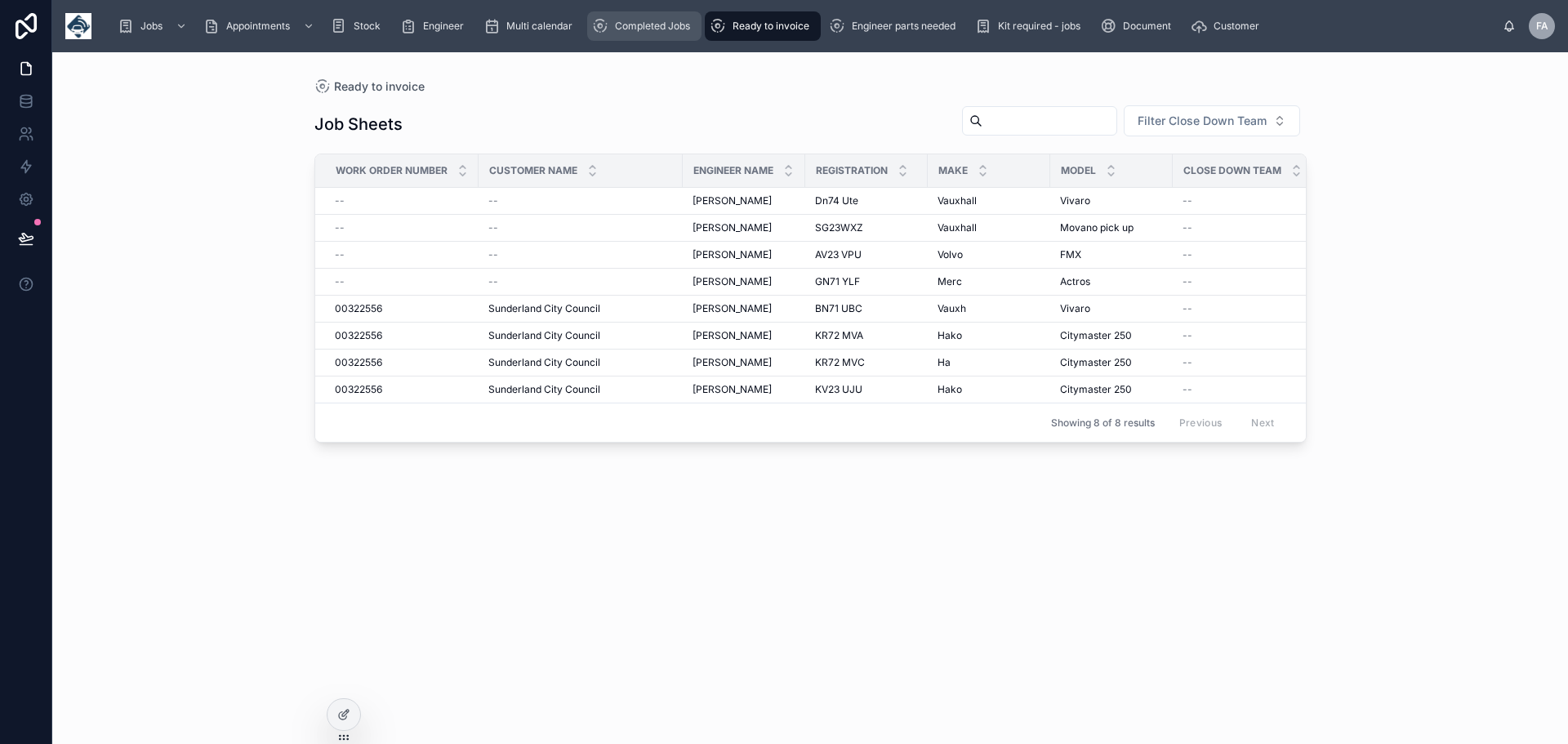
click at [658, 27] on span "Completed Jobs" at bounding box center [653, 26] width 75 height 13
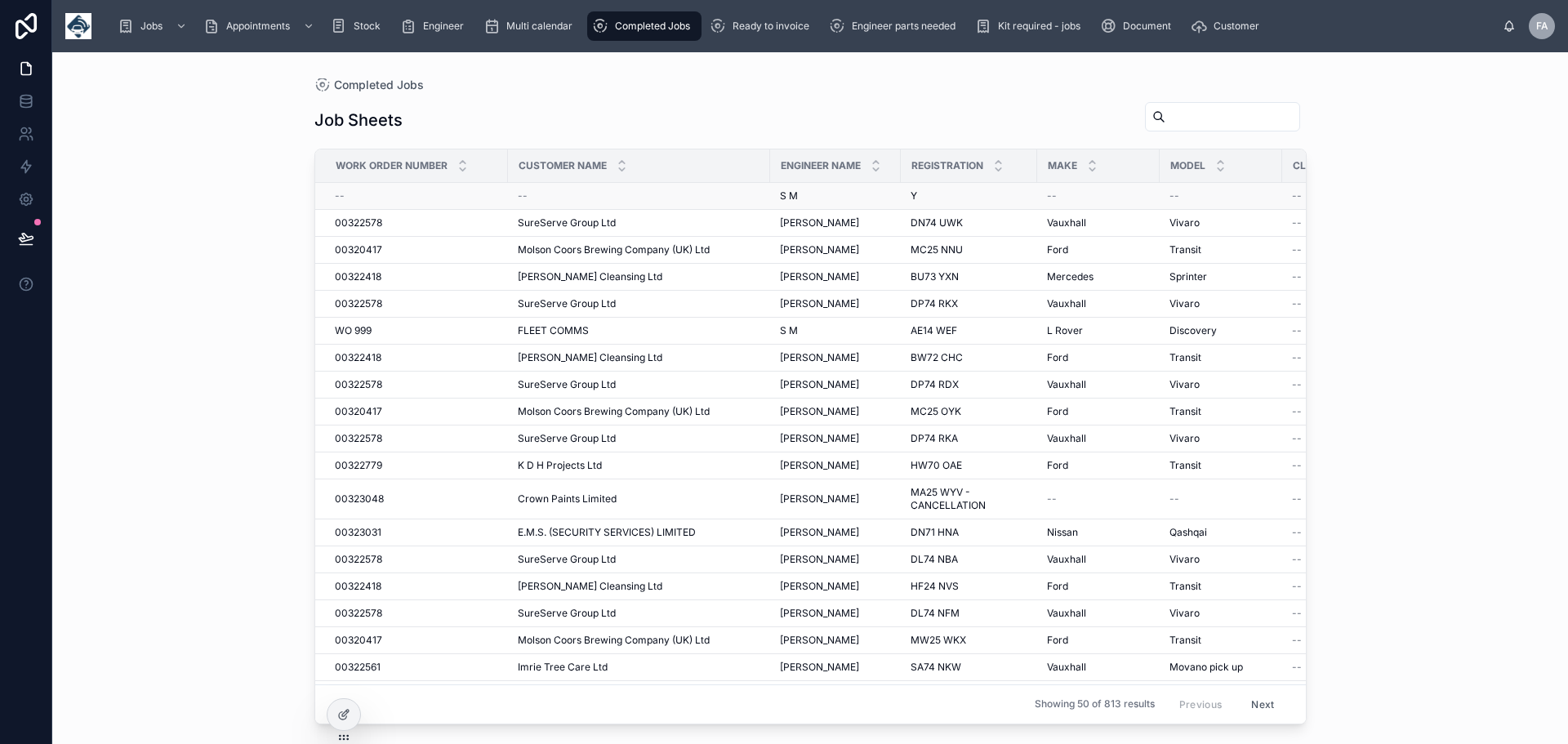
click at [522, 194] on span "--" at bounding box center [523, 195] width 10 height 13
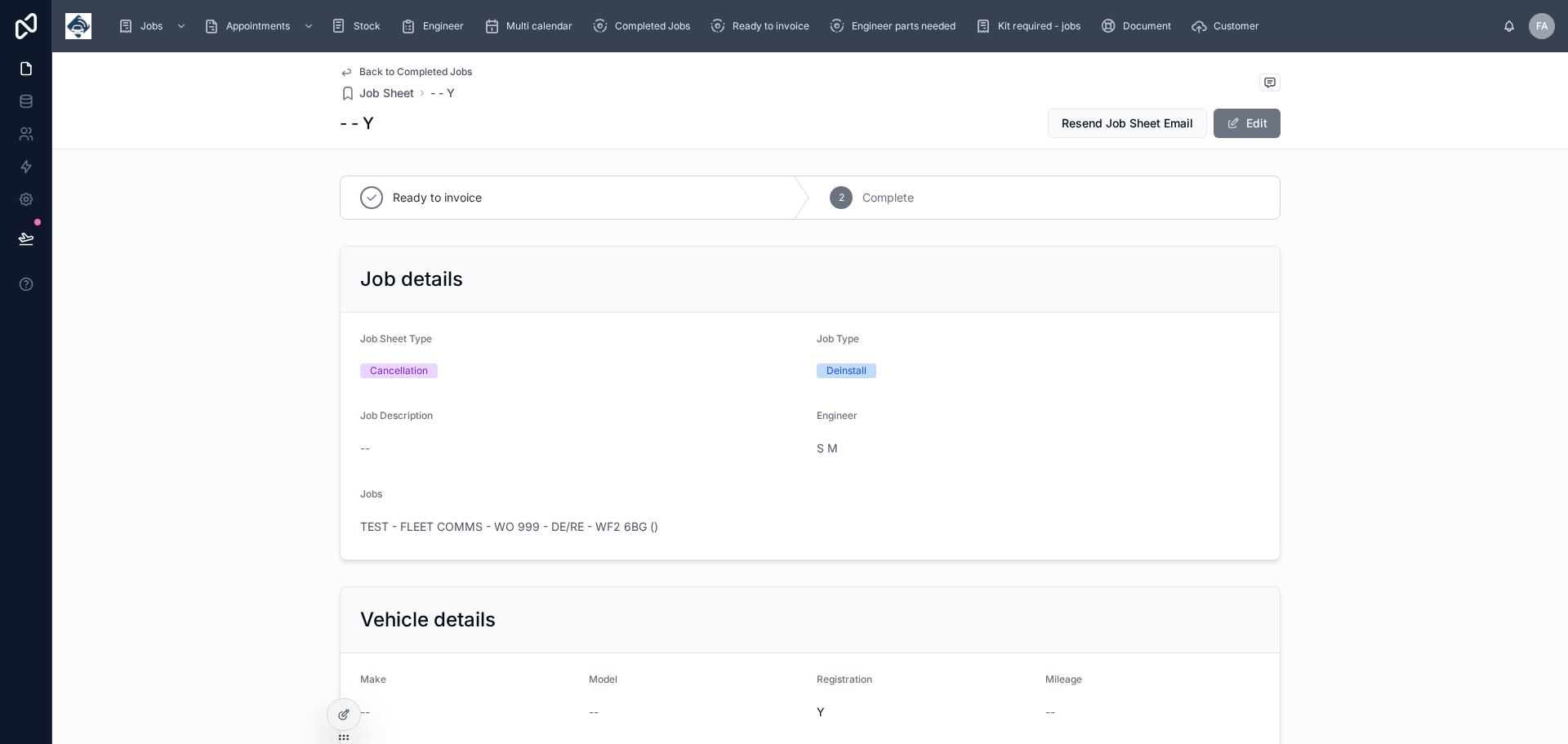
click at [522, 194] on div "Ready to invoice" at bounding box center [575, 198] width 470 height 43
click at [1246, 120] on button "Edit" at bounding box center [1247, 123] width 67 height 29
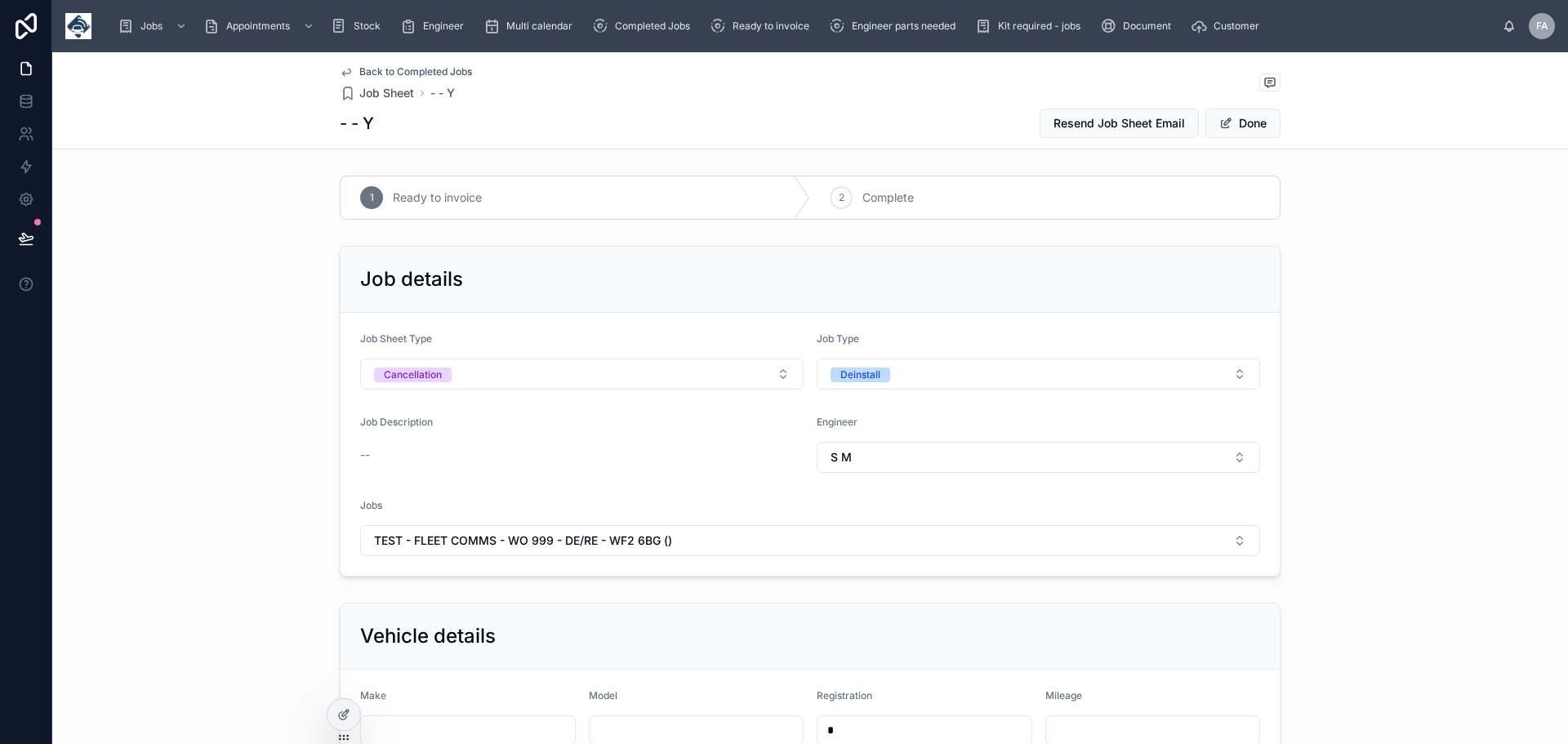
click at [398, 67] on span "Back to Completed Jobs" at bounding box center [416, 71] width 112 height 13
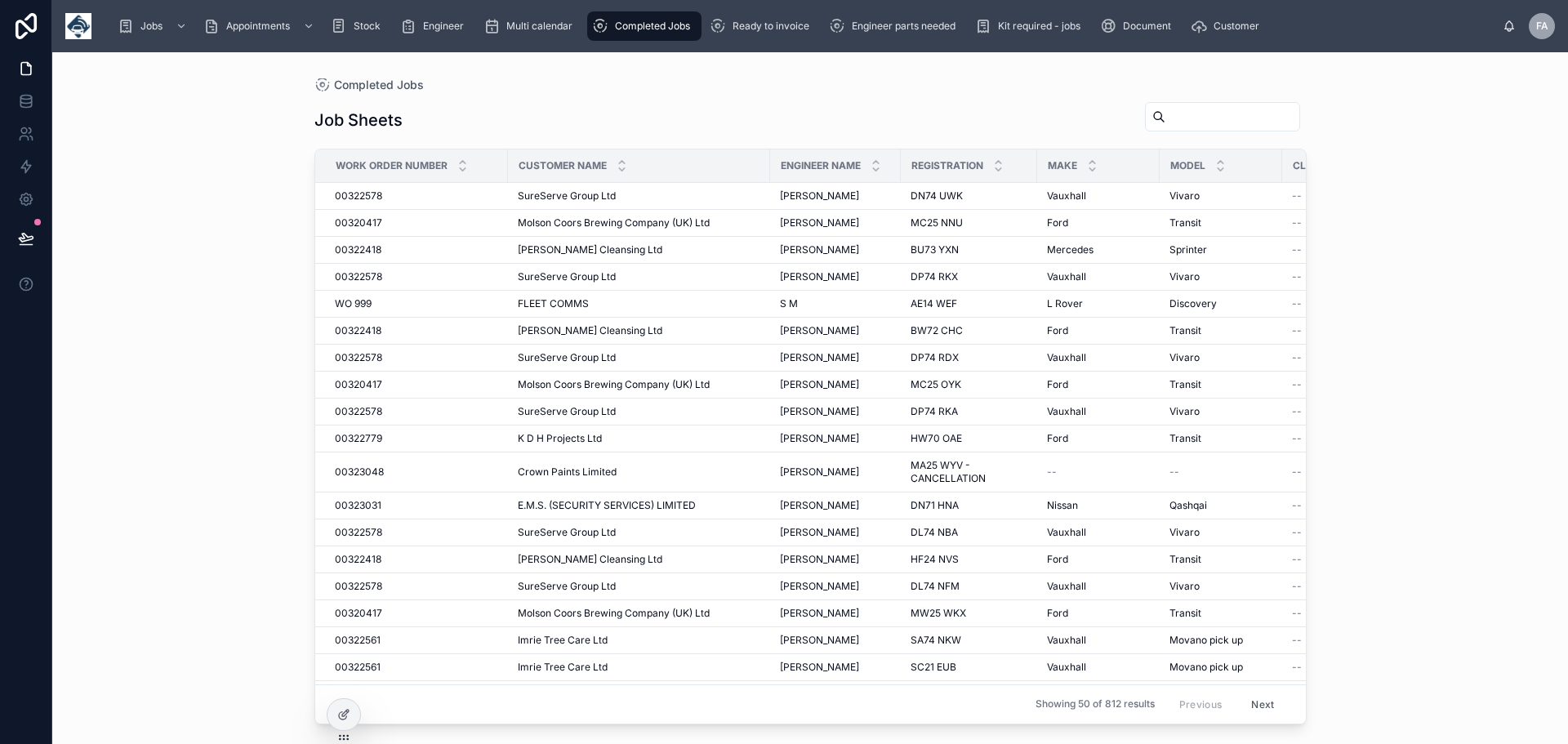
click at [635, 26] on span "Completed Jobs" at bounding box center [653, 26] width 75 height 13
click at [804, 26] on span "Ready to invoice" at bounding box center [771, 26] width 77 height 13
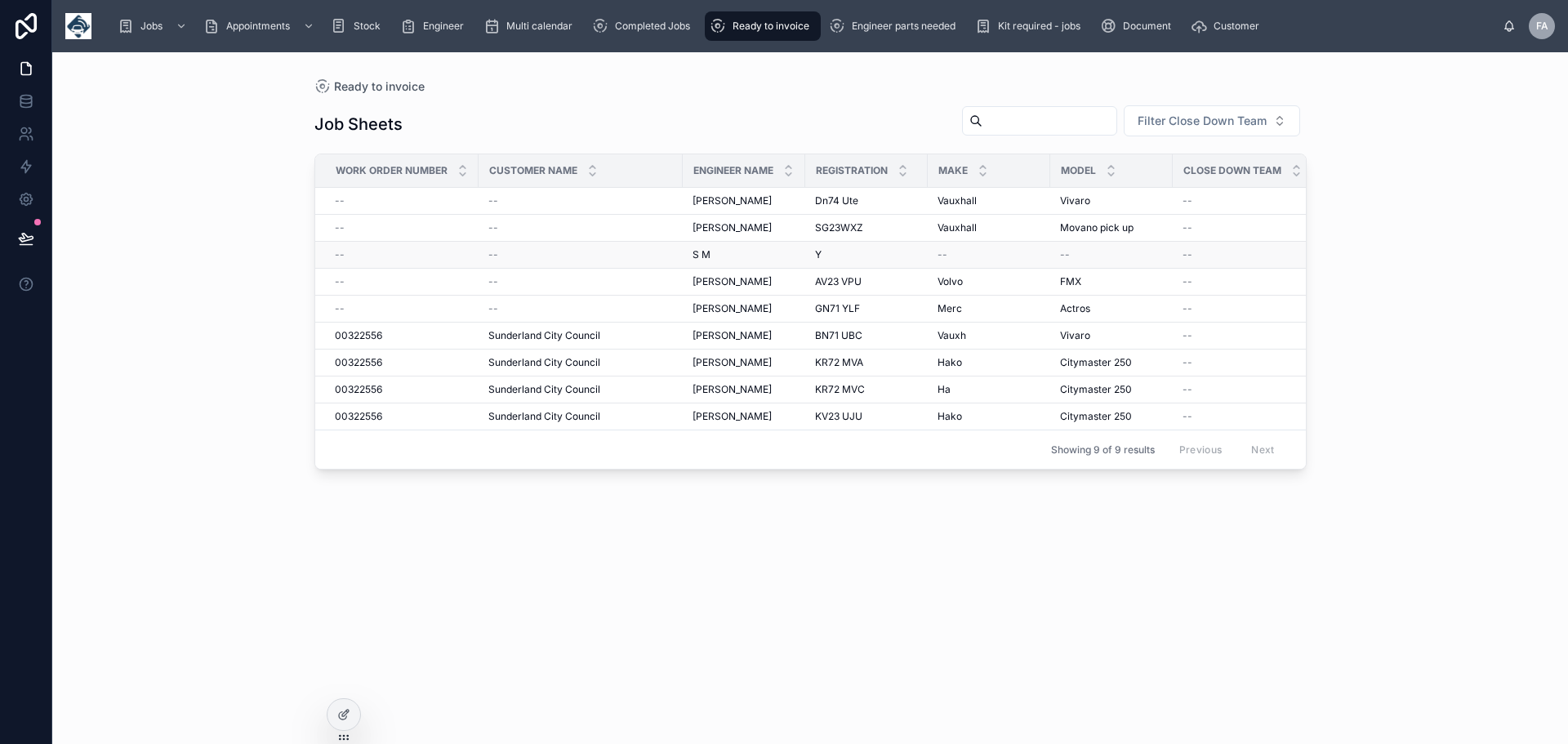
click at [516, 259] on div "--" at bounding box center [581, 254] width 185 height 13
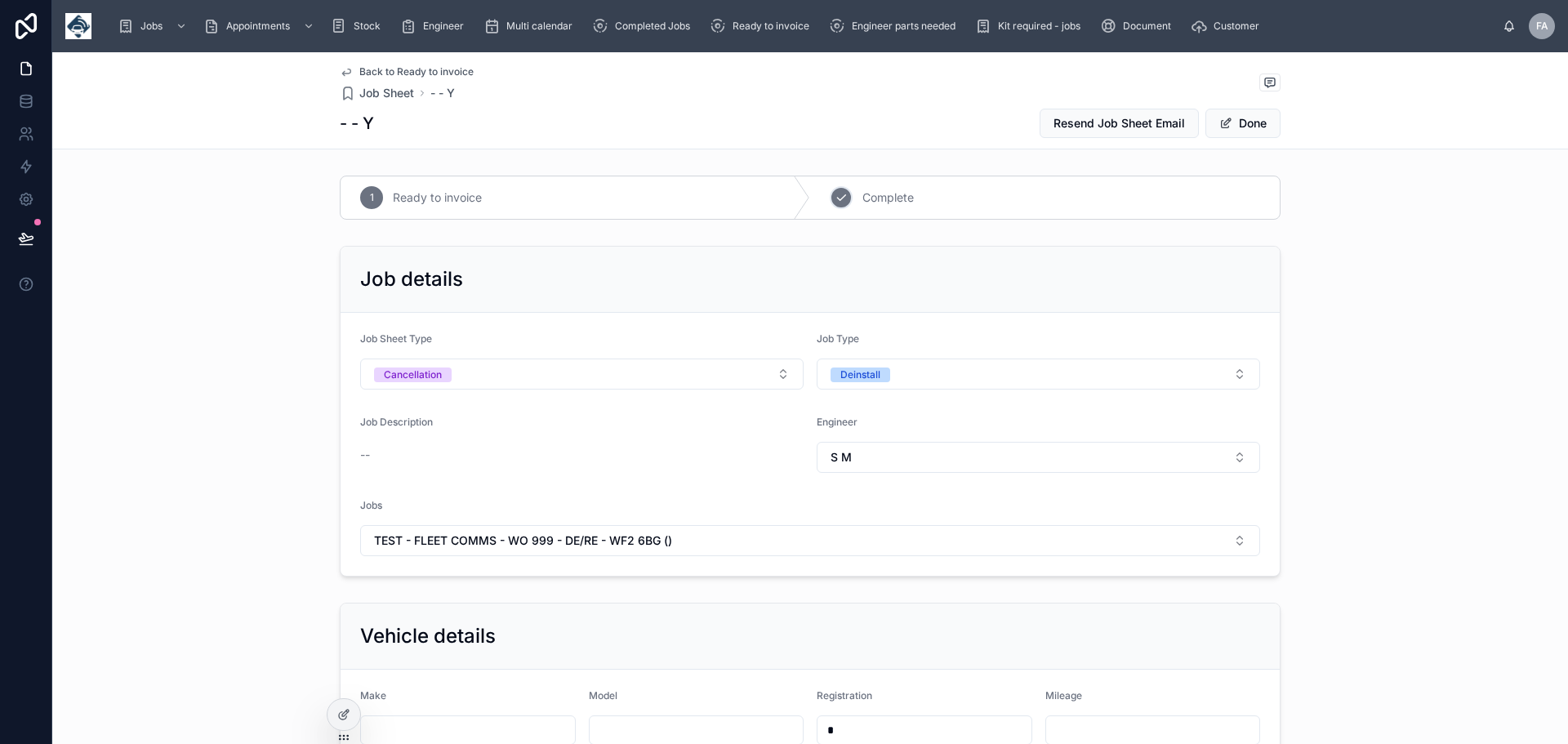
click at [854, 196] on div "2 Complete" at bounding box center [1044, 198] width 470 height 43
click at [1258, 121] on button "Done" at bounding box center [1243, 123] width 75 height 29
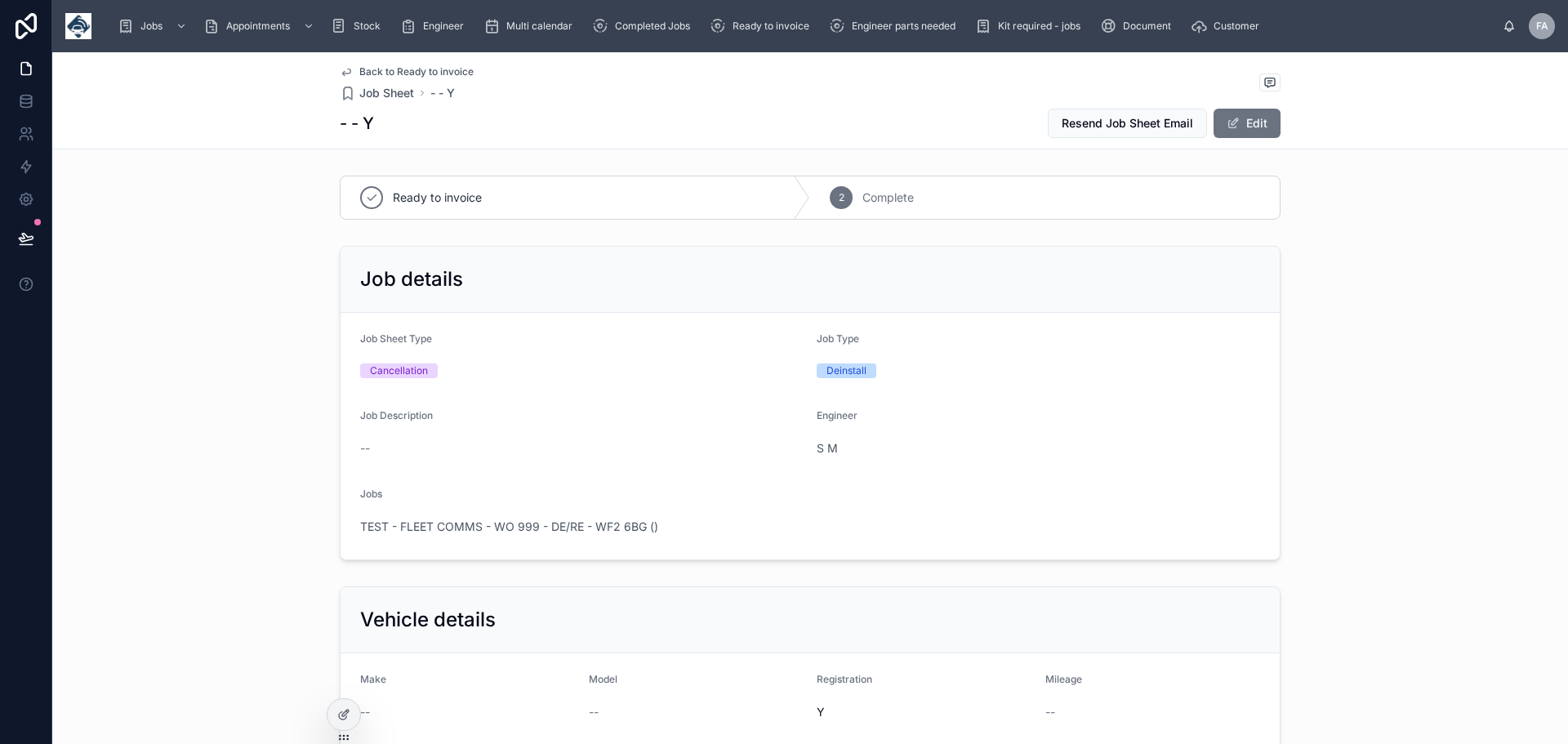
click at [371, 67] on span "Back to Ready to invoice" at bounding box center [417, 71] width 114 height 13
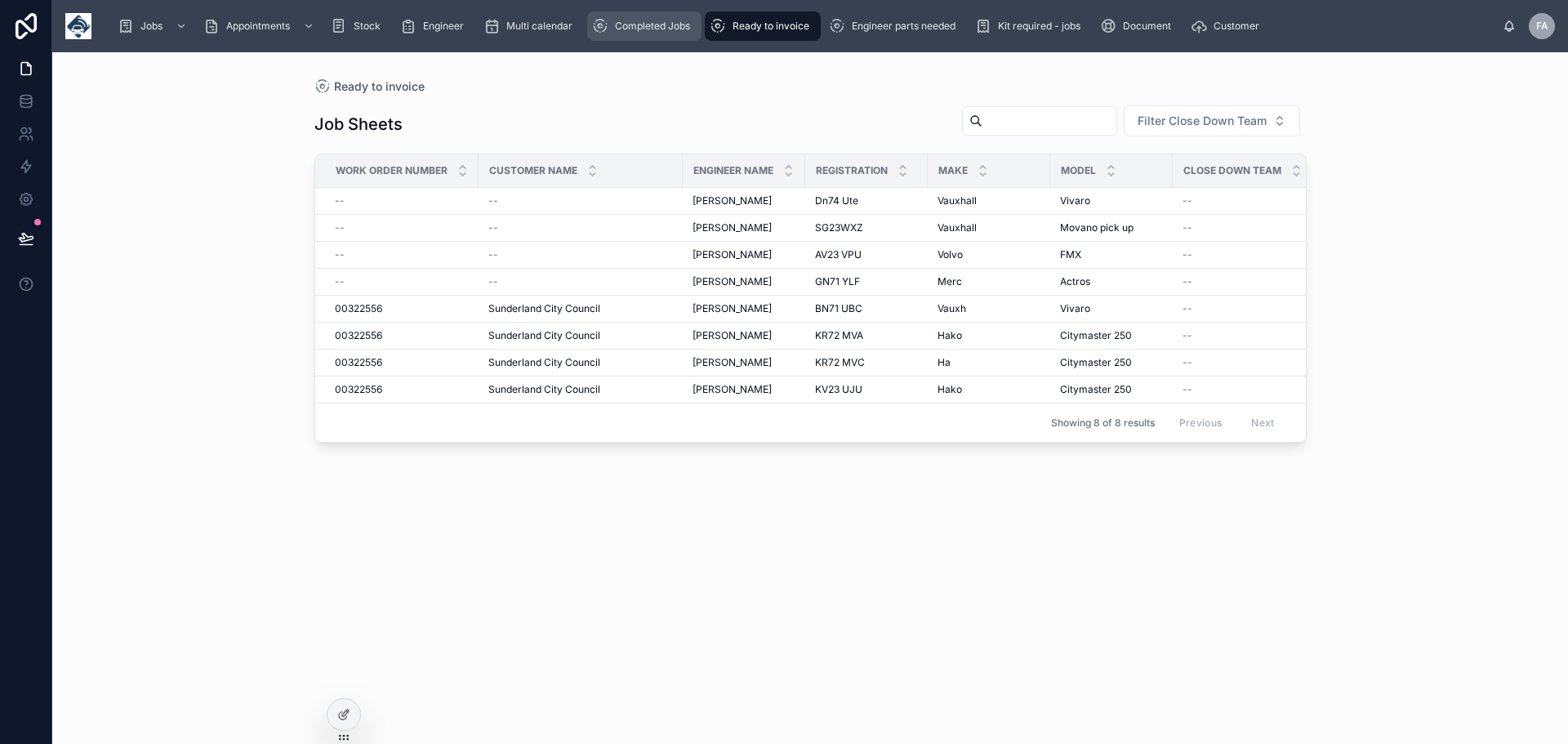
click at [645, 24] on span "Completed Jobs" at bounding box center [653, 26] width 75 height 13
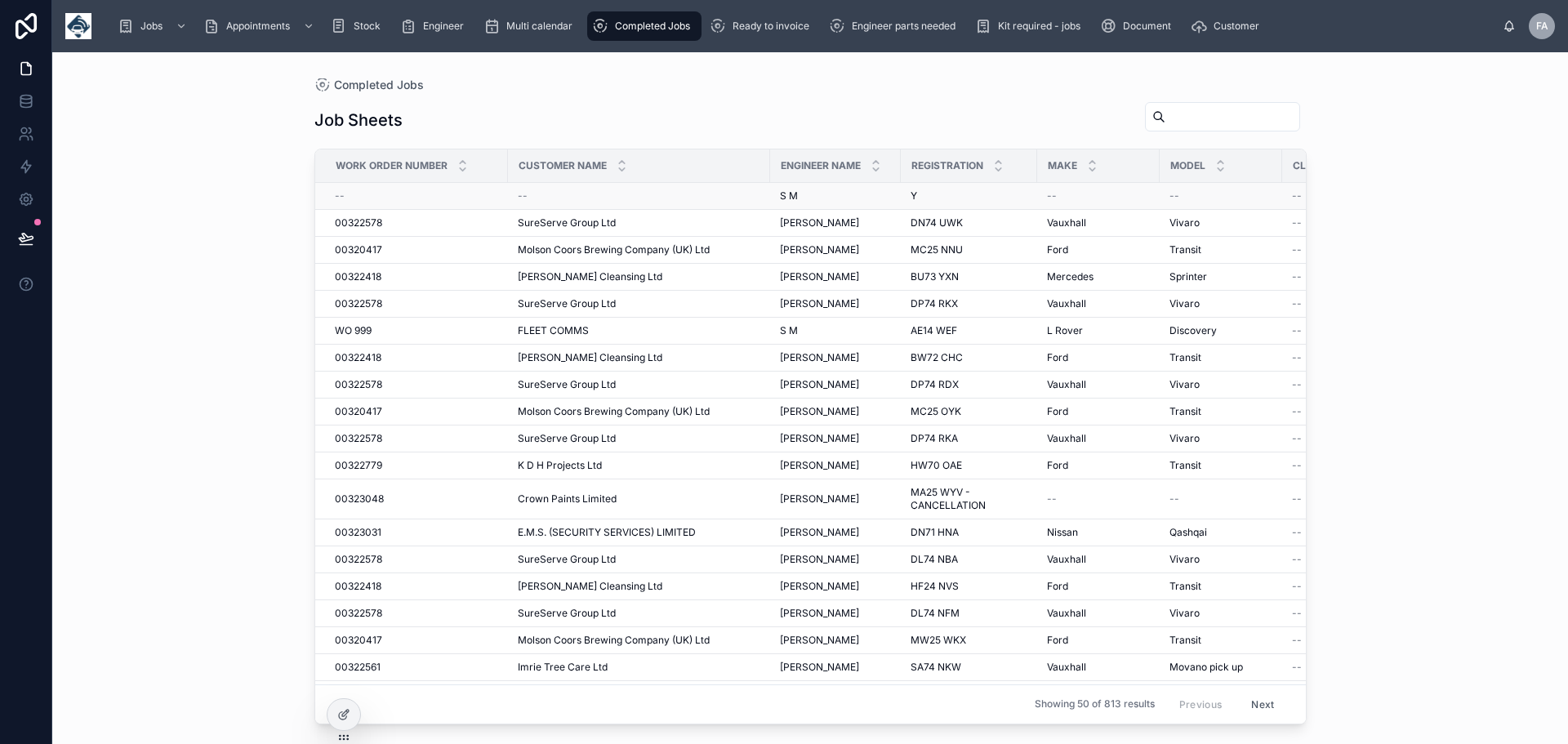
click at [524, 199] on span "--" at bounding box center [523, 195] width 10 height 13
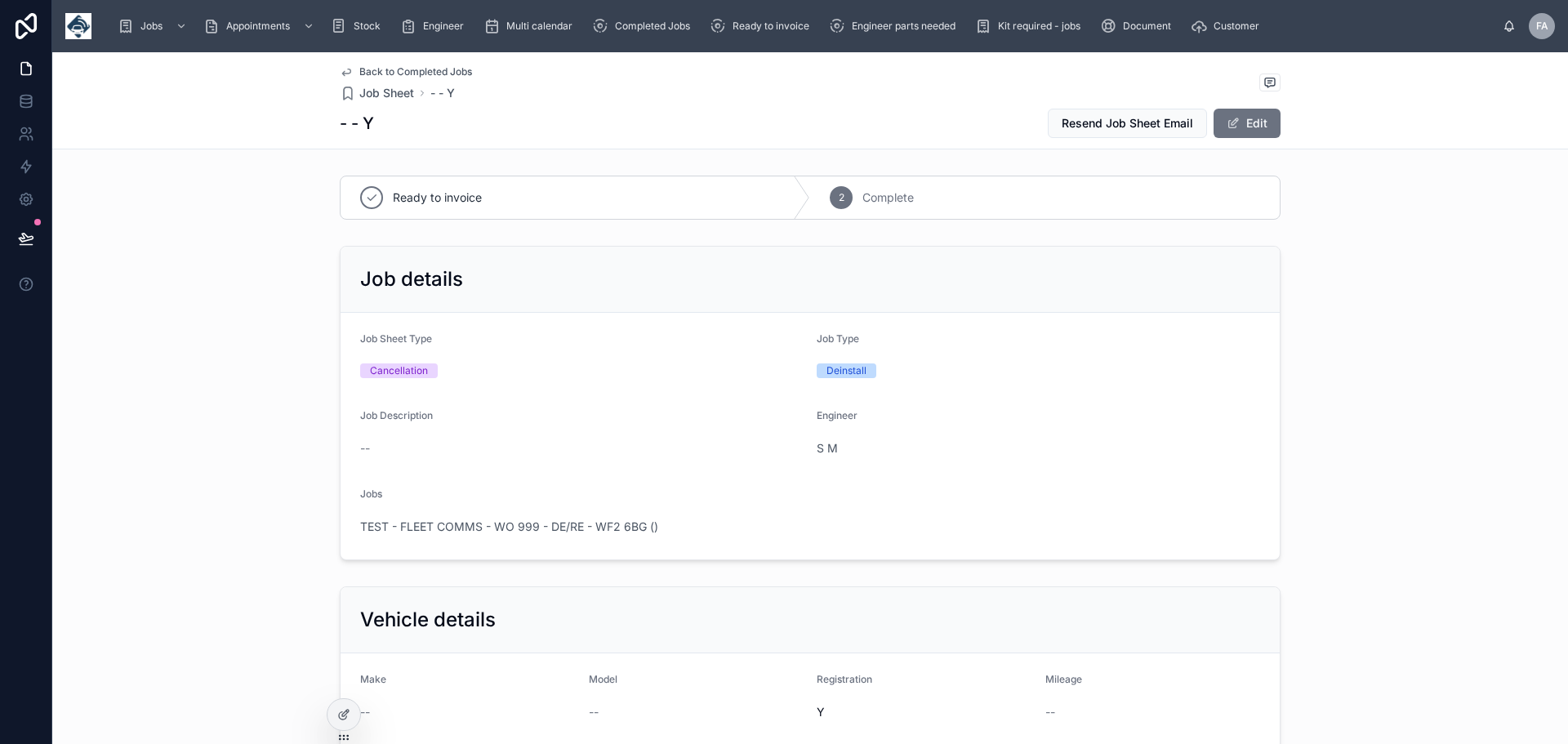
click at [524, 199] on div "Ready to invoice" at bounding box center [575, 198] width 470 height 43
click at [1255, 116] on button "Edit" at bounding box center [1247, 123] width 67 height 29
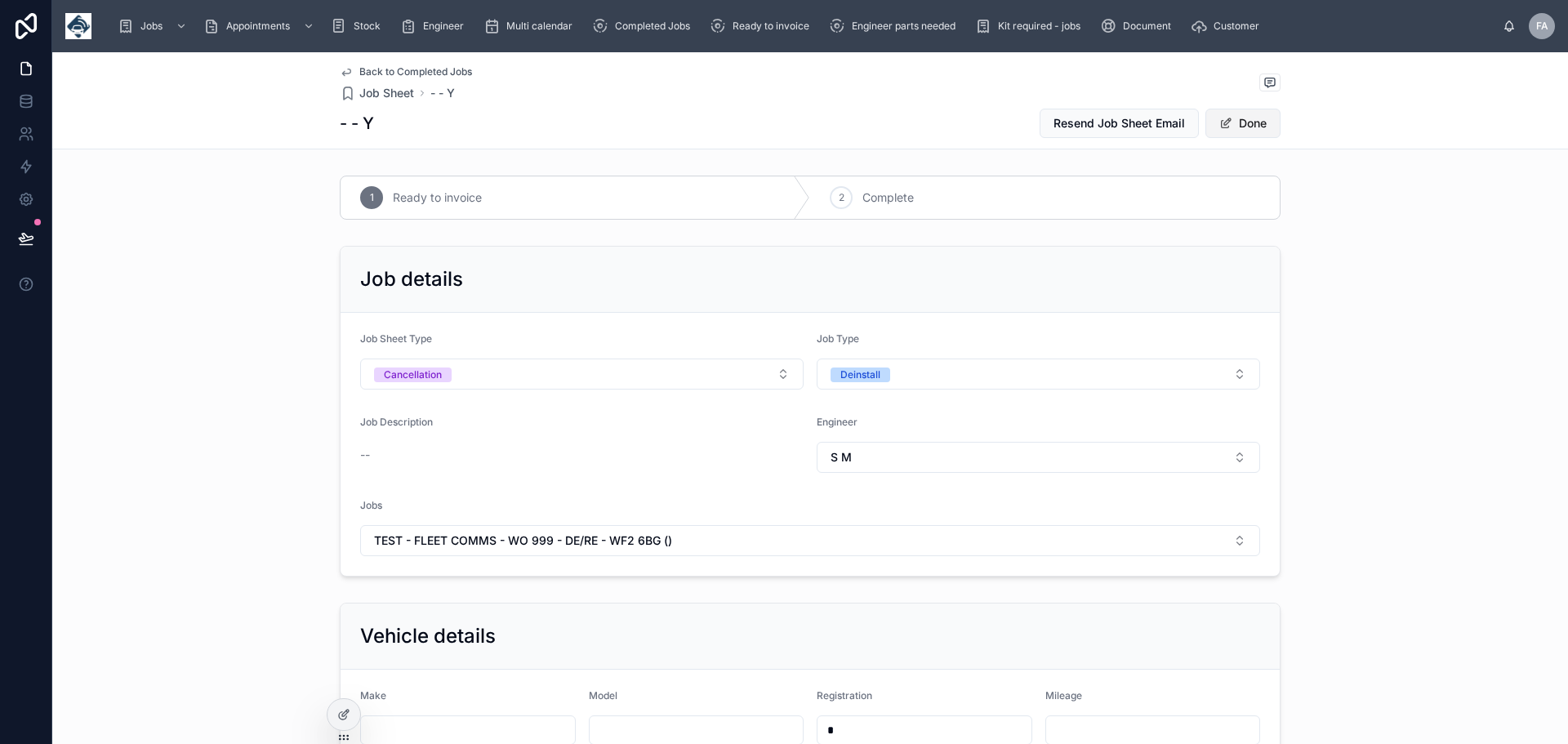
click at [1251, 126] on button "Done" at bounding box center [1243, 123] width 75 height 29
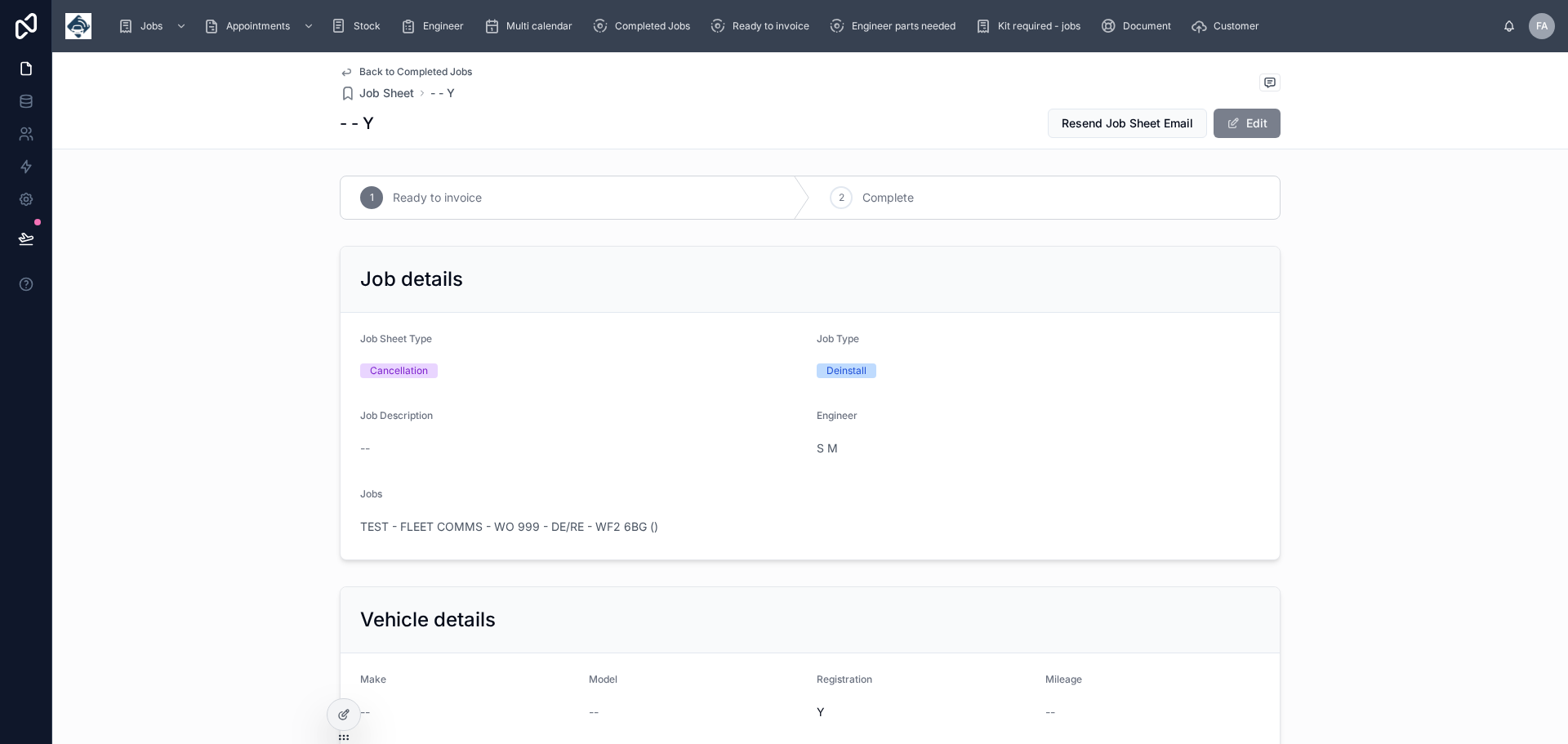
click at [1251, 126] on button "Edit" at bounding box center [1247, 123] width 67 height 29
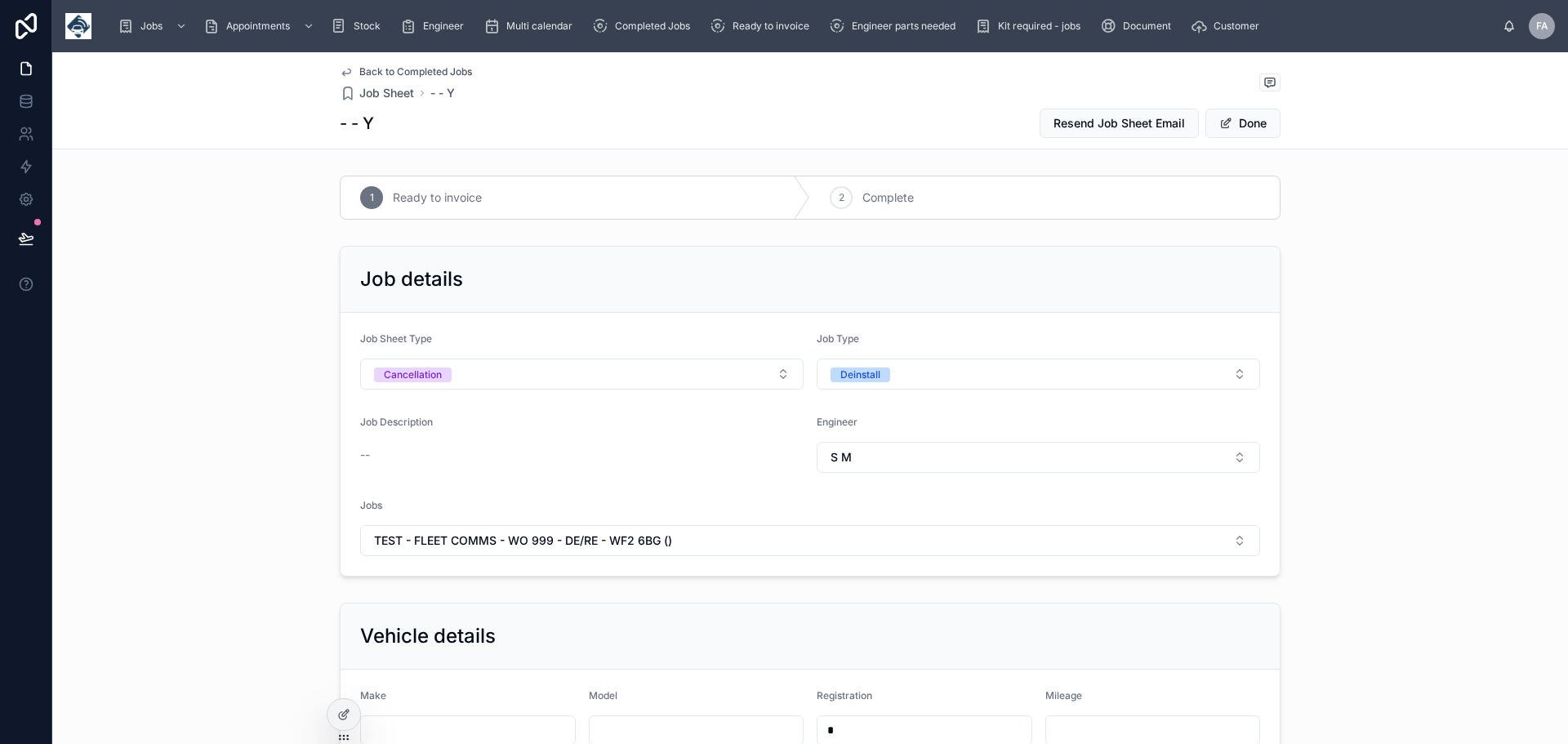
click at [352, 68] on link "Back to Completed Jobs" at bounding box center [406, 71] width 132 height 13
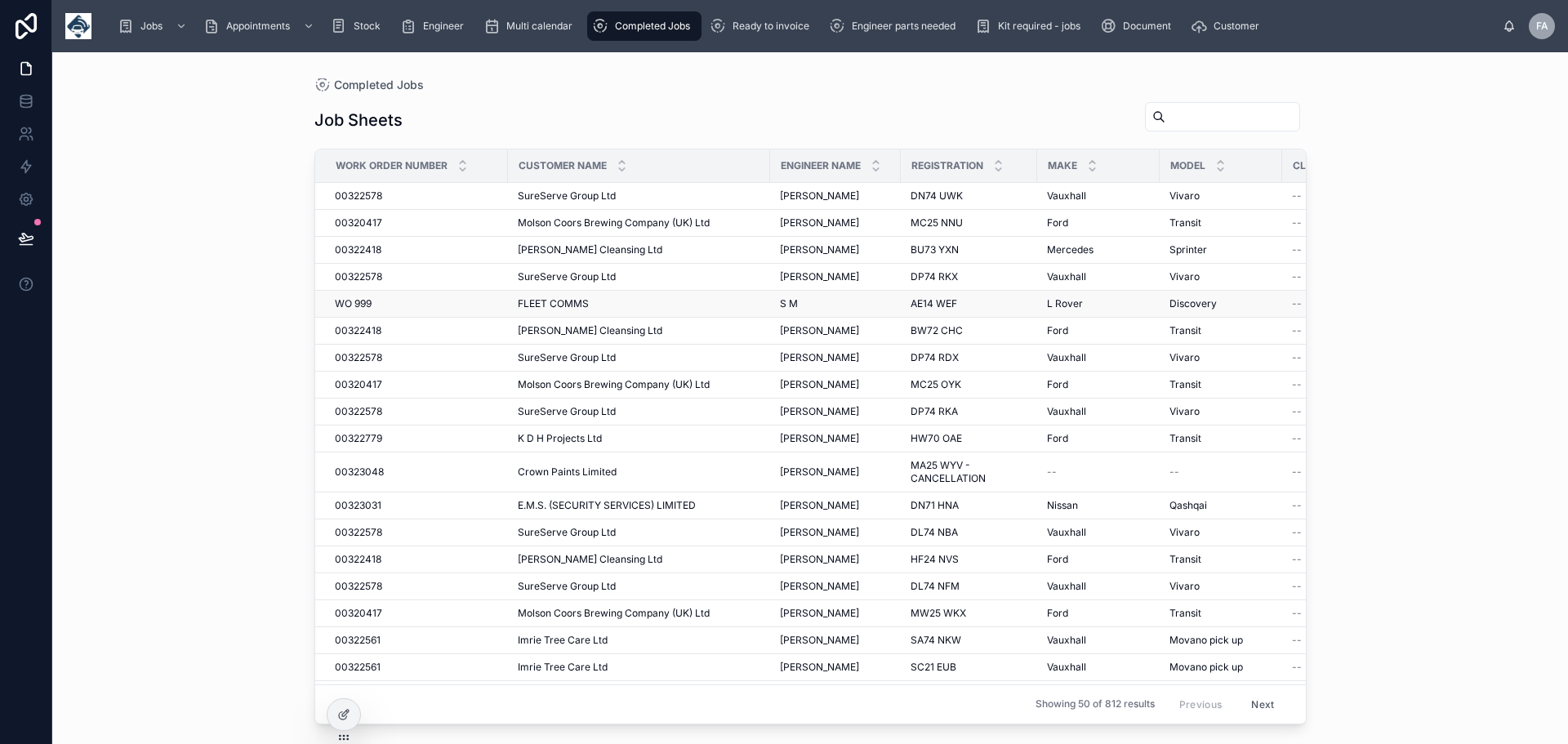
click at [550, 298] on span "FLEET COMMS" at bounding box center [554, 303] width 71 height 13
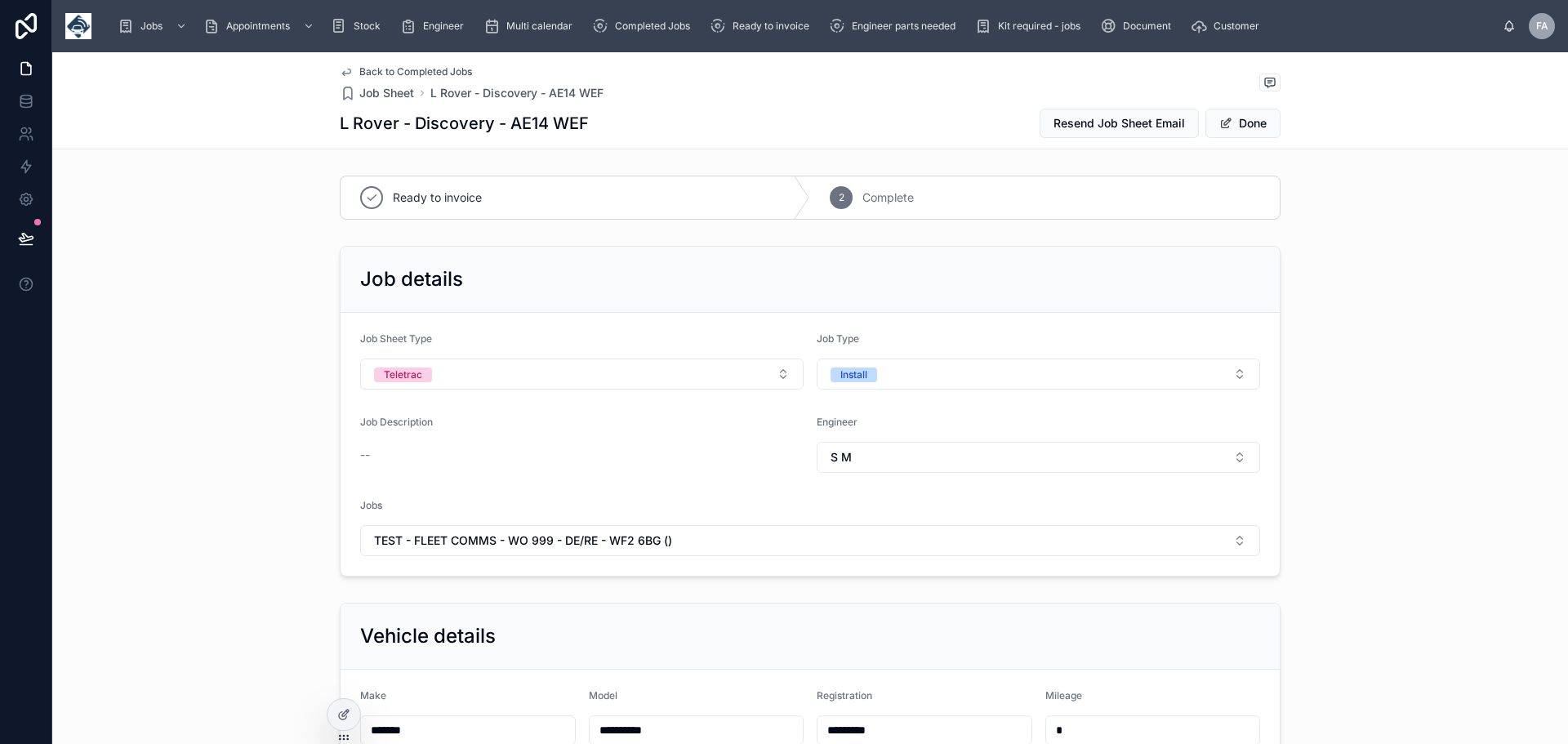
click at [359, 70] on span "Back to Completed Jobs" at bounding box center [416, 71] width 112 height 13
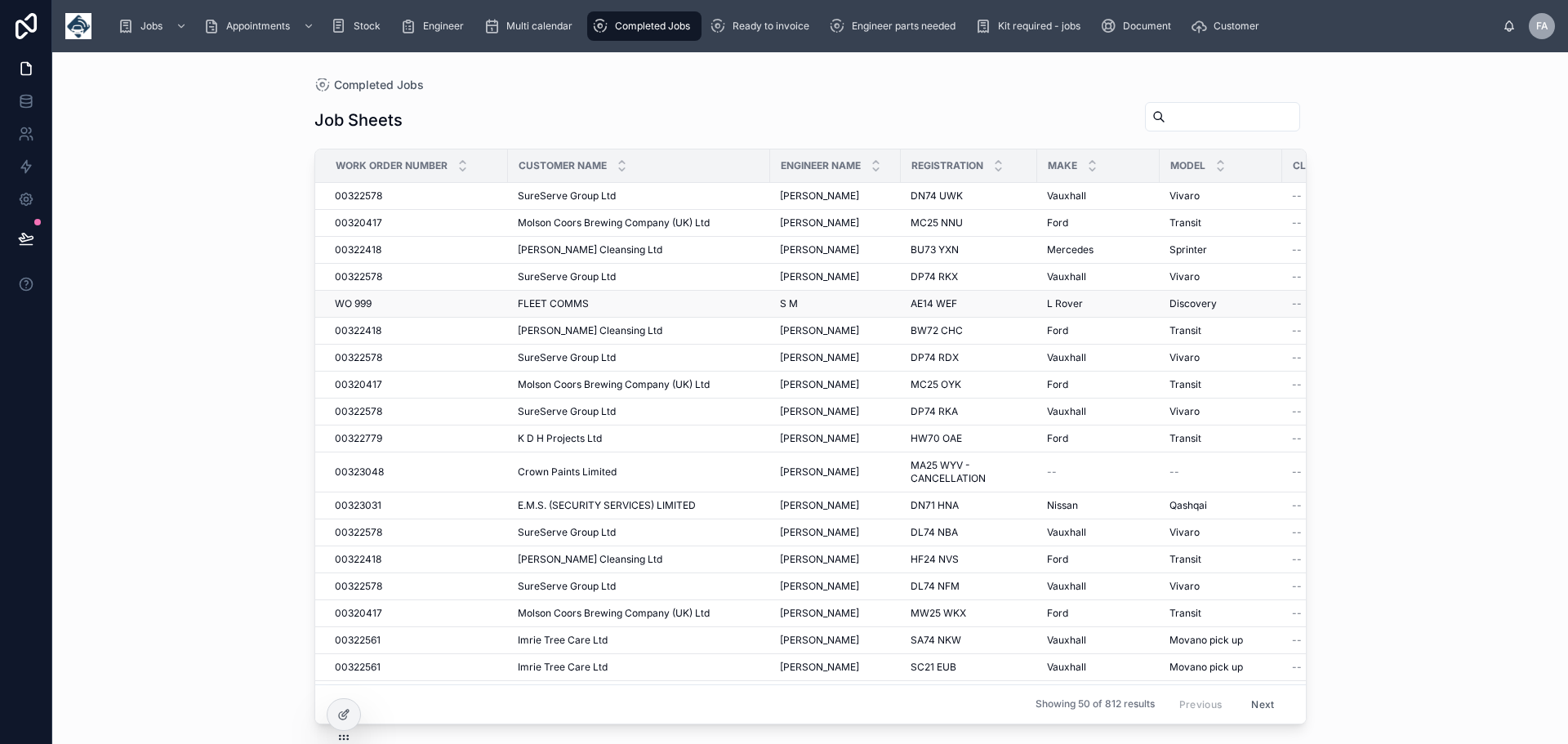
click at [364, 303] on span "WO 999" at bounding box center [352, 303] width 37 height 13
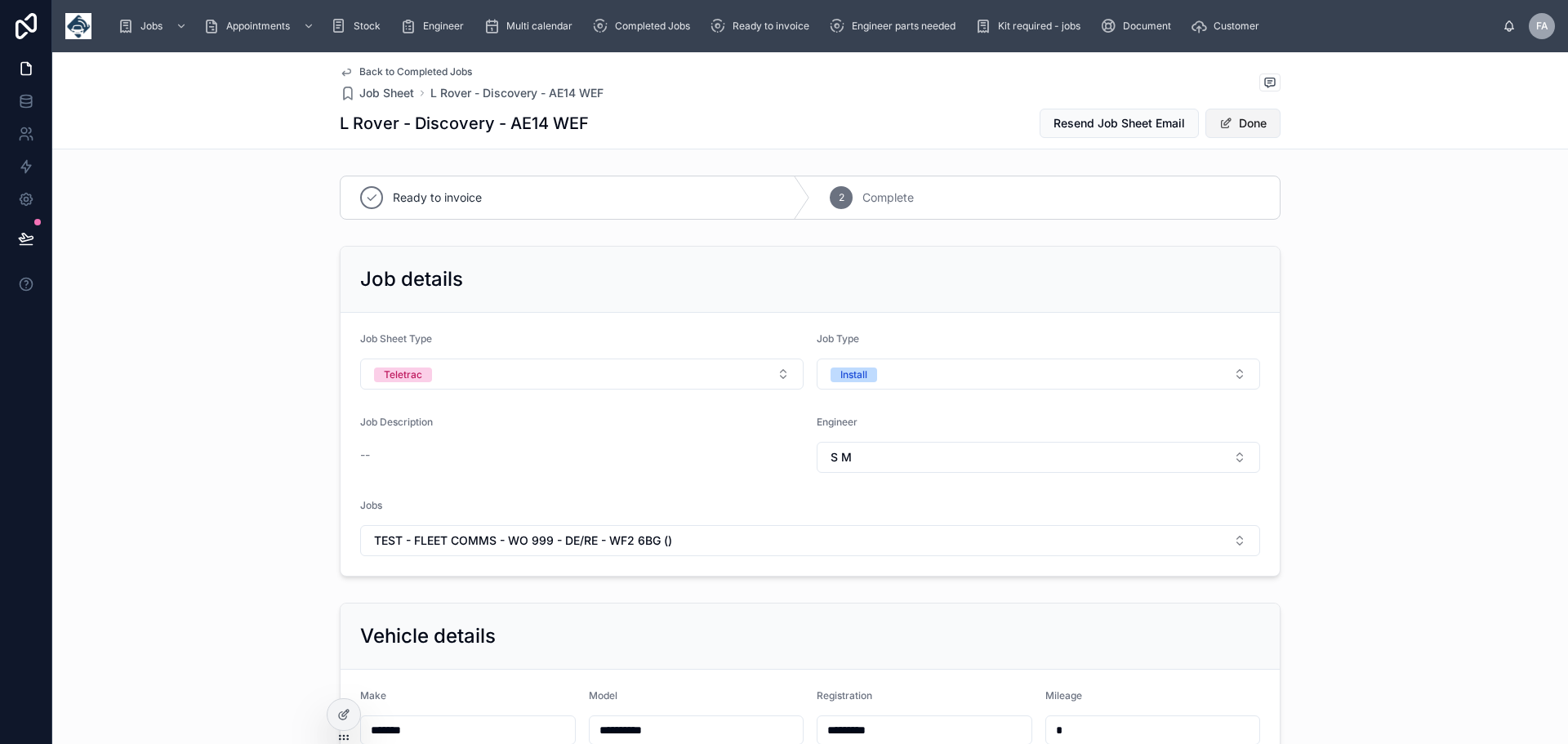
click at [1242, 118] on button "Done" at bounding box center [1243, 123] width 75 height 29
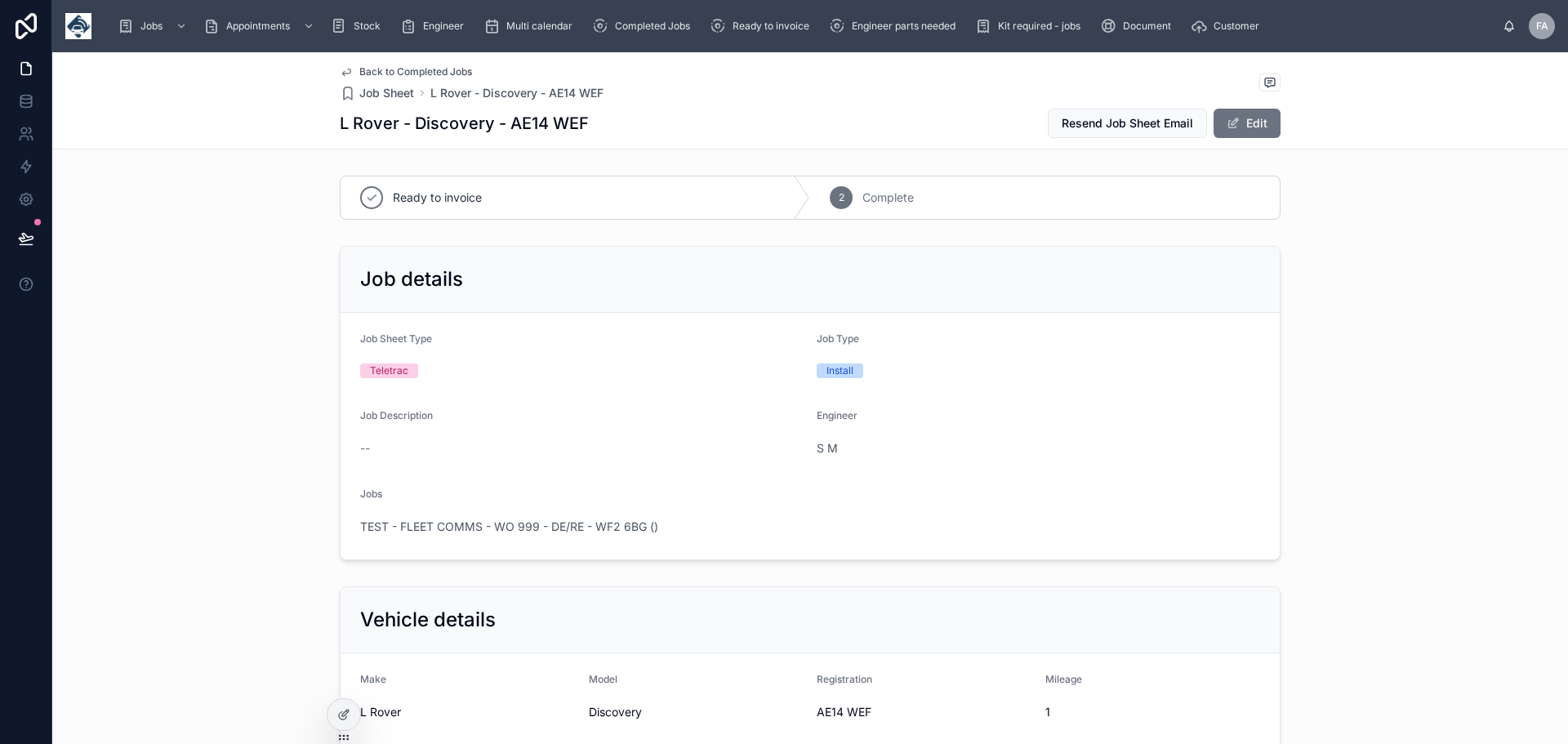
click at [384, 65] on span "Back to Completed Jobs" at bounding box center [416, 71] width 112 height 13
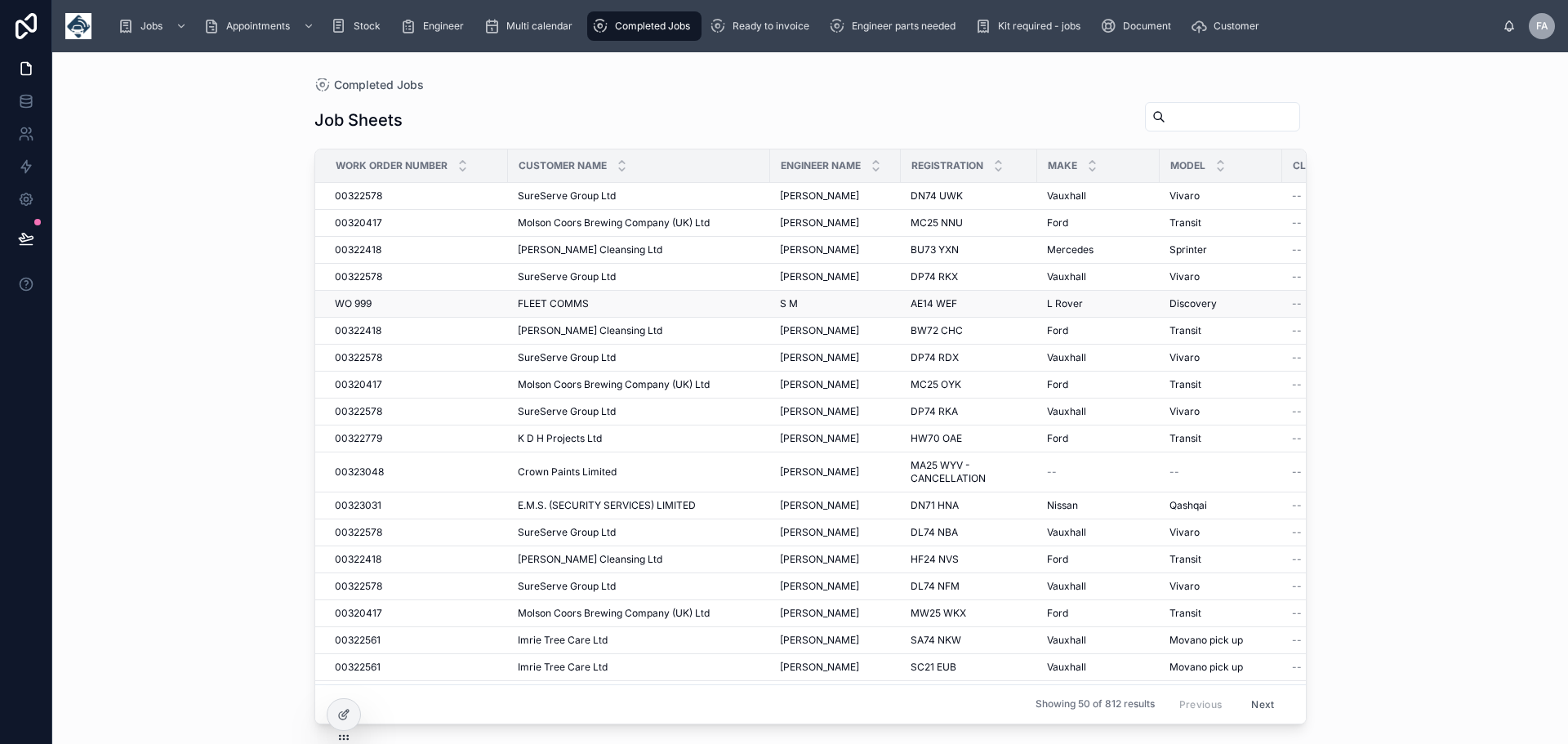
click at [543, 306] on span "FLEET COMMS" at bounding box center [554, 303] width 71 height 13
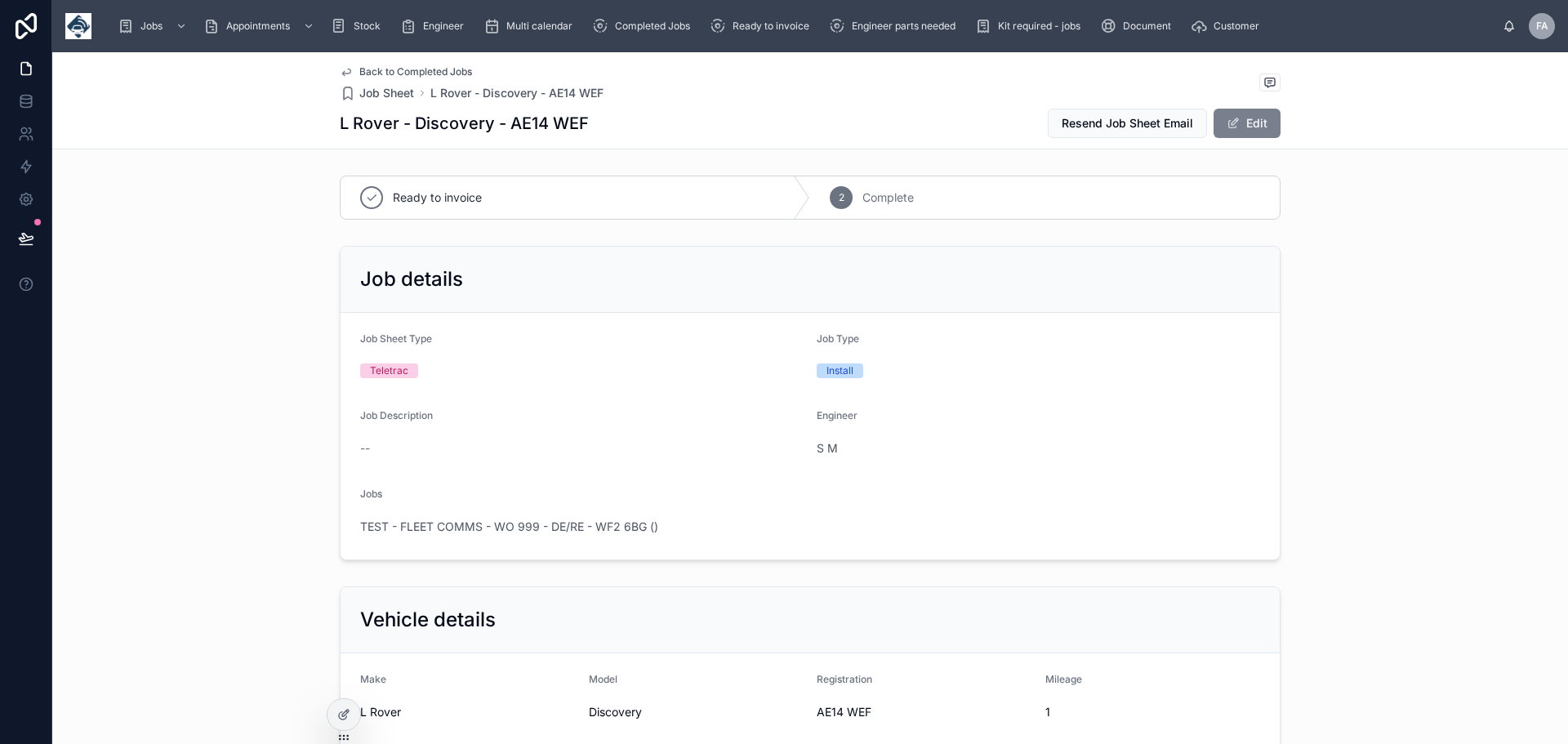
click at [1248, 121] on button "Edit" at bounding box center [1247, 123] width 67 height 29
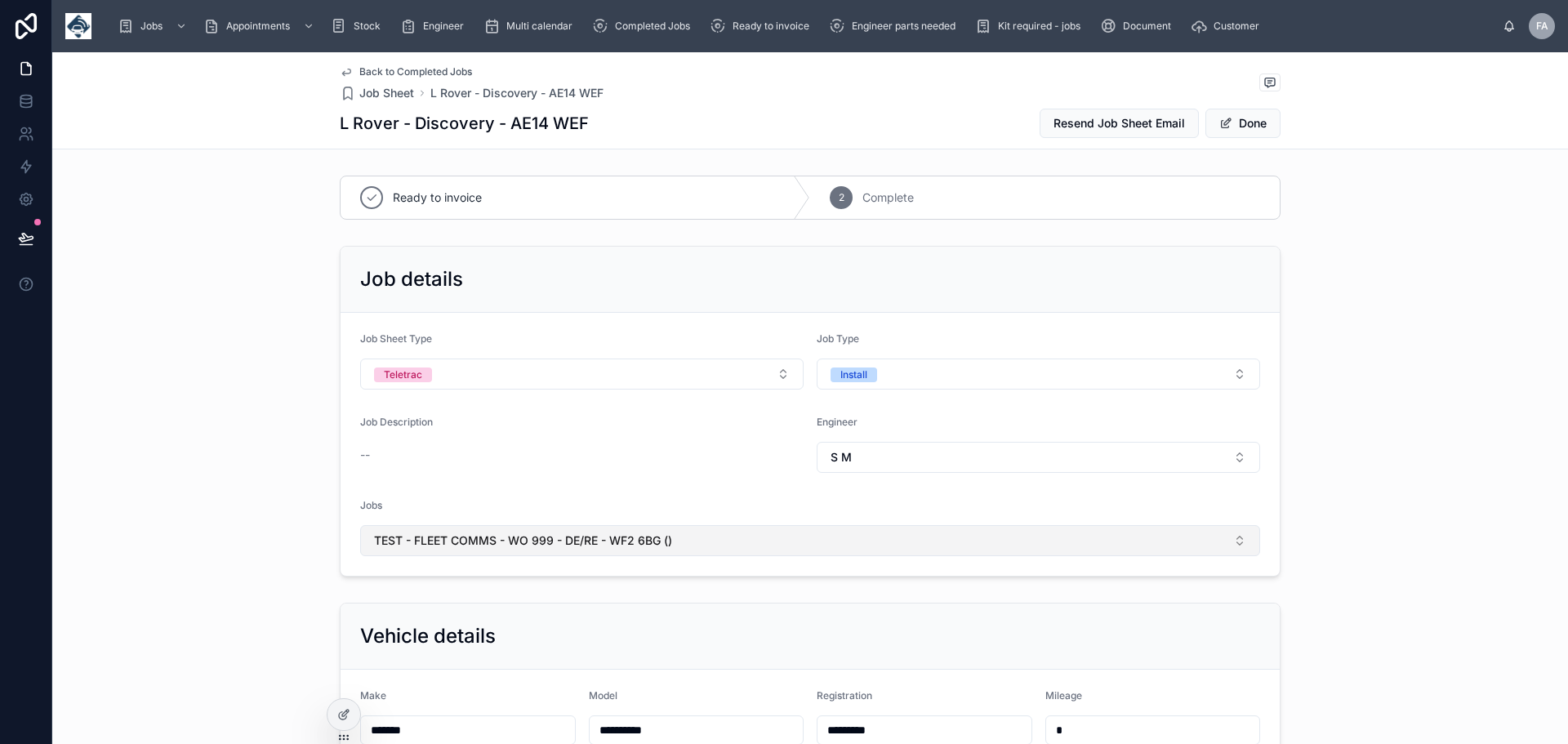
click at [524, 537] on span "TEST - FLEET COMMS - WO 999 - DE/RE - WF2 6BG ()" at bounding box center [523, 541] width 298 height 16
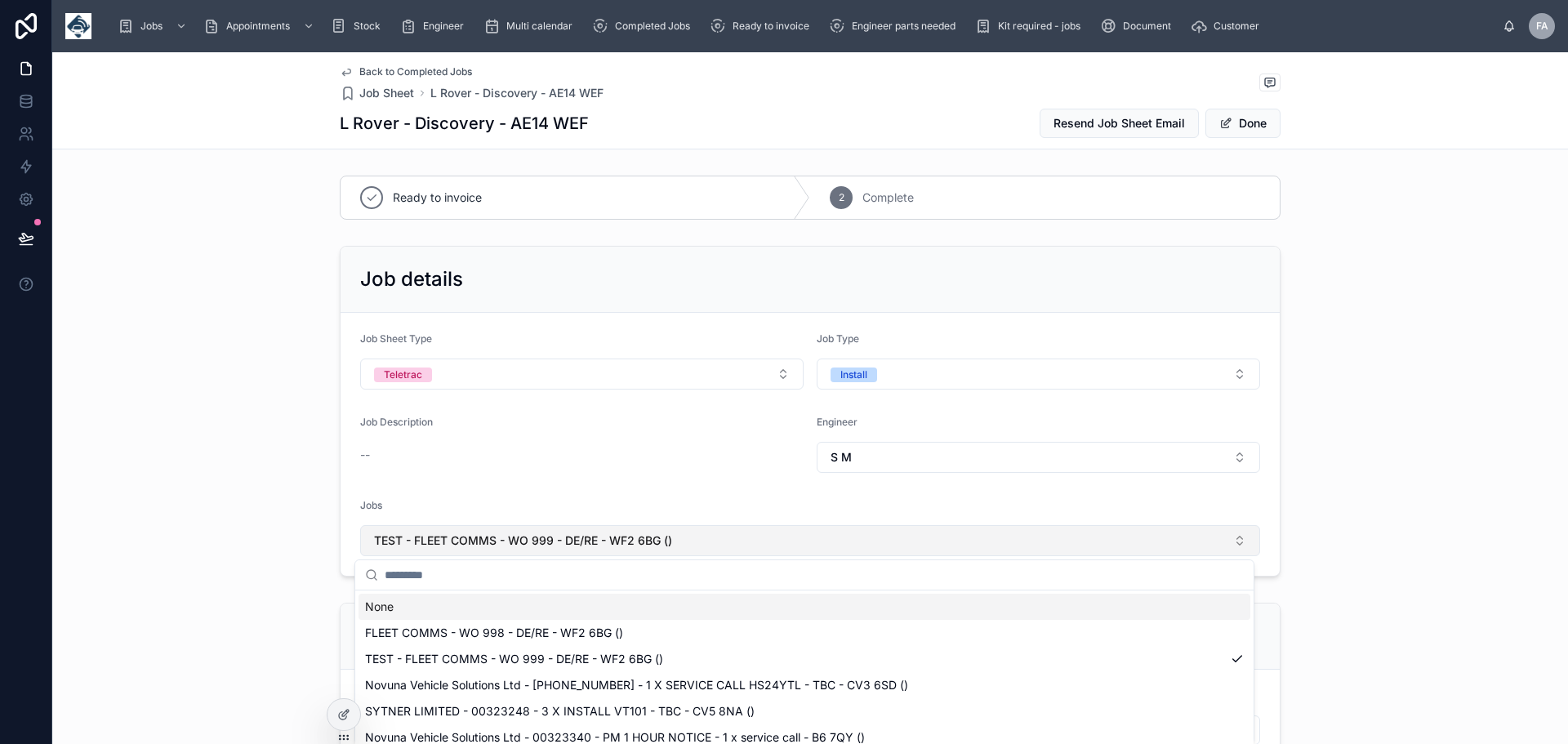
click at [541, 538] on span "TEST - FLEET COMMS - WO 999 - DE/RE - WF2 6BG ()" at bounding box center [523, 541] width 298 height 16
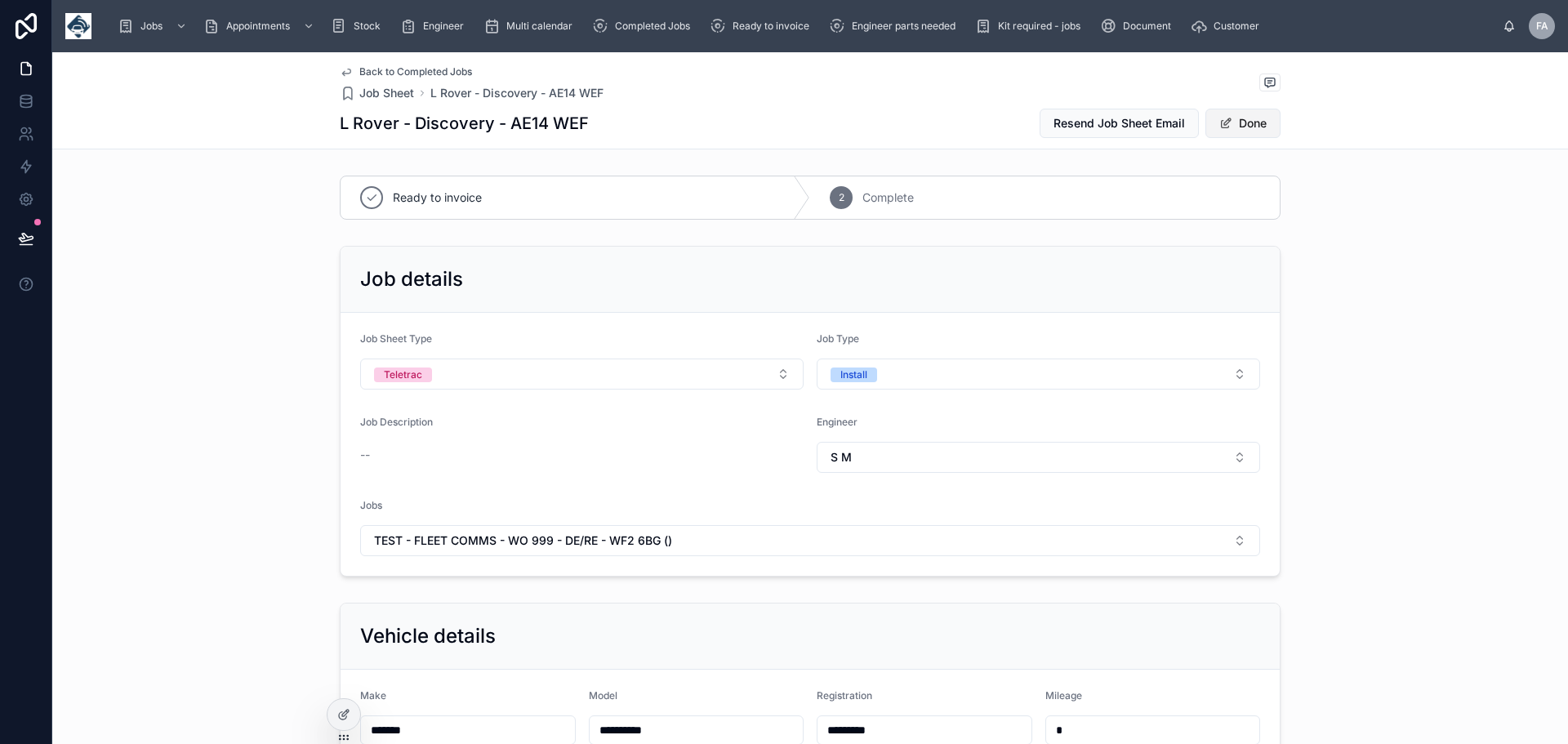
click at [1235, 124] on button "Done" at bounding box center [1243, 123] width 75 height 29
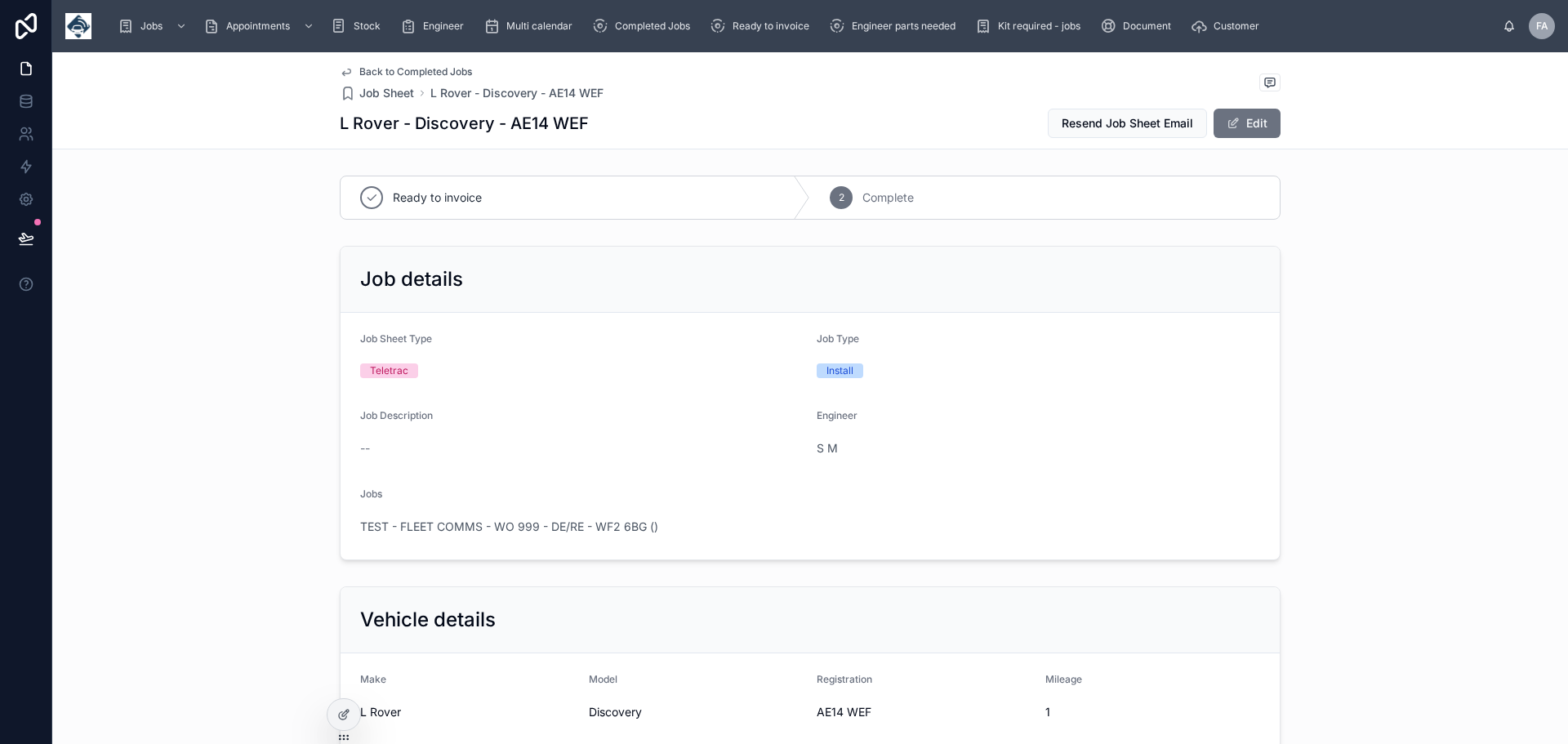
click at [360, 70] on span "Back to Completed Jobs" at bounding box center [416, 71] width 112 height 13
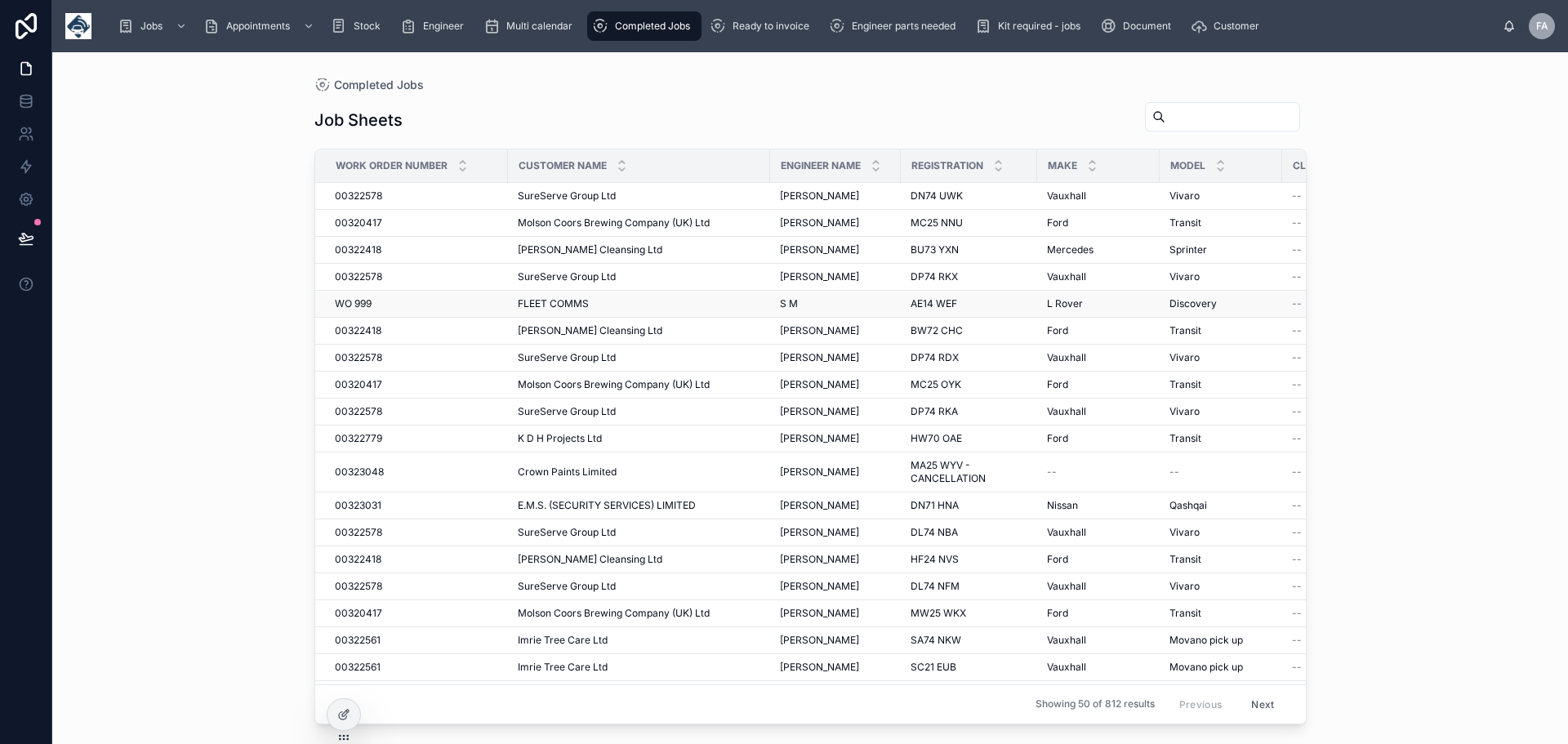
click at [548, 301] on span "FLEET COMMS" at bounding box center [554, 303] width 71 height 13
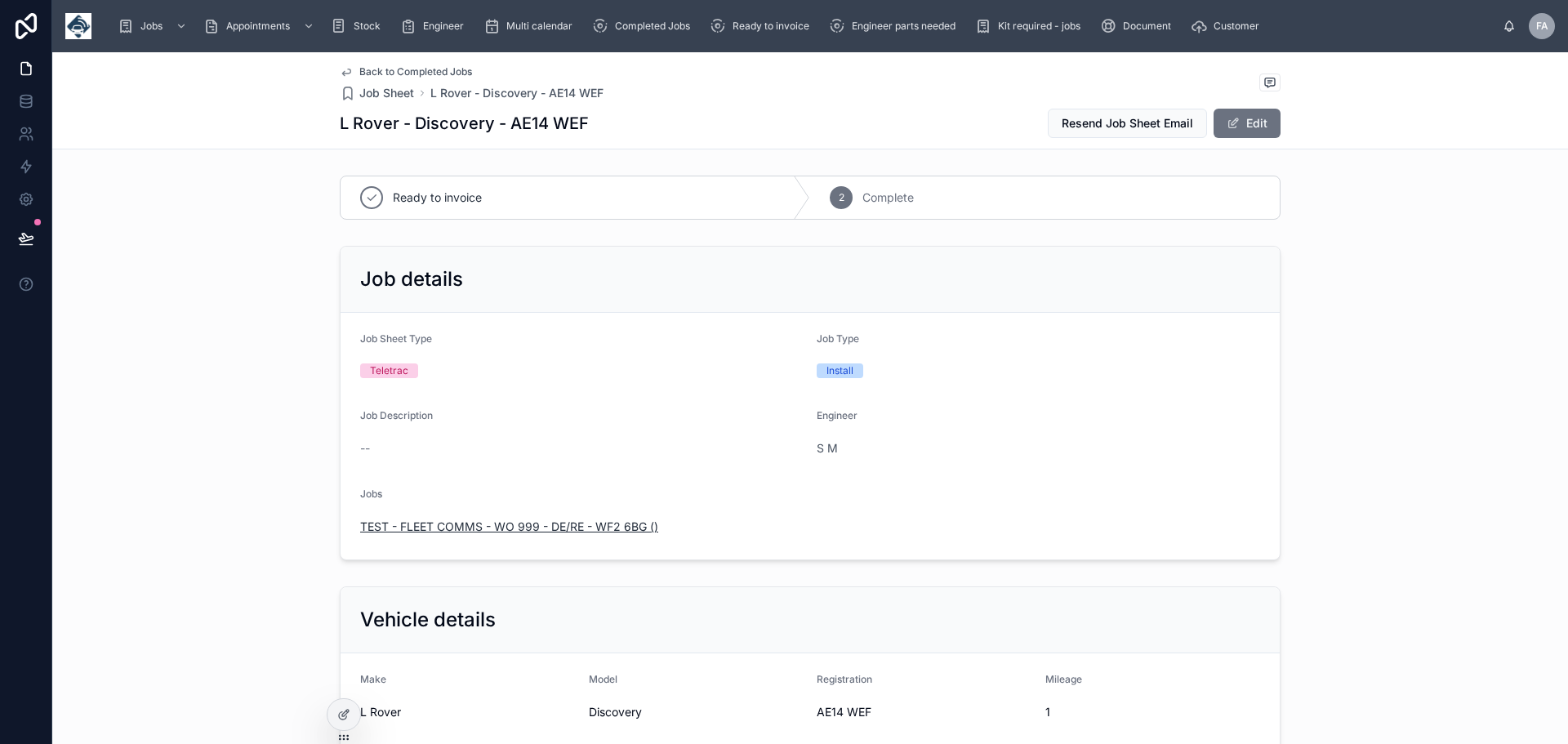
click at [491, 523] on span "TEST - FLEET COMMS - WO 999 - DE/RE - WF2 6BG ()" at bounding box center [509, 527] width 298 height 16
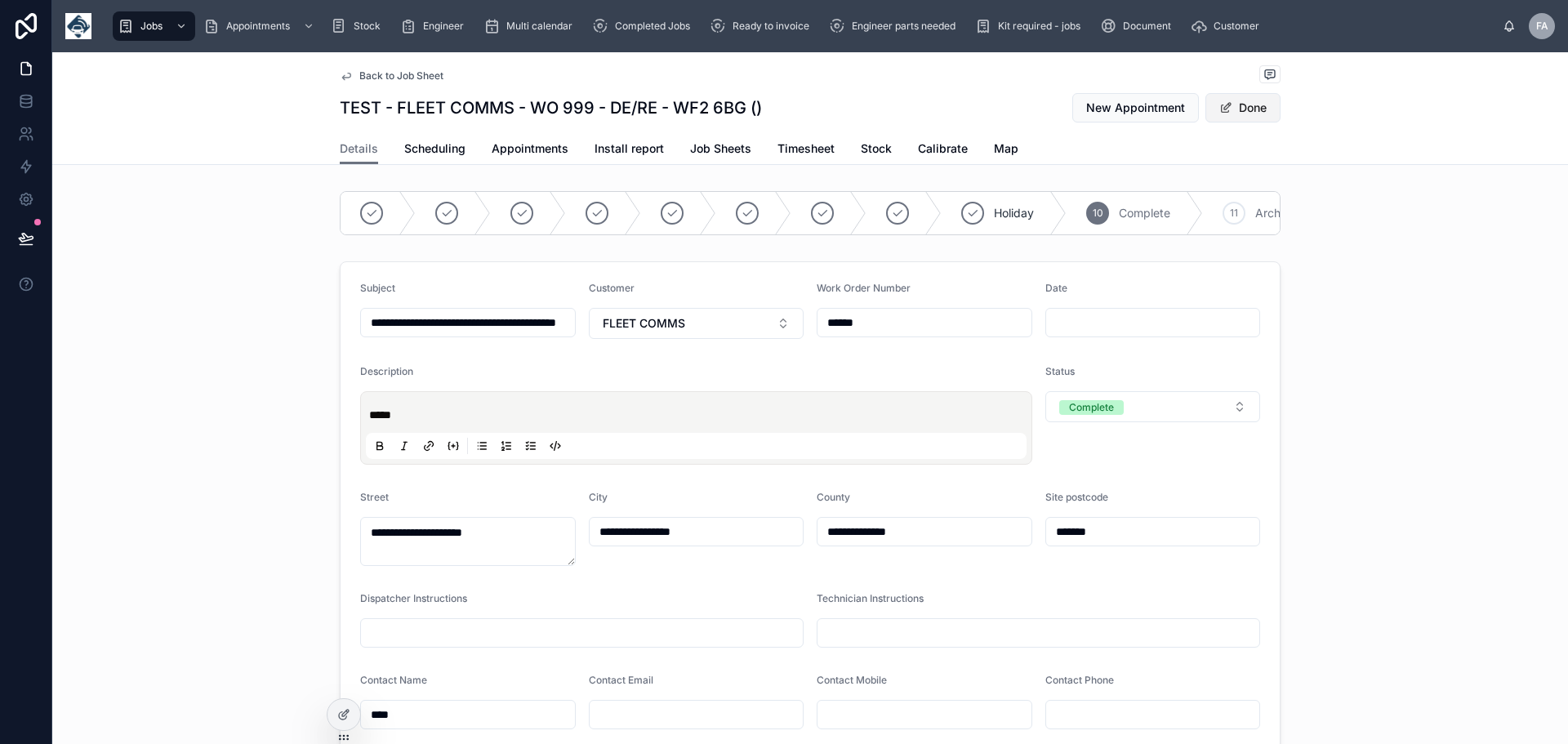
click at [1247, 109] on button "Done" at bounding box center [1243, 107] width 75 height 29
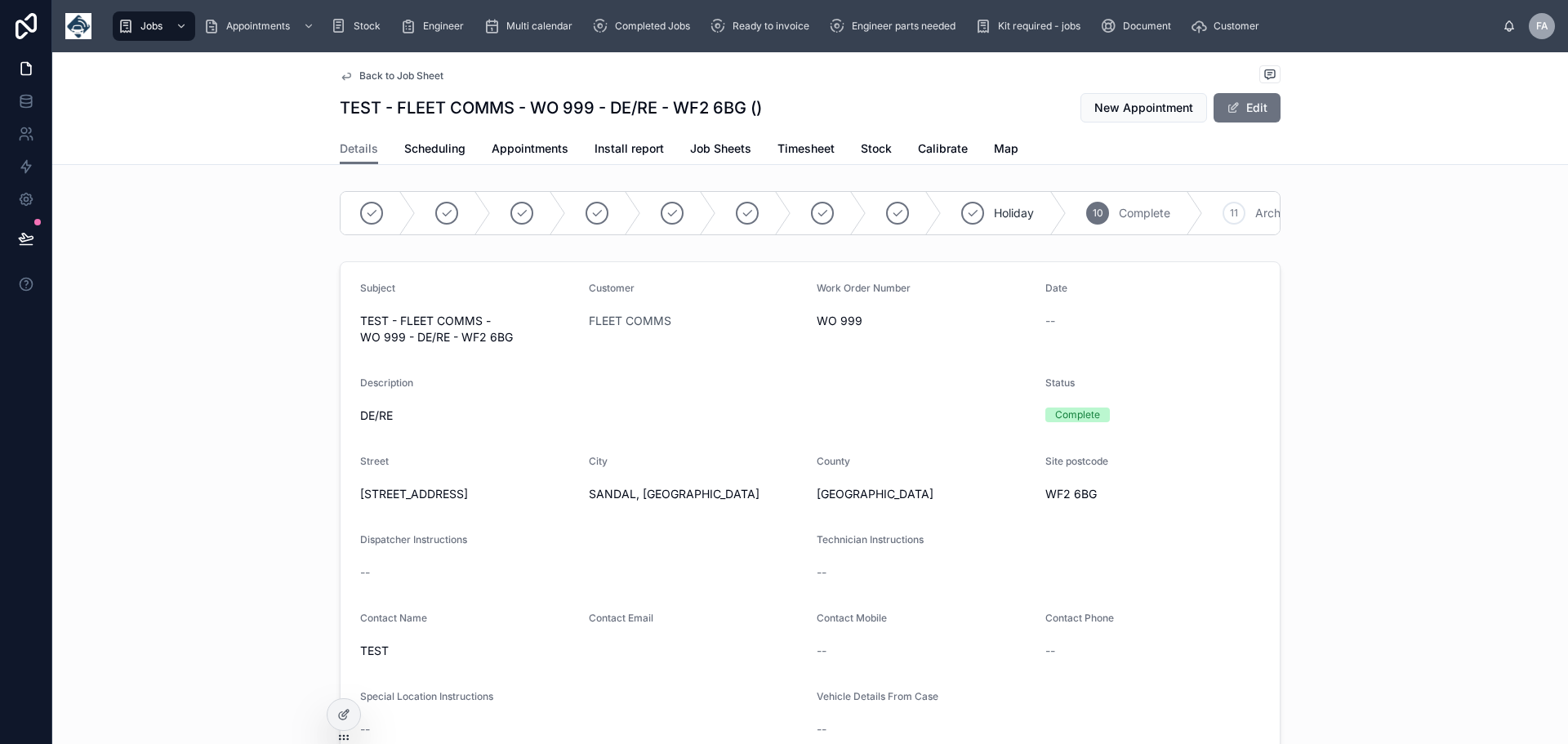
click at [368, 75] on span "Back to Job Sheet" at bounding box center [401, 76] width 84 height 13
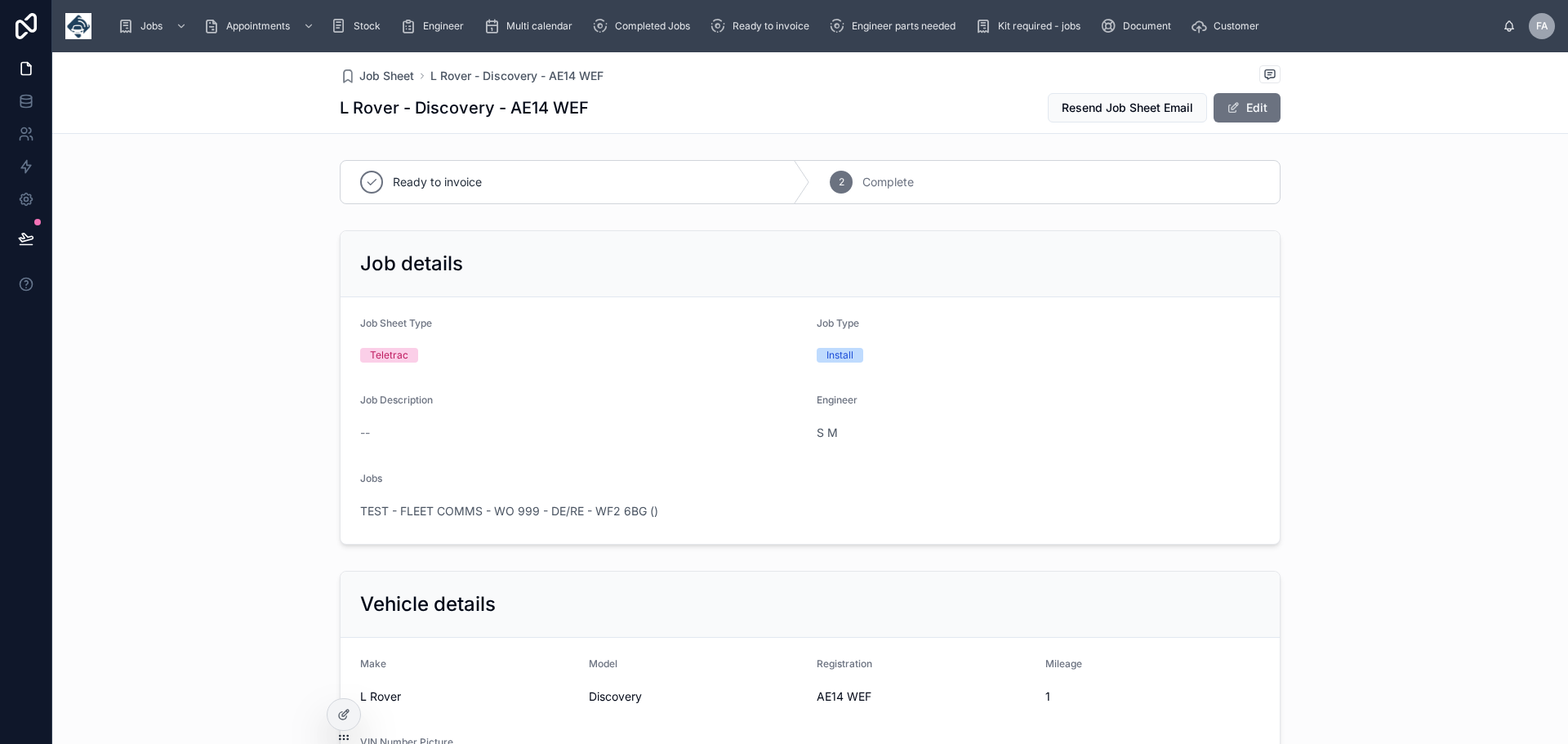
click at [368, 75] on span "Job Sheet" at bounding box center [386, 76] width 54 height 16
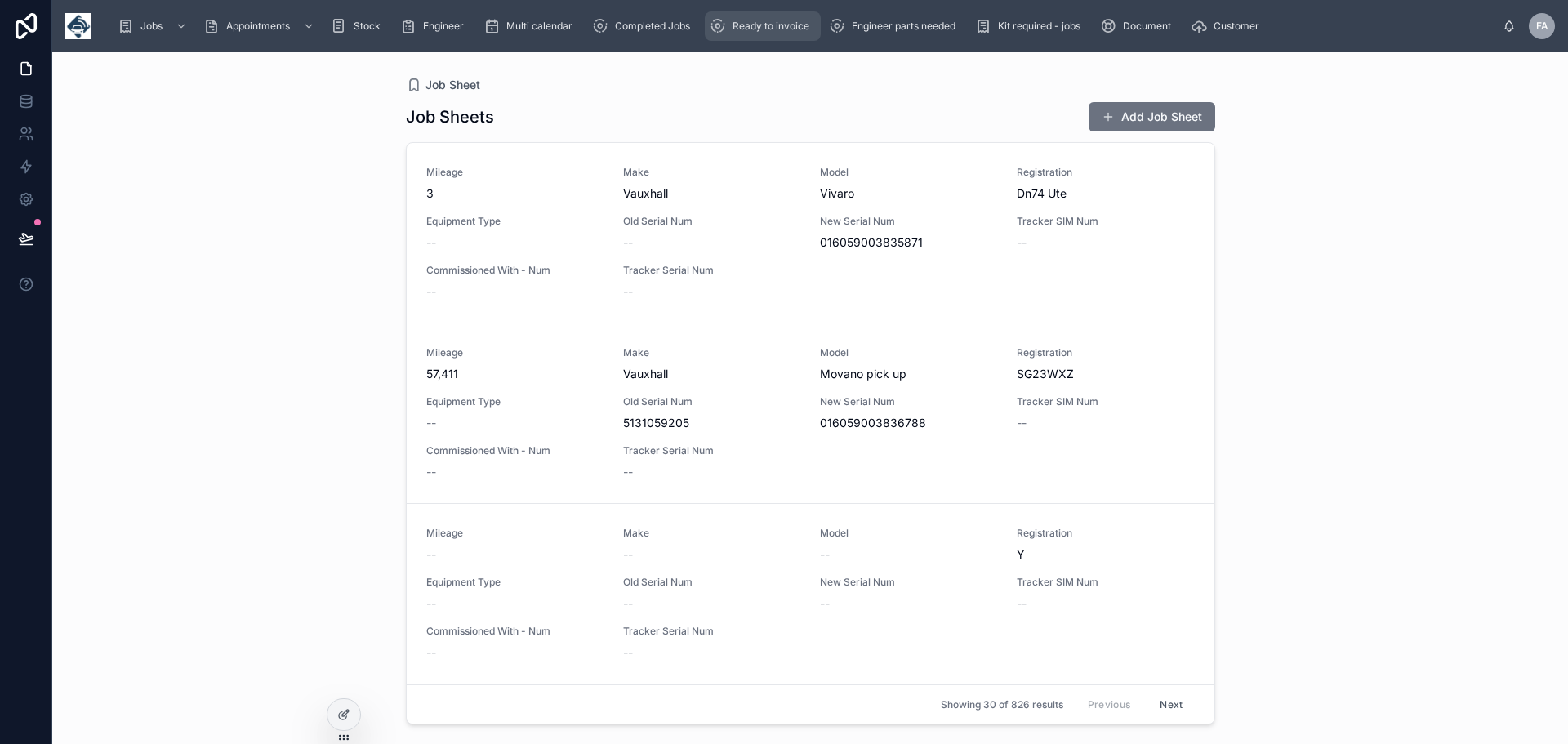
click at [792, 29] on span "Ready to invoice" at bounding box center [771, 26] width 77 height 13
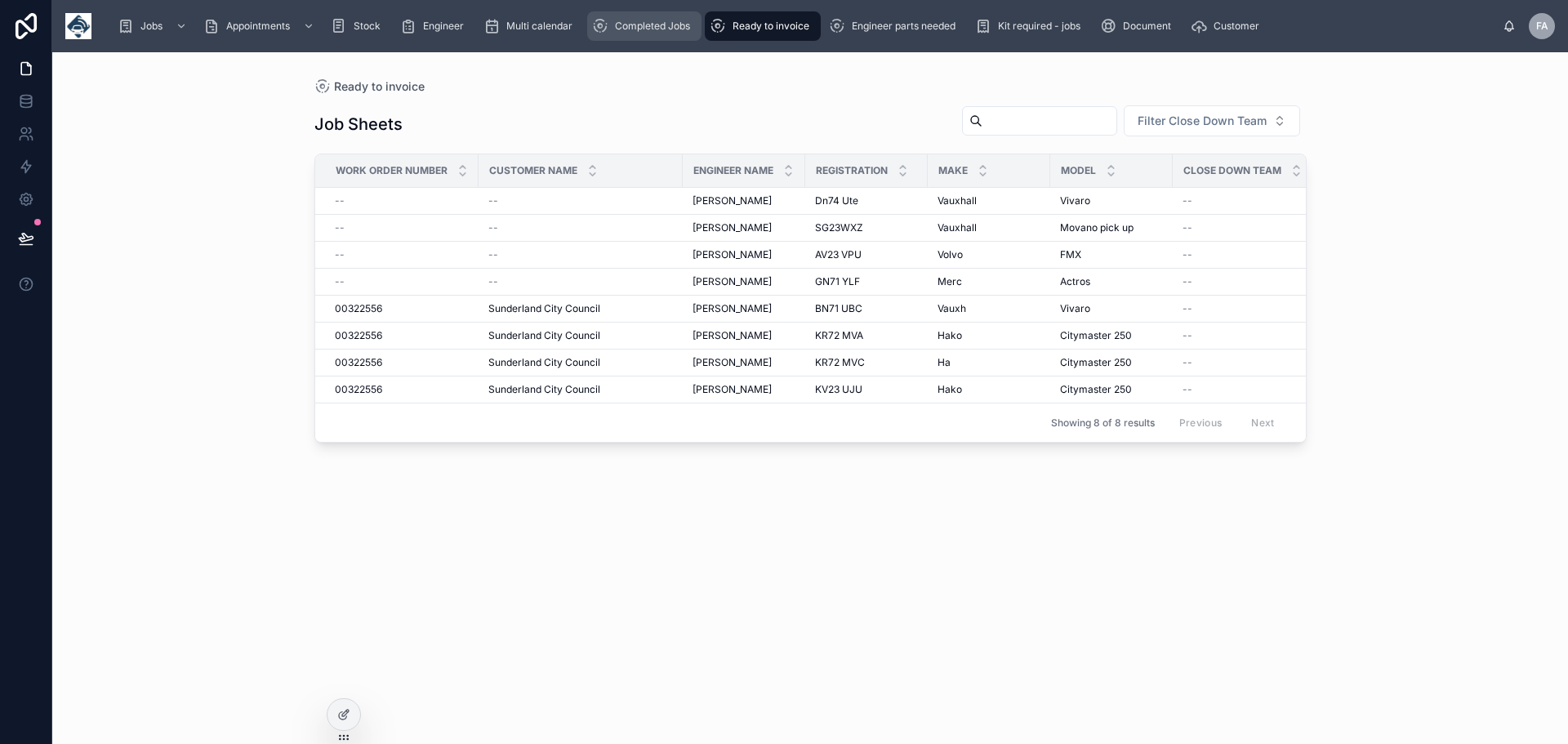
click at [669, 27] on span "Completed Jobs" at bounding box center [653, 26] width 75 height 13
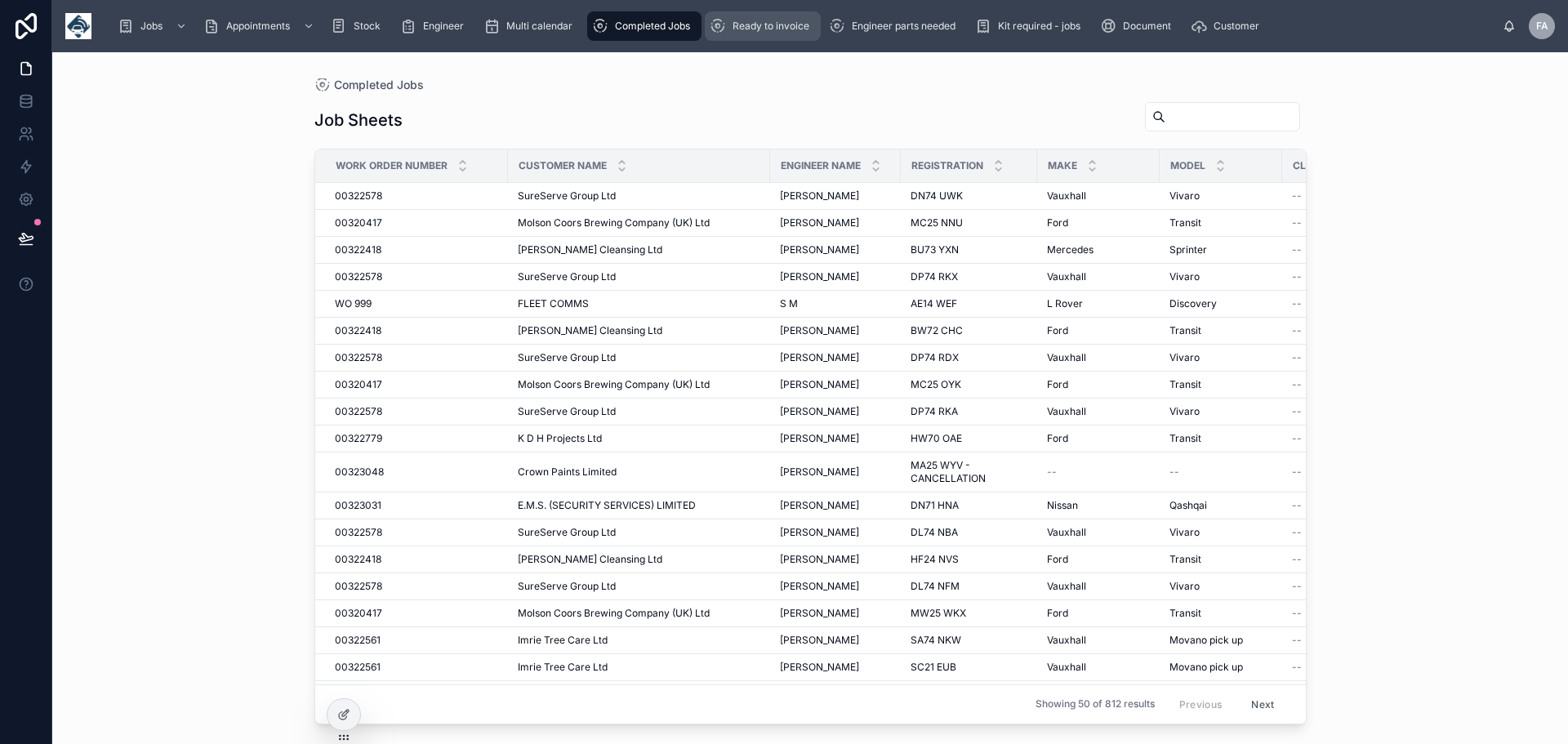
click at [766, 24] on span "Ready to invoice" at bounding box center [771, 26] width 77 height 13
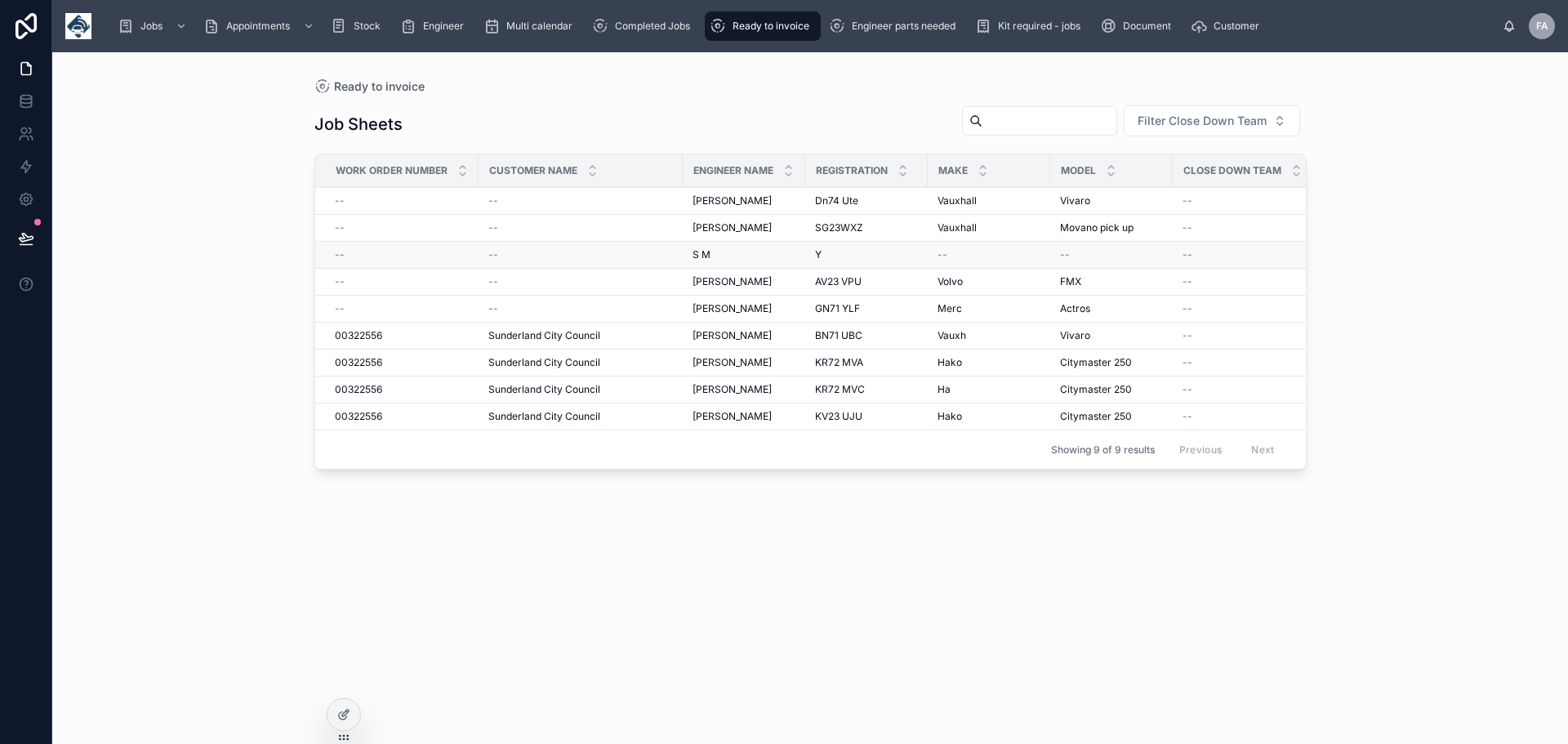
click at [491, 250] on span "--" at bounding box center [493, 254] width 10 height 13
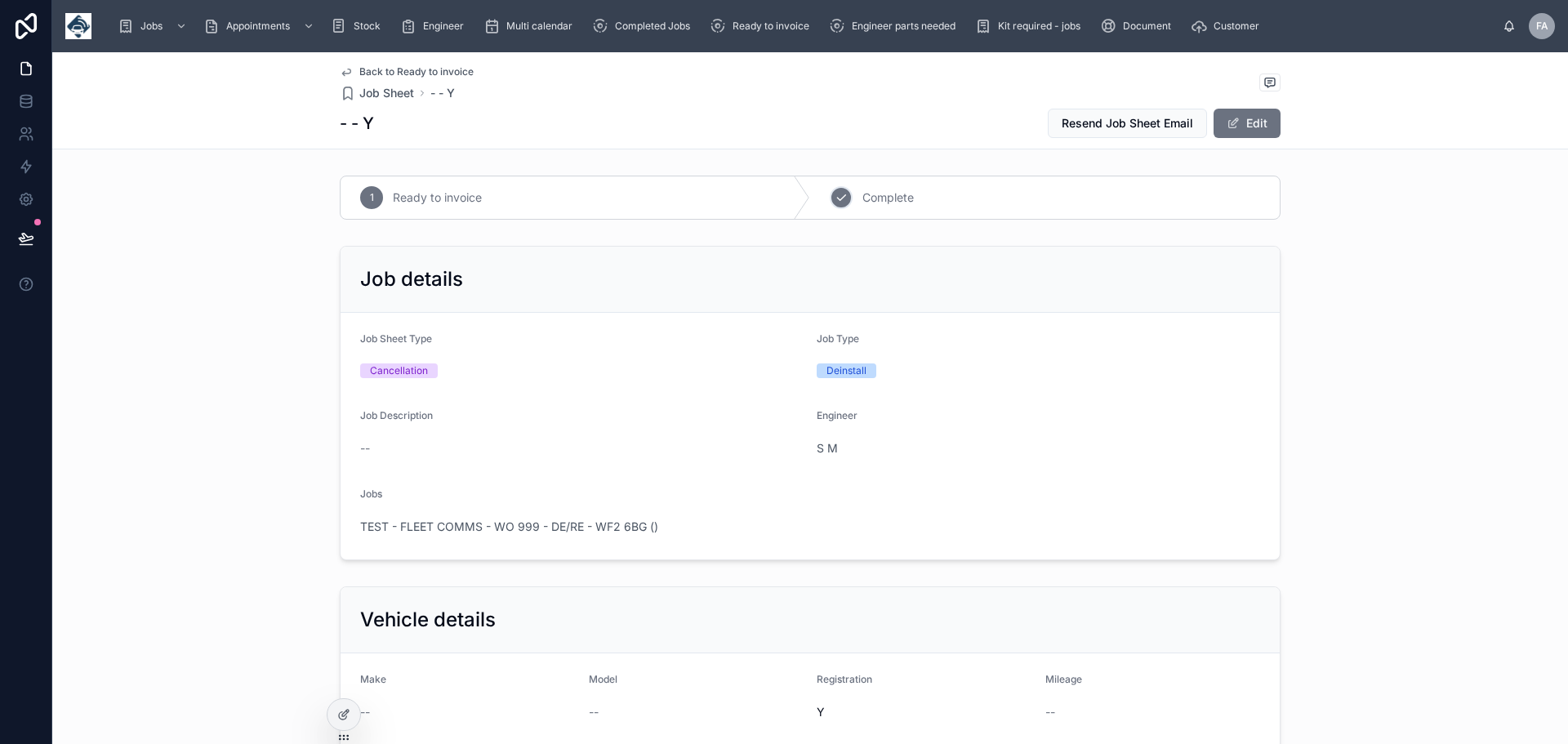
click at [838, 201] on icon at bounding box center [841, 197] width 13 height 13
click at [1256, 126] on button "Edit" at bounding box center [1247, 123] width 67 height 29
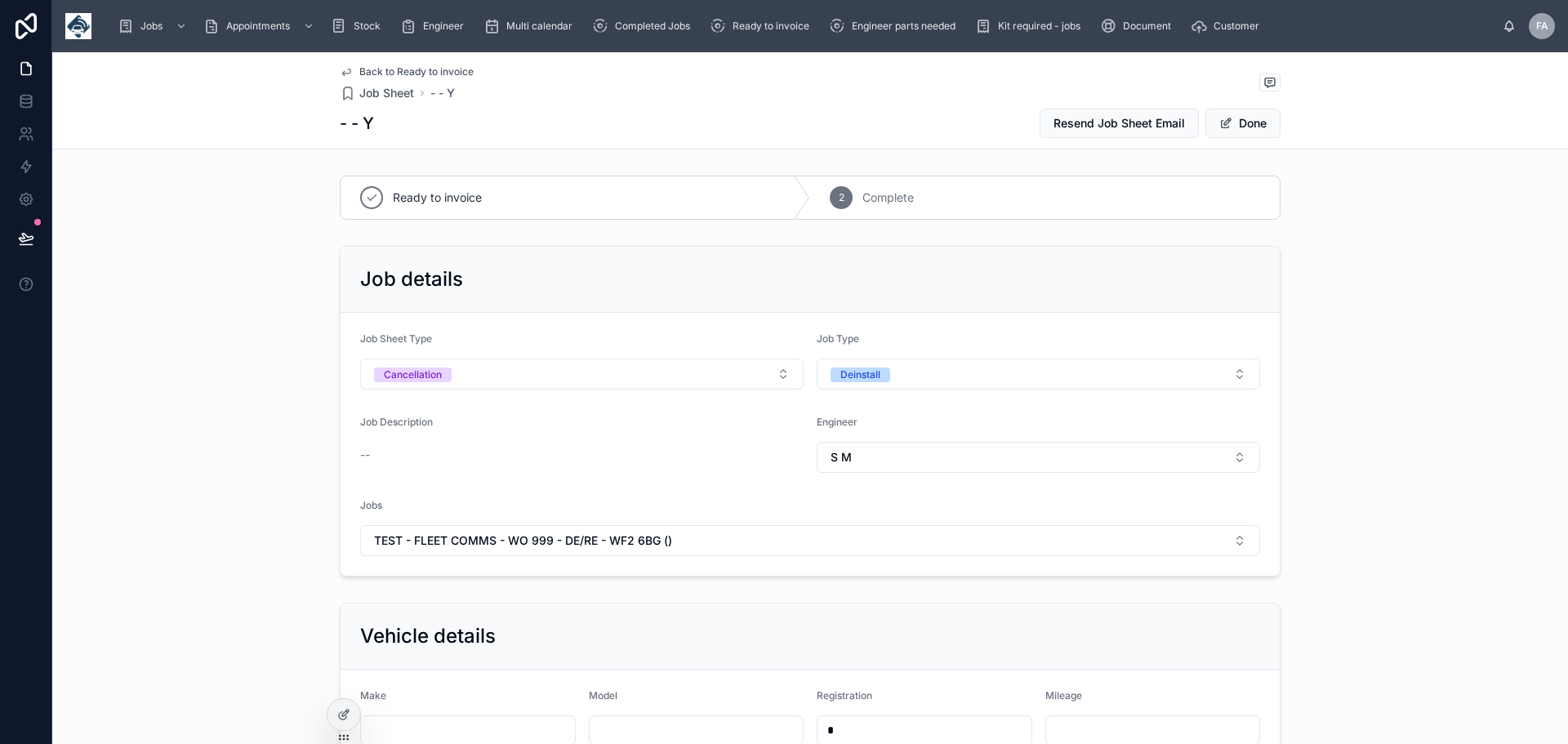
click at [835, 189] on div "2" at bounding box center [841, 198] width 23 height 23
click at [839, 193] on span "2" at bounding box center [842, 197] width 5 height 13
click at [1248, 124] on button "Done" at bounding box center [1243, 123] width 75 height 29
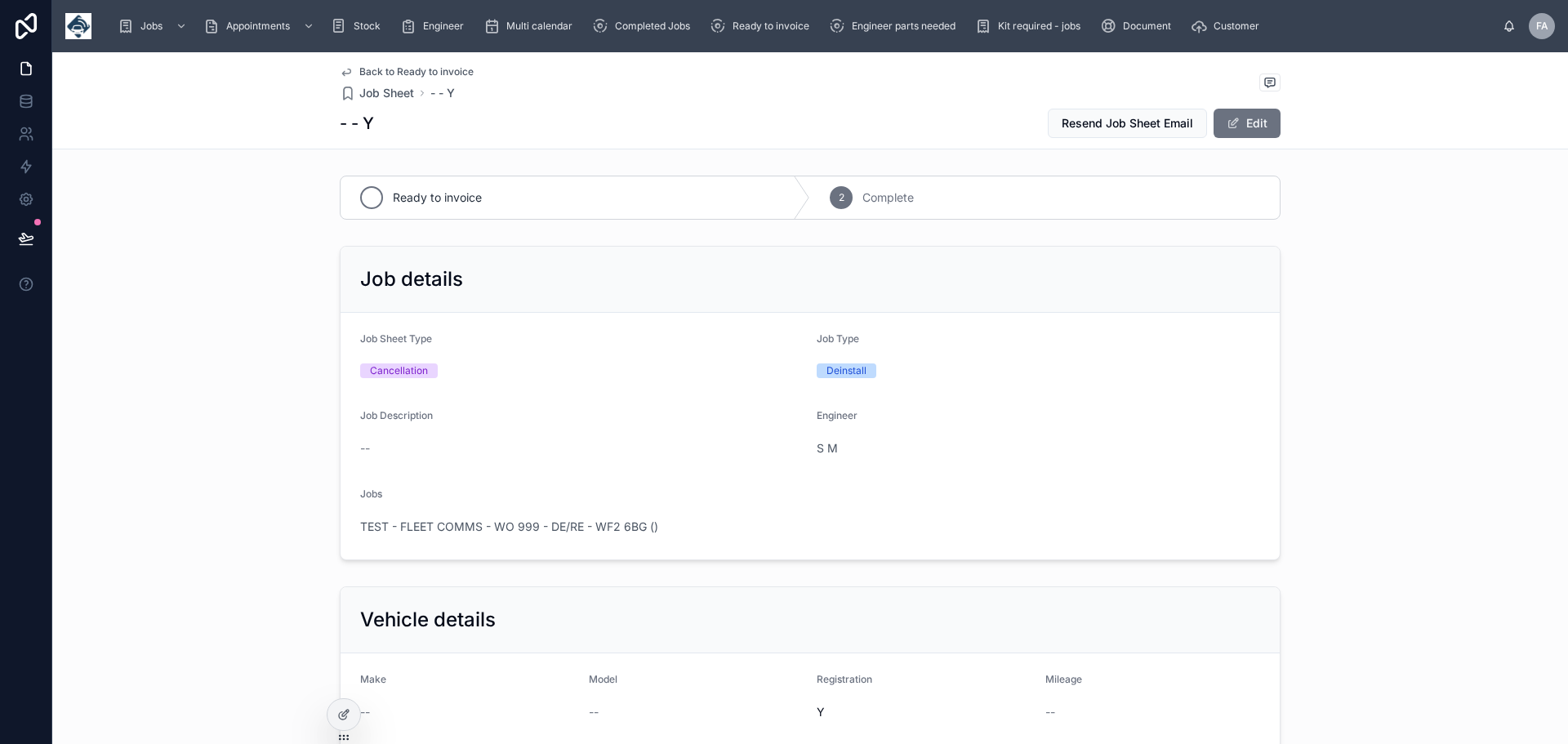
click at [460, 204] on span "Ready to invoice" at bounding box center [437, 197] width 89 height 16
click at [883, 201] on span "Complete" at bounding box center [888, 197] width 52 height 16
click at [1248, 114] on button "Edit" at bounding box center [1247, 123] width 67 height 29
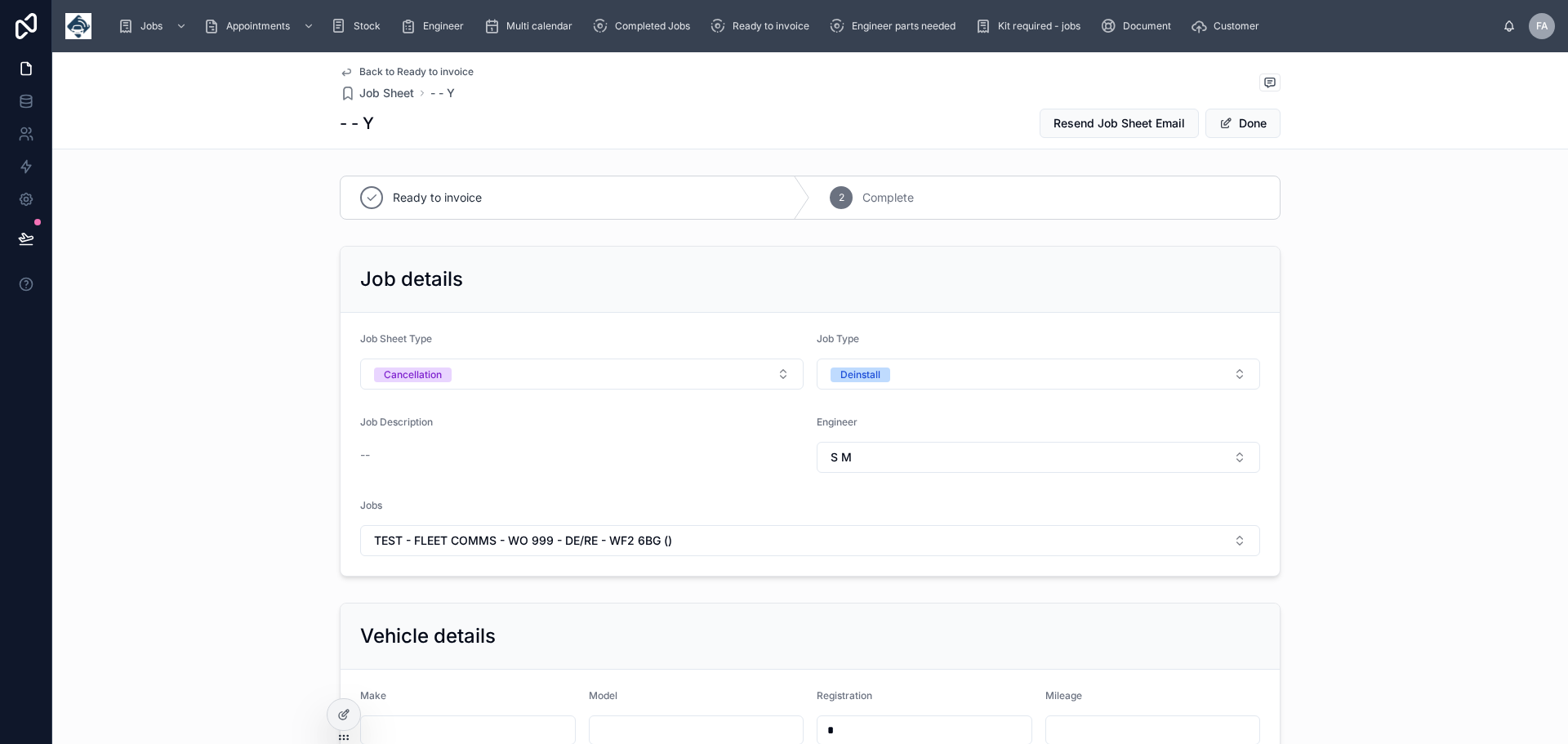
click at [862, 198] on span "Complete" at bounding box center [888, 197] width 52 height 16
click at [1392, 302] on div "Job details Job Sheet Type Cancellation Job Type Deinstall Job Description -- E…" at bounding box center [811, 411] width 1516 height 344
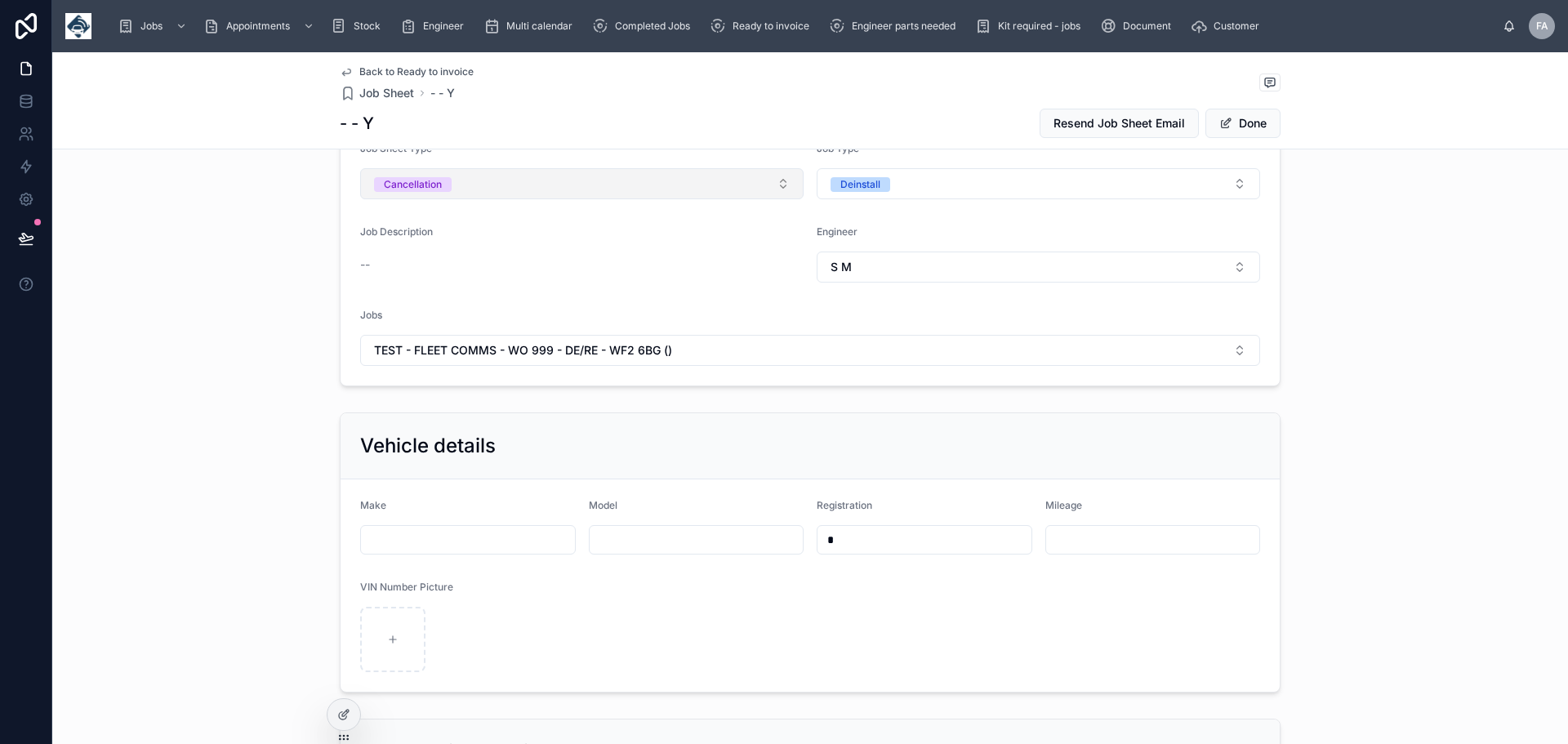
click at [780, 179] on button "Cancellation" at bounding box center [582, 184] width 443 height 31
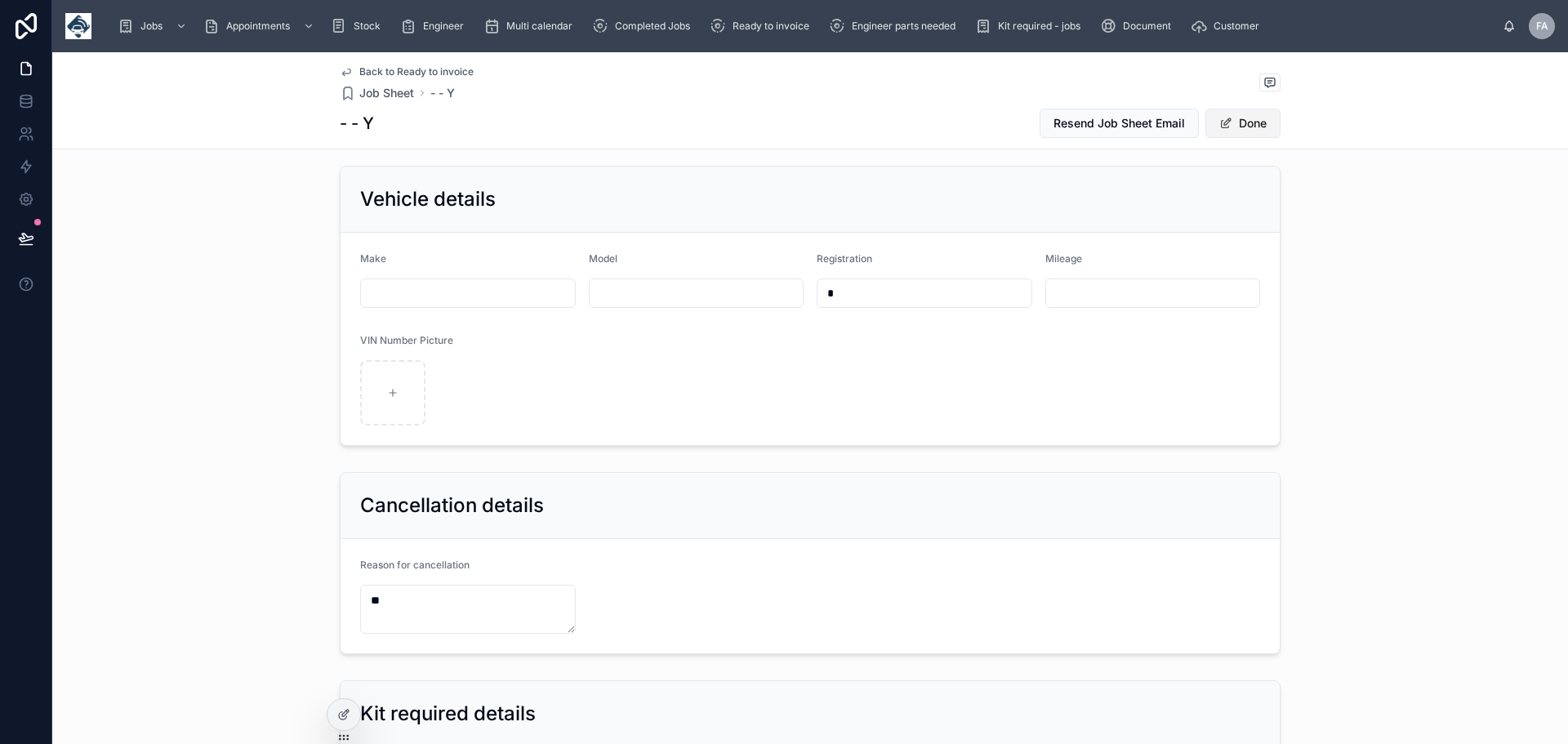
drag, startPoint x: 1256, startPoint y: 120, endPoint x: 1168, endPoint y: 97, distance: 91.0
click at [1255, 119] on button "Done" at bounding box center [1243, 123] width 75 height 29
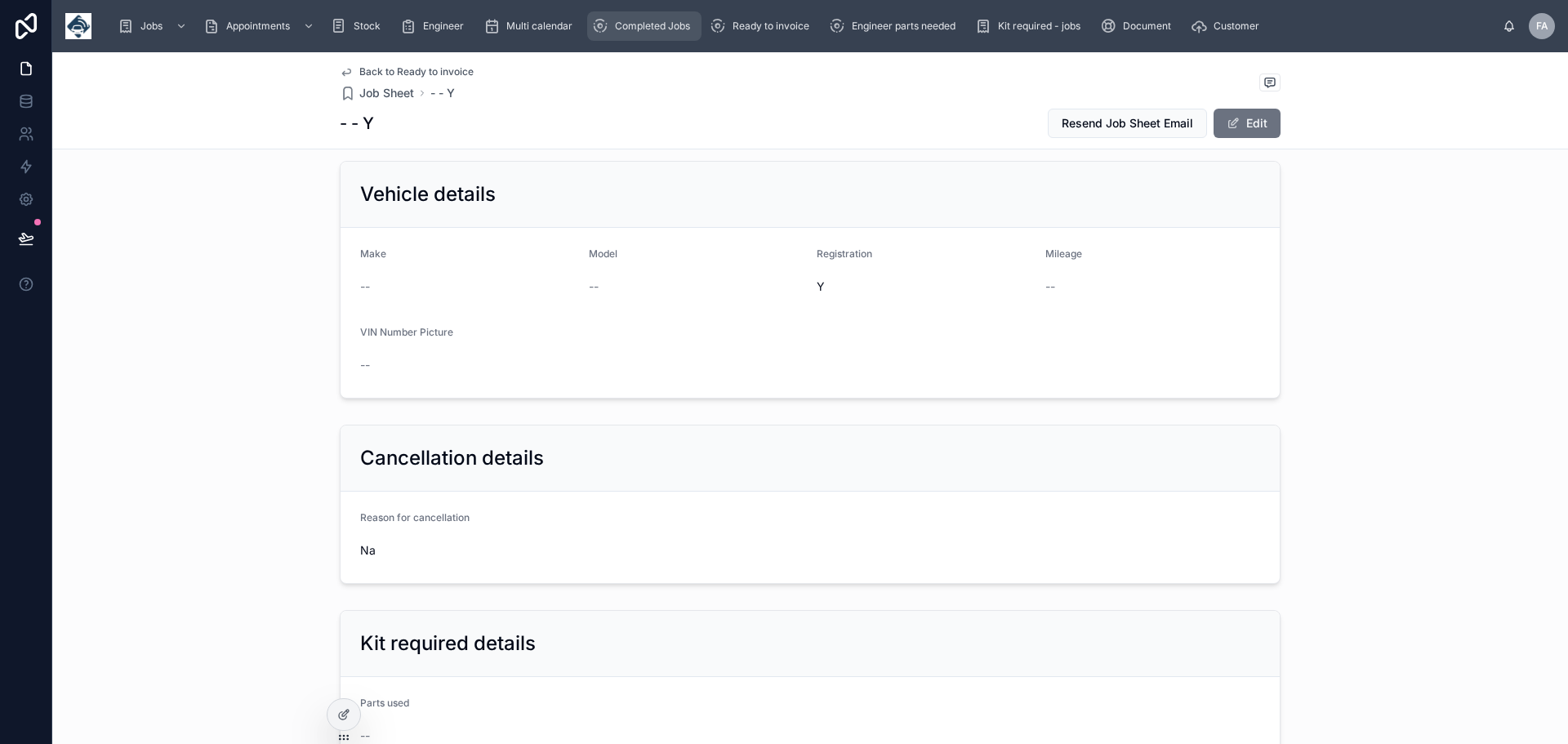
click at [632, 19] on div "Completed Jobs" at bounding box center [644, 26] width 104 height 26
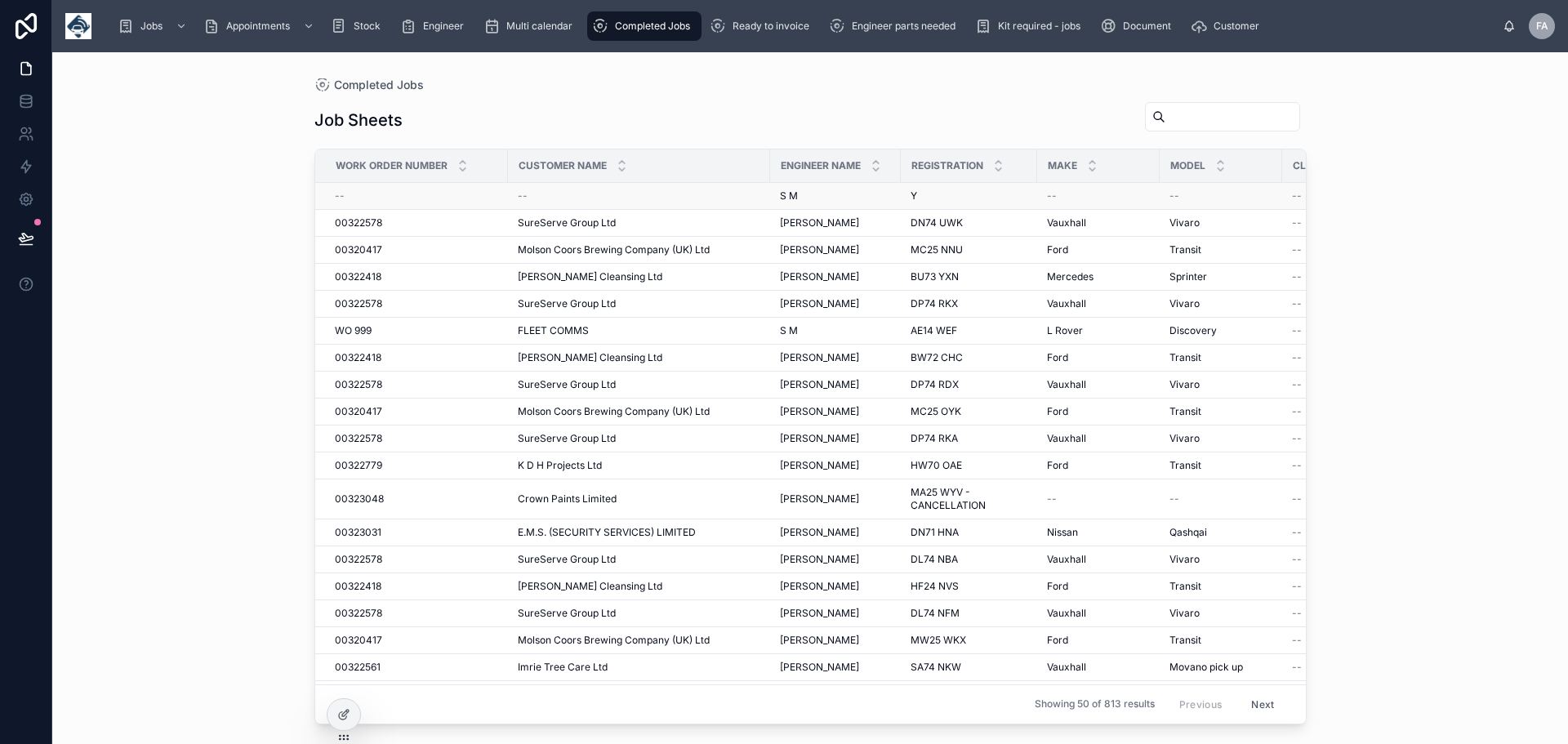
click at [523, 194] on span "--" at bounding box center [523, 195] width 10 height 13
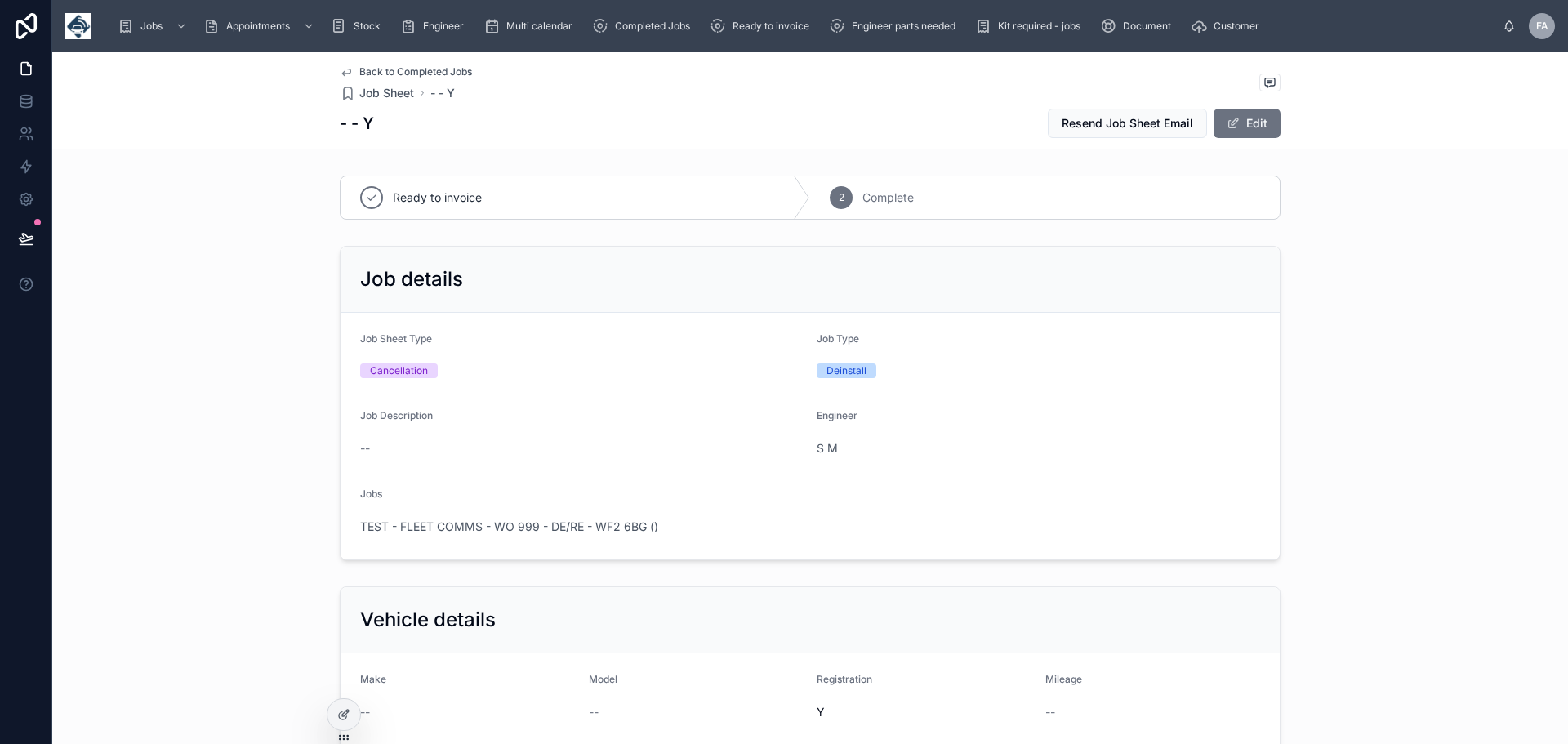
click at [523, 194] on div "Ready to invoice" at bounding box center [575, 198] width 470 height 43
click at [1255, 122] on button "Edit" at bounding box center [1247, 123] width 67 height 29
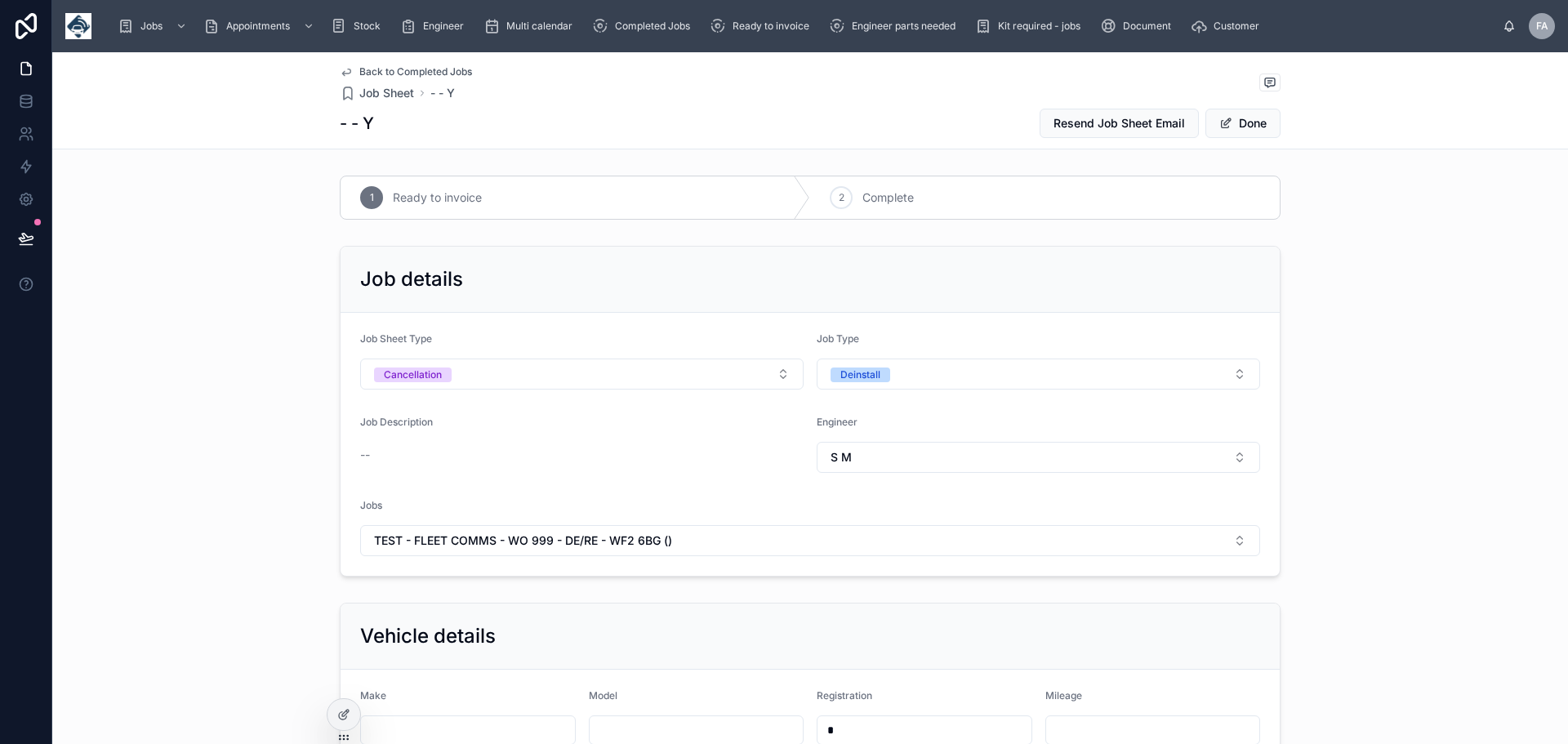
click at [369, 66] on span "Back to Completed Jobs" at bounding box center [416, 71] width 112 height 13
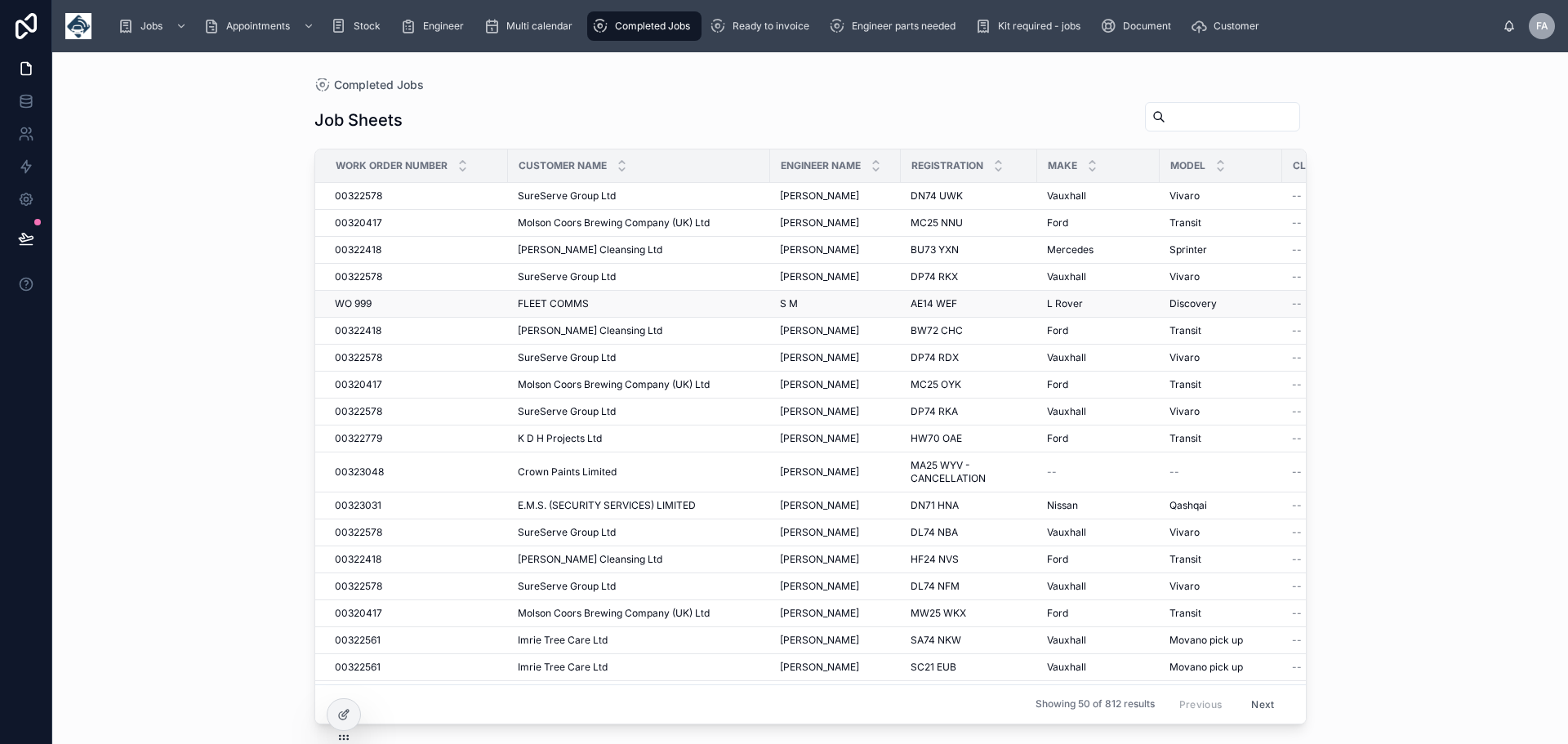
click at [562, 298] on span "FLEET COMMS" at bounding box center [554, 303] width 71 height 13
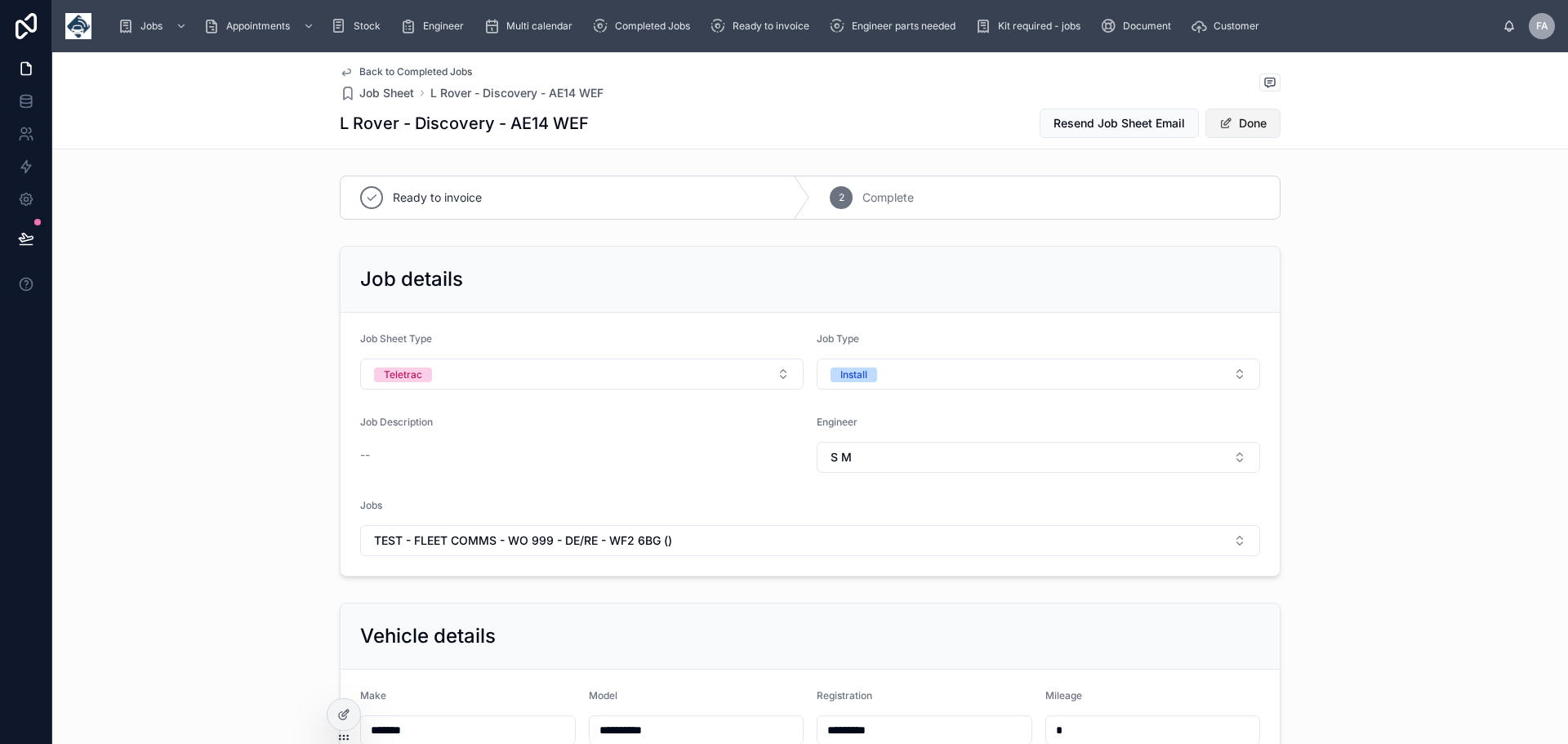
click at [1253, 126] on button "Done" at bounding box center [1243, 123] width 75 height 29
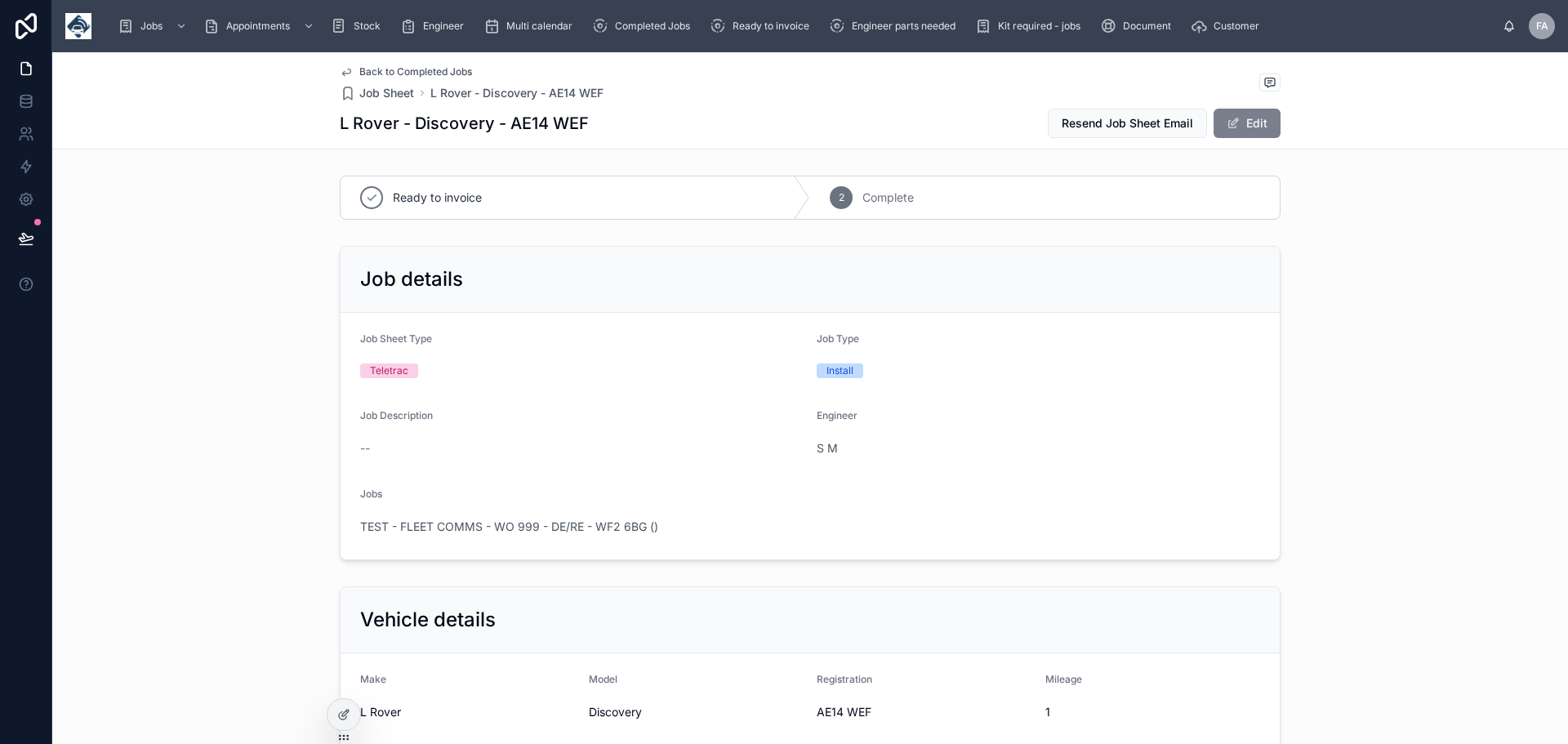
click at [1253, 126] on button "Edit" at bounding box center [1247, 123] width 67 height 29
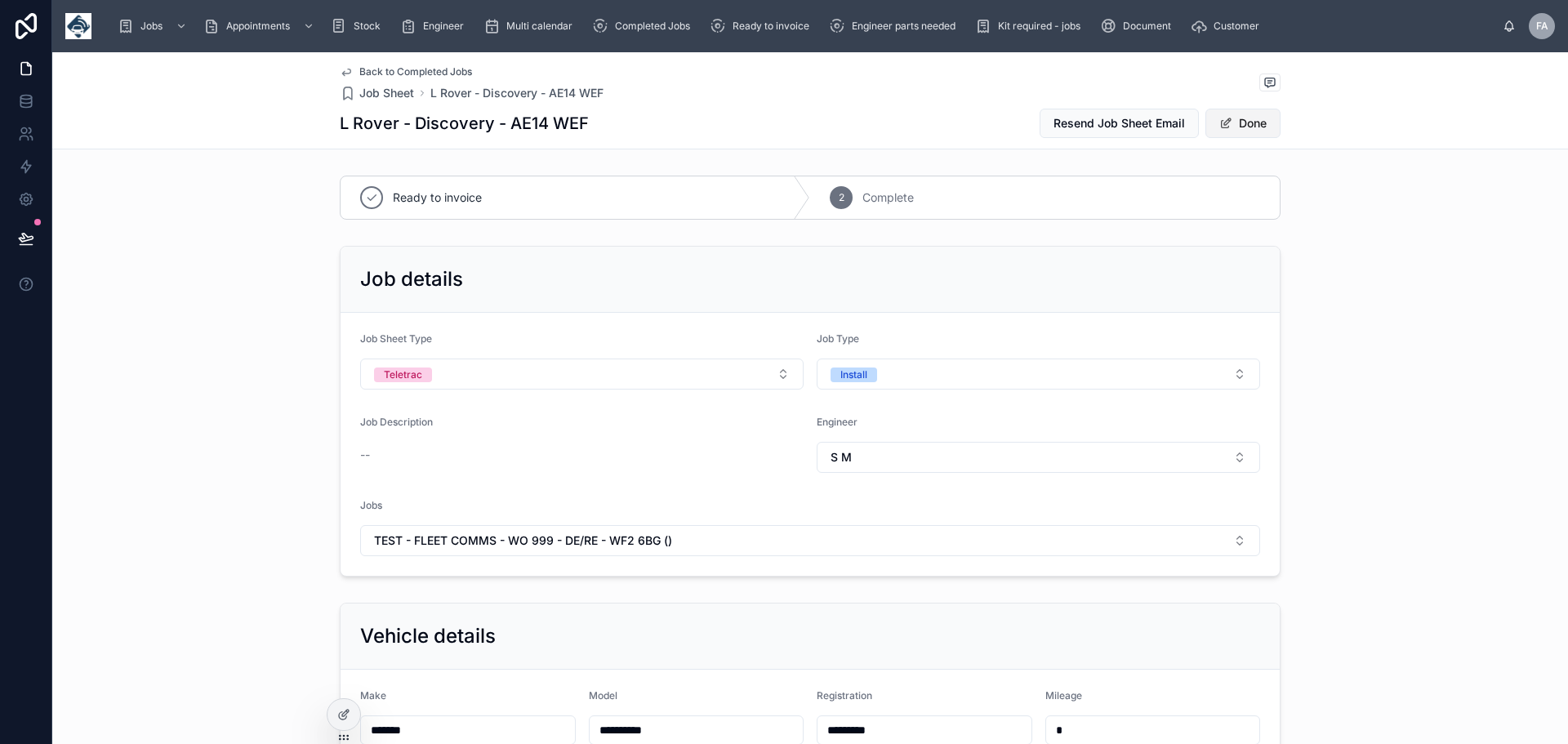
click at [1253, 126] on button "Done" at bounding box center [1243, 123] width 75 height 29
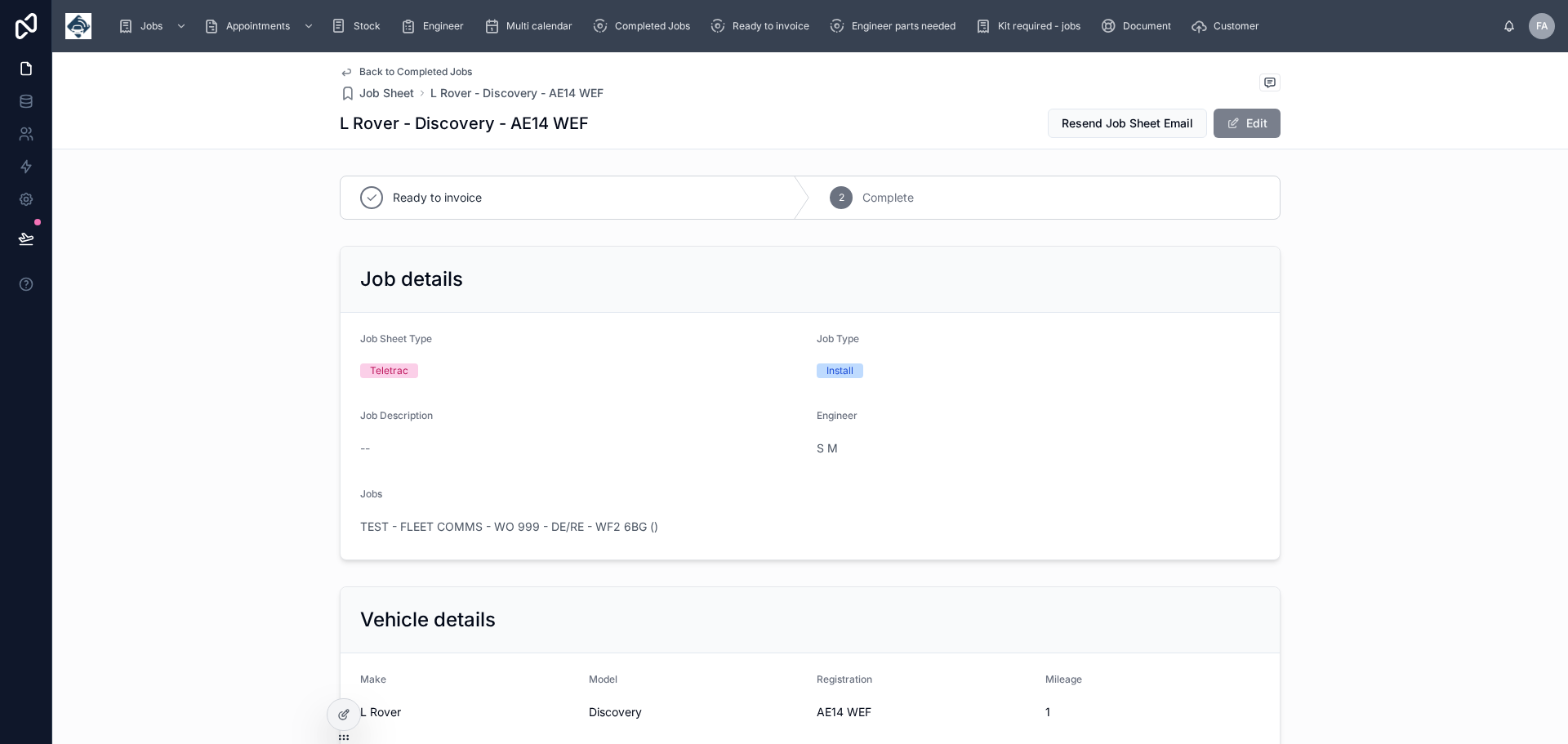
click at [1253, 126] on button "Edit" at bounding box center [1247, 123] width 67 height 29
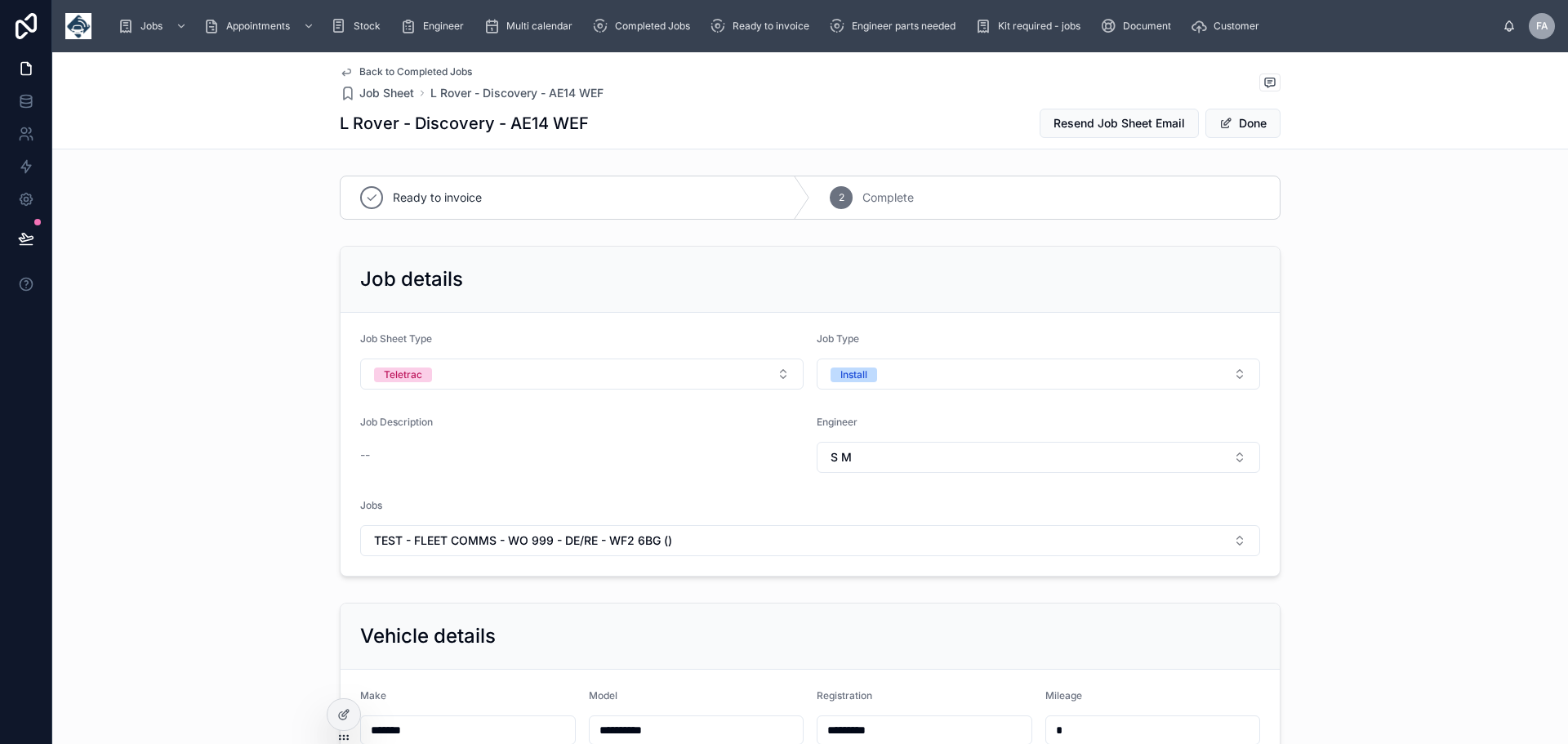
click at [388, 67] on span "Back to Completed Jobs" at bounding box center [416, 71] width 112 height 13
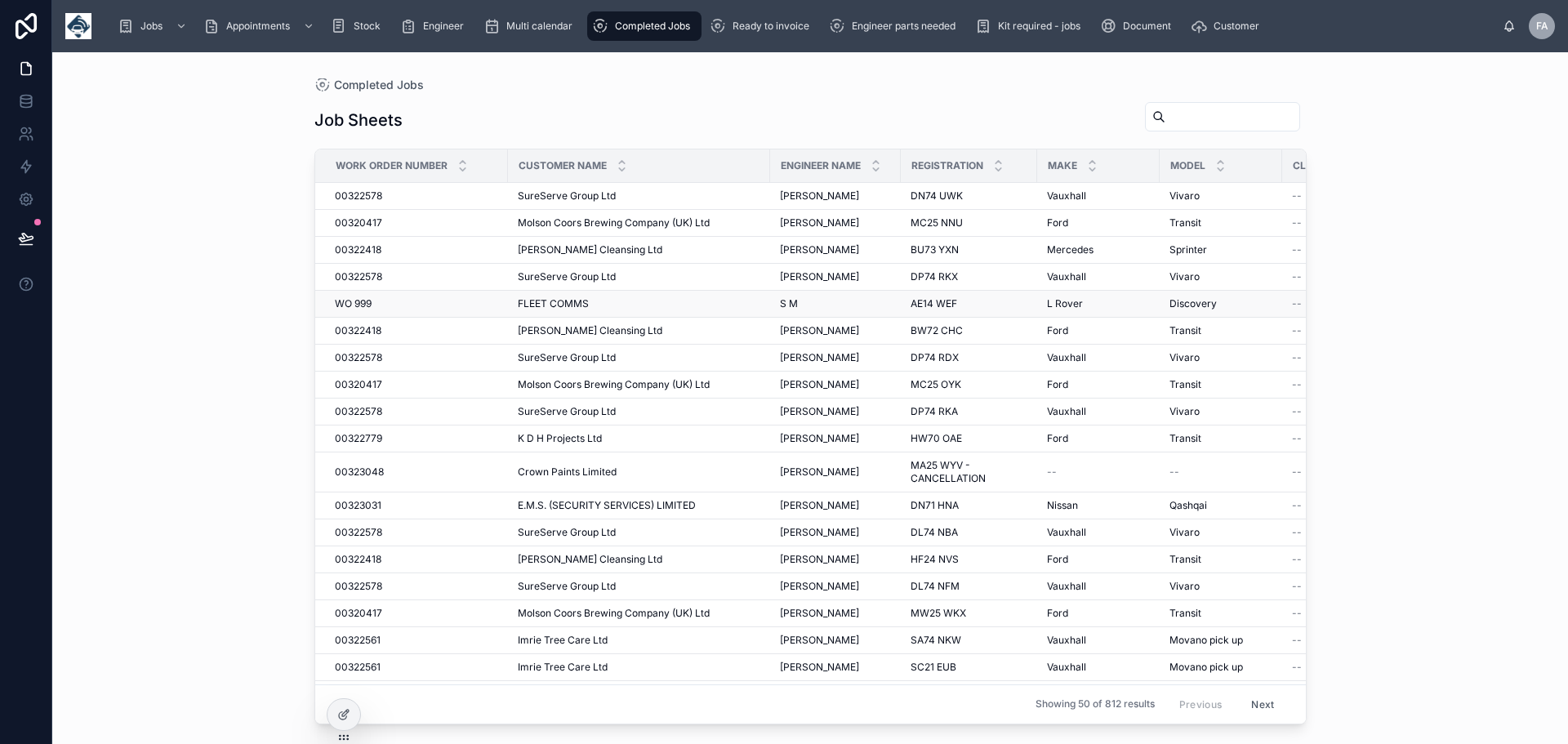
click at [357, 306] on span "WO 999" at bounding box center [352, 303] width 37 height 13
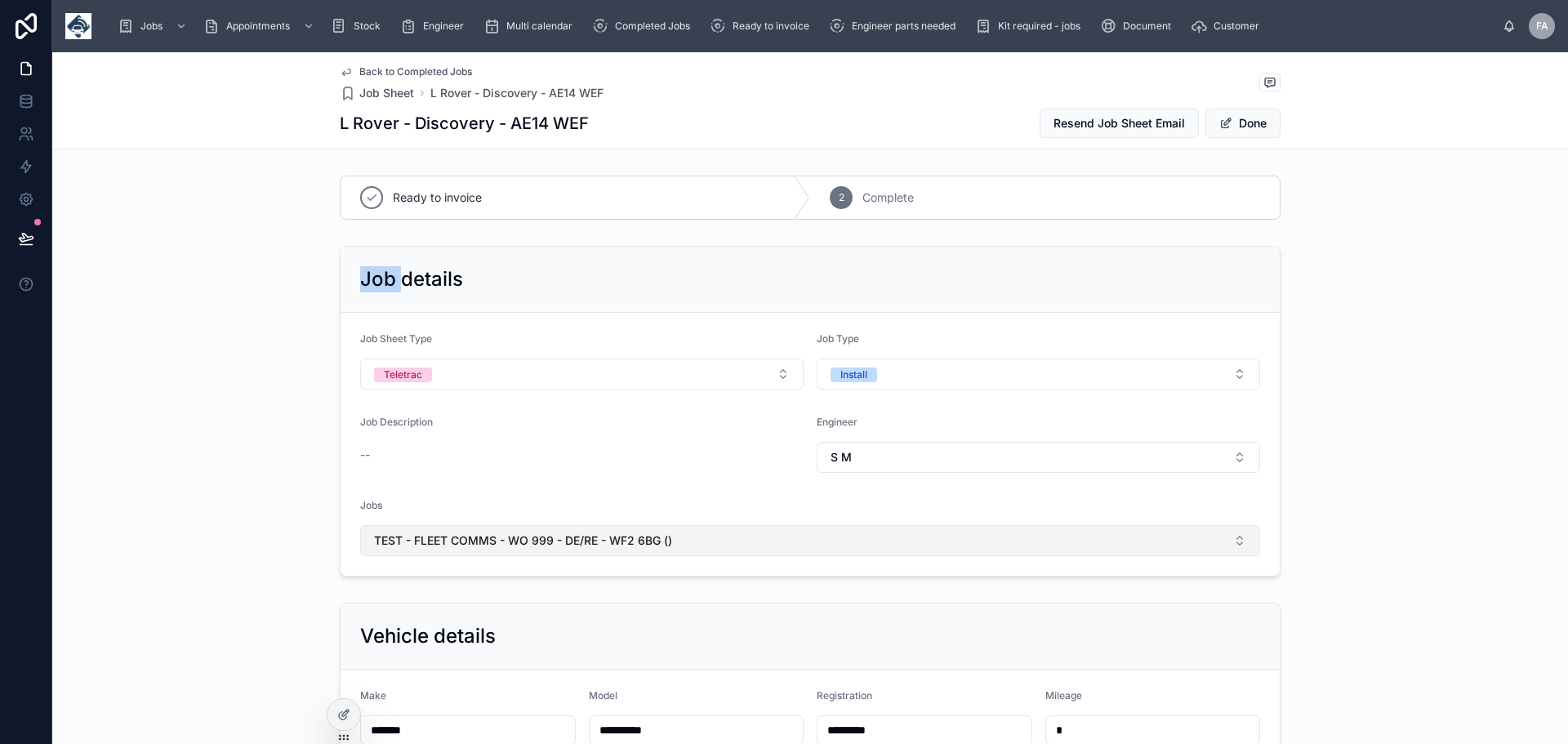
click at [552, 541] on span "TEST - FLEET COMMS - WO 999 - DE/RE - WF2 6BG ()" at bounding box center [523, 541] width 298 height 16
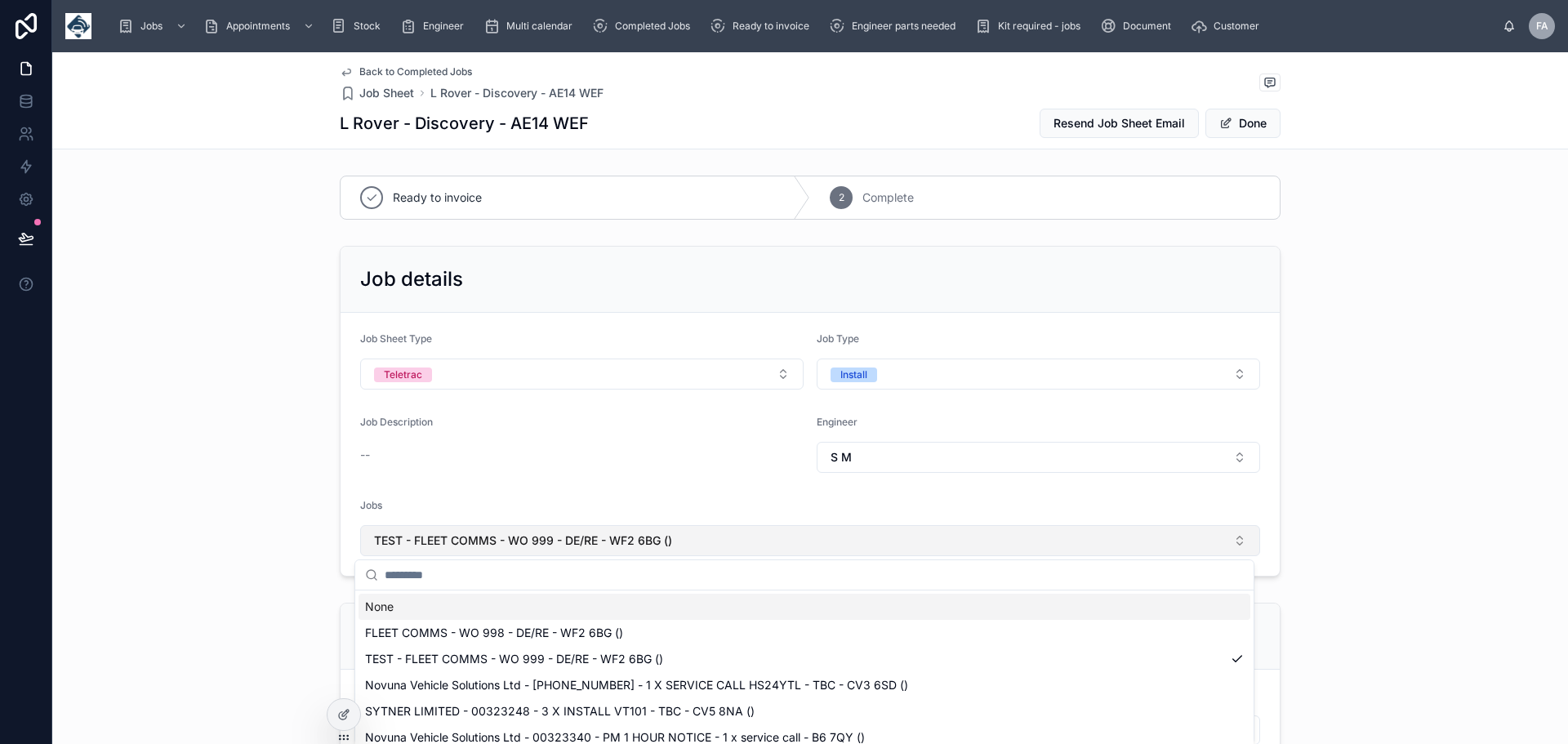
click at [552, 541] on span "TEST - FLEET COMMS - WO 999 - DE/RE - WF2 6BG ()" at bounding box center [523, 541] width 298 height 16
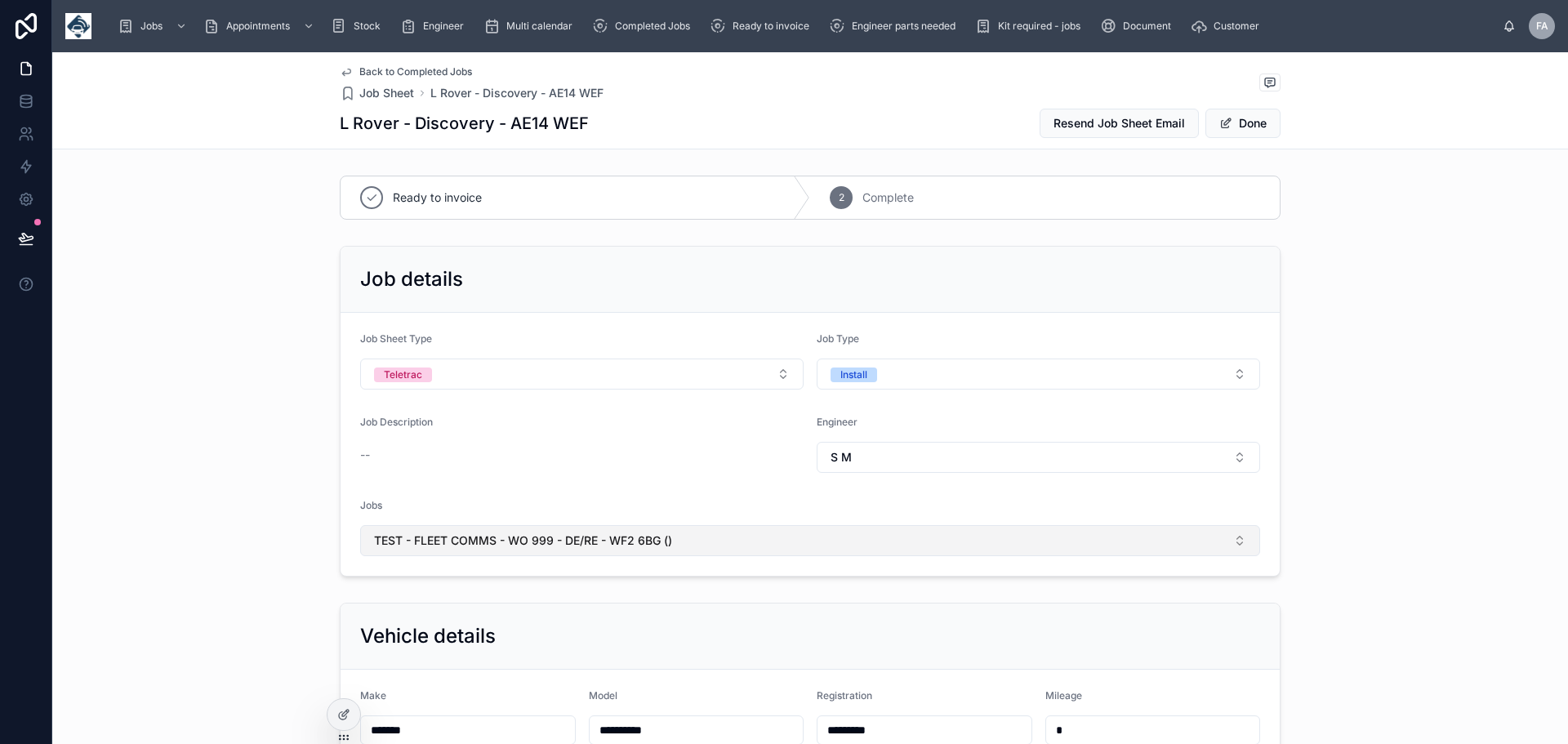
click at [580, 533] on span "TEST - FLEET COMMS - WO 999 - DE/RE - WF2 6BG ()" at bounding box center [523, 541] width 298 height 16
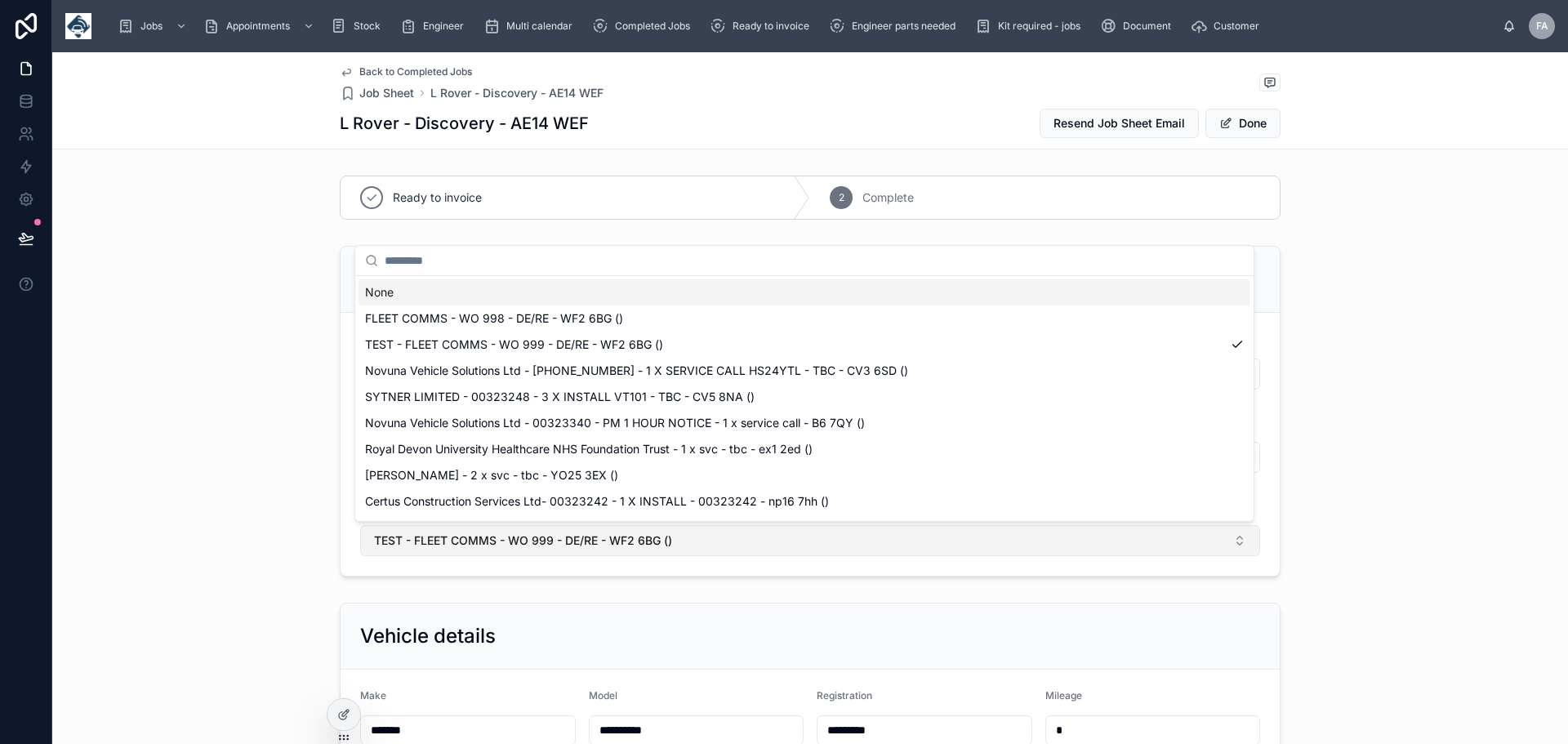
click at [580, 533] on span "TEST - FLEET COMMS - WO 999 - DE/RE - WF2 6BG ()" at bounding box center [523, 541] width 298 height 16
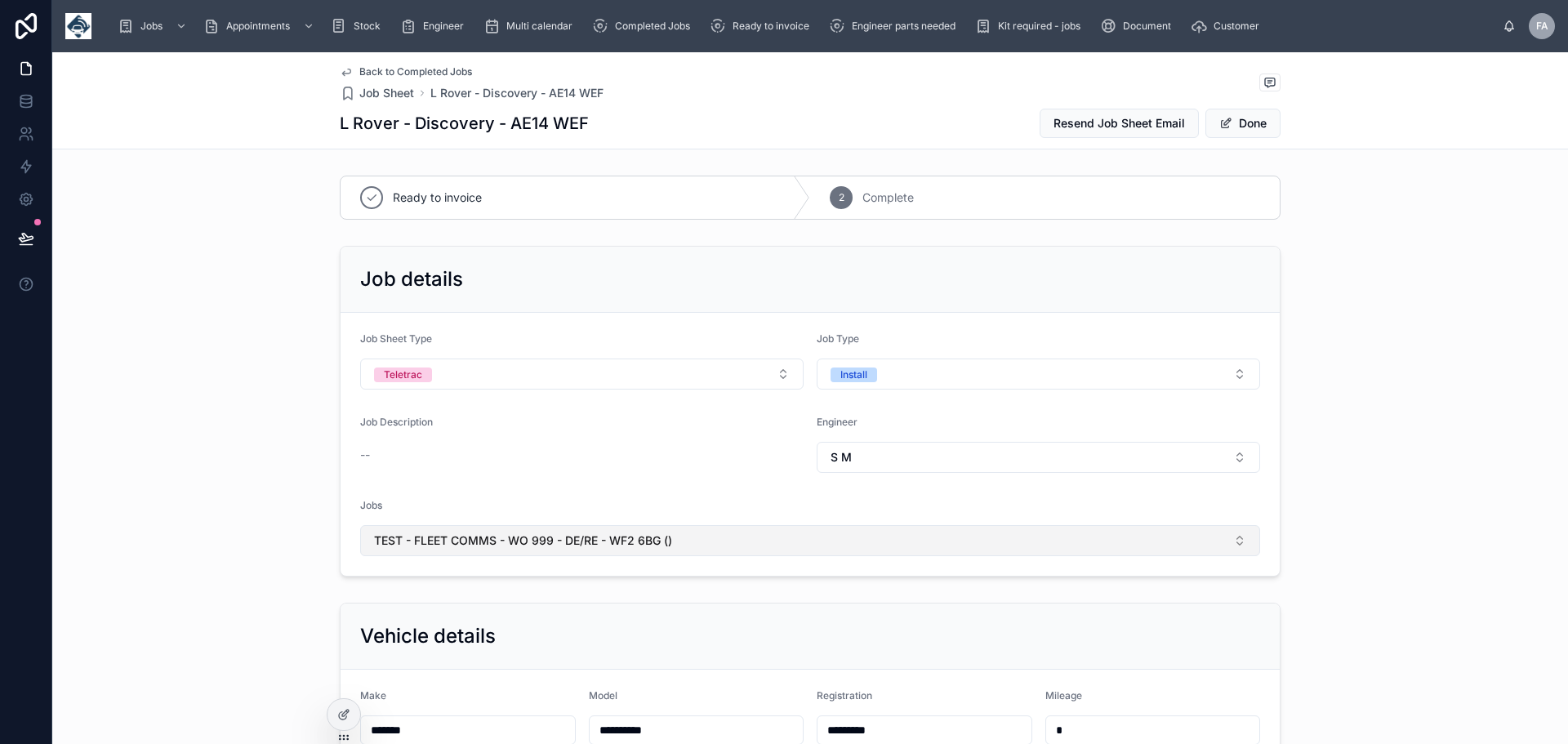
click at [580, 533] on span "TEST - FLEET COMMS - WO 999 - DE/RE - WF2 6BG ()" at bounding box center [523, 541] width 298 height 16
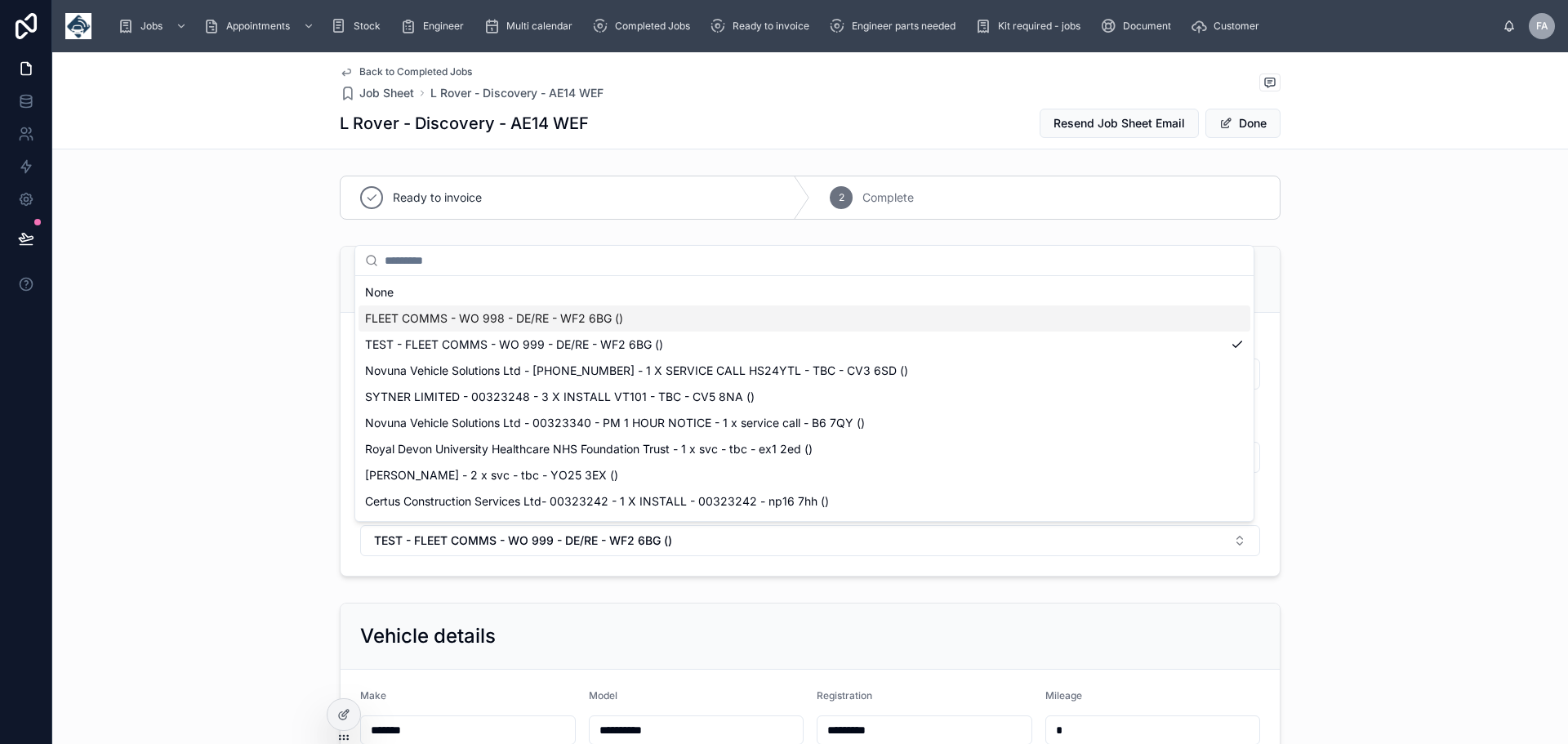
click at [512, 318] on span "FLEET COMMS - WO 998 - DE/RE - WF2 6BG ()" at bounding box center [493, 318] width 258 height 16
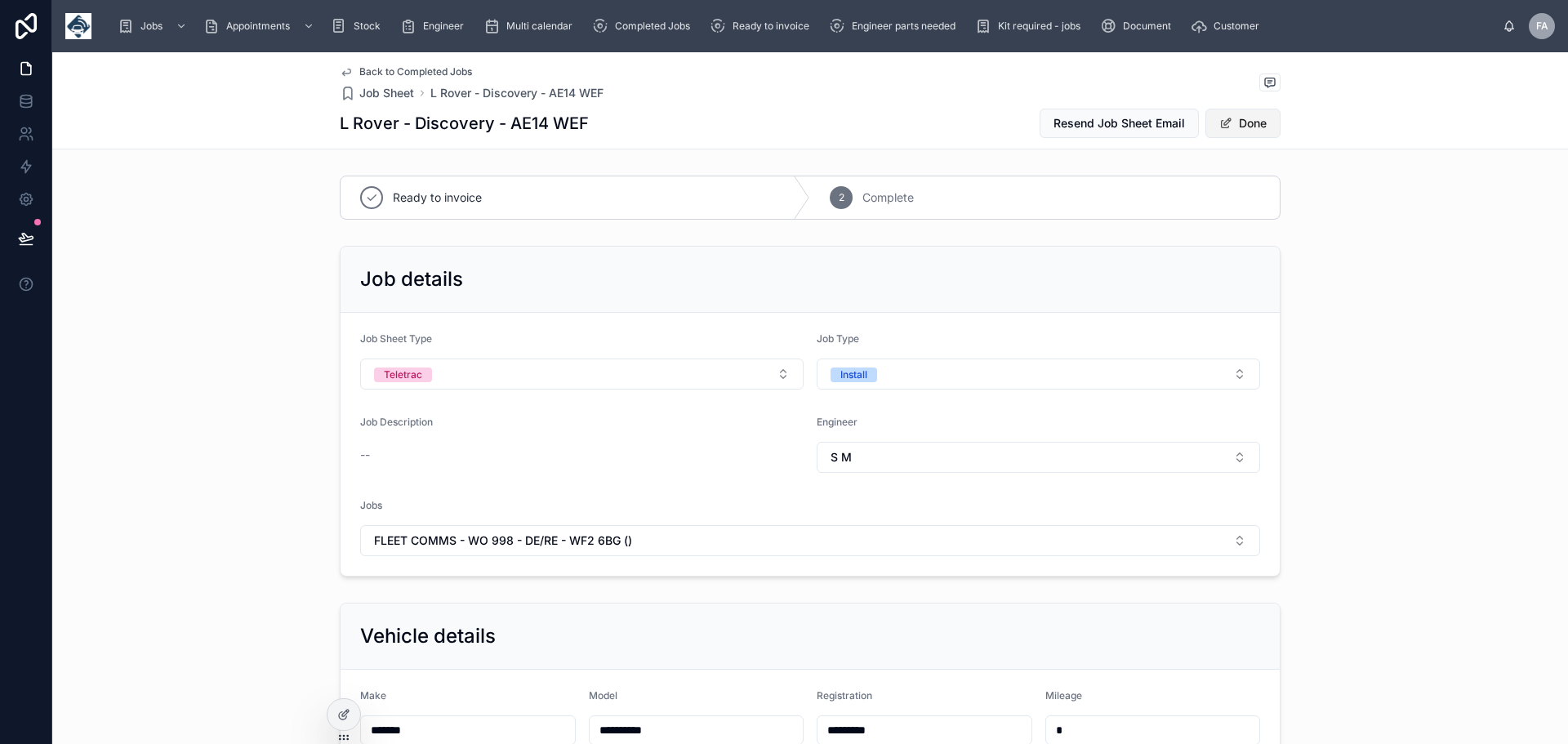
click at [1254, 122] on button "Done" at bounding box center [1243, 123] width 75 height 29
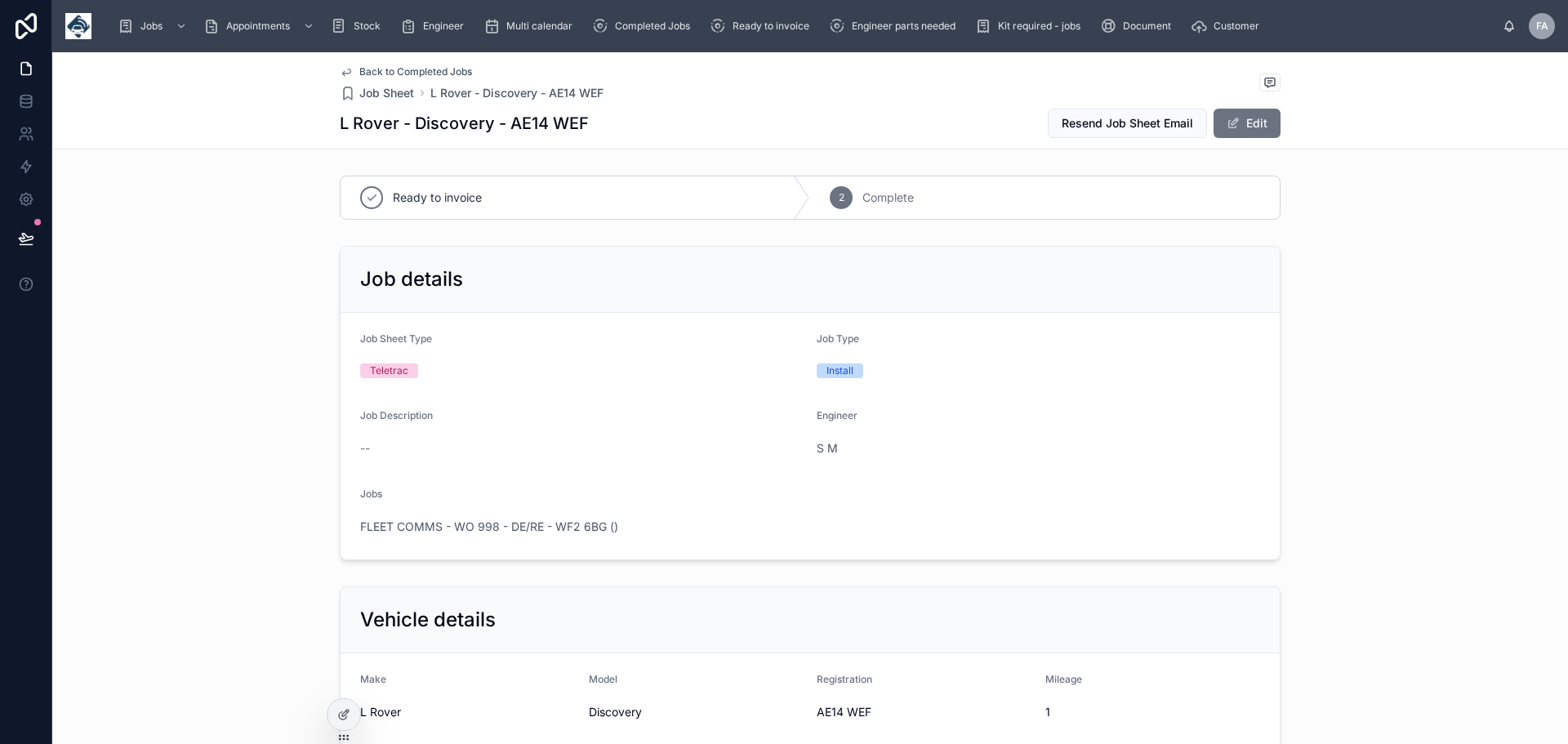
click at [417, 71] on span "Back to Completed Jobs" at bounding box center [416, 71] width 112 height 13
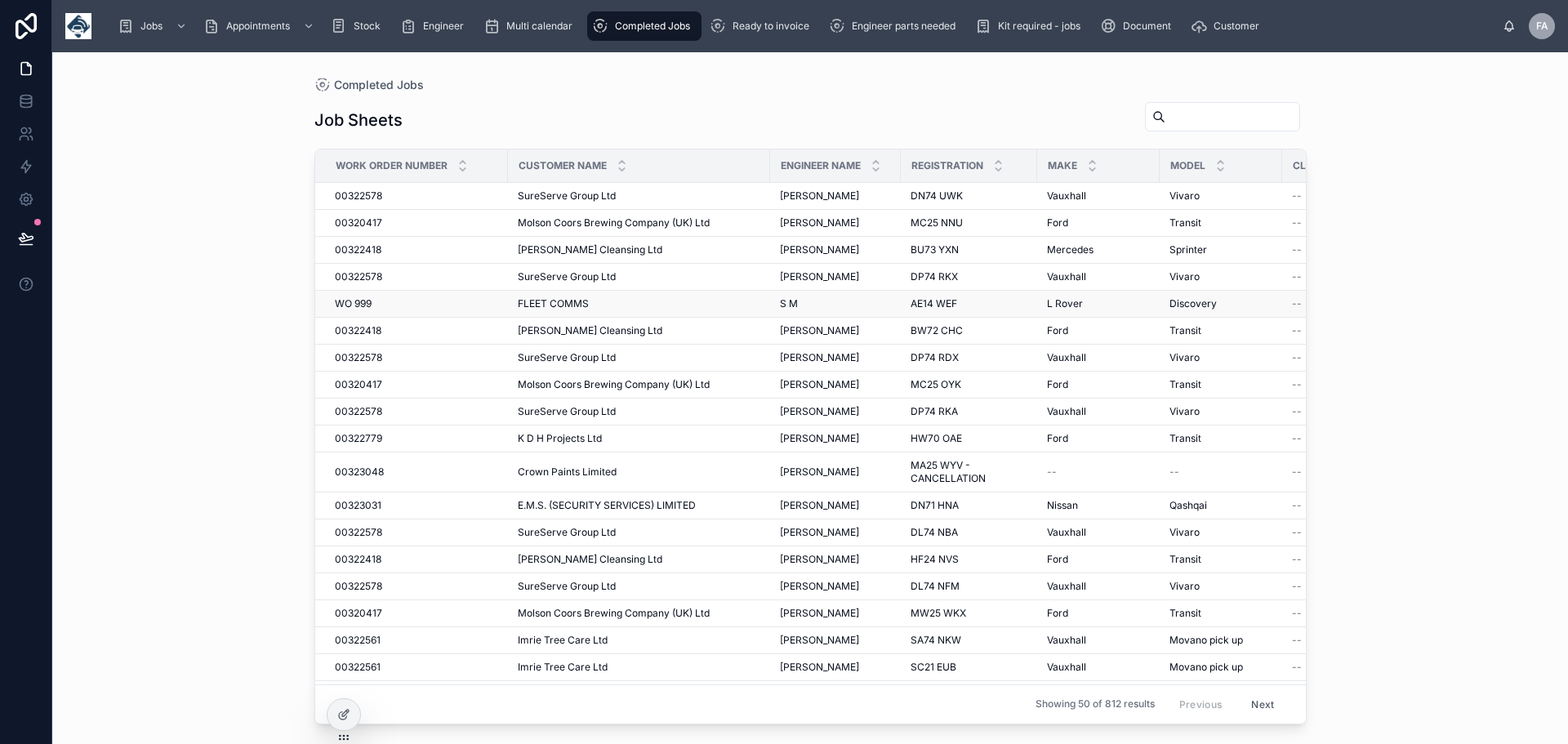
click at [555, 300] on span "FLEET COMMS" at bounding box center [554, 303] width 71 height 13
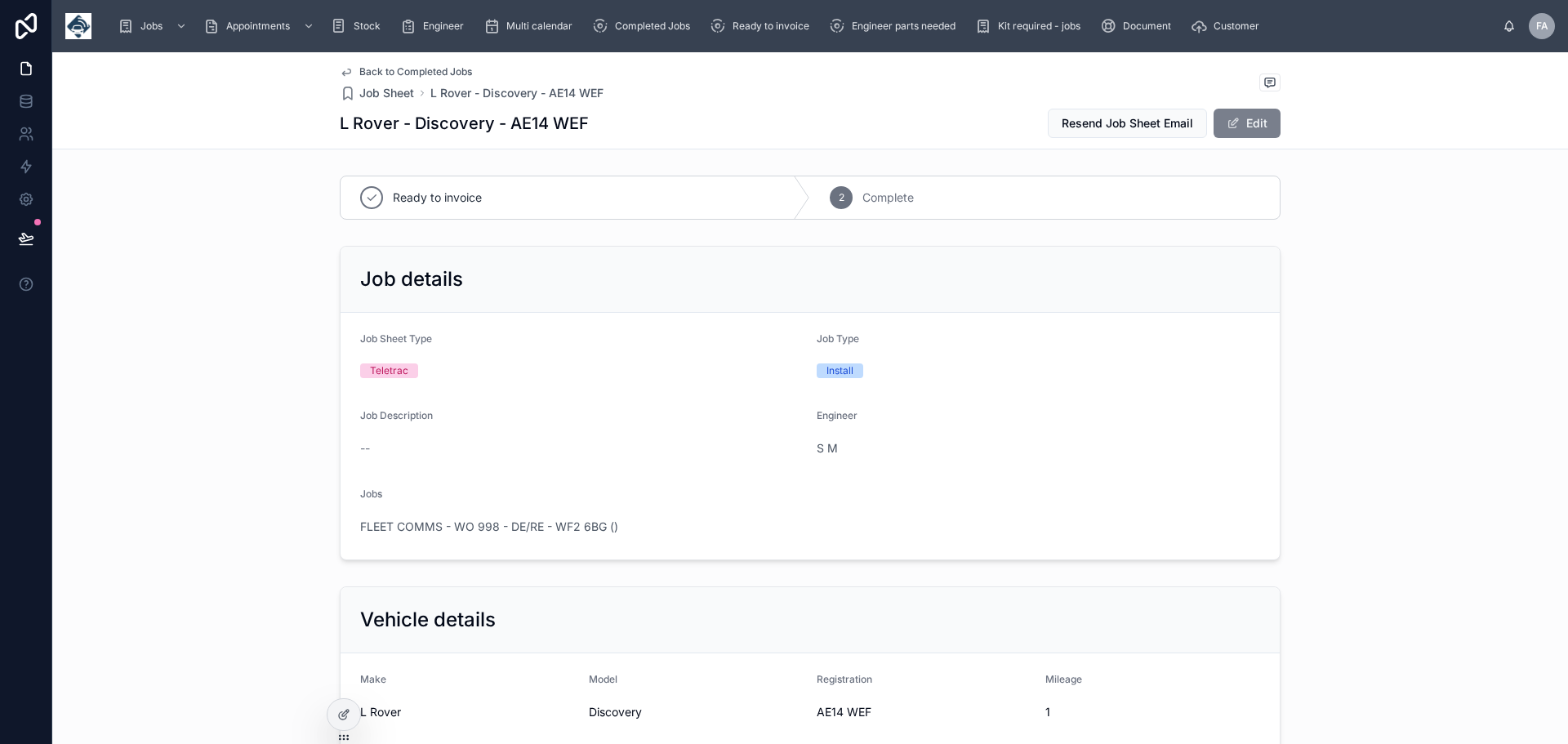
click at [1247, 119] on button "Edit" at bounding box center [1247, 123] width 67 height 29
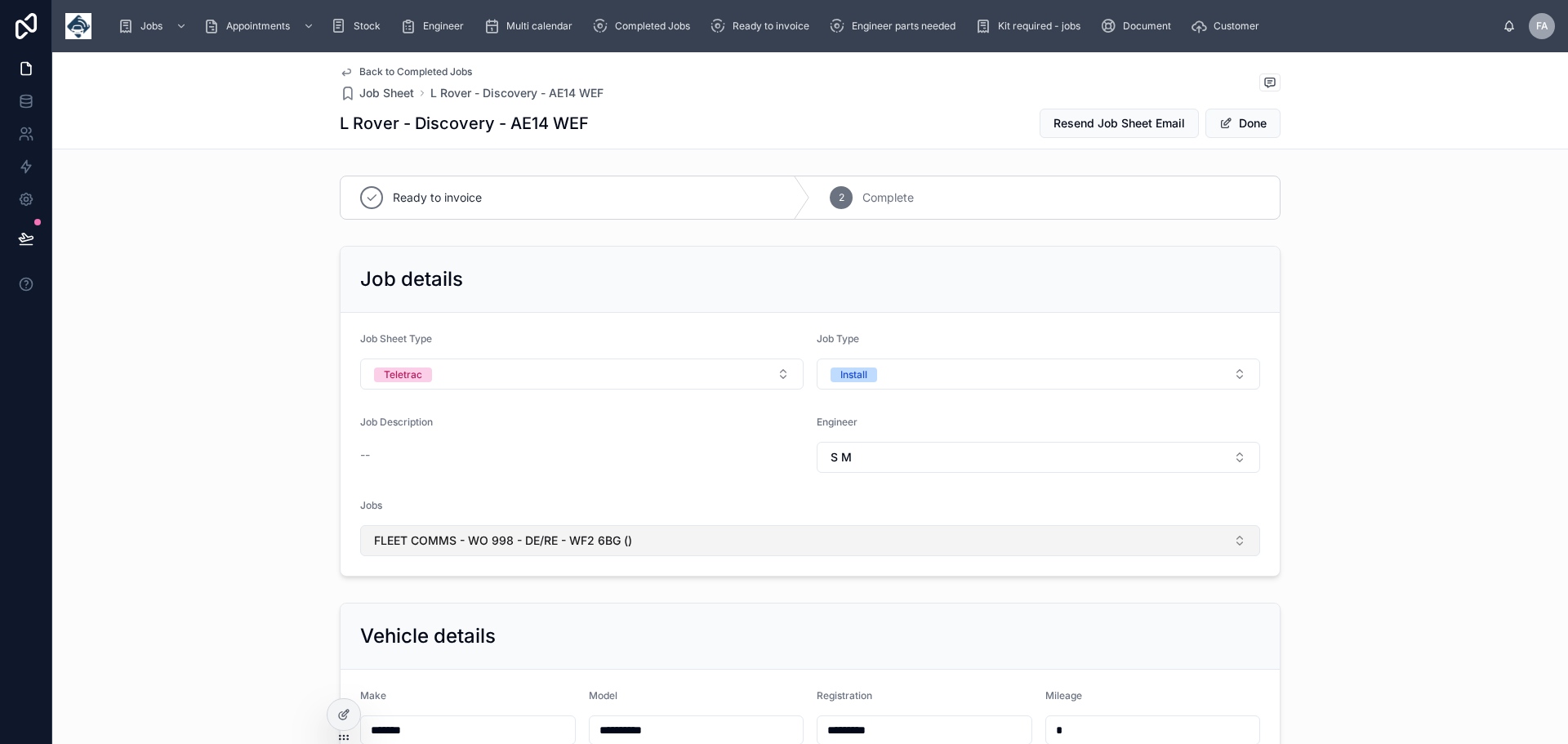
click at [510, 539] on span "FLEET COMMS - WO 998 - DE/RE - WF2 6BG ()" at bounding box center [502, 541] width 258 height 16
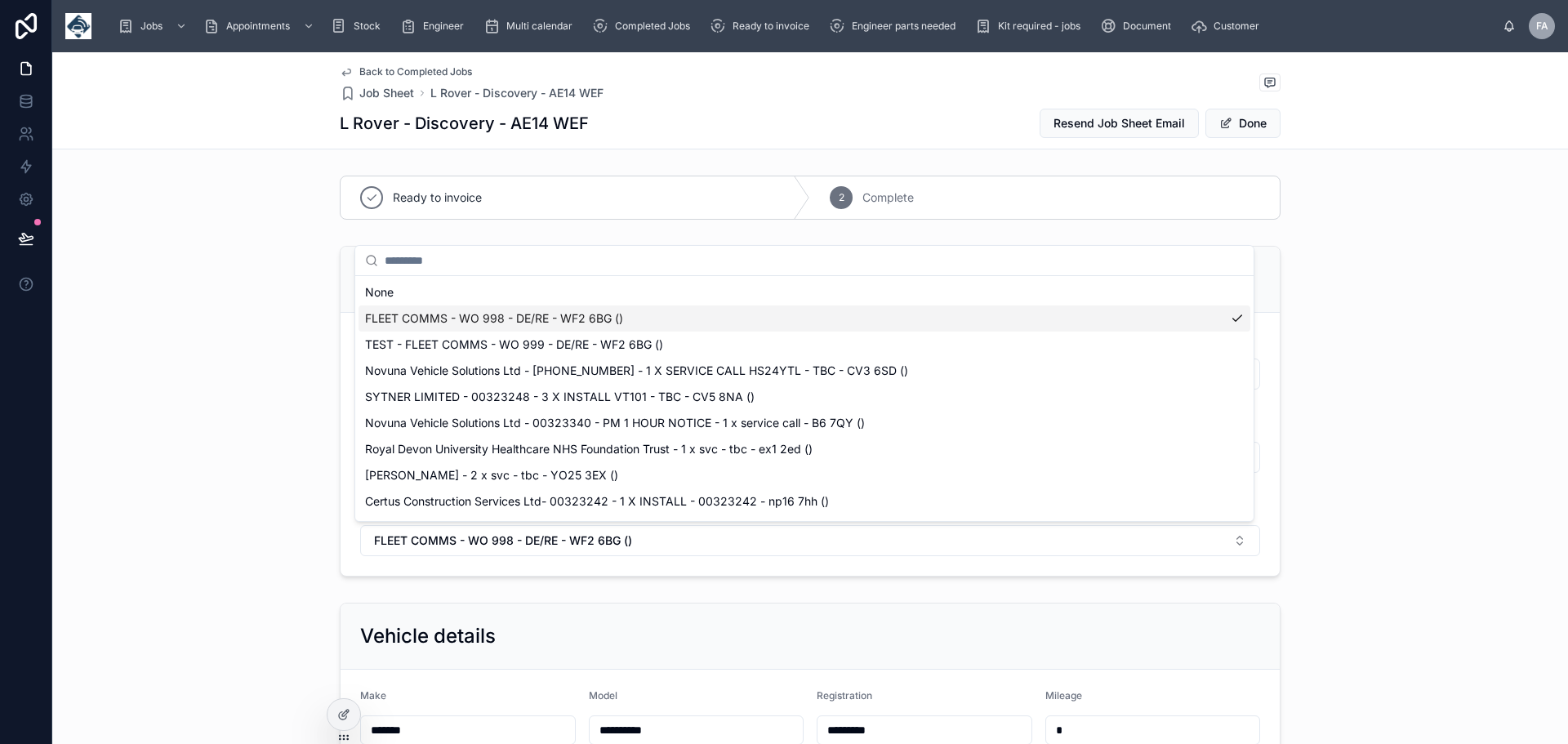
click at [470, 315] on span "FLEET COMMS - WO 998 - DE/RE - WF2 6BG ()" at bounding box center [493, 318] width 258 height 16
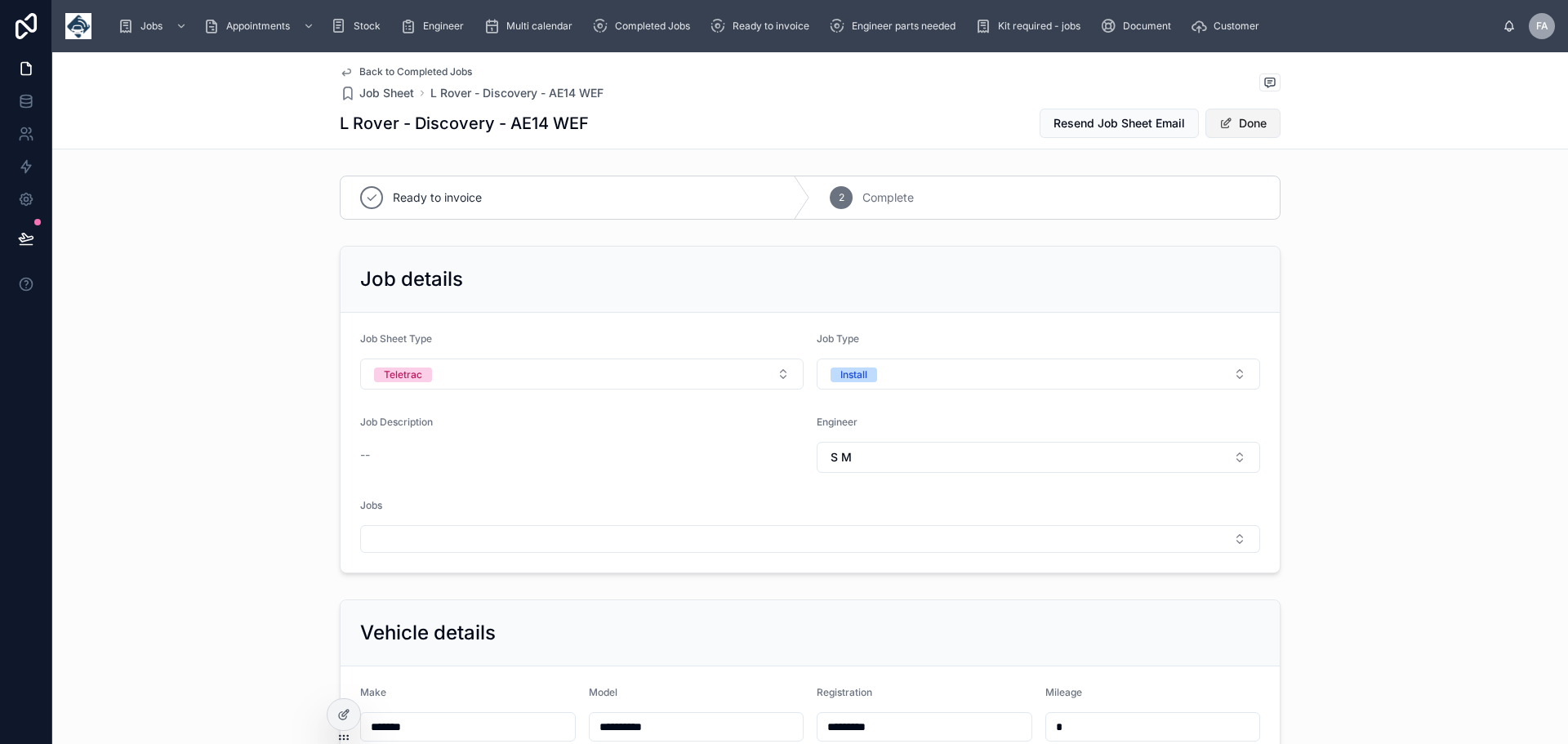
click at [1249, 119] on button "Done" at bounding box center [1243, 123] width 75 height 29
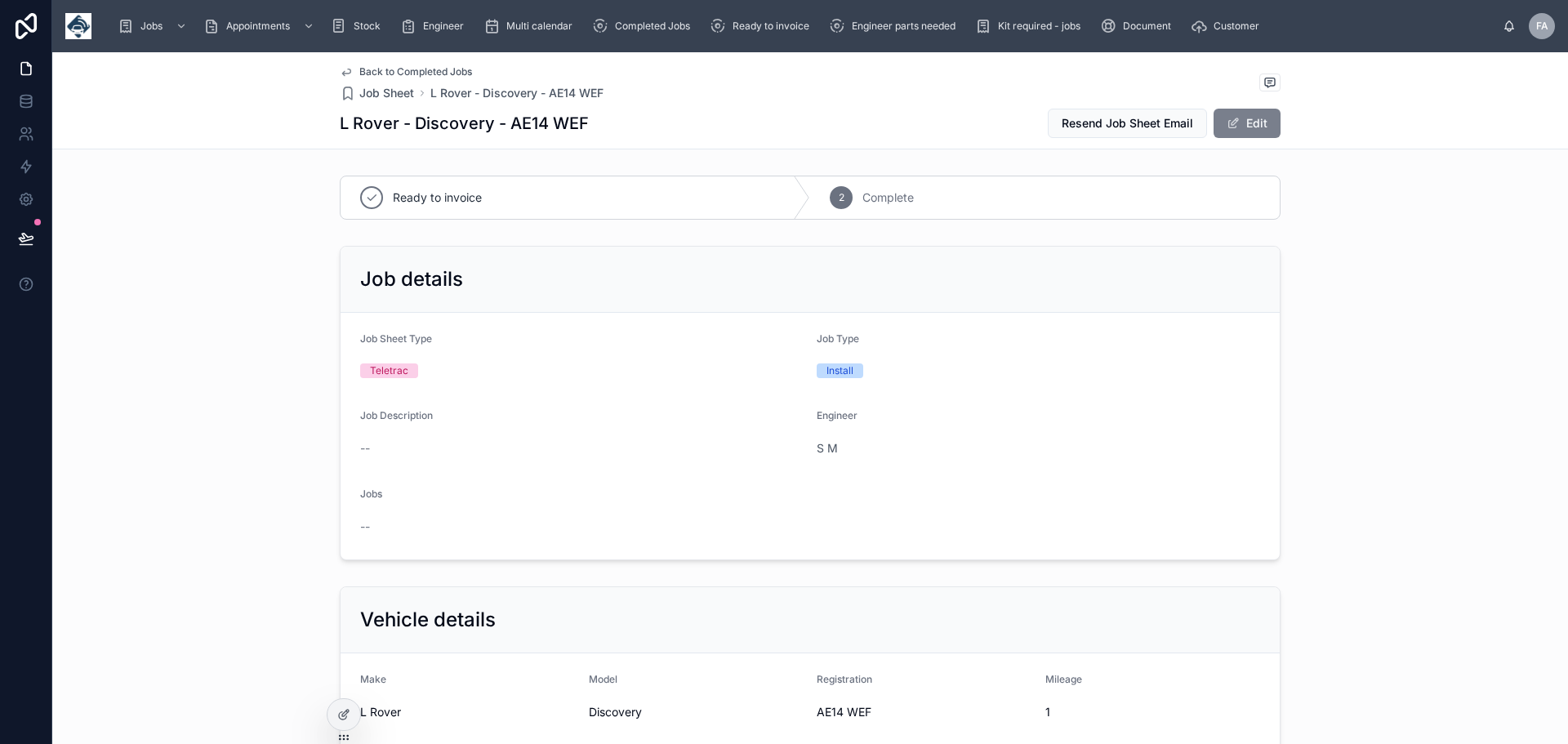
click at [1249, 127] on button "Edit" at bounding box center [1247, 123] width 67 height 29
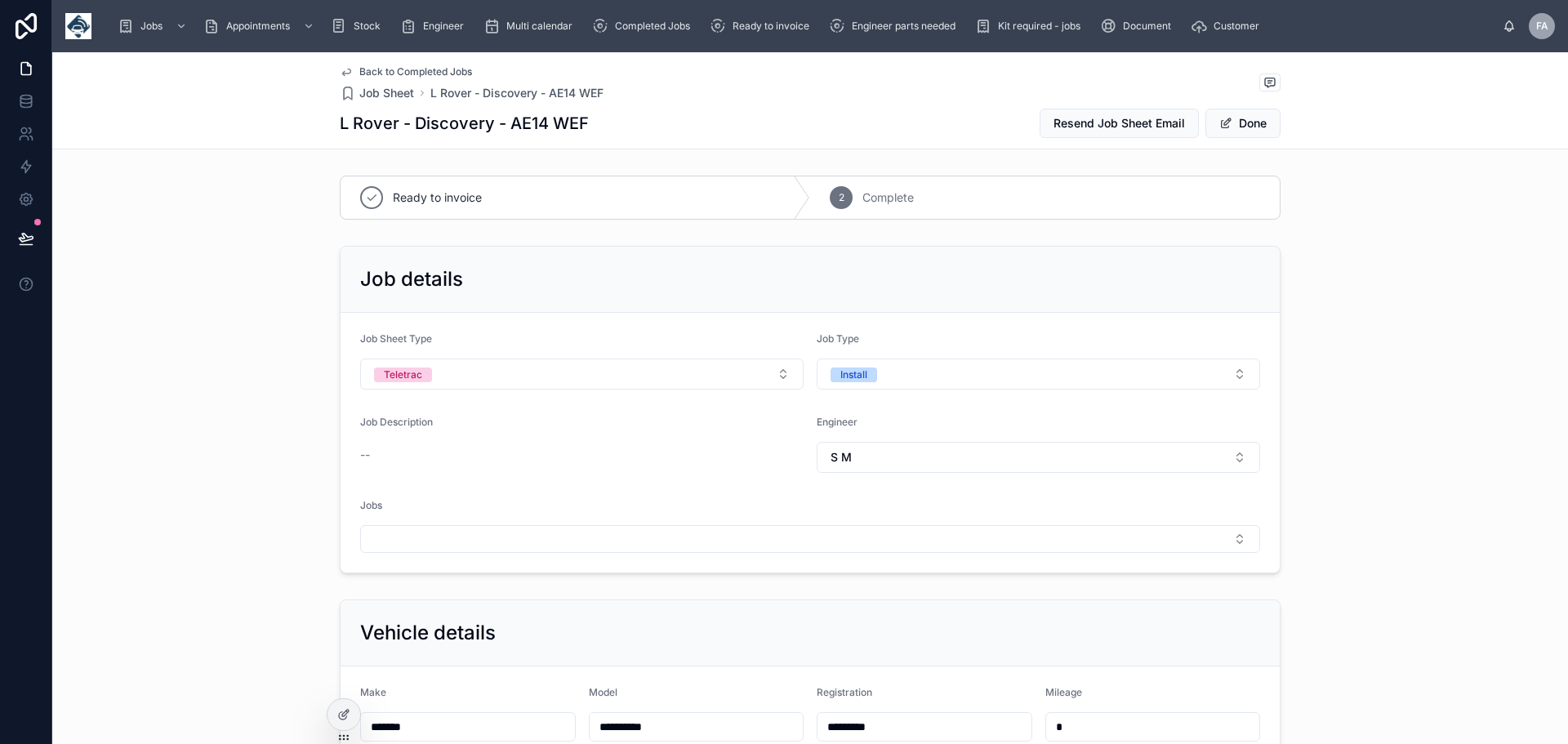
click at [392, 69] on span "Back to Completed Jobs" at bounding box center [416, 71] width 112 height 13
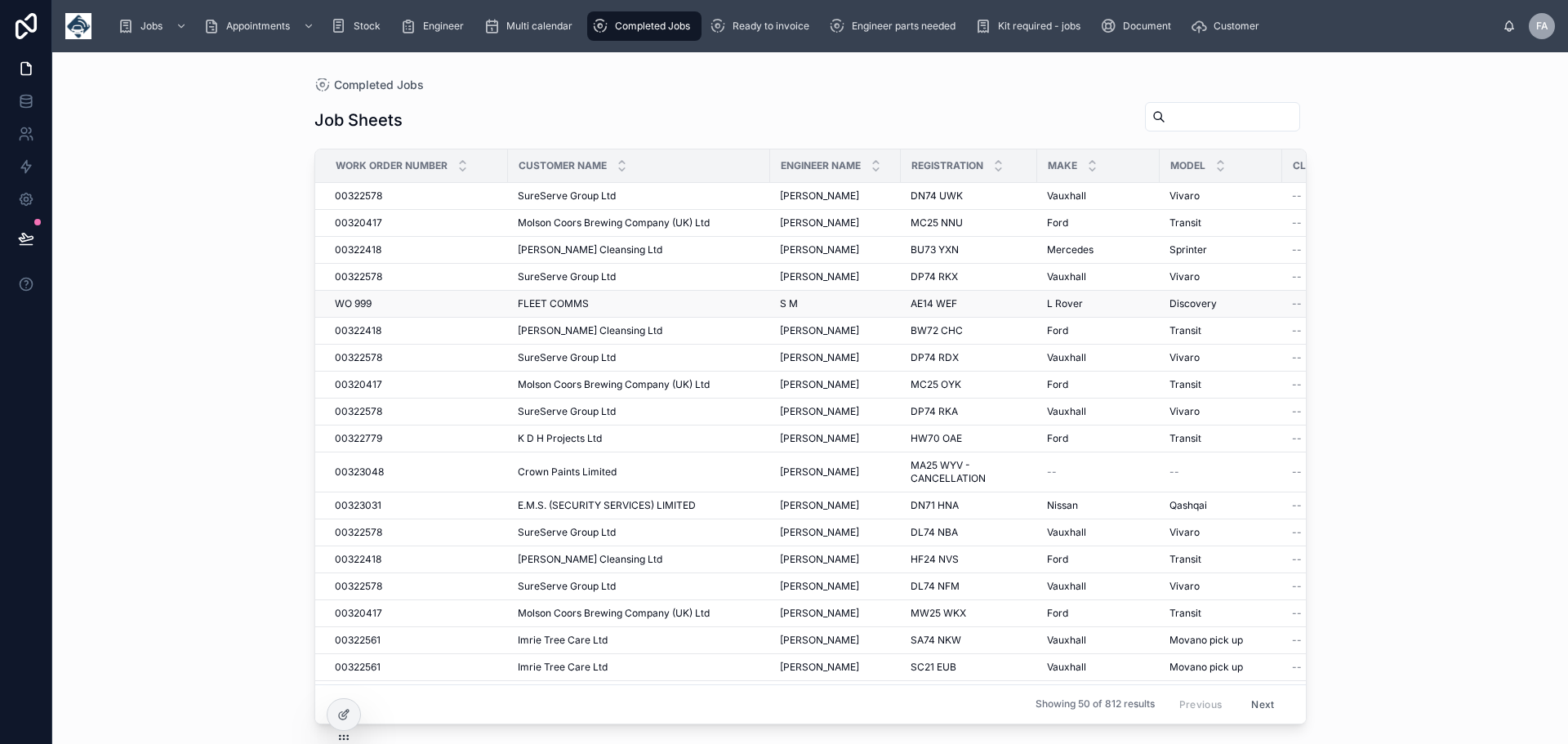
click at [574, 305] on span "FLEET COMMS" at bounding box center [554, 303] width 71 height 13
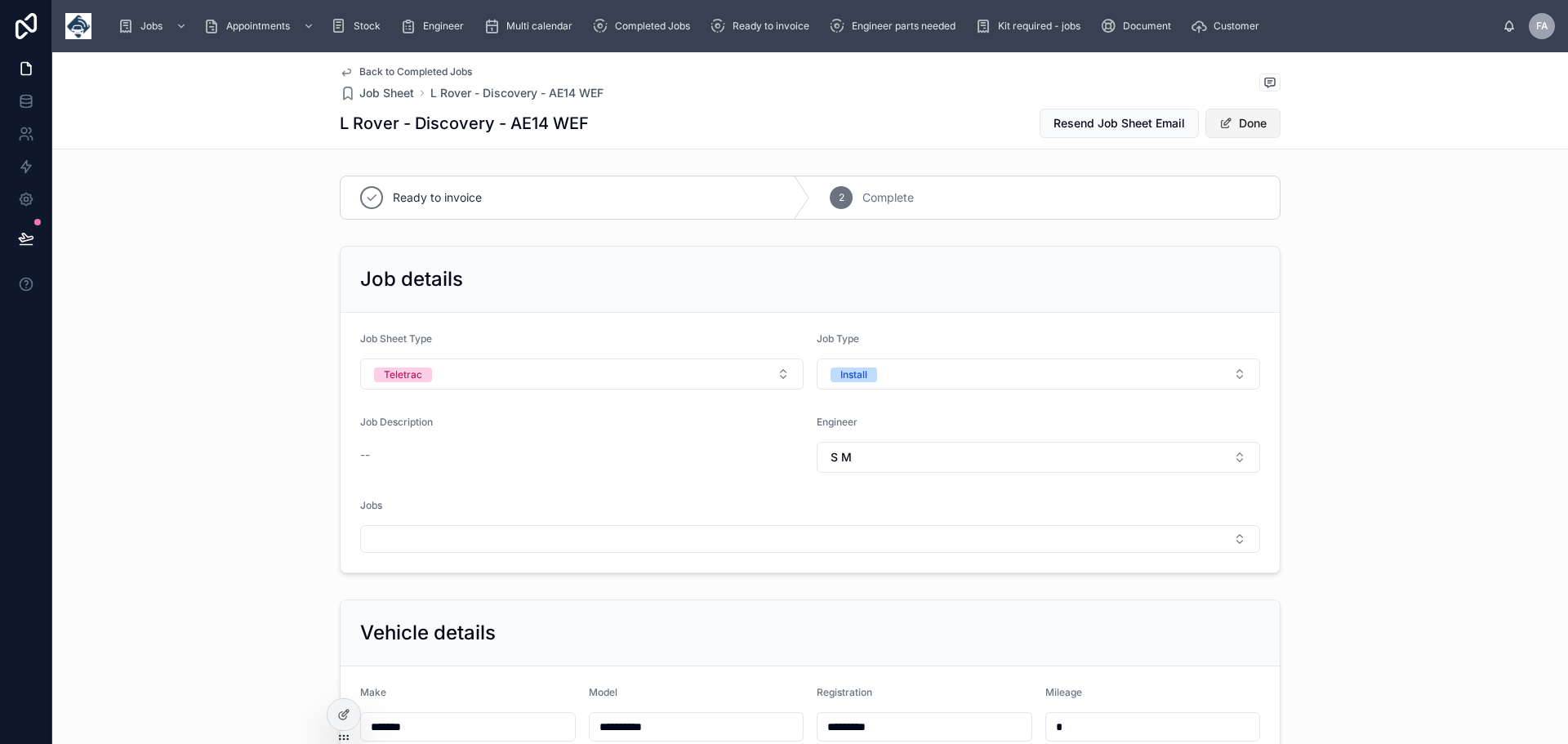
click at [1247, 122] on button "Done" at bounding box center [1243, 123] width 75 height 29
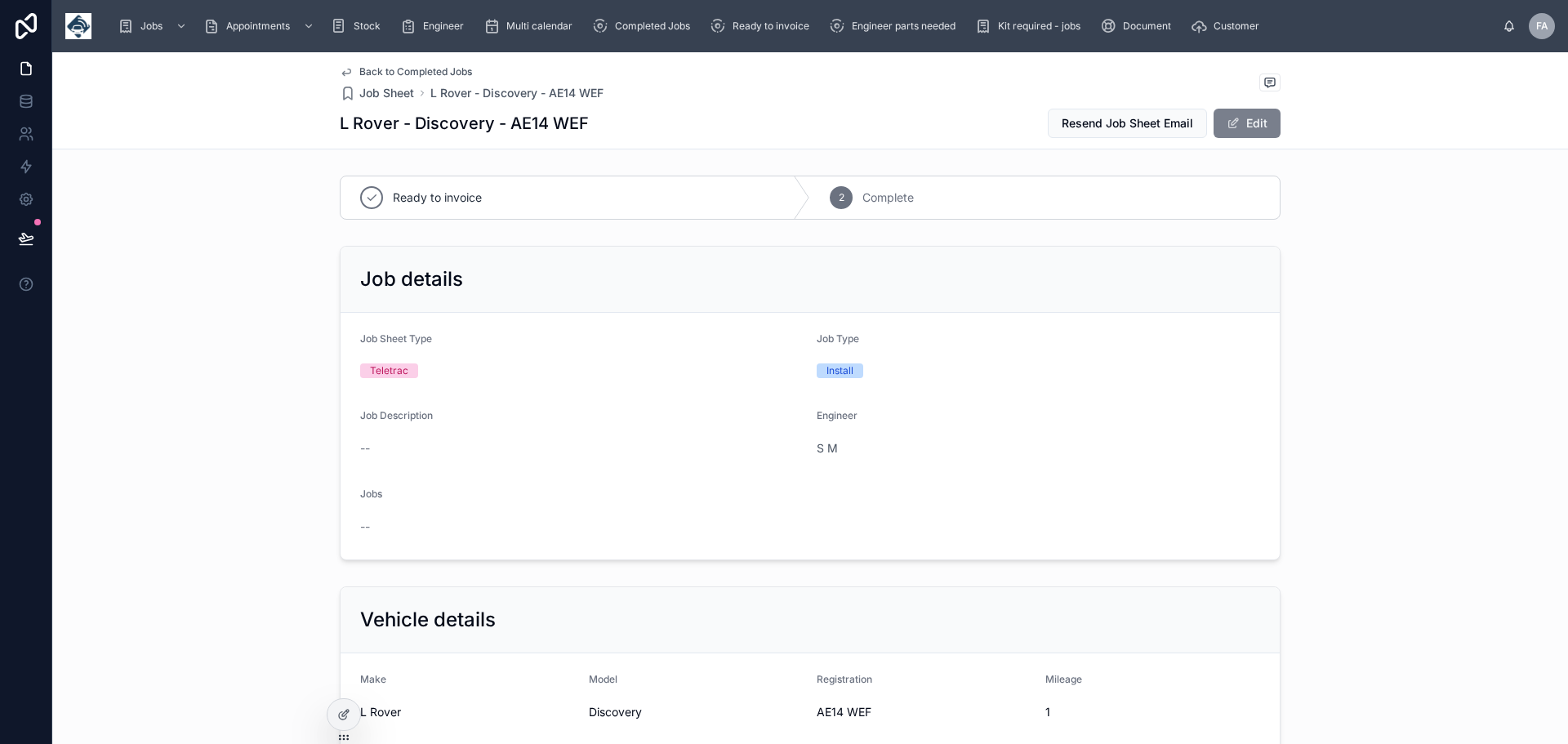
click at [1248, 123] on button "Edit" at bounding box center [1247, 123] width 67 height 29
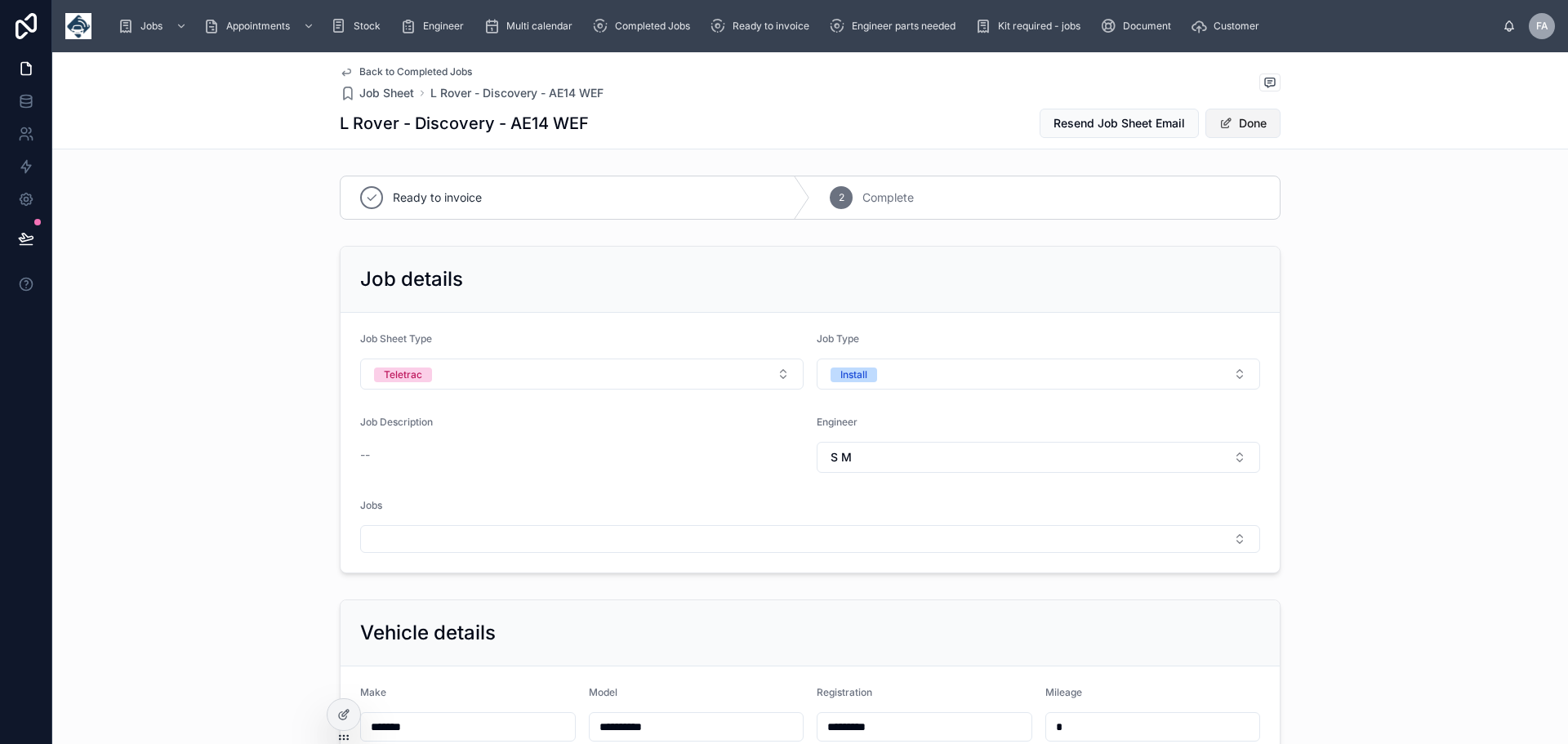
click at [1248, 123] on button "Done" at bounding box center [1243, 123] width 75 height 29
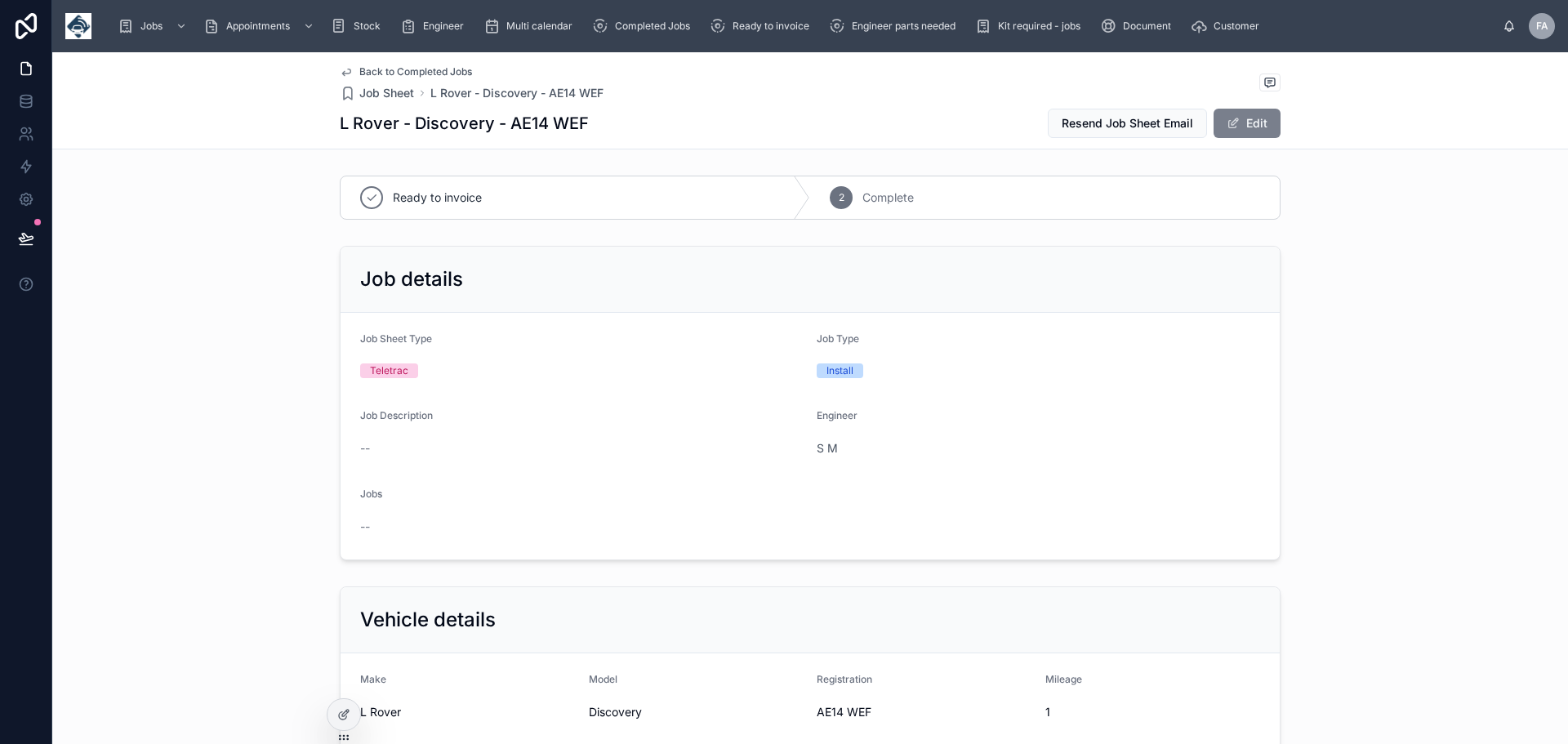
click at [1248, 123] on button "Edit" at bounding box center [1247, 123] width 67 height 29
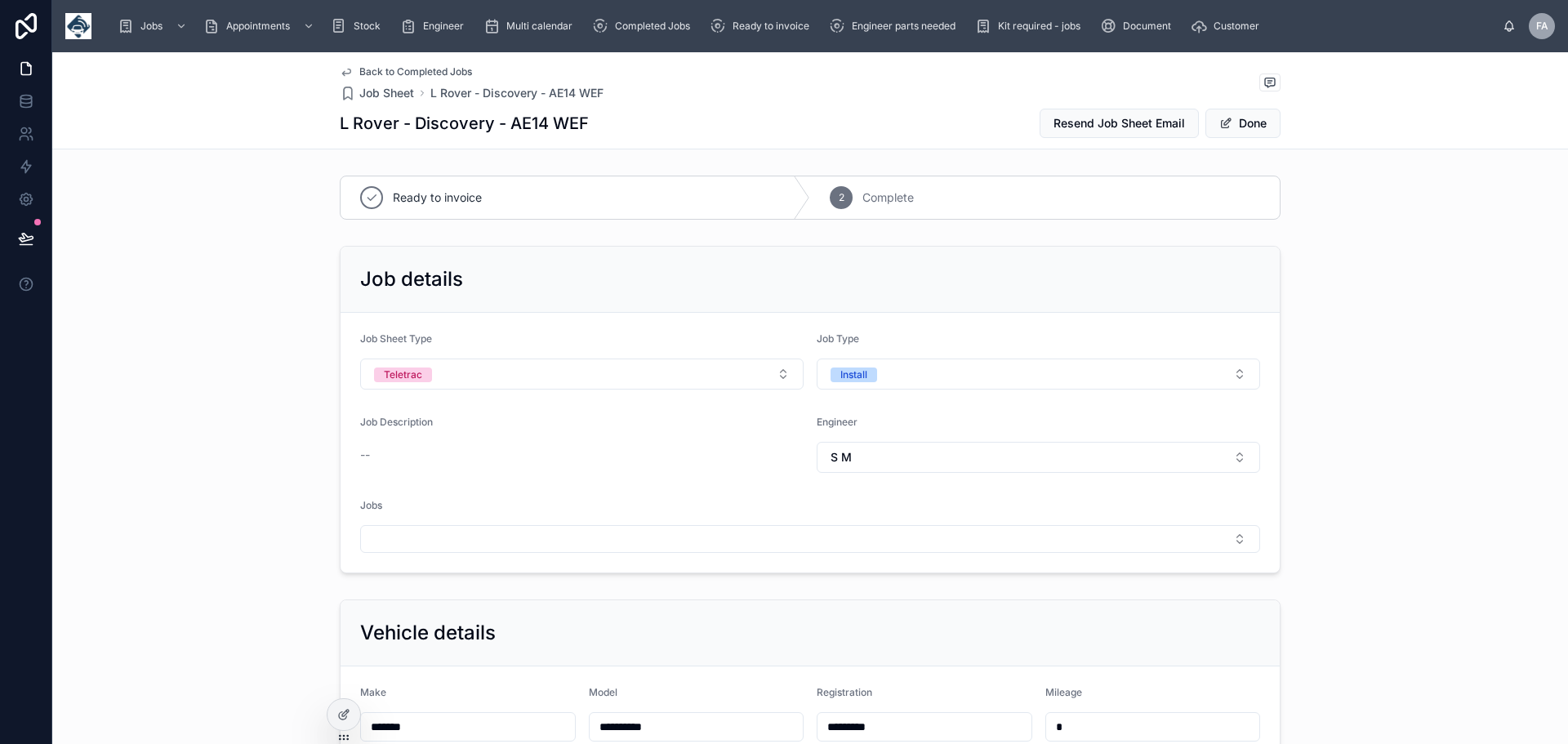
click at [371, 72] on span "Back to Completed Jobs" at bounding box center [416, 71] width 112 height 13
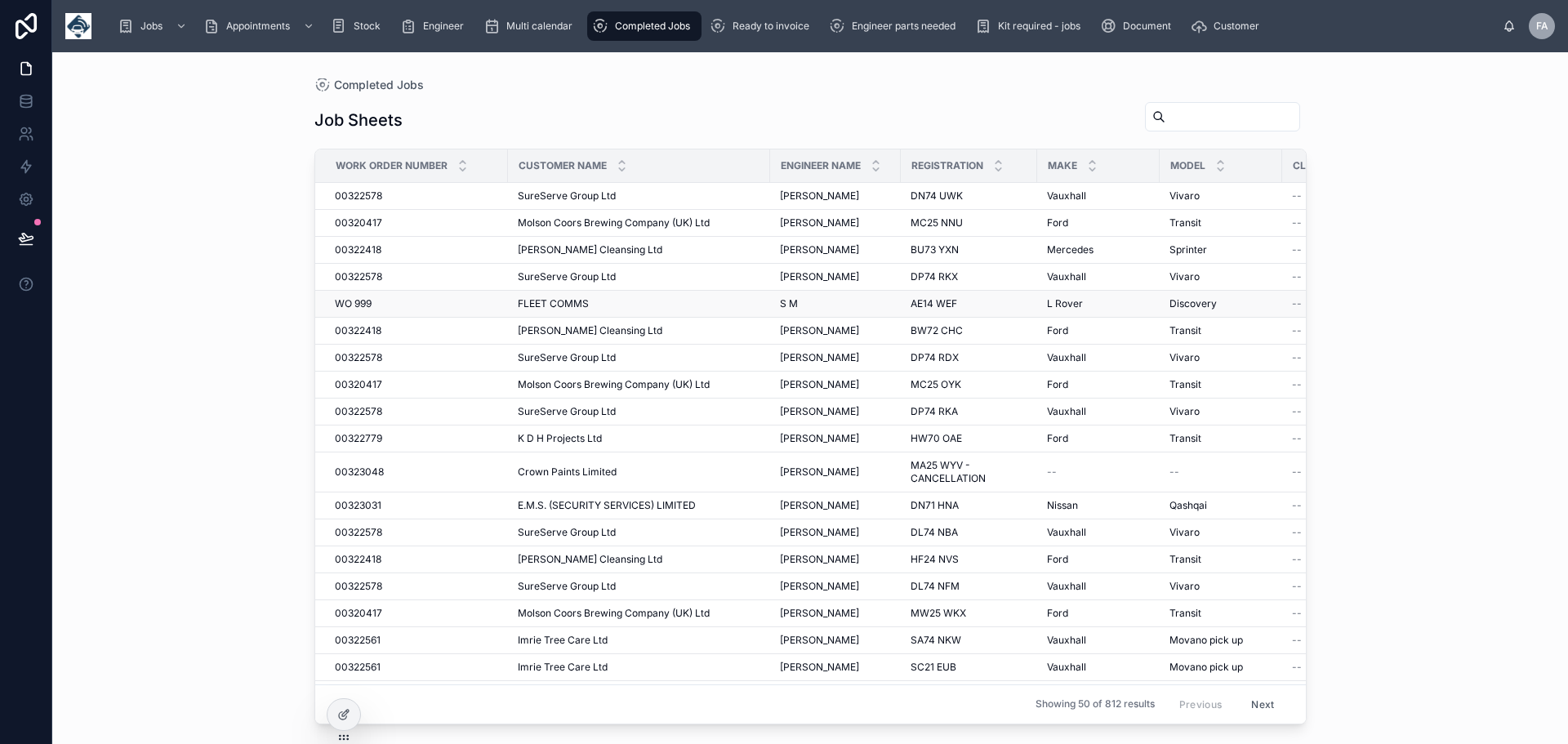
click at [568, 303] on span "FLEET COMMS" at bounding box center [554, 303] width 71 height 13
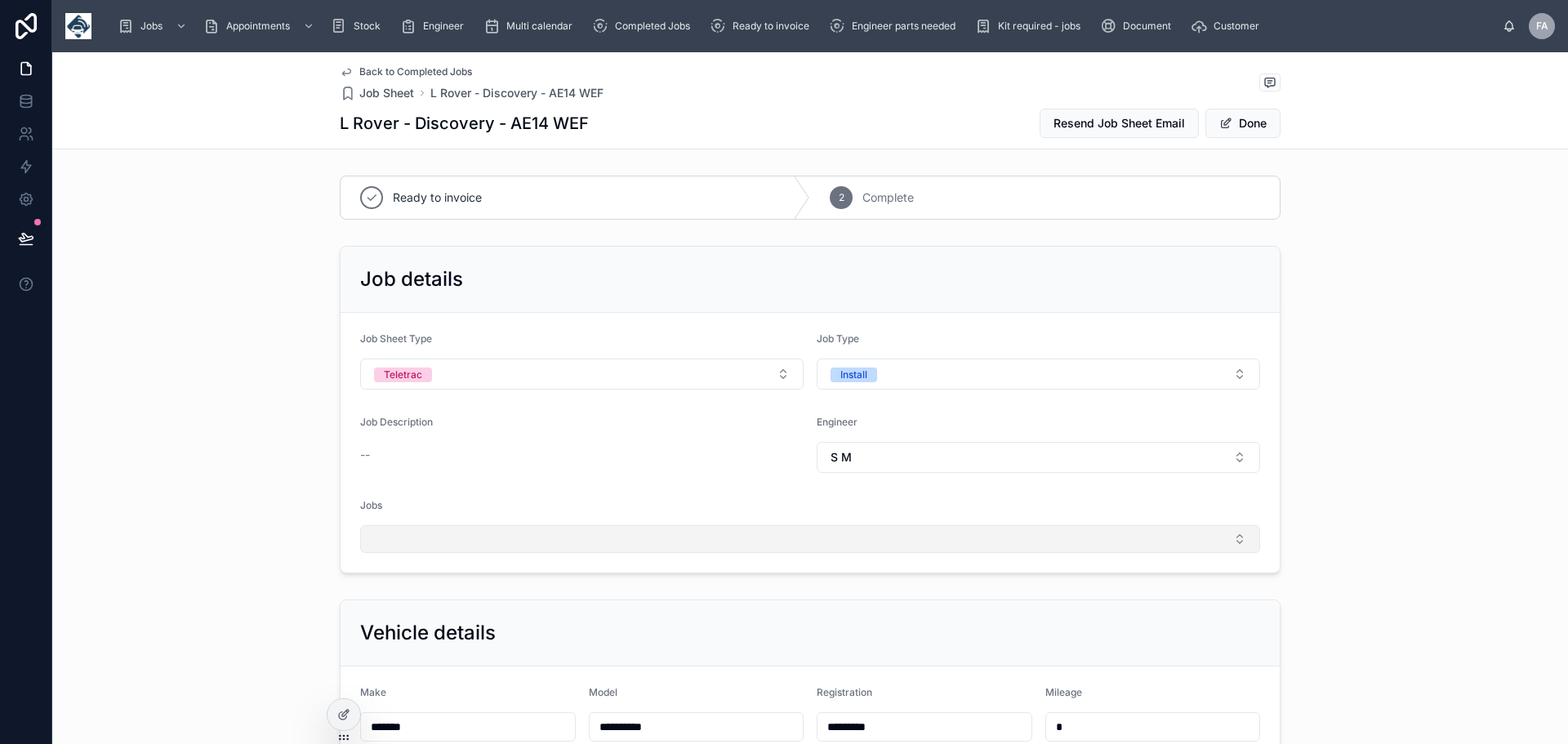
click at [486, 538] on button "Select Button" at bounding box center [810, 539] width 900 height 28
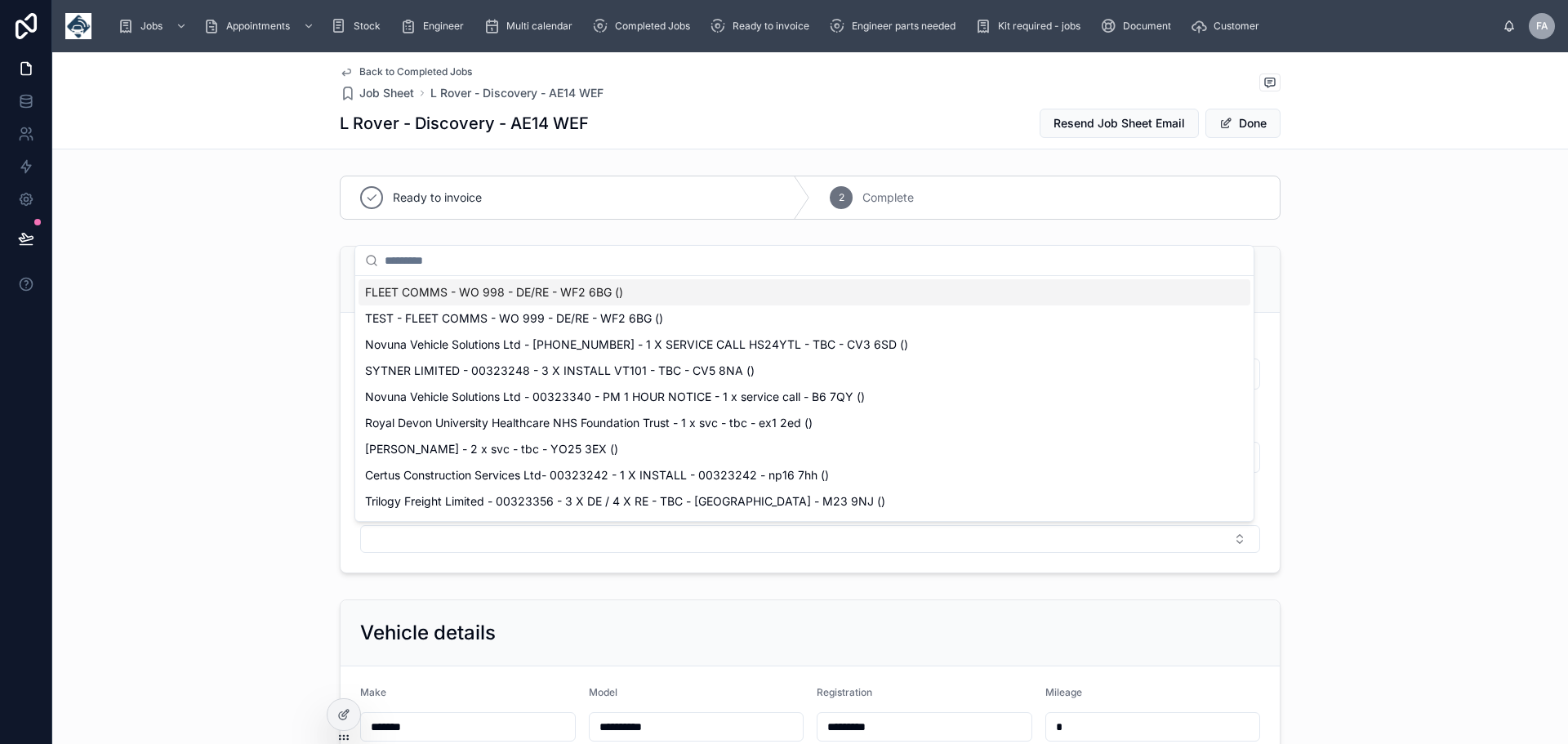
click at [448, 291] on span "FLEET COMMS - WO 998 - DE/RE - WF2 6BG ()" at bounding box center [493, 293] width 258 height 16
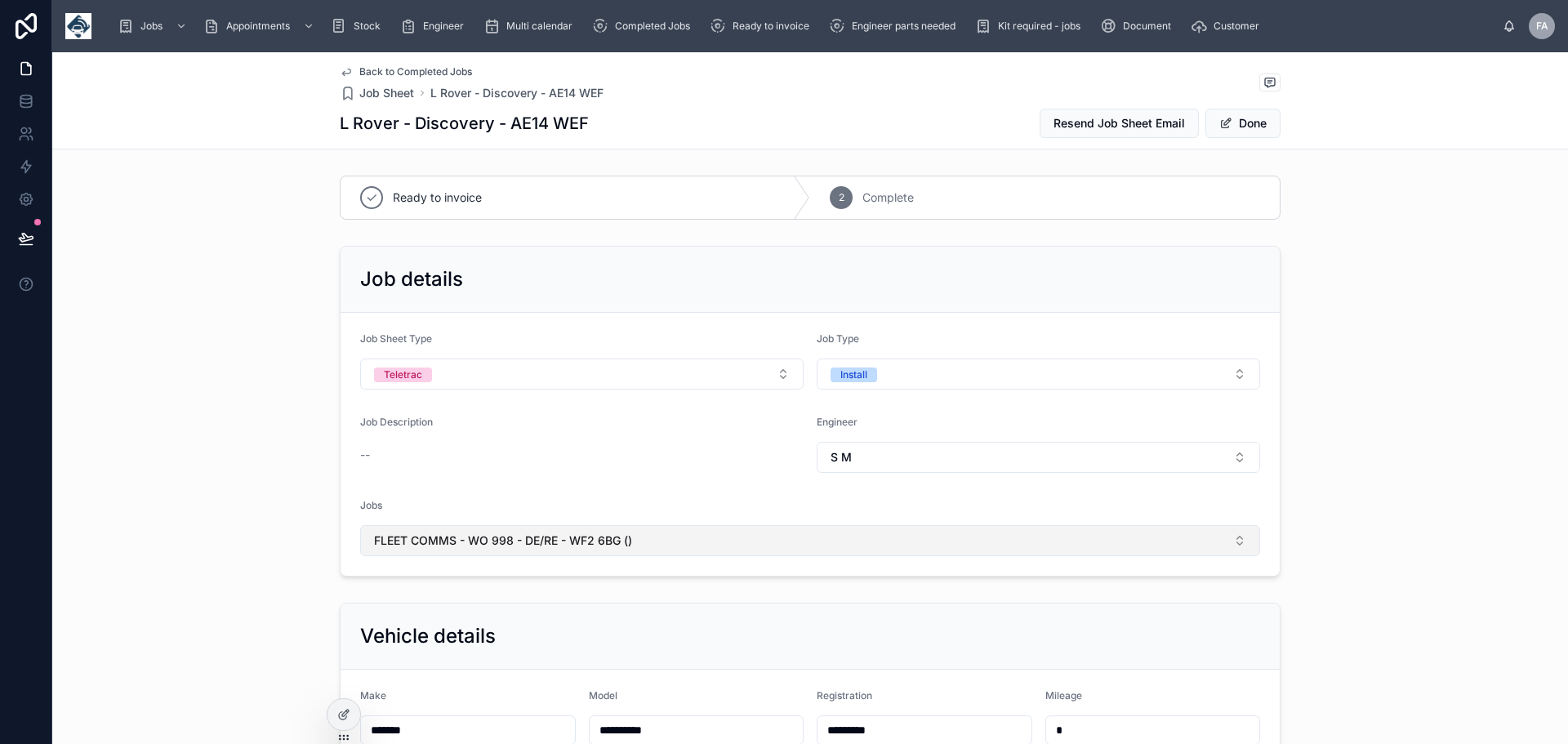
click at [587, 540] on span "FLEET COMMS - WO 998 - DE/RE - WF2 6BG ()" at bounding box center [502, 541] width 258 height 16
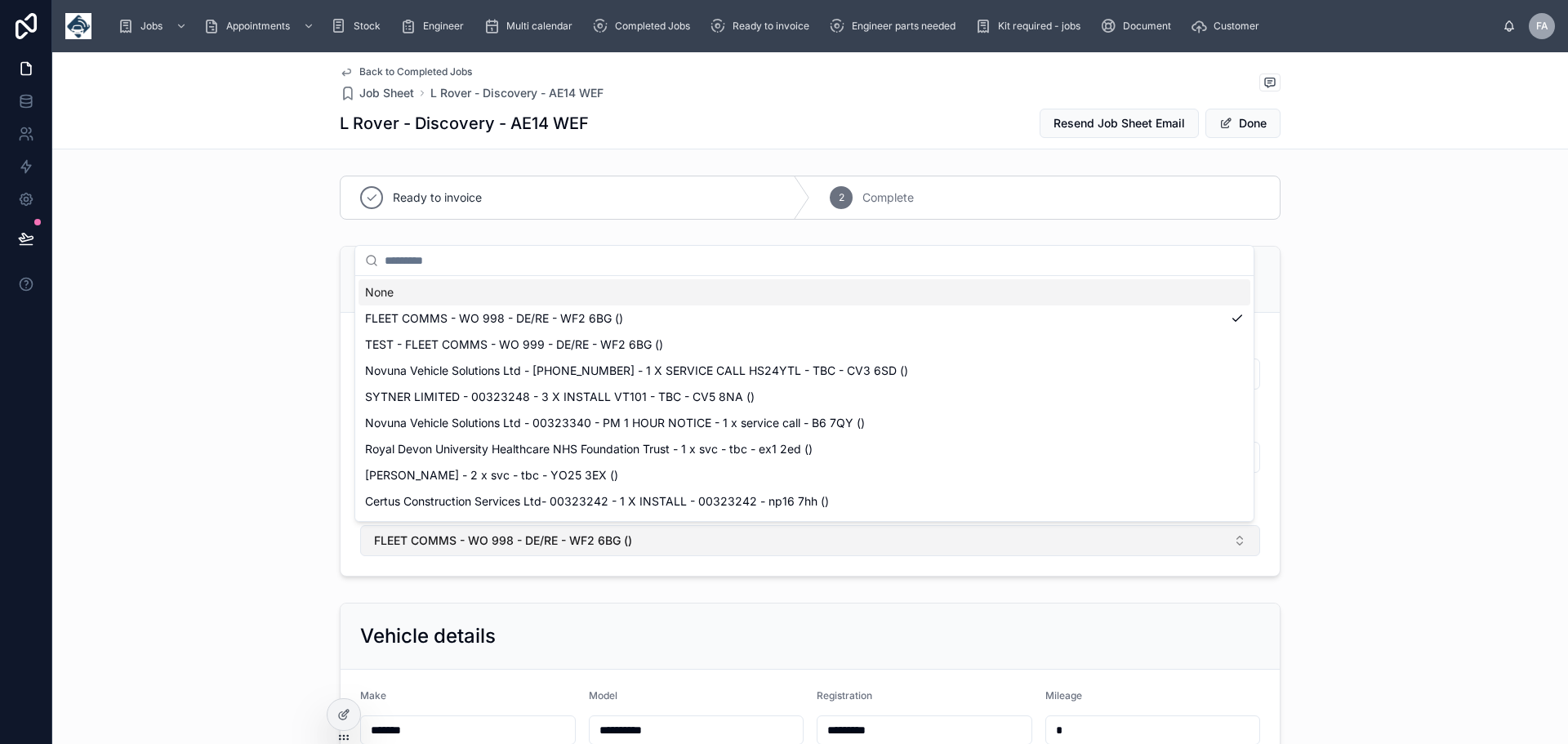
click at [587, 544] on span "FLEET COMMS - WO 998 - DE/RE - WF2 6BG ()" at bounding box center [502, 541] width 258 height 16
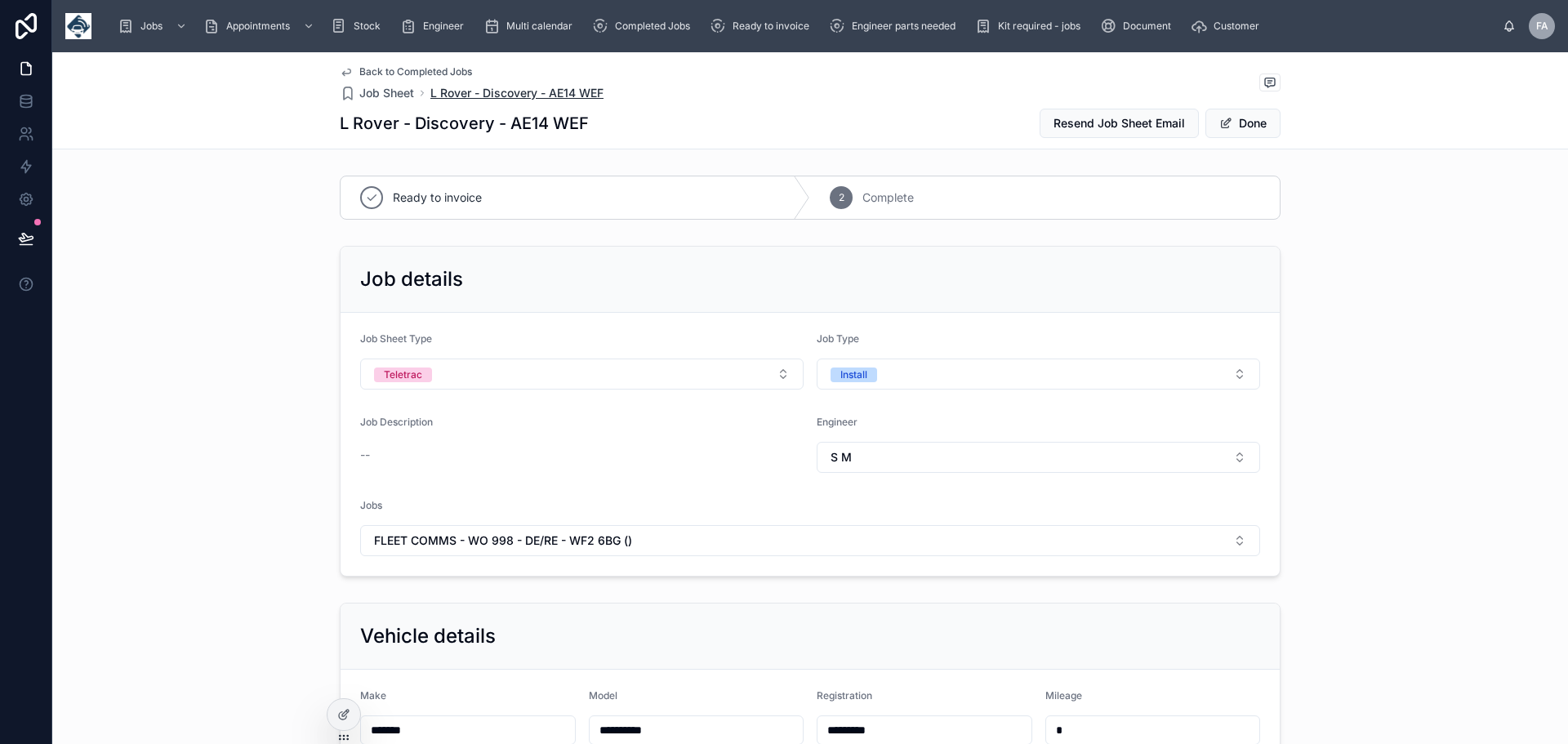
click at [522, 89] on span "L Rover - Discovery - AE14 WEF" at bounding box center [517, 93] width 173 height 16
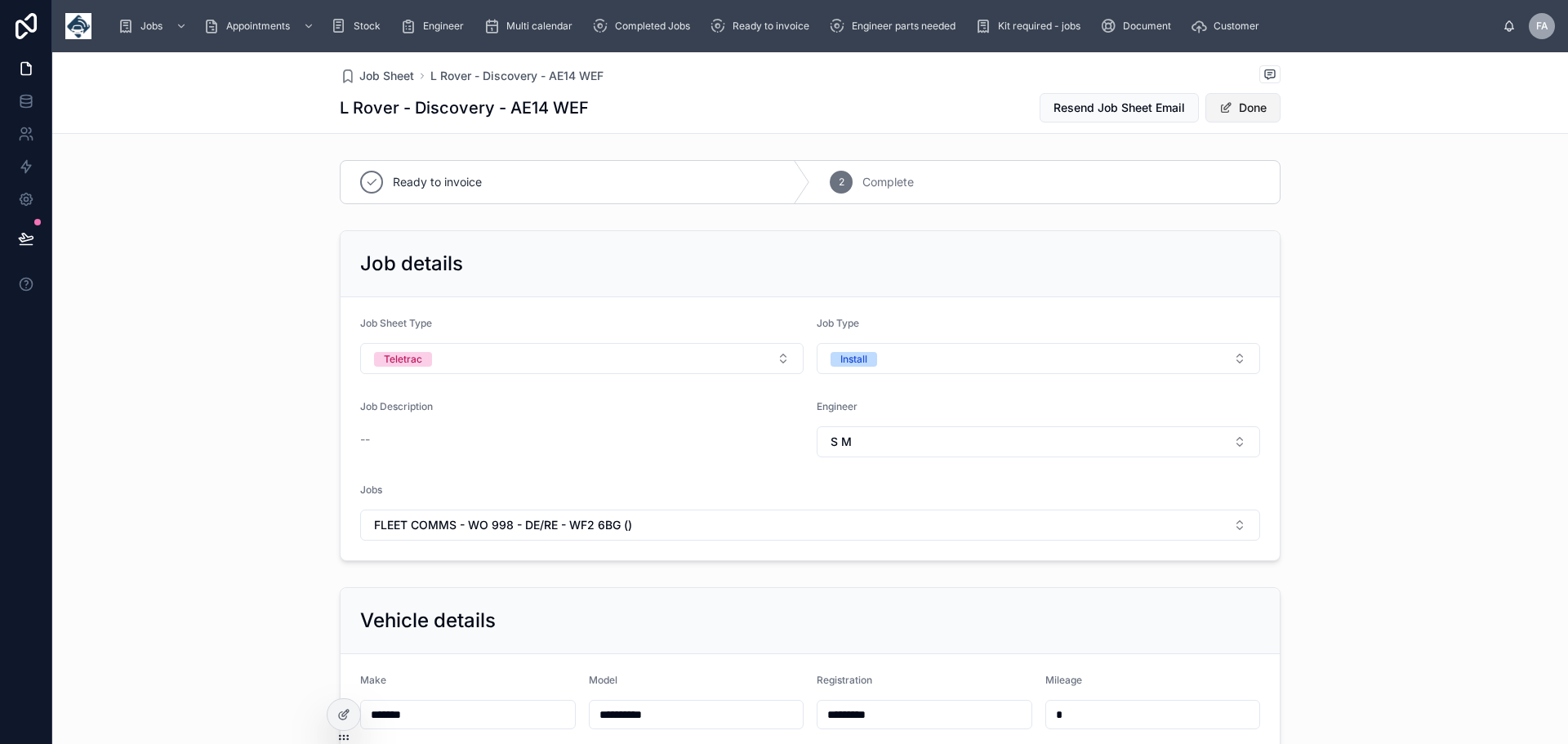
click at [1240, 103] on button "Done" at bounding box center [1243, 107] width 75 height 29
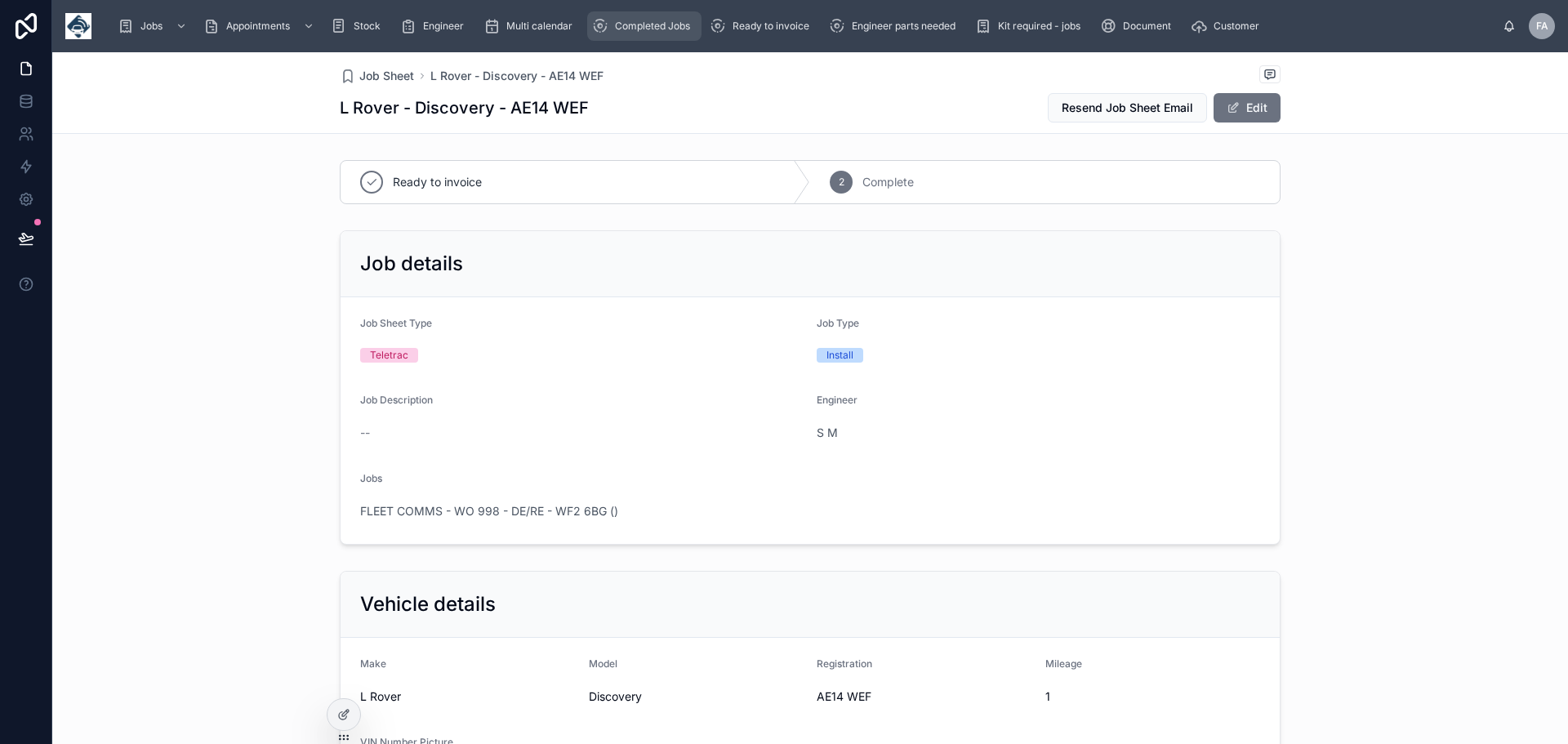
click at [640, 24] on span "Completed Jobs" at bounding box center [653, 26] width 75 height 13
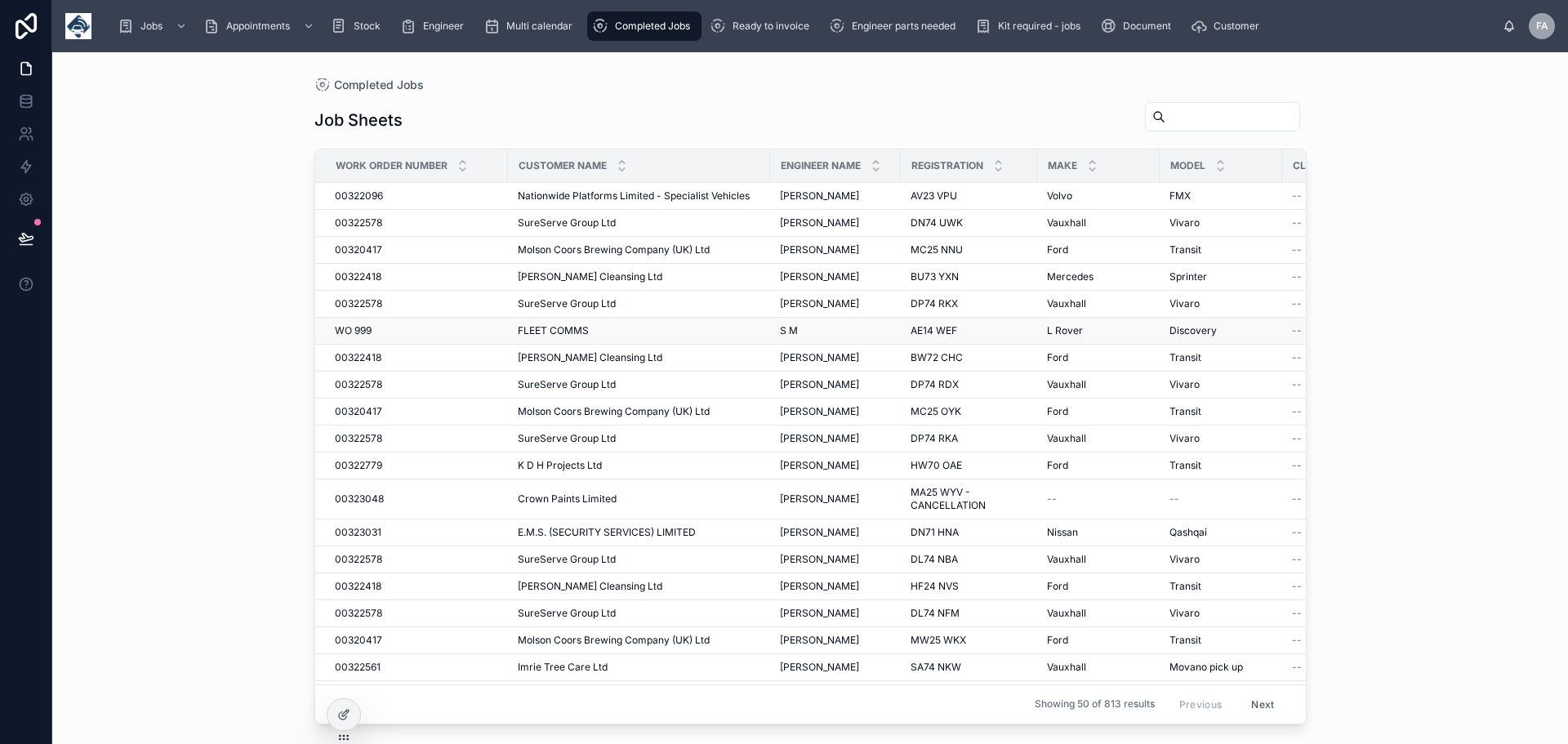
click at [572, 331] on span "FLEET COMMS" at bounding box center [554, 331] width 71 height 13
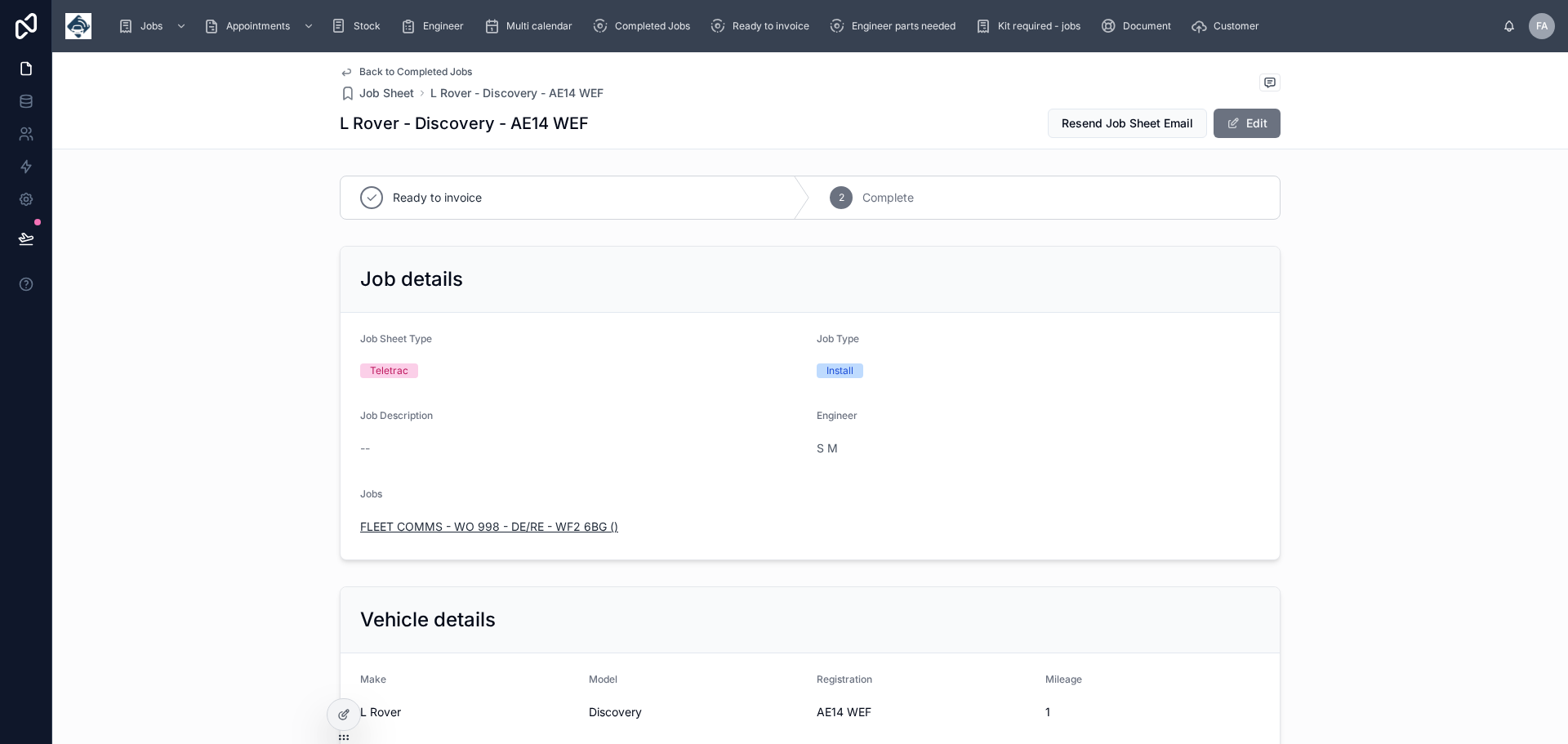
click at [519, 520] on span "FLEET COMMS - WO 998 - DE/RE - WF2 6BG ()" at bounding box center [489, 527] width 258 height 16
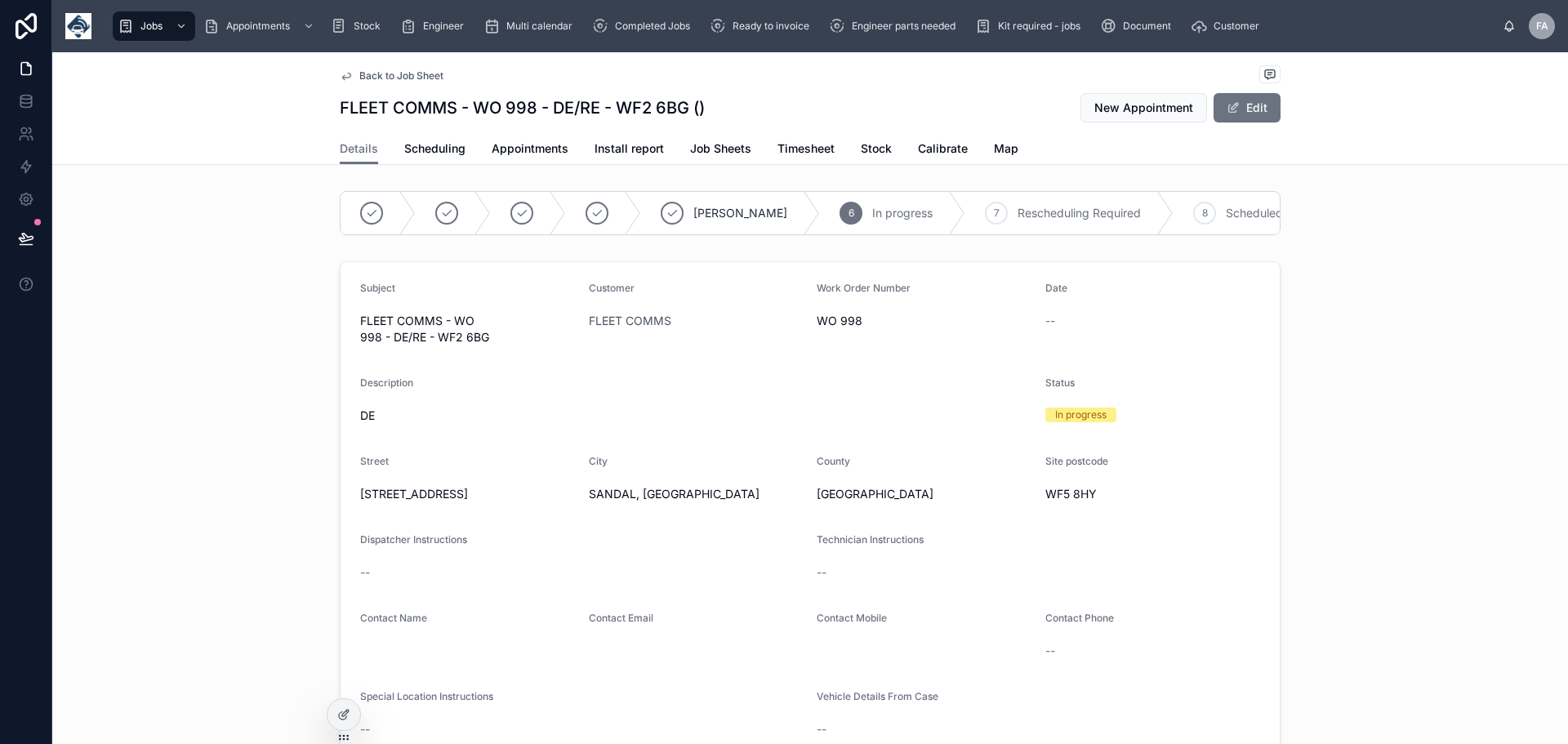
click at [380, 71] on span "Back to Job Sheet" at bounding box center [401, 76] width 84 height 13
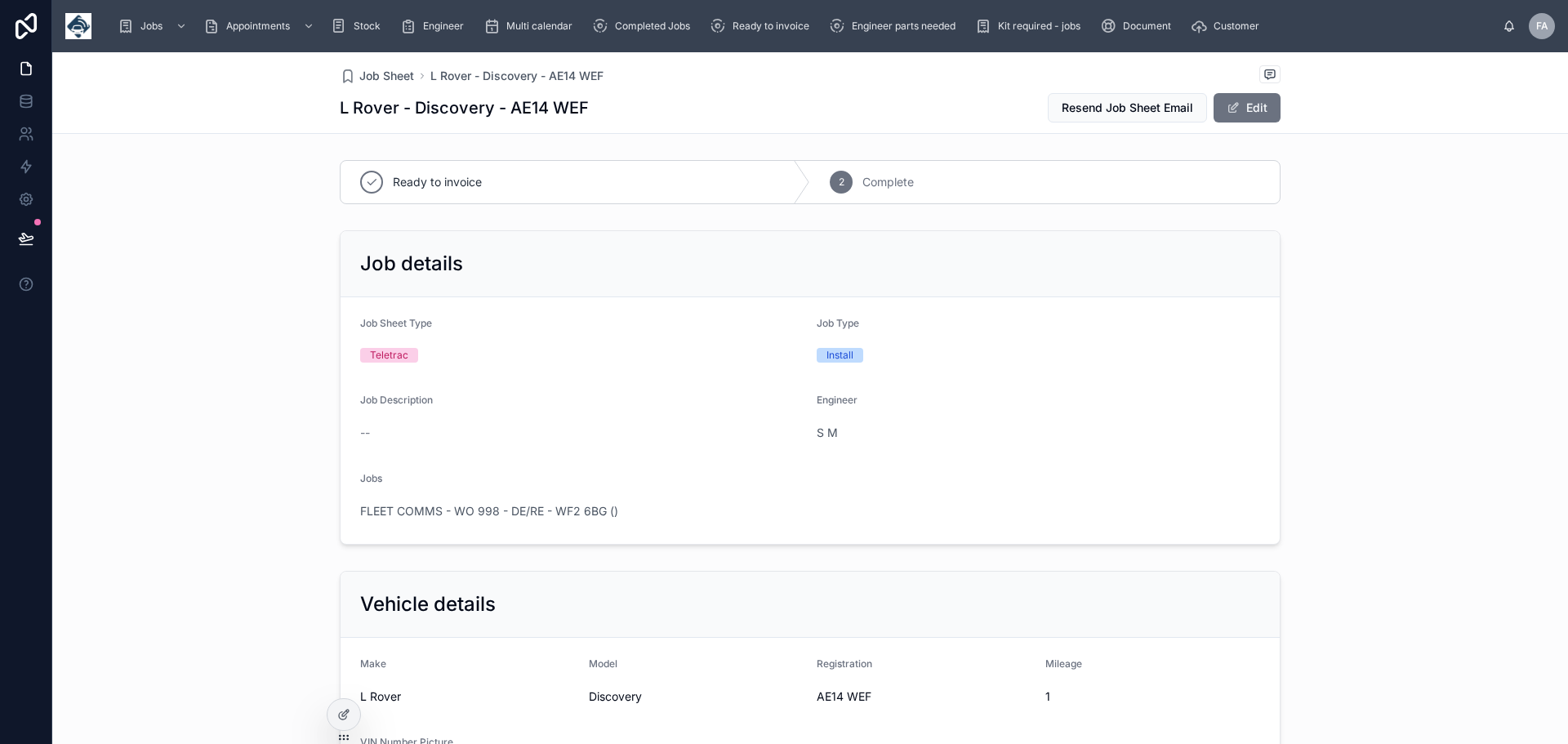
click at [380, 73] on span "Job Sheet" at bounding box center [386, 76] width 54 height 16
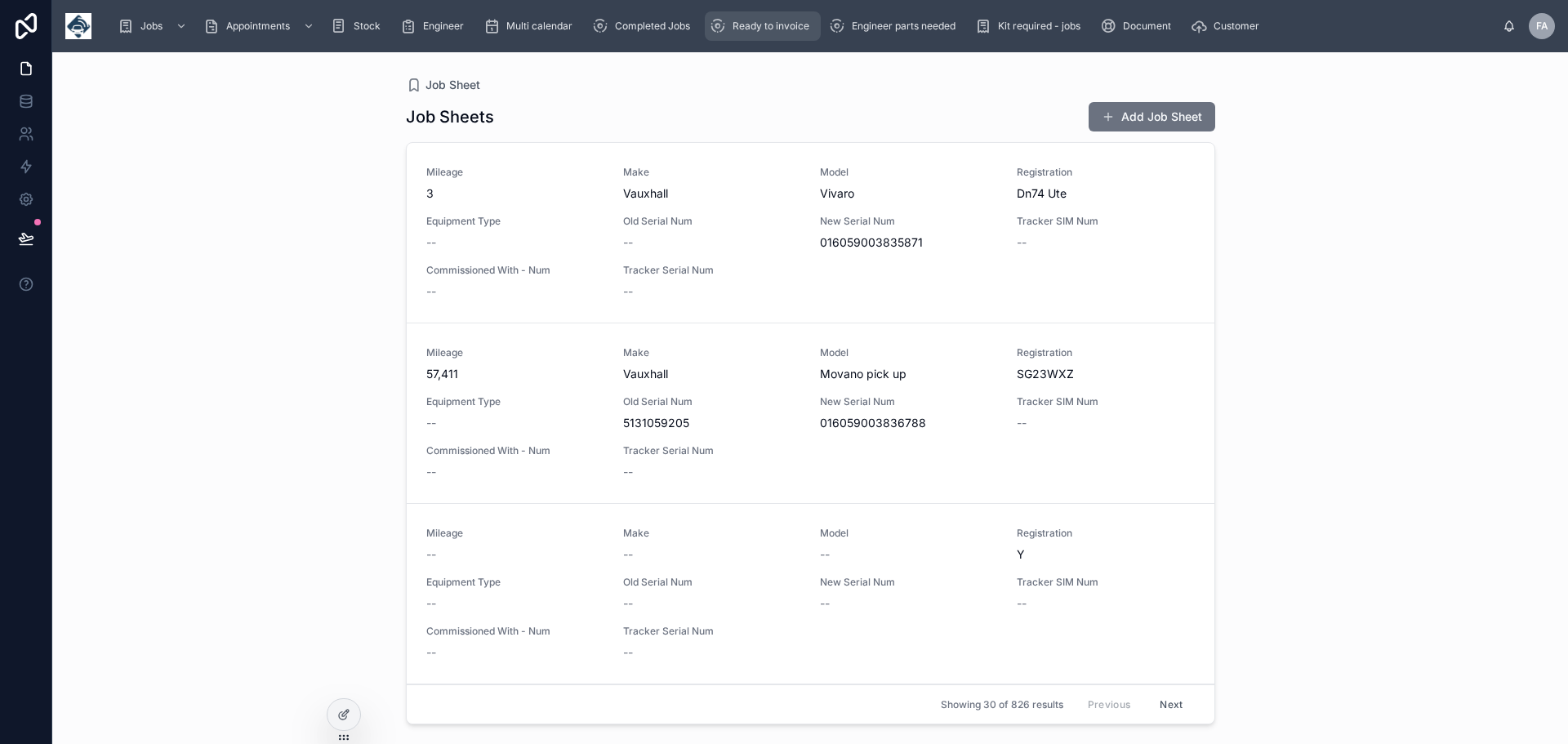
click at [803, 29] on span "Ready to invoice" at bounding box center [771, 26] width 77 height 13
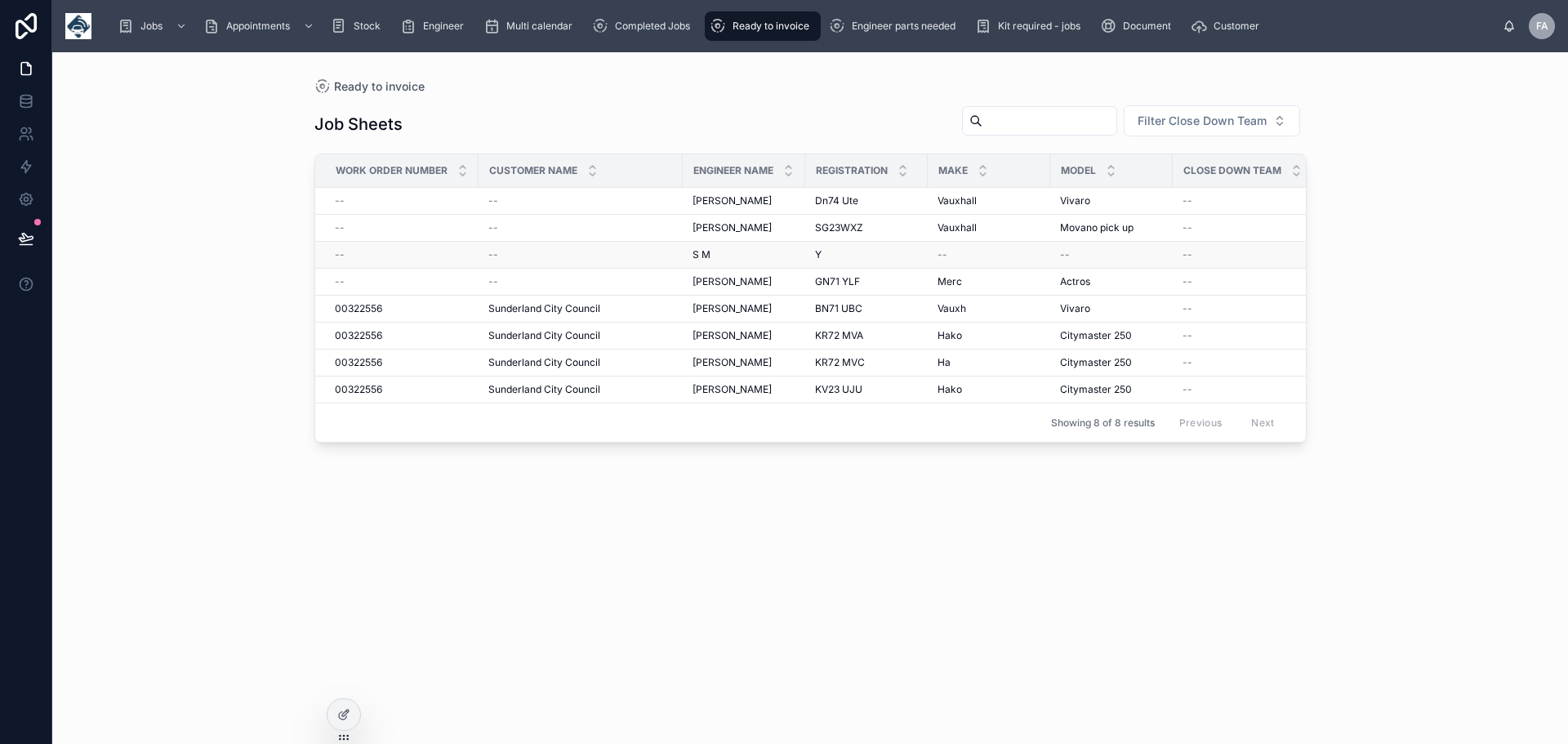
click at [492, 256] on span "--" at bounding box center [493, 254] width 10 height 13
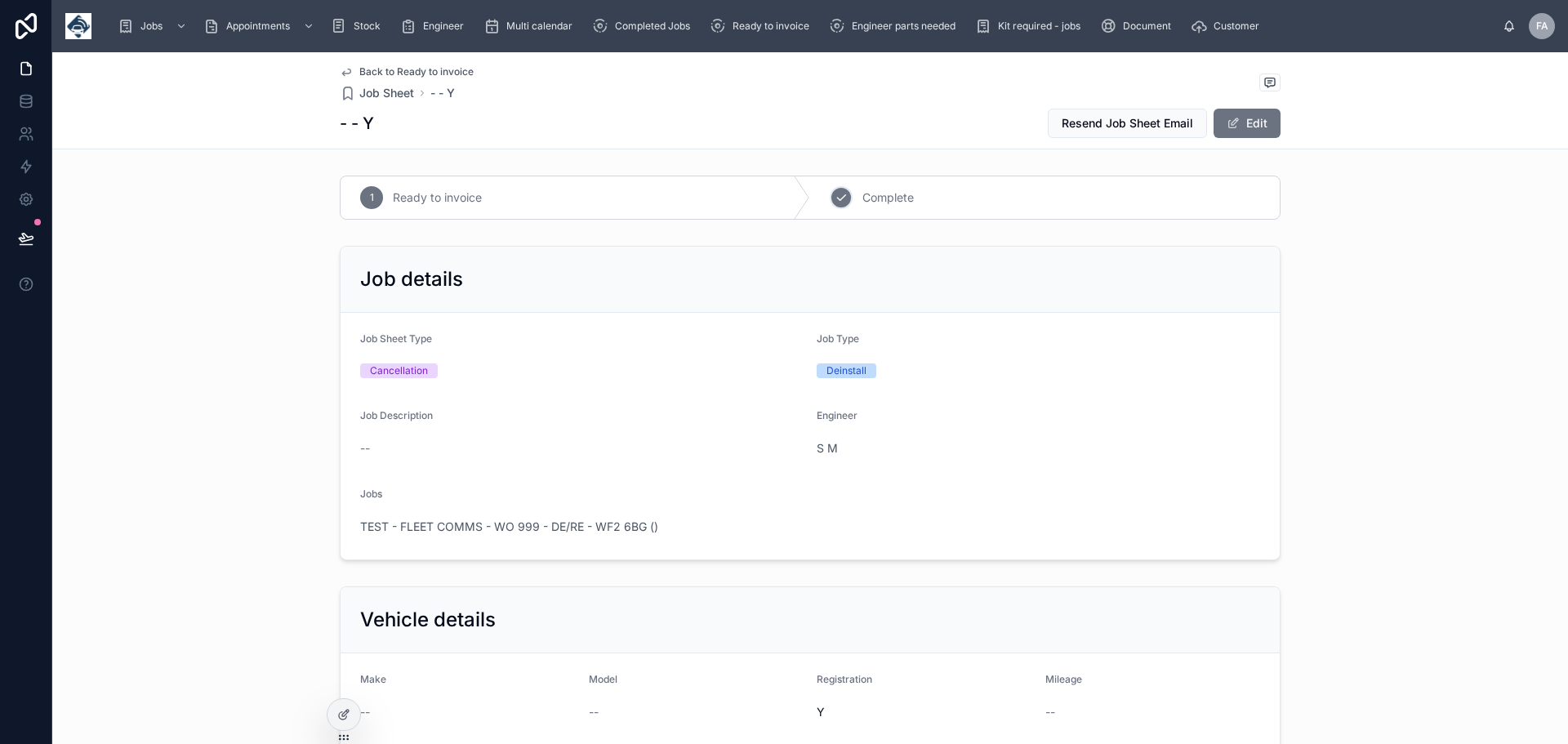
click at [895, 198] on span "Complete" at bounding box center [888, 197] width 52 height 16
click at [652, 29] on span "Completed Jobs" at bounding box center [653, 26] width 75 height 13
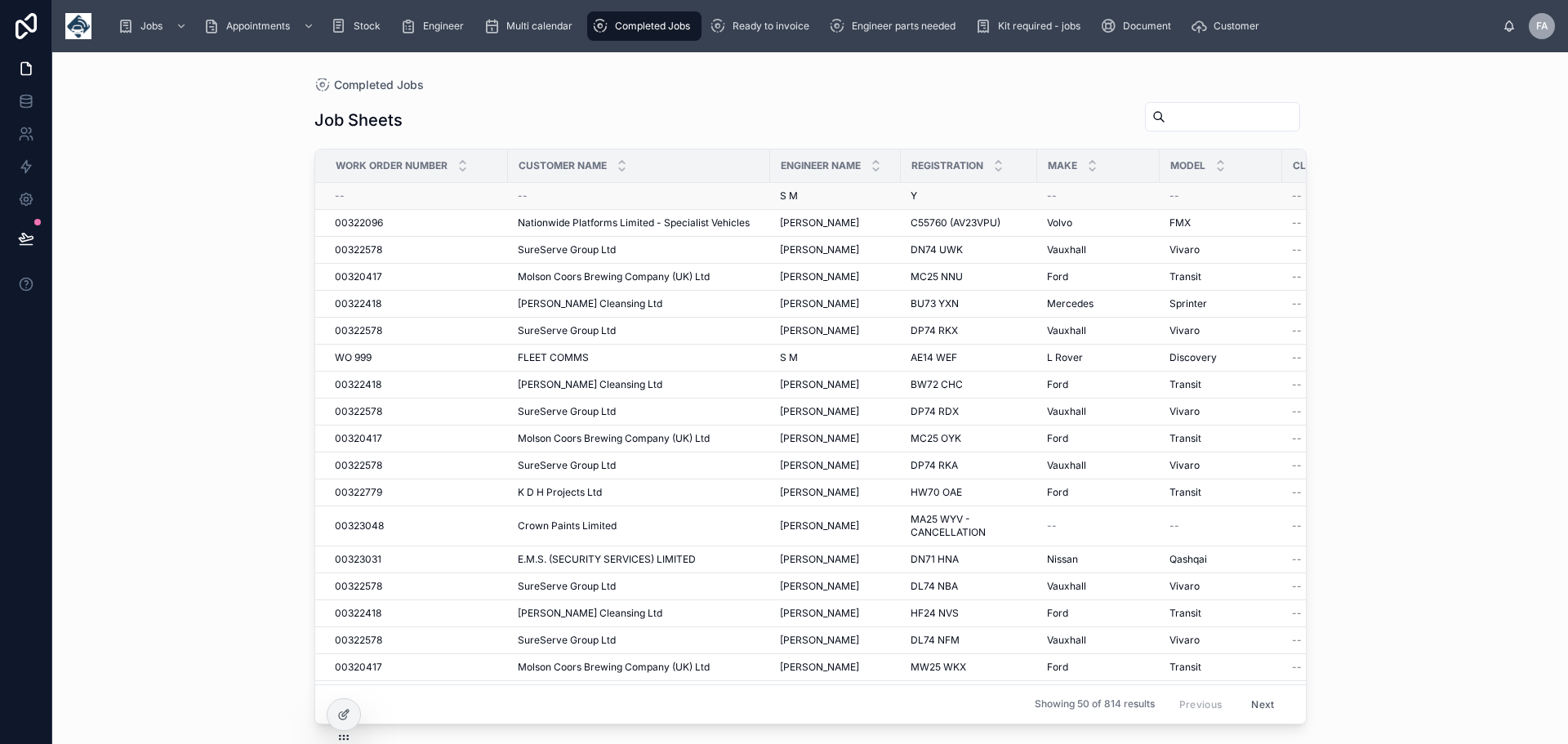
click at [527, 192] on div "--" at bounding box center [640, 195] width 243 height 13
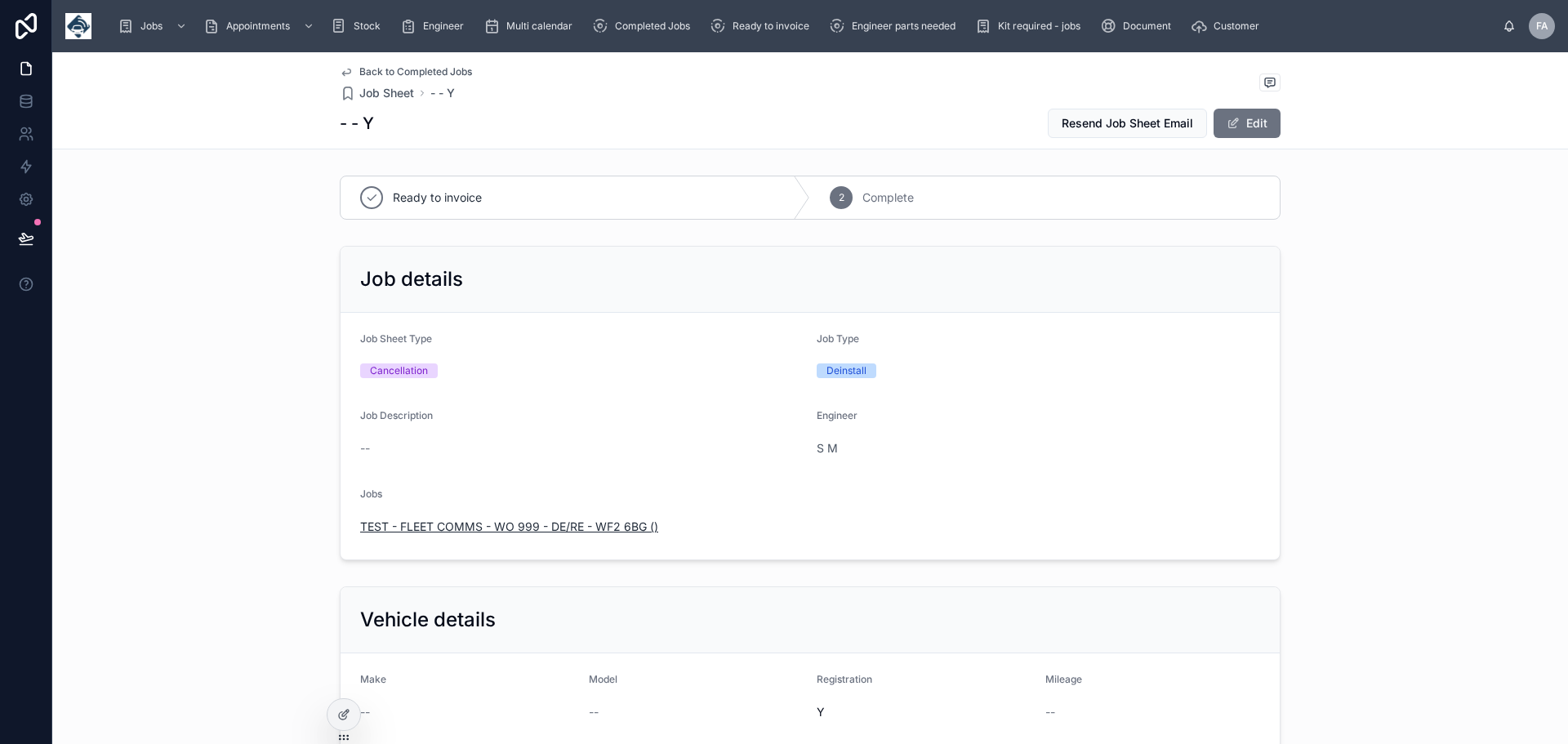
click at [472, 519] on span "TEST - FLEET COMMS - WO 999 - DE/RE - WF2 6BG ()" at bounding box center [509, 527] width 298 height 16
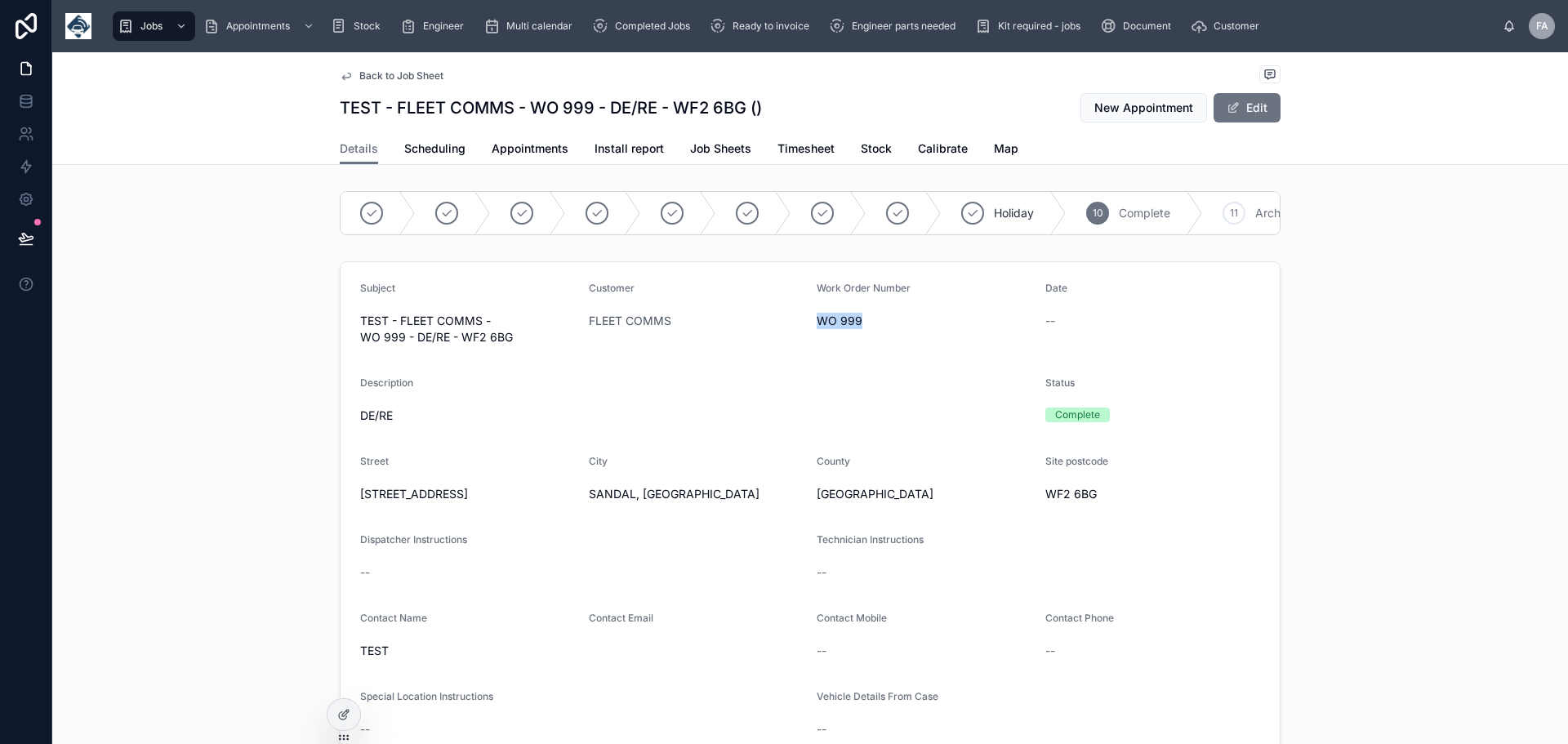
drag, startPoint x: 867, startPoint y: 325, endPoint x: 813, endPoint y: 334, distance: 54.7
click at [817, 329] on span "WO 999" at bounding box center [925, 321] width 216 height 16
drag, startPoint x: 677, startPoint y: 340, endPoint x: 570, endPoint y: 328, distance: 107.7
click at [570, 328] on form "Subject TEST - FLEET COMMS - WO 999 - DE/RE - WF2 6BG Customer FLEET COMMS Work…" at bounding box center [810, 605] width 939 height 686
click at [621, 371] on form "Subject TEST - FLEET COMMS - WO 999 - DE/RE - WF2 6BG Customer FLEET COMMS Work…" at bounding box center [810, 605] width 939 height 686
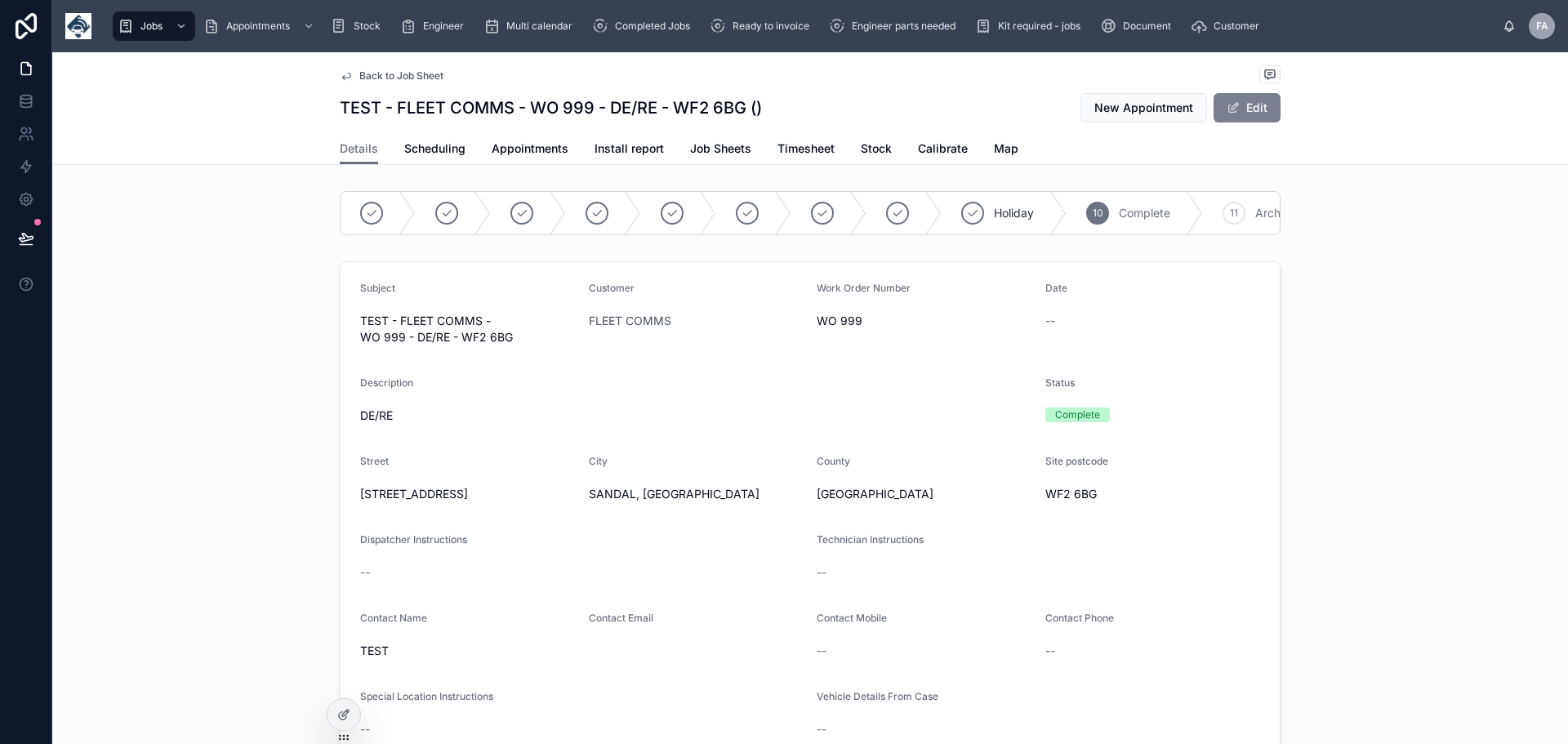
click at [1258, 110] on button "Edit" at bounding box center [1247, 107] width 67 height 29
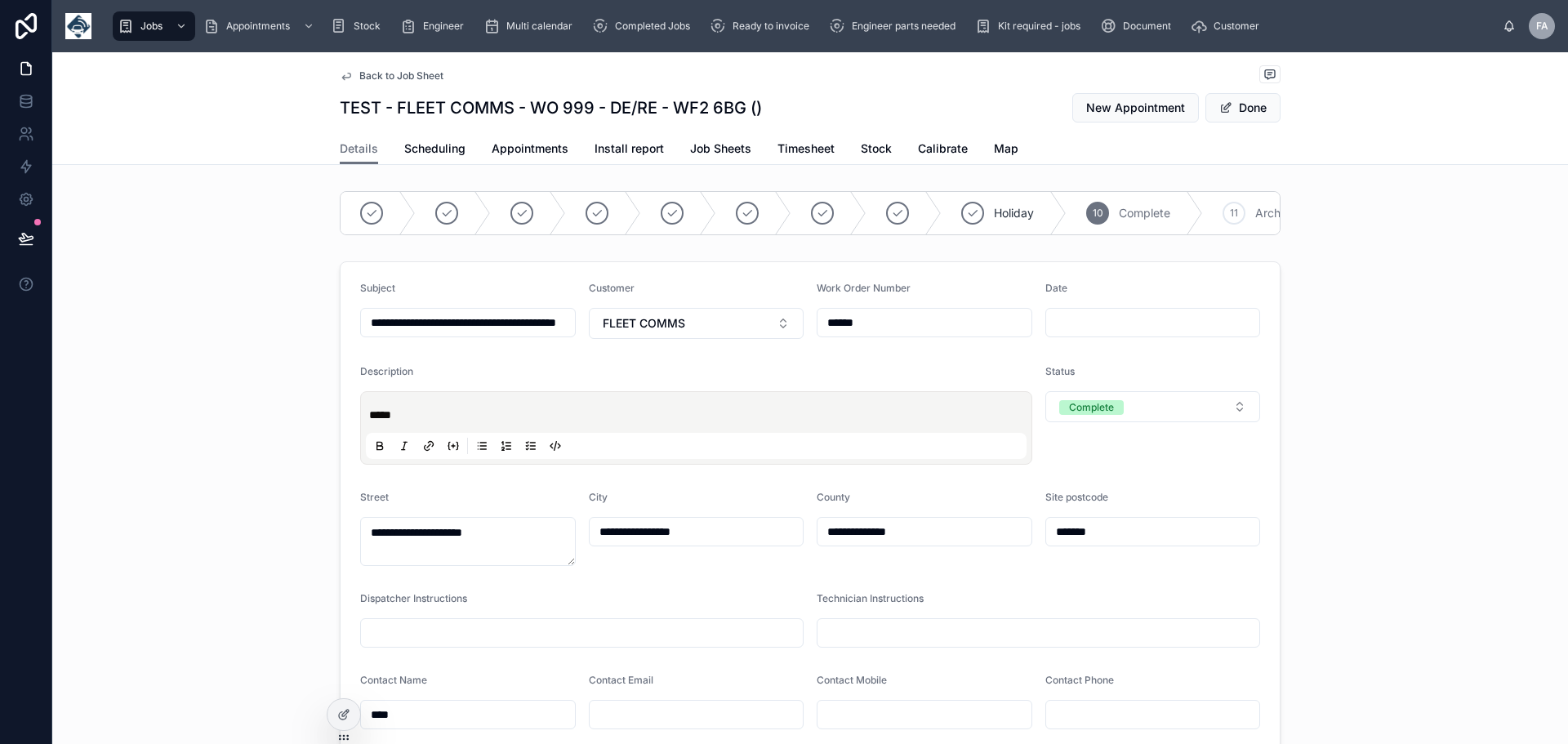
drag, startPoint x: 897, startPoint y: 335, endPoint x: 816, endPoint y: 338, distance: 81.1
click at [818, 335] on input "******" at bounding box center [925, 323] width 214 height 23
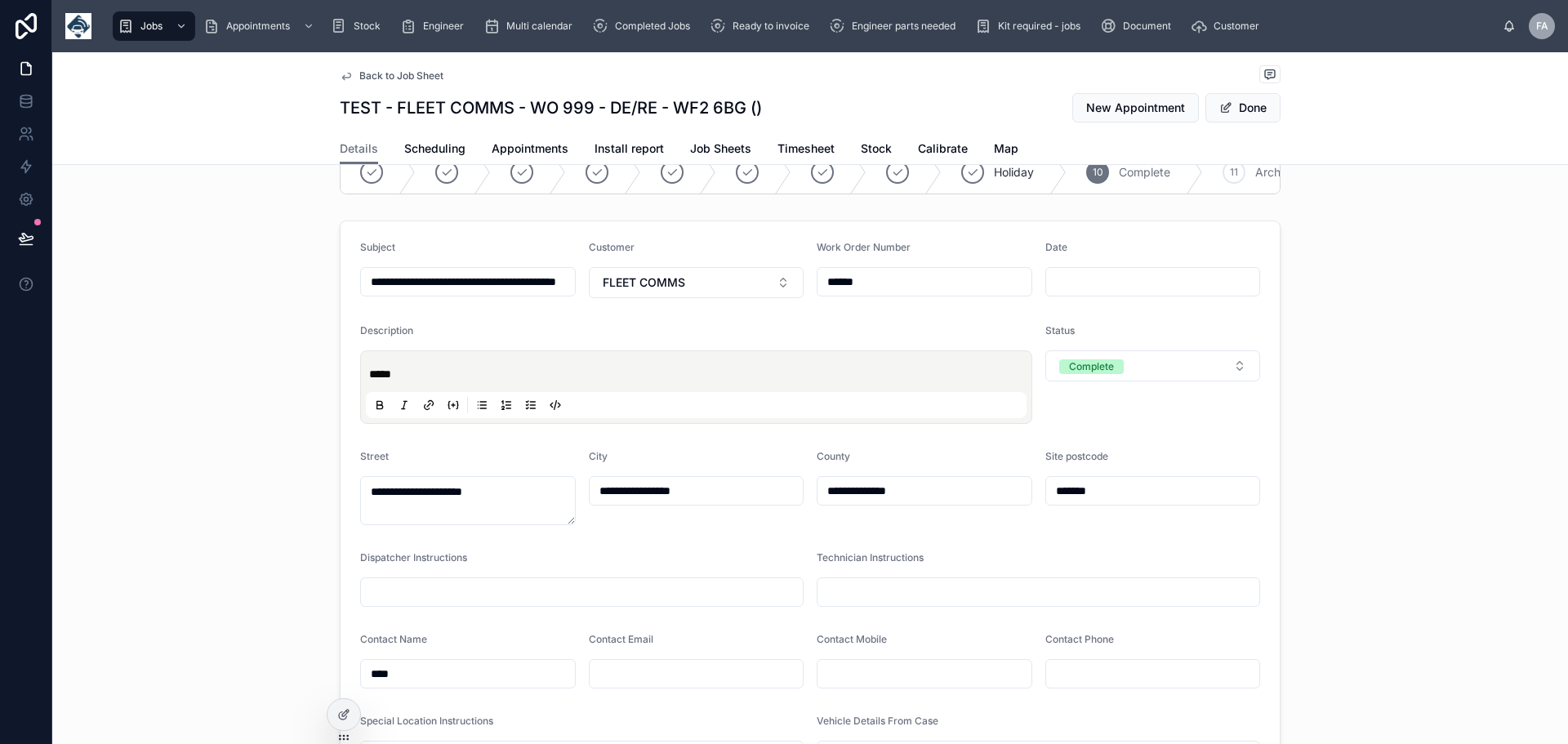
scroll to position [38, 0]
click at [1259, 106] on button "Done" at bounding box center [1243, 107] width 75 height 29
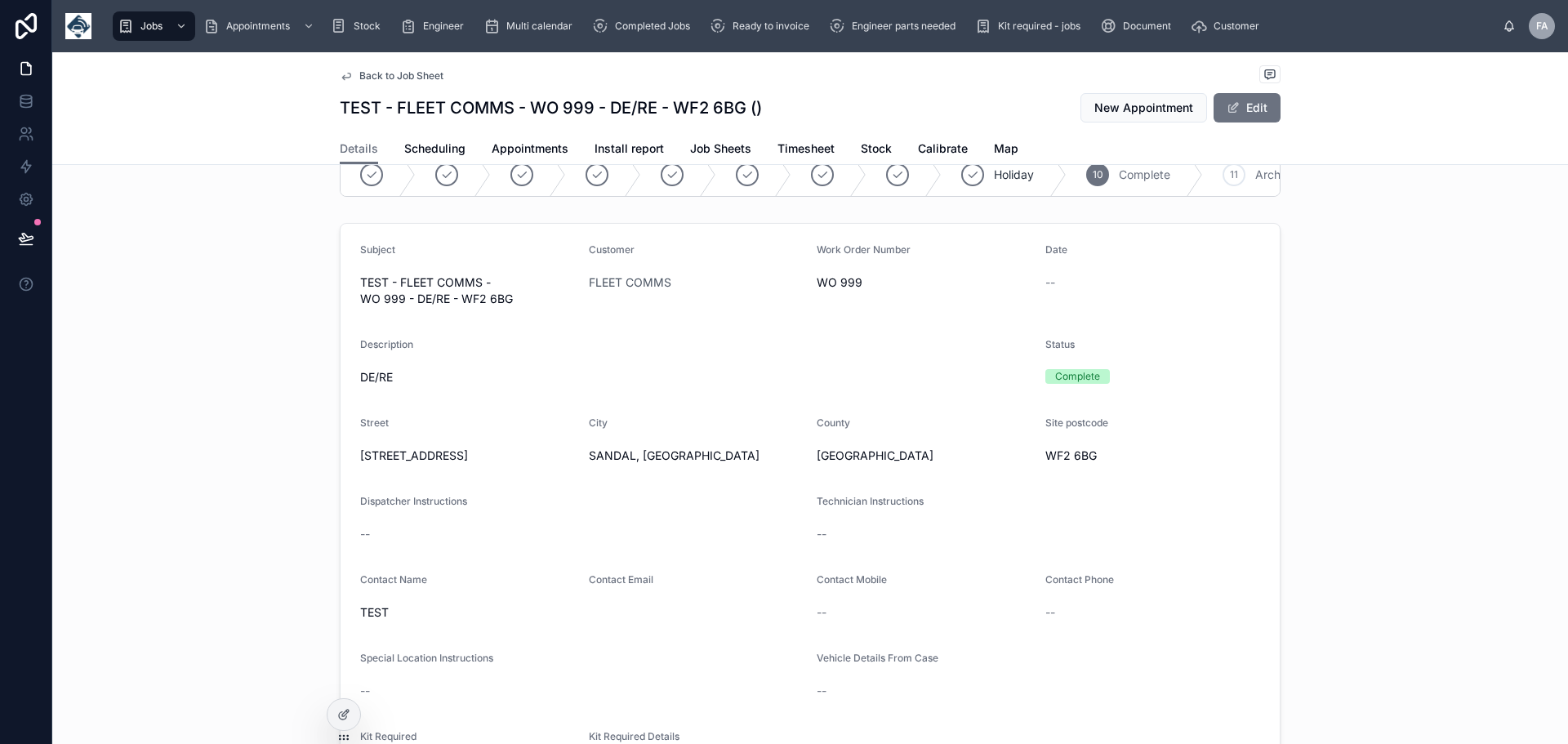
click at [387, 76] on span "Back to Job Sheet" at bounding box center [401, 76] width 84 height 13
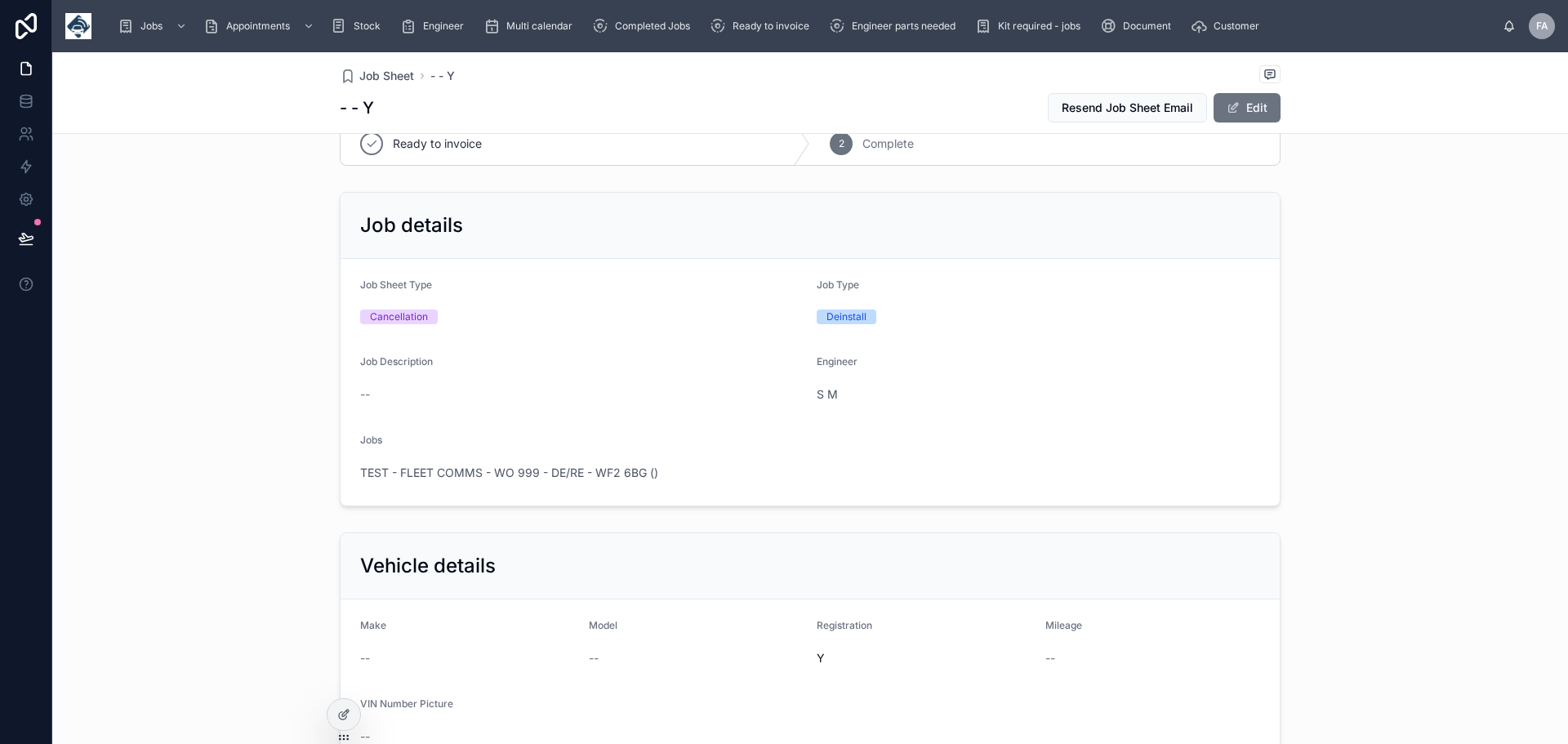
click at [384, 76] on span "Job Sheet" at bounding box center [386, 76] width 54 height 16
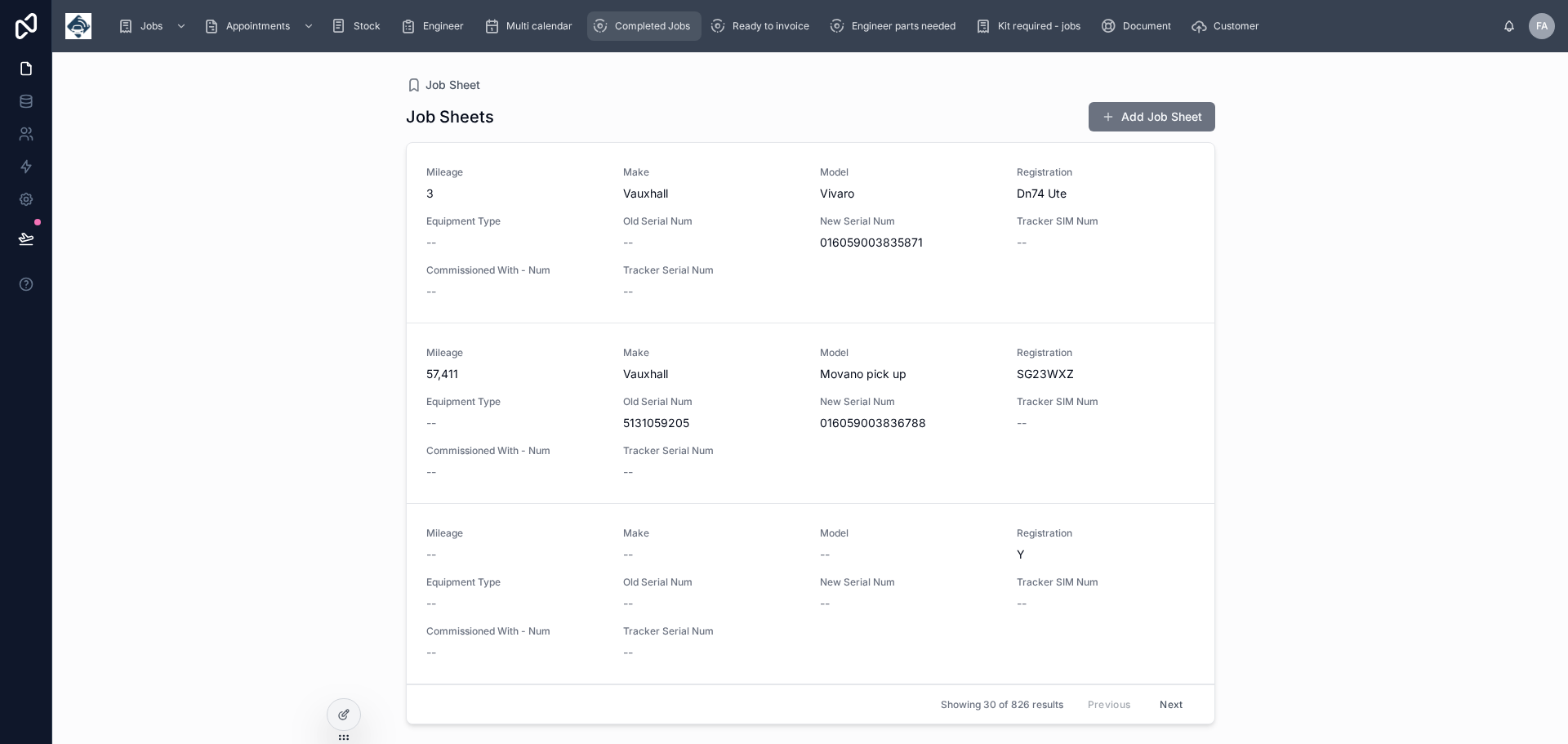
click at [650, 25] on span "Completed Jobs" at bounding box center [653, 26] width 75 height 13
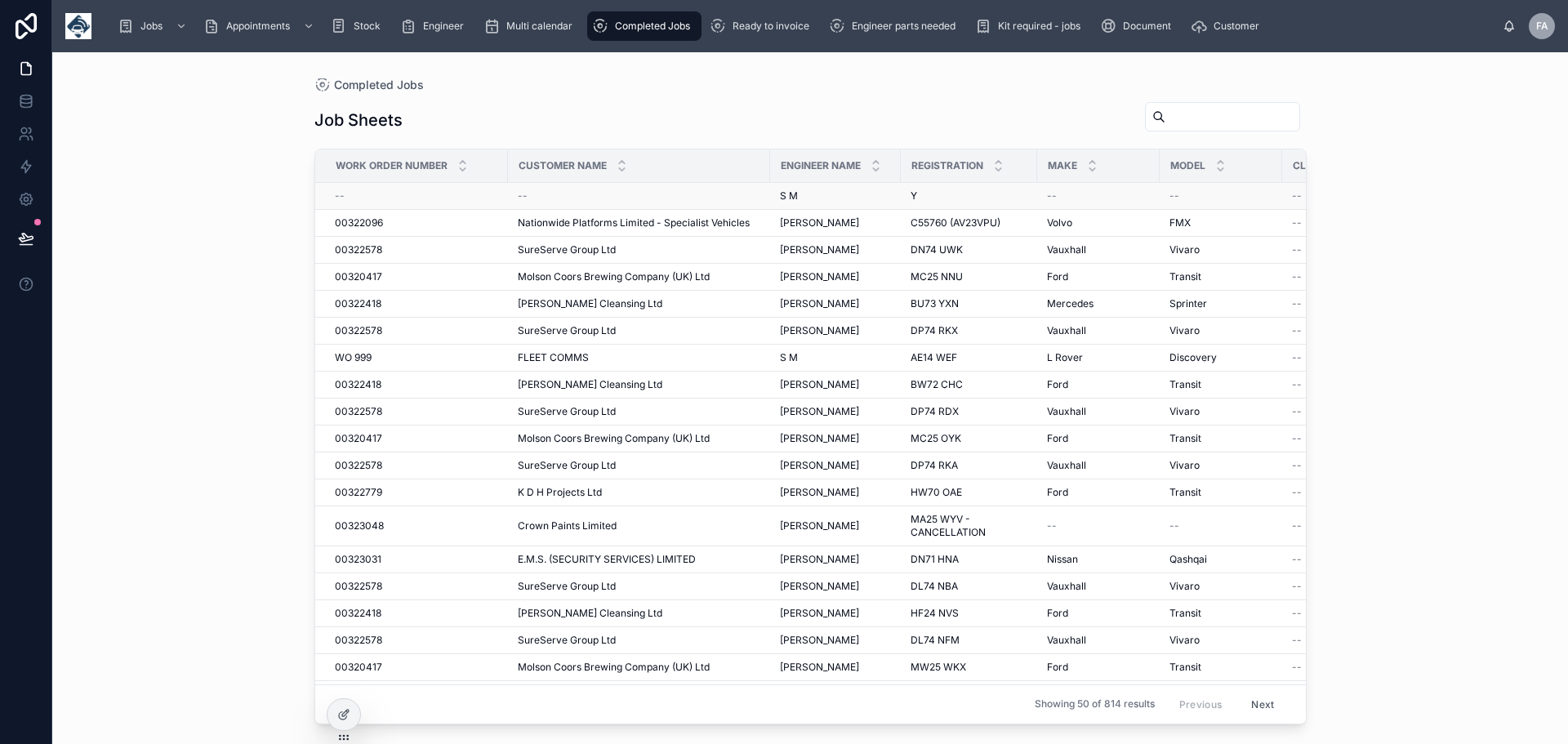
click at [527, 190] on div "--" at bounding box center [640, 195] width 243 height 13
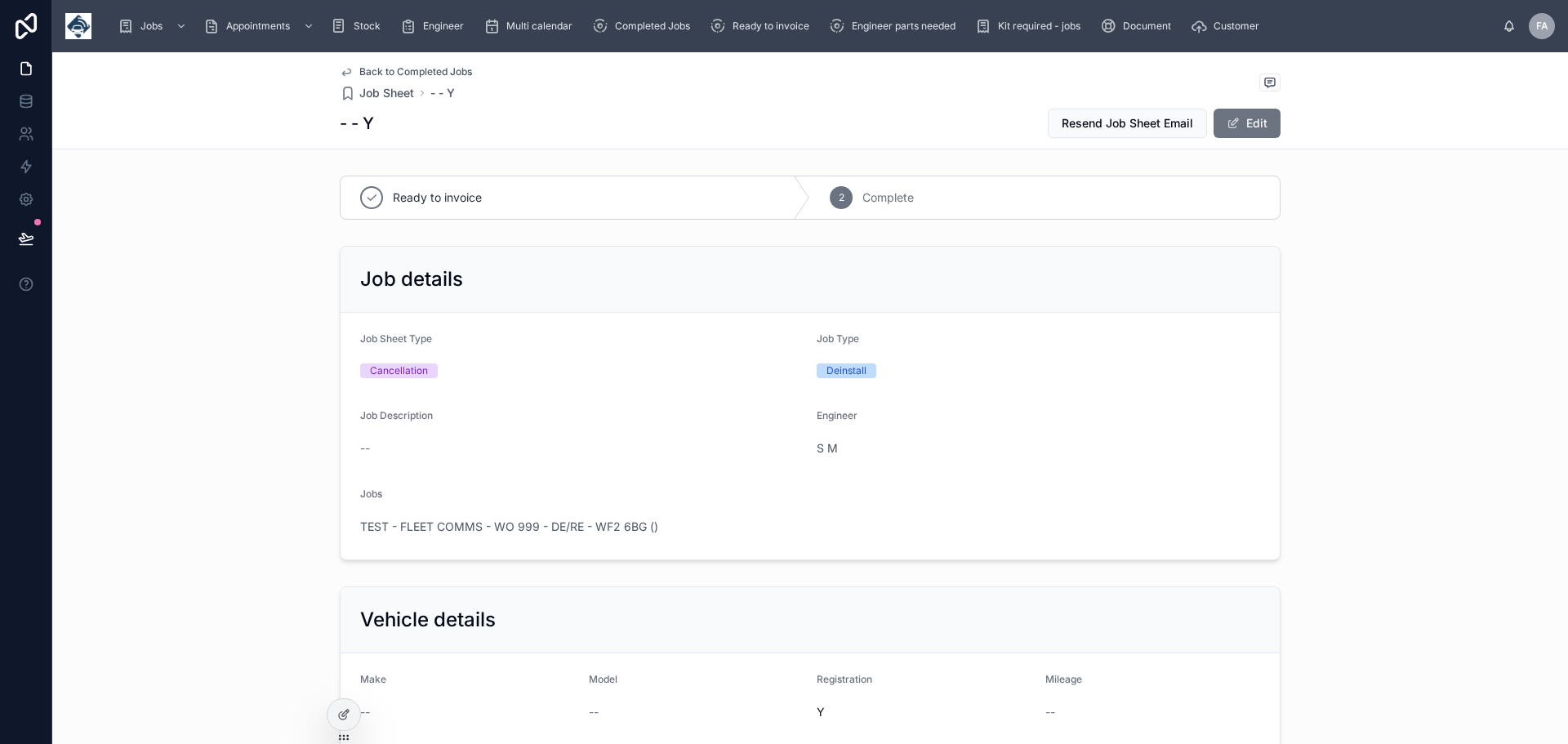
click at [527, 190] on div "Ready to invoice" at bounding box center [575, 198] width 470 height 43
click at [524, 532] on span "TEST - FLEET COMMS - WO 999 - DE/RE - WF2 6BG ()" at bounding box center [509, 527] width 298 height 16
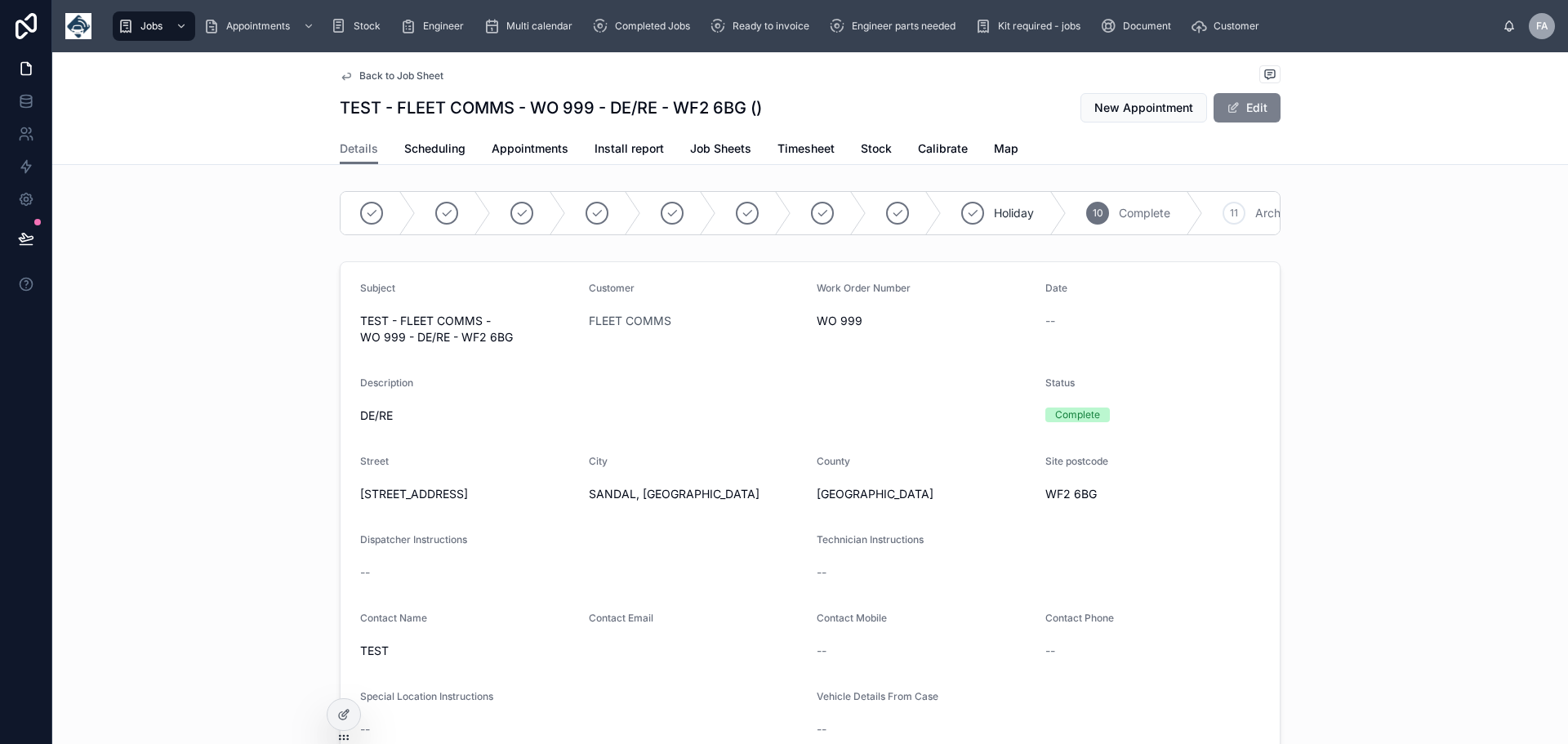
click at [1247, 106] on button "Edit" at bounding box center [1247, 107] width 67 height 29
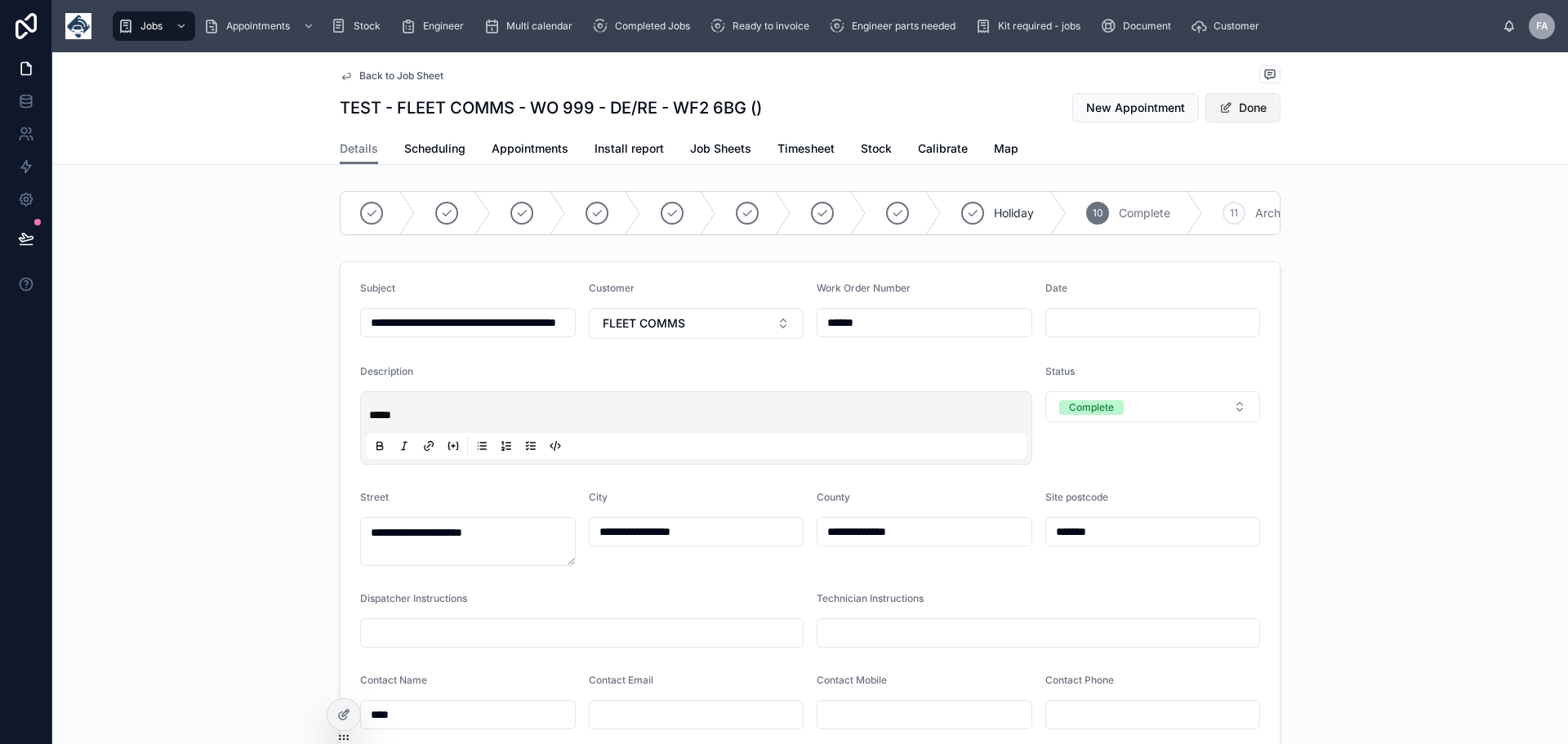
click at [1247, 106] on button "Done" at bounding box center [1243, 107] width 75 height 29
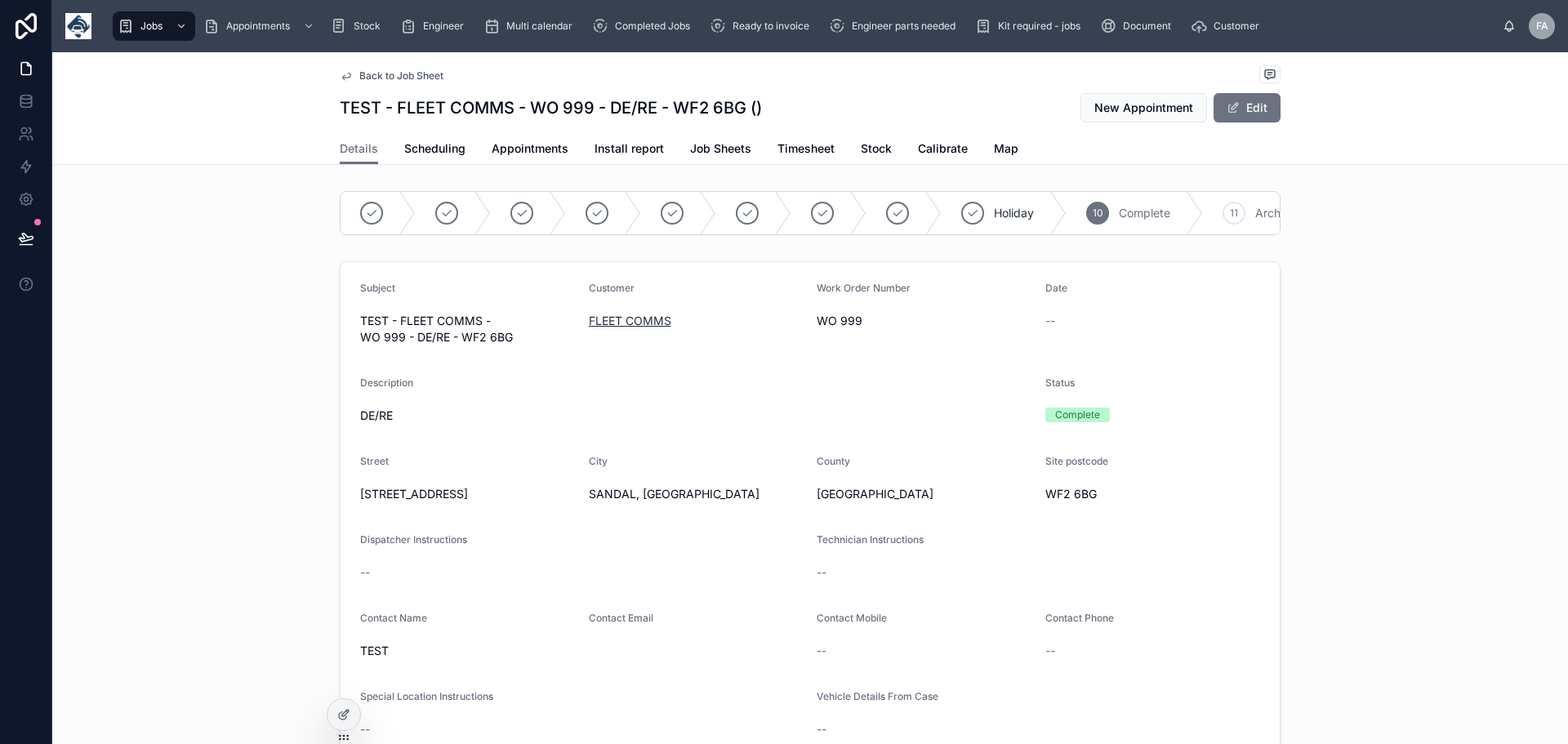
click at [623, 329] on span "FLEET COMMS" at bounding box center [630, 321] width 82 height 16
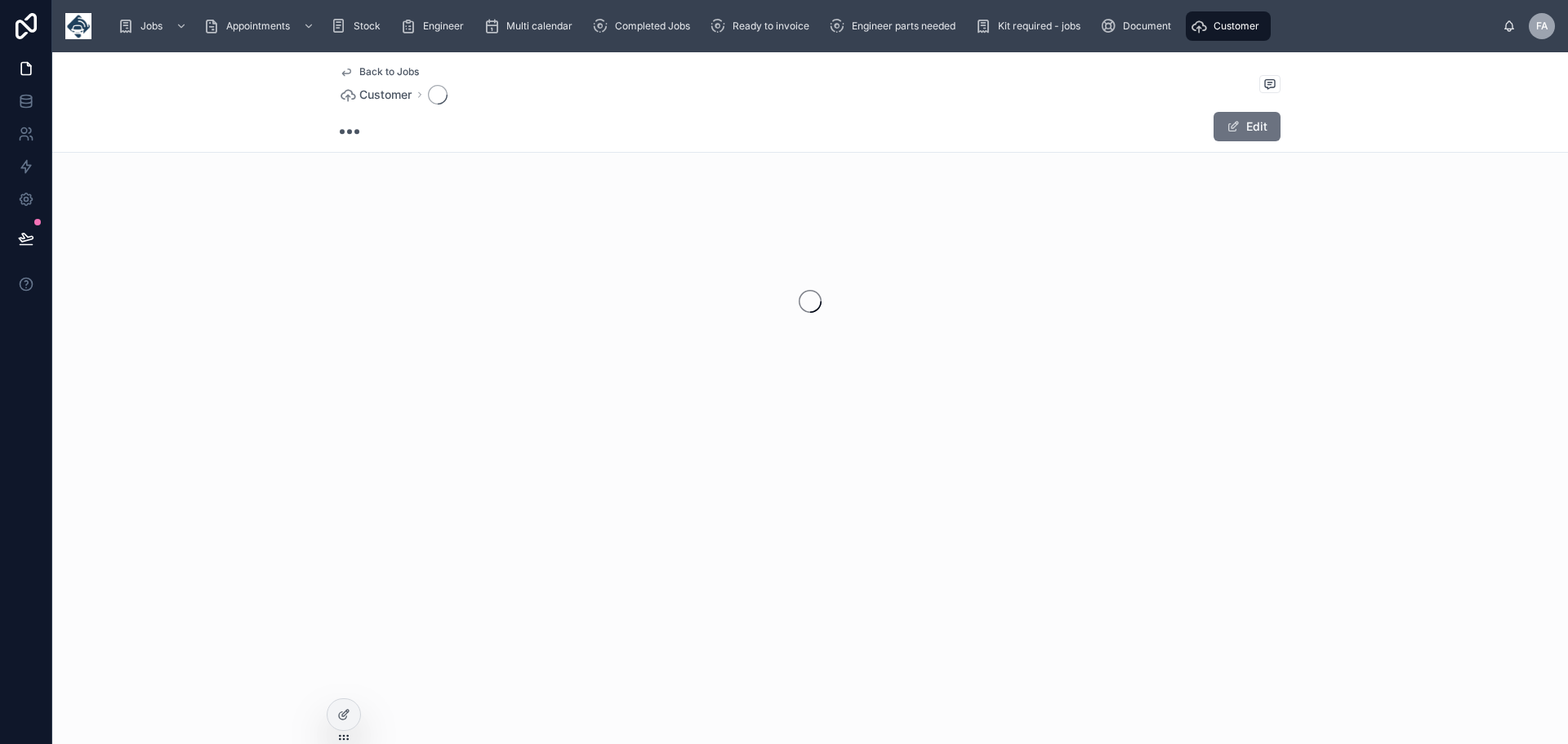
click at [623, 334] on div at bounding box center [811, 301] width 1516 height 258
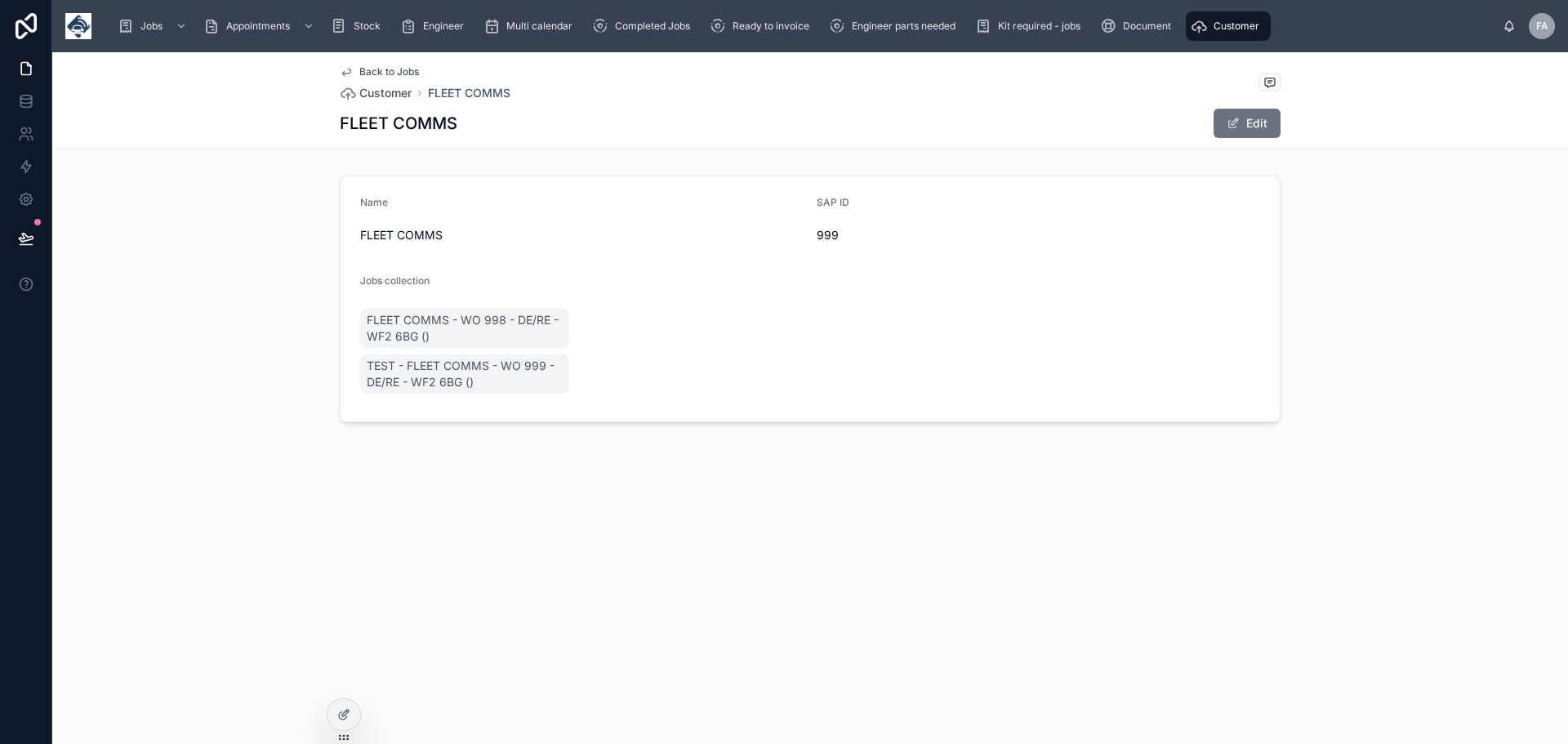
click at [389, 69] on span "Back to Jobs" at bounding box center [389, 71] width 60 height 13
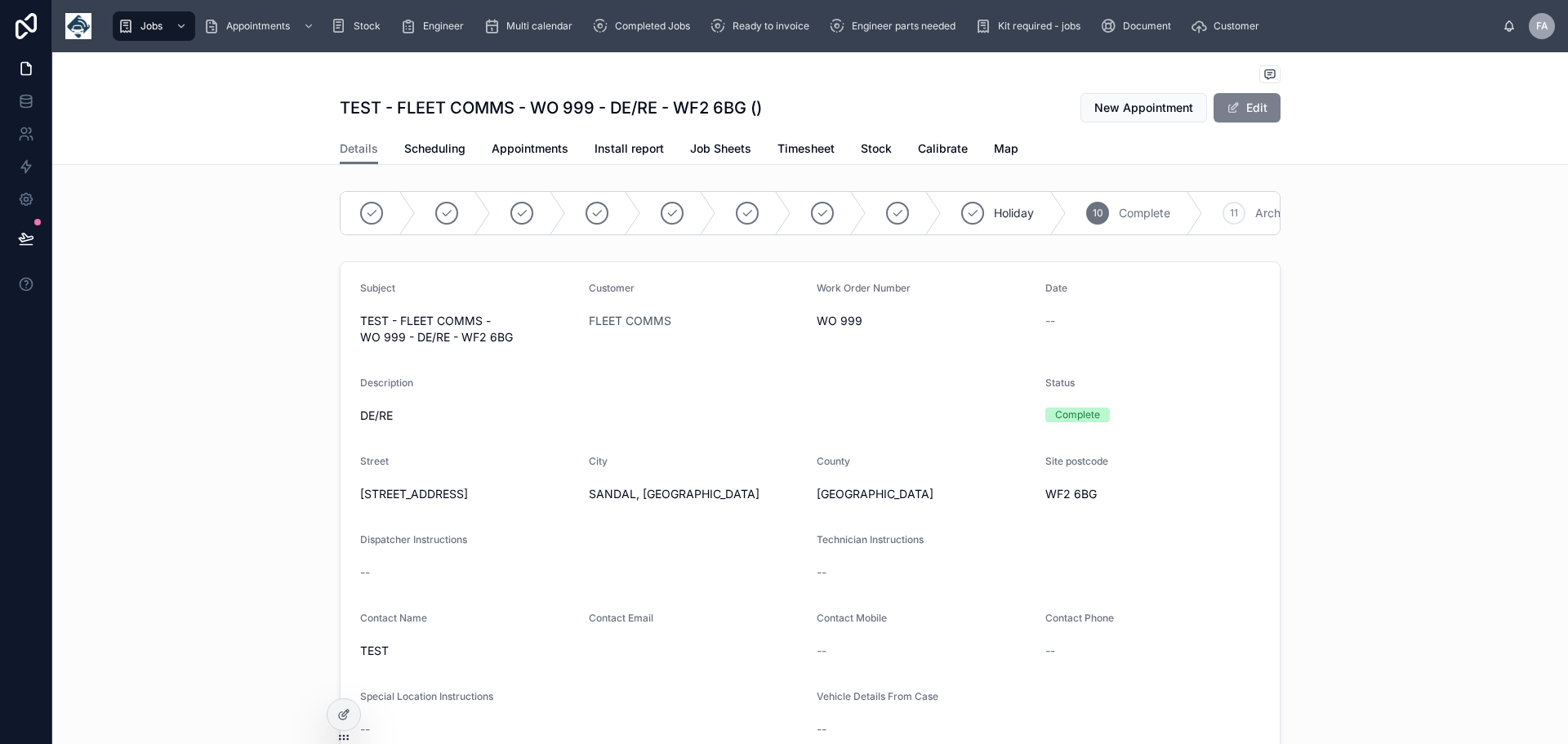
click at [1250, 101] on button "Edit" at bounding box center [1247, 107] width 67 height 29
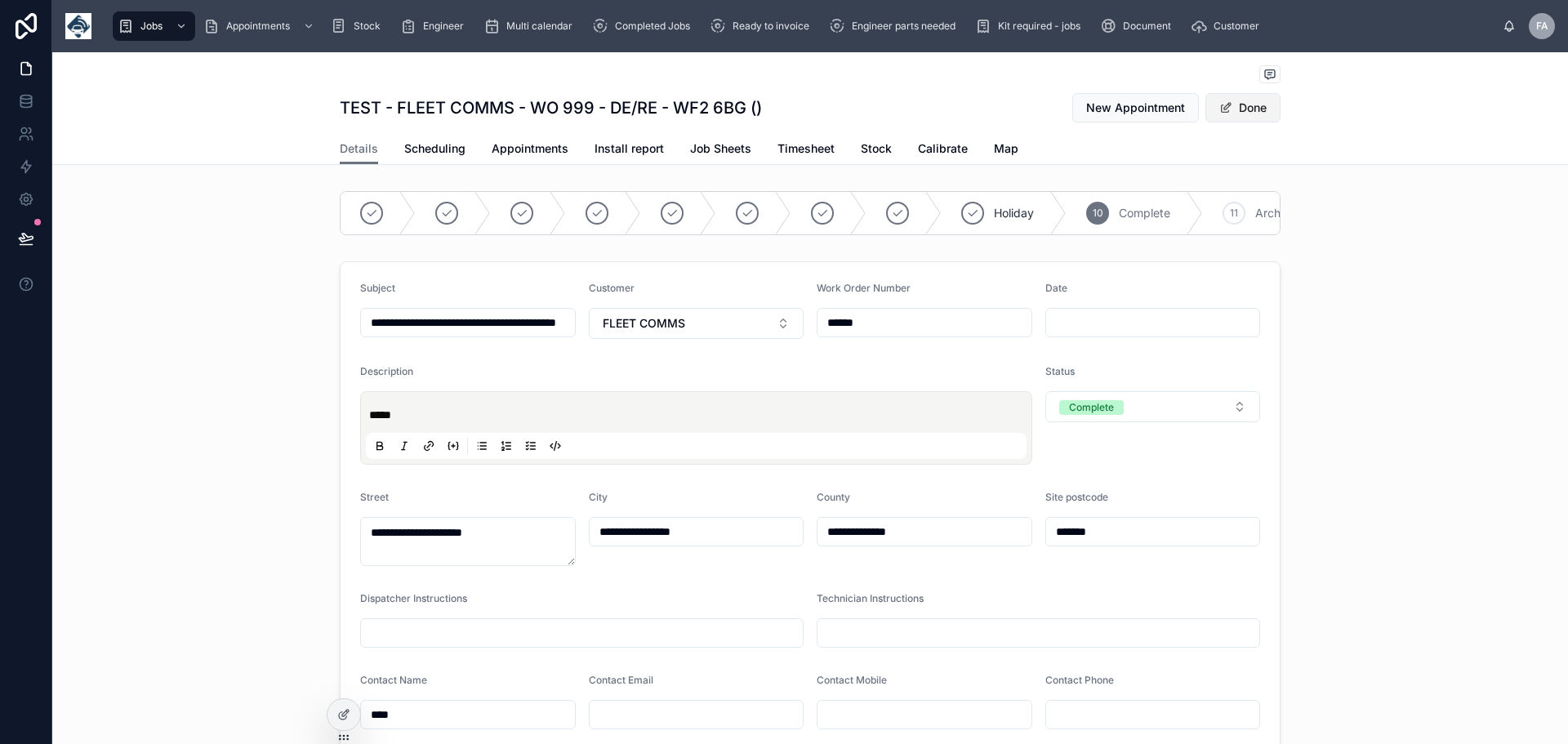
drag, startPoint x: 1250, startPoint y: 103, endPoint x: 1240, endPoint y: 102, distance: 10.0
click at [1250, 104] on button "Done" at bounding box center [1243, 107] width 75 height 29
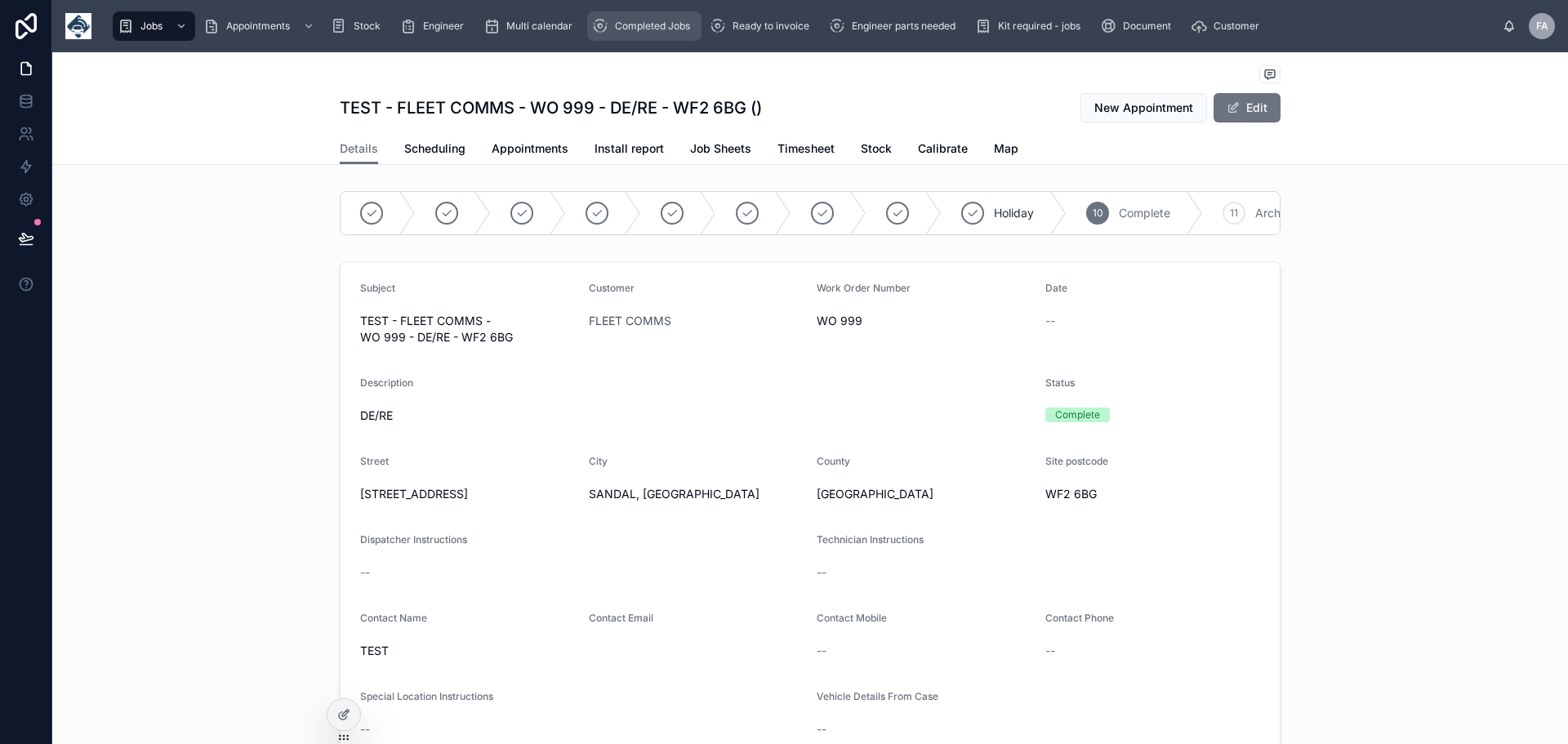
click at [650, 21] on span "Completed Jobs" at bounding box center [653, 26] width 75 height 13
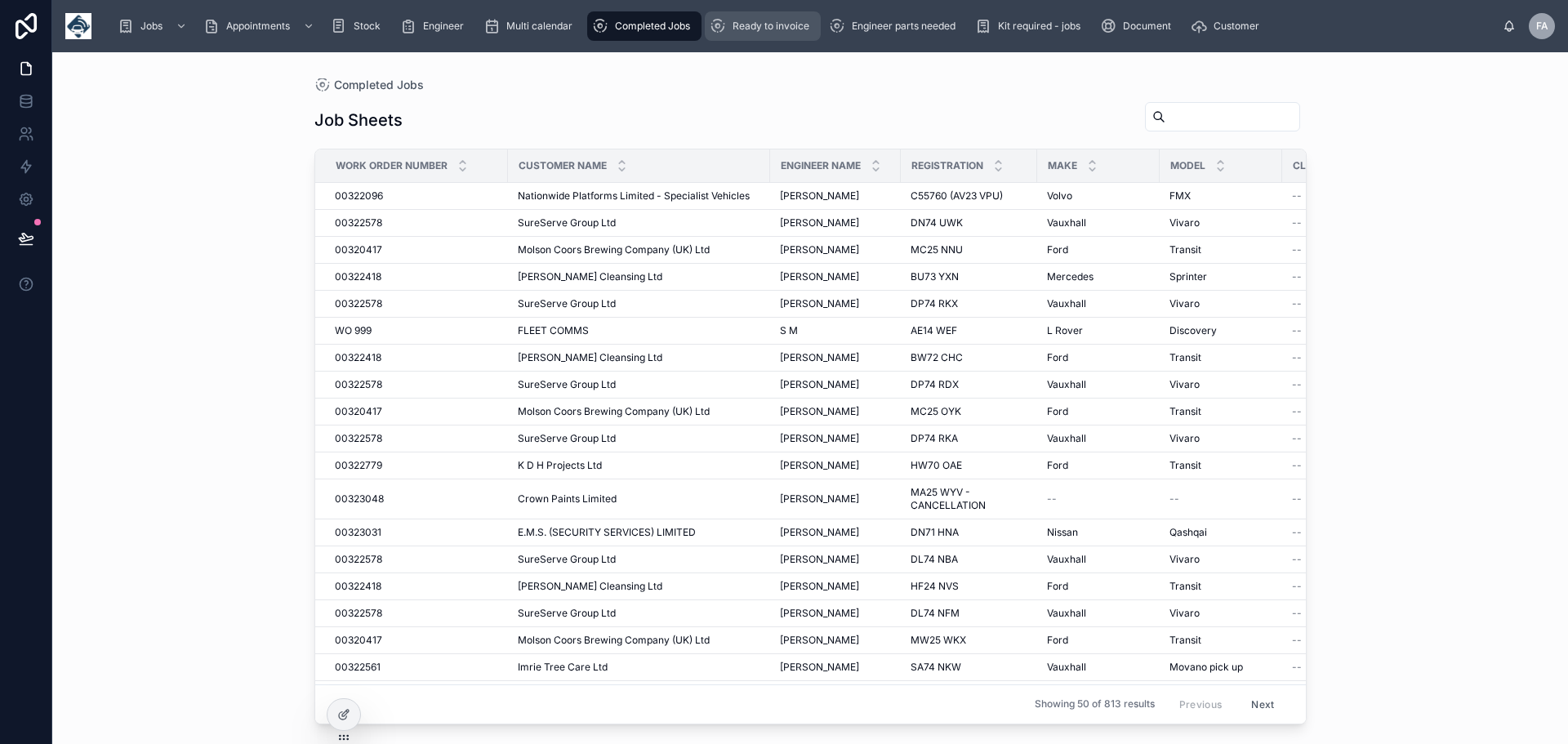
click at [788, 25] on span "Ready to invoice" at bounding box center [771, 26] width 77 height 13
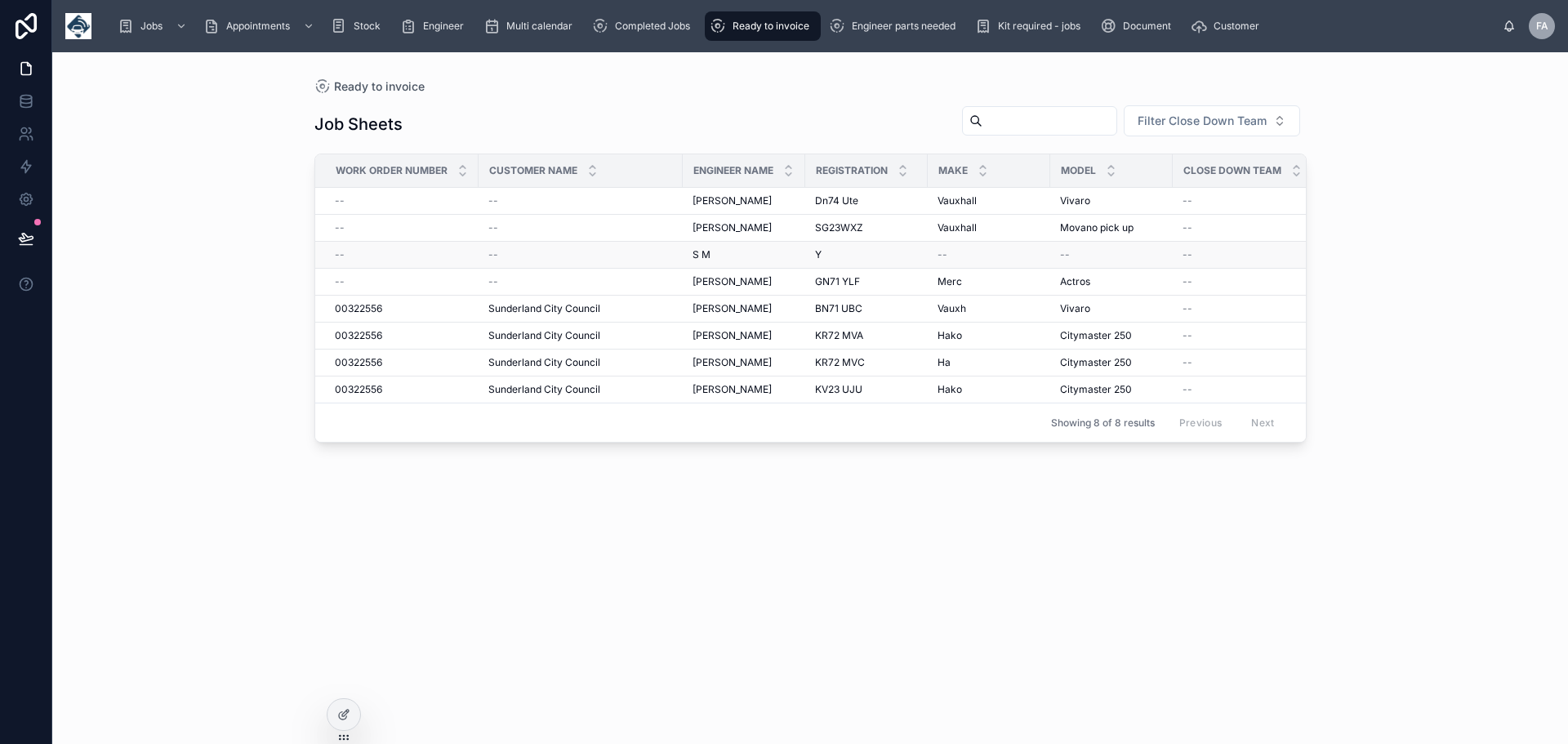
click at [500, 254] on div "--" at bounding box center [581, 254] width 185 height 13
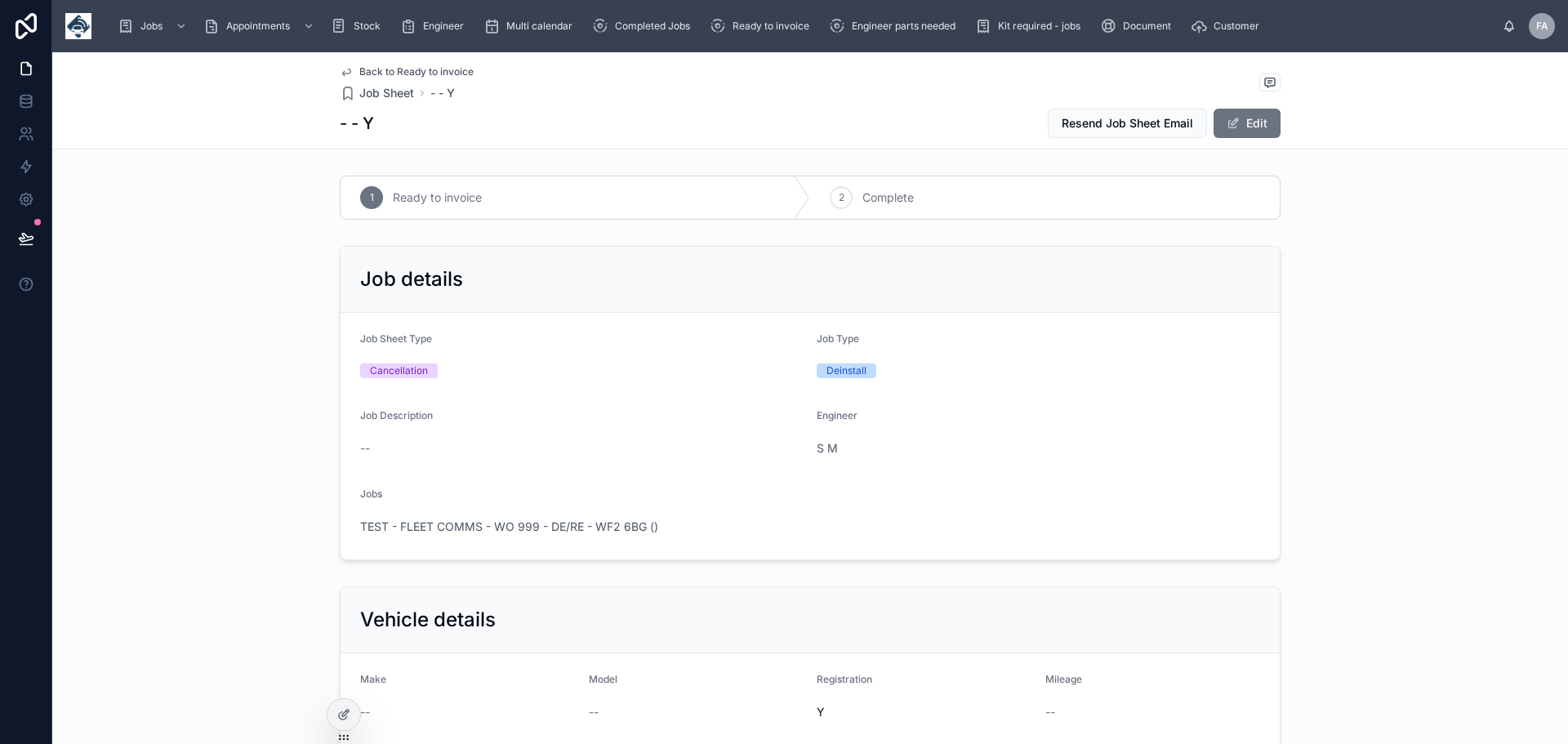
click at [500, 254] on div "Job details" at bounding box center [810, 280] width 939 height 66
click at [488, 527] on span "TEST - FLEET COMMS - WO 999 - DE/RE - WF2 6BG ()" at bounding box center [509, 527] width 298 height 16
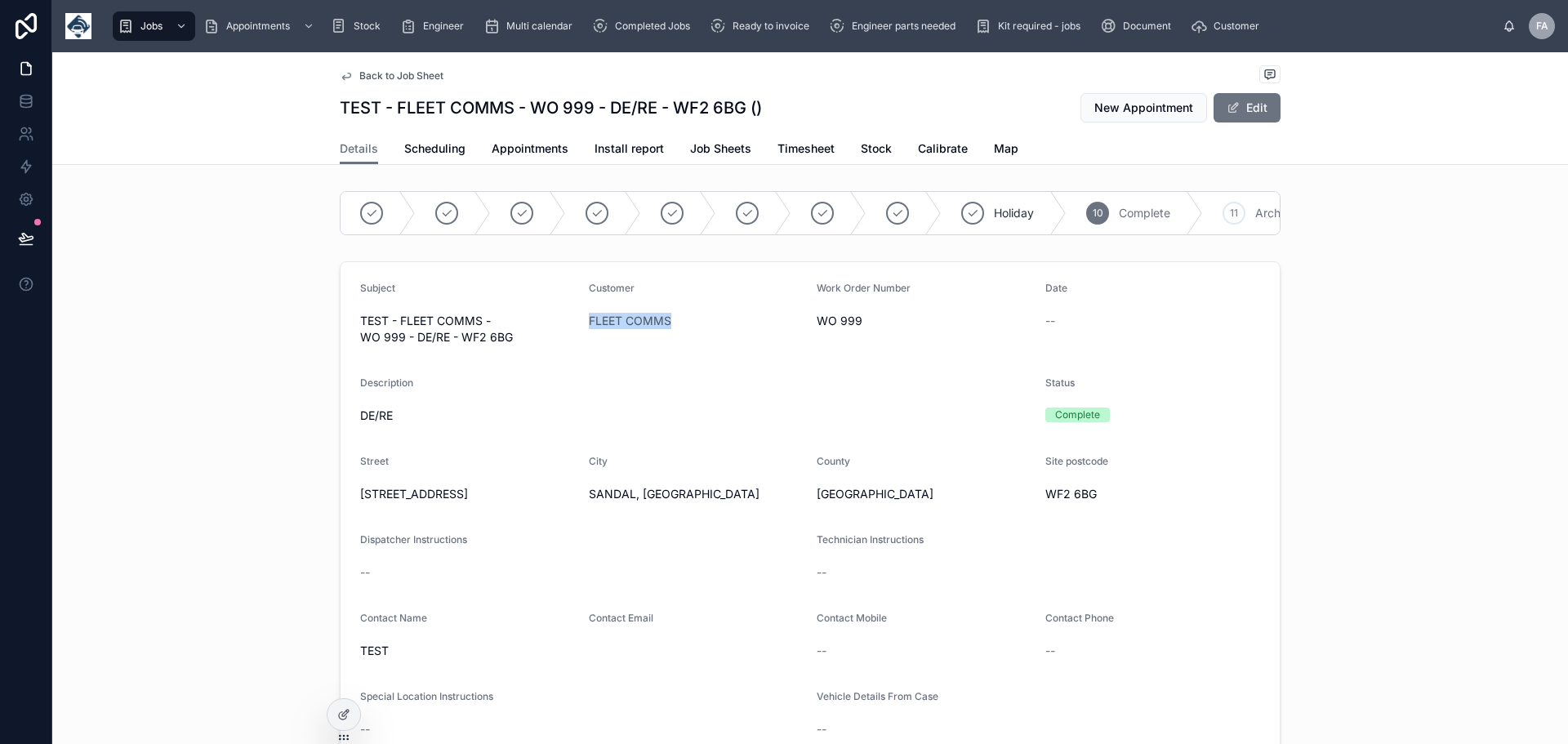
drag, startPoint x: 668, startPoint y: 332, endPoint x: 577, endPoint y: 333, distance: 91.0
click at [577, 333] on form "Subject TEST - FLEET COMMS - WO 999 - DE/RE - WF2 6BG Customer FLEET COMMS Work…" at bounding box center [810, 605] width 939 height 686
click at [415, 76] on span "Back to Job Sheet" at bounding box center [401, 76] width 84 height 13
click at [639, 329] on span "FLEET COMMS" at bounding box center [630, 321] width 82 height 16
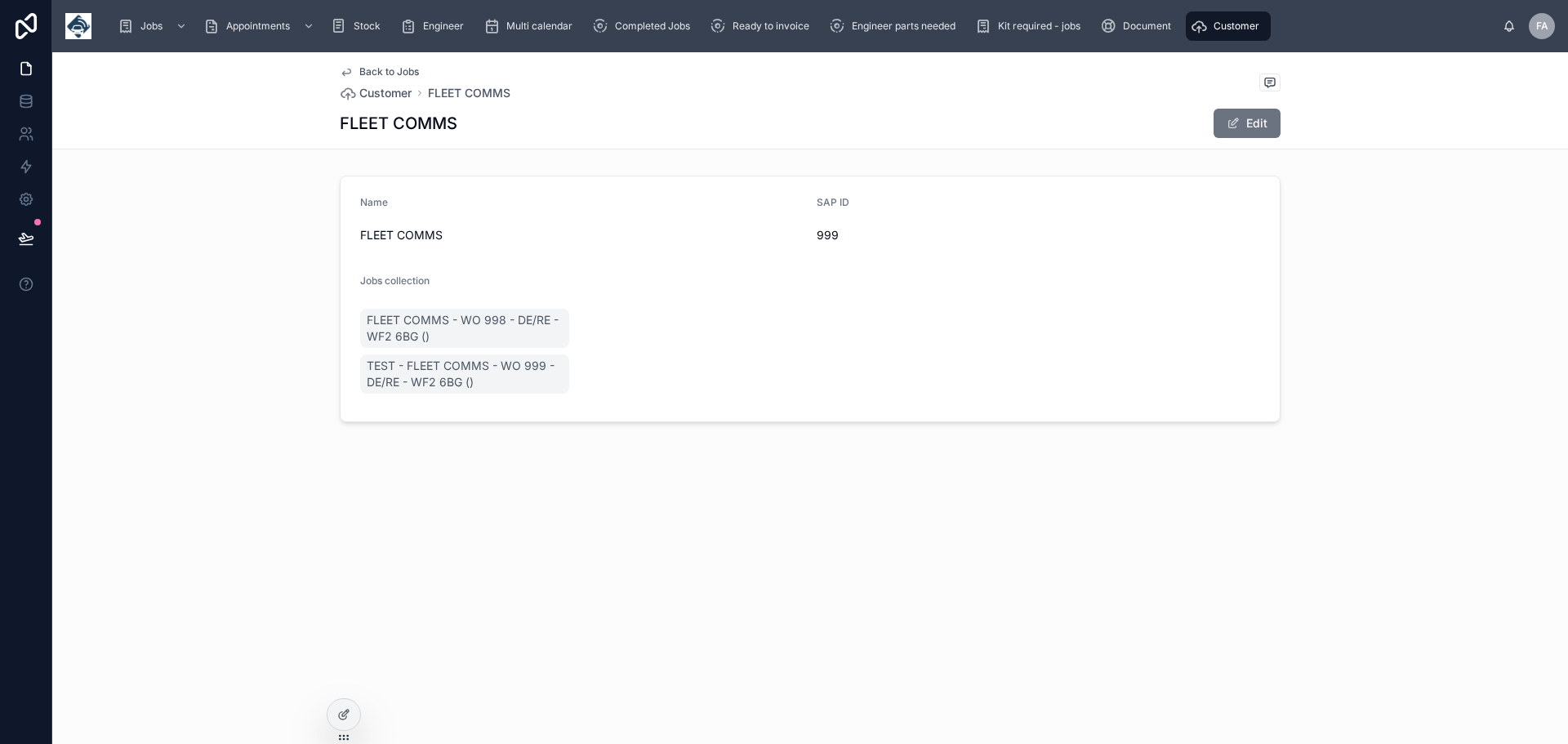
click at [639, 329] on form "Name FLEET COMMS SAP ID 999 Jobs collection FLEET COMMS - WO 998 - DE/RE - WF2 …" at bounding box center [810, 299] width 939 height 245
click at [446, 318] on span "FLEET COMMS - WO 998 - DE/RE - WF2 6BG ()" at bounding box center [465, 328] width 196 height 33
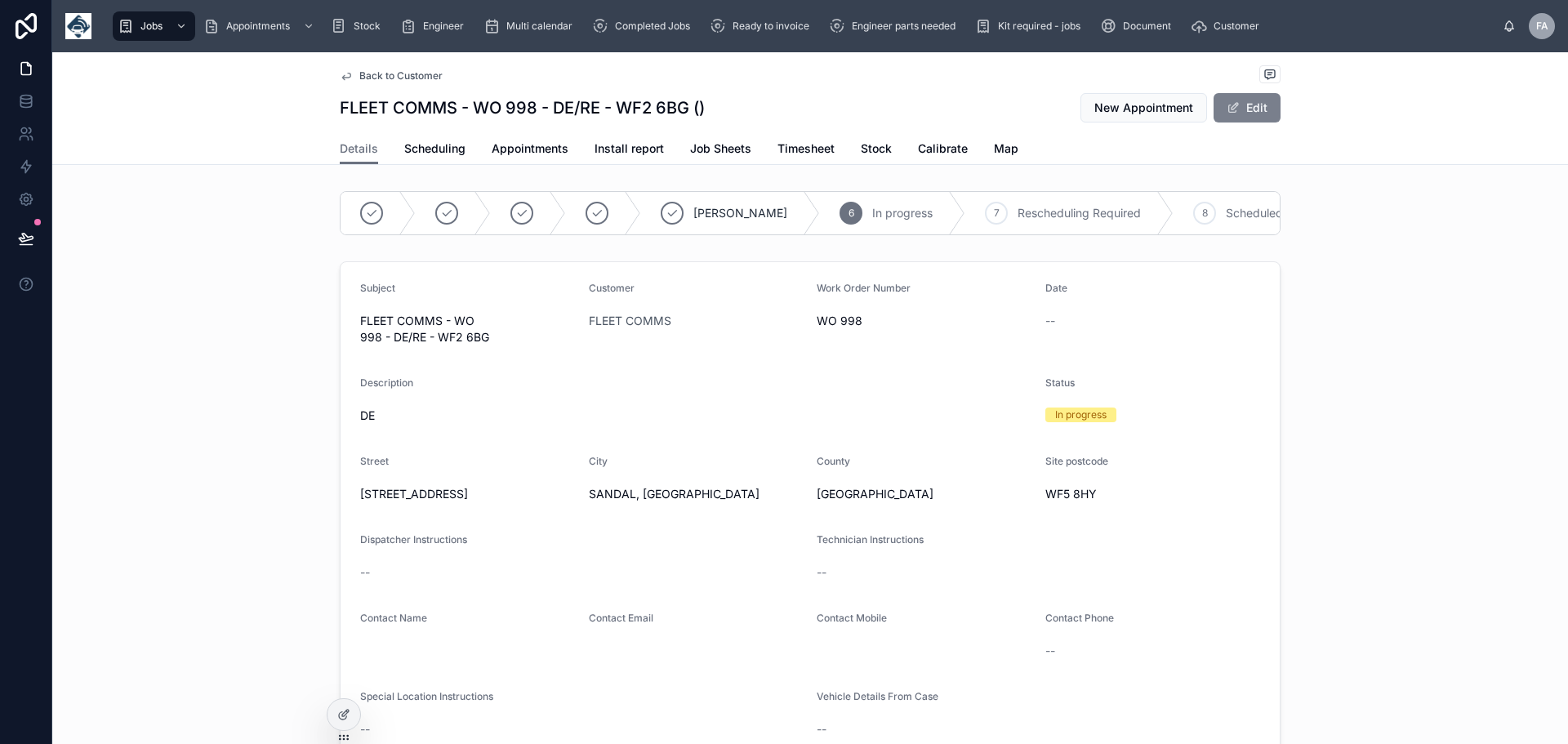
click at [1255, 102] on button "Edit" at bounding box center [1247, 107] width 67 height 29
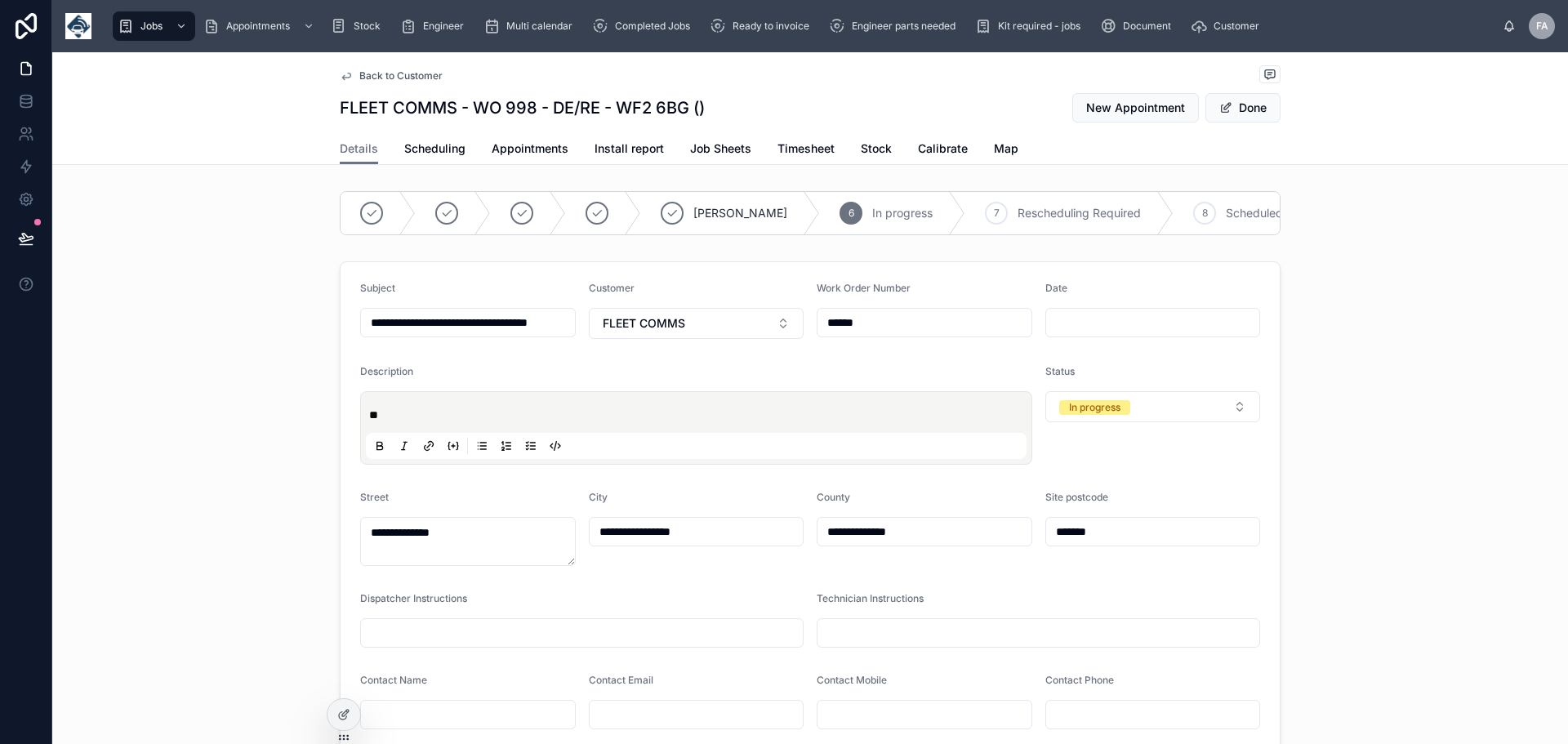
click at [1391, 362] on div "**********" at bounding box center [811, 651] width 1516 height 792
click at [1234, 419] on button "In progress" at bounding box center [1153, 407] width 216 height 31
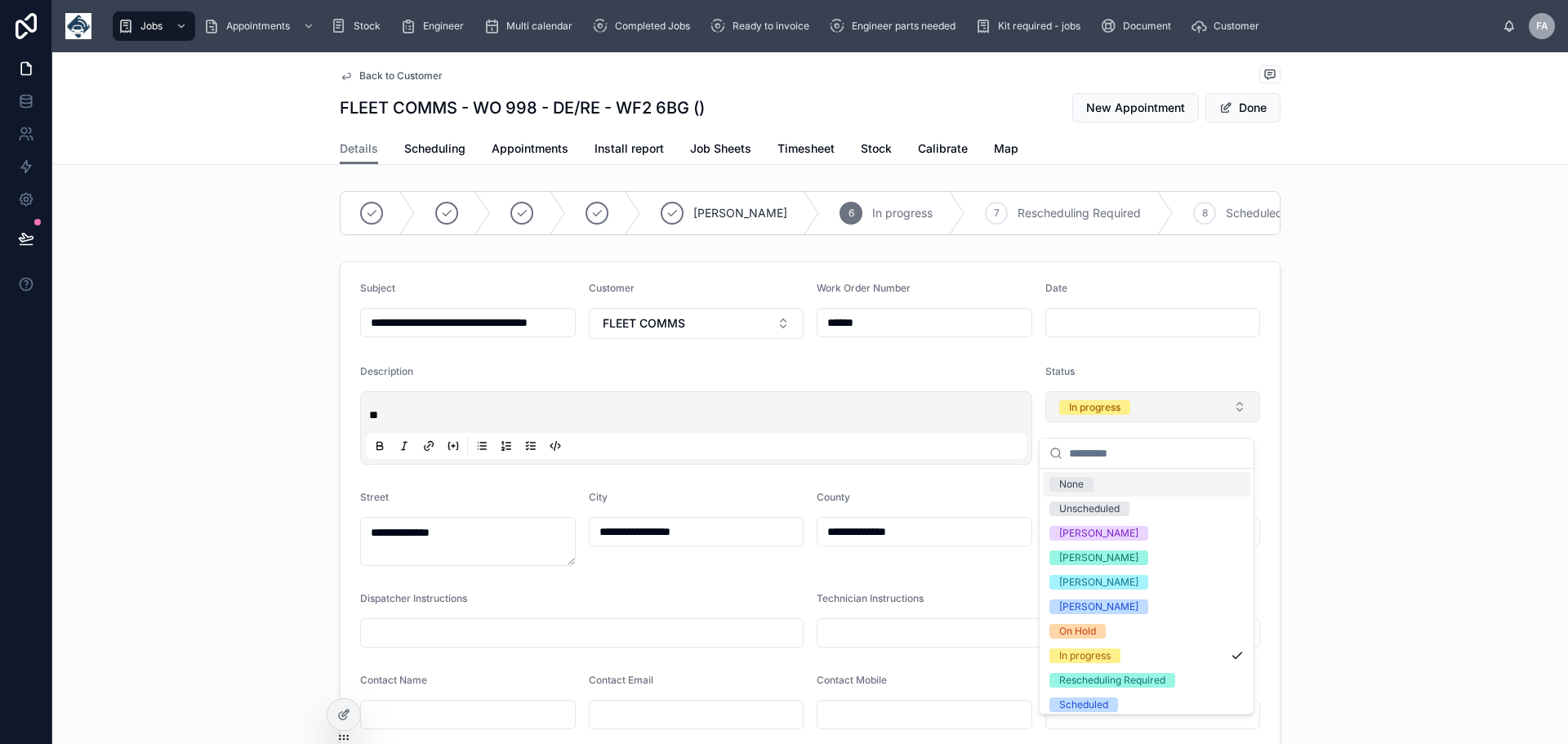
click at [1234, 414] on button "In progress" at bounding box center [1153, 407] width 216 height 31
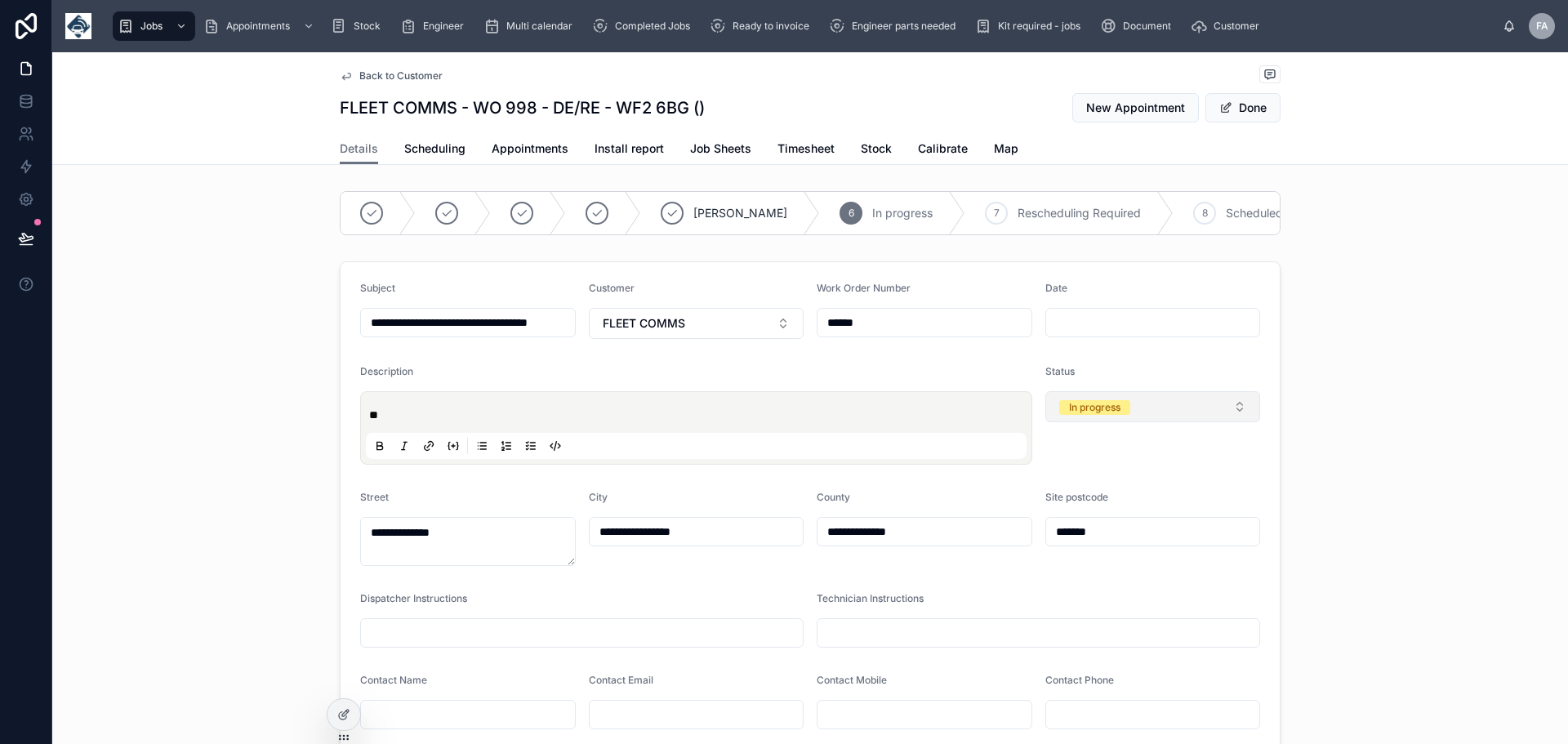
click at [1234, 414] on button "In progress" at bounding box center [1153, 407] width 216 height 31
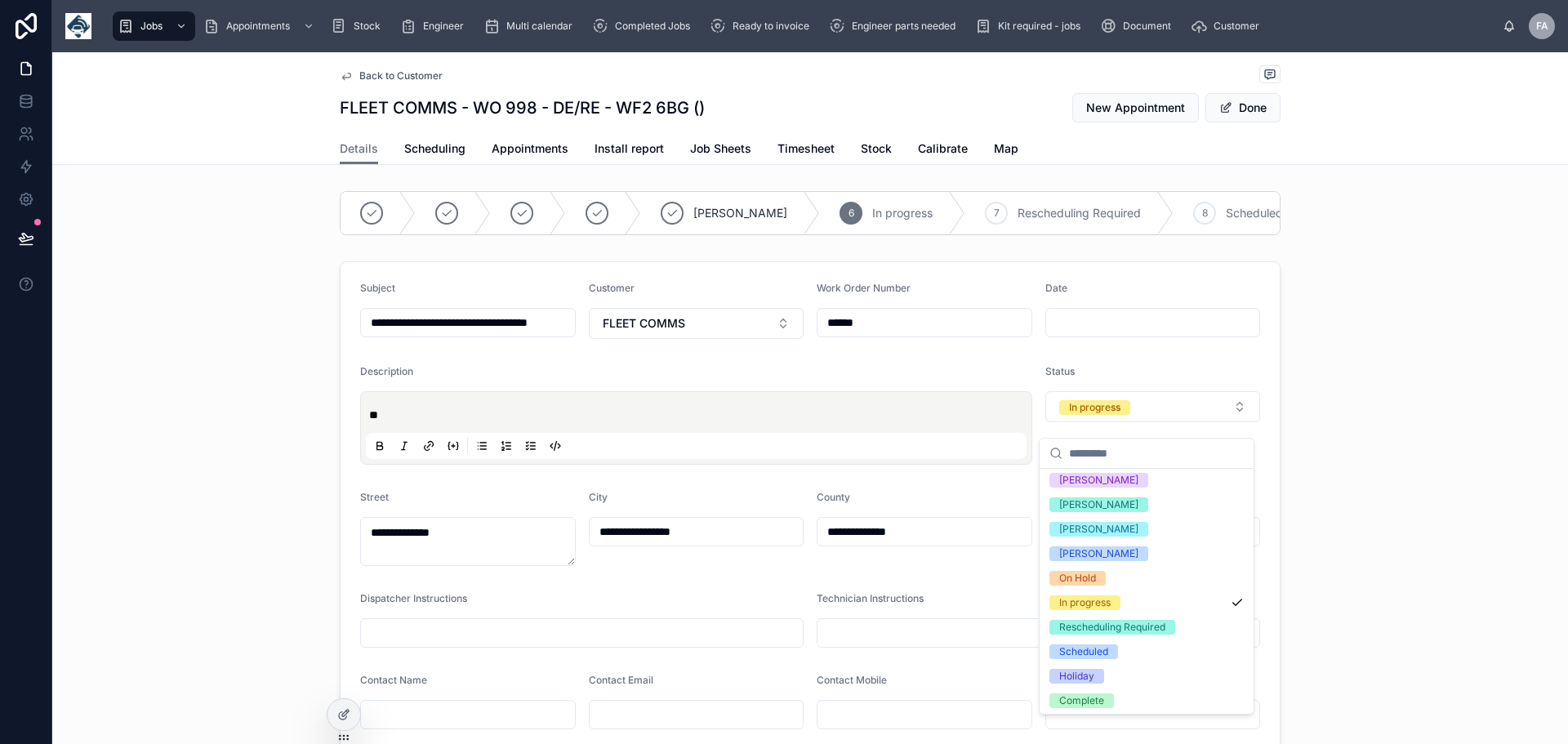
scroll to position [80, 0]
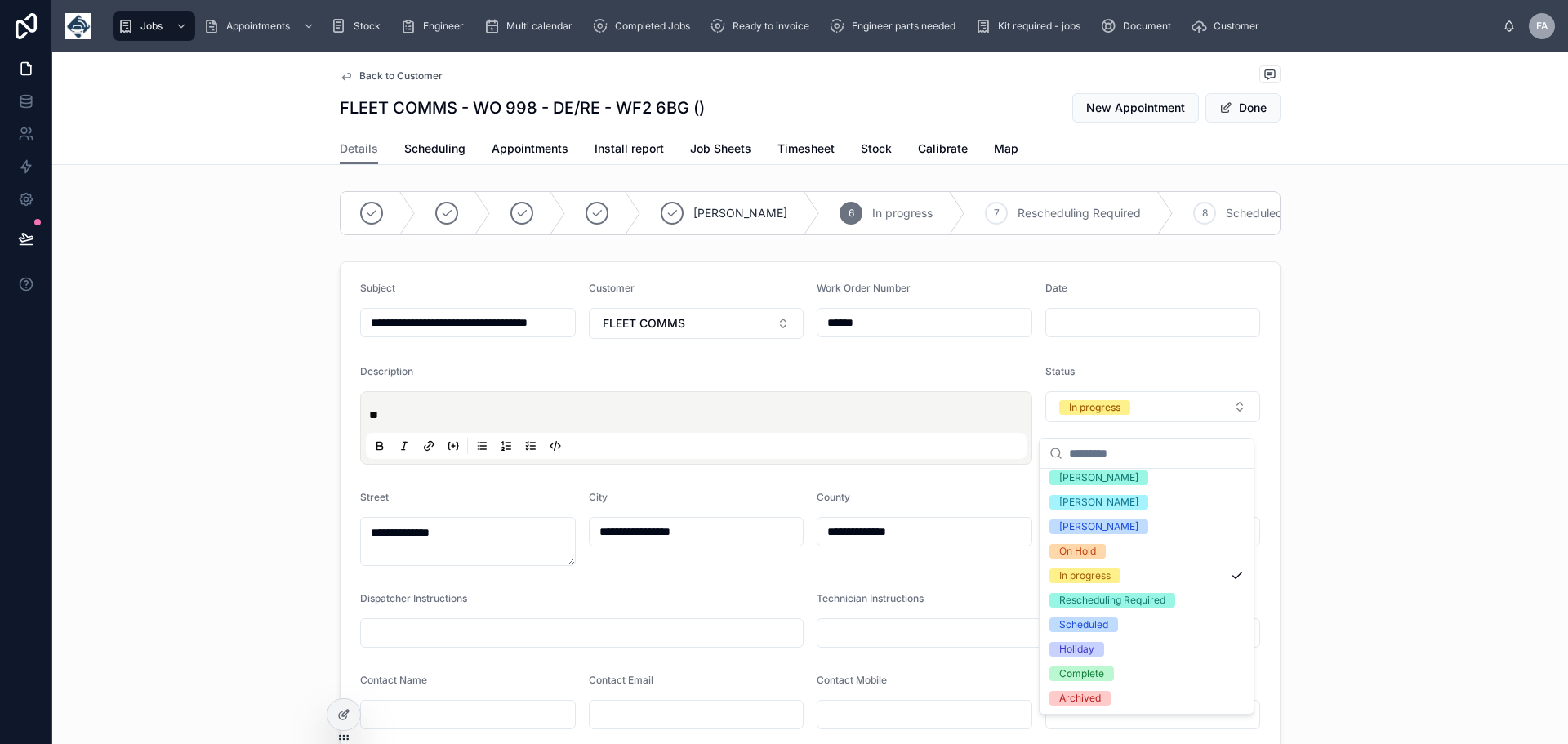
click at [1345, 467] on div "**********" at bounding box center [811, 651] width 1516 height 792
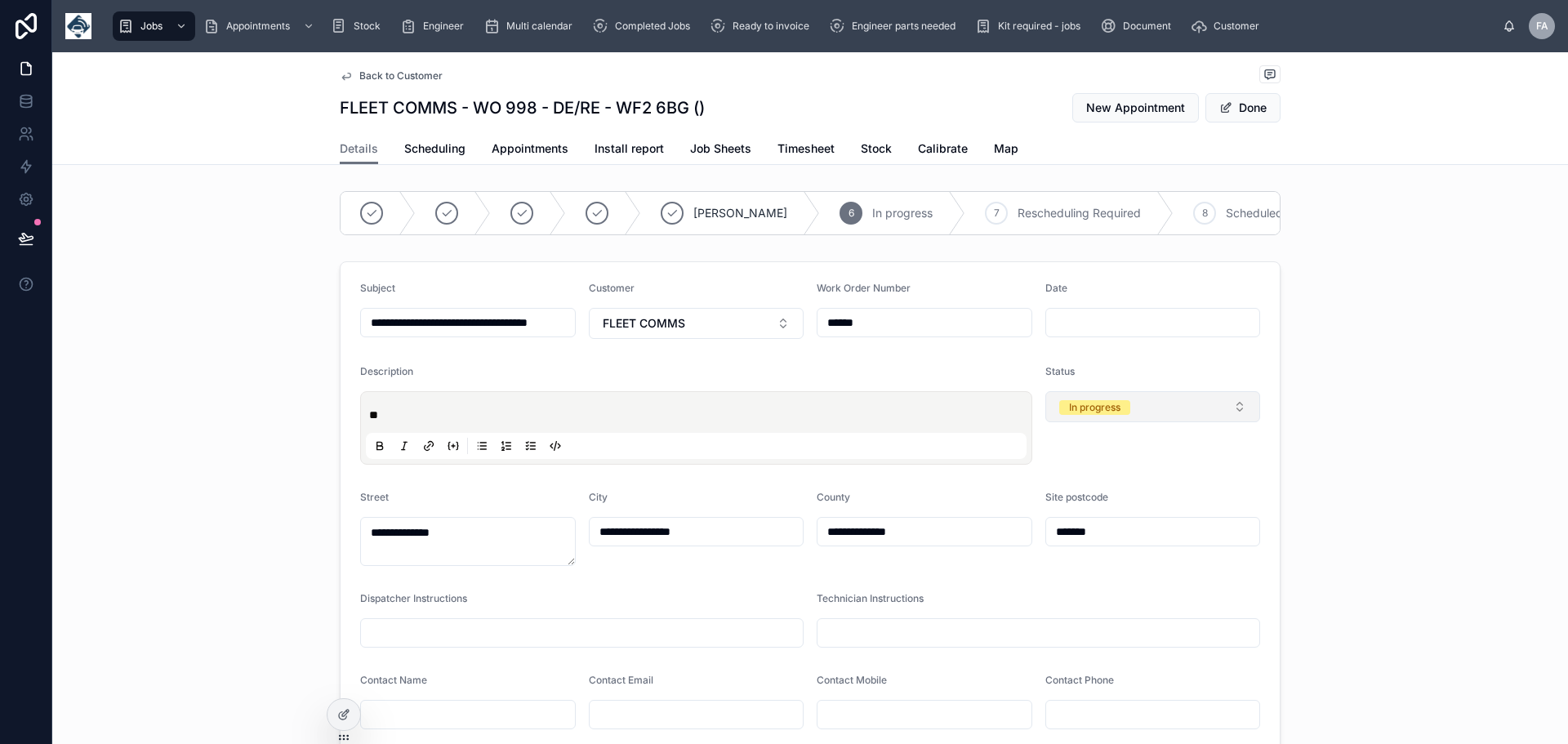
click at [1236, 420] on button "In progress" at bounding box center [1153, 407] width 216 height 31
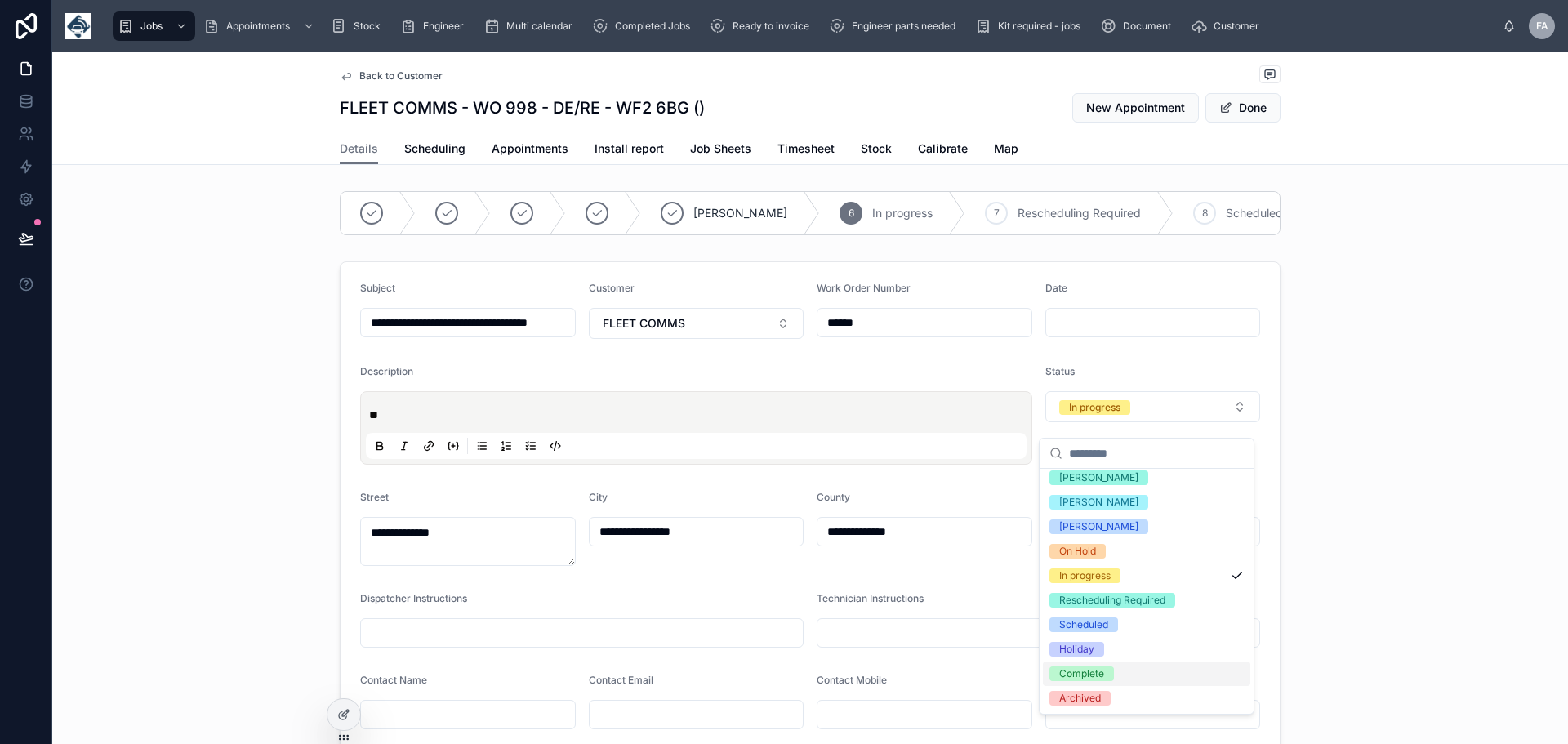
click at [1082, 667] on div "Complete" at bounding box center [1082, 674] width 45 height 14
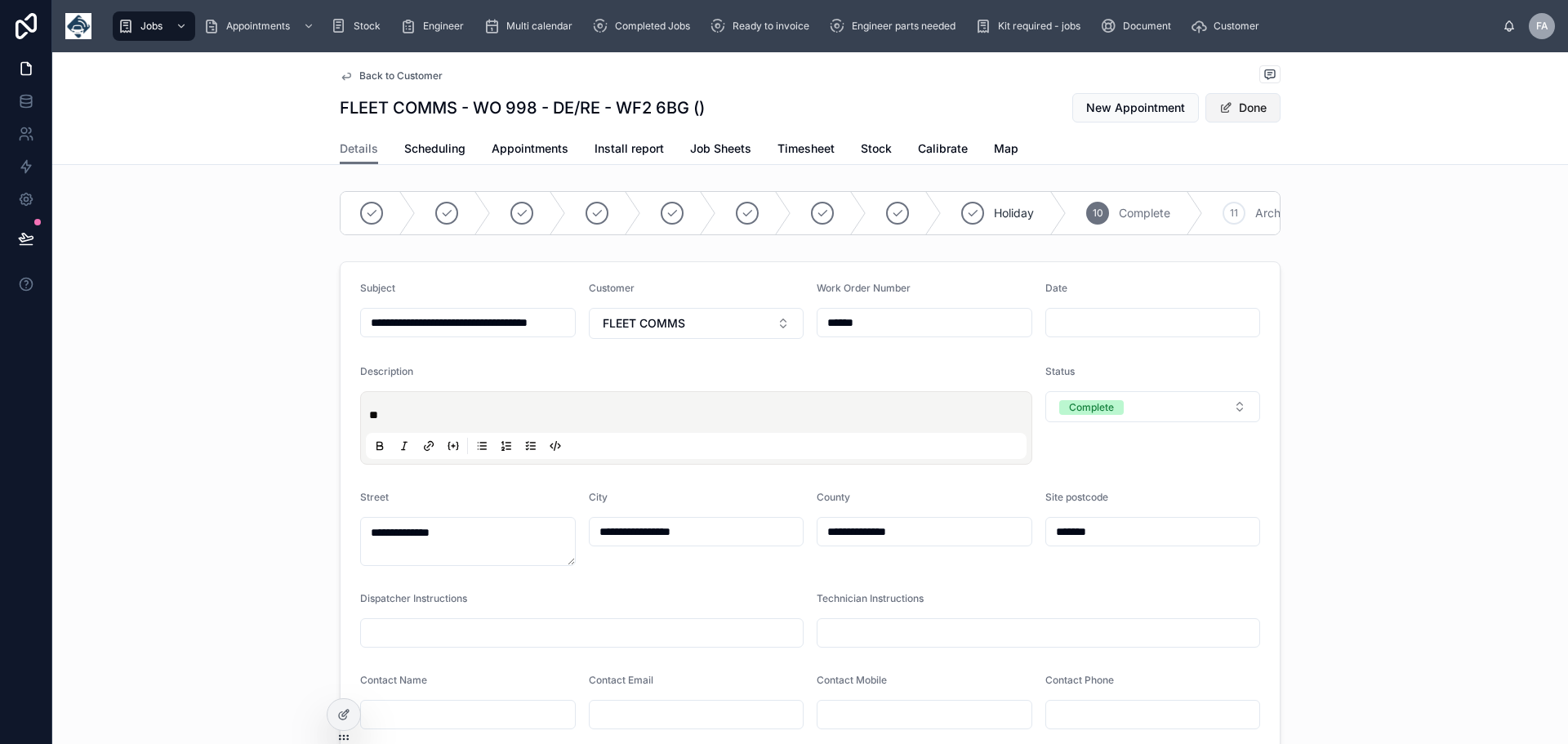
click at [1247, 112] on button "Done" at bounding box center [1243, 107] width 75 height 29
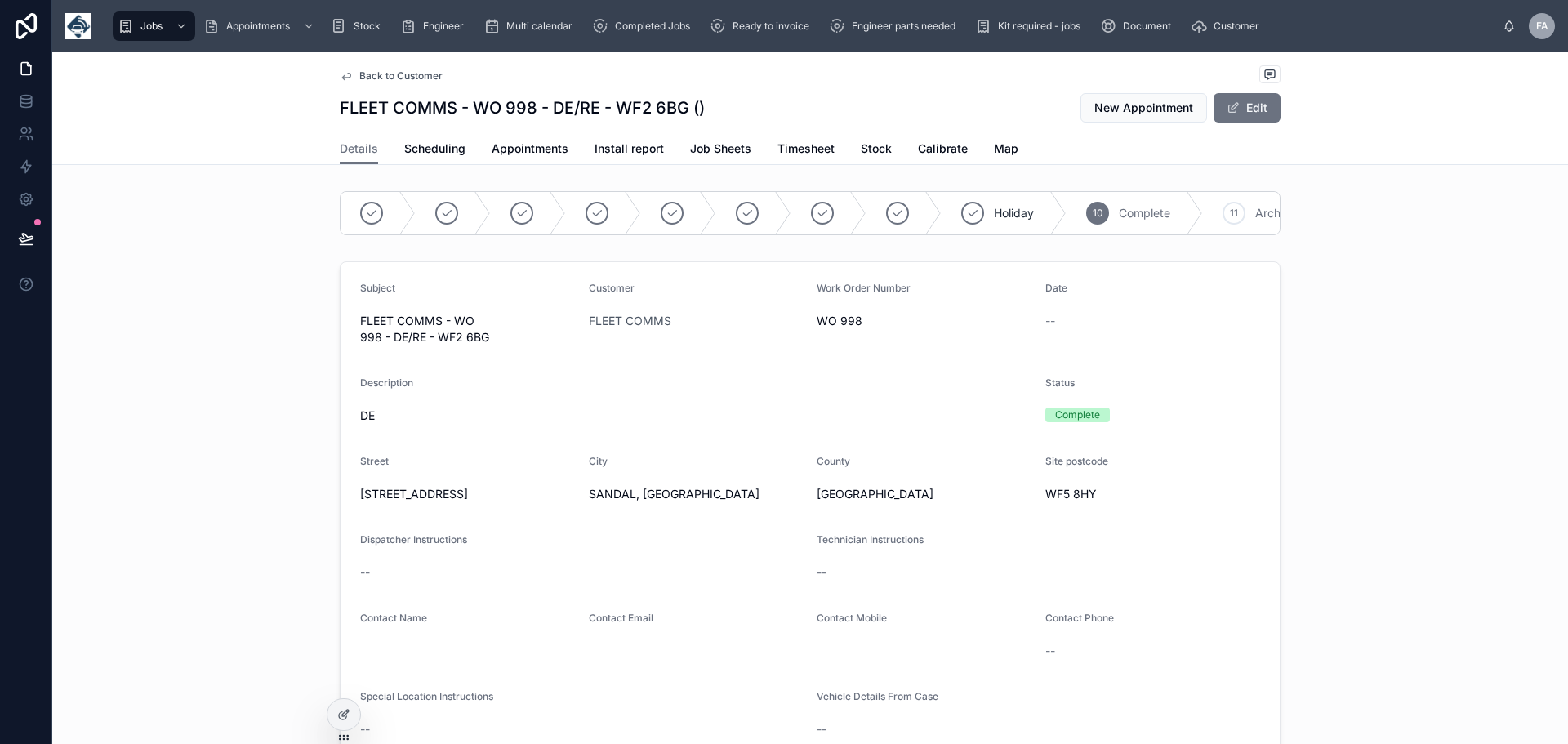
click at [402, 72] on span "Back to Customer" at bounding box center [400, 76] width 83 height 13
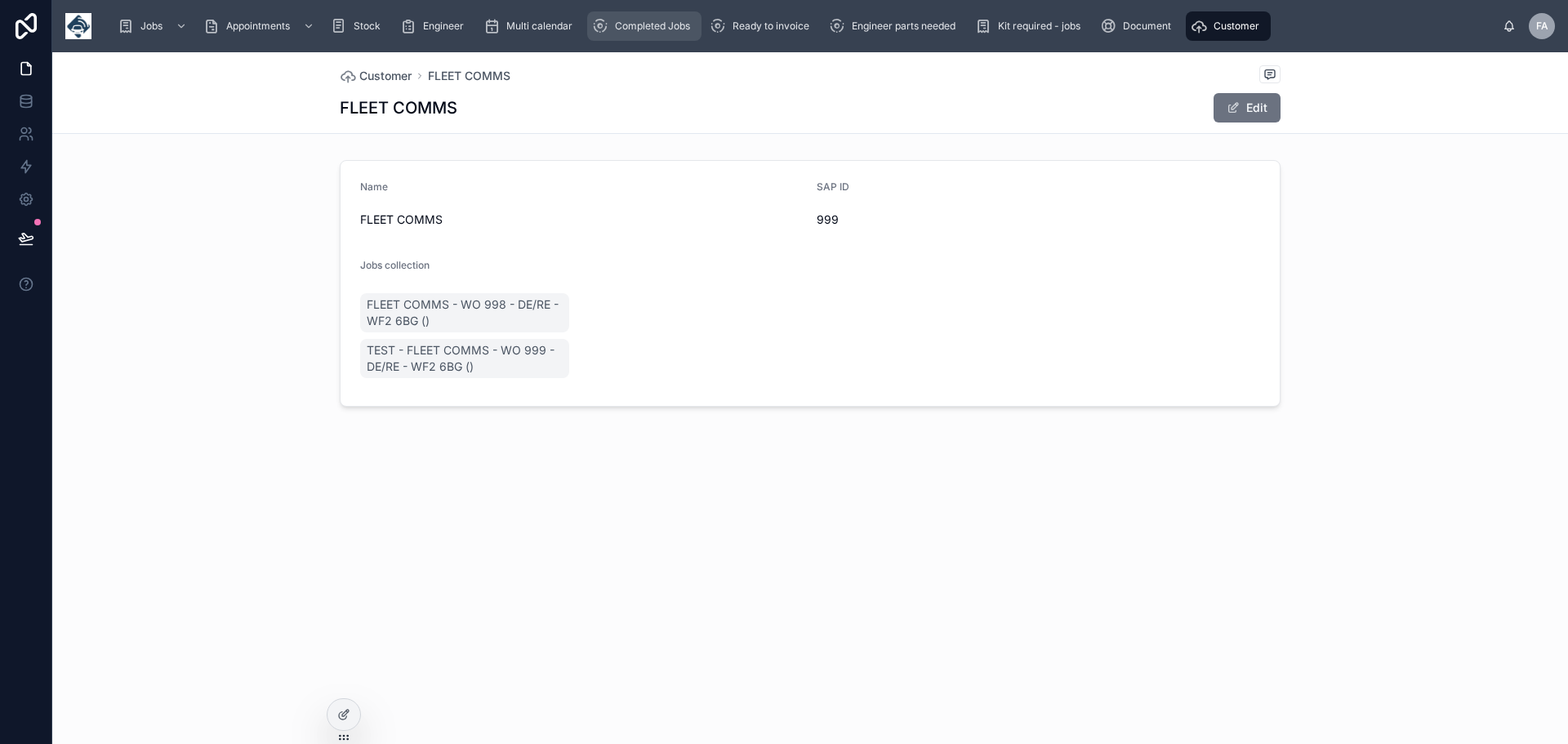
click at [659, 23] on span "Completed Jobs" at bounding box center [653, 26] width 75 height 13
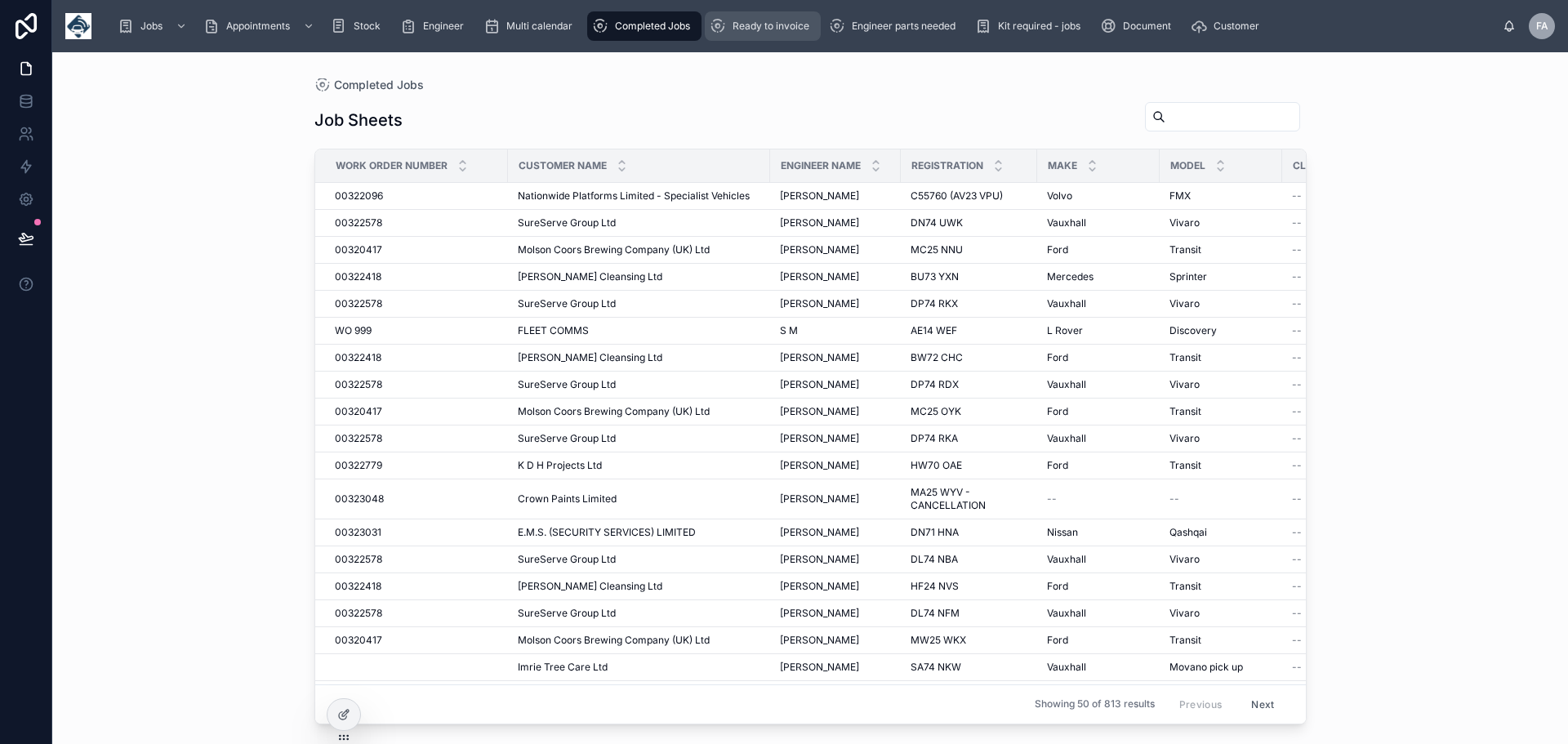
click at [764, 23] on span "Ready to invoice" at bounding box center [771, 26] width 77 height 13
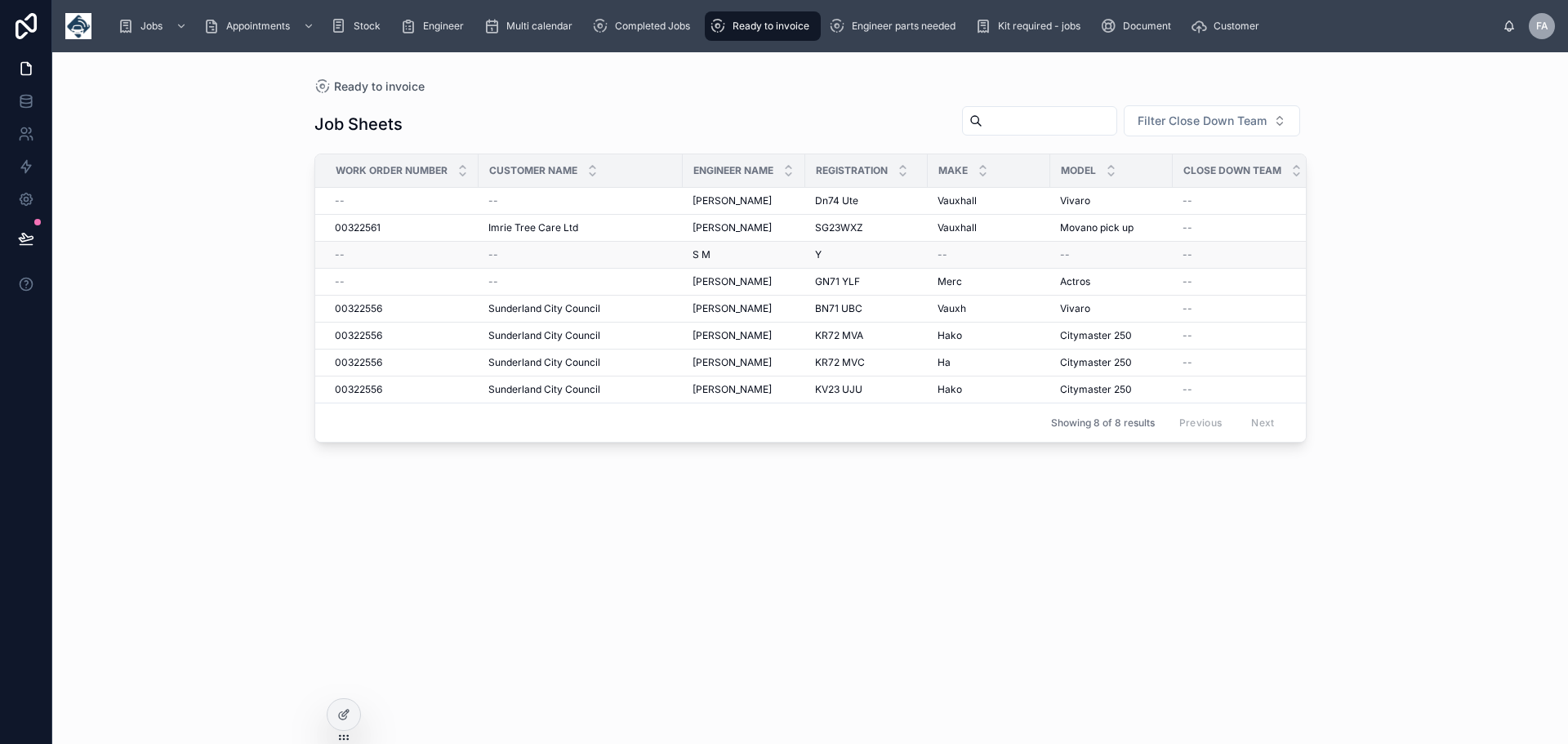
click at [703, 252] on span "S M" at bounding box center [702, 254] width 18 height 13
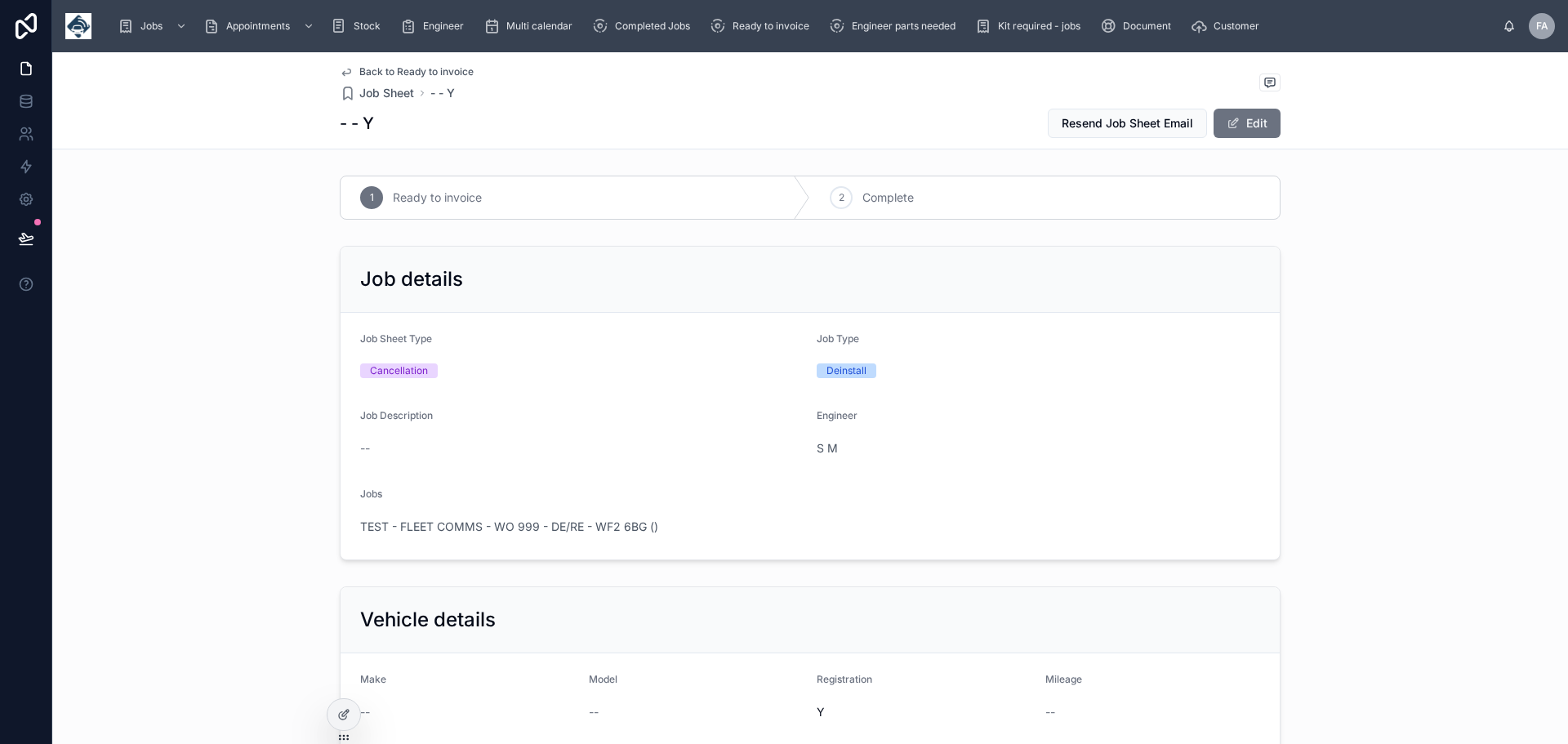
click at [703, 252] on div "Job details" at bounding box center [810, 280] width 939 height 66
click at [1263, 116] on button "Edit" at bounding box center [1247, 123] width 67 height 29
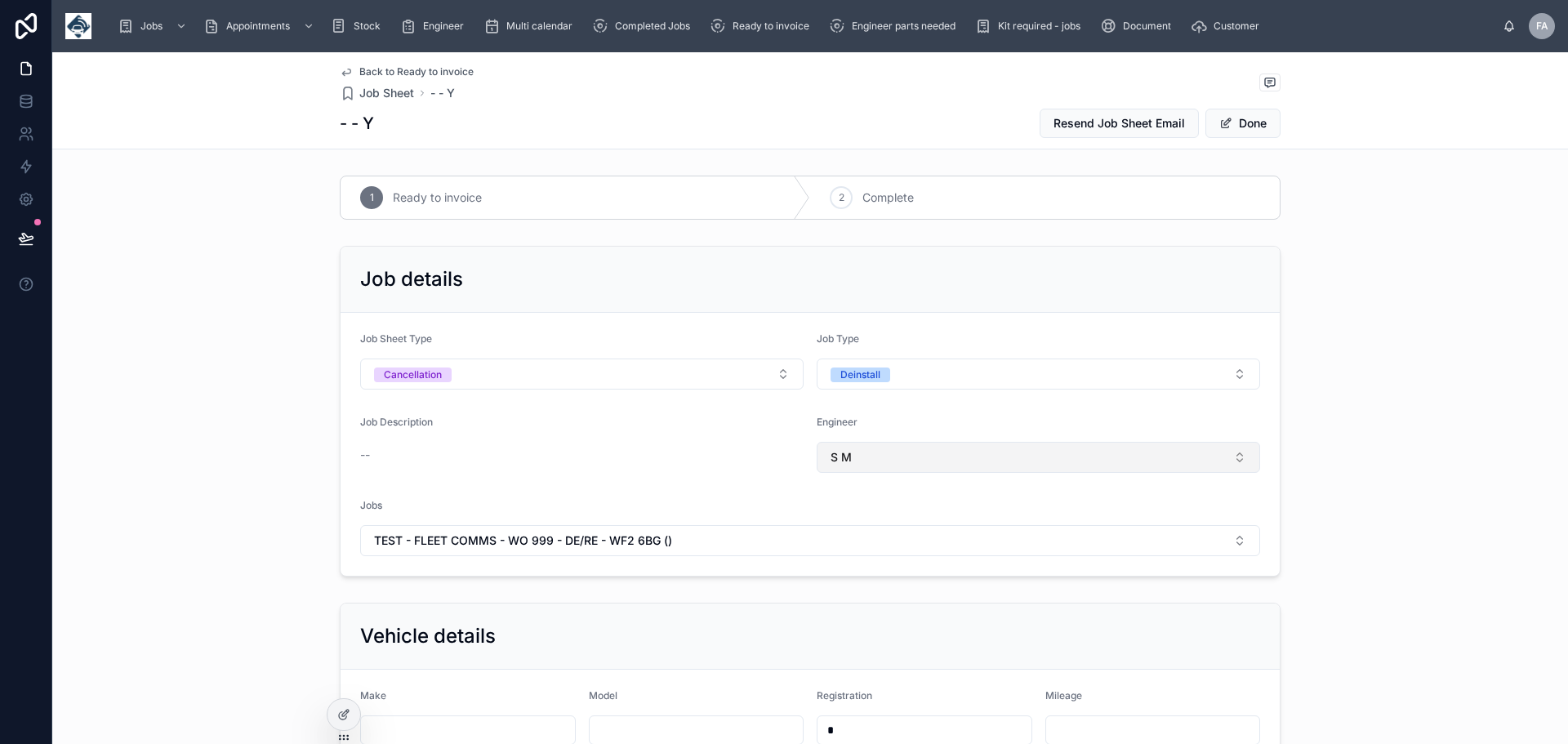
click at [1237, 458] on button "S M" at bounding box center [1038, 457] width 443 height 31
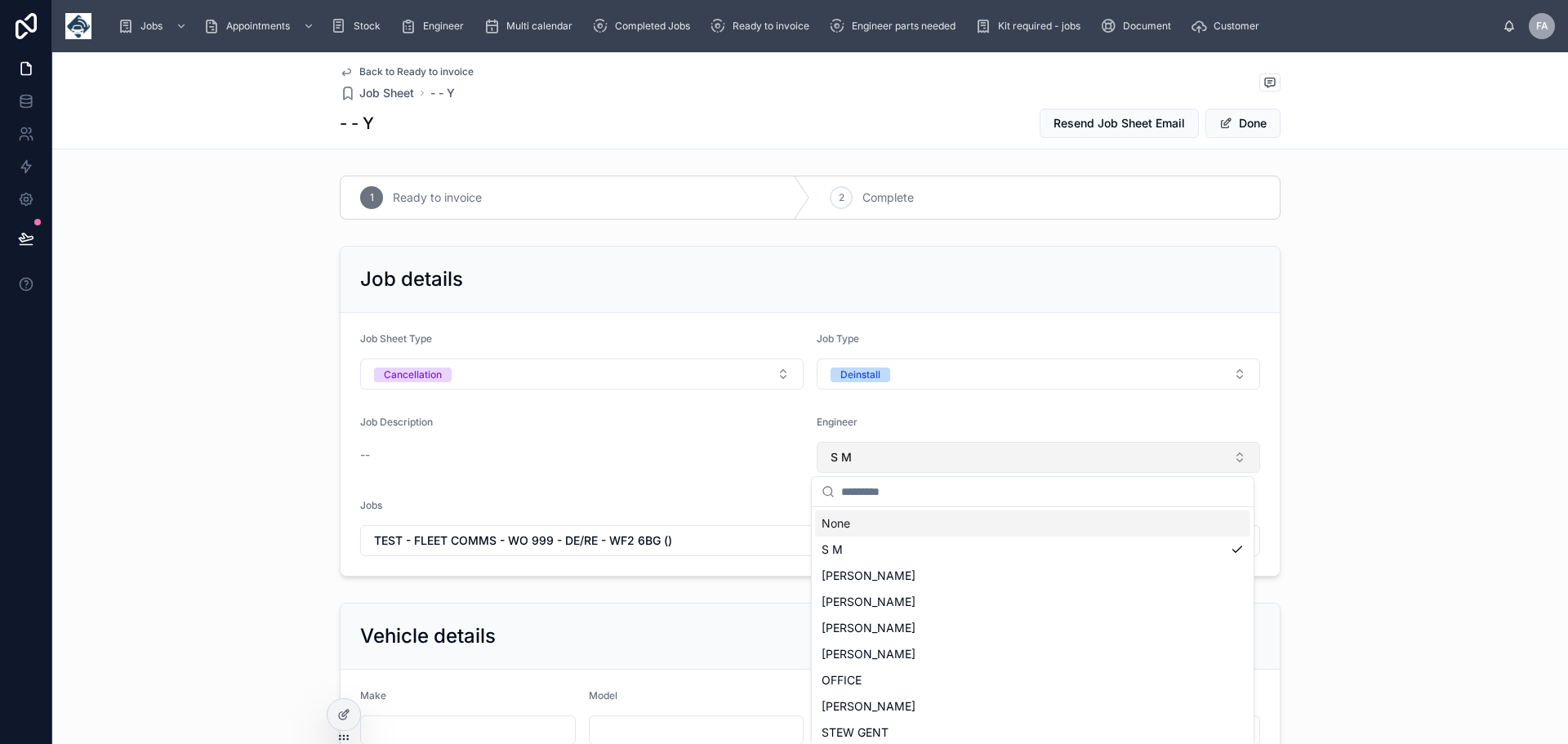
click at [1237, 458] on button "S M" at bounding box center [1038, 457] width 443 height 31
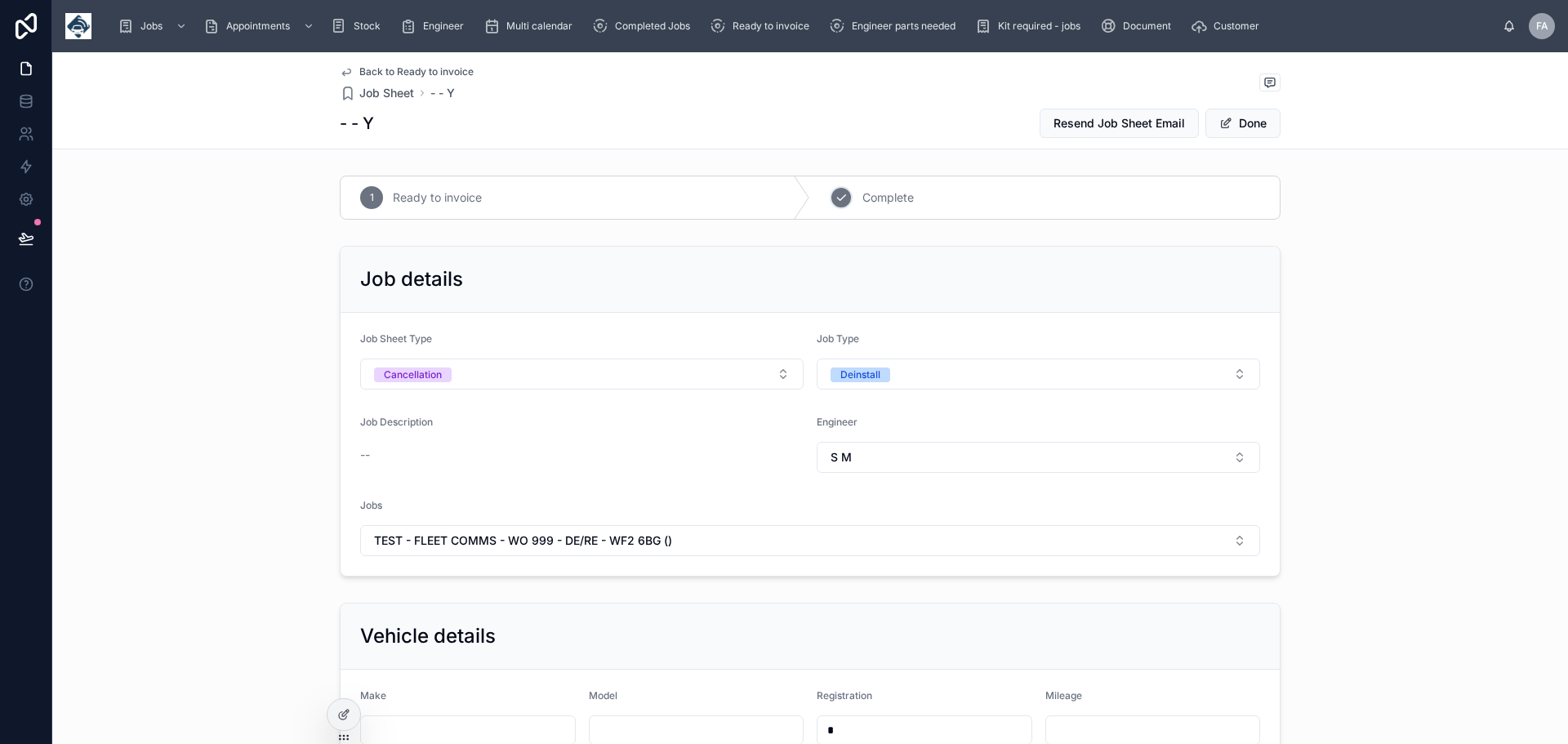
click at [862, 199] on span "Complete" at bounding box center [888, 197] width 52 height 16
click at [1349, 429] on div "Job details Job Sheet Type Cancellation Job Type Deinstall Job Description -- E…" at bounding box center [811, 411] width 1516 height 344
click at [884, 198] on span "Complete" at bounding box center [888, 197] width 52 height 16
click at [850, 194] on div "2 Complete" at bounding box center [1044, 198] width 470 height 43
click at [839, 199] on span "2" at bounding box center [842, 197] width 5 height 13
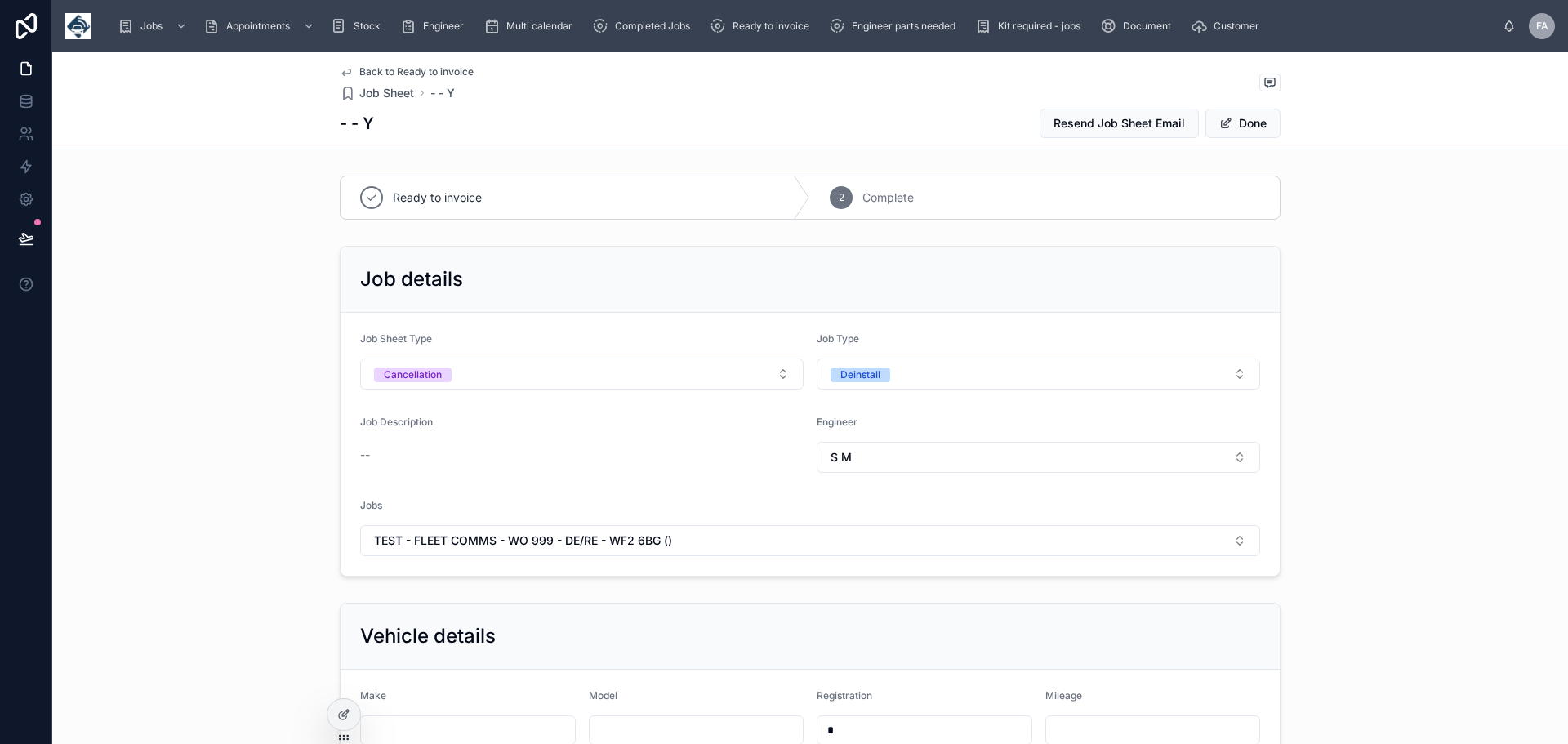
click at [839, 189] on div "2" at bounding box center [841, 198] width 23 height 23
click at [1251, 122] on button "Done" at bounding box center [1243, 123] width 75 height 29
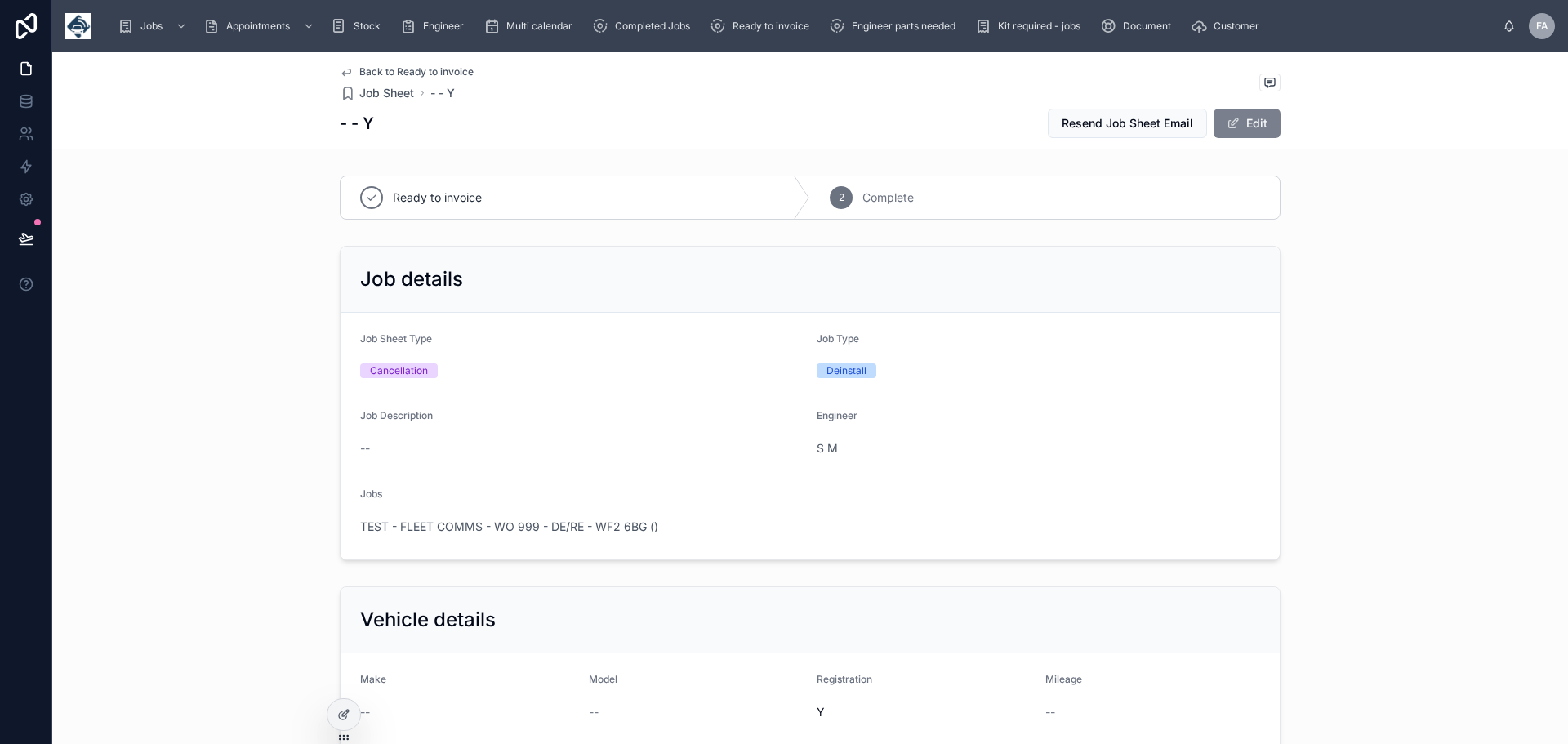
click at [1249, 126] on button "Edit" at bounding box center [1247, 123] width 67 height 29
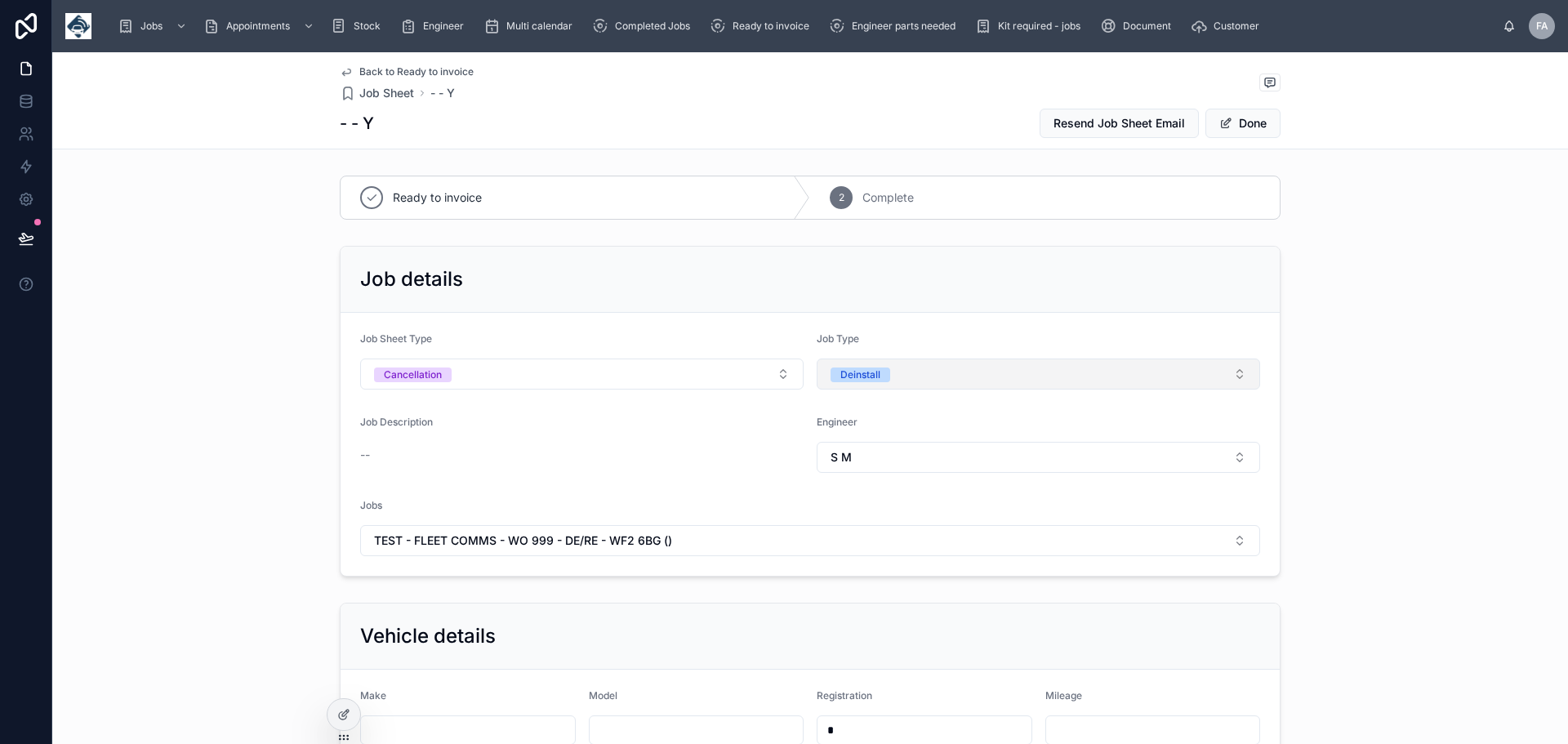
click at [1234, 376] on button "Deinstall" at bounding box center [1038, 374] width 443 height 31
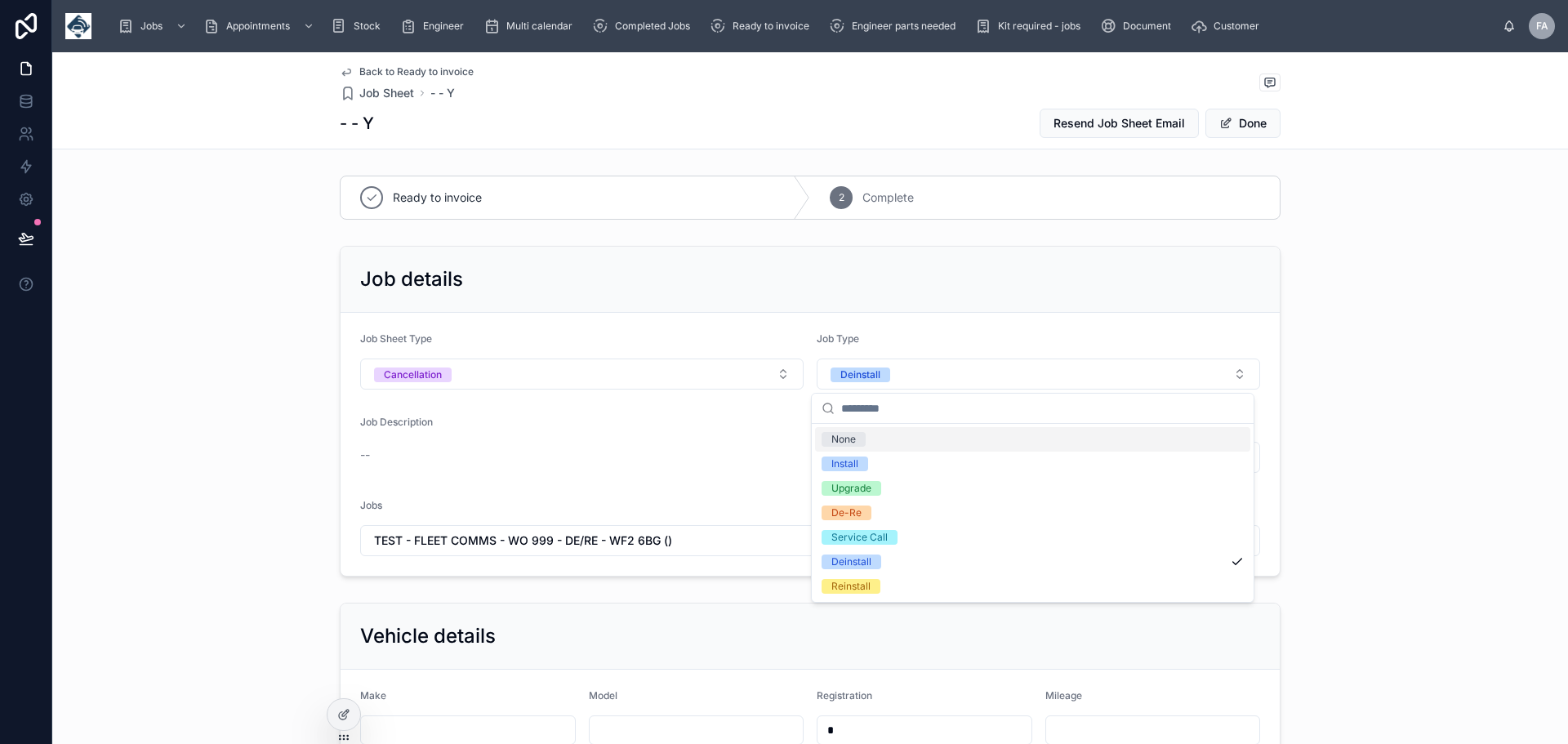
click at [1361, 384] on div "Job details Job Sheet Type Cancellation Job Type Deinstall Job Description -- E…" at bounding box center [811, 411] width 1516 height 344
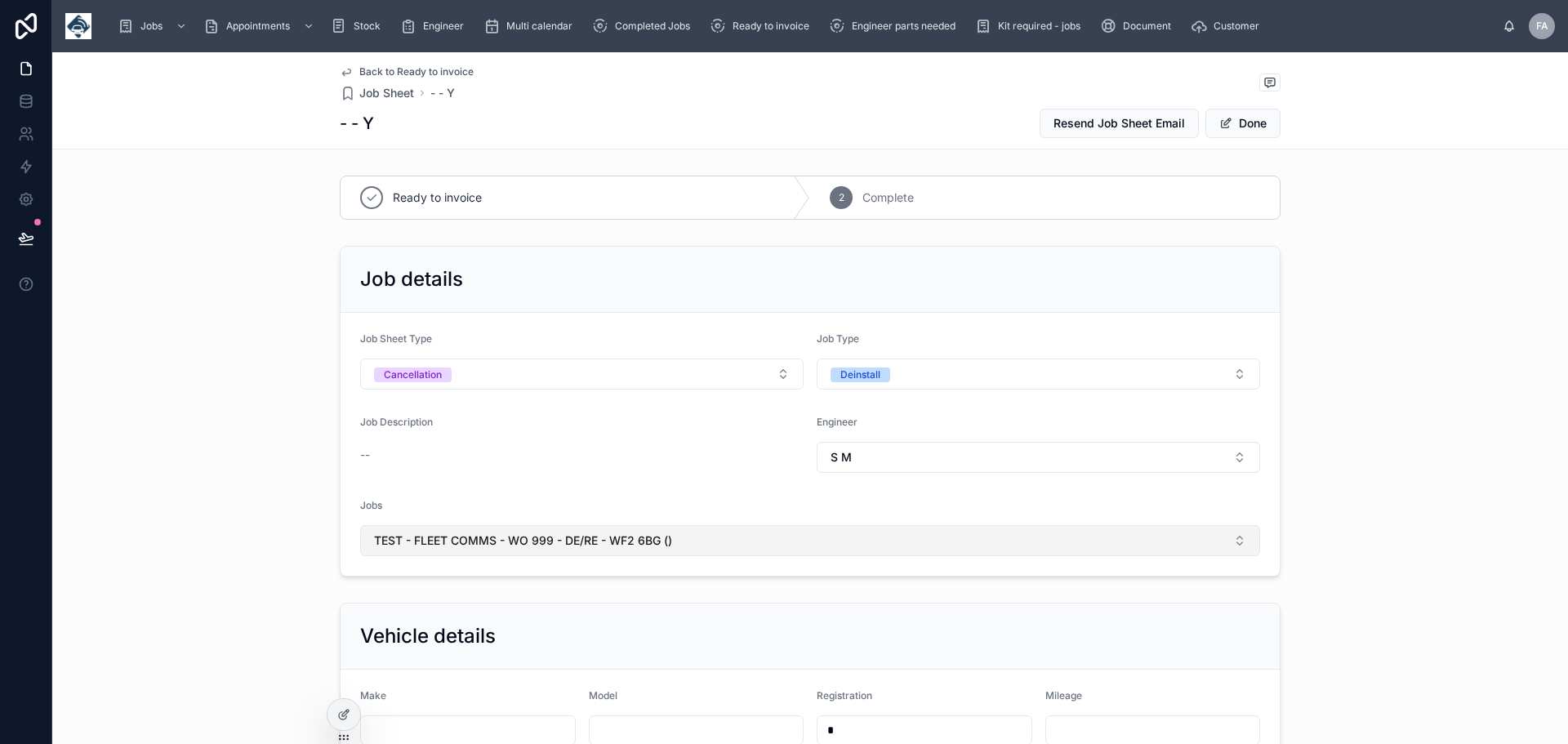
click at [1240, 538] on button "TEST - FLEET COMMS - WO 999 - DE/RE - WF2 6BG ()" at bounding box center [810, 541] width 900 height 31
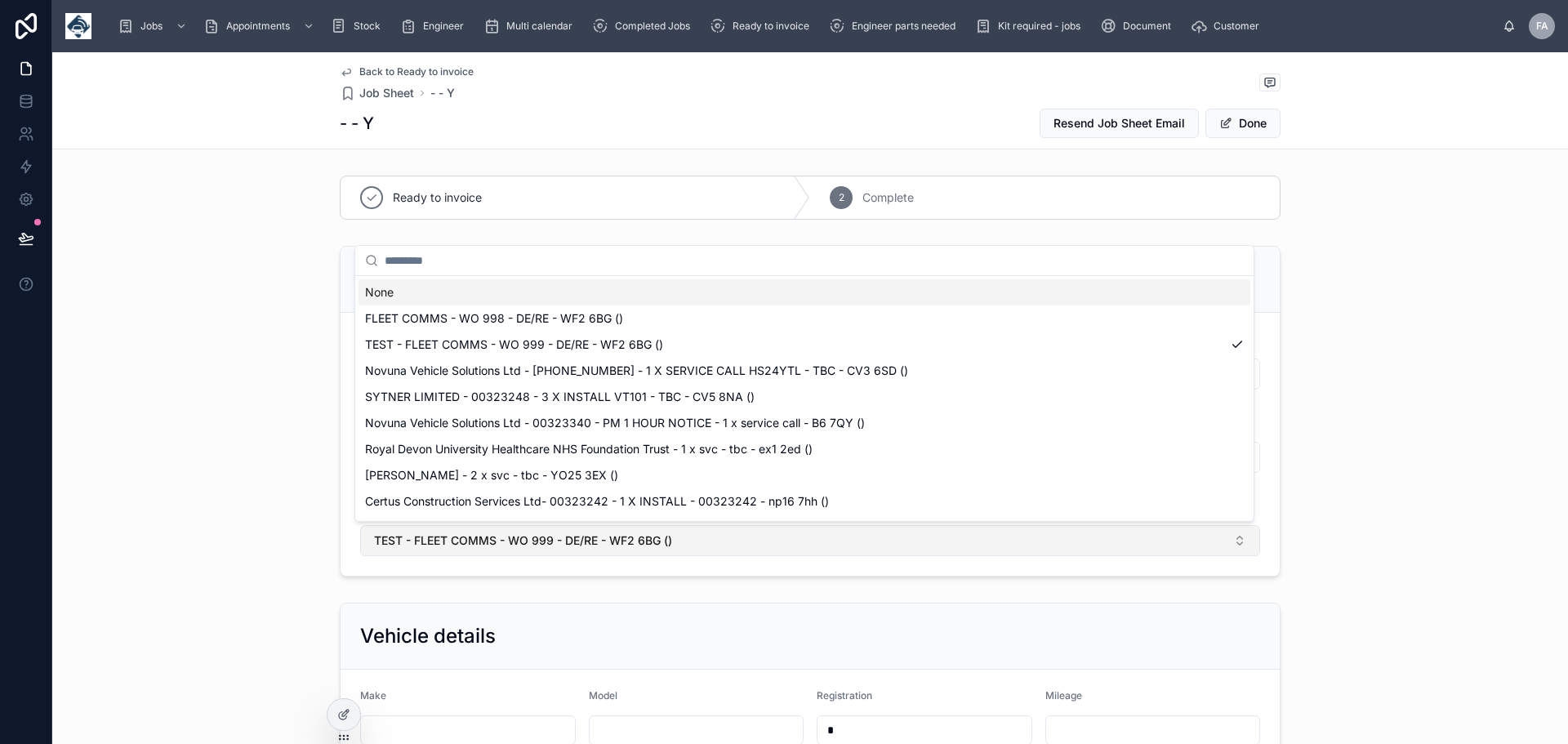
click at [1240, 538] on button "TEST - FLEET COMMS - WO 999 - DE/RE - WF2 6BG ()" at bounding box center [810, 541] width 900 height 31
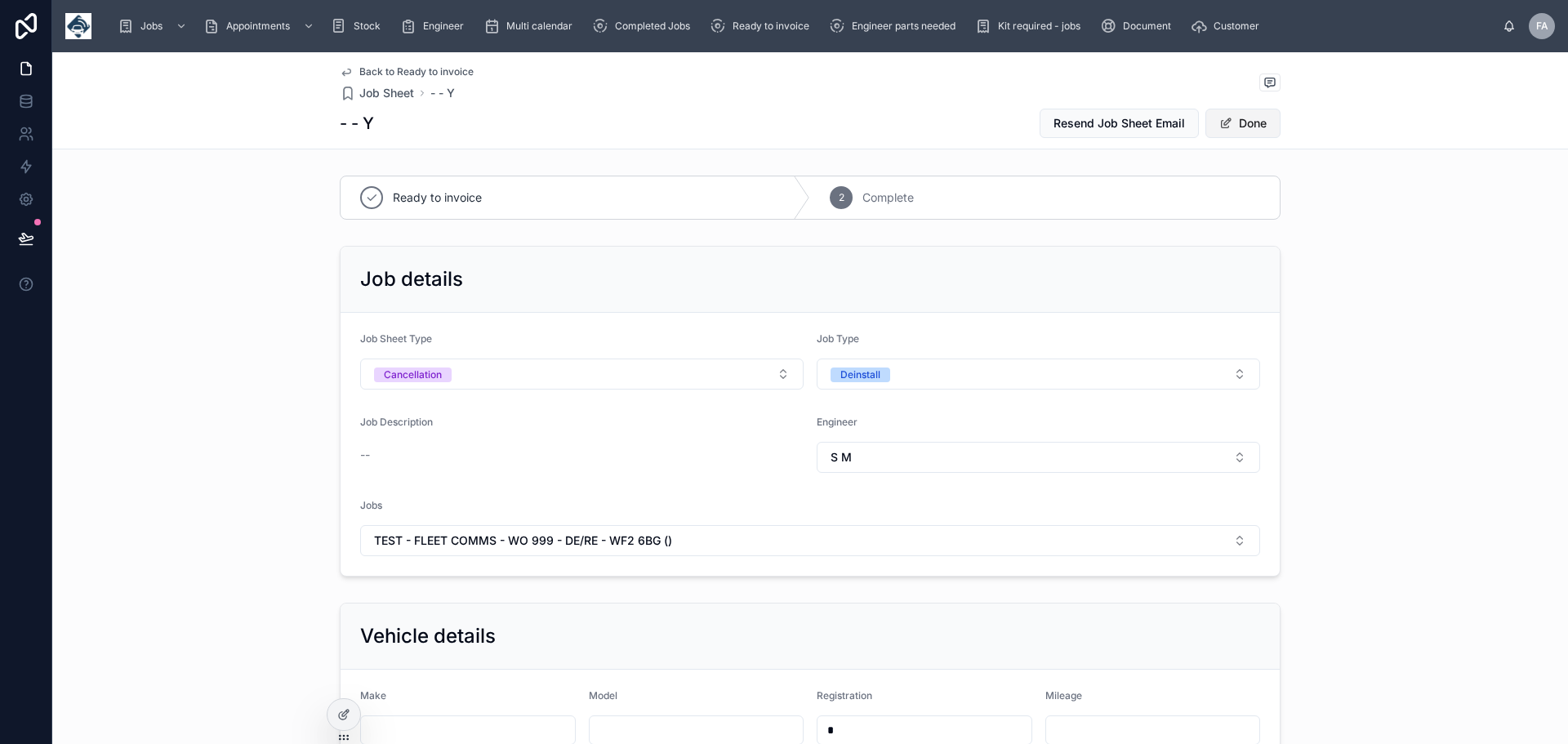
click at [1239, 126] on button "Done" at bounding box center [1243, 123] width 75 height 29
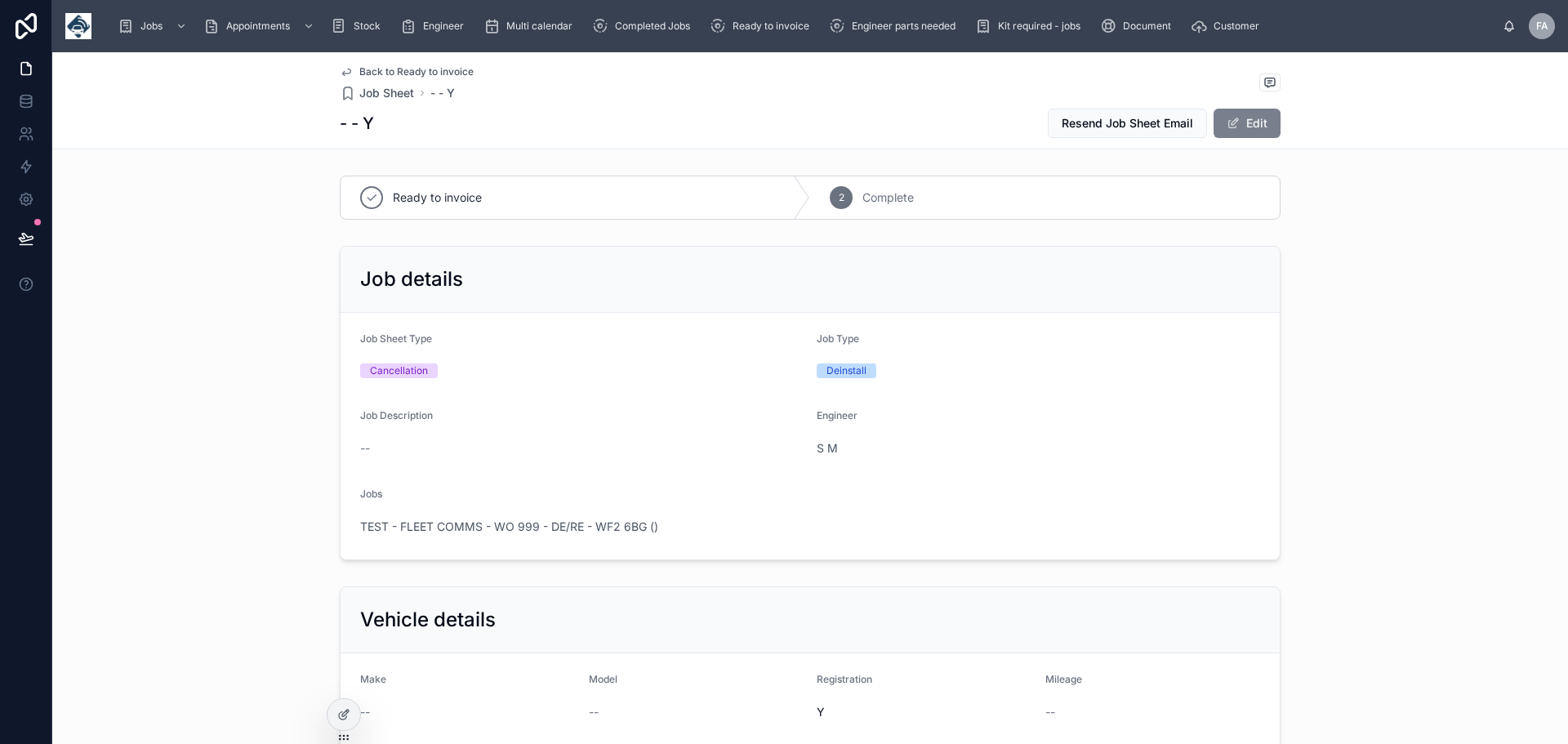
click at [1239, 126] on button "Edit" at bounding box center [1247, 123] width 67 height 29
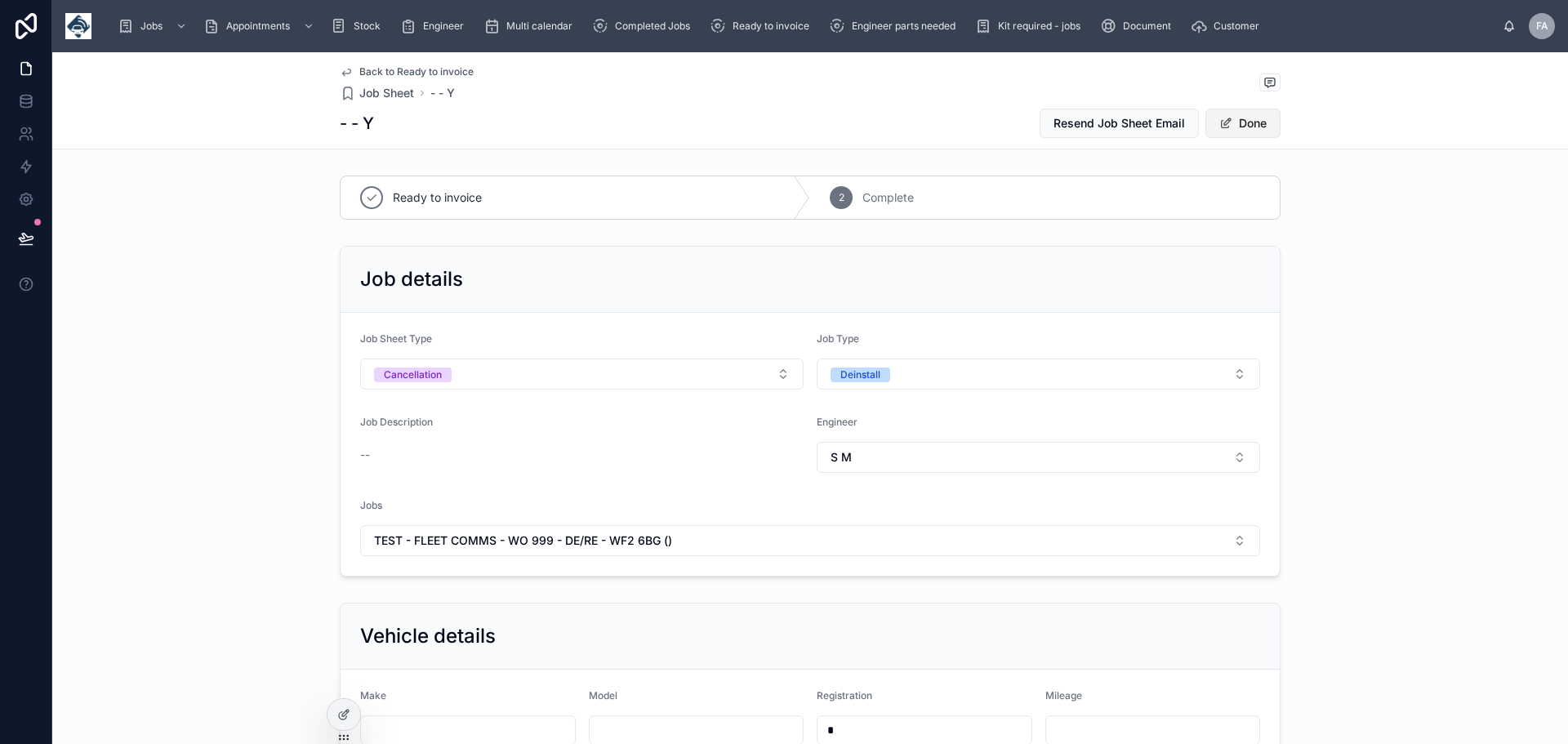
click at [1256, 125] on button "Done" at bounding box center [1243, 123] width 75 height 29
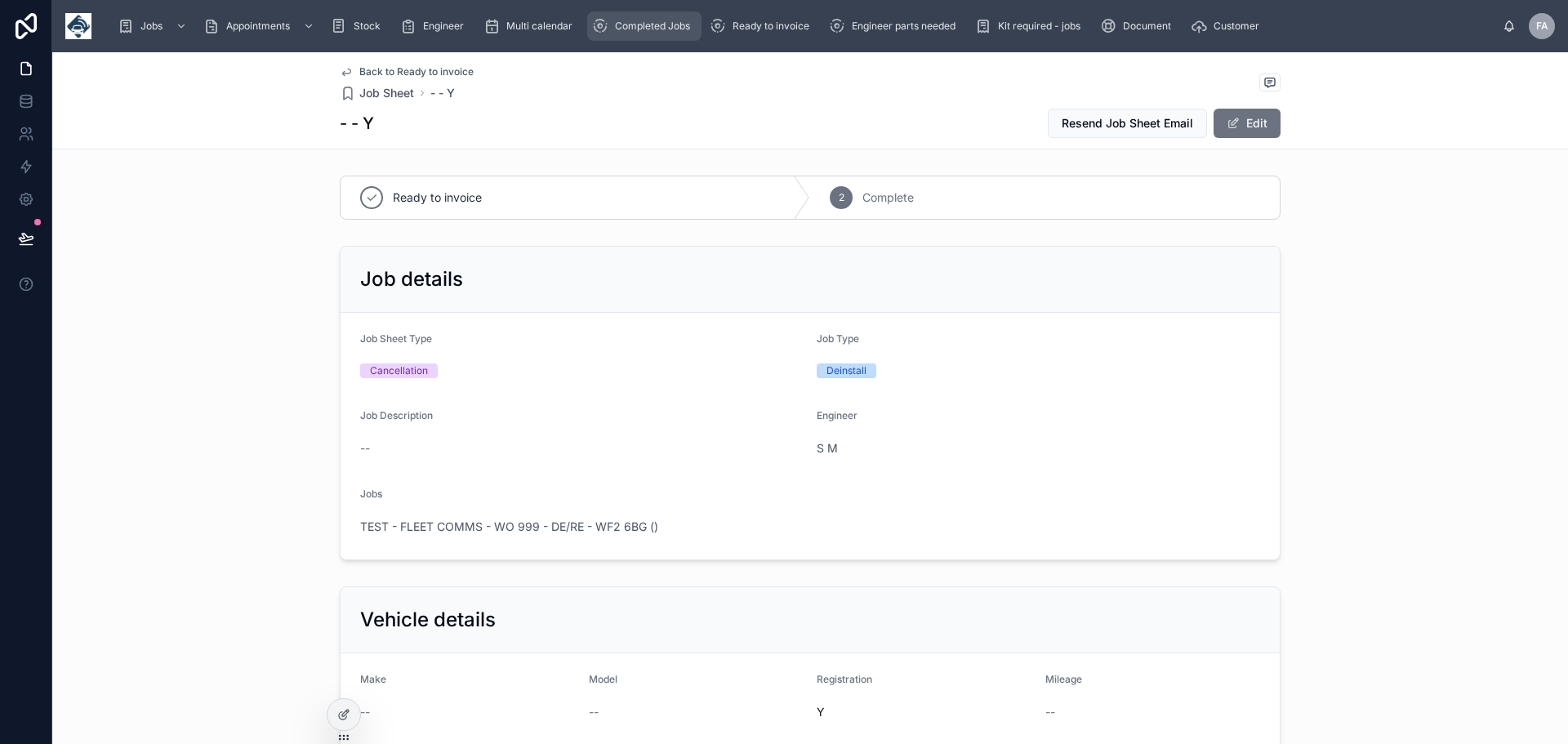
click at [624, 28] on span "Completed Jobs" at bounding box center [653, 26] width 75 height 13
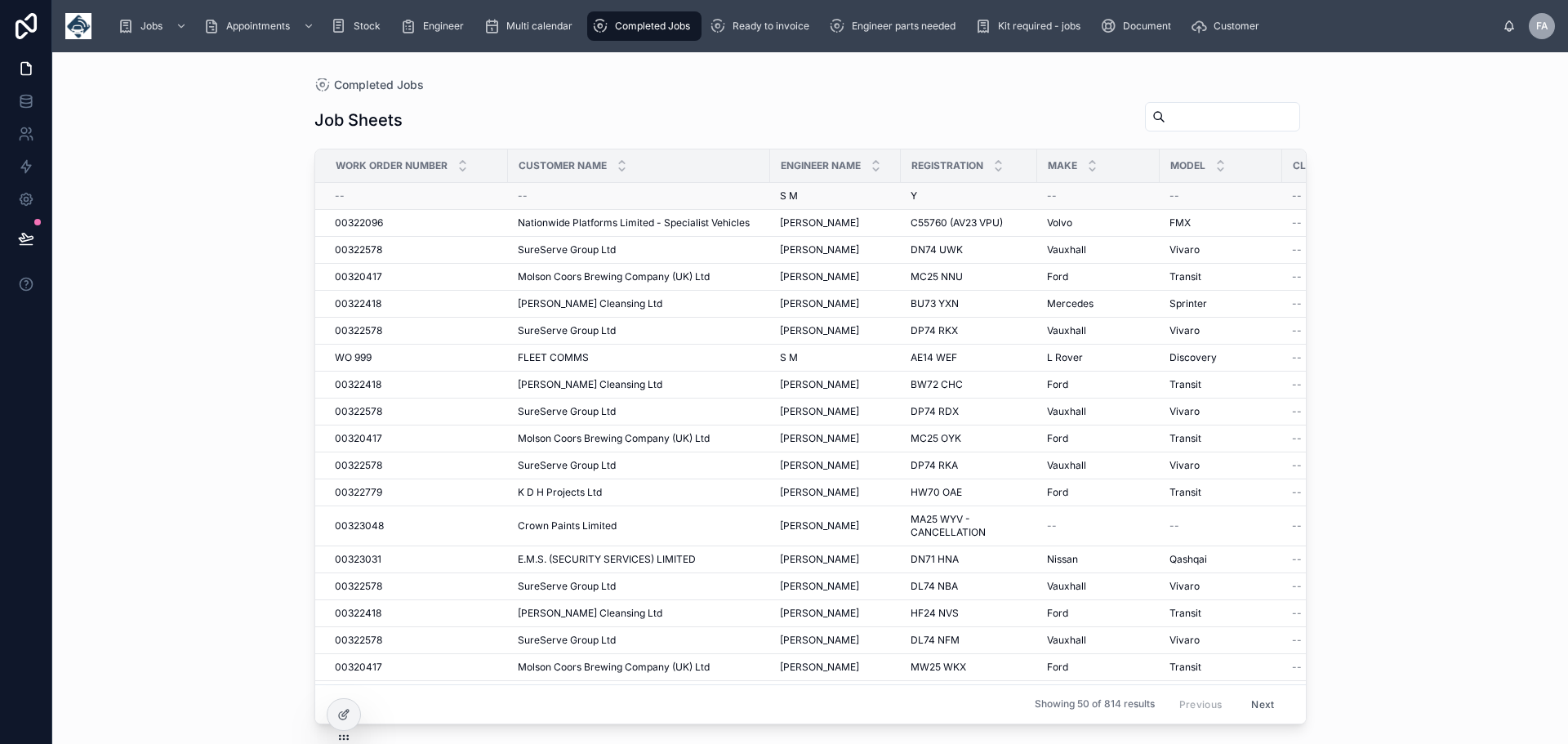
click at [529, 195] on div "--" at bounding box center [640, 195] width 243 height 13
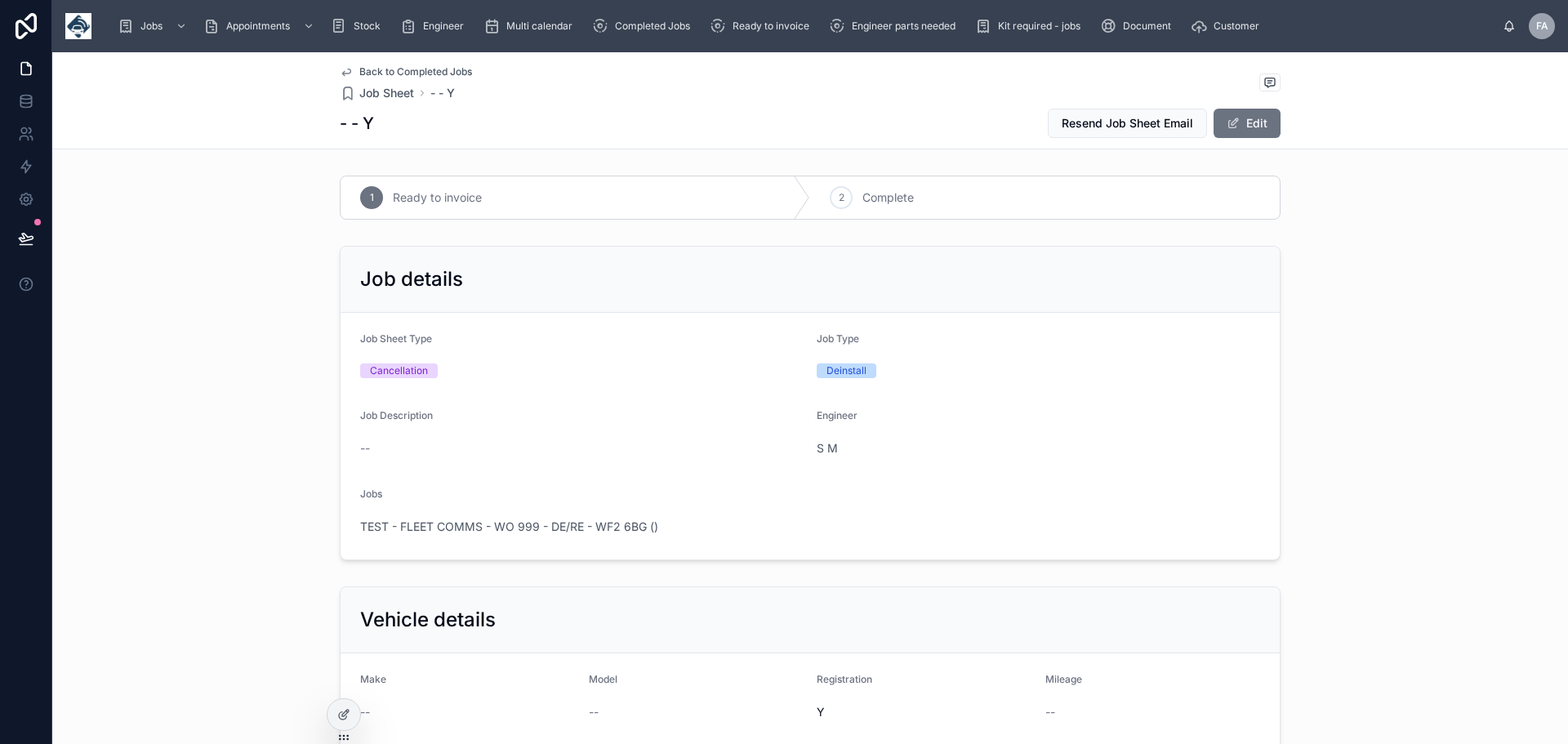
click at [462, 522] on span "TEST - FLEET COMMS - WO 999 - DE/RE - WF2 6BG ()" at bounding box center [509, 527] width 298 height 16
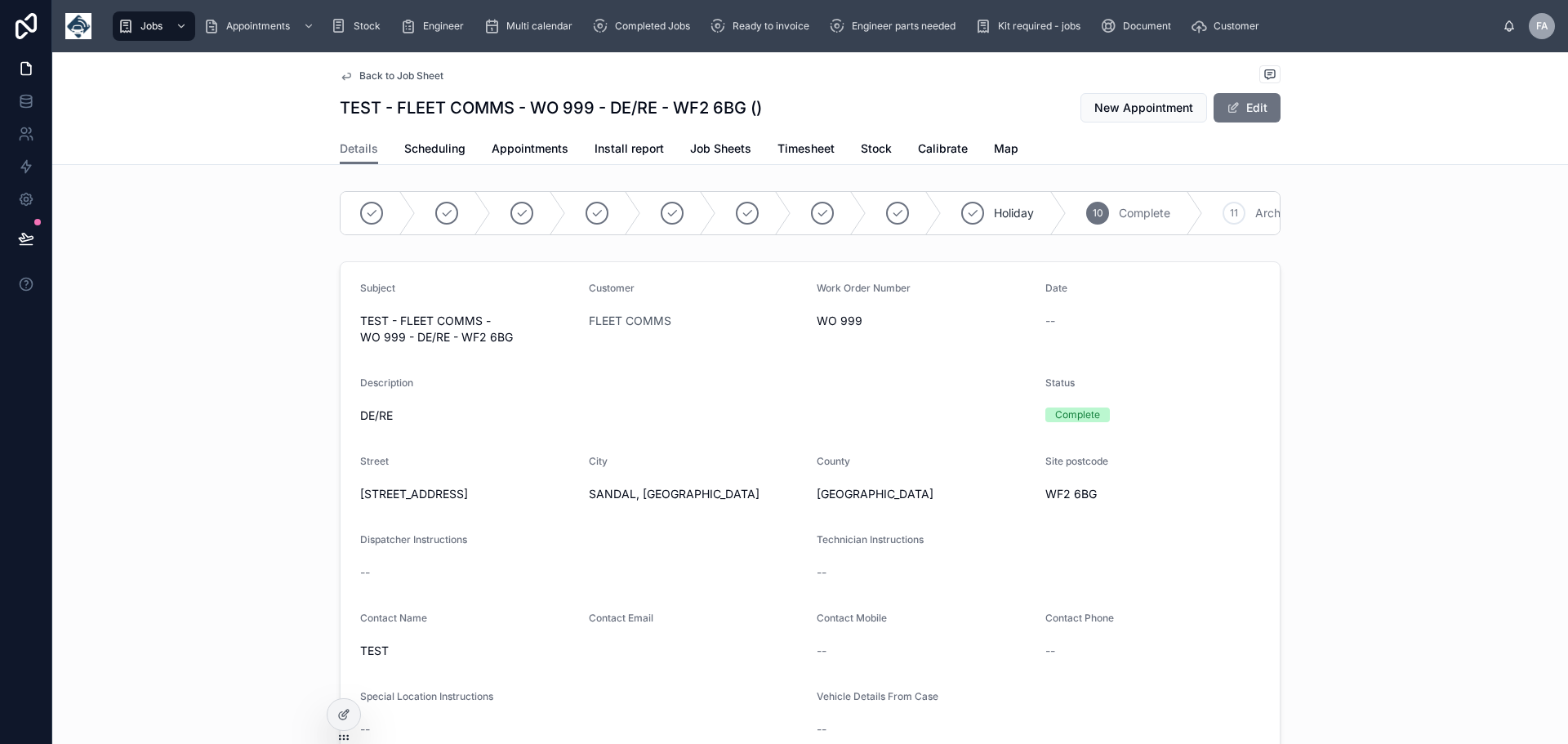
click at [462, 522] on form "Subject TEST - FLEET COMMS - WO 999 - DE/RE - WF2 6BG Customer FLEET COMMS Work…" at bounding box center [810, 605] width 939 height 686
click at [1235, 101] on button "Edit" at bounding box center [1247, 107] width 67 height 29
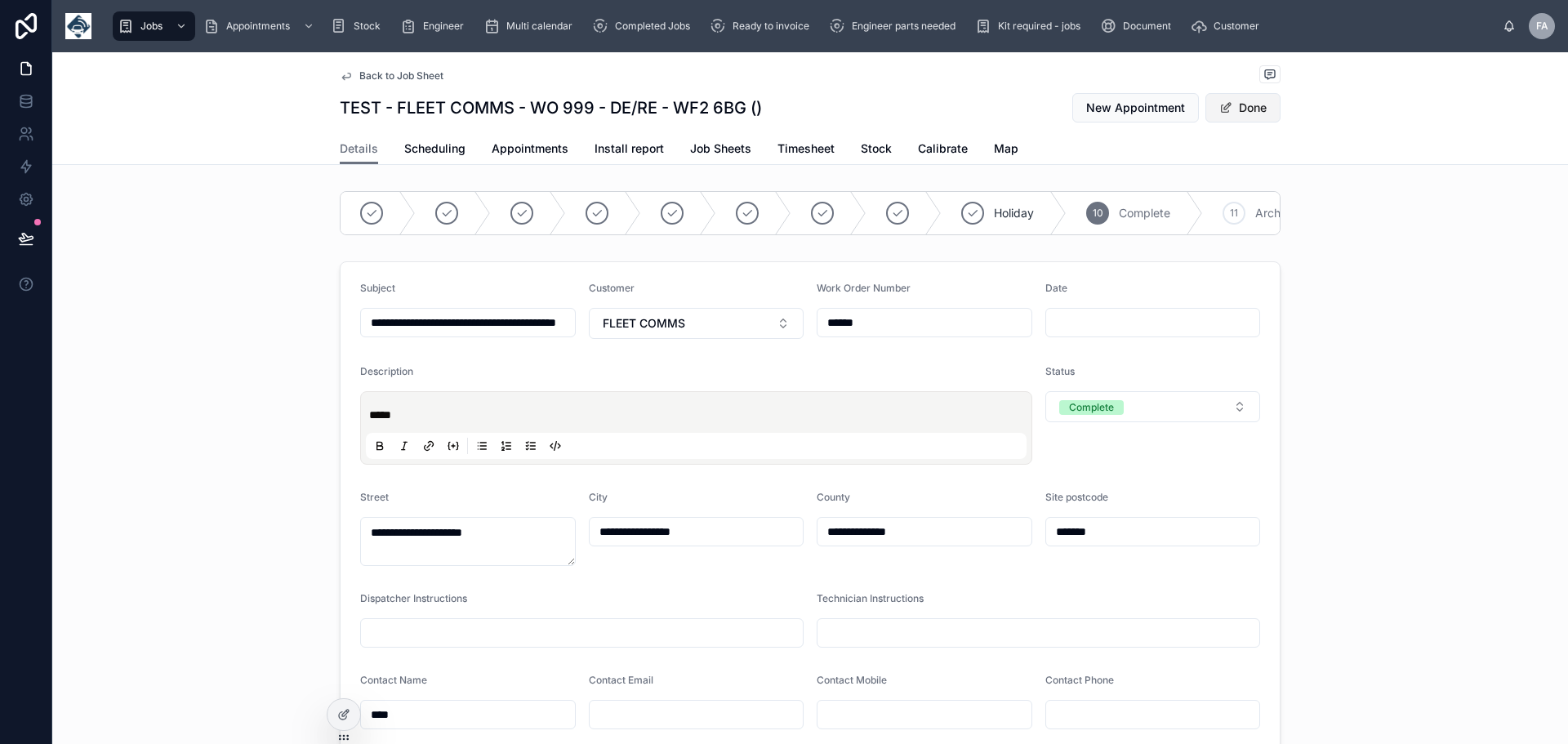
click at [1246, 102] on button "Done" at bounding box center [1243, 107] width 75 height 29
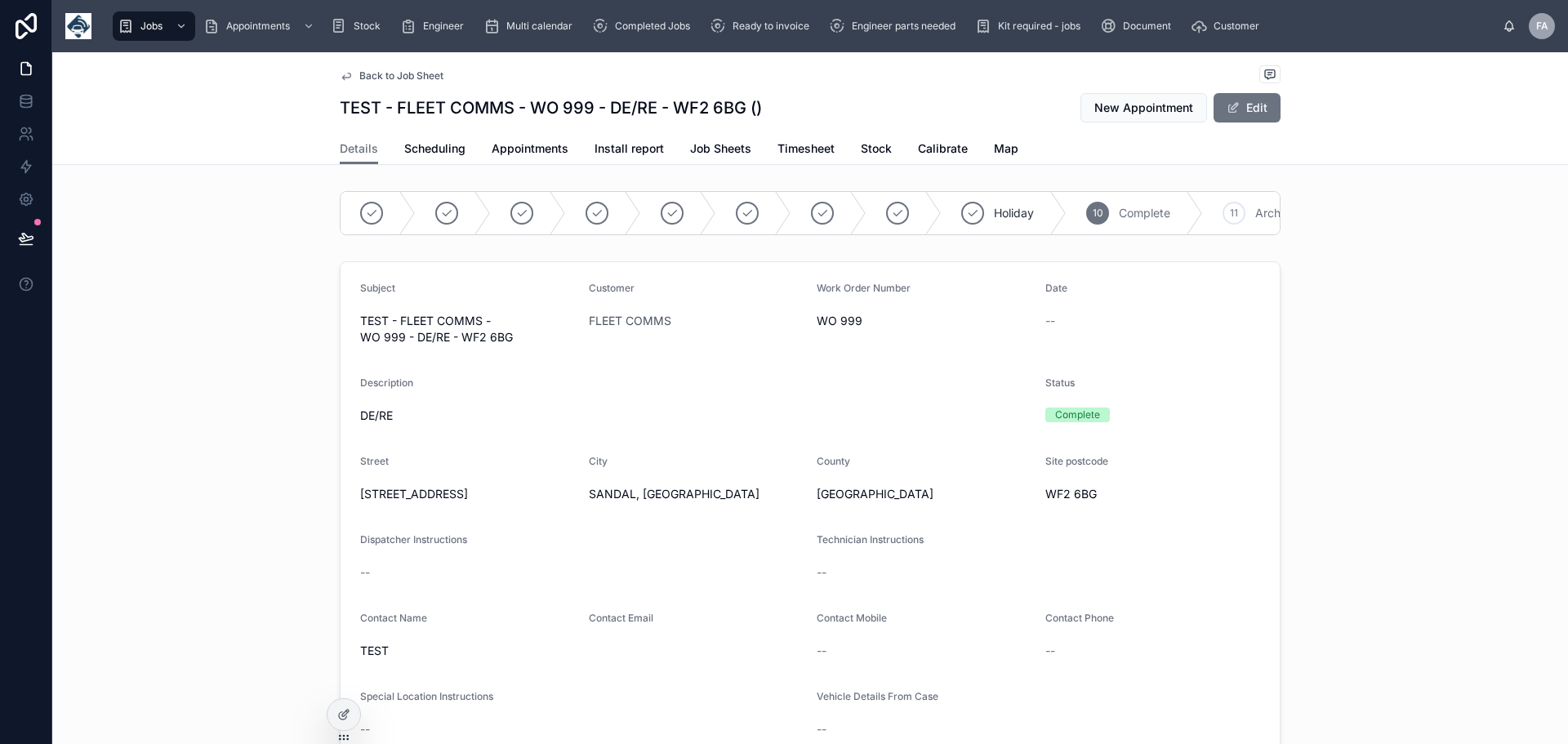
click at [1121, 211] on span "Complete" at bounding box center [1145, 213] width 52 height 16
click at [1247, 102] on button "Edit" at bounding box center [1247, 107] width 67 height 29
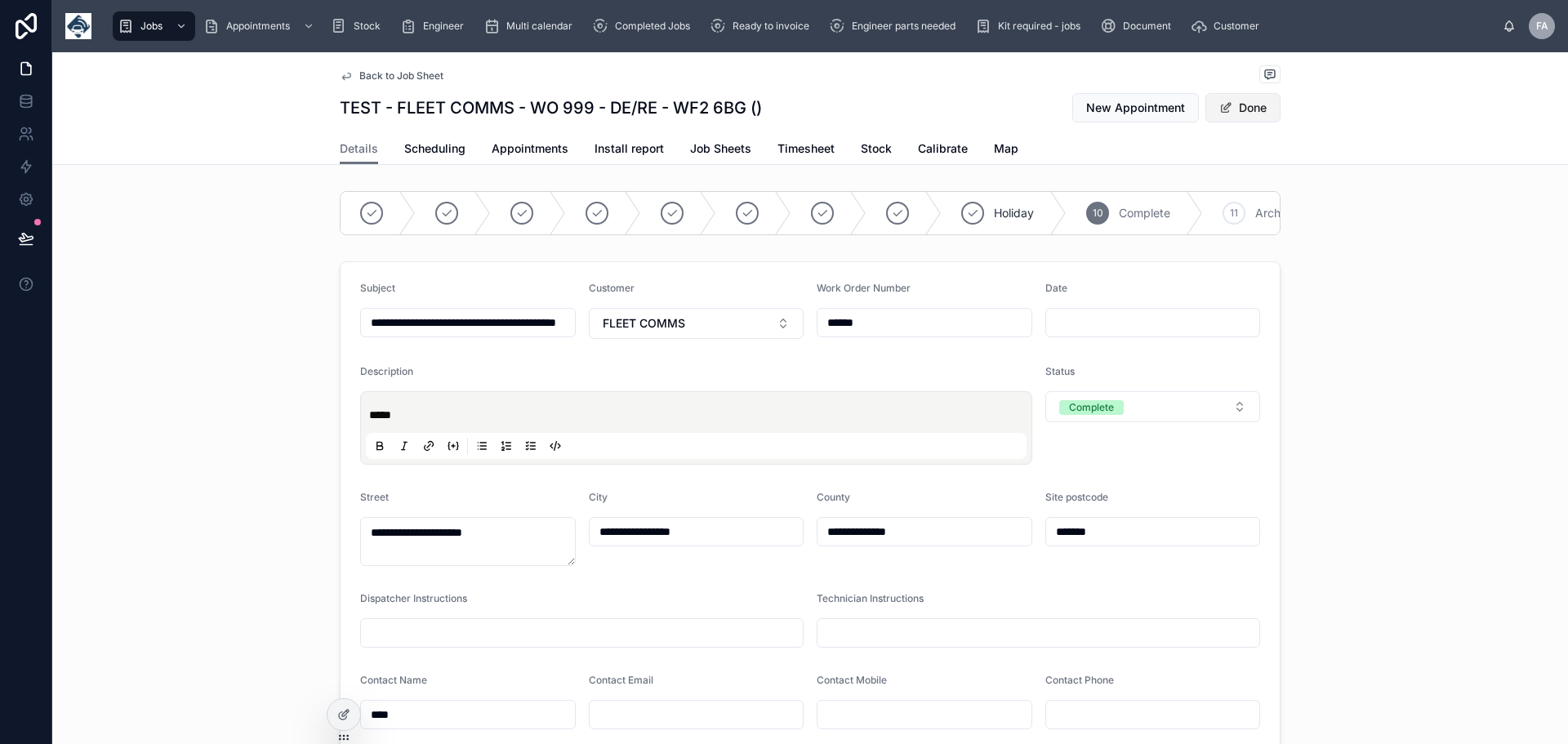
click at [1250, 106] on button "Done" at bounding box center [1243, 107] width 75 height 29
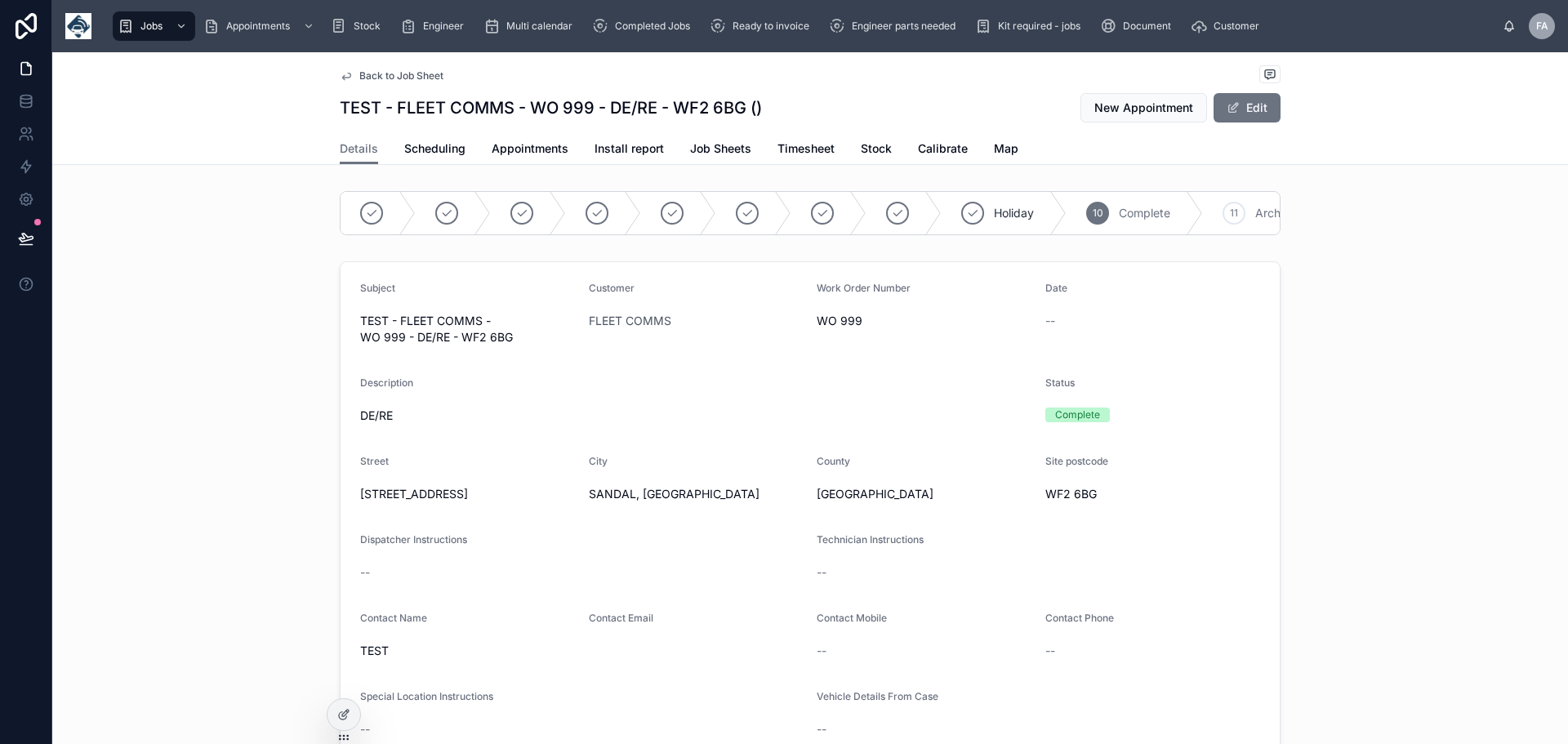
click at [375, 77] on span "Back to Job Sheet" at bounding box center [401, 76] width 84 height 13
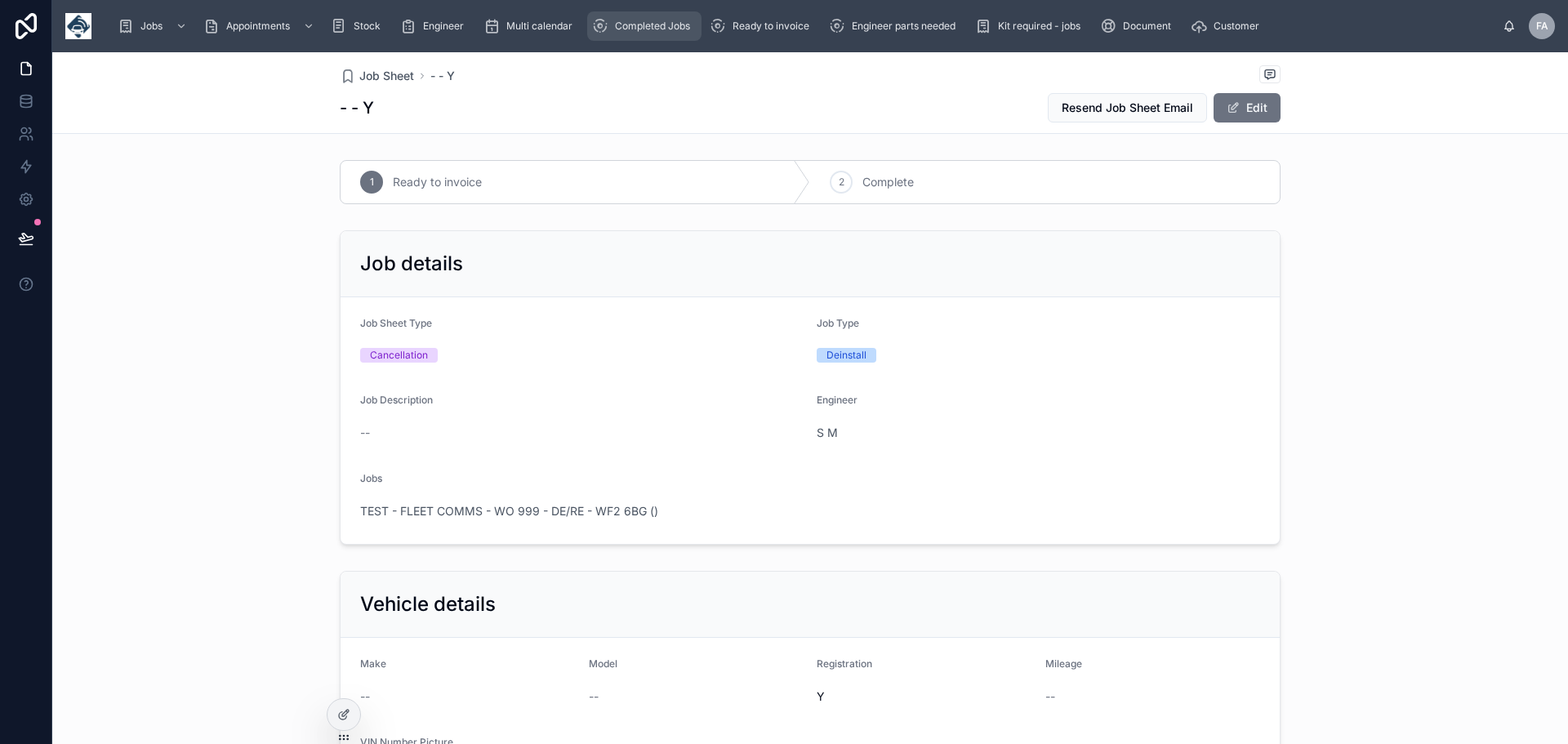
click at [658, 29] on span "Completed Jobs" at bounding box center [653, 26] width 75 height 13
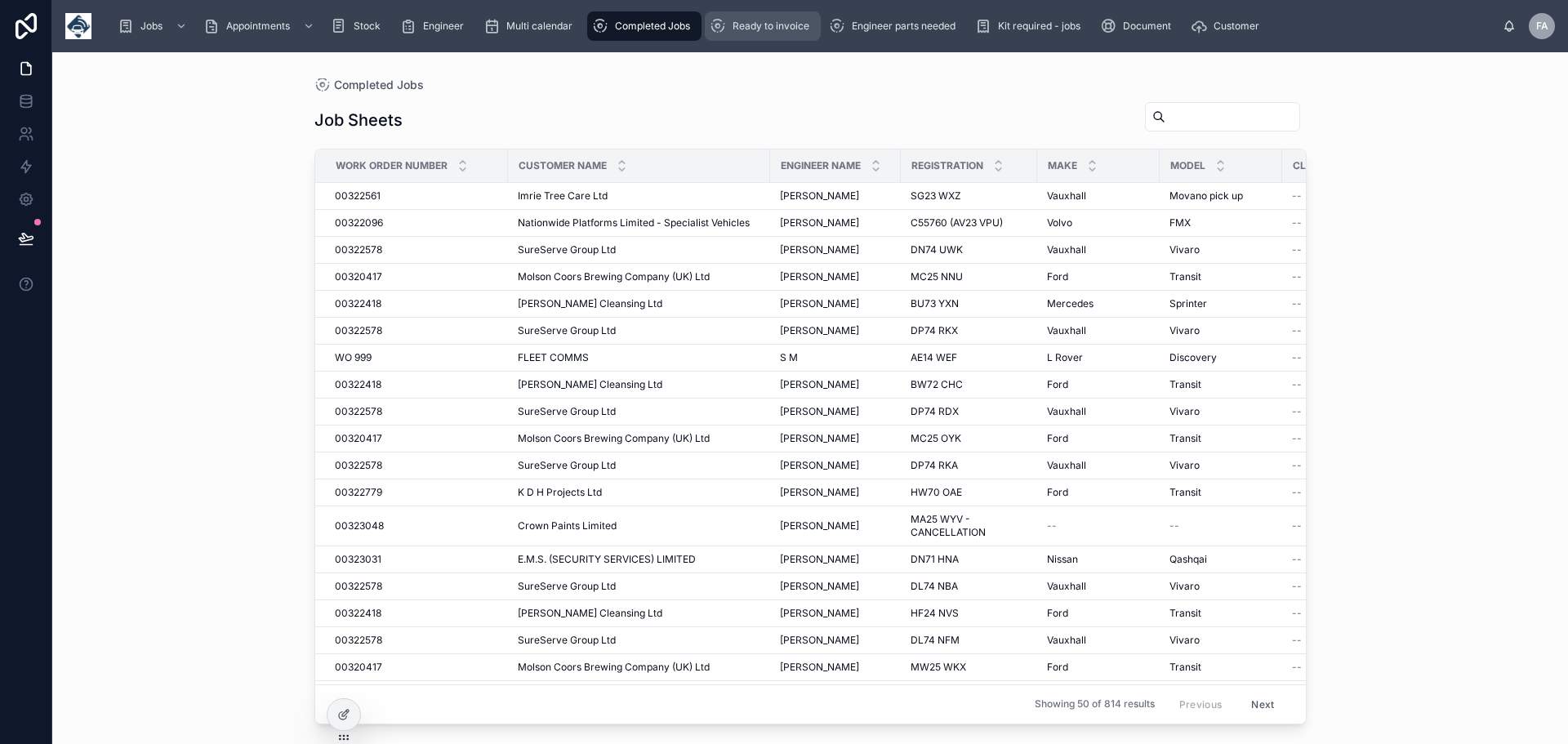
click at [776, 25] on span "Ready to invoice" at bounding box center [771, 26] width 77 height 13
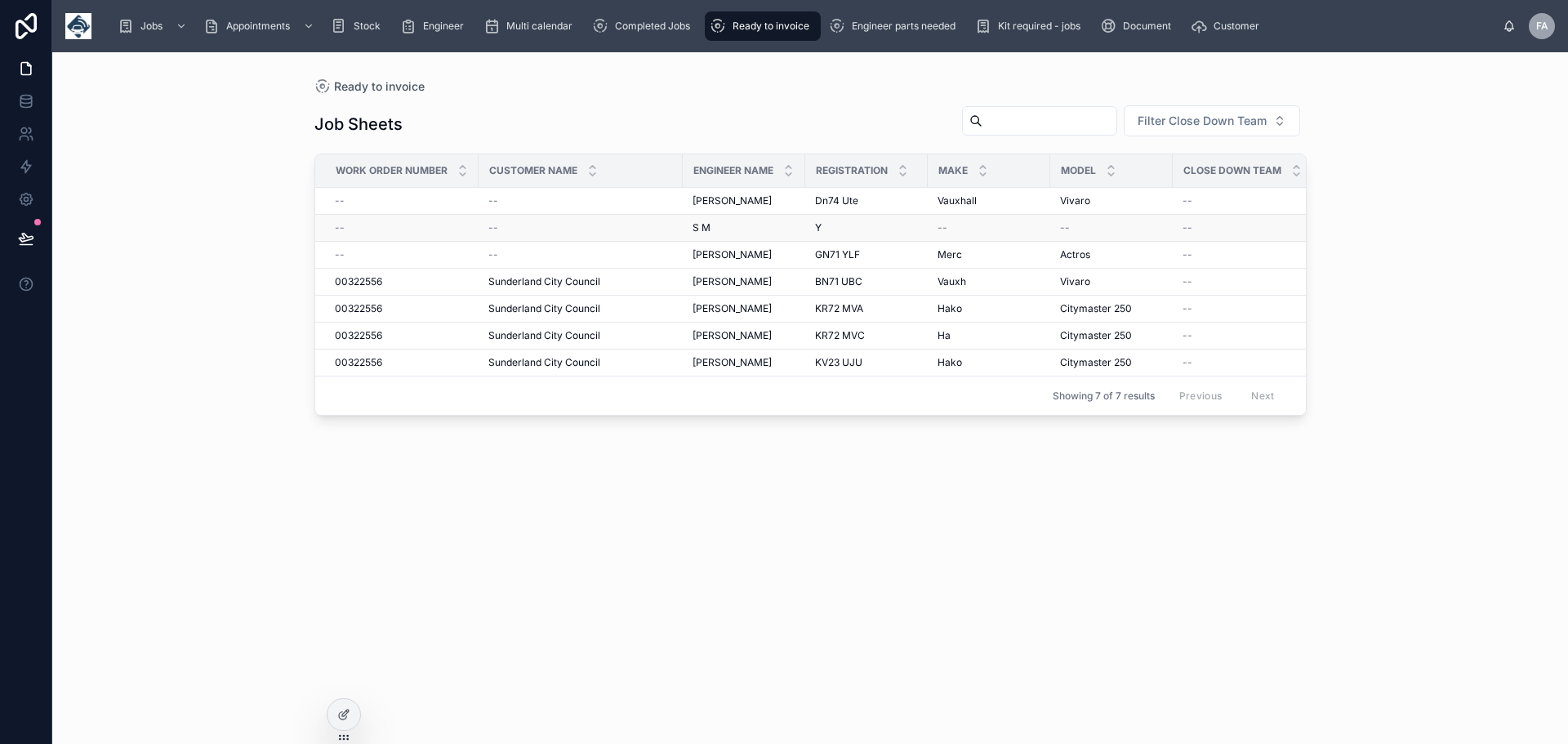
click at [1178, 224] on td "--" at bounding box center [1242, 228] width 140 height 27
click at [1183, 227] on span "--" at bounding box center [1187, 227] width 10 height 13
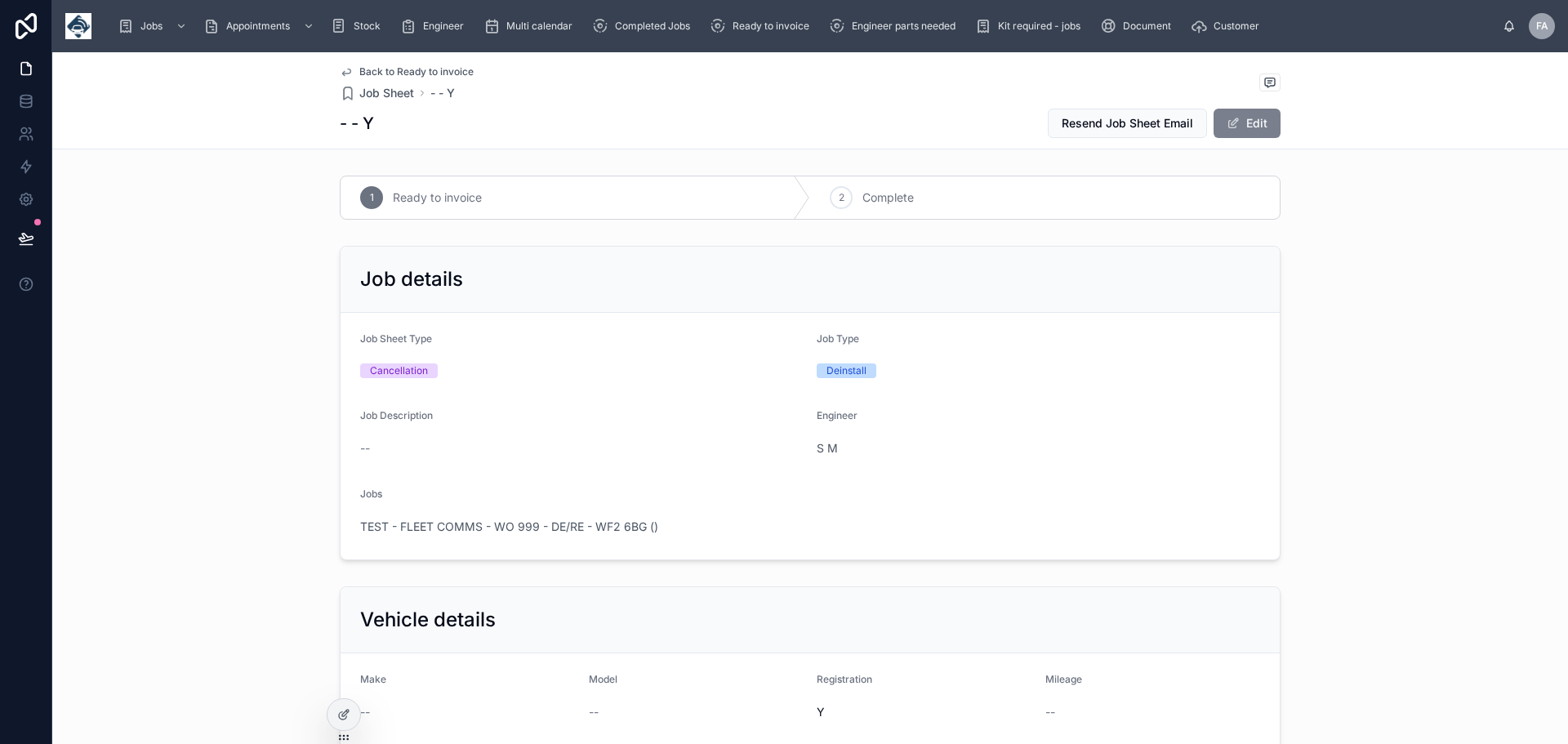
click at [1253, 123] on button "Edit" at bounding box center [1247, 123] width 67 height 29
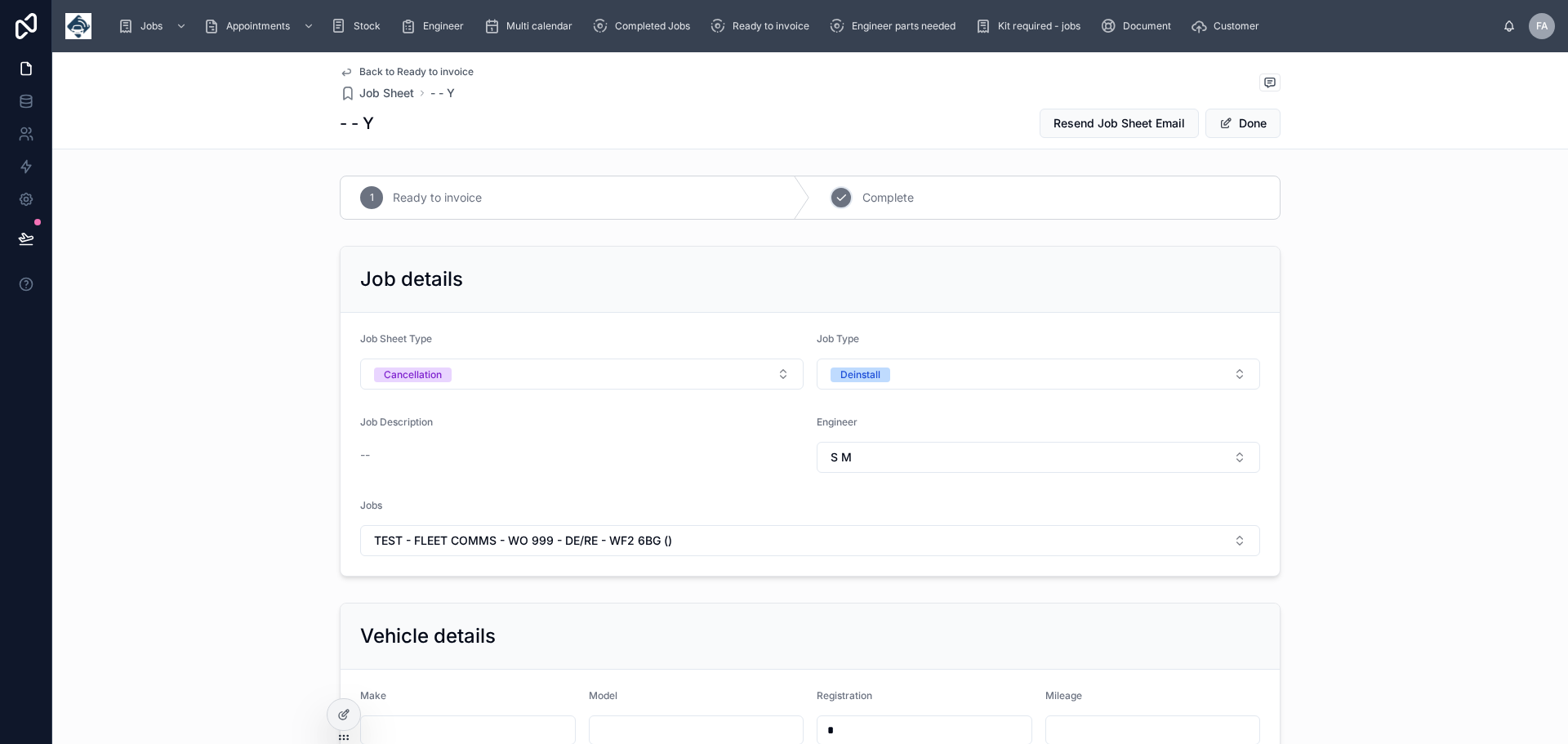
click at [881, 197] on span "Complete" at bounding box center [888, 197] width 52 height 16
click at [1256, 127] on button "Done" at bounding box center [1243, 123] width 75 height 29
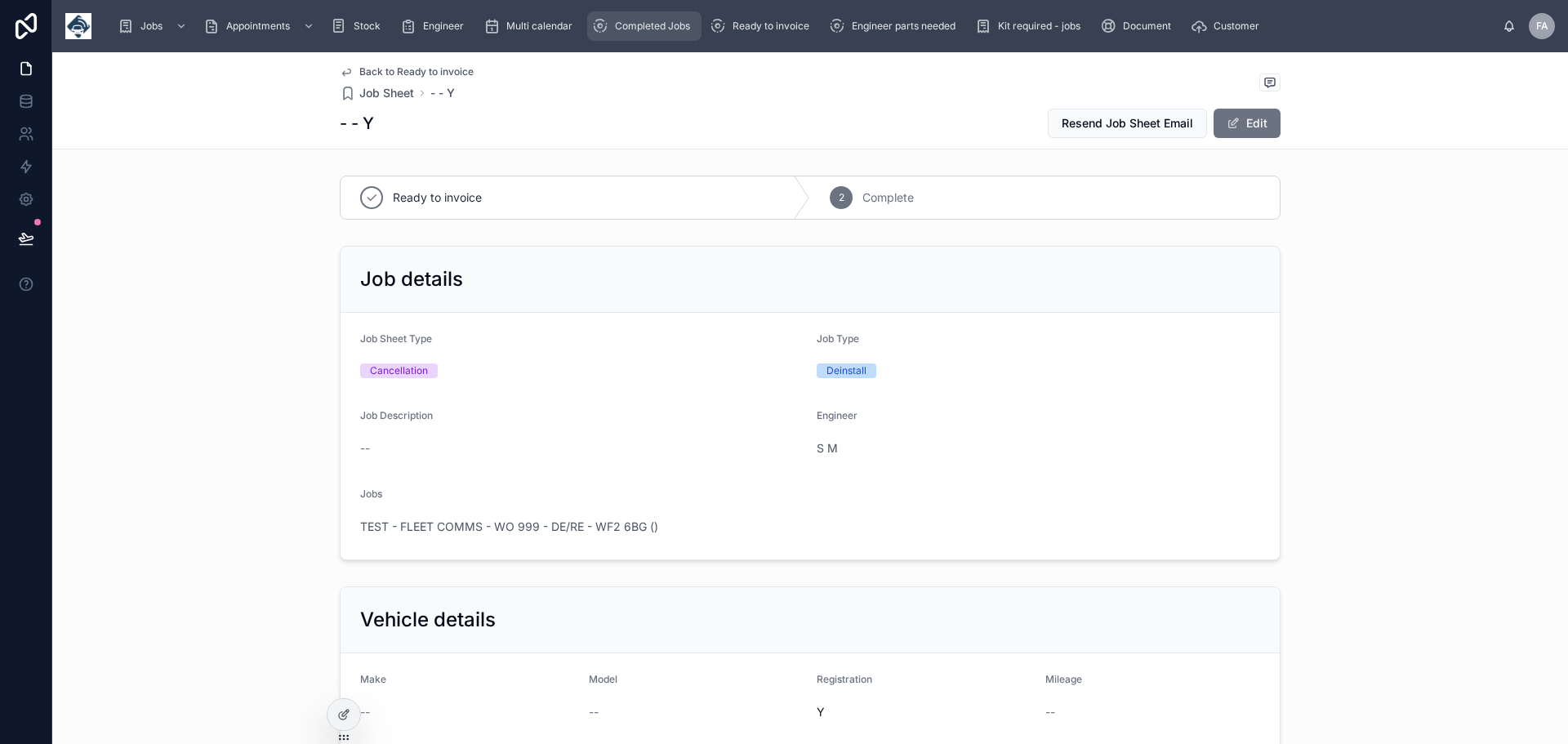
click at [648, 25] on span "Completed Jobs" at bounding box center [653, 26] width 75 height 13
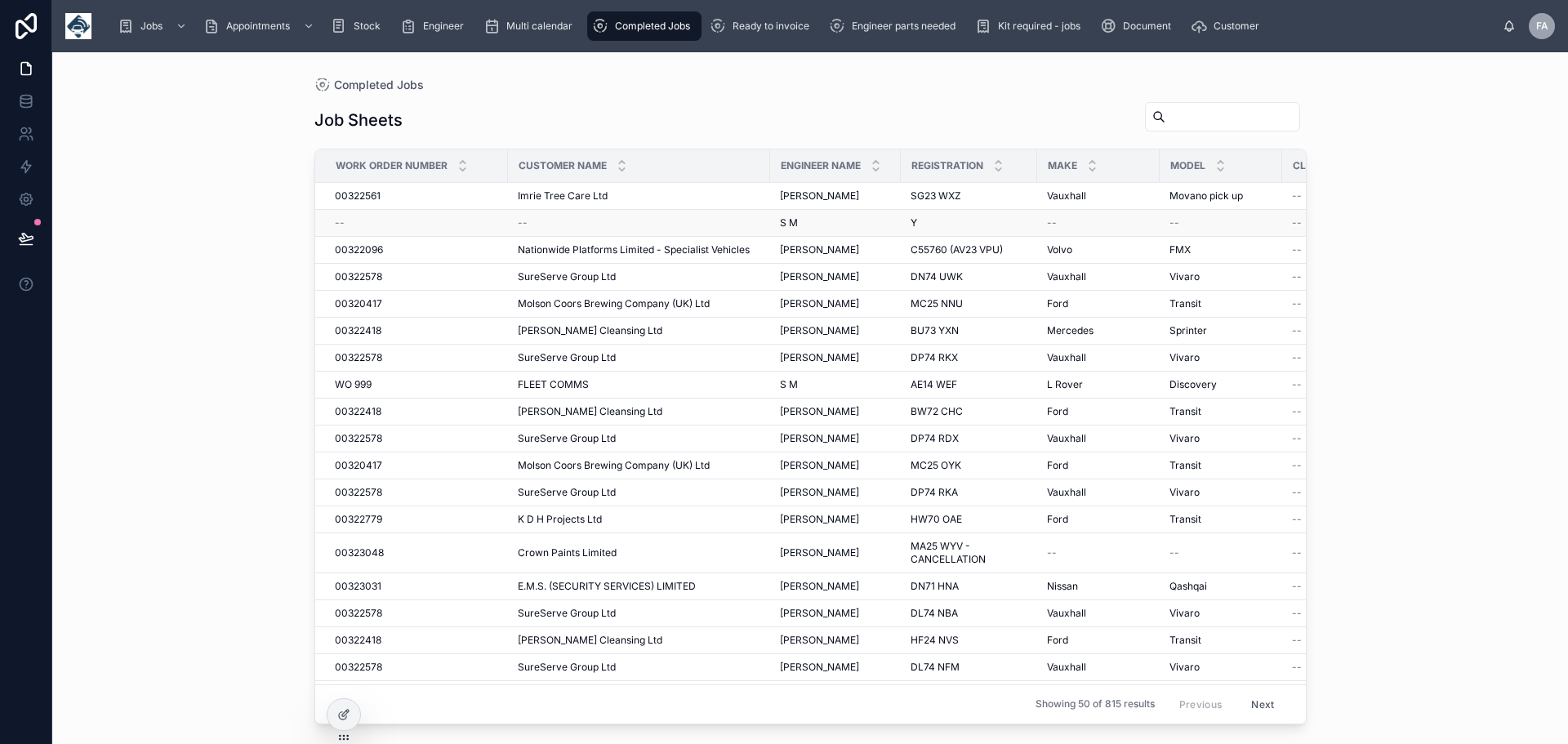
click at [526, 223] on span "--" at bounding box center [523, 223] width 10 height 13
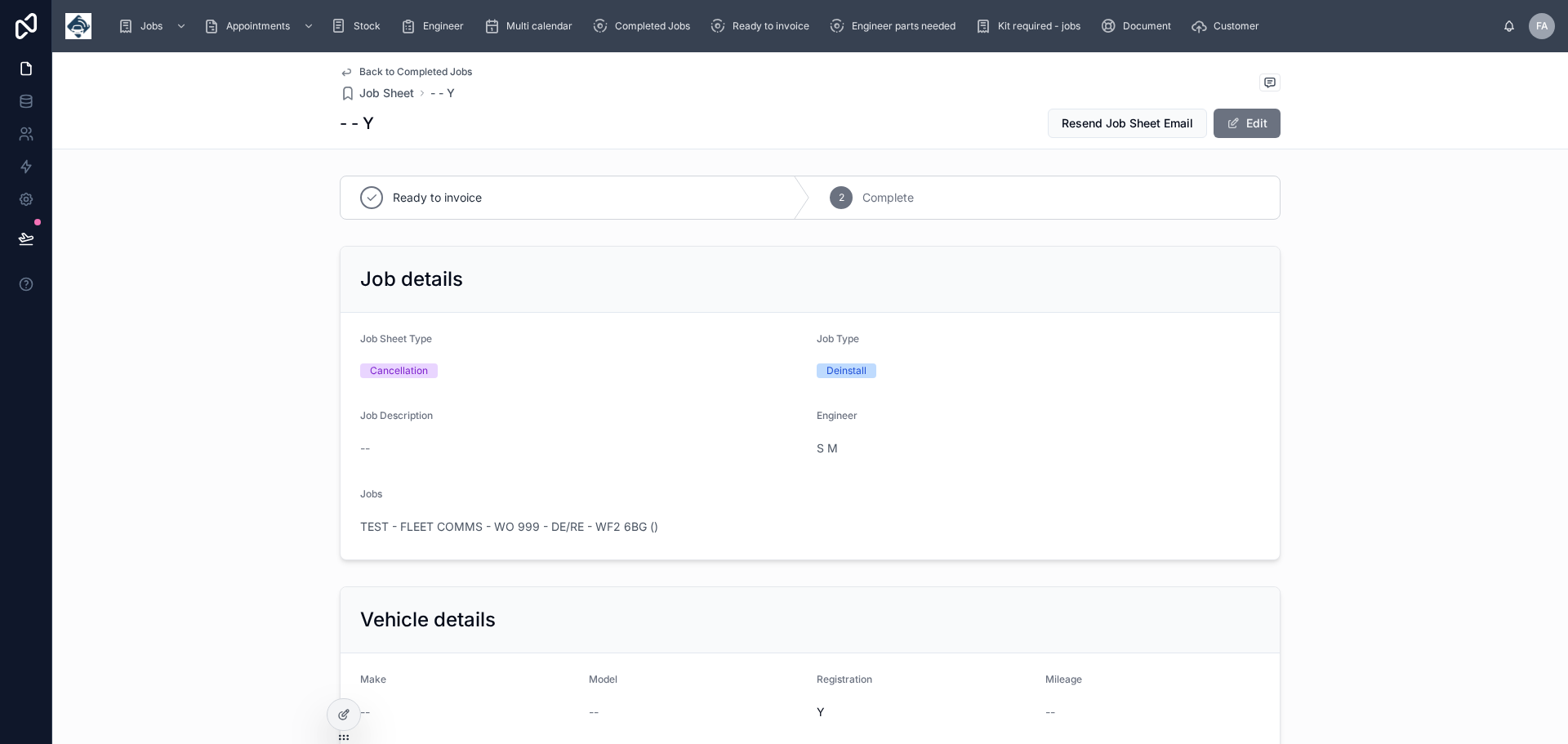
click at [526, 223] on div "Ready to invoice 2 Complete" at bounding box center [811, 198] width 1516 height 57
click at [509, 527] on span "TEST - FLEET COMMS - WO 999 - DE/RE - WF2 6BG ()" at bounding box center [509, 527] width 298 height 16
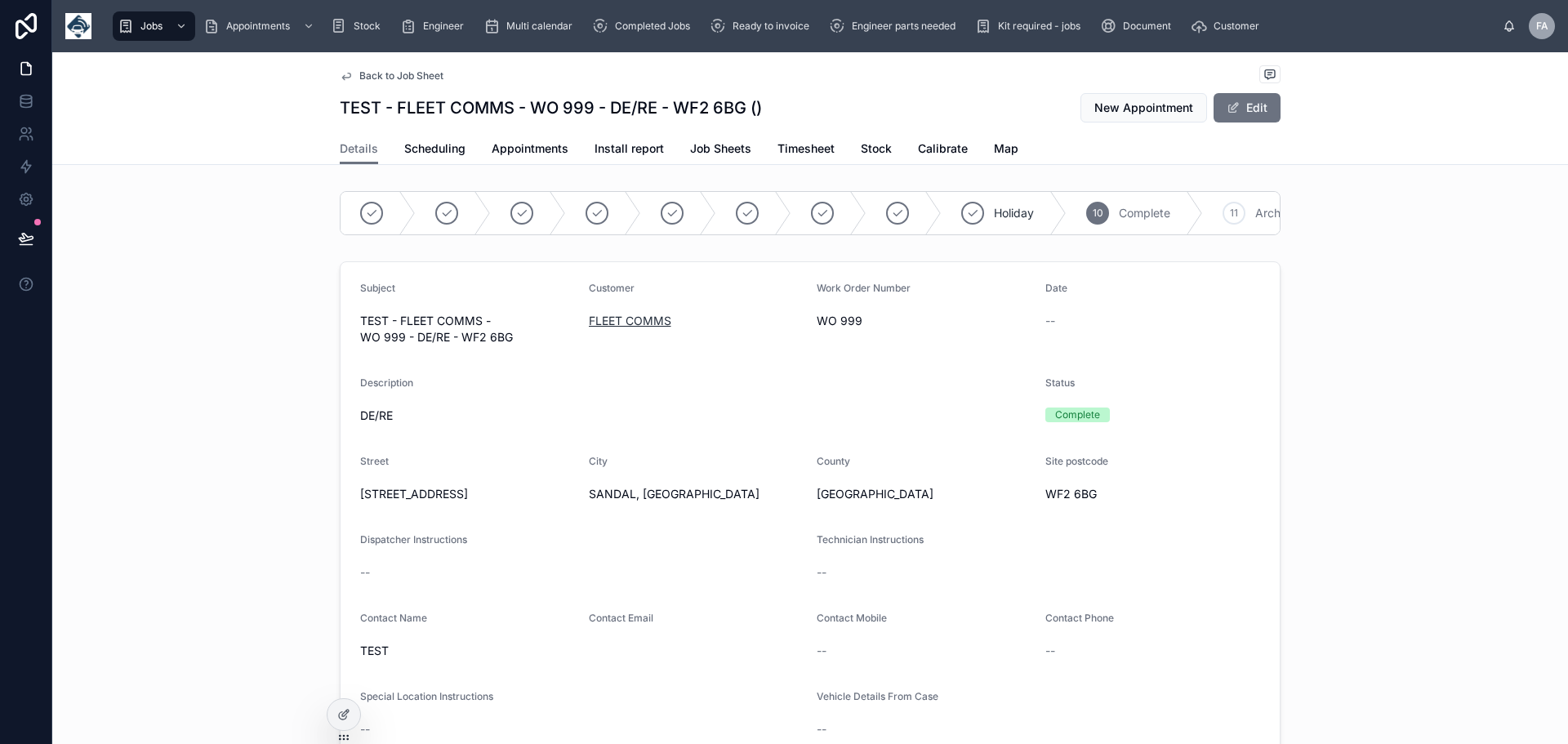
click at [615, 329] on span "FLEET COMMS" at bounding box center [630, 321] width 82 height 16
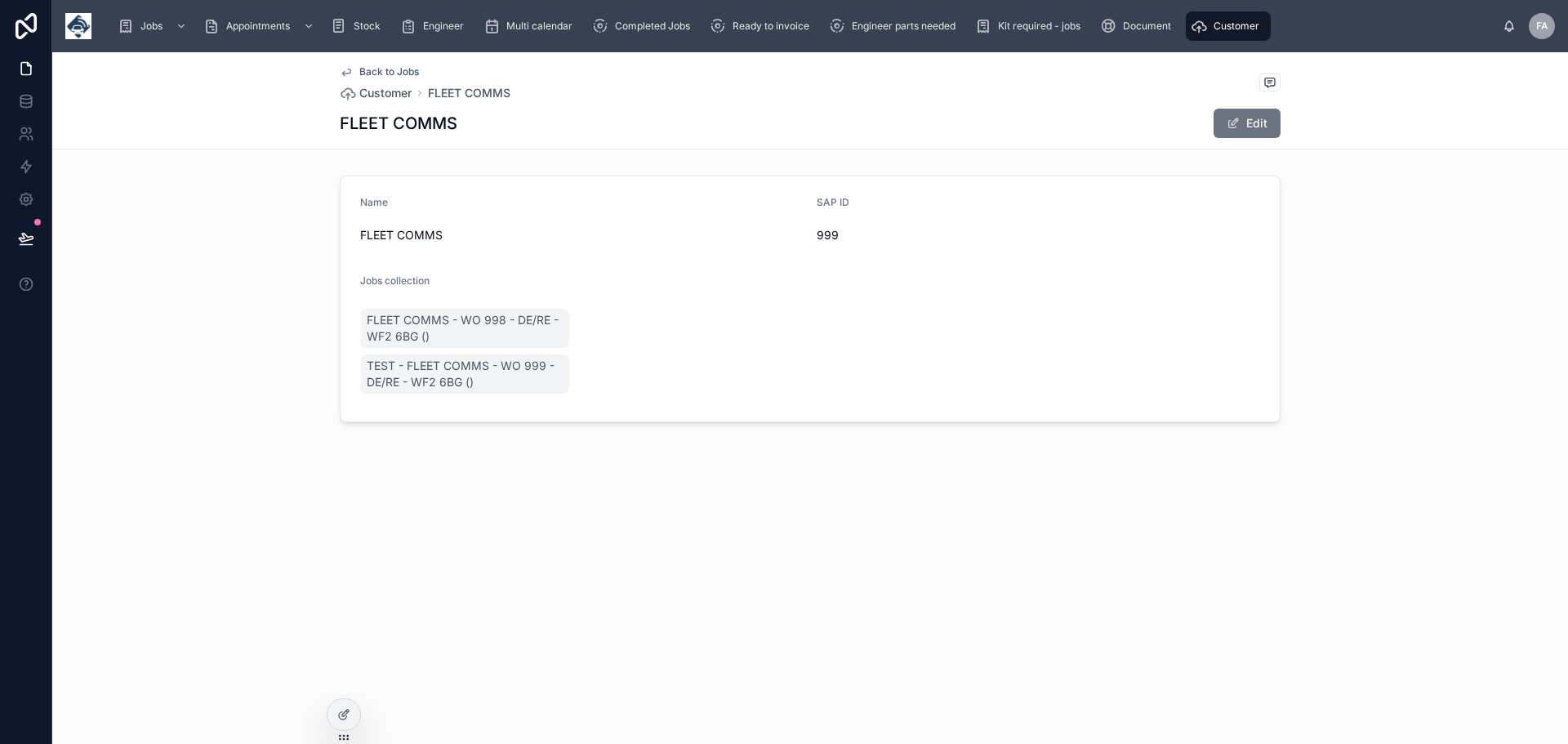
click at [615, 333] on form "Name FLEET COMMS SAP ID 999 Jobs collection FLEET COMMS - WO 998 - DE/RE - WF2 …" at bounding box center [810, 299] width 939 height 245
click at [374, 72] on span "Back to Jobs" at bounding box center [389, 71] width 60 height 13
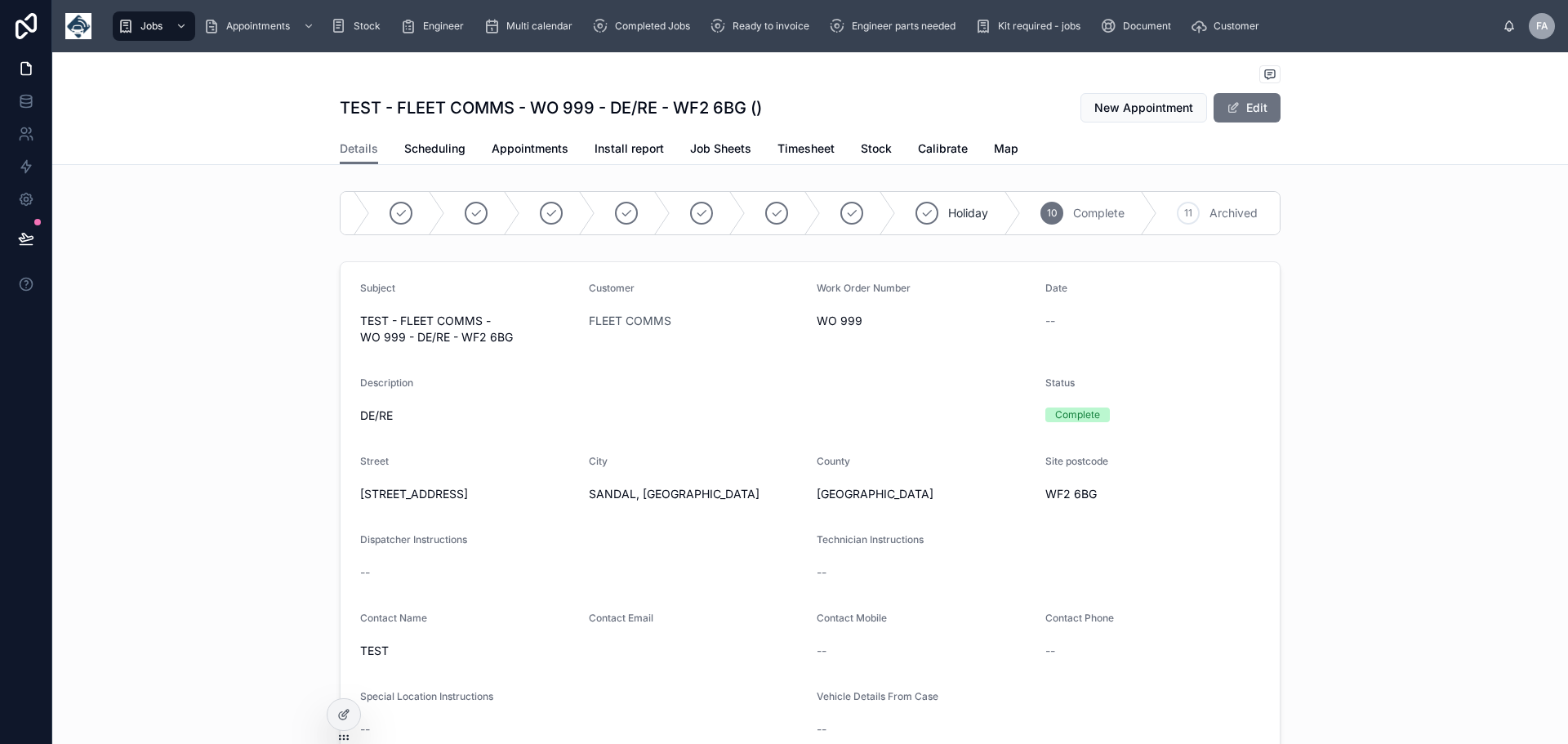
scroll to position [0, 57]
click at [521, 143] on span "Appointments" at bounding box center [530, 149] width 77 height 16
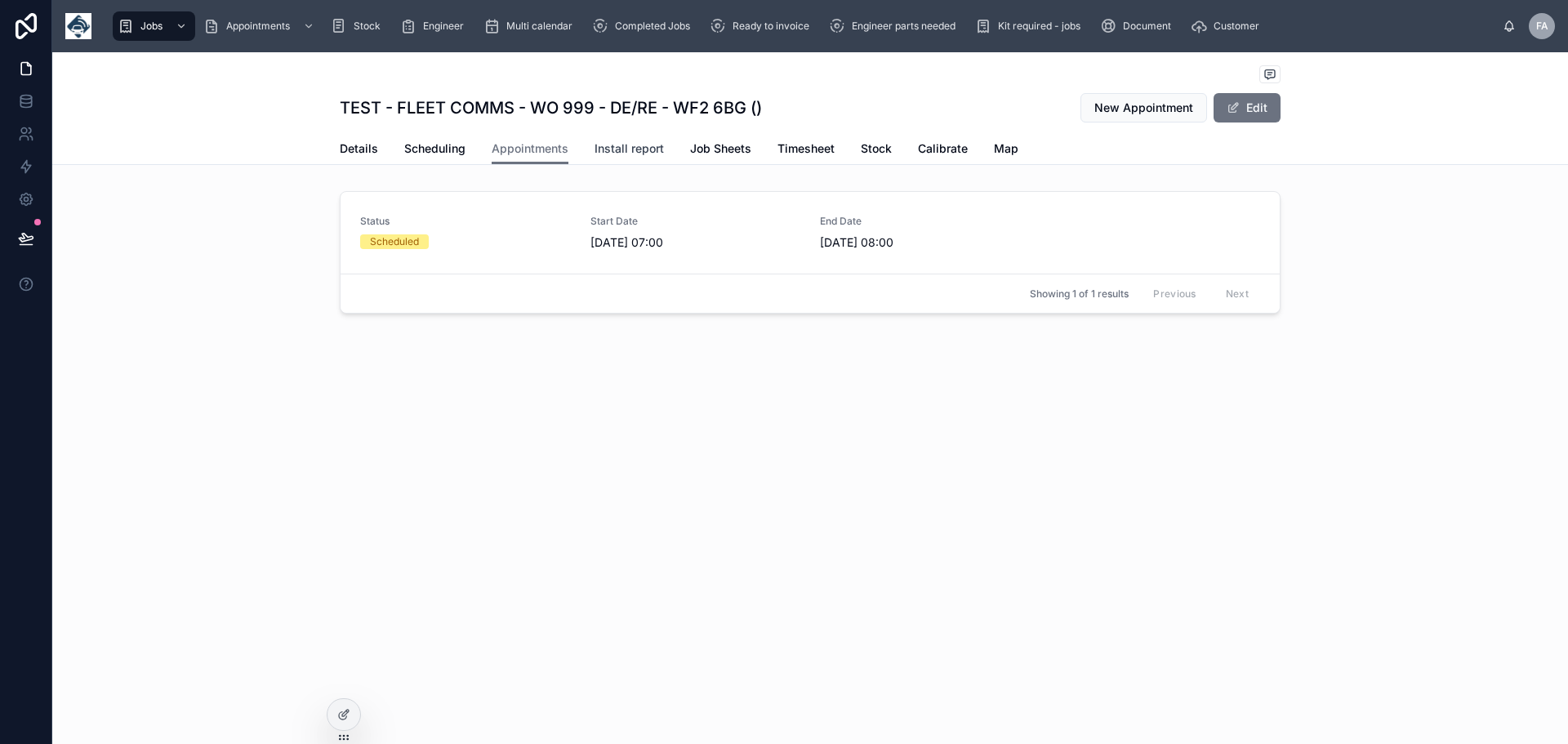
click at [634, 153] on span "Install report" at bounding box center [630, 149] width 70 height 16
click at [731, 145] on span "Job Sheets" at bounding box center [721, 149] width 62 height 16
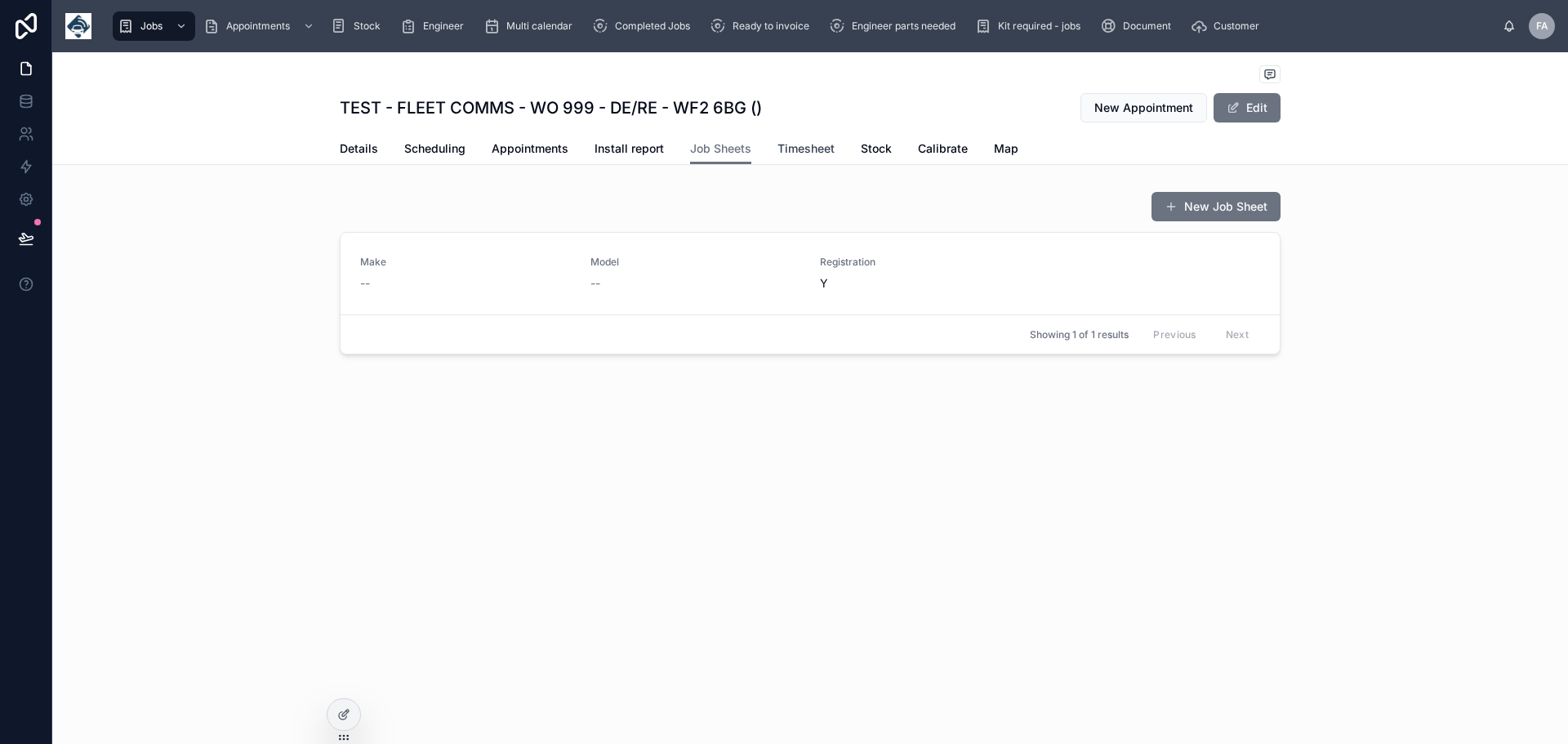
click at [819, 151] on span "Timesheet" at bounding box center [806, 149] width 57 height 16
click at [886, 151] on span "Stock" at bounding box center [876, 149] width 31 height 16
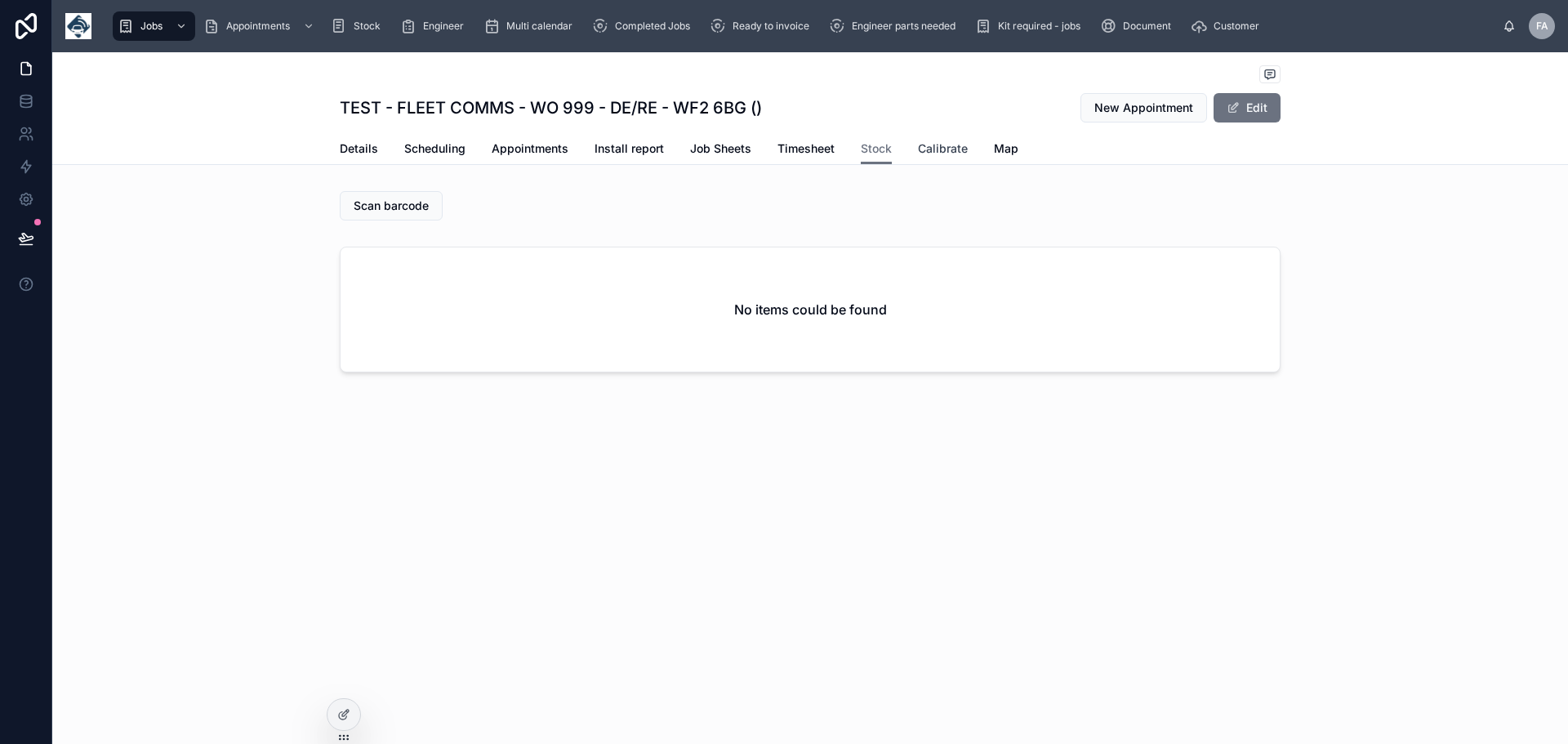
click at [943, 153] on span "Calibrate" at bounding box center [943, 149] width 50 height 16
click at [998, 154] on span "Map" at bounding box center [1006, 149] width 24 height 16
click at [716, 145] on span "Job Sheets" at bounding box center [721, 149] width 62 height 16
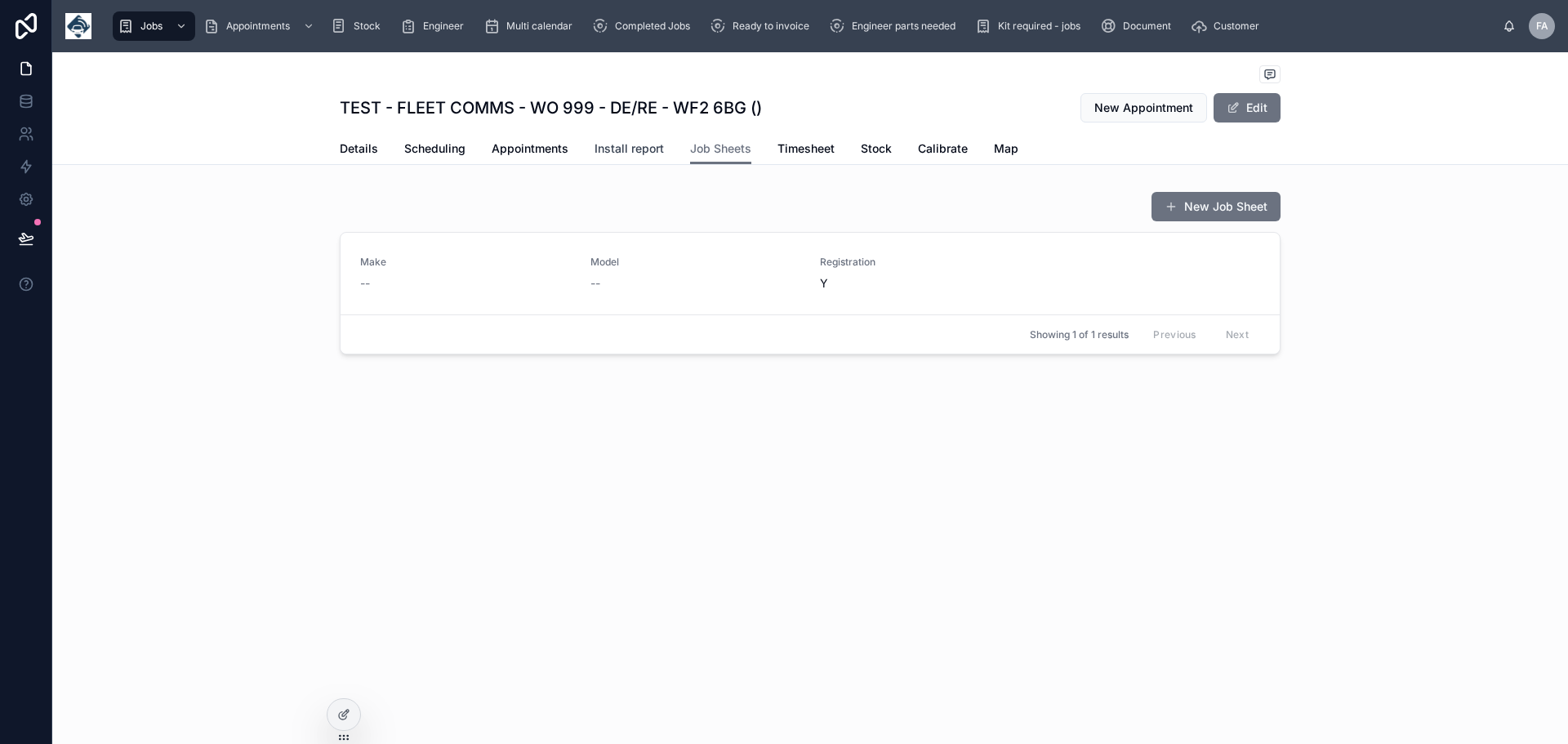
click at [633, 151] on span "Install report" at bounding box center [630, 149] width 70 height 16
click at [528, 143] on span "Appointments" at bounding box center [530, 149] width 77 height 16
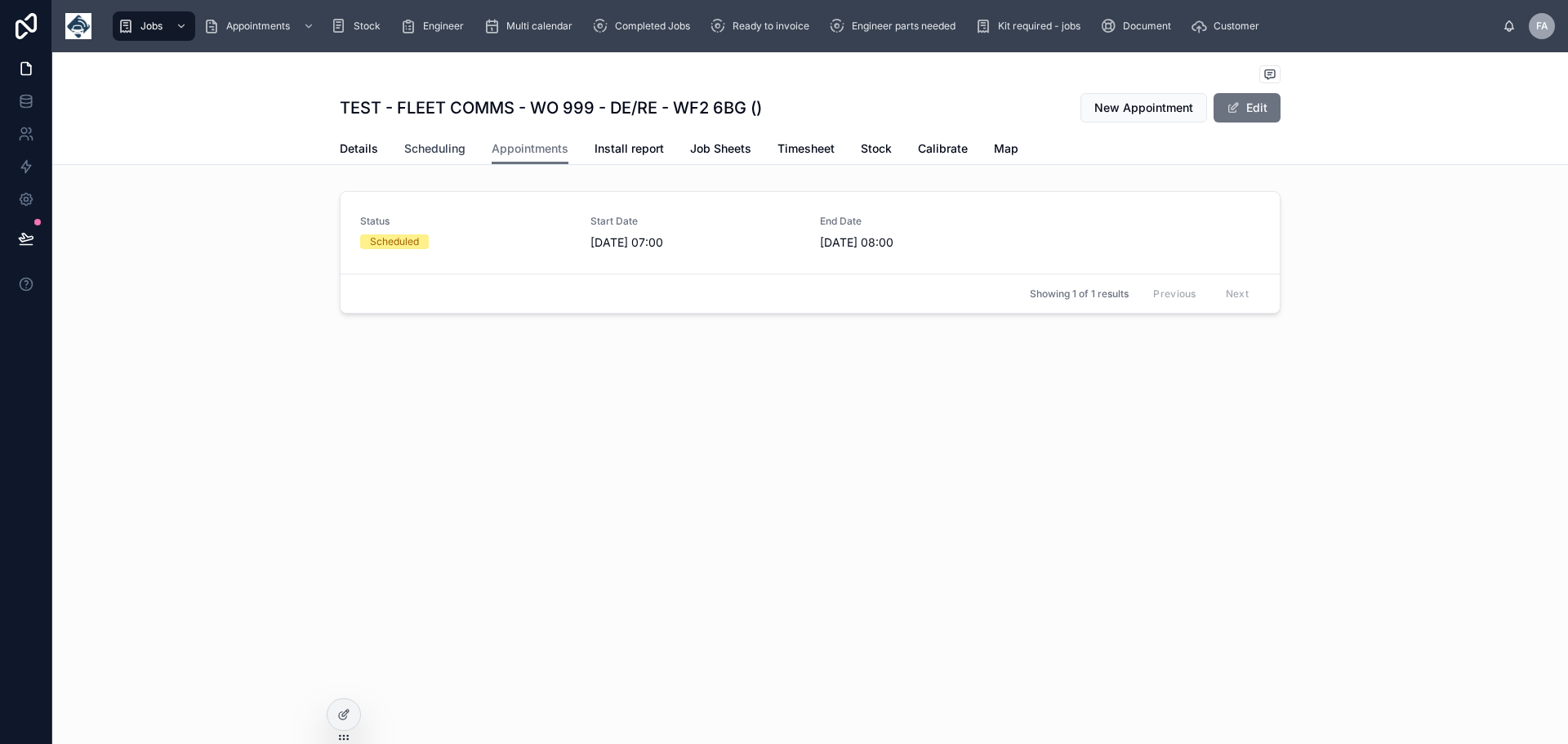
click at [447, 153] on span "Scheduling" at bounding box center [434, 149] width 62 height 16
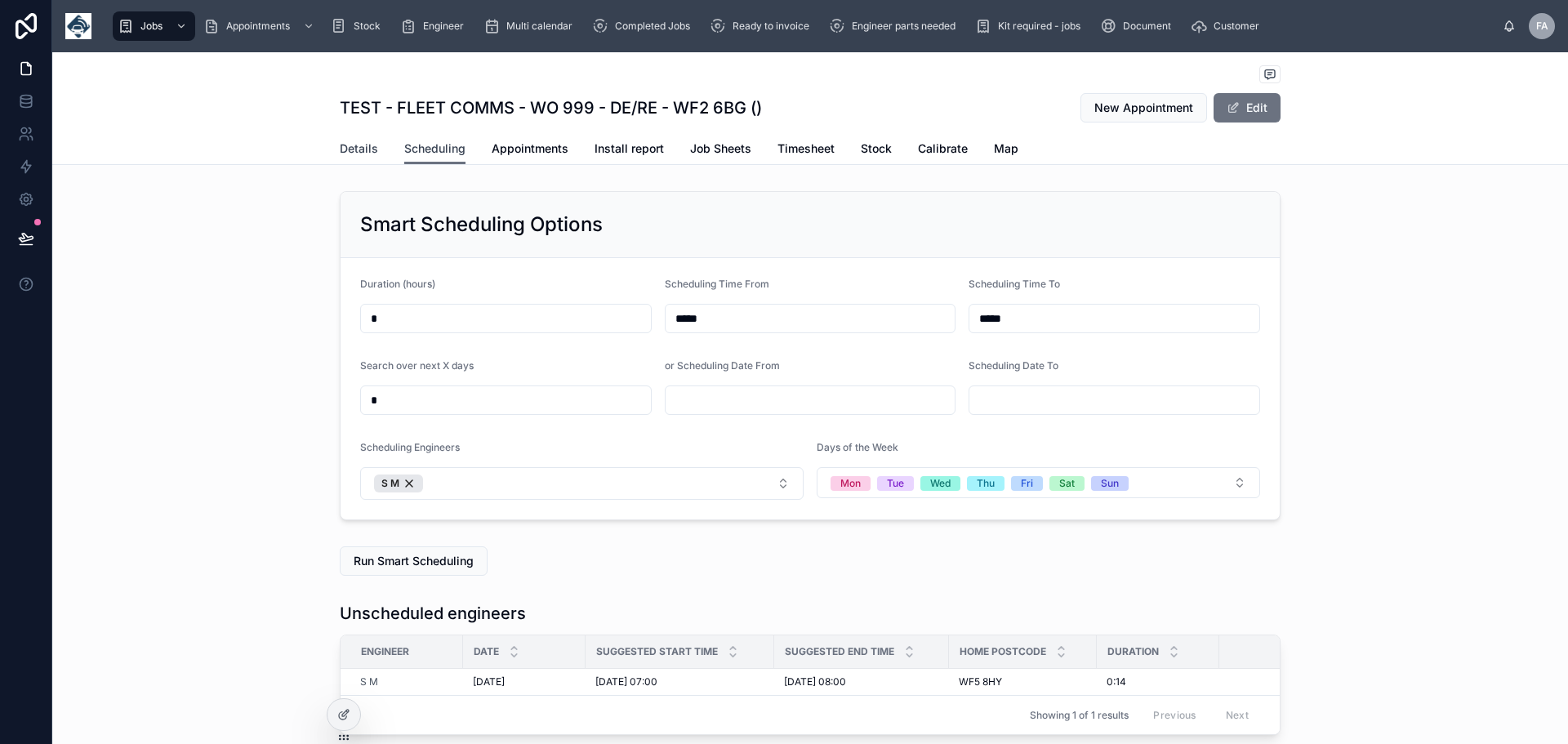
scroll to position [0, 1226]
click at [346, 149] on span "Details" at bounding box center [359, 149] width 38 height 16
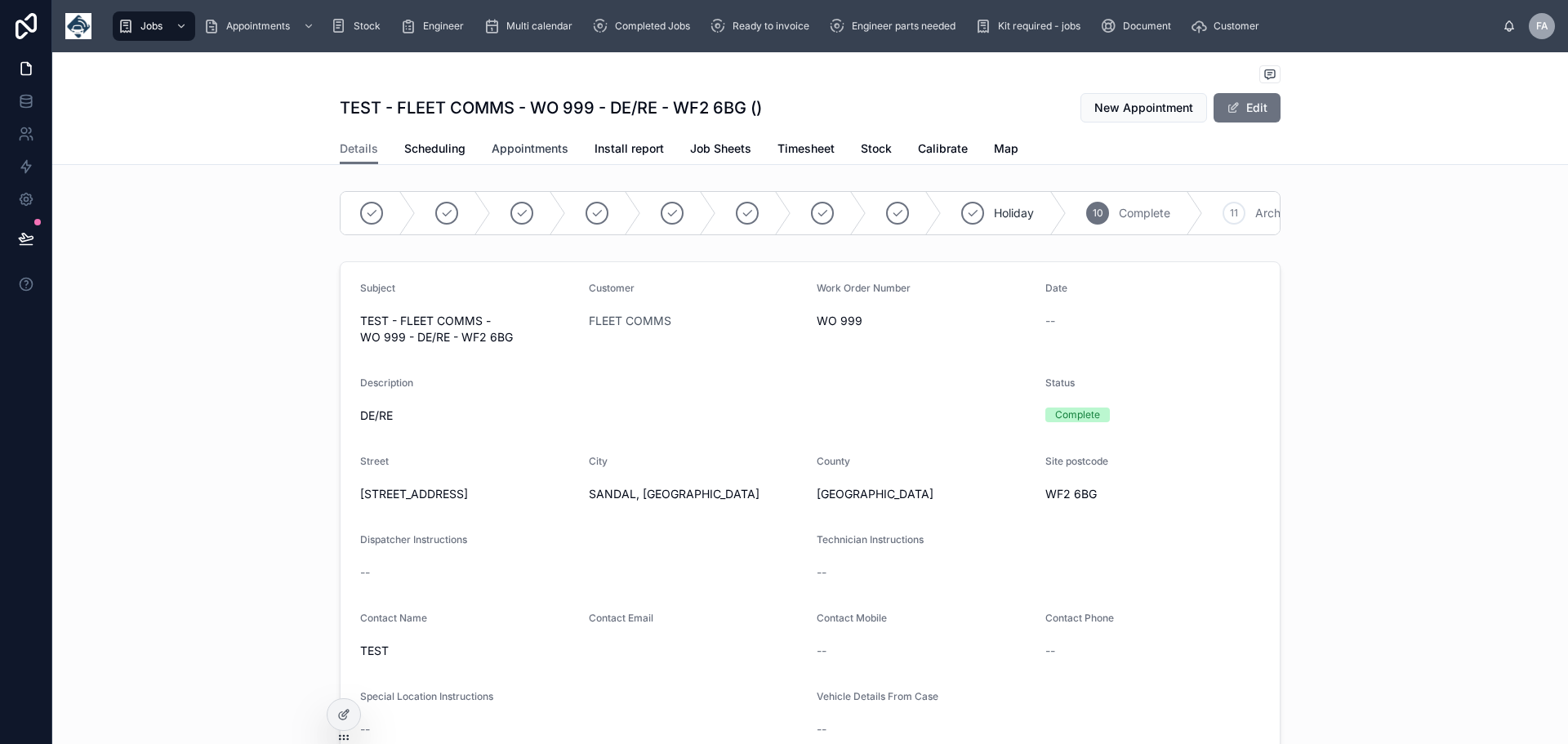
click at [538, 147] on span "Appointments" at bounding box center [530, 149] width 77 height 16
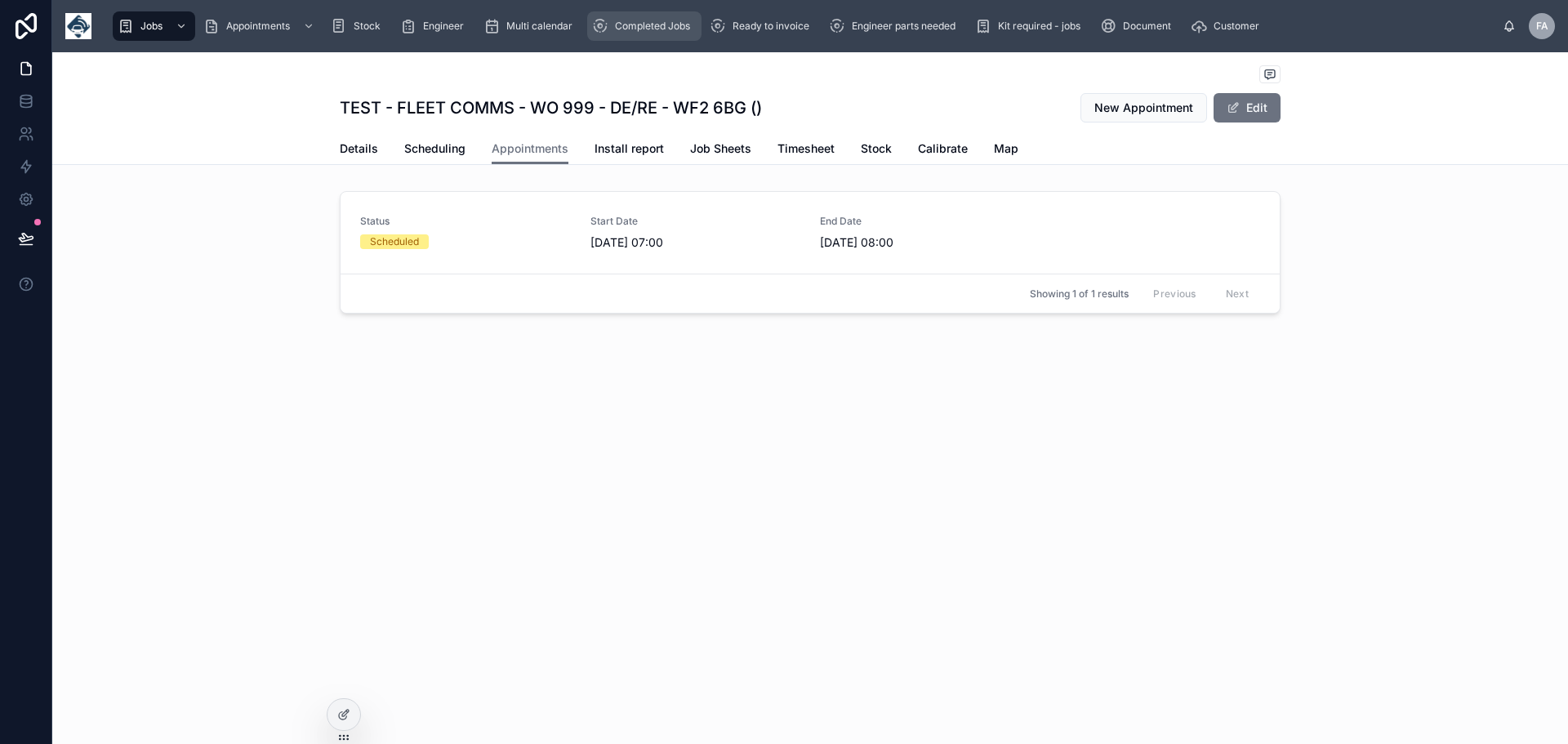
click at [664, 26] on span "Completed Jobs" at bounding box center [653, 26] width 75 height 13
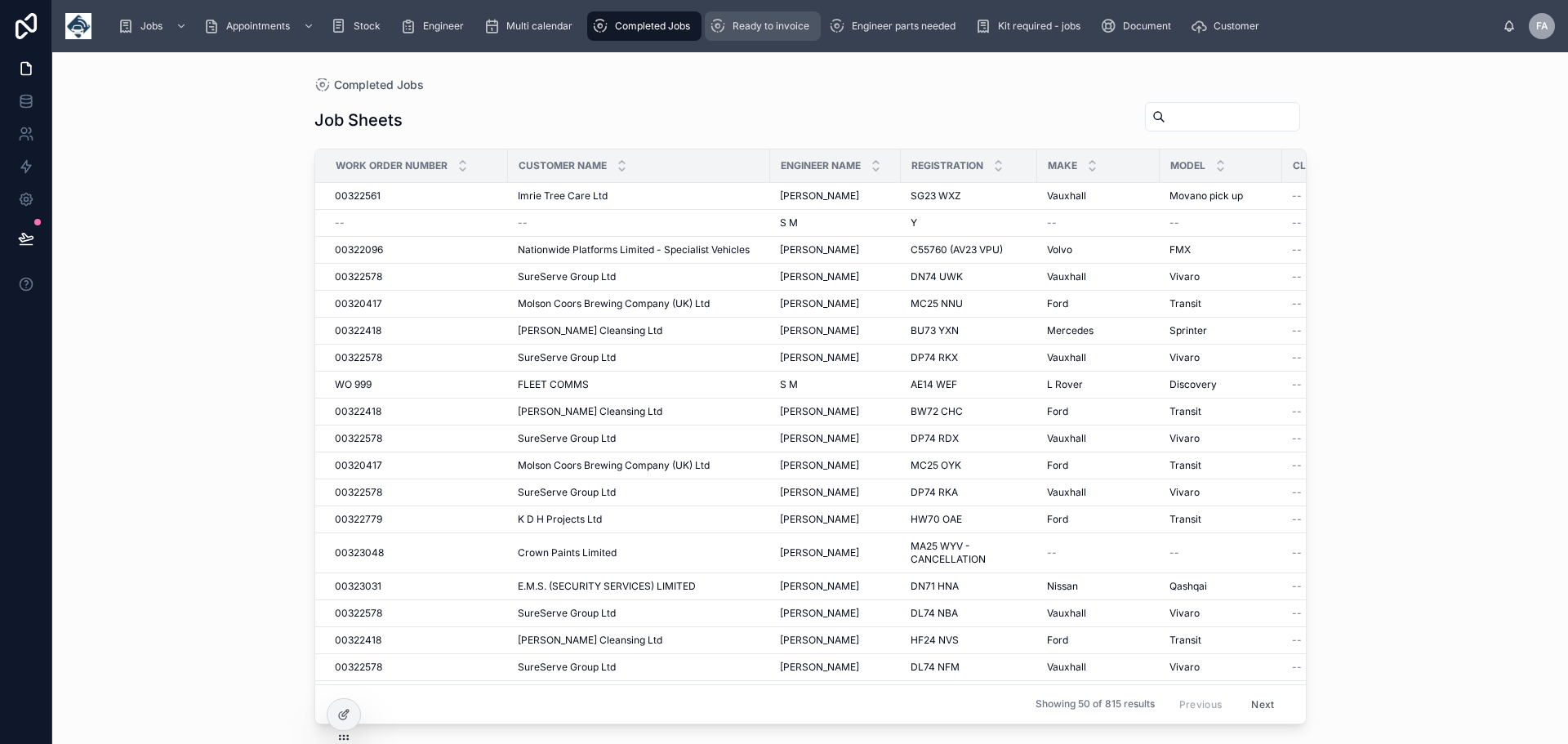
click at [799, 24] on span "Ready to invoice" at bounding box center [771, 26] width 77 height 13
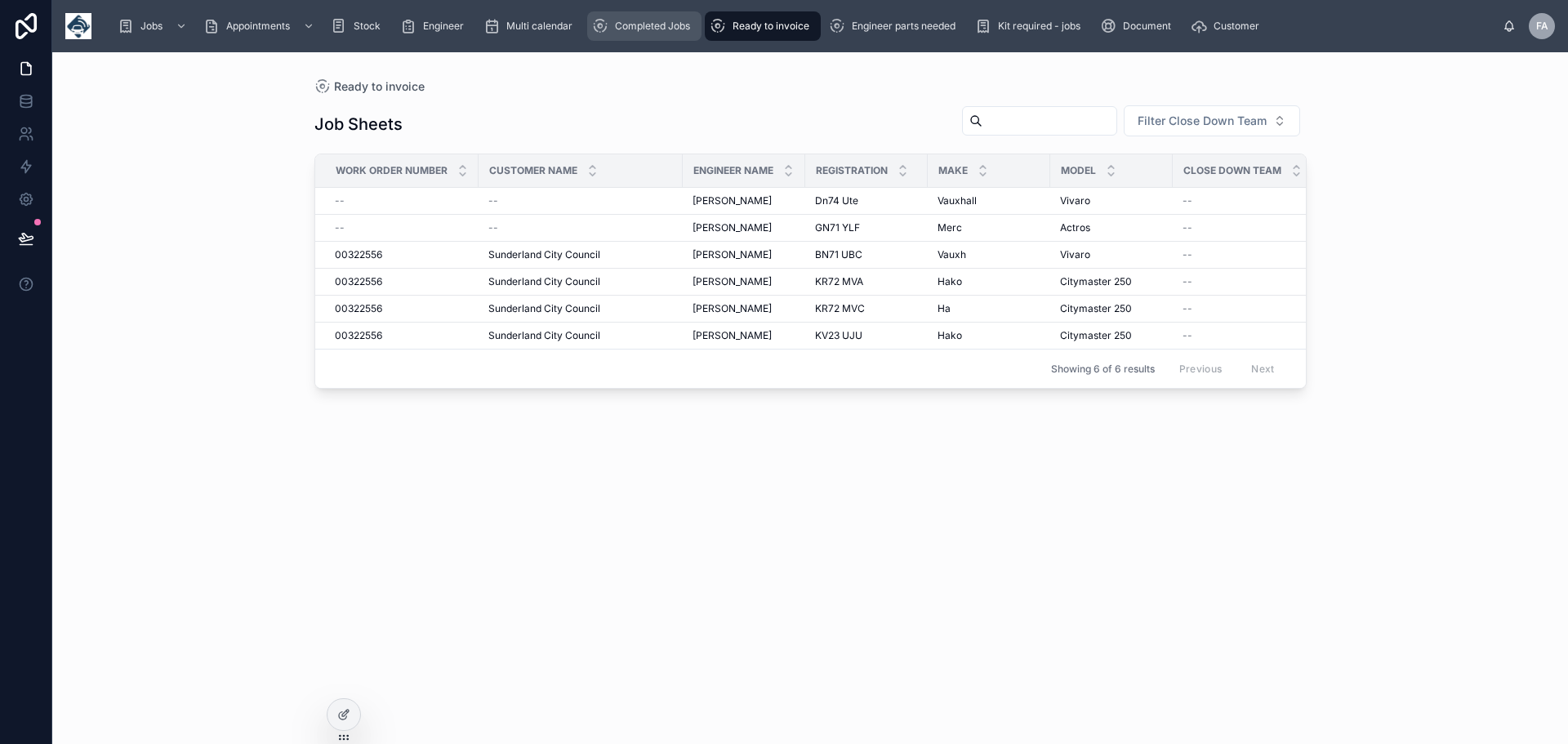
click at [651, 24] on span "Completed Jobs" at bounding box center [653, 26] width 75 height 13
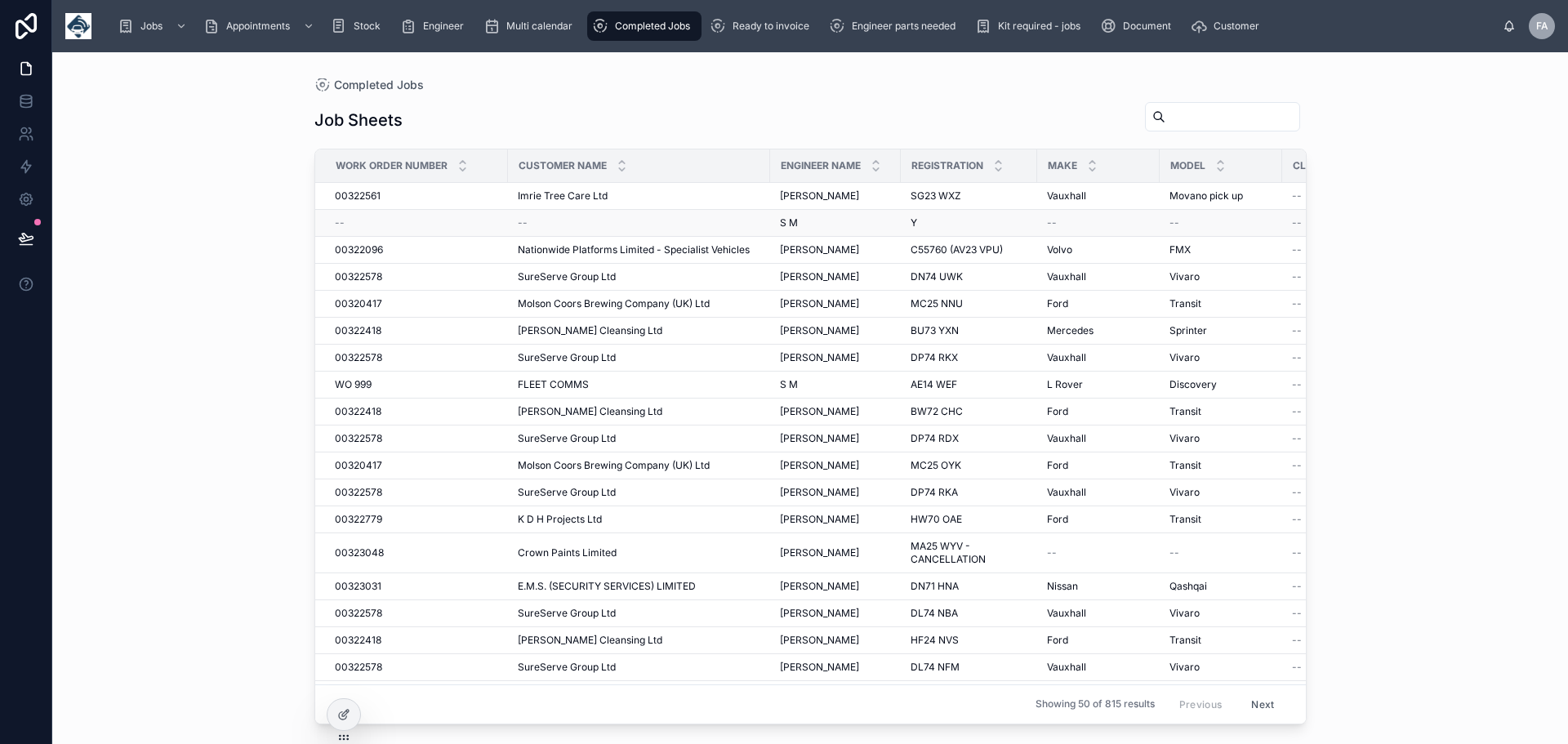
click at [582, 227] on div "--" at bounding box center [640, 223] width 243 height 13
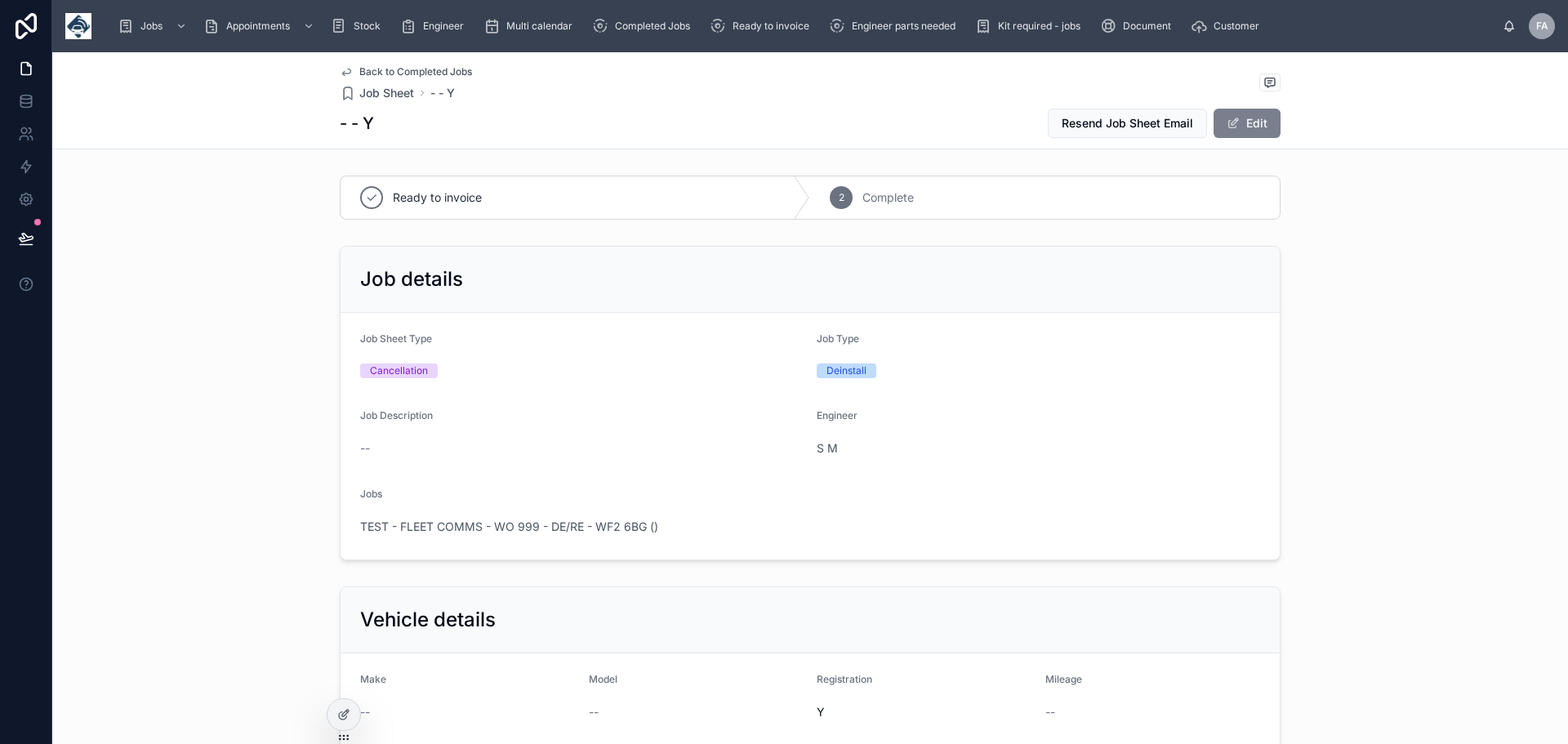
click at [1261, 121] on button "Edit" at bounding box center [1247, 123] width 67 height 29
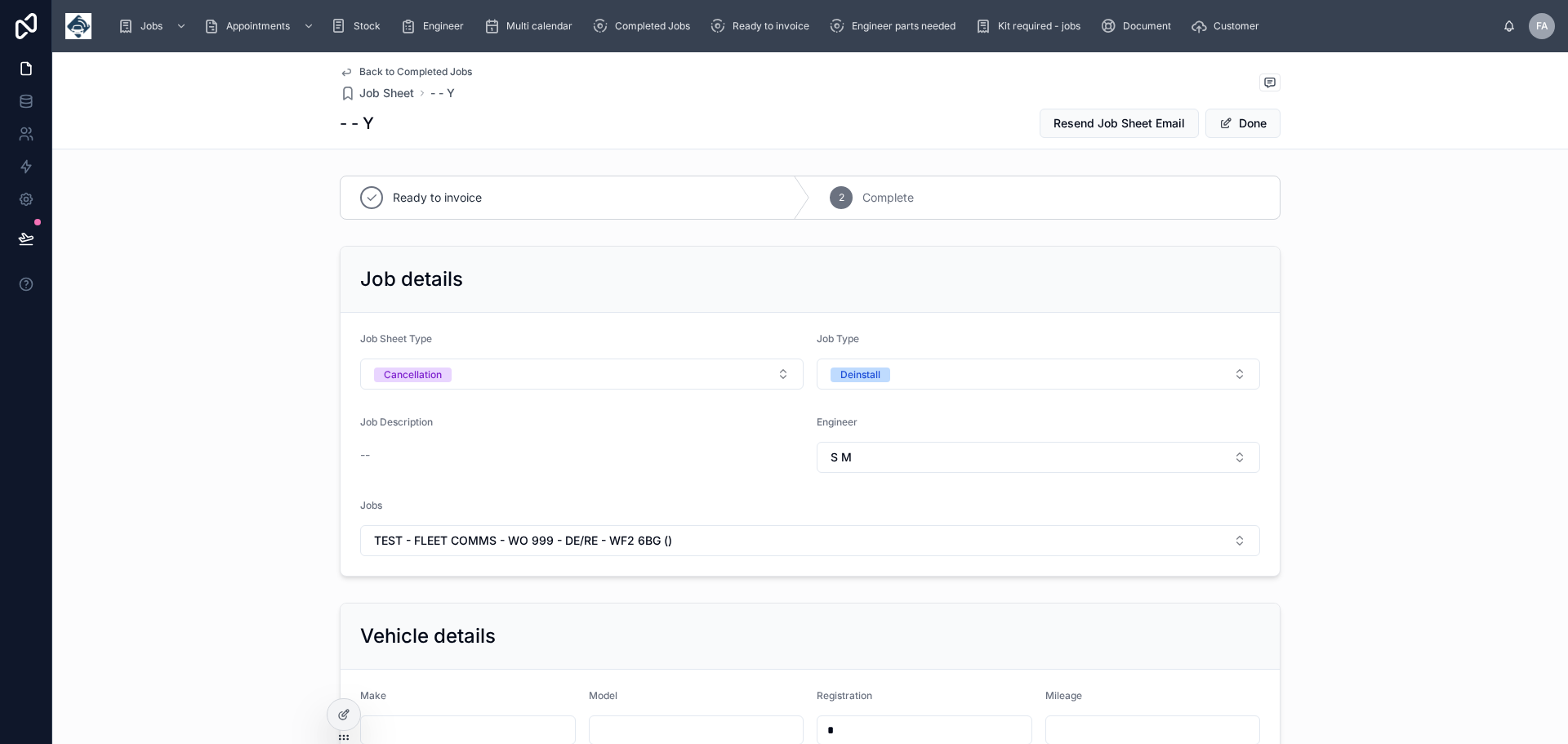
click at [381, 456] on div "--" at bounding box center [582, 455] width 443 height 16
click at [360, 457] on span "--" at bounding box center [365, 455] width 10 height 16
click at [379, 503] on div "Jobs" at bounding box center [810, 509] width 900 height 20
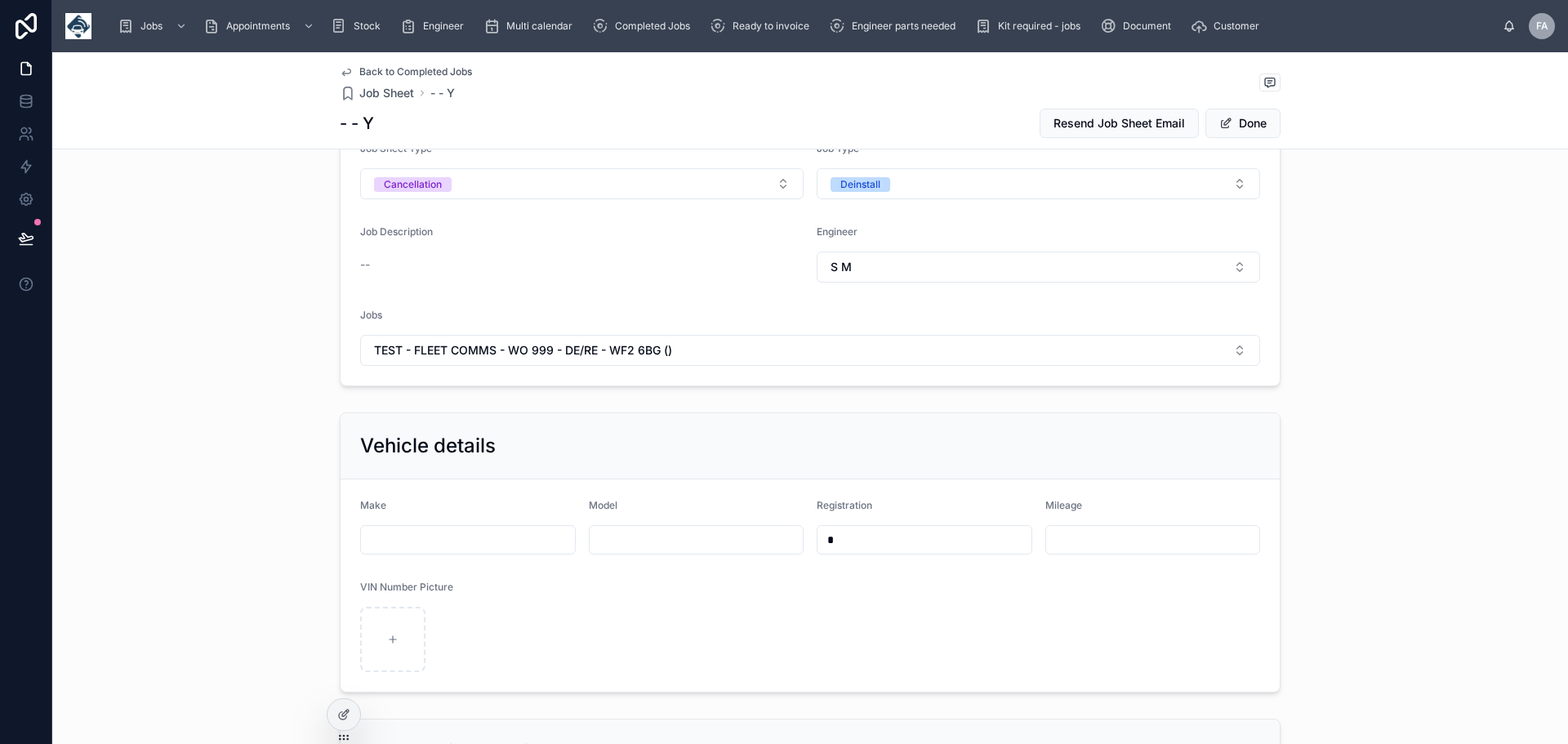
click at [461, 546] on input "text" at bounding box center [468, 541] width 214 height 23
type input "****"
click at [637, 538] on input "text" at bounding box center [697, 541] width 214 height 23
type input "****"
click at [1093, 544] on input "text" at bounding box center [1153, 541] width 214 height 23
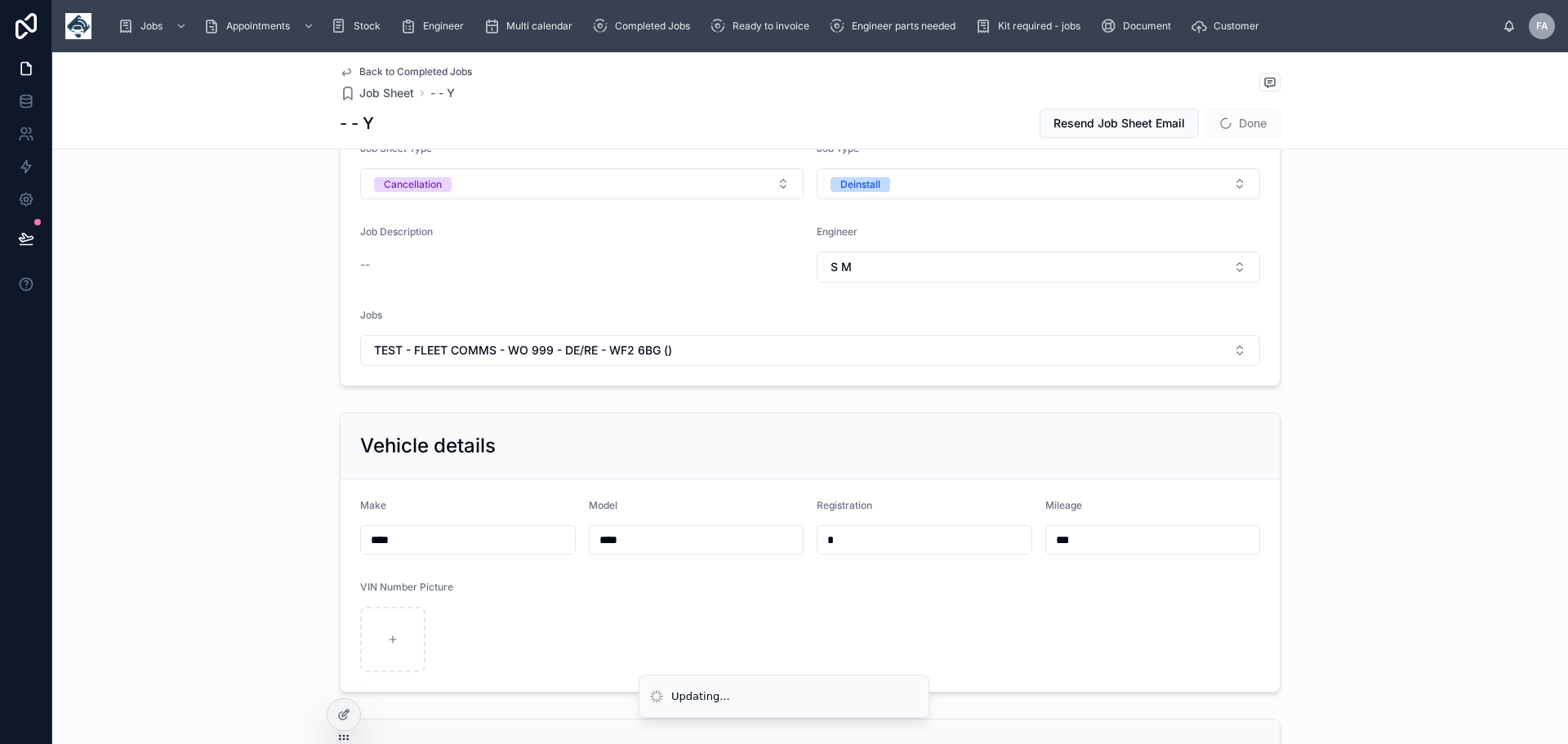
type input "***"
click at [570, 642] on form "Make **** Model **** Registration * Mileage *** VIN Number Picture" at bounding box center [810, 586] width 939 height 212
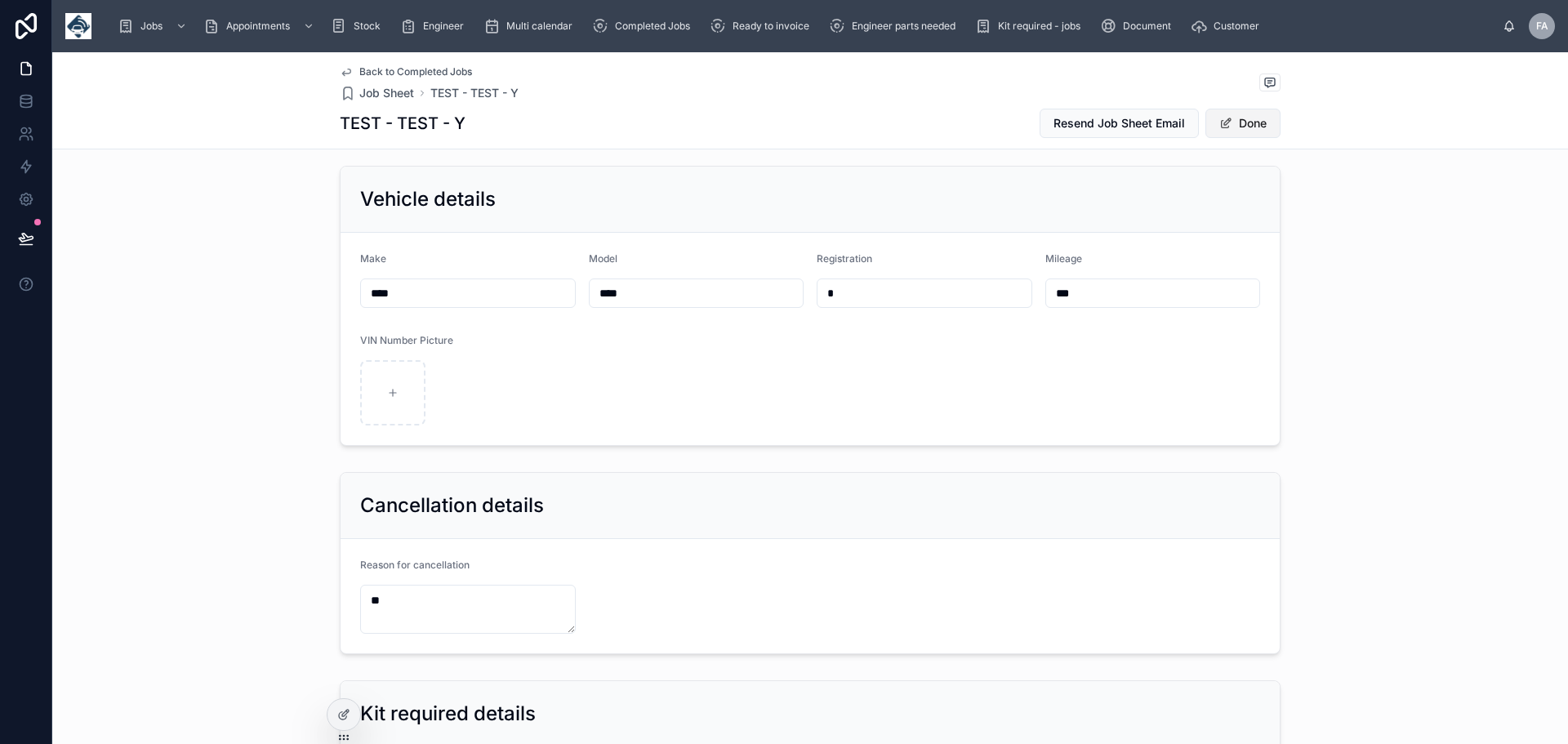
click at [1256, 124] on button "Done" at bounding box center [1243, 123] width 75 height 29
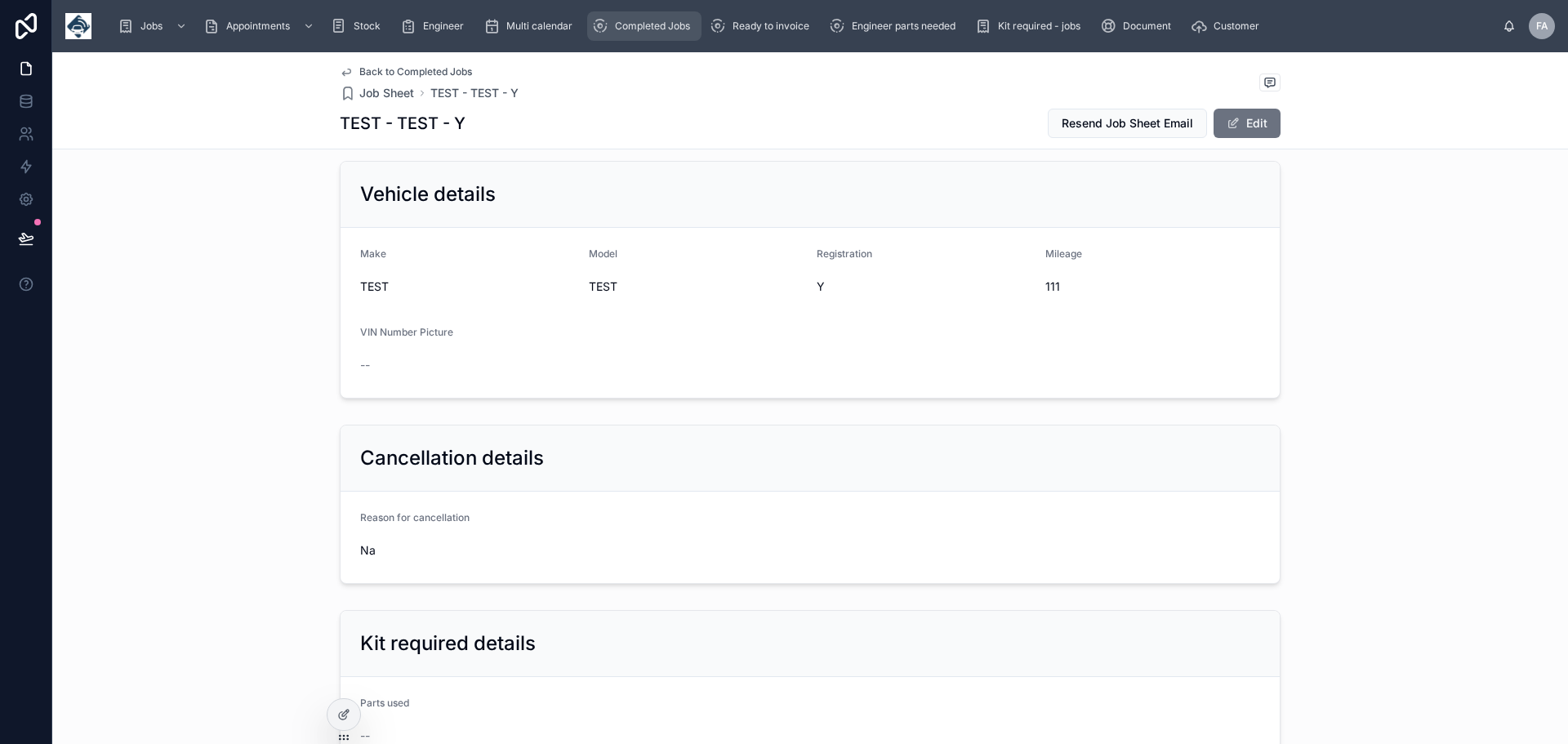
click at [664, 30] on span "Completed Jobs" at bounding box center [653, 26] width 75 height 13
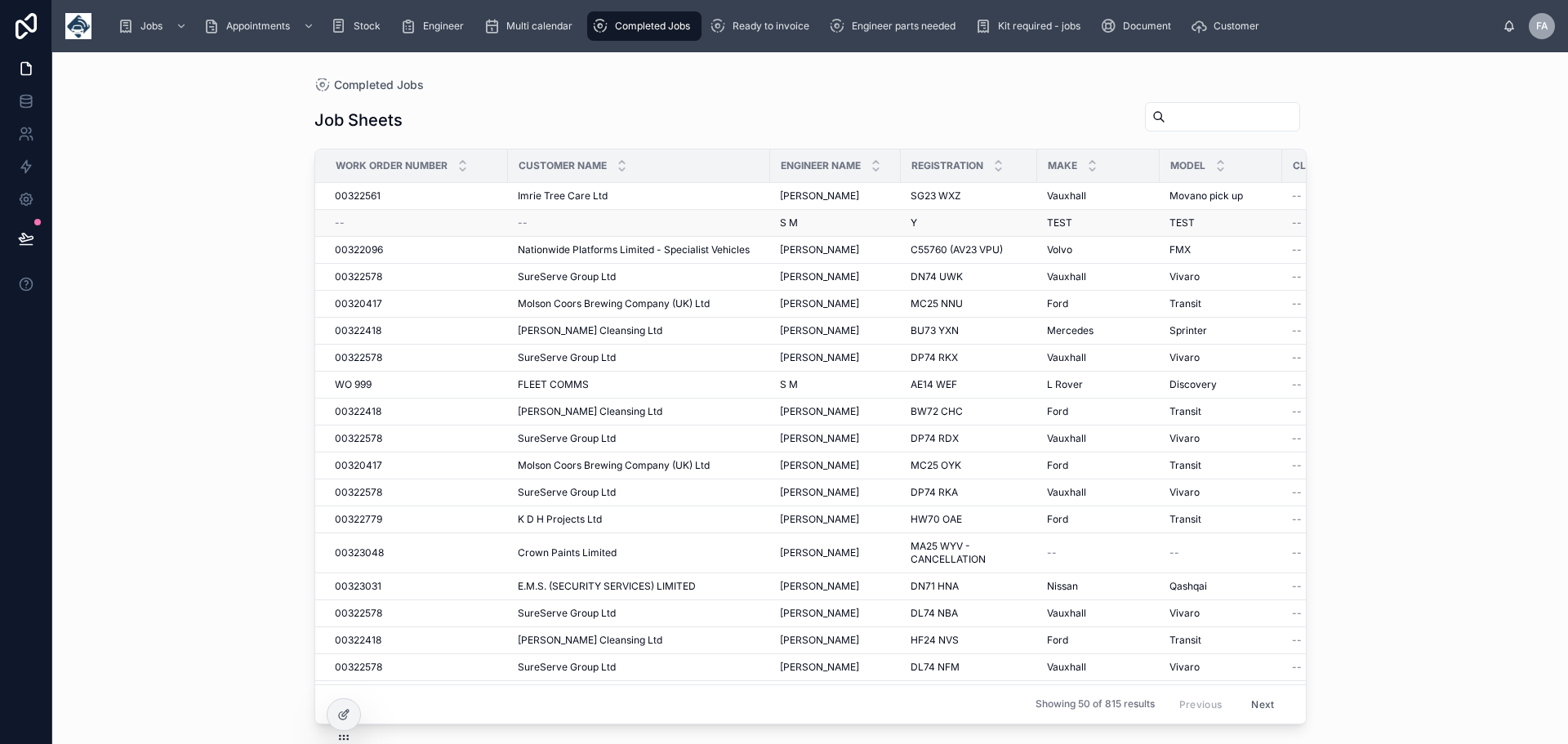
click at [524, 227] on span "--" at bounding box center [523, 223] width 10 height 13
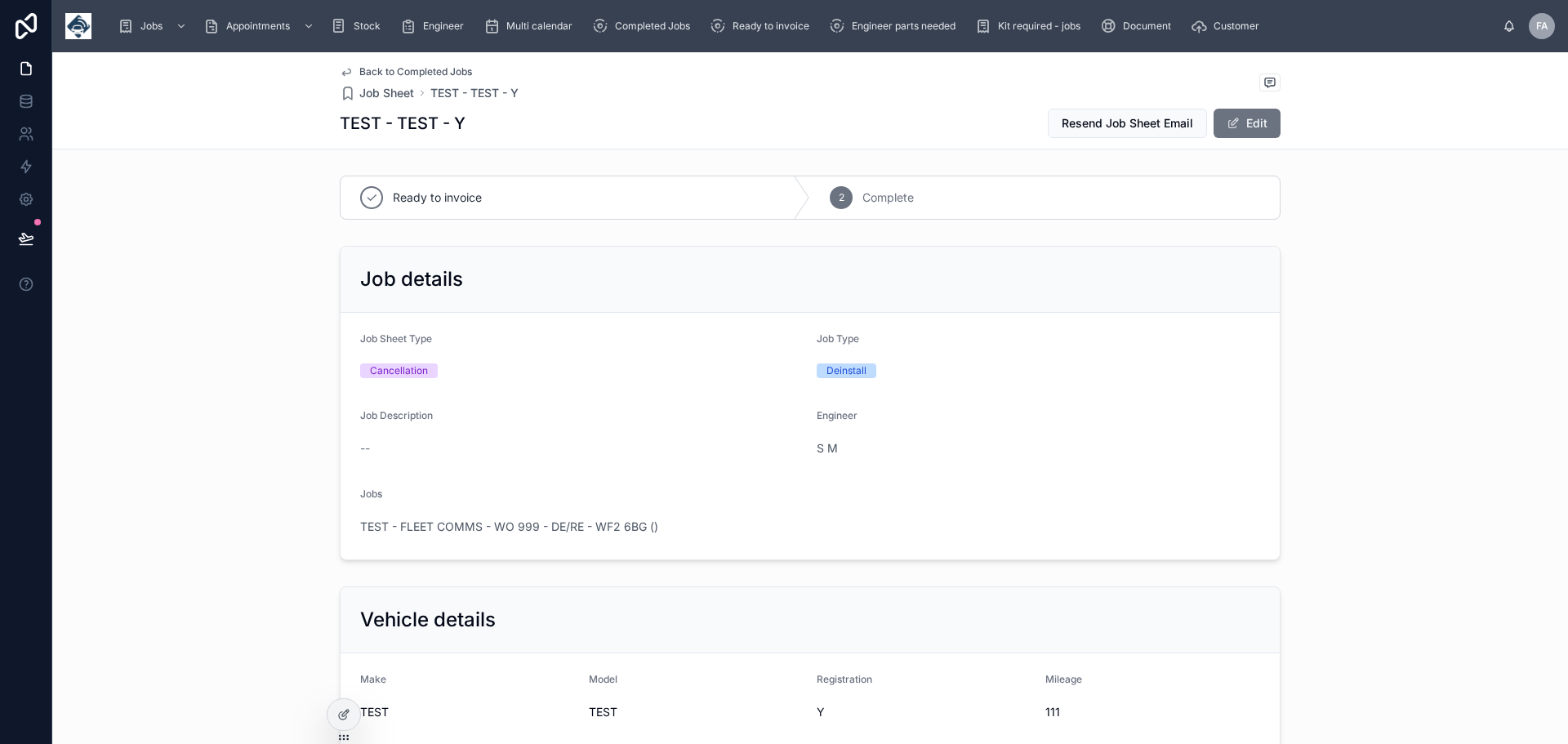
click at [504, 527] on span "TEST - FLEET COMMS - WO 999 - DE/RE - WF2 6BG ()" at bounding box center [509, 527] width 298 height 16
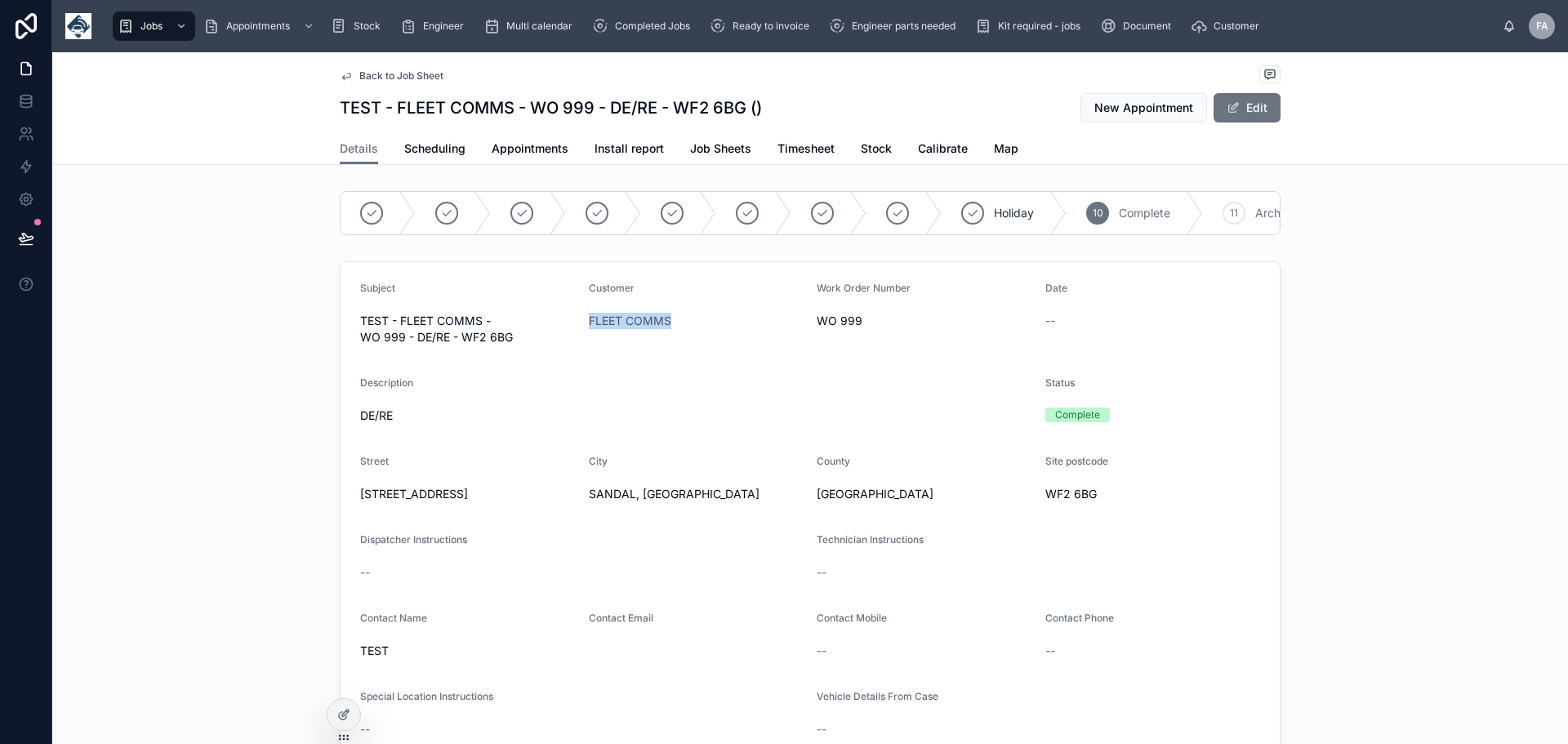
drag, startPoint x: 658, startPoint y: 333, endPoint x: 581, endPoint y: 336, distance: 77.1
click at [581, 336] on form "Subject TEST - FLEET COMMS - WO 999 - DE/RE - WF2 6BG Customer FLEET COMMS Work…" at bounding box center [810, 605] width 939 height 686
click at [601, 329] on span "FLEET COMMS" at bounding box center [630, 321] width 82 height 16
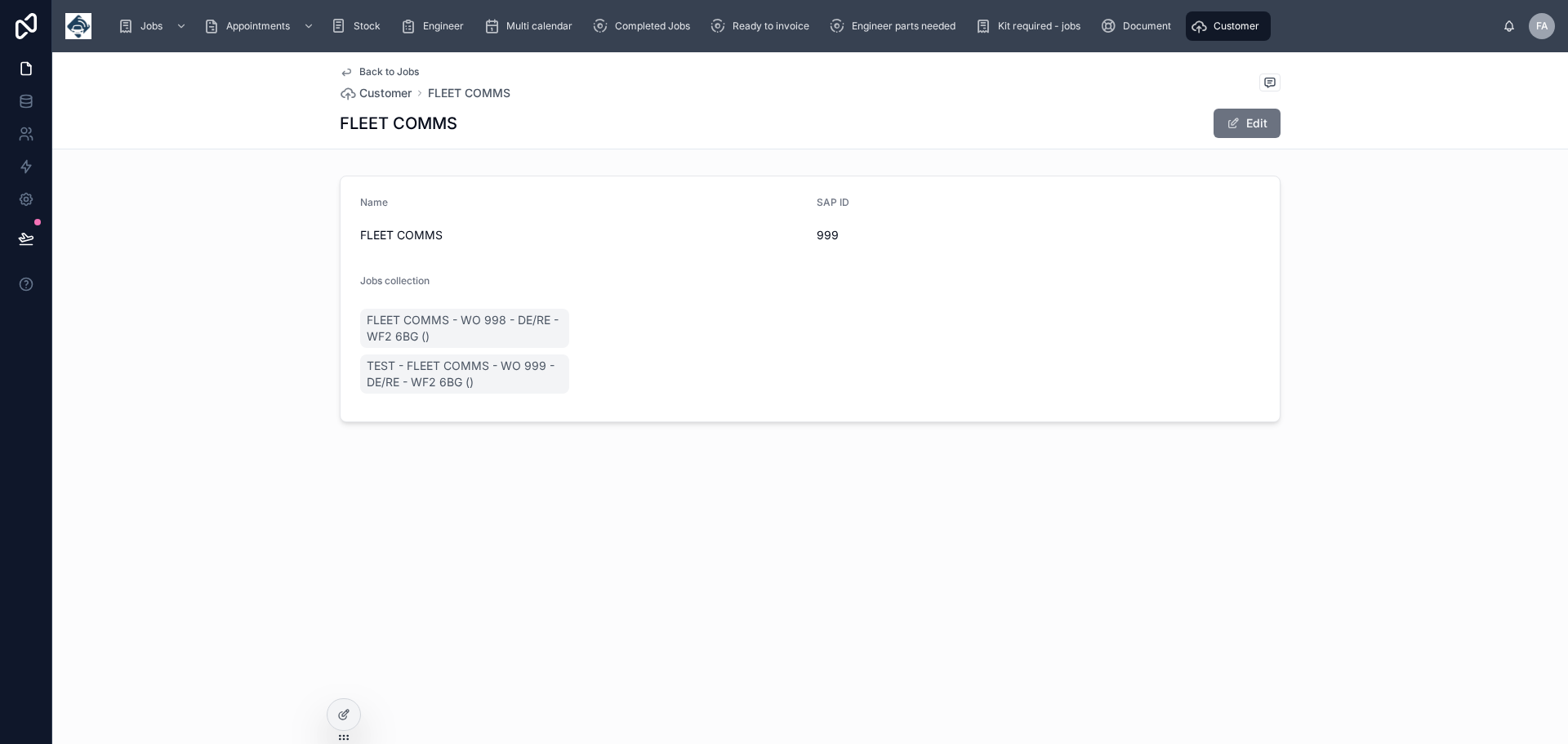
click at [601, 334] on form "Name FLEET COMMS SAP ID 999 Jobs collection FLEET COMMS - WO 998 - DE/RE - WF2 …" at bounding box center [810, 299] width 939 height 245
click at [1266, 124] on button "Edit" at bounding box center [1247, 123] width 67 height 29
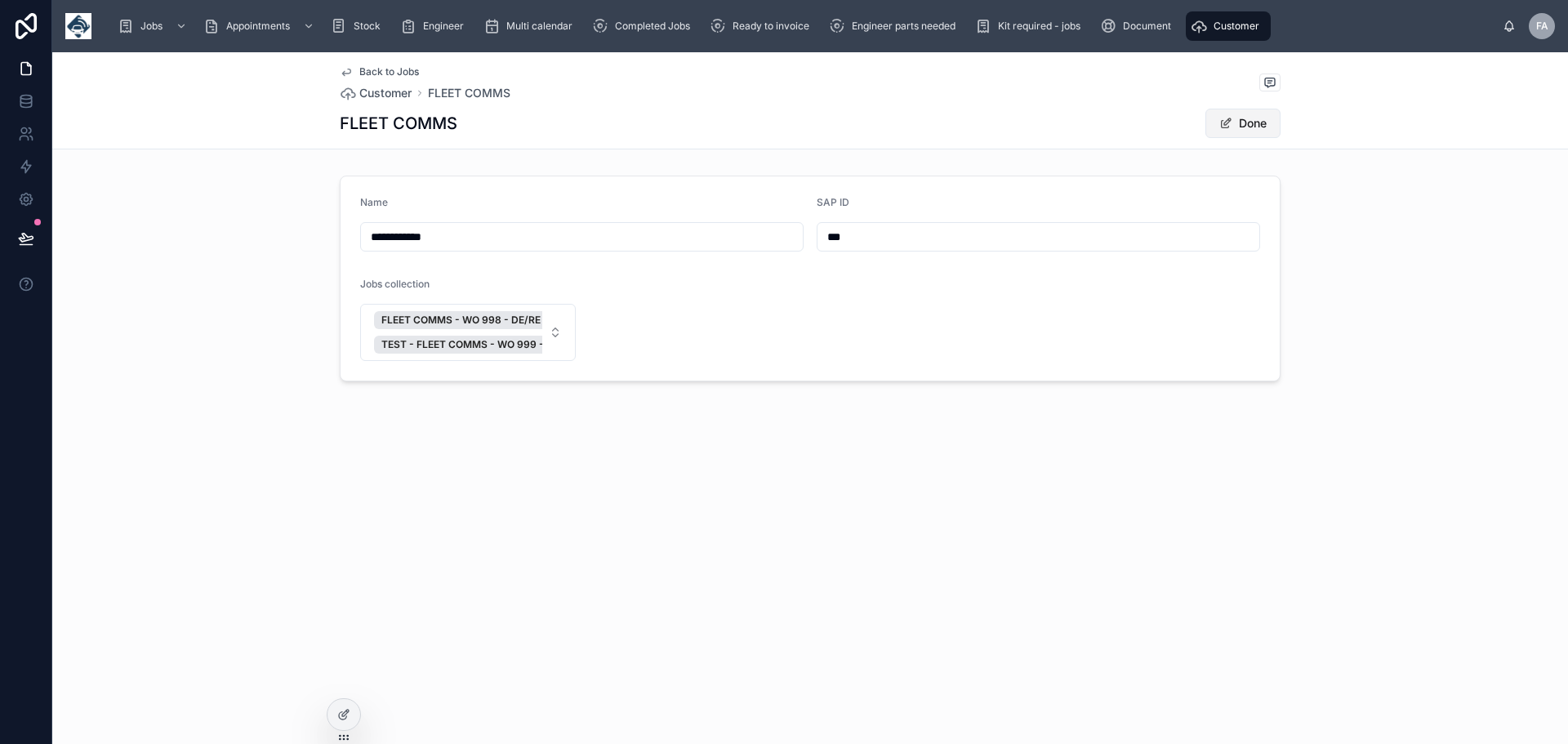
click at [1266, 124] on button "Done" at bounding box center [1243, 123] width 75 height 29
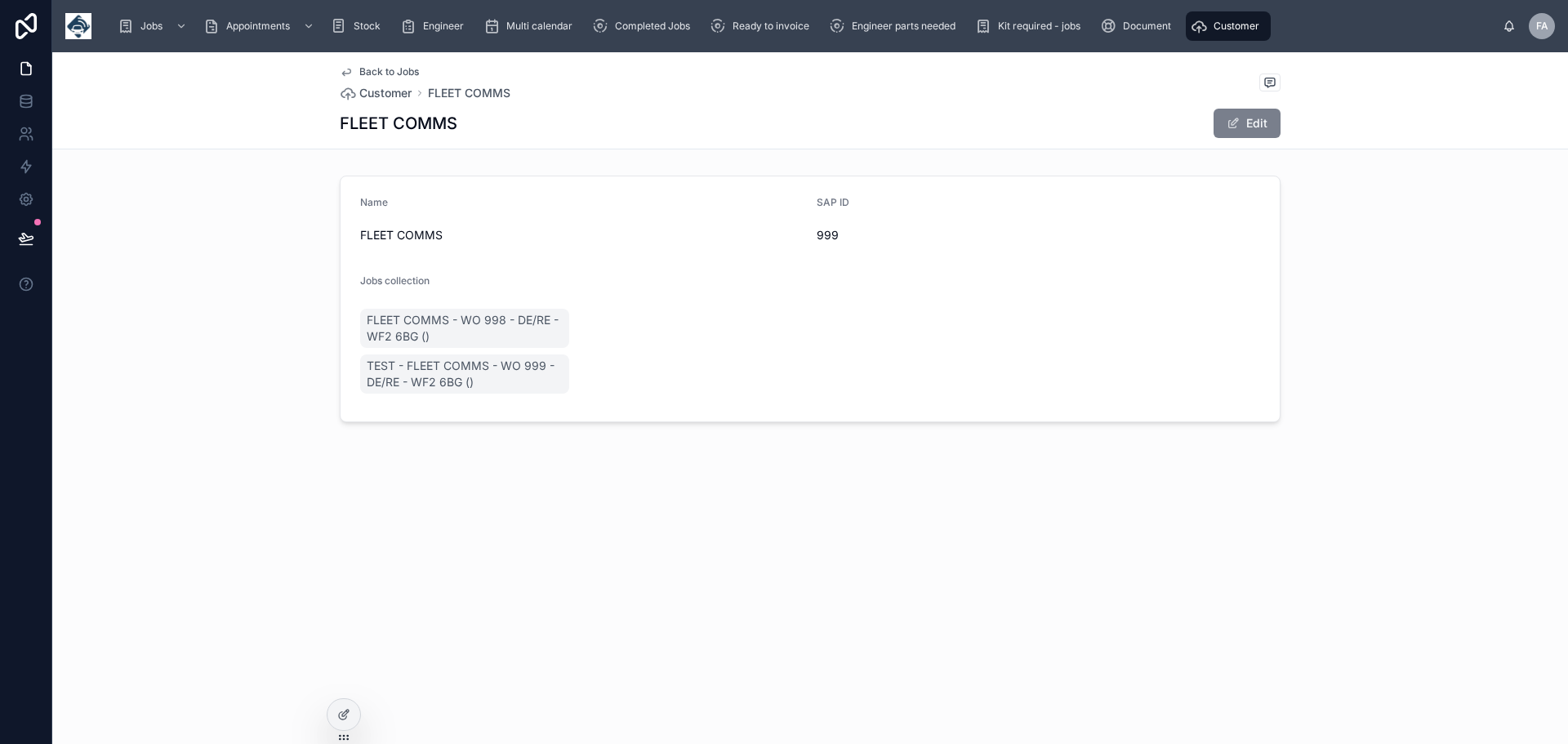
click at [1266, 124] on button "Edit" at bounding box center [1247, 123] width 67 height 29
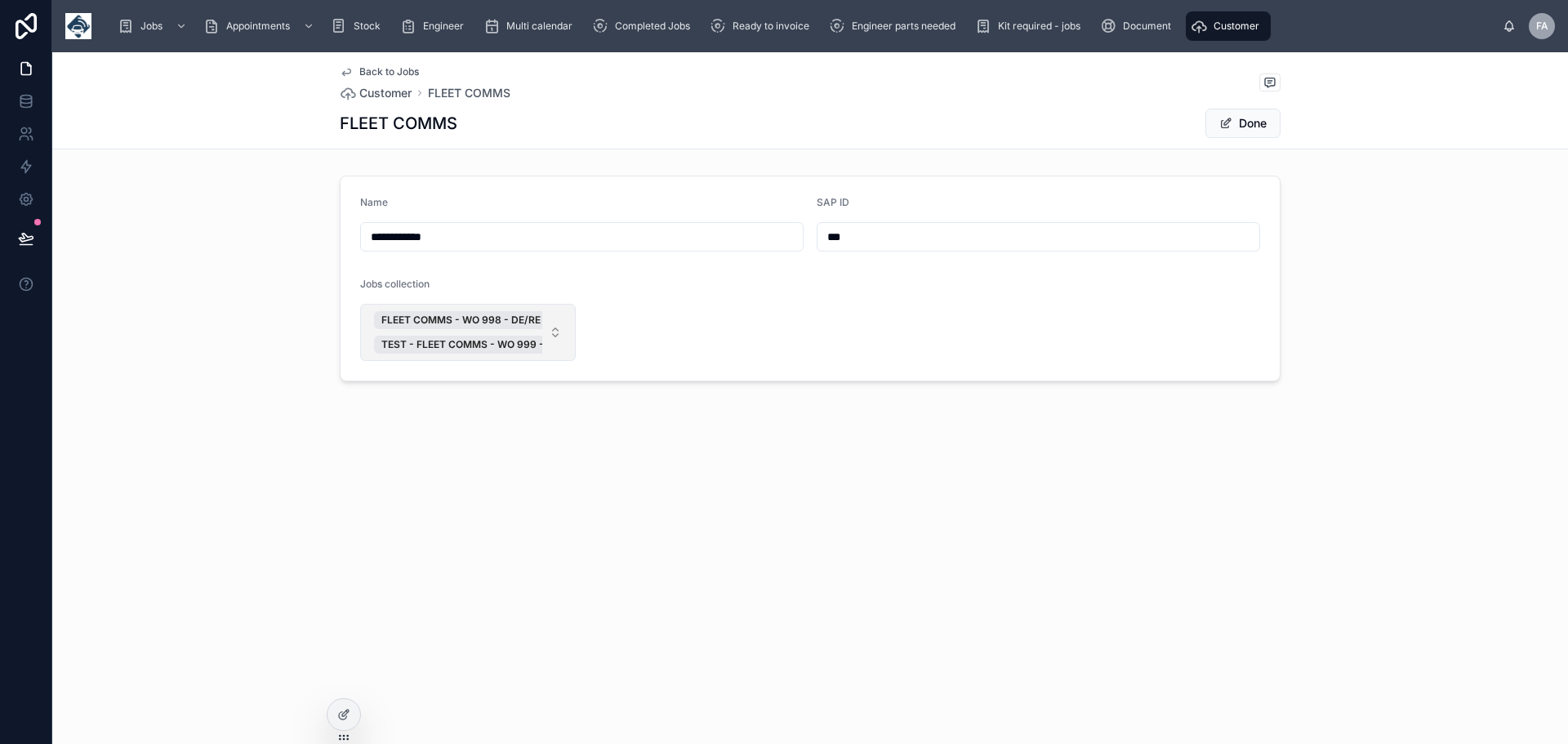
click at [555, 327] on button "FLEET COMMS - WO 998 - DE/RE - WF2 6BG () TEST - FLEET COMMS - WO 999 - DE/RE -…" at bounding box center [468, 333] width 216 height 57
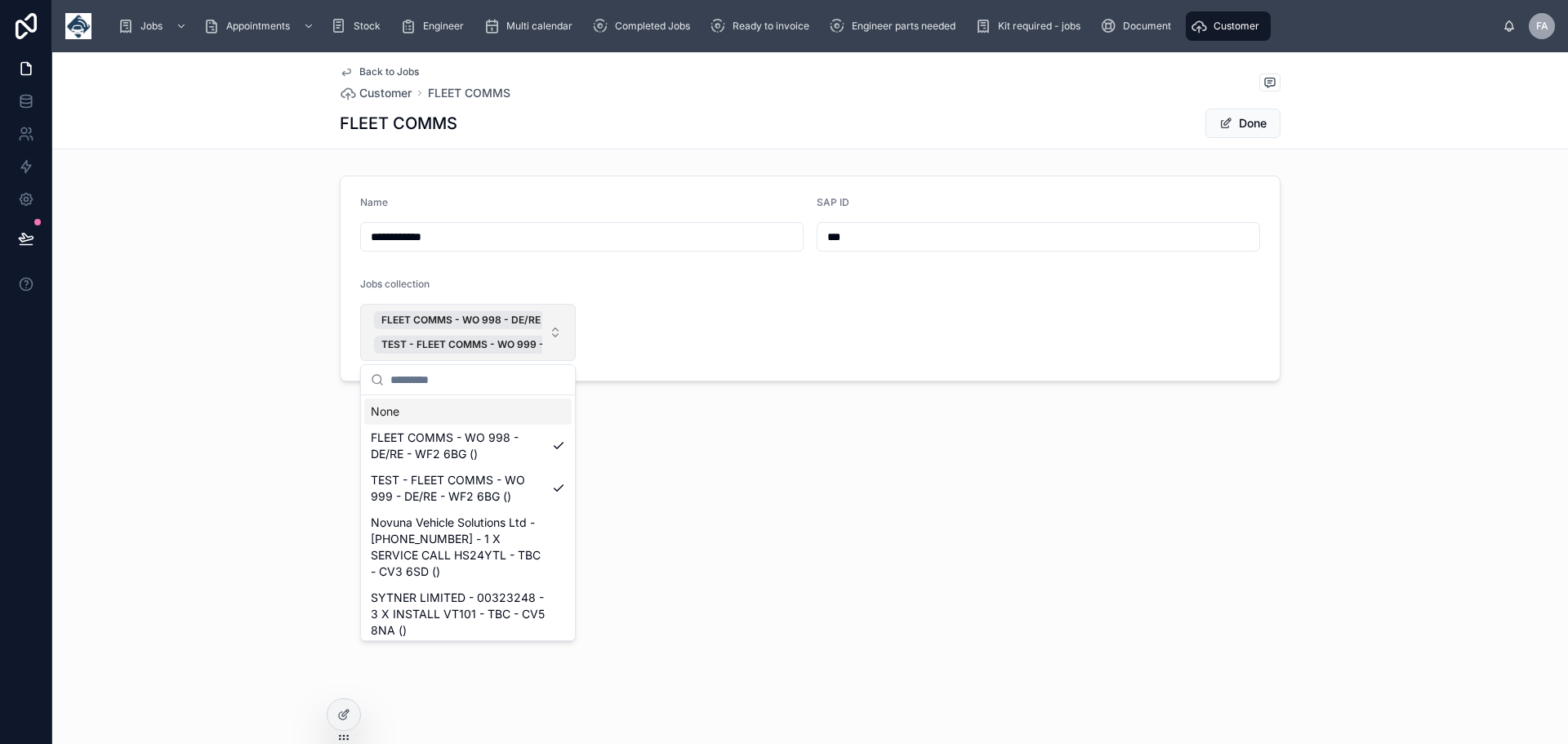
click at [555, 327] on button "FLEET COMMS - WO 998 - DE/RE - WF2 6BG () TEST - FLEET COMMS - WO 999 - DE/RE -…" at bounding box center [468, 333] width 216 height 57
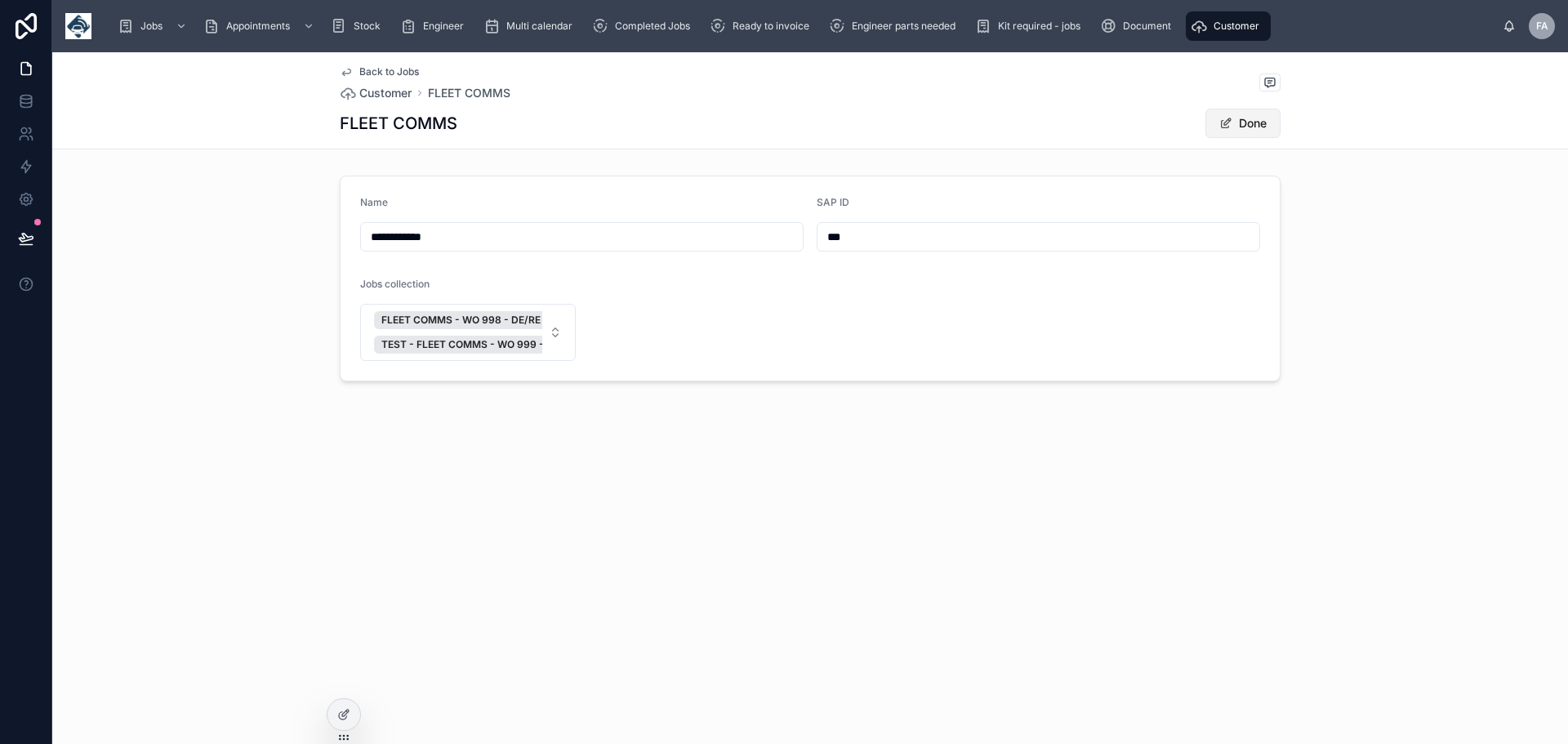
click at [1252, 113] on button "Done" at bounding box center [1243, 123] width 75 height 29
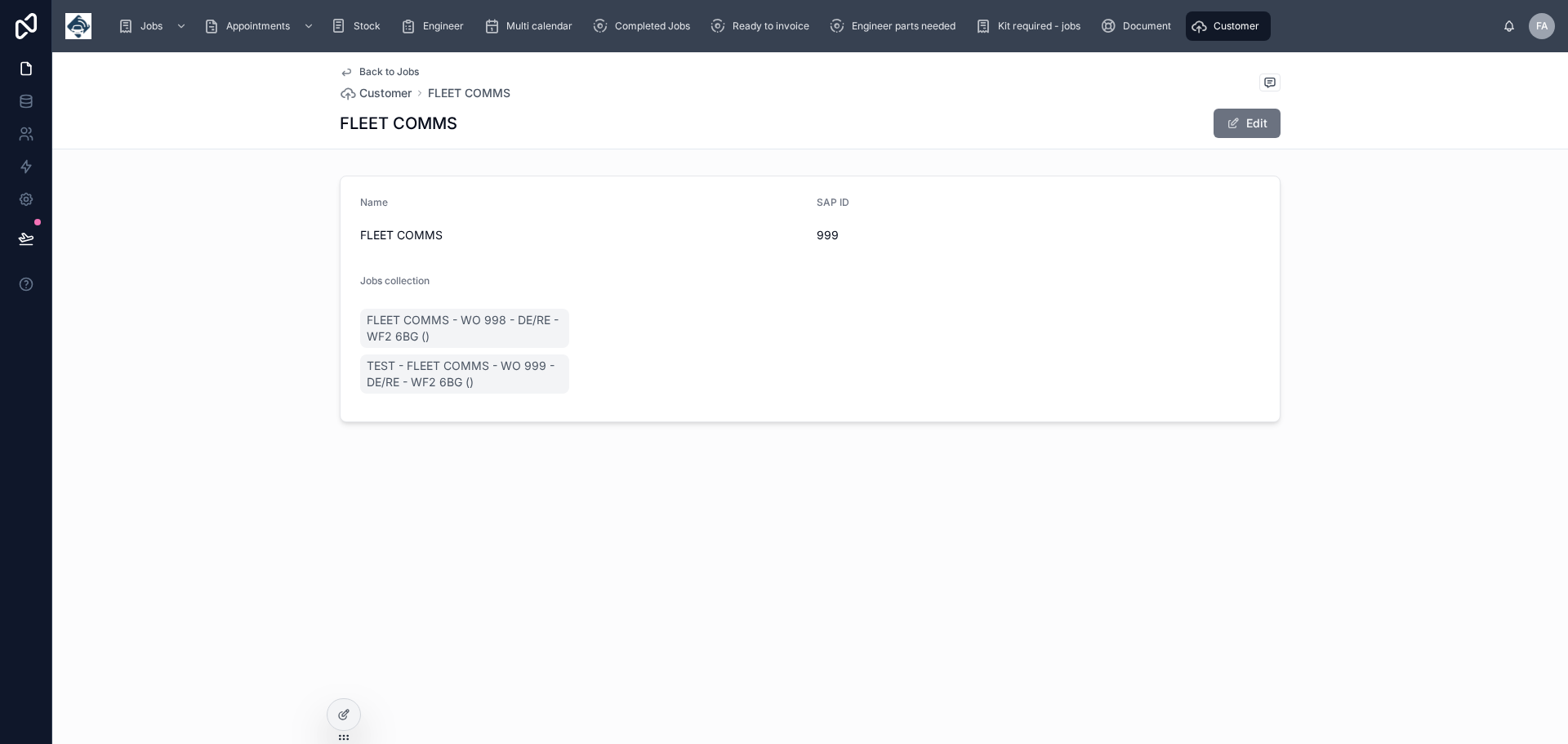
click at [368, 66] on span "Back to Jobs" at bounding box center [389, 71] width 60 height 13
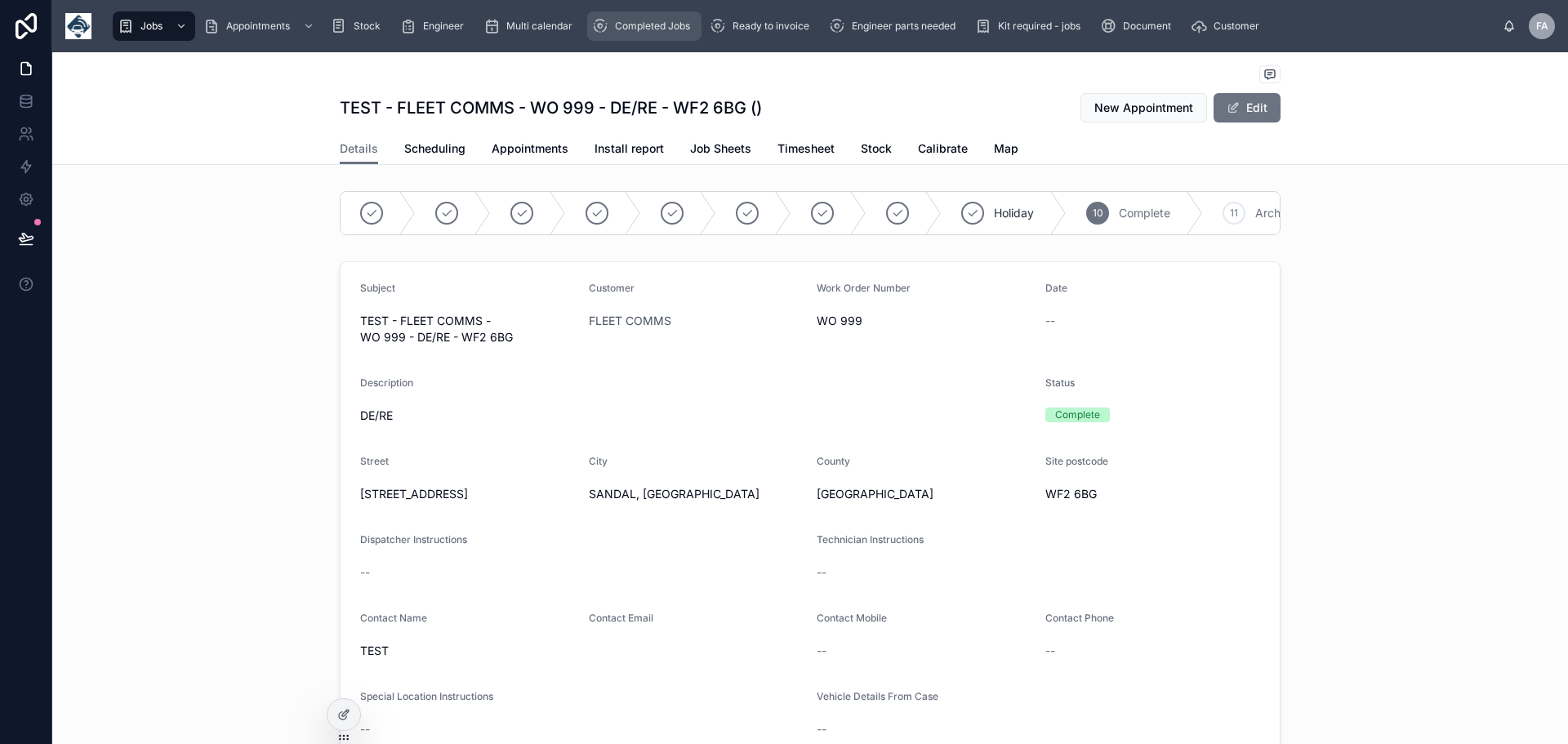
click at [656, 21] on span "Completed Jobs" at bounding box center [653, 26] width 75 height 13
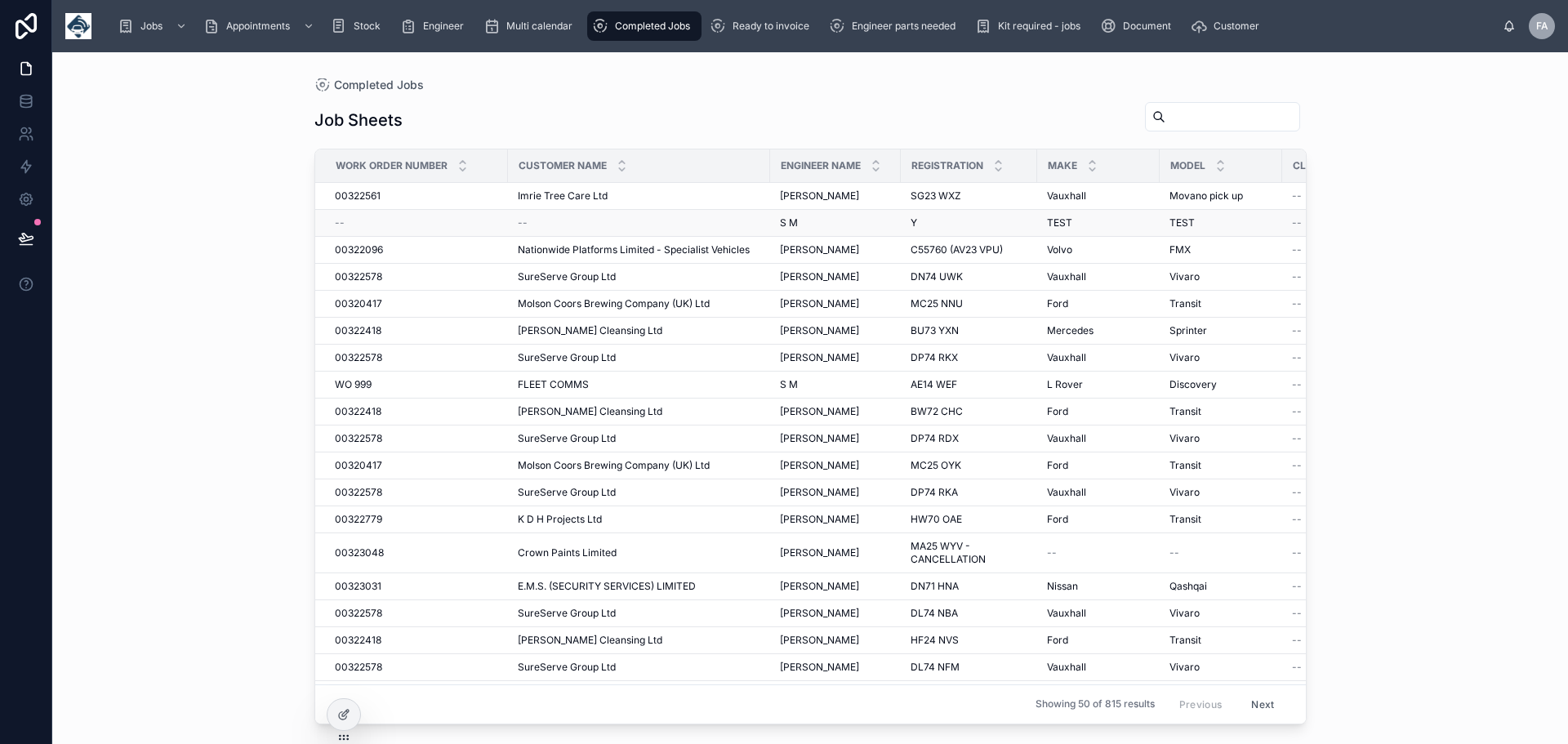
click at [516, 225] on td "--" at bounding box center [640, 223] width 262 height 27
click at [524, 224] on span "--" at bounding box center [523, 223] width 10 height 13
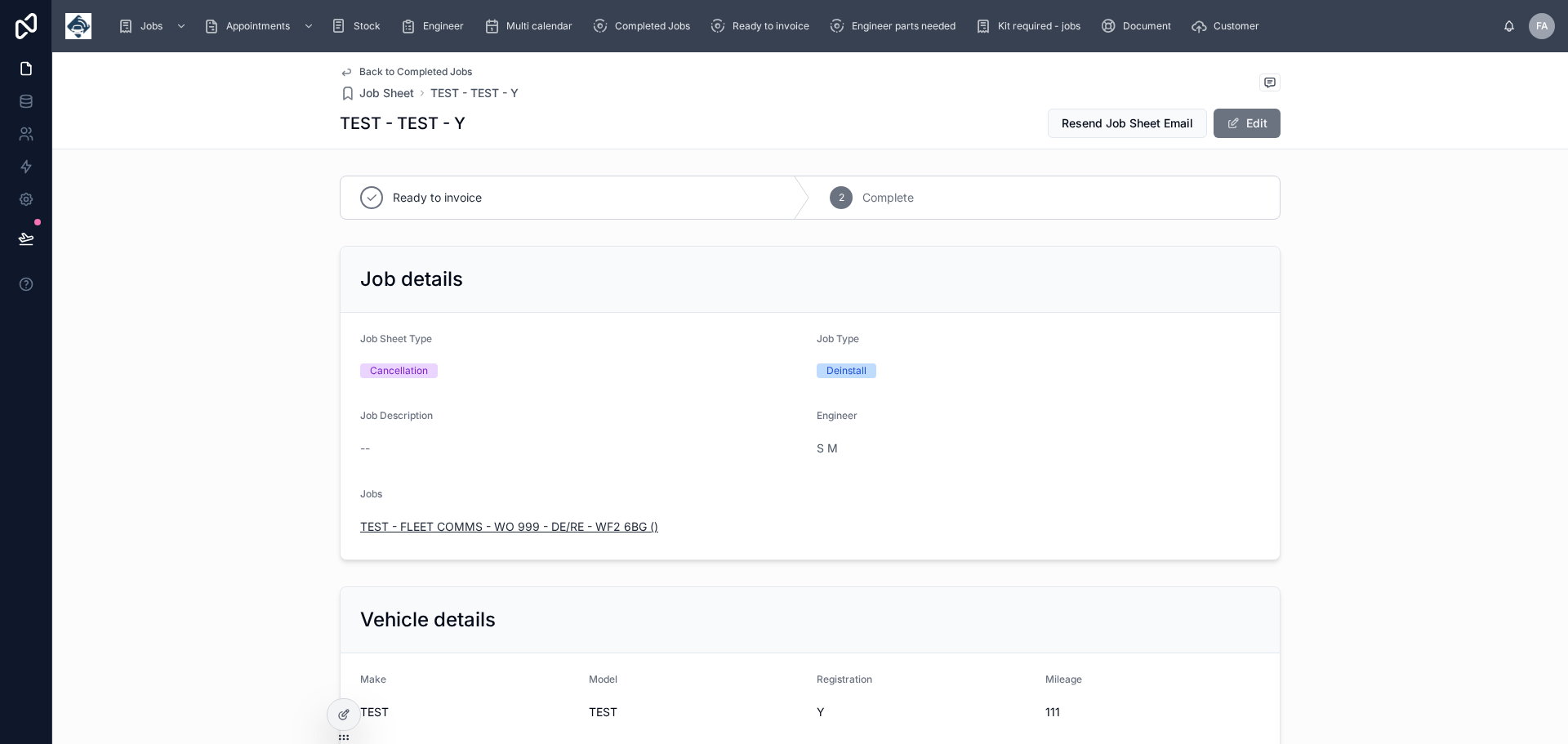
click at [478, 529] on span "TEST - FLEET COMMS - WO 999 - DE/RE - WF2 6BG ()" at bounding box center [509, 527] width 298 height 16
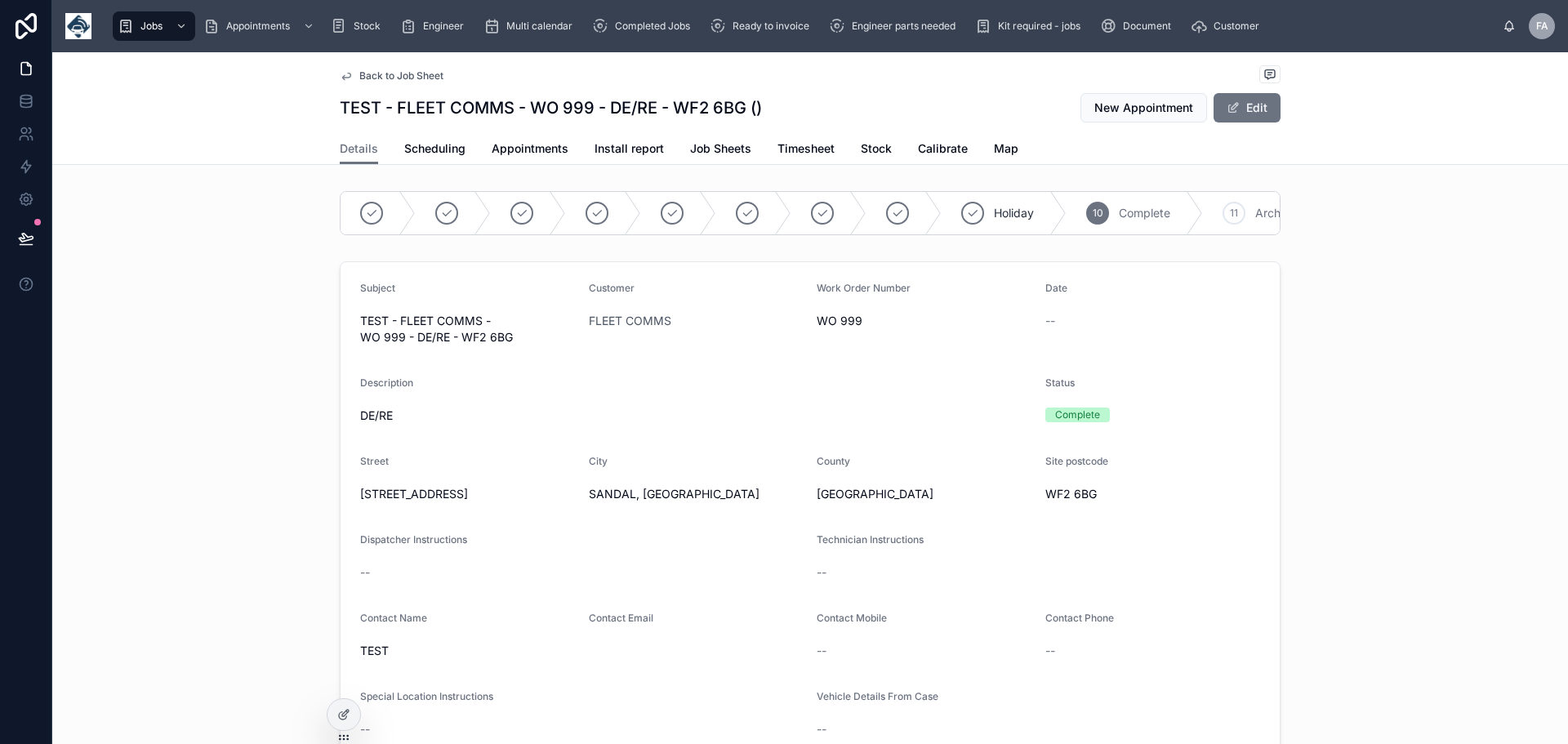
click at [711, 329] on div "FLEET COMMS" at bounding box center [697, 321] width 216 height 16
click at [712, 329] on div "FLEET COMMS" at bounding box center [697, 321] width 216 height 16
click at [858, 328] on span "WO 999" at bounding box center [925, 321] width 216 height 16
click at [822, 329] on span "WO 999" at bounding box center [925, 321] width 216 height 16
click at [632, 329] on span "FLEET COMMS" at bounding box center [630, 321] width 82 height 16
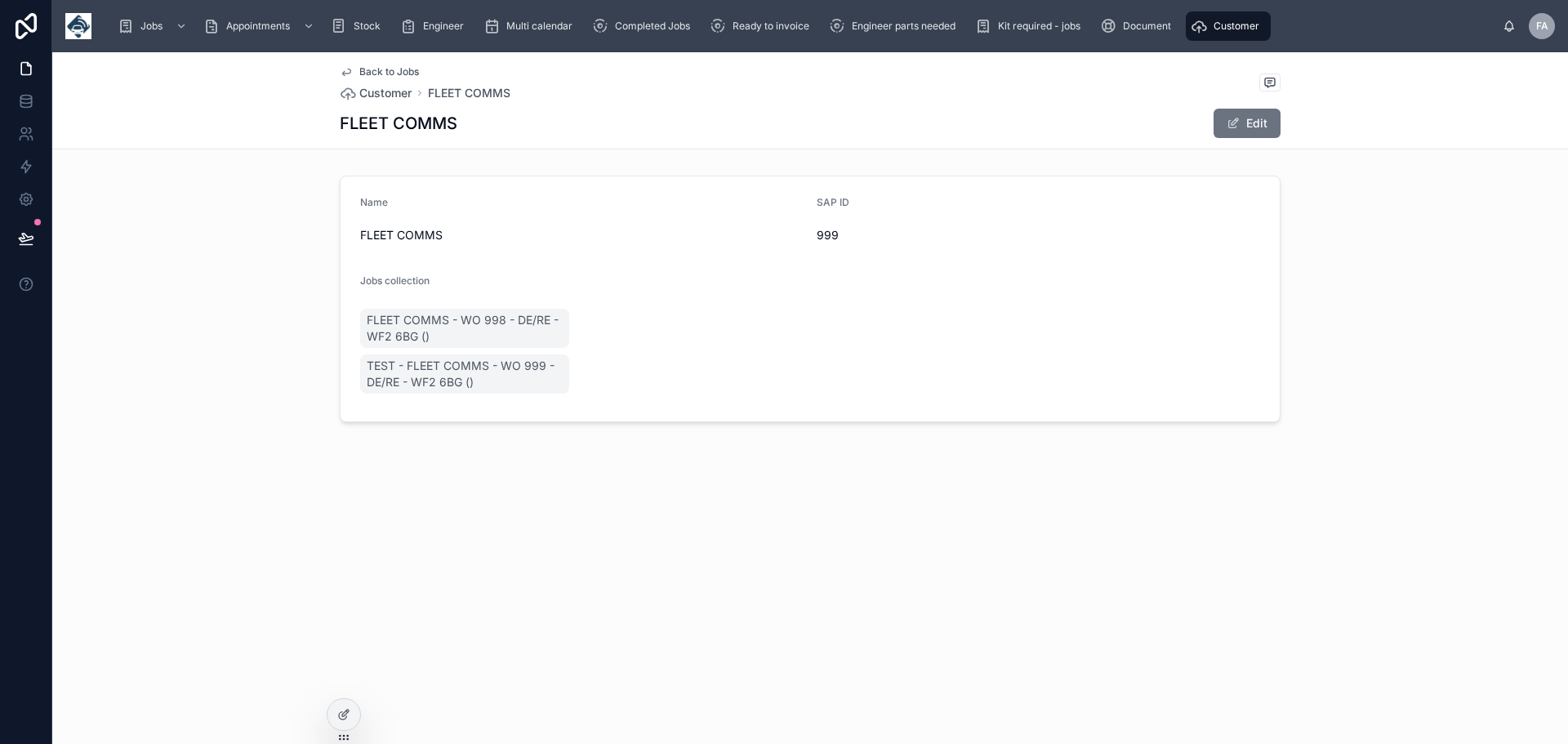
click at [632, 331] on form "Name FLEET COMMS SAP ID 999 Jobs collection FLEET COMMS - WO 998 - DE/RE - WF2 …" at bounding box center [810, 299] width 939 height 245
click at [364, 70] on span "Back to Jobs" at bounding box center [389, 71] width 60 height 13
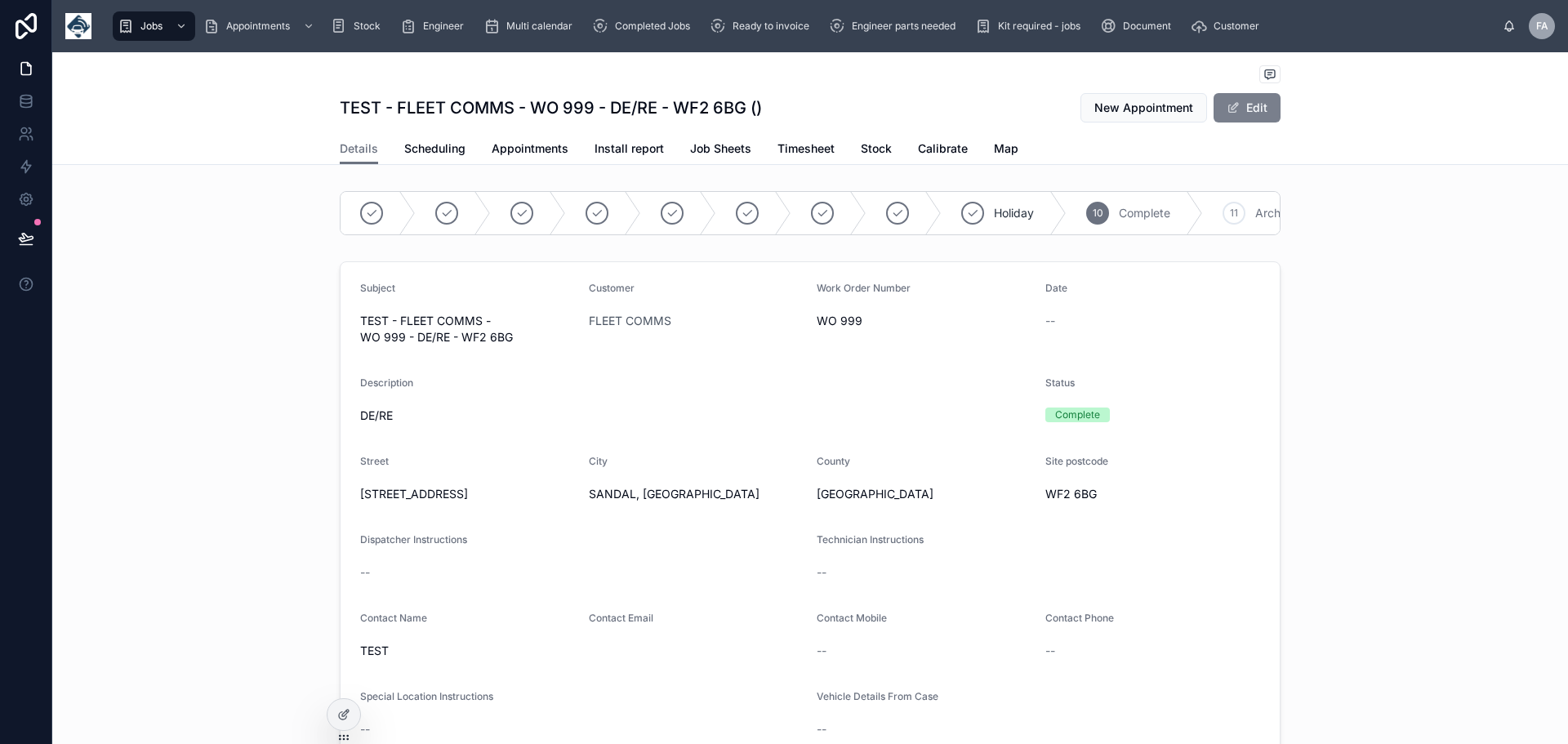
click at [1252, 109] on button "Edit" at bounding box center [1247, 107] width 67 height 29
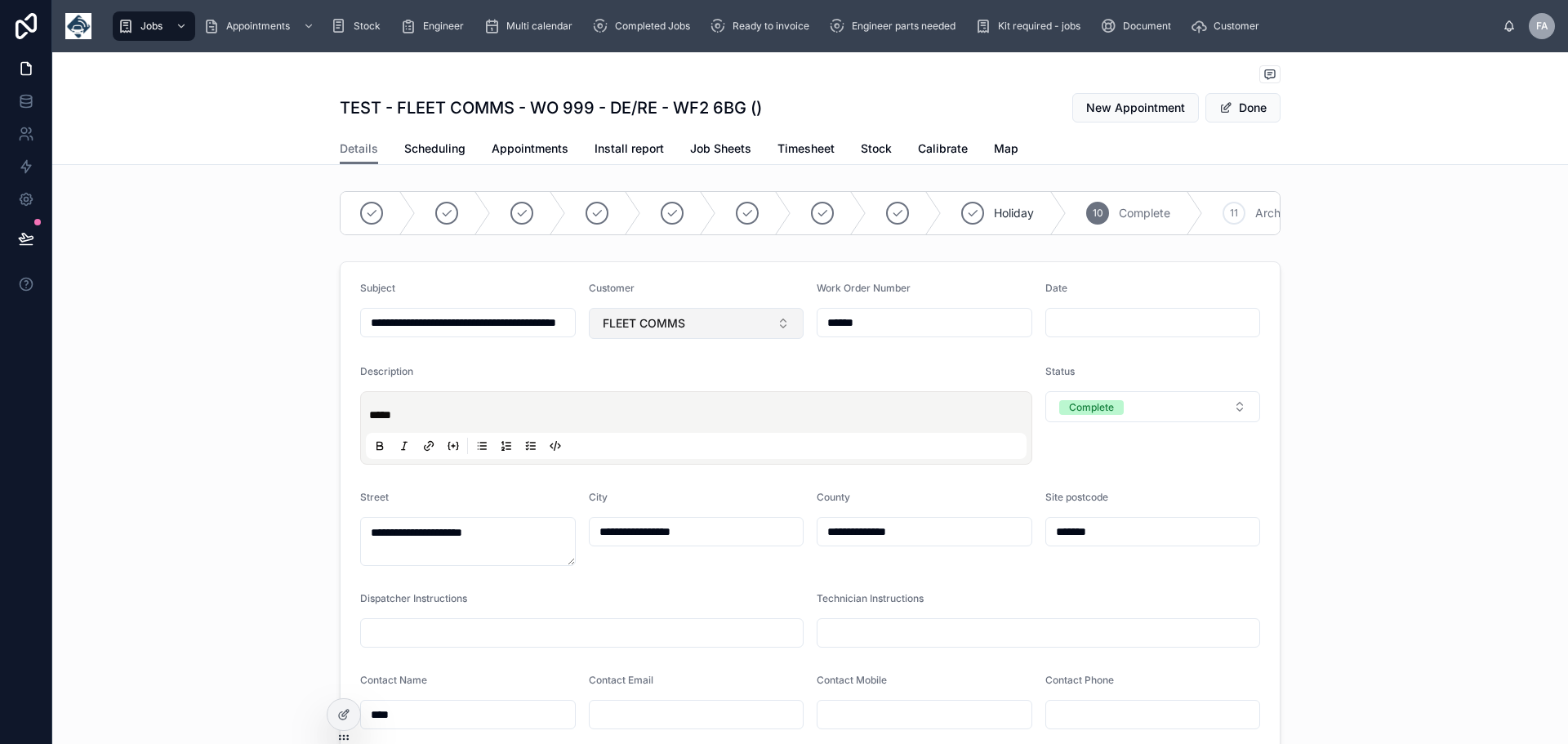
click at [776, 332] on button "FLEET COMMS" at bounding box center [697, 323] width 216 height 31
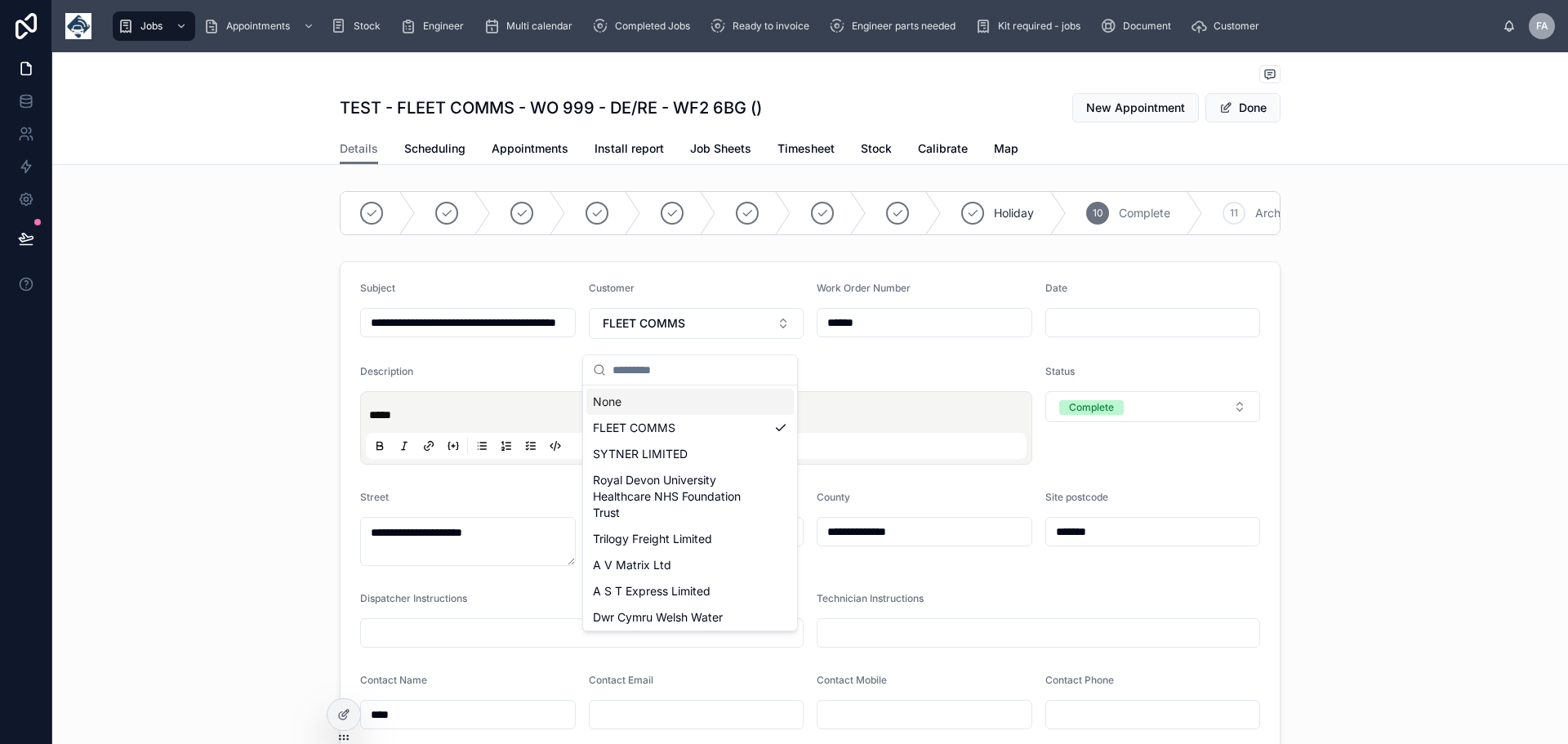
click at [615, 398] on div "None" at bounding box center [690, 401] width 208 height 26
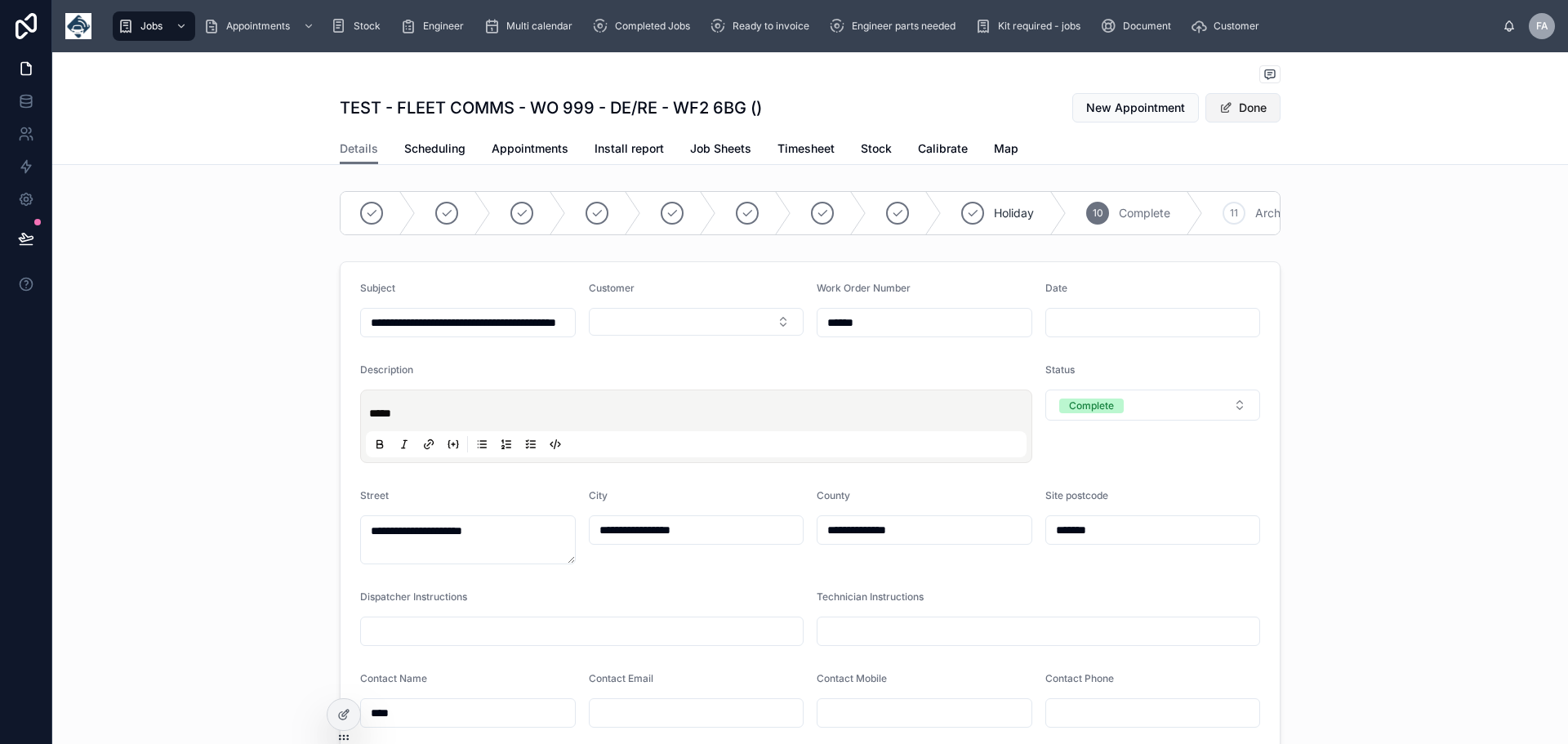
click at [1252, 106] on button "Done" at bounding box center [1243, 107] width 75 height 29
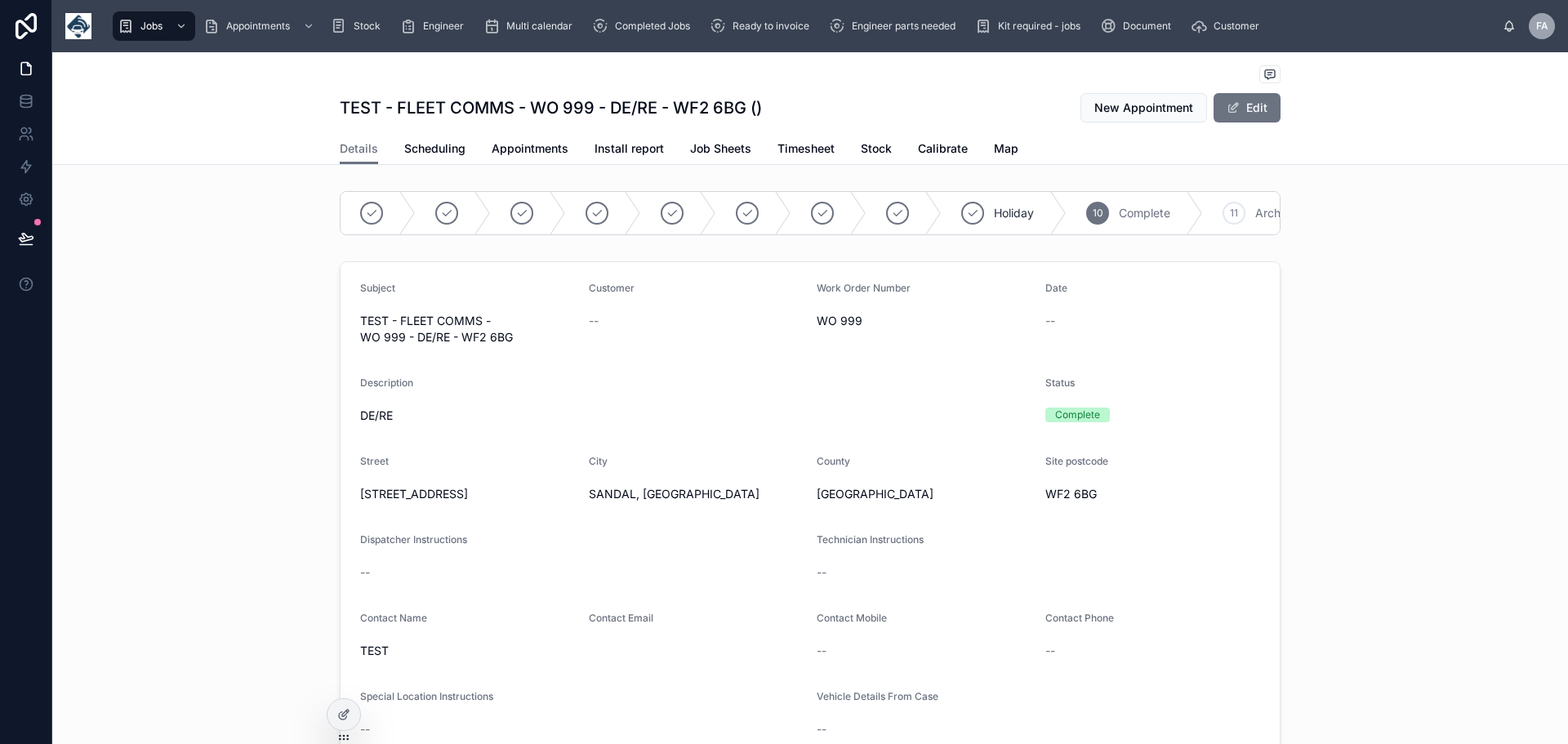
click at [673, 329] on div "--" at bounding box center [697, 321] width 216 height 16
click at [1250, 109] on button "Edit" at bounding box center [1247, 107] width 67 height 29
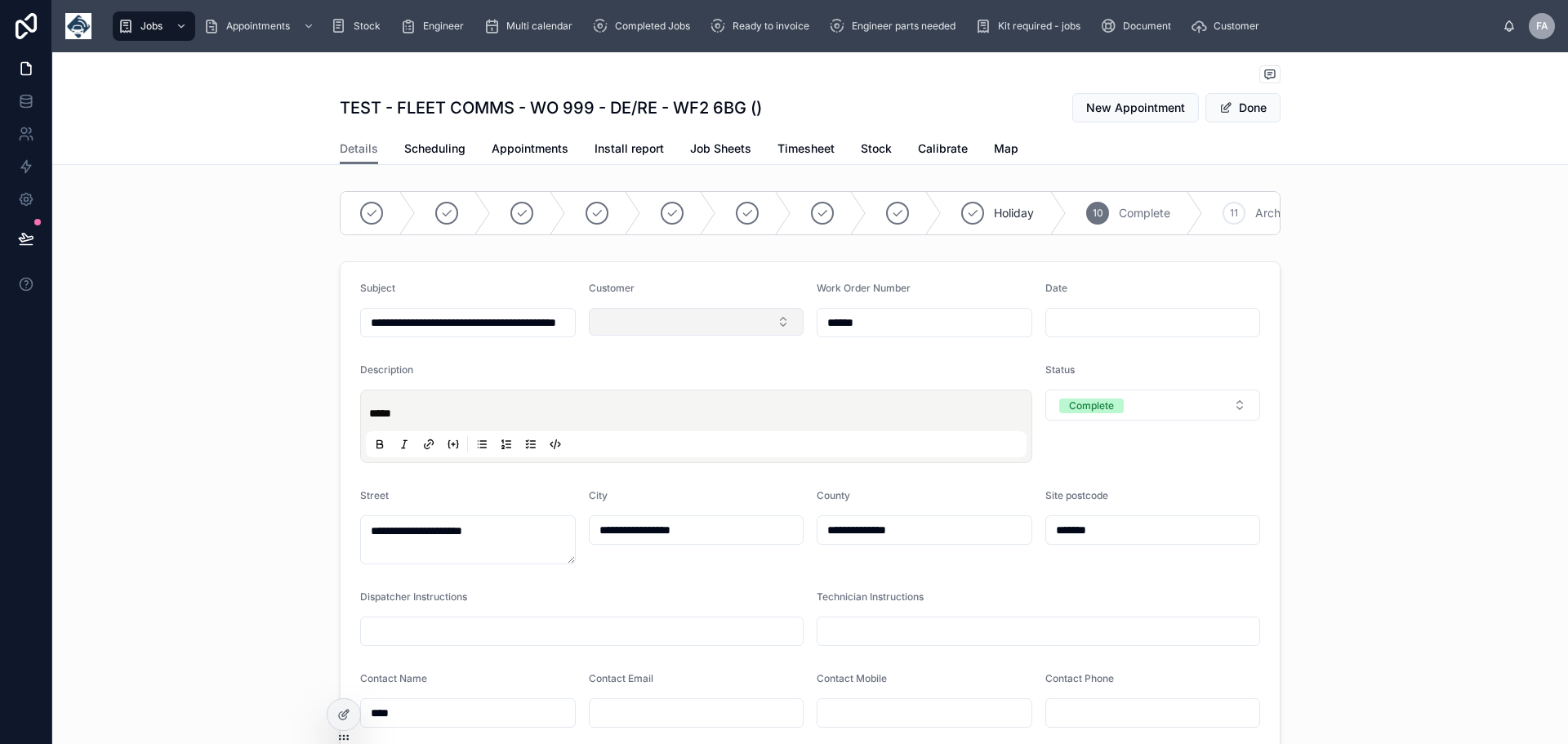
click at [781, 335] on button "Select Button" at bounding box center [697, 321] width 216 height 28
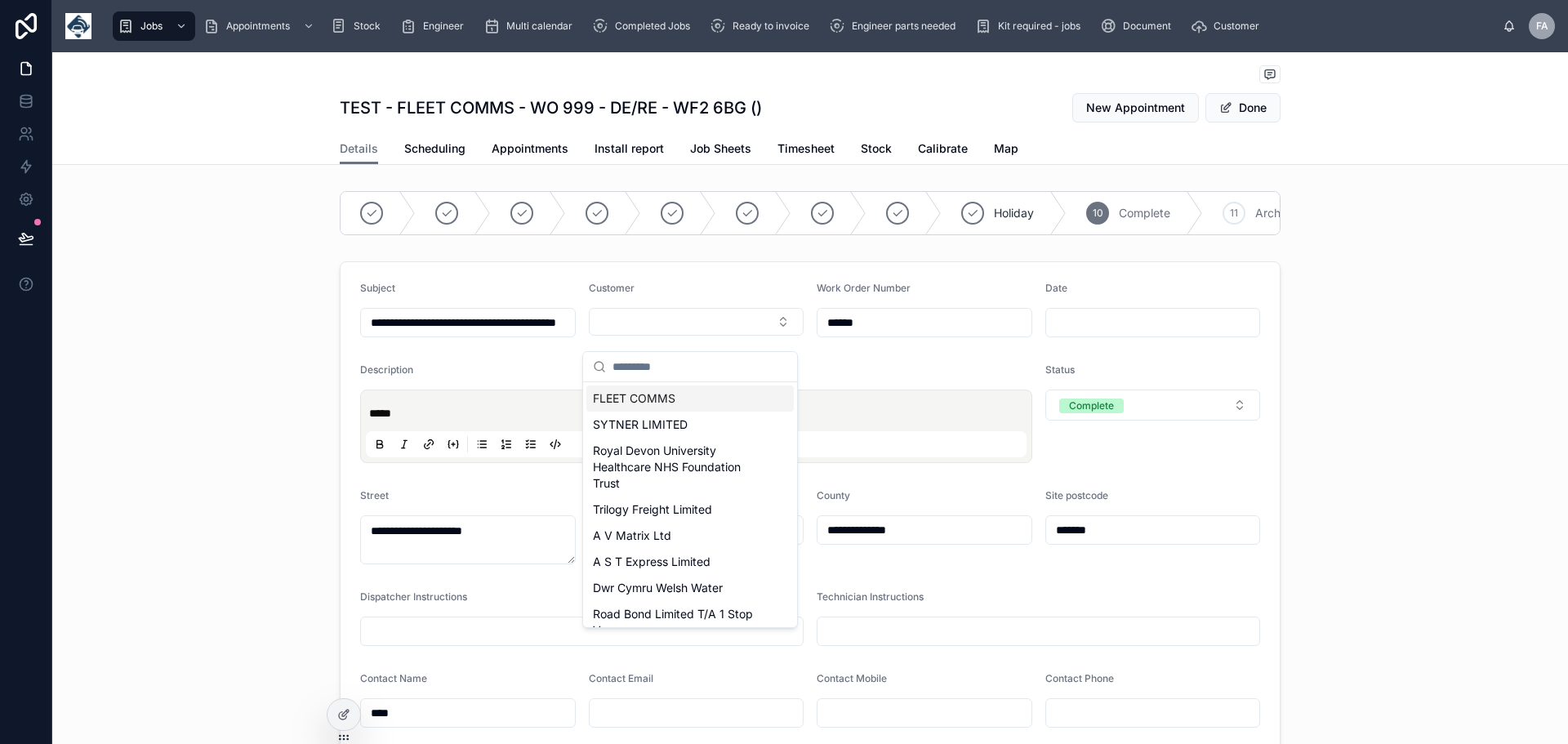
click at [675, 401] on span "FLEET COMMS" at bounding box center [634, 399] width 82 height 16
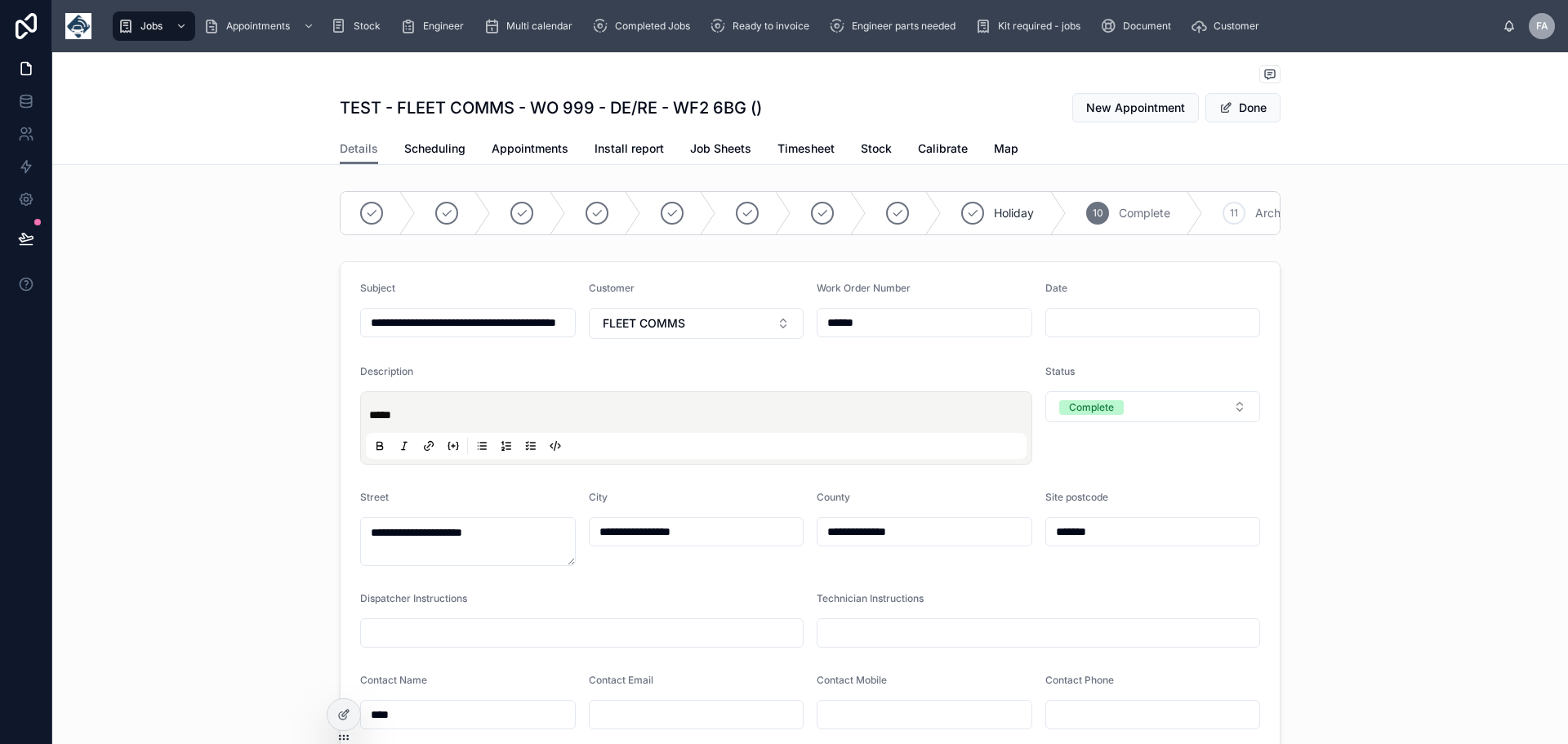
drag, startPoint x: 871, startPoint y: 331, endPoint x: 818, endPoint y: 335, distance: 53.2
click at [818, 335] on input "******" at bounding box center [925, 323] width 214 height 23
click at [1246, 108] on button "Done" at bounding box center [1243, 107] width 75 height 29
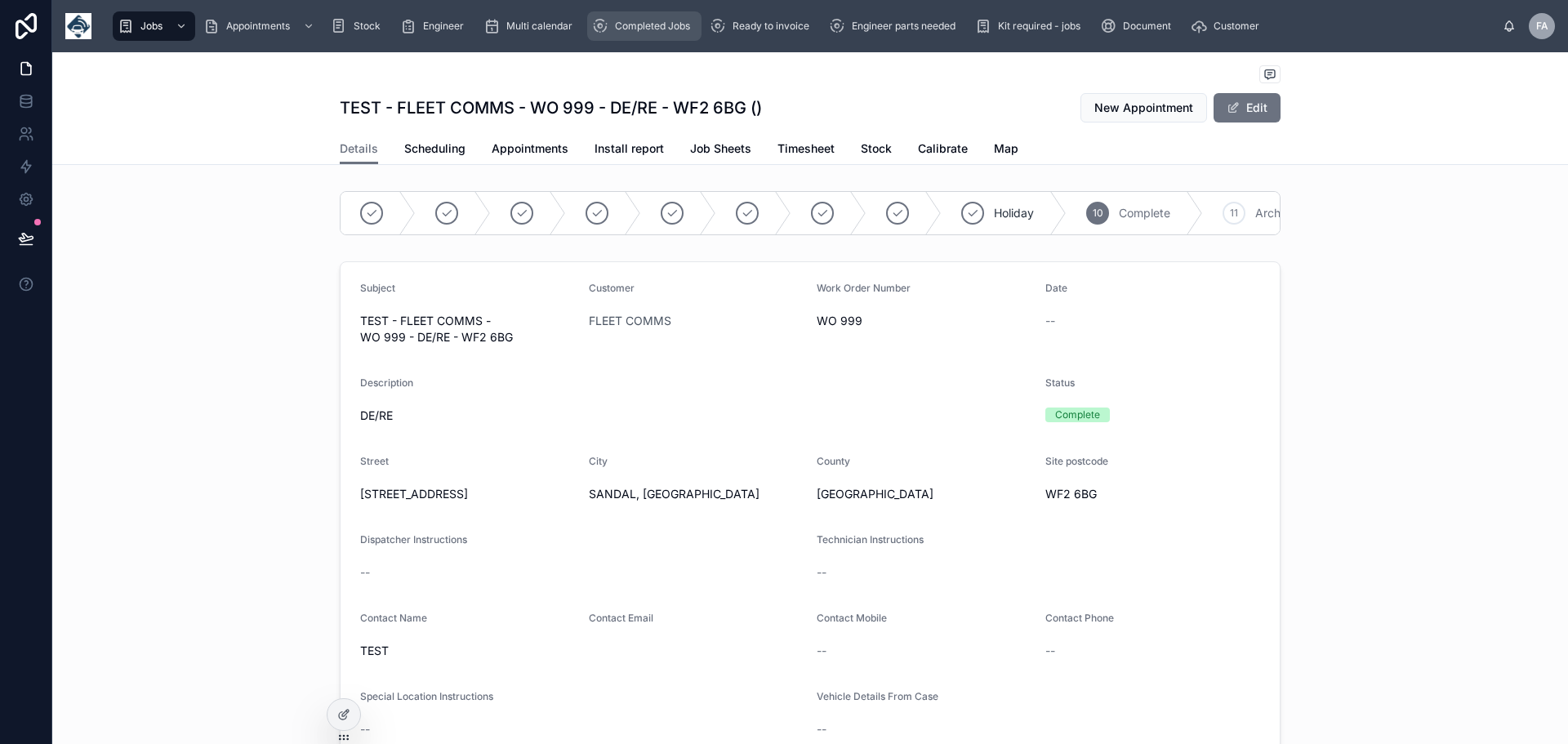
click at [642, 24] on span "Completed Jobs" at bounding box center [653, 26] width 75 height 13
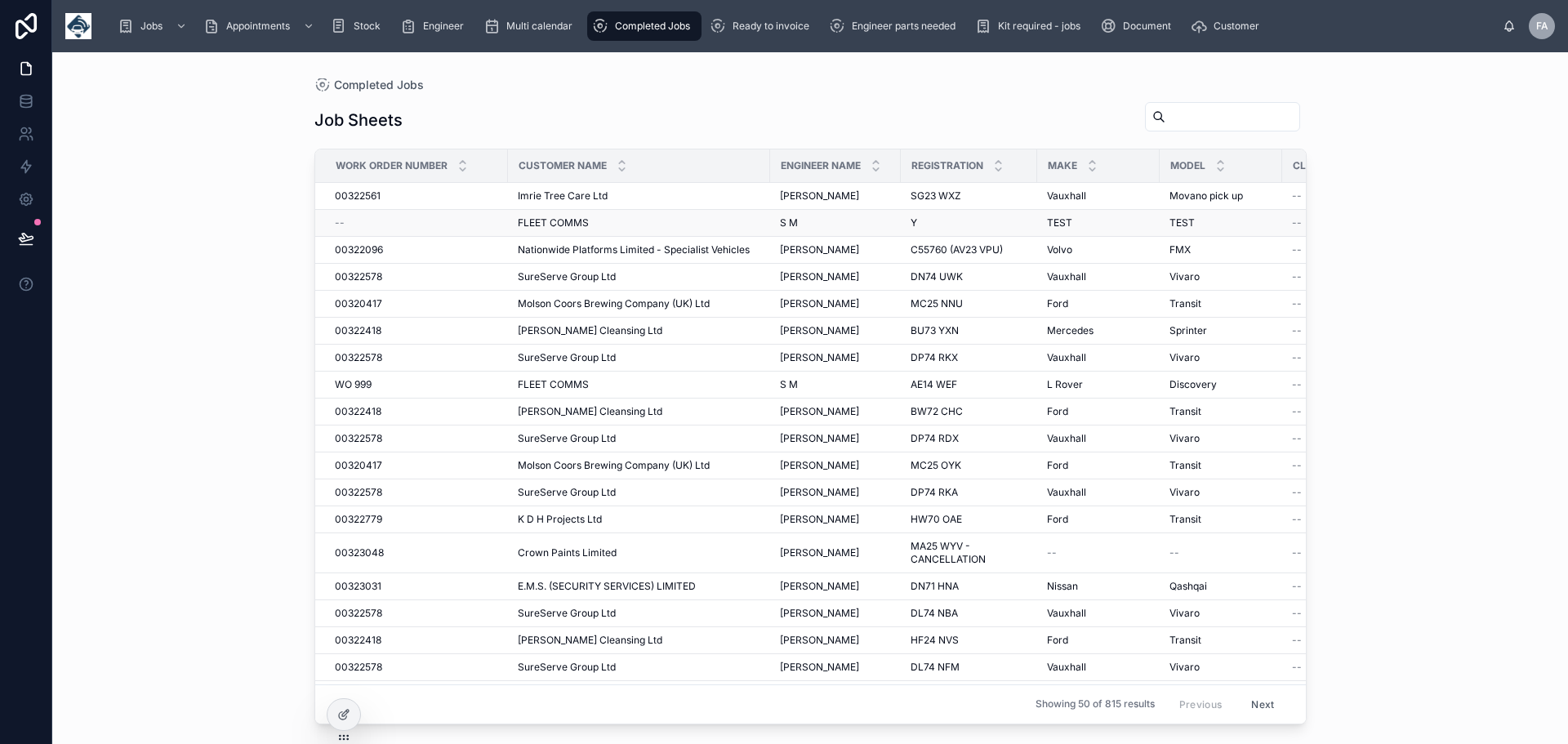
click at [344, 223] on div "--" at bounding box center [416, 223] width 163 height 13
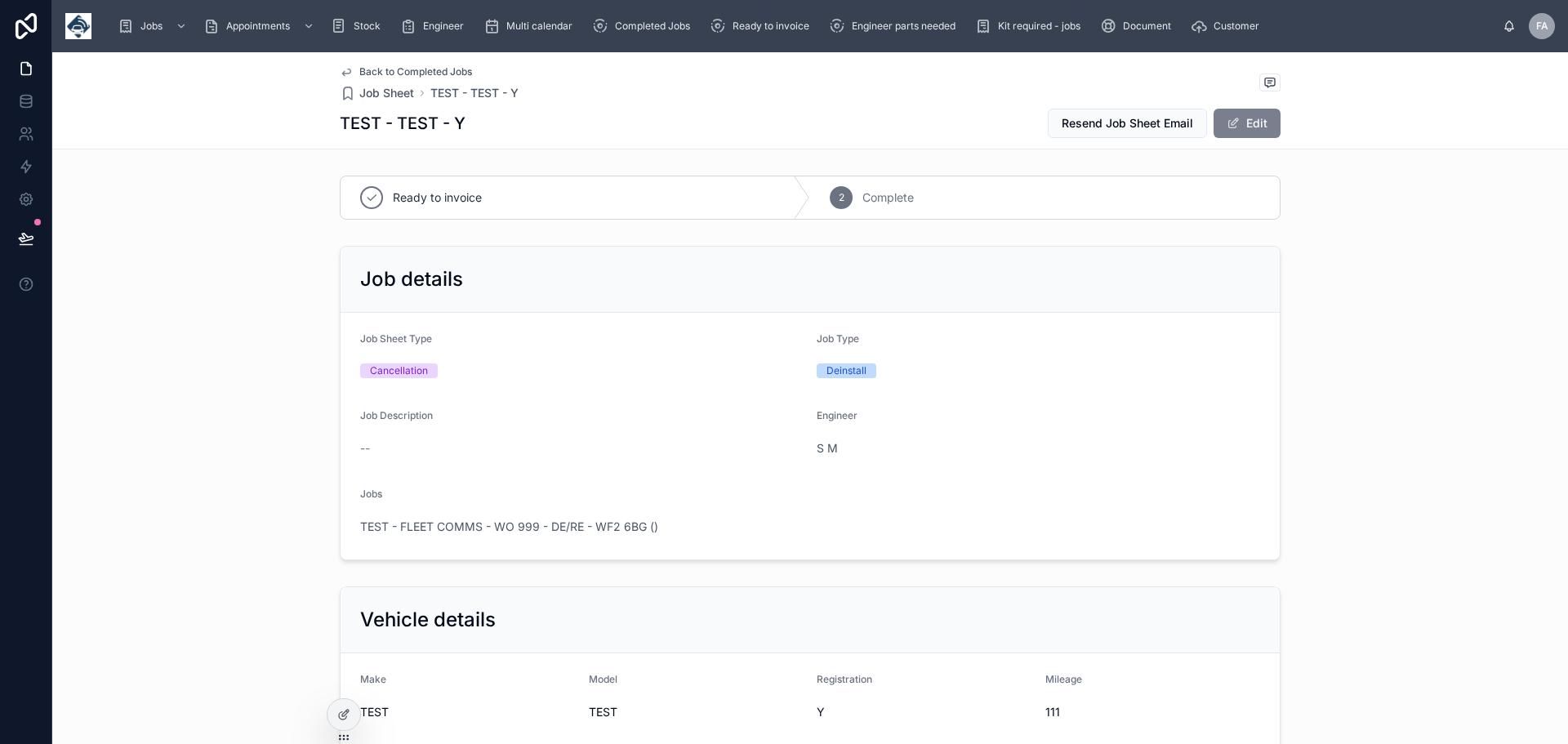
click at [1251, 120] on button "Edit" at bounding box center [1247, 123] width 67 height 29
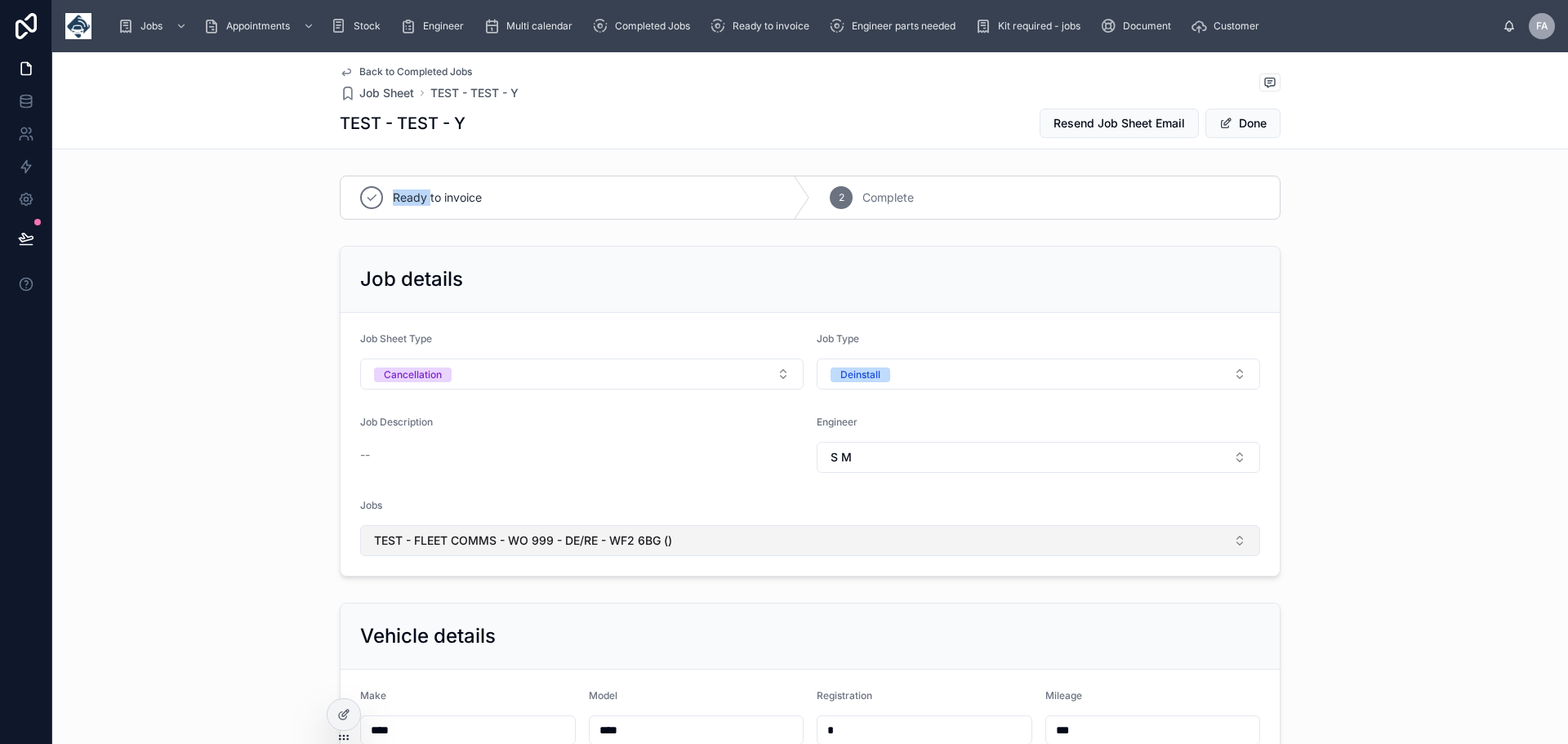
click at [572, 534] on span "TEST - FLEET COMMS - WO 999 - DE/RE - WF2 6BG ()" at bounding box center [523, 541] width 298 height 16
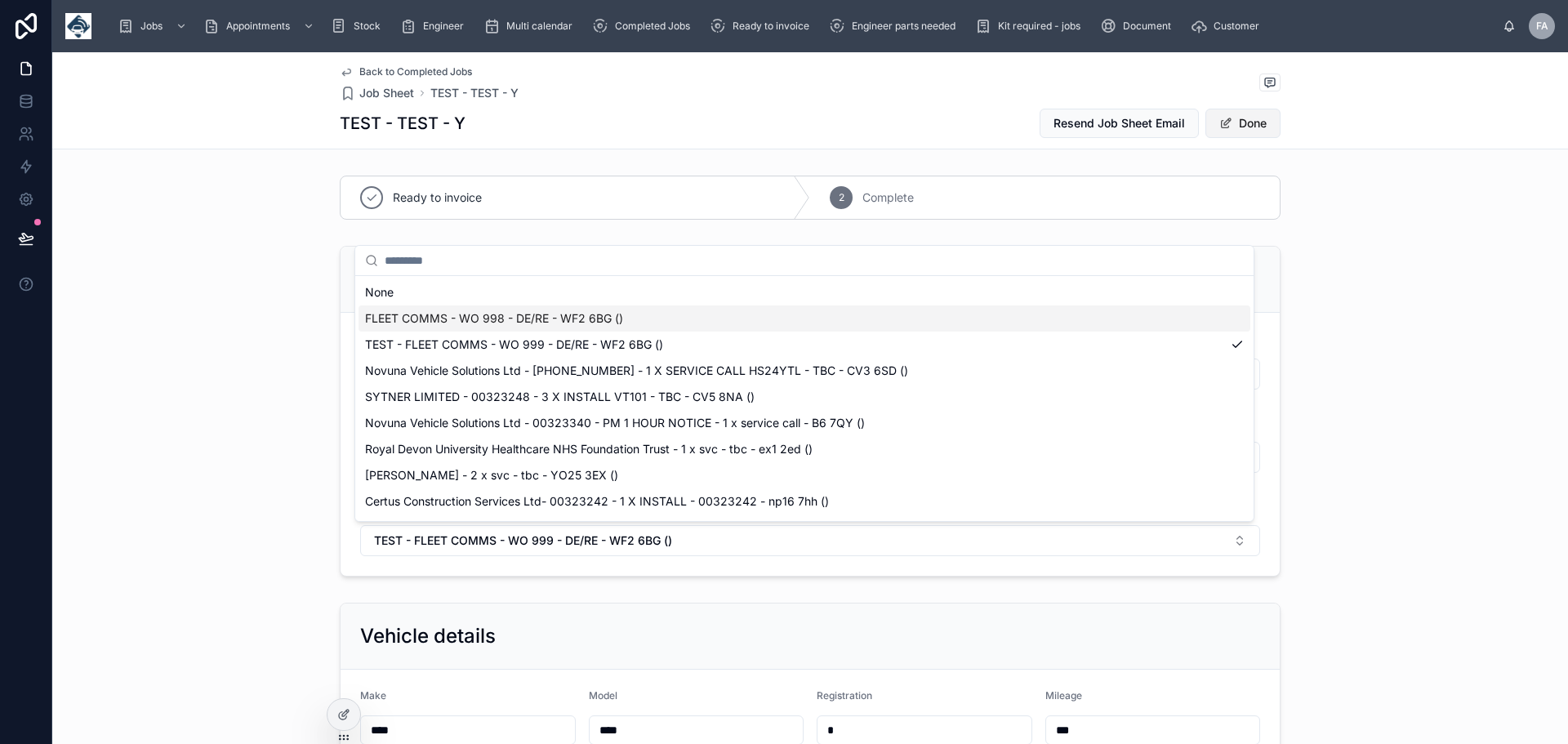
click at [1250, 123] on button "Done" at bounding box center [1243, 123] width 75 height 29
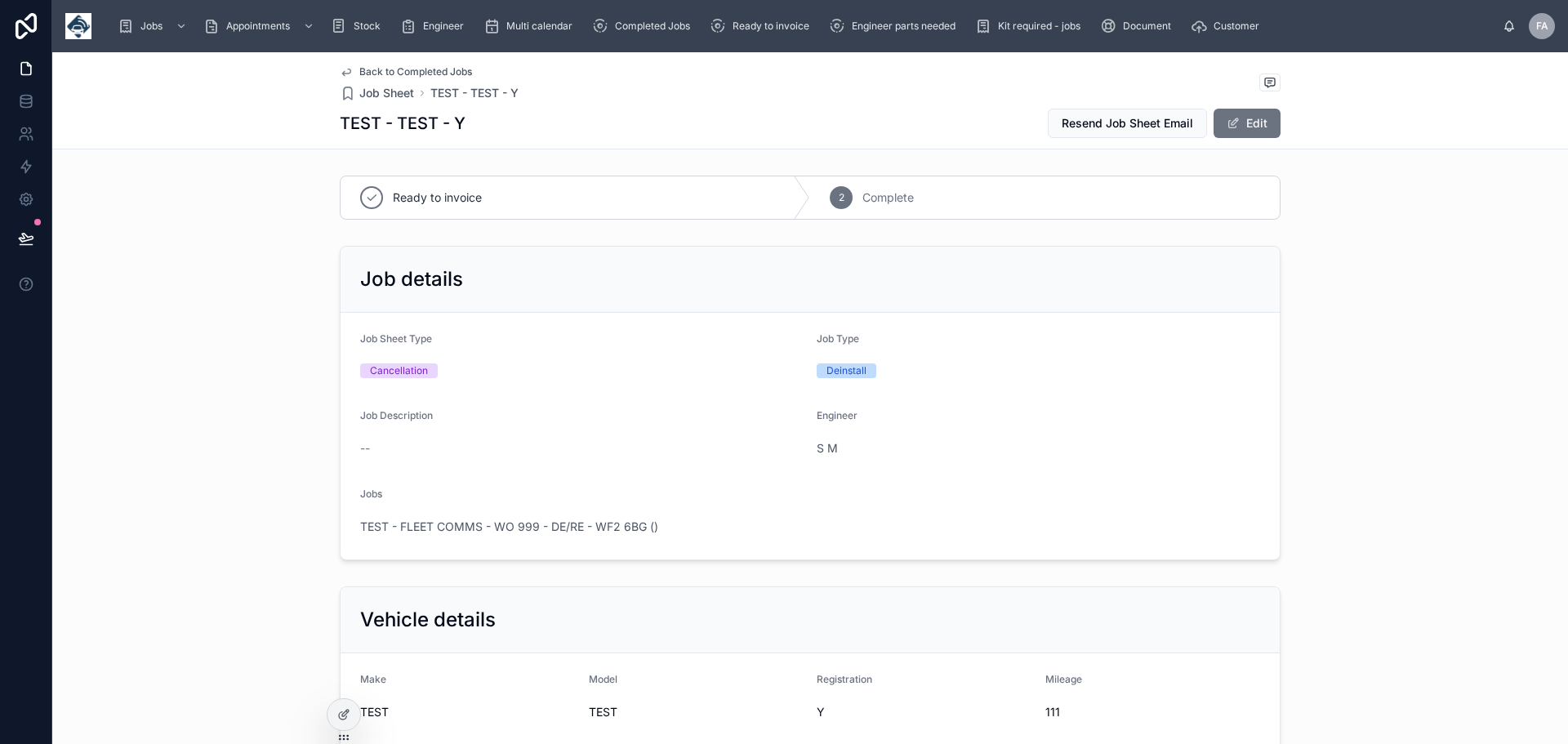
click at [423, 66] on span "Back to Completed Jobs" at bounding box center [416, 71] width 112 height 13
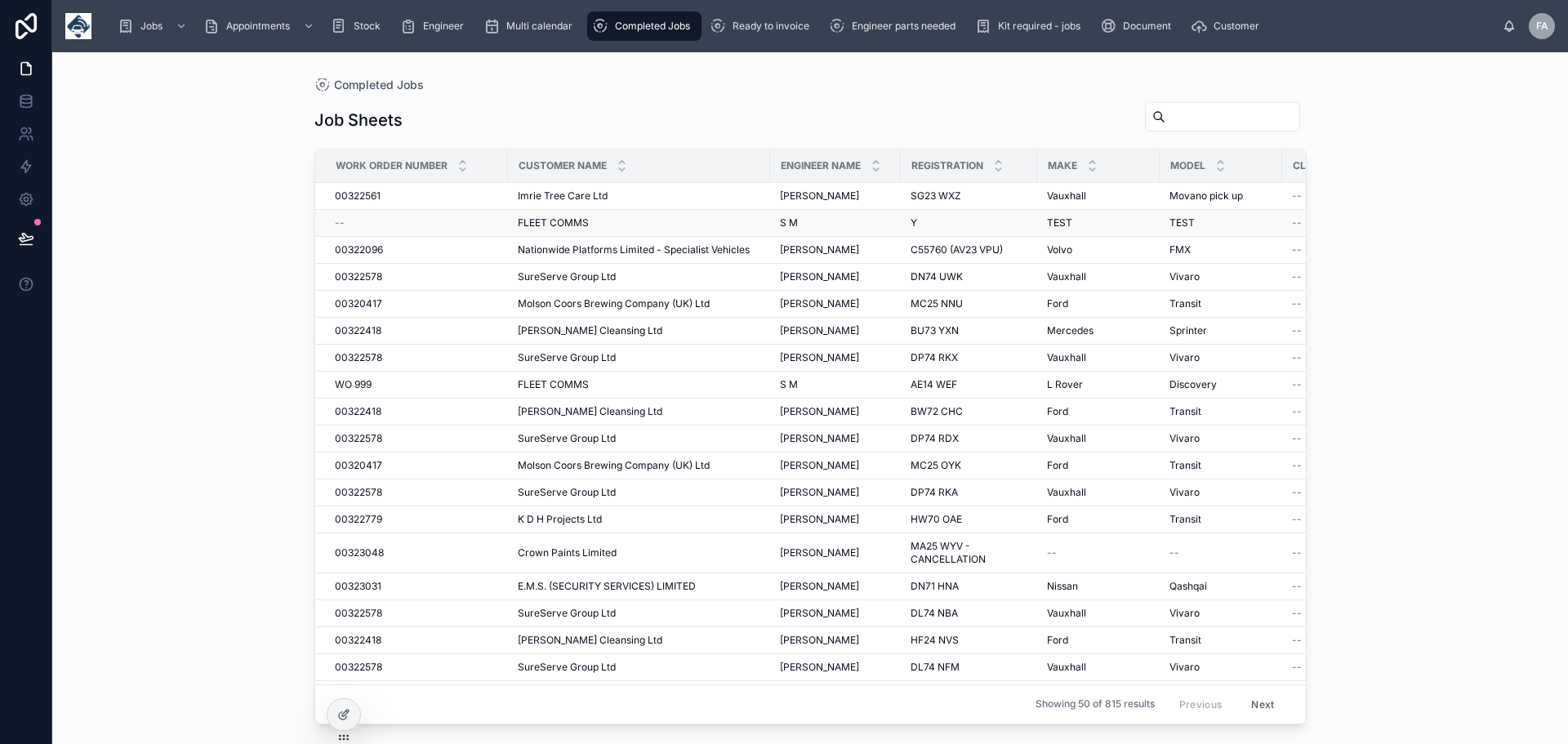
click at [572, 223] on span "FLEET COMMS" at bounding box center [554, 223] width 71 height 13
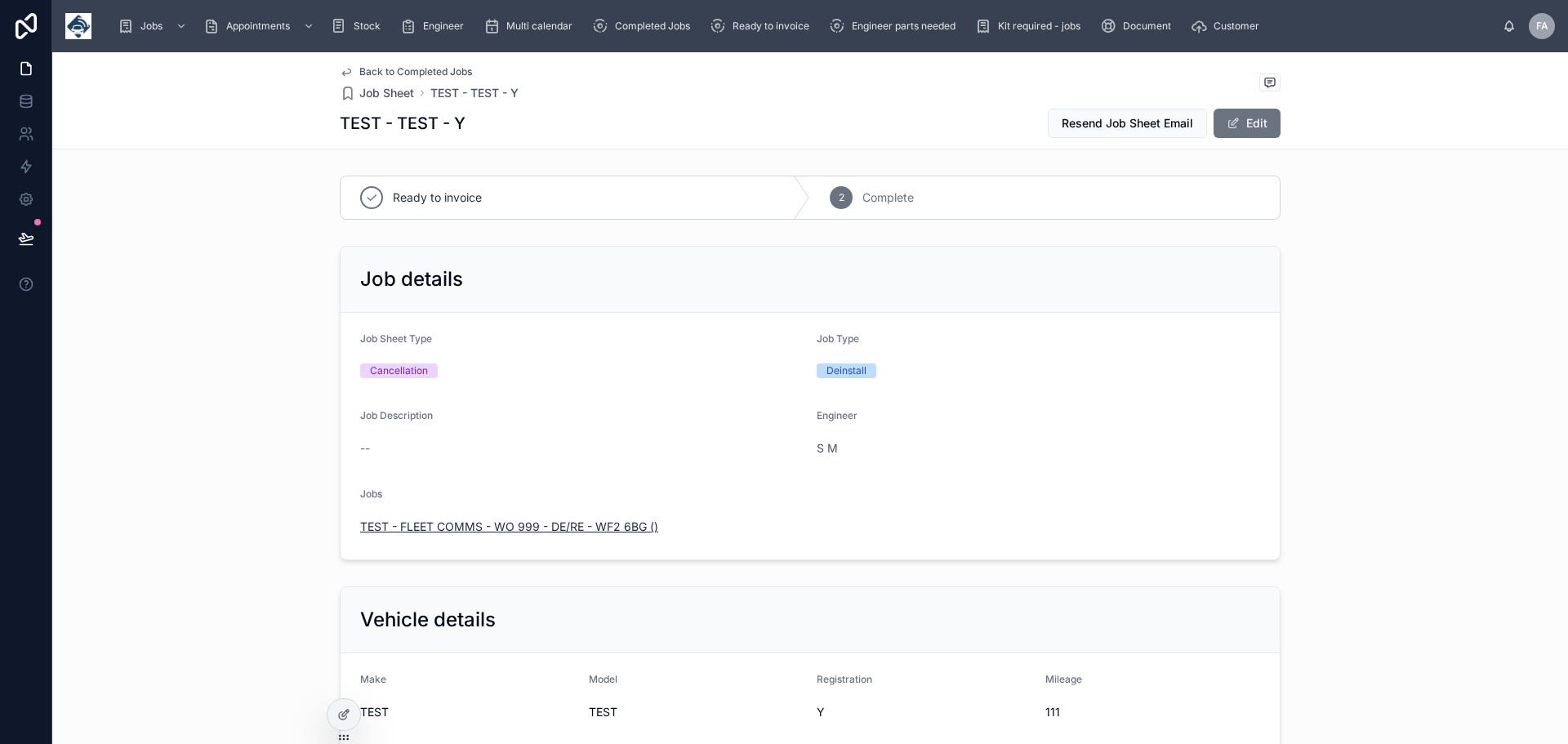
click at [480, 522] on span "TEST - FLEET COMMS - WO 999 - DE/RE - WF2 6BG ()" at bounding box center [509, 527] width 298 height 16
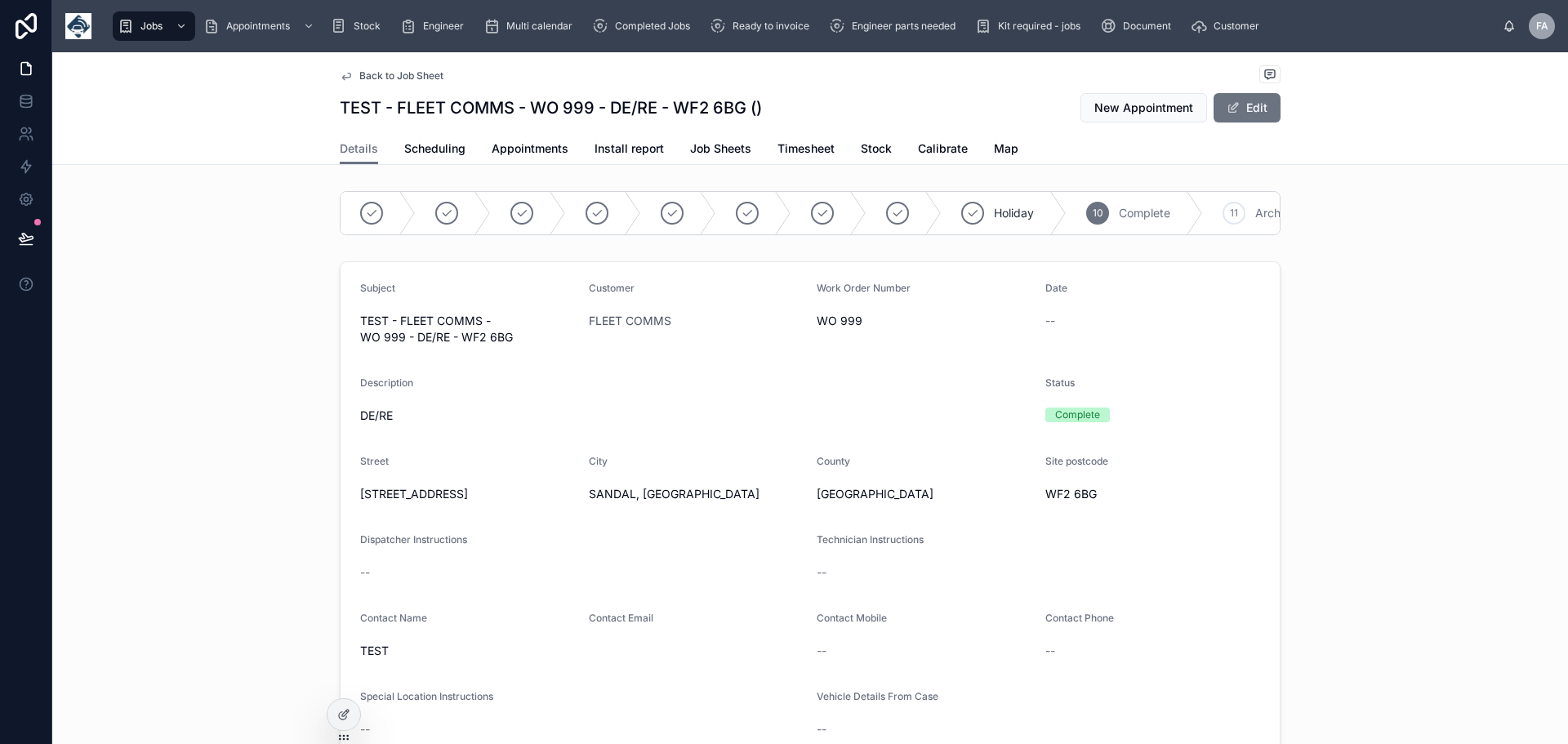
click at [871, 329] on span "WO 999" at bounding box center [925, 321] width 216 height 16
drag, startPoint x: 841, startPoint y: 331, endPoint x: 825, endPoint y: 334, distance: 16.3
click at [842, 329] on span "WO 999" at bounding box center [925, 321] width 216 height 16
click at [844, 329] on span "WO 999" at bounding box center [925, 321] width 216 height 16
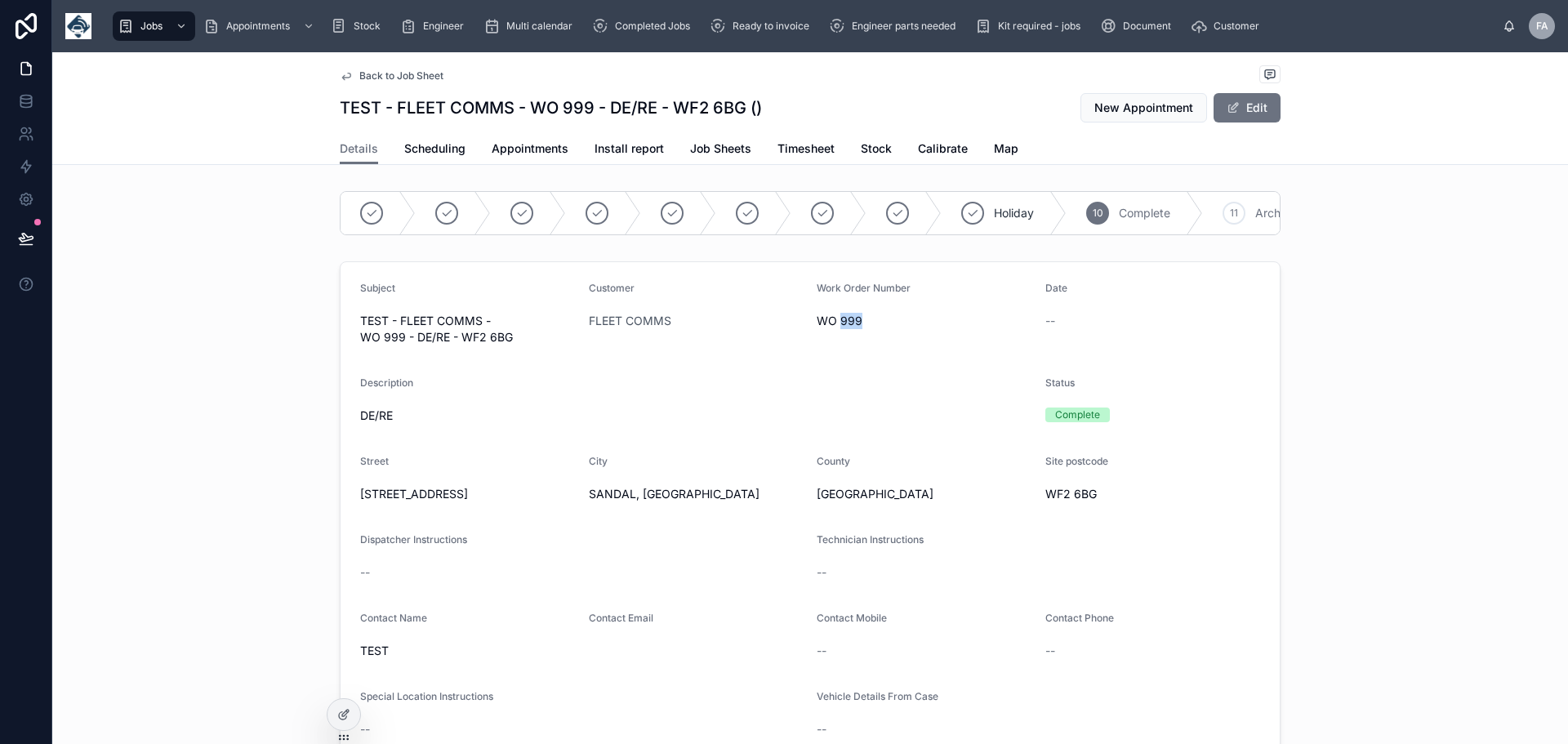
click at [867, 329] on span "WO 999" at bounding box center [925, 321] width 216 height 16
drag, startPoint x: 840, startPoint y: 332, endPoint x: 809, endPoint y: 335, distance: 31.1
click at [809, 335] on form "Subject TEST - FLEET COMMS - WO 999 - DE/RE - WF2 6BG Customer FLEET COMMS Work…" at bounding box center [810, 605] width 939 height 686
click at [1245, 106] on button "Edit" at bounding box center [1247, 107] width 67 height 29
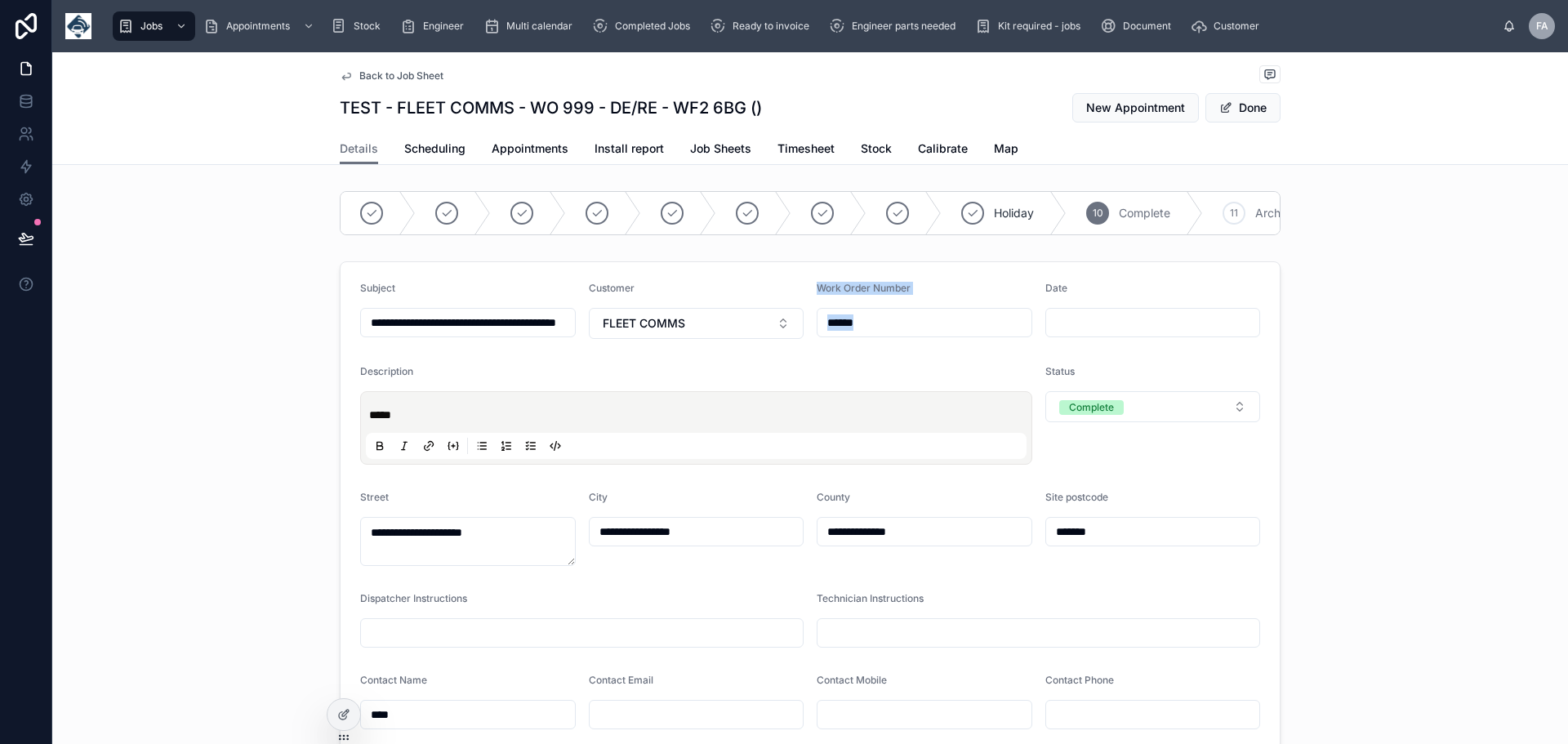
click at [867, 335] on input "******" at bounding box center [925, 323] width 214 height 23
click at [887, 335] on input "******" at bounding box center [925, 323] width 214 height 23
paste input "text"
click at [876, 335] on input "******" at bounding box center [925, 323] width 214 height 23
type input "******"
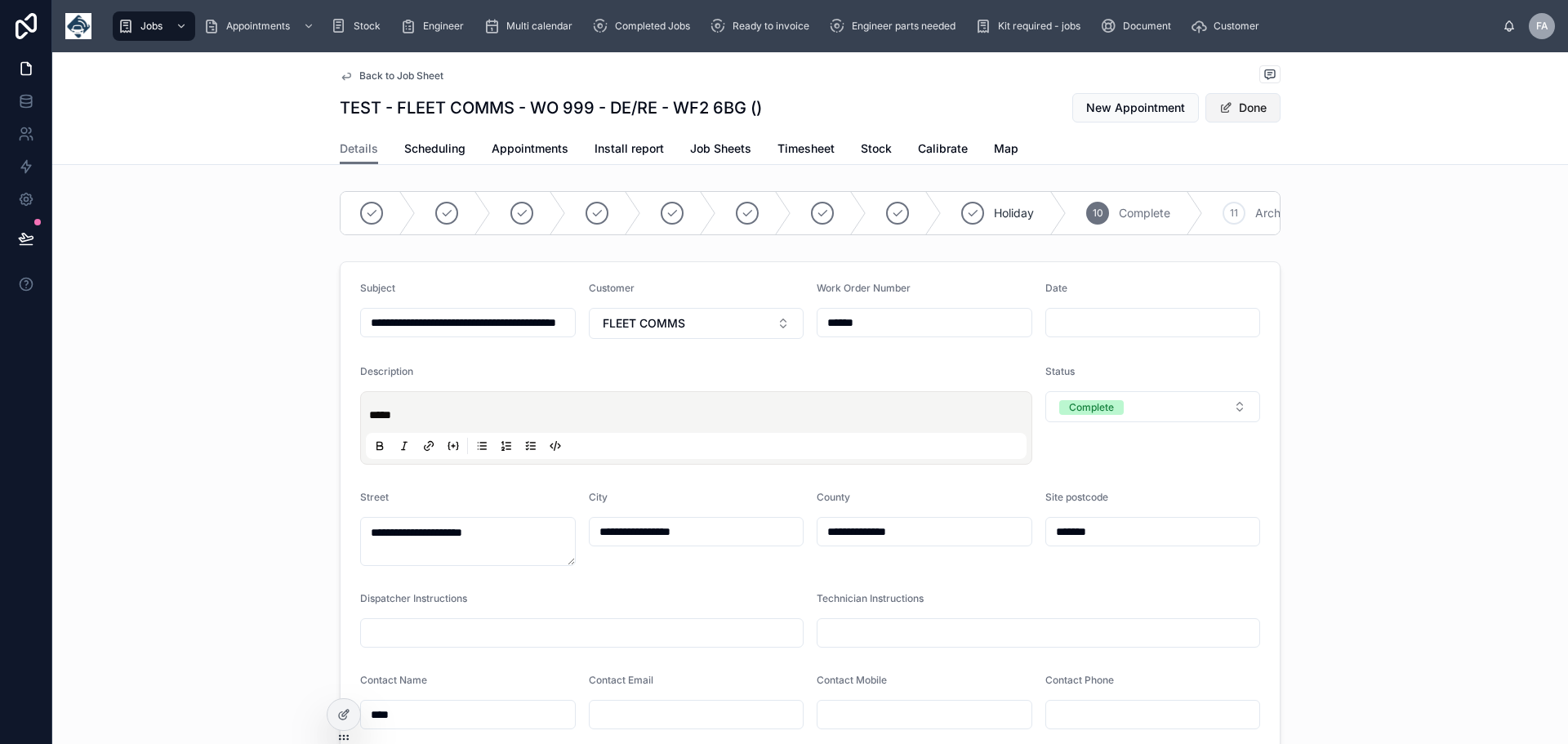
click at [1245, 108] on button "Done" at bounding box center [1243, 107] width 75 height 29
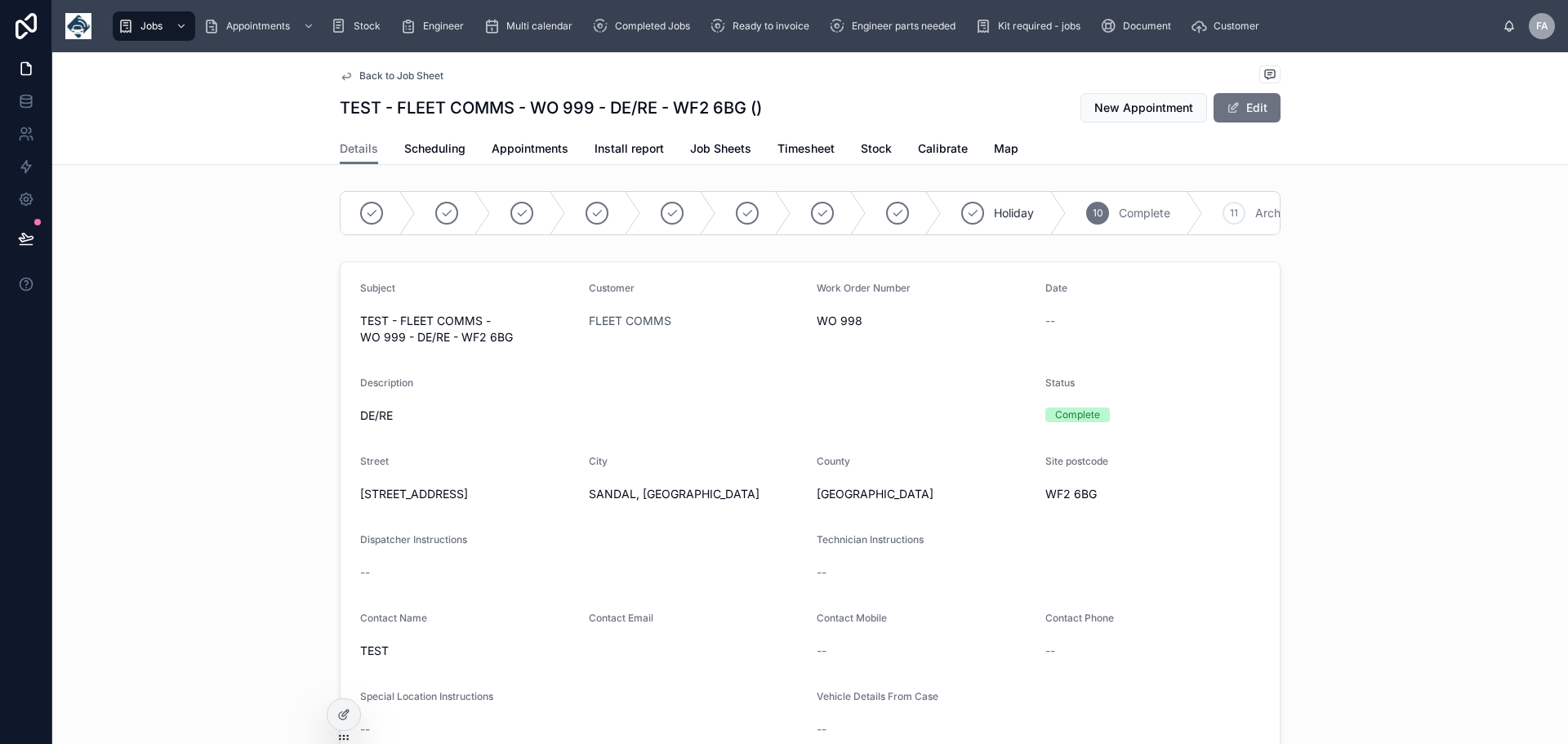
click at [381, 73] on span "Back to Job Sheet" at bounding box center [401, 76] width 84 height 13
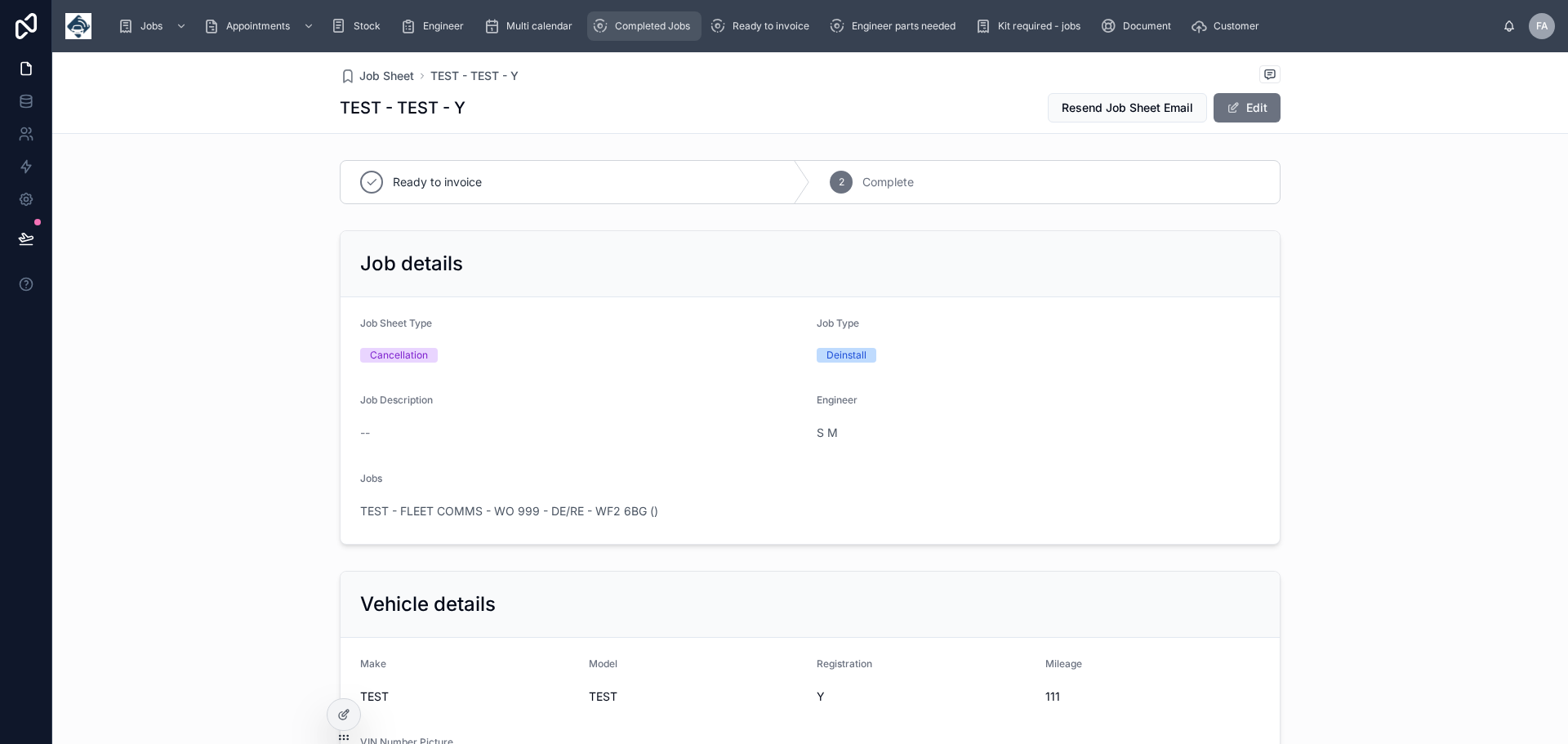
click at [661, 19] on div "Completed Jobs" at bounding box center [644, 26] width 104 height 26
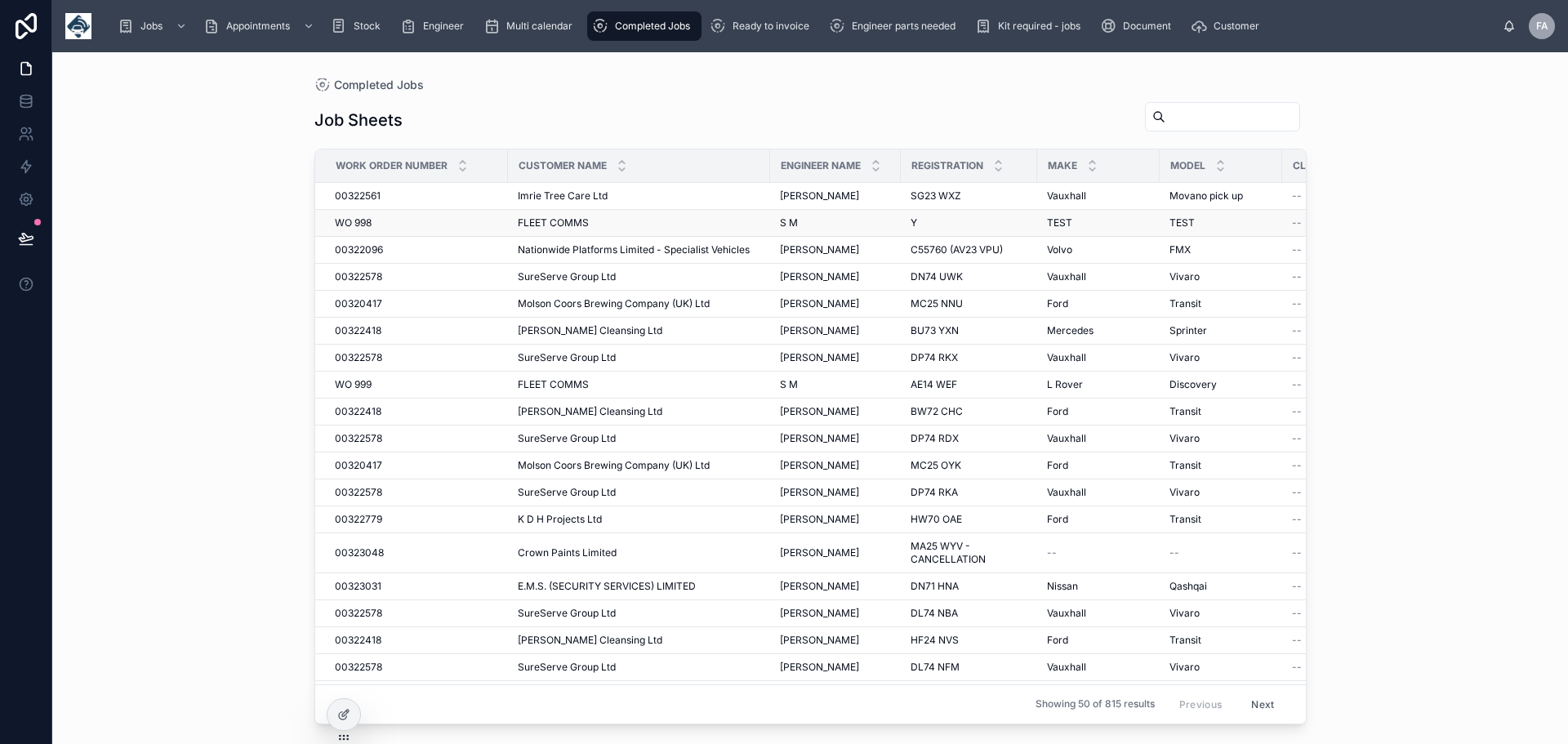
click at [544, 220] on span "FLEET COMMS" at bounding box center [554, 223] width 71 height 13
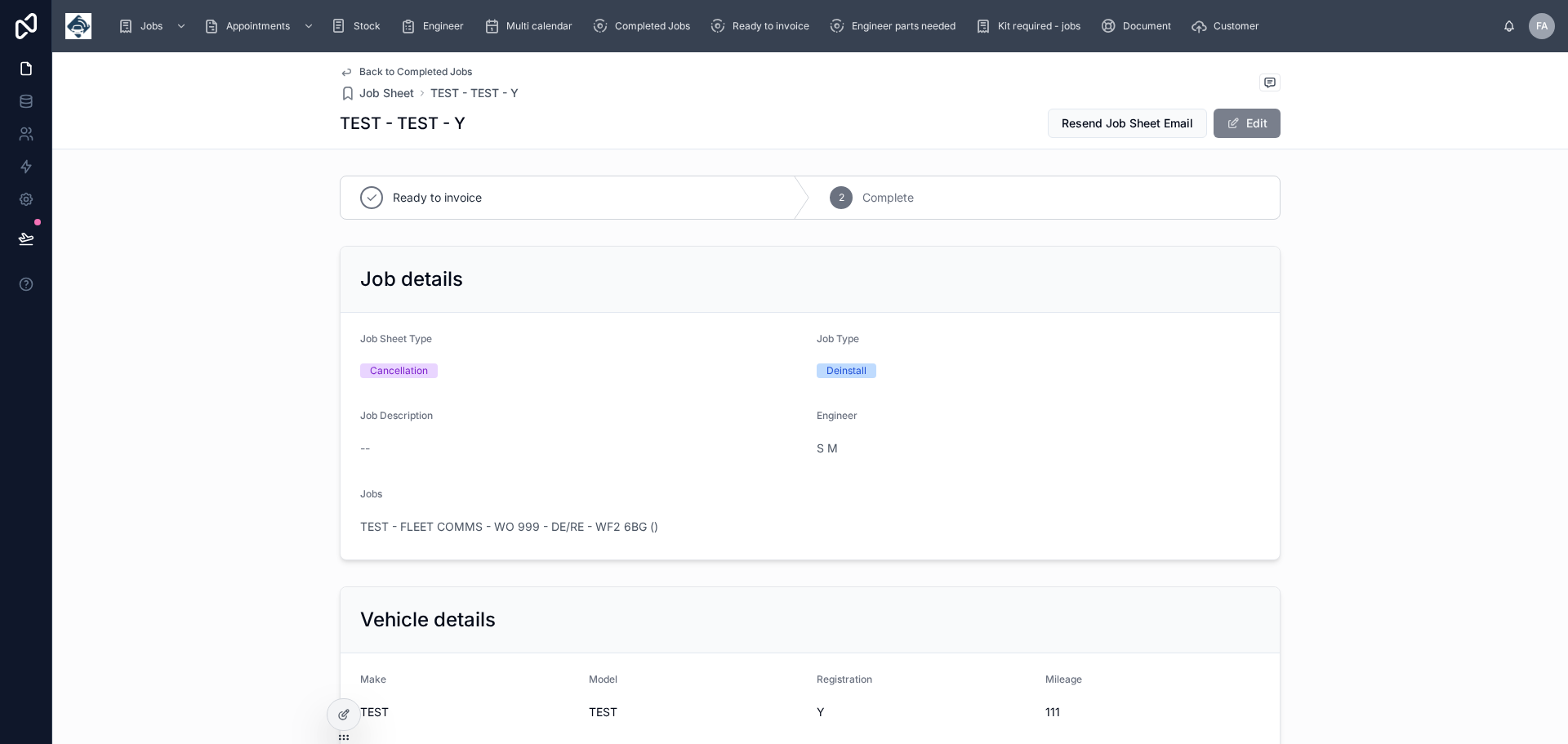
click at [1256, 124] on button "Edit" at bounding box center [1247, 123] width 67 height 29
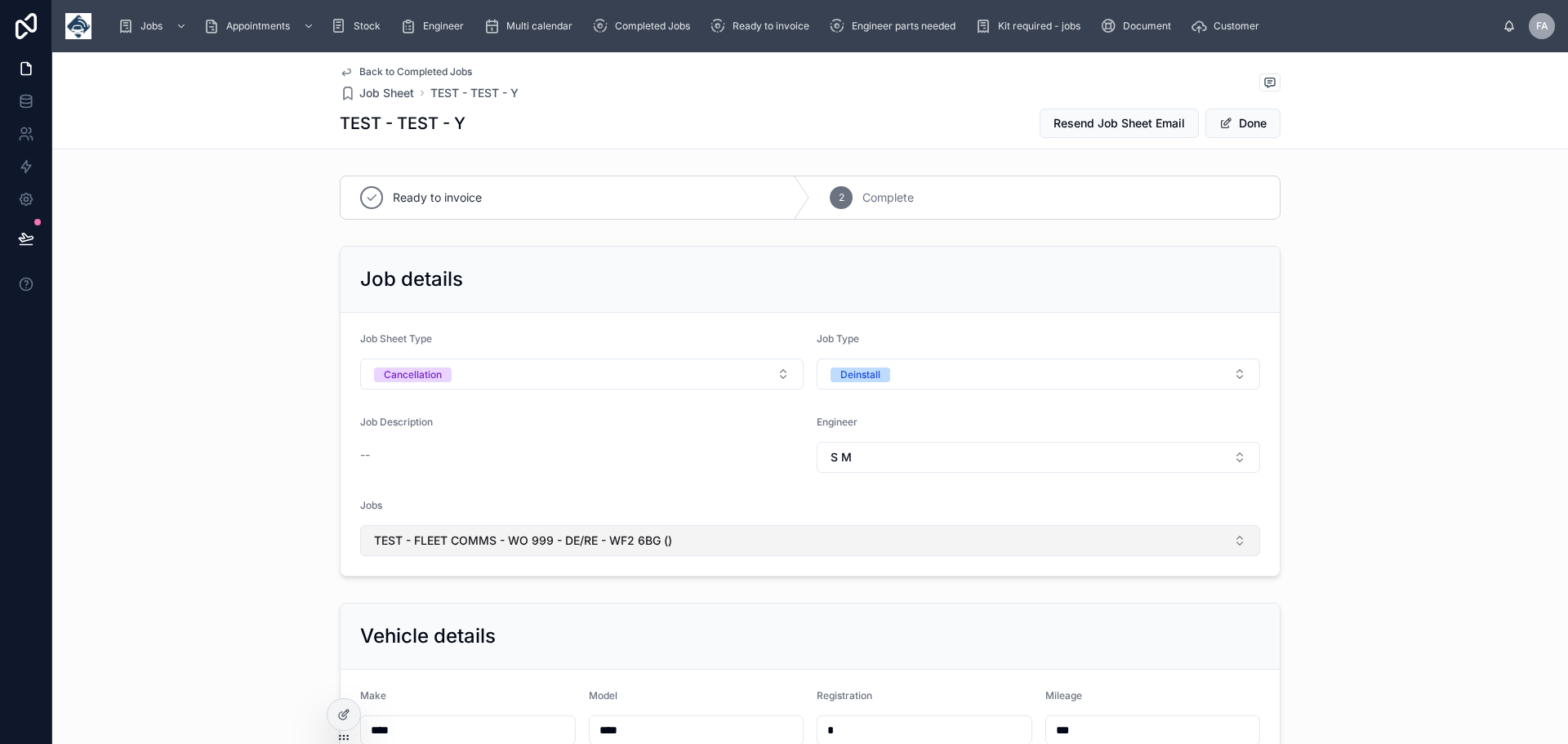
click at [508, 538] on span "TEST - FLEET COMMS - WO 999 - DE/RE - WF2 6BG ()" at bounding box center [523, 541] width 298 height 16
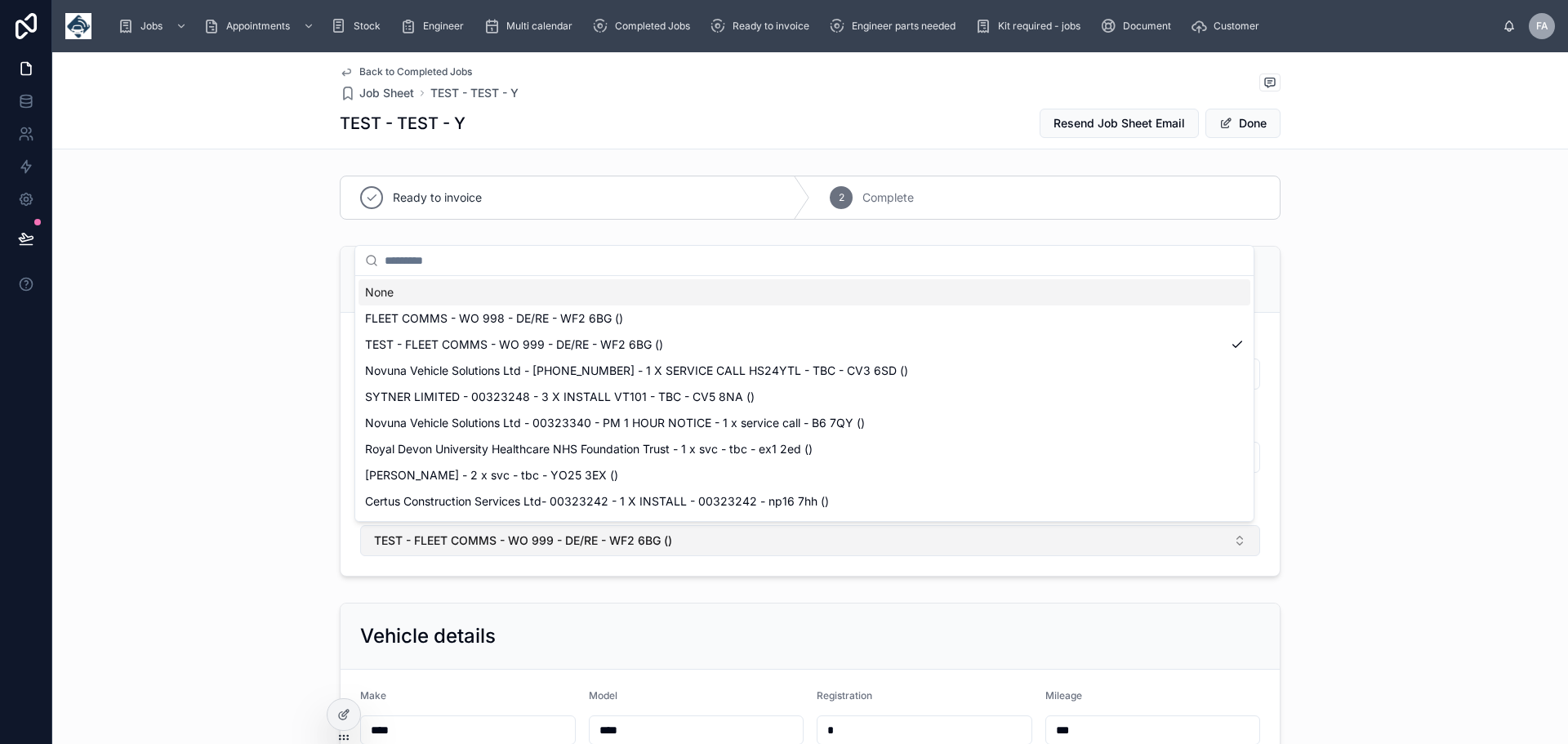
click at [506, 540] on span "TEST - FLEET COMMS - WO 999 - DE/RE - WF2 6BG ()" at bounding box center [523, 541] width 298 height 16
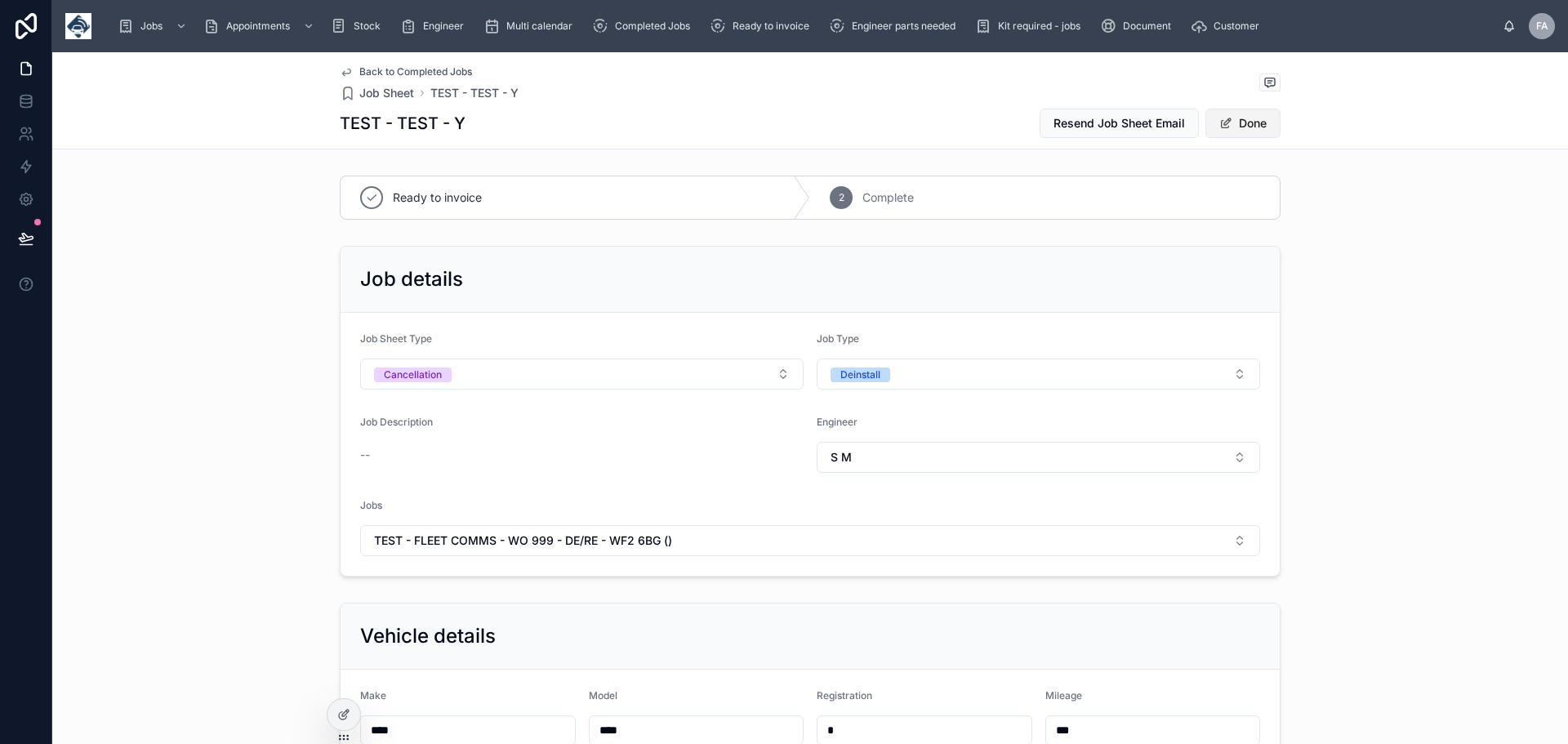
click at [1242, 128] on button "Done" at bounding box center [1243, 123] width 75 height 29
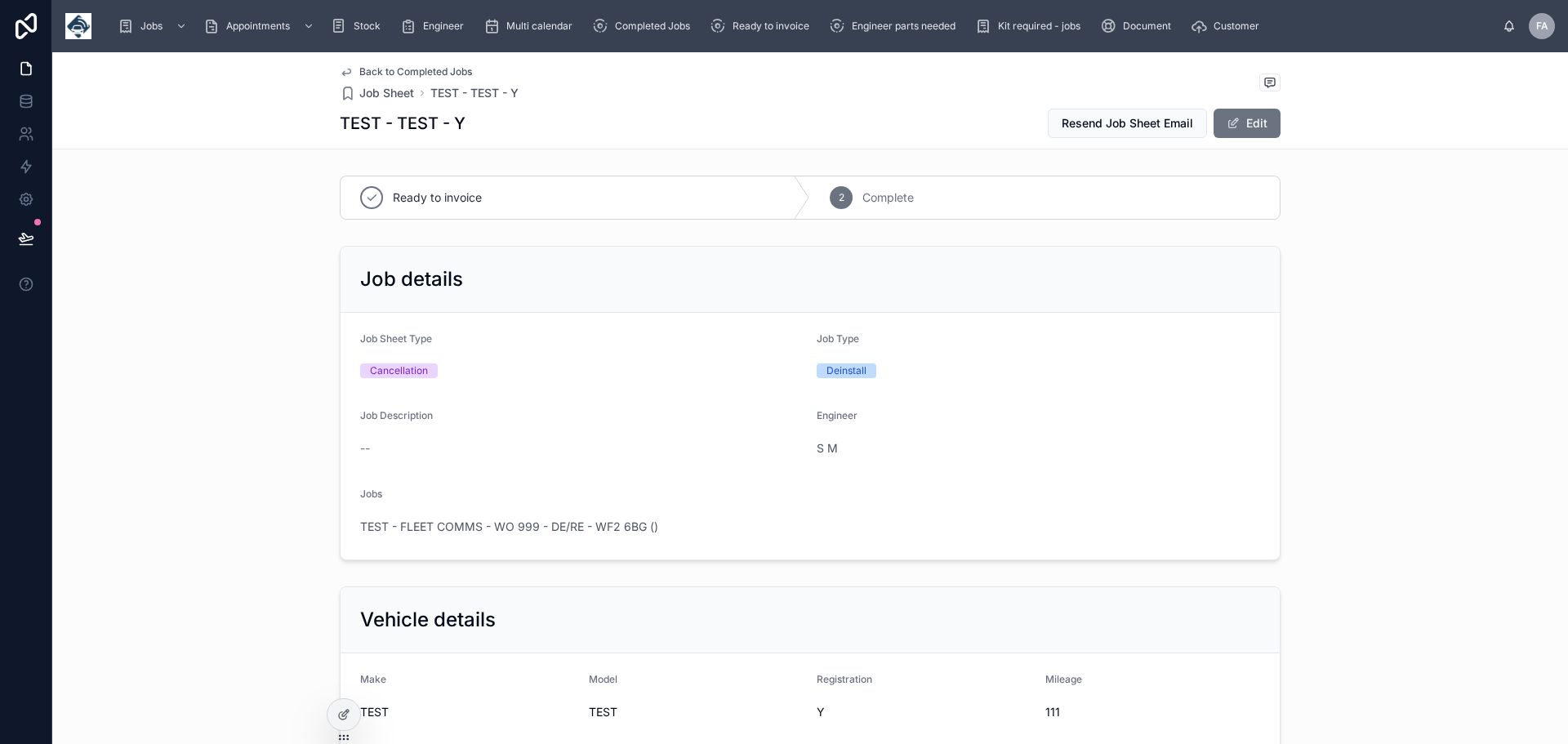
click at [529, 517] on div "TEST - FLEET COMMS - WO 999 - DE/RE - WF2 6BG ()" at bounding box center [810, 526] width 900 height 26
click at [529, 525] on span "TEST - FLEET COMMS - WO 999 - DE/RE - WF2 6BG ()" at bounding box center [509, 527] width 298 height 16
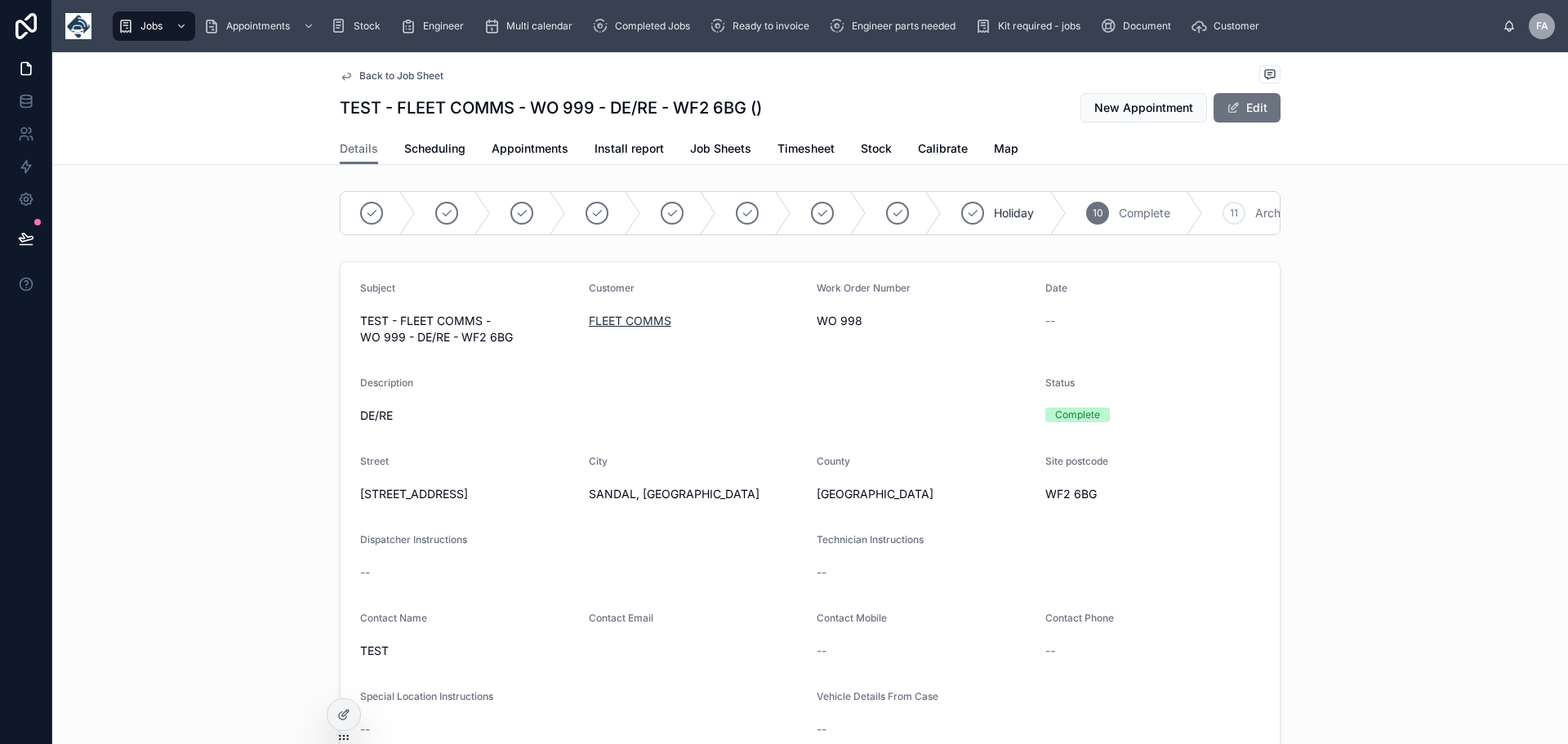
click at [641, 329] on span "FLEET COMMS" at bounding box center [630, 321] width 82 height 16
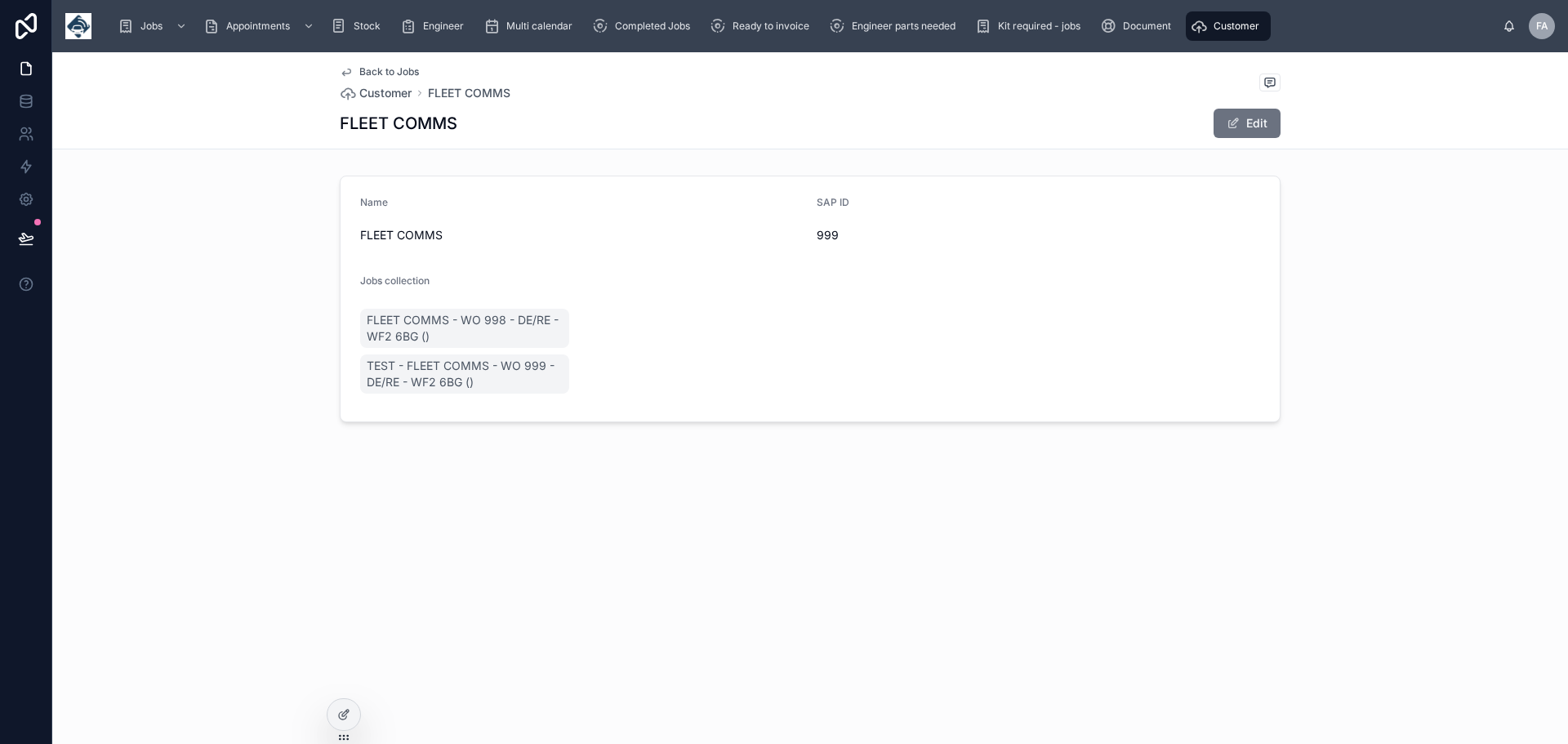
click at [360, 68] on span "Back to Jobs" at bounding box center [389, 71] width 60 height 13
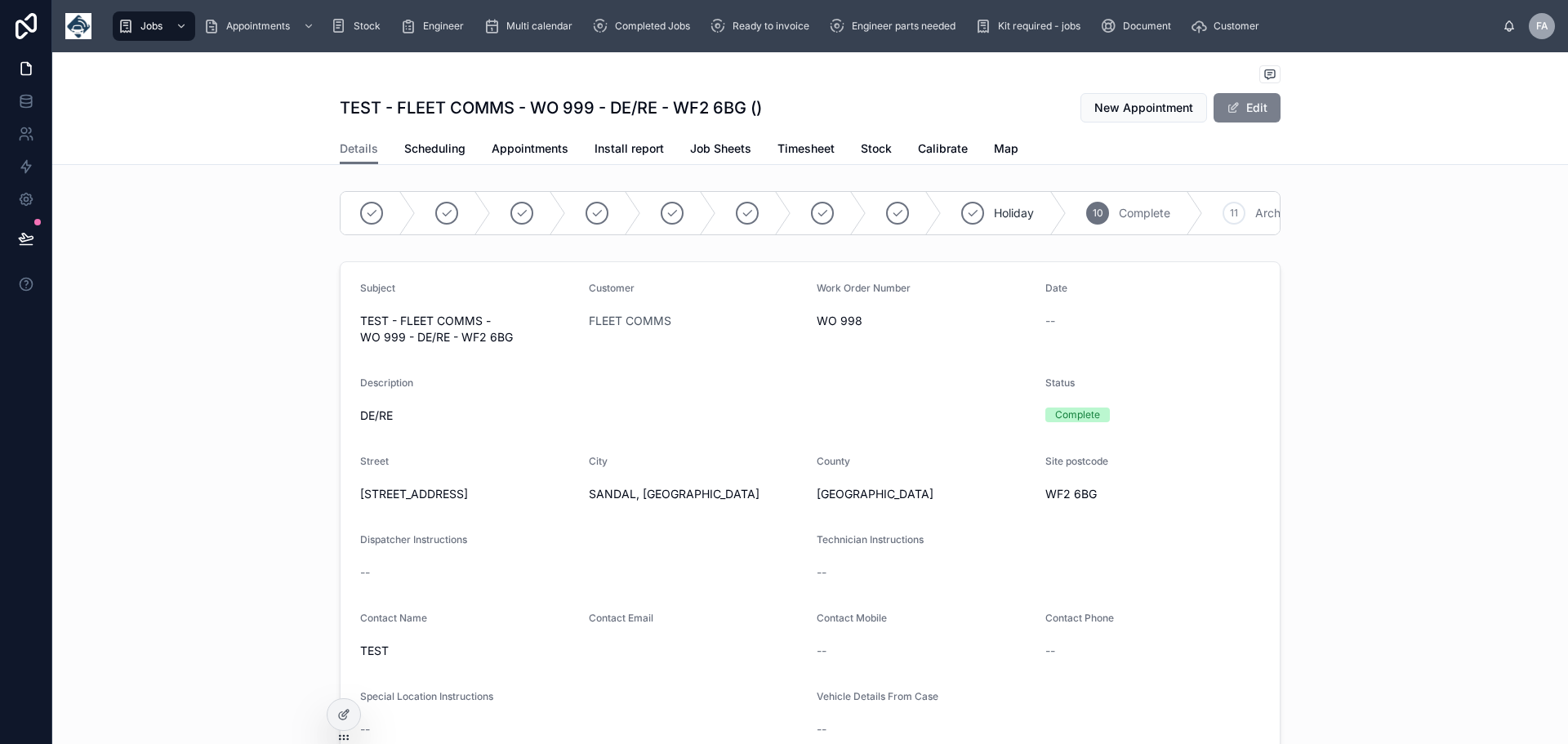
click at [1234, 98] on button "Edit" at bounding box center [1247, 107] width 67 height 29
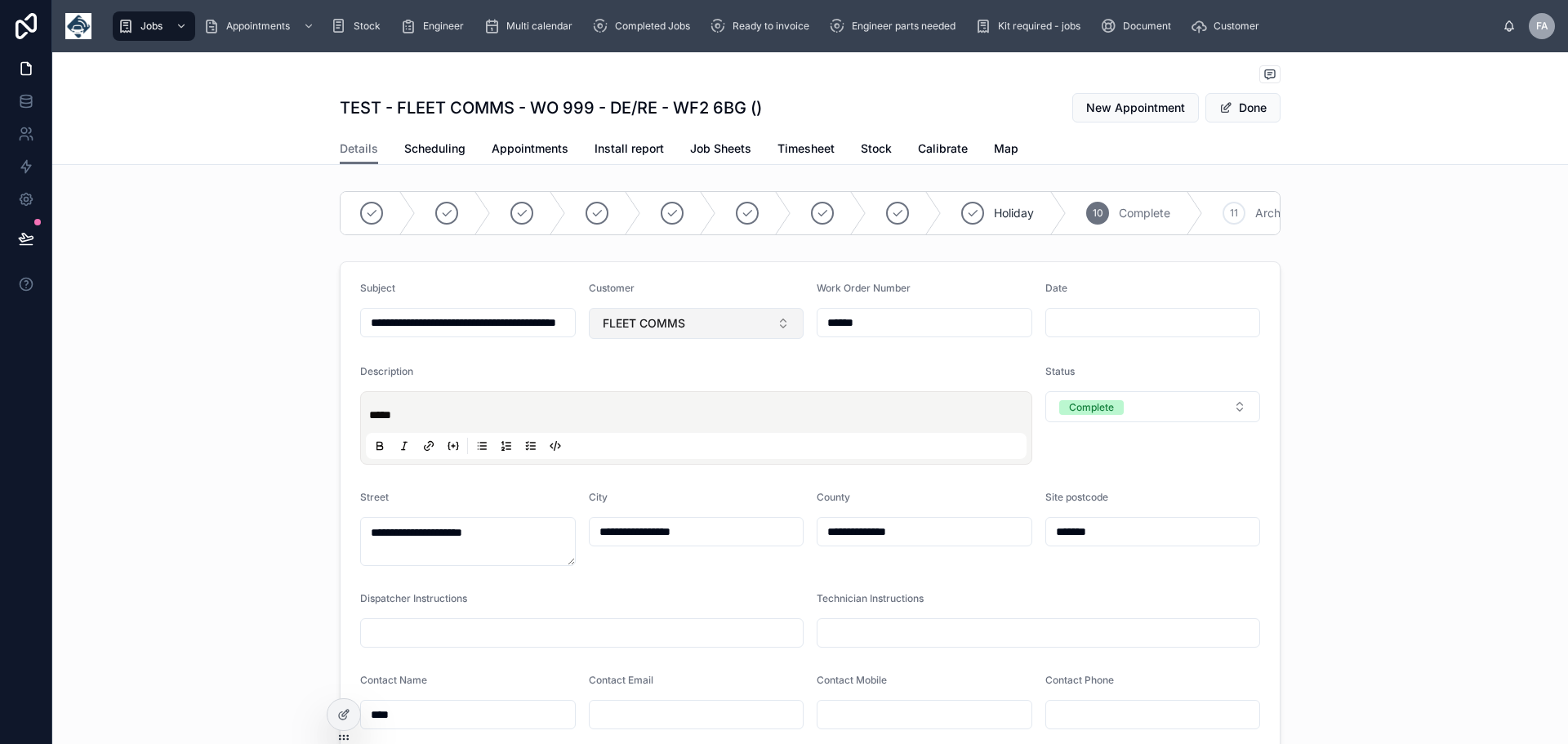
click at [781, 335] on button "FLEET COMMS" at bounding box center [697, 323] width 216 height 31
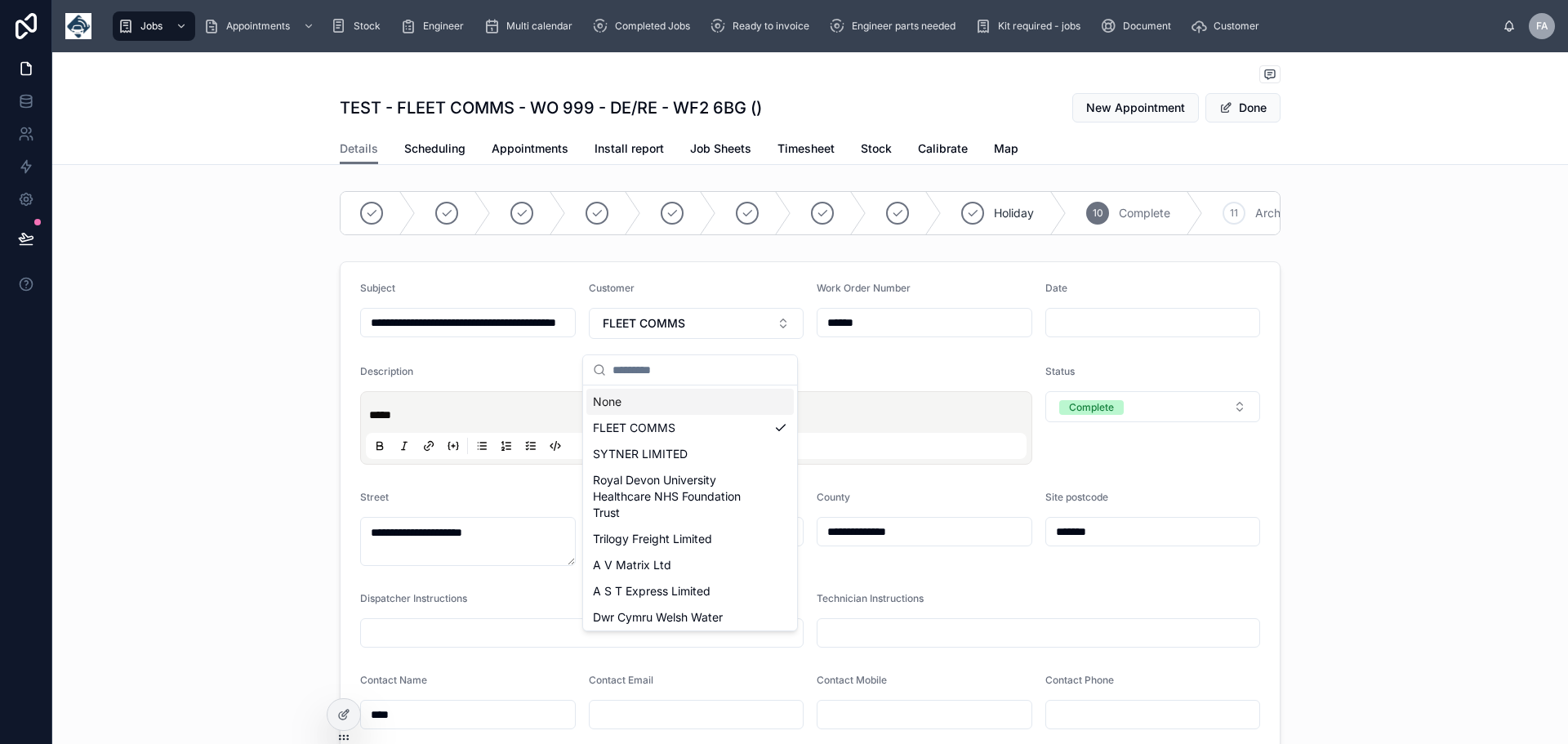
click at [624, 402] on div "None" at bounding box center [690, 401] width 208 height 26
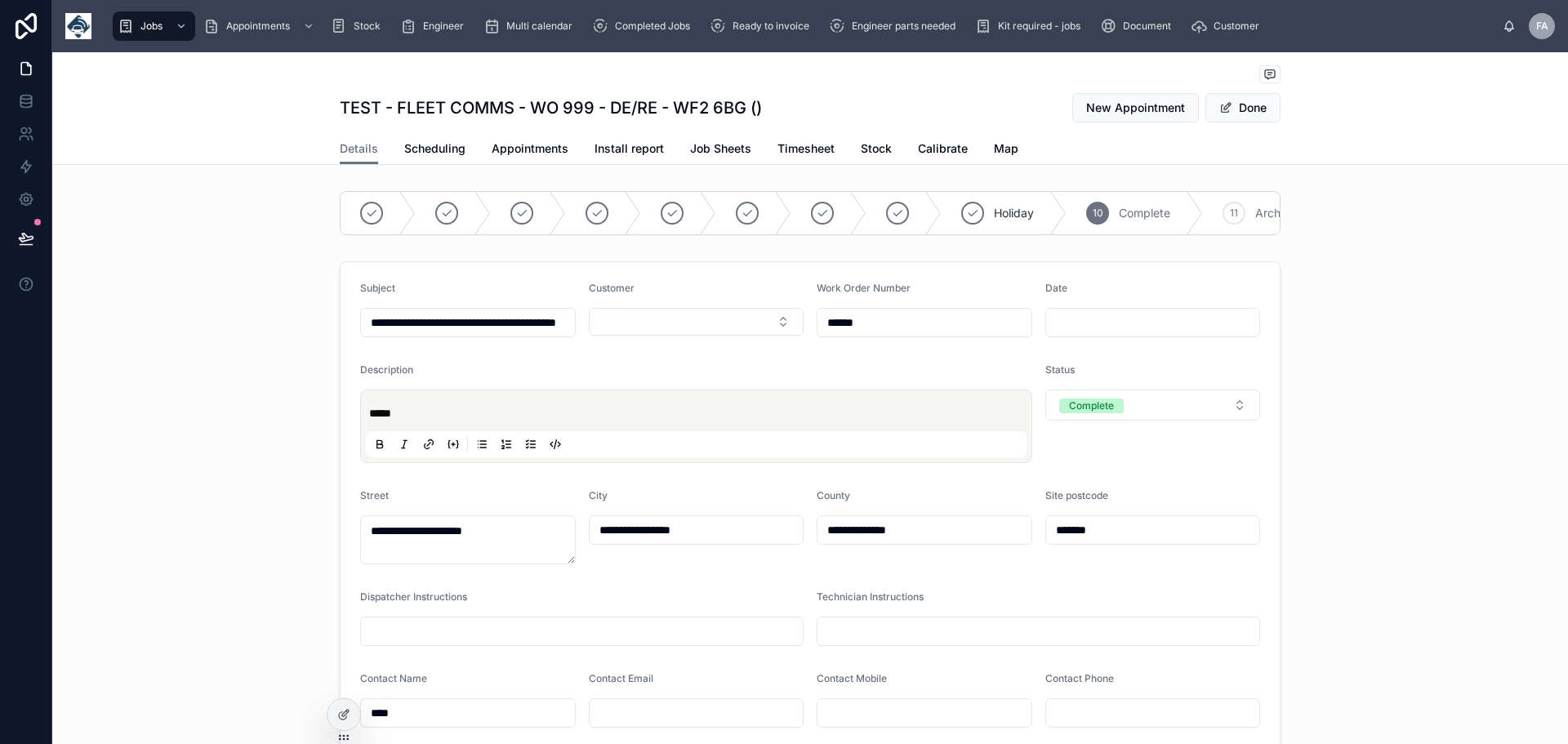
click at [953, 335] on input "******" at bounding box center [925, 323] width 214 height 23
type input "******"
click at [778, 330] on button "Select Button" at bounding box center [697, 321] width 216 height 28
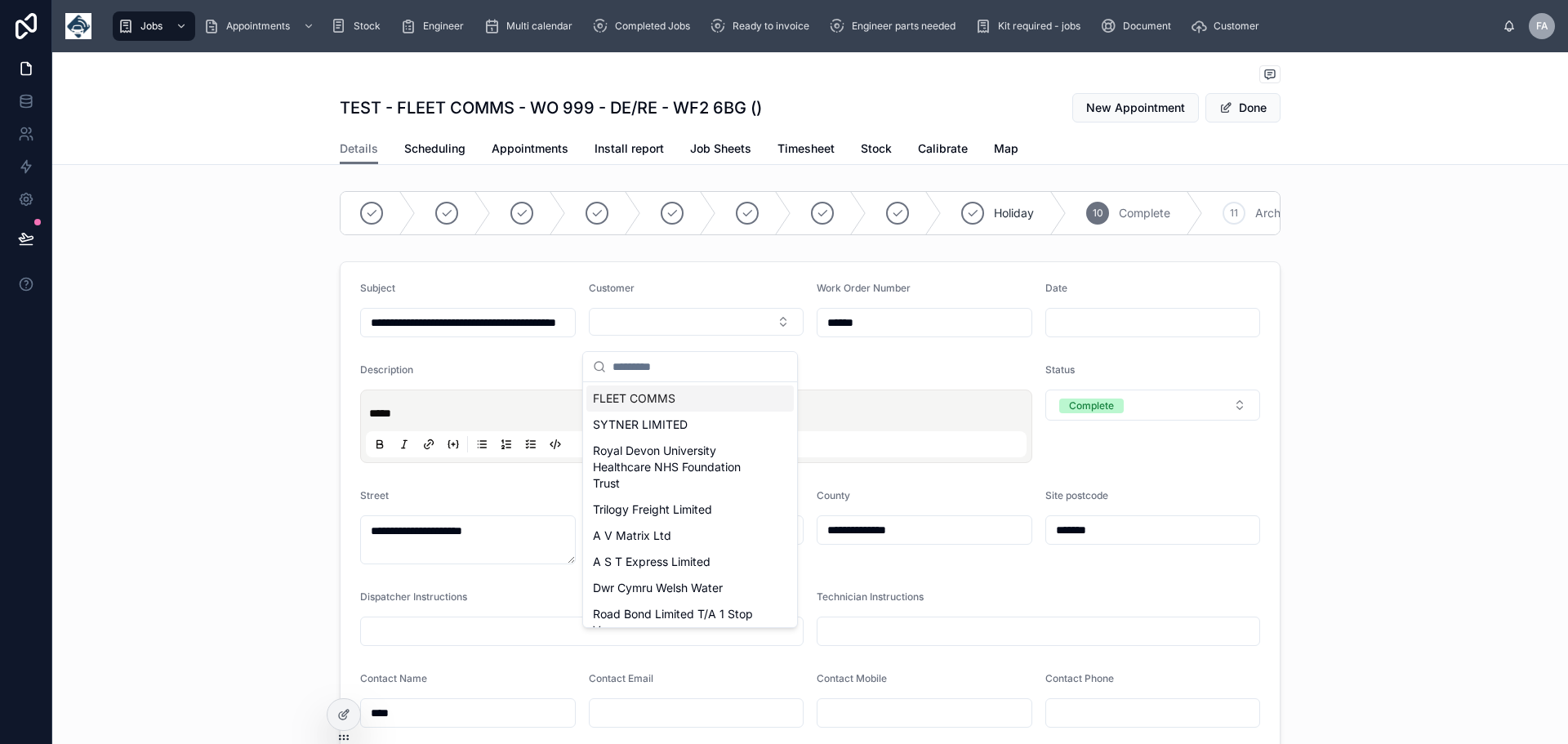
click at [655, 394] on span "FLEET COMMS" at bounding box center [634, 399] width 82 height 16
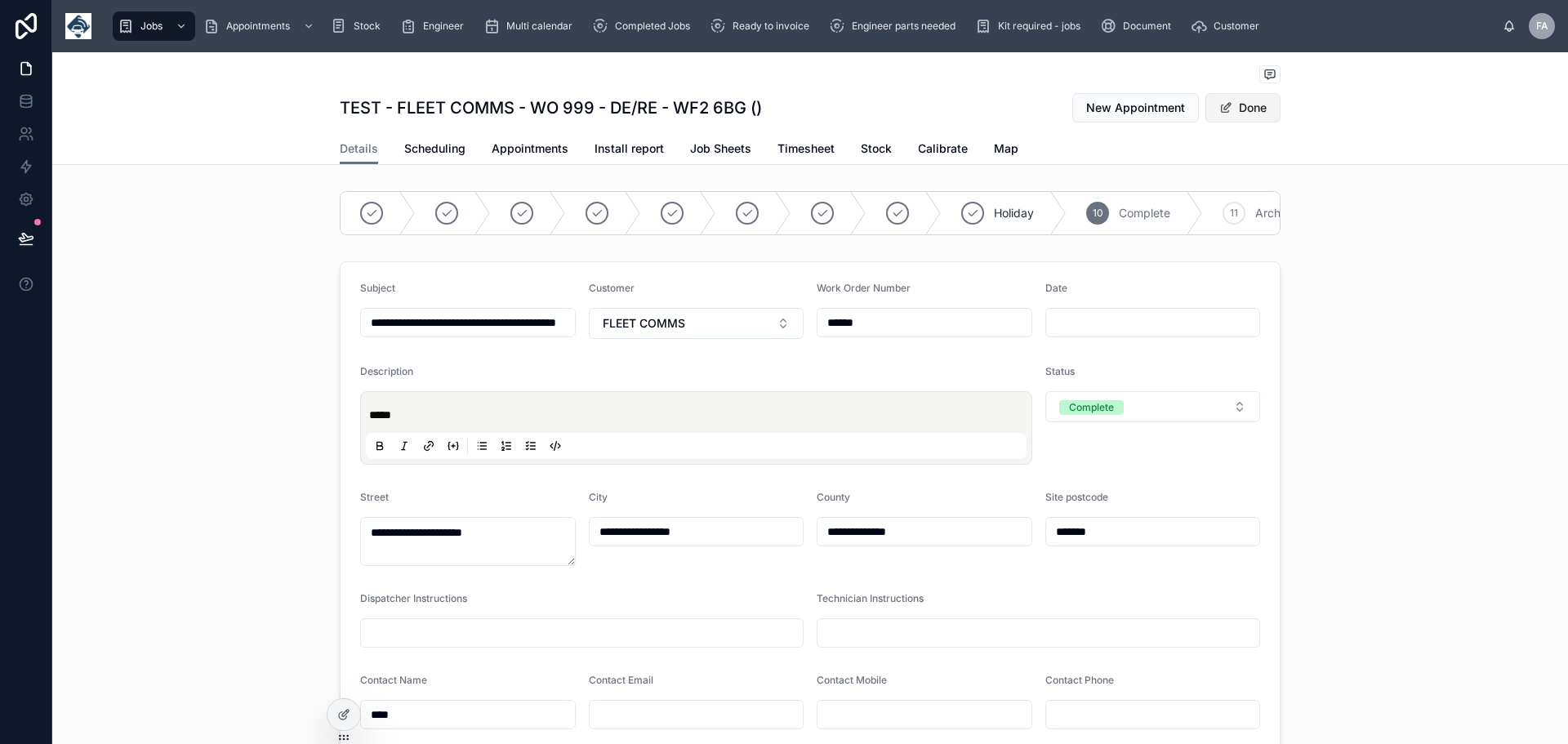
click at [1246, 104] on button "Done" at bounding box center [1243, 107] width 75 height 29
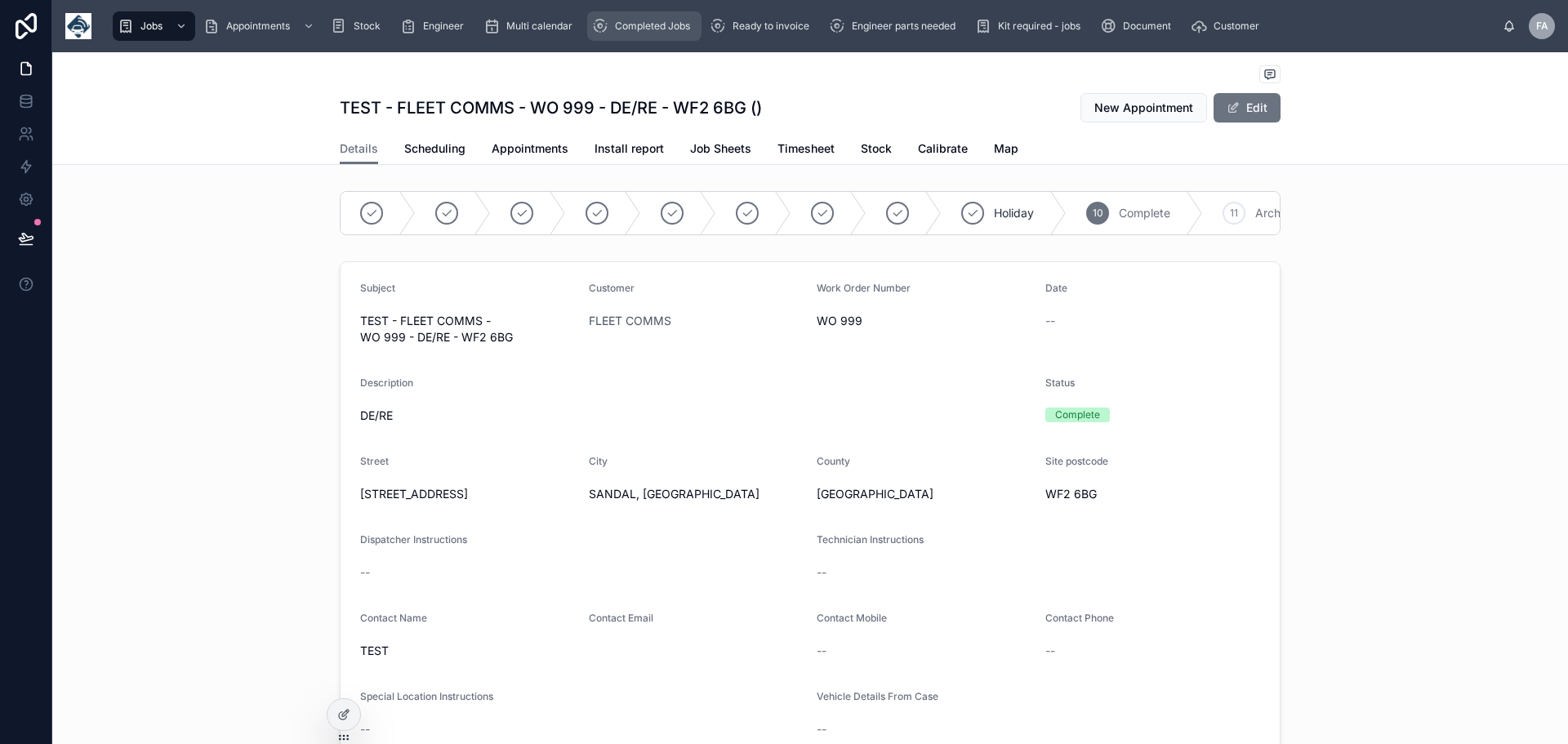
click at [654, 19] on div "Completed Jobs" at bounding box center [644, 26] width 104 height 26
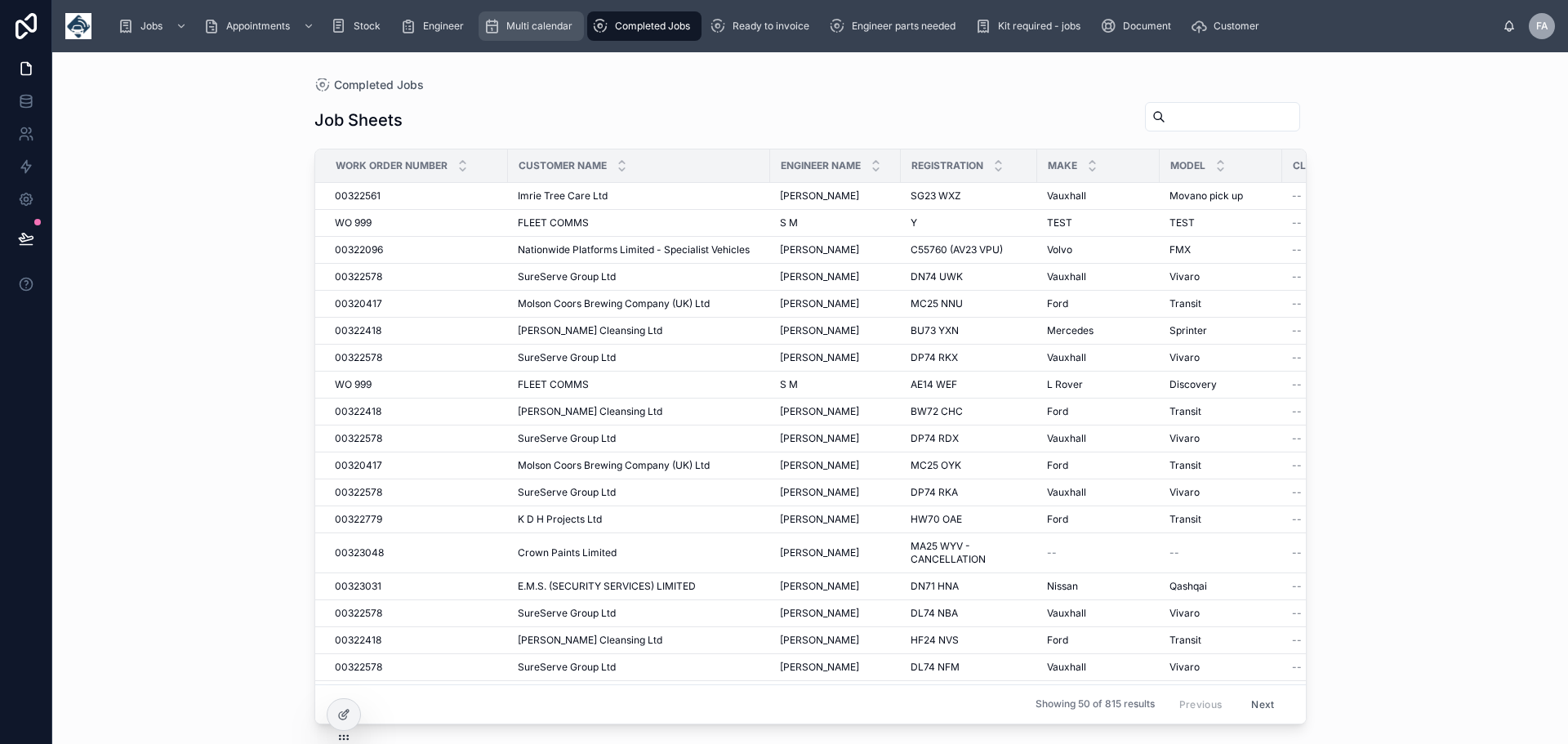
click at [528, 26] on span "Multi calendar" at bounding box center [540, 26] width 66 height 13
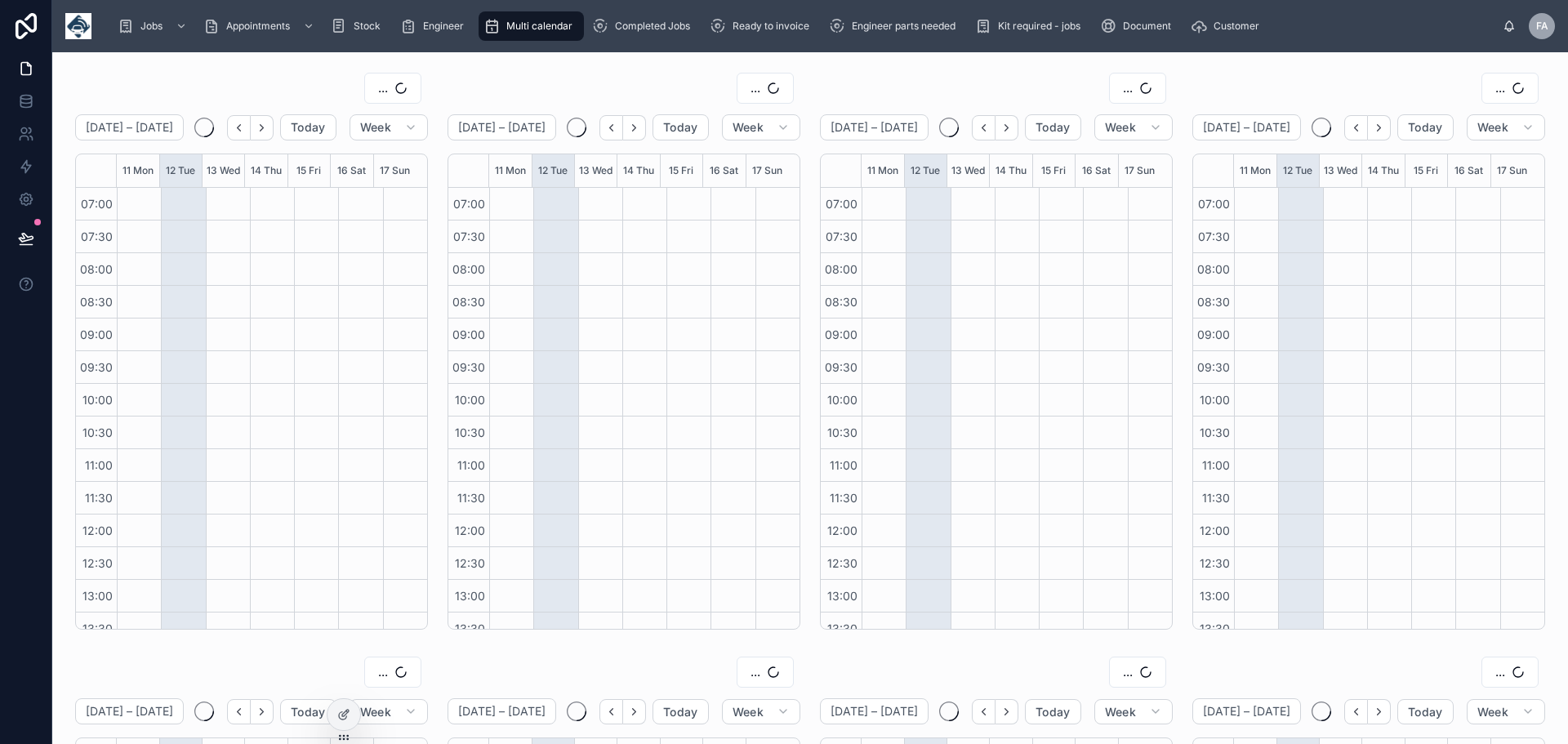
scroll to position [343, 0]
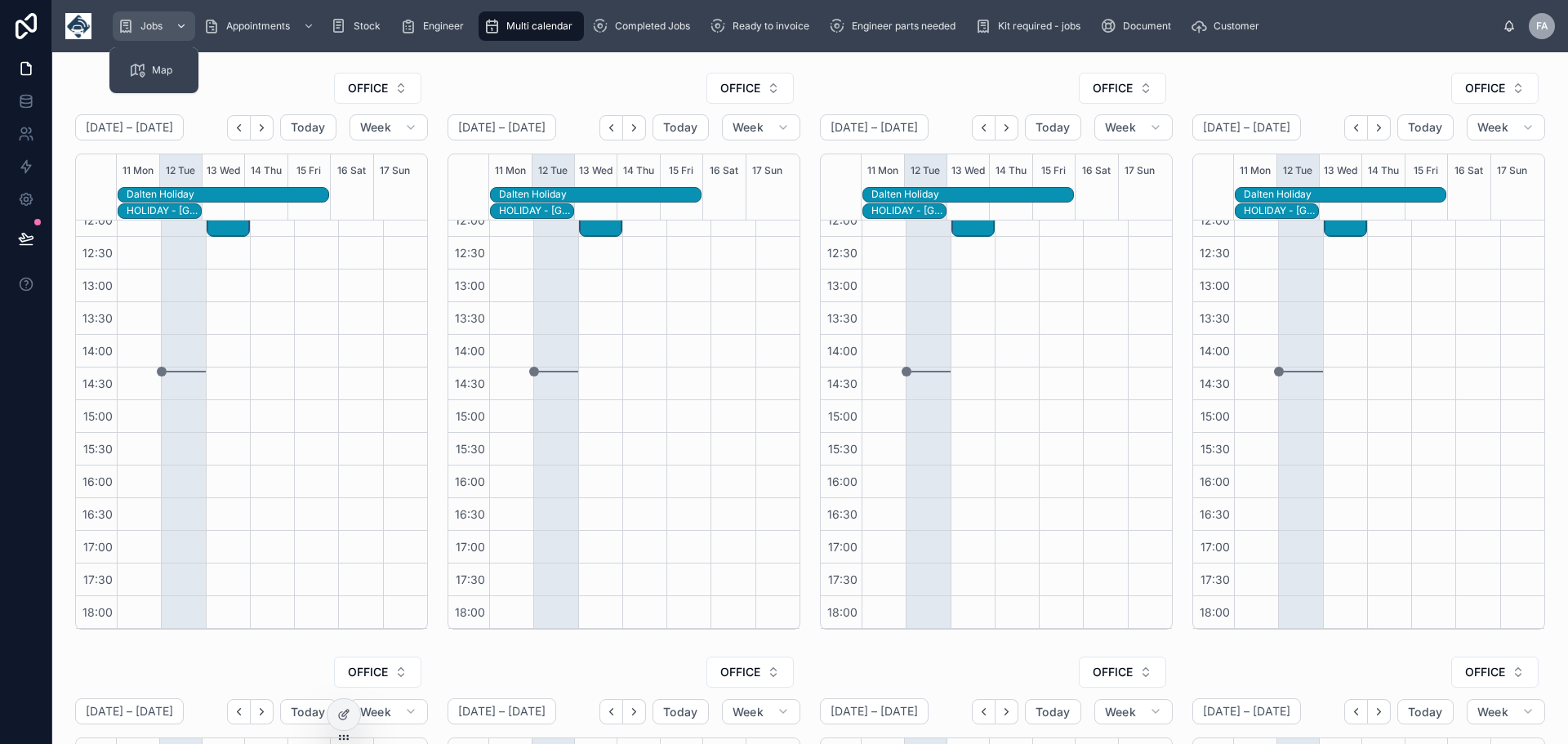
click at [148, 27] on span "Jobs" at bounding box center [152, 26] width 22 height 13
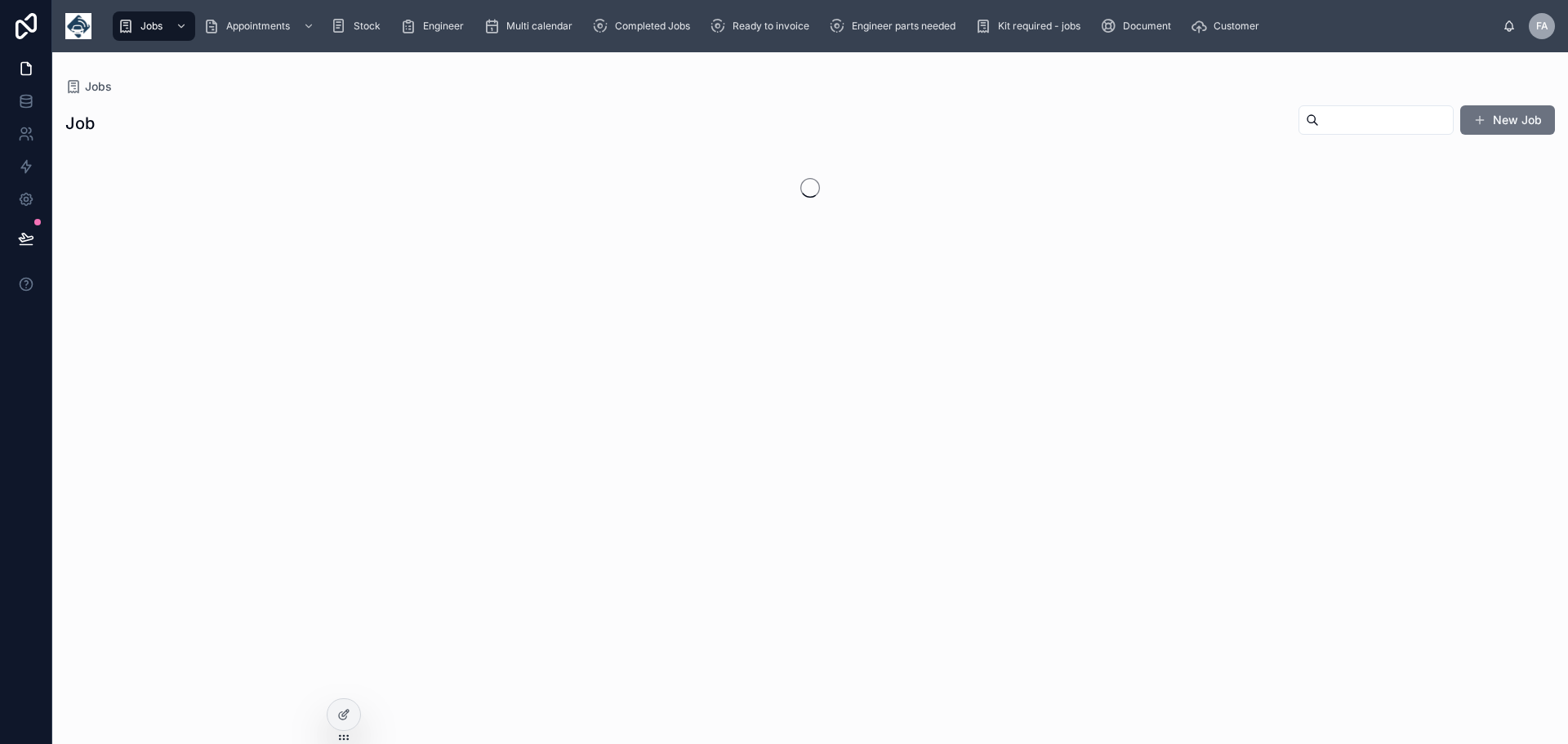
click at [1522, 121] on button "New Job" at bounding box center [1507, 120] width 95 height 29
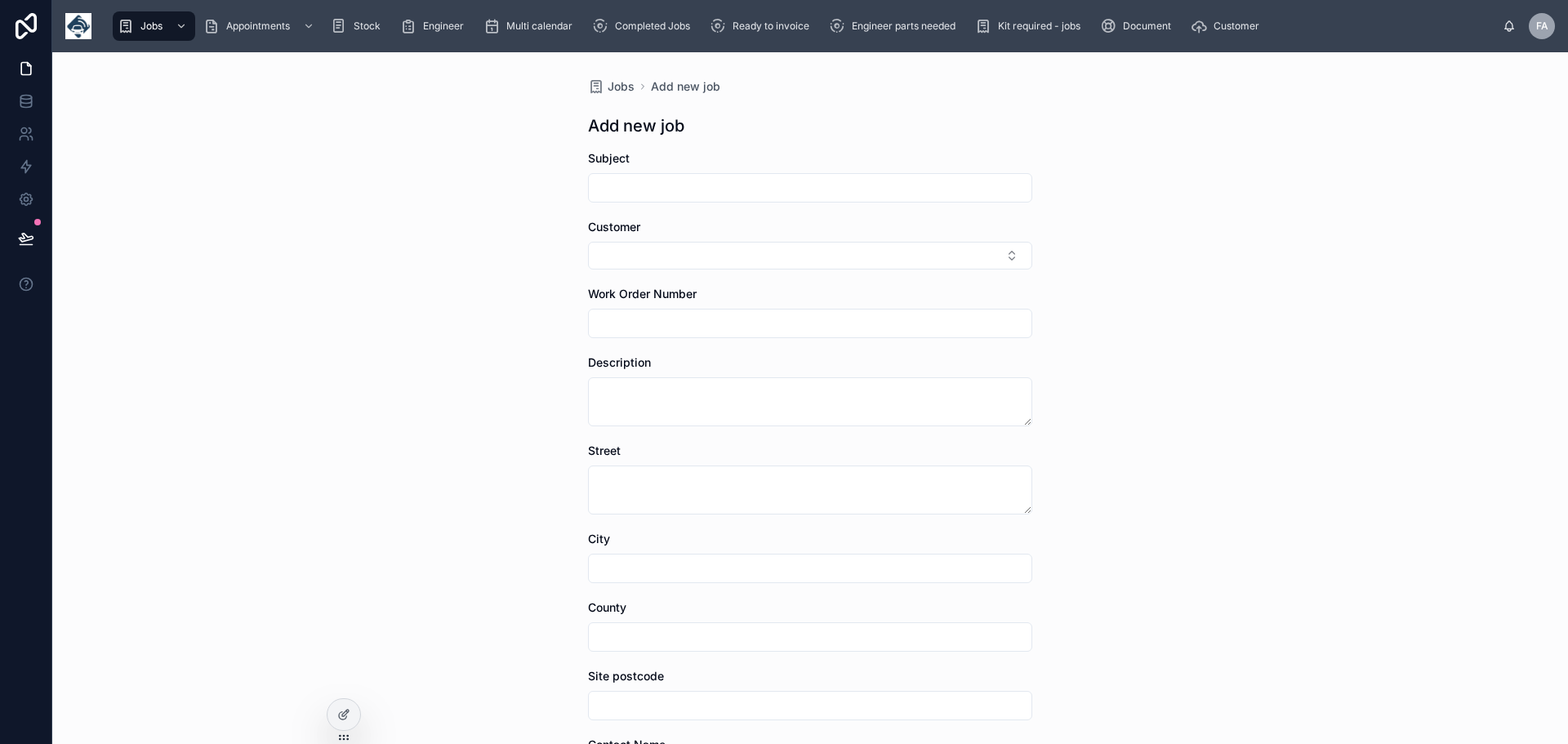
click at [1516, 120] on div "Jobs Add new job Add new job Subject Customer Work Order Number Description Str…" at bounding box center [811, 399] width 1516 height 692
click at [640, 182] on input "text" at bounding box center [810, 188] width 442 height 23
type input "*******"
click at [1003, 247] on button "Select Button" at bounding box center [810, 255] width 444 height 28
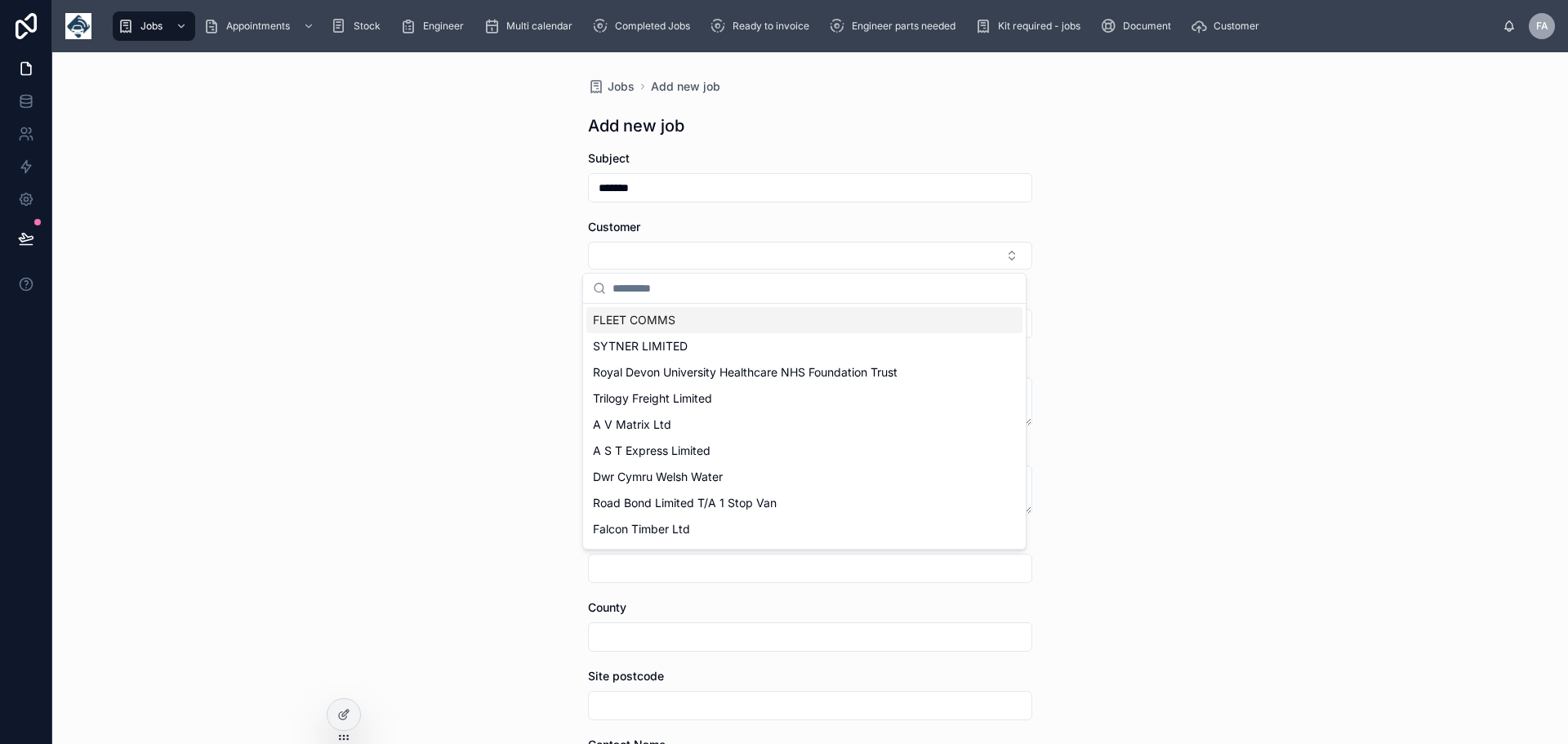
click at [1119, 271] on div "Jobs Add new job Add new job Subject ******* Customer Work Order Number Descrip…" at bounding box center [811, 399] width 1516 height 692
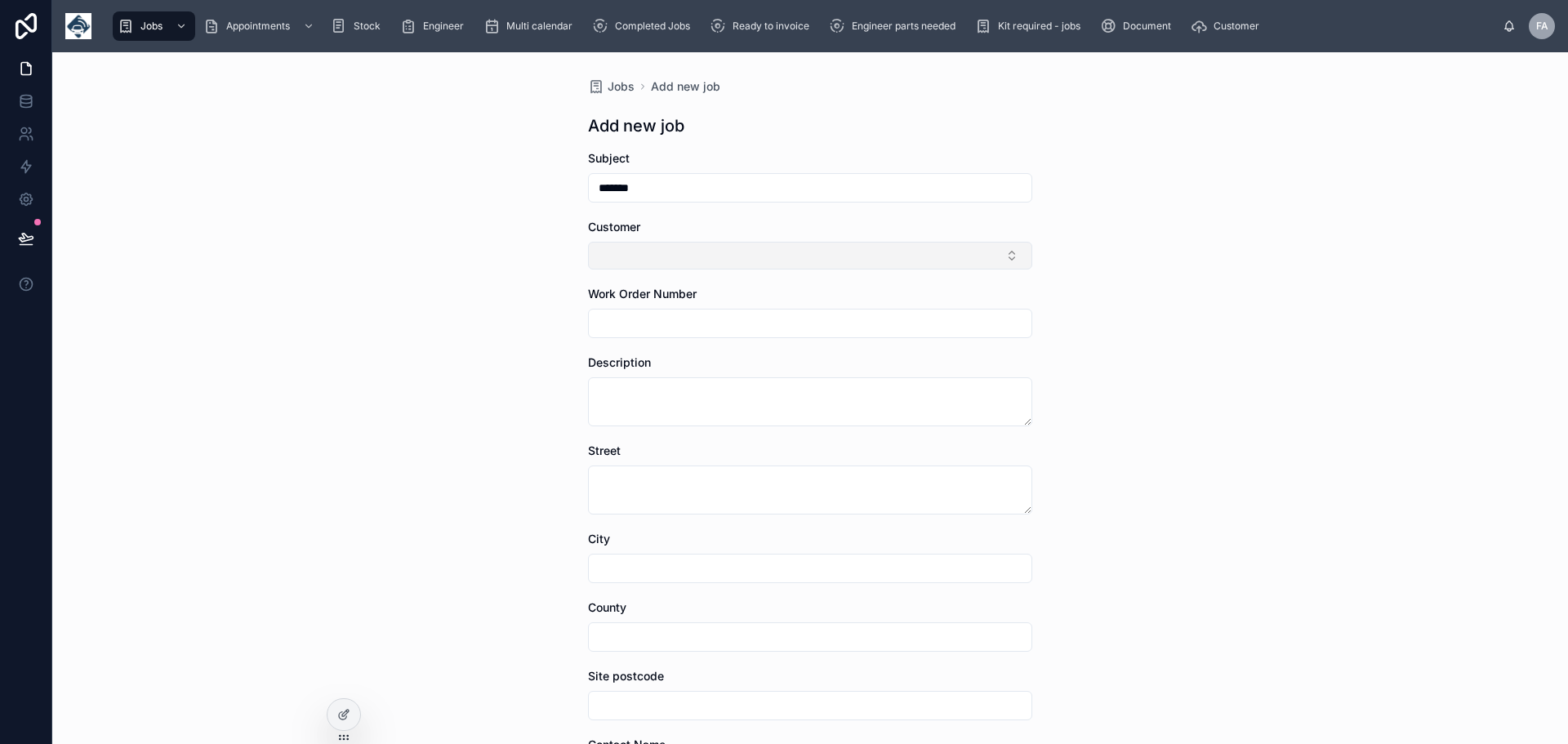
click at [1006, 250] on button "Select Button" at bounding box center [810, 255] width 444 height 28
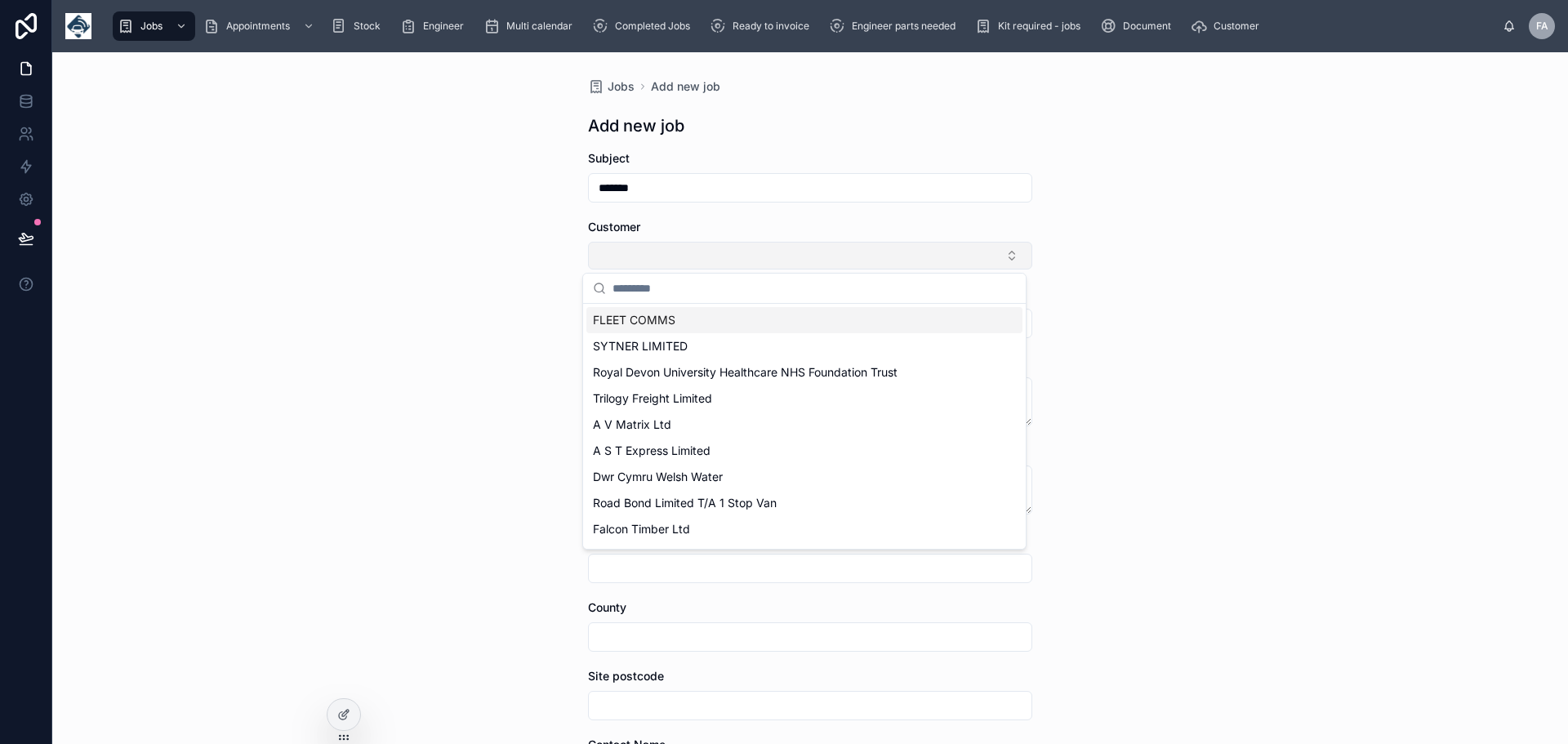
click at [637, 257] on button "Select Button" at bounding box center [810, 255] width 444 height 28
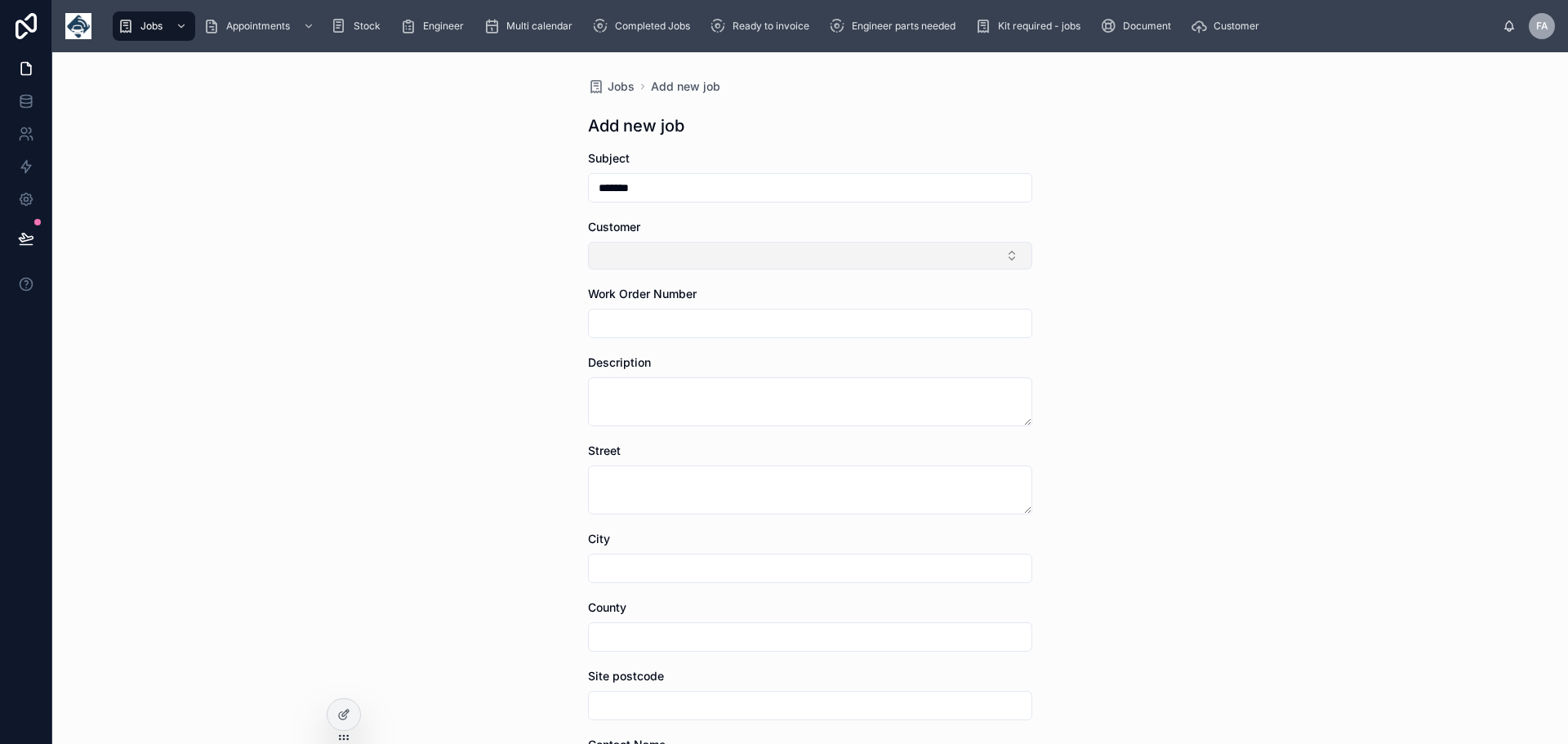
click at [637, 254] on button "Select Button" at bounding box center [810, 255] width 444 height 28
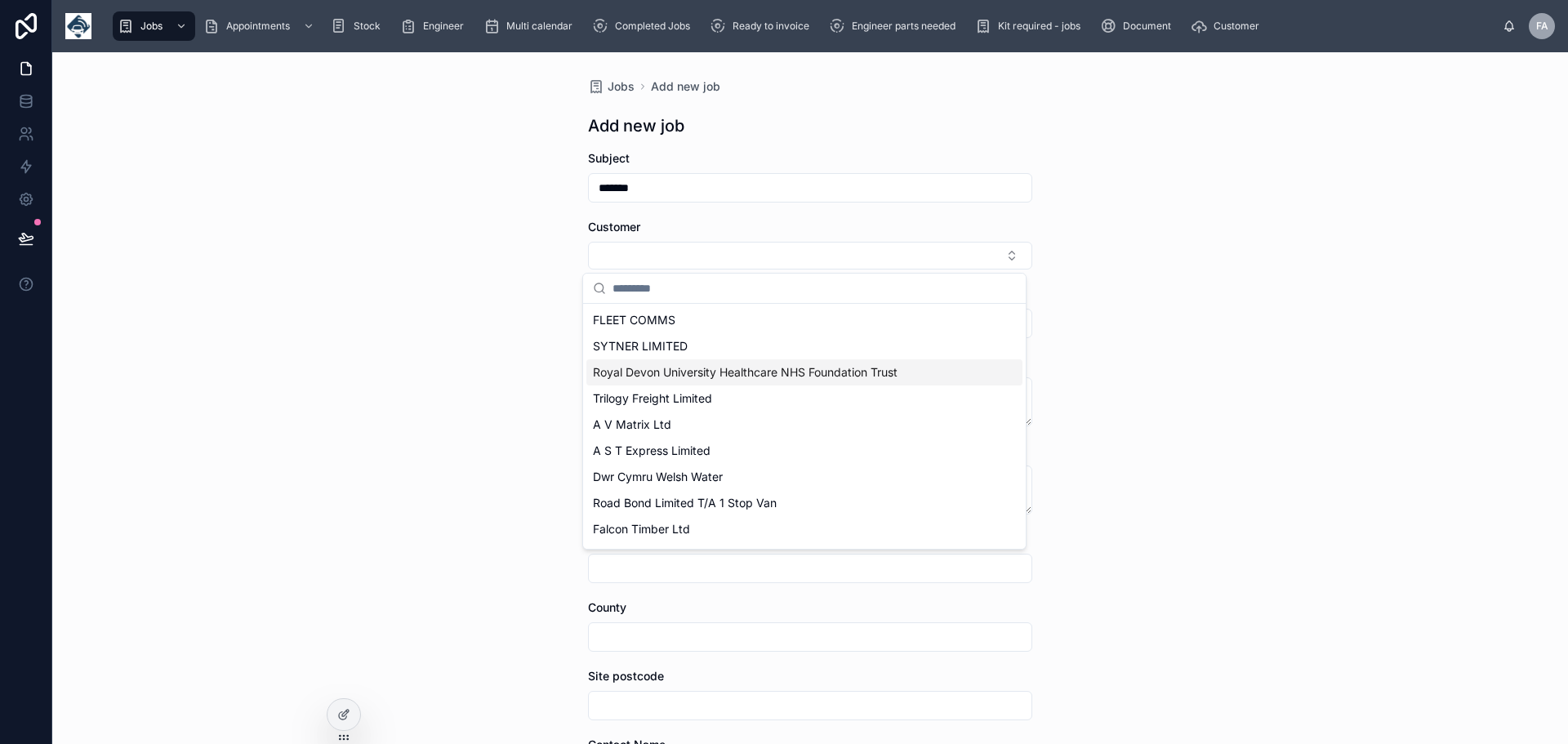
drag, startPoint x: 1011, startPoint y: 328, endPoint x: 1011, endPoint y: 368, distance: 40.0
click at [626, 254] on button "Select Button" at bounding box center [810, 255] width 444 height 28
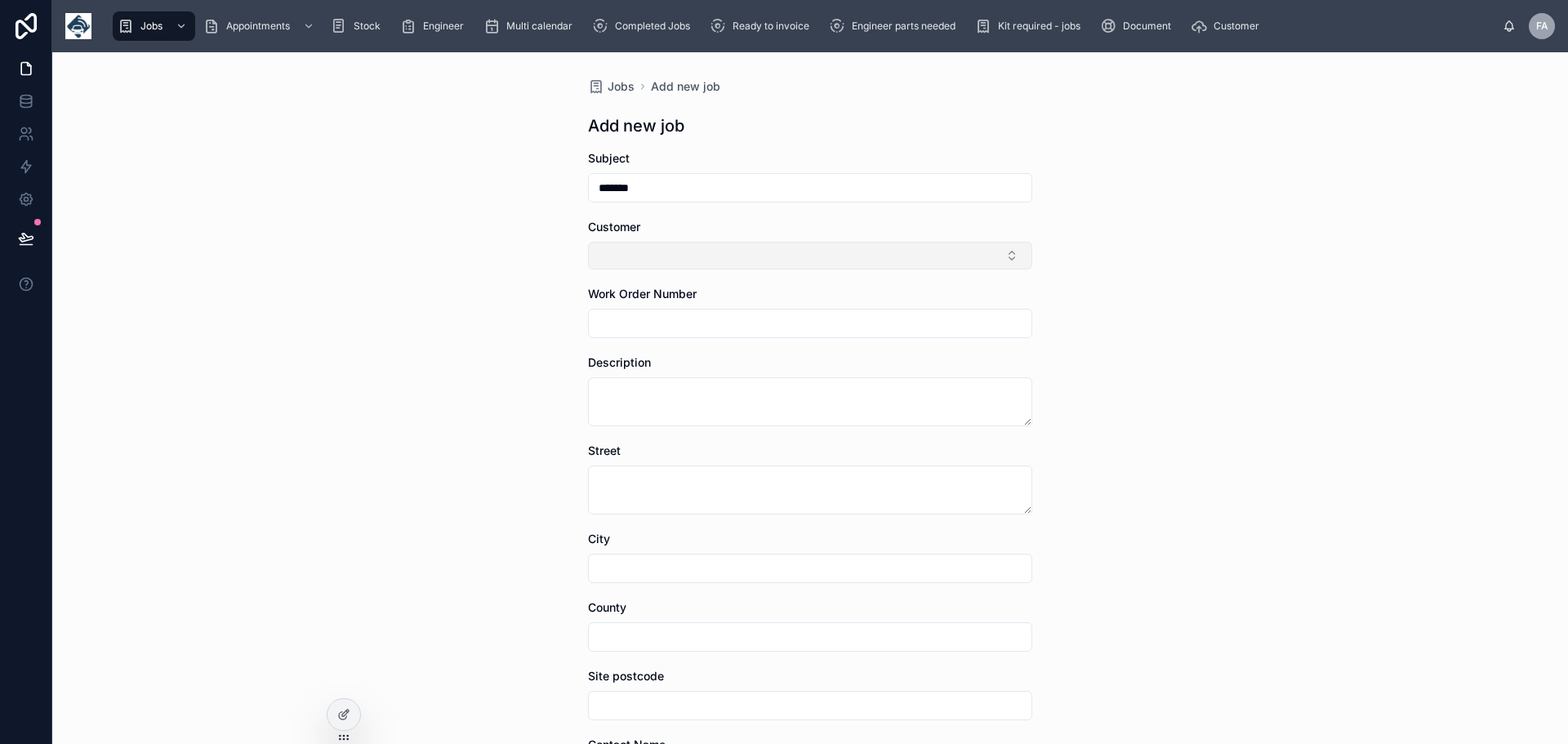
click at [620, 258] on button "Select Button" at bounding box center [810, 255] width 444 height 28
type input "*"
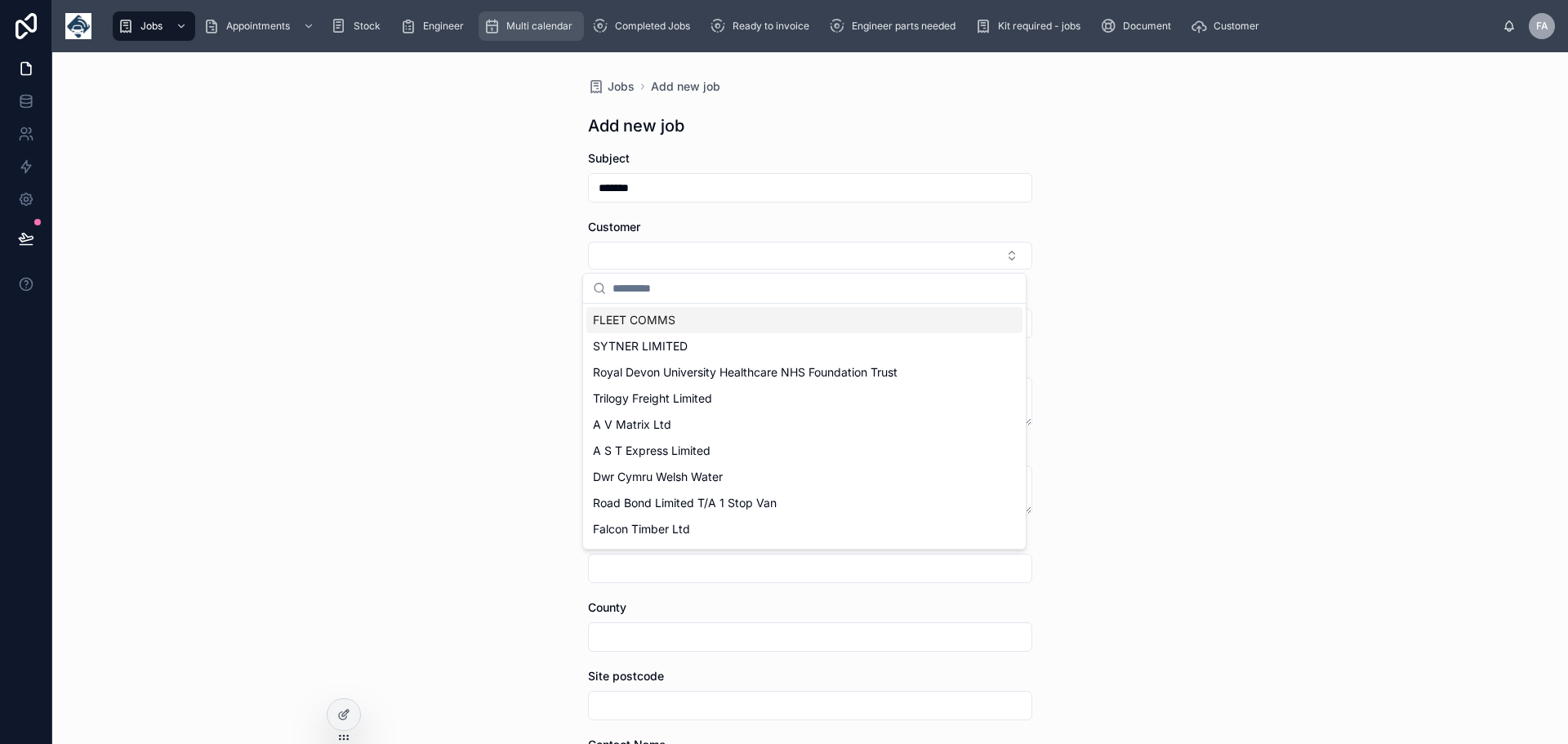
click at [534, 15] on div "Multi calendar" at bounding box center [531, 26] width 95 height 26
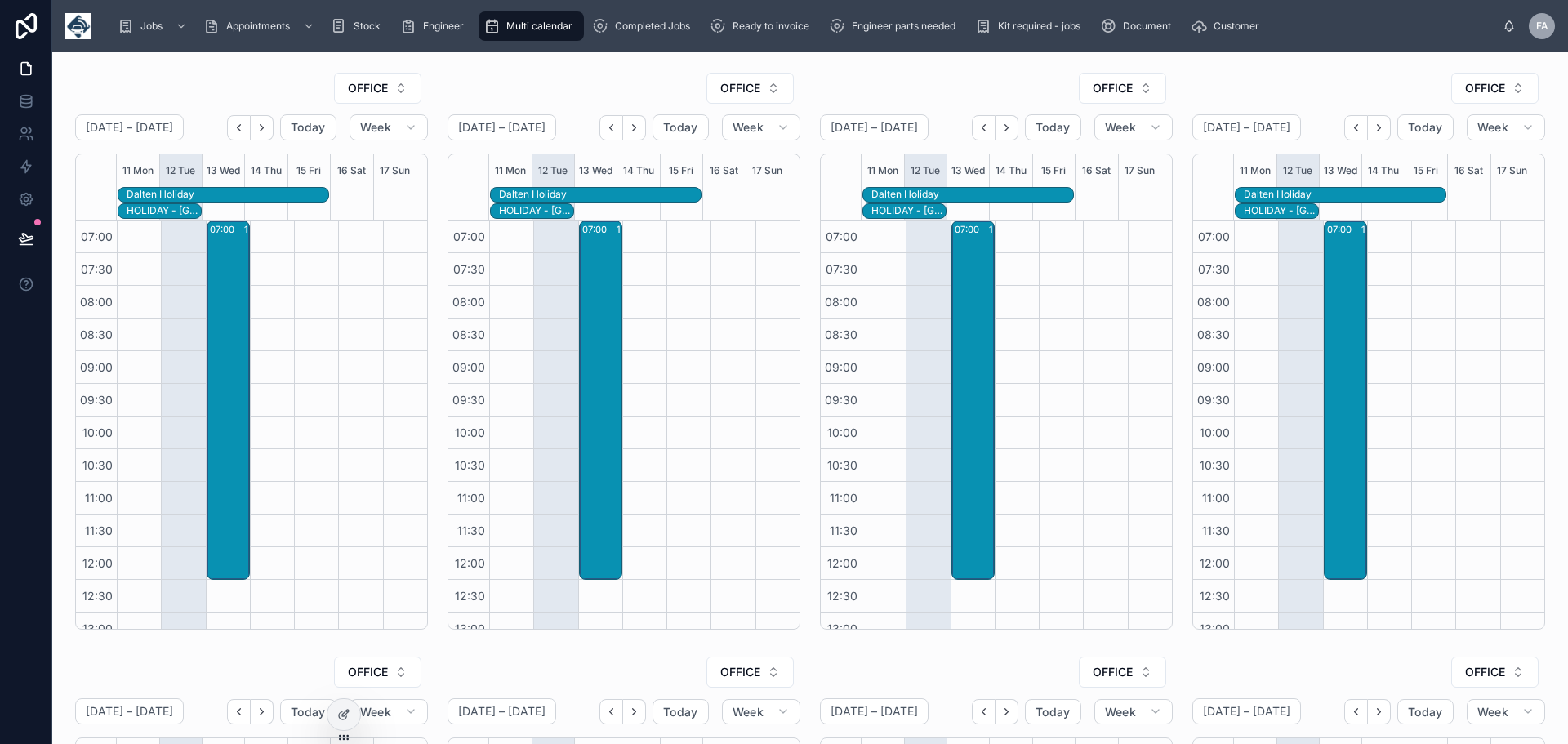
scroll to position [376, 0]
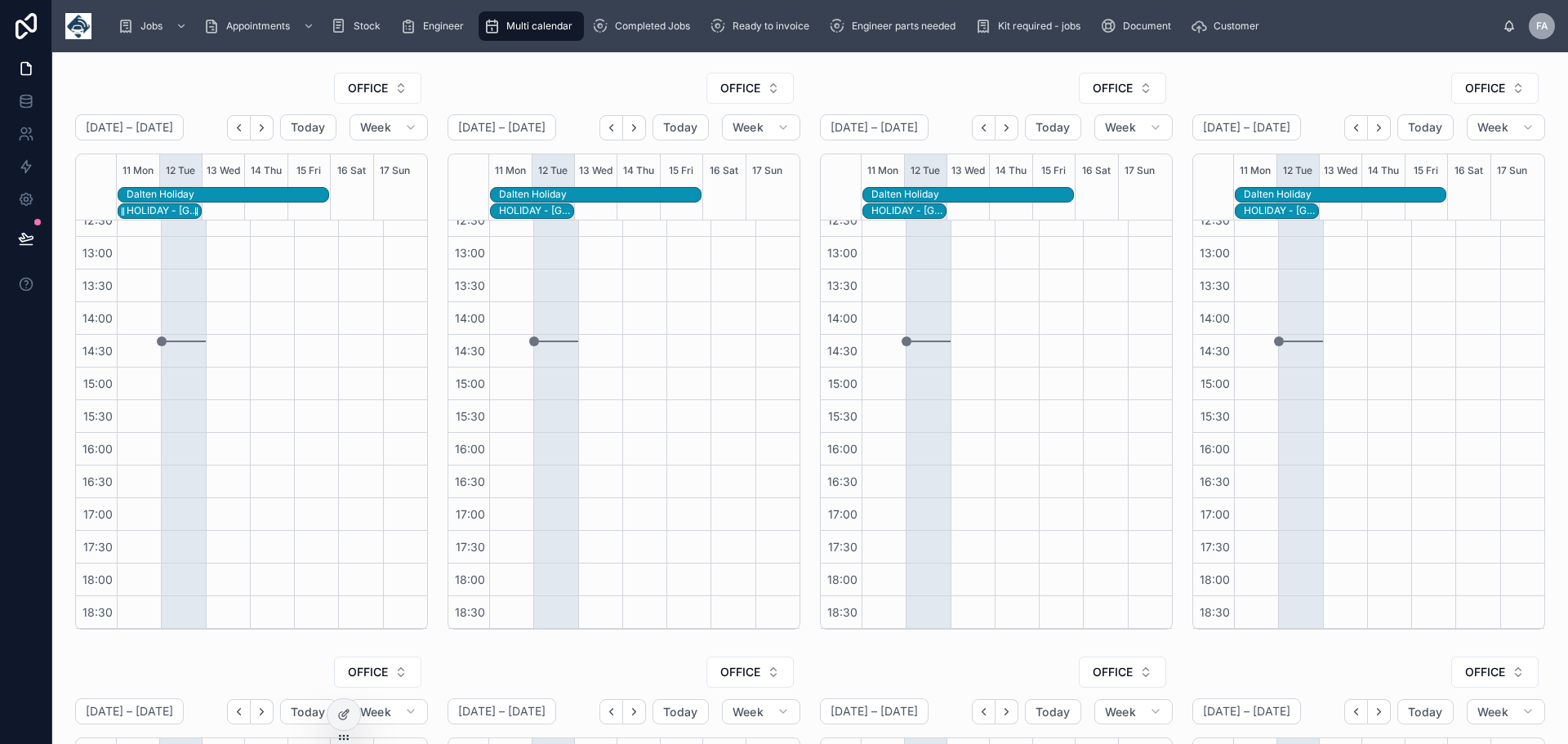
click at [162, 205] on div "HOLIDAY - [GEOGRAPHIC_DATA]" at bounding box center [163, 211] width 74 height 13
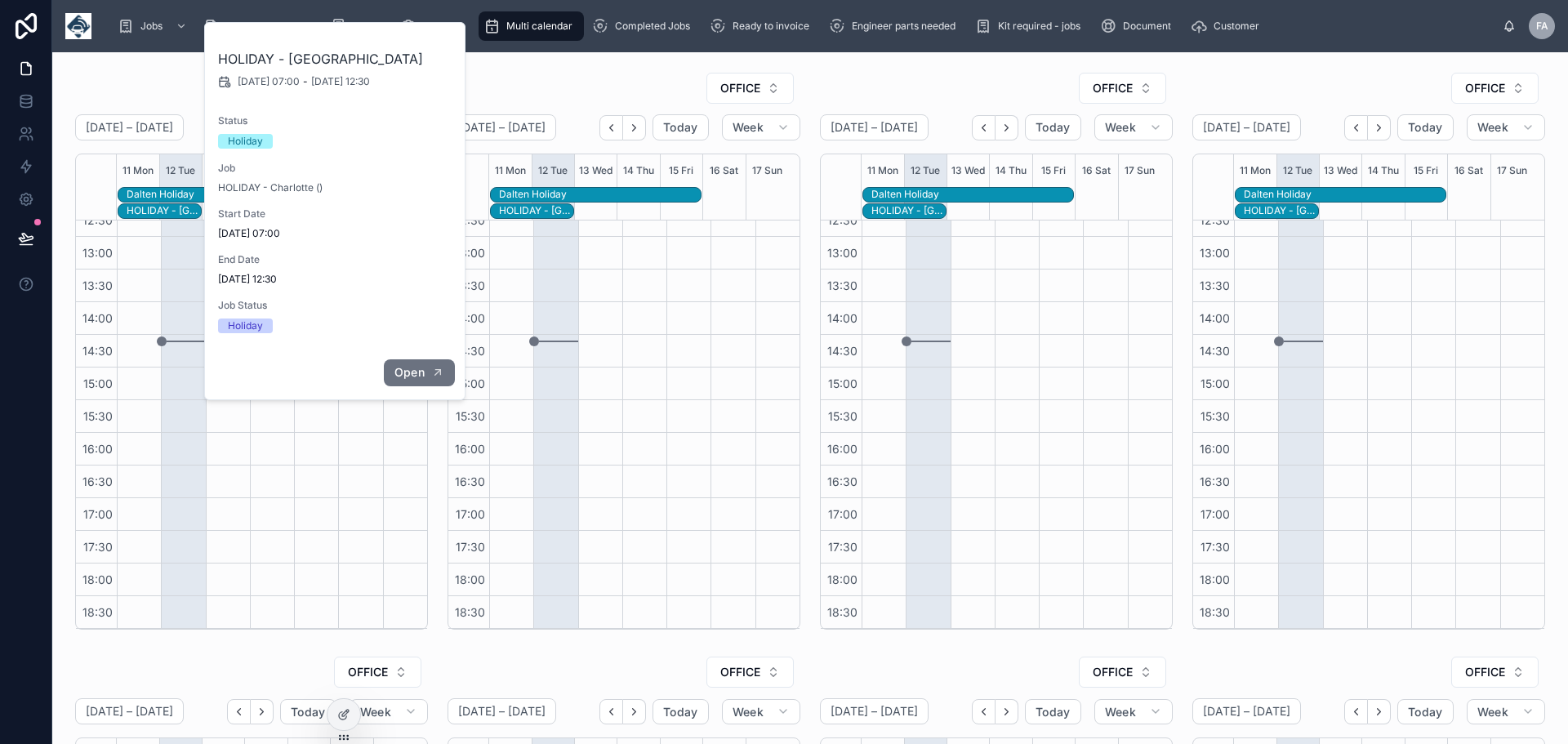
click at [420, 368] on span "Open" at bounding box center [409, 372] width 30 height 14
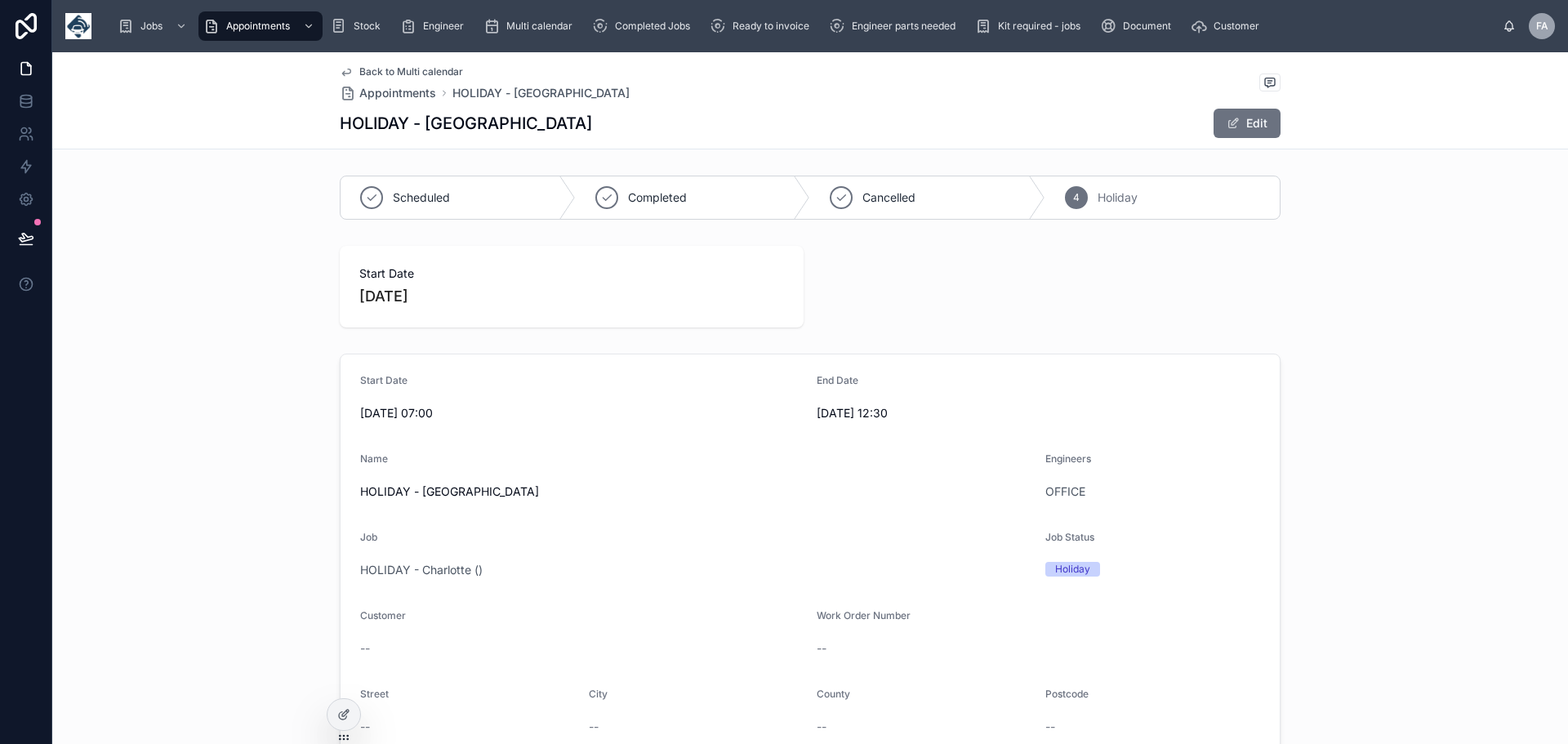
click at [370, 72] on span "Back to Multi calendar" at bounding box center [411, 71] width 103 height 13
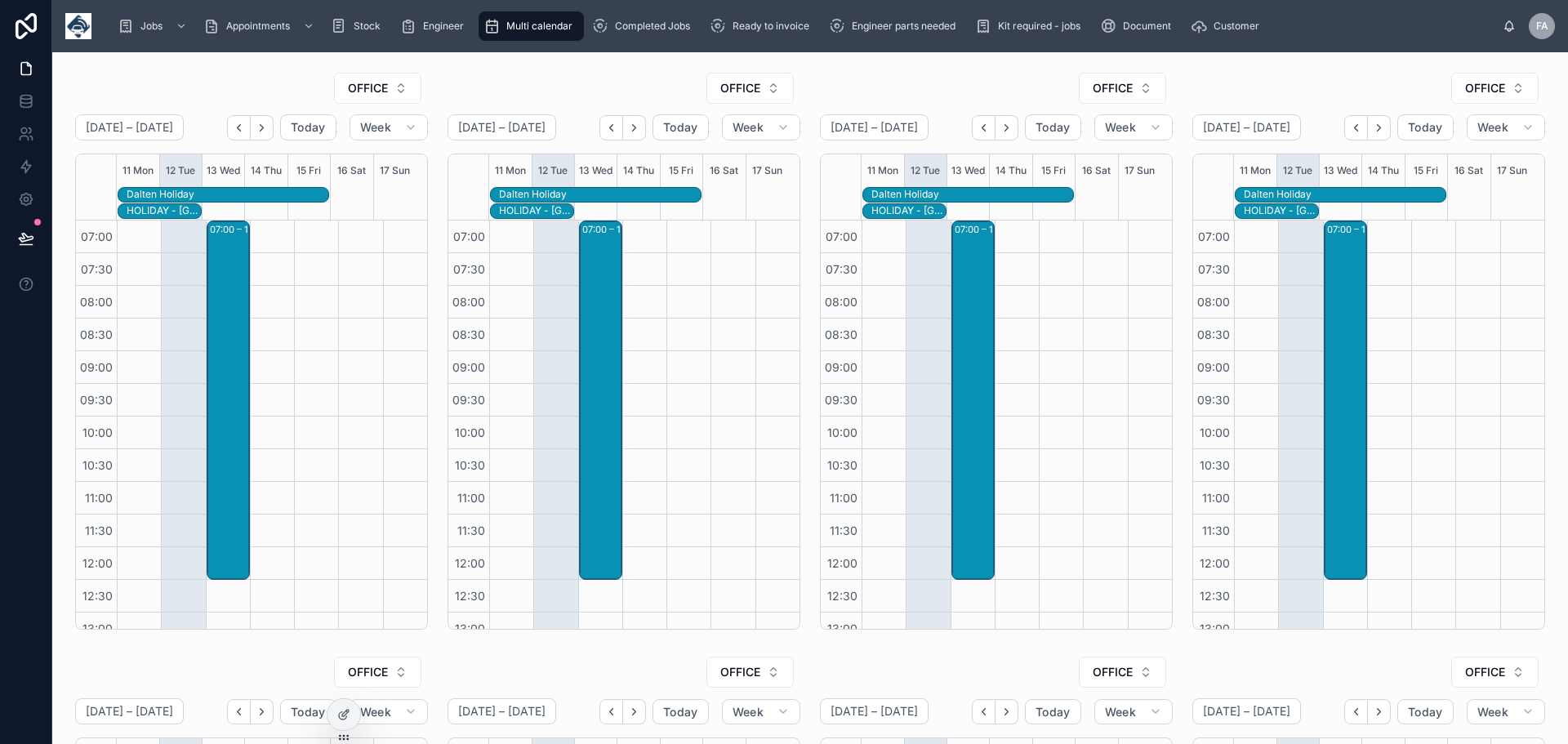
scroll to position [376, 0]
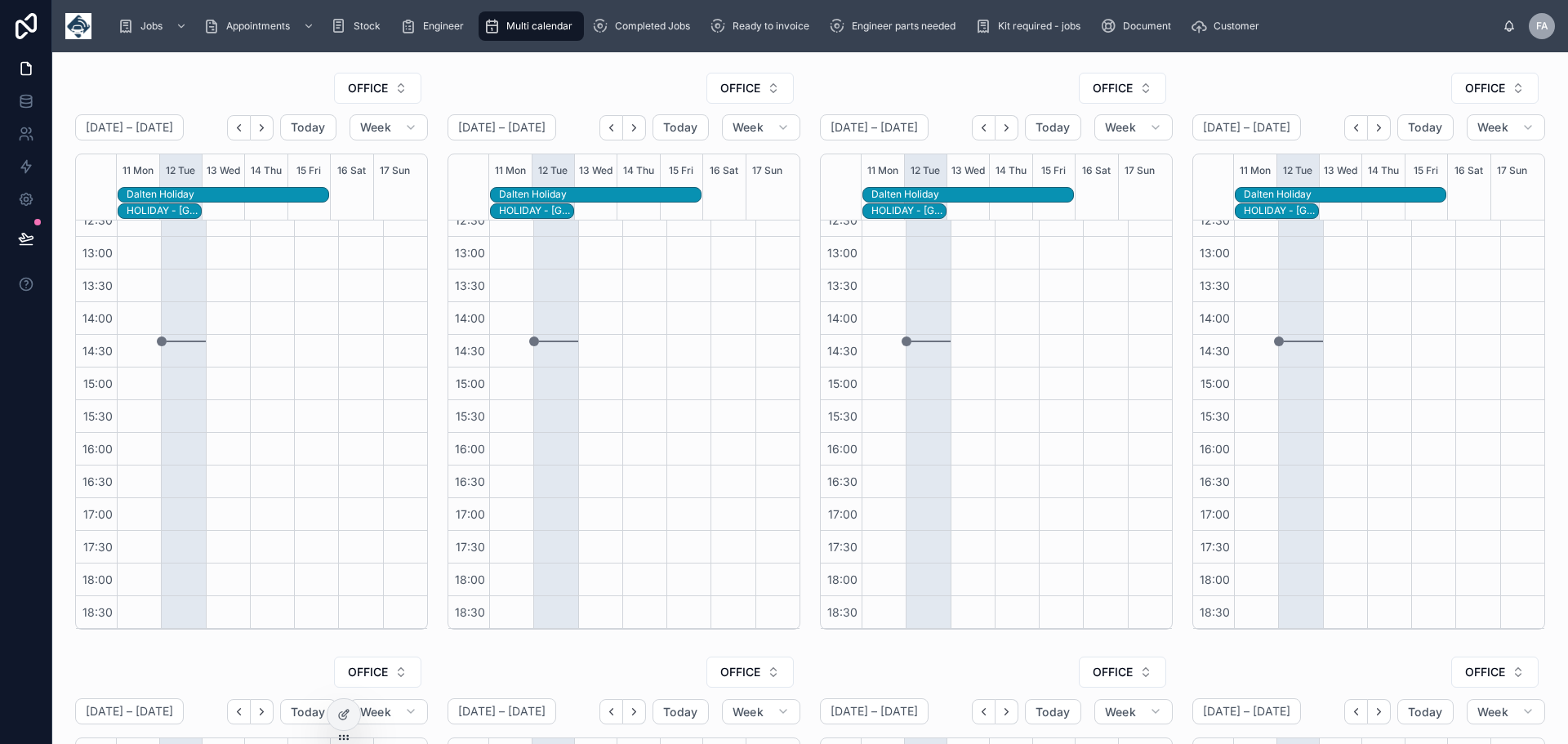
click at [142, 253] on div at bounding box center [138, 236] width 44 height 784
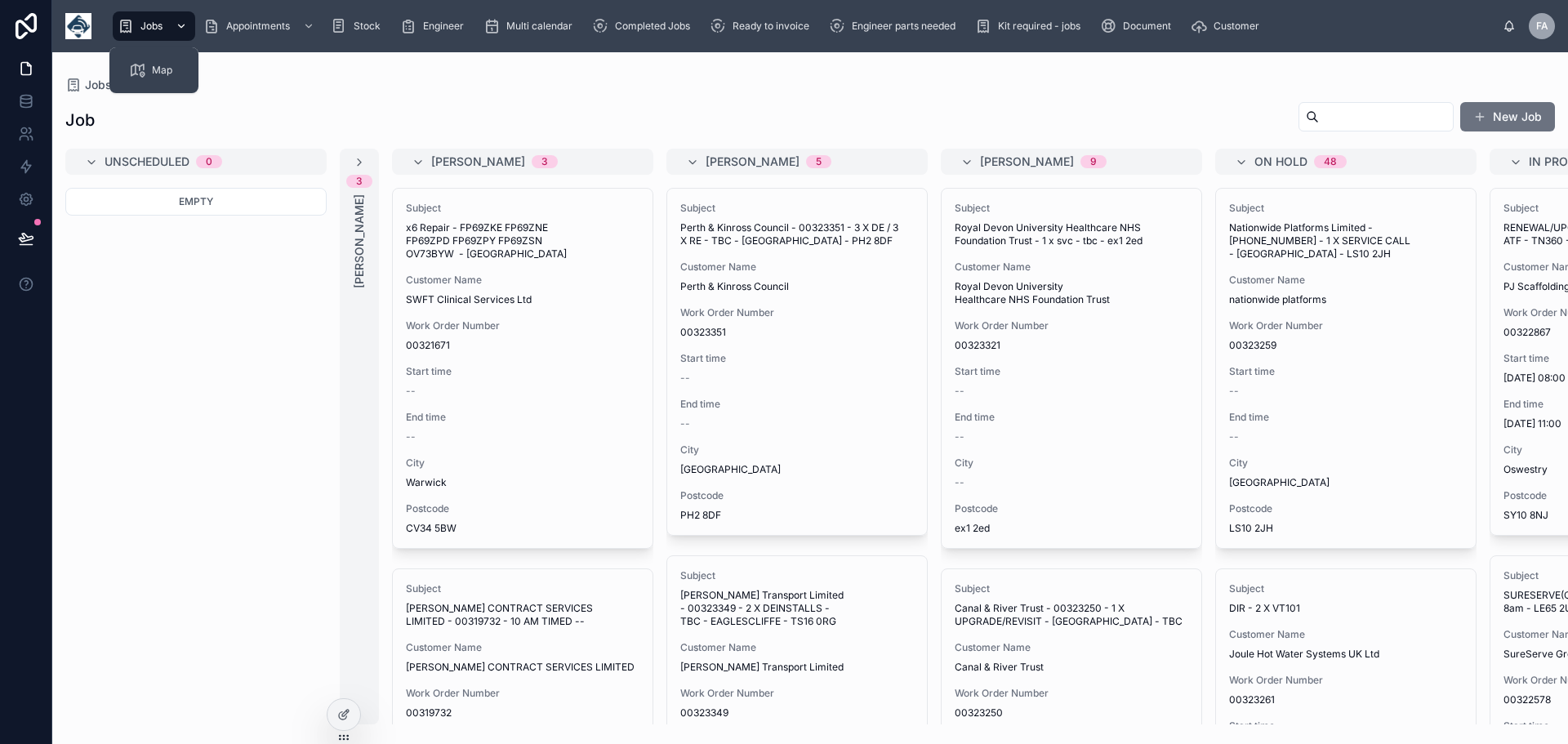
click at [153, 27] on span "Jobs" at bounding box center [152, 26] width 22 height 13
click at [1518, 113] on button "New Job" at bounding box center [1507, 116] width 95 height 29
click at [1512, 111] on div "Jobs Job New Job Unscheduled 0 Empty 3 Booker A Booker B 3 Subject x6 Repair - …" at bounding box center [811, 399] width 1516 height 692
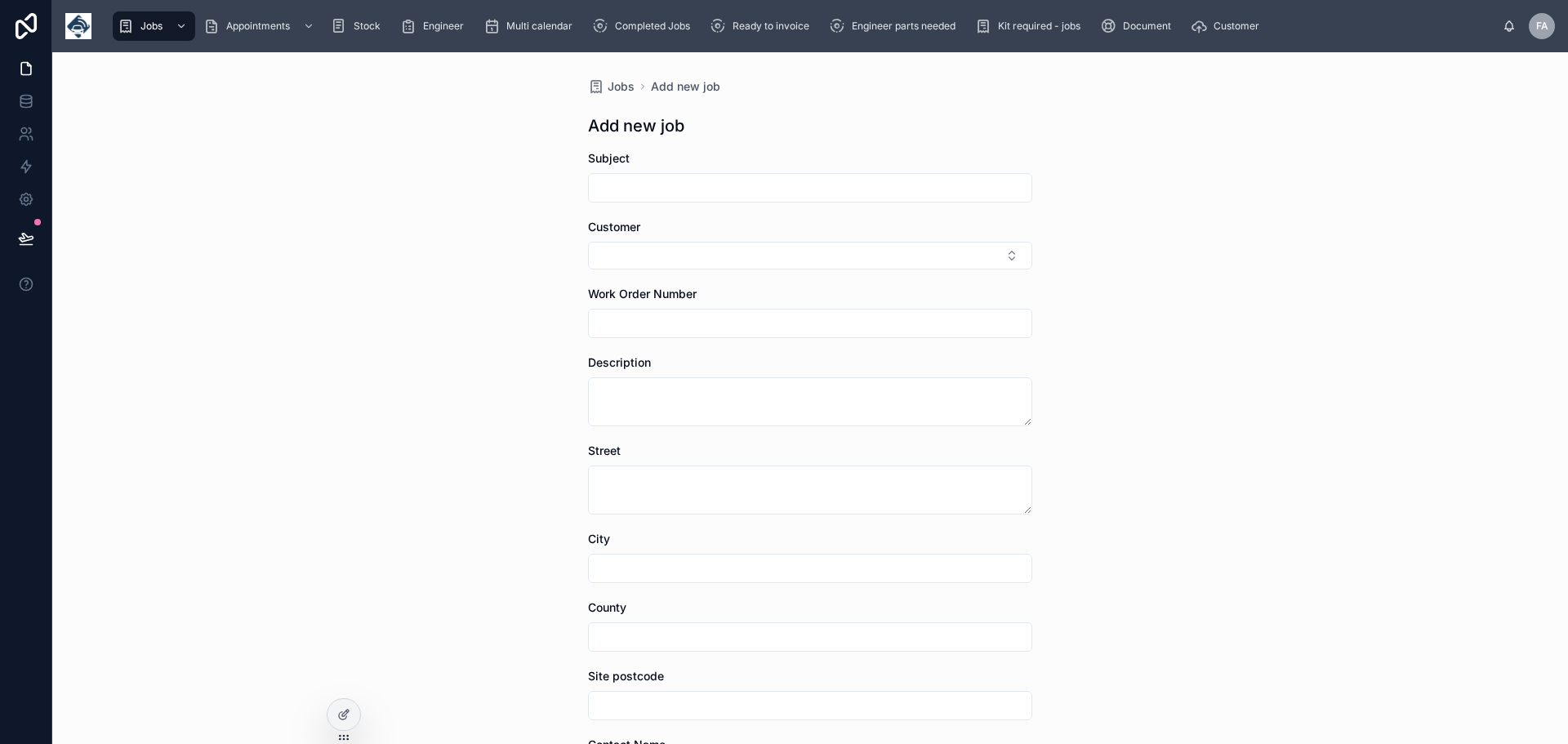
click at [630, 189] on input "text" at bounding box center [810, 188] width 442 height 23
type input "**********"
click at [660, 249] on button "Select Button" at bounding box center [810, 255] width 444 height 28
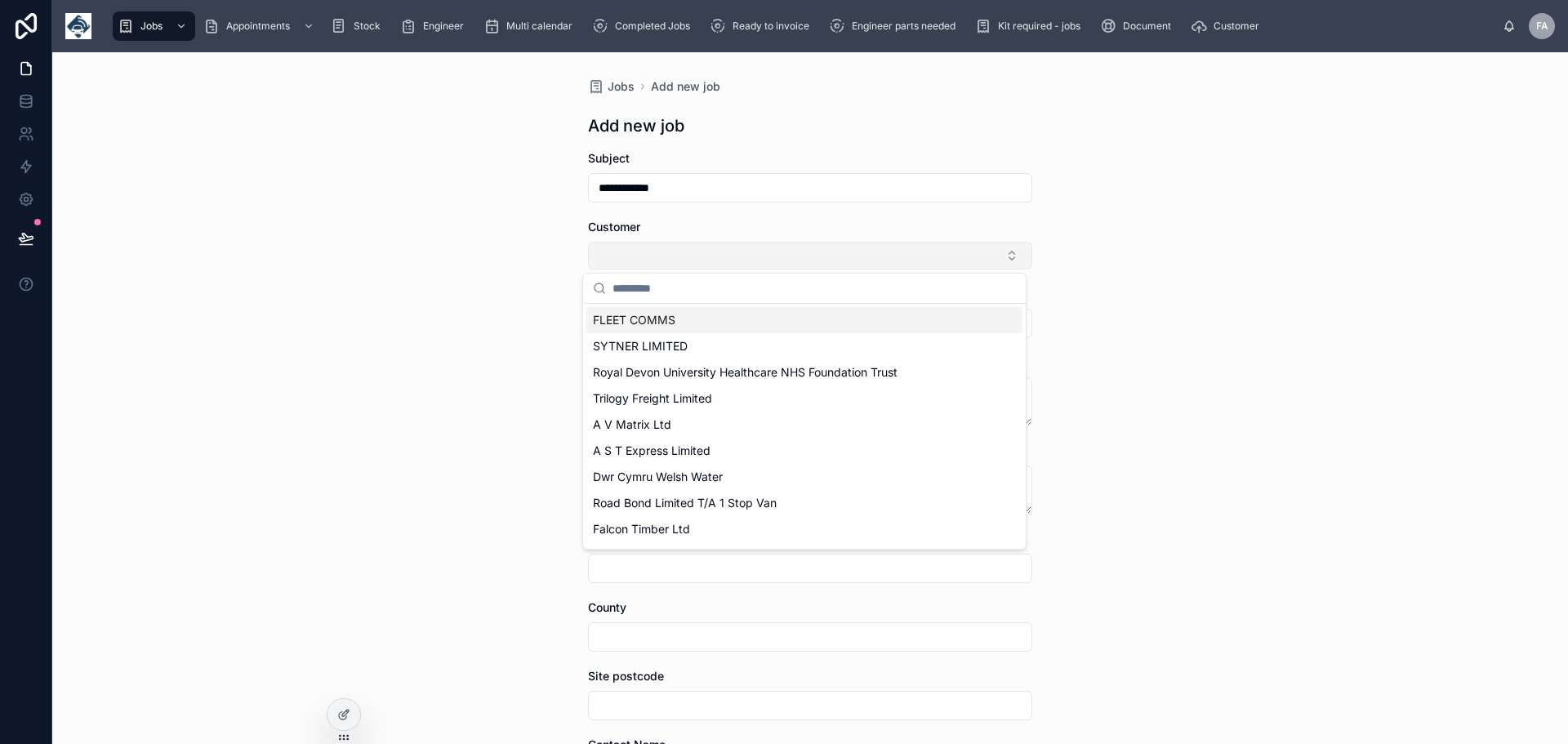
click at [657, 260] on button "Select Button" at bounding box center [810, 255] width 444 height 28
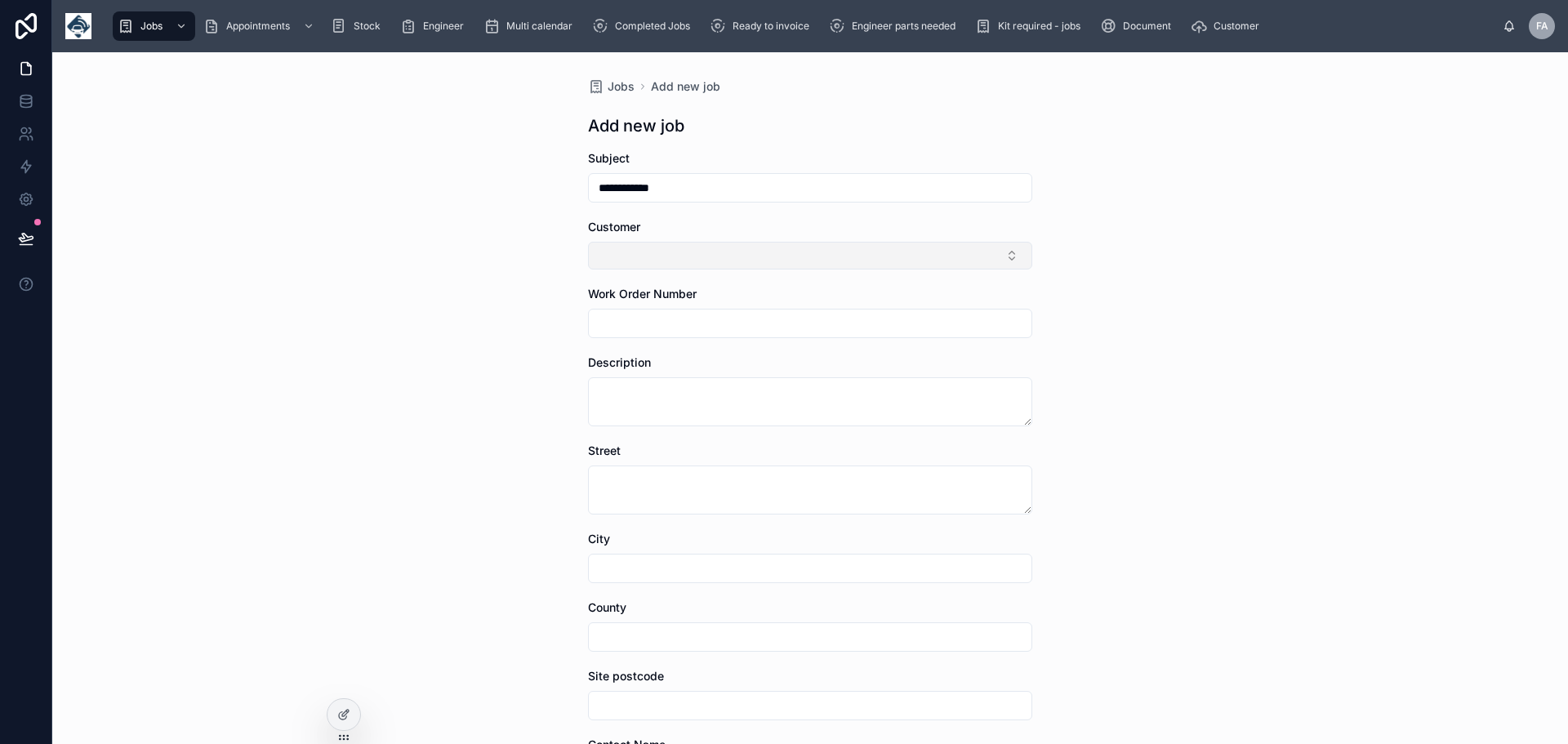
click at [1003, 253] on button "Select Button" at bounding box center [810, 255] width 444 height 28
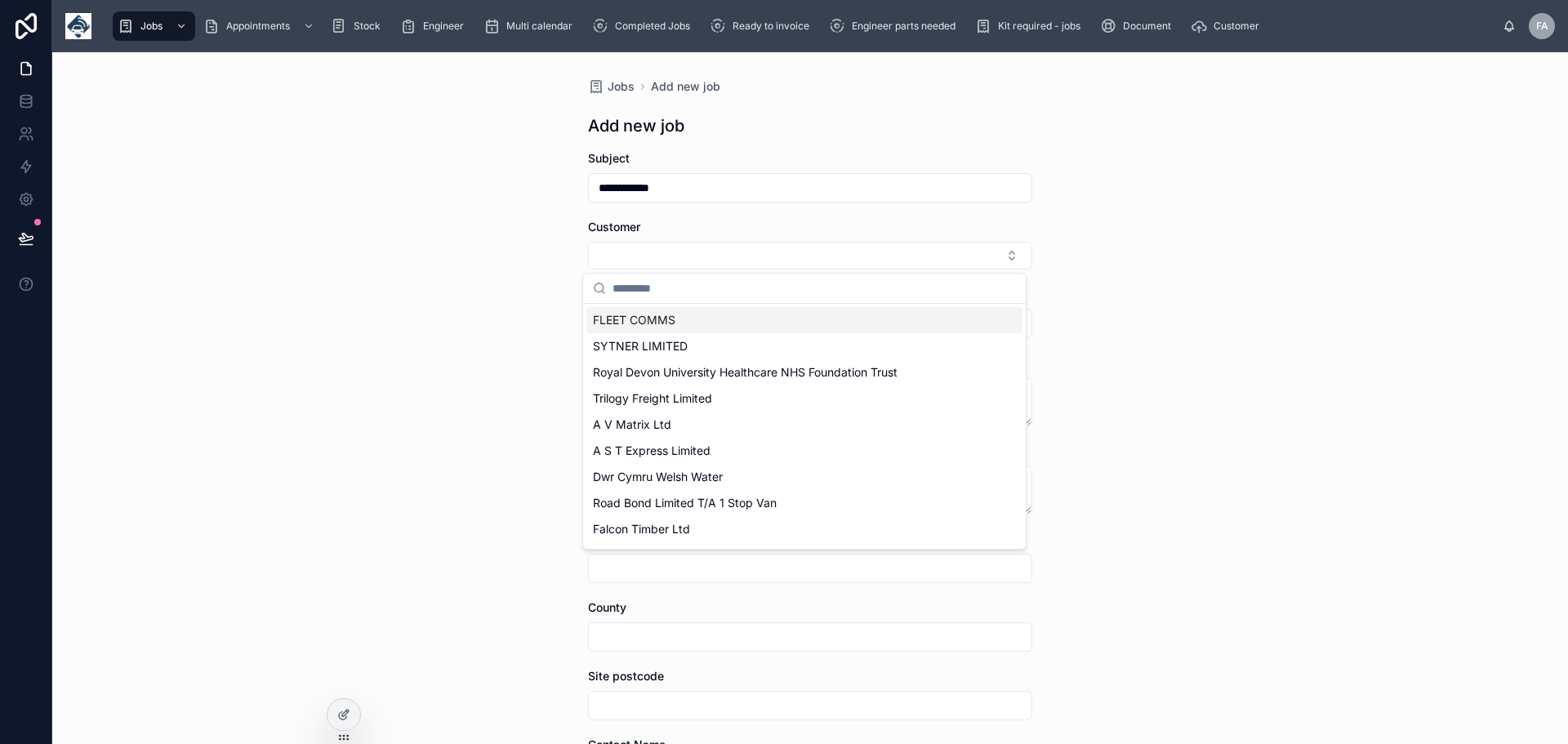
click at [656, 294] on input "text" at bounding box center [814, 288] width 403 height 29
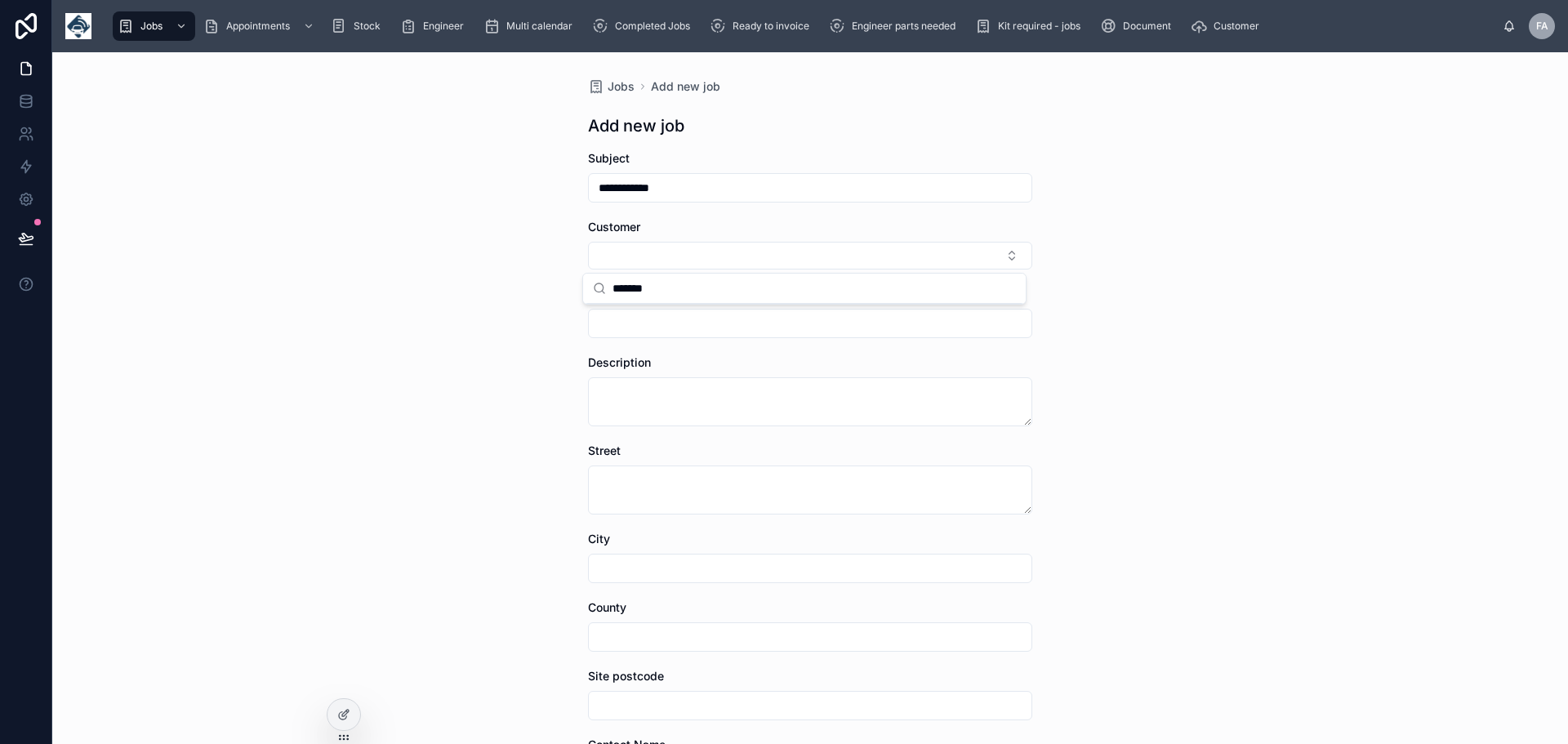
type input "*******"
click at [1098, 295] on div "**********" at bounding box center [811, 399] width 1516 height 692
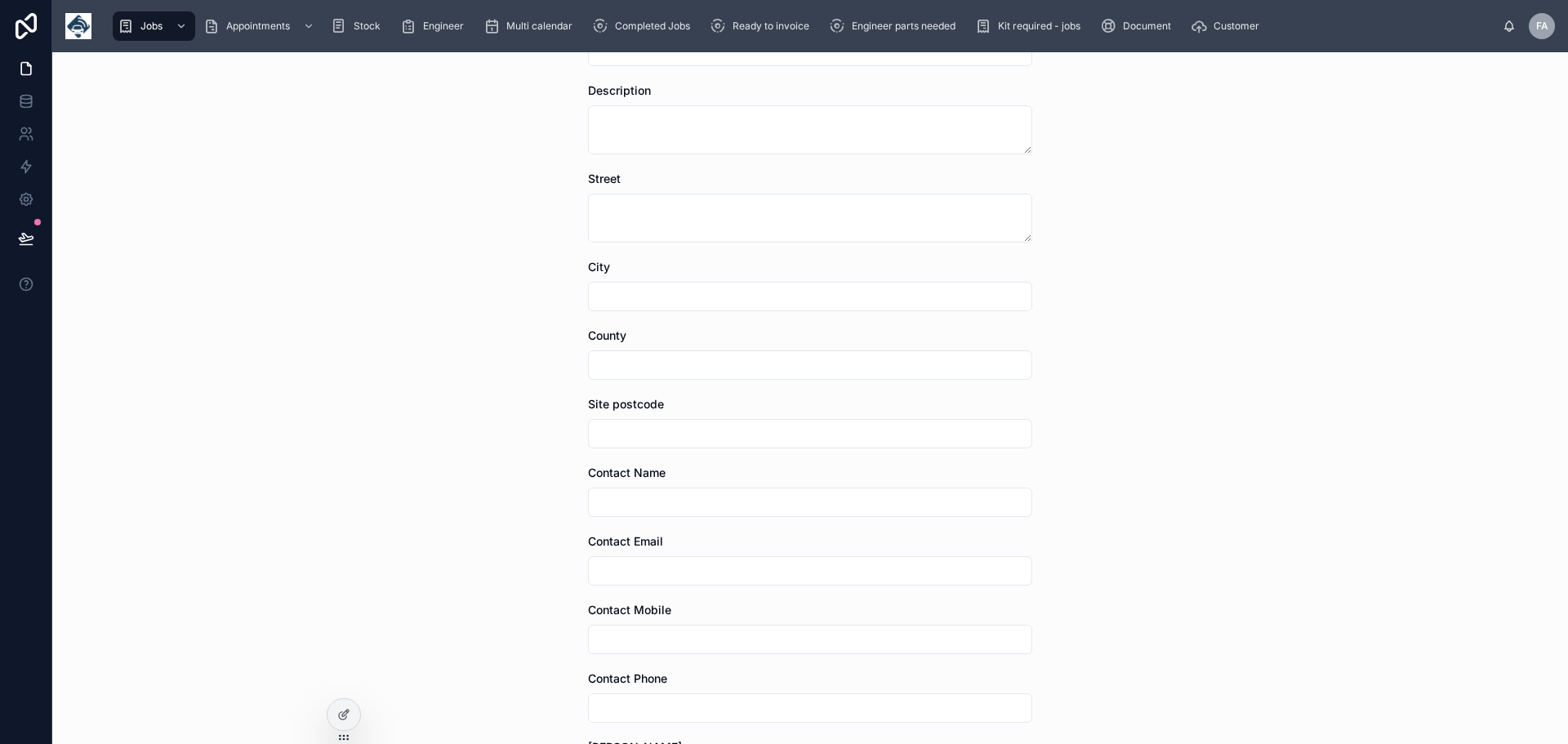
scroll to position [481, 0]
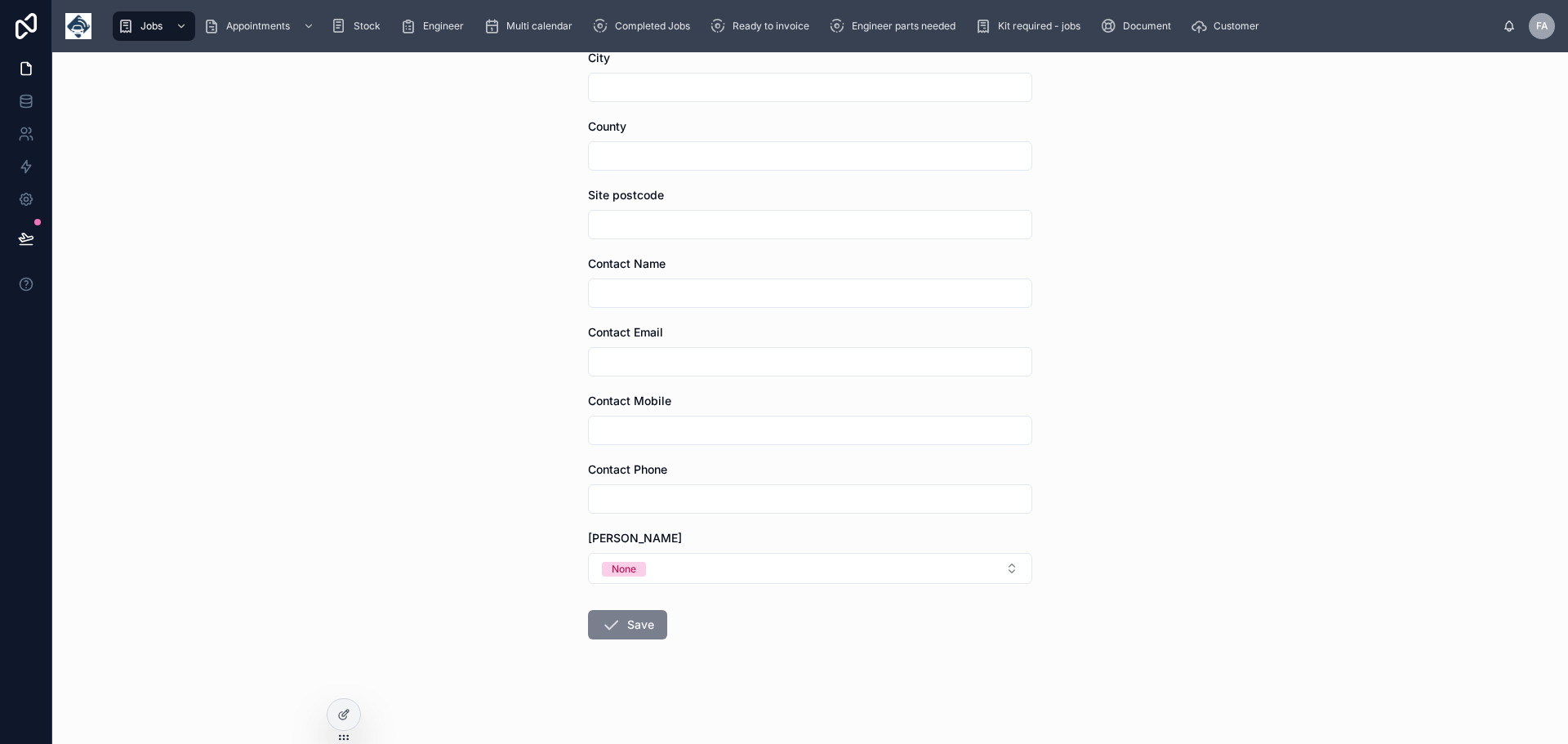
click at [635, 630] on button "Save" at bounding box center [627, 624] width 79 height 29
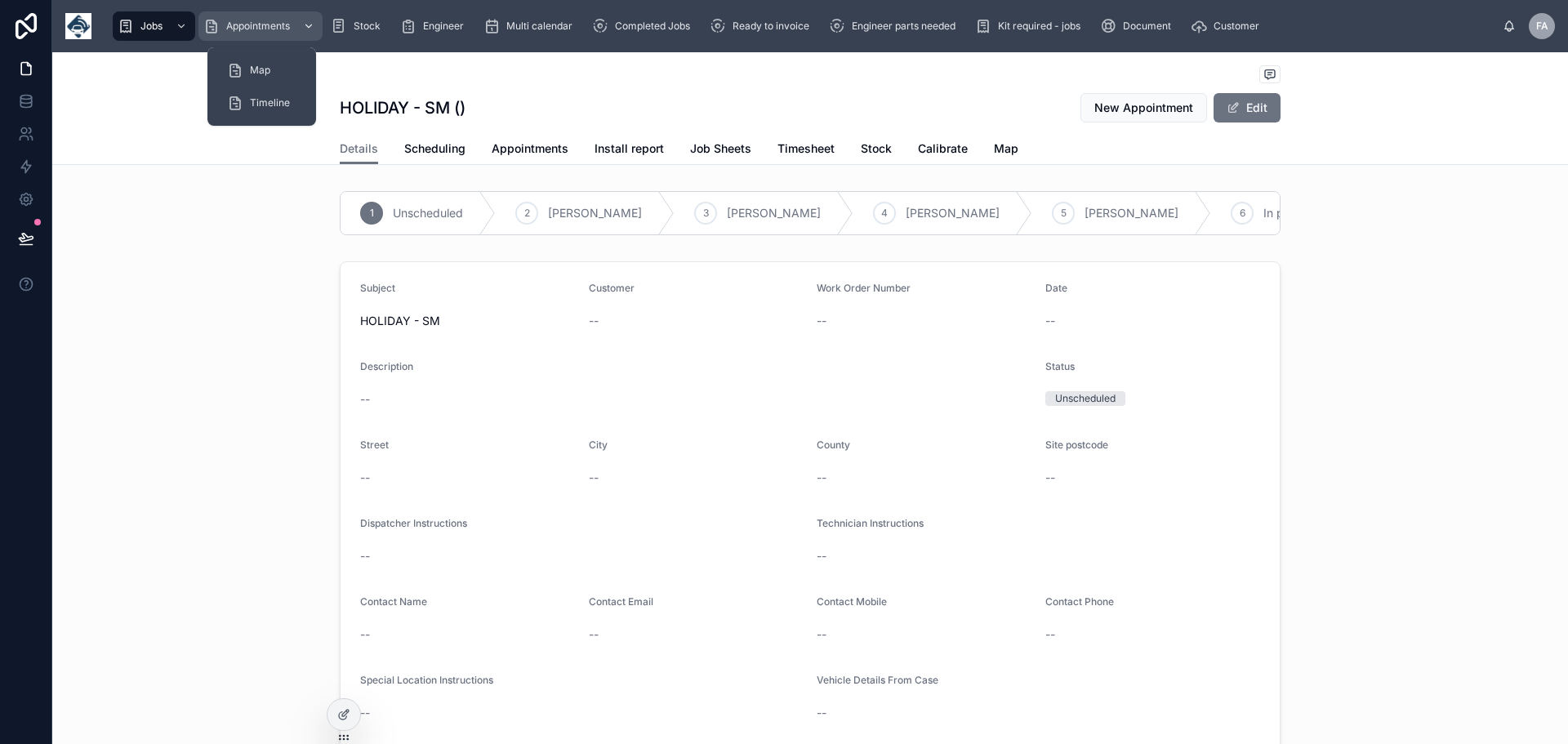
click at [243, 22] on span "Appointments" at bounding box center [258, 26] width 63 height 13
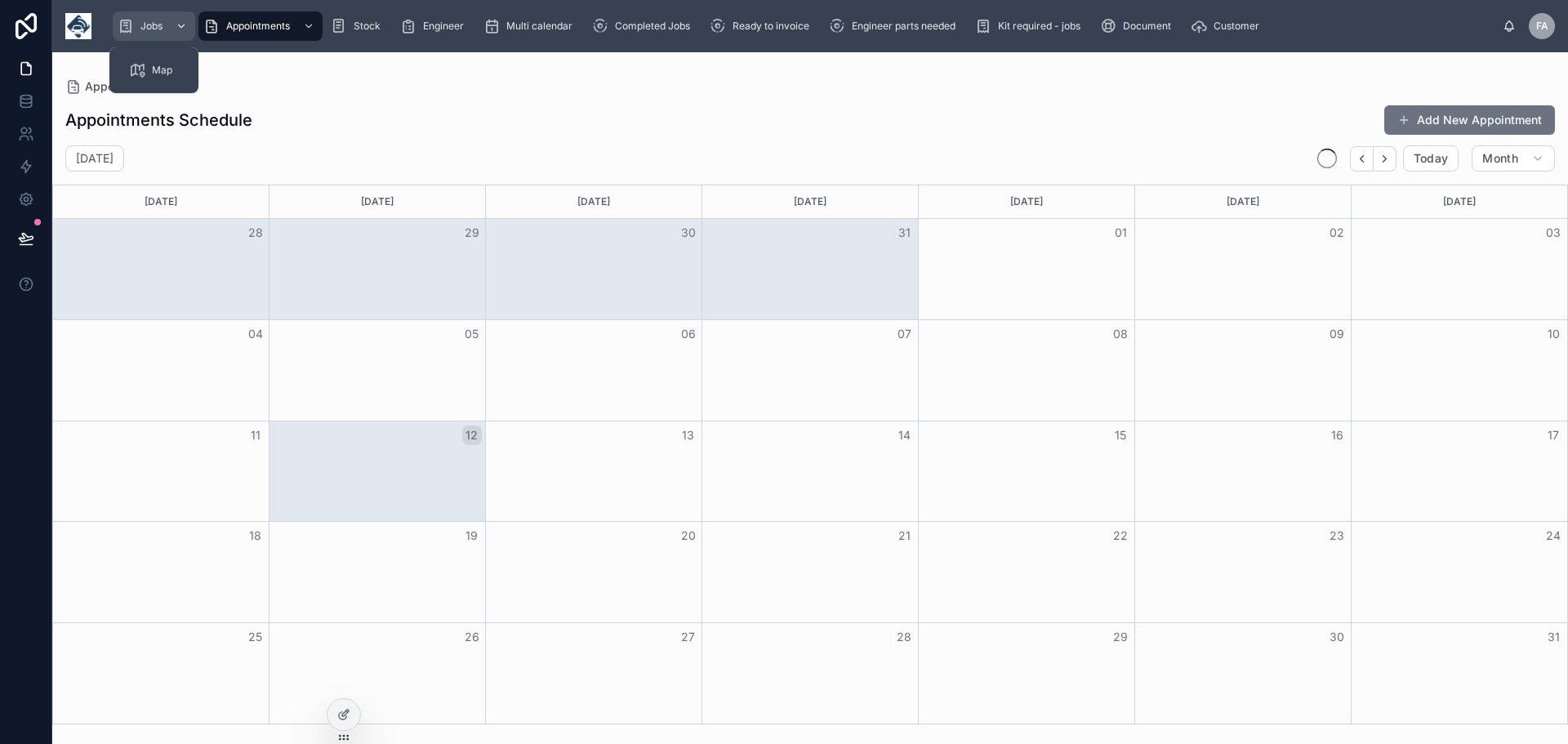
click at [148, 28] on span "Jobs" at bounding box center [152, 26] width 22 height 13
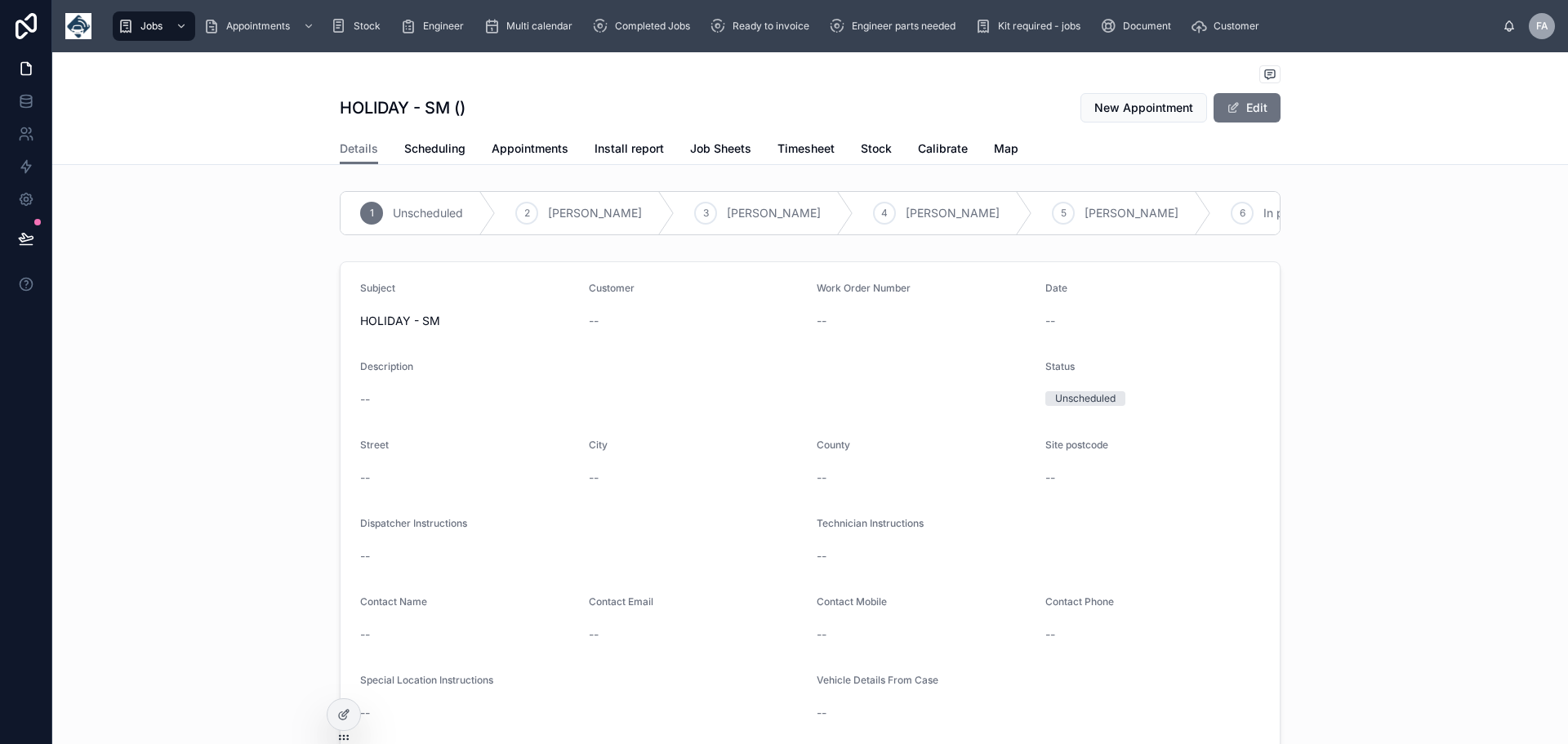
click at [1258, 111] on button "Edit" at bounding box center [1247, 107] width 67 height 29
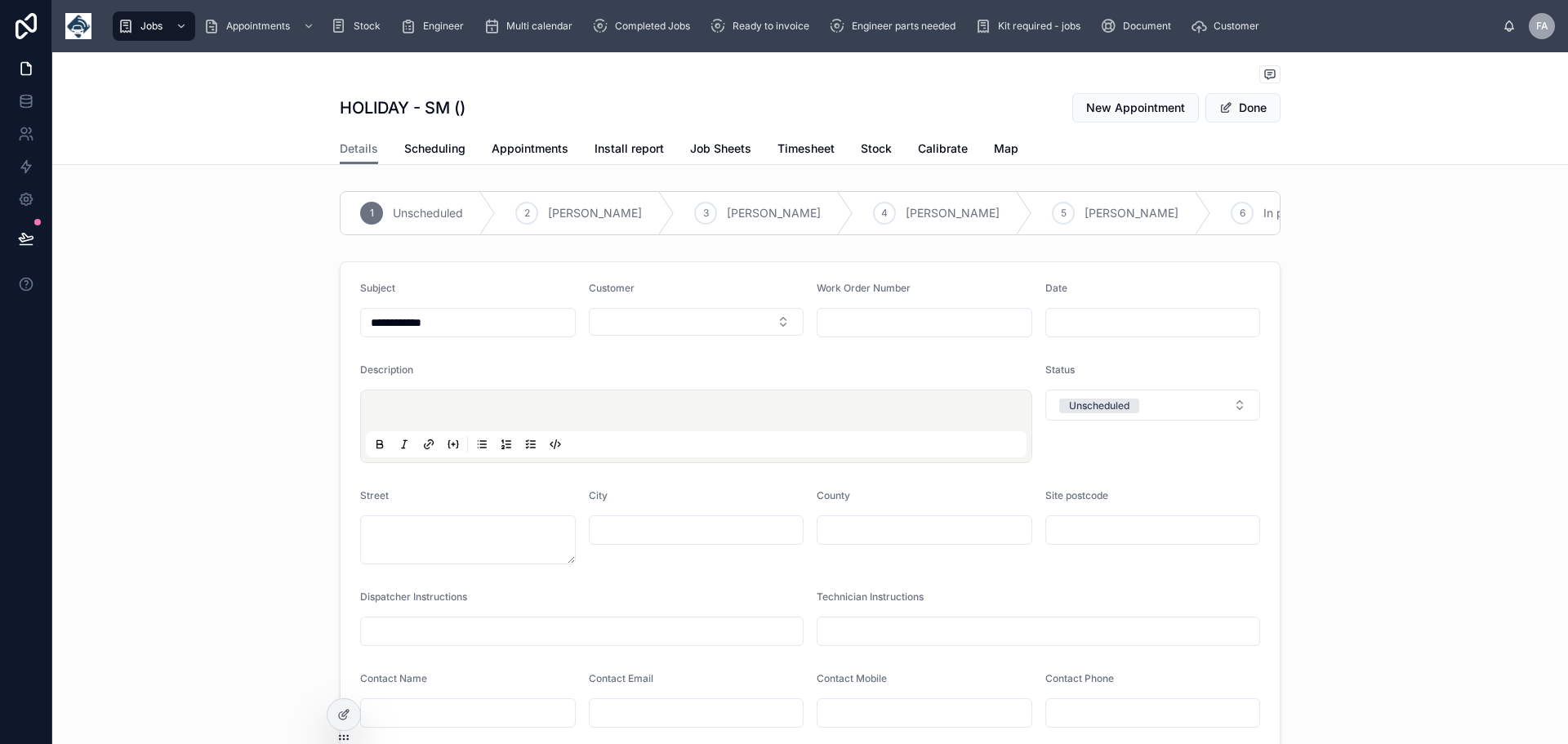
drag, startPoint x: 1096, startPoint y: 331, endPoint x: 1105, endPoint y: 333, distance: 9.2
click at [1096, 332] on input "text" at bounding box center [1153, 323] width 214 height 23
click at [1059, 502] on button "4" at bounding box center [1058, 506] width 29 height 29
type input "**********"
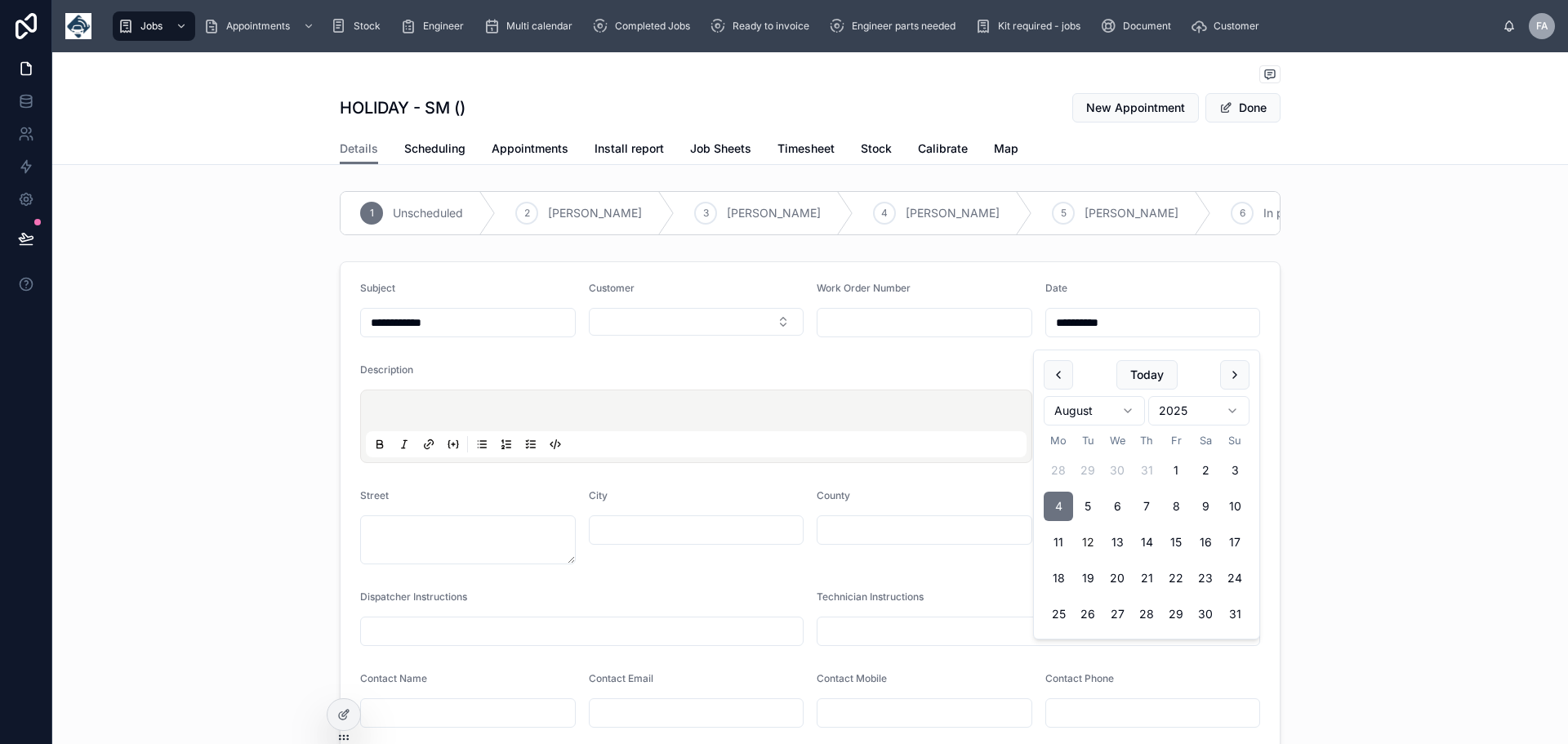
click at [1333, 384] on div "**********" at bounding box center [811, 644] width 1516 height 778
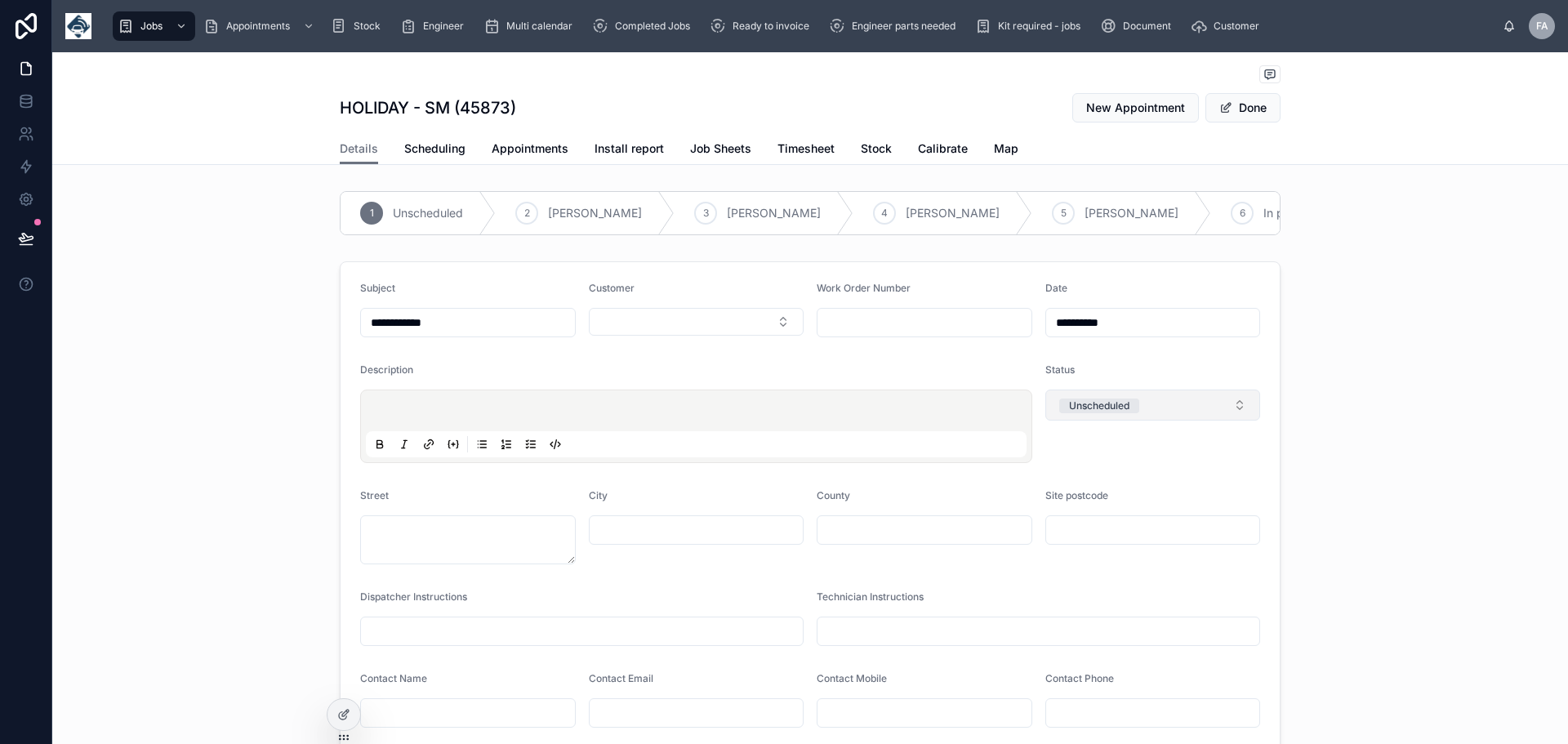
click at [1234, 416] on button "Unscheduled" at bounding box center [1153, 405] width 216 height 31
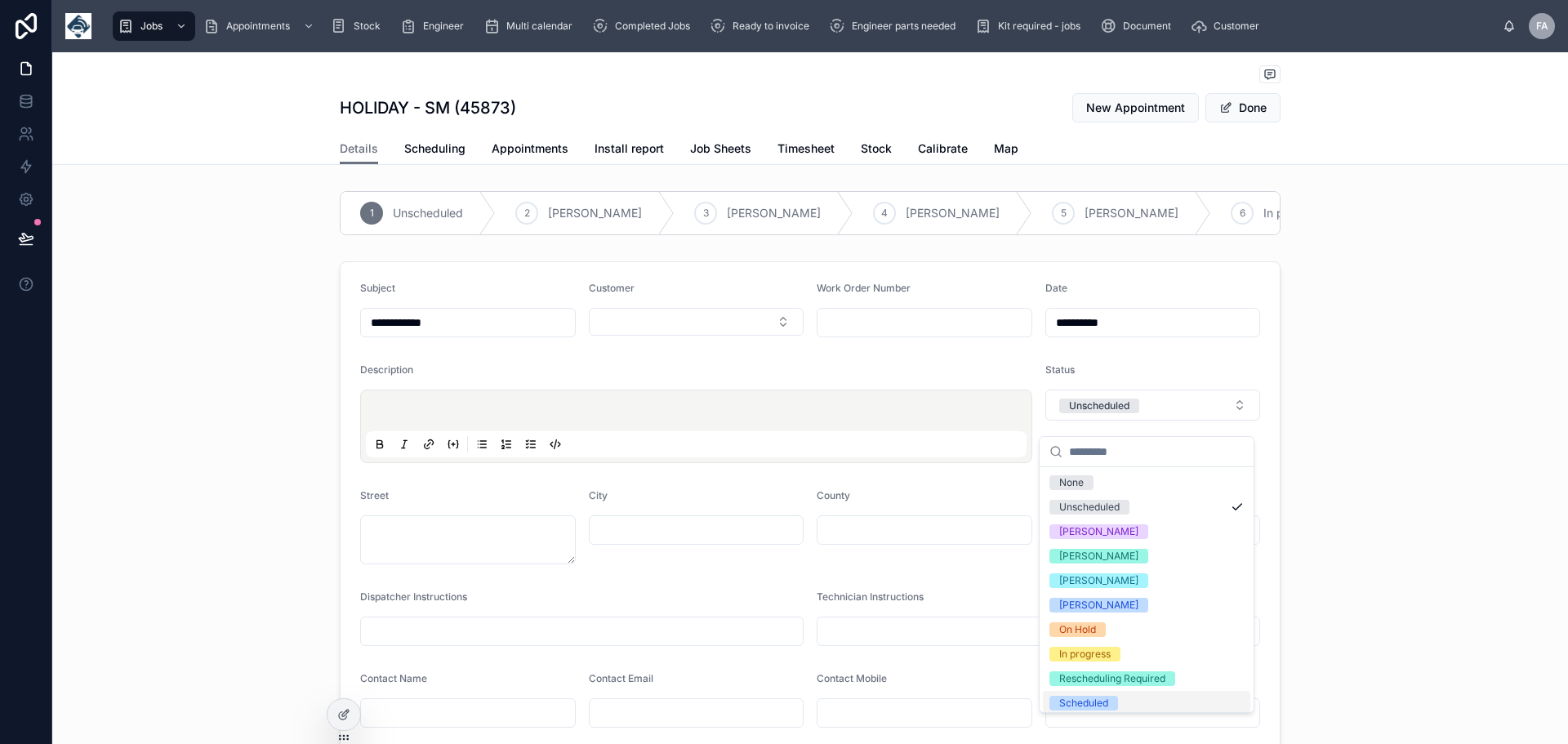
click at [1088, 703] on div "Scheduled" at bounding box center [1084, 703] width 49 height 14
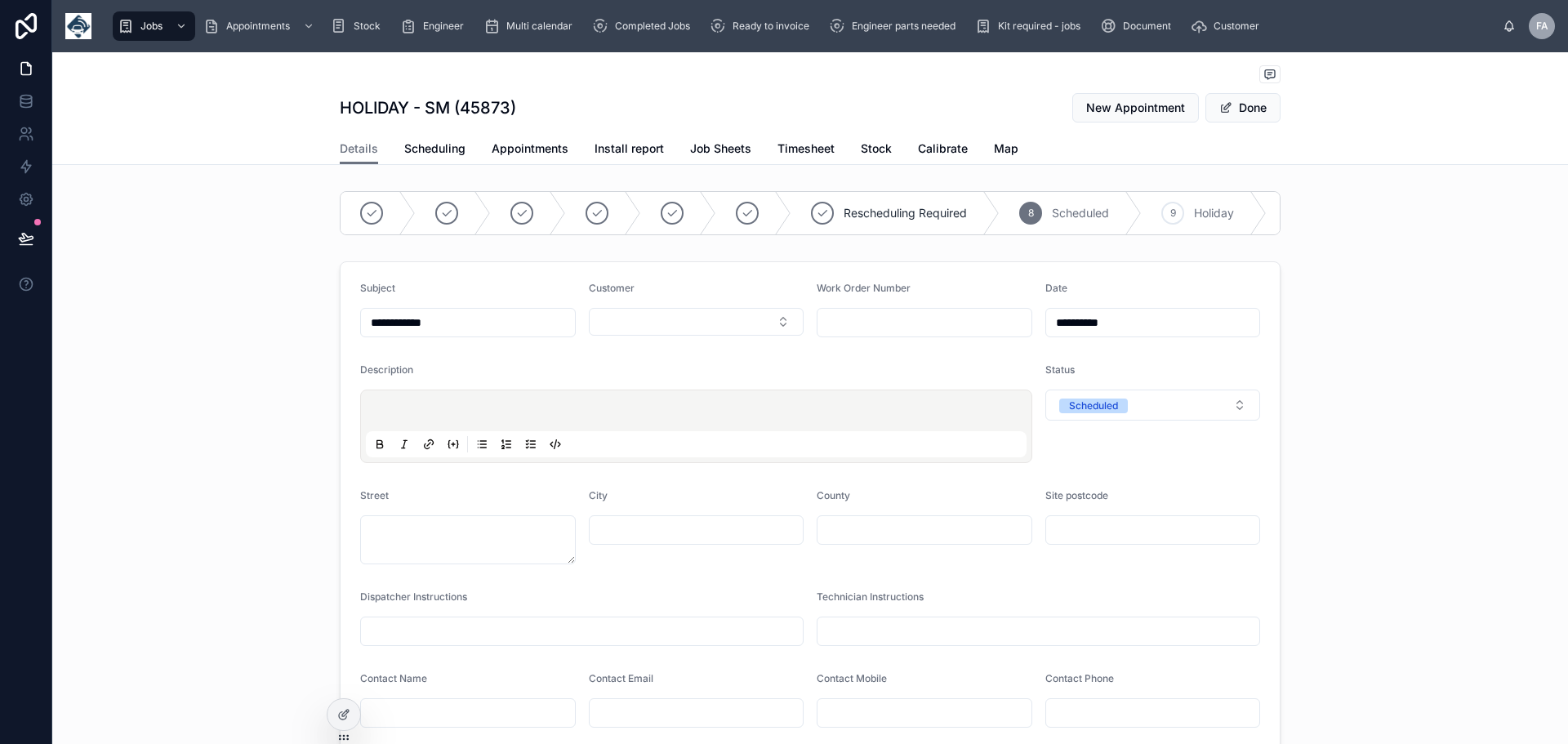
click at [863, 333] on input "text" at bounding box center [925, 323] width 214 height 23
click at [1335, 441] on div "**********" at bounding box center [811, 644] width 1516 height 778
click at [1228, 105] on button "Done" at bounding box center [1243, 107] width 75 height 29
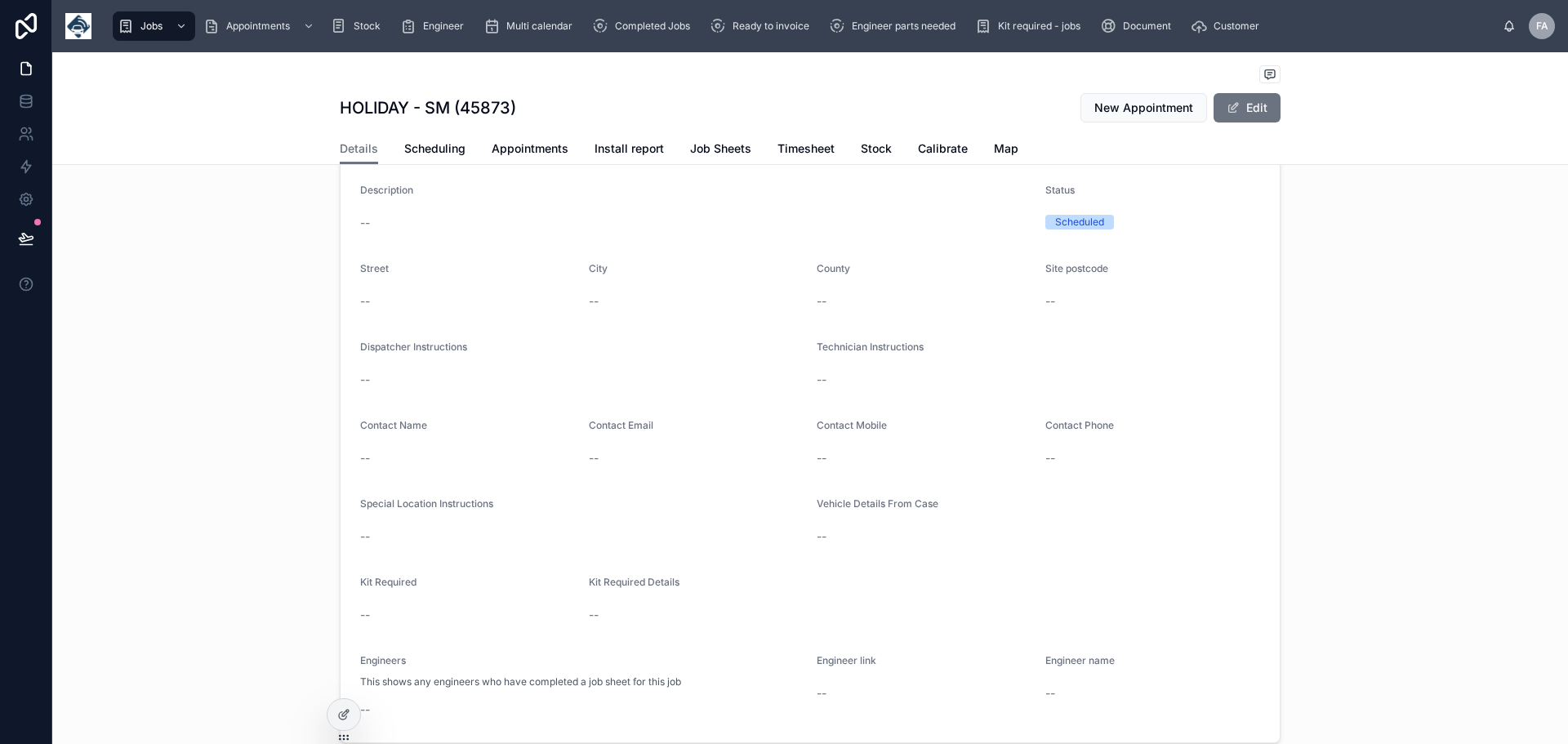
scroll to position [299, 0]
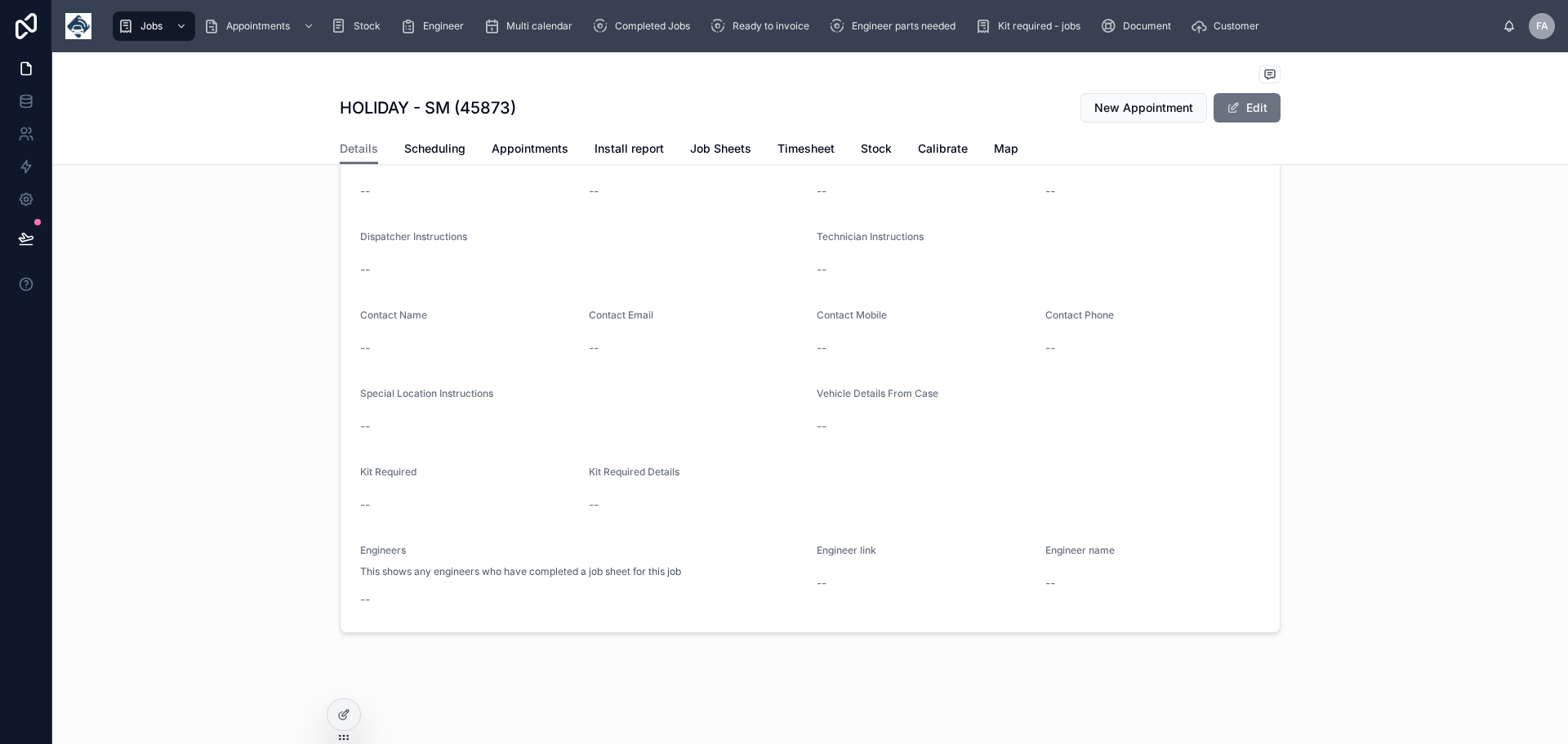
click at [1079, 574] on div "--" at bounding box center [1153, 583] width 216 height 26
click at [1249, 109] on button "Edit" at bounding box center [1247, 107] width 67 height 29
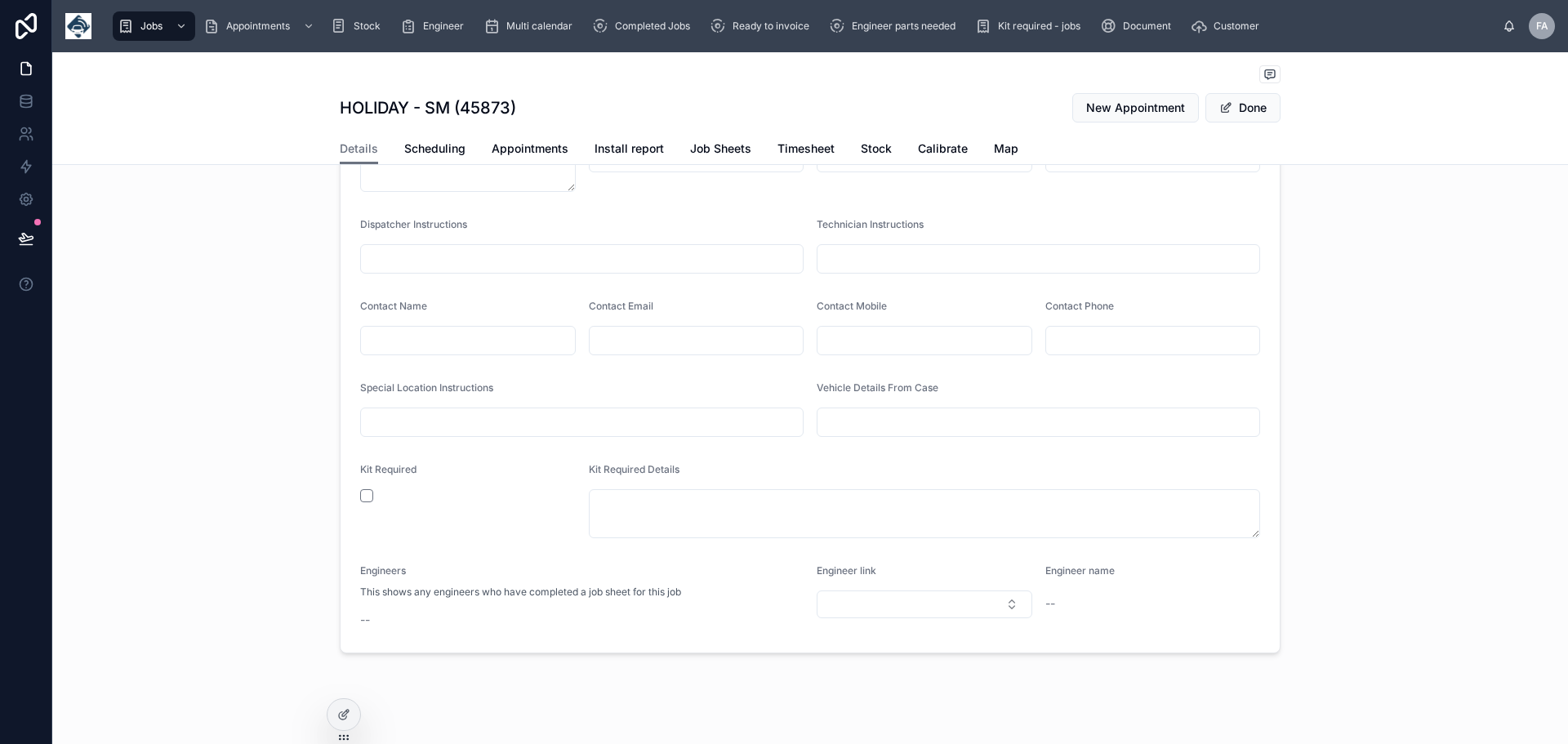
scroll to position [405, 0]
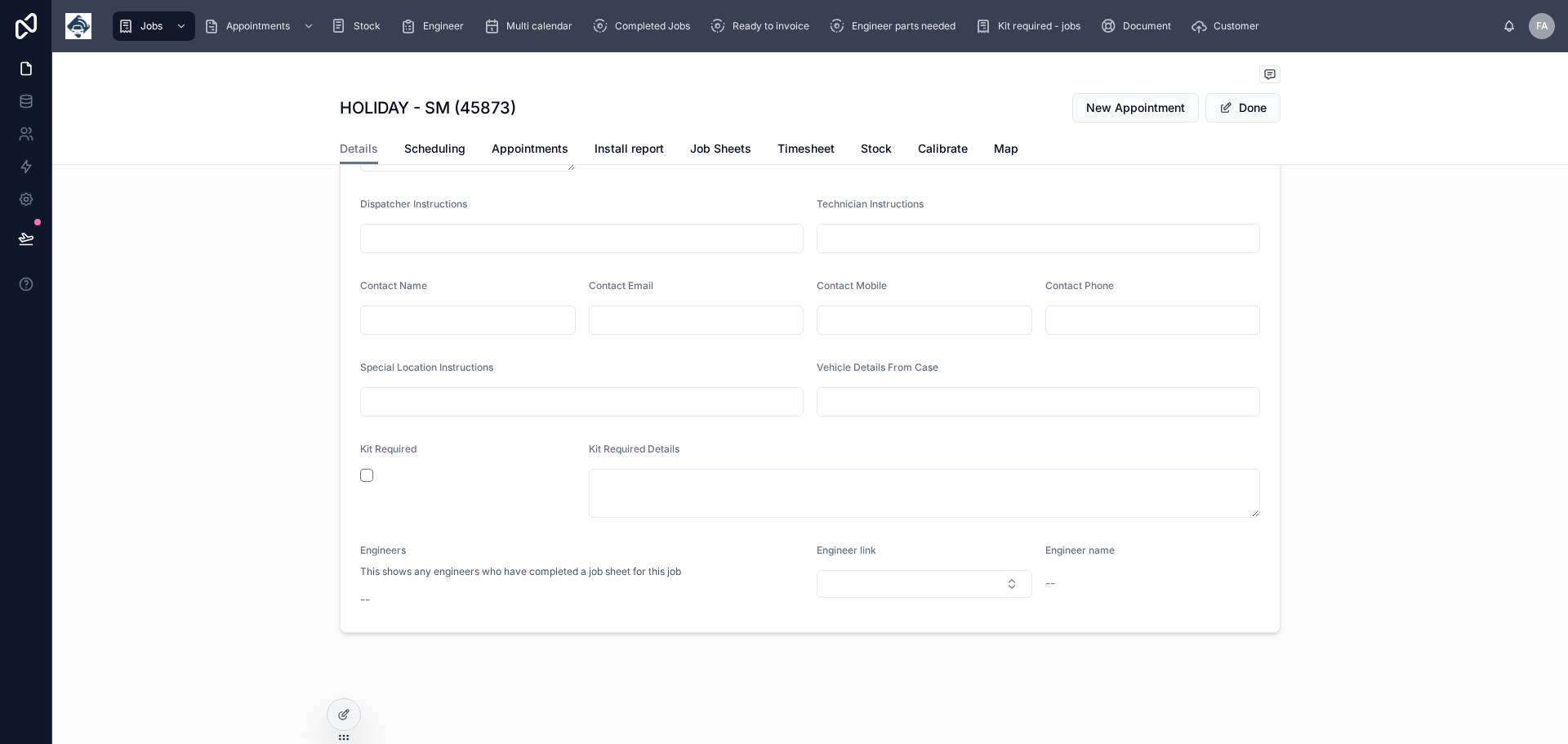
click at [1083, 569] on div "Engineer name --" at bounding box center [1153, 578] width 216 height 69
click at [1052, 581] on div "--" at bounding box center [1153, 583] width 216 height 16
click at [1009, 583] on button "Select Button" at bounding box center [925, 583] width 216 height 28
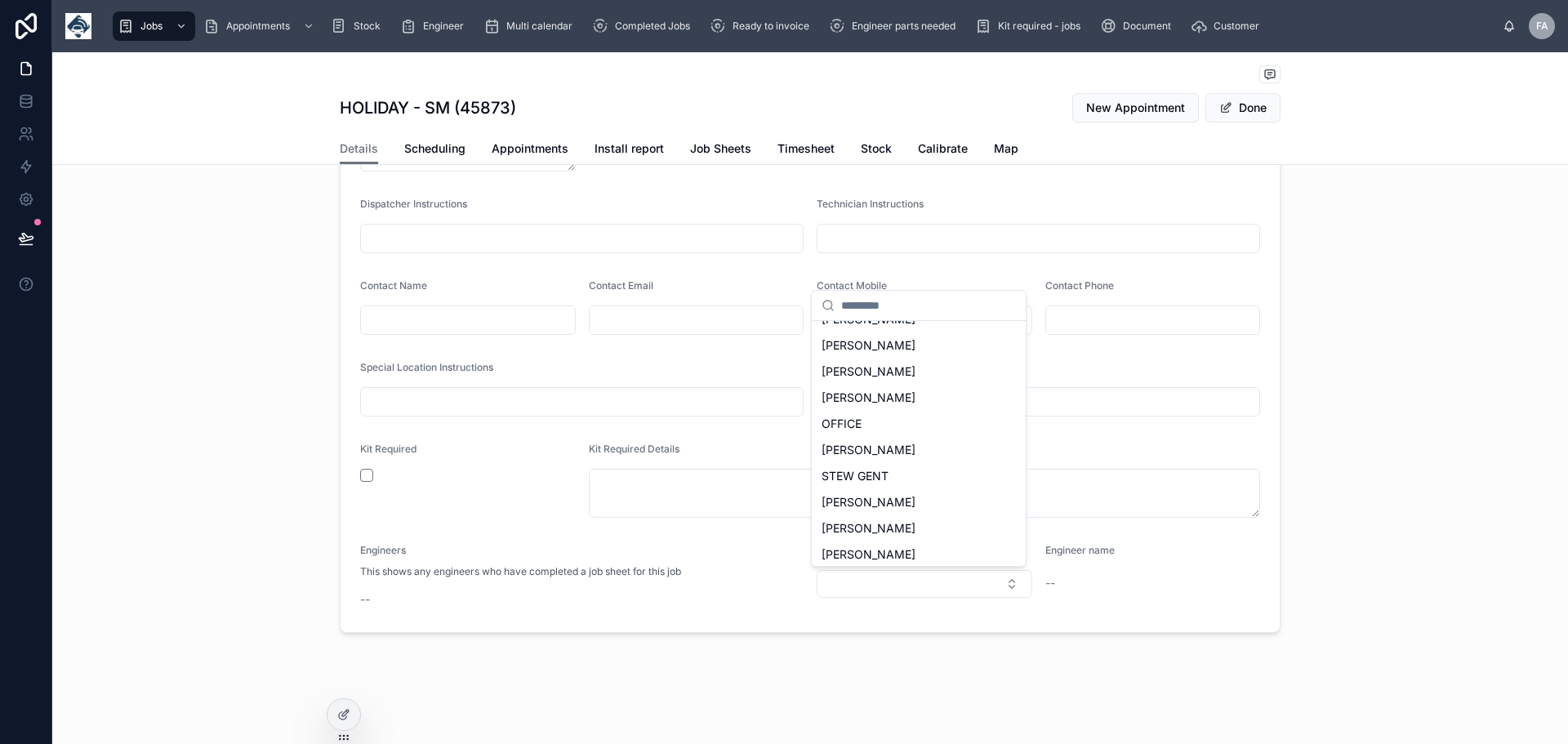
scroll to position [62, 0]
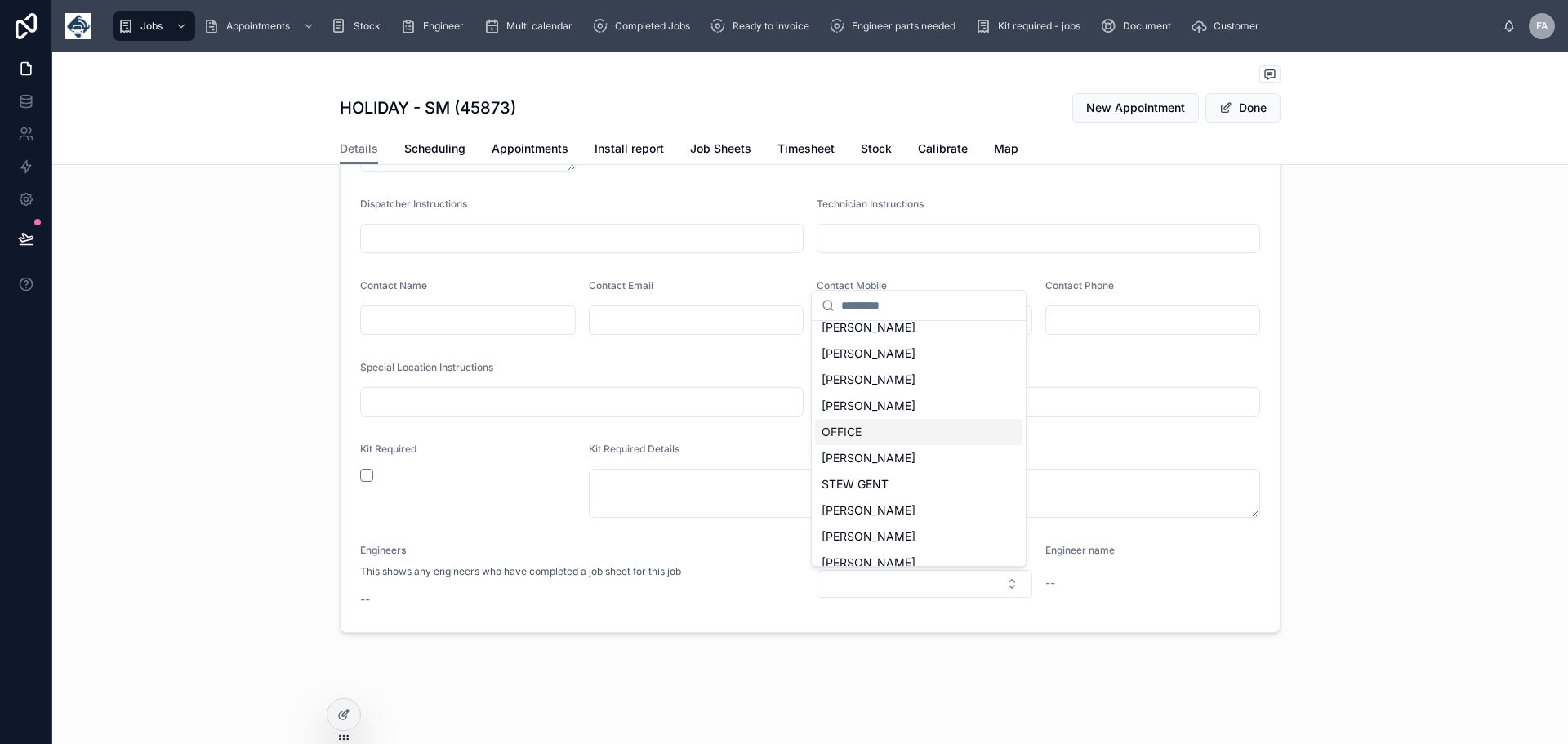
click at [855, 427] on span "OFFICE" at bounding box center [841, 432] width 40 height 16
click at [1245, 102] on button "Done" at bounding box center [1243, 107] width 75 height 29
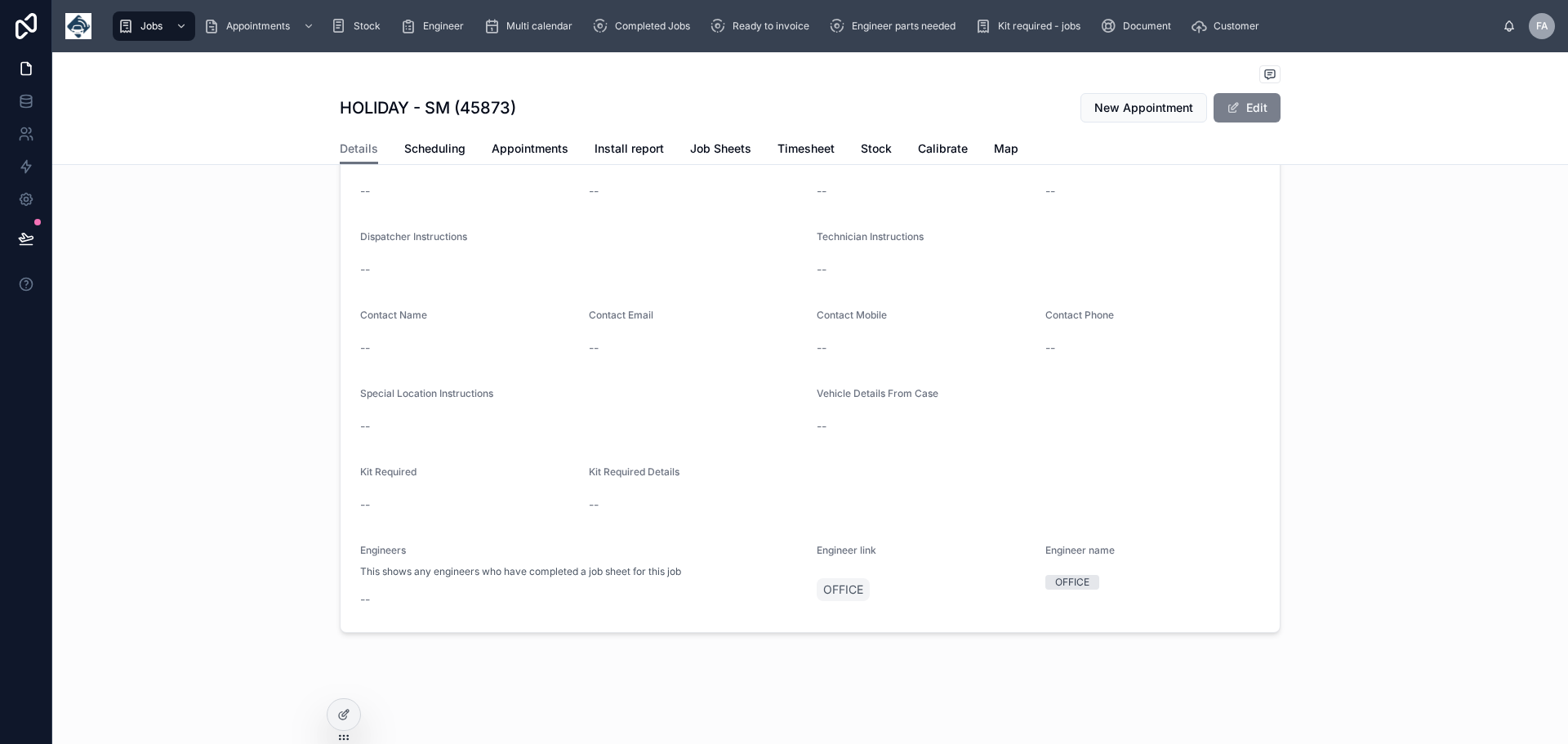
scroll to position [299, 0]
click at [542, 20] on span "Multi calendar" at bounding box center [540, 26] width 66 height 13
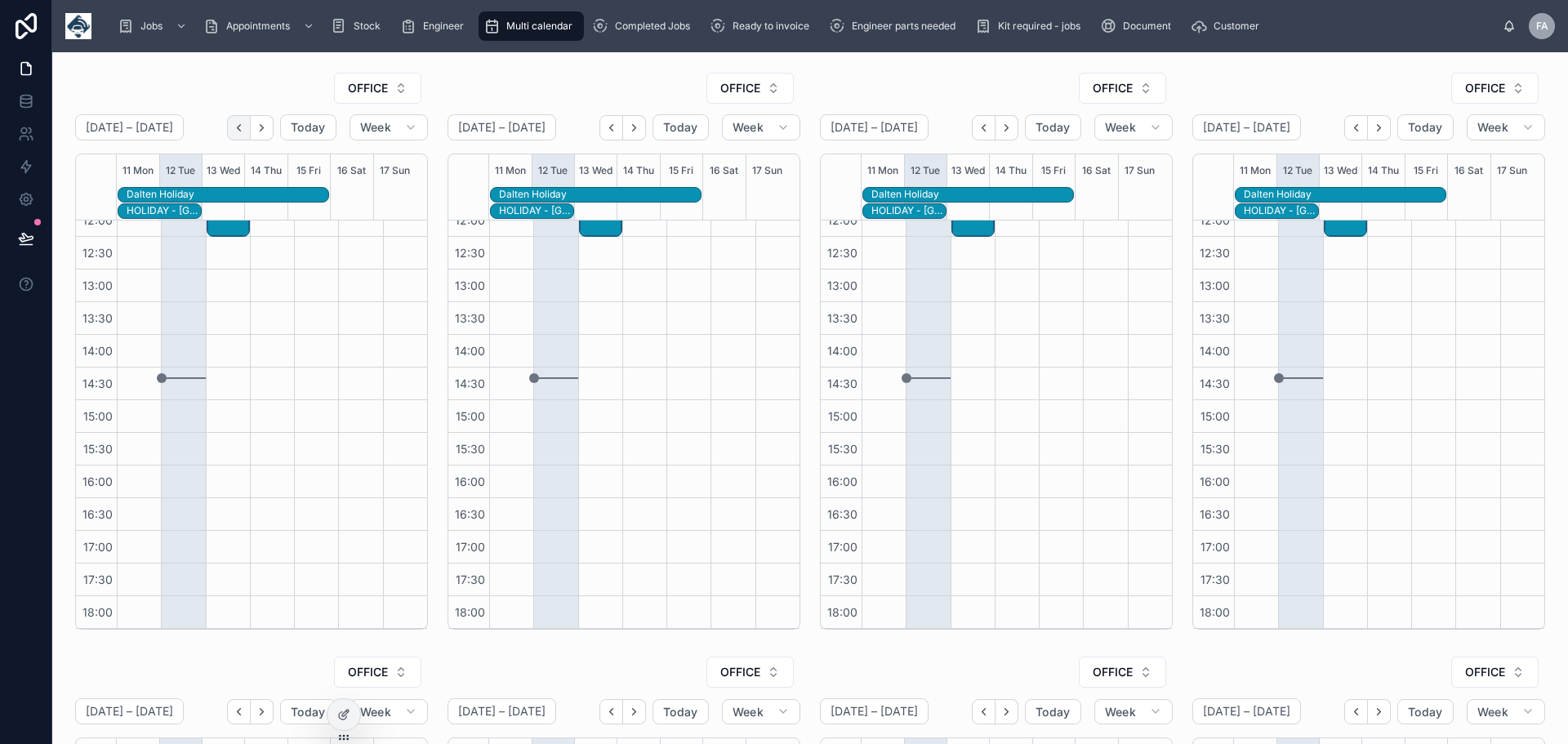
click at [234, 116] on button "Back" at bounding box center [239, 128] width 24 height 25
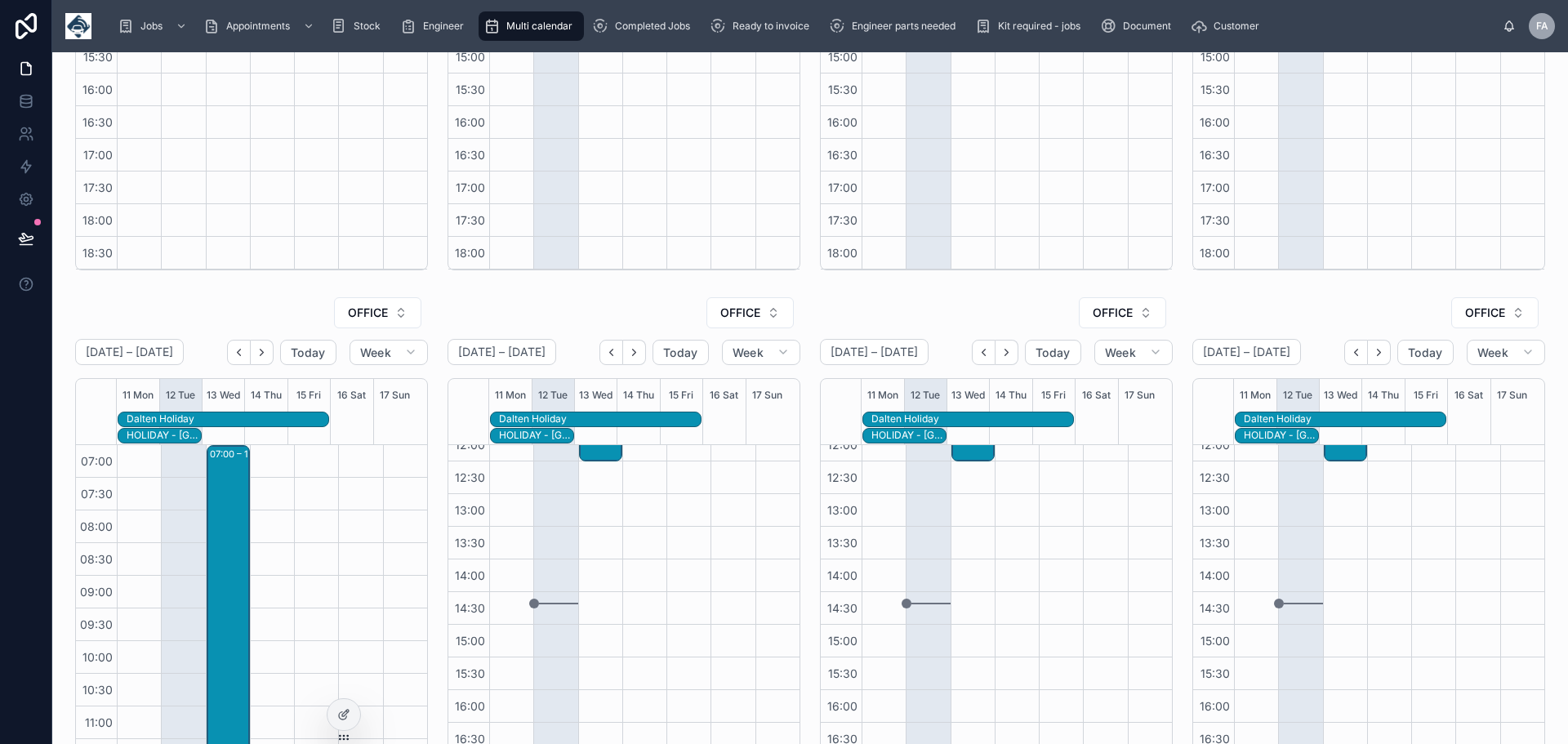
scroll to position [417, 0]
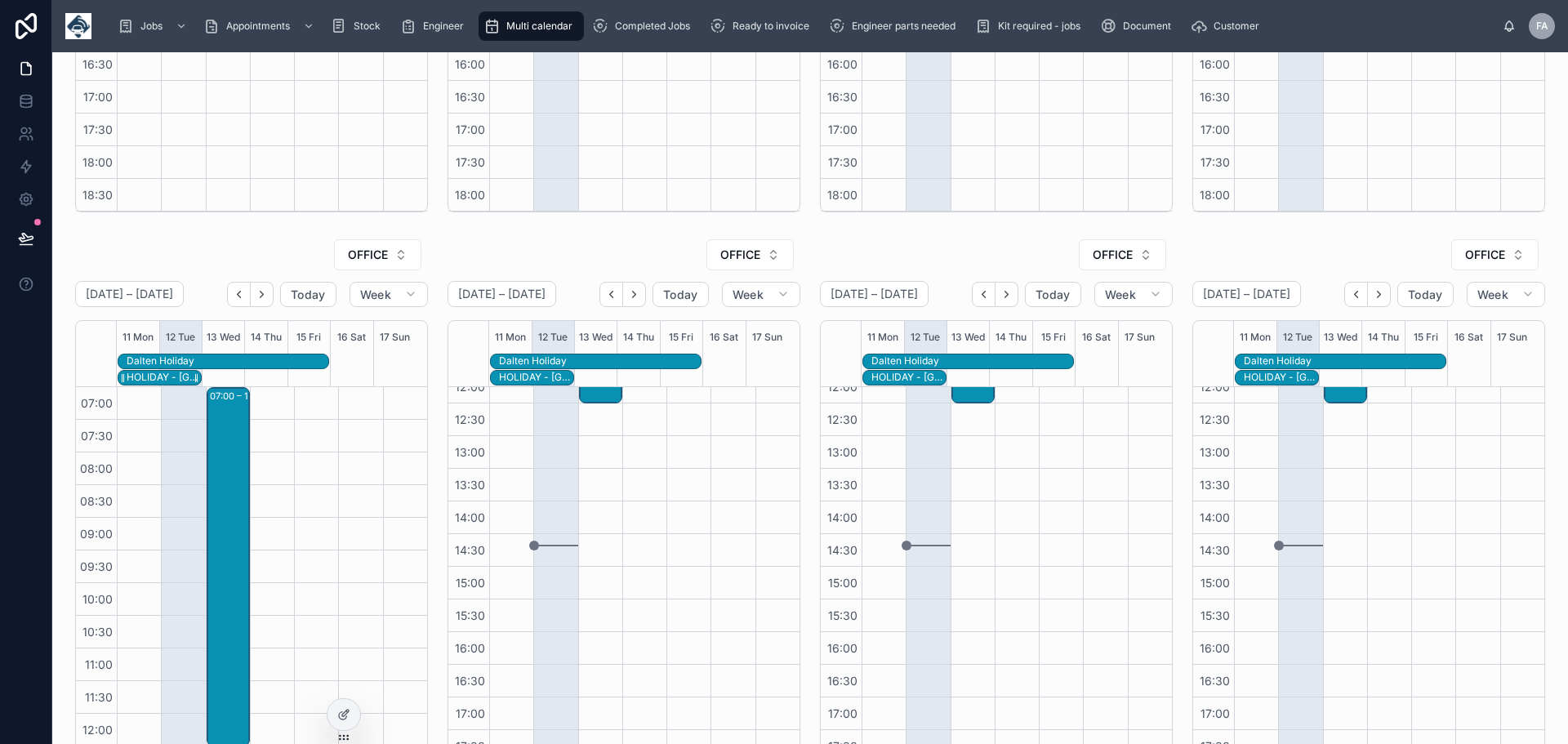
click at [160, 377] on div "HOLIDAY - [GEOGRAPHIC_DATA]" at bounding box center [163, 377] width 74 height 13
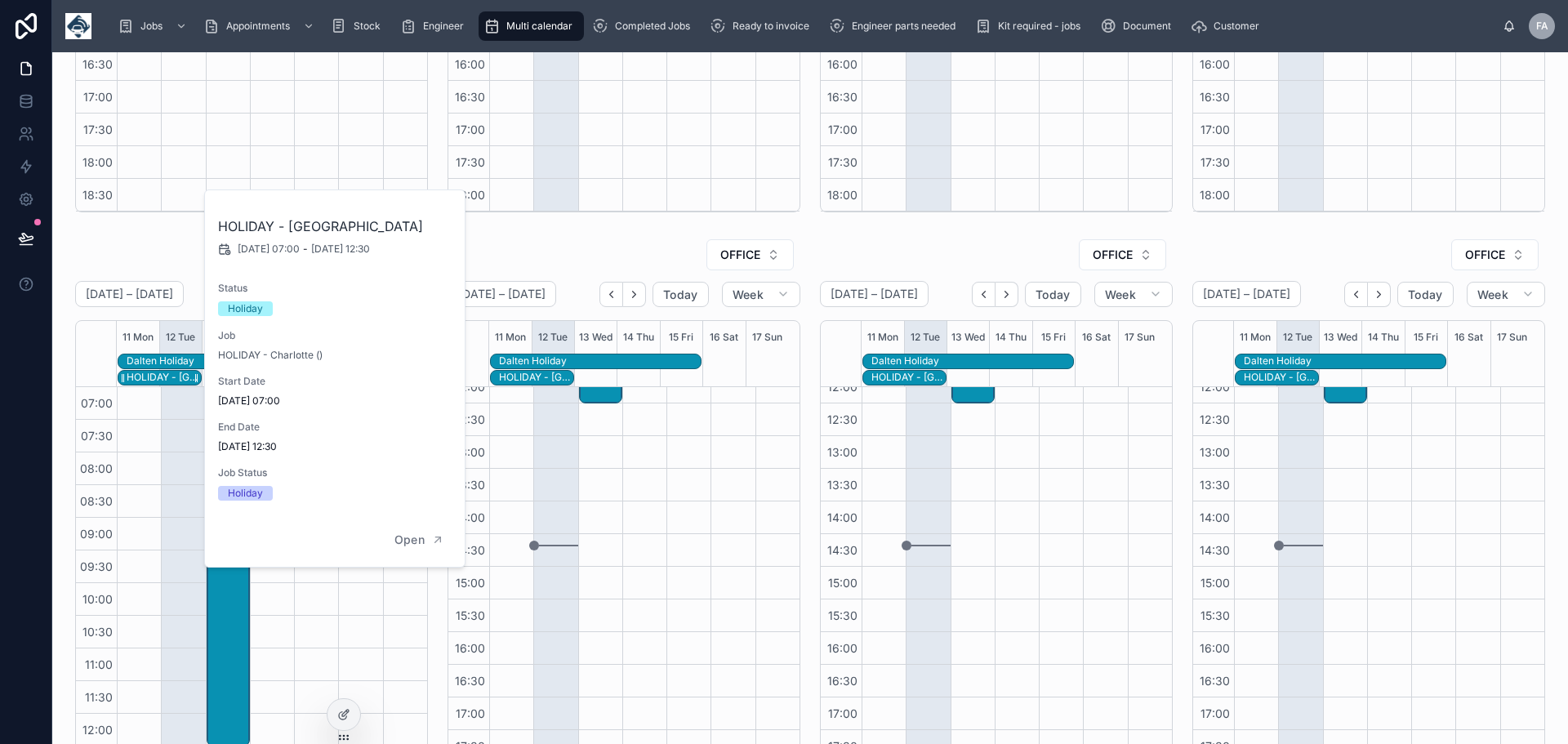
click at [160, 377] on div "HOLIDAY - [GEOGRAPHIC_DATA]" at bounding box center [163, 377] width 74 height 13
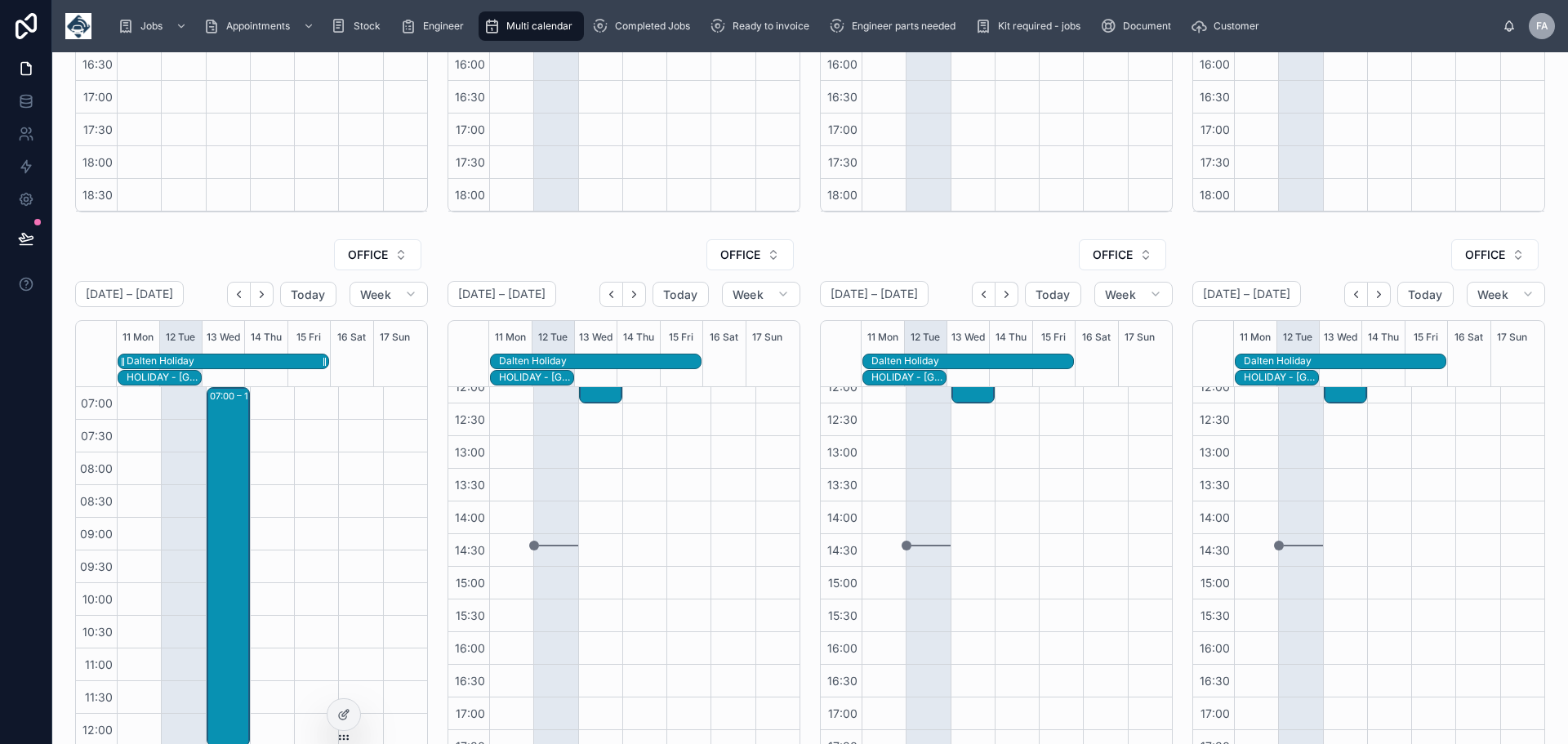
click at [172, 354] on div "Dalten Holiday" at bounding box center [161, 360] width 68 height 13
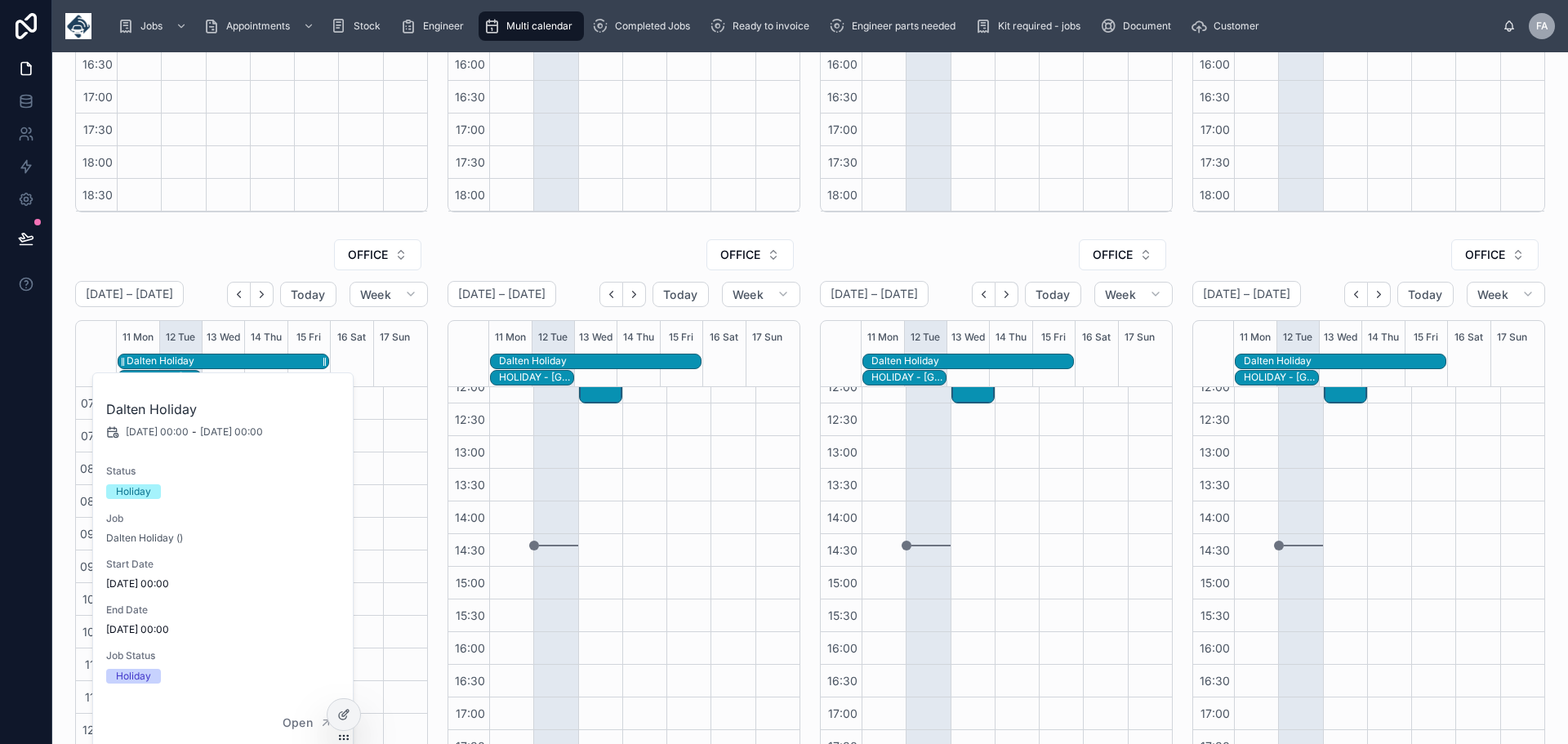
click at [172, 354] on div "Dalten Holiday" at bounding box center [161, 360] width 68 height 13
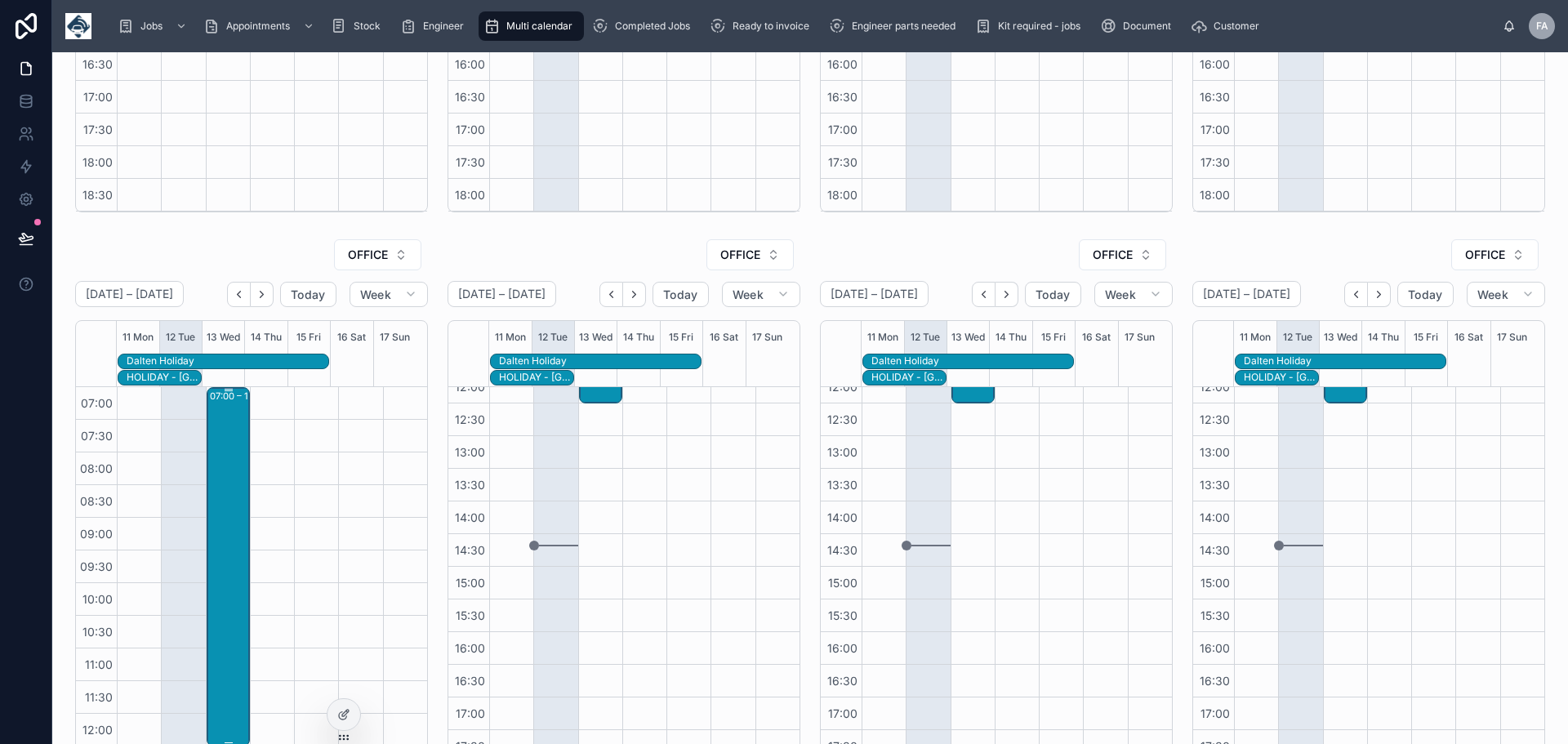
click at [222, 430] on div "07:00 – 12:30 HOLIDAY - [GEOGRAPHIC_DATA]" at bounding box center [228, 566] width 38 height 356
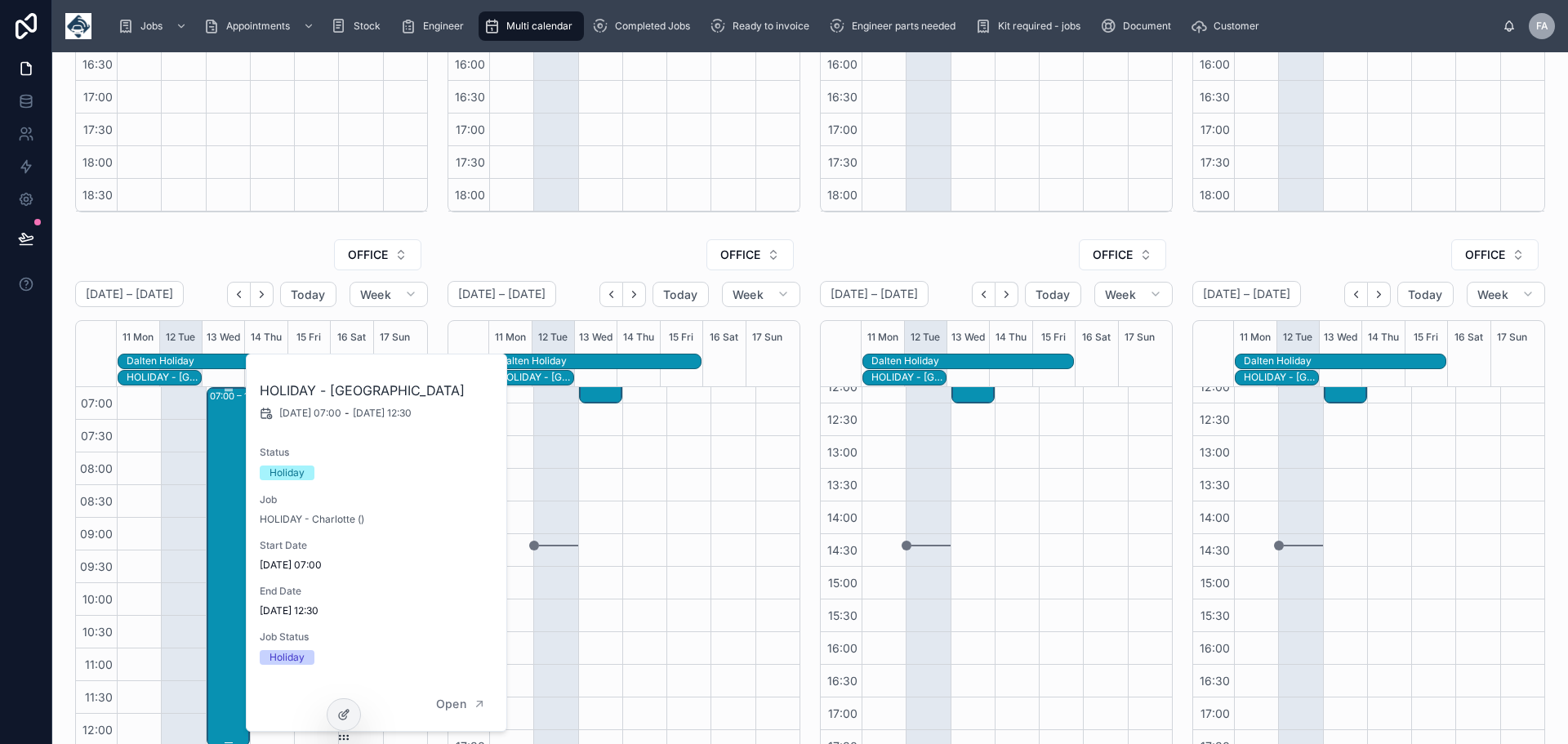
click at [222, 430] on div "07:00 – 12:30 HOLIDAY - [GEOGRAPHIC_DATA]" at bounding box center [228, 566] width 38 height 356
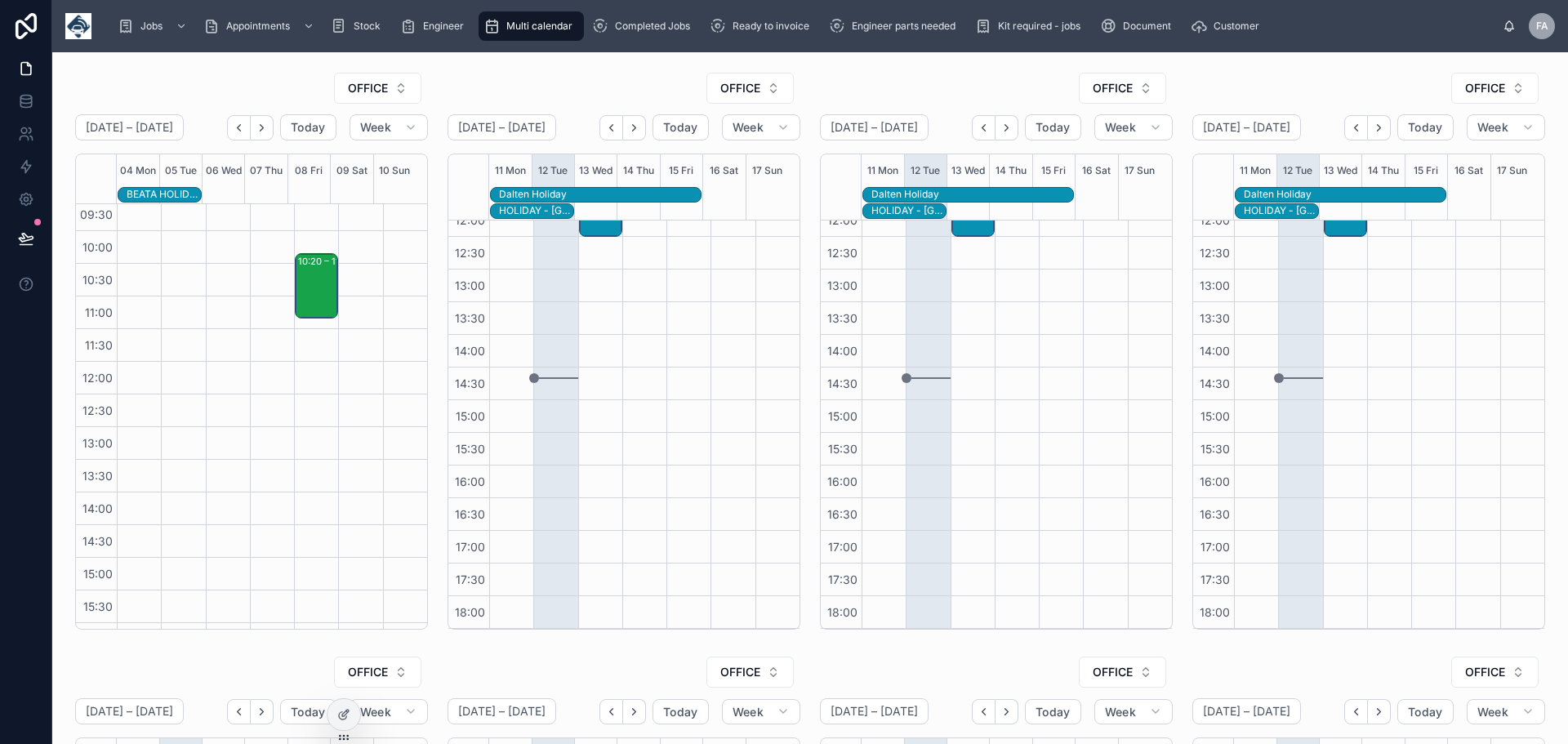
scroll to position [0, 0]
click at [307, 449] on div "10:20 – 11:20 BEATA HOSPITAL APPOITMENT - 10.20AM" at bounding box center [317, 455] width 38 height 62
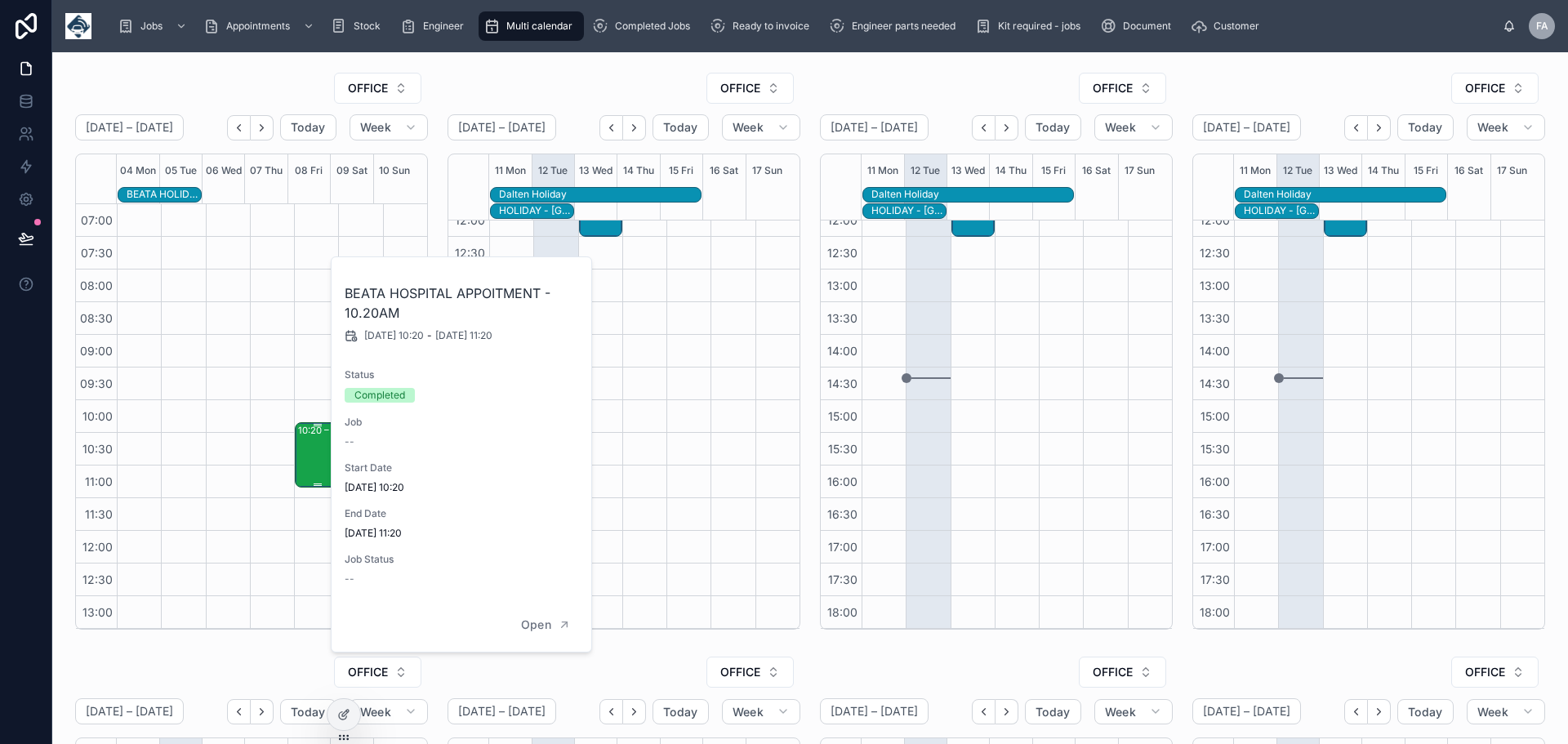
click at [307, 449] on div "10:20 – 11:20 BEATA HOSPITAL APPOITMENT - 10.20AM" at bounding box center [317, 455] width 38 height 62
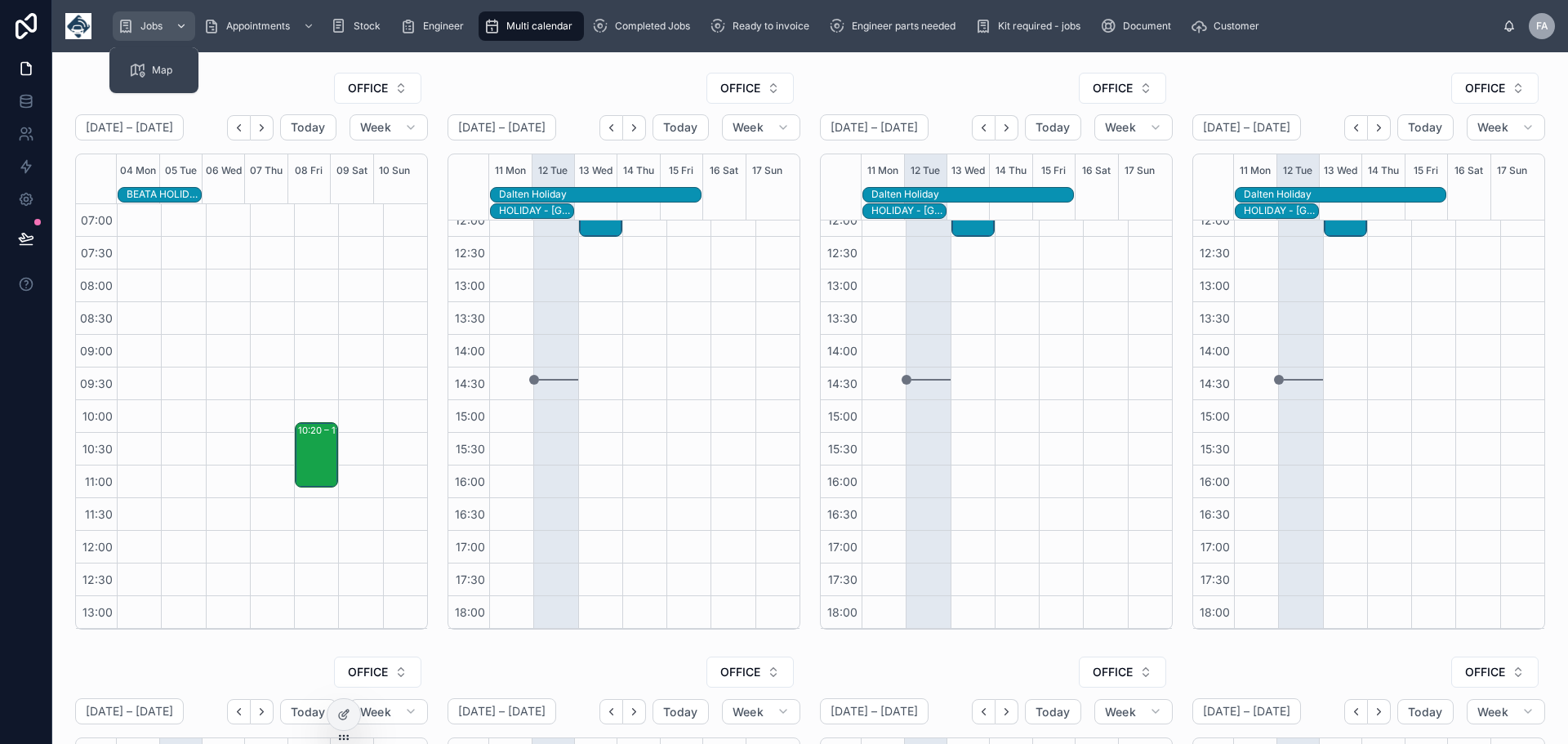
click at [154, 24] on span "Jobs" at bounding box center [152, 26] width 22 height 13
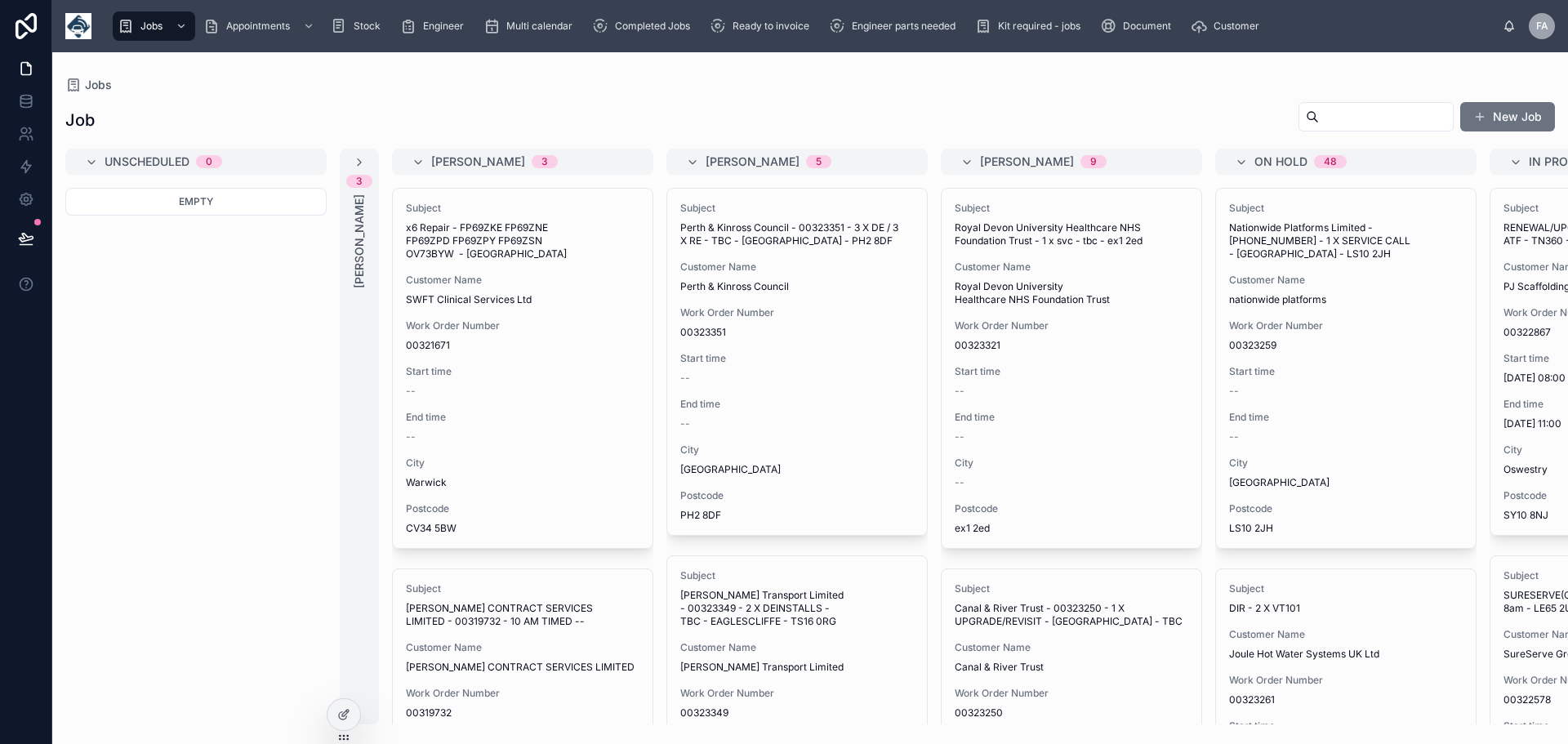
click at [1319, 121] on input "text" at bounding box center [1386, 117] width 134 height 23
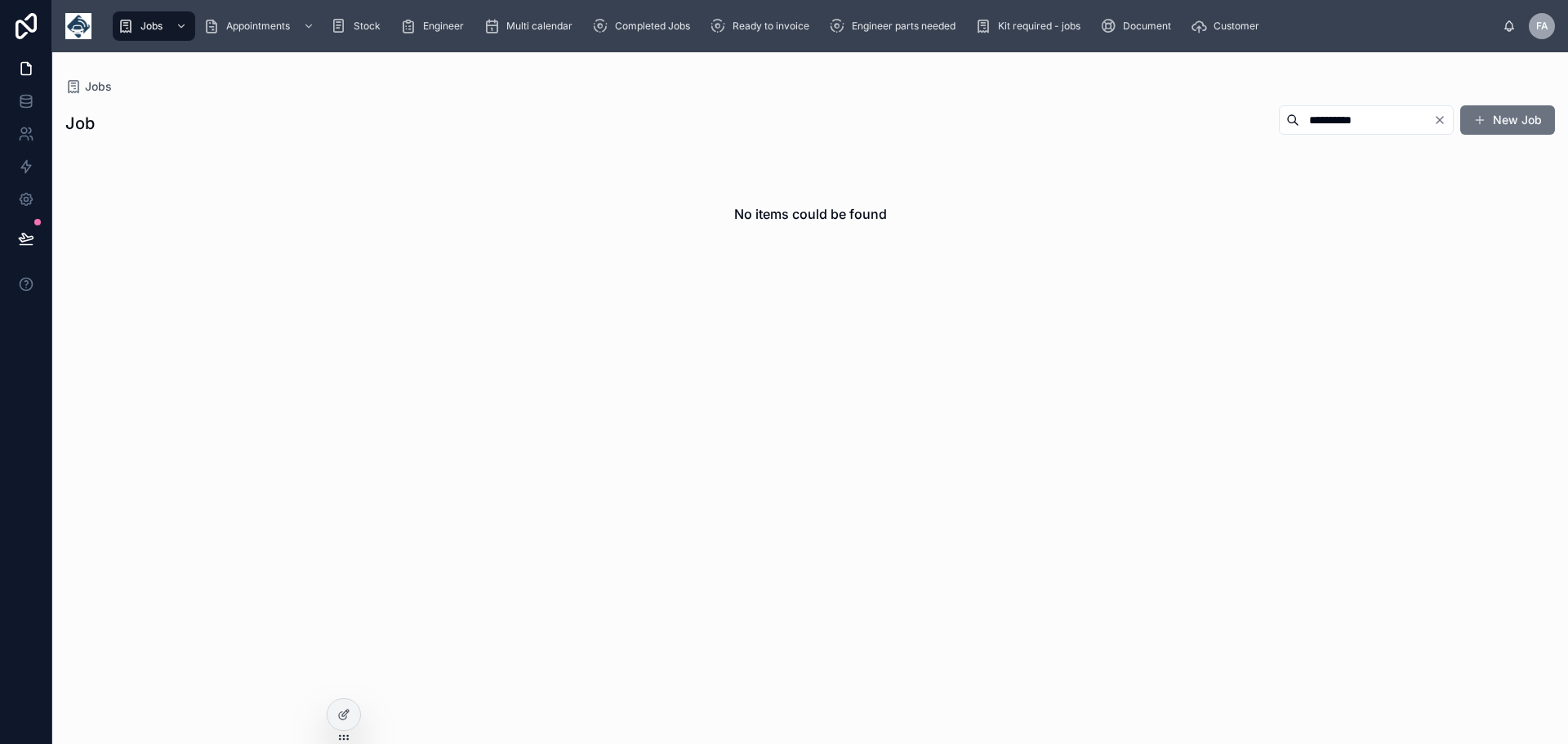
click at [1375, 121] on input "**********" at bounding box center [1366, 120] width 134 height 23
type input "*******"
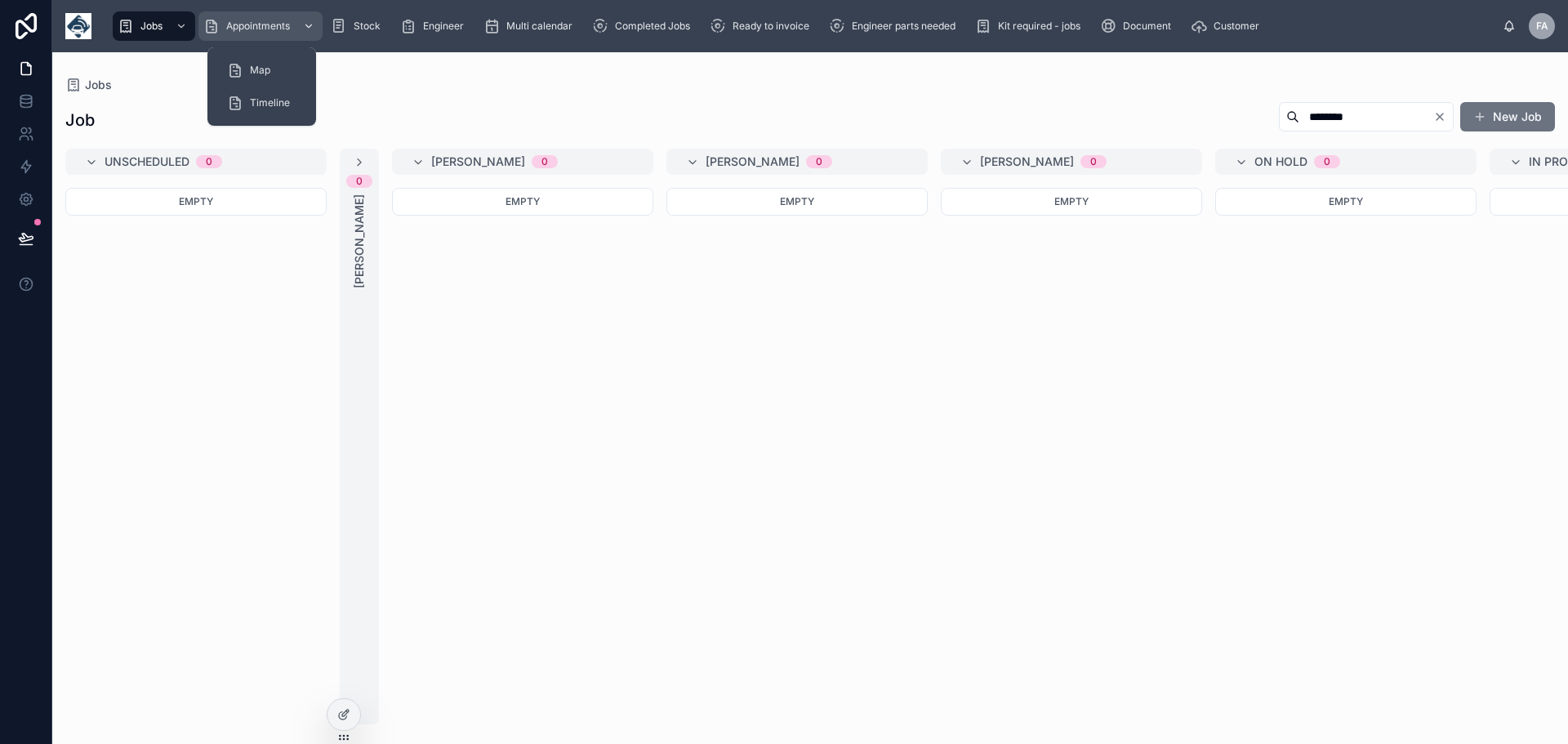
click at [263, 25] on span "Appointments" at bounding box center [258, 26] width 63 height 13
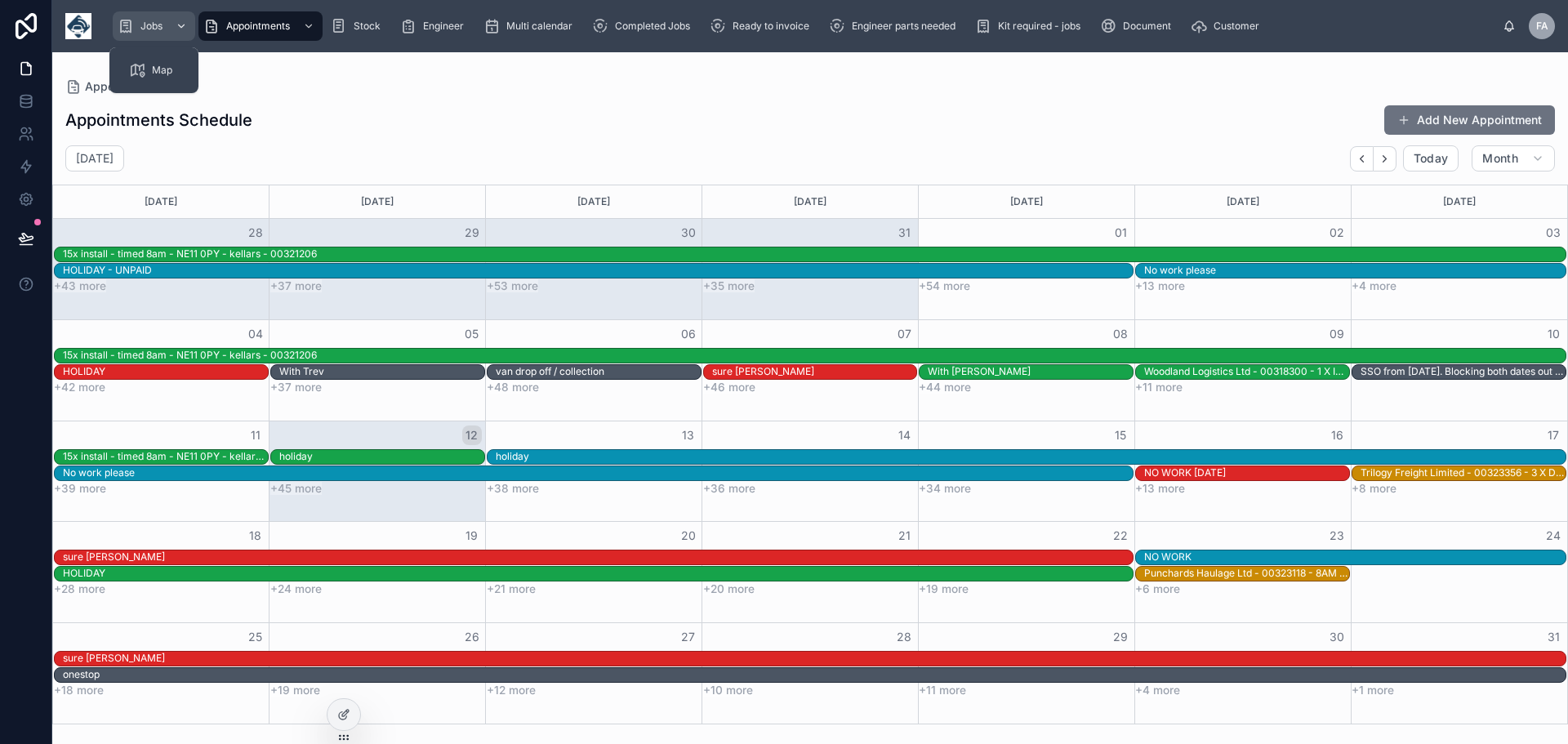
click at [161, 27] on span "Jobs" at bounding box center [152, 26] width 22 height 13
click at [147, 27] on span "Jobs" at bounding box center [152, 26] width 22 height 13
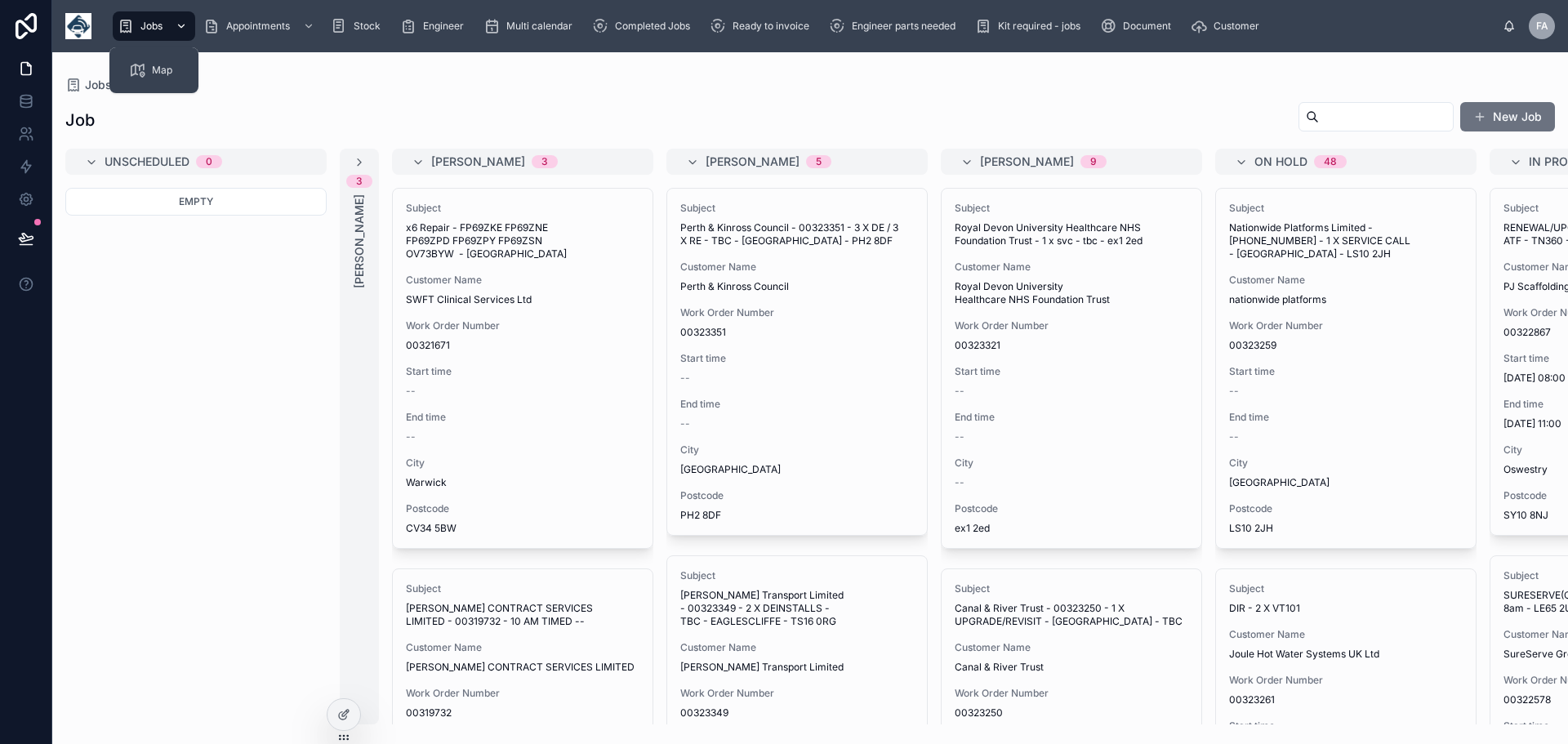
click at [570, 102] on div "Job New Job" at bounding box center [810, 120] width 1490 height 37
click at [148, 23] on span "Jobs" at bounding box center [152, 26] width 22 height 13
drag, startPoint x: 1290, startPoint y: 113, endPoint x: 1331, endPoint y: 122, distance: 42.0
click at [1319, 113] on input "text" at bounding box center [1386, 117] width 134 height 23
type input "*******"
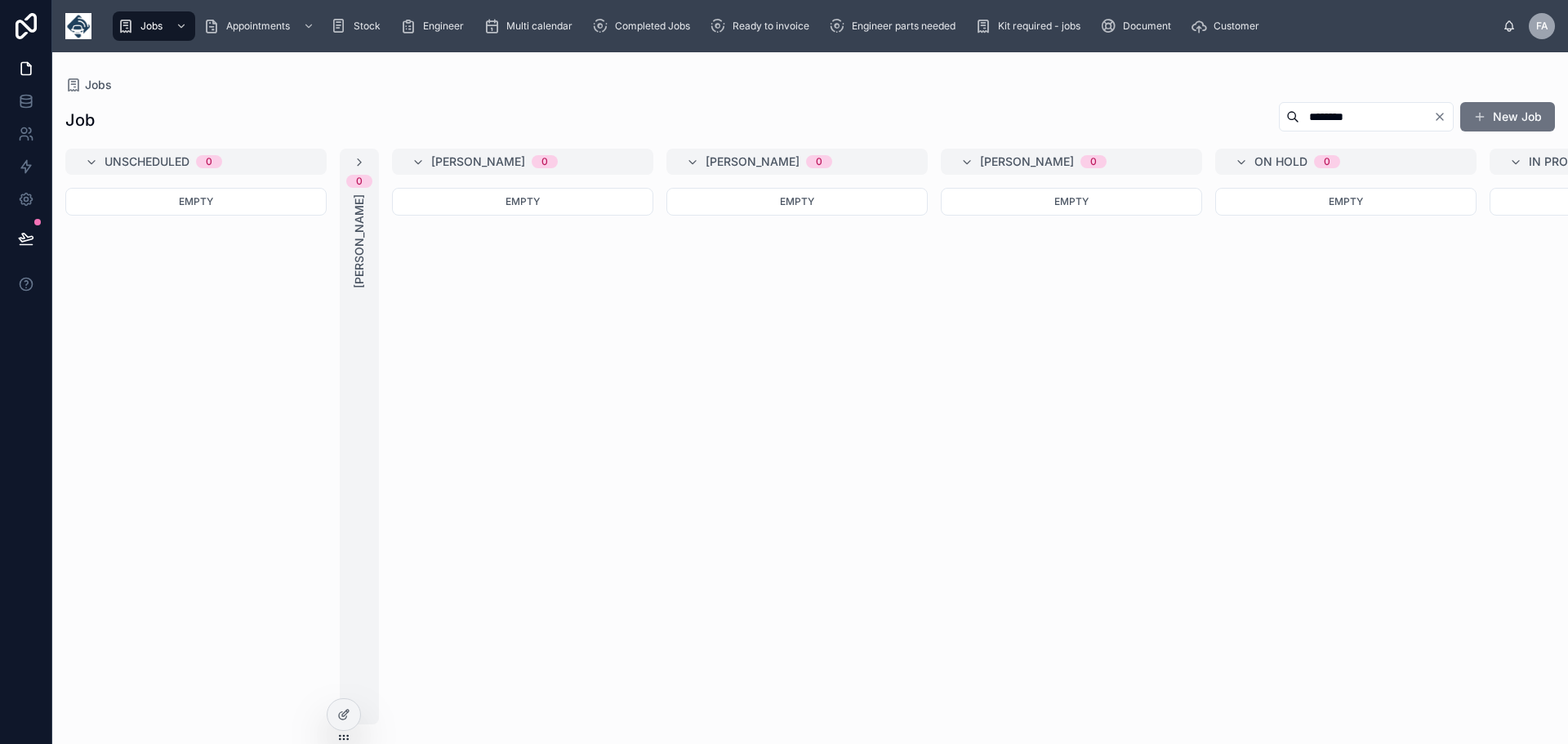
click at [1366, 115] on input "*******" at bounding box center [1366, 117] width 134 height 23
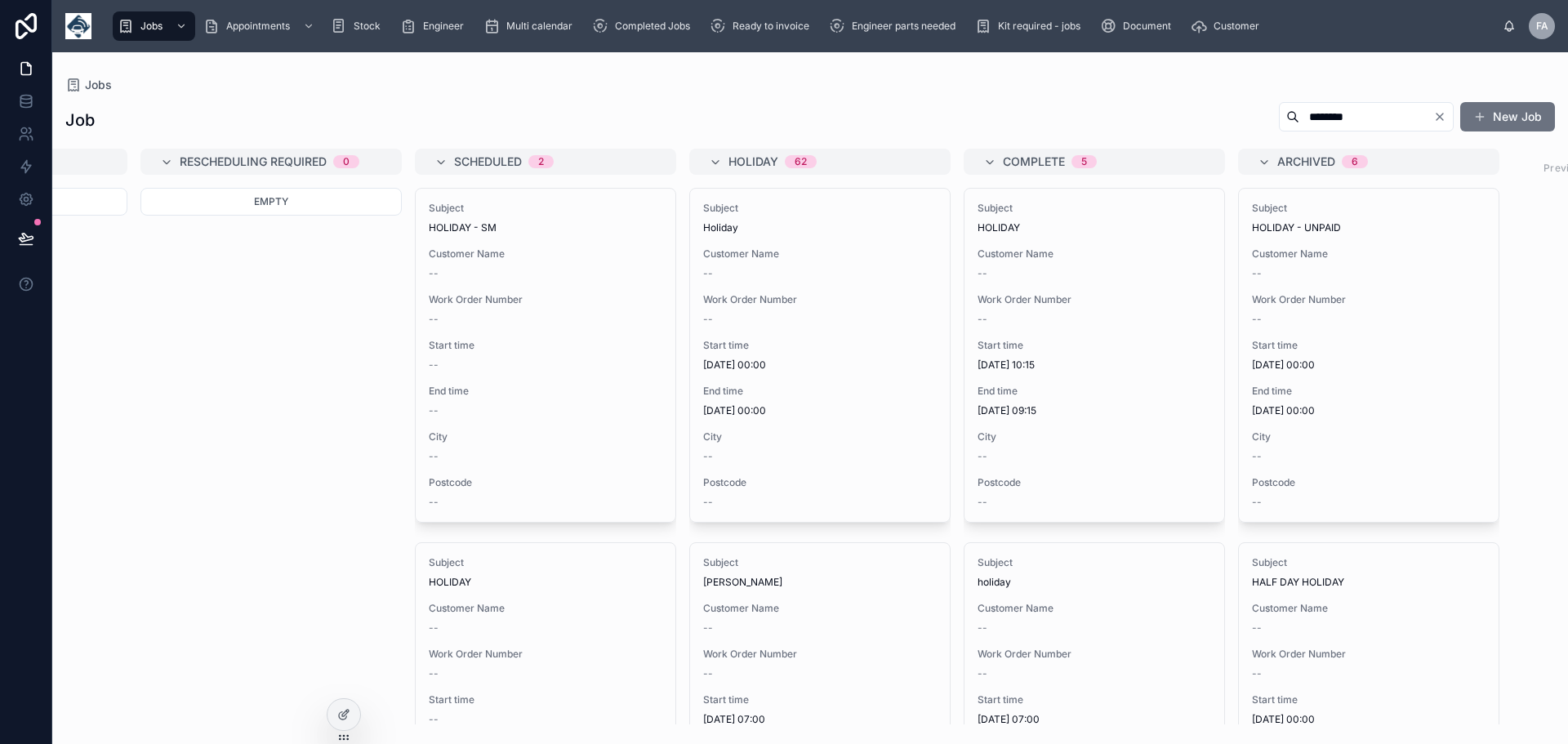
scroll to position [0, 1645]
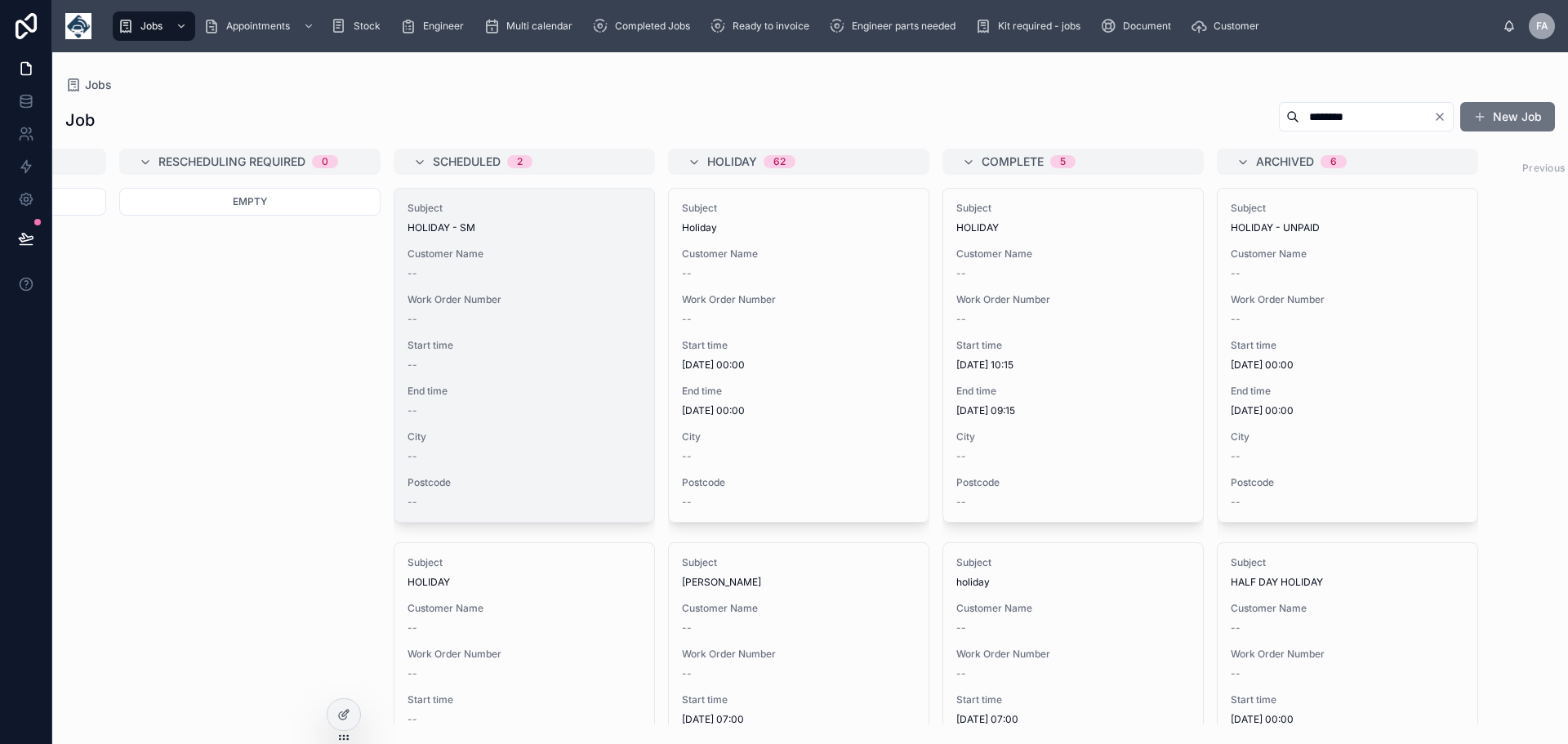
click at [544, 325] on div "--" at bounding box center [524, 319] width 234 height 13
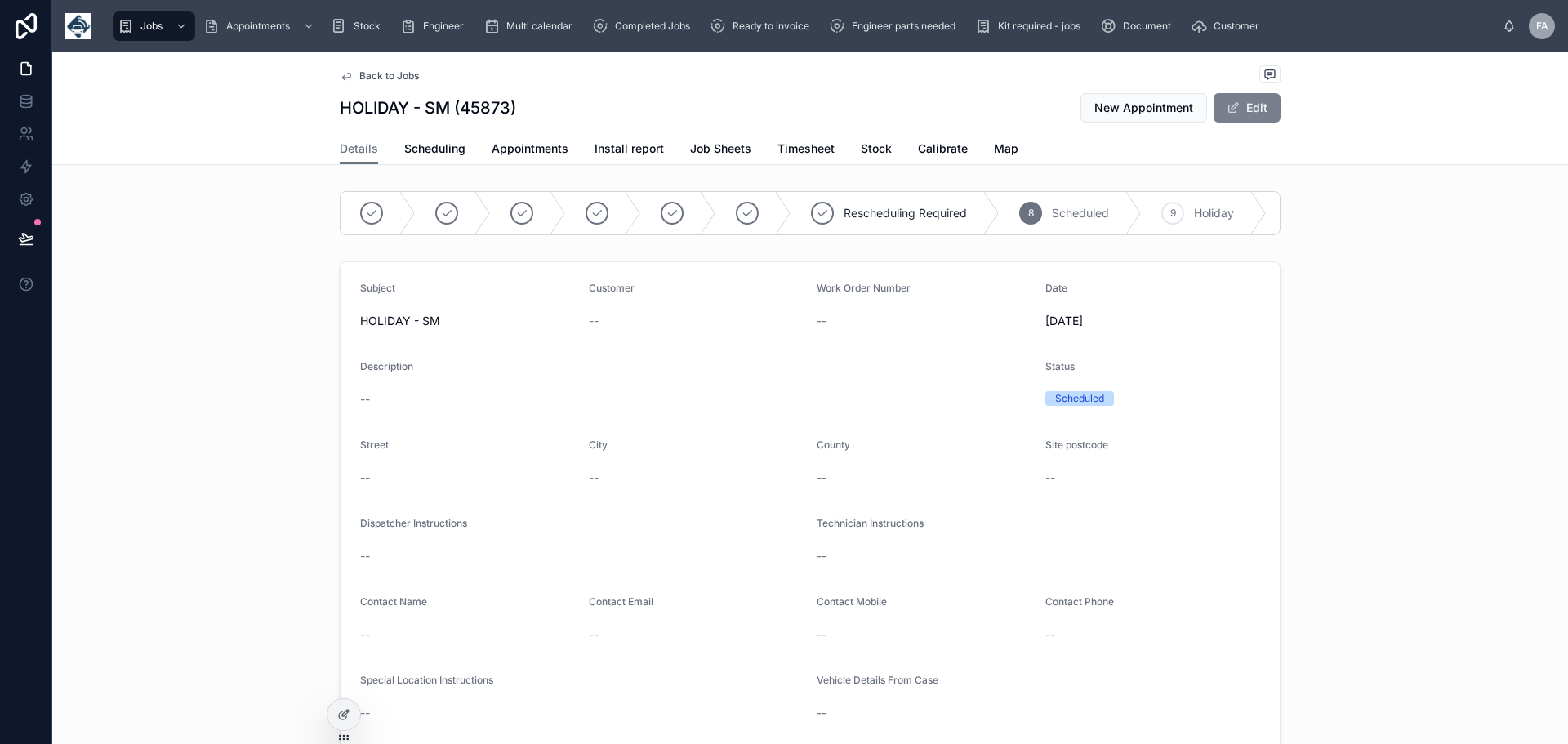
click at [1264, 110] on button "Edit" at bounding box center [1247, 107] width 67 height 29
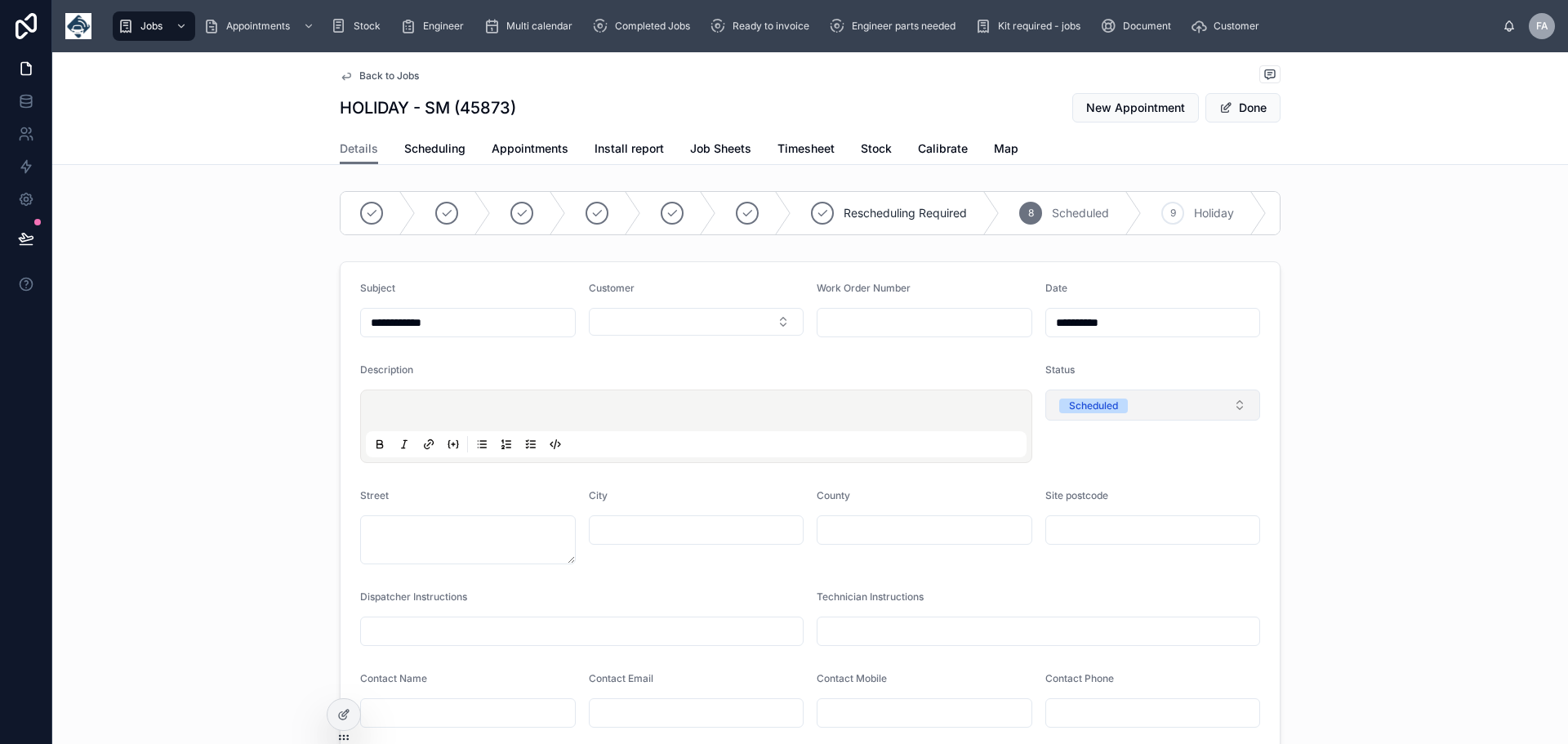
click at [1235, 417] on button "Scheduled" at bounding box center [1153, 405] width 216 height 31
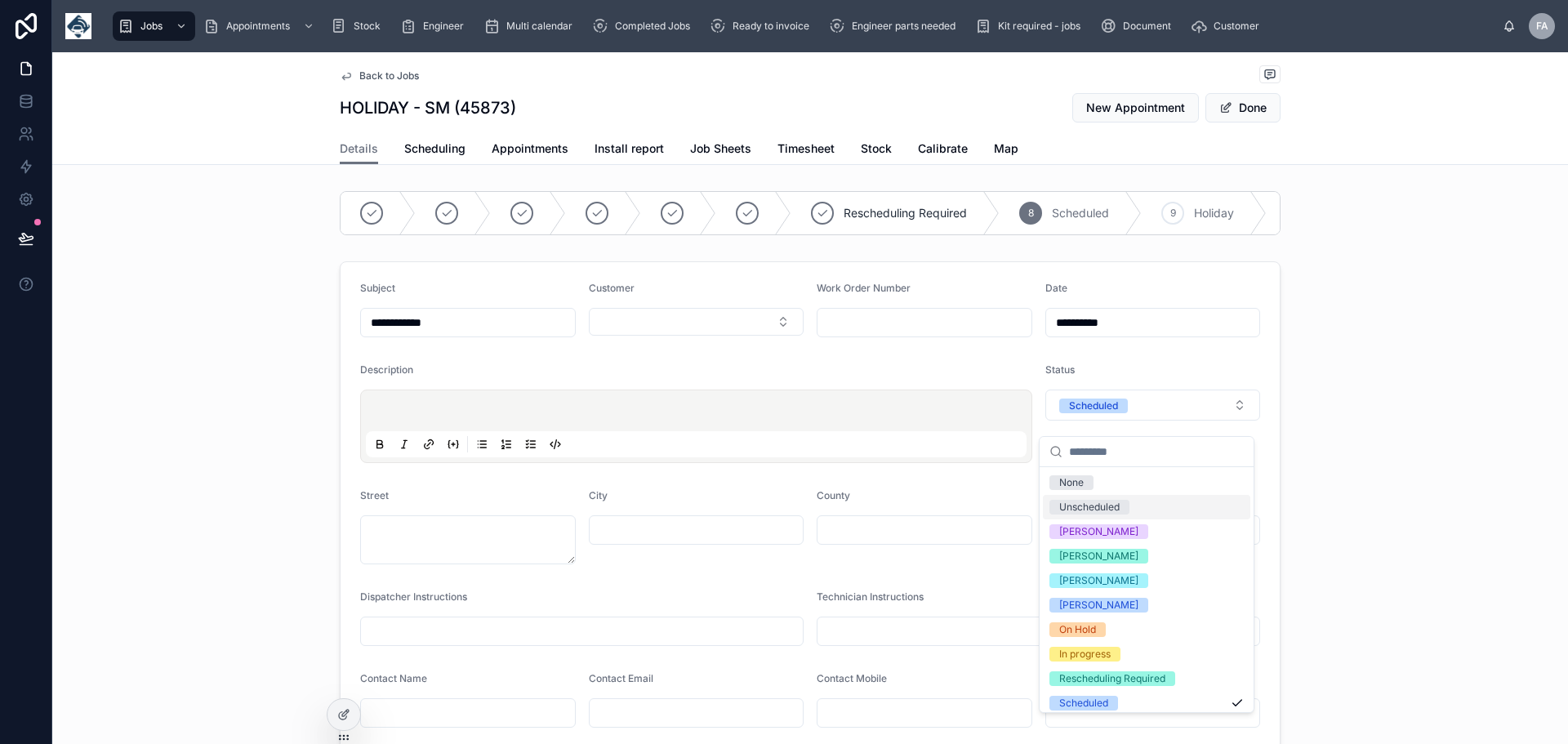
click at [1118, 507] on div "Unscheduled" at bounding box center [1090, 507] width 61 height 14
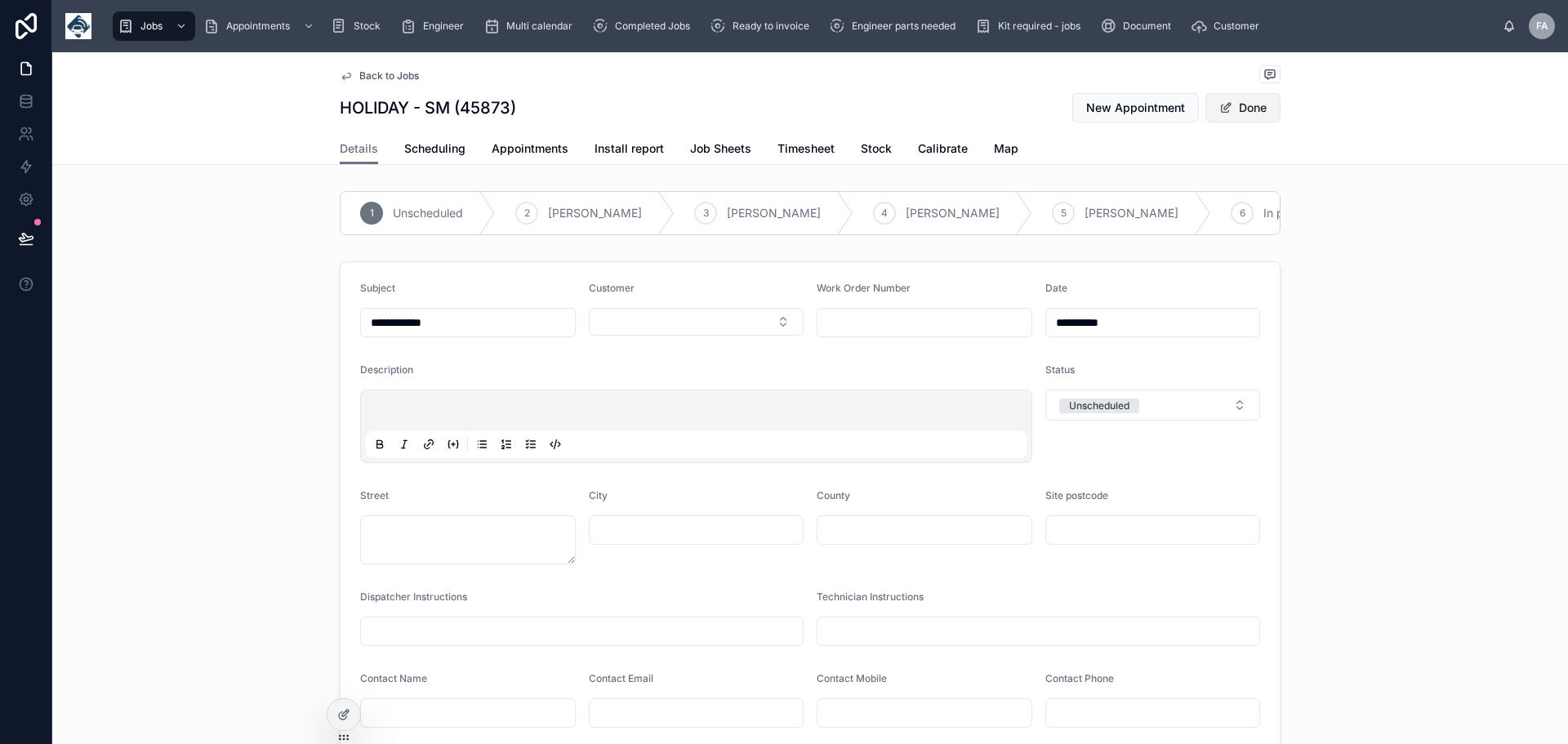
click at [1244, 108] on button "Done" at bounding box center [1243, 107] width 75 height 29
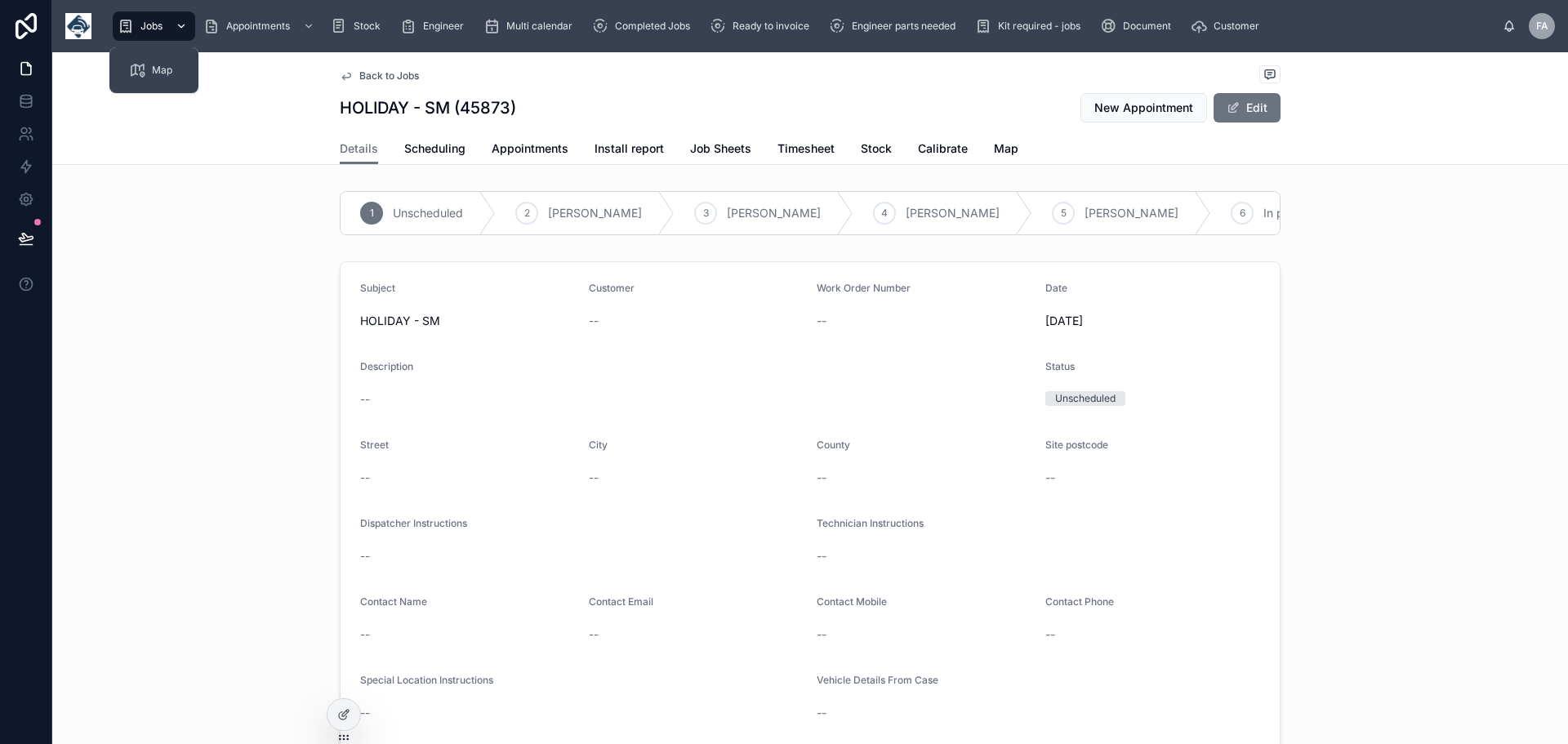
click at [150, 28] on span "Jobs" at bounding box center [152, 26] width 22 height 13
click at [1250, 103] on button "Edit" at bounding box center [1247, 107] width 67 height 29
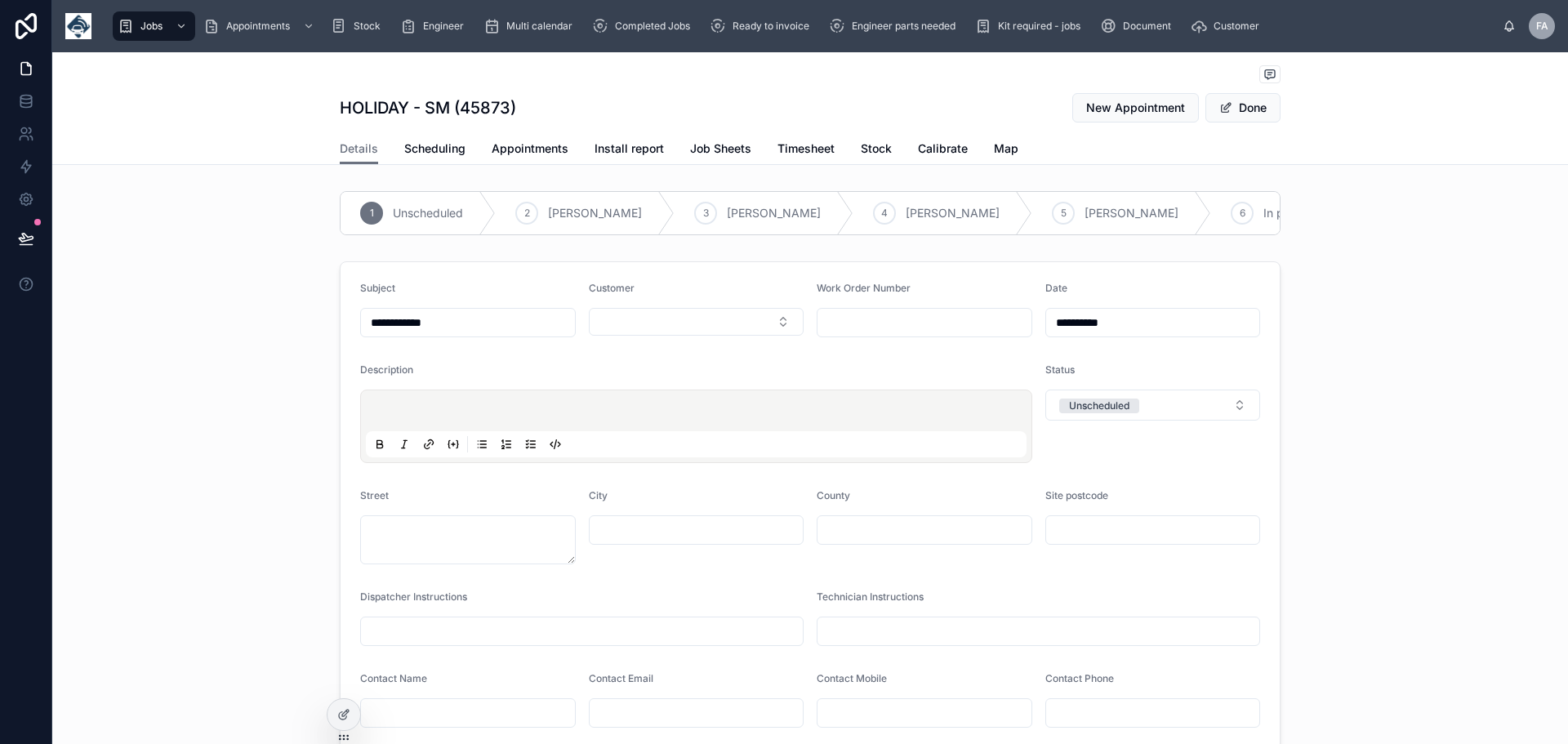
click at [1357, 234] on div "7 Rescheduling Required" at bounding box center [1461, 213] width 209 height 43
click at [1268, 234] on div "9 Holiday" at bounding box center [1275, 213] width 125 height 43
click at [1270, 234] on div "11 Archived" at bounding box center [1336, 213] width 133 height 43
click at [341, 234] on div at bounding box center [378, 213] width 75 height 43
click at [1315, 222] on div "9 Holiday" at bounding box center [1377, 213] width 125 height 43
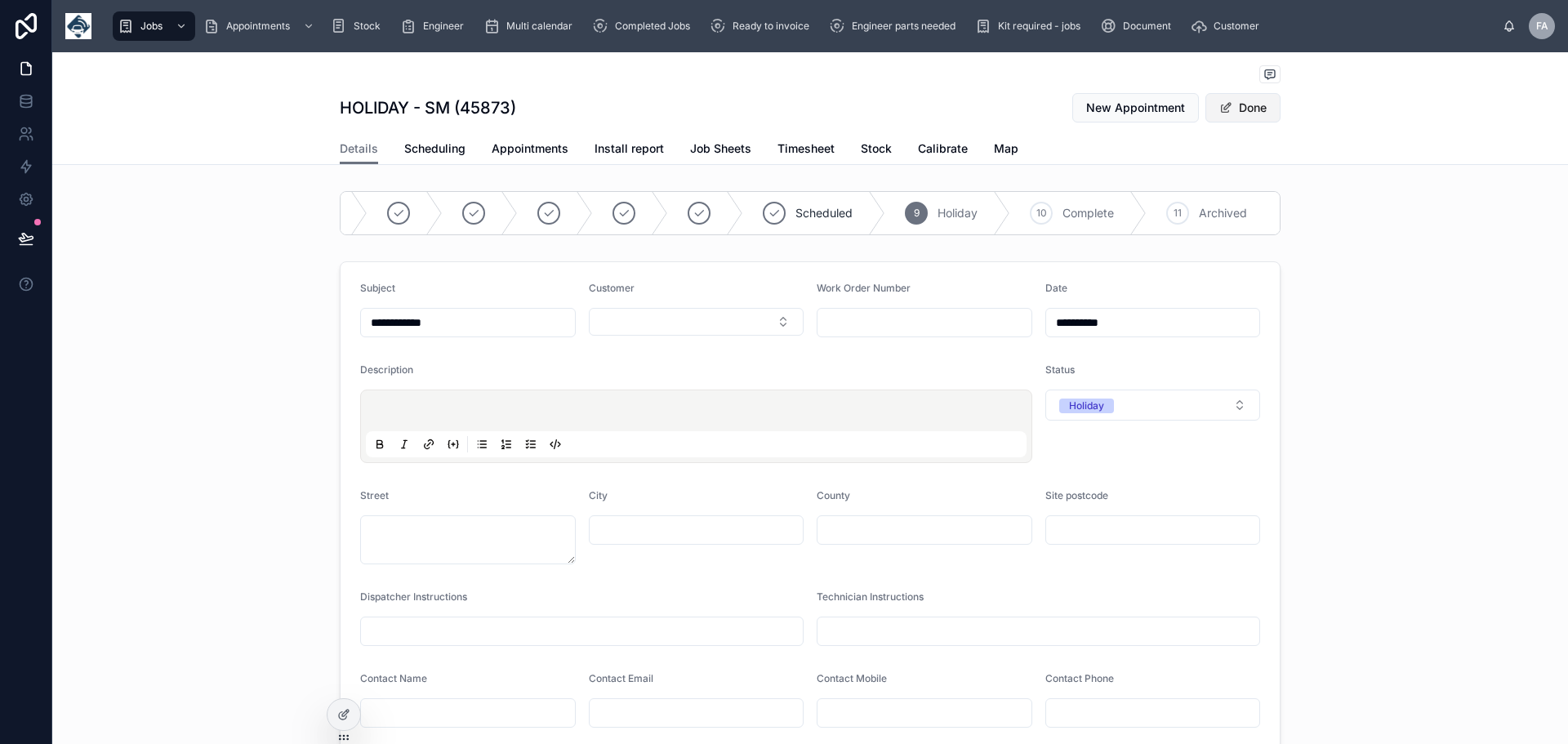
click at [1245, 106] on button "Done" at bounding box center [1243, 107] width 75 height 29
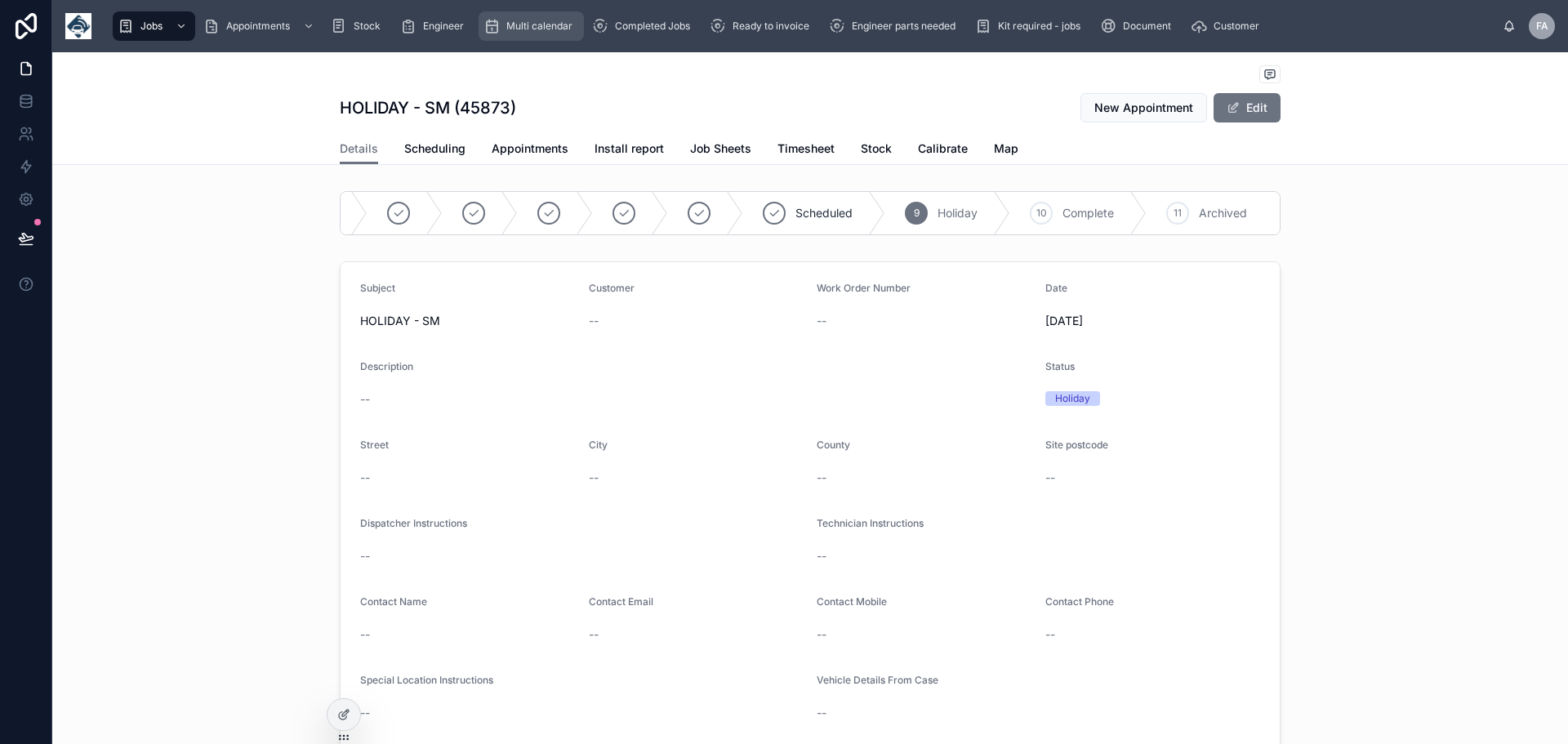
click at [511, 26] on span "Multi calendar" at bounding box center [540, 26] width 66 height 13
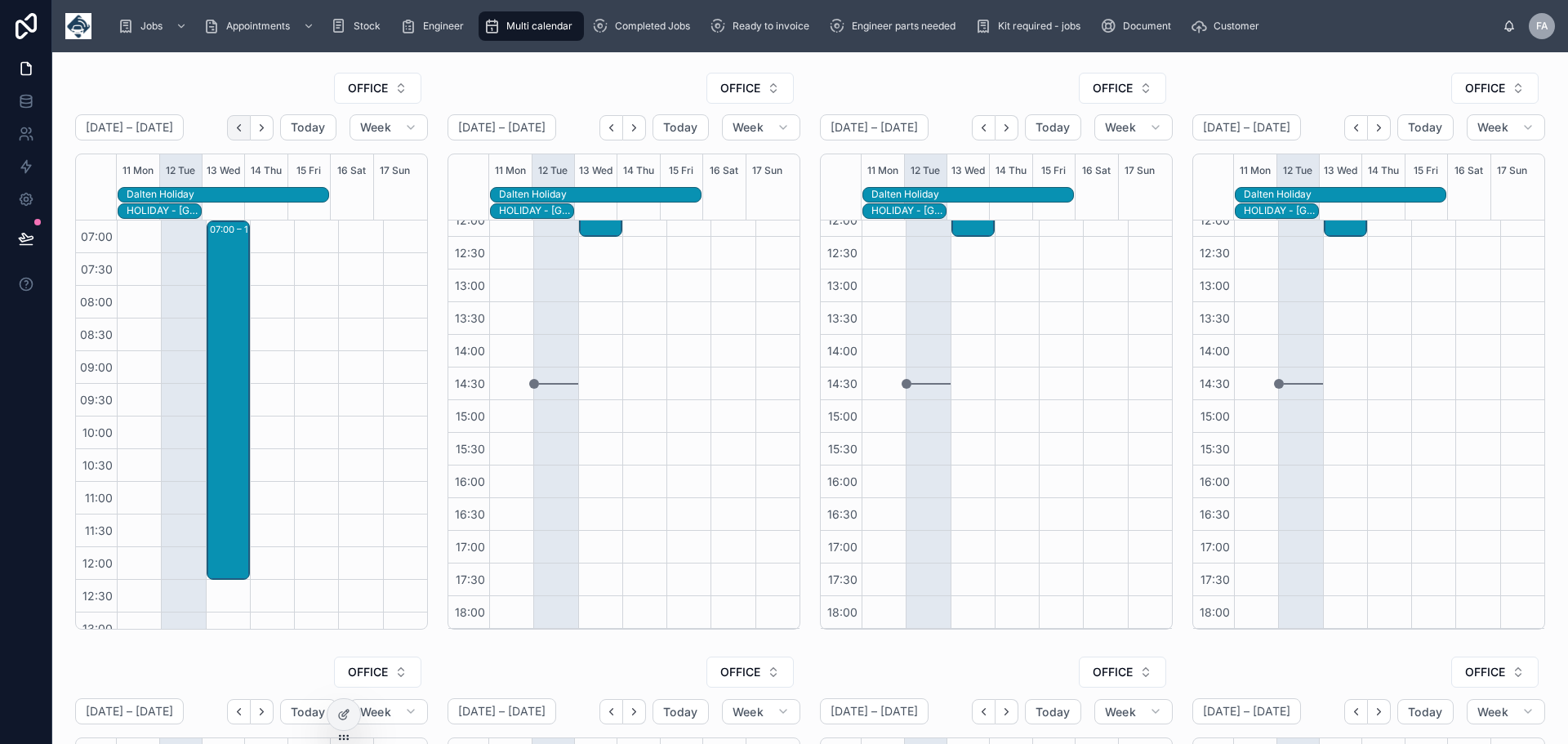
click at [240, 126] on icon "Back" at bounding box center [239, 128] width 12 height 12
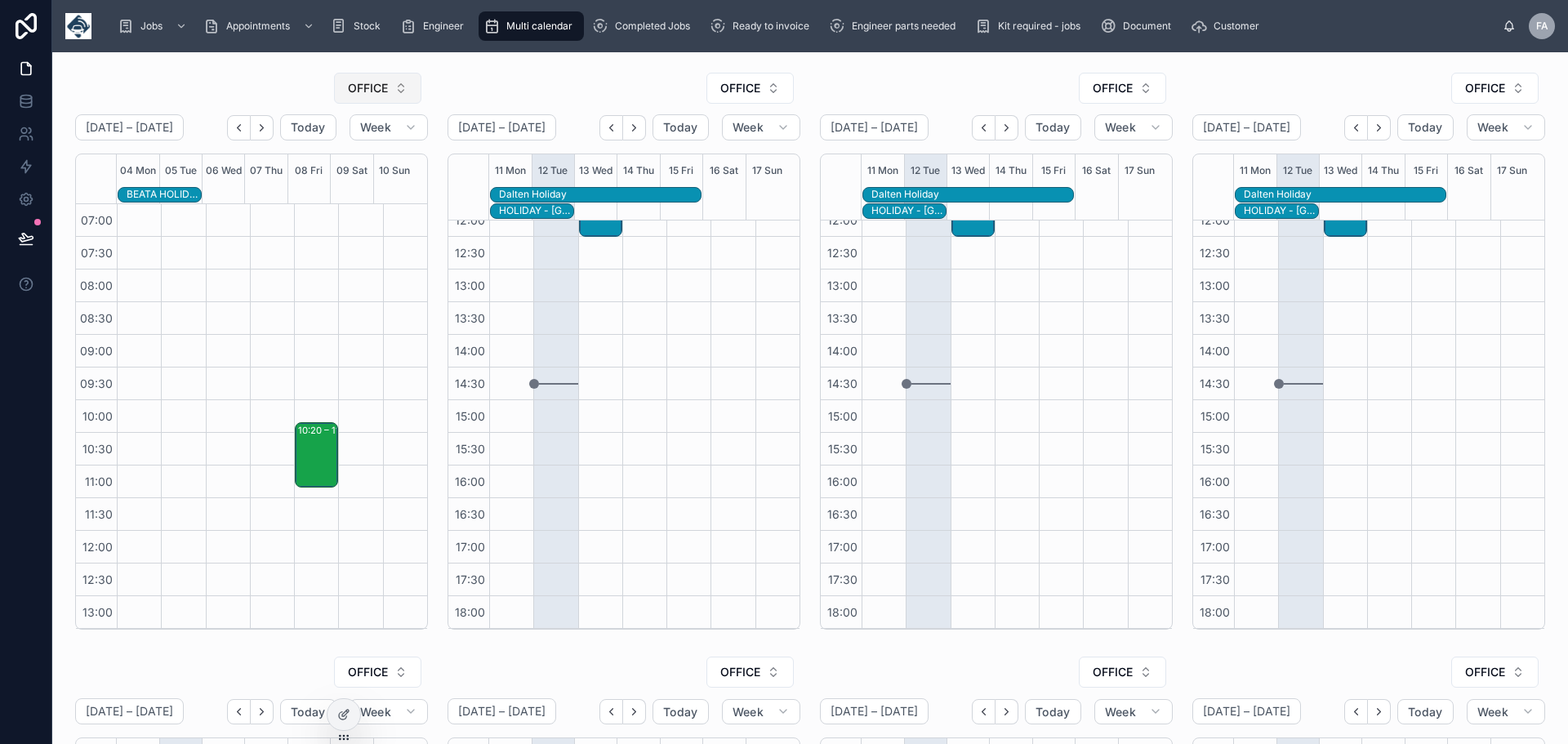
click at [398, 90] on button "OFFICE" at bounding box center [378, 88] width 87 height 31
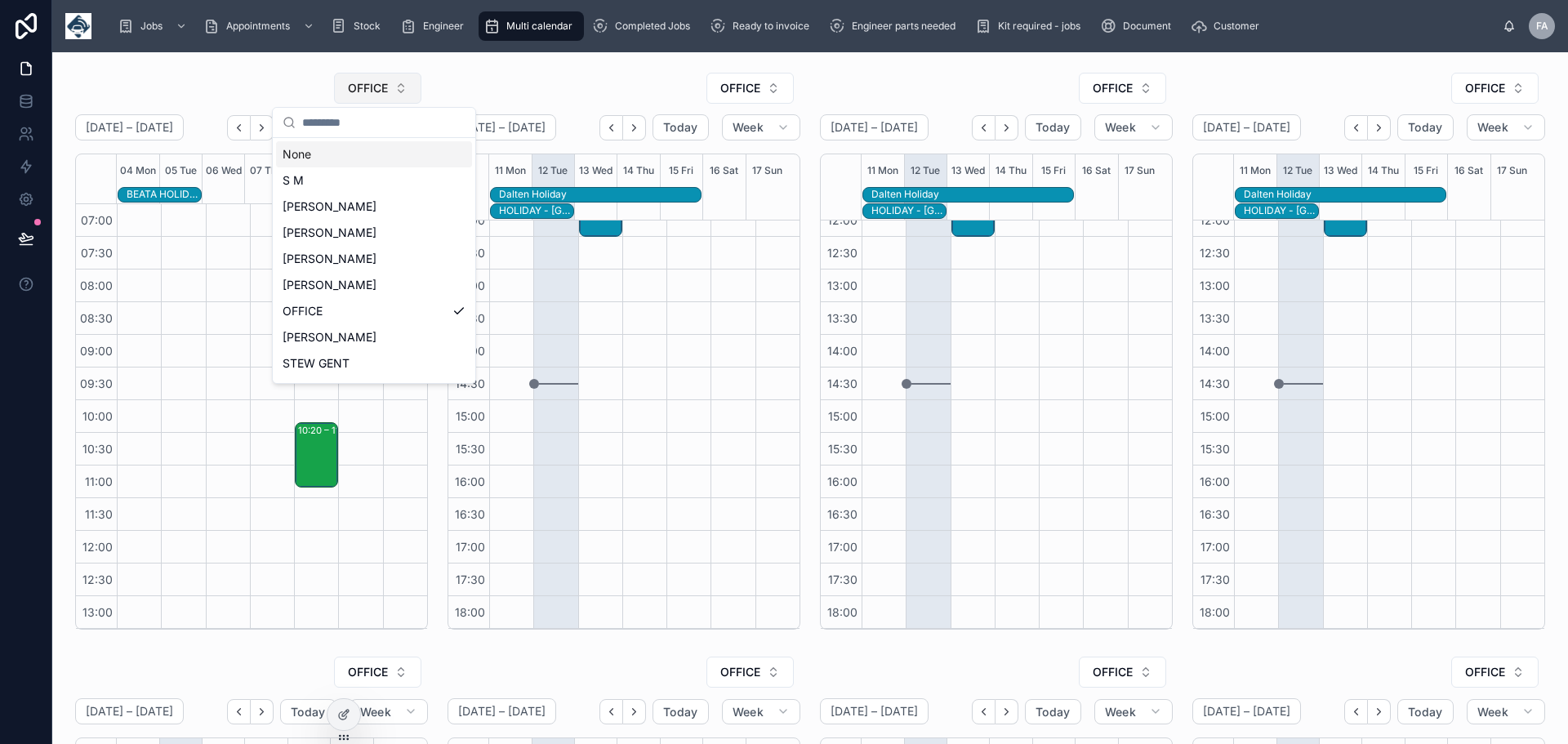
click at [398, 90] on button "OFFICE" at bounding box center [378, 88] width 87 height 31
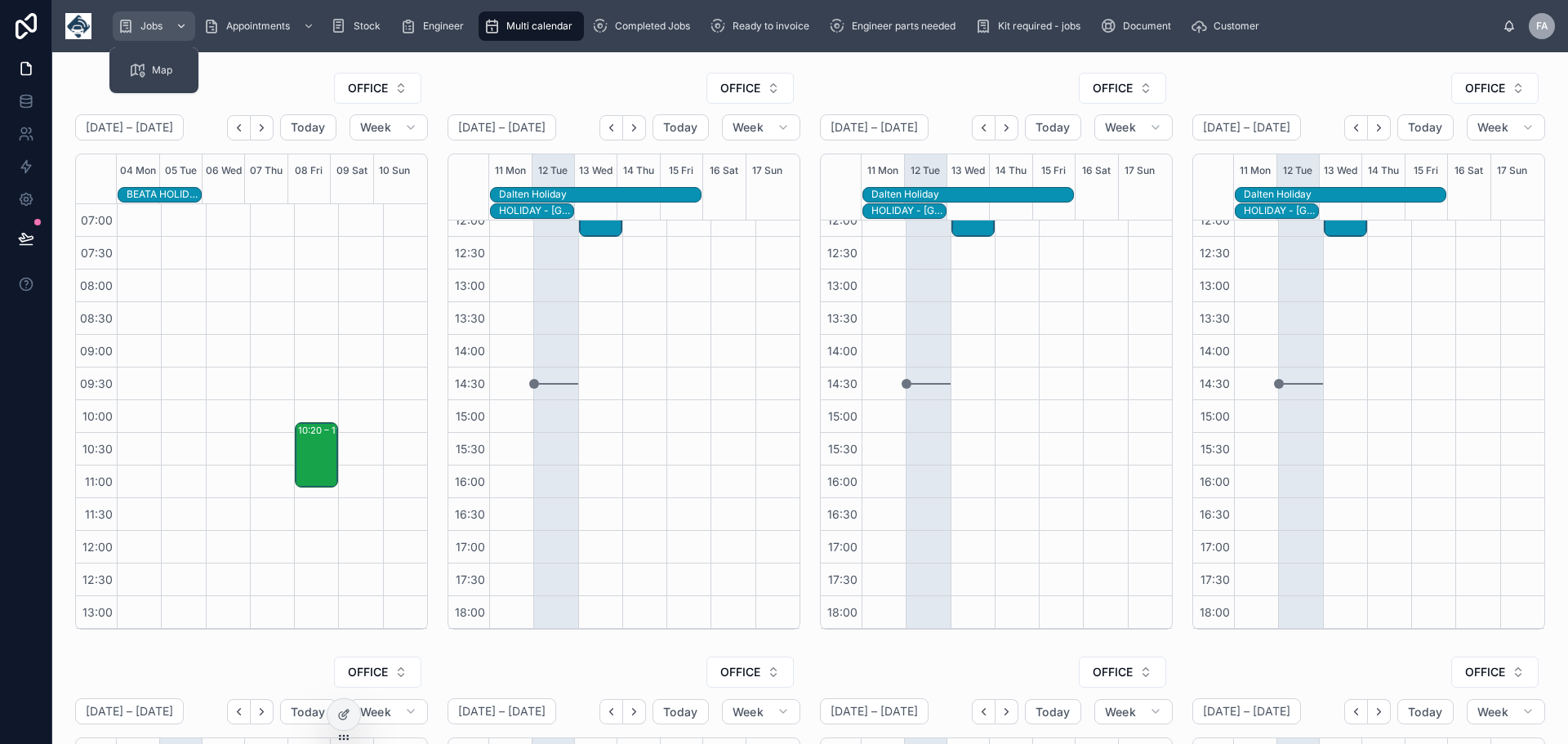
click at [159, 29] on span "Jobs" at bounding box center [152, 26] width 22 height 13
click at [253, 24] on span "Appointments" at bounding box center [258, 26] width 63 height 13
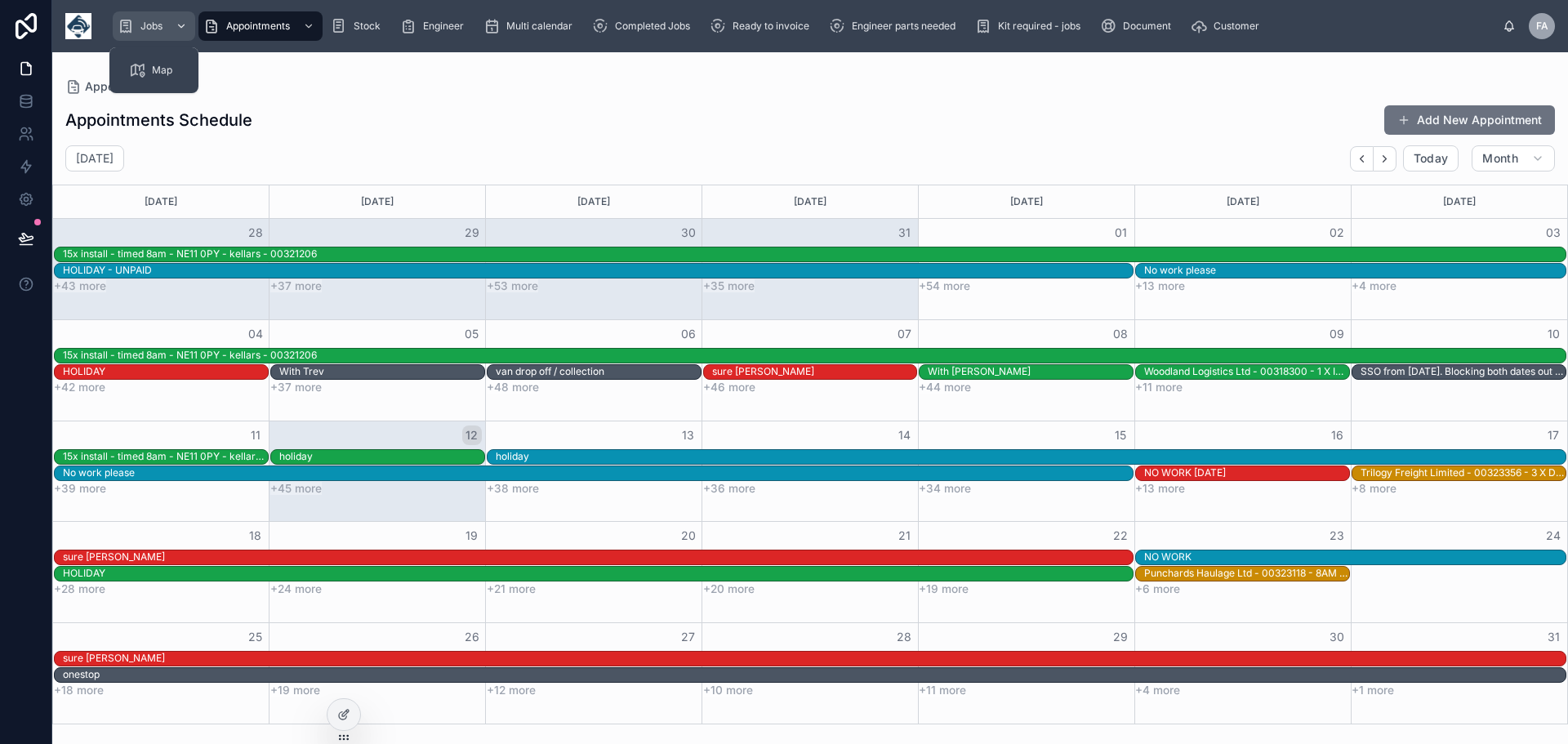
click at [147, 17] on div "Jobs" at bounding box center [154, 26] width 73 height 26
click at [148, 30] on span "Jobs" at bounding box center [152, 26] width 22 height 13
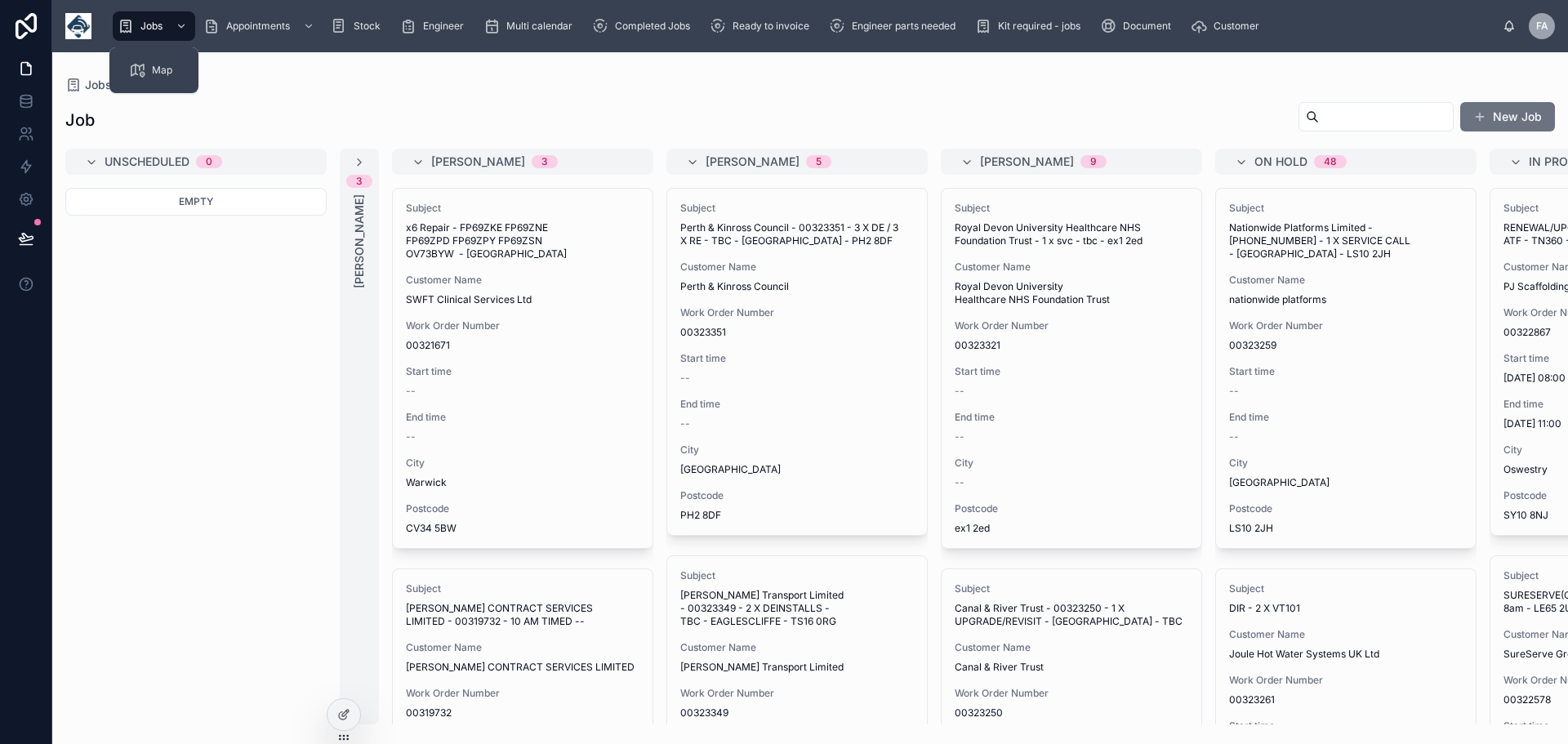
click at [1319, 114] on input "text" at bounding box center [1386, 117] width 134 height 23
type input "*******"
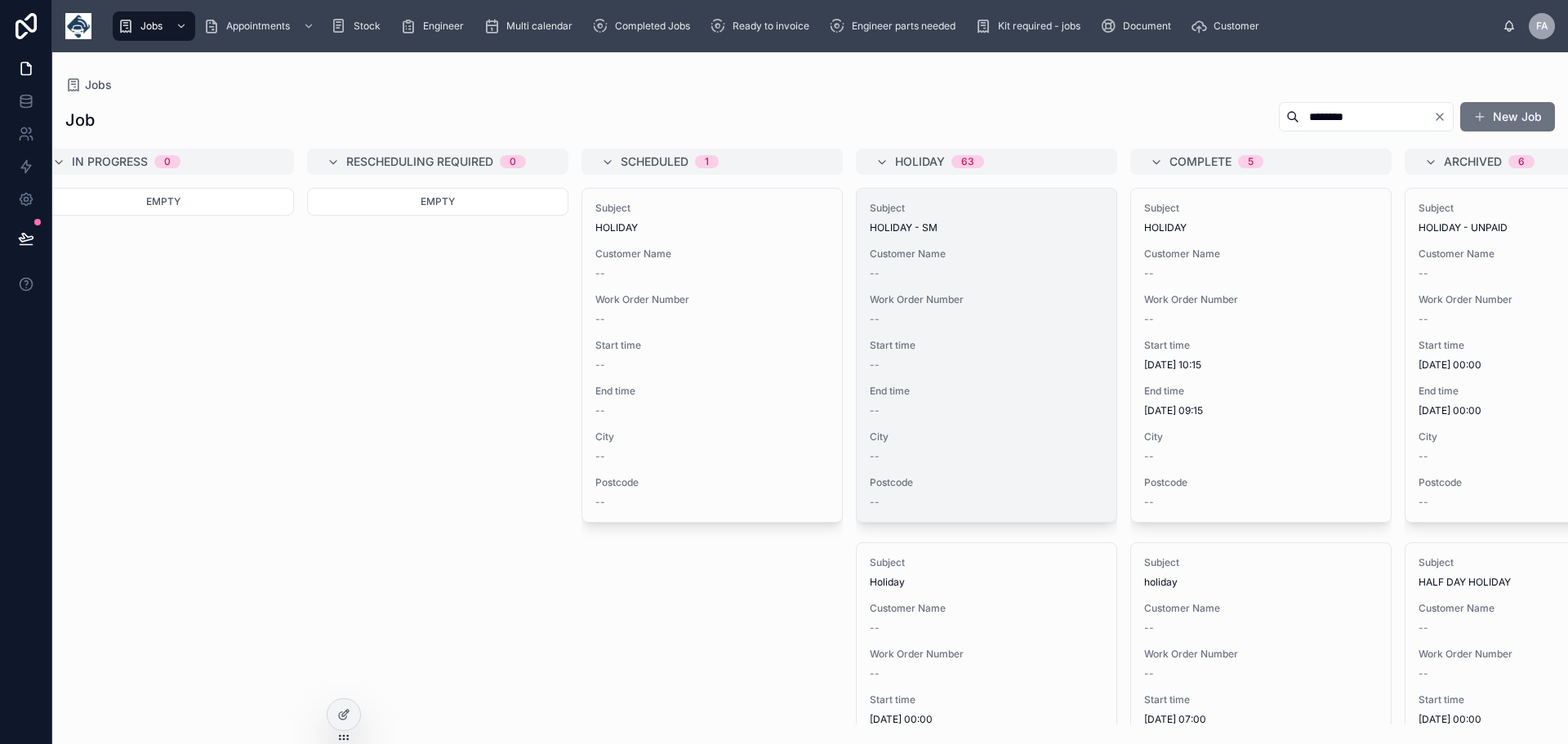
click at [958, 350] on span "Start time" at bounding box center [986, 345] width 234 height 13
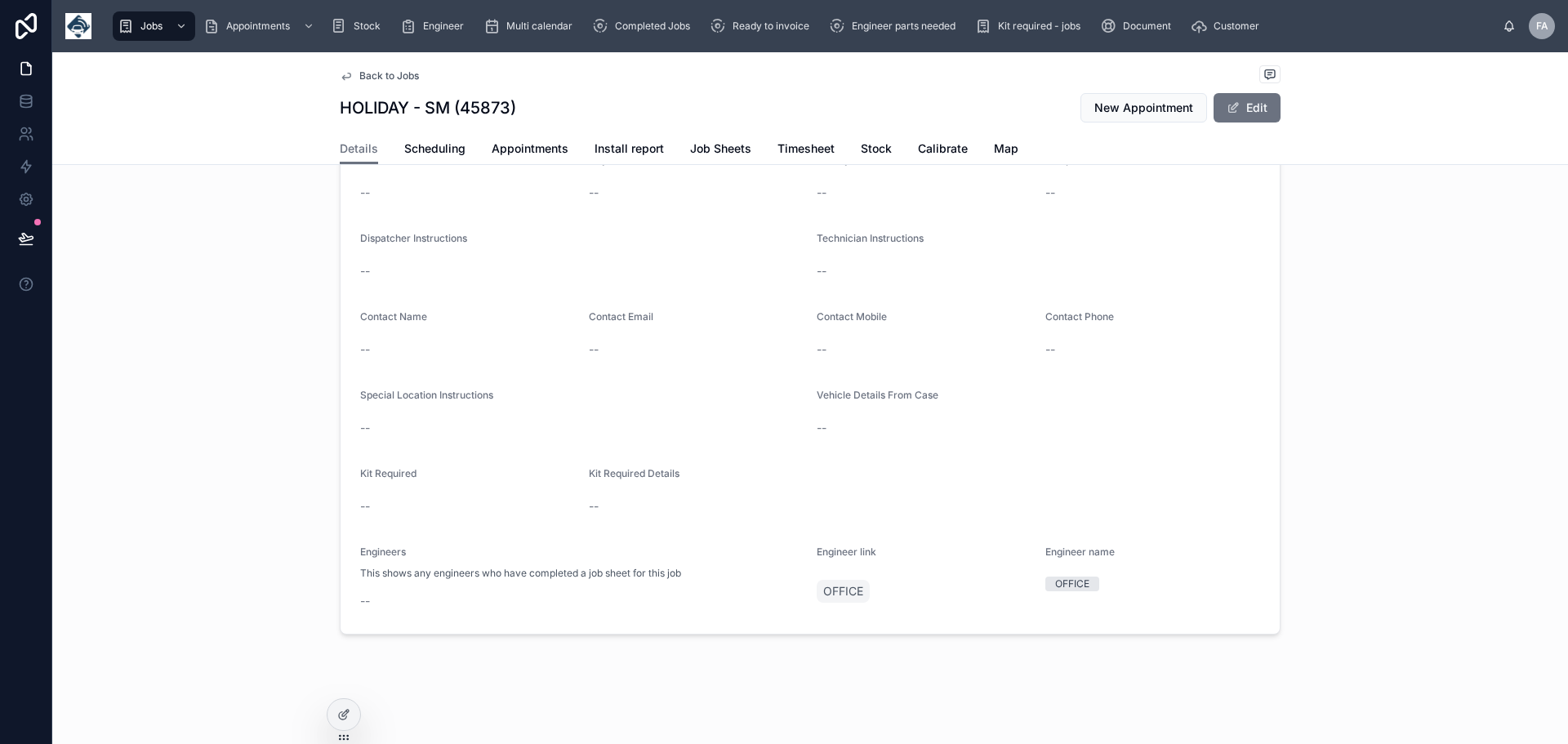
scroll to position [299, 0]
click at [1232, 108] on span at bounding box center [1234, 108] width 13 height 13
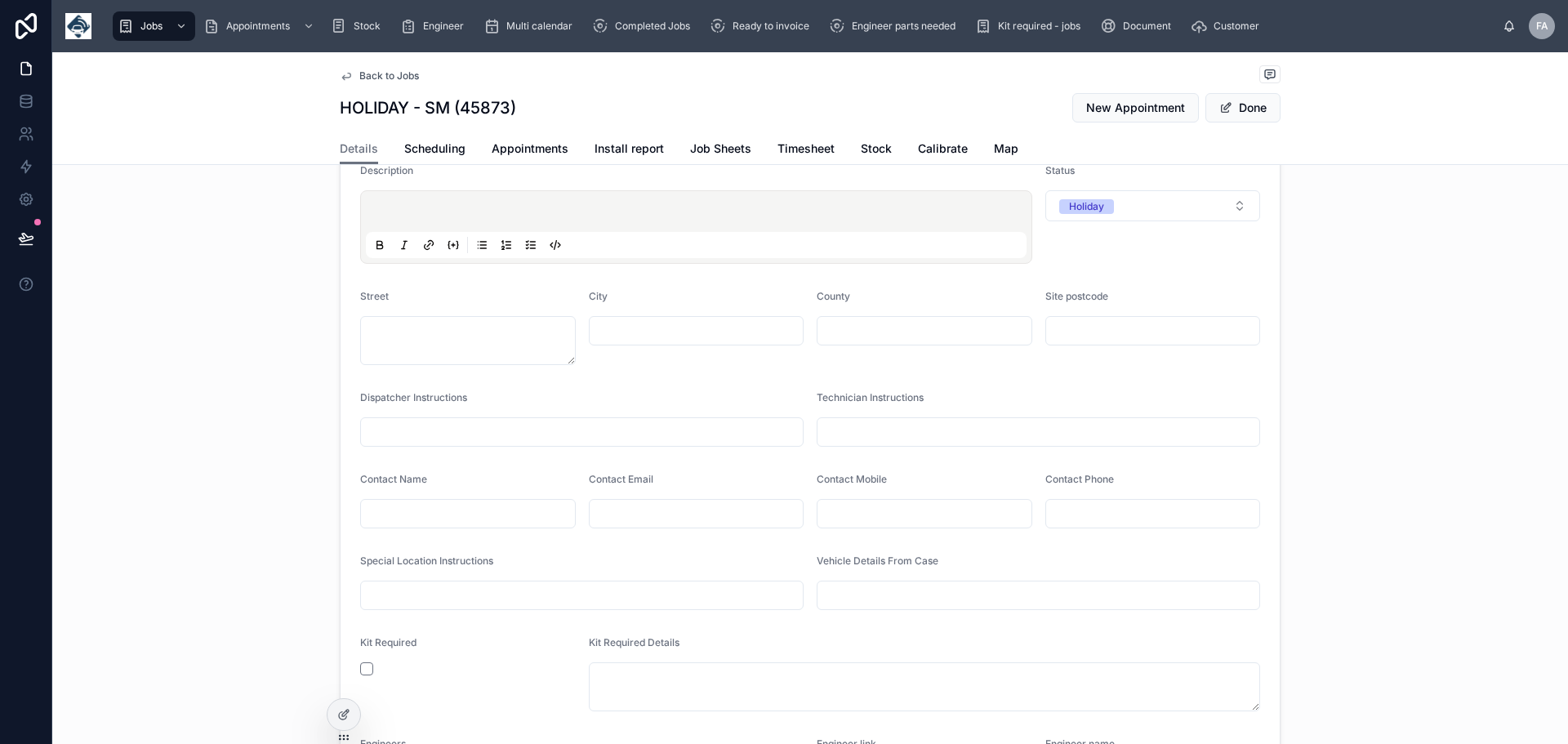
scroll to position [24, 0]
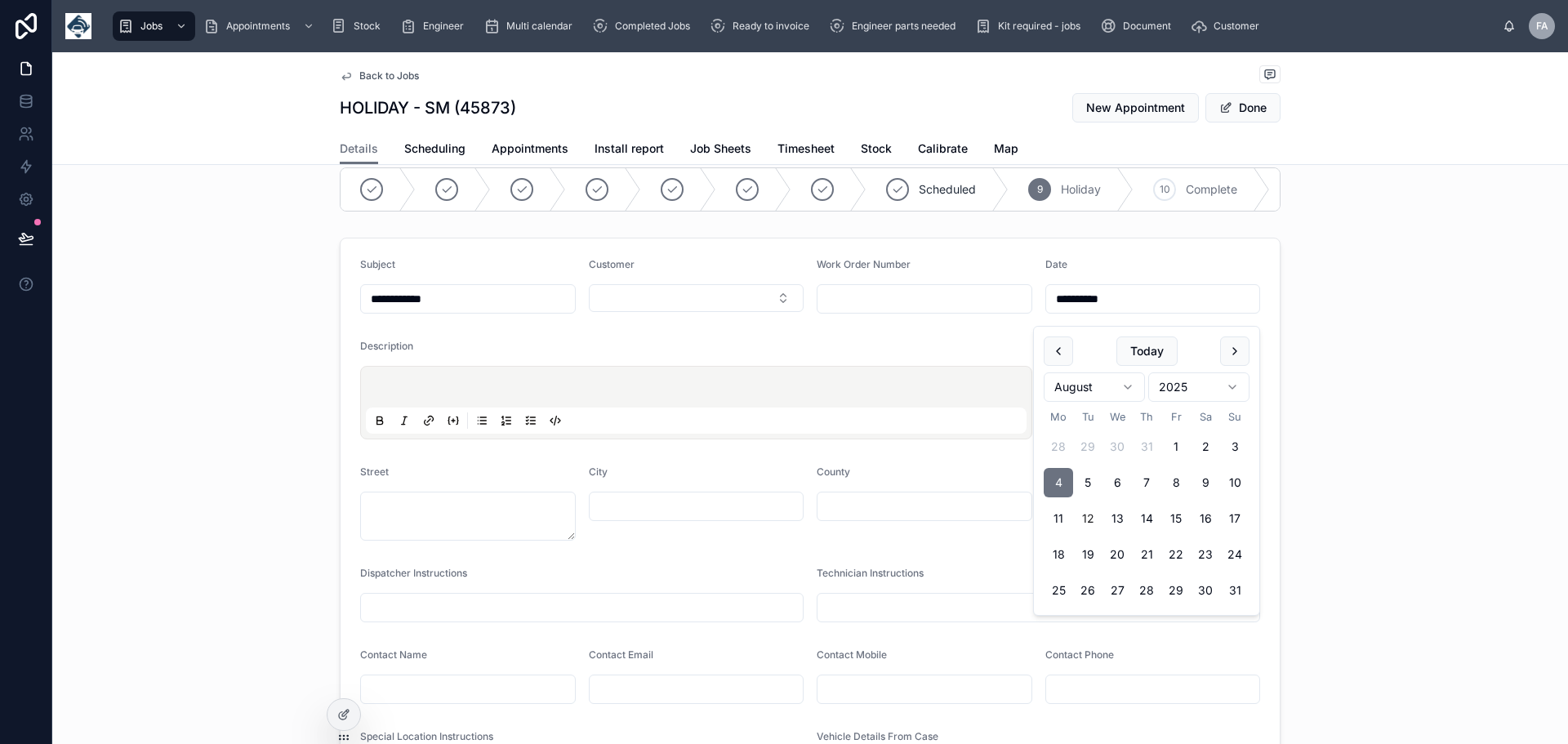
click at [1101, 310] on input "**********" at bounding box center [1153, 299] width 214 height 23
click at [1101, 310] on input "**********" at bounding box center [1153, 299] width 214 height 23
click at [1132, 305] on input "**********" at bounding box center [1153, 299] width 214 height 23
click at [780, 307] on button "Select Button" at bounding box center [697, 298] width 216 height 28
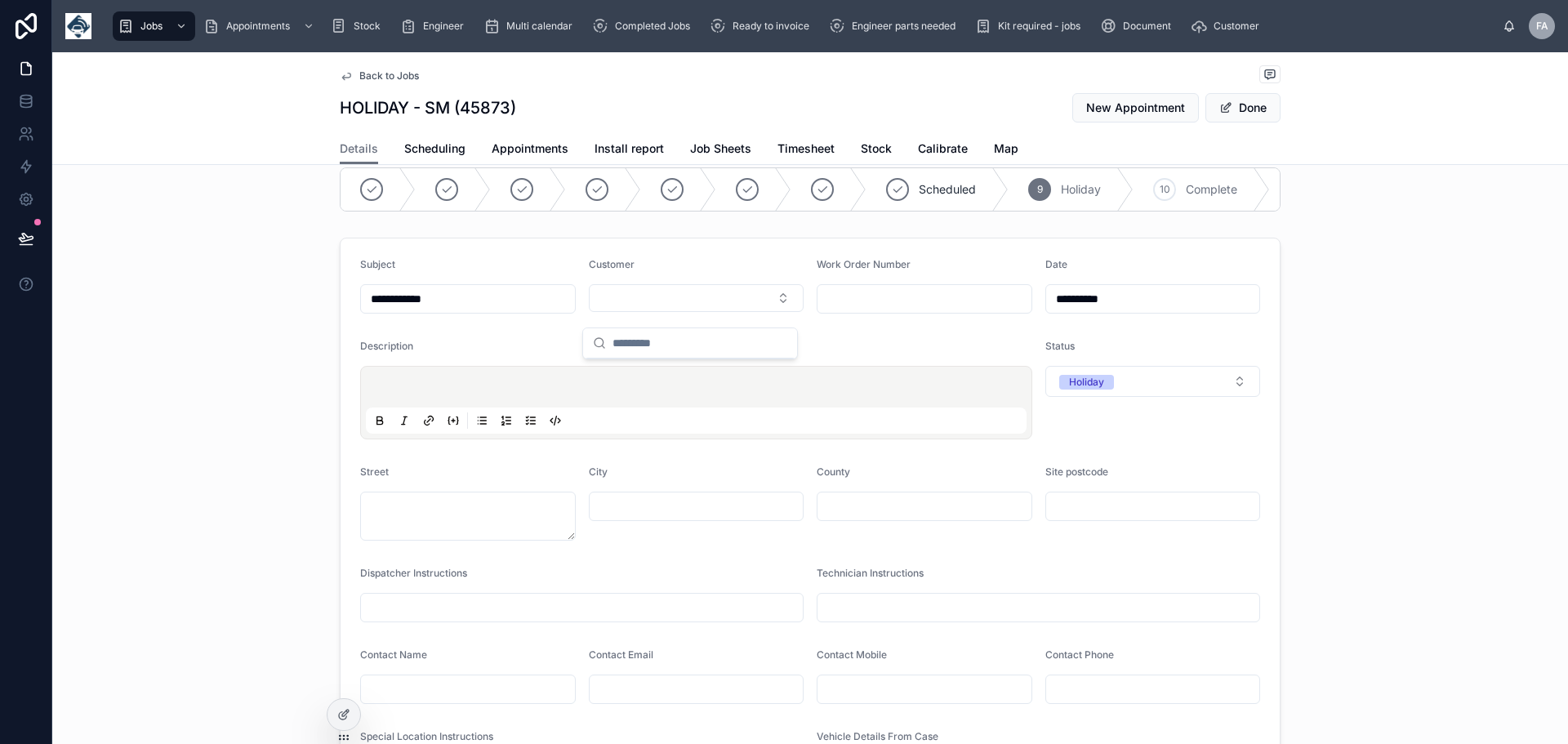
click at [859, 345] on form "**********" at bounding box center [810, 619] width 939 height 763
click at [422, 150] on span "Scheduling" at bounding box center [434, 149] width 62 height 16
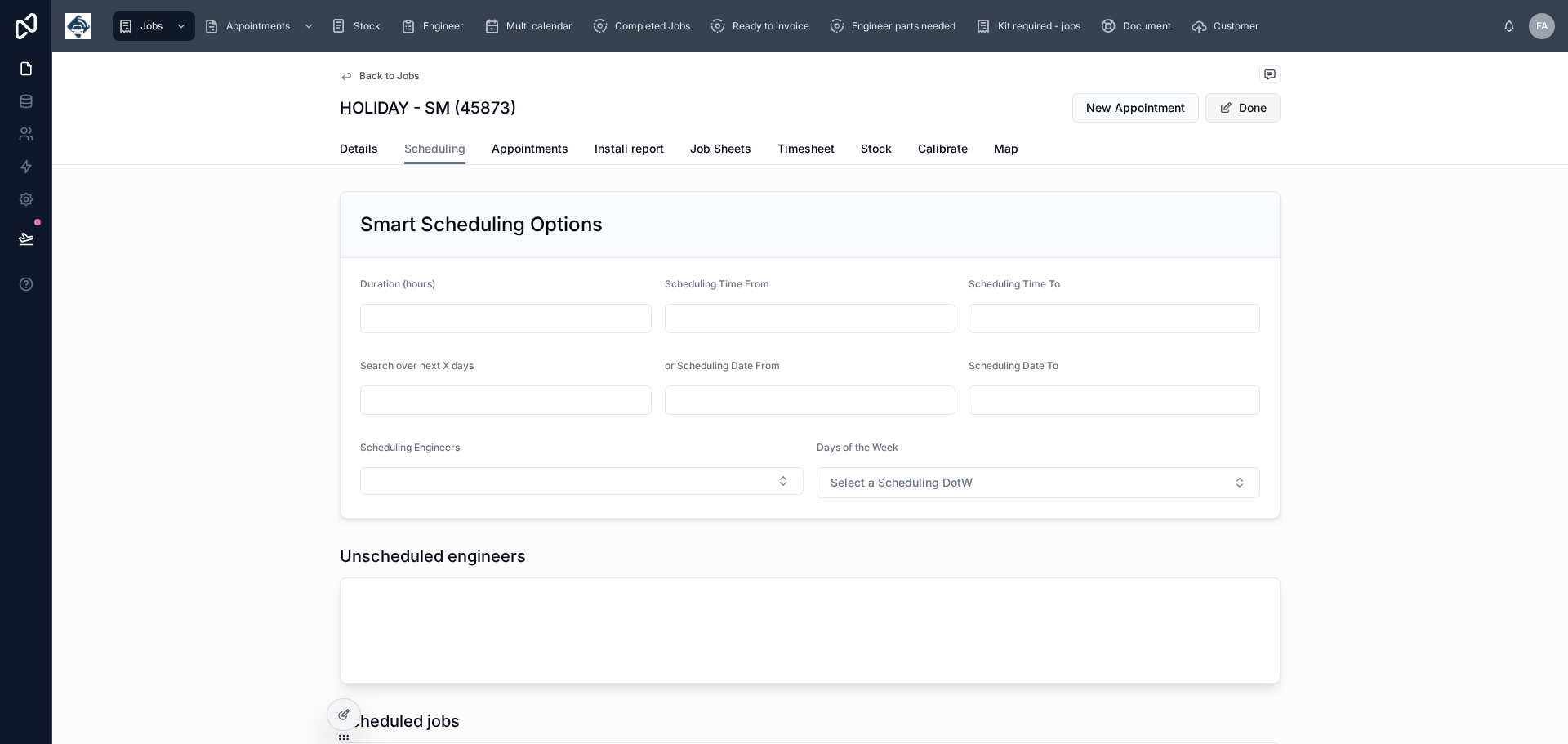
click at [1255, 112] on button "Done" at bounding box center [1243, 107] width 75 height 29
click at [376, 78] on span "Back to Jobs" at bounding box center [389, 76] width 60 height 13
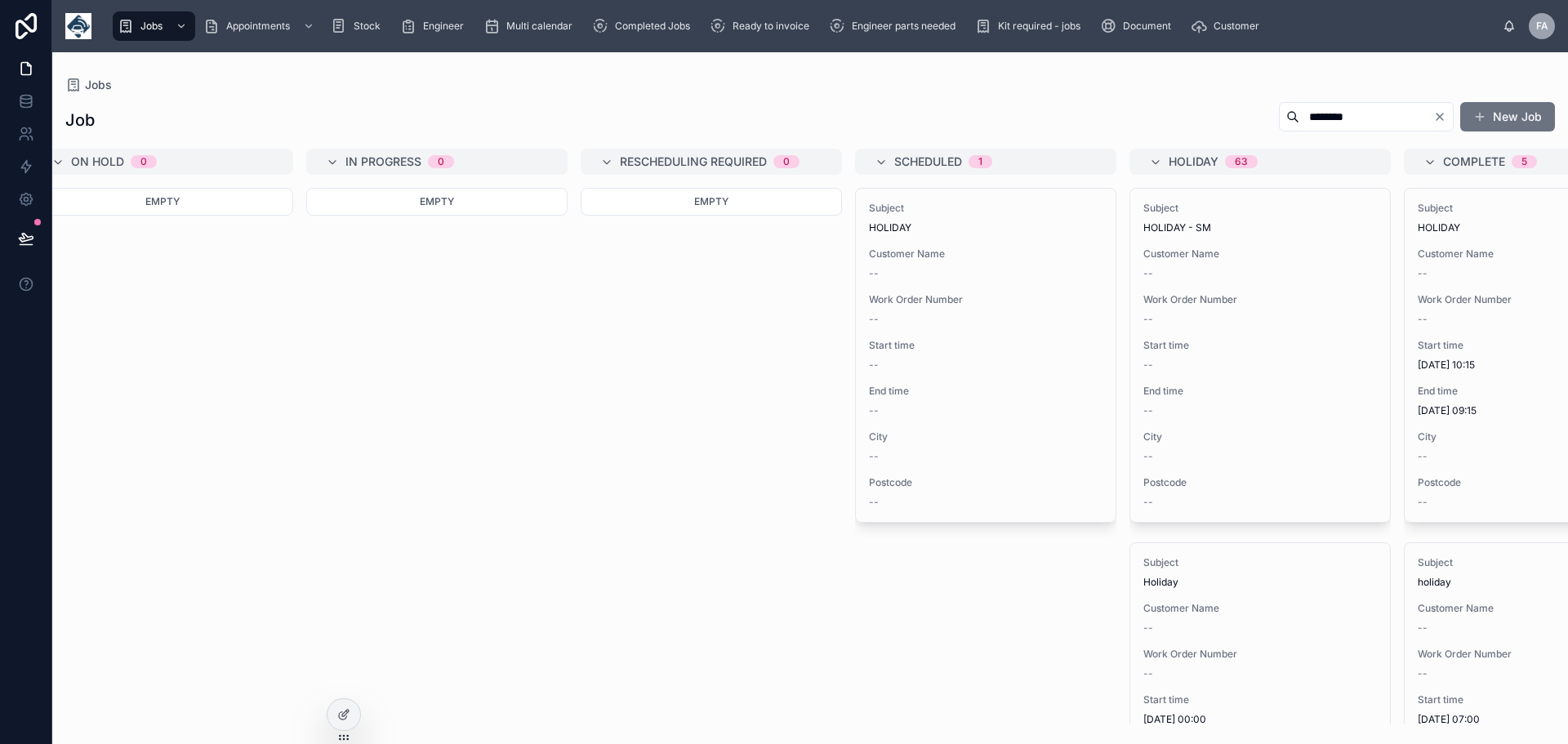
scroll to position [0, 1343]
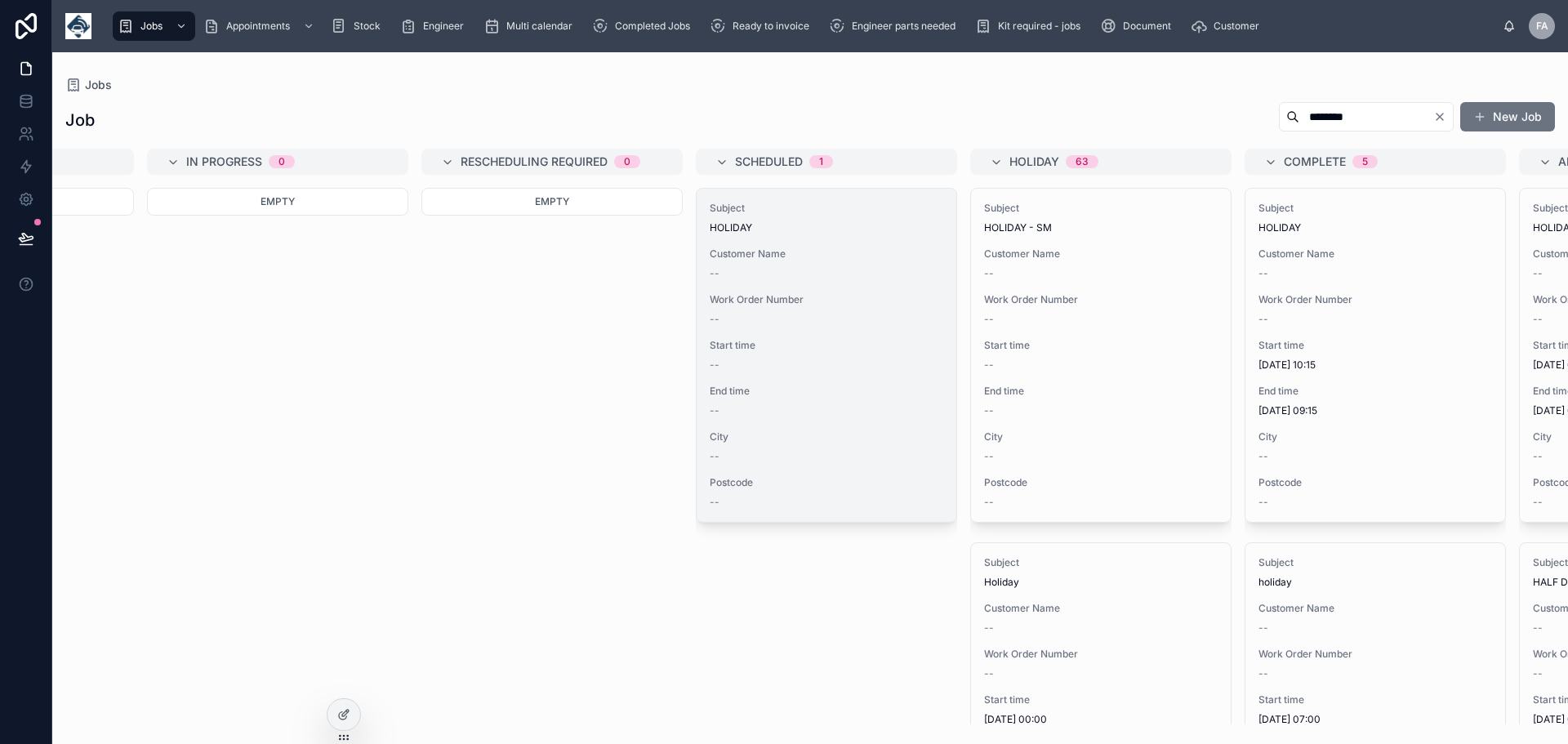
click at [829, 390] on span "End time" at bounding box center [827, 391] width 234 height 13
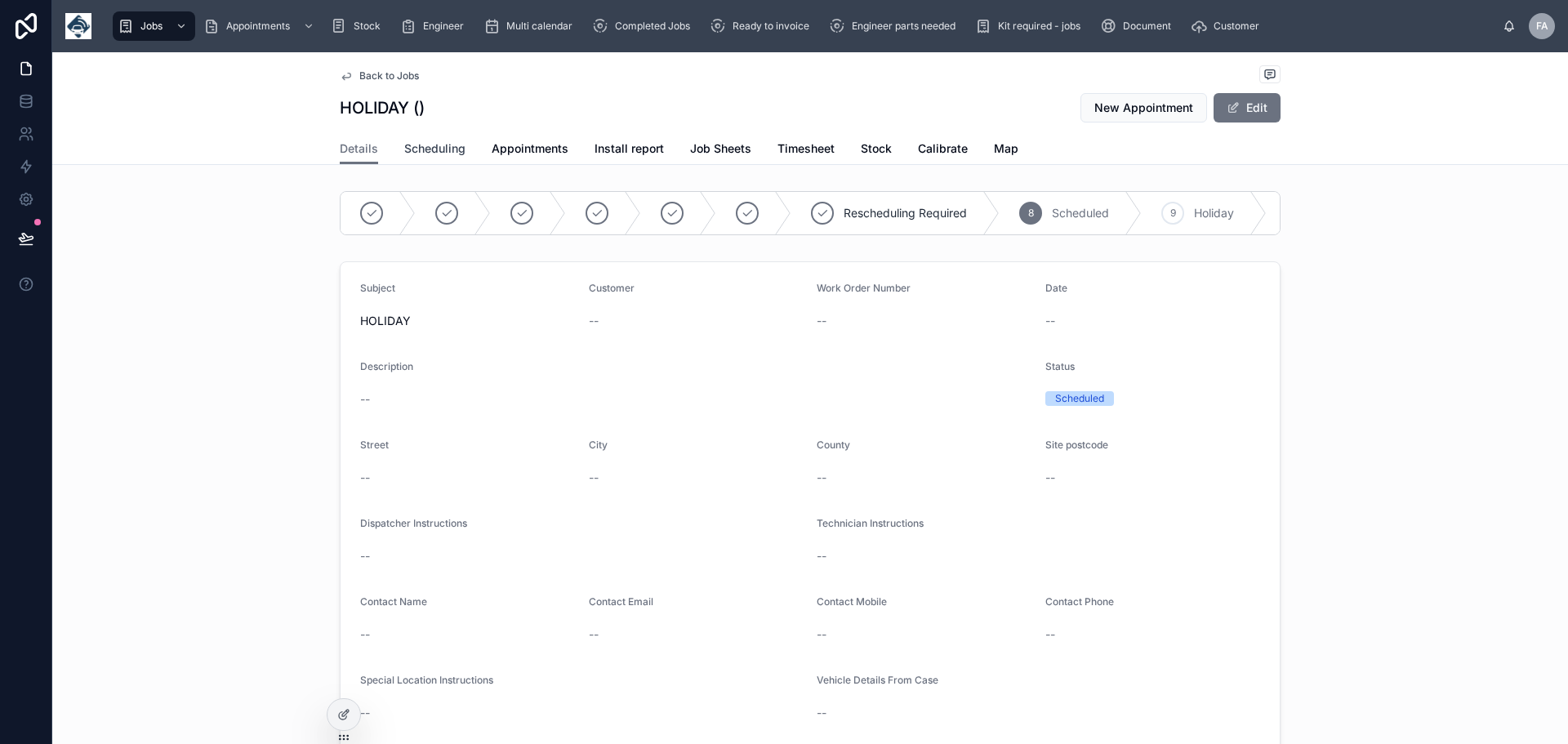
click at [442, 149] on span "Scheduling" at bounding box center [434, 149] width 62 height 16
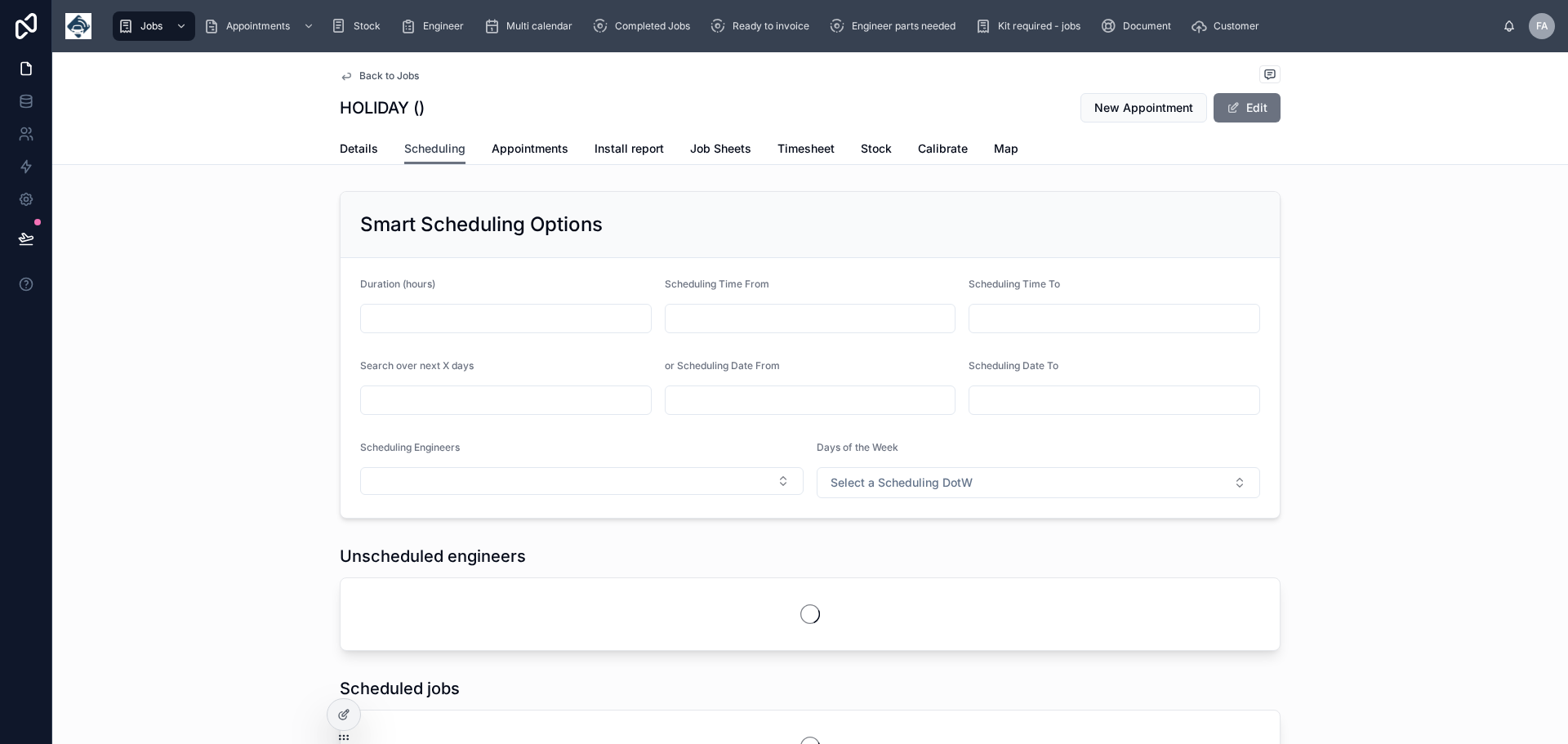
scroll to position [0, 1226]
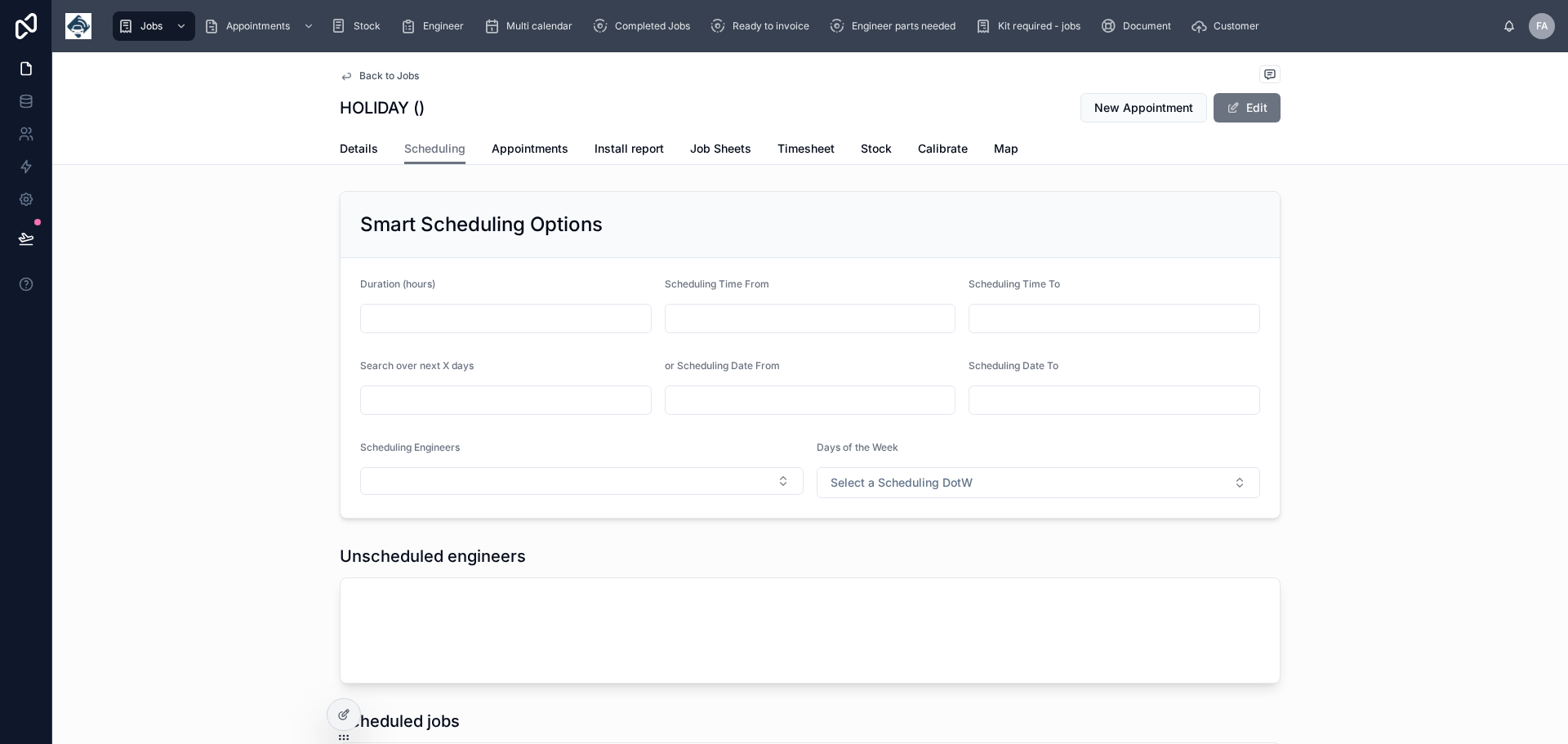
click at [447, 319] on input "text" at bounding box center [506, 318] width 290 height 23
click at [796, 305] on div at bounding box center [810, 318] width 292 height 29
click at [703, 398] on input "text" at bounding box center [810, 401] width 290 height 23
click at [714, 572] on button "4" at bounding box center [715, 572] width 29 height 29
type input "**********"
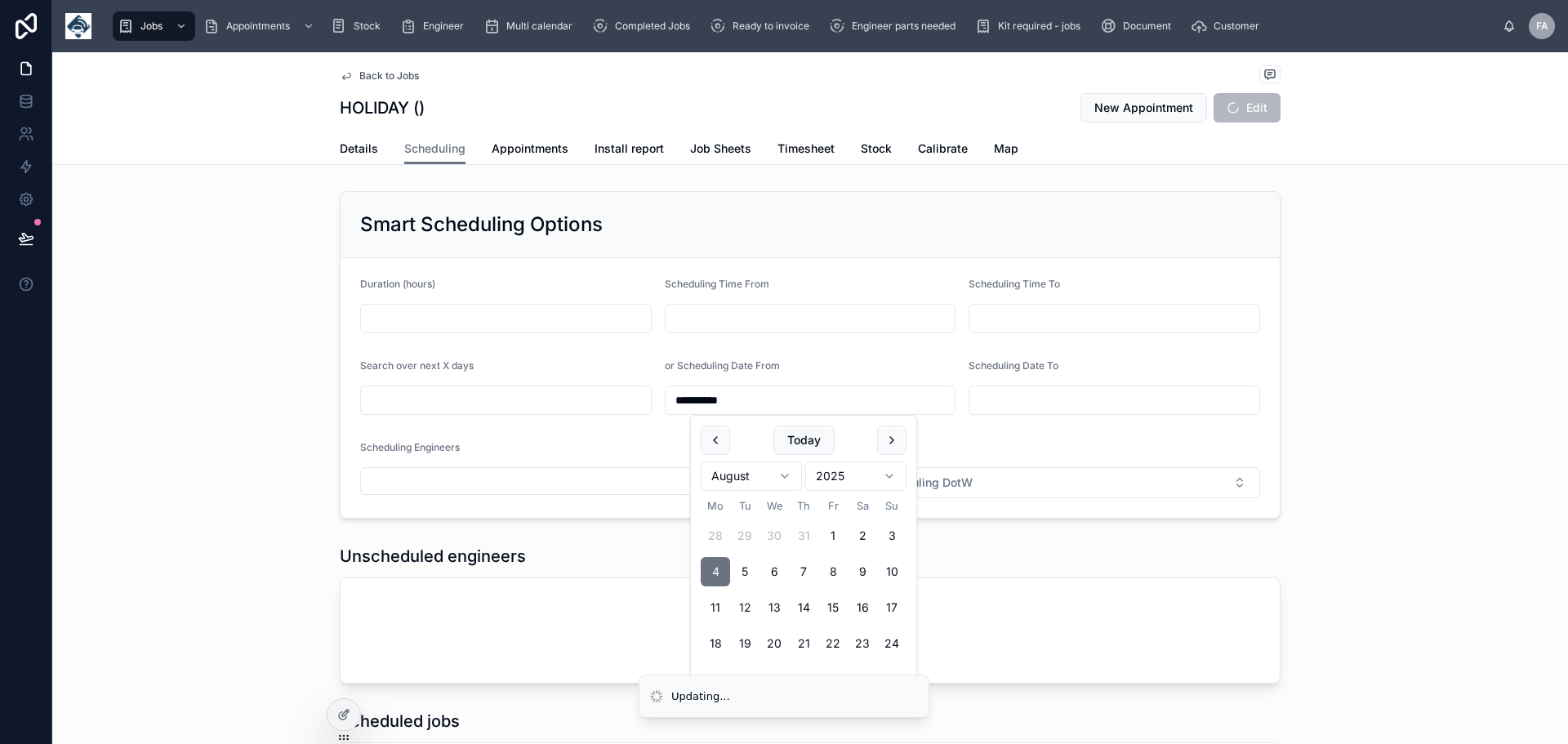
click at [993, 401] on input "text" at bounding box center [1114, 401] width 290 height 23
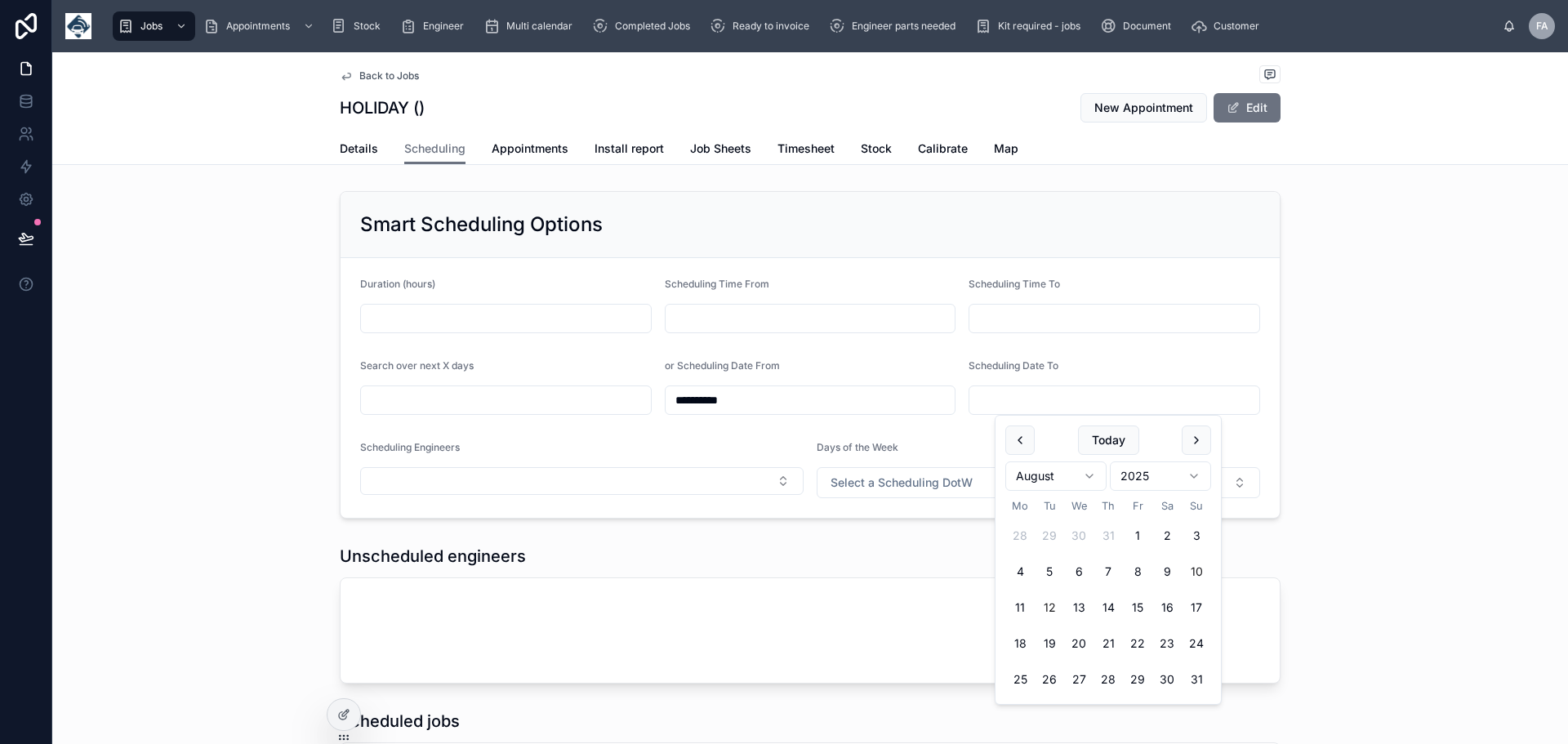
click at [1191, 567] on button "10" at bounding box center [1196, 572] width 29 height 29
type input "**********"
click at [1345, 351] on div "**********" at bounding box center [811, 355] width 1516 height 341
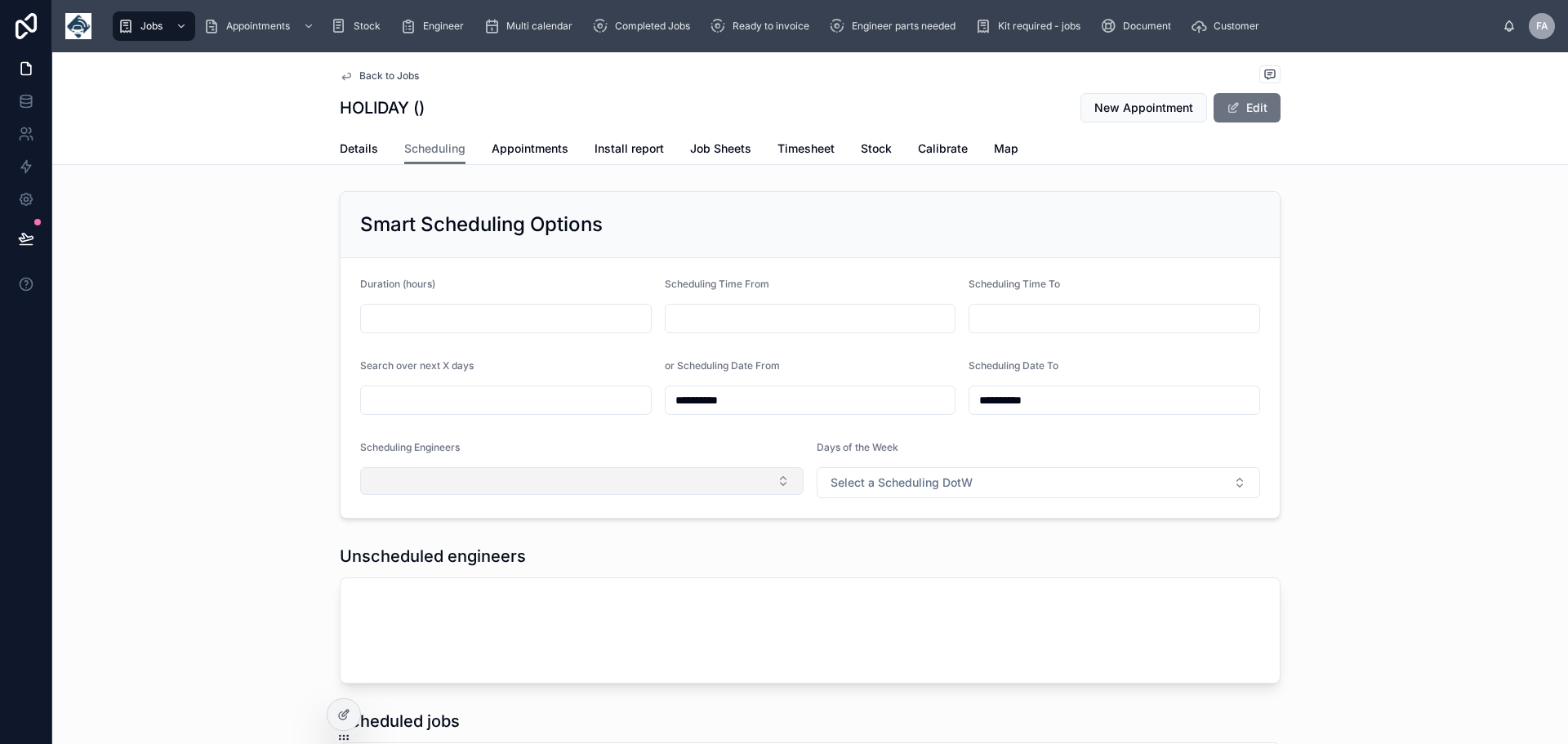
click at [771, 477] on button "Select Button" at bounding box center [582, 481] width 443 height 28
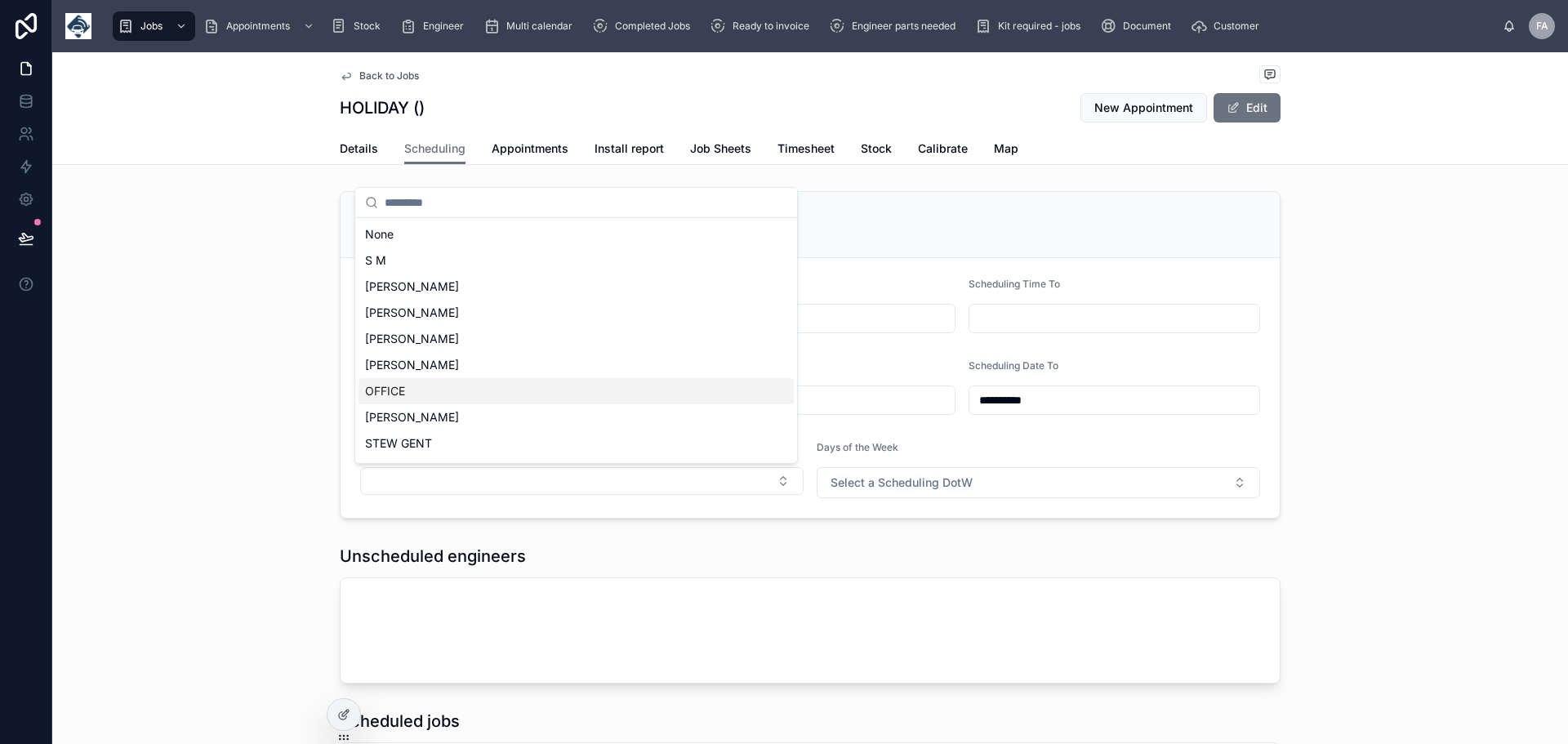
click at [400, 392] on span "OFFICE" at bounding box center [384, 392] width 40 height 16
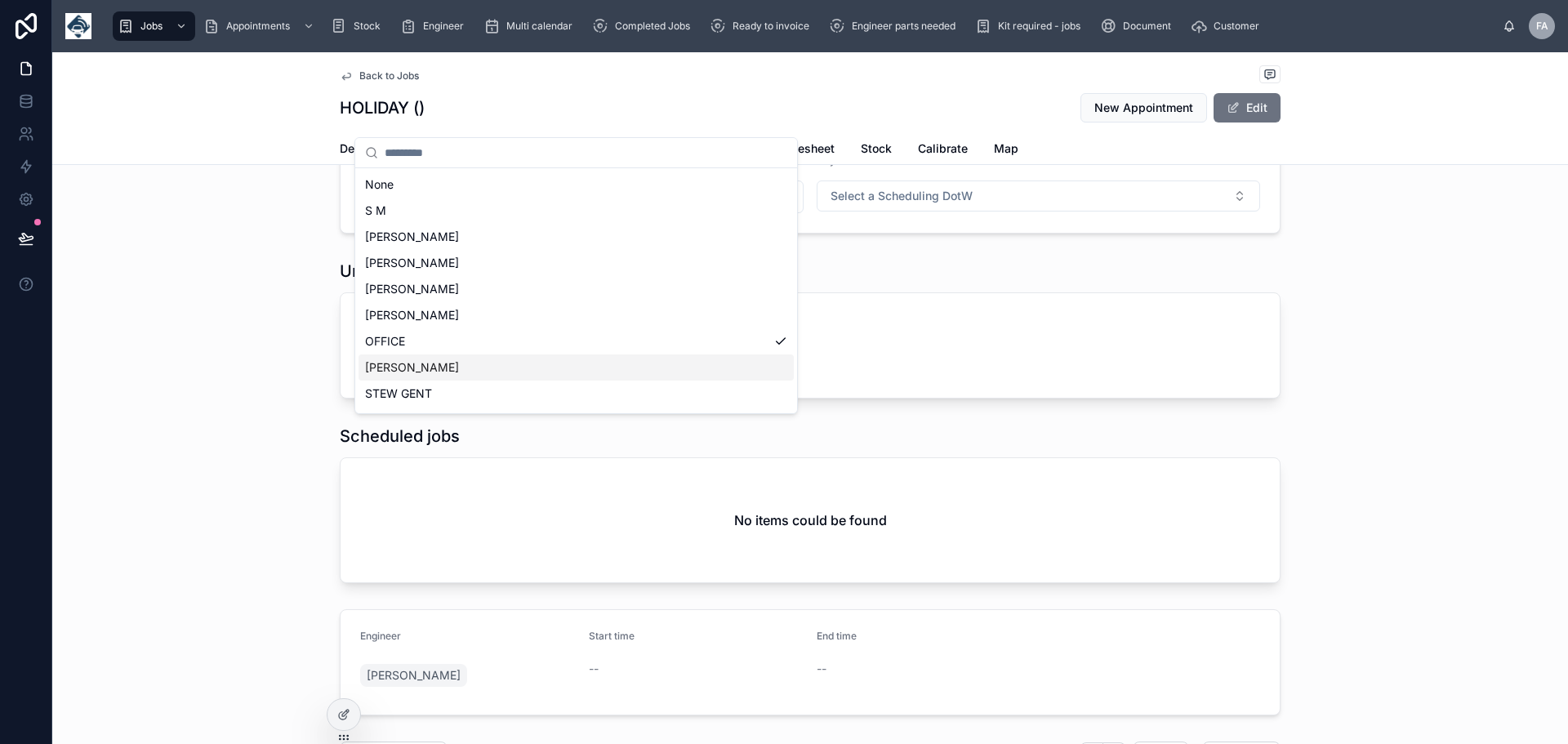
scroll to position [190, 0]
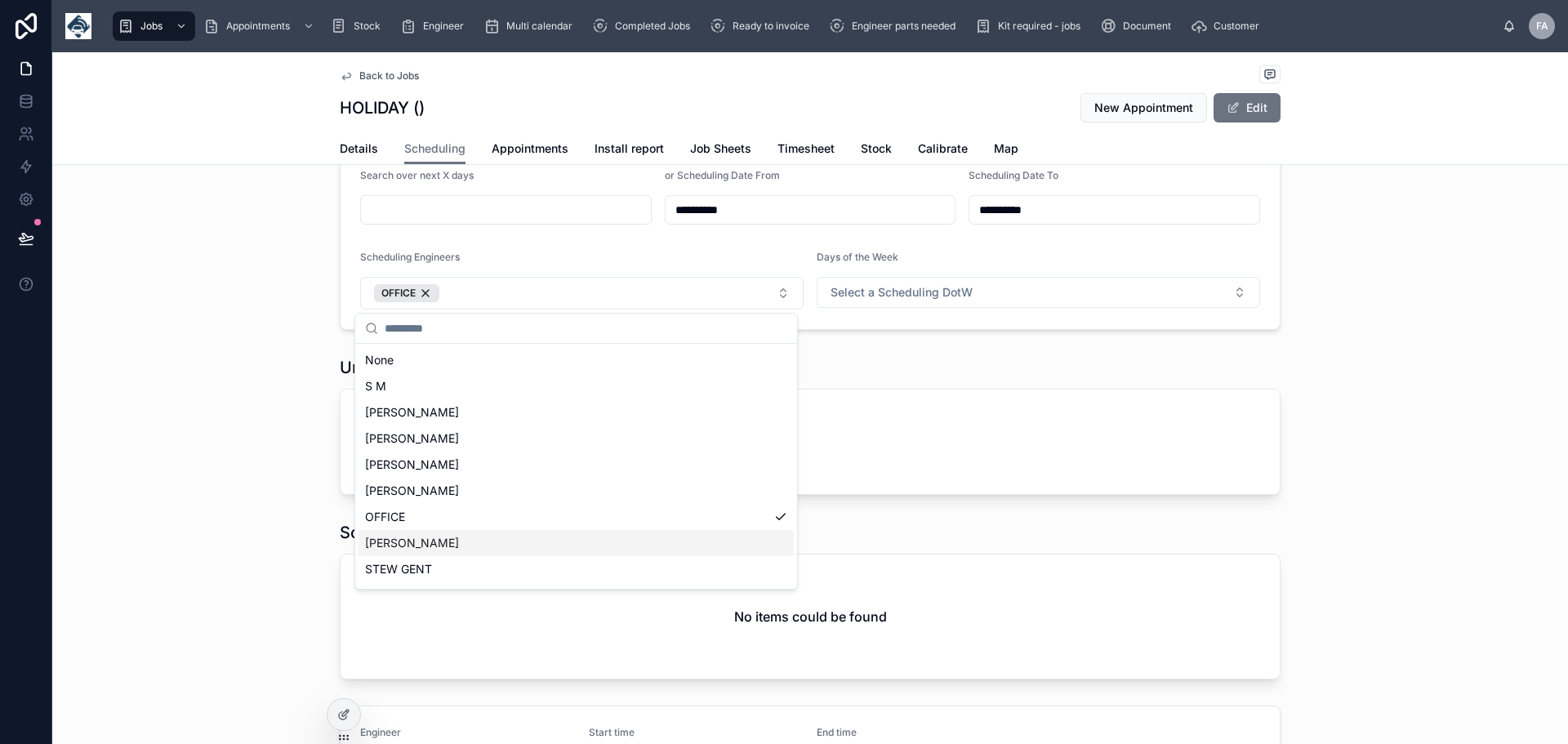
click at [1352, 274] on div "**********" at bounding box center [811, 166] width 1516 height 343
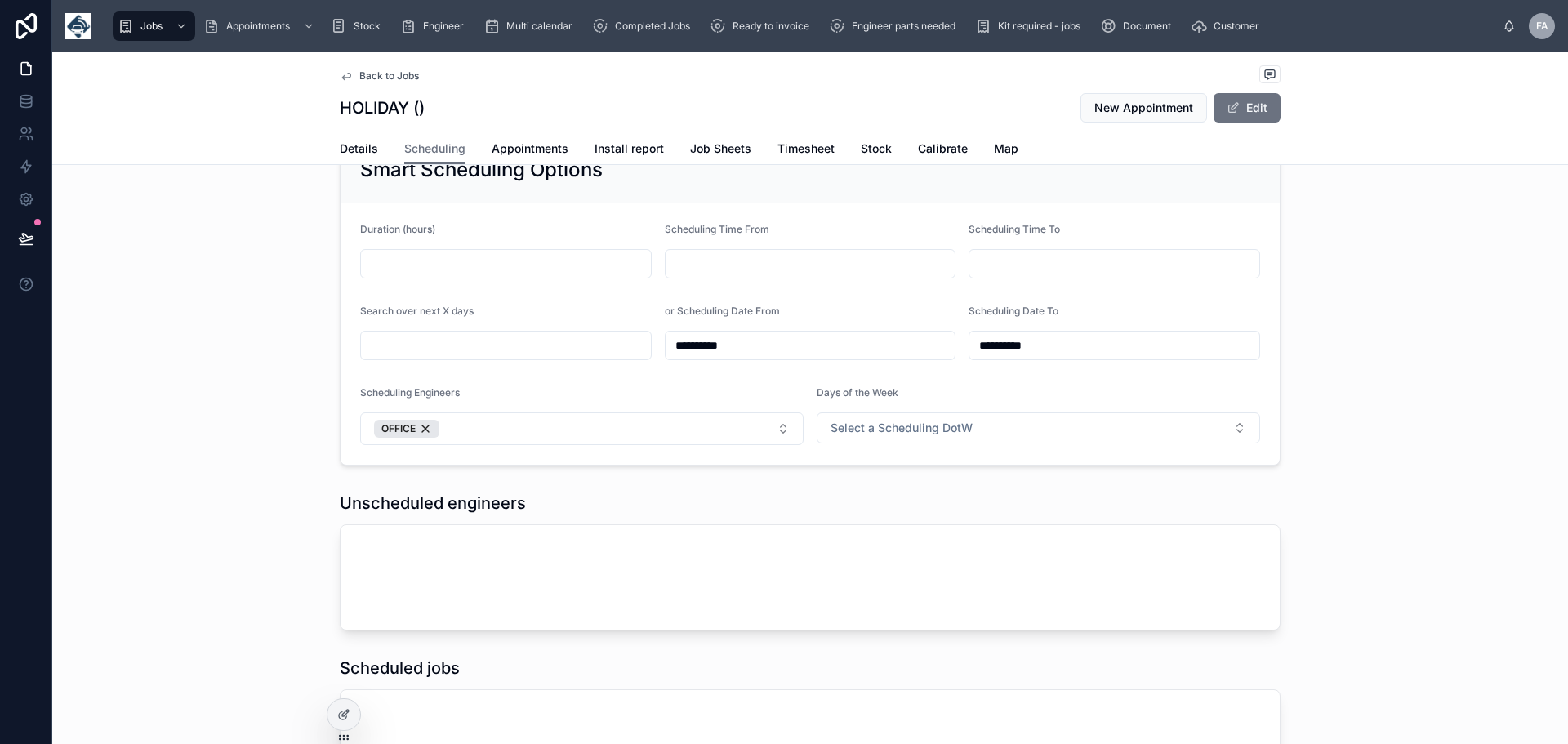
scroll to position [0, 0]
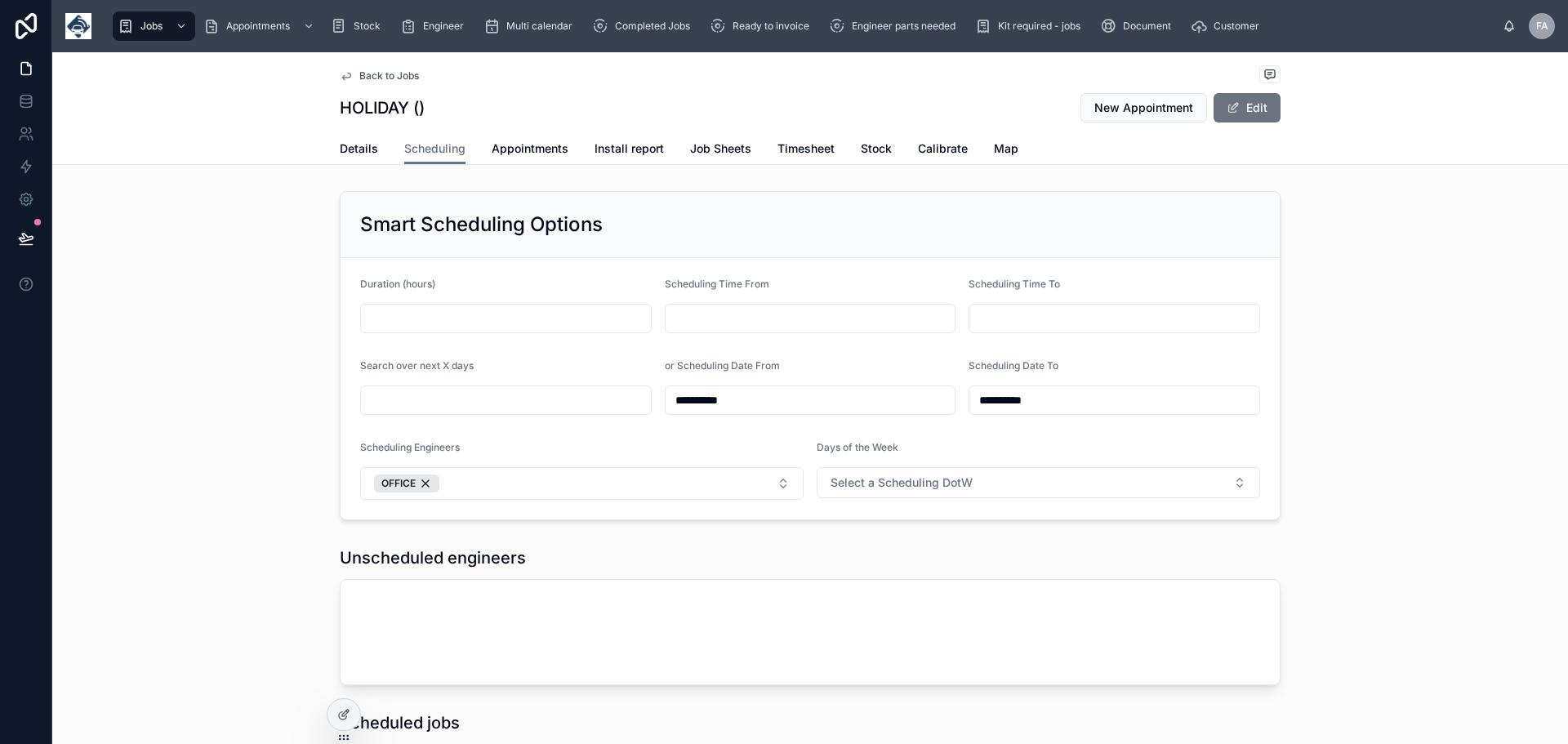
click at [402, 314] on input "text" at bounding box center [506, 318] width 290 height 23
type input "*"
click at [1238, 485] on button "Select a Scheduling DotW" at bounding box center [1038, 483] width 443 height 31
click at [865, 547] on div "Mon" at bounding box center [1032, 548] width 435 height 24
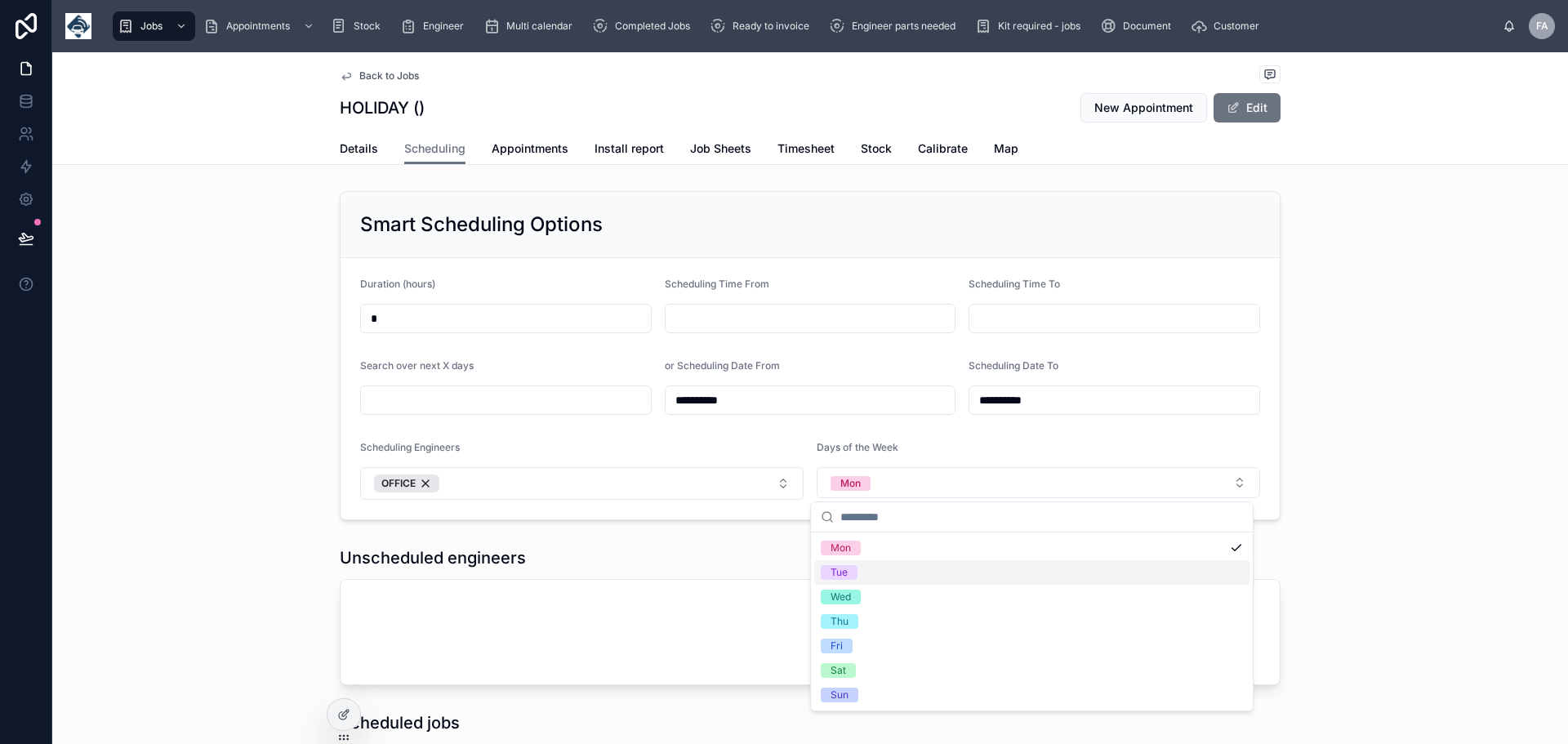
click at [858, 575] on div "Tue" at bounding box center [1032, 572] width 435 height 24
click at [854, 588] on div "Wed" at bounding box center [1032, 597] width 435 height 24
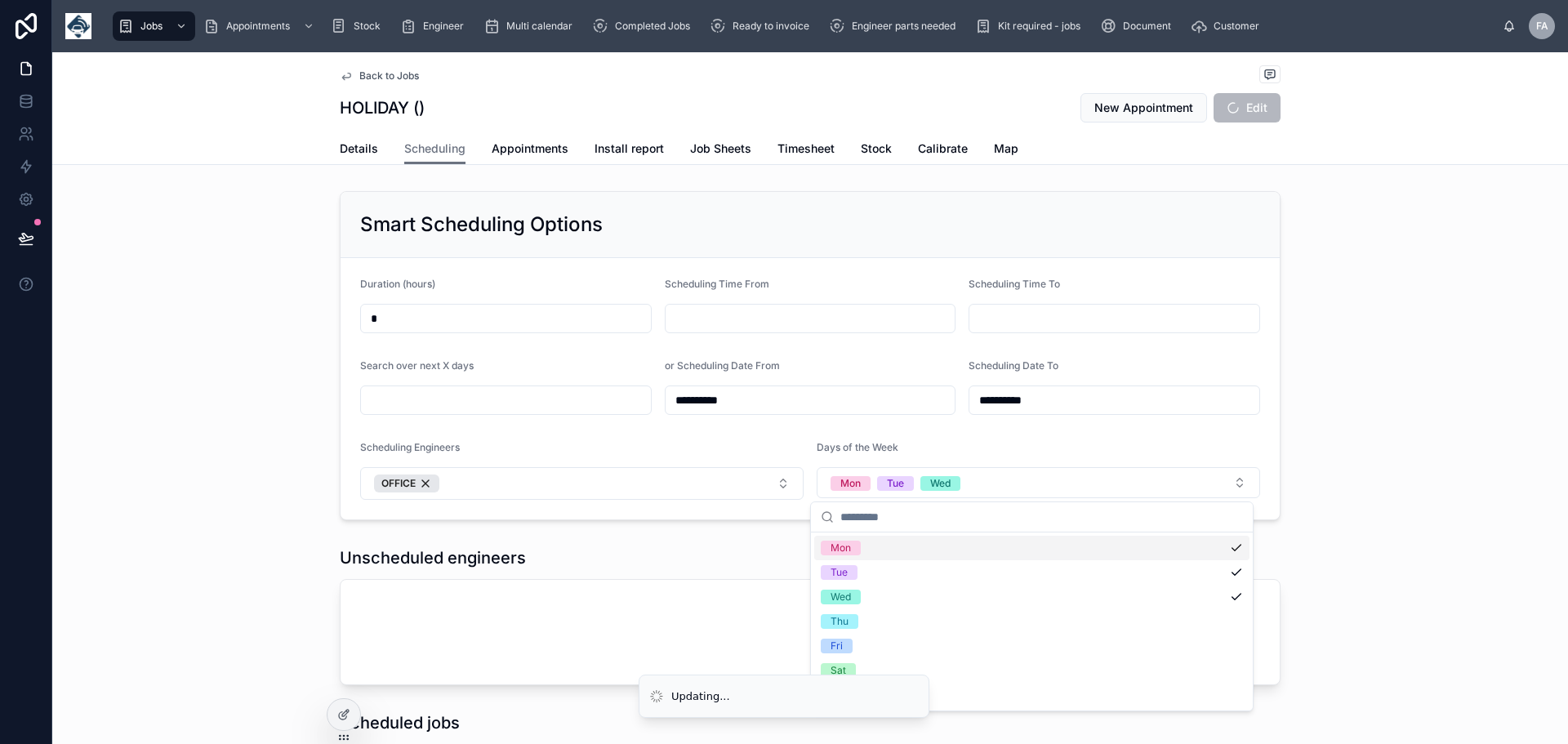
click at [861, 543] on span "Mon" at bounding box center [840, 548] width 40 height 14
click at [1234, 580] on div "Tue" at bounding box center [1032, 572] width 435 height 24
click at [1228, 586] on div "Wed" at bounding box center [1032, 597] width 435 height 24
click at [859, 549] on span "Mon" at bounding box center [840, 548] width 40 height 14
click at [1382, 438] on div "**********" at bounding box center [811, 356] width 1516 height 343
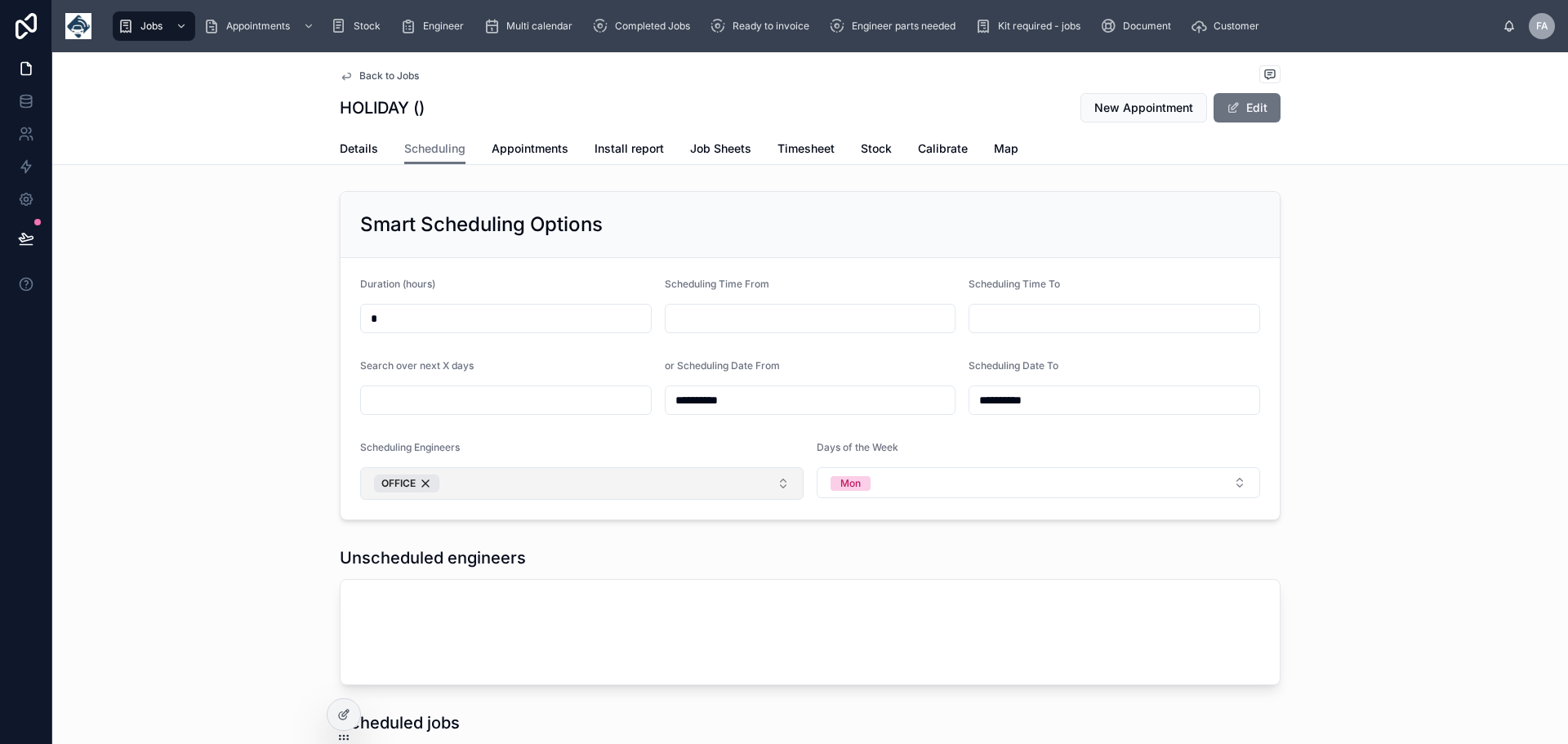
click at [765, 480] on button "OFFICE" at bounding box center [582, 484] width 443 height 33
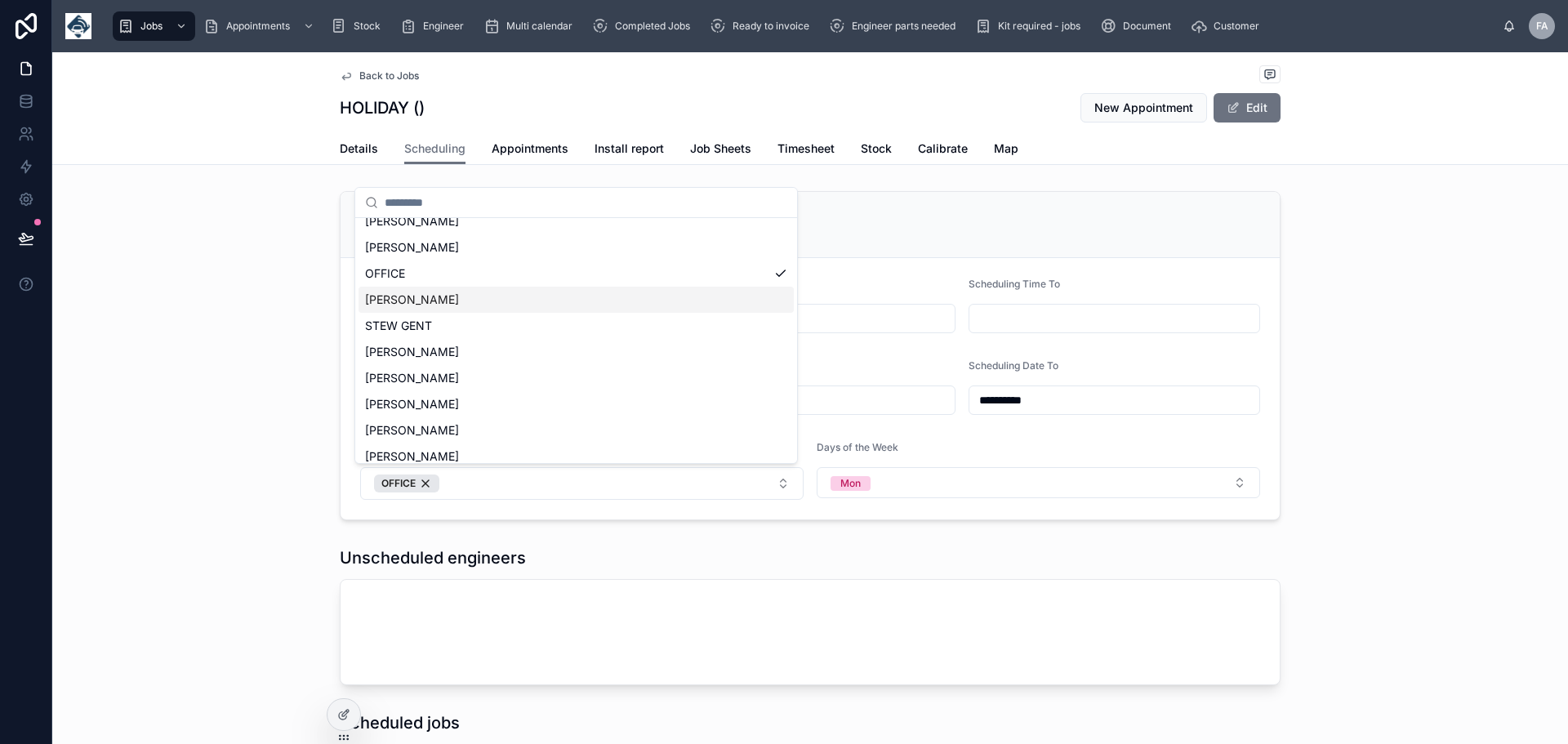
scroll to position [107, 0]
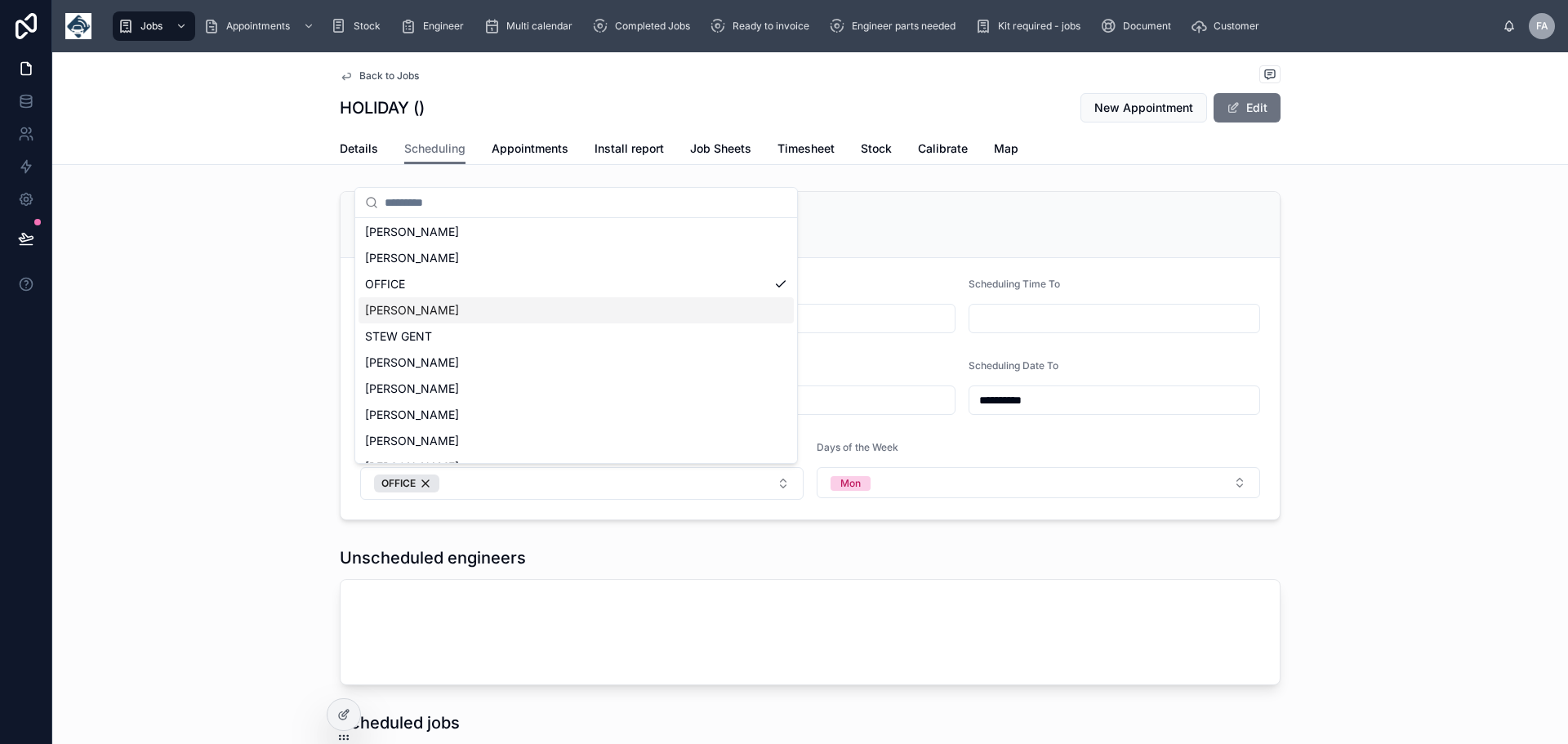
click at [1409, 265] on div "**********" at bounding box center [811, 356] width 1516 height 343
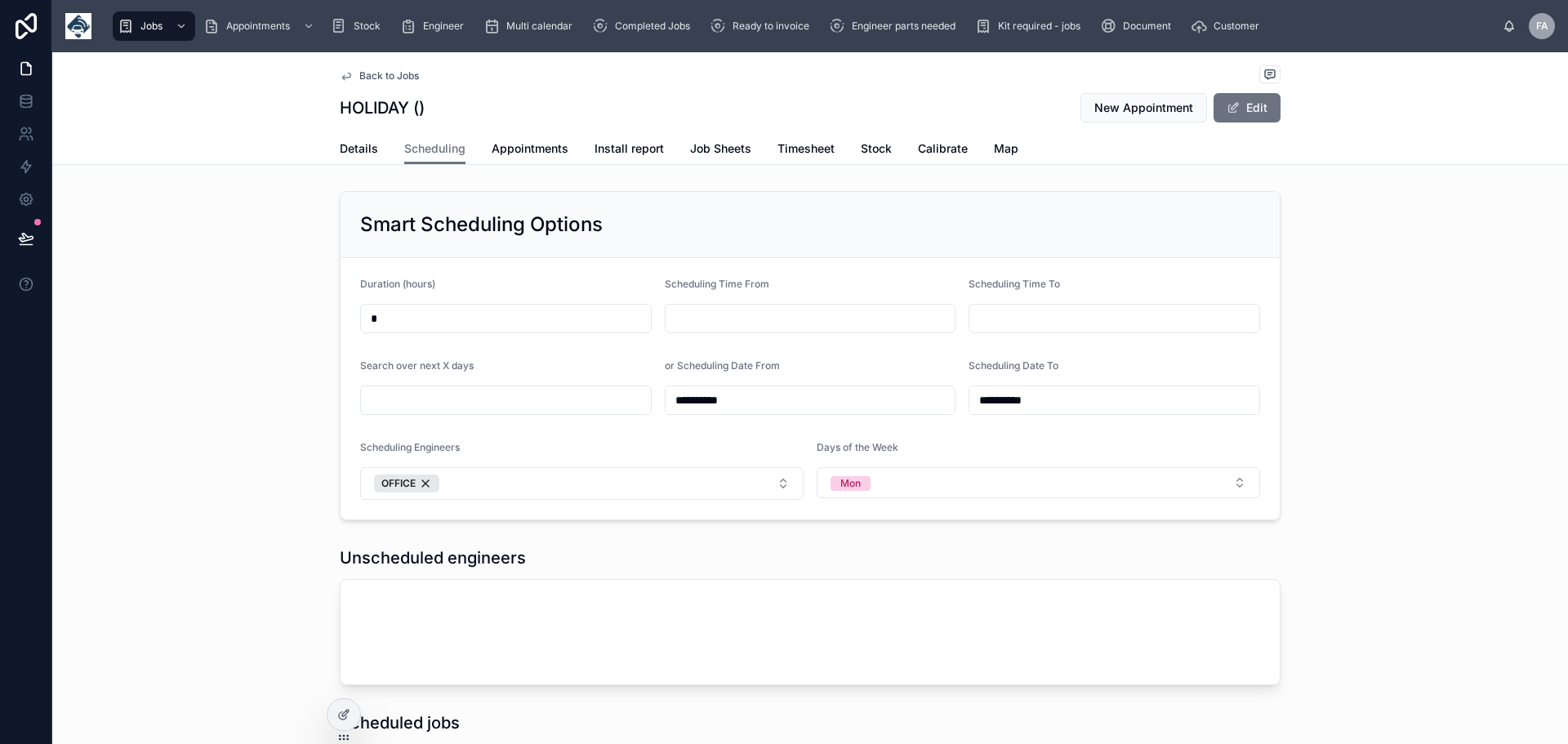
click at [377, 77] on span "Back to Jobs" at bounding box center [389, 76] width 60 height 13
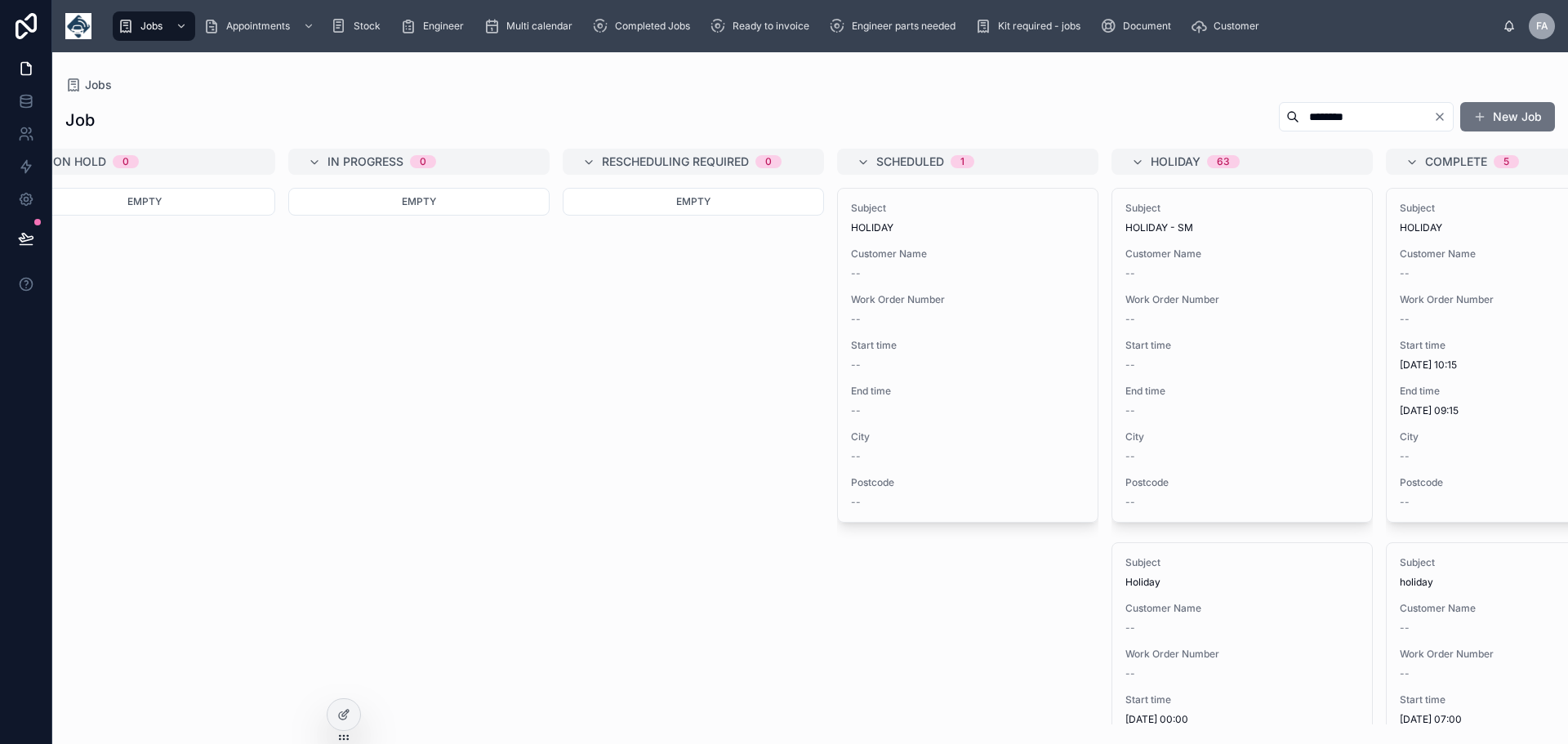
scroll to position [0, 1424]
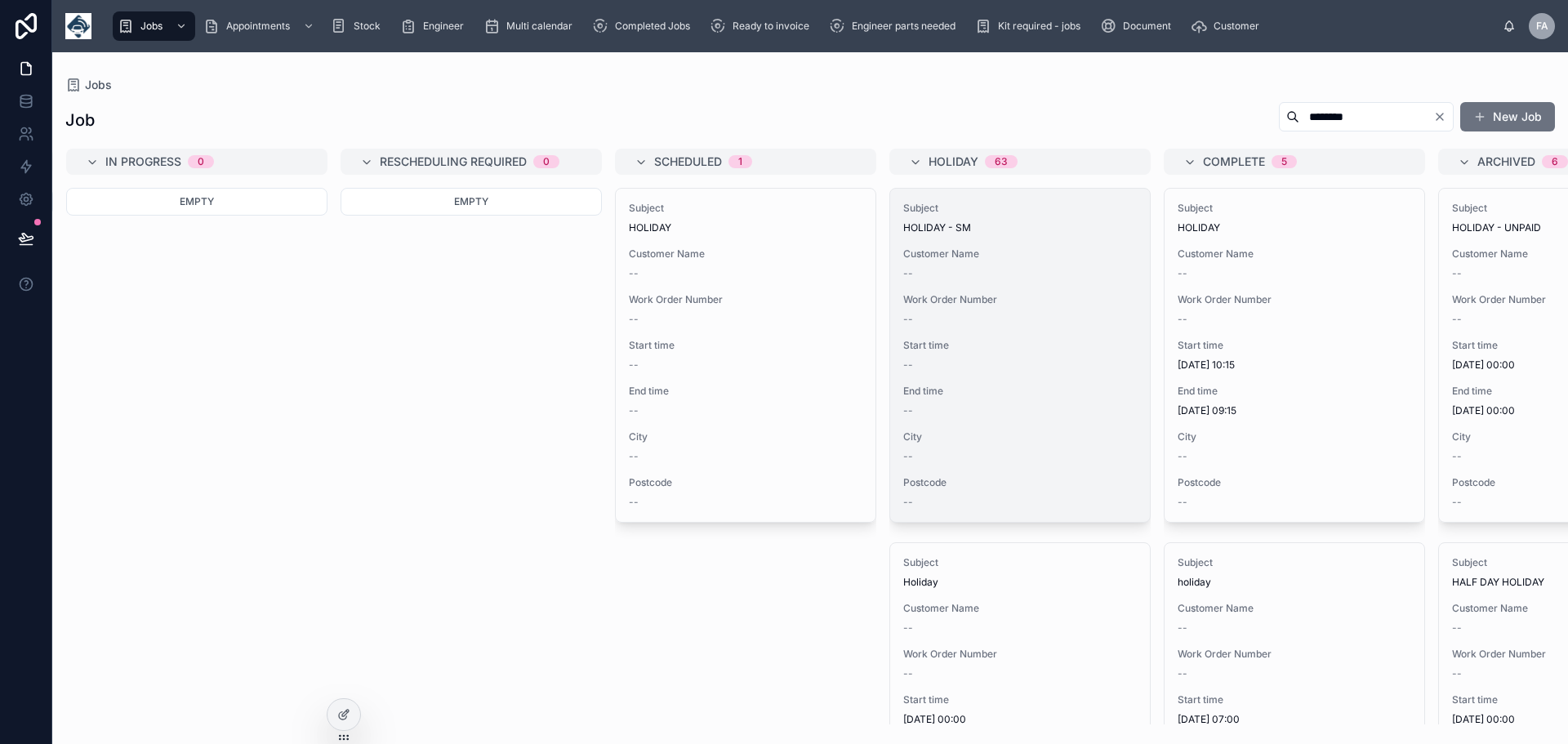
click at [991, 293] on span "Work Order Number" at bounding box center [1020, 300] width 234 height 13
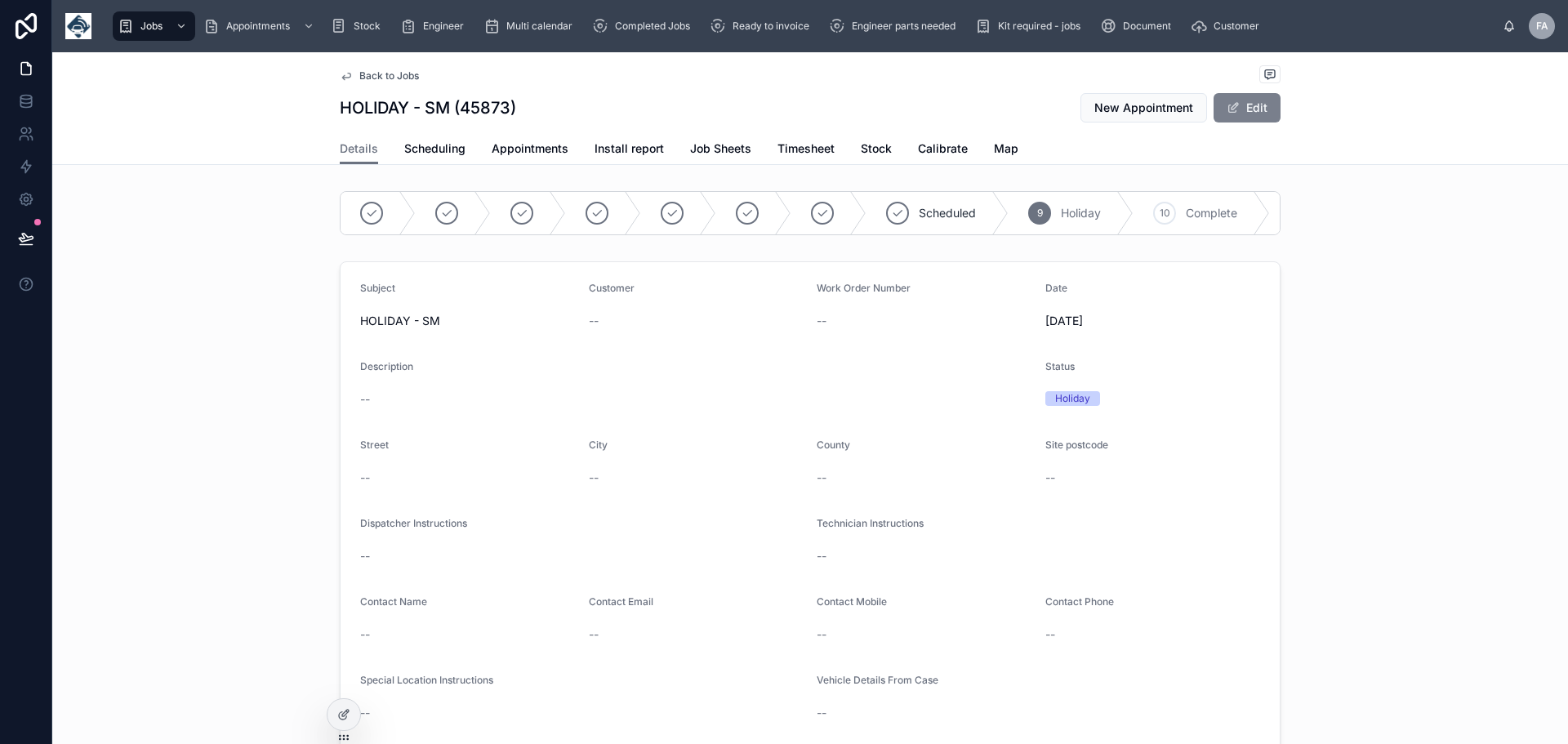
click at [1241, 103] on button "Edit" at bounding box center [1247, 107] width 67 height 29
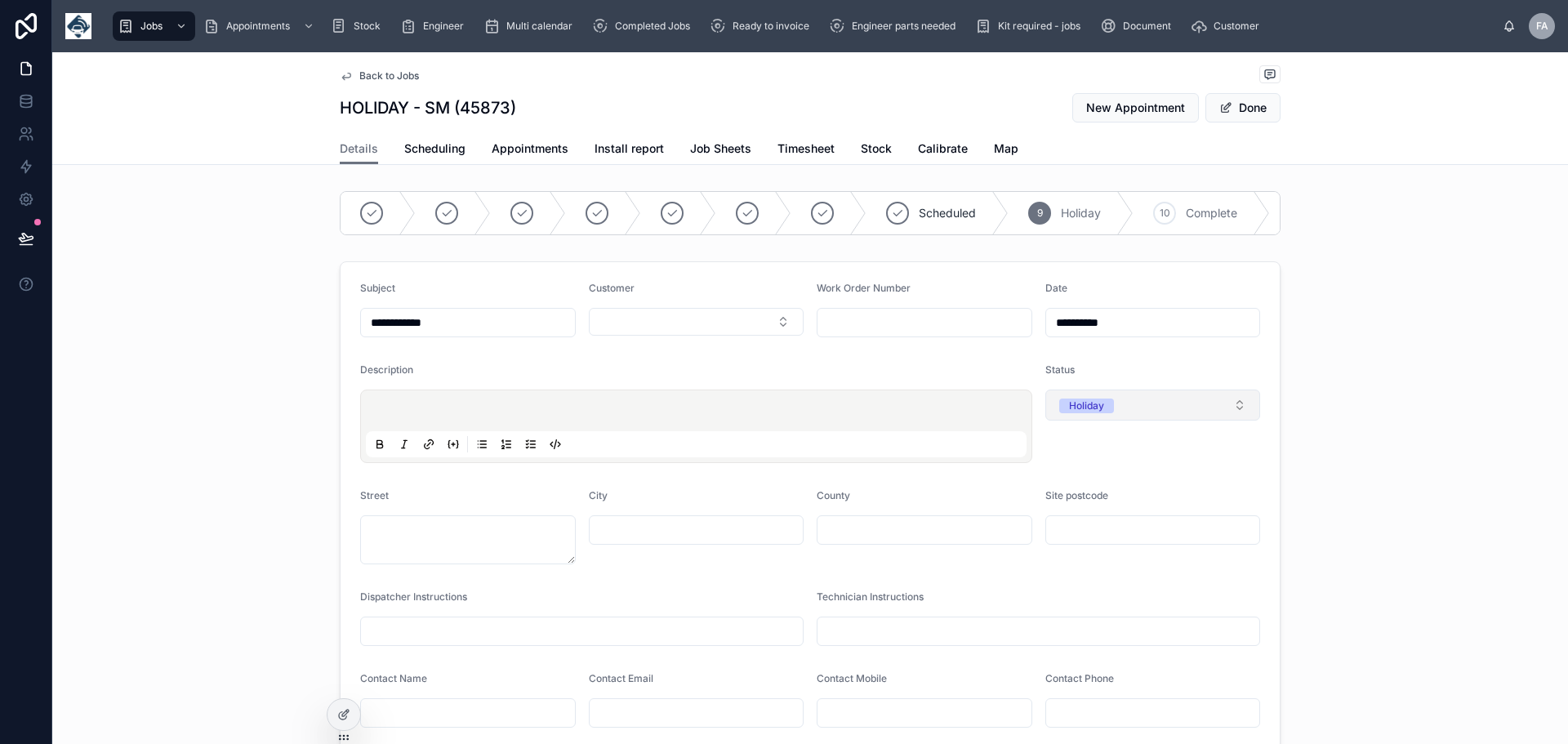
click at [1234, 413] on button "Holiday" at bounding box center [1153, 405] width 216 height 31
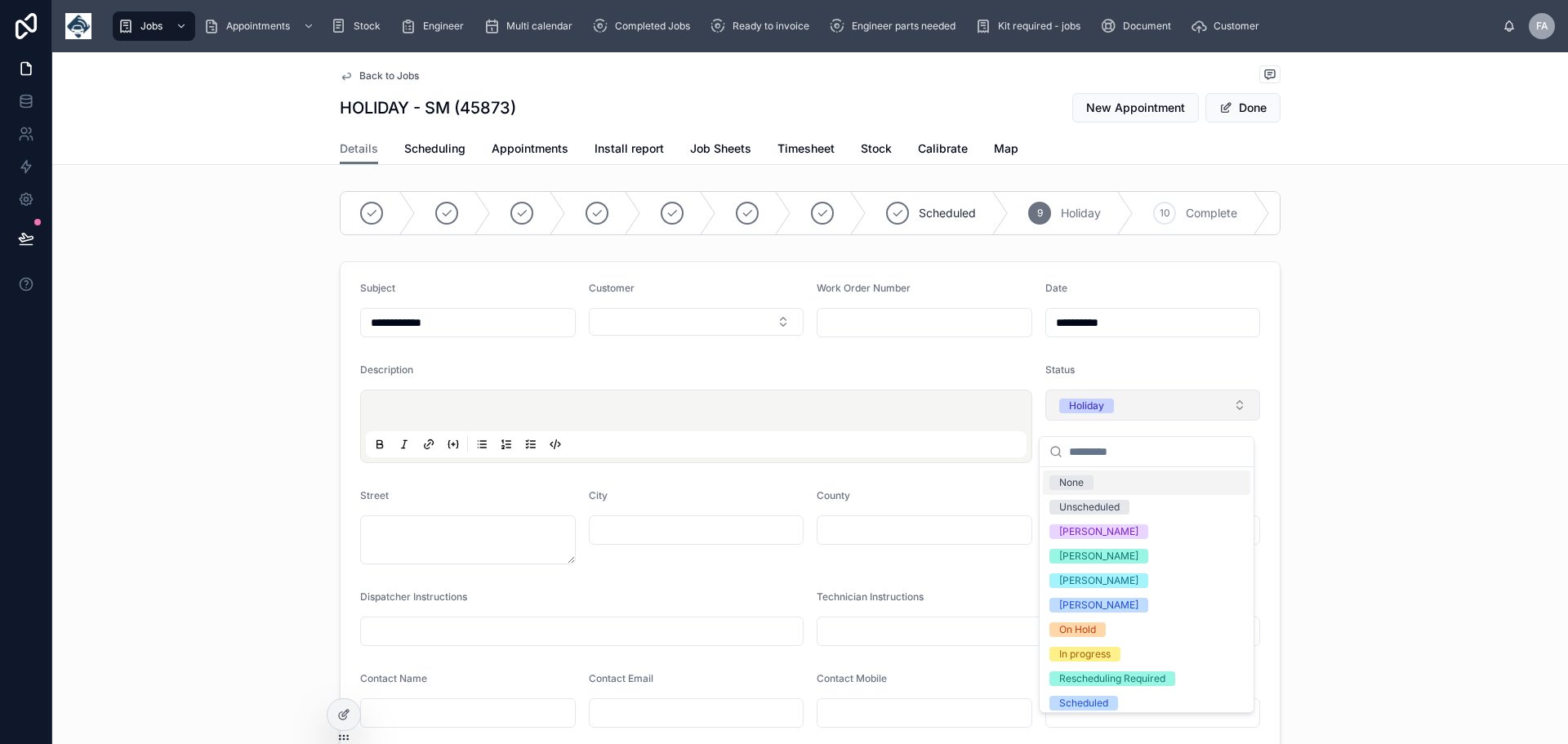
click at [1242, 416] on button "Holiday" at bounding box center [1153, 405] width 216 height 31
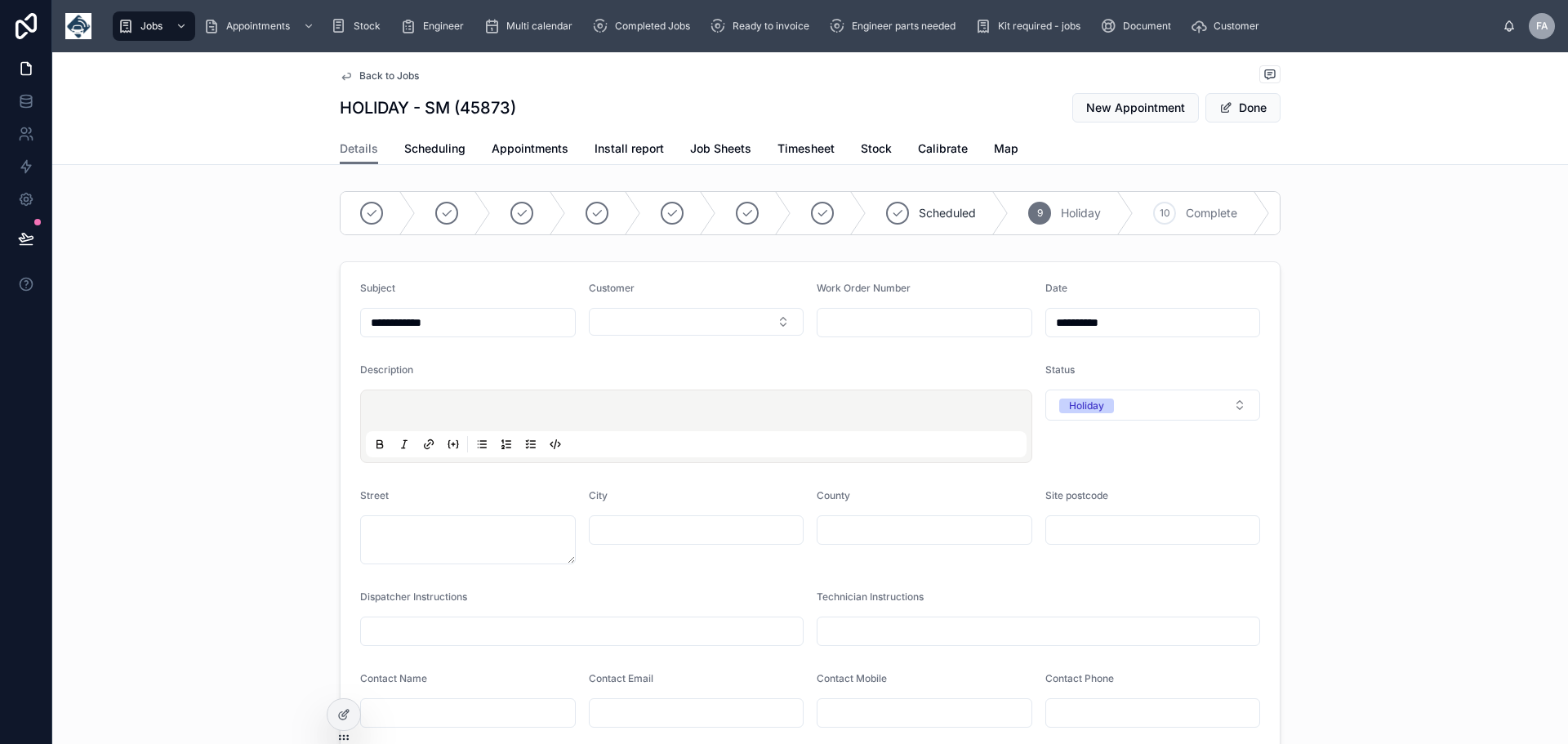
click at [1363, 404] on div "**********" at bounding box center [811, 644] width 1516 height 778
click at [1236, 107] on button "Done" at bounding box center [1243, 107] width 75 height 29
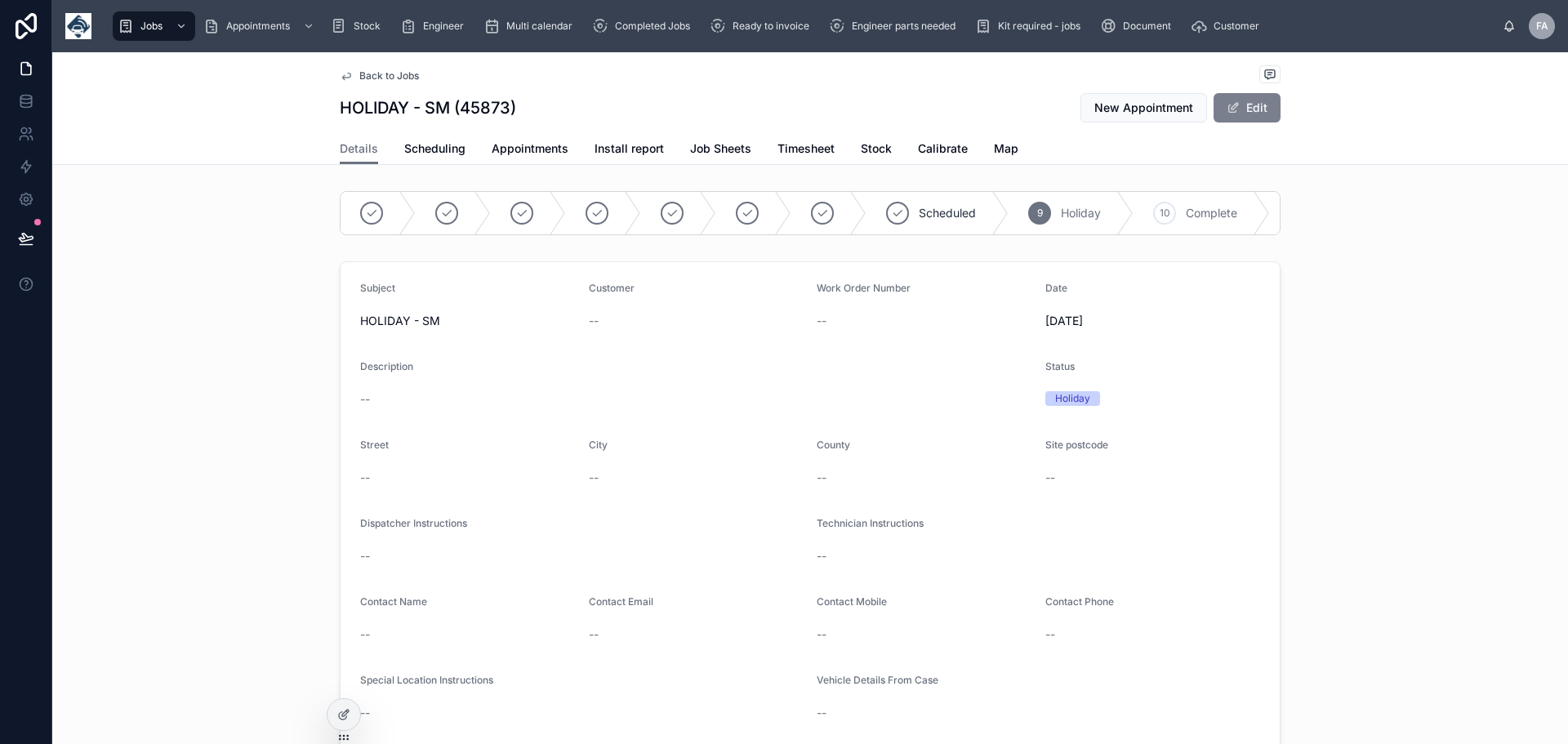
click at [1236, 107] on button "Edit" at bounding box center [1247, 107] width 67 height 29
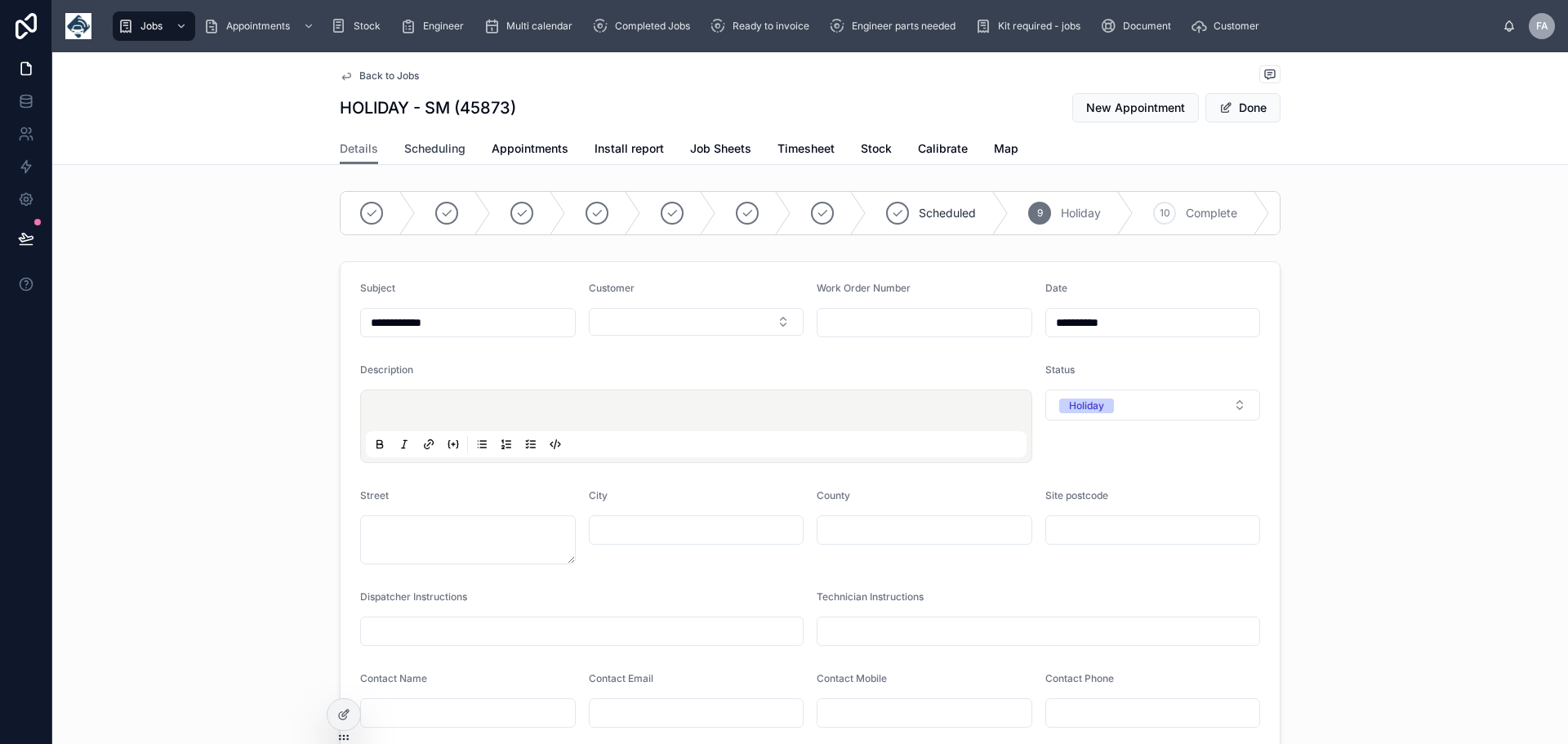
click at [447, 144] on span "Scheduling" at bounding box center [434, 149] width 62 height 16
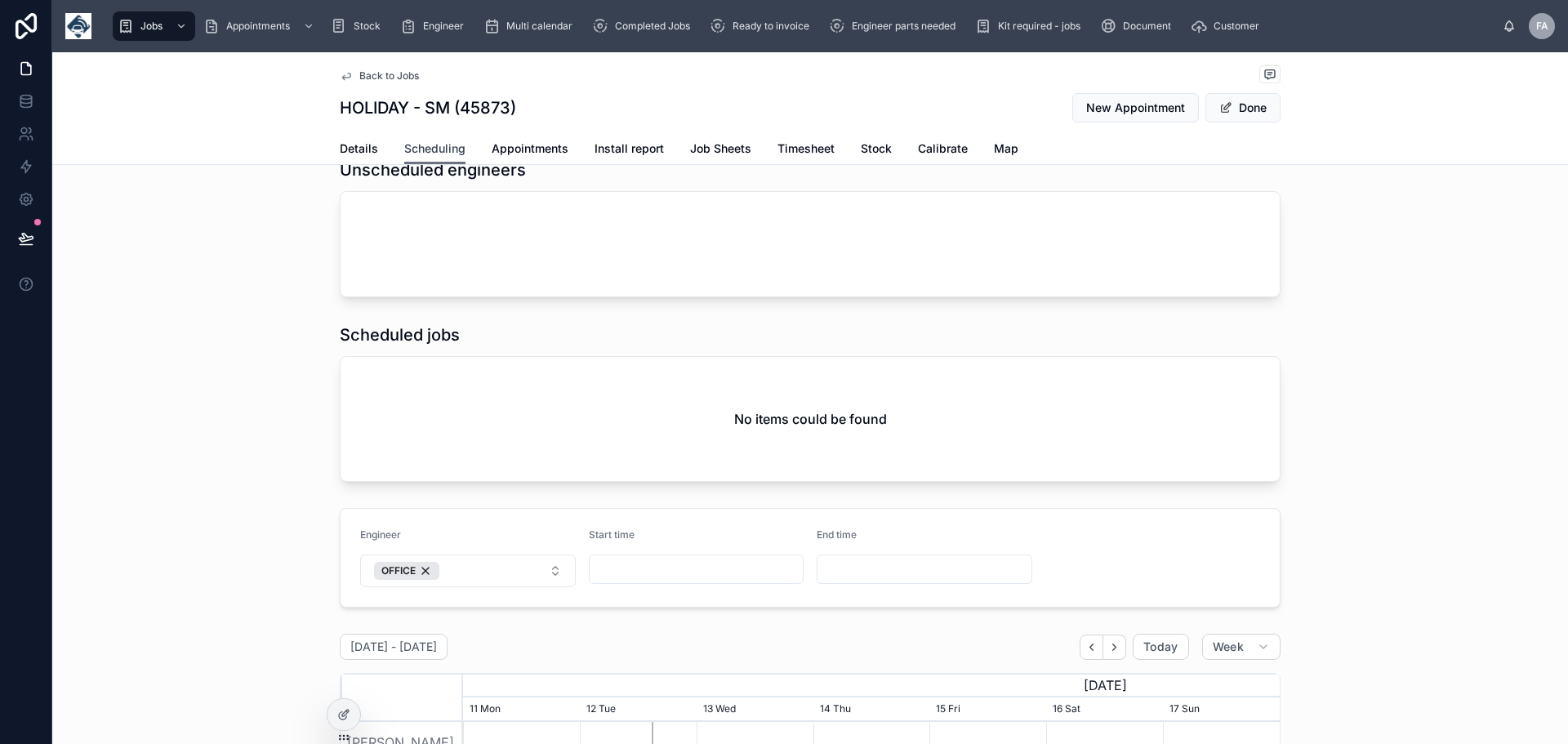
scroll to position [382, 0]
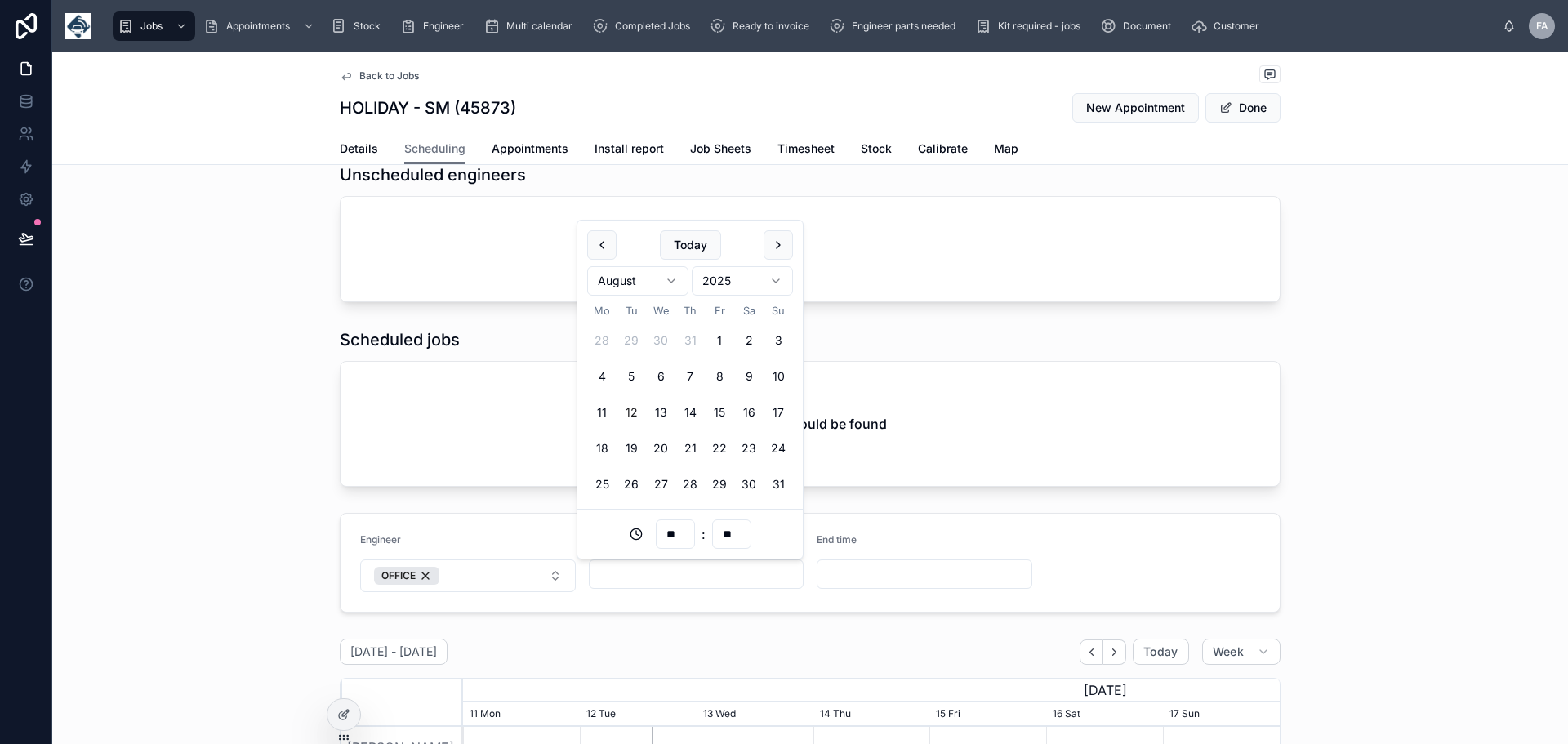
click at [615, 575] on input "text" at bounding box center [697, 575] width 214 height 23
click at [246, 297] on div "Unscheduled engineers" at bounding box center [811, 233] width 1516 height 152
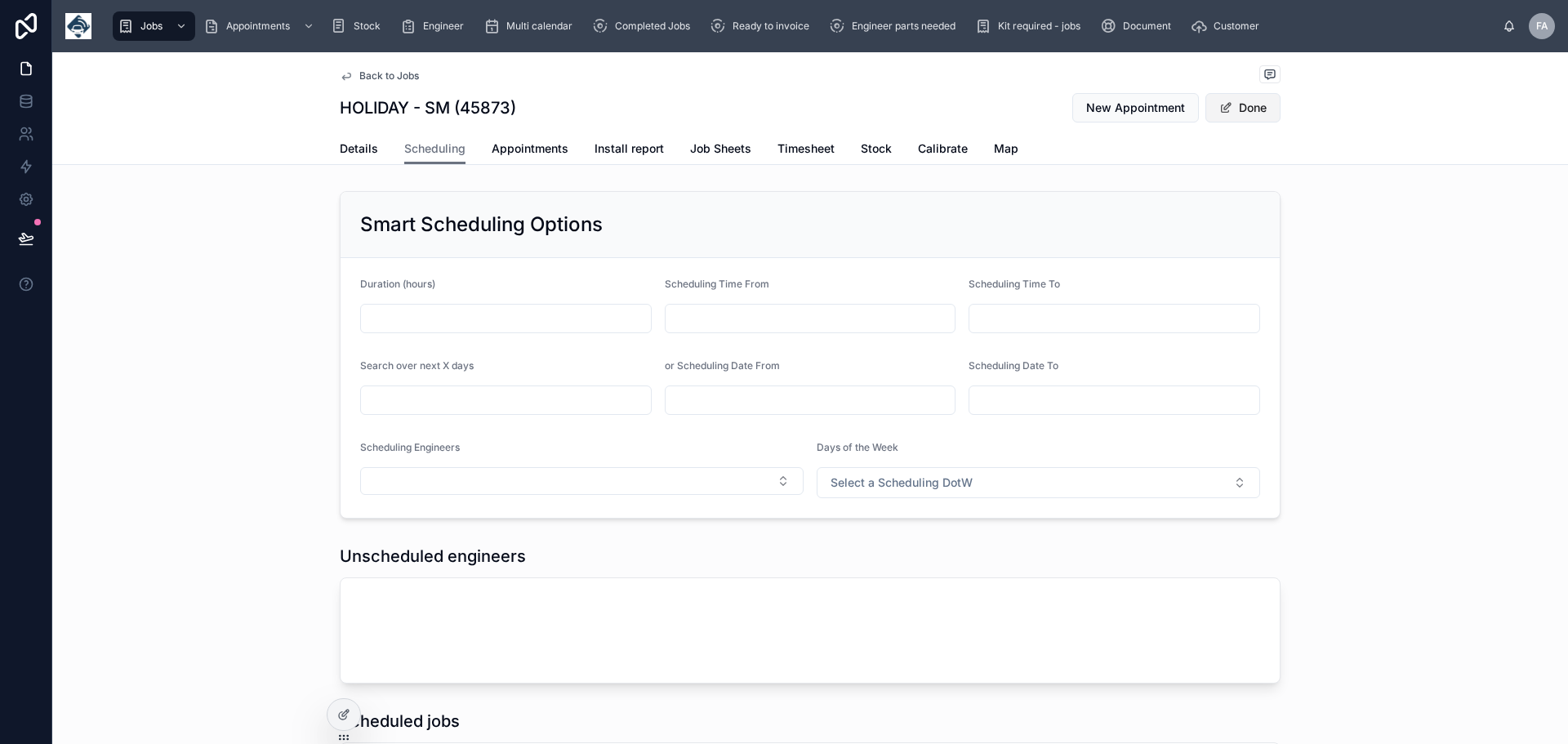
click at [1249, 105] on button "Done" at bounding box center [1243, 107] width 75 height 29
click at [385, 76] on span "Back to Jobs" at bounding box center [389, 76] width 60 height 13
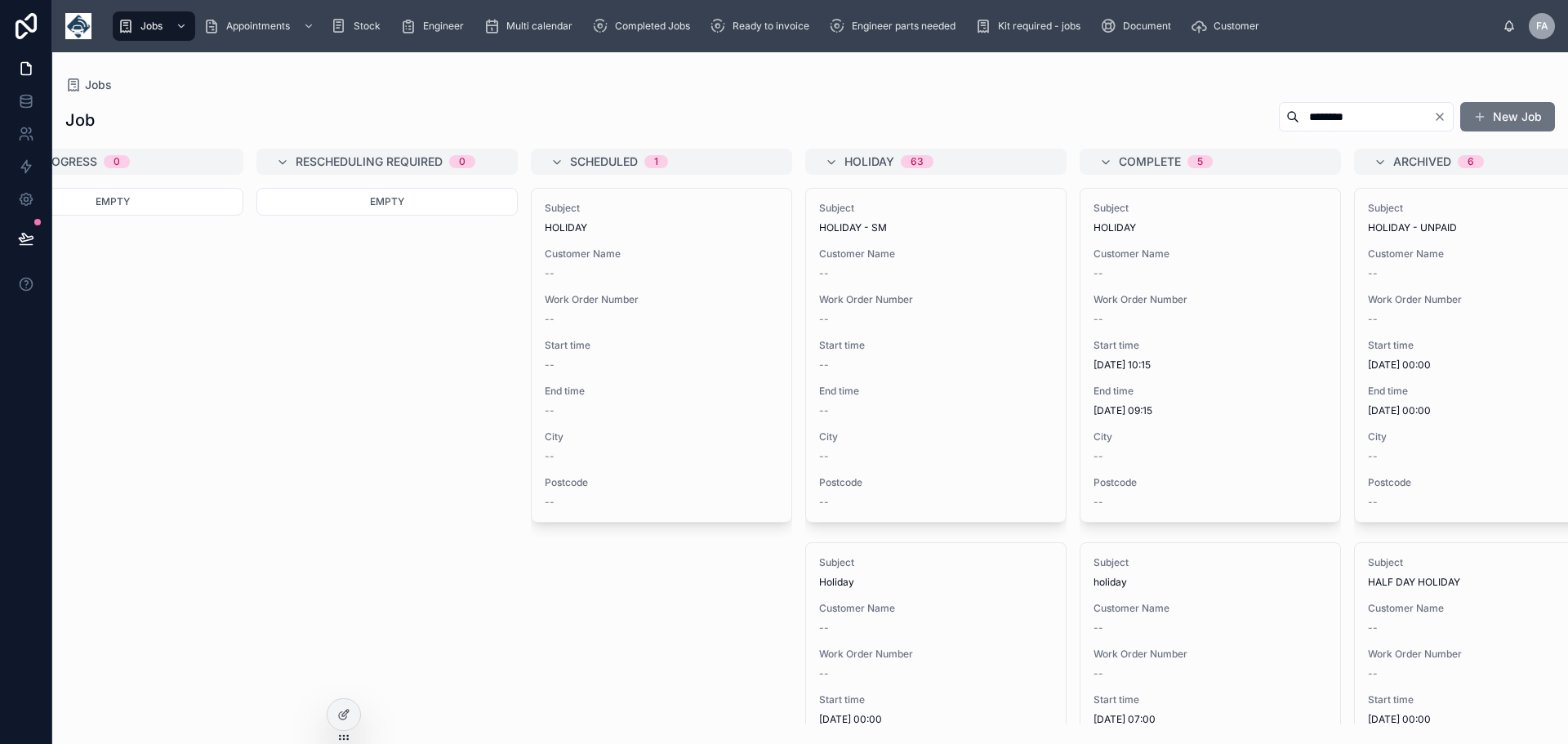
scroll to position [0, 1525]
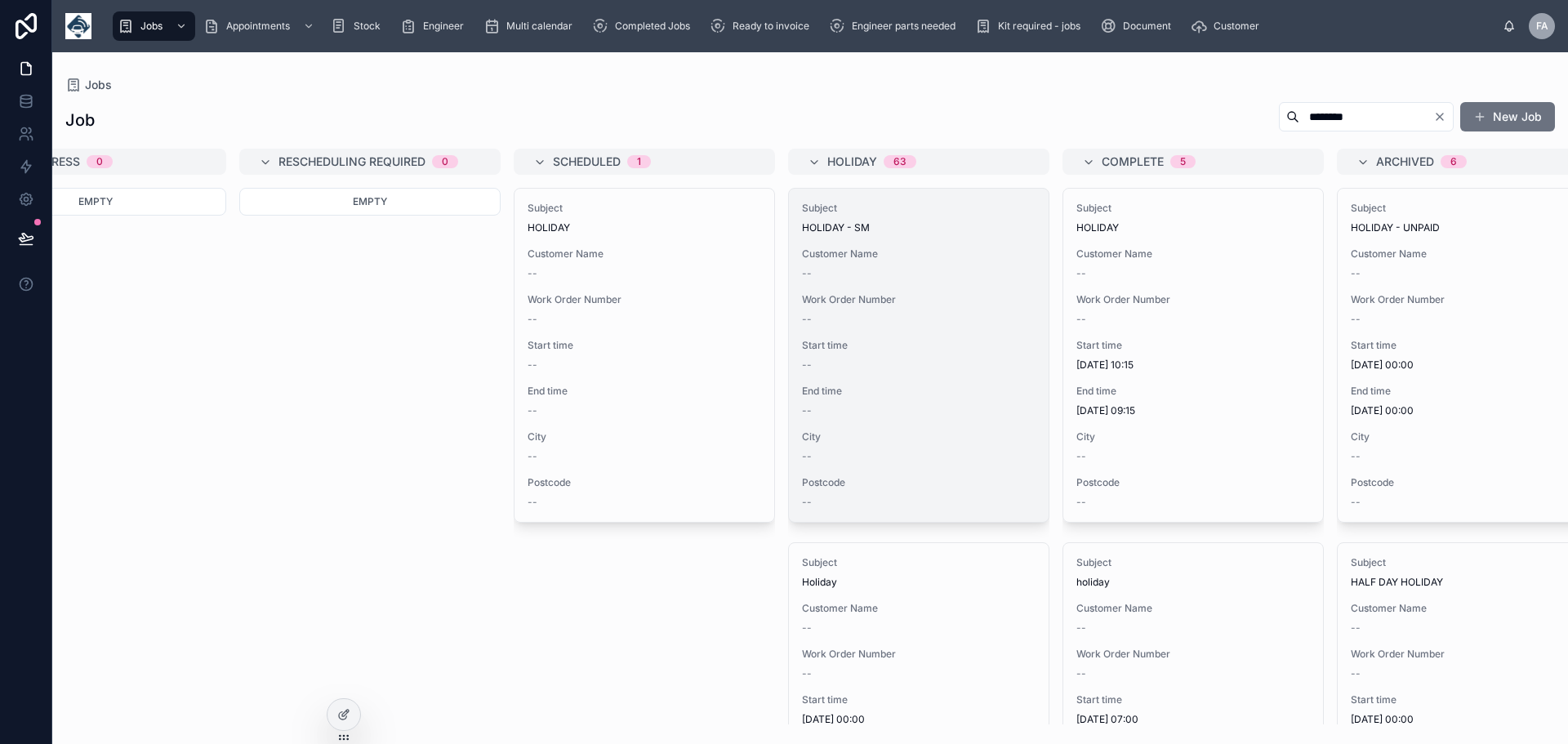
click at [869, 247] on div "Subject HOLIDAY - SM Customer Name -- Work Order Number -- Start time -- End ti…" at bounding box center [919, 356] width 260 height 334
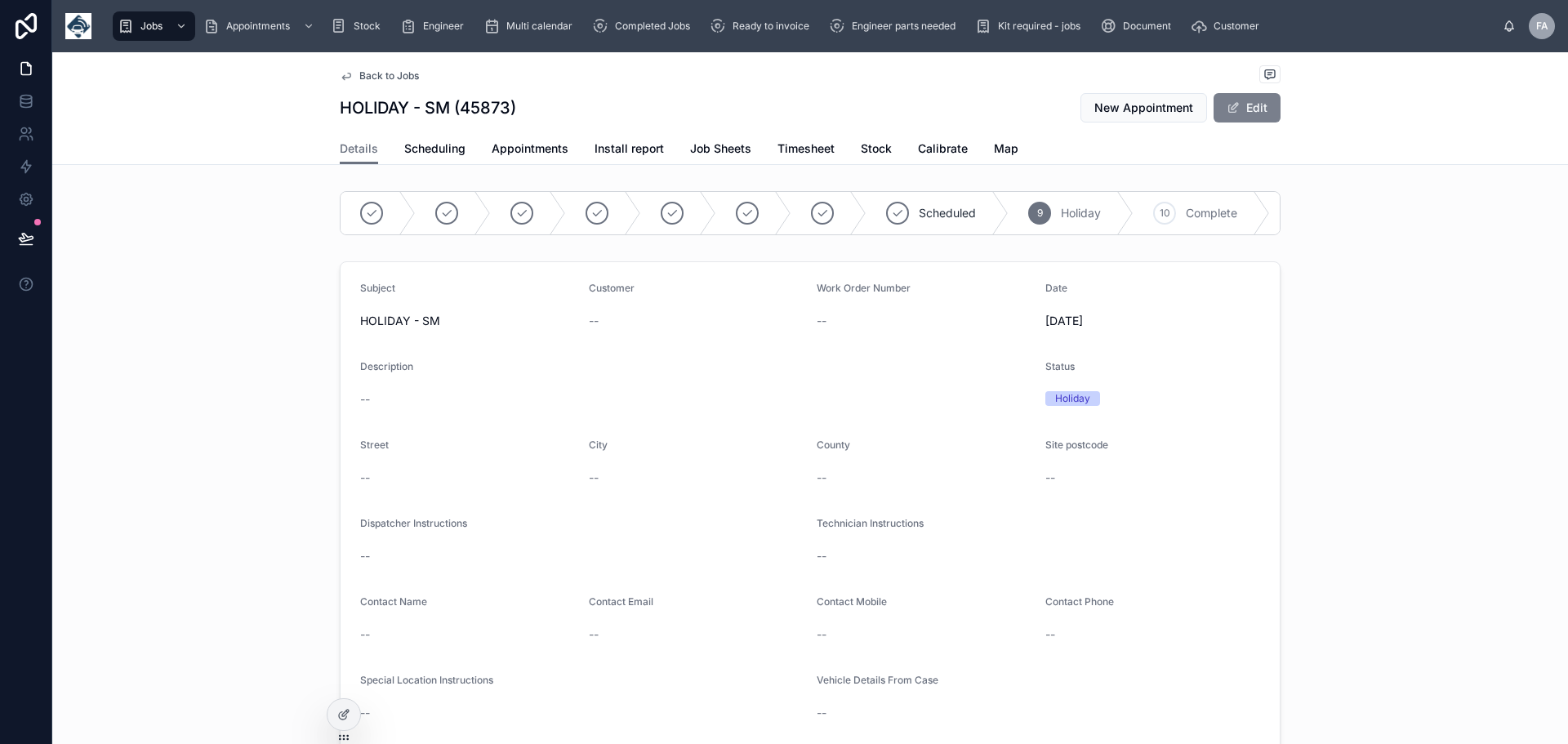
click at [1246, 109] on button "Edit" at bounding box center [1247, 107] width 67 height 29
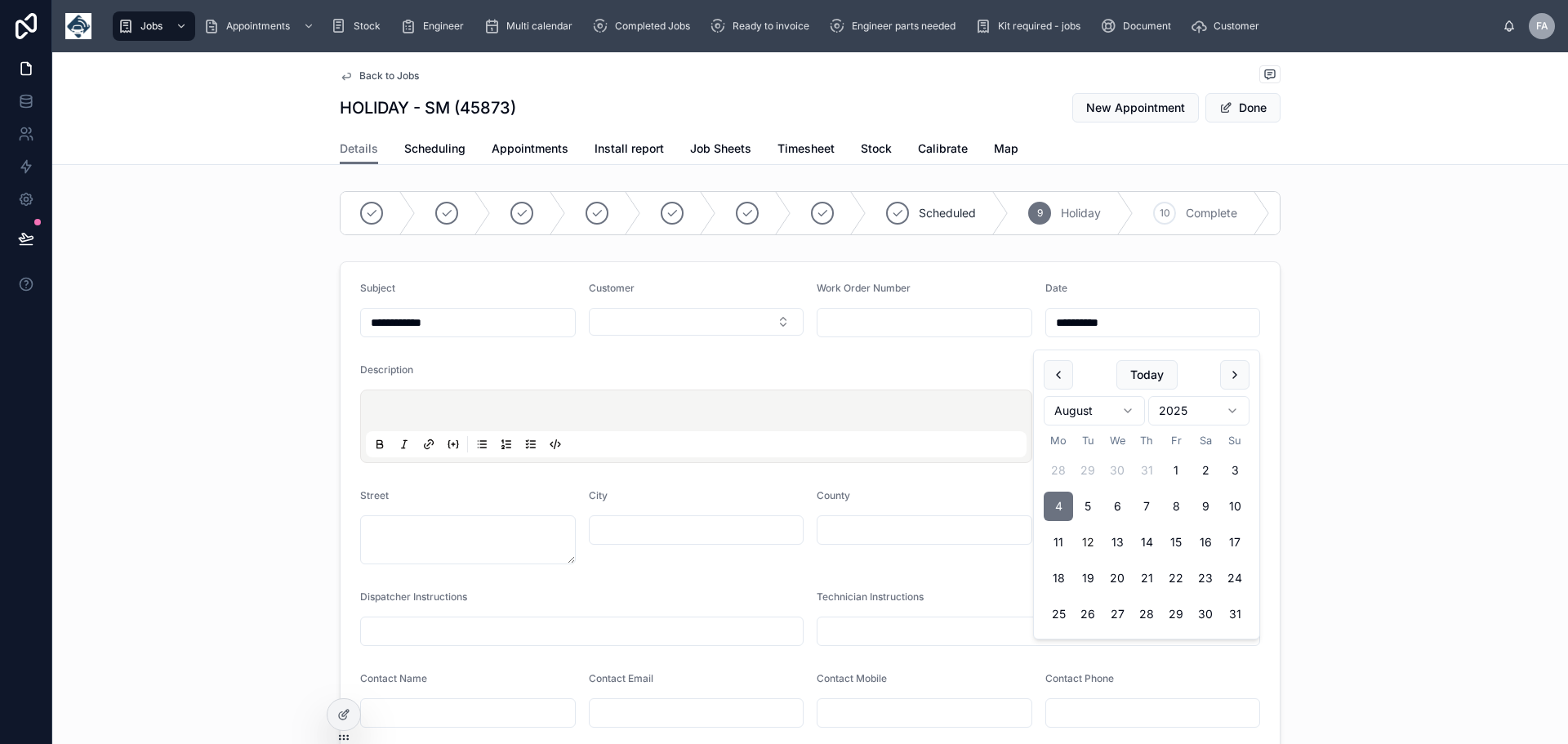
drag, startPoint x: 965, startPoint y: 327, endPoint x: 904, endPoint y: 325, distance: 61.0
click at [904, 325] on form "**********" at bounding box center [810, 643] width 939 height 763
drag, startPoint x: 348, startPoint y: 325, endPoint x: 177, endPoint y: 312, distance: 171.5
click at [177, 312] on div "**********" at bounding box center [811, 644] width 1516 height 778
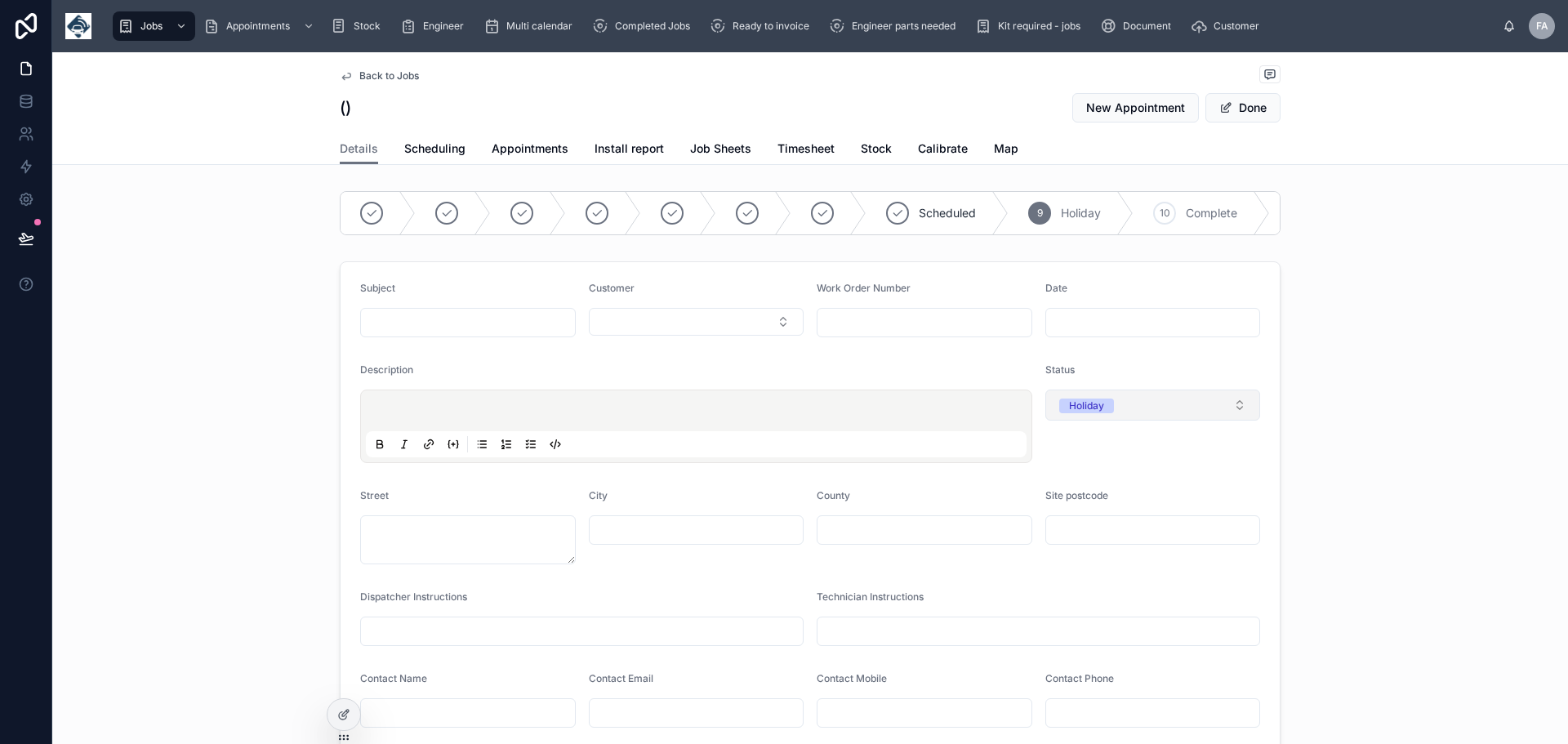
click at [1233, 412] on button "Holiday" at bounding box center [1153, 405] width 216 height 31
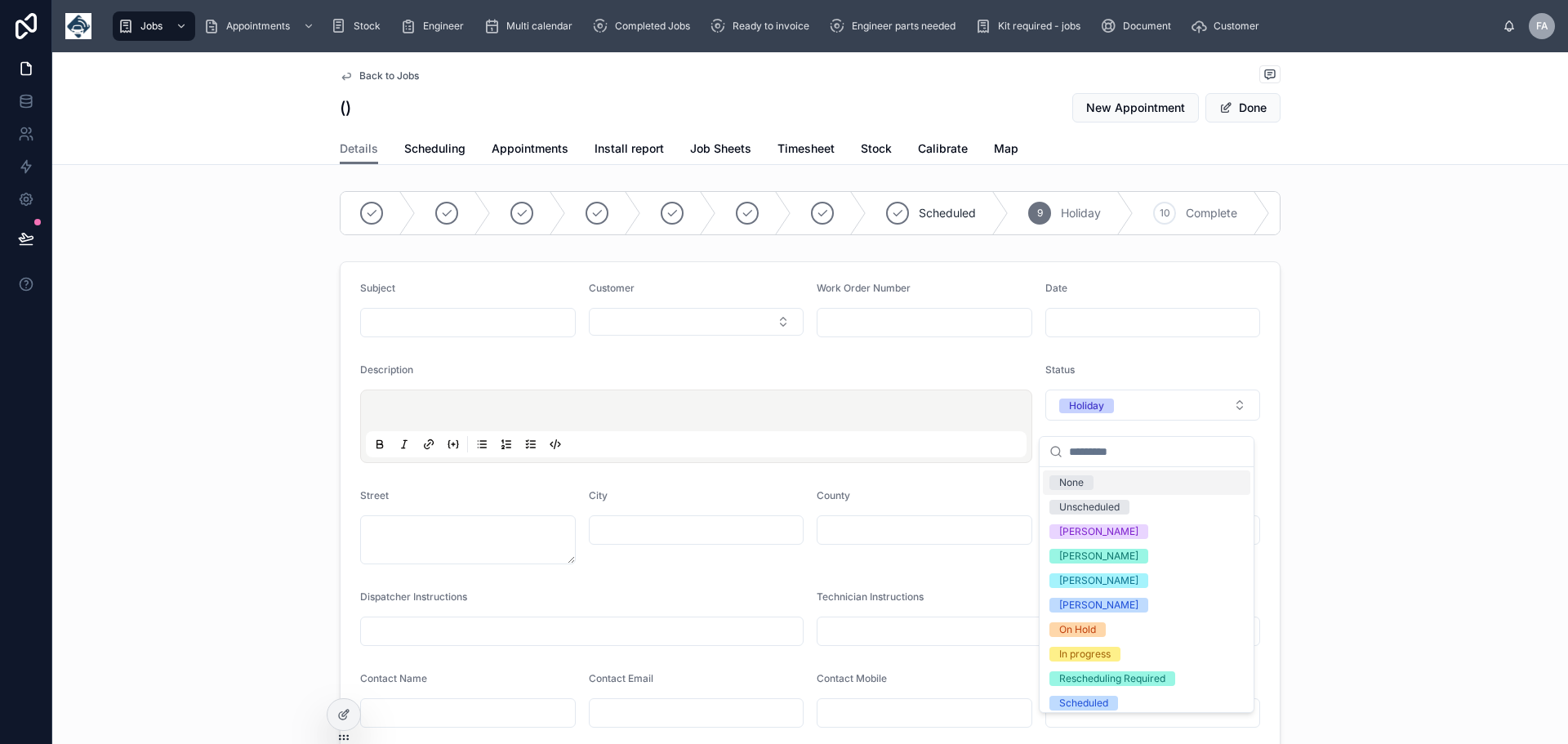
click at [1079, 485] on div "None" at bounding box center [1071, 483] width 24 height 14
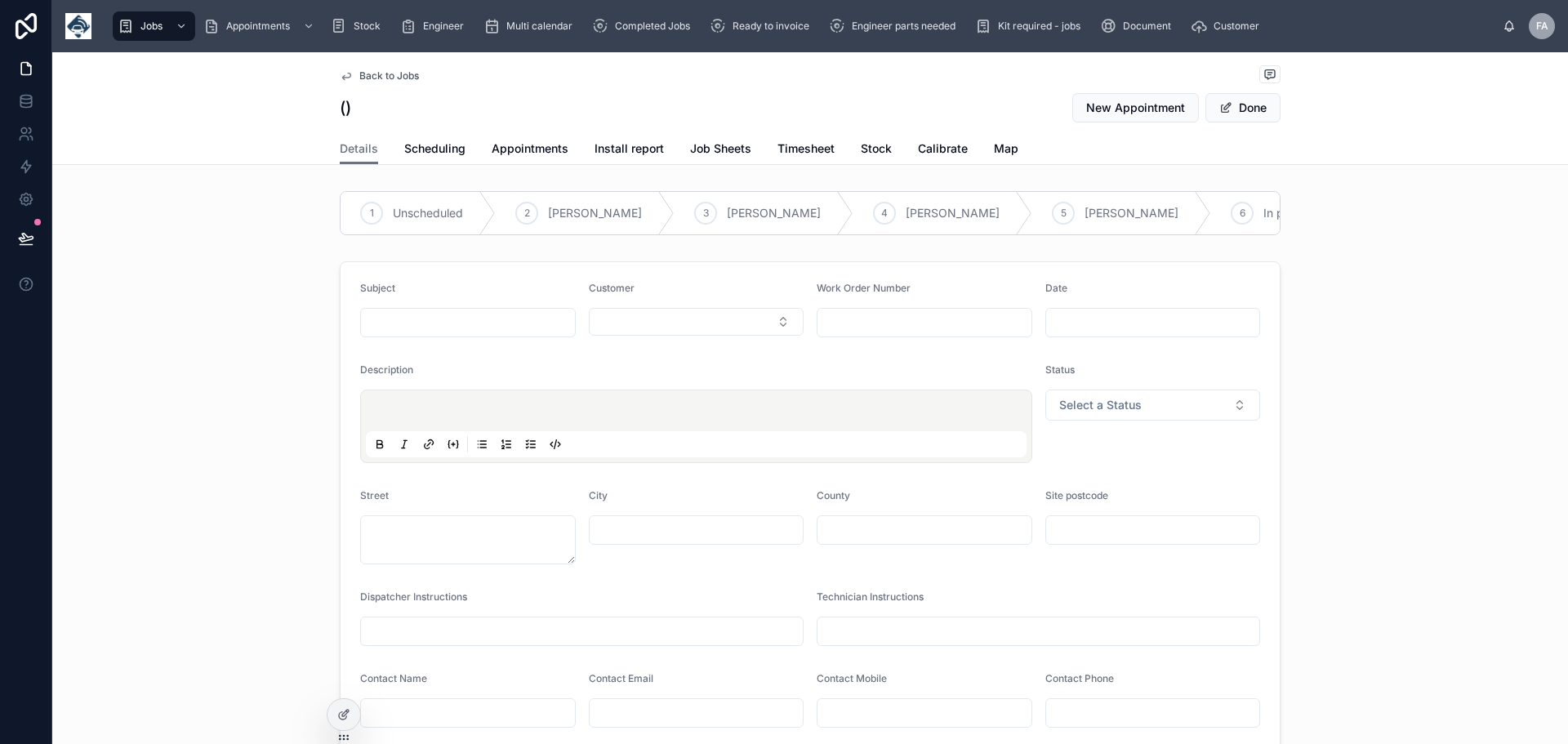
scroll to position [405, 0]
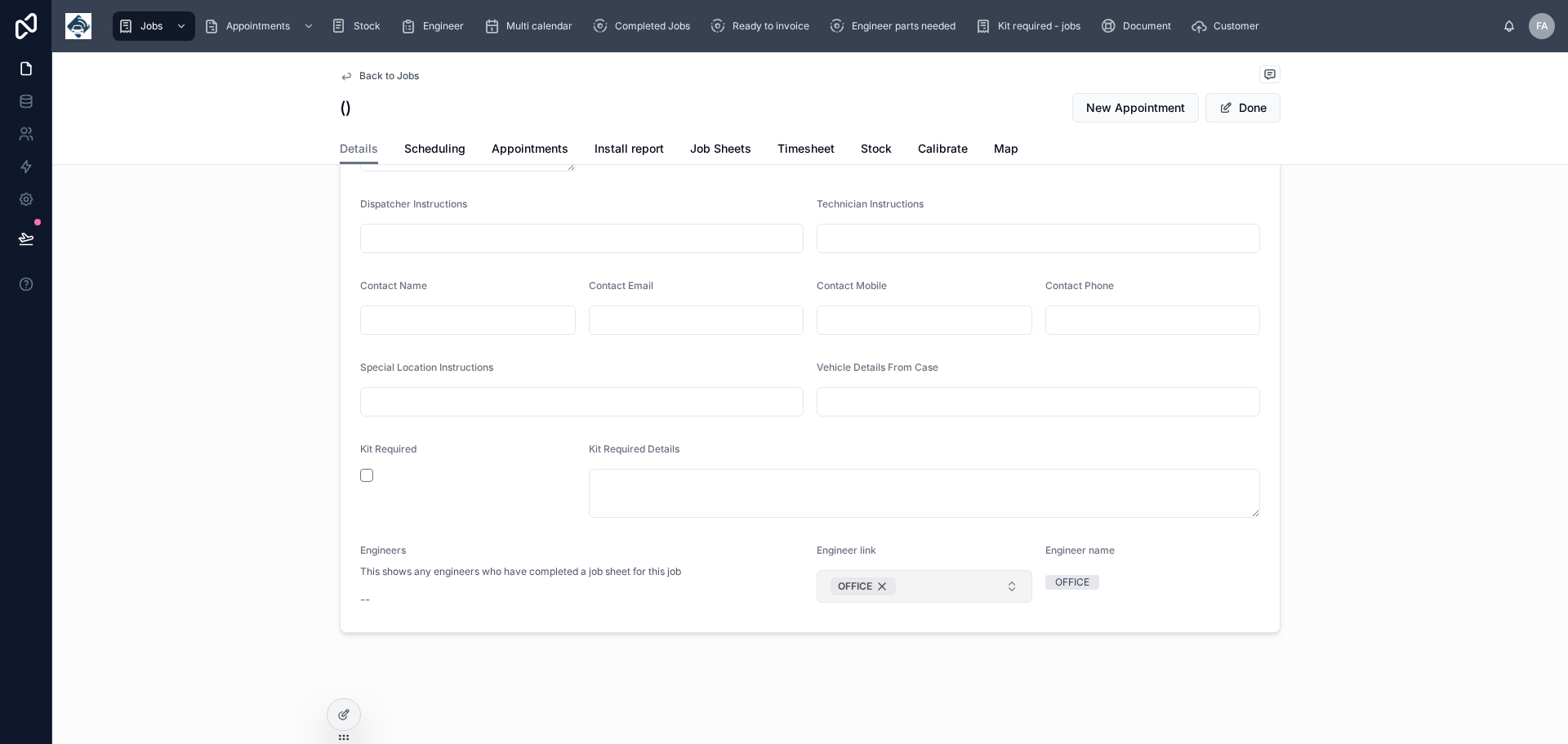
click at [875, 585] on div "OFFICE" at bounding box center [862, 586] width 65 height 18
click at [1256, 101] on button "Done" at bounding box center [1243, 107] width 75 height 29
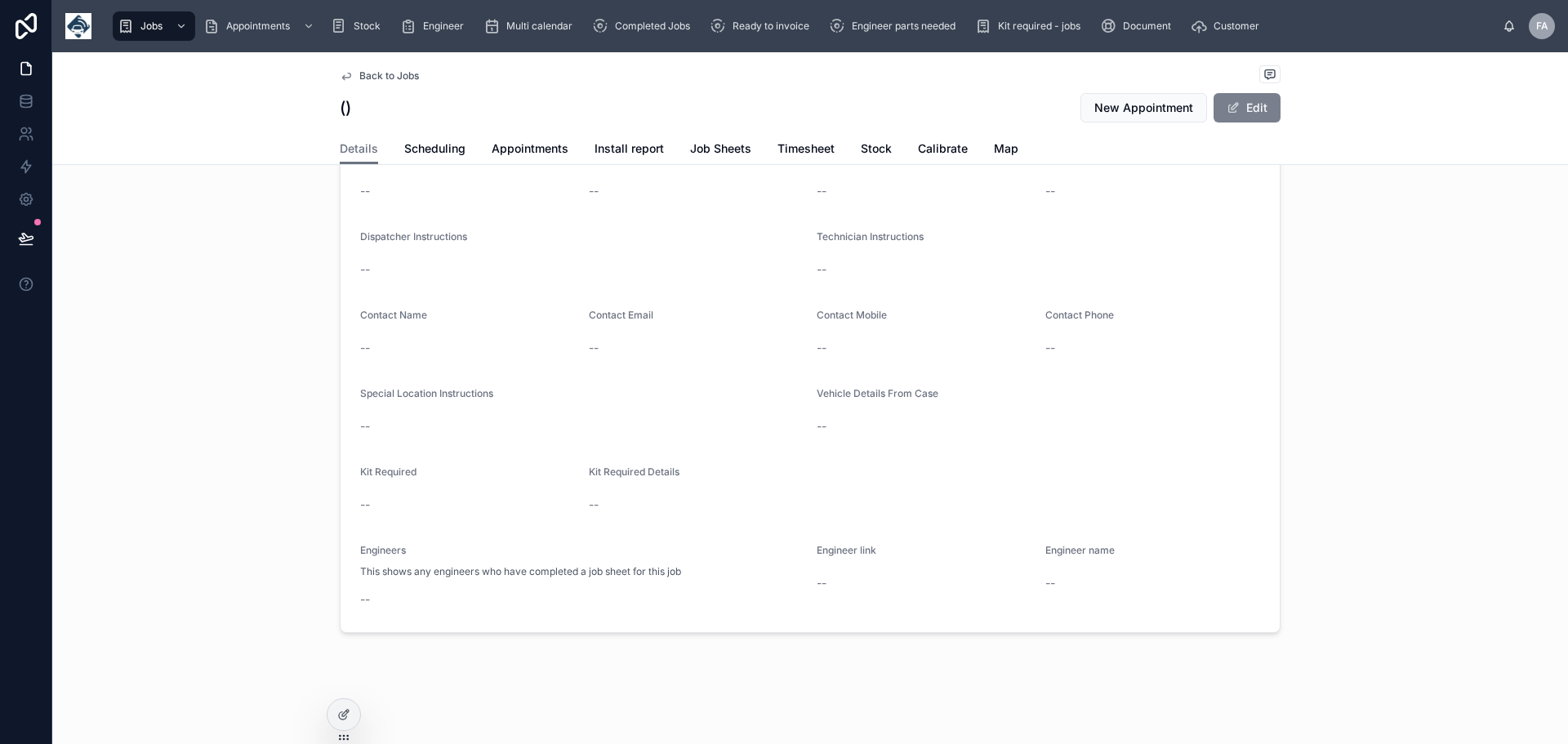
scroll to position [299, 0]
click at [374, 73] on span "Back to Jobs" at bounding box center [389, 76] width 60 height 13
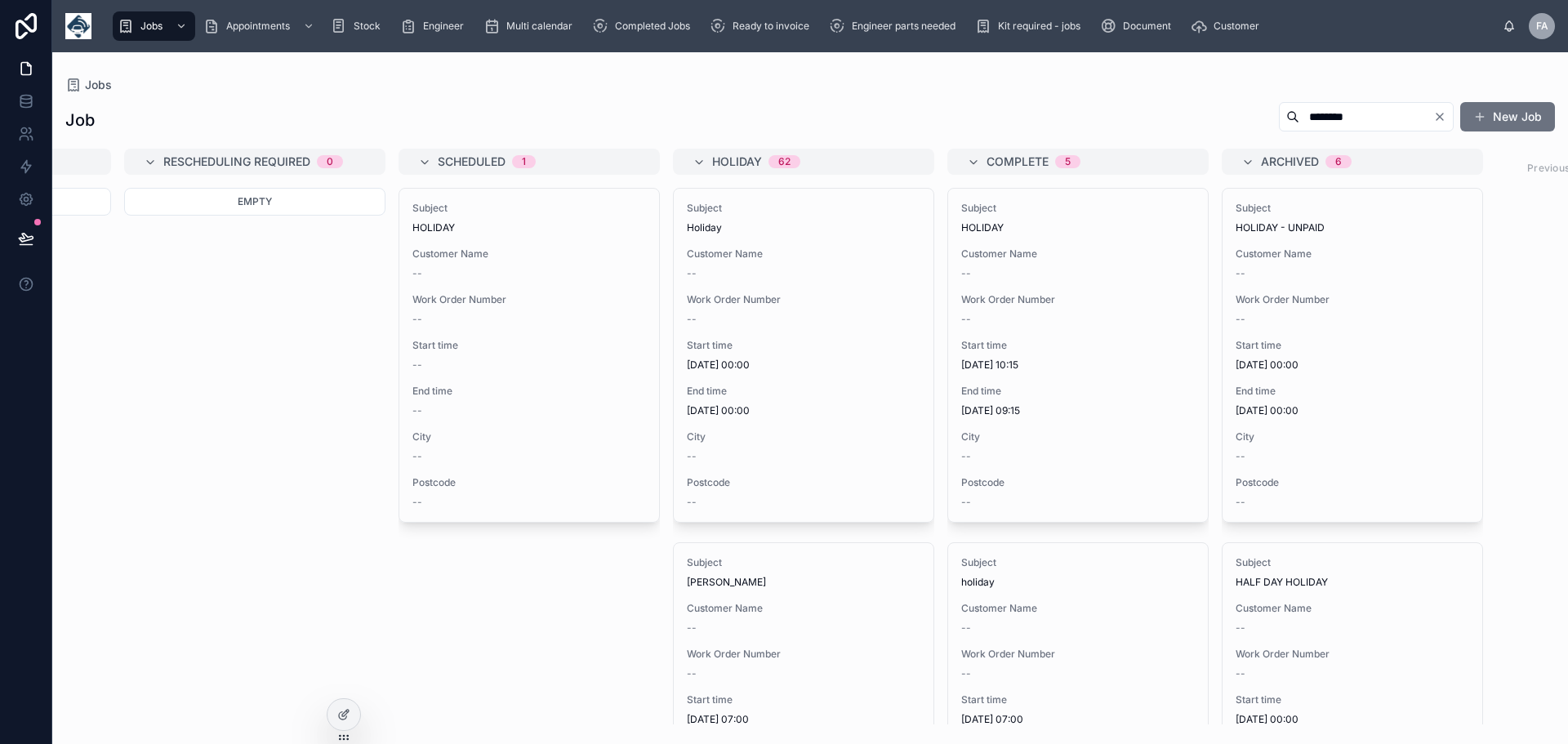
scroll to position [0, 1653]
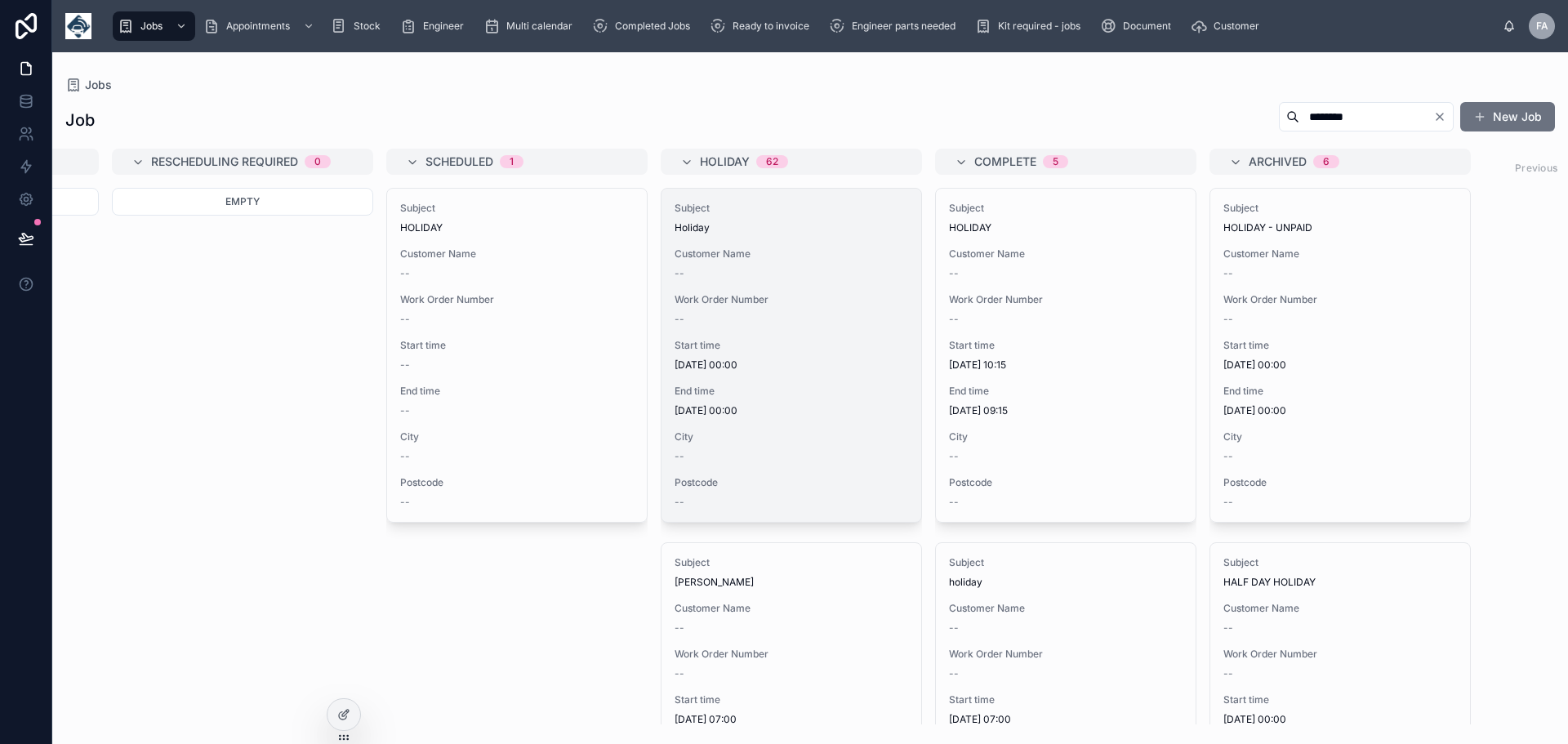
click at [769, 300] on span "Work Order Number" at bounding box center [791, 300] width 234 height 13
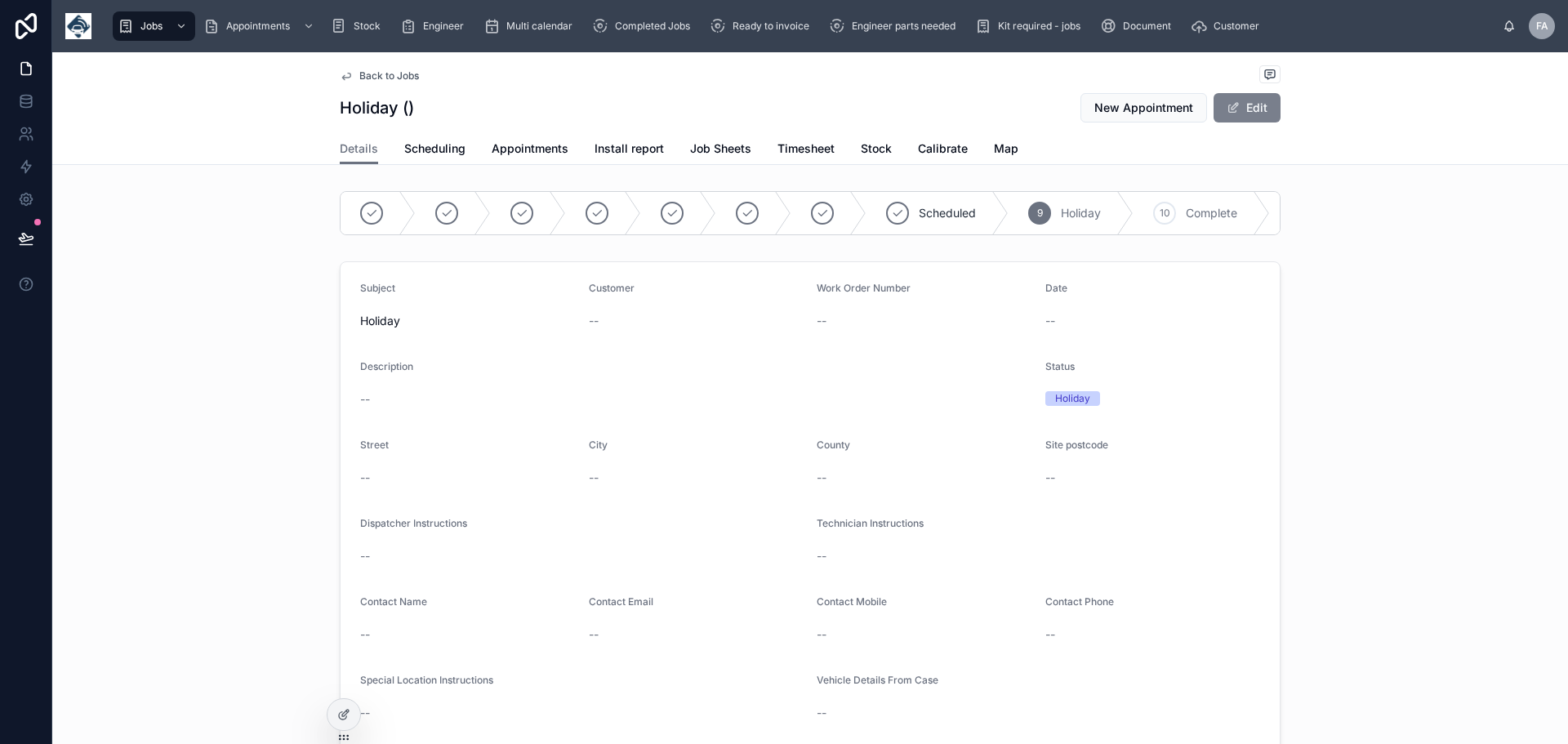
click at [1240, 107] on button "Edit" at bounding box center [1247, 107] width 67 height 29
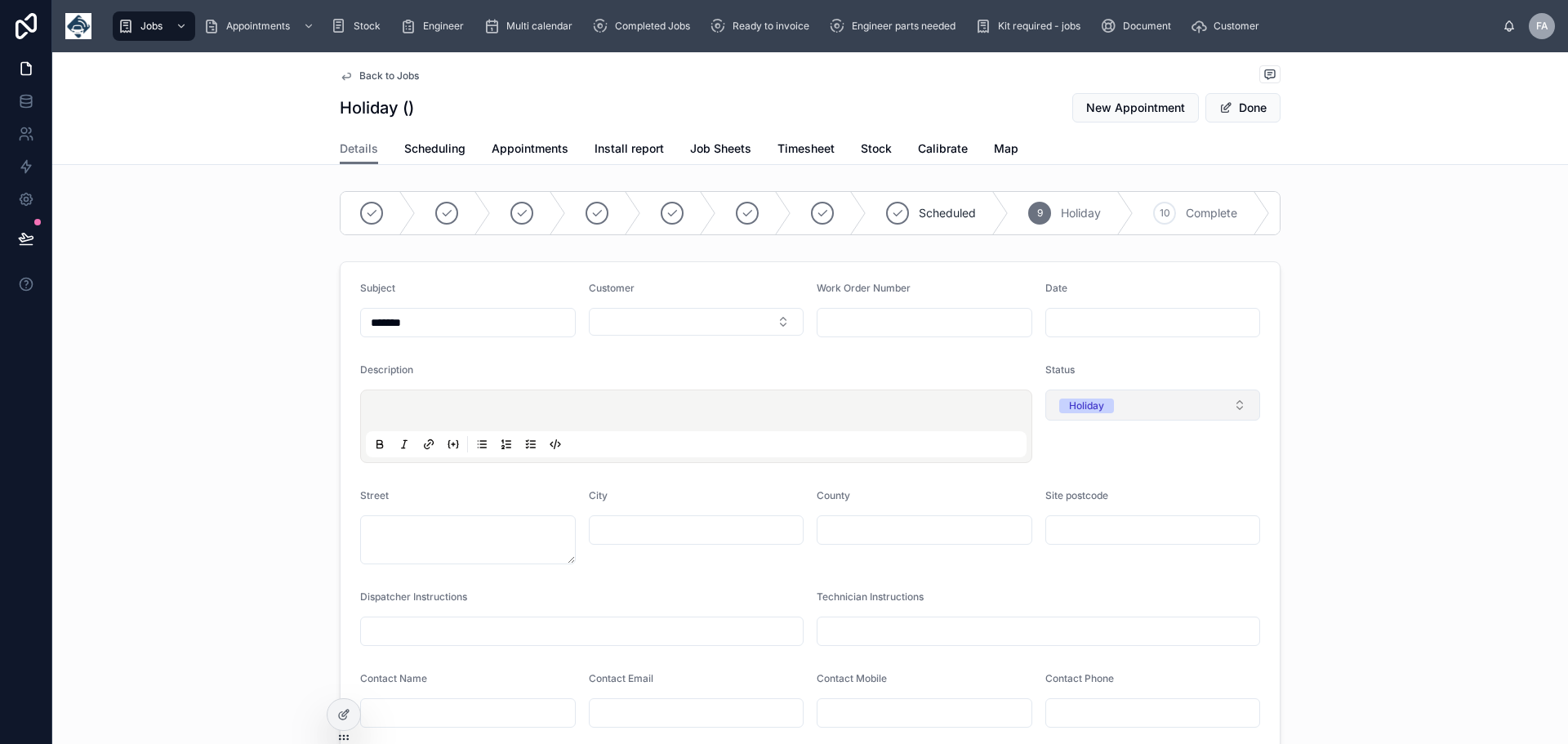
click at [1236, 414] on button "Holiday" at bounding box center [1153, 405] width 216 height 31
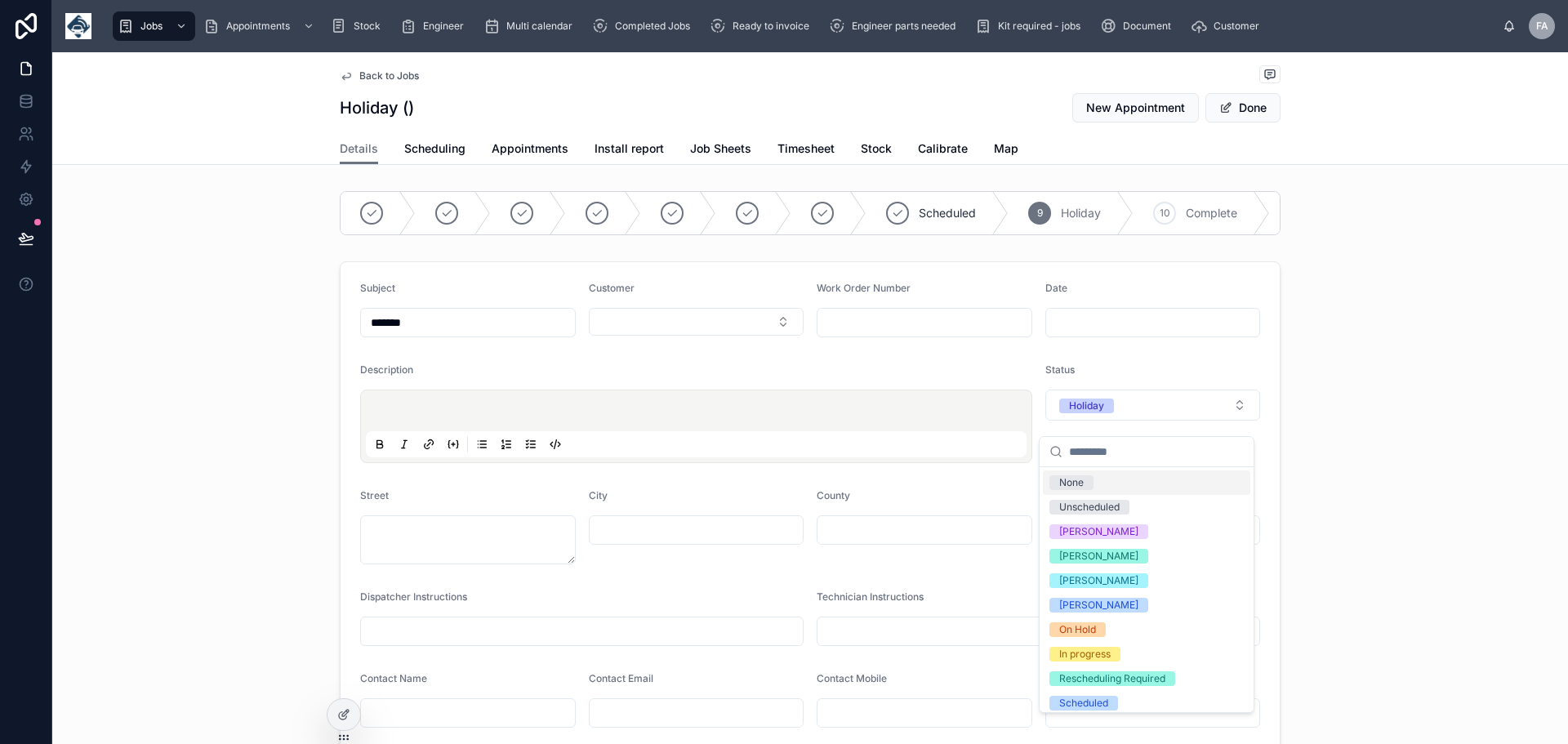
click at [1081, 478] on div "None" at bounding box center [1071, 483] width 24 height 14
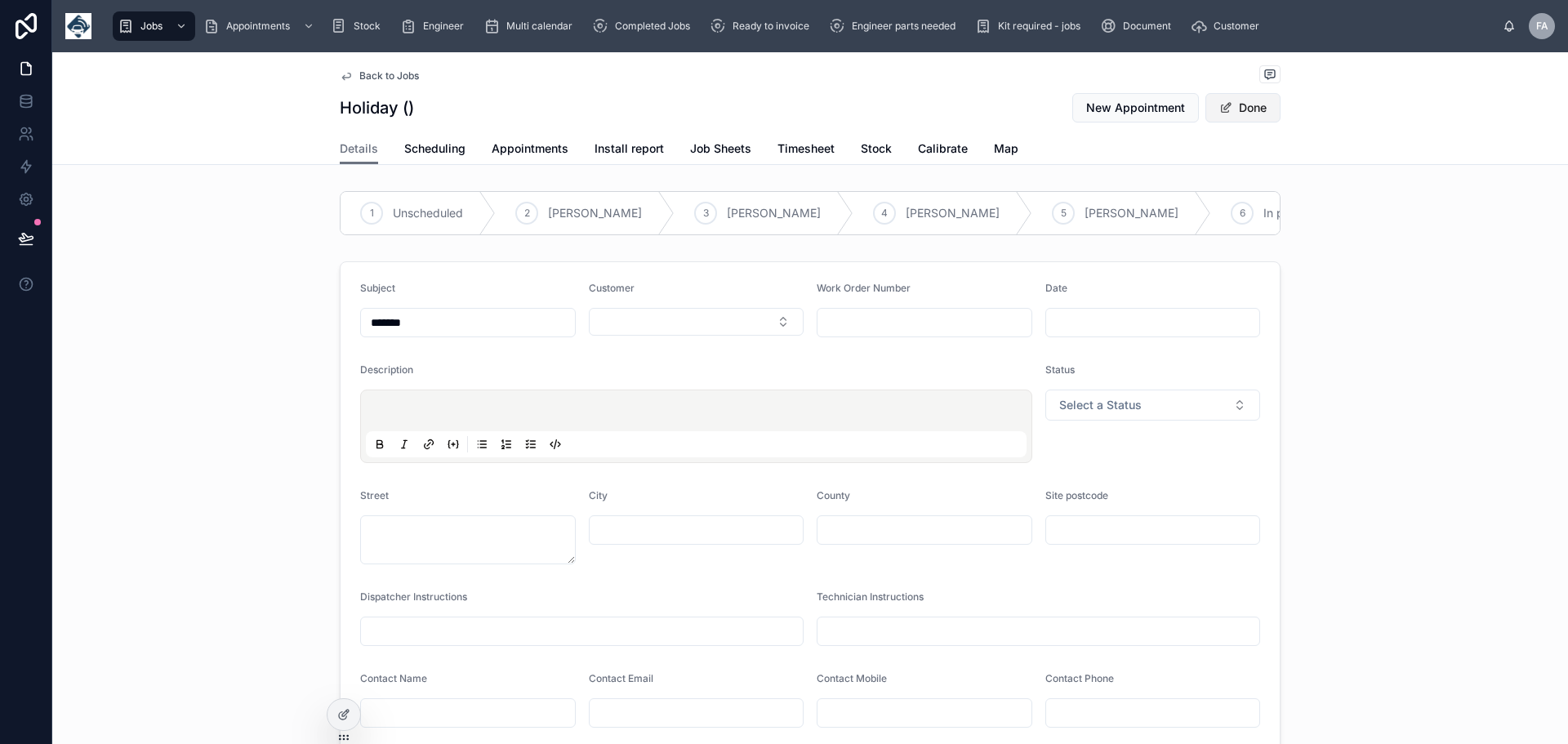
click at [1257, 111] on button "Done" at bounding box center [1243, 107] width 75 height 29
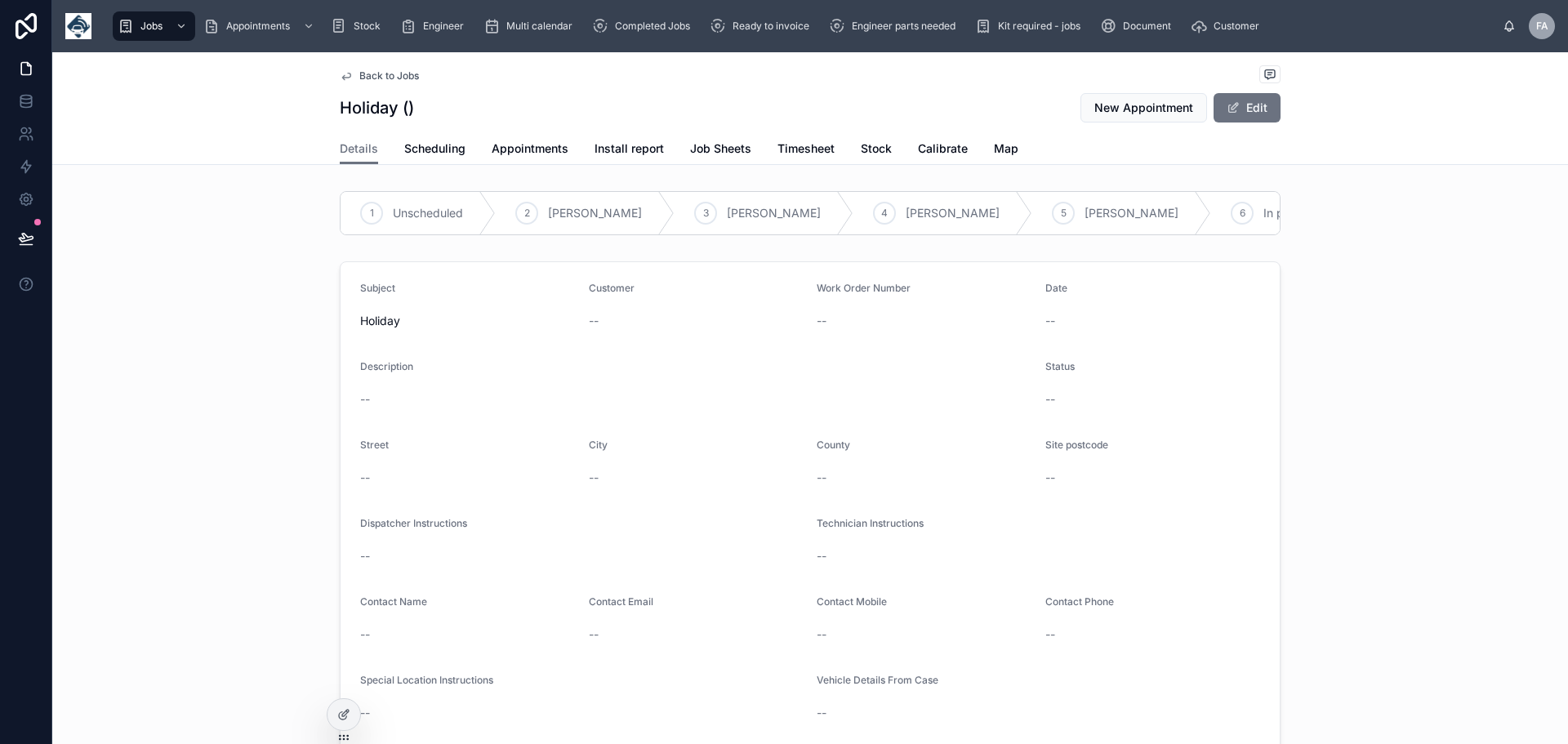
click at [378, 71] on span "Back to Jobs" at bounding box center [389, 76] width 60 height 13
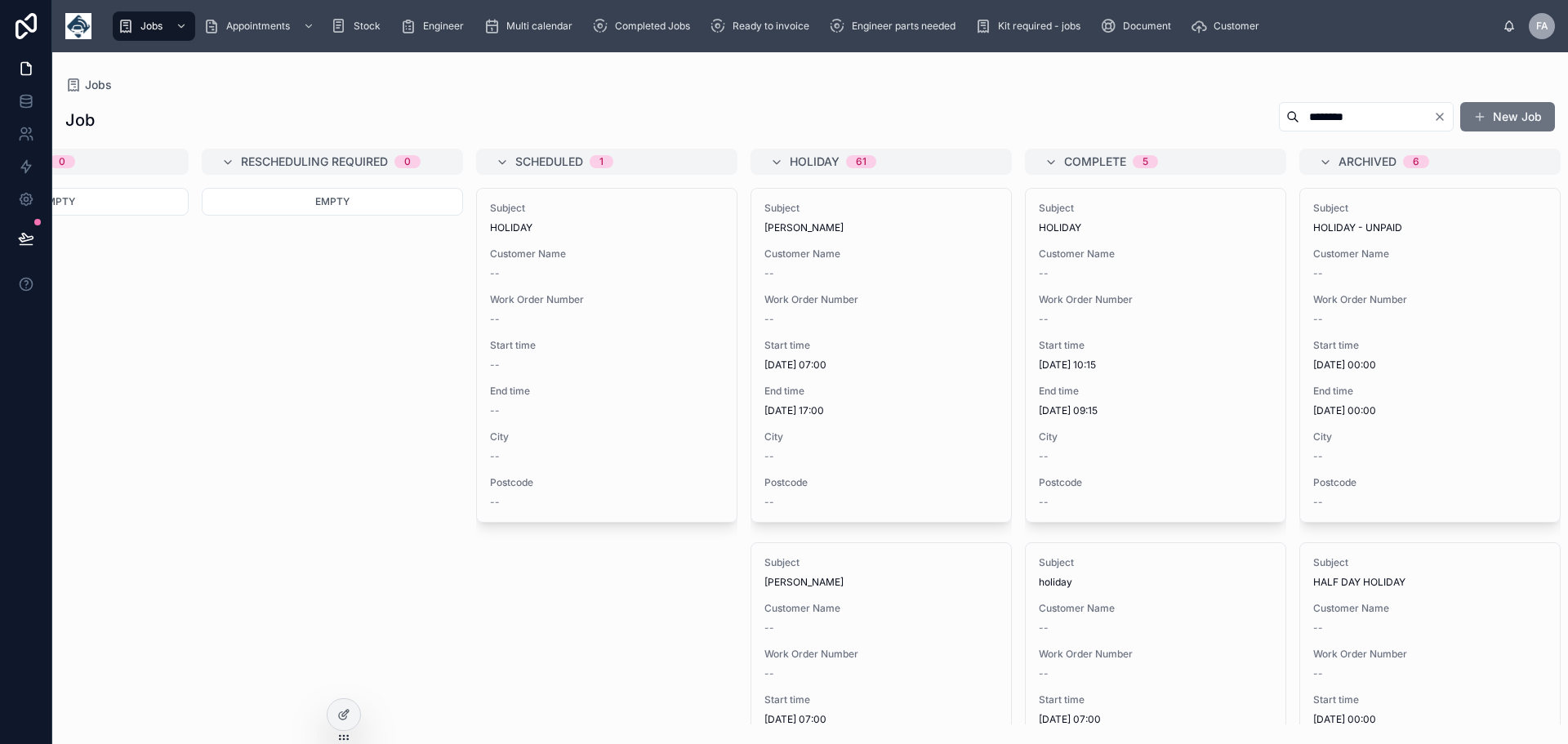
scroll to position [0, 1604]
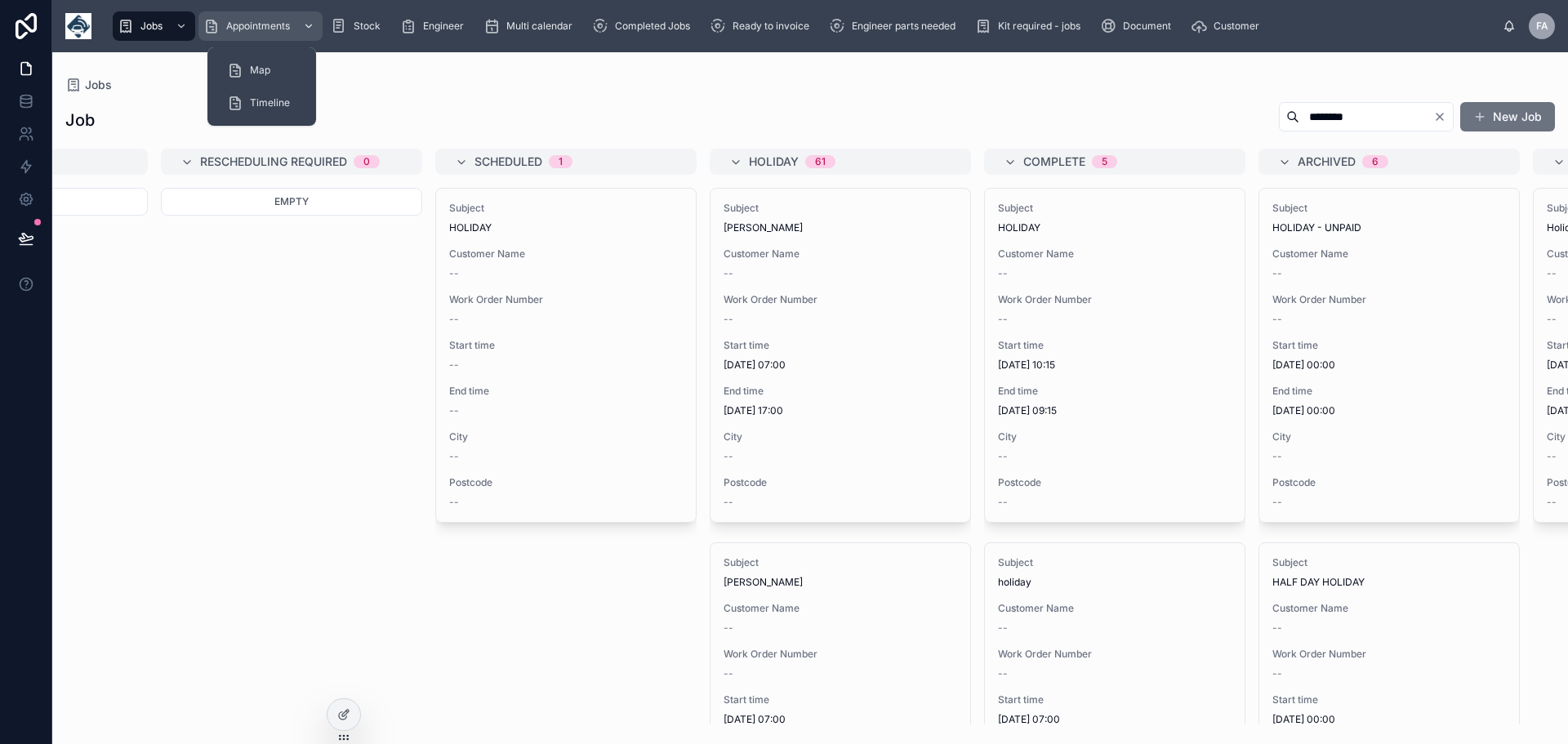
click at [261, 25] on span "Appointments" at bounding box center [258, 26] width 63 height 13
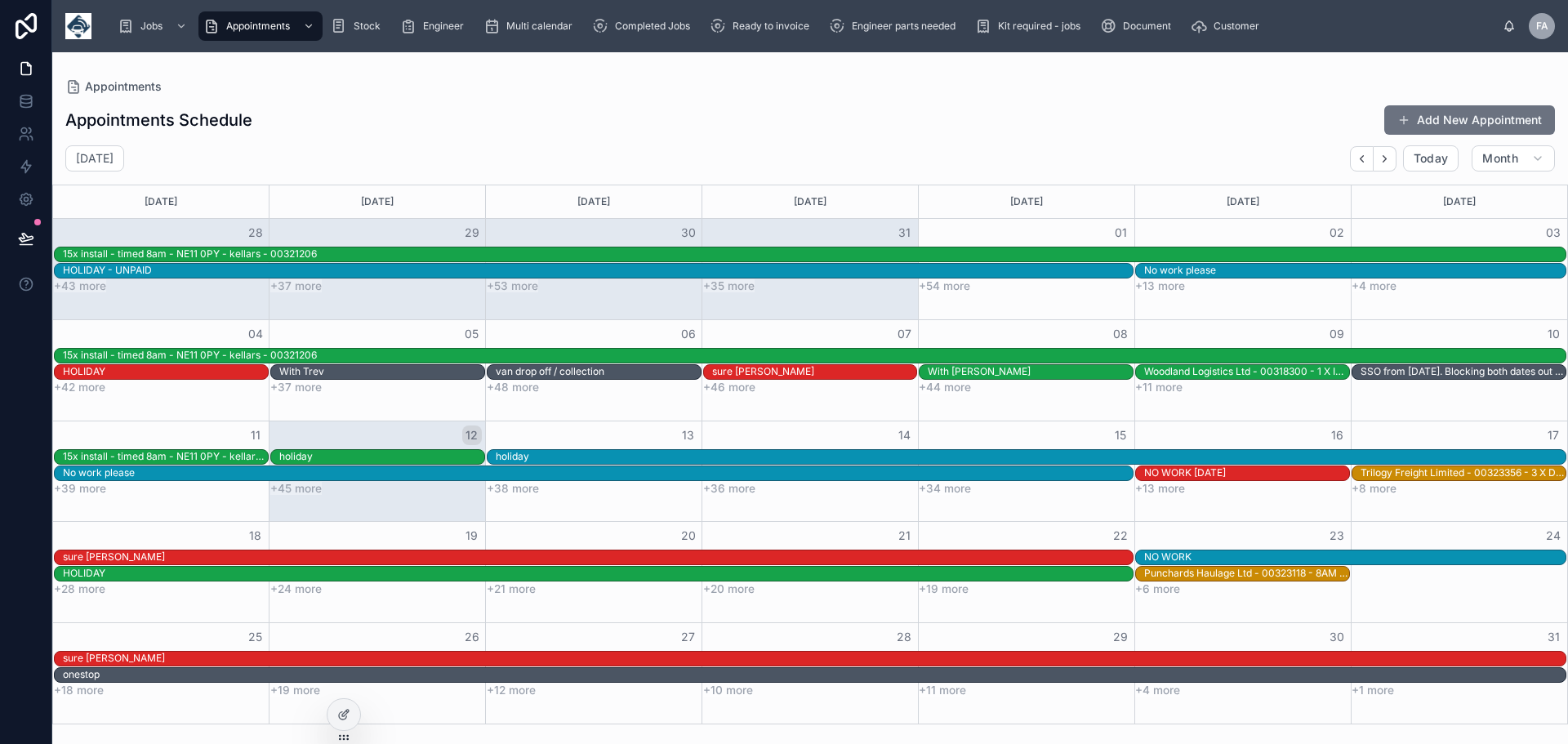
click at [1461, 117] on button "Add New Appointment" at bounding box center [1469, 120] width 170 height 29
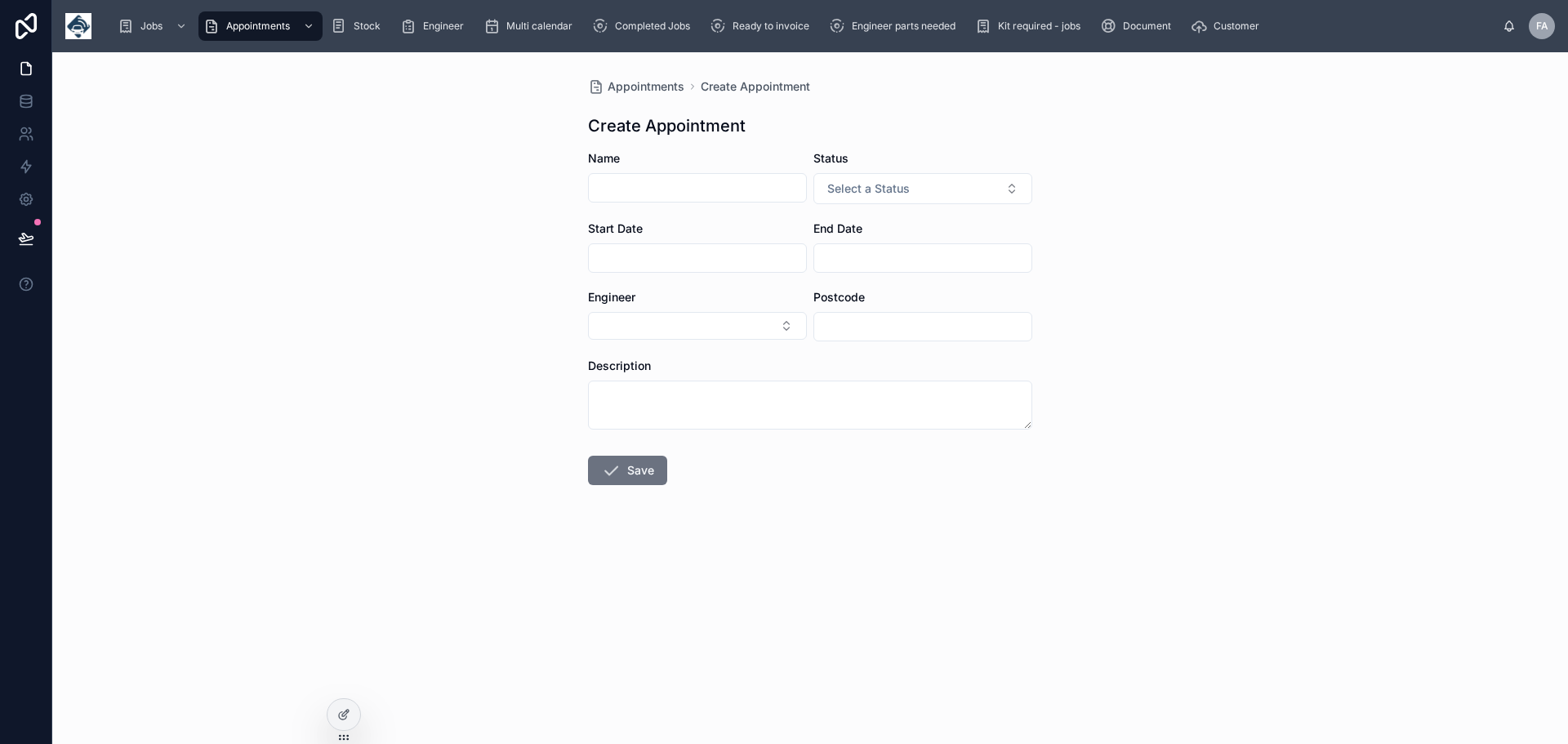
click at [636, 188] on input "text" at bounding box center [697, 188] width 218 height 23
type input "**********"
click at [1003, 187] on button "Select a Status" at bounding box center [922, 188] width 219 height 31
click at [876, 277] on span "Holiday" at bounding box center [851, 278] width 54 height 14
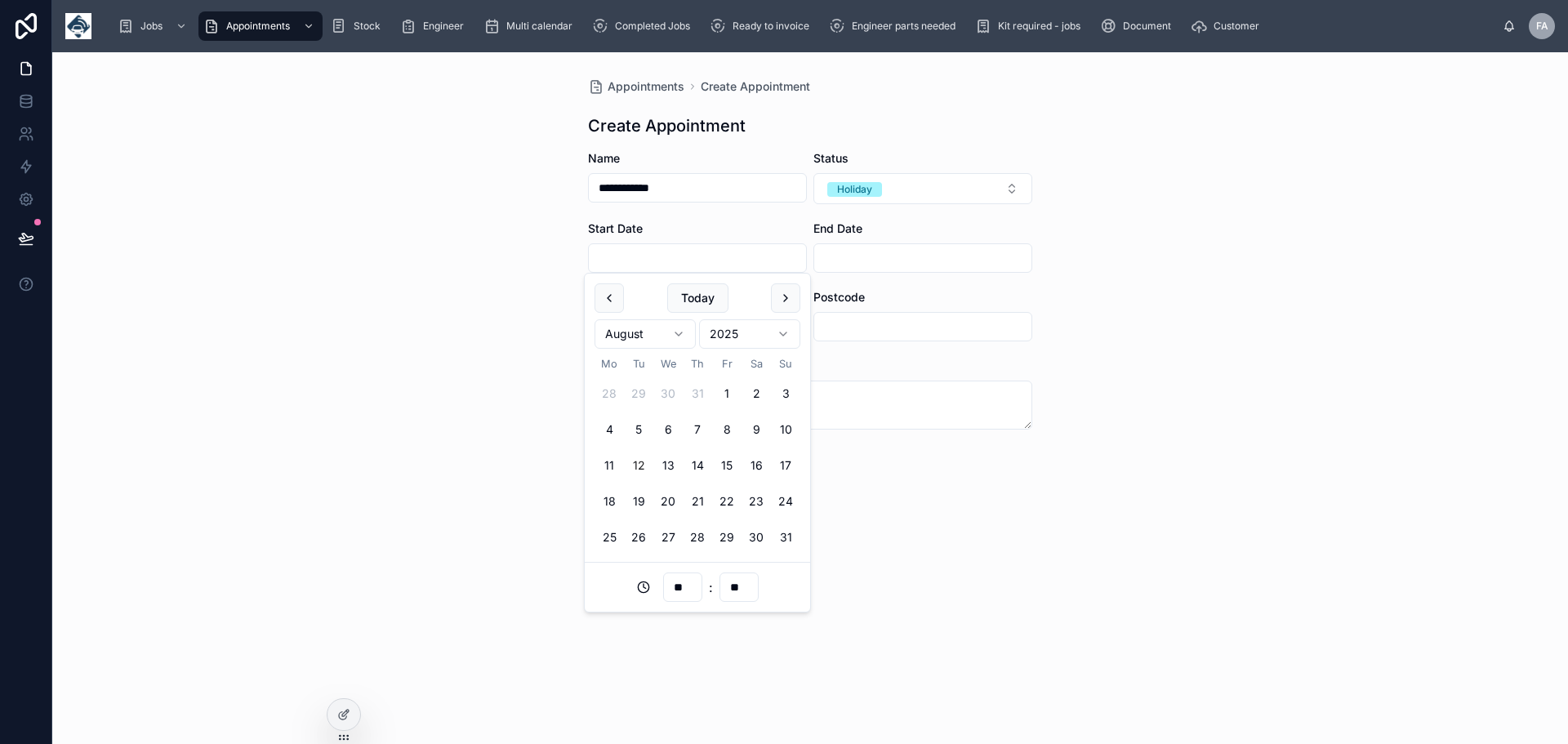
click at [671, 259] on input "text" at bounding box center [697, 259] width 218 height 23
click at [681, 330] on html "**********" at bounding box center [784, 372] width 1568 height 744
click at [640, 389] on button "1" at bounding box center [639, 393] width 29 height 29
type input "**********"
click at [849, 260] on input "text" at bounding box center [923, 259] width 218 height 23
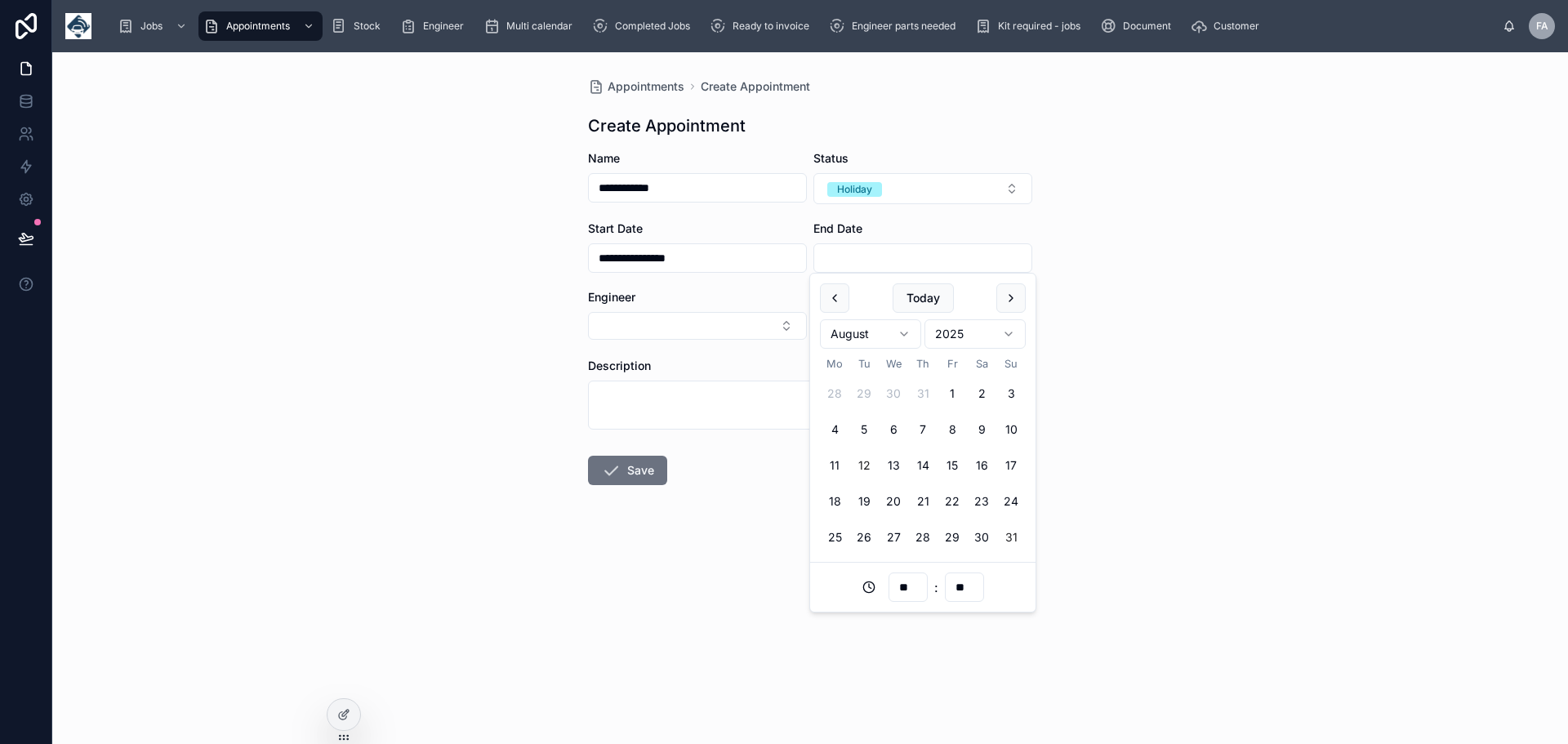
click at [1018, 533] on button "31" at bounding box center [1011, 537] width 29 height 29
type input "**********"
click at [1216, 448] on div "**********" at bounding box center [811, 399] width 1516 height 692
click at [788, 326] on button "Select Button" at bounding box center [697, 326] width 219 height 28
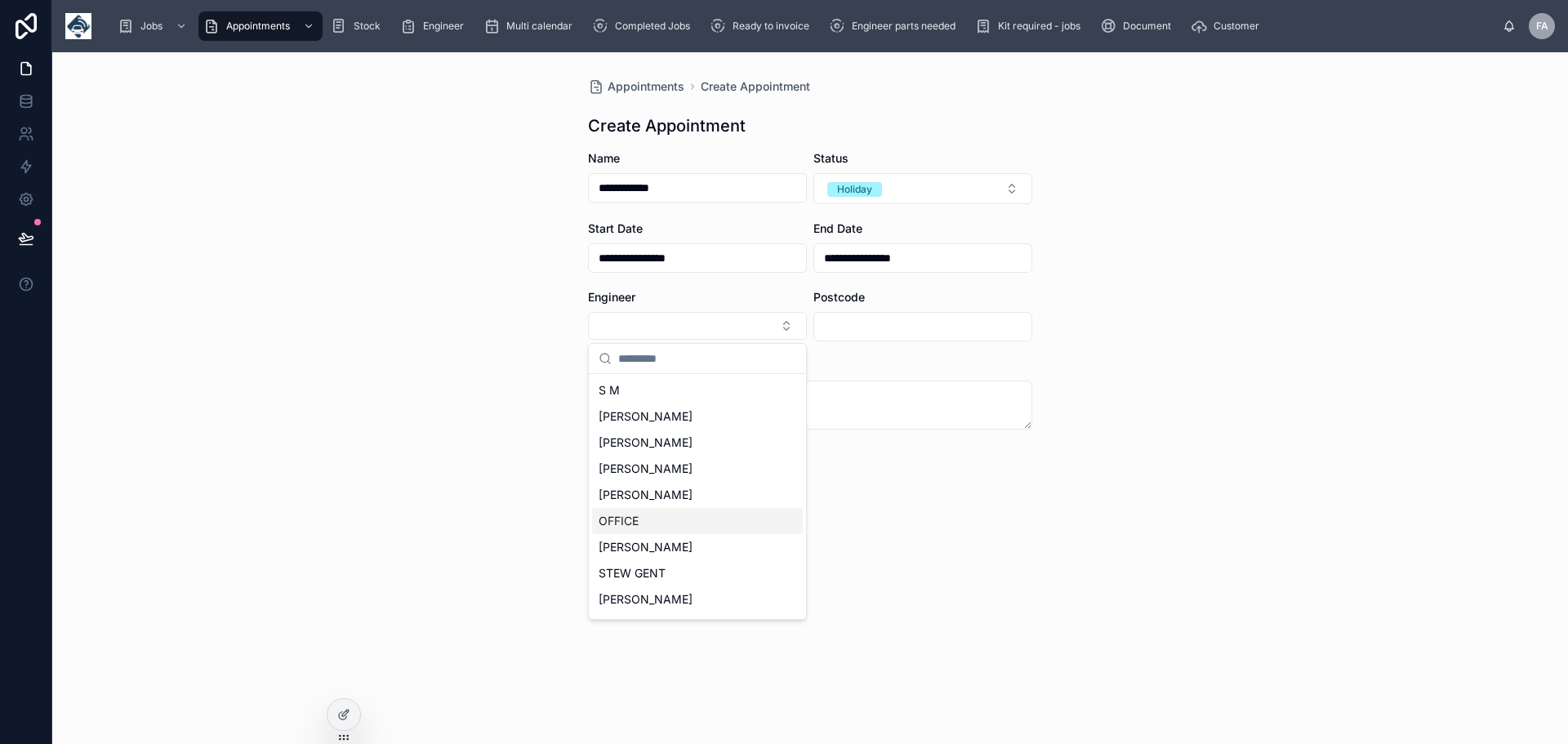
click at [621, 521] on span "OFFICE" at bounding box center [618, 521] width 40 height 16
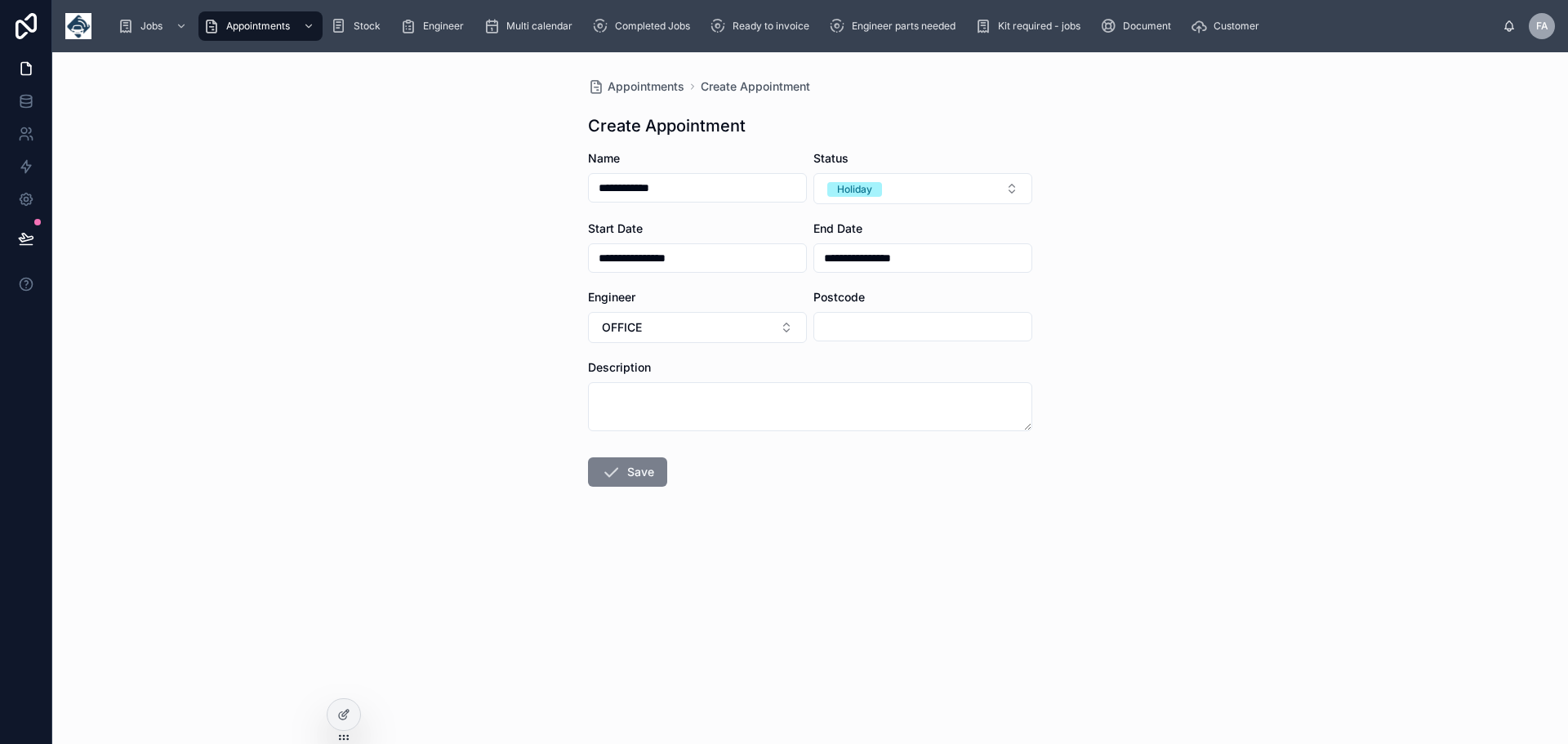
click at [634, 468] on button "Save" at bounding box center [627, 472] width 79 height 29
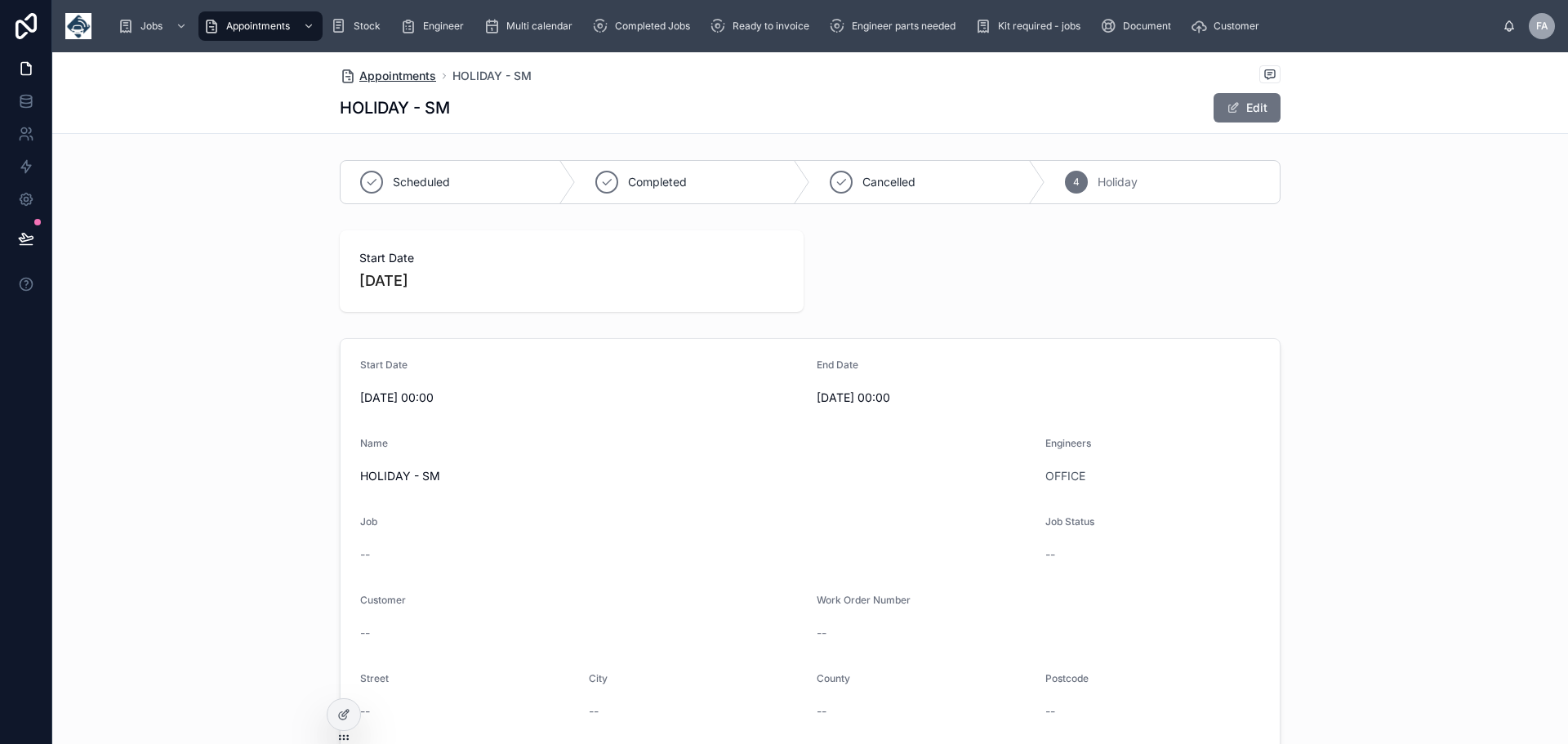
click at [370, 78] on span "Appointments" at bounding box center [398, 76] width 77 height 16
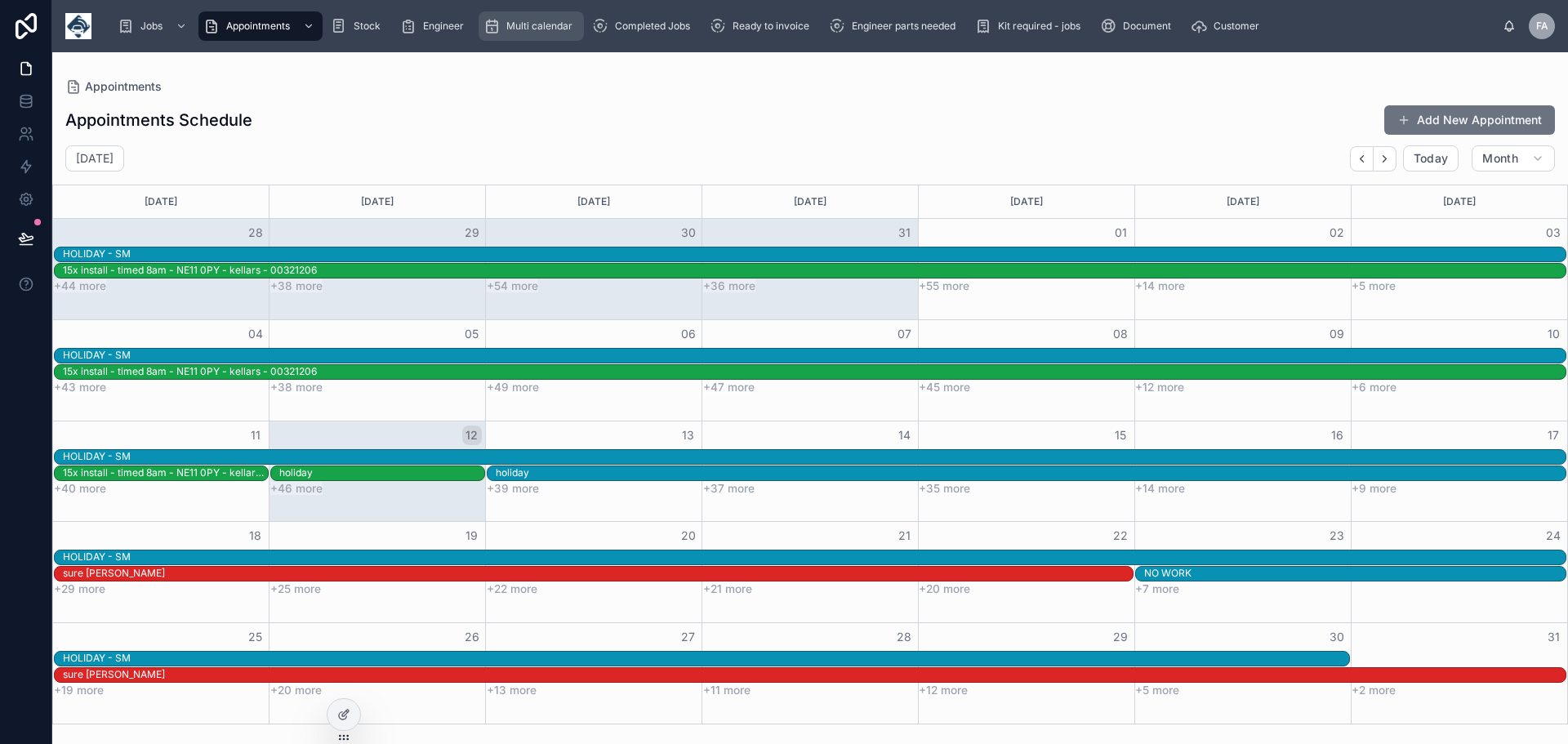
click at [518, 24] on span "Multi calendar" at bounding box center [540, 26] width 66 height 13
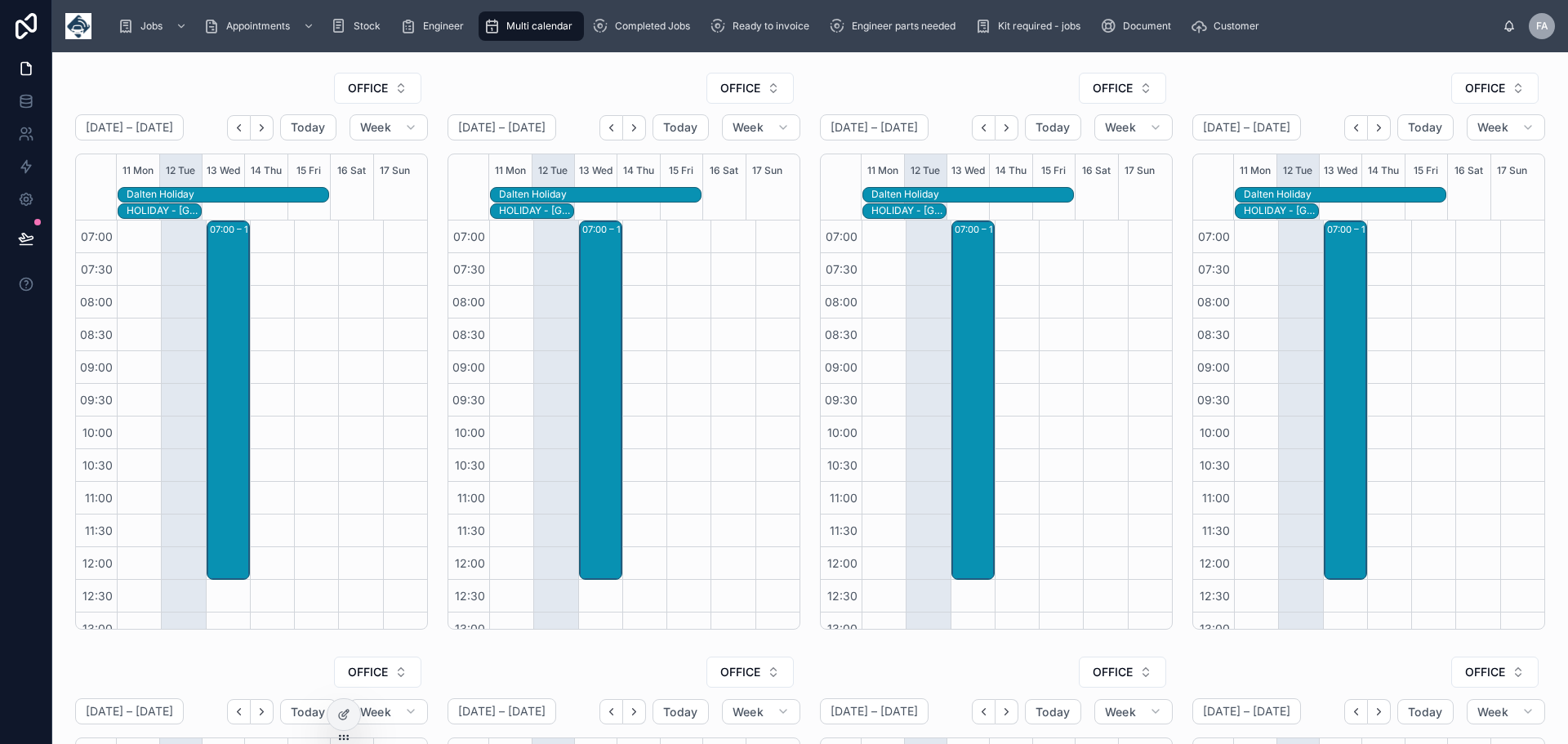
scroll to position [376, 0]
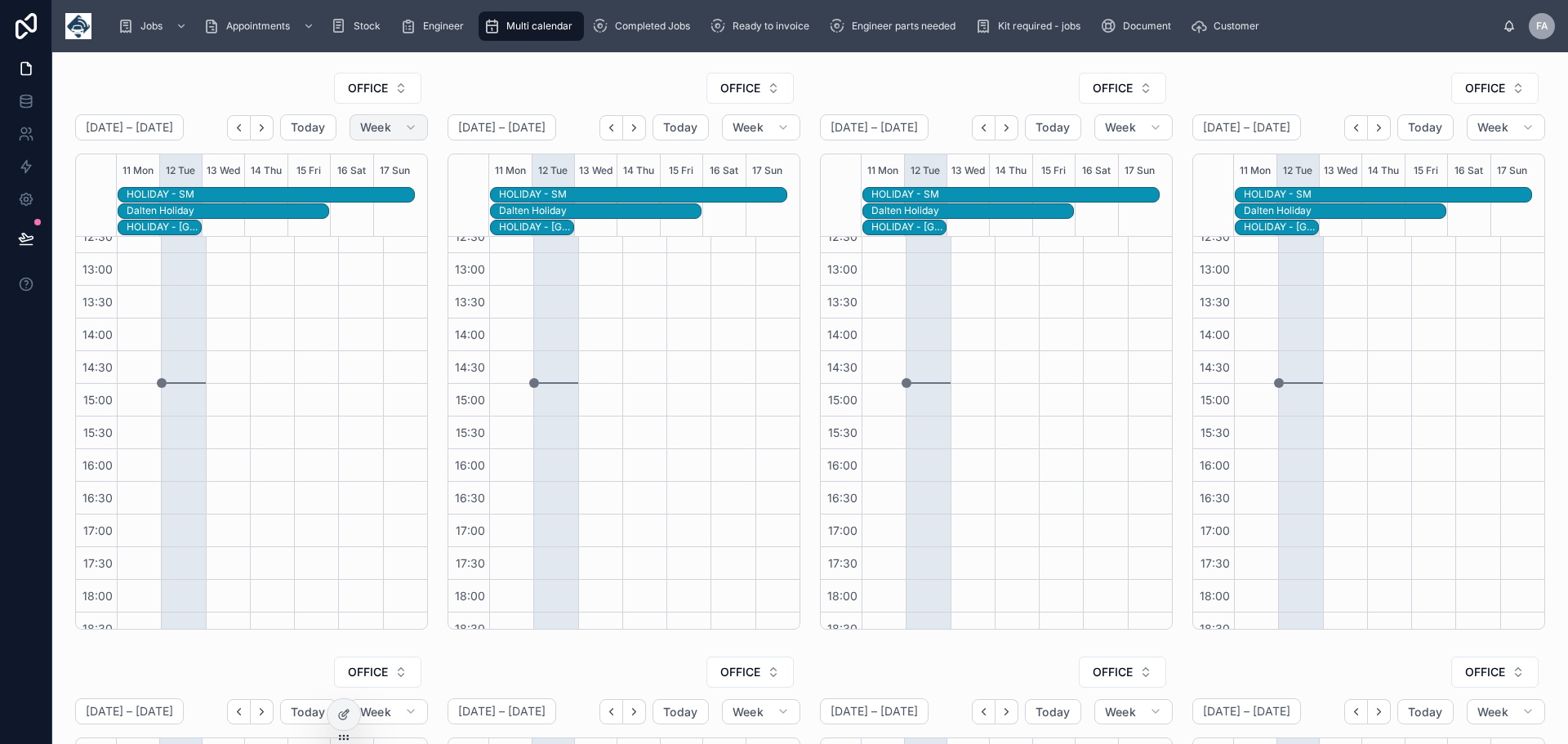
click at [395, 127] on button "Week" at bounding box center [389, 127] width 78 height 26
click at [334, 168] on span "Month" at bounding box center [316, 168] width 34 height 16
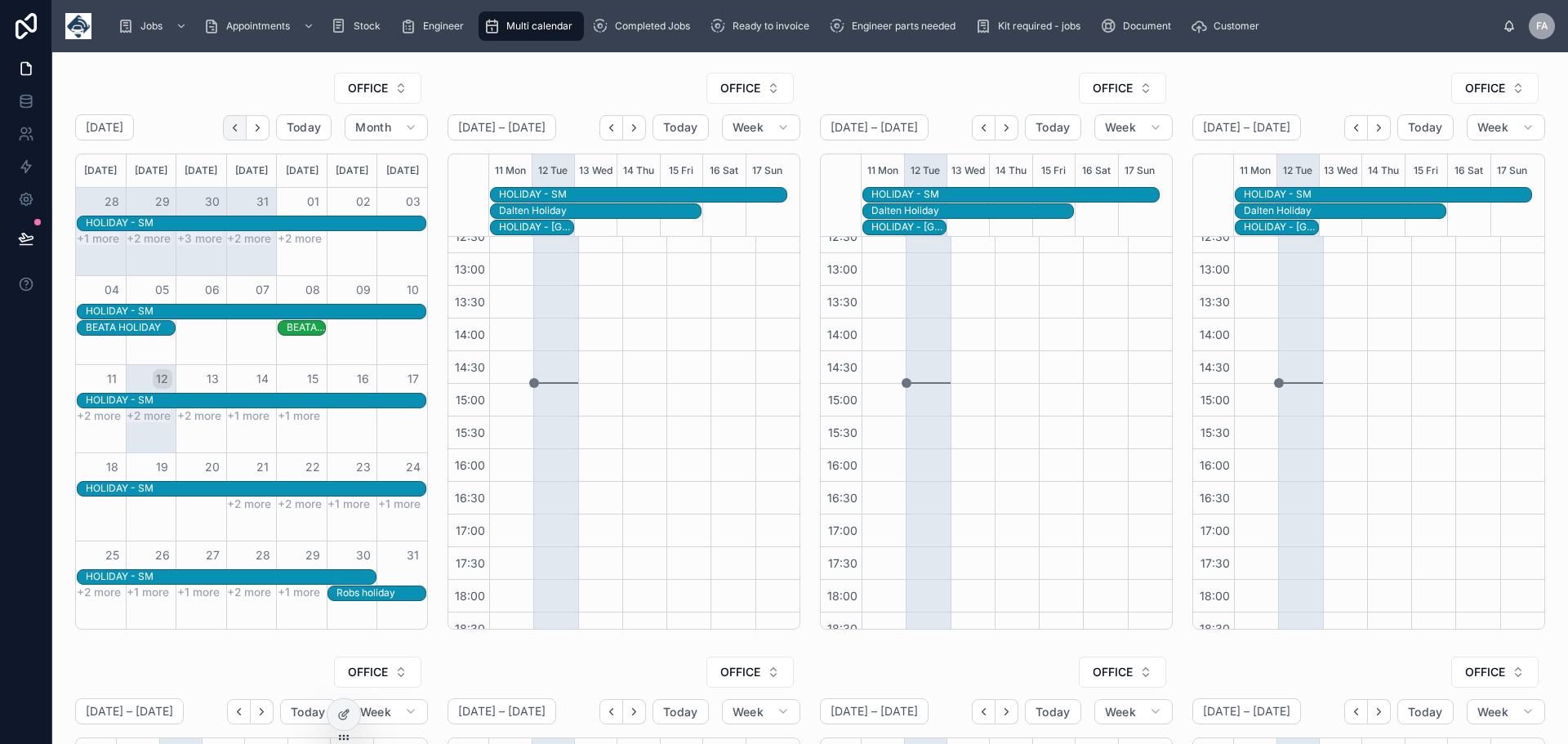
click at [228, 128] on icon "Back" at bounding box center [235, 128] width 12 height 12
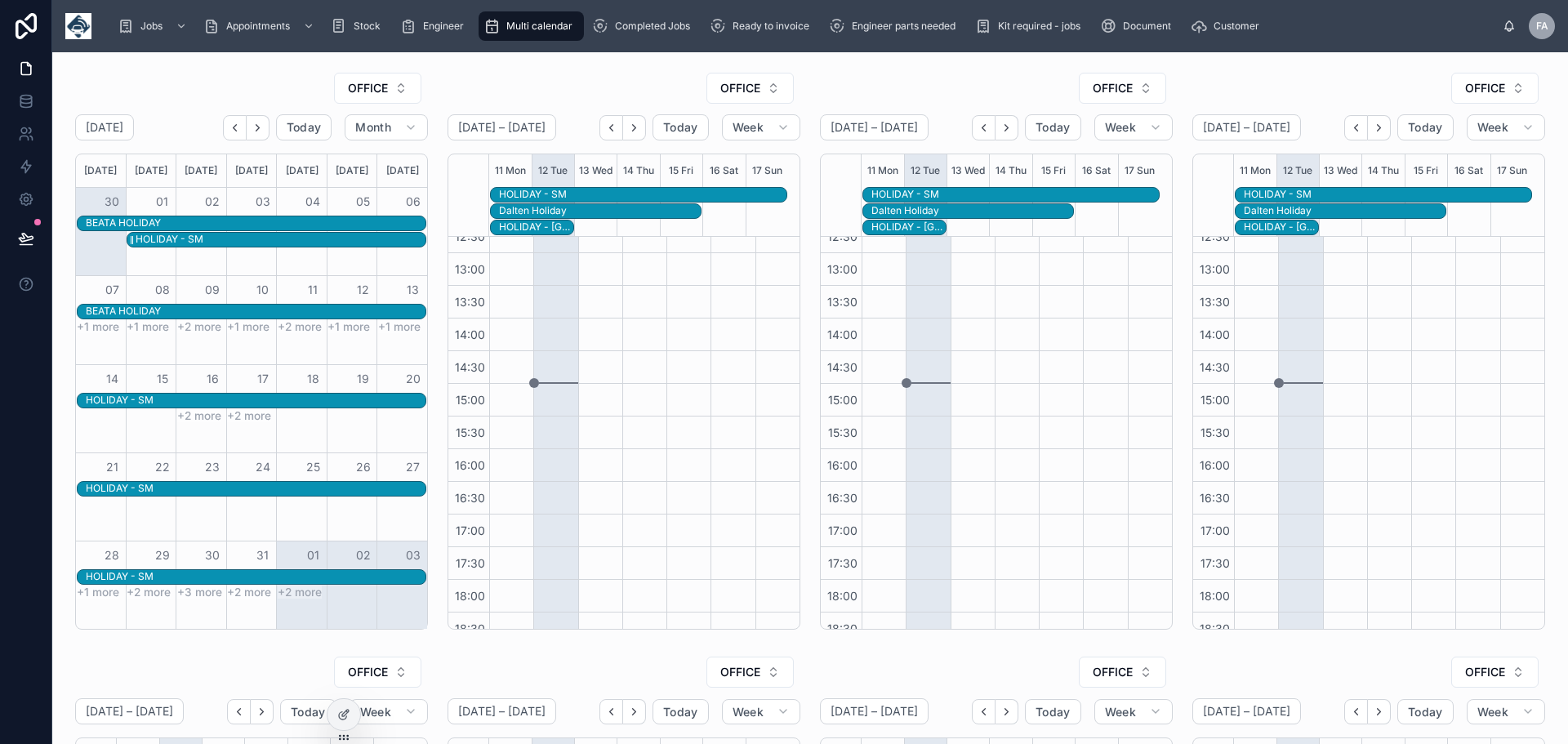
click at [237, 243] on div "HOLIDAY - SM" at bounding box center [280, 240] width 290 height 14
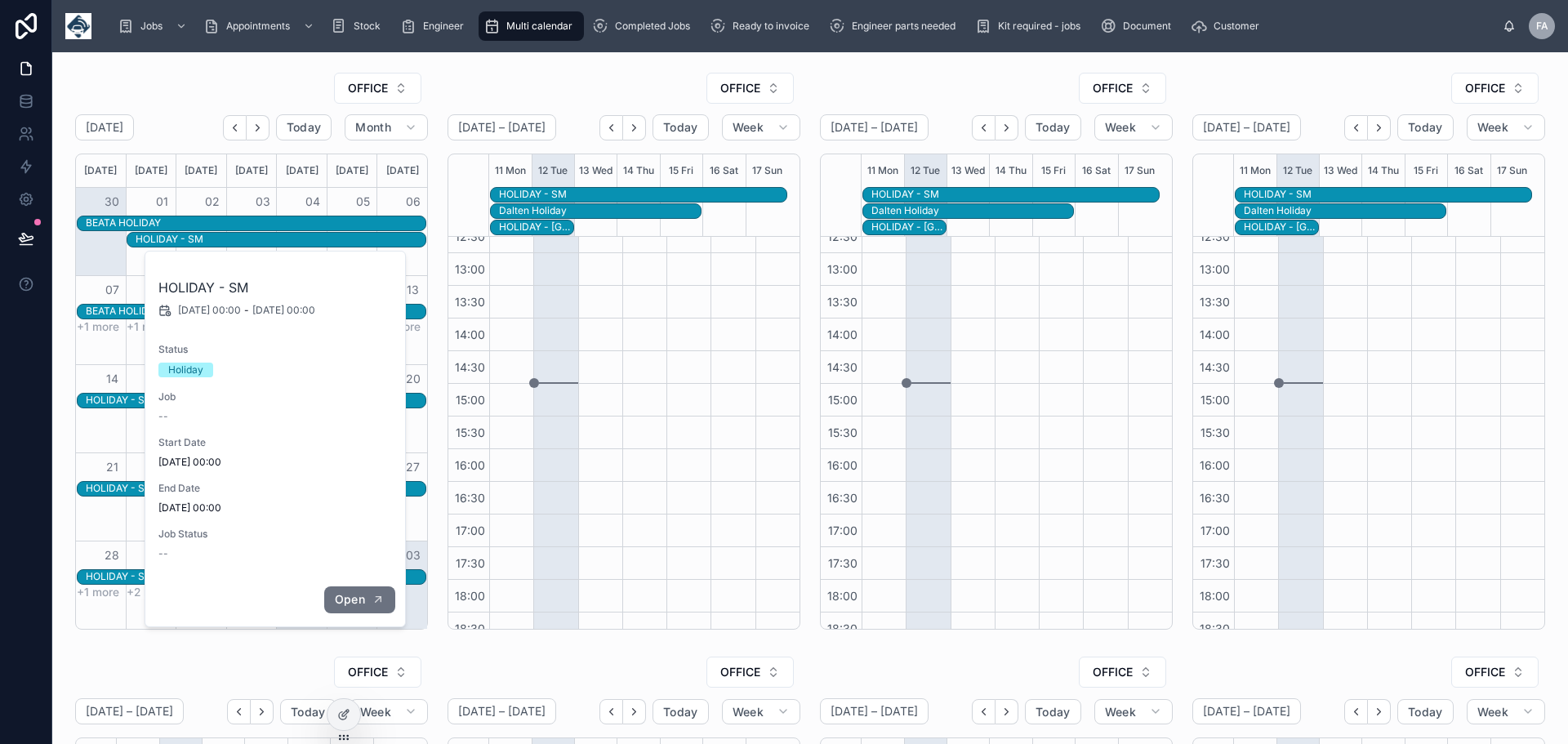
click at [359, 603] on span "Open" at bounding box center [350, 599] width 30 height 14
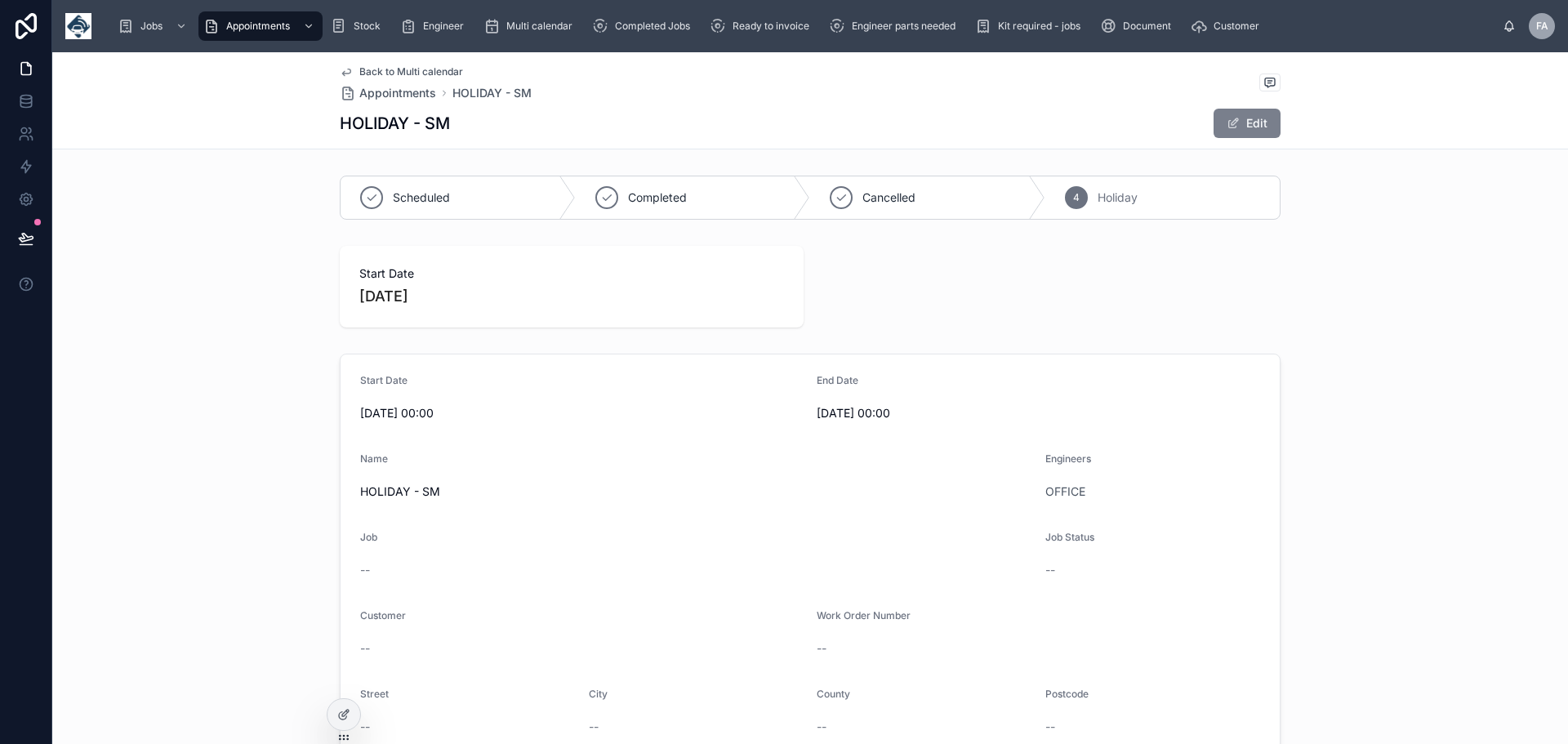
click at [1251, 125] on button "Edit" at bounding box center [1247, 123] width 67 height 29
click at [961, 417] on input "**********" at bounding box center [1038, 415] width 442 height 23
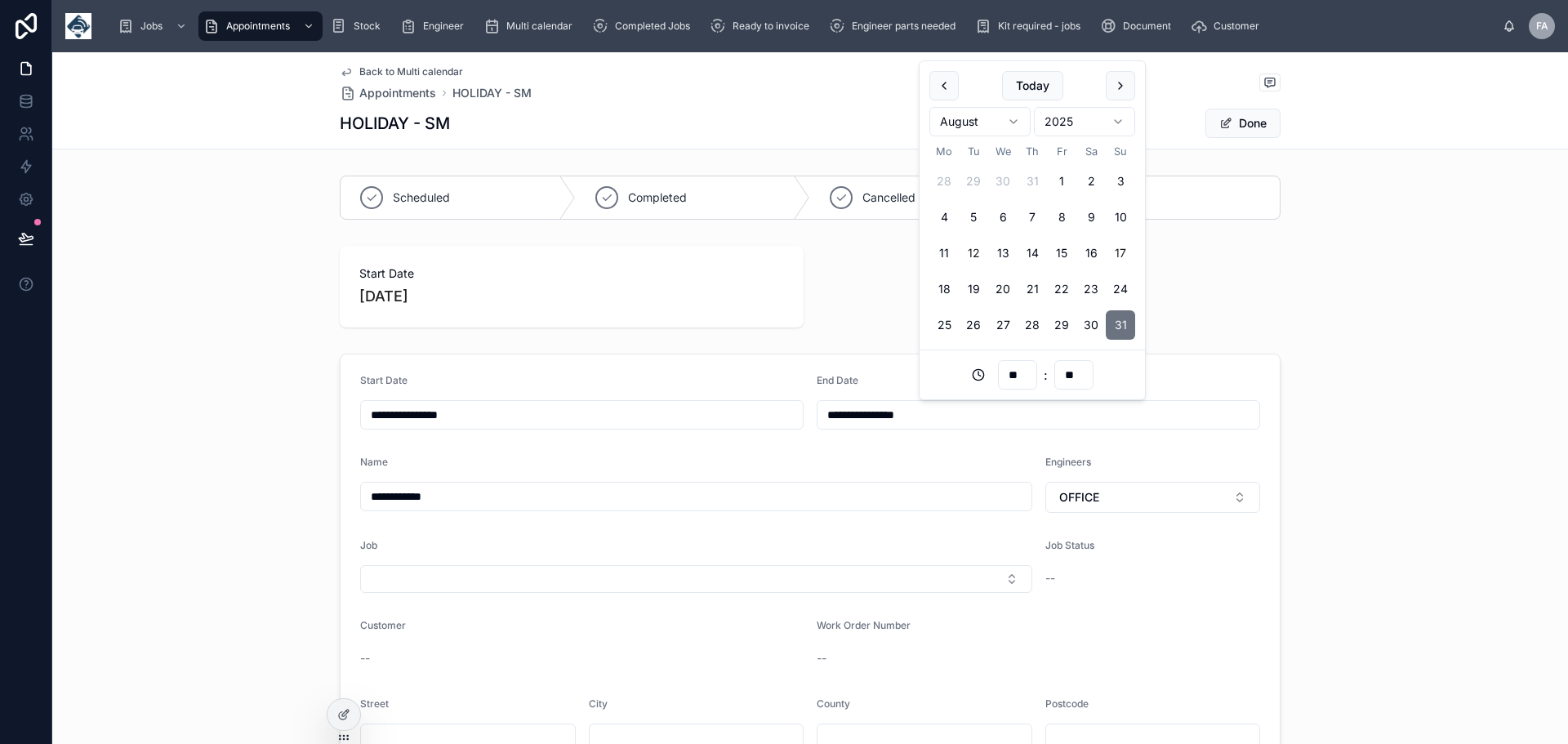
click at [1120, 249] on button "17" at bounding box center [1120, 252] width 29 height 29
type input "**********"
click at [1248, 120] on button "Done" at bounding box center [1243, 123] width 75 height 29
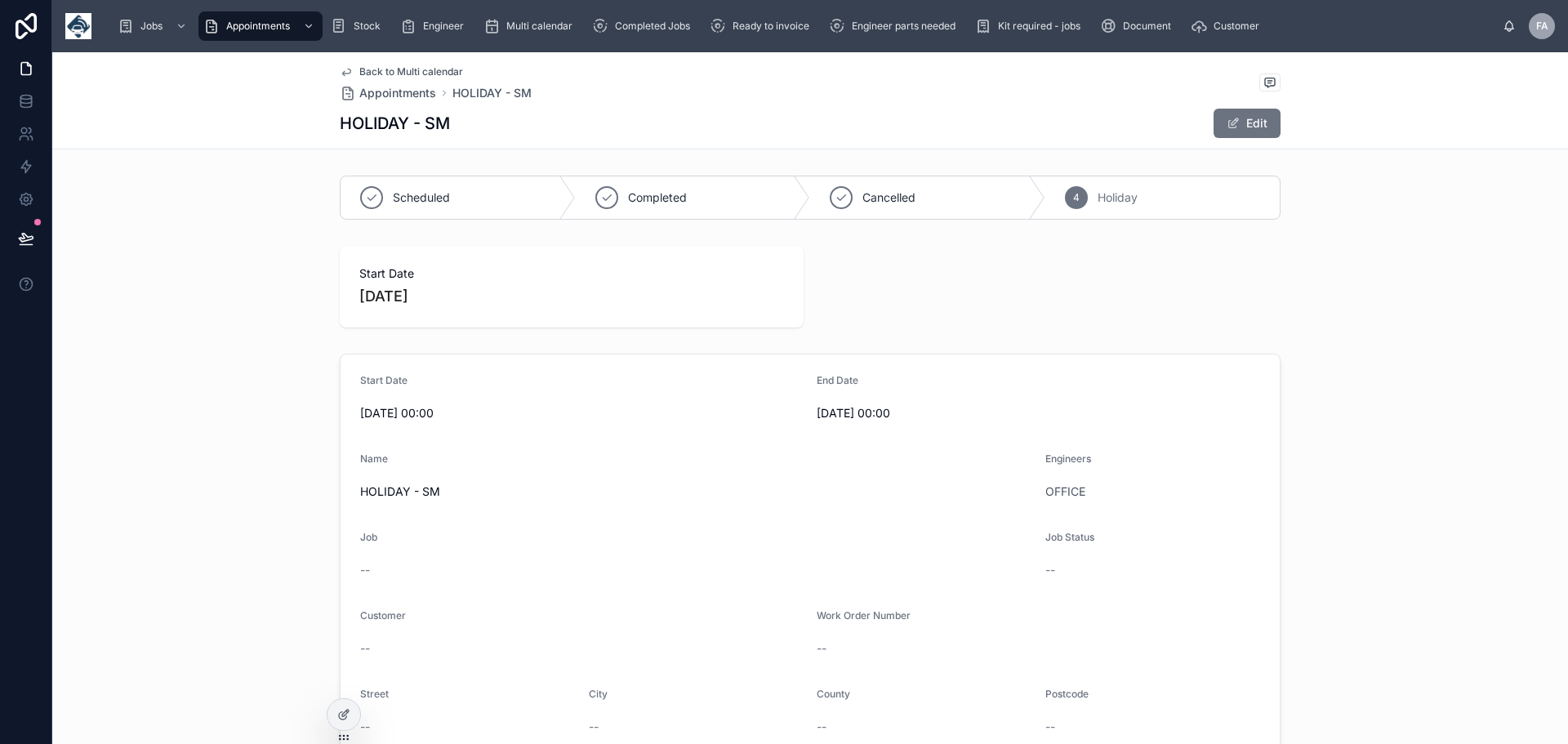
click at [398, 67] on span "Back to Multi calendar" at bounding box center [411, 71] width 103 height 13
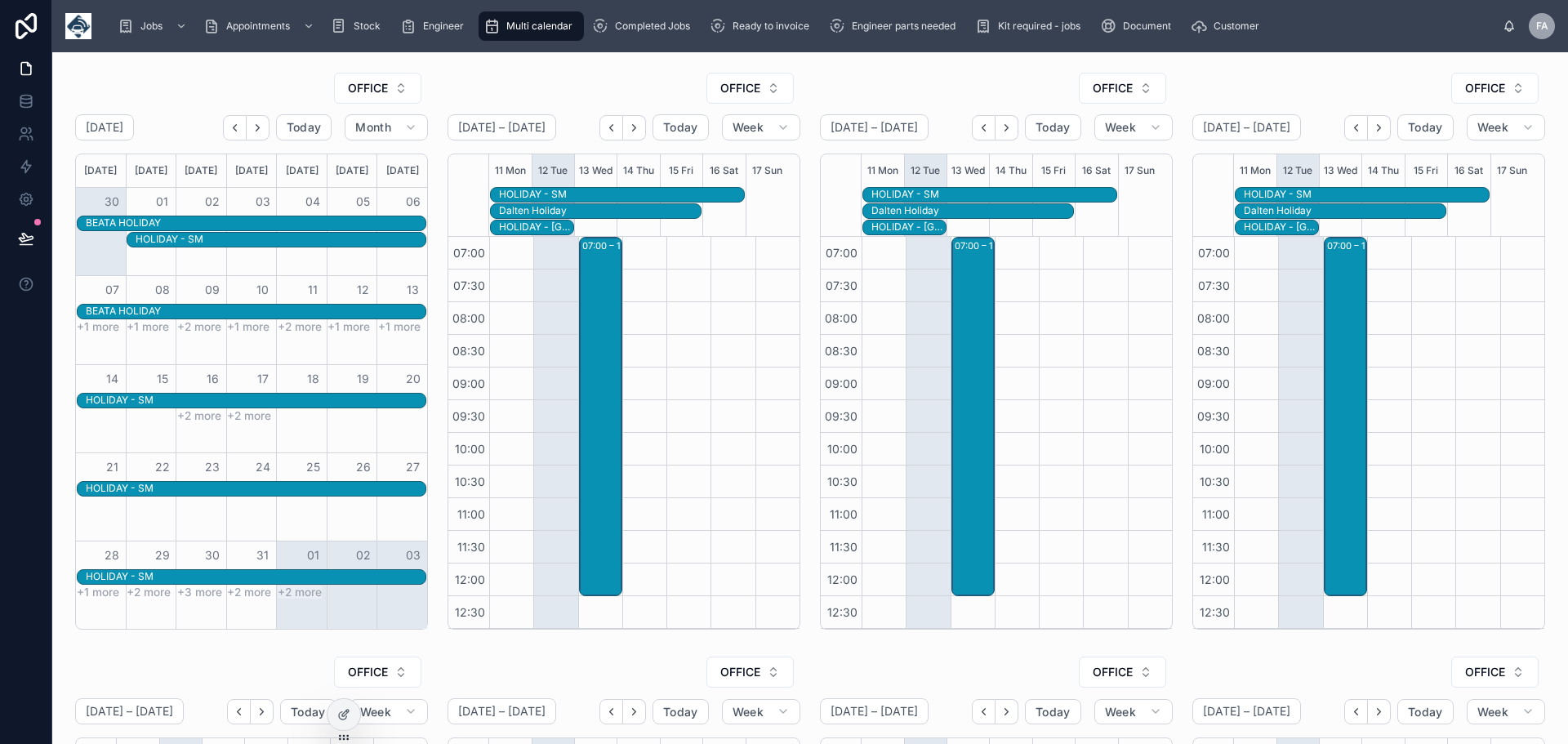
scroll to position [393, 0]
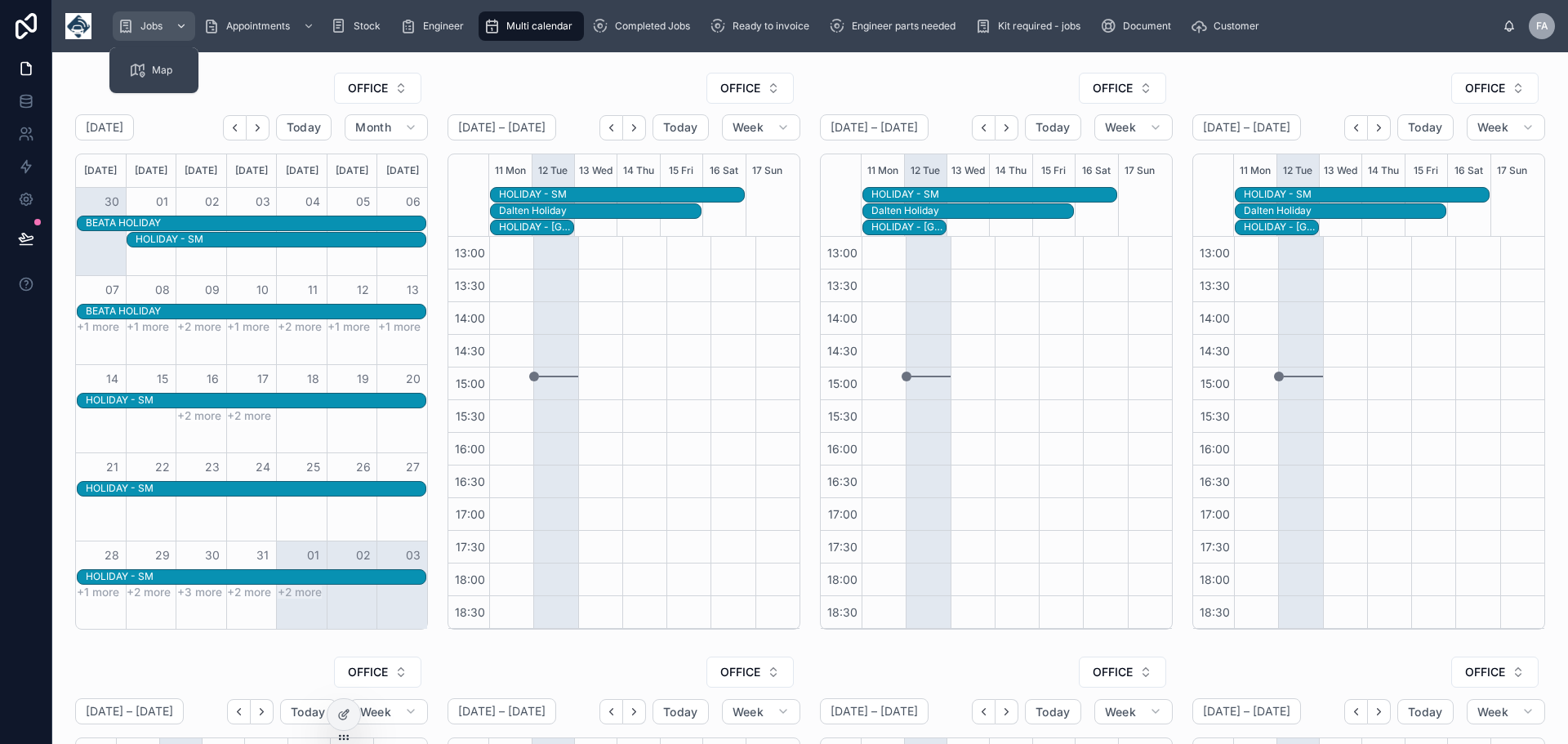
click at [155, 28] on span "Jobs" at bounding box center [152, 26] width 22 height 13
click at [641, 24] on span "Completed Jobs" at bounding box center [653, 26] width 75 height 13
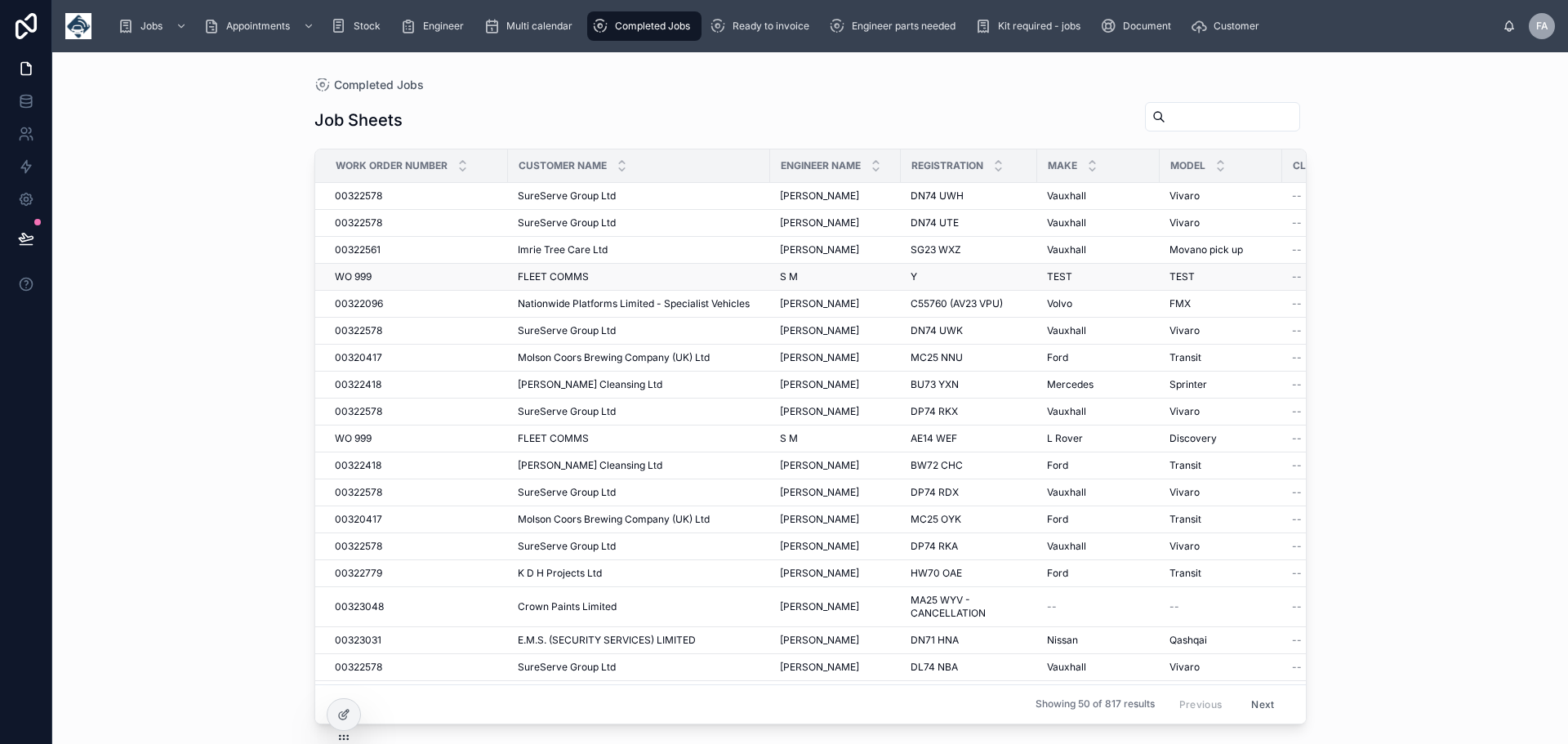
click at [359, 274] on span "WO 999" at bounding box center [352, 277] width 37 height 13
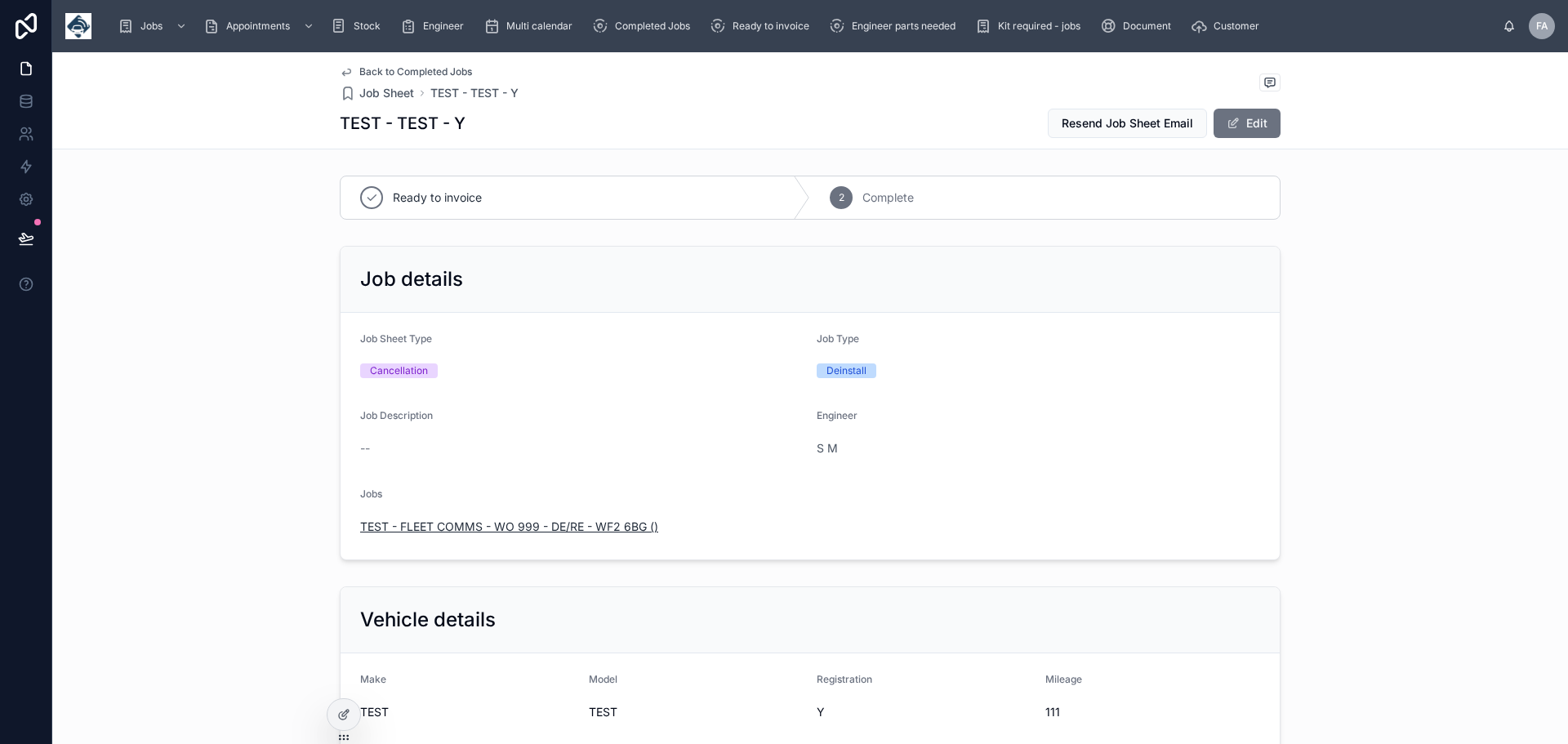
click at [519, 523] on span "TEST - FLEET COMMS - WO 999 - DE/RE - WF2 6BG ()" at bounding box center [509, 527] width 298 height 16
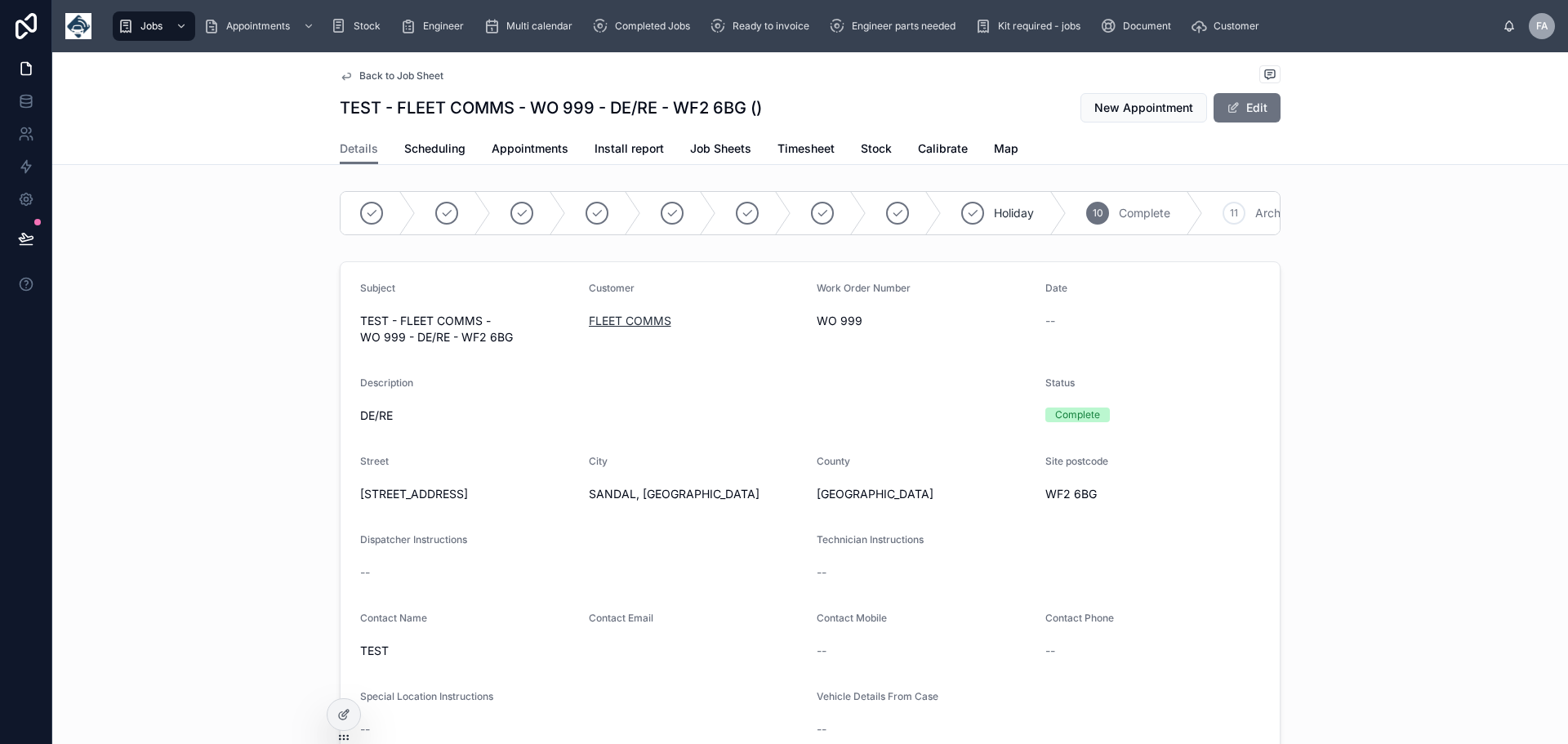
click at [639, 329] on span "FLEET COMMS" at bounding box center [630, 321] width 82 height 16
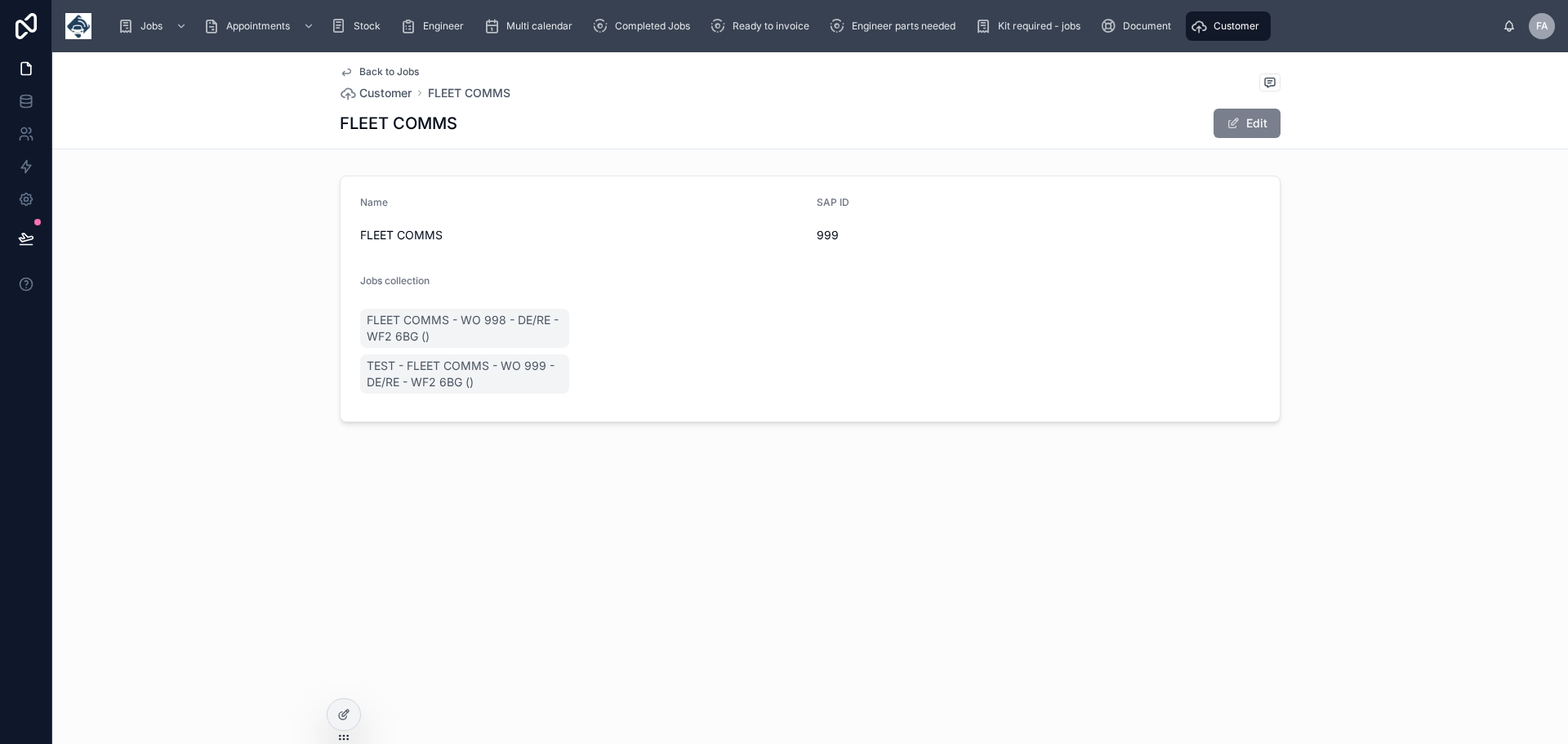
click at [1254, 130] on button "Edit" at bounding box center [1247, 123] width 67 height 29
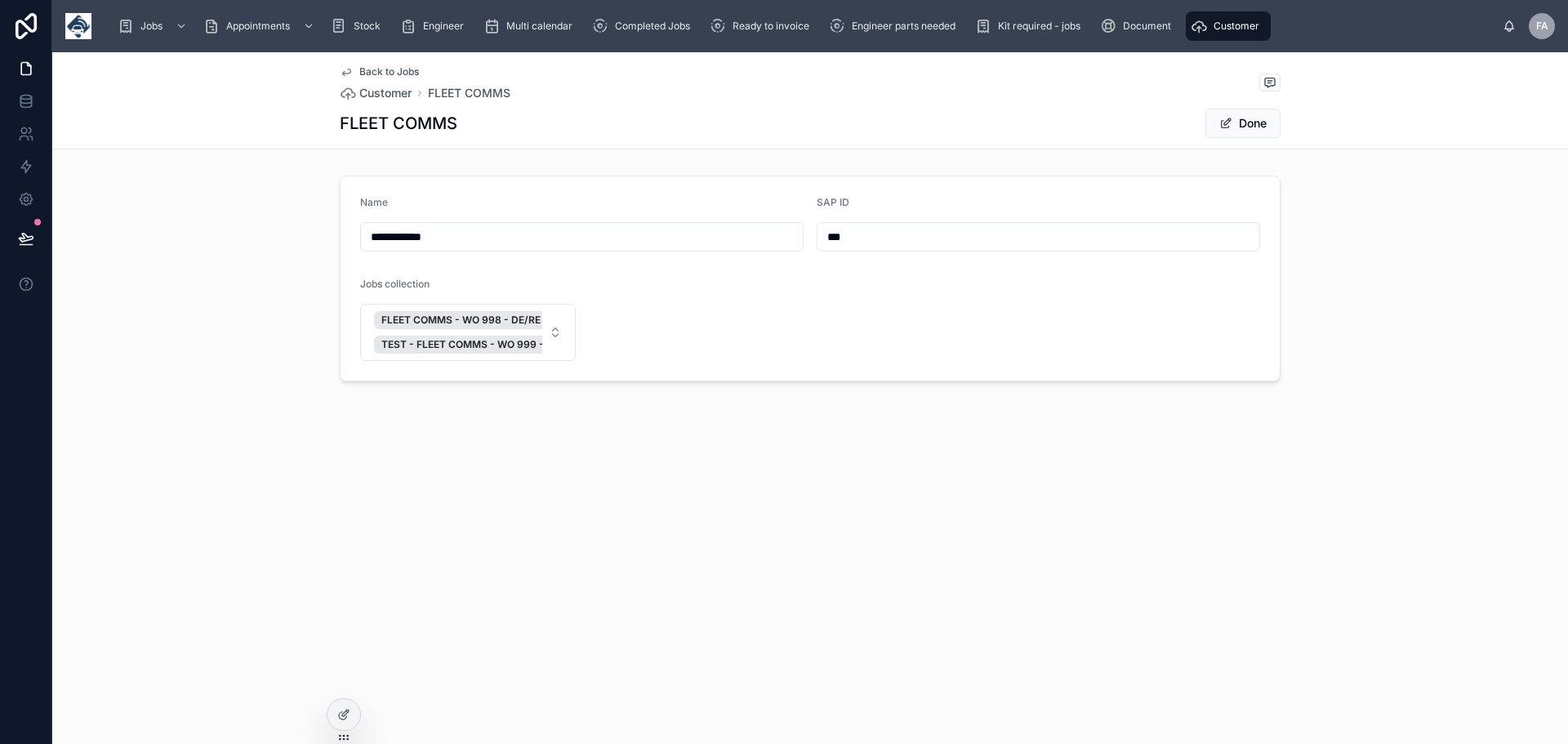
click at [480, 253] on form "**********" at bounding box center [810, 278] width 939 height 204
click at [474, 233] on input "**********" at bounding box center [582, 237] width 442 height 23
click at [476, 234] on input "**********" at bounding box center [582, 237] width 442 height 23
click at [375, 72] on span "Back to Jobs" at bounding box center [389, 71] width 60 height 13
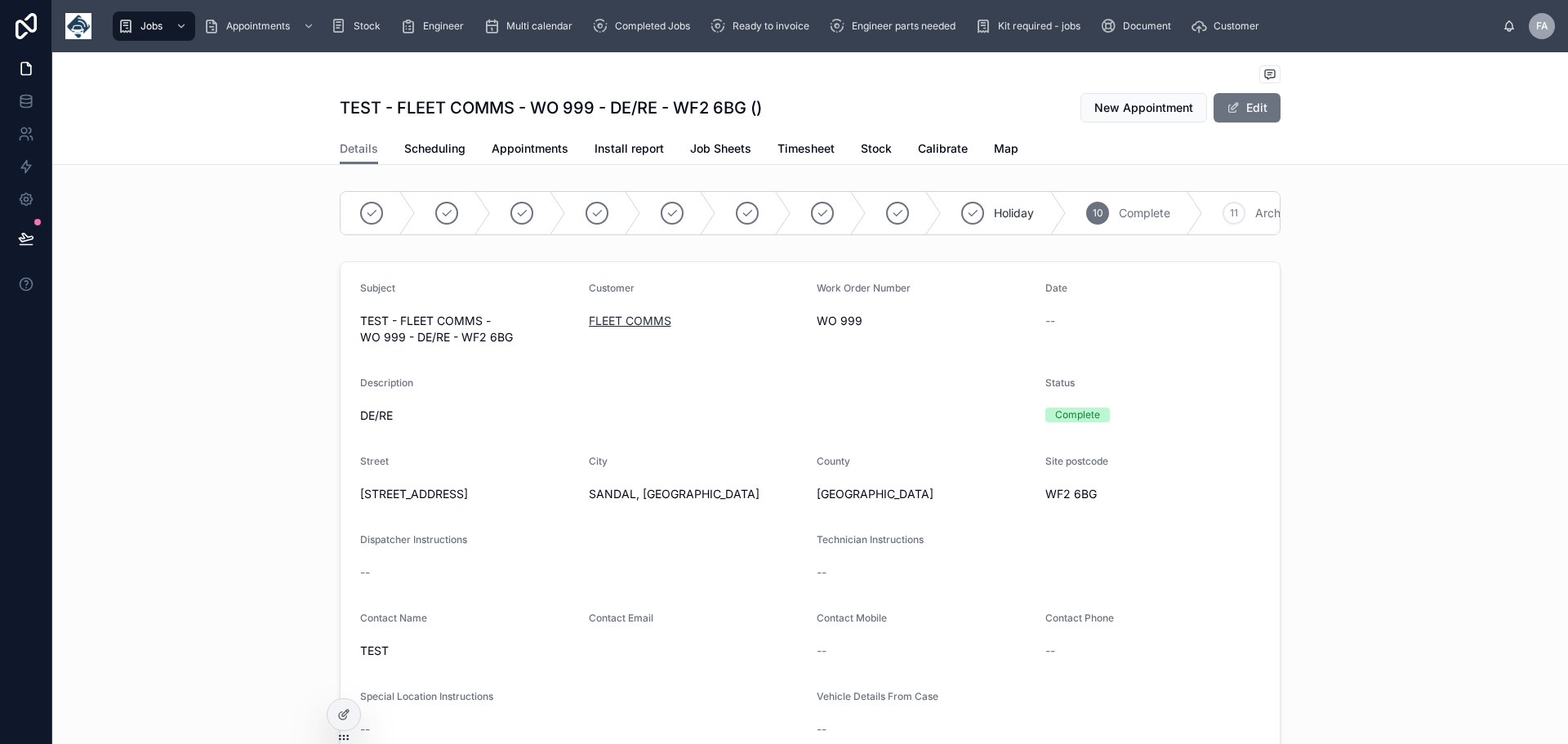
click at [606, 329] on span "FLEET COMMS" at bounding box center [630, 321] width 82 height 16
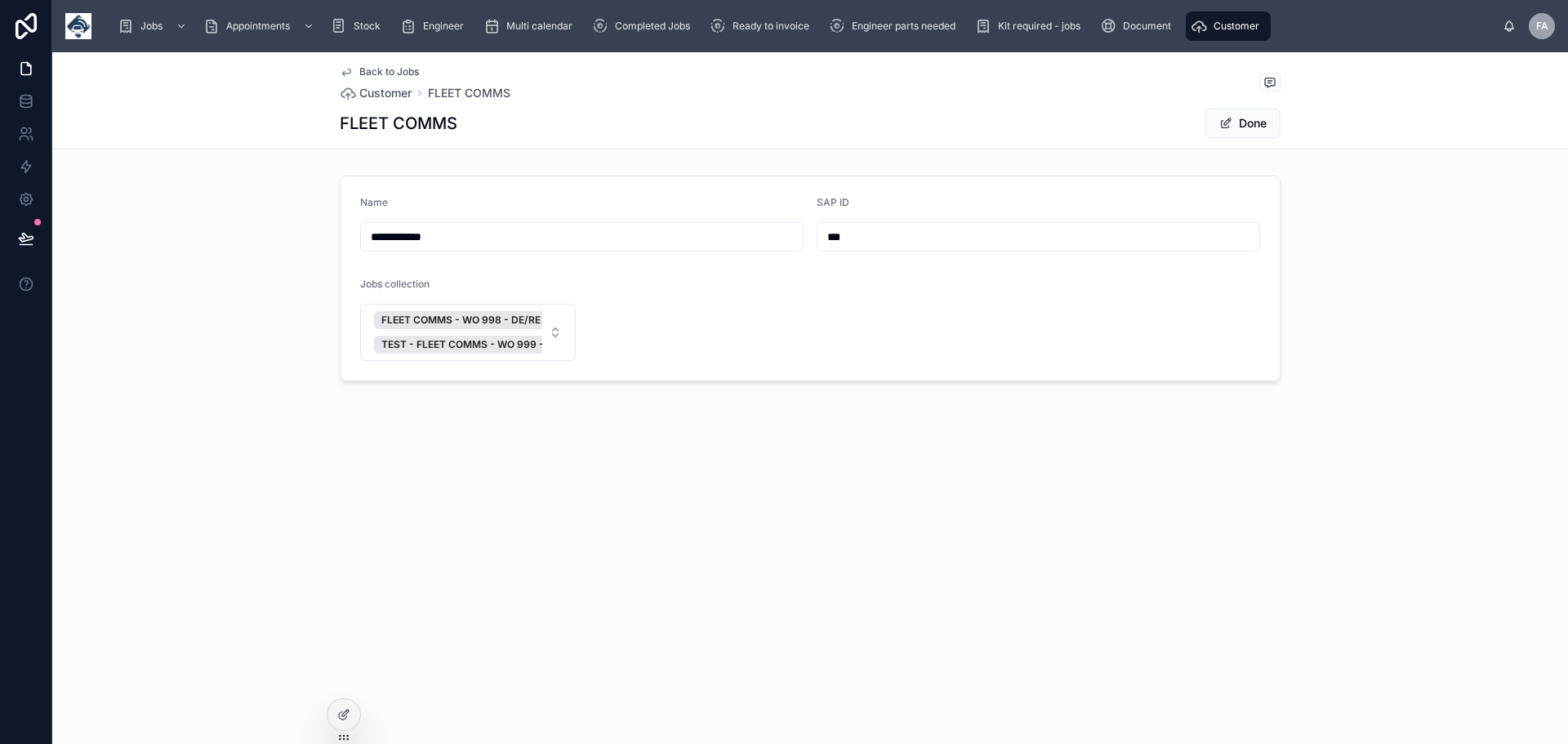
click at [382, 73] on span "Back to Jobs" at bounding box center [389, 71] width 60 height 13
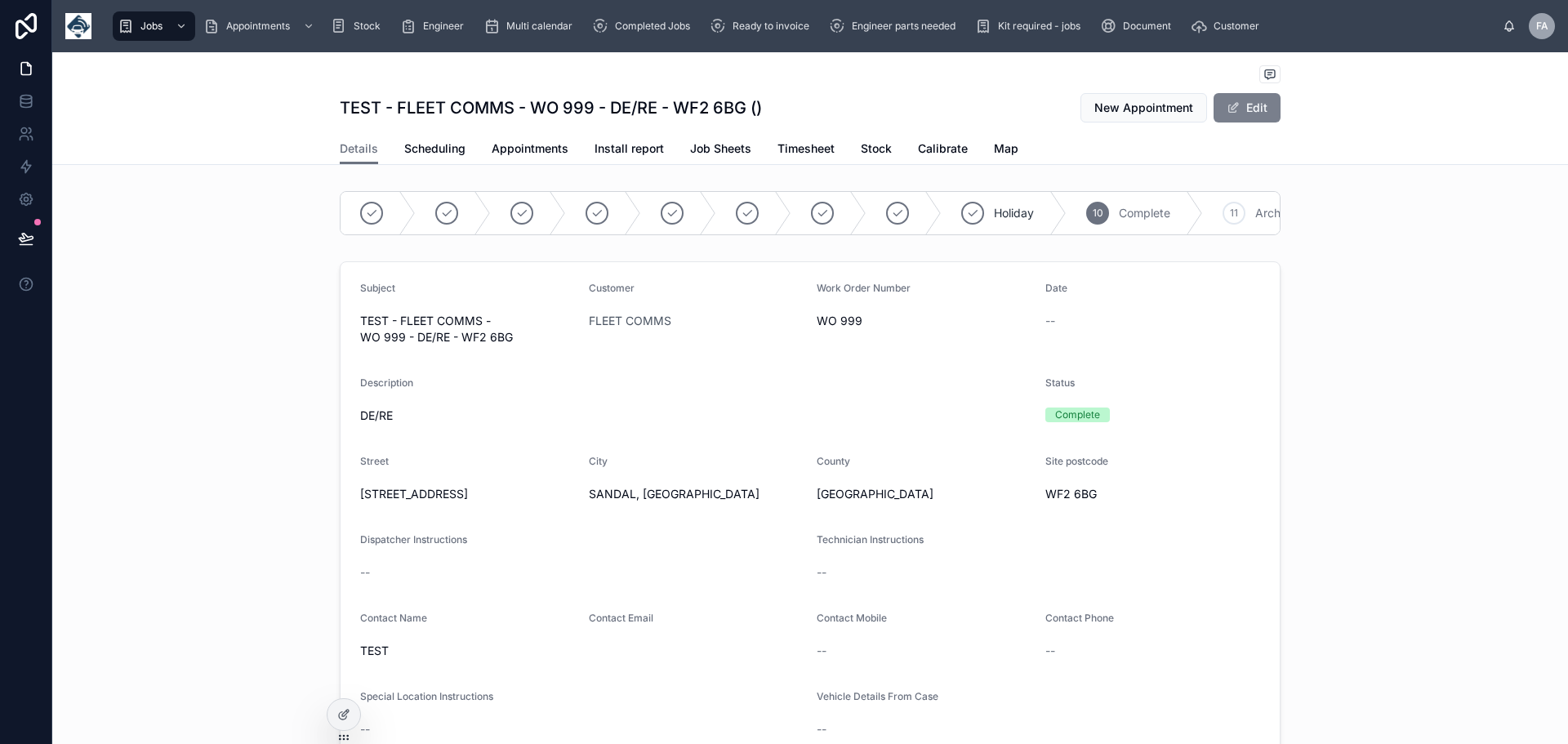
click at [1256, 103] on button "Edit" at bounding box center [1247, 107] width 67 height 29
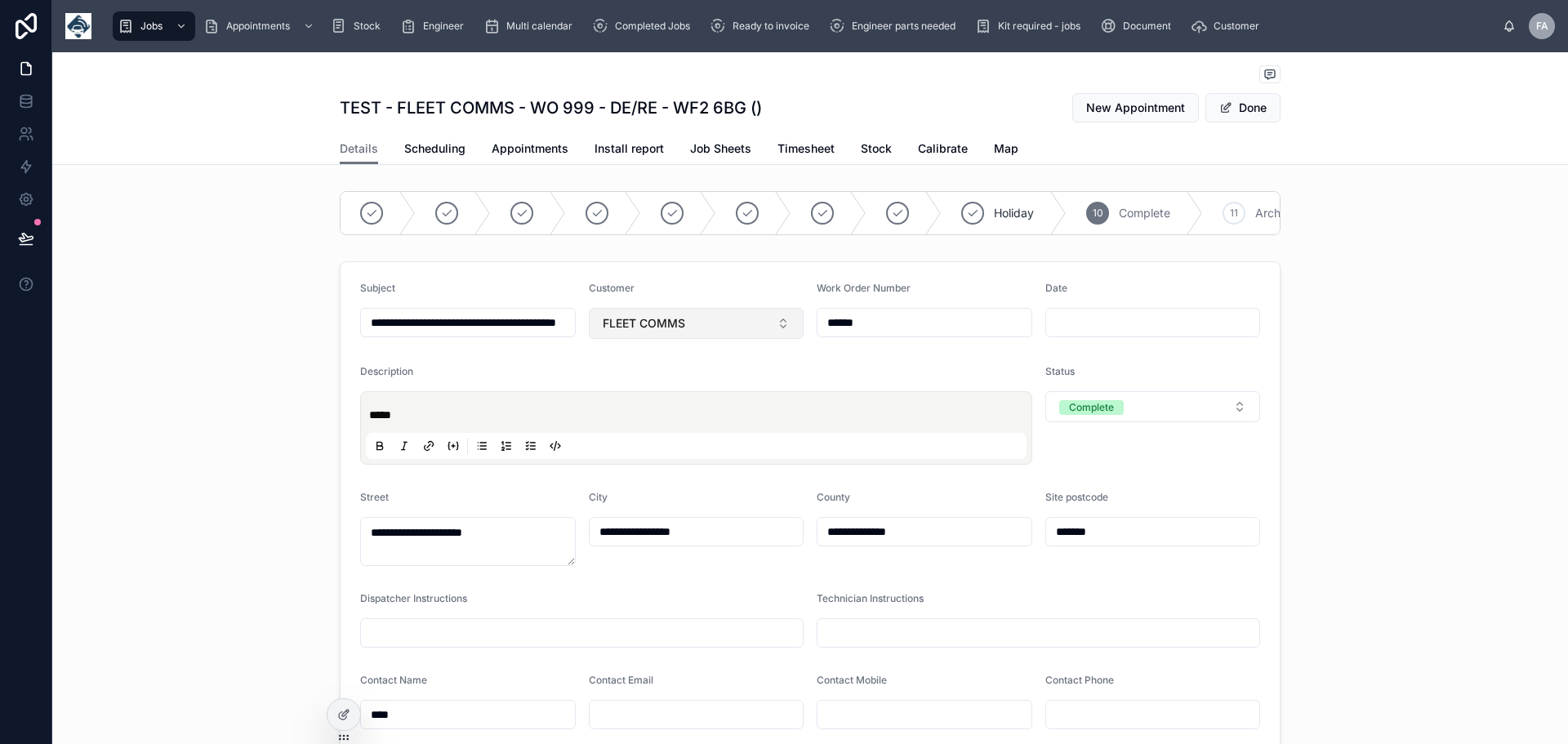
click at [783, 334] on button "FLEET COMMS" at bounding box center [697, 323] width 216 height 31
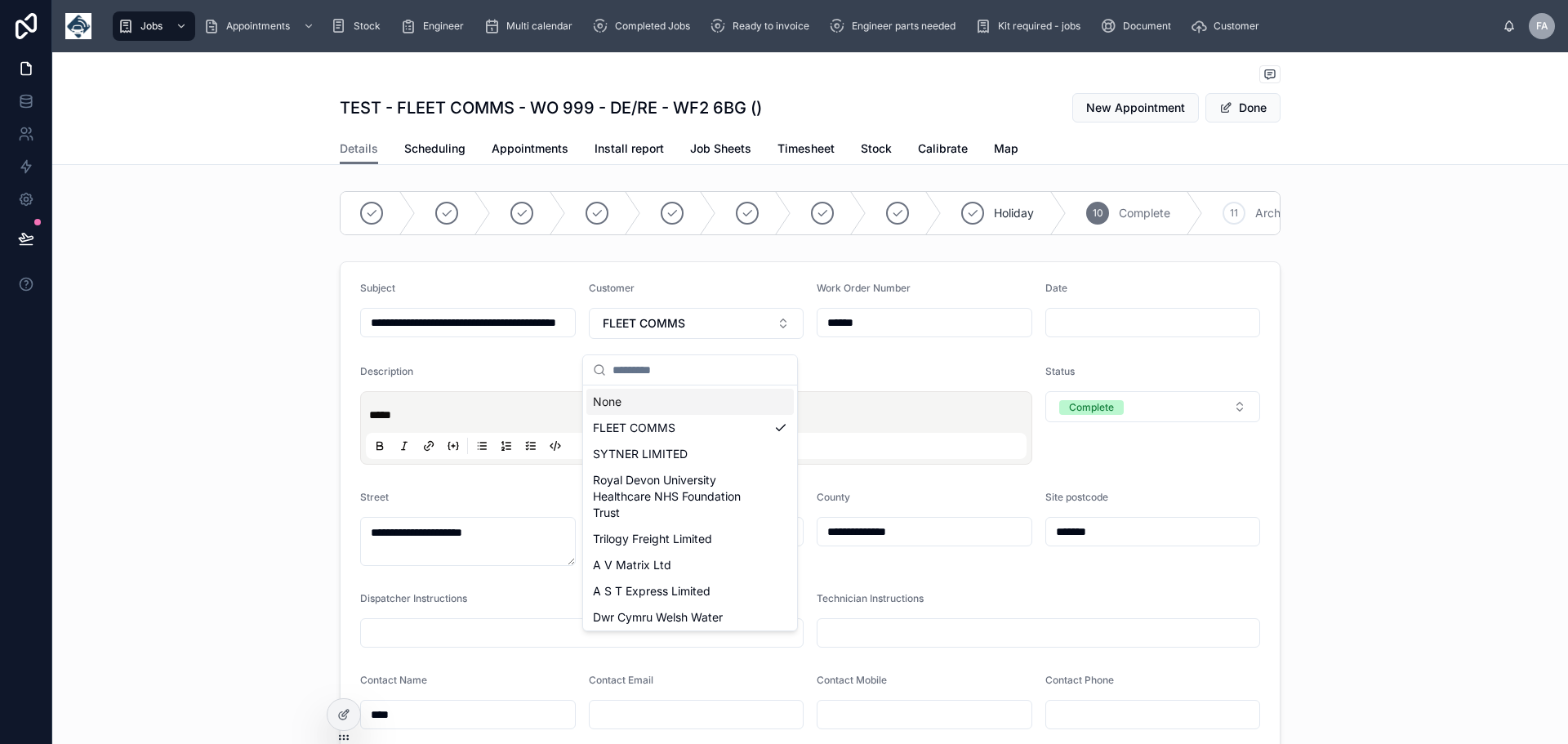
click at [625, 397] on div "None" at bounding box center [690, 401] width 208 height 26
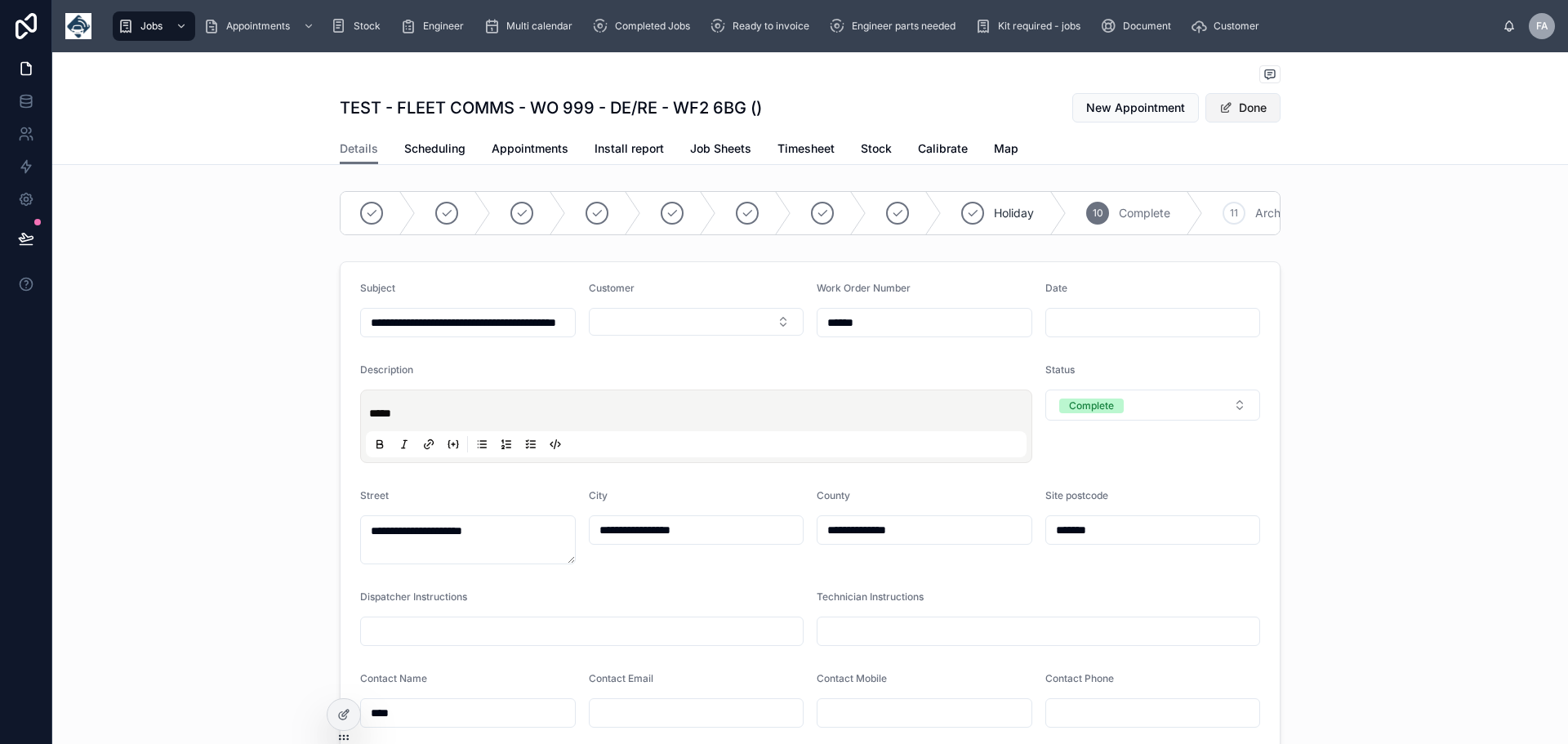
click at [1253, 106] on button "Done" at bounding box center [1243, 107] width 75 height 29
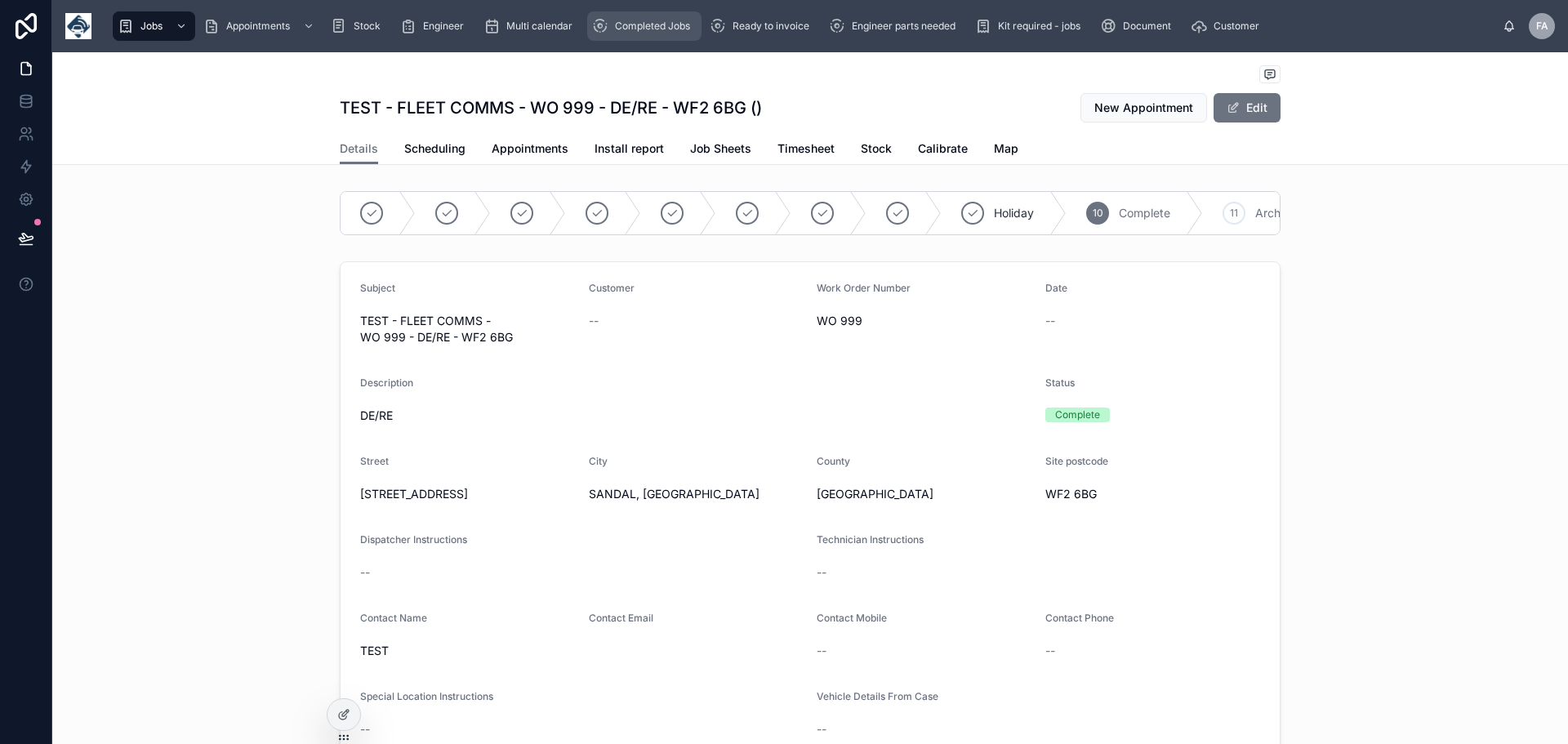
click at [673, 25] on span "Completed Jobs" at bounding box center [653, 26] width 75 height 13
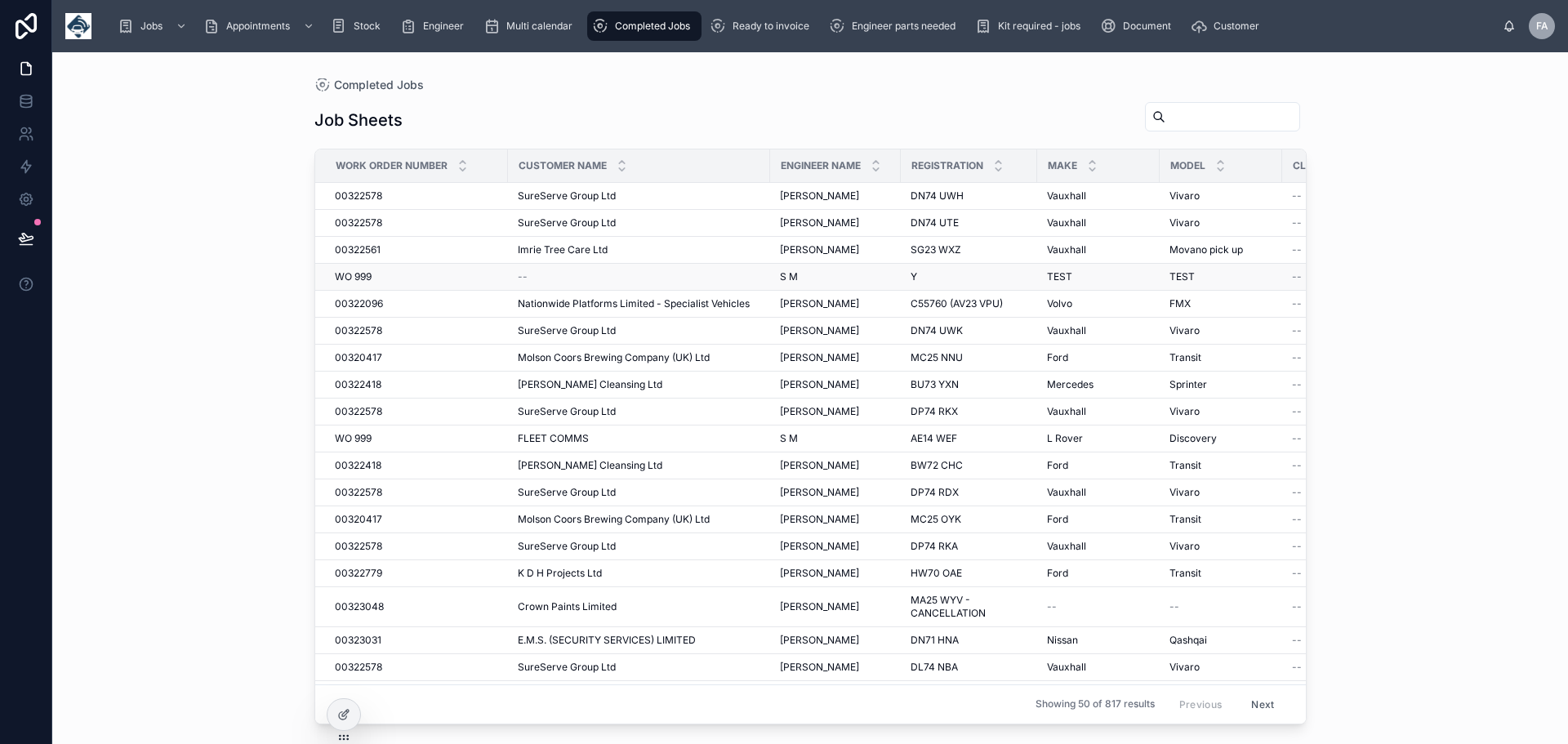
click at [361, 278] on span "WO 999" at bounding box center [352, 277] width 37 height 13
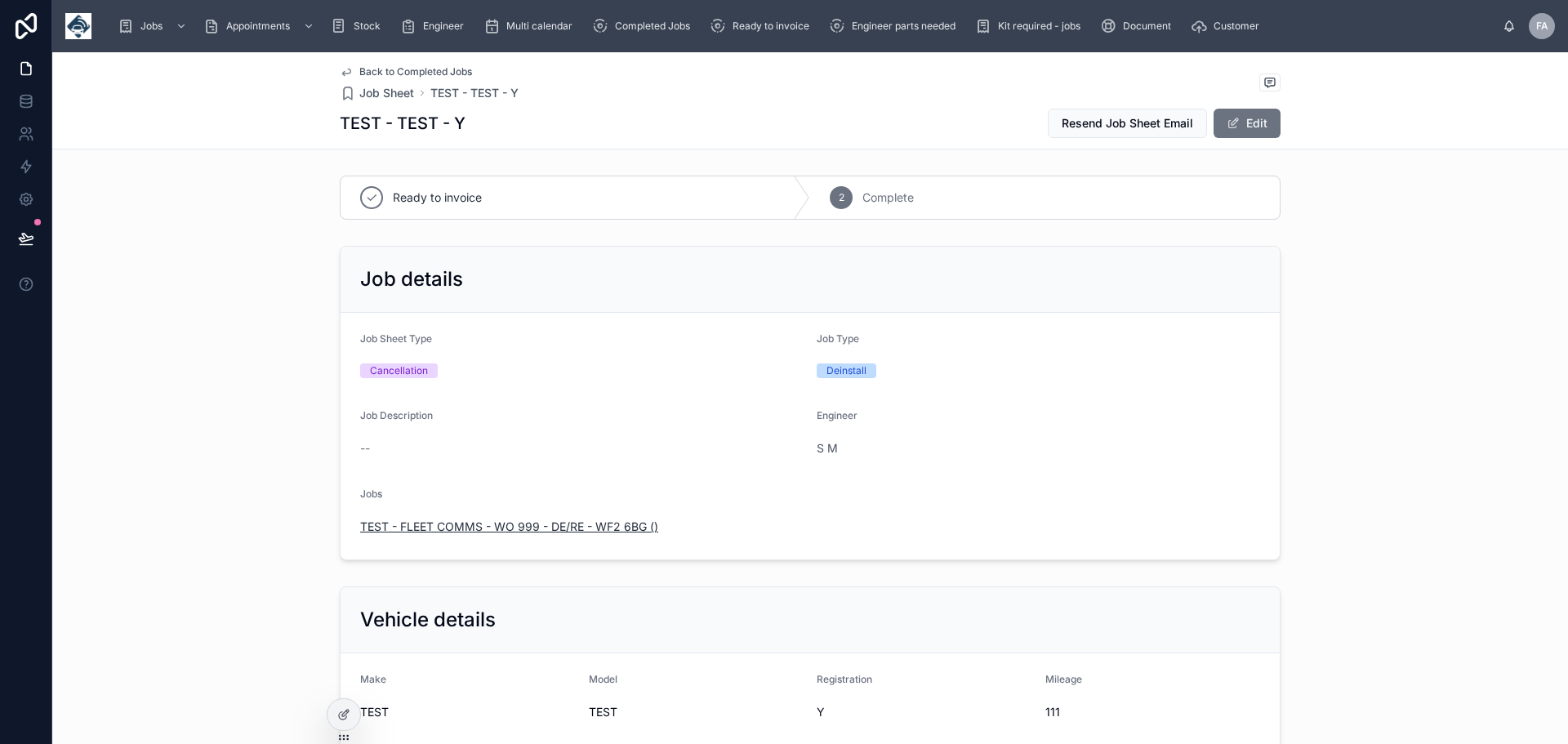
click at [461, 530] on span "TEST - FLEET COMMS - WO 999 - DE/RE - WF2 6BG ()" at bounding box center [509, 527] width 298 height 16
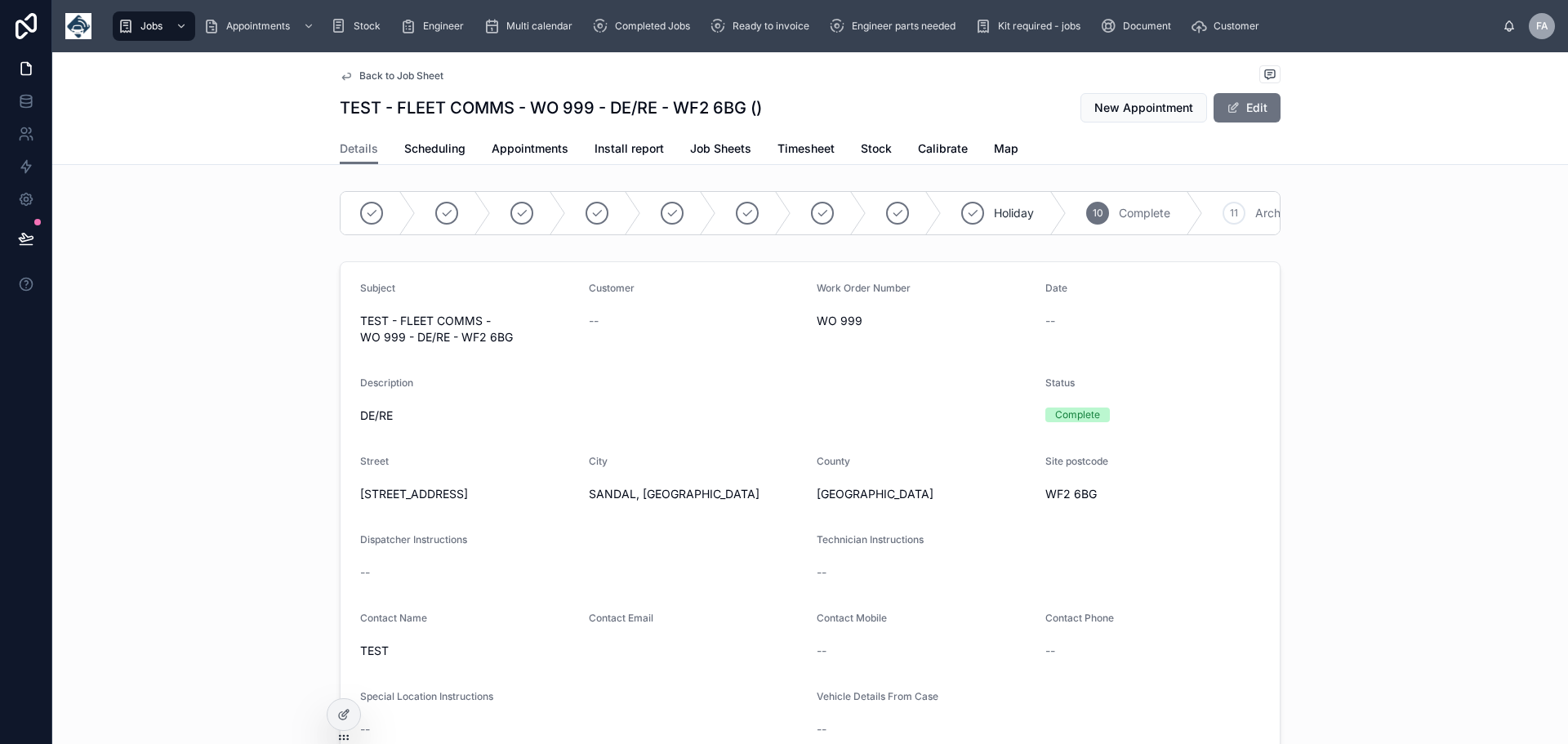
click at [848, 329] on span "WO 999" at bounding box center [925, 321] width 216 height 16
drag, startPoint x: 858, startPoint y: 333, endPoint x: 841, endPoint y: 335, distance: 17.1
click at [841, 329] on span "WO 999" at bounding box center [925, 321] width 216 height 16
click at [1258, 92] on div "New Appointment Edit" at bounding box center [1174, 107] width 213 height 31
click at [1255, 99] on button "Edit" at bounding box center [1247, 107] width 67 height 29
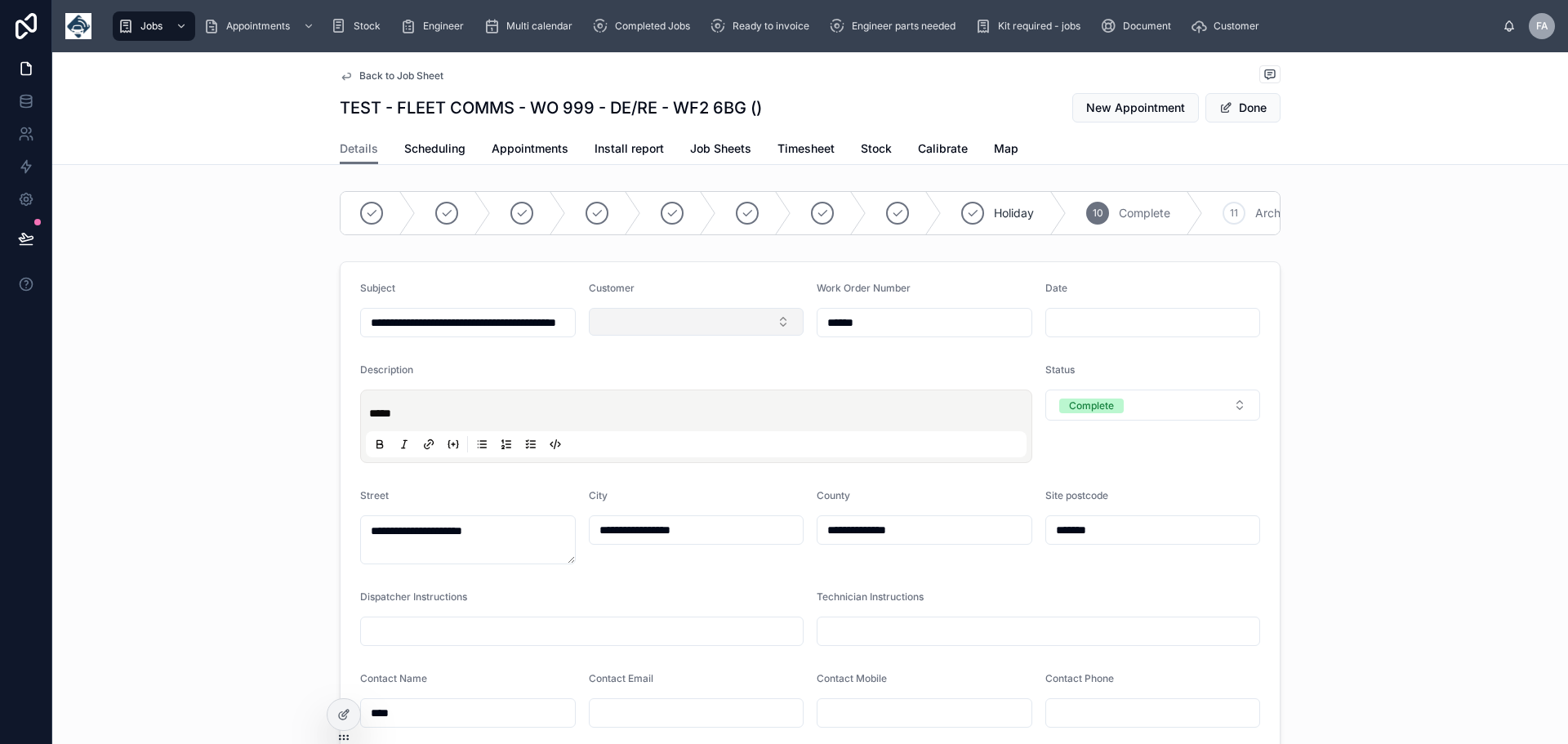
drag, startPoint x: 880, startPoint y: 334, endPoint x: 676, endPoint y: 339, distance: 204.1
click at [681, 339] on form "**********" at bounding box center [810, 650] width 939 height 776
click at [1176, 302] on div "Date" at bounding box center [1153, 292] width 216 height 20
click at [1251, 111] on button "Done" at bounding box center [1243, 107] width 75 height 29
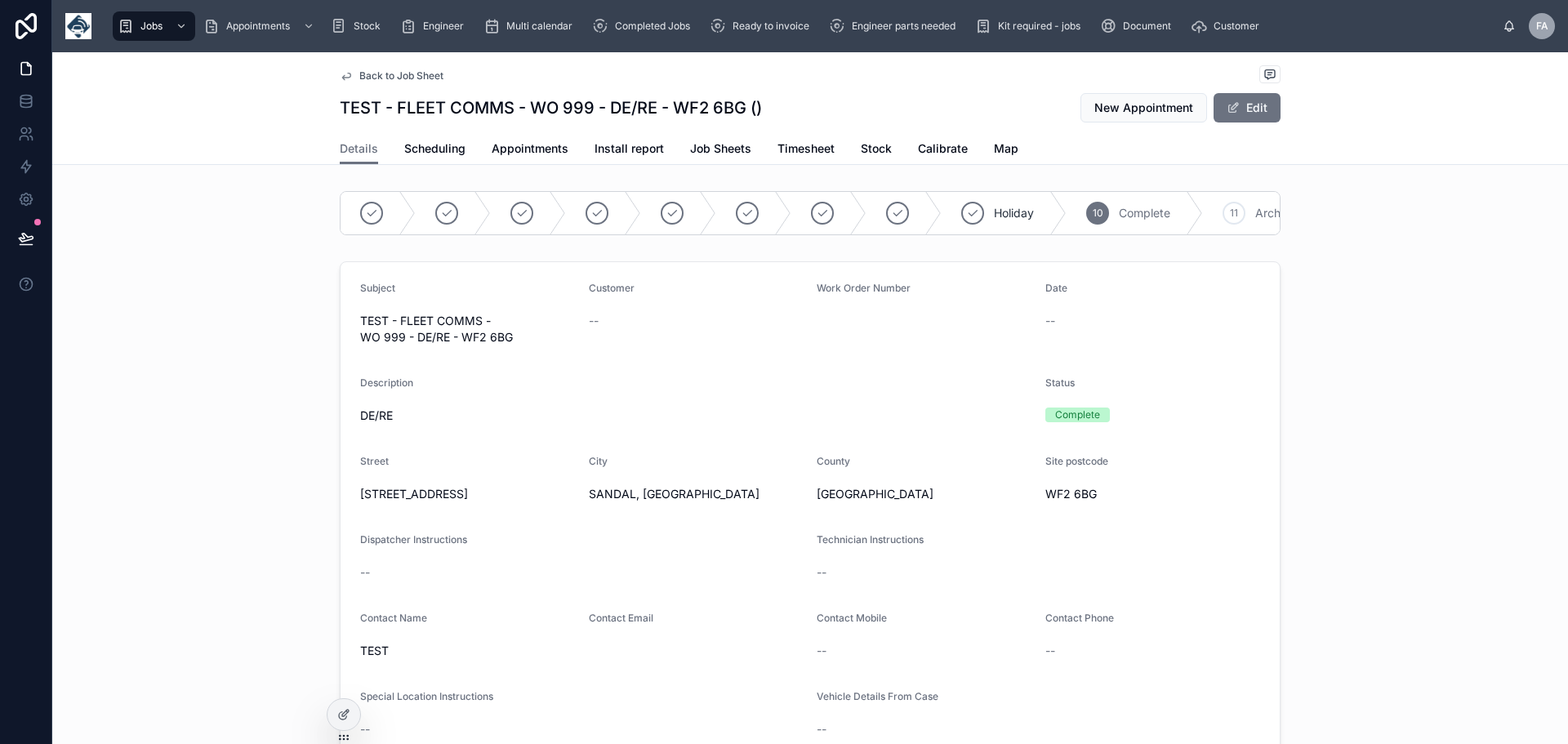
click at [392, 72] on span "Back to Job Sheet" at bounding box center [401, 76] width 84 height 13
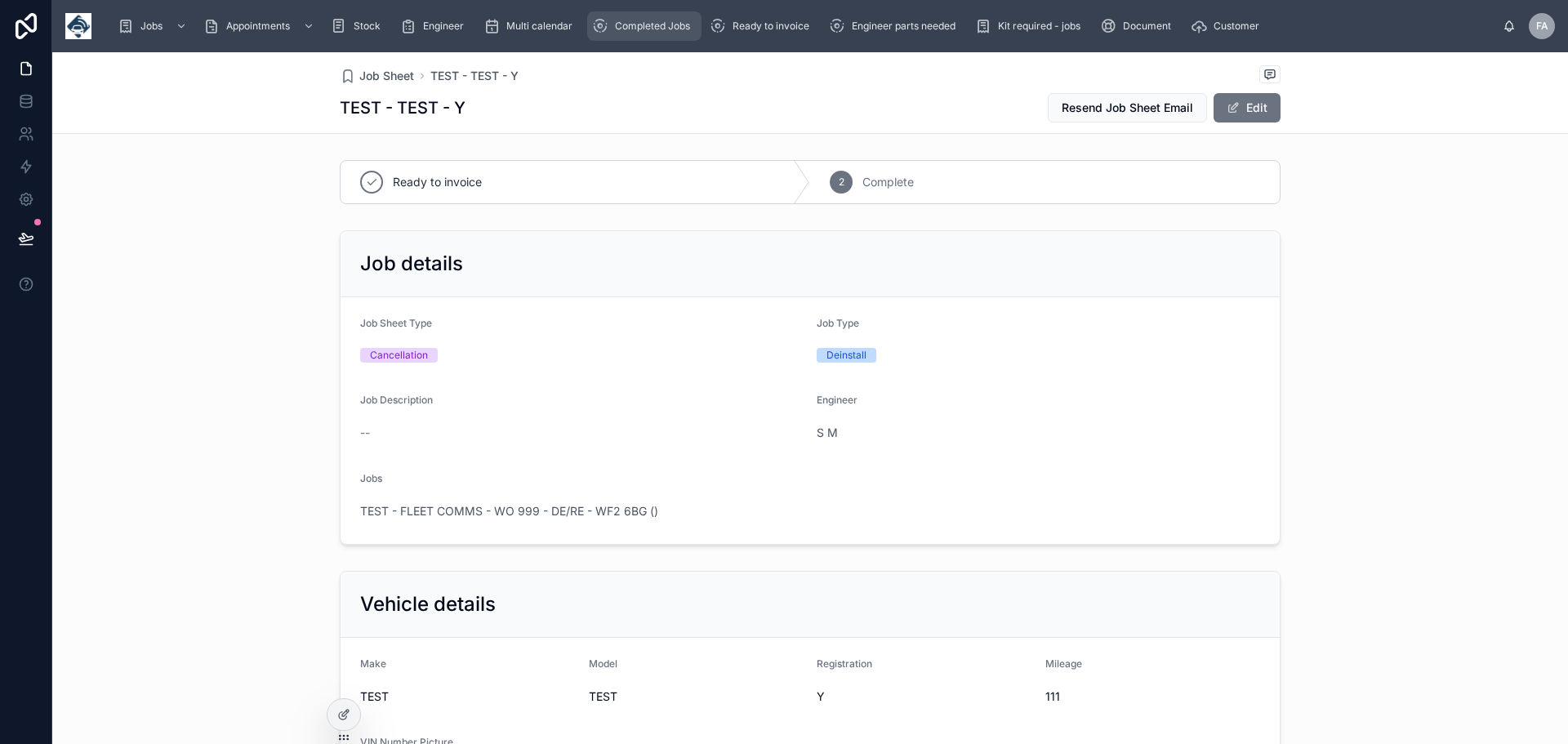
click at [633, 29] on span "Completed Jobs" at bounding box center [653, 26] width 75 height 13
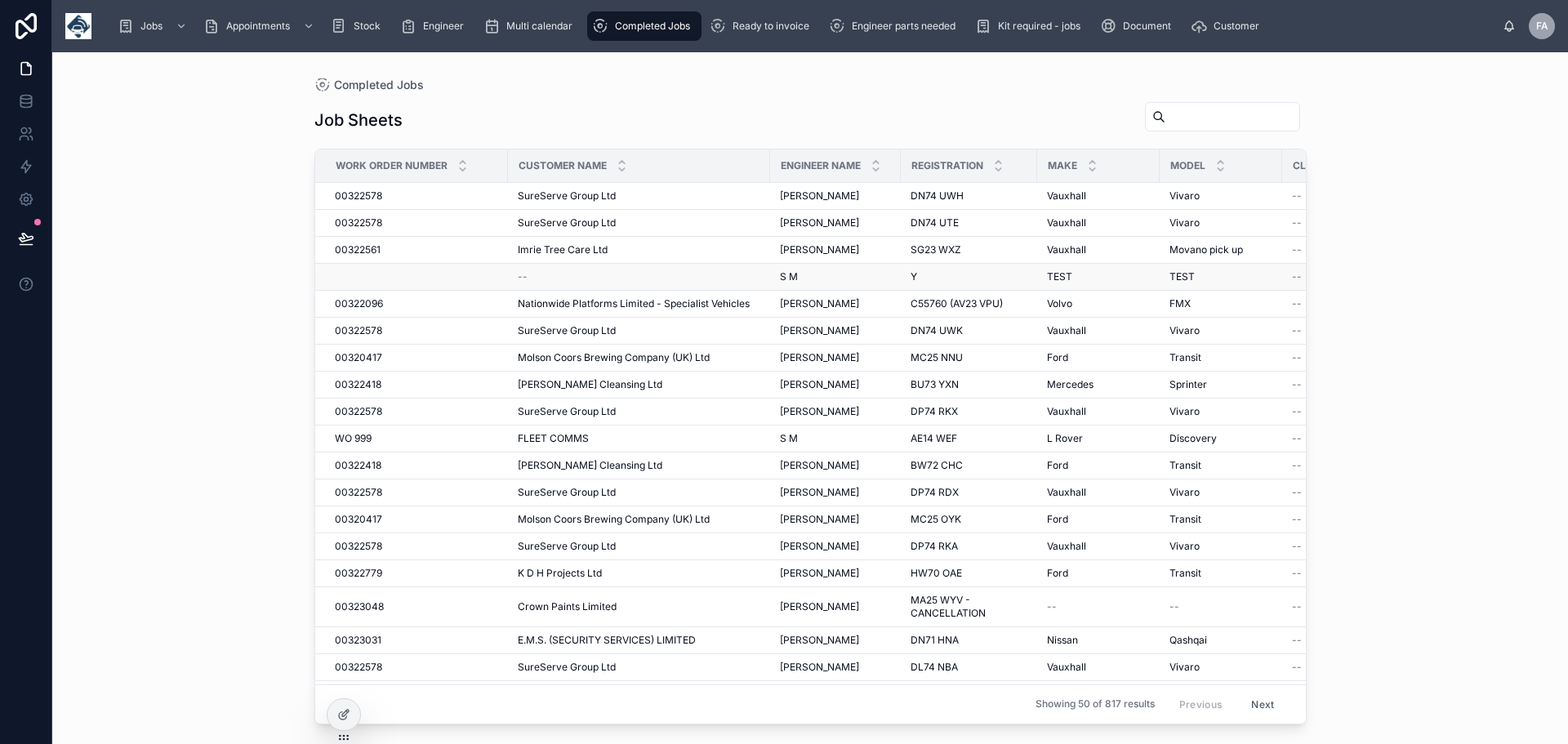
click at [536, 271] on div "--" at bounding box center [640, 277] width 243 height 13
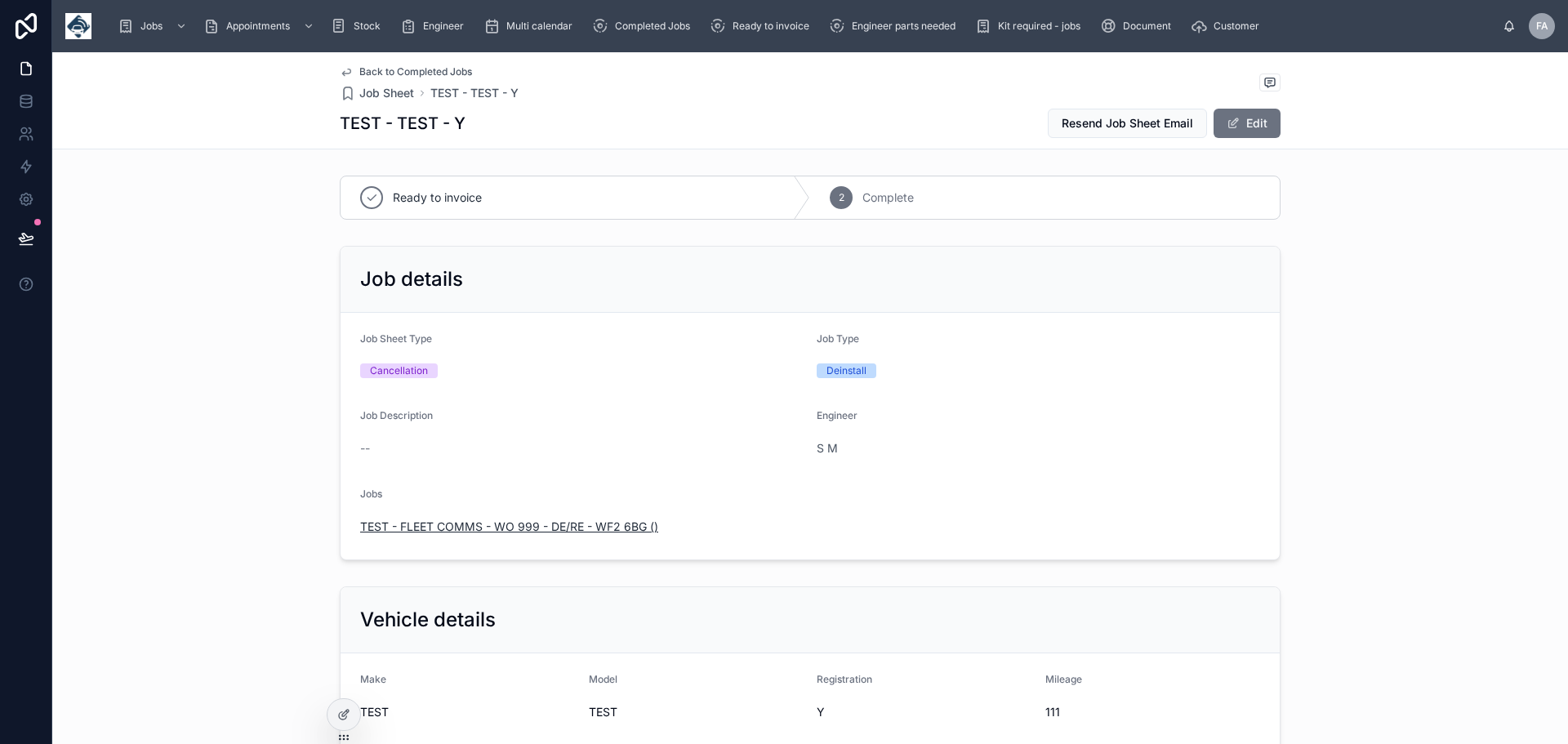
click at [480, 521] on span "TEST - FLEET COMMS - WO 999 - DE/RE - WF2 6BG ()" at bounding box center [509, 527] width 298 height 16
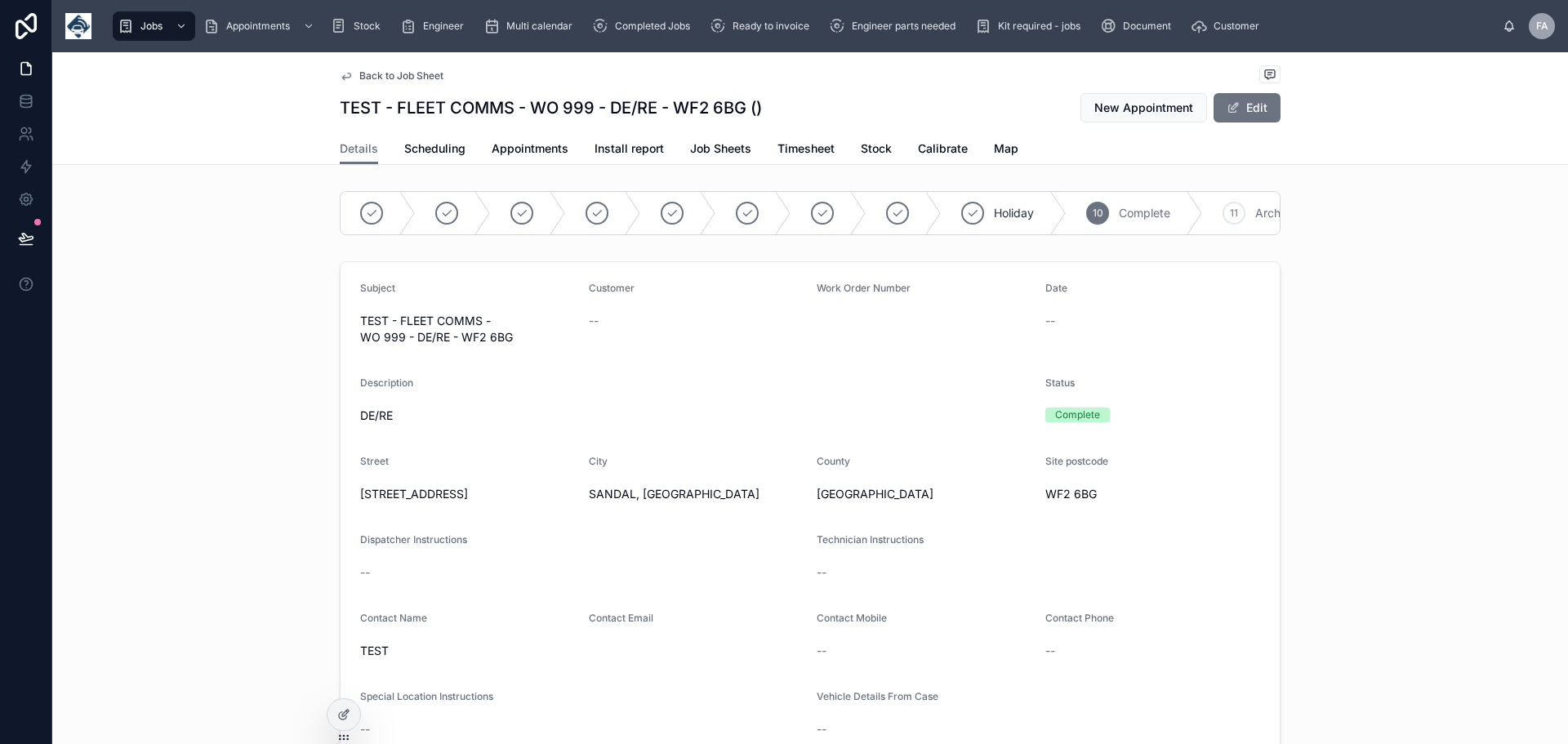
click at [615, 325] on div "--" at bounding box center [697, 320] width 216 height 26
click at [1256, 109] on button "Edit" at bounding box center [1247, 107] width 67 height 29
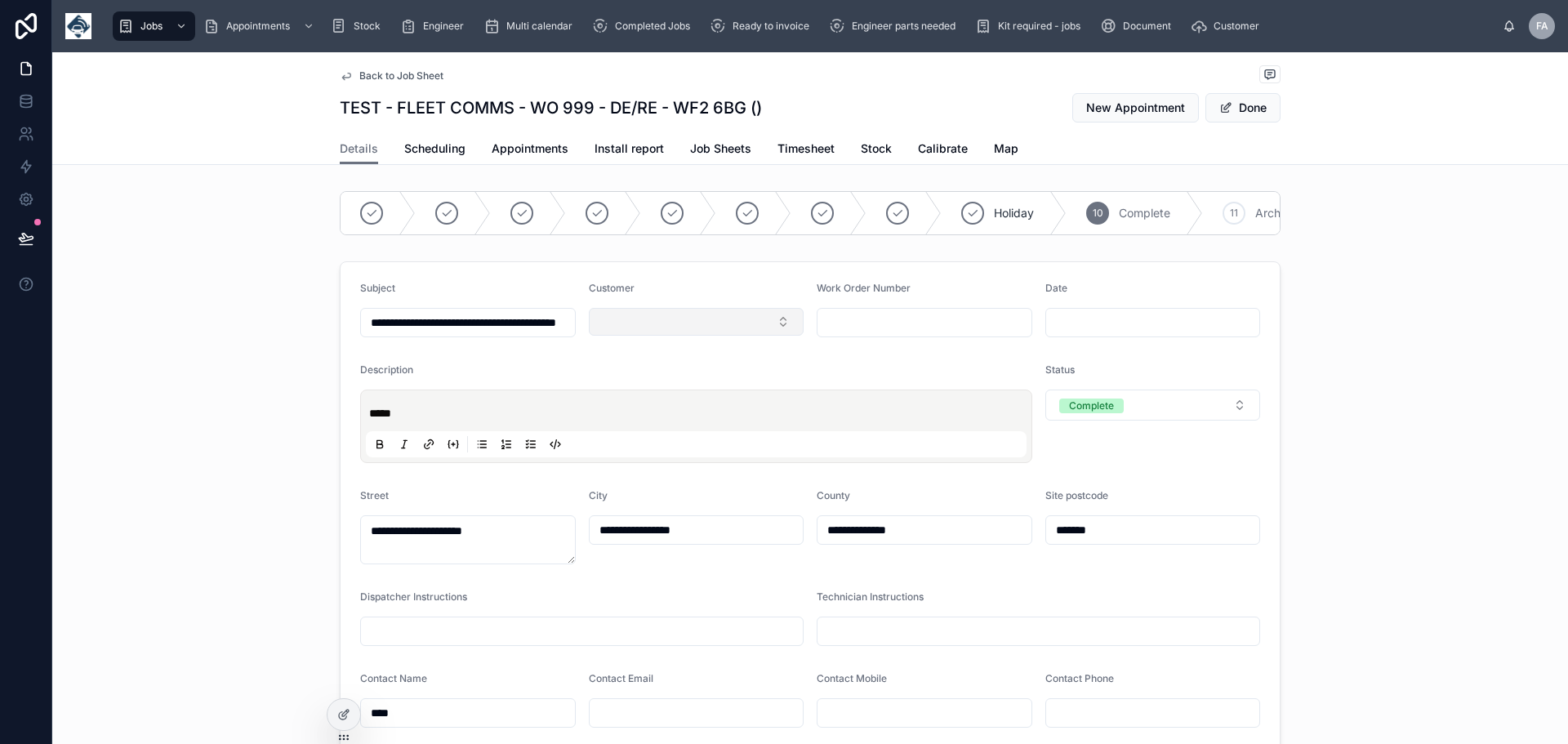
click at [770, 329] on button "Select Button" at bounding box center [697, 321] width 216 height 28
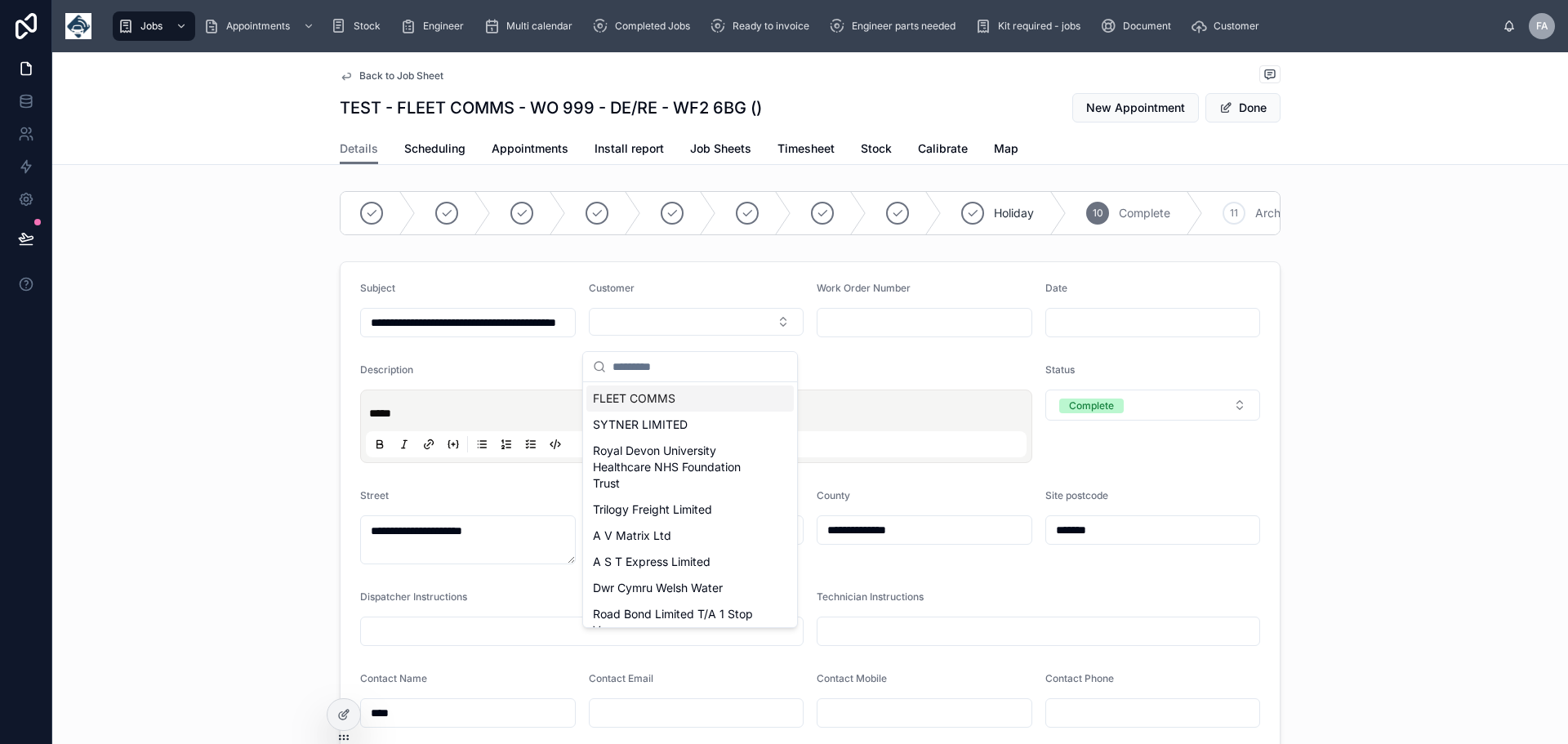
click at [643, 397] on span "FLEET COMMS" at bounding box center [634, 399] width 82 height 16
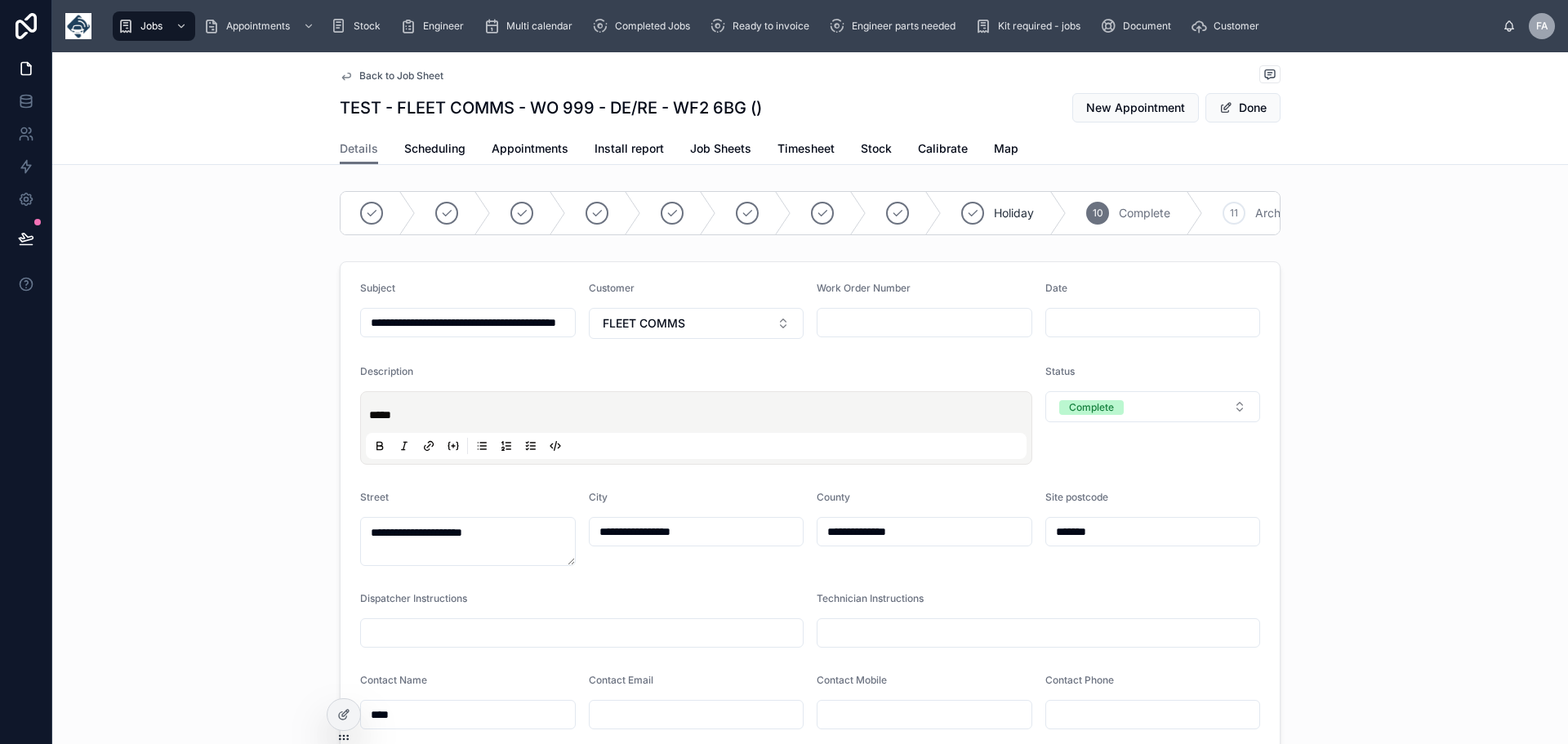
click at [861, 335] on input "text" at bounding box center [925, 323] width 214 height 23
type input "******"
click at [877, 370] on form "**********" at bounding box center [810, 651] width 939 height 778
click at [1242, 107] on button "Done" at bounding box center [1243, 107] width 75 height 29
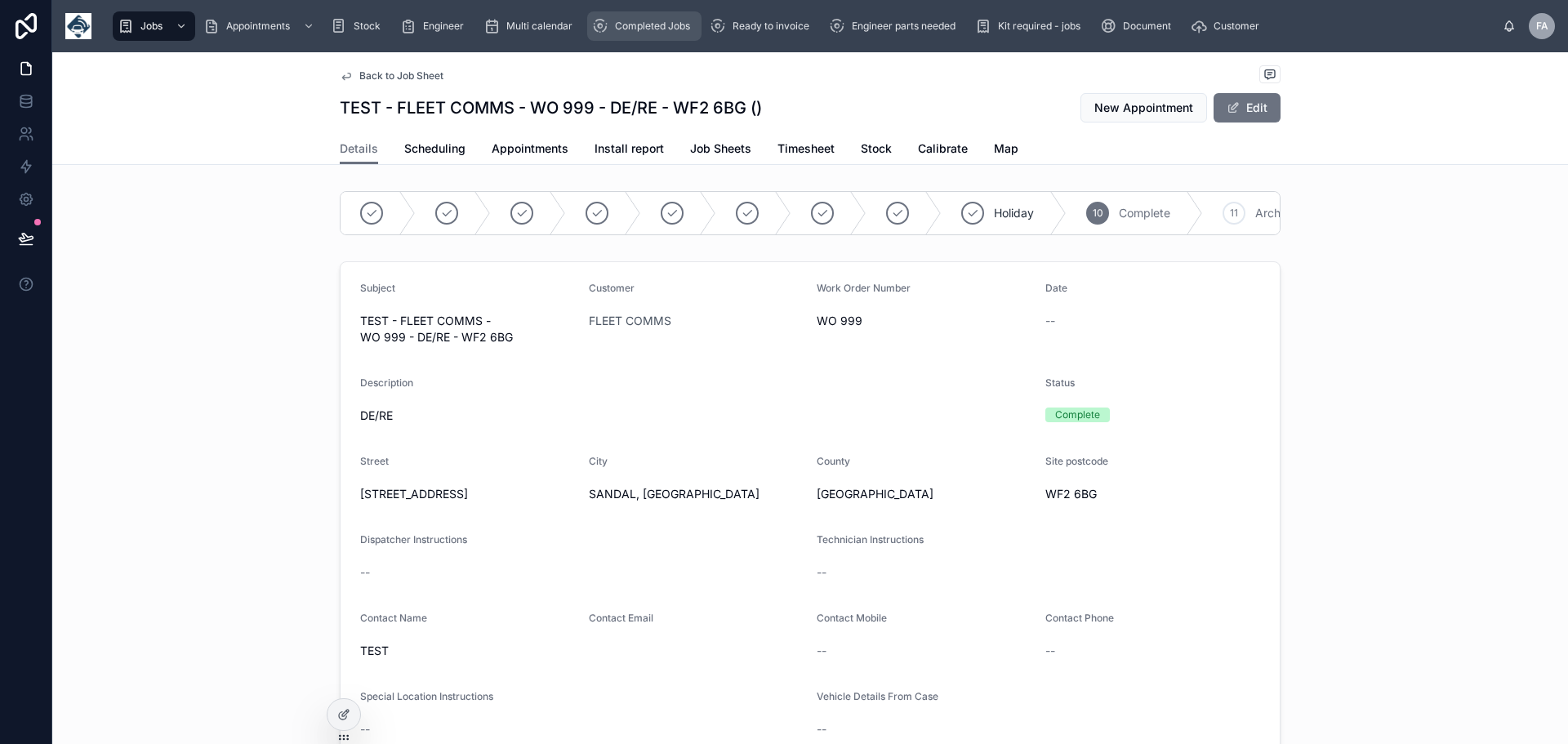
click at [659, 18] on div "Completed Jobs" at bounding box center [644, 26] width 104 height 26
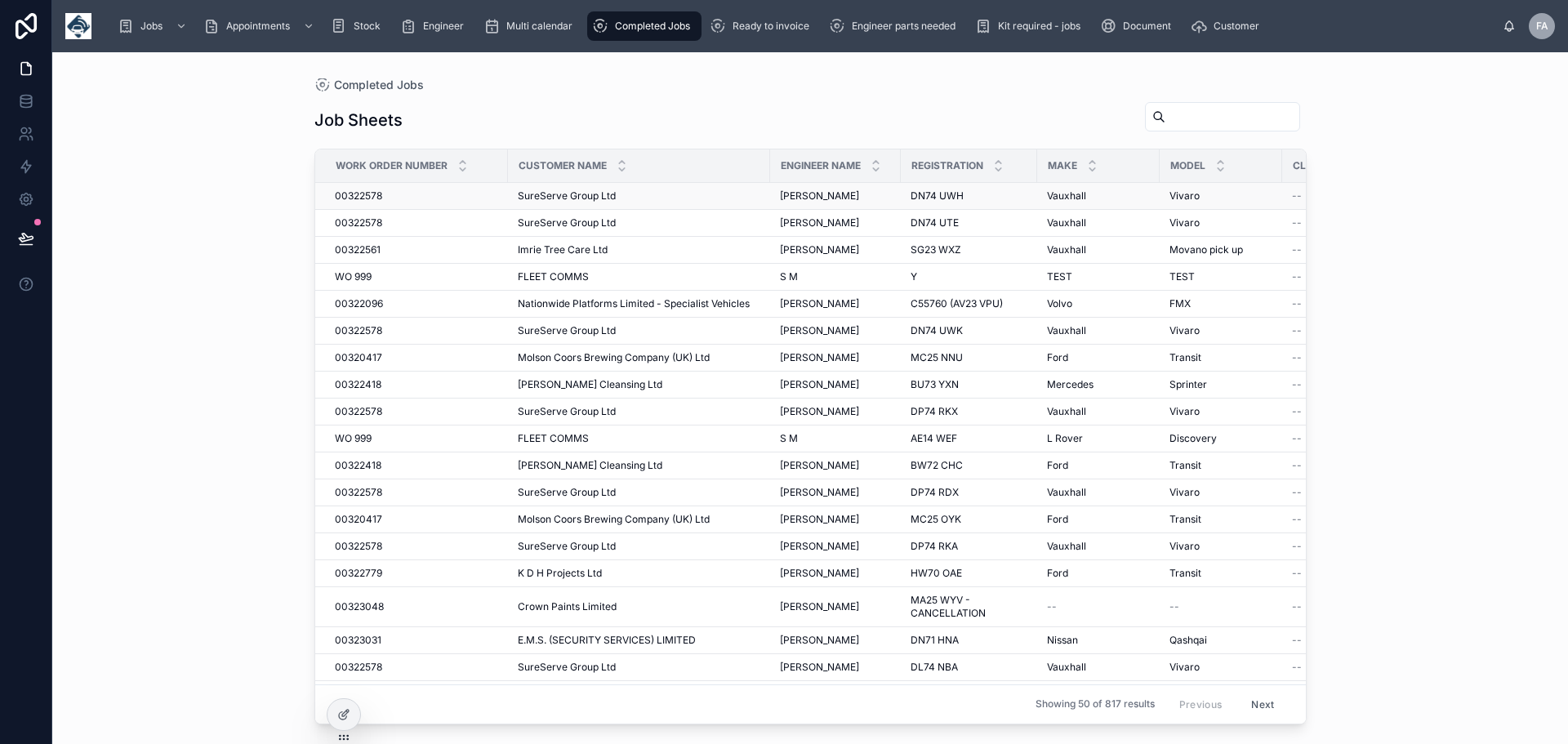
click at [374, 196] on span "00322578" at bounding box center [358, 195] width 47 height 13
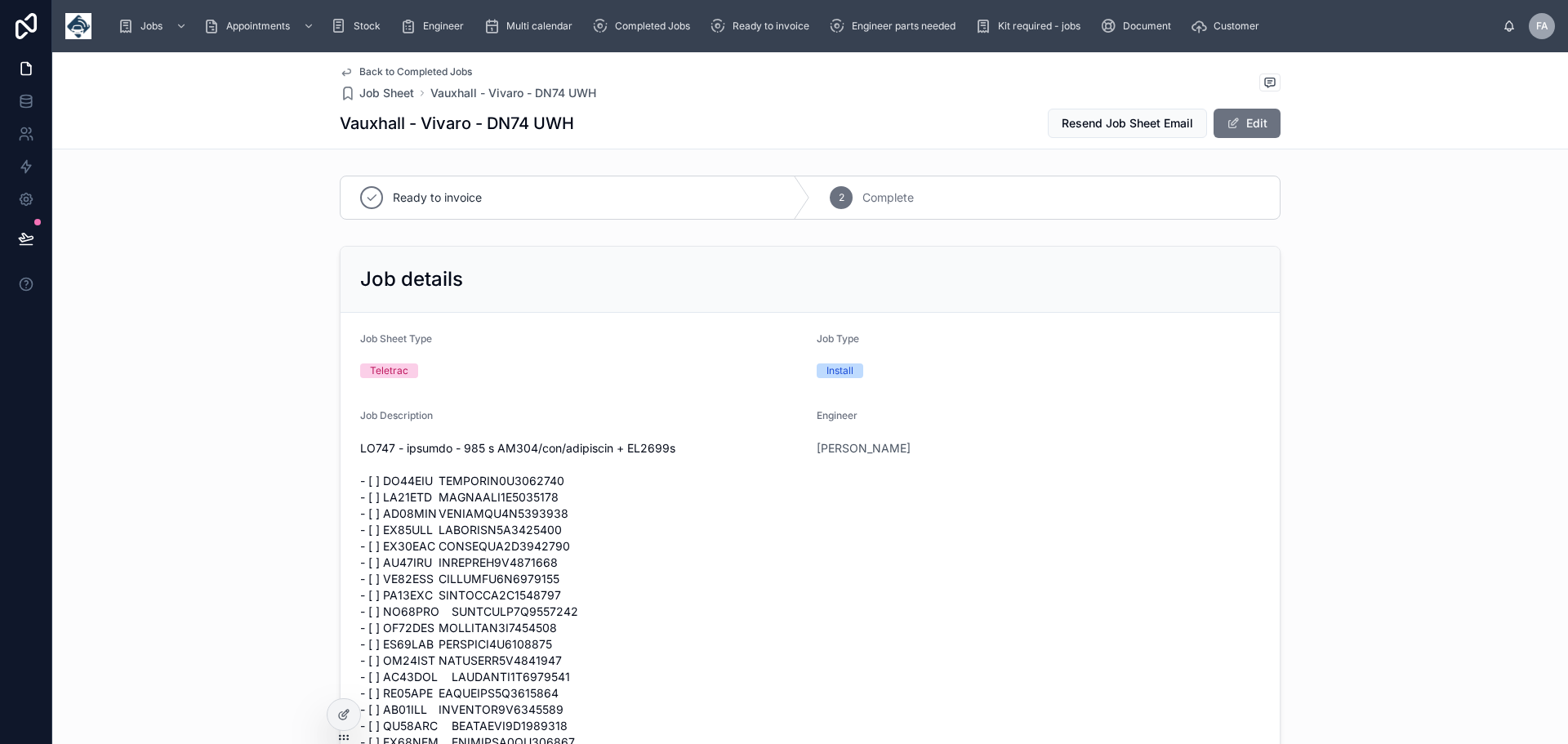
click at [400, 73] on span "Back to Completed Jobs" at bounding box center [416, 71] width 112 height 13
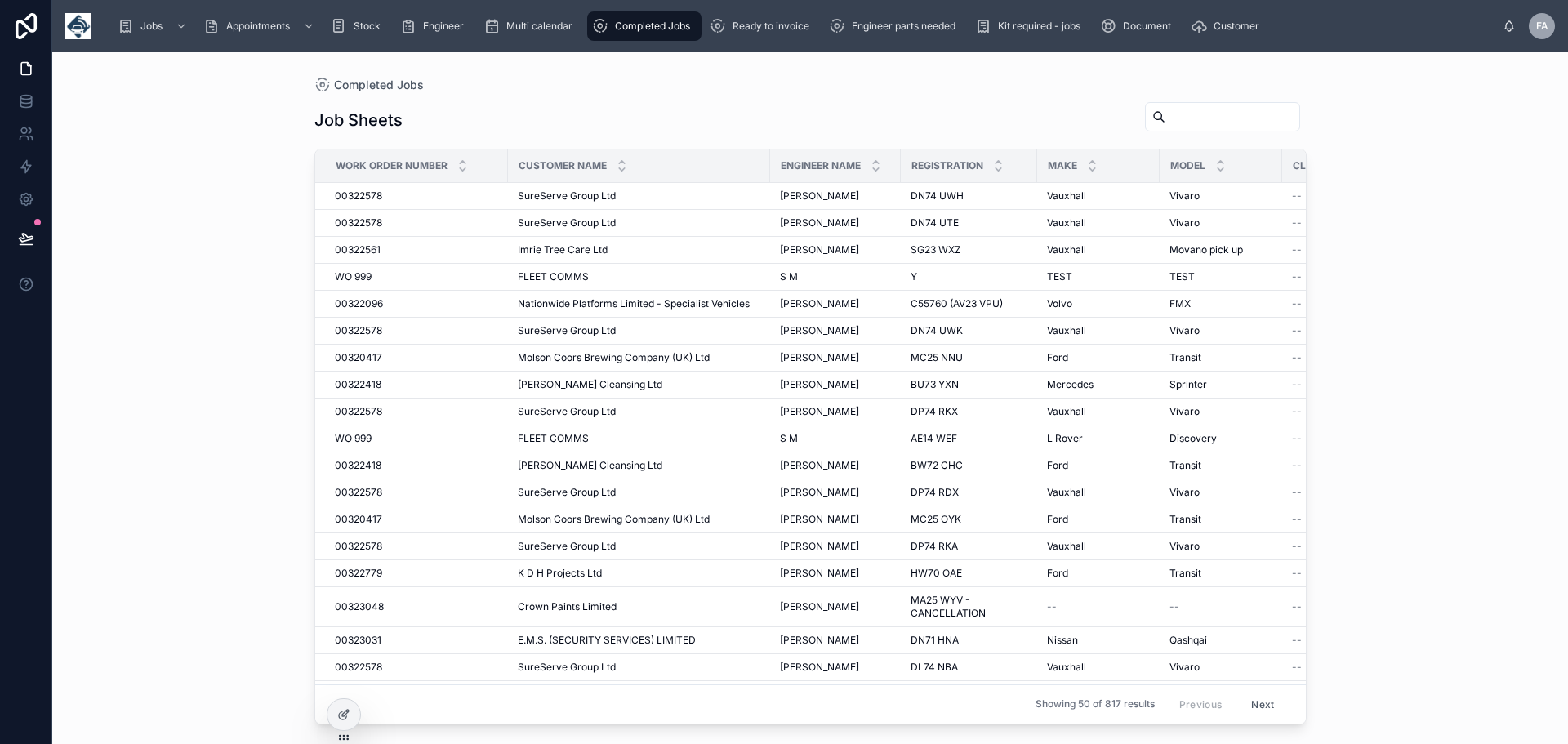
click at [1166, 112] on input "text" at bounding box center [1233, 117] width 134 height 23
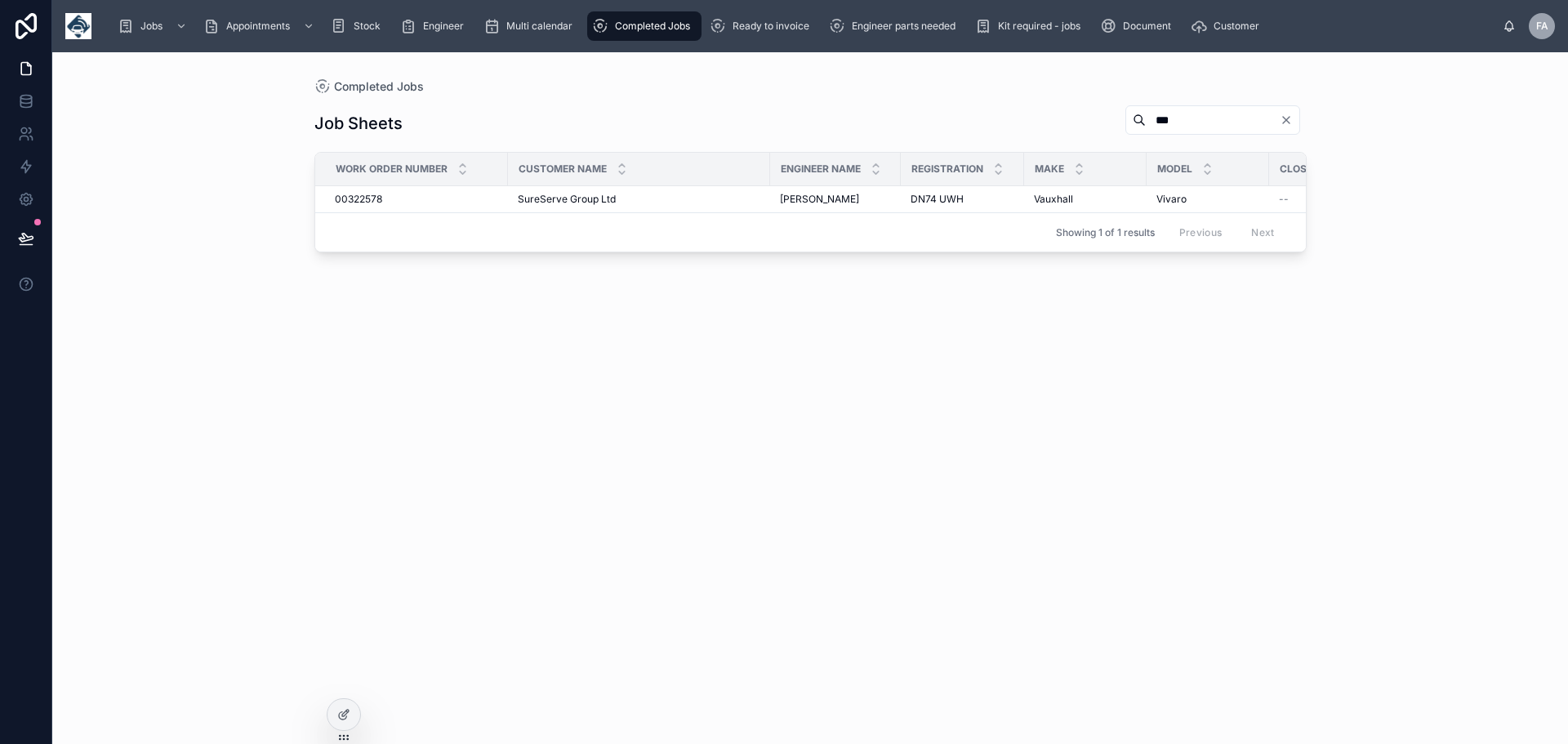
type input "***"
click at [1292, 117] on icon "Clear" at bounding box center [1286, 120] width 13 height 13
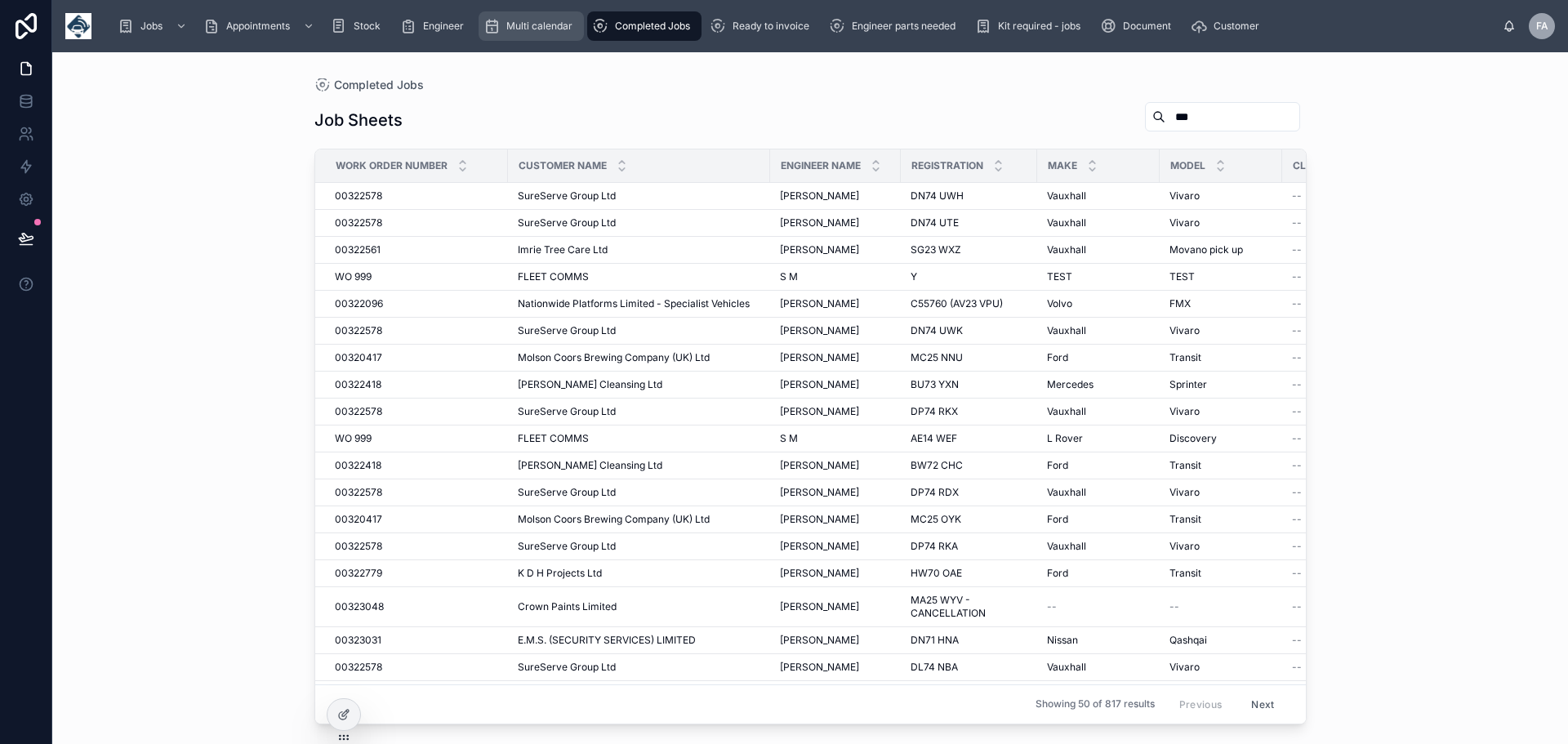
click at [559, 22] on span "Multi calendar" at bounding box center [540, 26] width 66 height 13
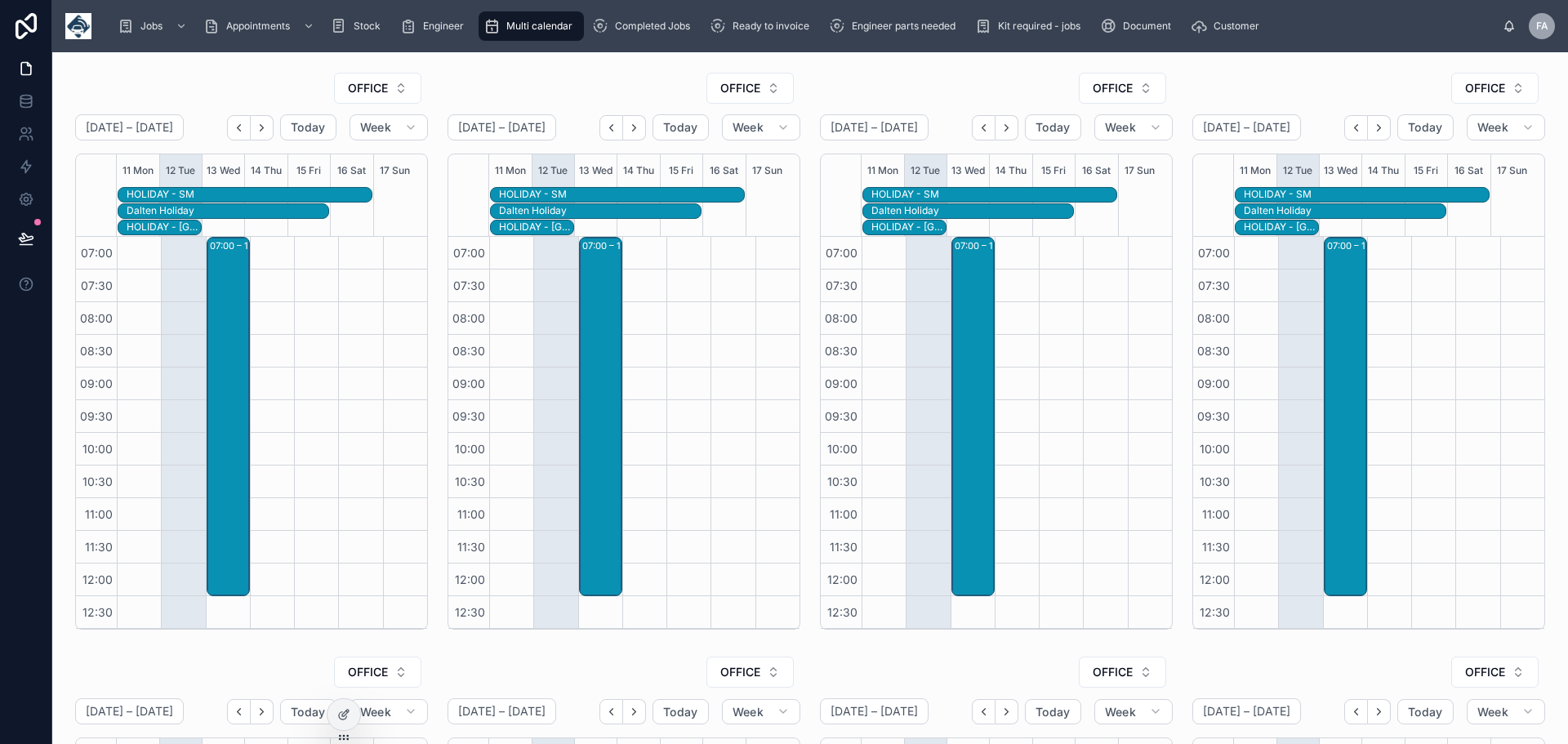
scroll to position [393, 0]
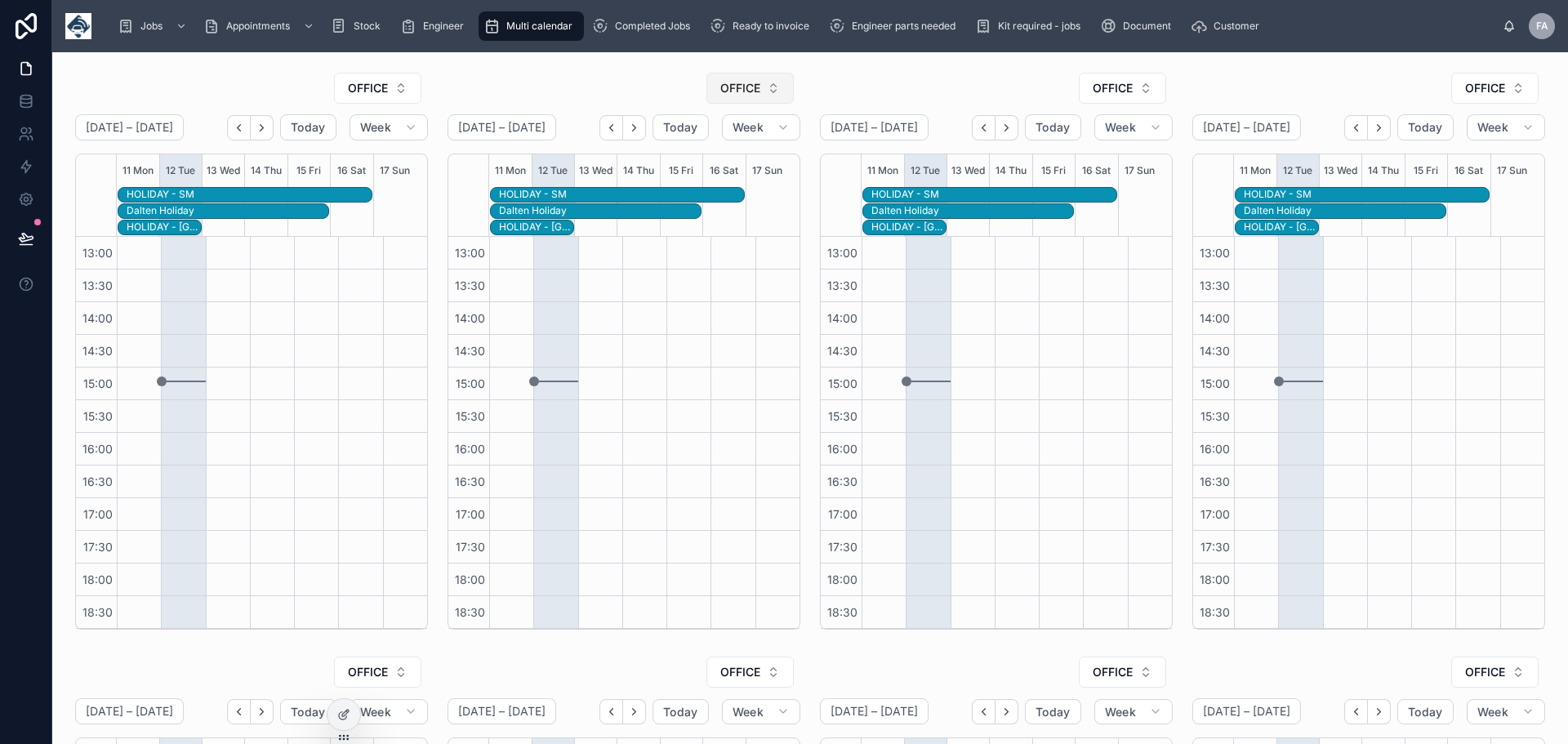
click at [773, 87] on button "OFFICE" at bounding box center [750, 88] width 87 height 31
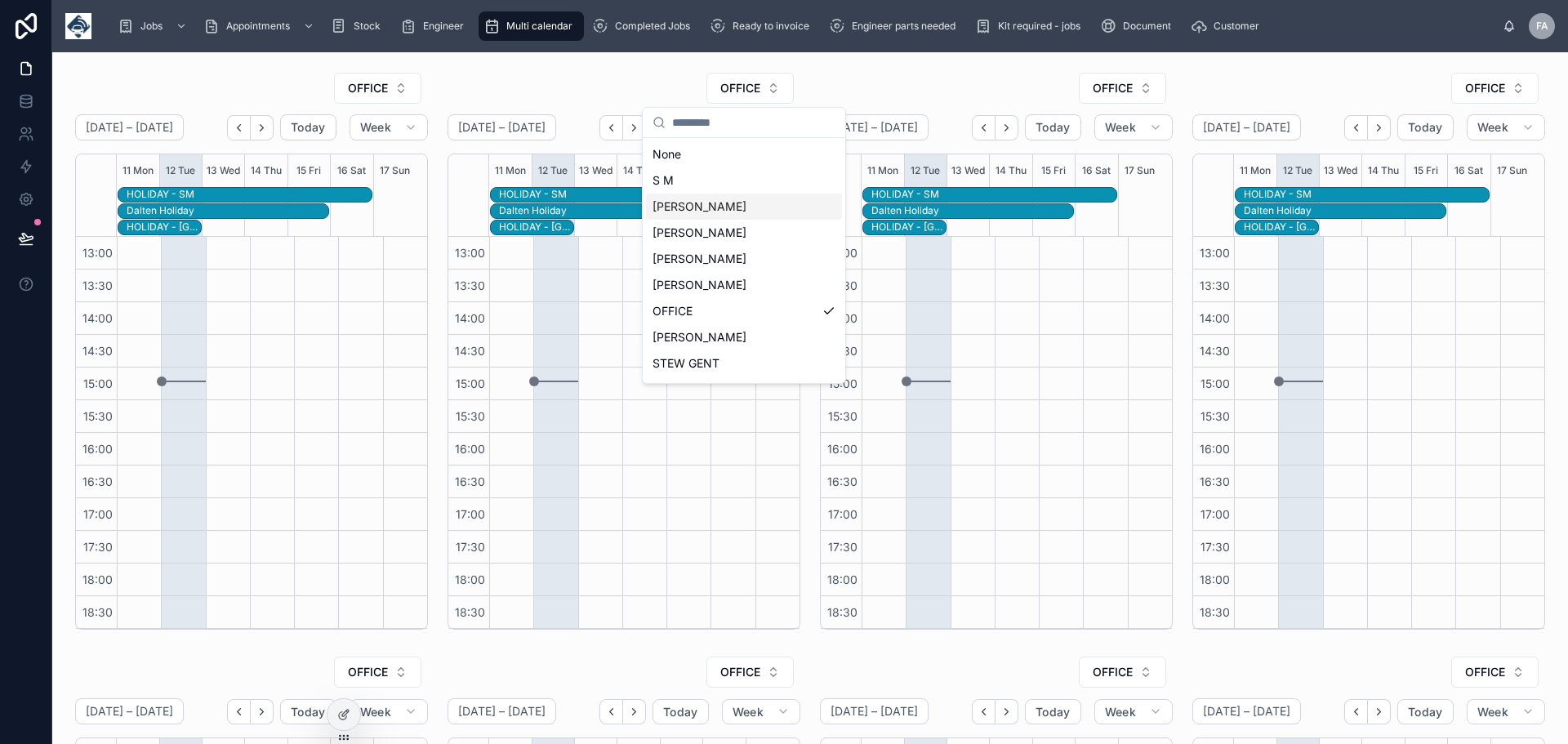
click at [682, 202] on span "keith dent" at bounding box center [699, 207] width 94 height 16
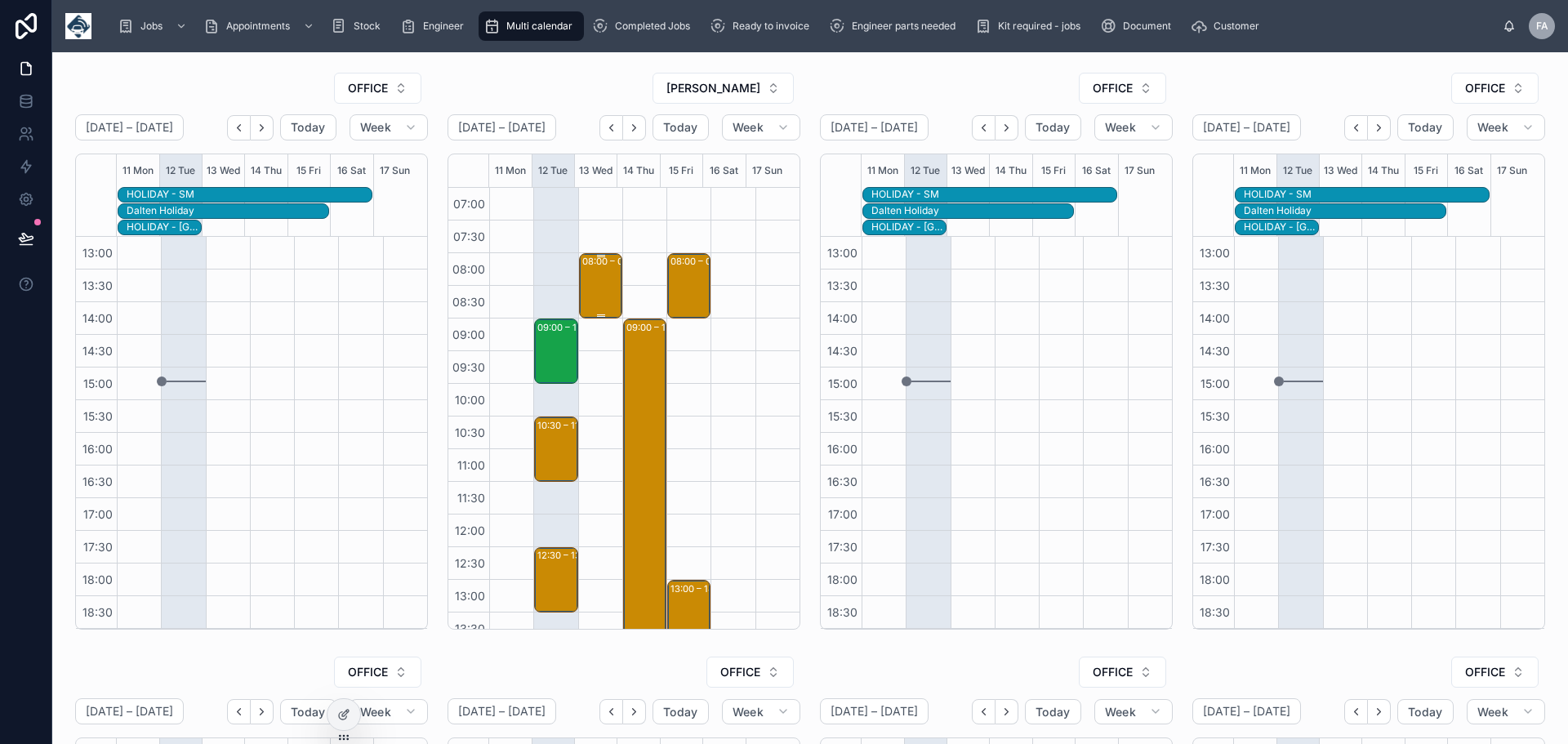
click at [593, 285] on div "08:00 – 09:00 Securlec Ltd - 00322022 -8AM TIMED WITH CALL PRIOR TO ARRIVAL - R…" at bounding box center [601, 286] width 38 height 62
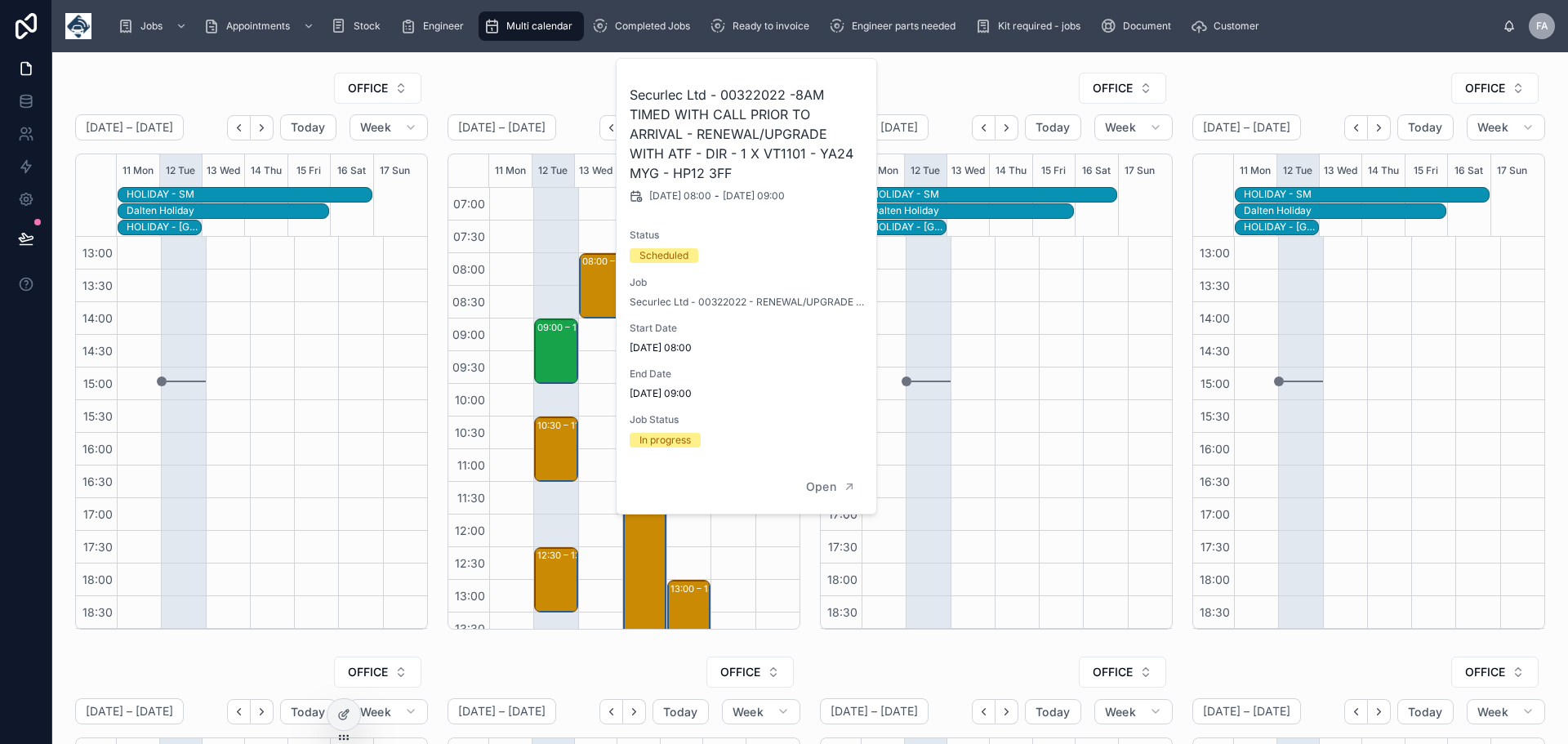
click at [438, 179] on div "keith dent August 11 – 17 Today Week 11 Mon 12 Tue 13 Wed 14 Thu 15 Fri 16 Sat …" at bounding box center [624, 351] width 373 height 571
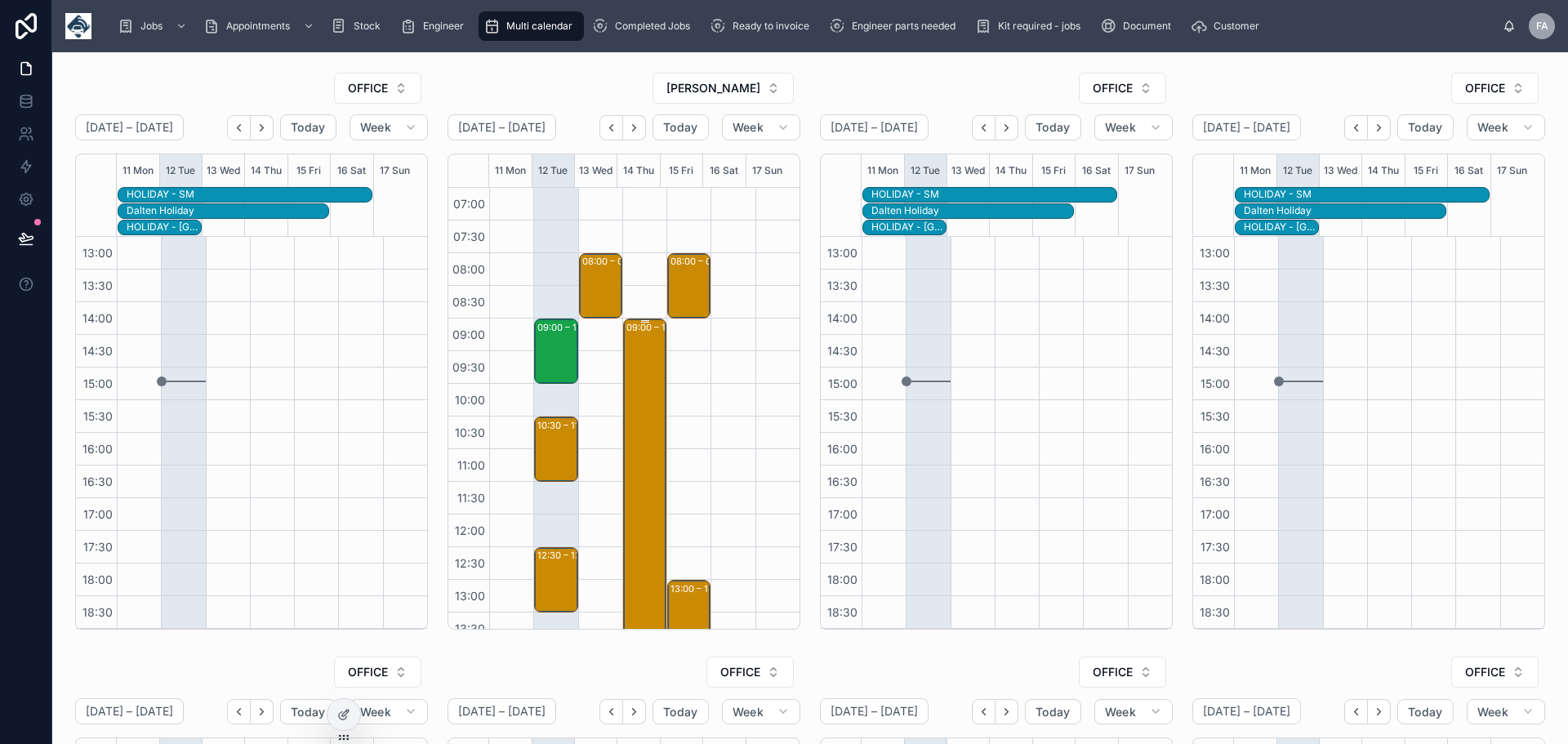
click at [626, 399] on div "09:00 – 15:00 Halls Electrical - 00322849 - DIR - 2 x ATF VT101, & VT3600C RF F…" at bounding box center [645, 515] width 38 height 389
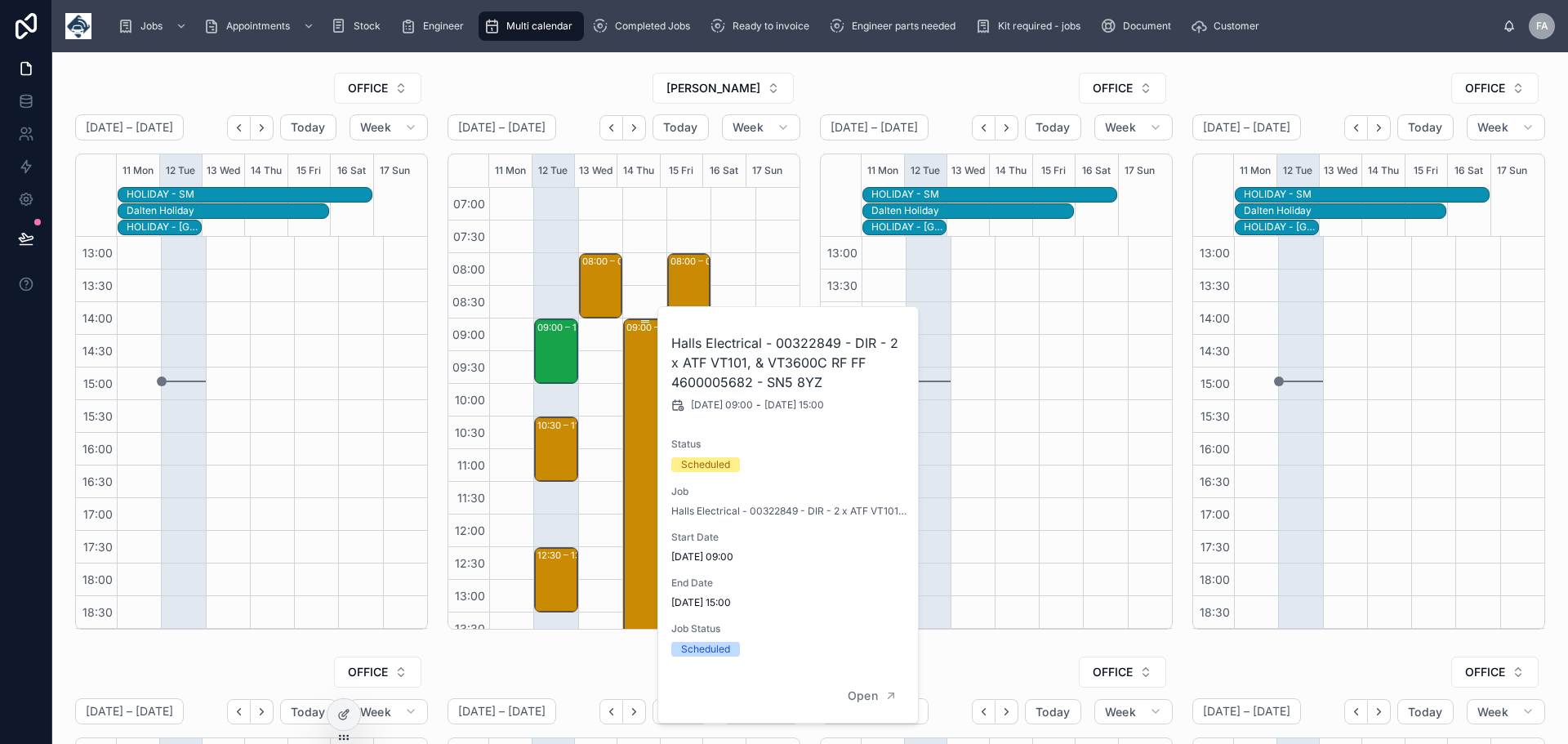
click at [626, 399] on div "09:00 – 15:00 Halls Electrical - 00322849 - DIR - 2 x ATF VT101, & VT3600C RF F…" at bounding box center [645, 515] width 38 height 389
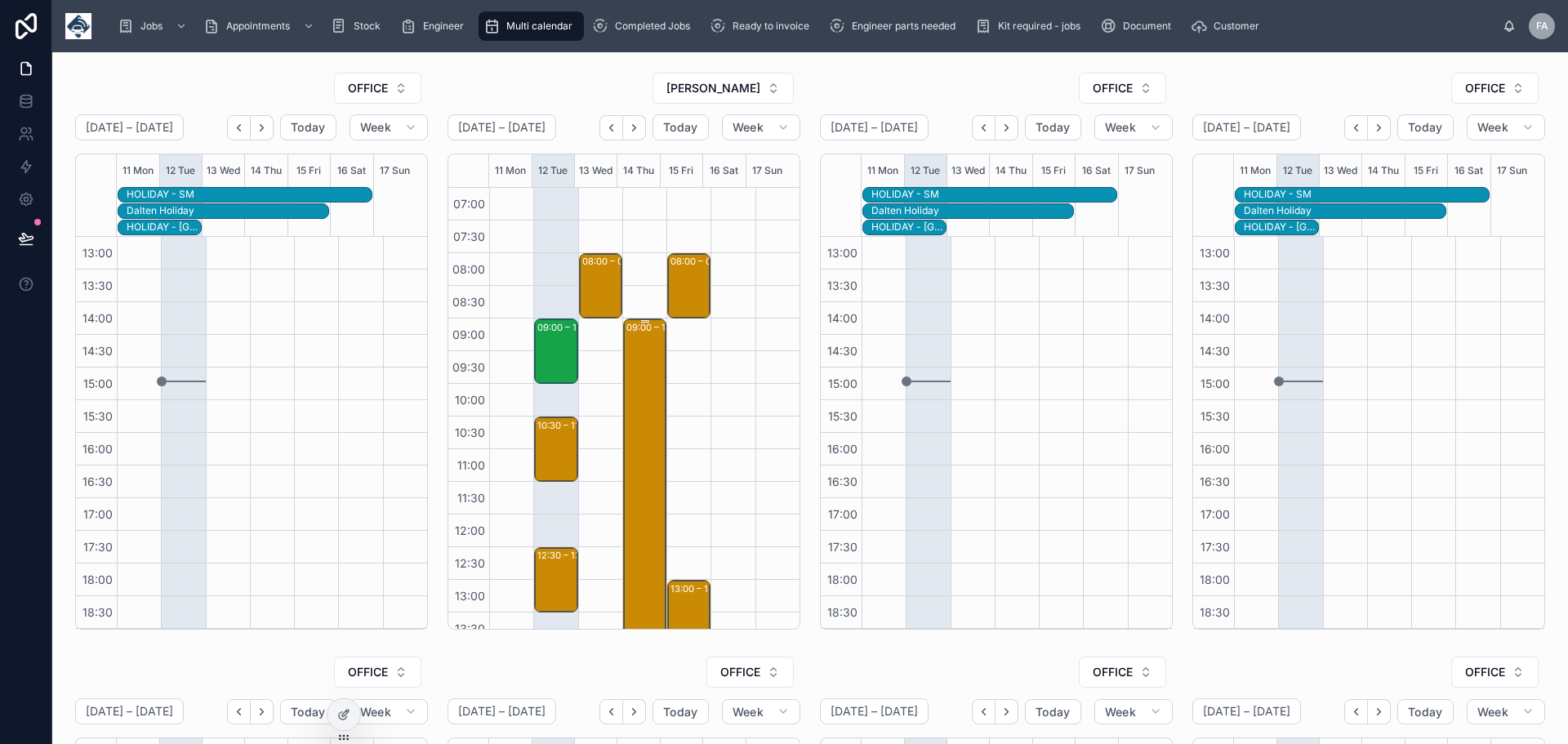
click at [626, 399] on div "09:00 – 15:00 Halls Electrical - 00322849 - DIR - 2 x ATF VT101, & VT3600C RF F…" at bounding box center [645, 515] width 38 height 389
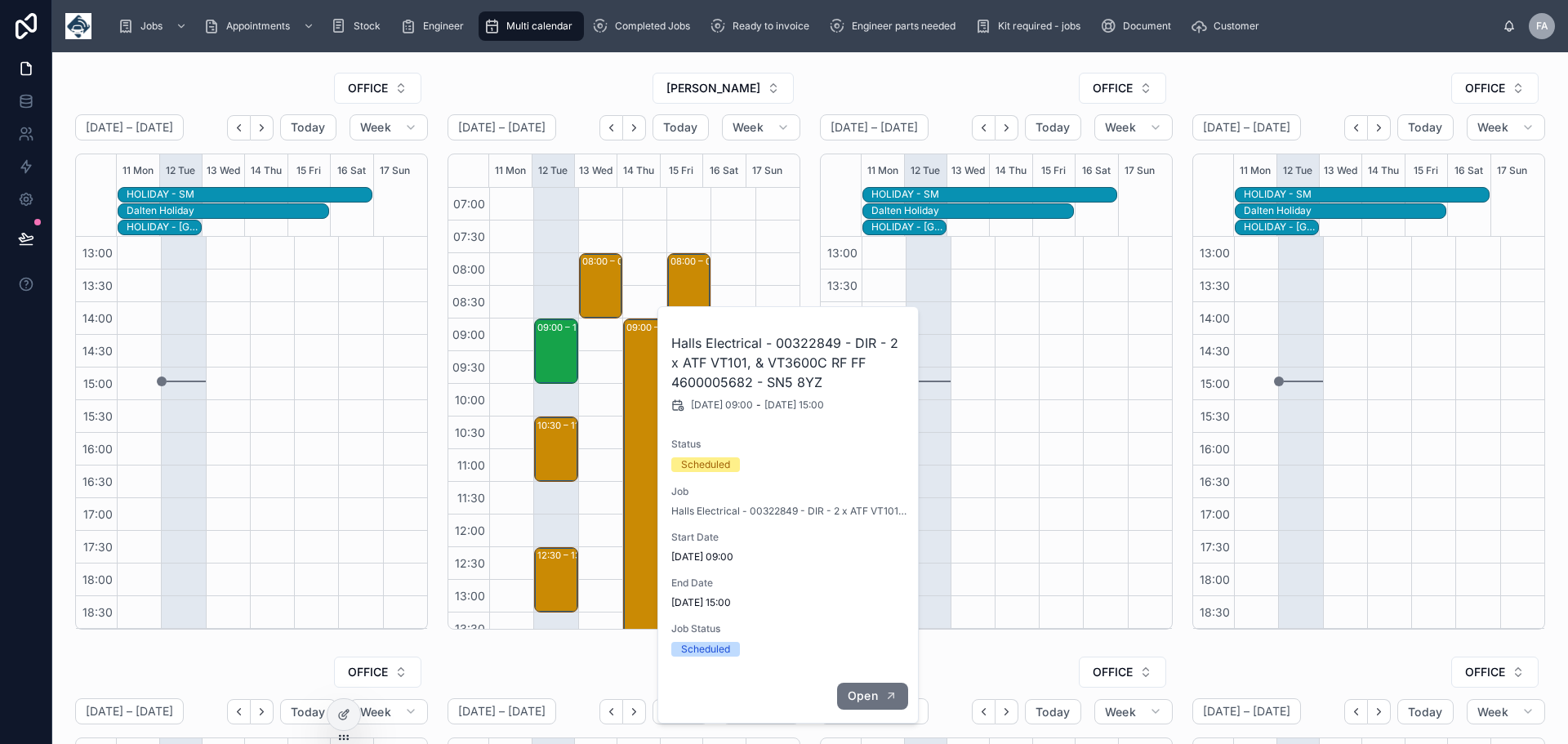
click at [870, 690] on span "Open" at bounding box center [863, 696] width 30 height 14
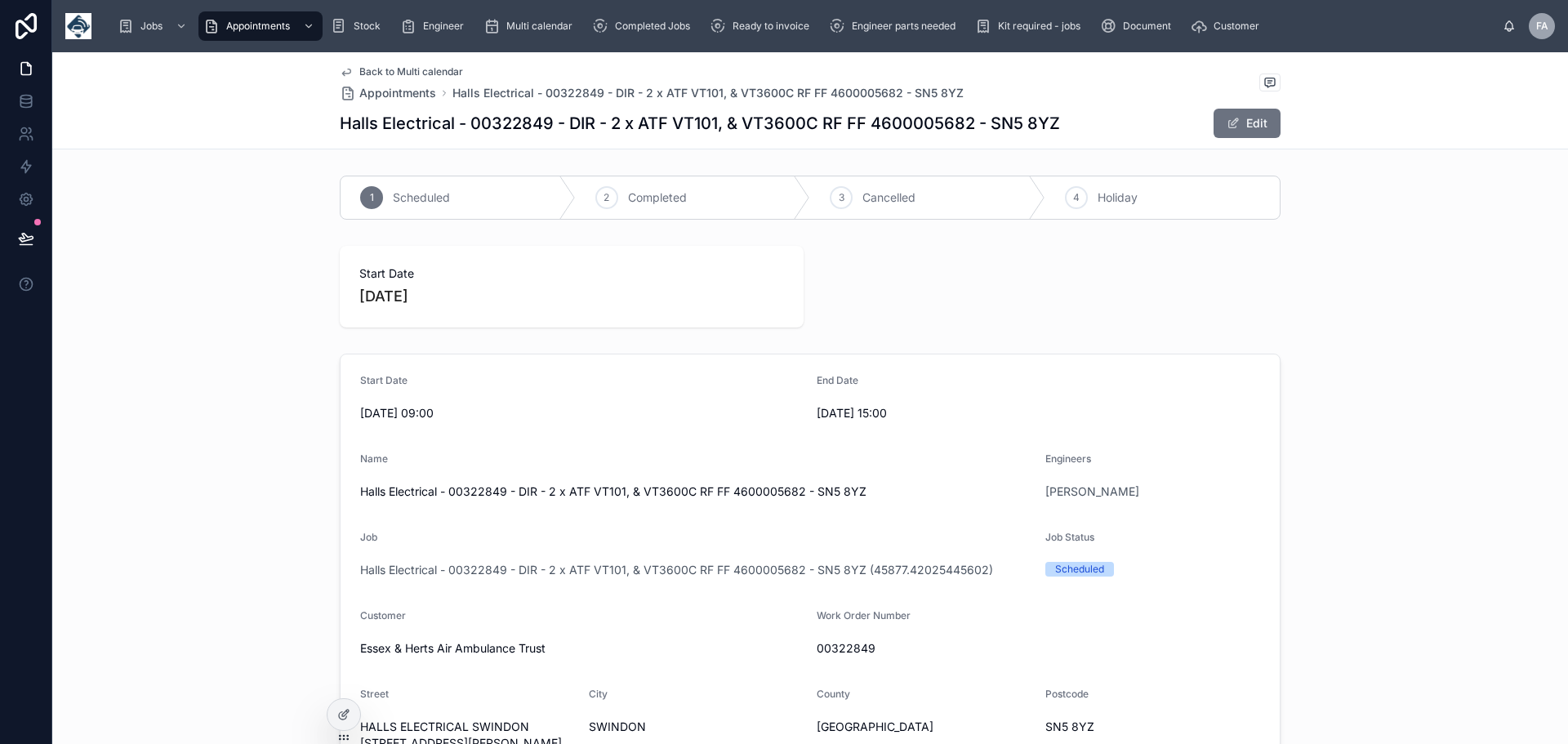
click at [401, 65] on span "Back to Multi calendar" at bounding box center [411, 71] width 103 height 13
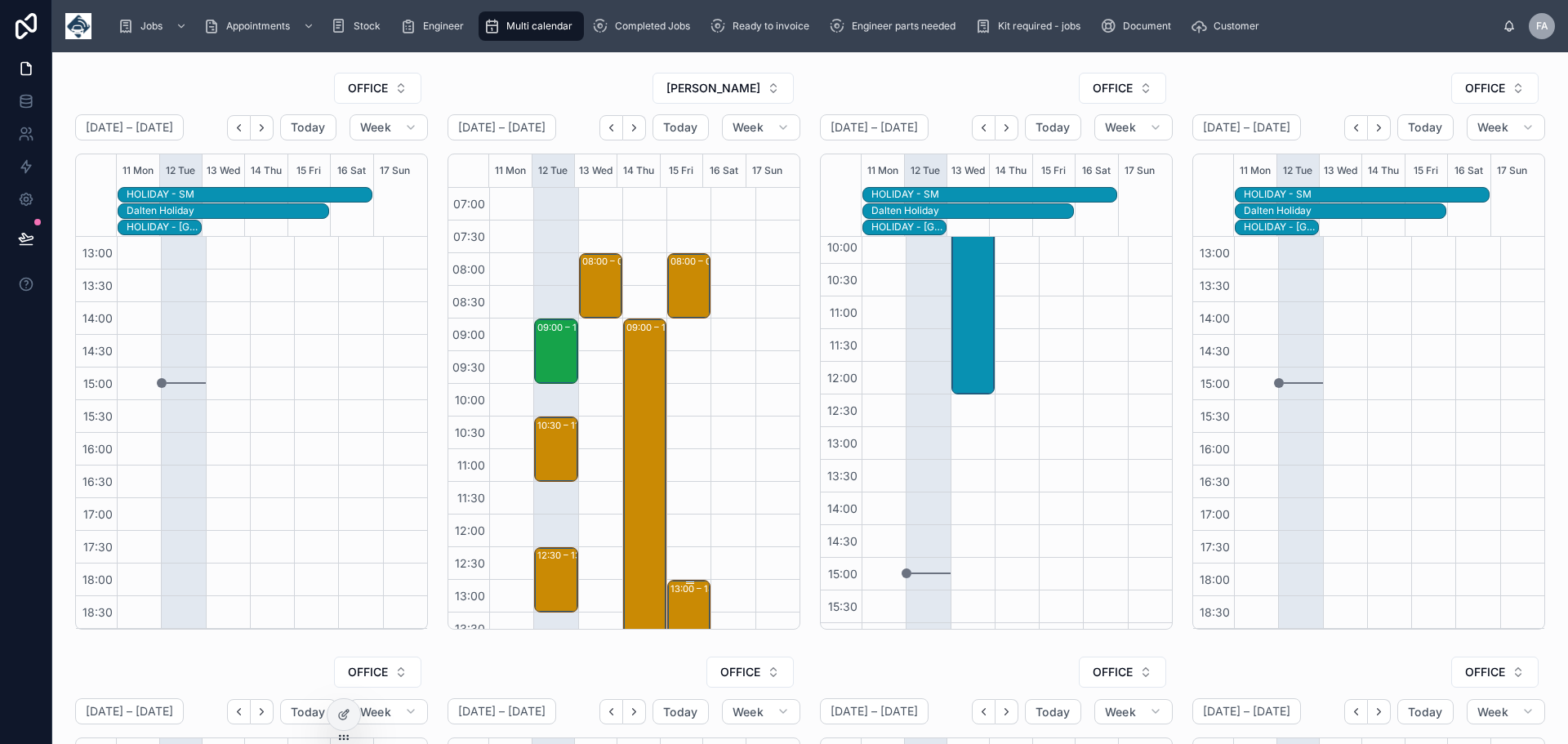
click at [681, 597] on div "13:00 – 14:00 Erith Contractors Ltd - 00323306 - 1 x install DS25VBE - KT12 5HL" at bounding box center [689, 613] width 38 height 62
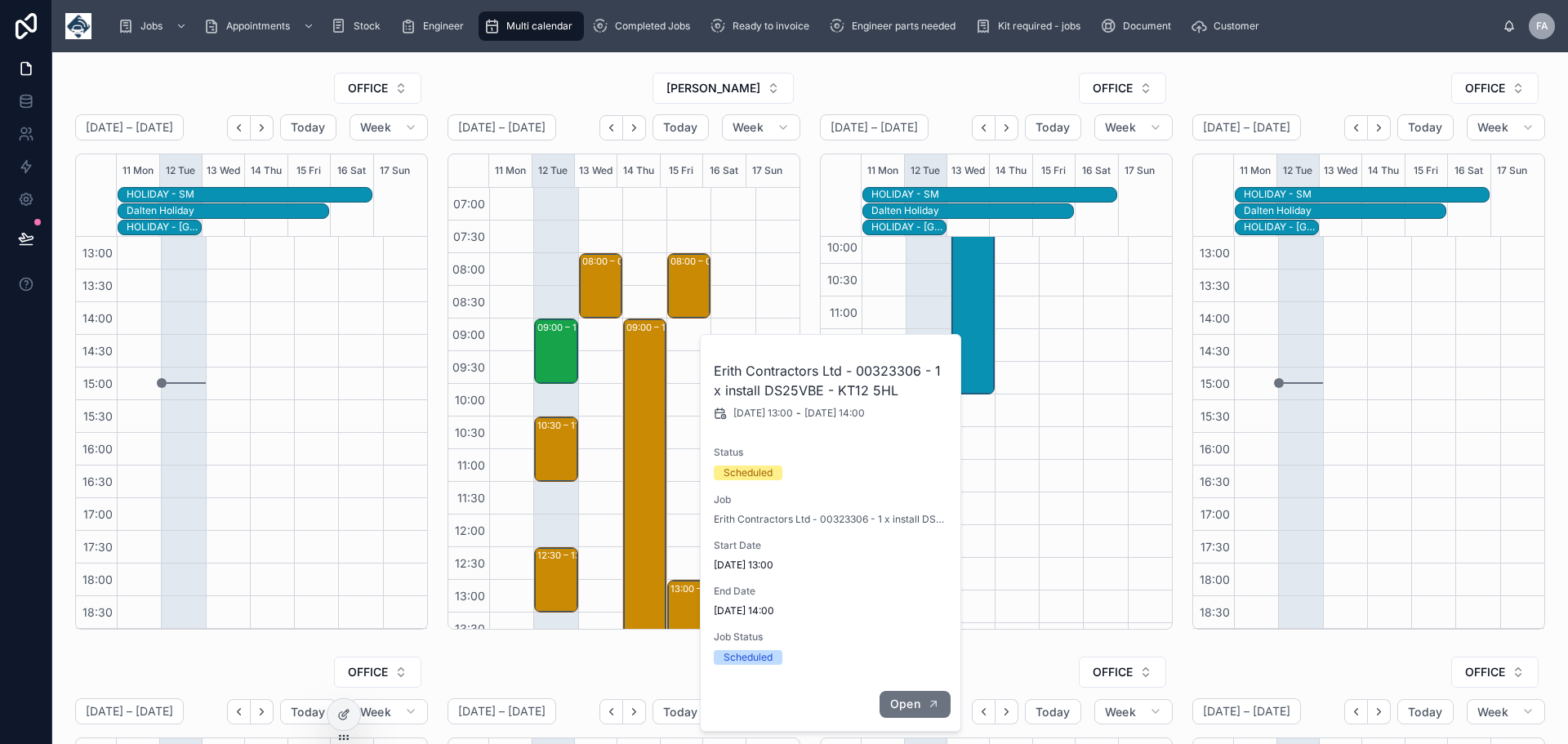
click at [901, 700] on span "Open" at bounding box center [905, 704] width 30 height 14
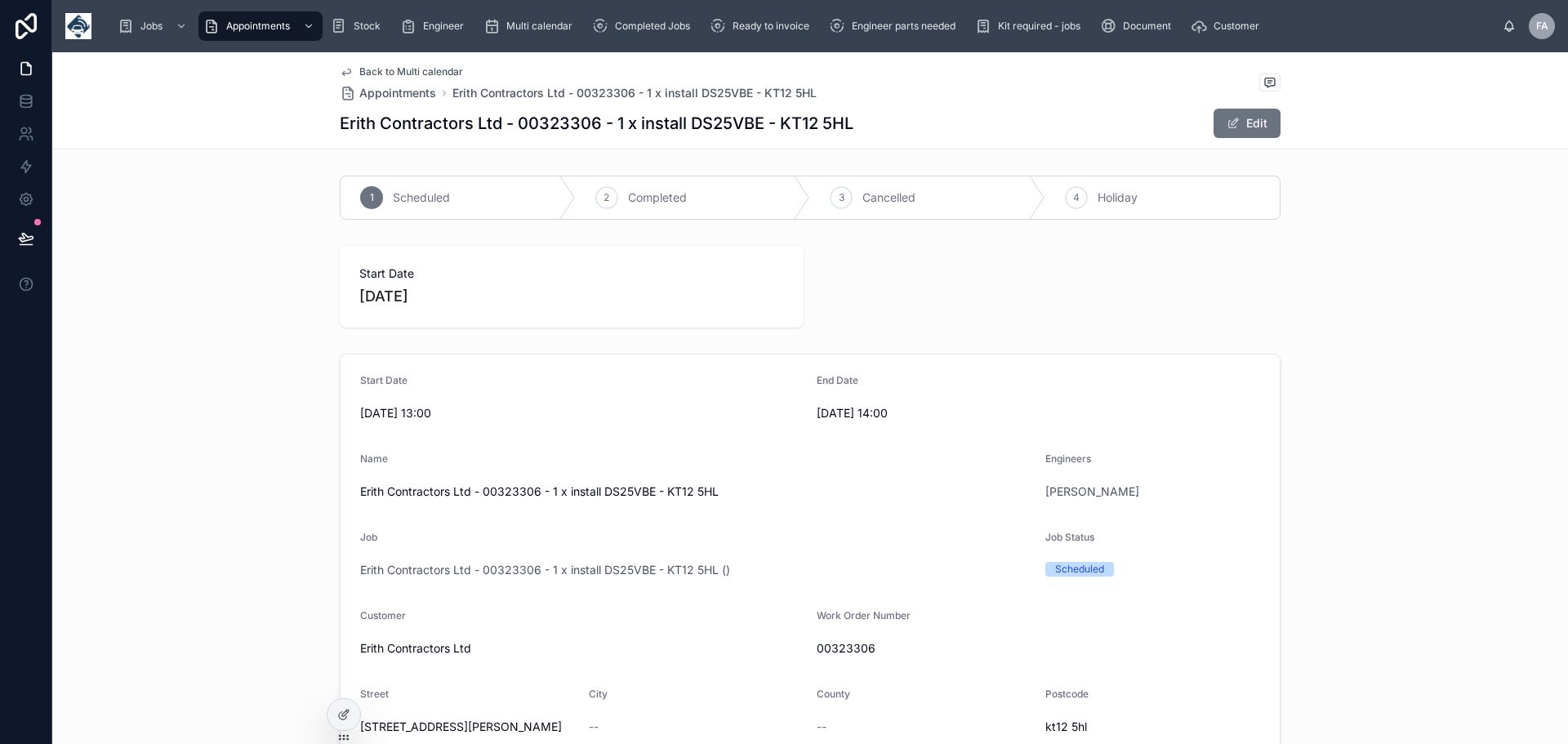
click at [392, 72] on span "Back to Multi calendar" at bounding box center [411, 71] width 103 height 13
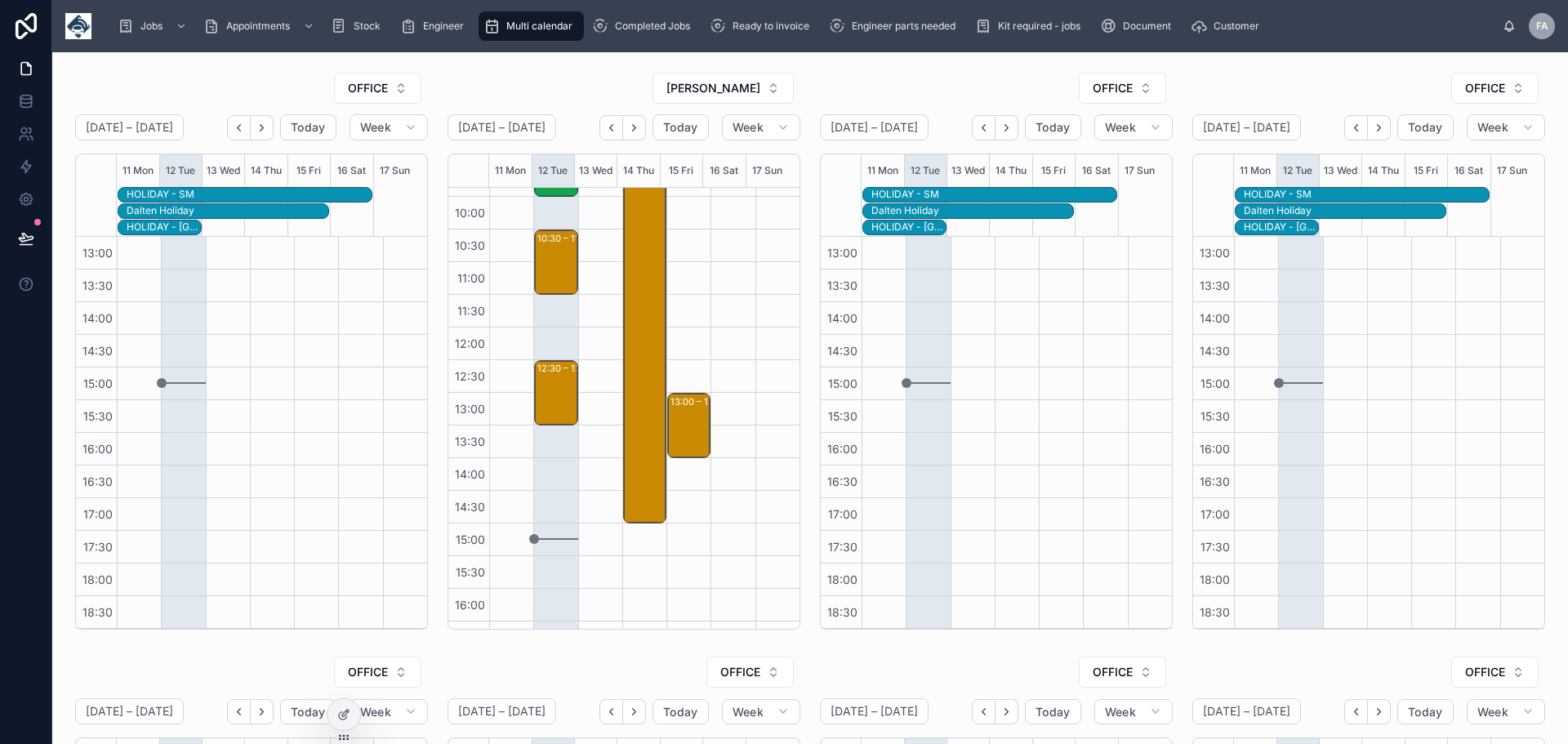
scroll to position [153, 0]
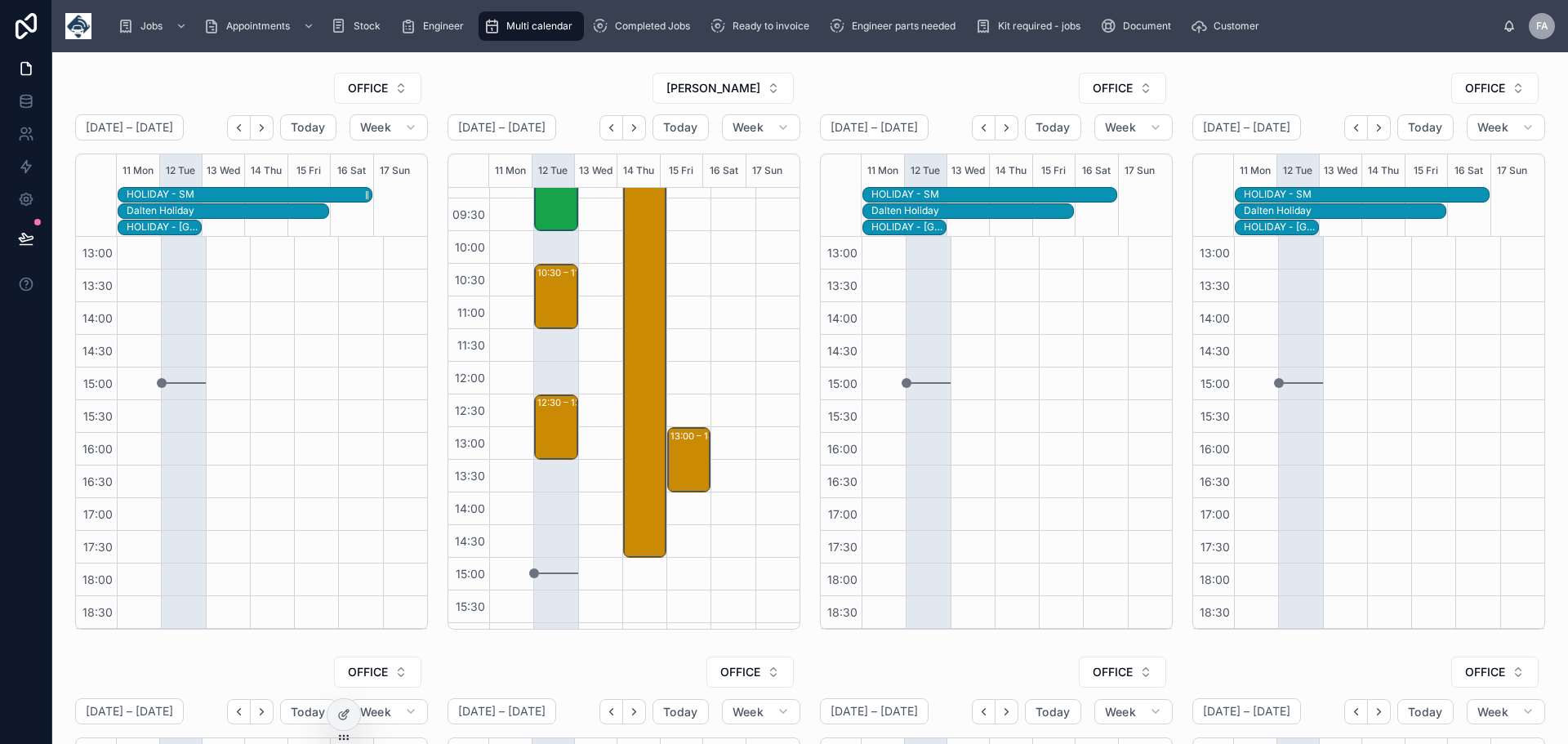
click at [227, 193] on div "HOLIDAY - SM" at bounding box center [249, 195] width 245 height 14
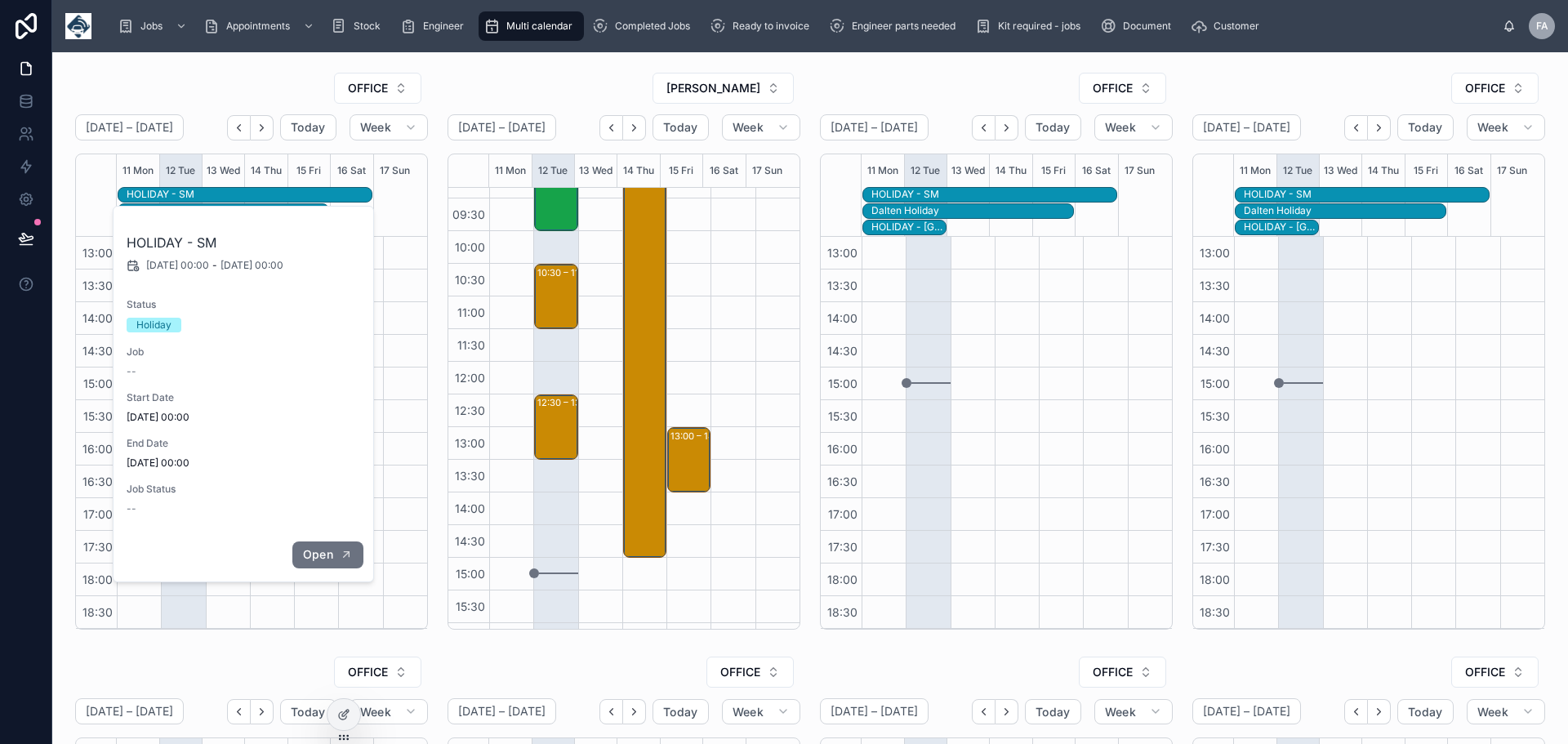
click at [321, 562] on button "Open" at bounding box center [328, 555] width 71 height 27
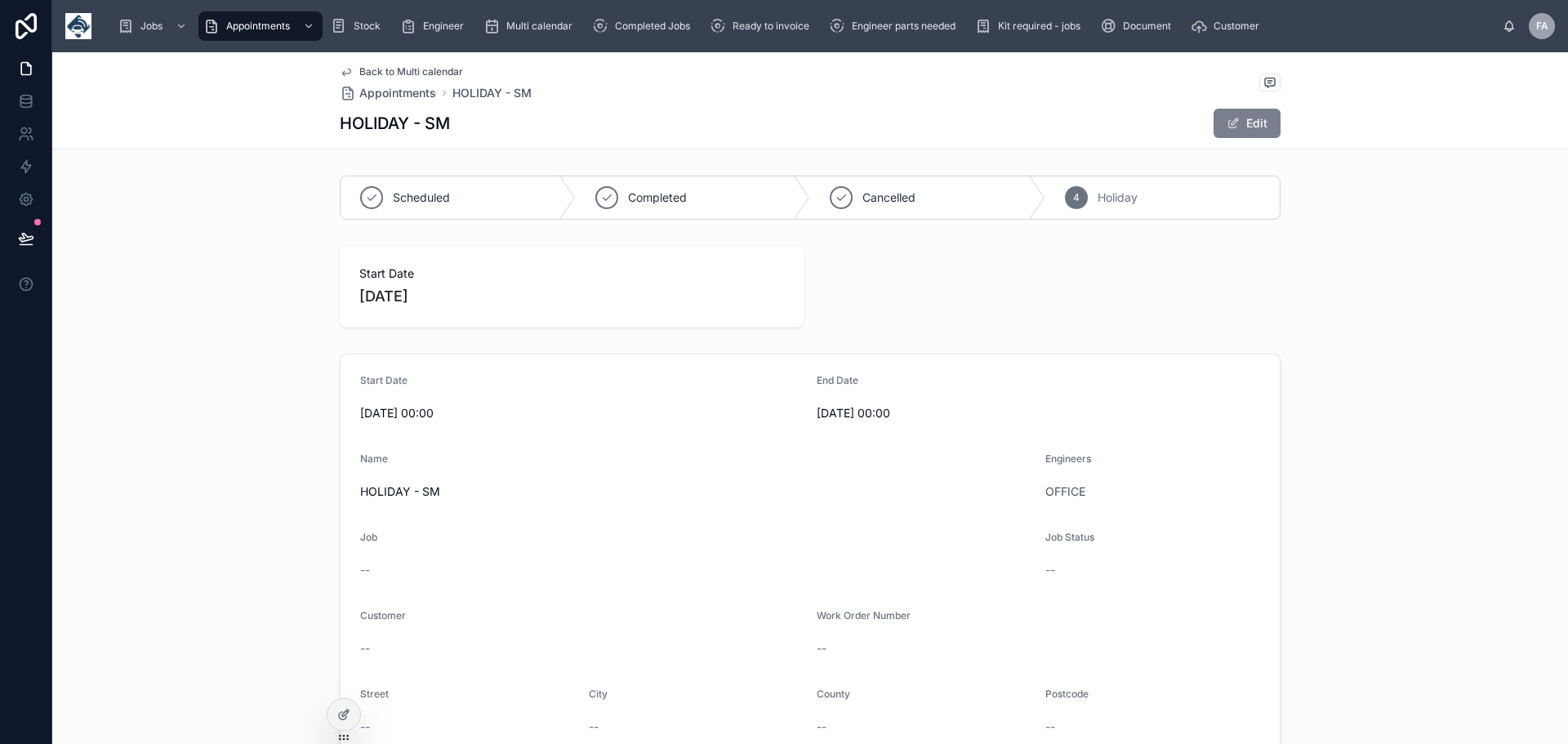
click at [1252, 121] on button "Edit" at bounding box center [1247, 123] width 67 height 29
drag, startPoint x: 451, startPoint y: 493, endPoint x: 300, endPoint y: 492, distance: 151.0
click at [305, 500] on div "**********" at bounding box center [811, 663] width 1516 height 632
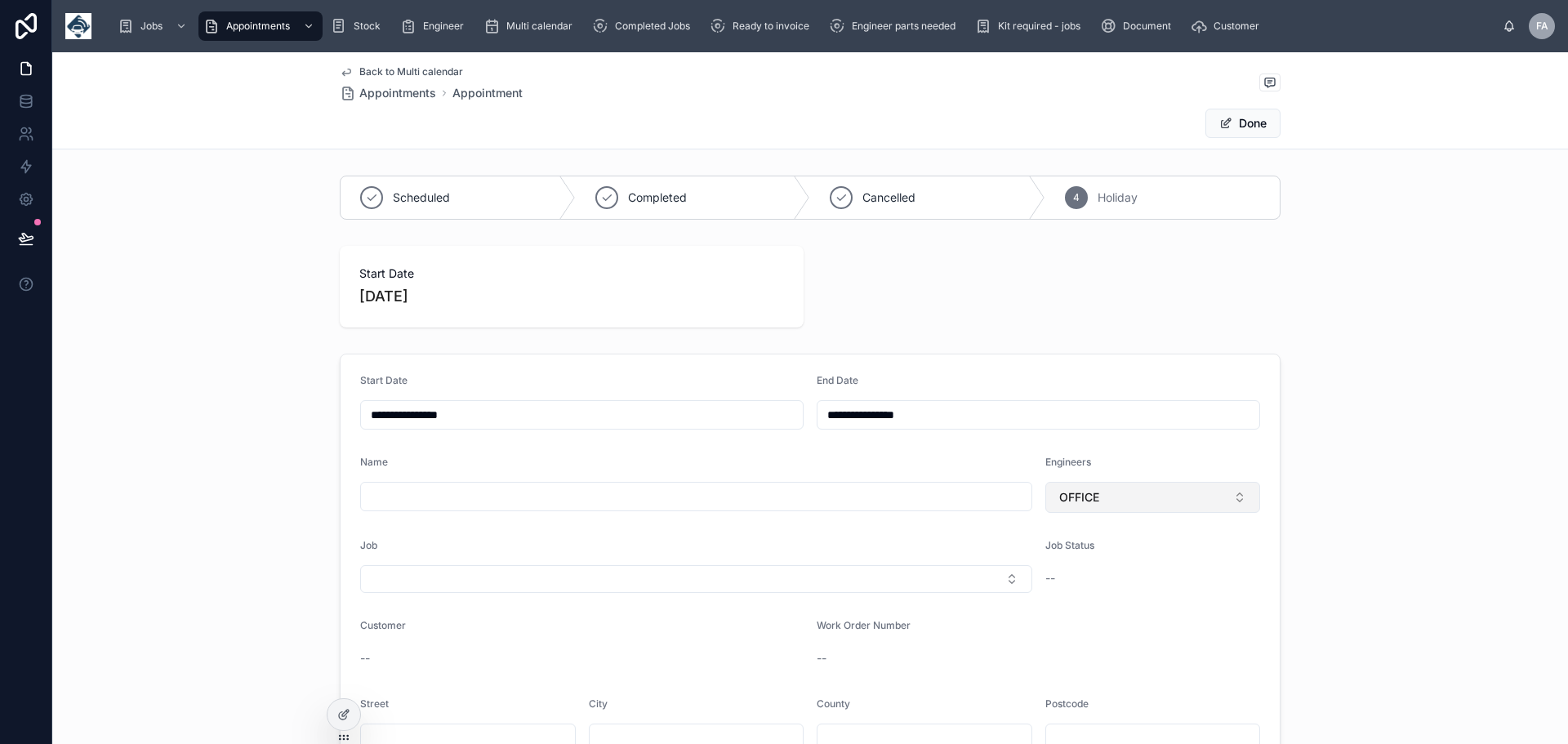
click at [1236, 497] on button "OFFICE" at bounding box center [1153, 497] width 216 height 31
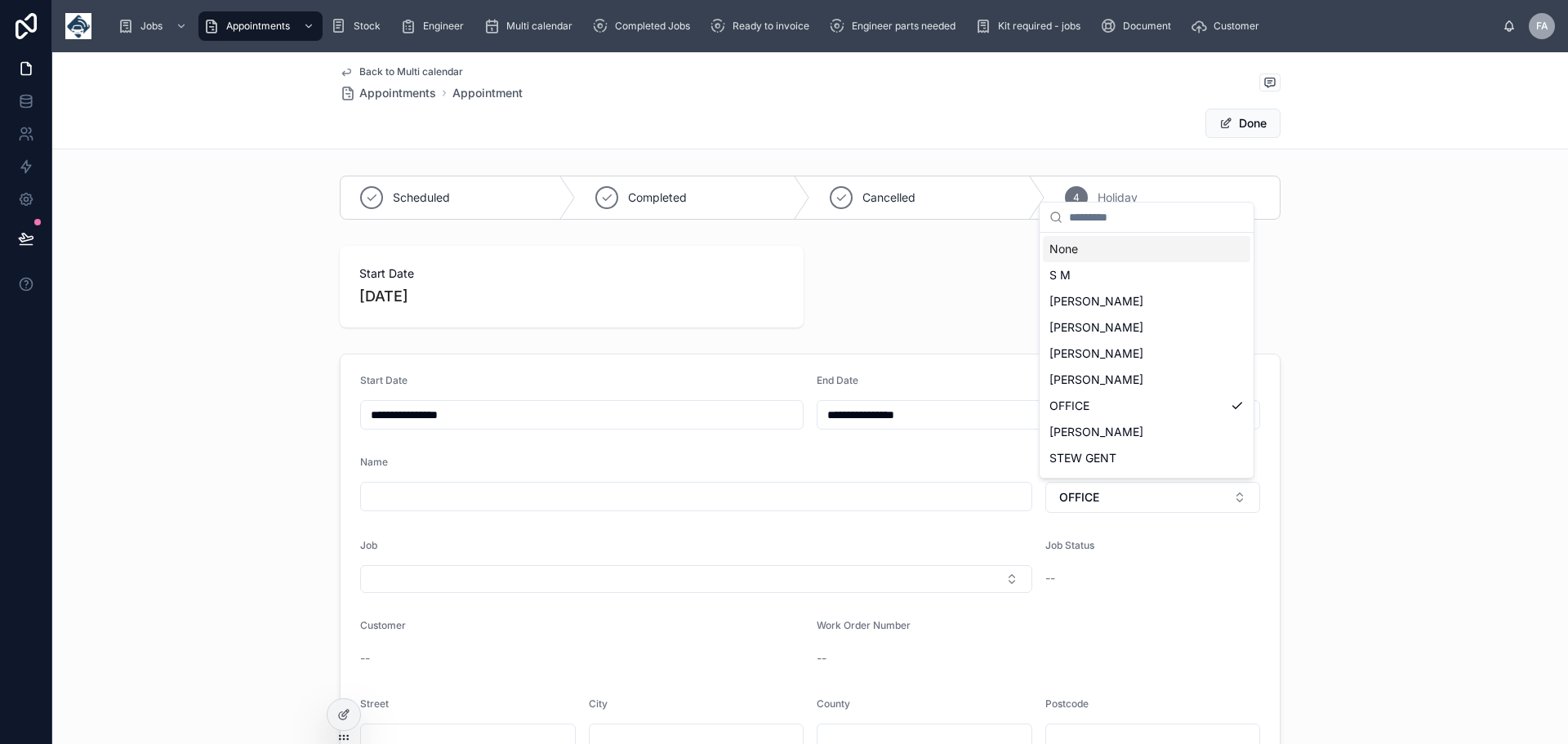
click at [1073, 249] on div "None" at bounding box center [1146, 249] width 208 height 26
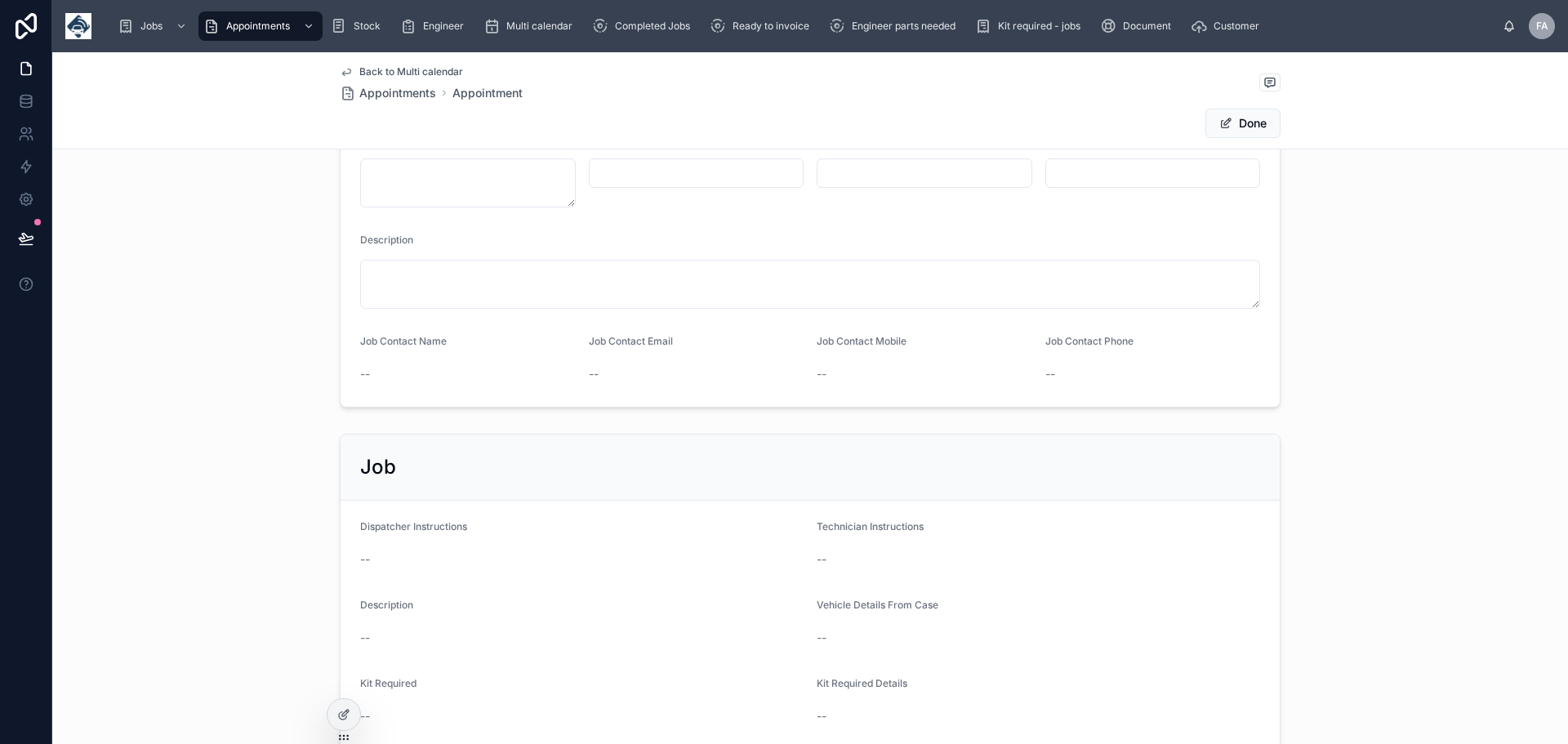
scroll to position [681, 0]
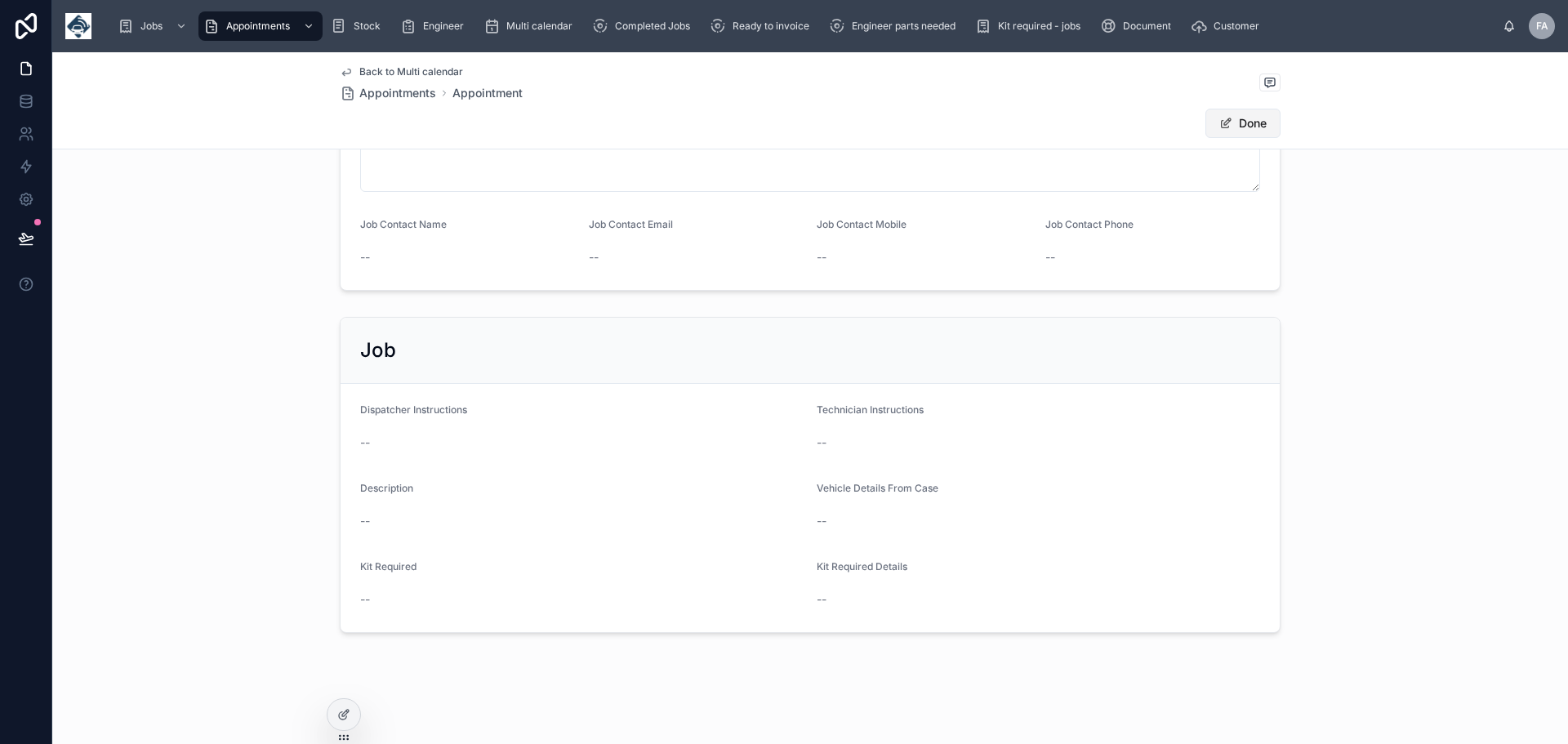
click at [1238, 116] on button "Done" at bounding box center [1243, 123] width 75 height 29
click at [372, 69] on span "Back to Multi calendar" at bounding box center [411, 71] width 103 height 13
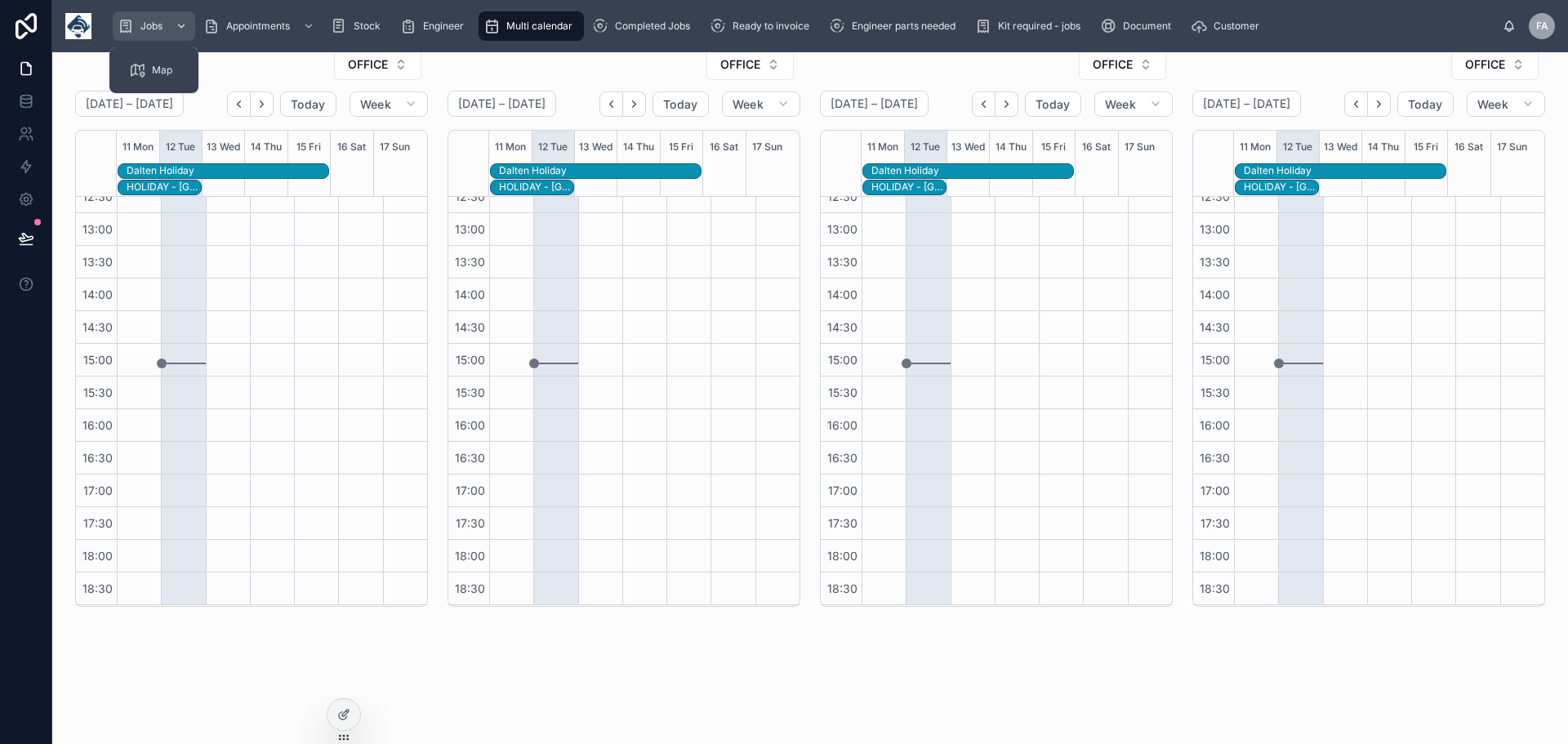
click at [136, 24] on div "Jobs" at bounding box center [154, 26] width 73 height 26
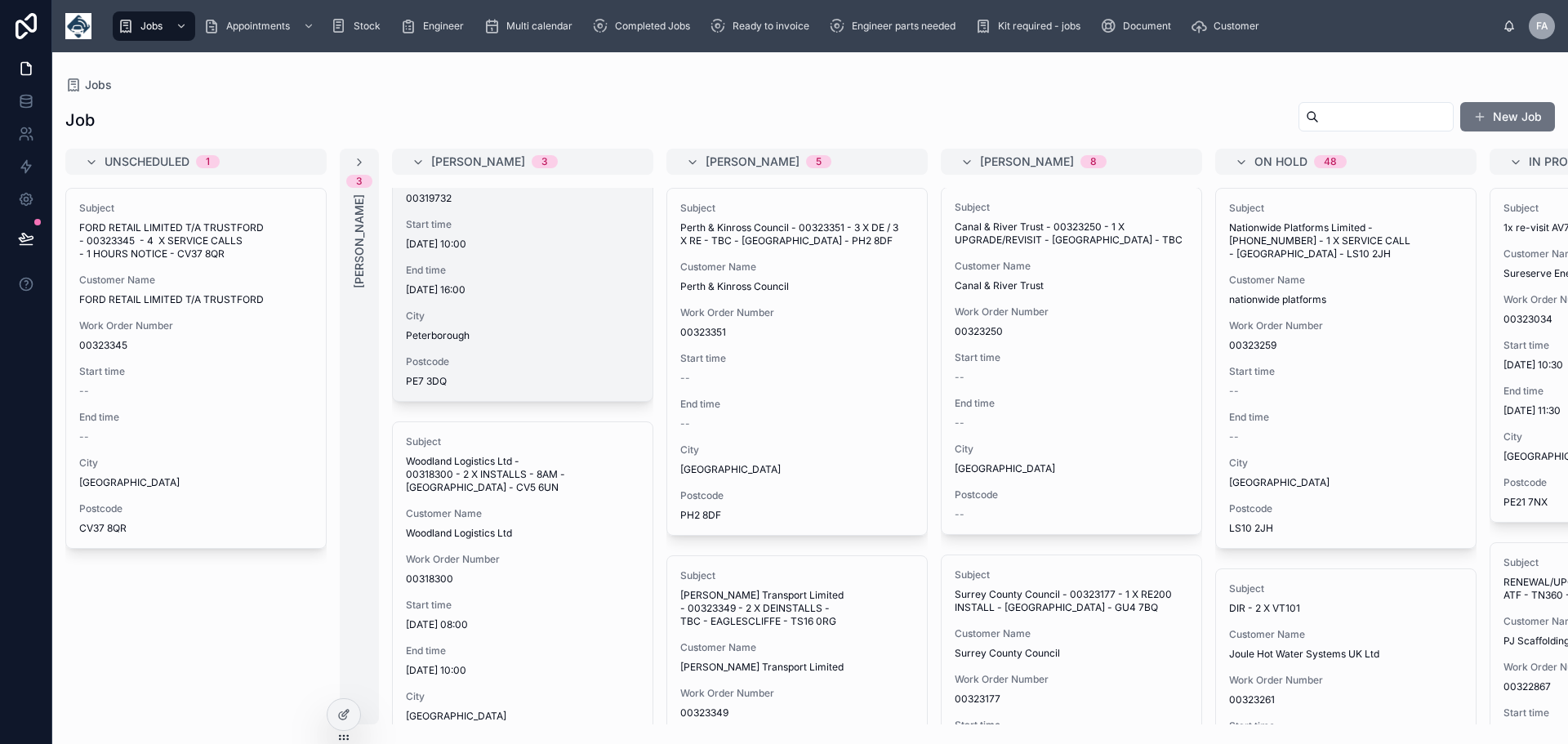
scroll to position [572, 0]
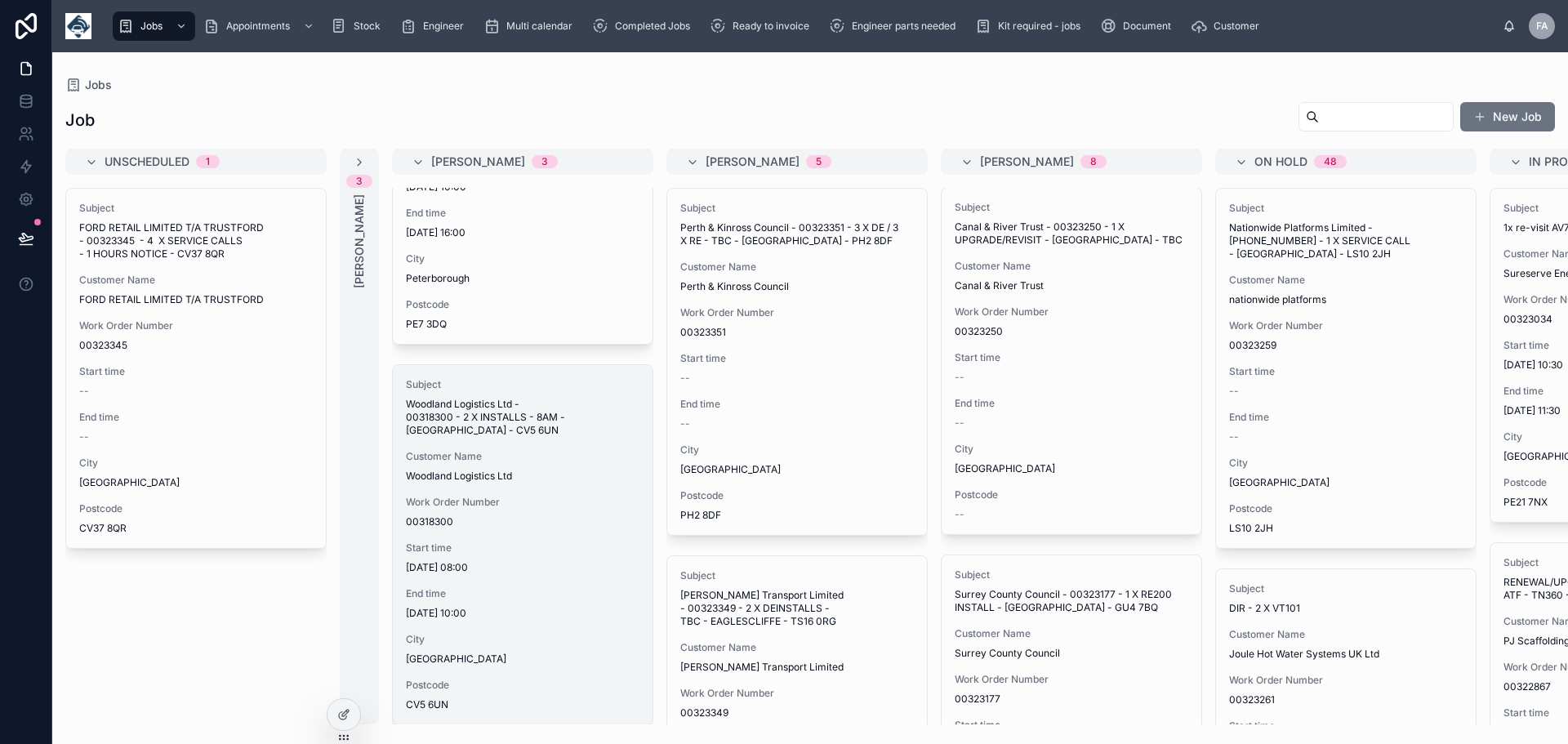
click at [531, 541] on span "Start time" at bounding box center [523, 548] width 234 height 13
